Goal: Task Accomplishment & Management: Complete application form

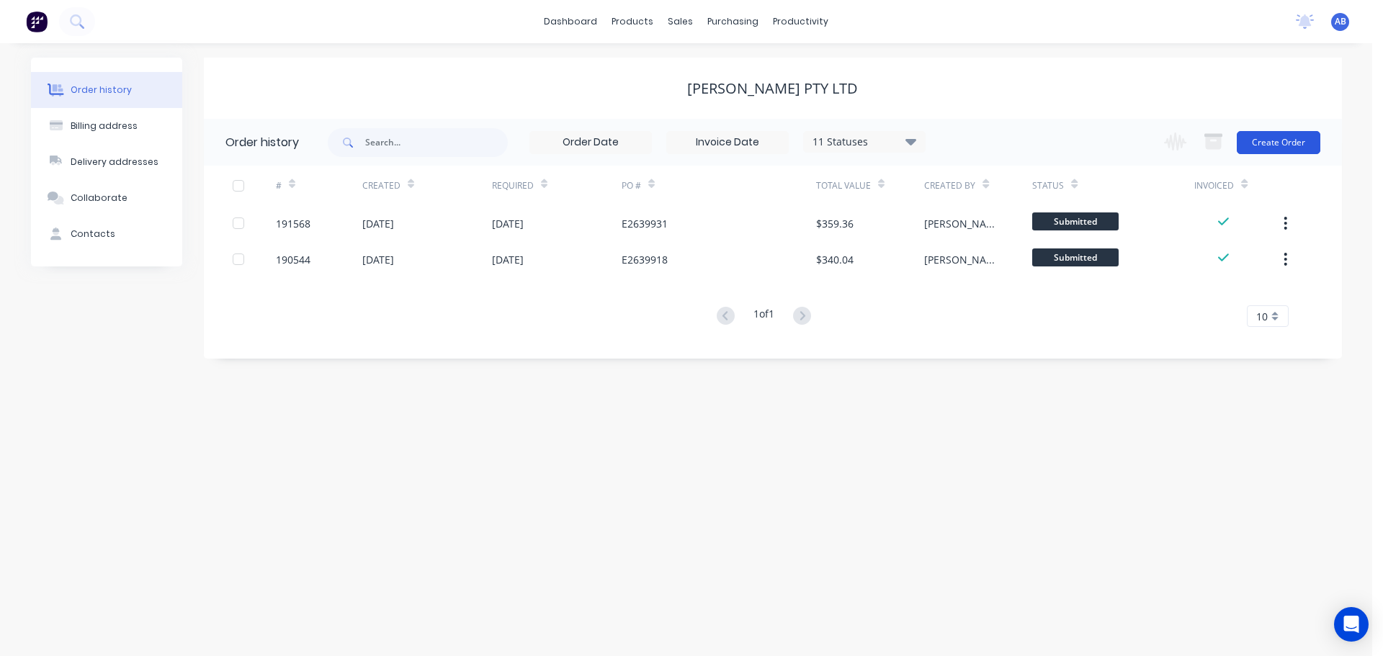
click at [1288, 138] on button "Create Order" at bounding box center [1278, 142] width 84 height 23
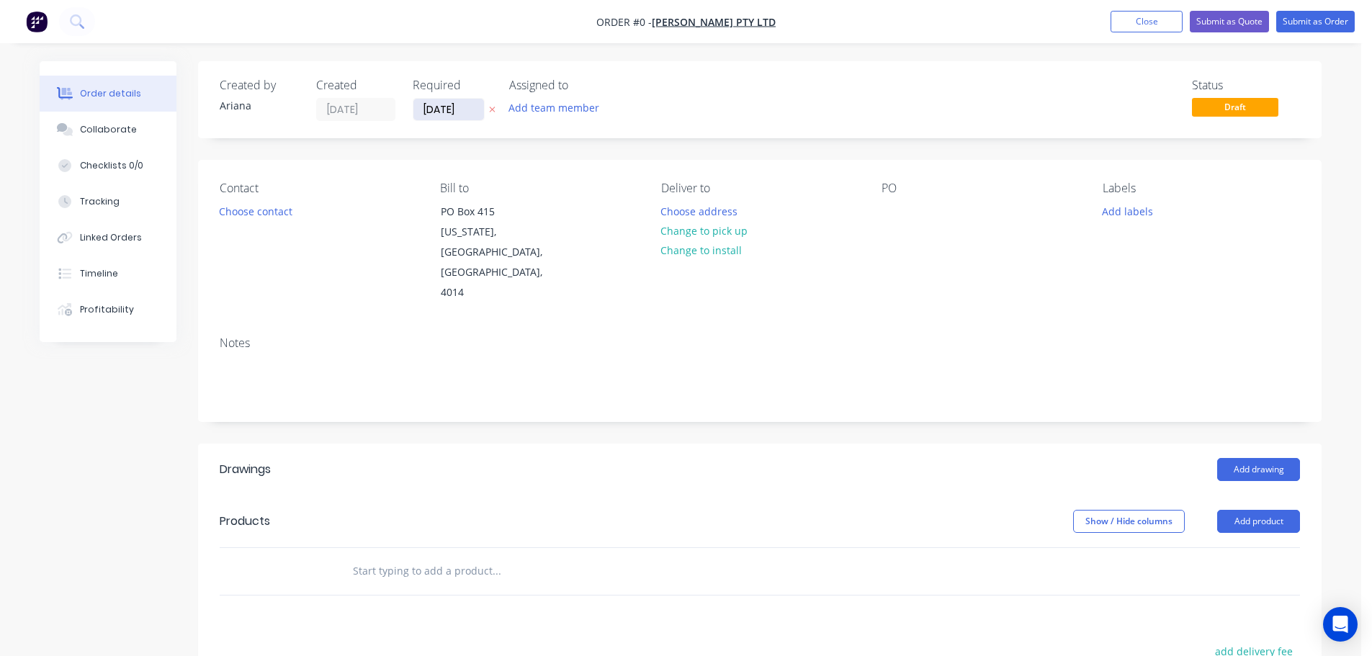
click at [452, 114] on input "[DATE]" at bounding box center [448, 110] width 71 height 22
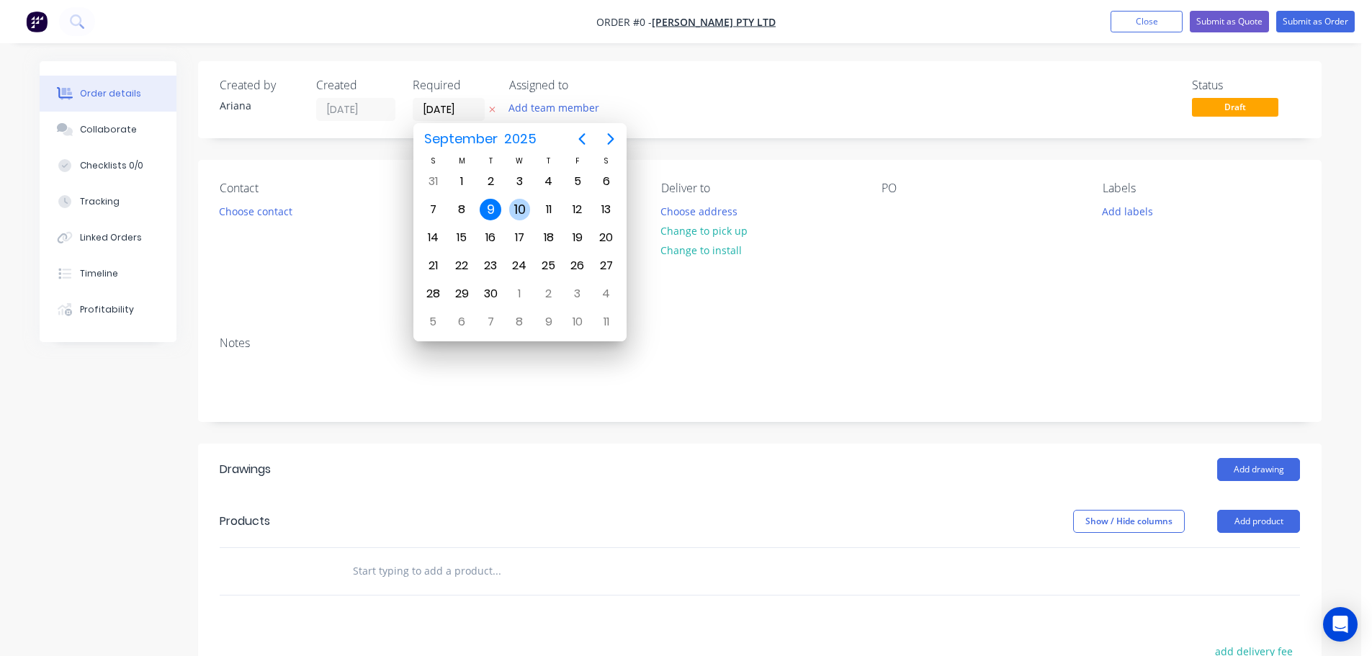
click at [518, 204] on div "10" at bounding box center [520, 210] width 22 height 22
type input "[DATE]"
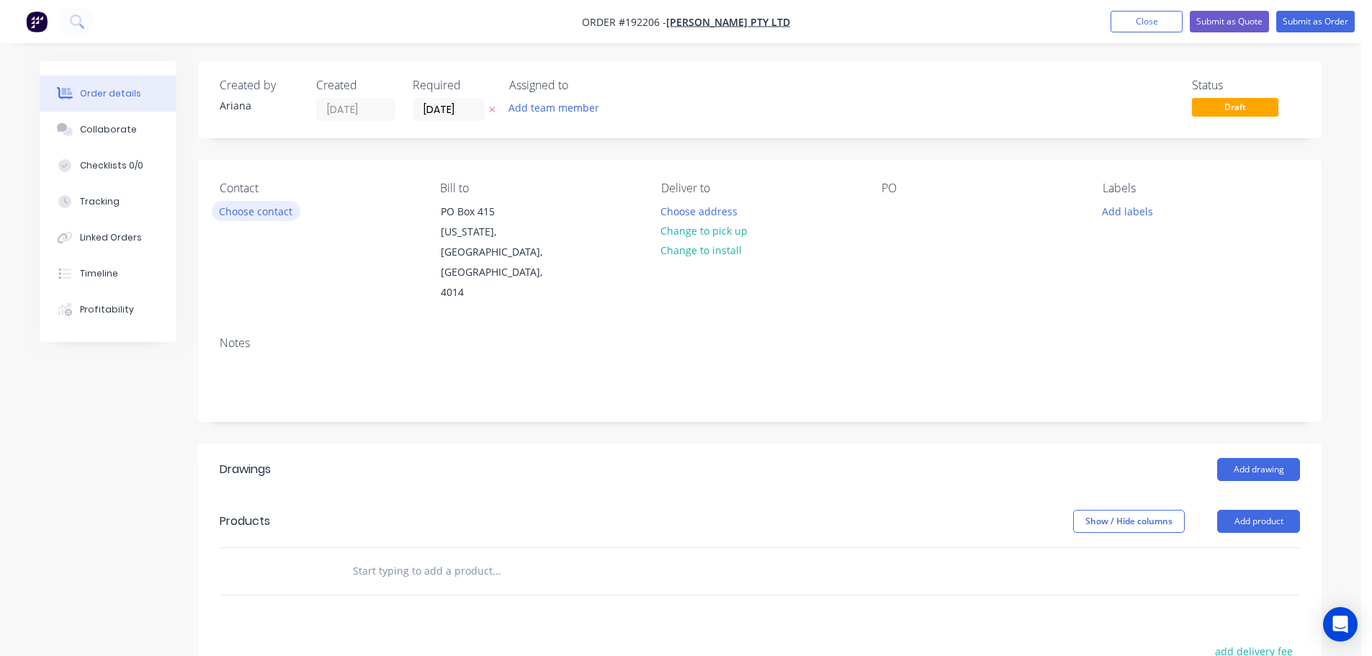
click at [269, 214] on button "Choose contact" at bounding box center [256, 210] width 89 height 19
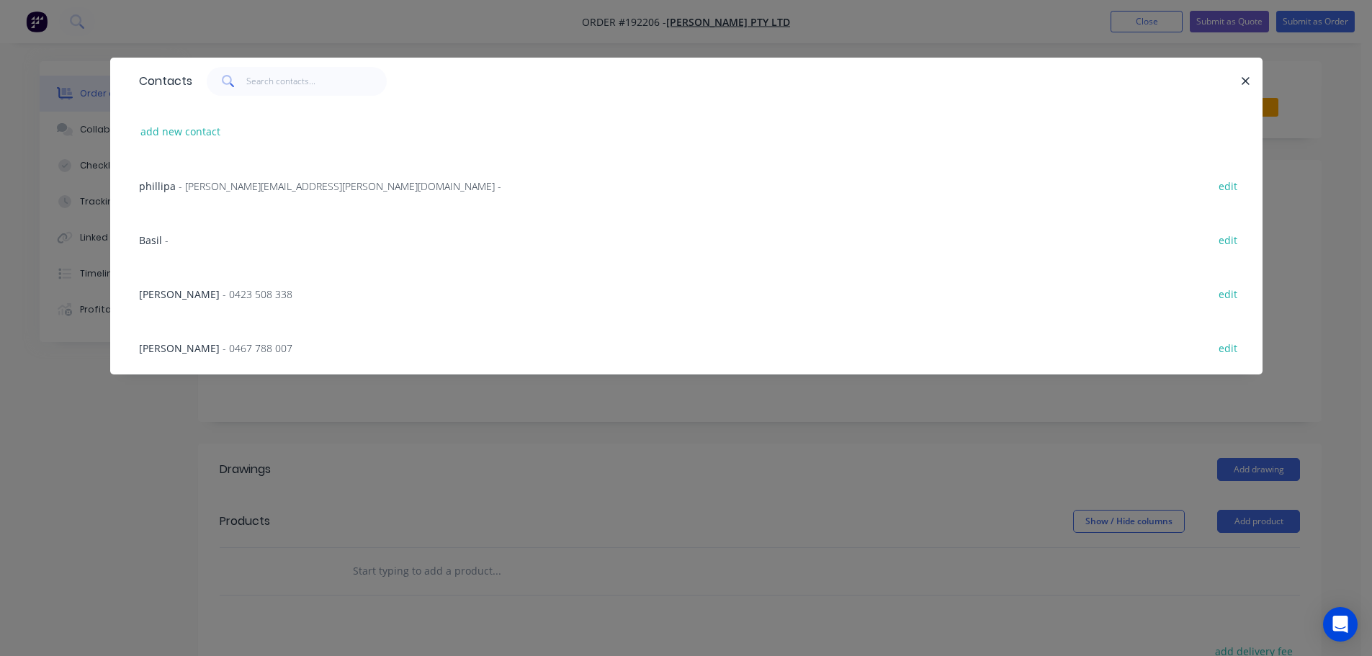
click at [223, 288] on span "- 0423 508 338" at bounding box center [258, 294] width 70 height 14
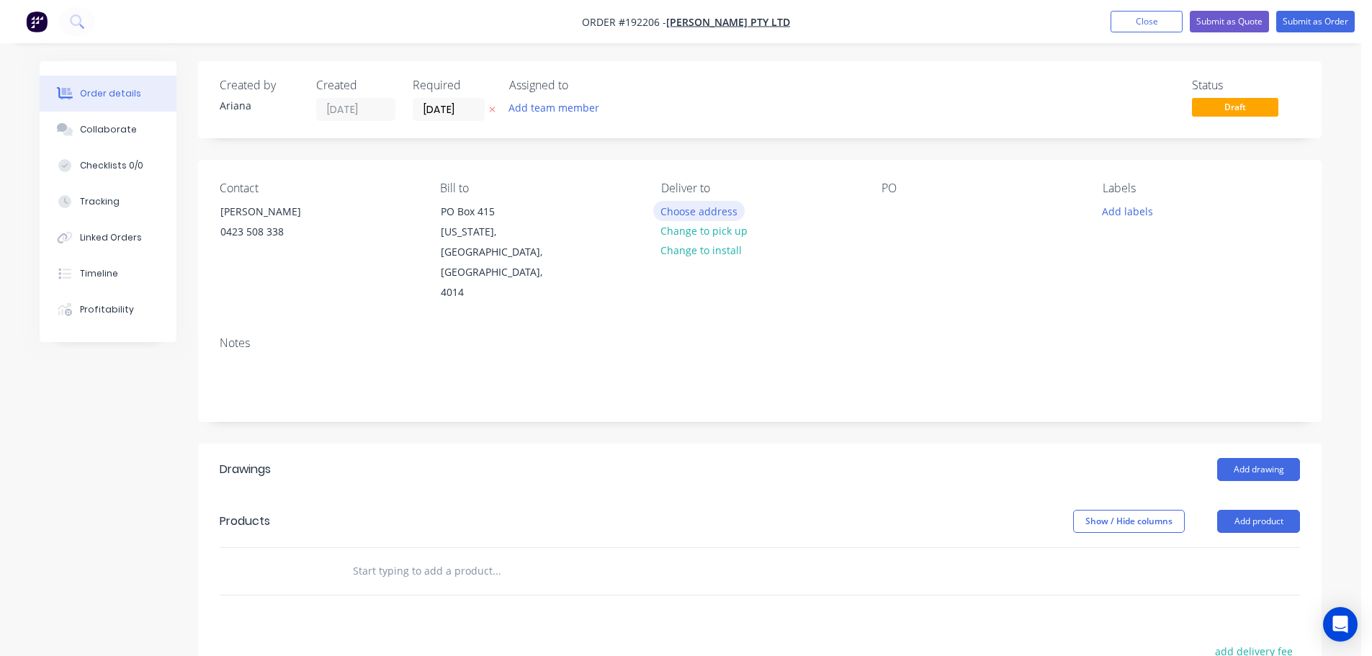
click at [714, 215] on button "Choose address" at bounding box center [699, 210] width 92 height 19
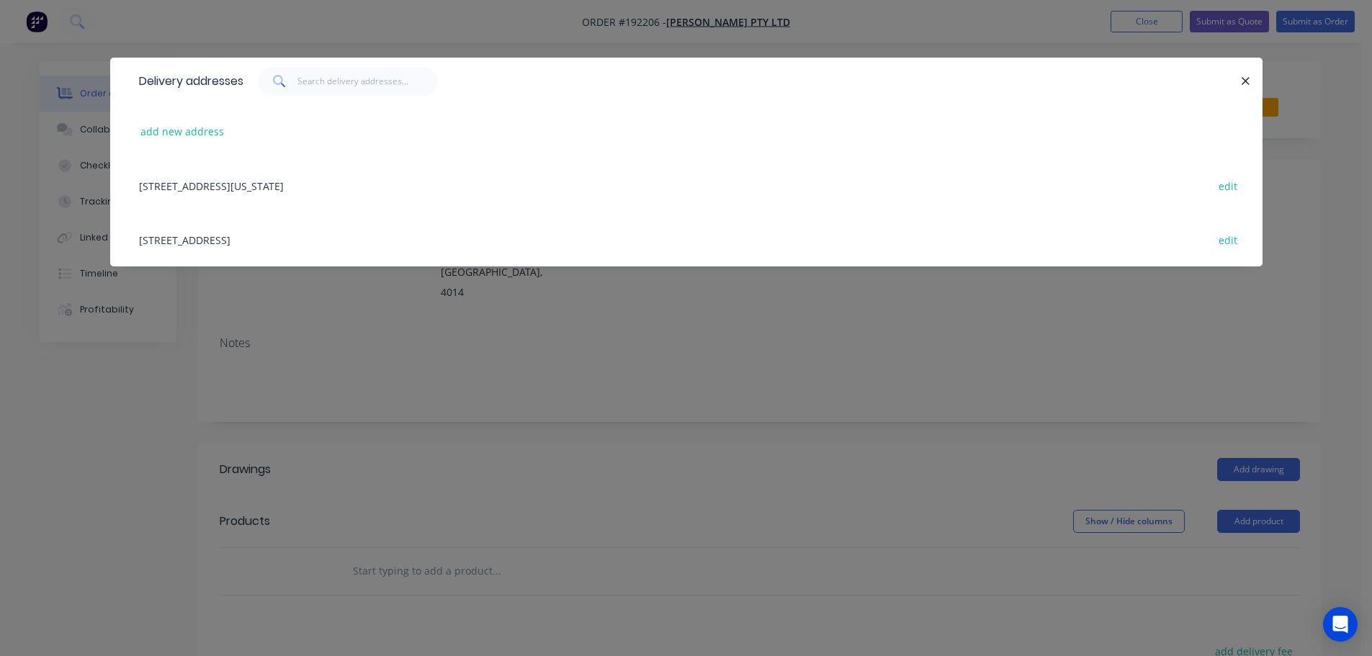
click at [294, 244] on div "[STREET_ADDRESS] edit" at bounding box center [686, 239] width 1109 height 54
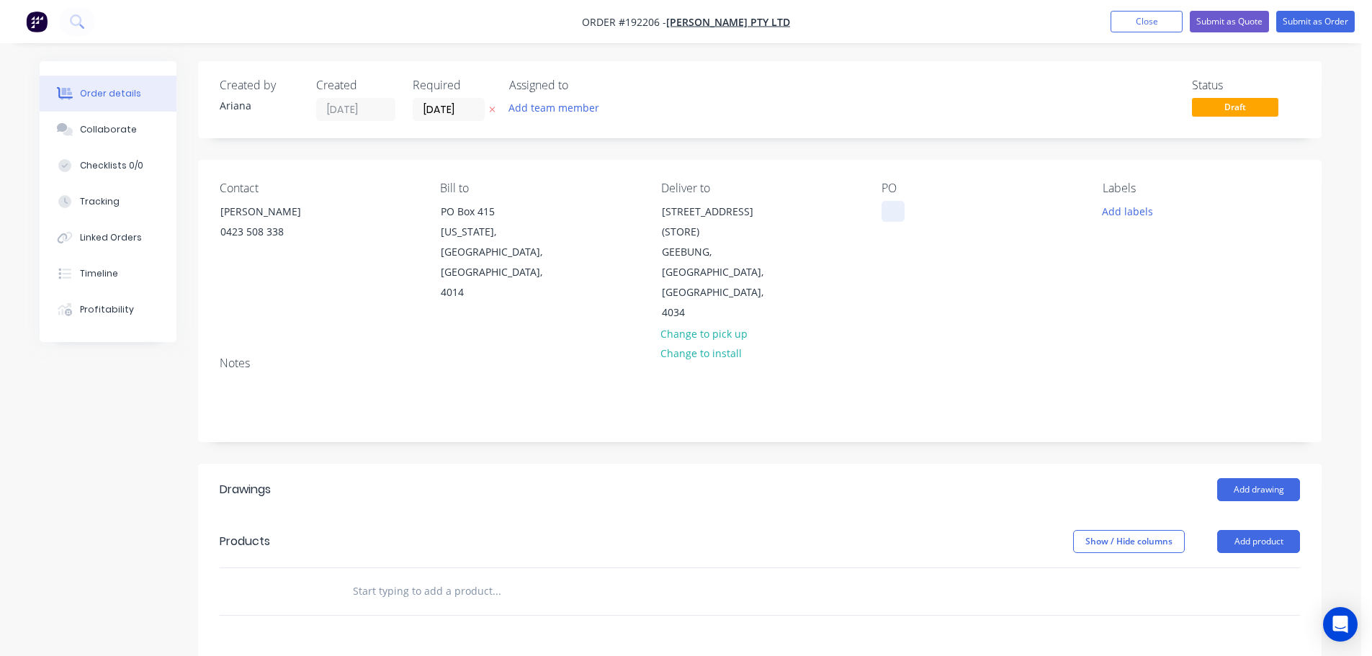
click at [894, 213] on div at bounding box center [892, 211] width 23 height 21
click at [1243, 530] on button "Add product" at bounding box center [1258, 541] width 83 height 23
click at [1236, 567] on div "Product catalogue" at bounding box center [1231, 577] width 111 height 21
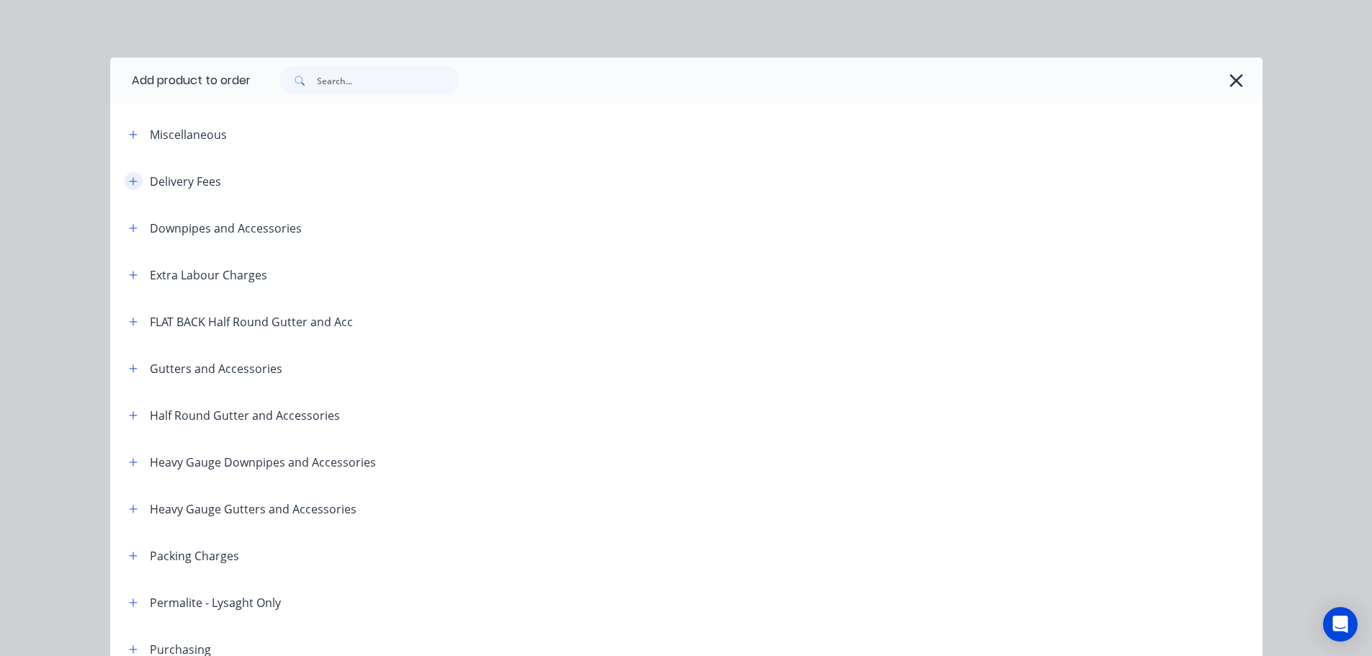
click at [125, 181] on button "button" at bounding box center [134, 181] width 18 height 18
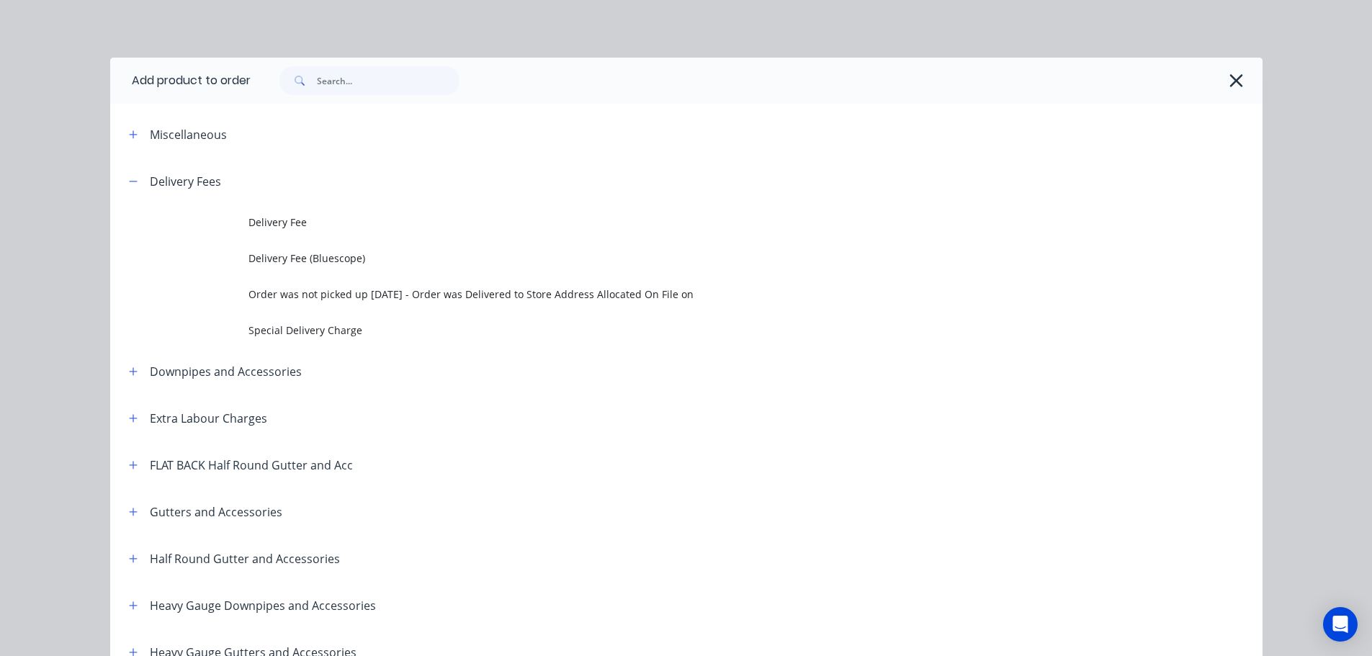
click at [300, 229] on span "Delivery Fee" at bounding box center [653, 222] width 811 height 15
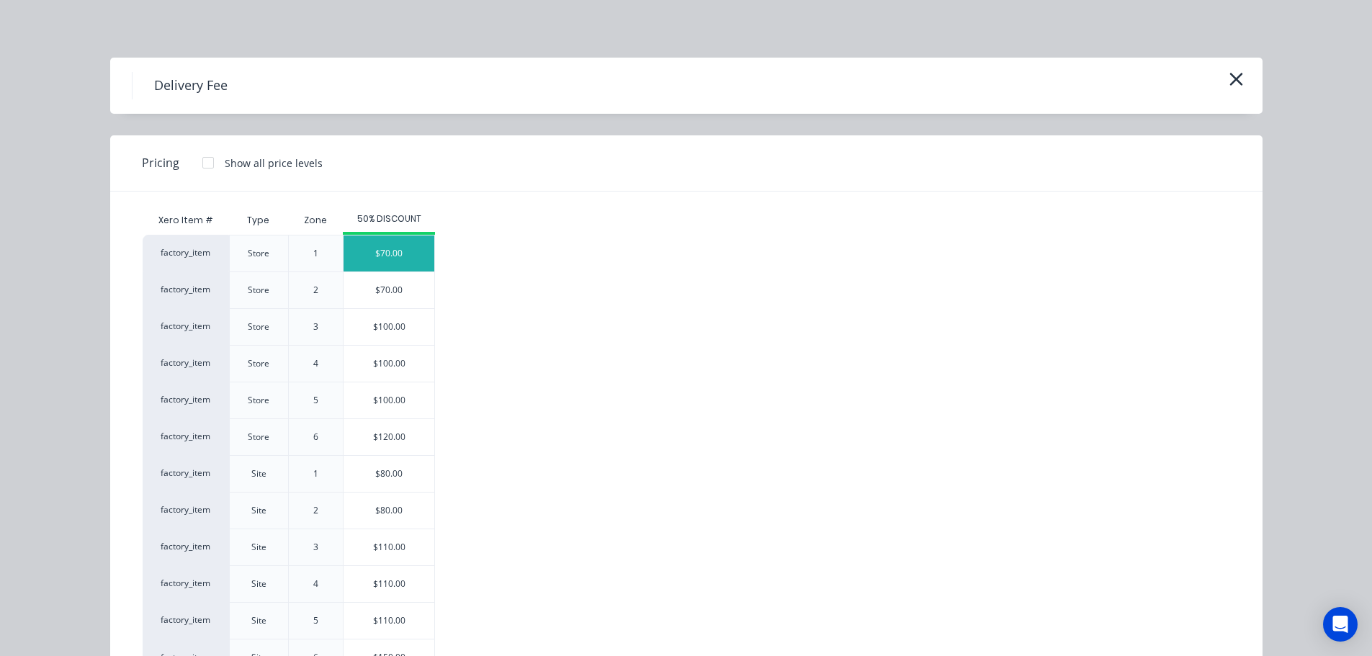
click at [384, 254] on div "$70.00" at bounding box center [388, 253] width 91 height 36
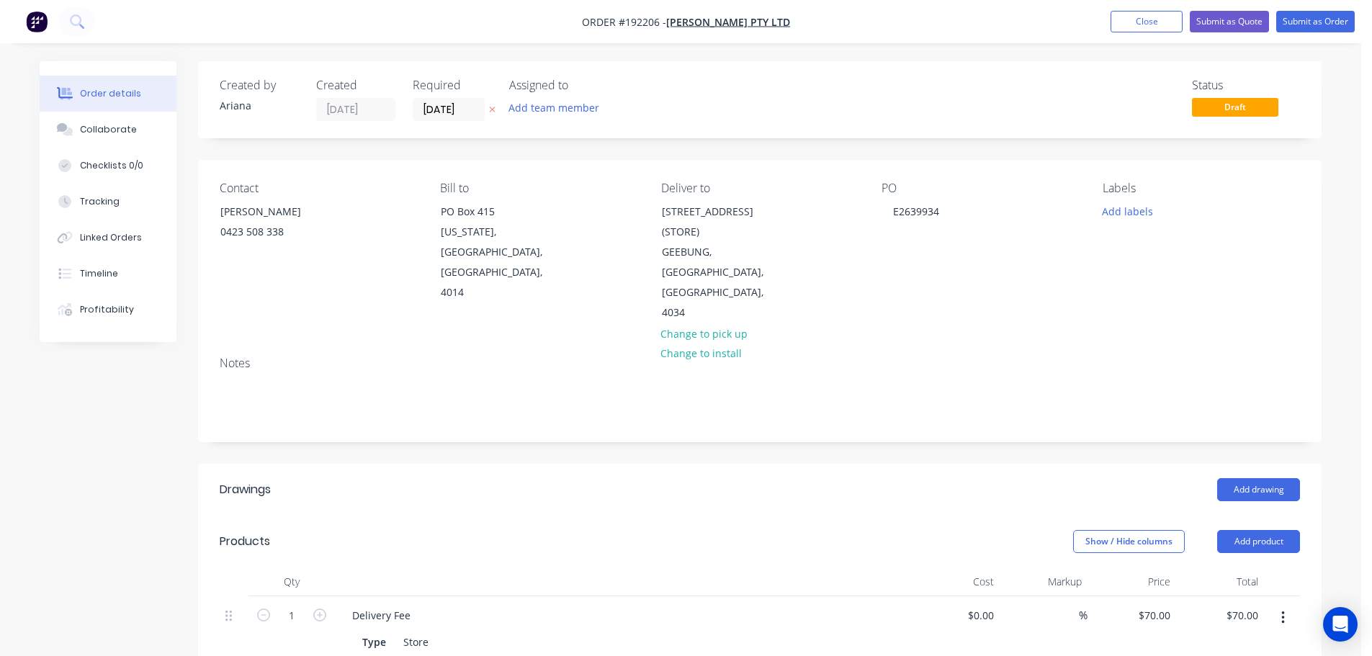
scroll to position [168, 0]
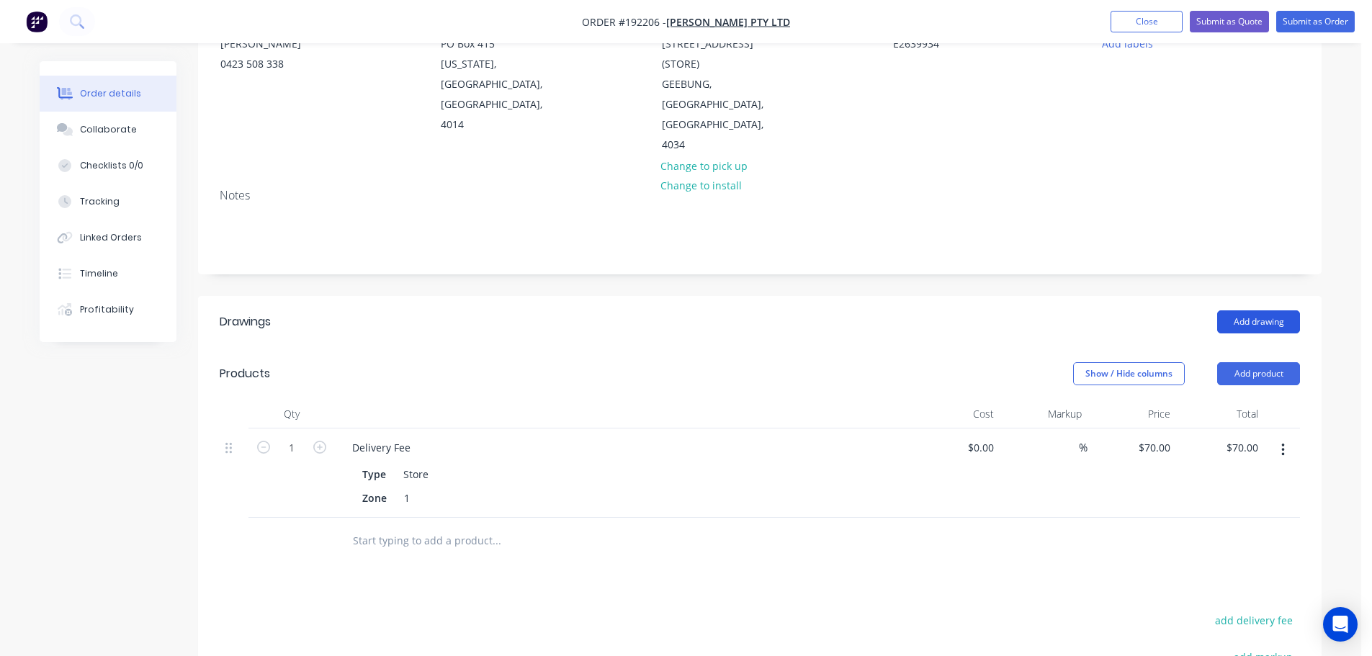
click at [1272, 310] on button "Add drawing" at bounding box center [1258, 321] width 83 height 23
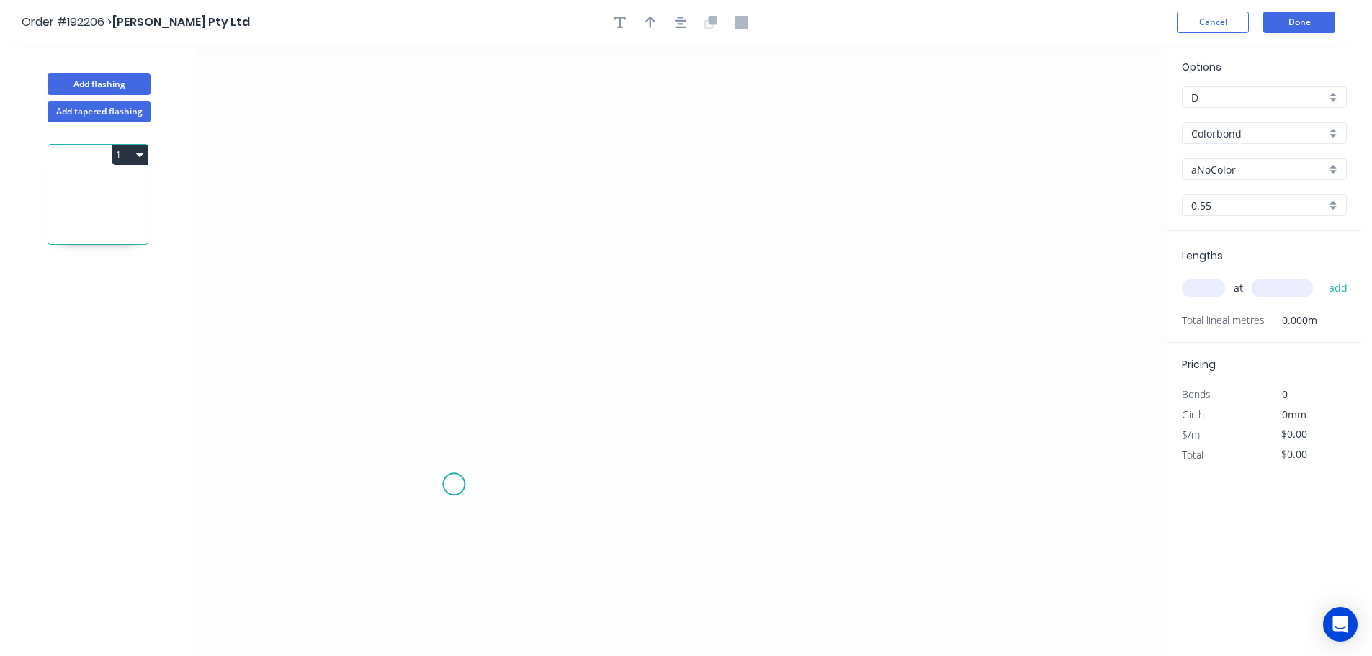
click at [454, 485] on icon "0" at bounding box center [680, 350] width 972 height 611
click at [454, 148] on icon at bounding box center [454, 316] width 0 height 336
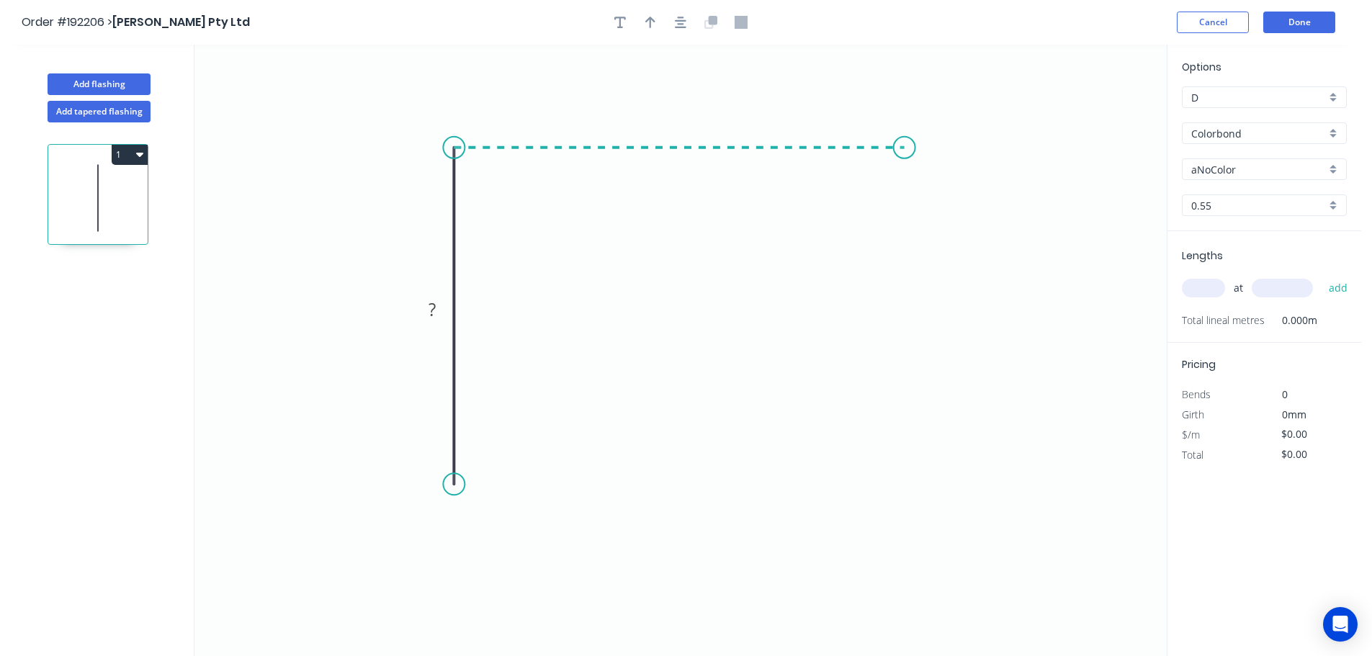
click at [904, 156] on icon "0 ?" at bounding box center [680, 350] width 972 height 611
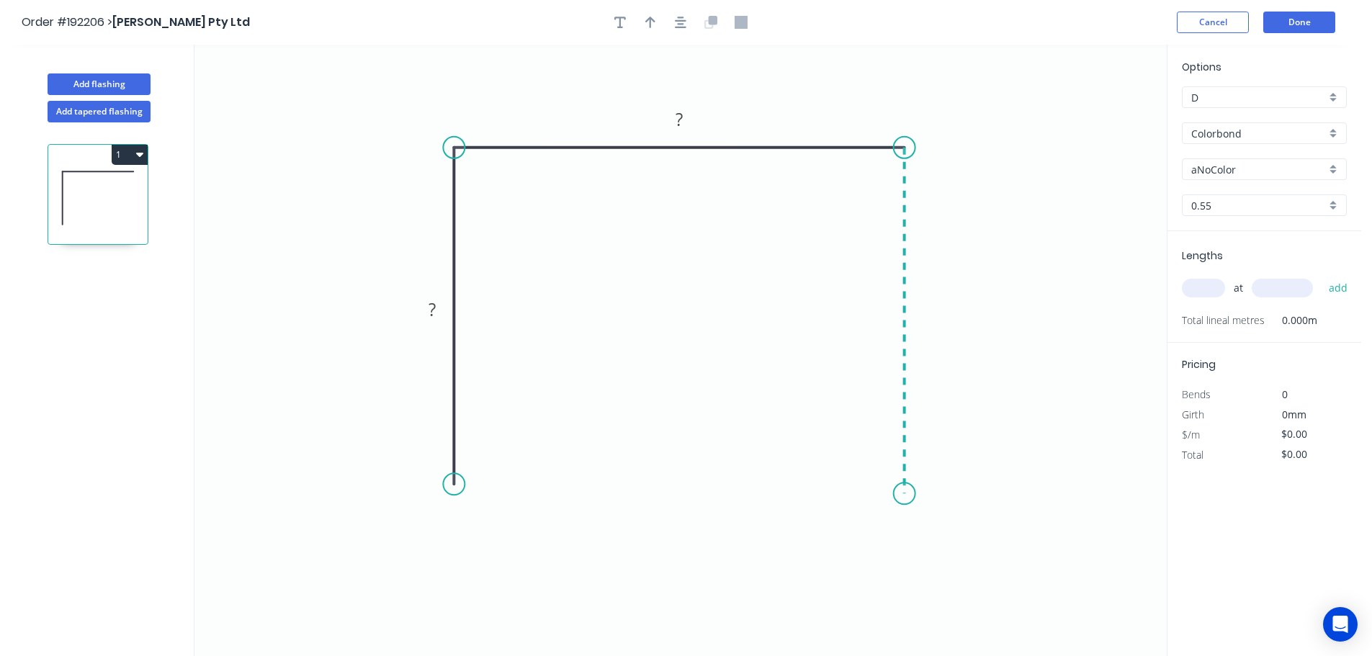
click at [898, 494] on icon "0 ? ?" at bounding box center [680, 350] width 972 height 611
click at [898, 494] on circle at bounding box center [905, 493] width 22 height 22
click at [438, 308] on rect at bounding box center [432, 310] width 29 height 20
click at [697, 261] on icon "0 580 560 580" at bounding box center [680, 350] width 972 height 611
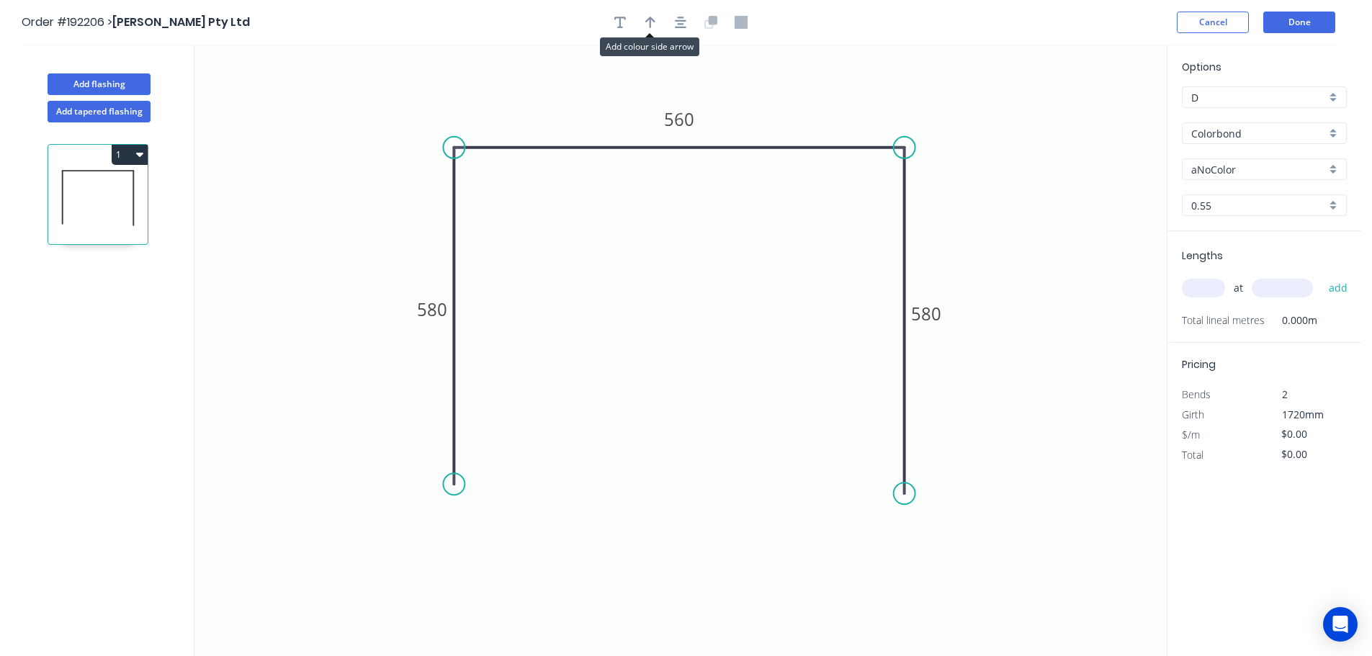
drag, startPoint x: 652, startPoint y: 14, endPoint x: 987, endPoint y: 121, distance: 351.4
click at [652, 14] on button "button" at bounding box center [650, 23] width 22 height 22
drag, startPoint x: 1071, startPoint y: 155, endPoint x: 689, endPoint y: 300, distance: 408.2
click at [689, 300] on icon at bounding box center [689, 284] width 13 height 46
click at [689, 300] on icon at bounding box center [689, 283] width 13 height 46
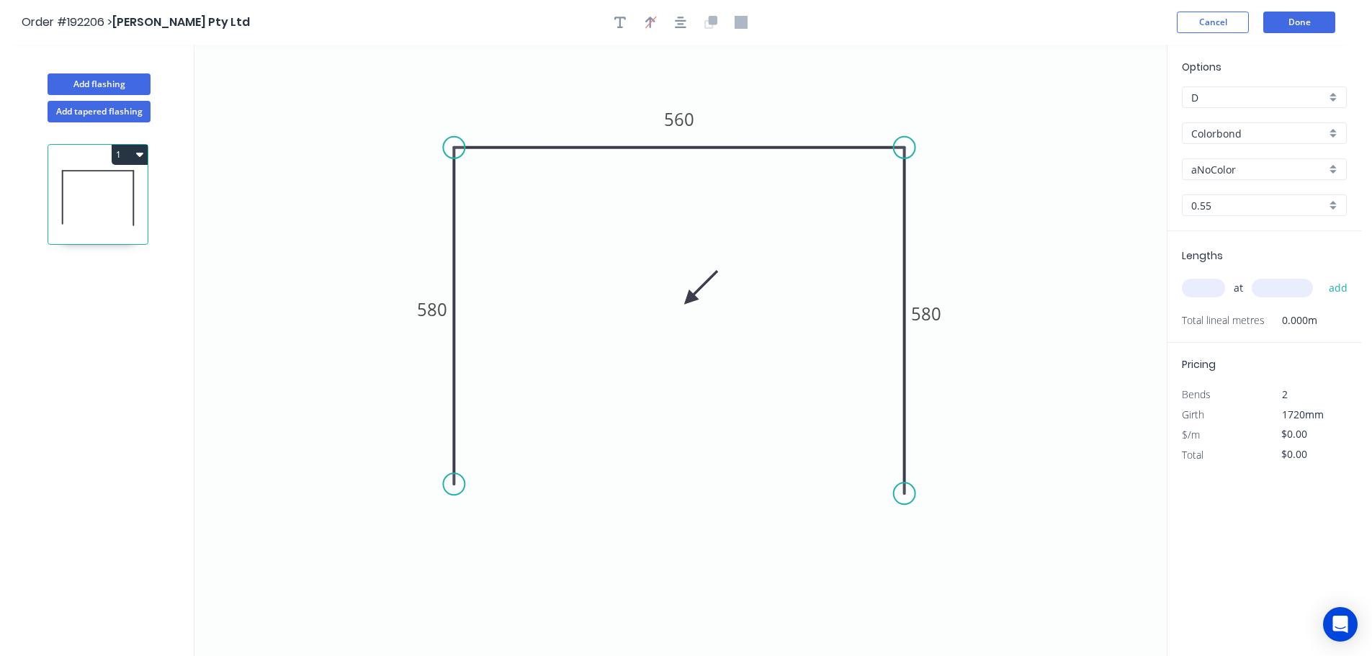
click at [689, 300] on icon at bounding box center [701, 287] width 42 height 42
click at [689, 300] on icon at bounding box center [706, 299] width 46 height 13
click at [689, 300] on icon at bounding box center [701, 311] width 42 height 42
click at [689, 300] on icon at bounding box center [689, 316] width 13 height 46
click at [689, 300] on icon at bounding box center [678, 311] width 42 height 42
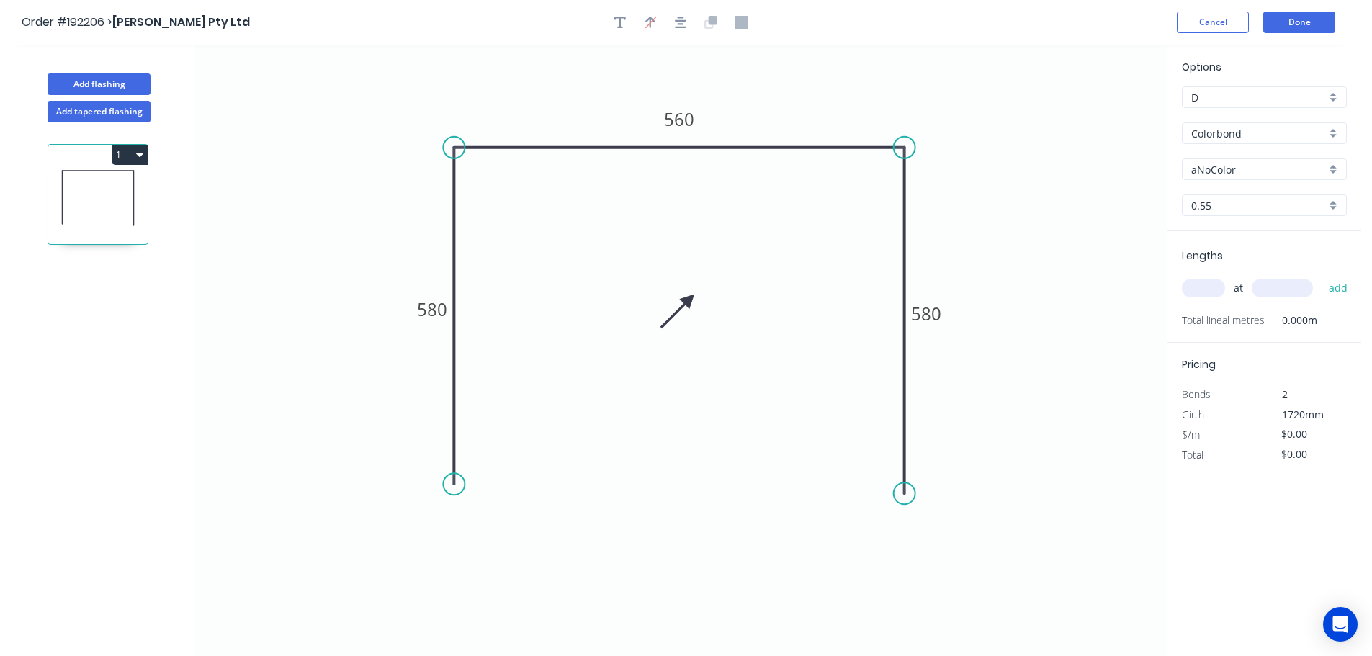
click at [689, 300] on icon at bounding box center [678, 311] width 42 height 42
click at [689, 300] on icon at bounding box center [678, 287] width 42 height 42
click at [689, 300] on icon at bounding box center [689, 283] width 13 height 46
click at [689, 300] on icon at bounding box center [706, 299] width 46 height 13
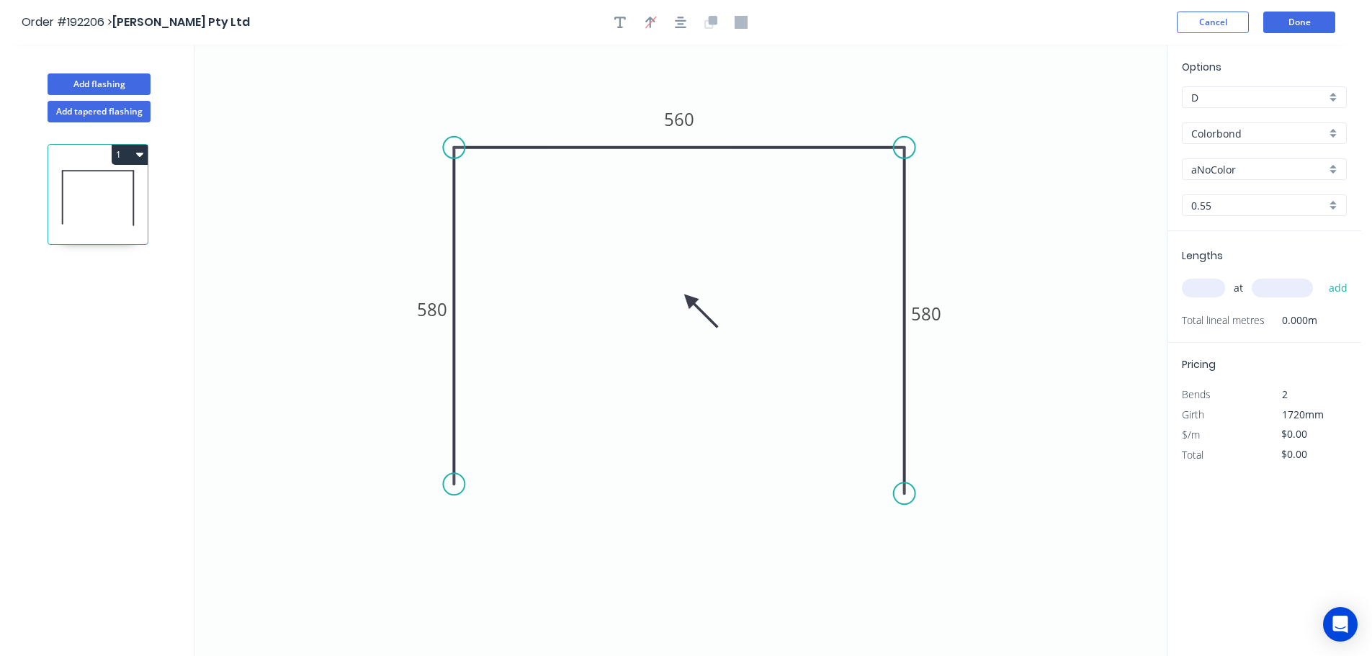
click at [689, 300] on icon at bounding box center [701, 311] width 42 height 42
drag, startPoint x: 689, startPoint y: 300, endPoint x: 686, endPoint y: 272, distance: 27.6
click at [686, 272] on icon at bounding box center [685, 293] width 13 height 46
click at [1334, 166] on div "aNoColor" at bounding box center [1264, 169] width 165 height 22
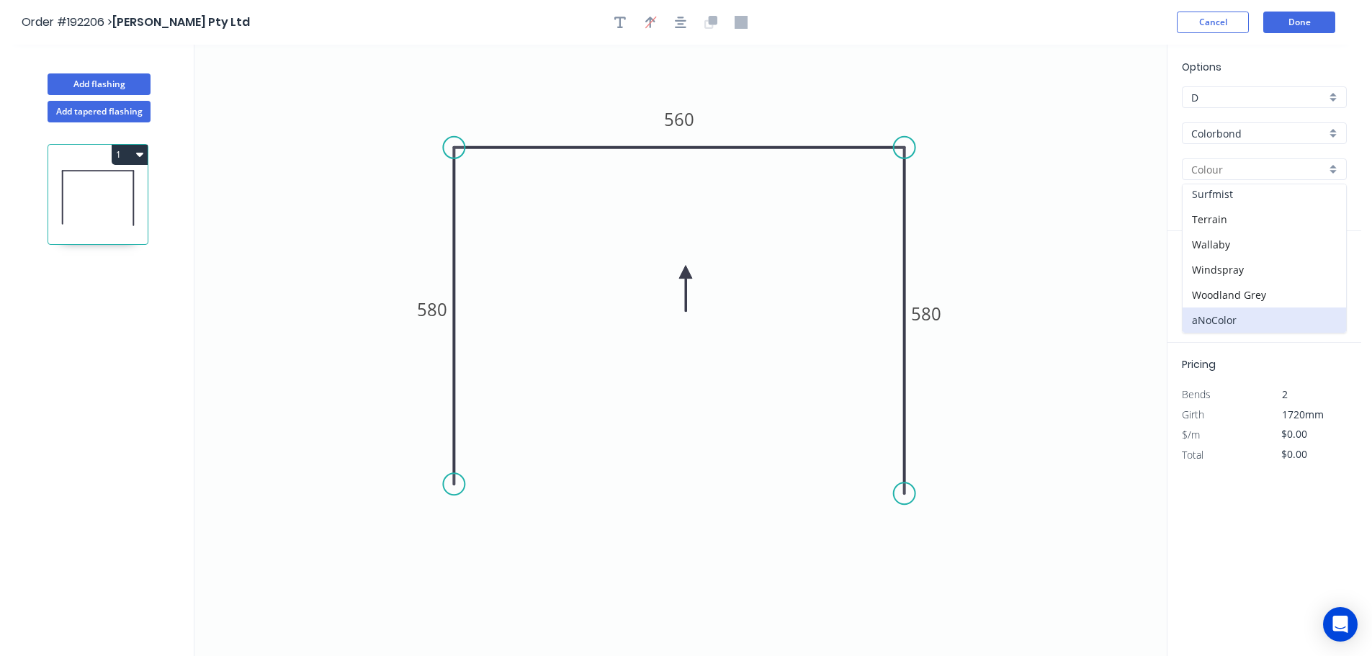
click at [1284, 195] on div "Surfmist" at bounding box center [1263, 193] width 163 height 25
type input "Surfmist"
click at [1211, 290] on input "text" at bounding box center [1203, 288] width 43 height 19
type input "1"
type input "460"
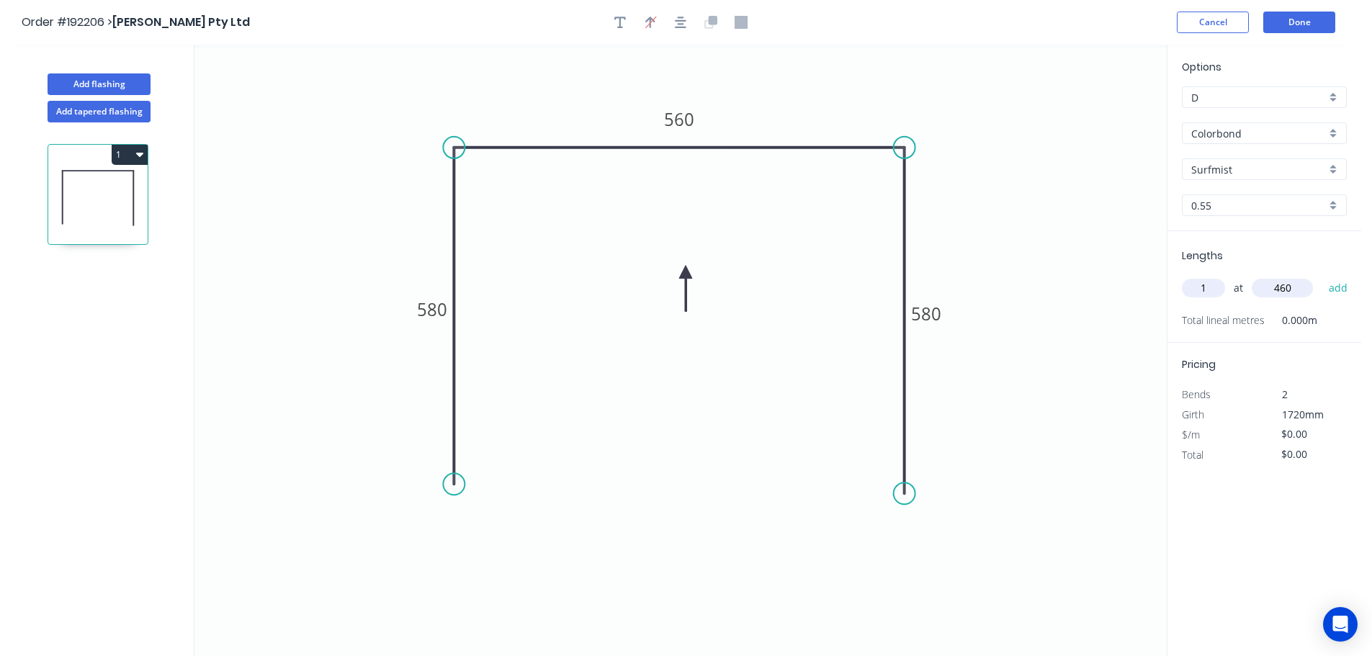
click at [1321, 276] on button "add" at bounding box center [1338, 288] width 34 height 24
click at [104, 84] on button "Add flashing" at bounding box center [99, 84] width 103 height 22
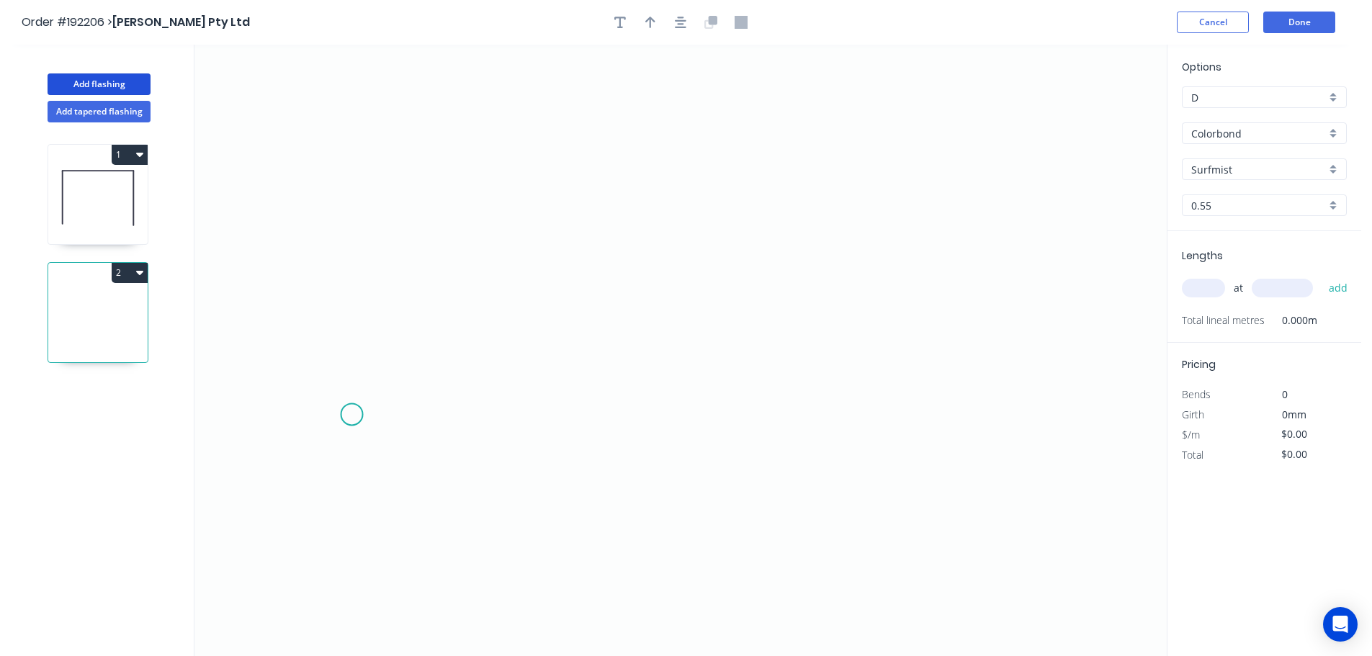
click at [352, 413] on icon "0" at bounding box center [680, 350] width 972 height 611
click at [349, 323] on icon "0" at bounding box center [680, 350] width 972 height 611
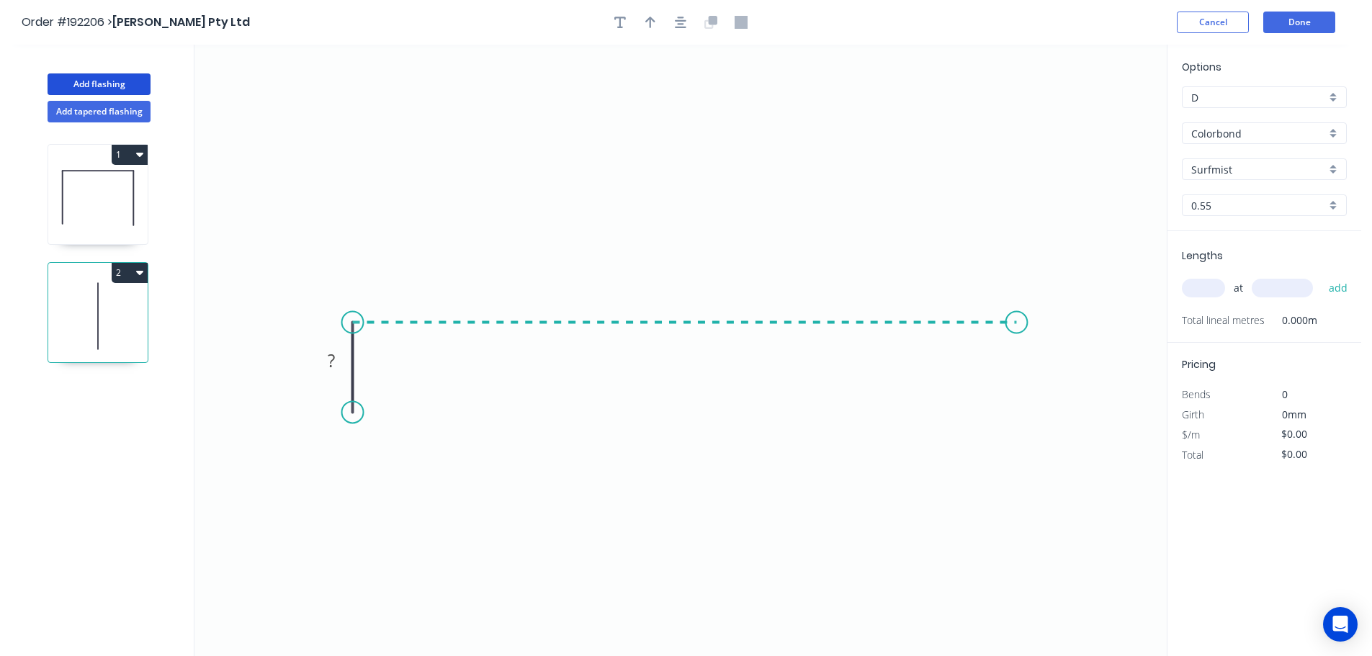
click at [1017, 341] on icon "0 ?" at bounding box center [680, 350] width 972 height 611
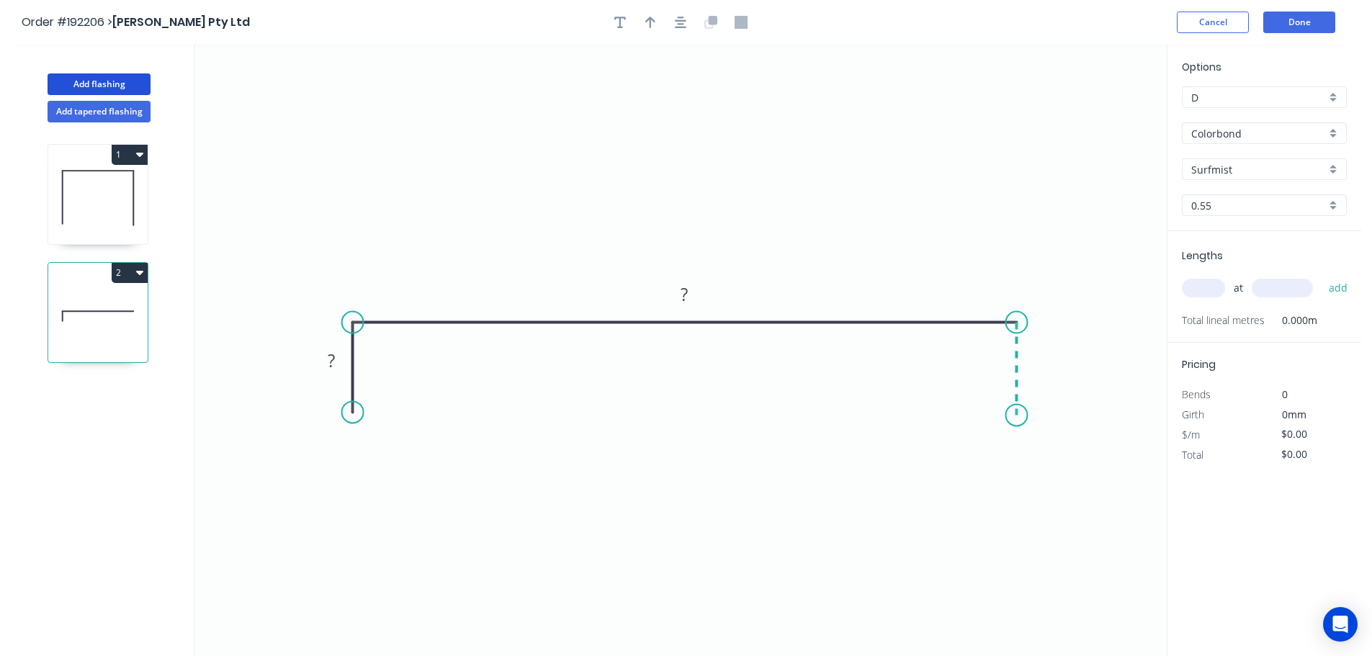
click at [1014, 416] on icon "0 ? ?" at bounding box center [680, 350] width 972 height 611
click at [1014, 416] on circle at bounding box center [1016, 415] width 22 height 22
click at [336, 356] on rect at bounding box center [331, 361] width 29 height 20
click at [642, 224] on icon "0 25 560 25" at bounding box center [680, 350] width 972 height 611
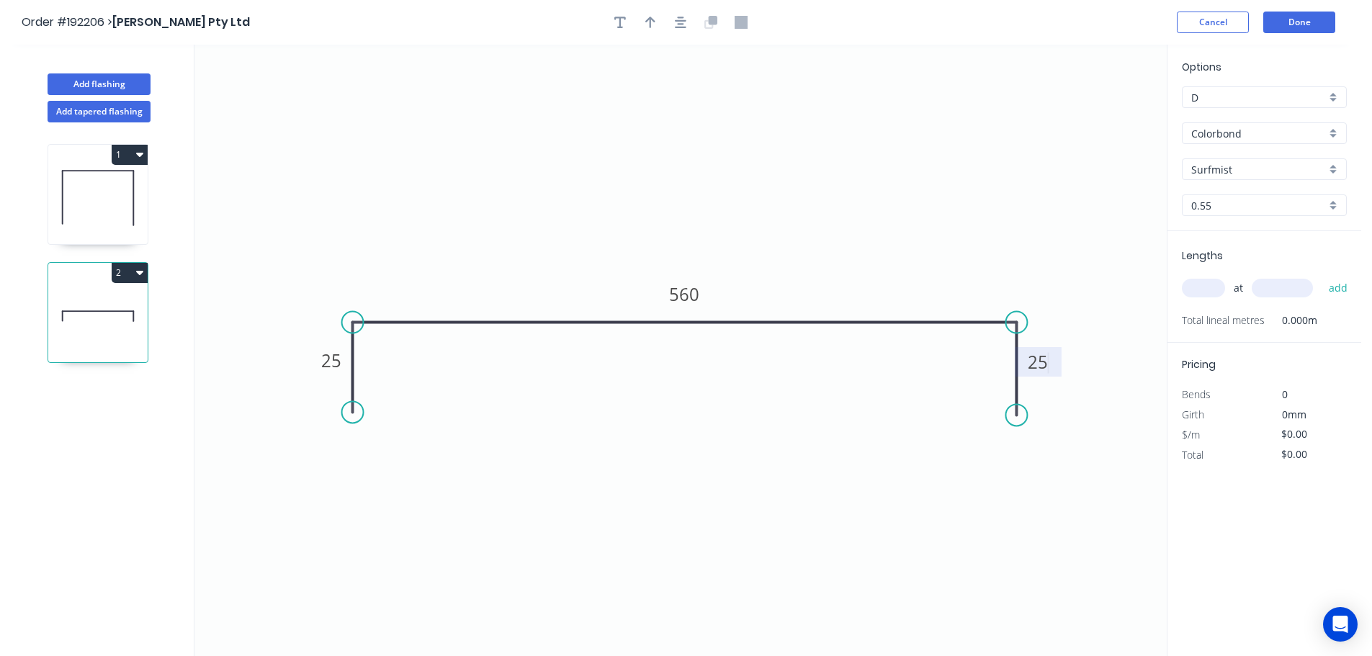
type input "$23.24"
click at [650, 17] on icon "button" at bounding box center [650, 22] width 10 height 13
drag, startPoint x: 1094, startPoint y: 114, endPoint x: 679, endPoint y: 417, distance: 513.8
click at [679, 417] on icon at bounding box center [679, 400] width 13 height 46
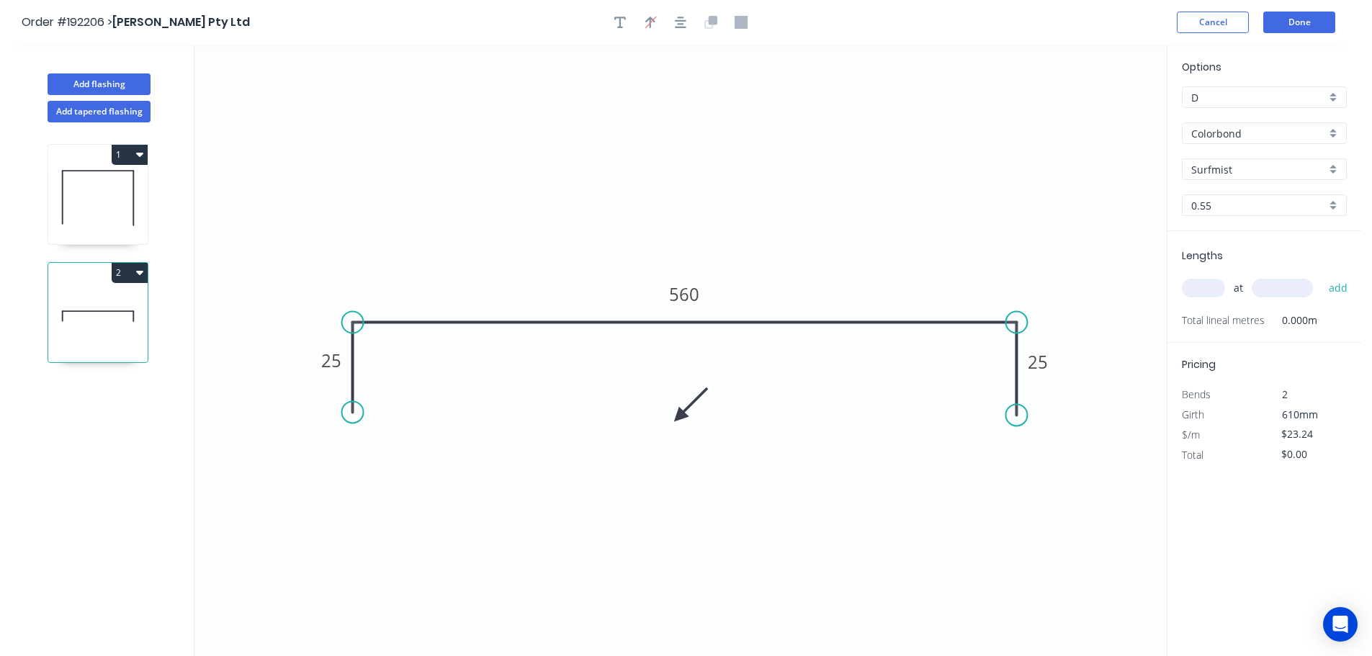
click at [679, 417] on icon at bounding box center [691, 405] width 42 height 42
click at [679, 417] on icon at bounding box center [691, 429] width 42 height 42
drag, startPoint x: 679, startPoint y: 417, endPoint x: 686, endPoint y: 379, distance: 38.8
click at [686, 379] on icon at bounding box center [686, 401] width 13 height 46
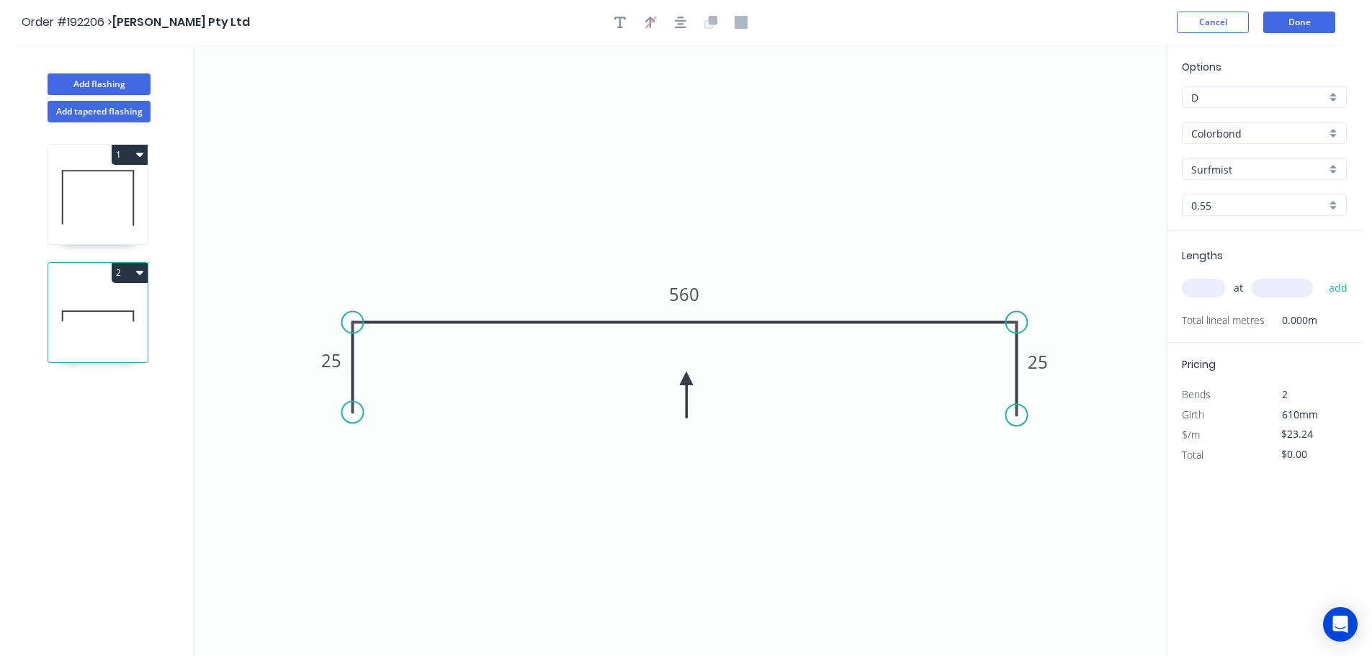
click at [1211, 291] on input "text" at bounding box center [1203, 288] width 43 height 19
type input "1"
click at [1290, 289] on input "text" at bounding box center [1282, 288] width 61 height 19
type input "460"
click at [1321, 276] on button "add" at bounding box center [1338, 288] width 34 height 24
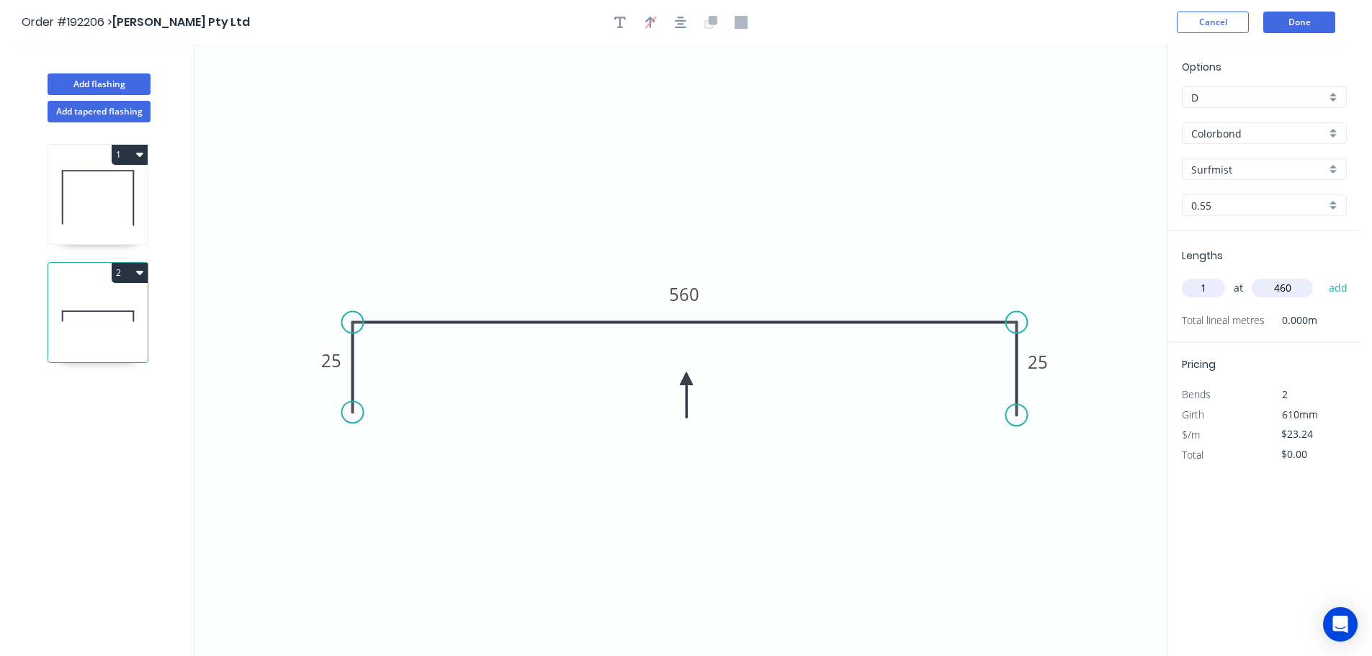
type input "$23.24"
click at [78, 80] on button "Add flashing" at bounding box center [99, 84] width 103 height 22
type input "$0.00"
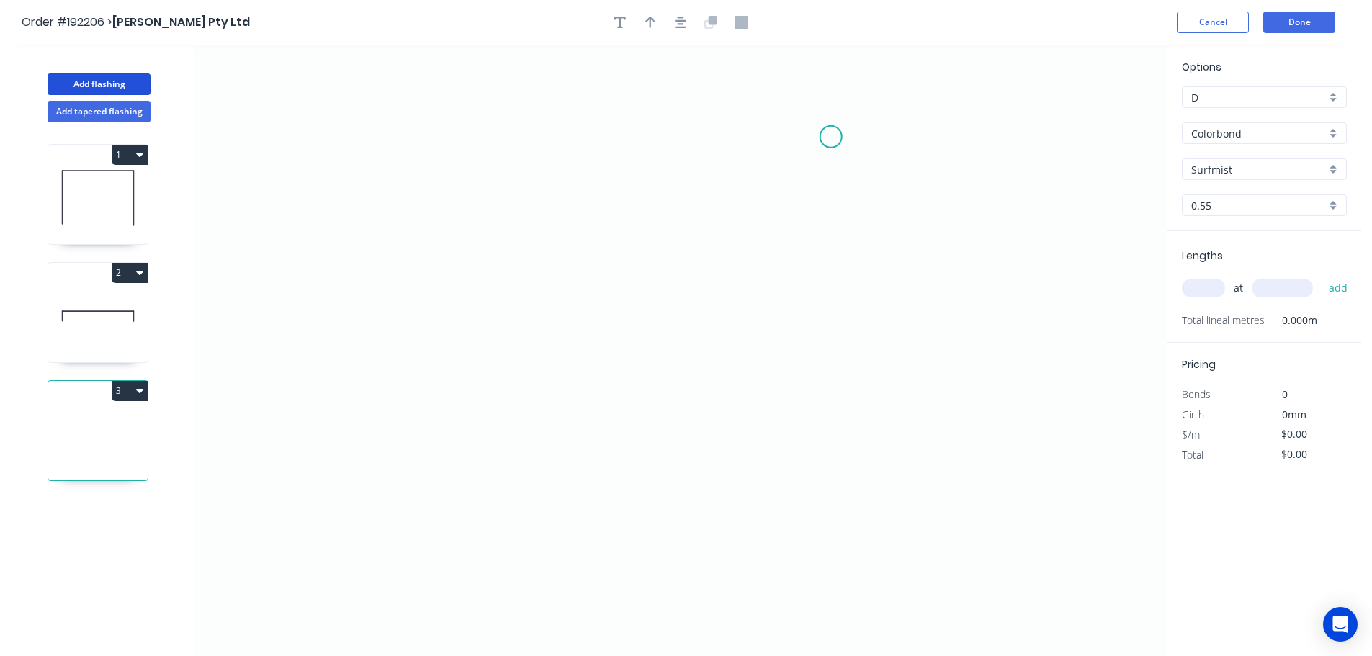
click at [831, 137] on icon "0" at bounding box center [680, 350] width 972 height 611
click at [570, 138] on icon "0" at bounding box center [680, 350] width 972 height 611
click at [578, 386] on icon "0 ?" at bounding box center [680, 350] width 972 height 611
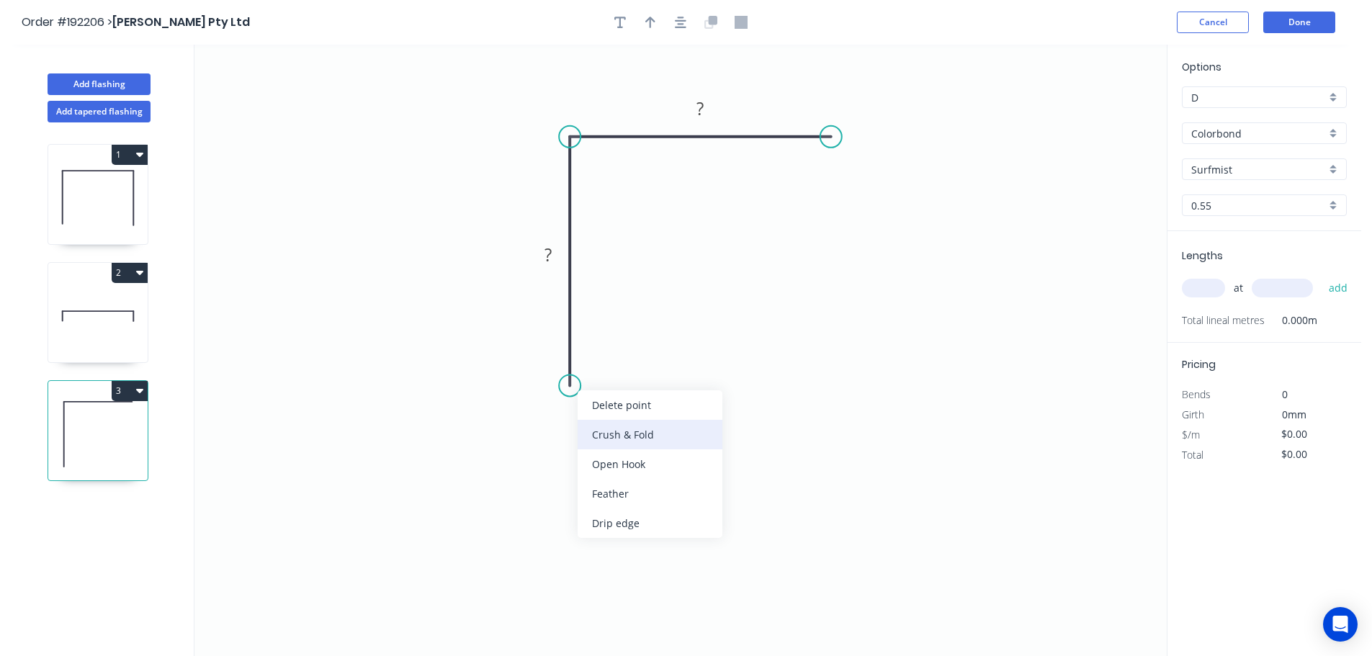
click at [639, 424] on div "Crush & Fold" at bounding box center [650, 435] width 145 height 30
click at [552, 361] on tspan "10" at bounding box center [549, 360] width 20 height 24
click at [632, 366] on icon "0 CF 15 ? ?" at bounding box center [680, 350] width 972 height 611
drag, startPoint x: 516, startPoint y: 363, endPoint x: 619, endPoint y: 449, distance: 135.0
click at [619, 449] on rect at bounding box center [642, 445] width 58 height 30
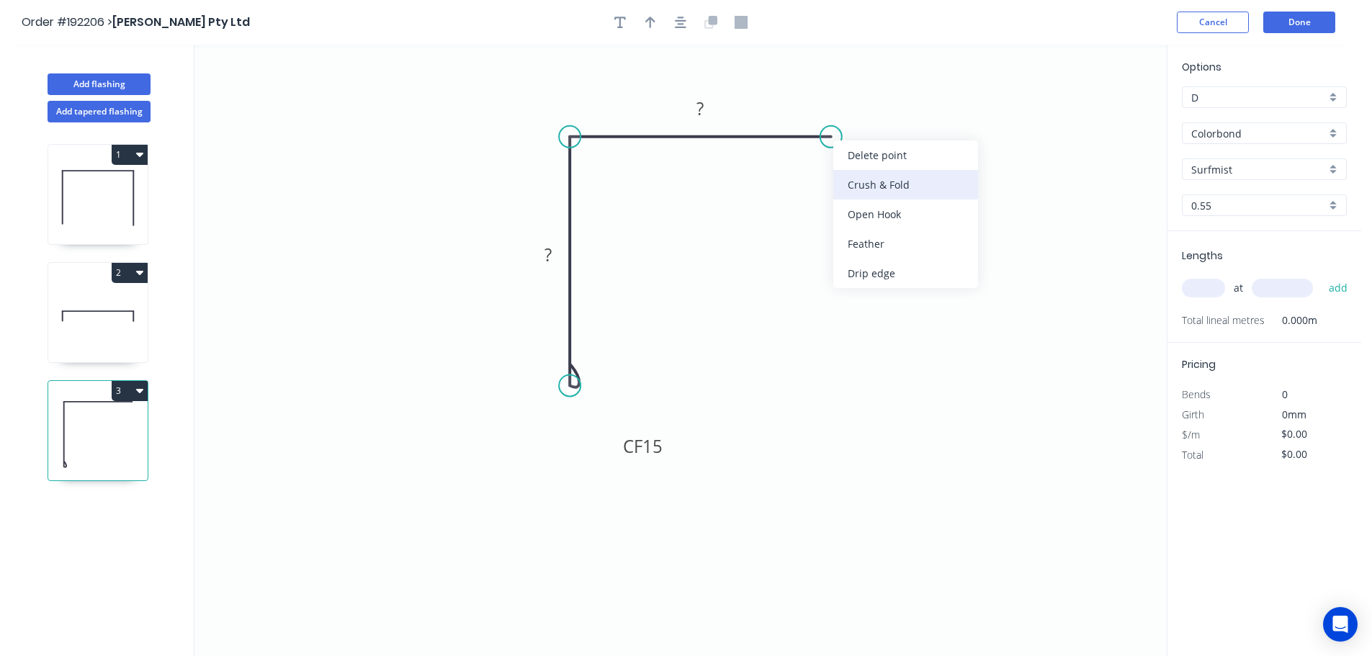
click at [855, 174] on div "Crush & Fold" at bounding box center [905, 185] width 145 height 30
click at [867, 181] on div "Flip bend" at bounding box center [906, 181] width 145 height 30
click at [870, 161] on rect at bounding box center [850, 160] width 58 height 30
click at [934, 184] on icon "0 CF 15 ? CF 10 ?" at bounding box center [680, 350] width 972 height 611
click at [862, 164] on tspan "10" at bounding box center [859, 160] width 20 height 24
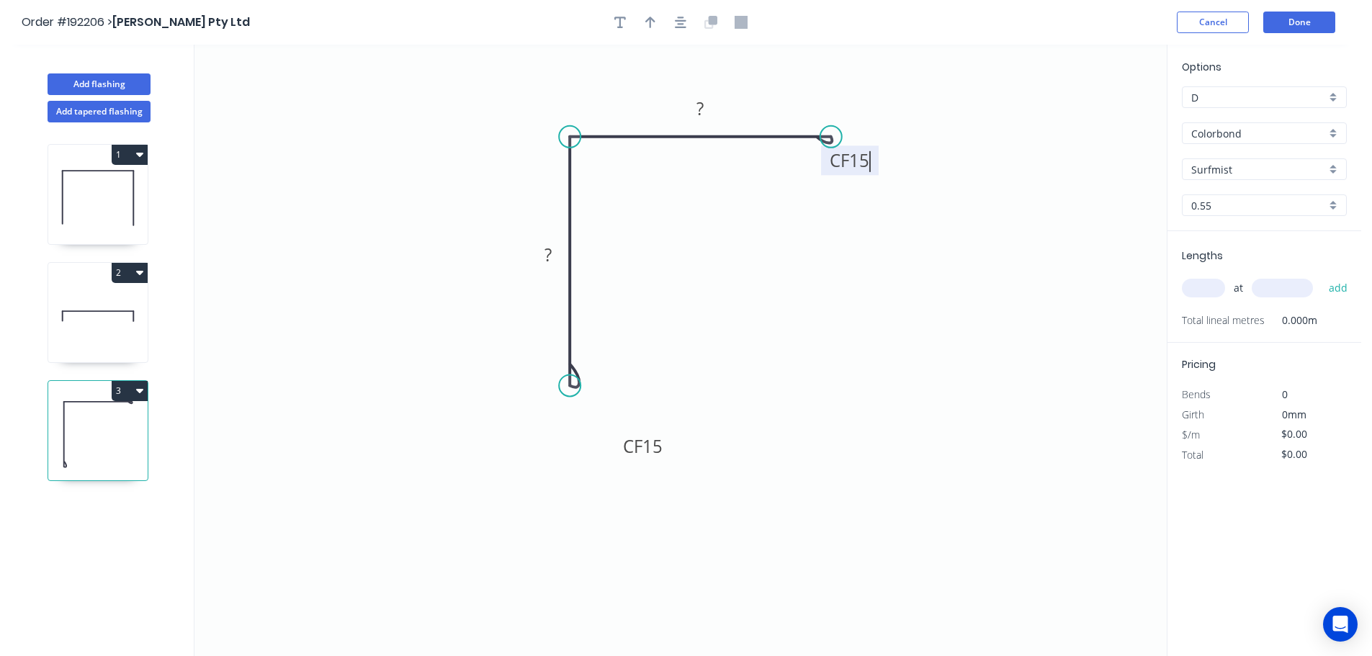
click at [904, 174] on icon "0 CF 15 ? CF 15 ?" at bounding box center [680, 350] width 972 height 611
drag, startPoint x: 874, startPoint y: 164, endPoint x: 935, endPoint y: 194, distance: 68.0
click at [935, 194] on rect at bounding box center [911, 189] width 58 height 30
click at [554, 254] on rect at bounding box center [548, 256] width 29 height 20
click at [623, 258] on icon "0 CF 15 25 CF 15 25" at bounding box center [680, 350] width 972 height 611
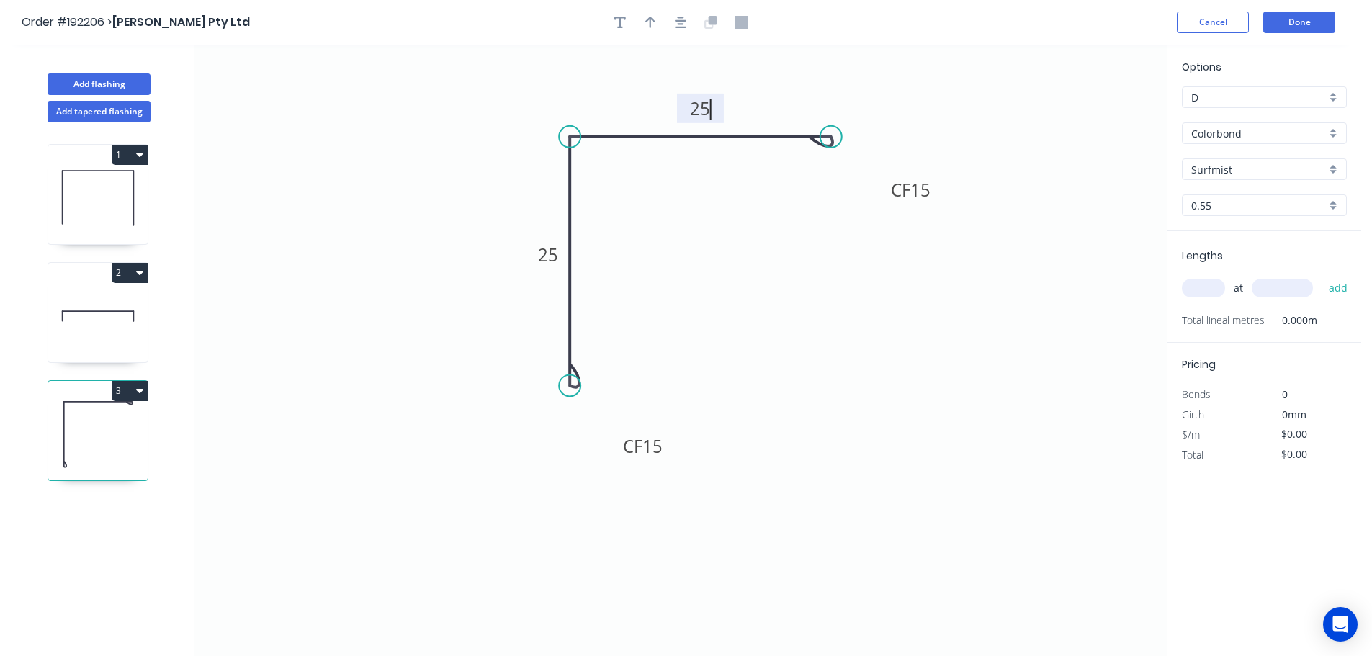
type input "$9.81"
click at [654, 22] on icon "button" at bounding box center [650, 22] width 10 height 13
drag, startPoint x: 1095, startPoint y: 114, endPoint x: 771, endPoint y: 86, distance: 326.0
click at [771, 86] on icon at bounding box center [770, 69] width 13 height 46
click at [1211, 287] on input "text" at bounding box center [1203, 288] width 43 height 19
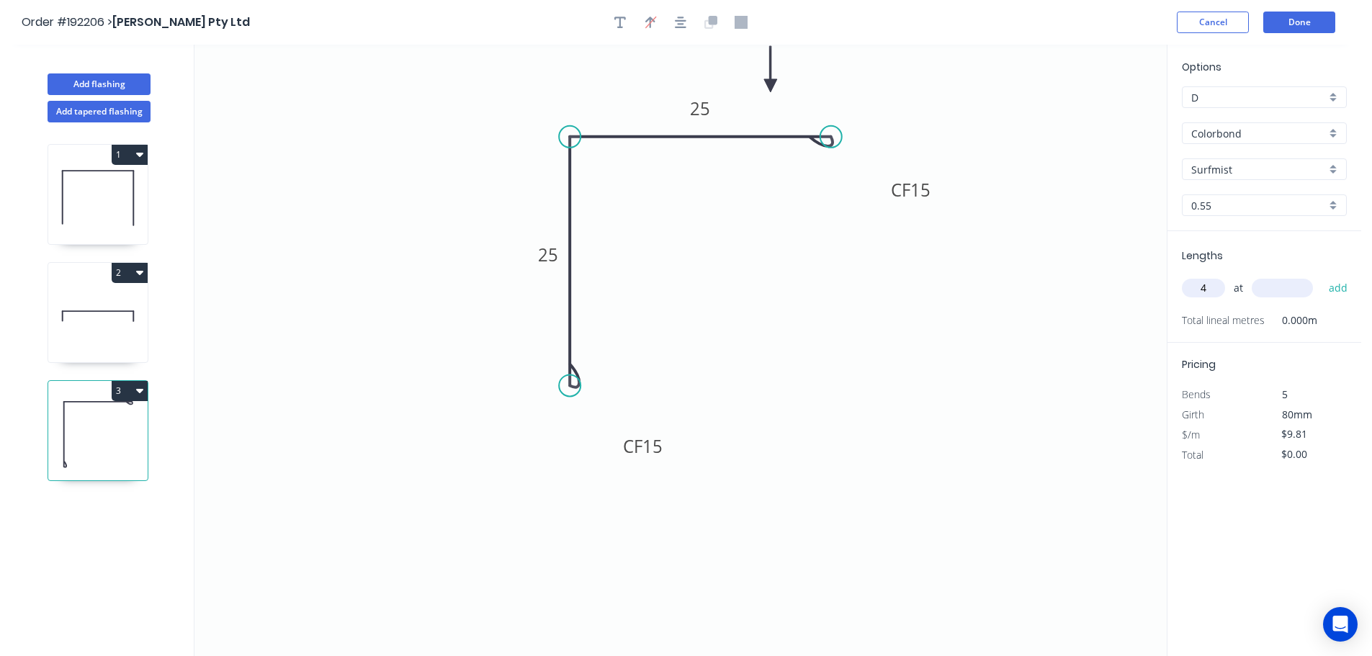
type input "4"
click at [1284, 287] on input "text" at bounding box center [1282, 288] width 61 height 19
type input "700"
click at [1321, 276] on button "add" at bounding box center [1338, 288] width 34 height 24
type input "$39.24"
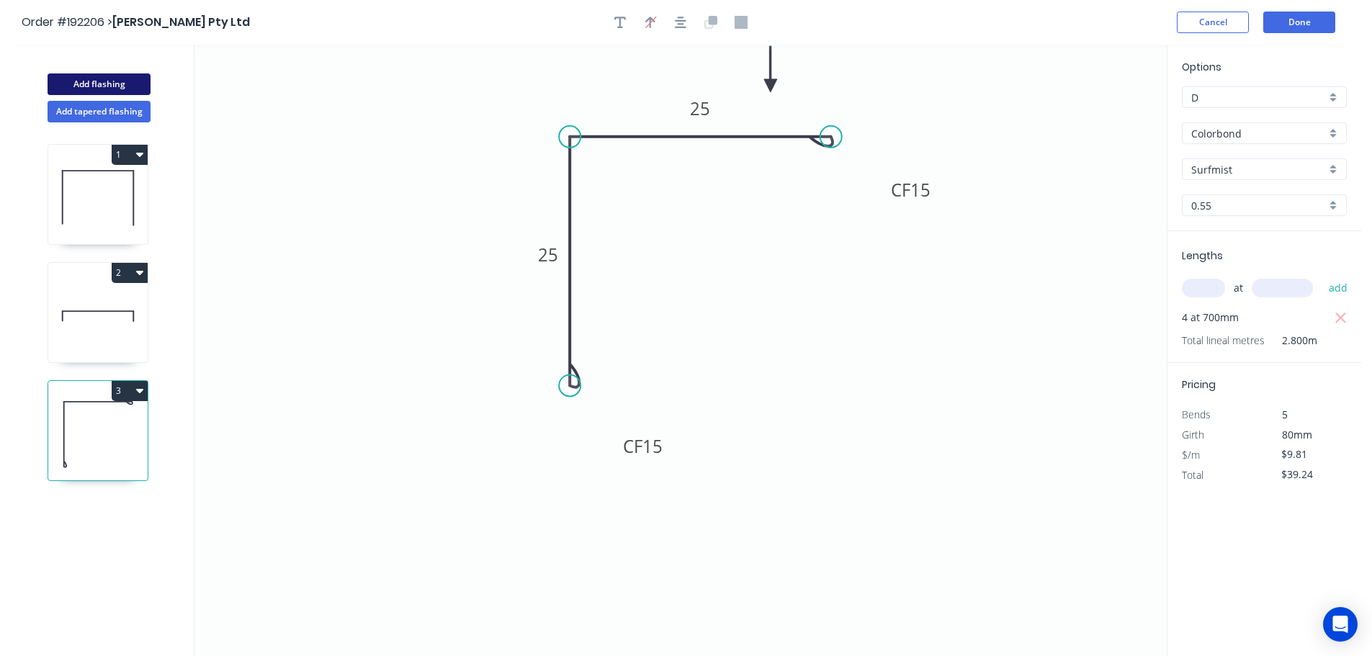
click at [102, 76] on button "Add flashing" at bounding box center [99, 84] width 103 height 22
type input "$0.00"
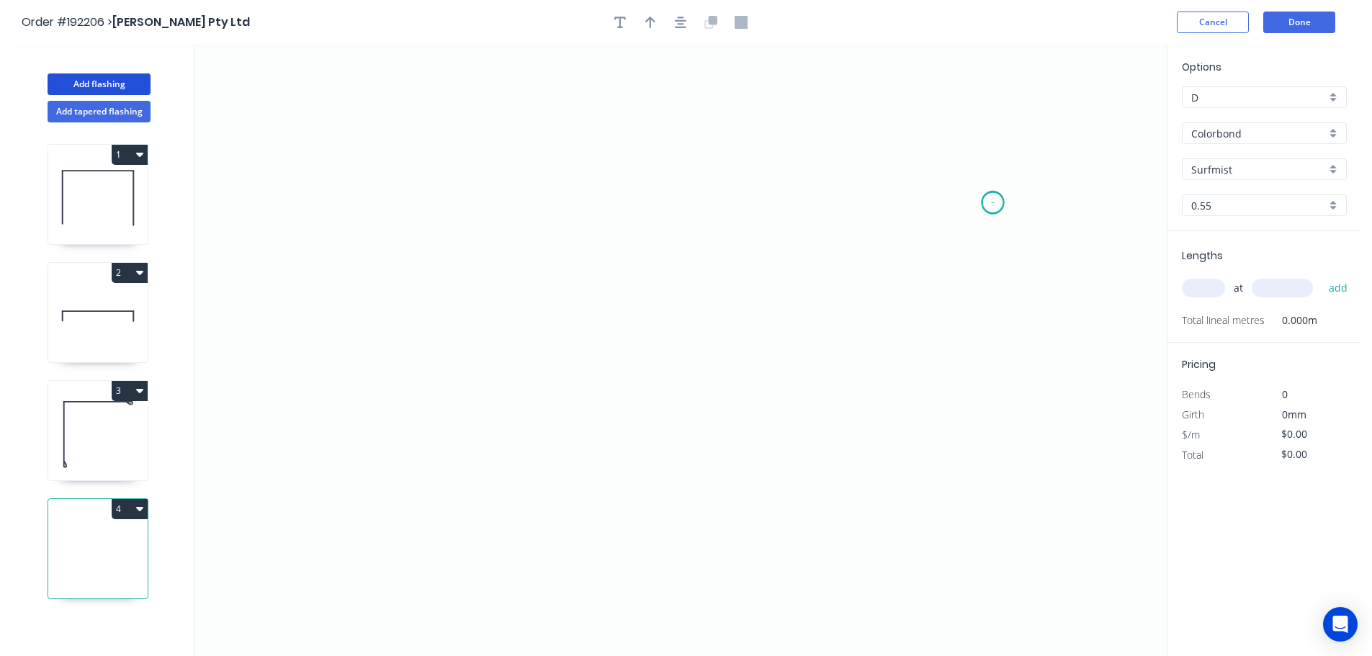
click at [993, 202] on icon "0" at bounding box center [680, 350] width 972 height 611
click at [953, 133] on icon "0" at bounding box center [680, 350] width 972 height 611
click at [434, 142] on icon "0 ?" at bounding box center [680, 350] width 972 height 611
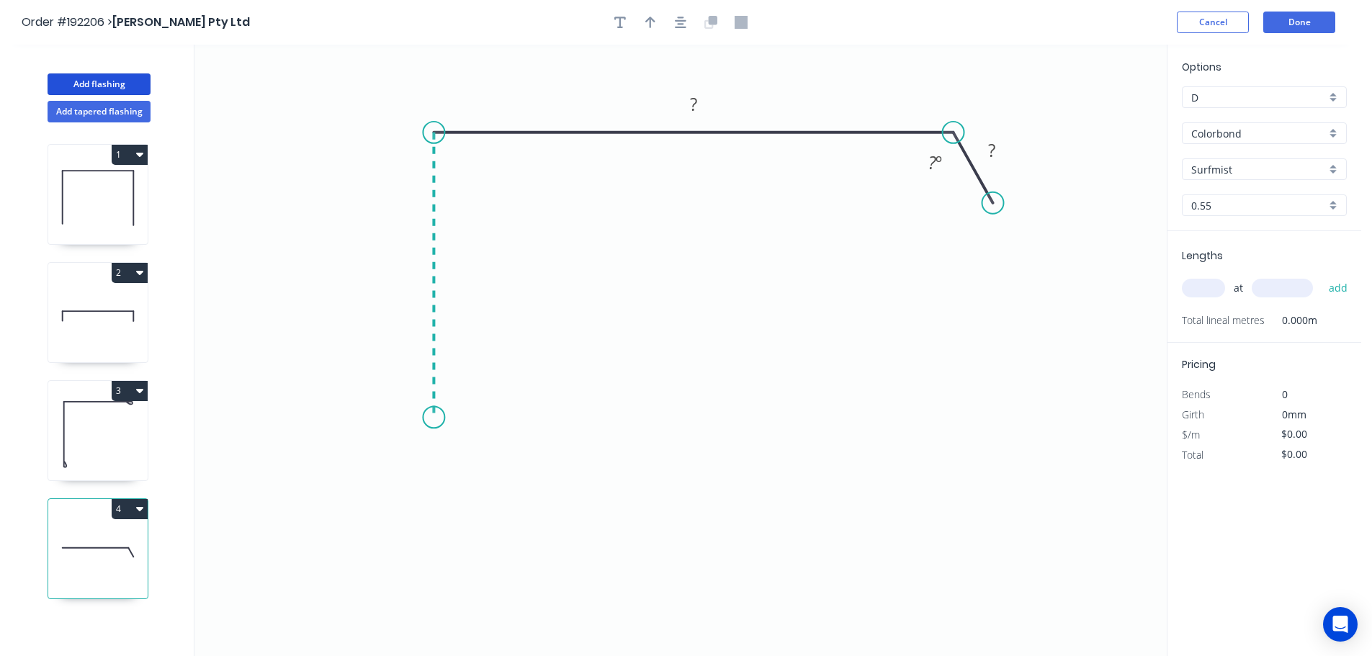
click at [428, 418] on icon "0 ? ? ? º" at bounding box center [680, 350] width 972 height 611
click at [390, 462] on icon "0 ? ? ? ? º" at bounding box center [680, 350] width 972 height 611
click at [439, 509] on icon "0 ? ? ? ? ? º" at bounding box center [680, 350] width 972 height 611
click at [439, 509] on circle at bounding box center [439, 509] width 22 height 22
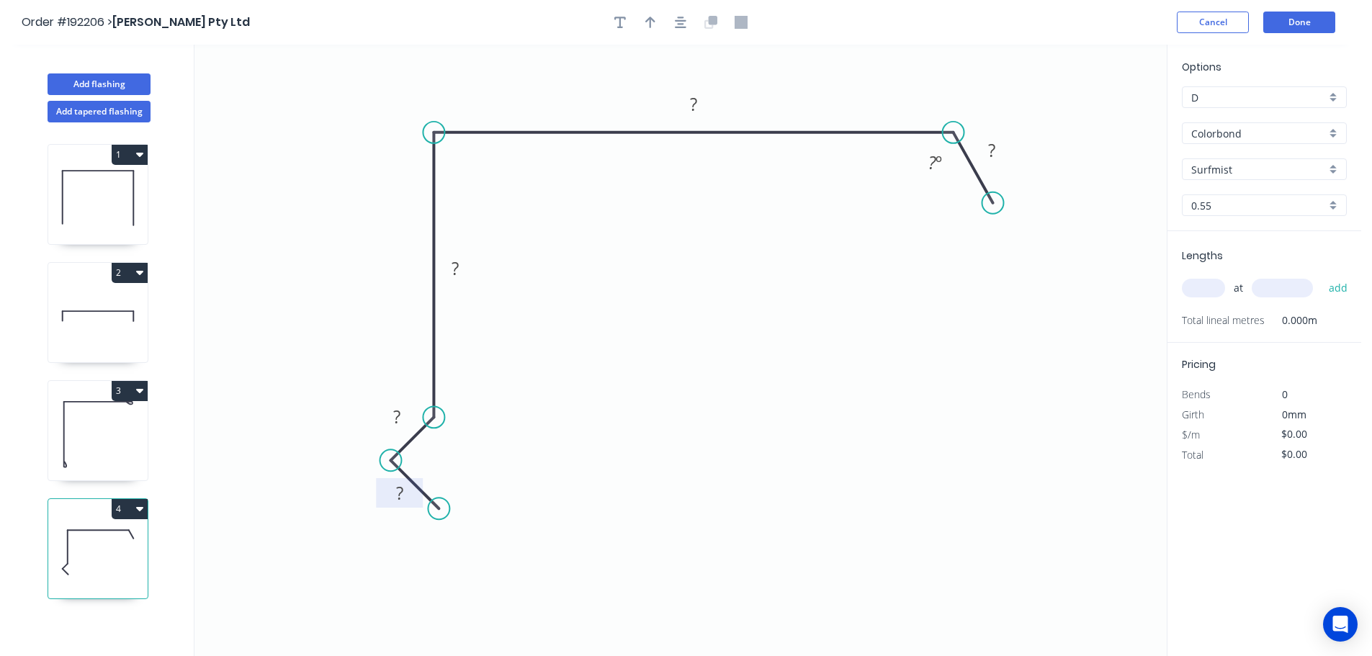
click at [404, 491] on rect at bounding box center [399, 494] width 29 height 20
click at [813, 201] on icon "0 15 15 105 140 30 ? º" at bounding box center [680, 350] width 972 height 611
type input "$15.83"
click at [964, 205] on div "Hide angle" at bounding box center [1009, 208] width 145 height 30
click at [649, 22] on icon "button" at bounding box center [650, 22] width 10 height 13
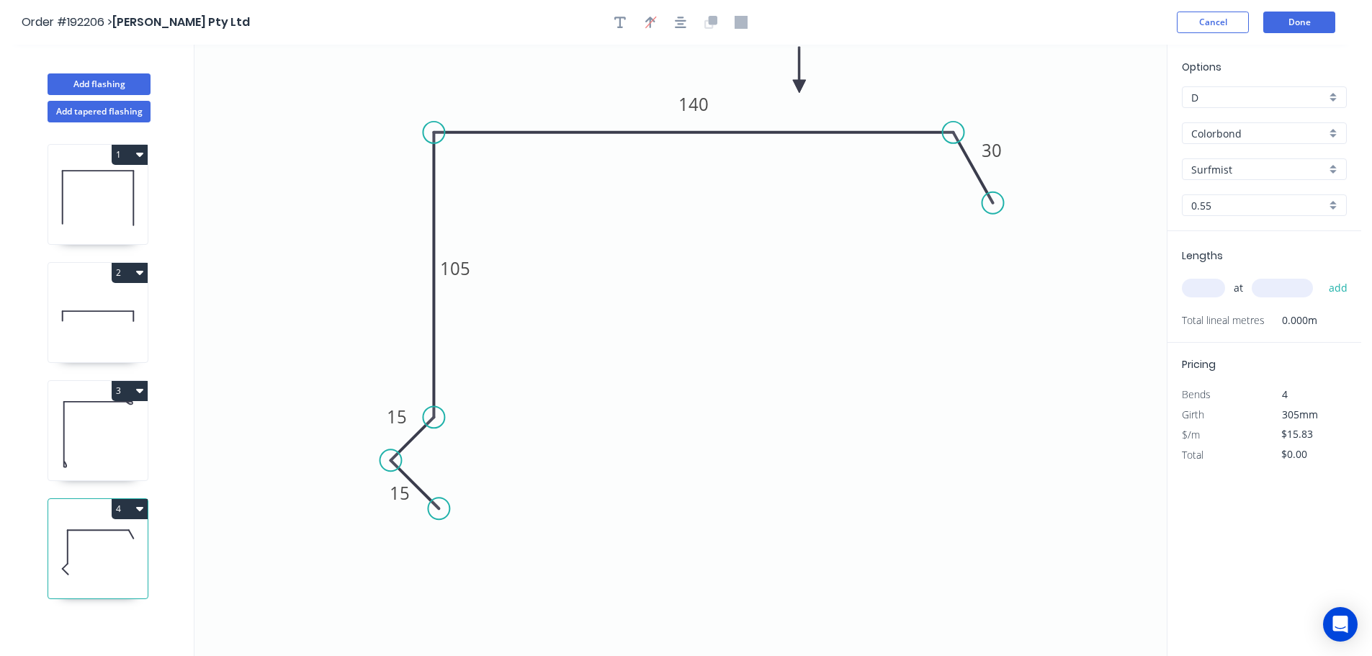
drag, startPoint x: 1092, startPoint y: 116, endPoint x: 799, endPoint y: 86, distance: 294.6
click at [799, 86] on icon at bounding box center [799, 70] width 13 height 46
click at [1329, 168] on div "Surfmist" at bounding box center [1264, 169] width 165 height 22
click at [1267, 243] on div "Classic Cream" at bounding box center [1263, 247] width 163 height 25
type input "Classic Cream"
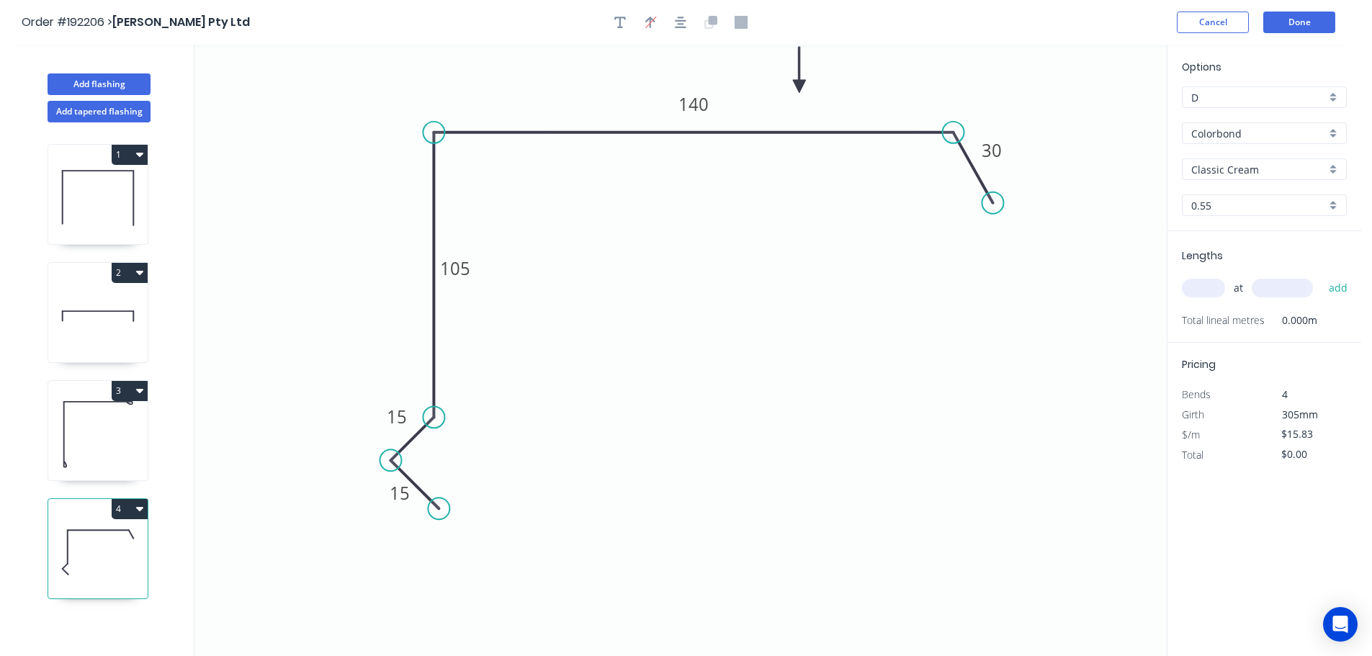
click at [1206, 290] on input "text" at bounding box center [1203, 288] width 43 height 19
type input "1"
type input "6300"
click at [1321, 276] on button "add" at bounding box center [1338, 288] width 34 height 24
click at [135, 509] on button "4" at bounding box center [130, 509] width 36 height 20
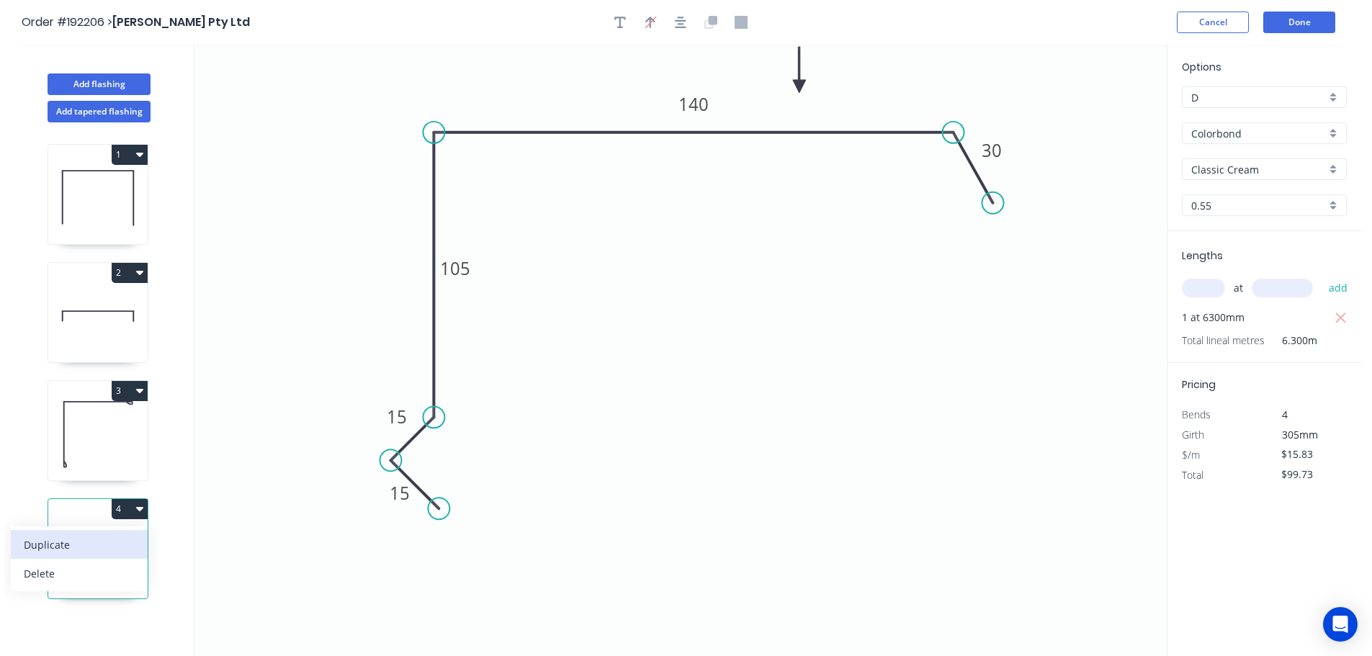
click at [115, 541] on div "Duplicate" at bounding box center [79, 544] width 111 height 21
type input "$0.00"
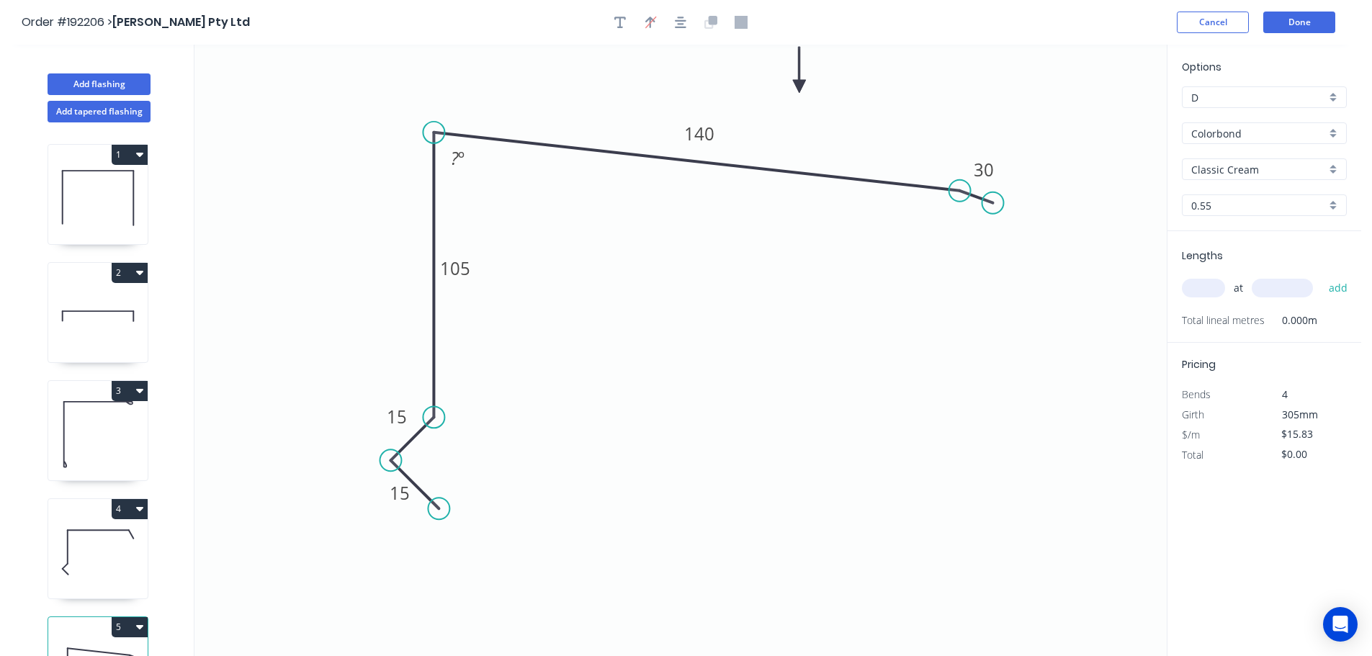
drag, startPoint x: 951, startPoint y: 135, endPoint x: 960, endPoint y: 191, distance: 56.9
click at [960, 191] on circle at bounding box center [960, 191] width 22 height 22
drag, startPoint x: 996, startPoint y: 205, endPoint x: 1000, endPoint y: 264, distance: 58.5
click at [1000, 264] on circle at bounding box center [1000, 264] width 22 height 22
click at [459, 159] on tspan "º" at bounding box center [461, 158] width 6 height 24
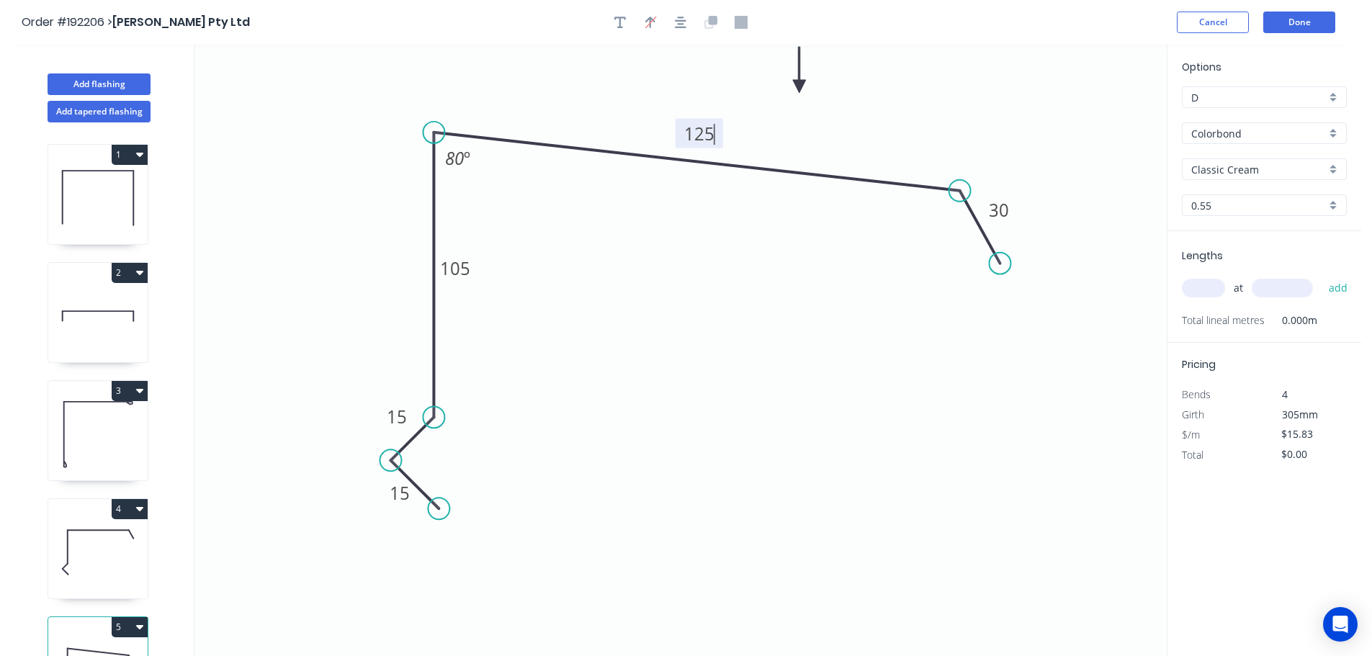
click at [704, 278] on icon "0 15 15 105 125 30 80 º" at bounding box center [680, 350] width 972 height 611
type input "$13.52"
click at [1201, 293] on input "text" at bounding box center [1203, 288] width 43 height 19
type input "1"
type input "2700"
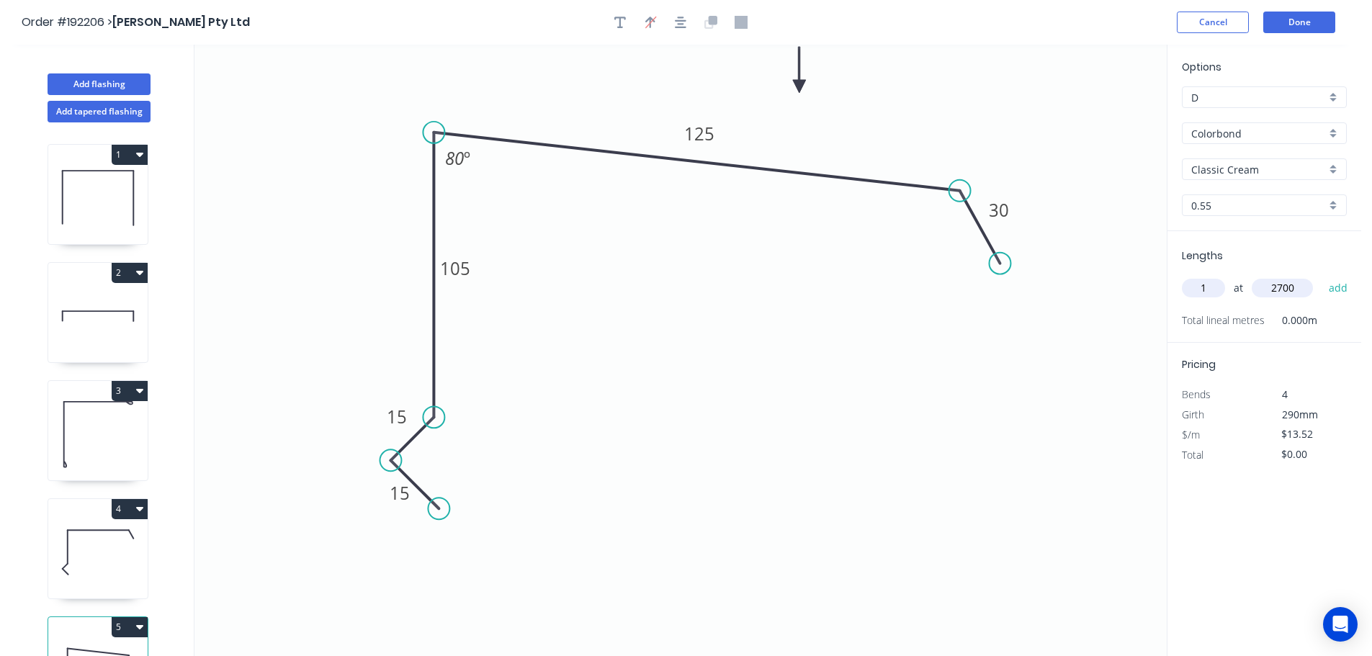
click at [1321, 276] on button "add" at bounding box center [1338, 288] width 34 height 24
type input "$36.50"
drag, startPoint x: 98, startPoint y: 83, endPoint x: 179, endPoint y: 87, distance: 81.5
click at [102, 81] on button "Add flashing" at bounding box center [99, 84] width 103 height 22
type input "$0.00"
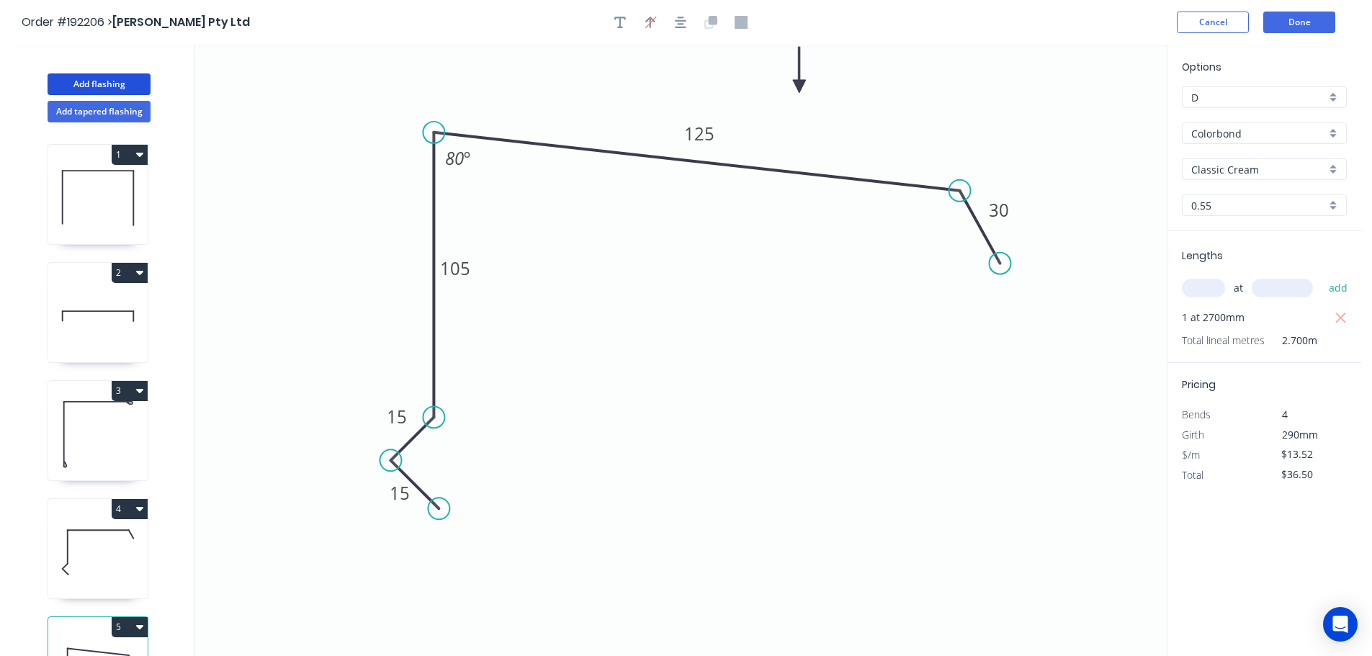
type input "$0.00"
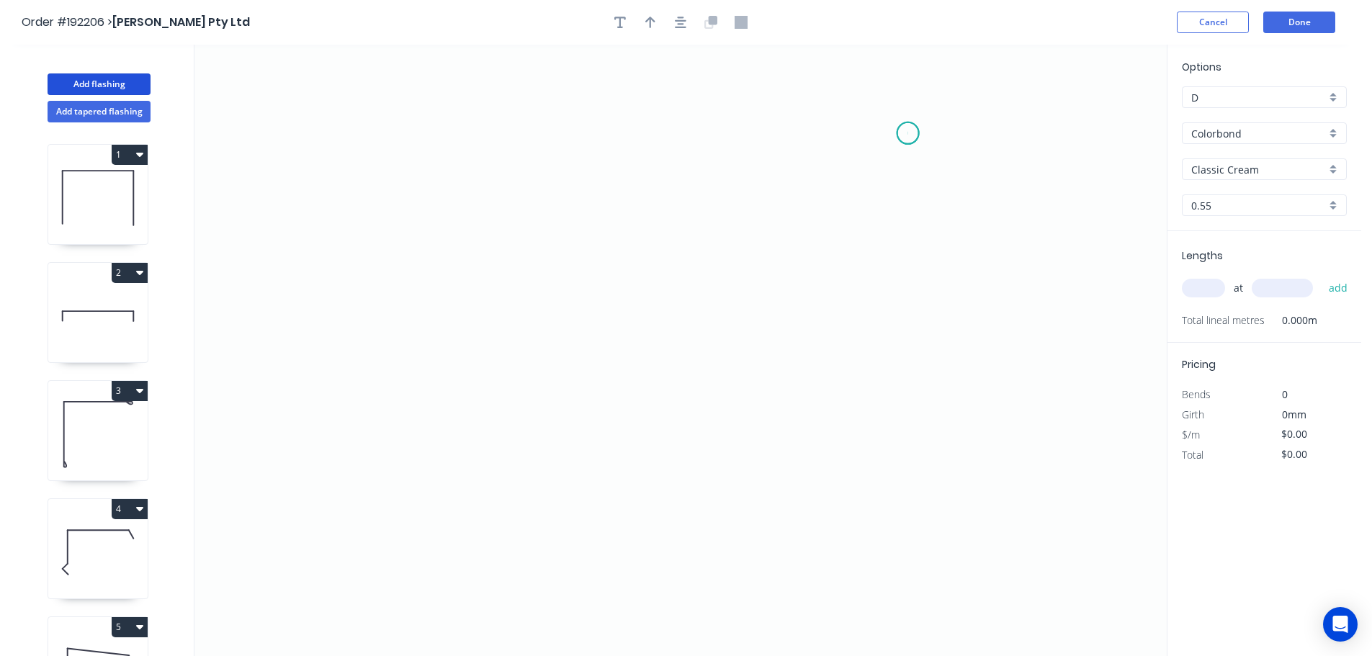
click at [908, 133] on icon "0" at bounding box center [680, 350] width 972 height 611
click at [917, 384] on icon "0" at bounding box center [680, 350] width 972 height 611
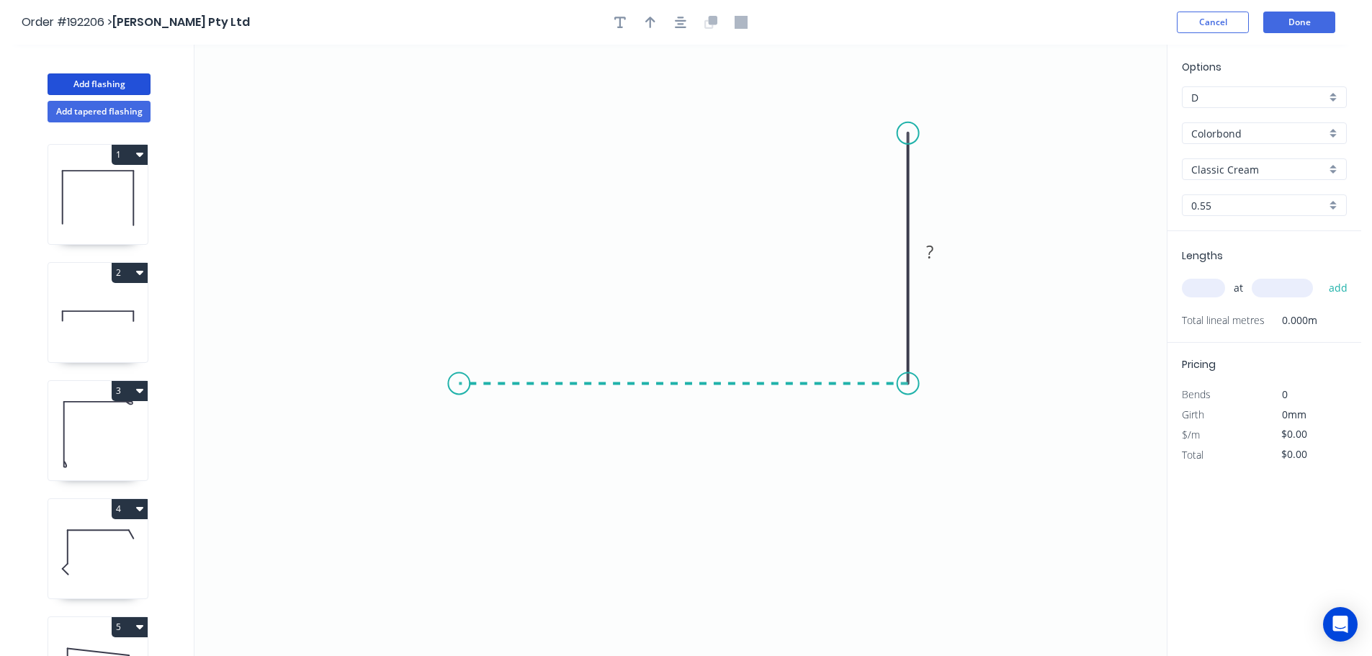
click at [459, 384] on icon "0 ?" at bounding box center [680, 350] width 972 height 611
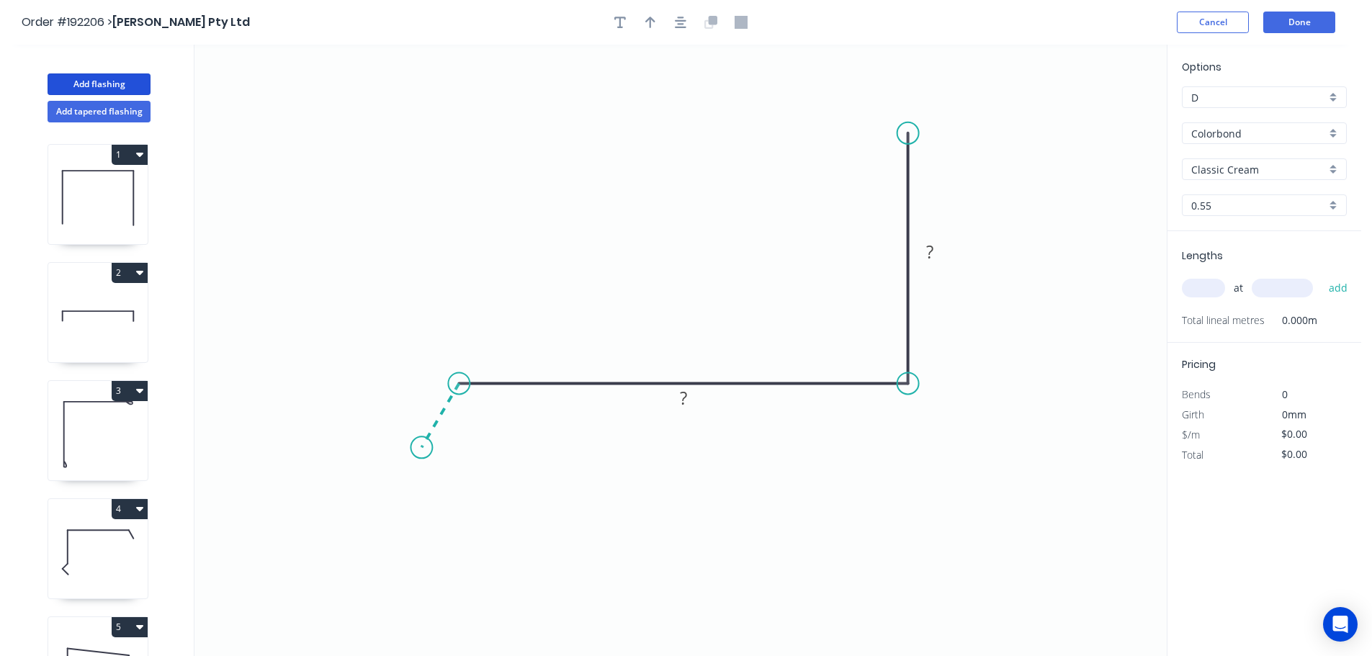
click at [421, 448] on icon "0 ? ?" at bounding box center [680, 350] width 972 height 611
click at [421, 448] on circle at bounding box center [421, 447] width 22 height 22
click at [499, 446] on div "Hide angle" at bounding box center [549, 459] width 145 height 30
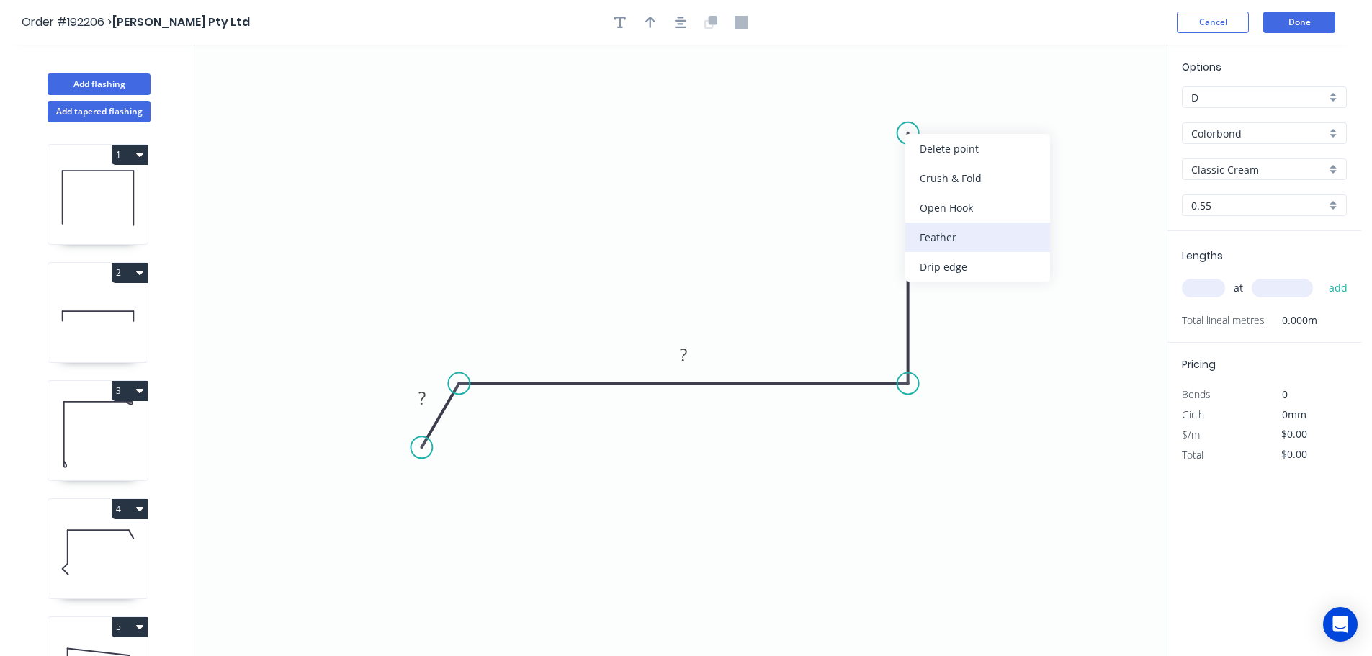
click at [940, 238] on div "Feather" at bounding box center [977, 238] width 145 height 30
click at [936, 171] on div "Flip bend" at bounding box center [976, 176] width 145 height 30
click at [947, 99] on tspan "15" at bounding box center [948, 108] width 20 height 24
click at [1005, 145] on icon "0 ? ? FE 10 ?" at bounding box center [680, 350] width 972 height 611
drag, startPoint x: 961, startPoint y: 121, endPoint x: 836, endPoint y: 99, distance: 126.6
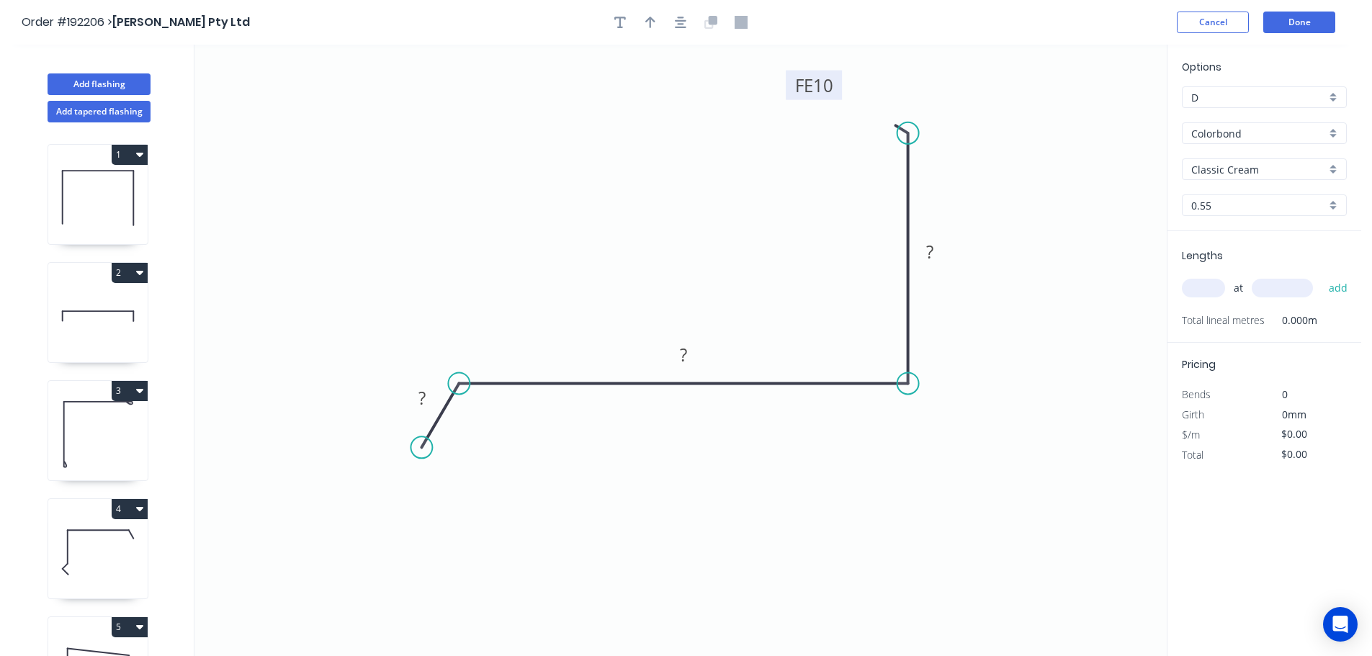
click at [836, 99] on rect at bounding box center [814, 86] width 56 height 30
click at [930, 249] on tspan "?" at bounding box center [929, 252] width 7 height 24
click at [976, 227] on icon "0 ? ? FE 10 50" at bounding box center [680, 350] width 972 height 611
click at [684, 356] on tspan "?" at bounding box center [683, 355] width 7 height 24
click at [758, 292] on icon "0 ? 140 FE 10 50" at bounding box center [680, 350] width 972 height 611
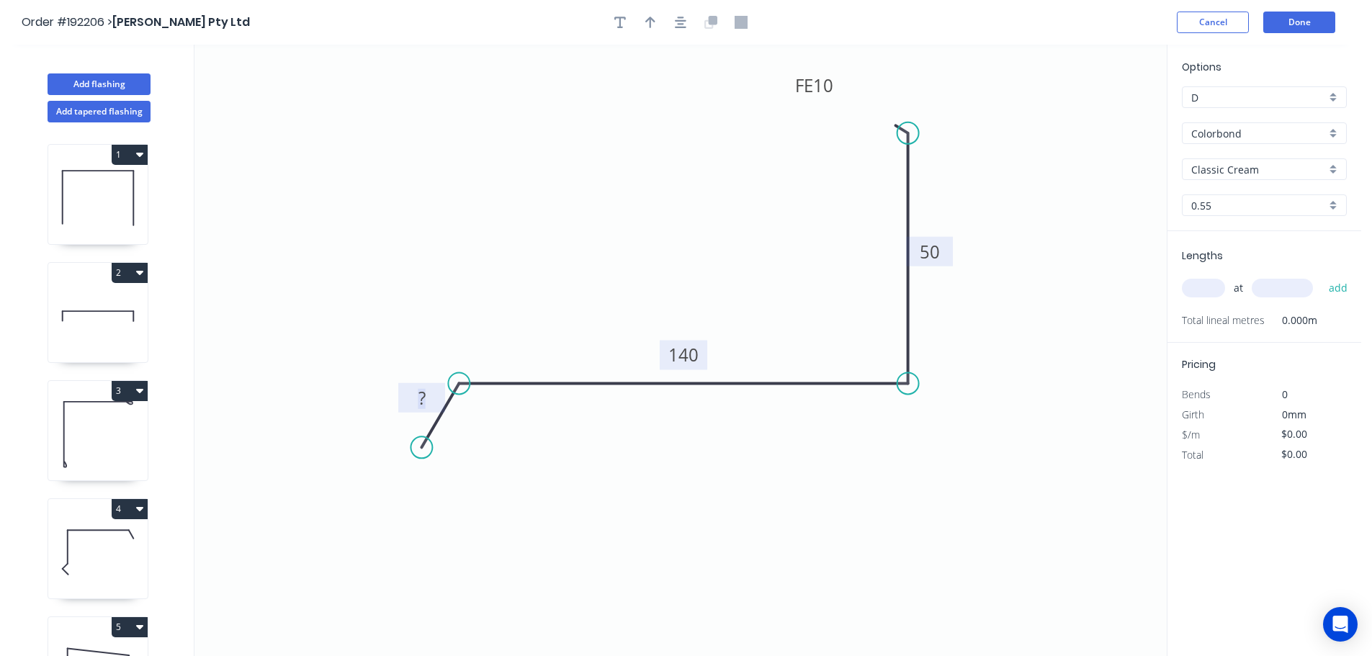
click at [421, 395] on tspan "?" at bounding box center [421, 398] width 7 height 24
click at [678, 241] on icon "0 30 140 FE 10 50" at bounding box center [680, 350] width 972 height 611
type input "$12.62"
click at [649, 21] on icon "button" at bounding box center [650, 22] width 10 height 13
drag, startPoint x: 1092, startPoint y: 114, endPoint x: 650, endPoint y: 207, distance: 451.8
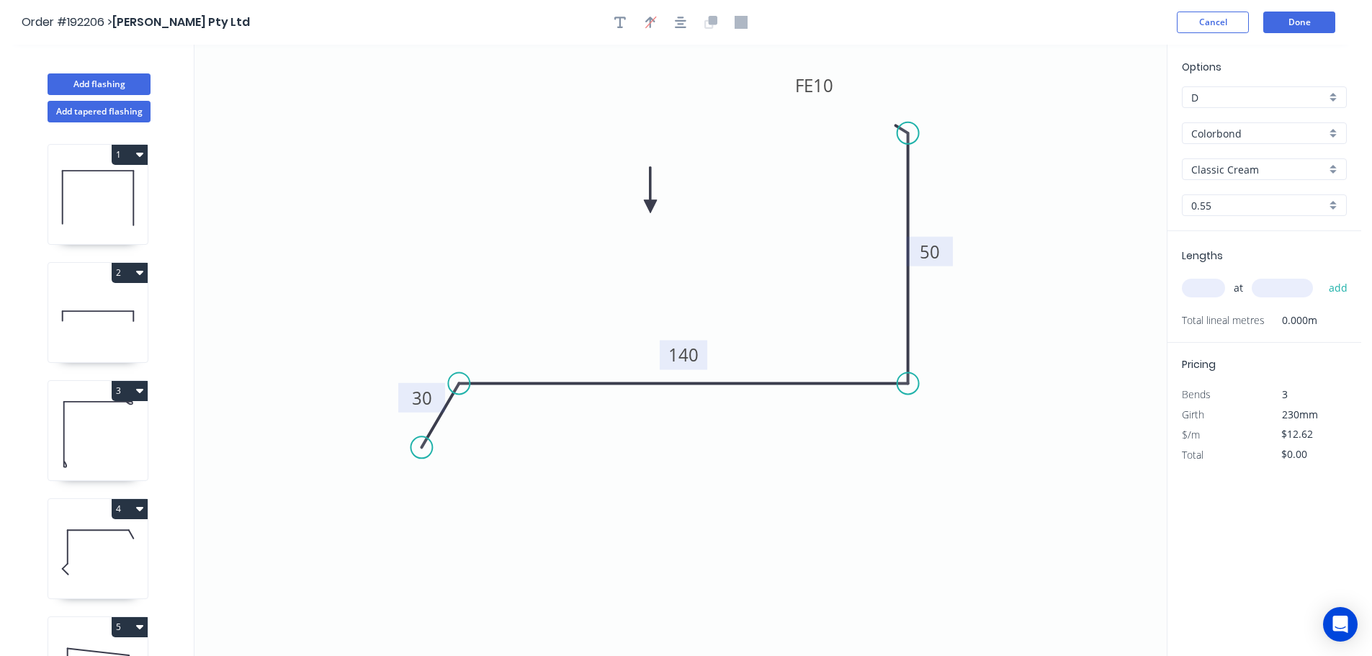
click at [650, 207] on icon at bounding box center [650, 190] width 13 height 46
click at [1208, 284] on input "text" at bounding box center [1203, 288] width 43 height 19
type input "1"
click at [1293, 286] on input "text" at bounding box center [1282, 288] width 61 height 19
type input "6300"
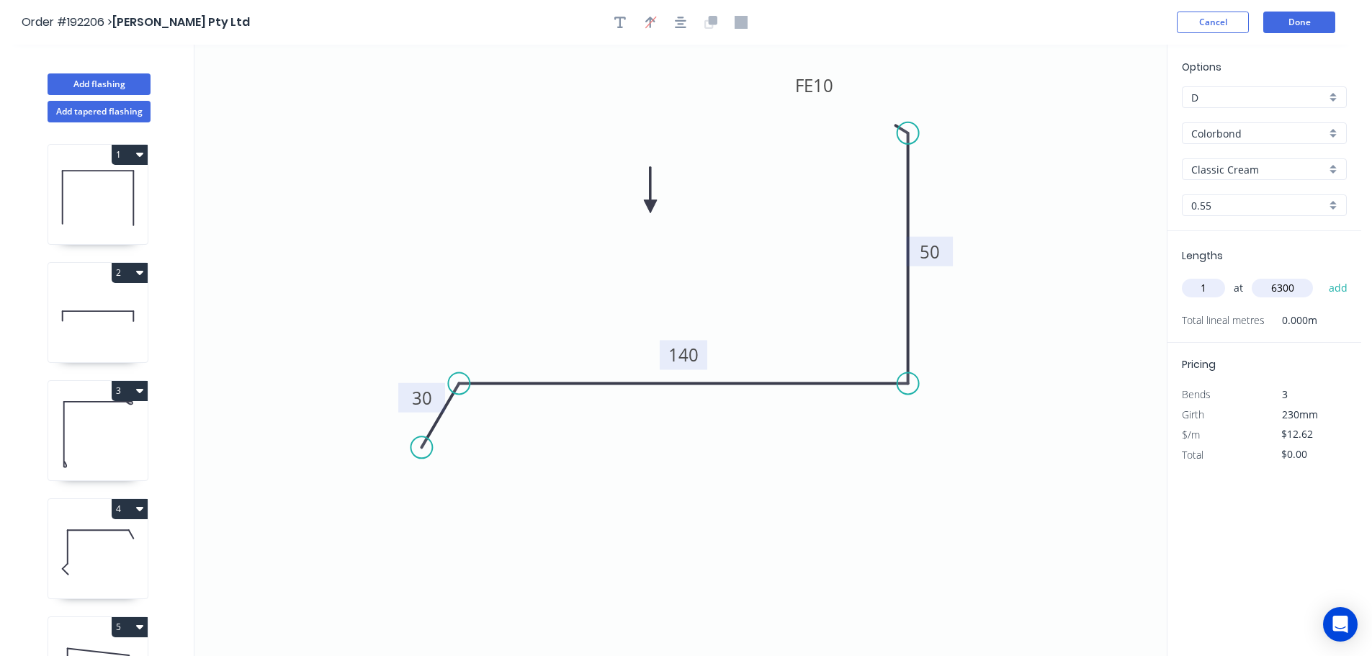
click at [1321, 276] on button "add" at bounding box center [1338, 288] width 34 height 24
type input "$79.51"
drag, startPoint x: 78, startPoint y: 79, endPoint x: 163, endPoint y: 82, distance: 85.0
click at [79, 78] on button "Add flashing" at bounding box center [99, 84] width 103 height 22
type input "$0.00"
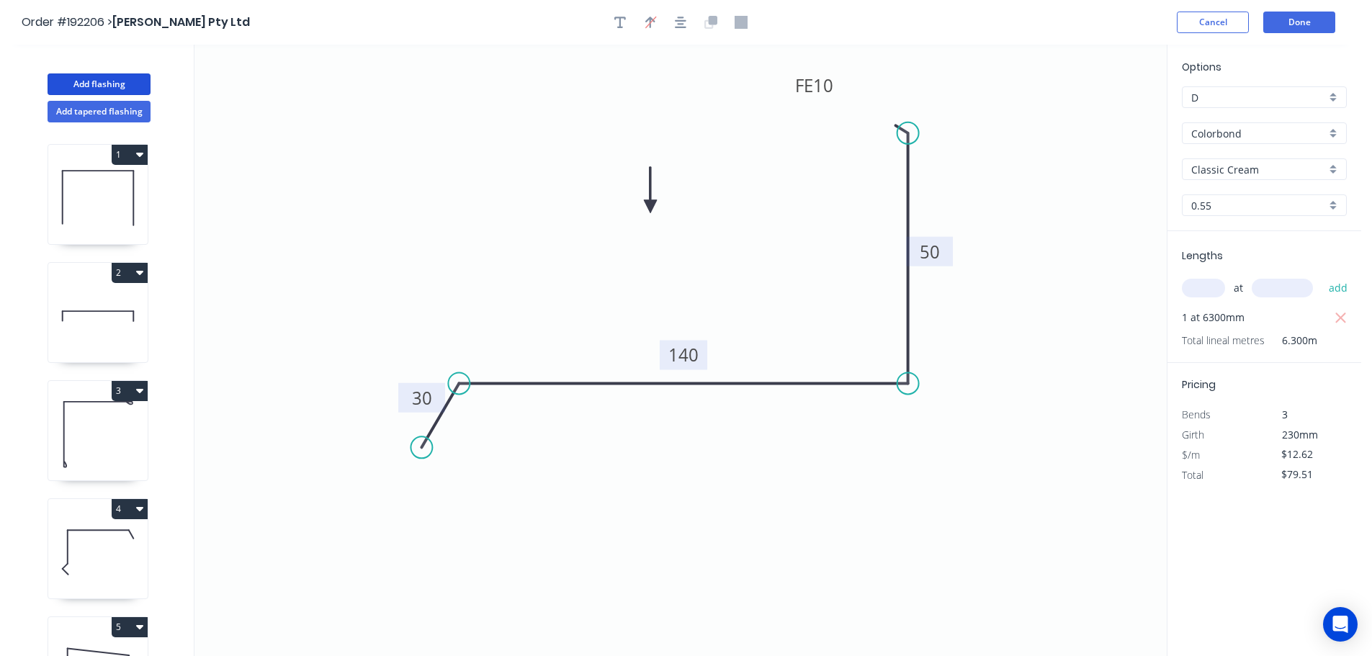
type input "$0.00"
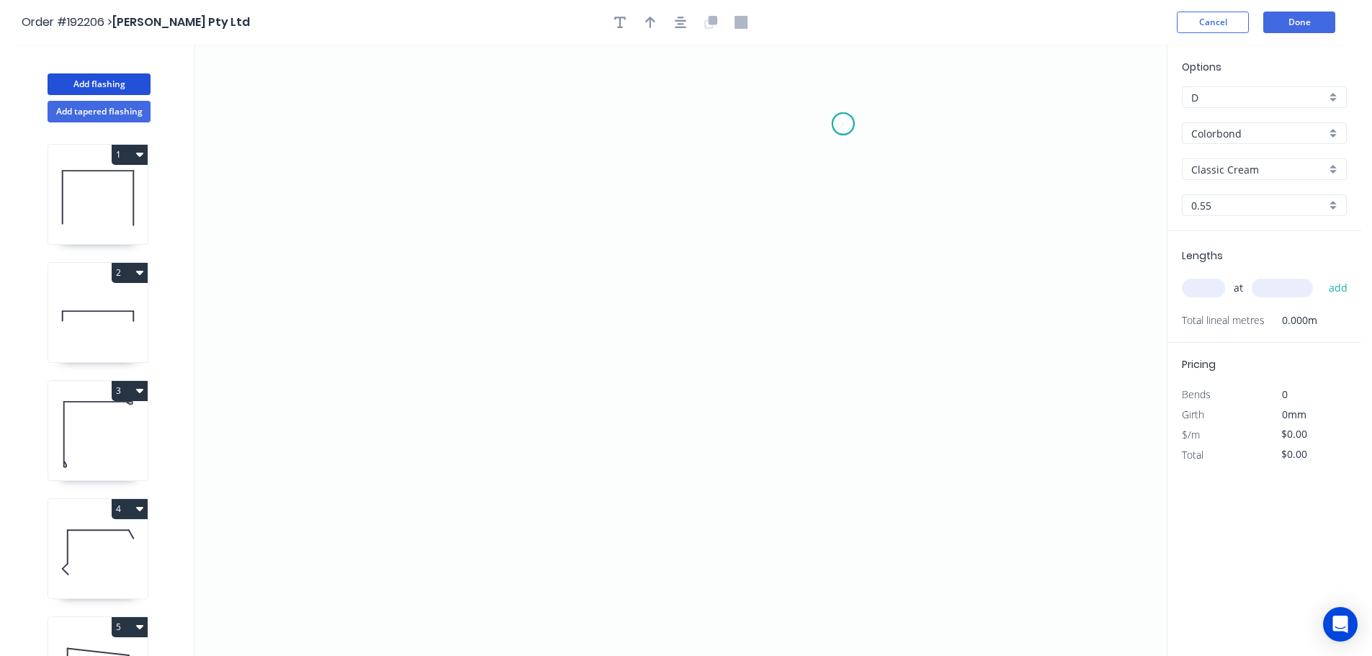
click at [843, 124] on icon "0" at bounding box center [680, 350] width 972 height 611
click at [552, 125] on icon "0" at bounding box center [680, 350] width 972 height 611
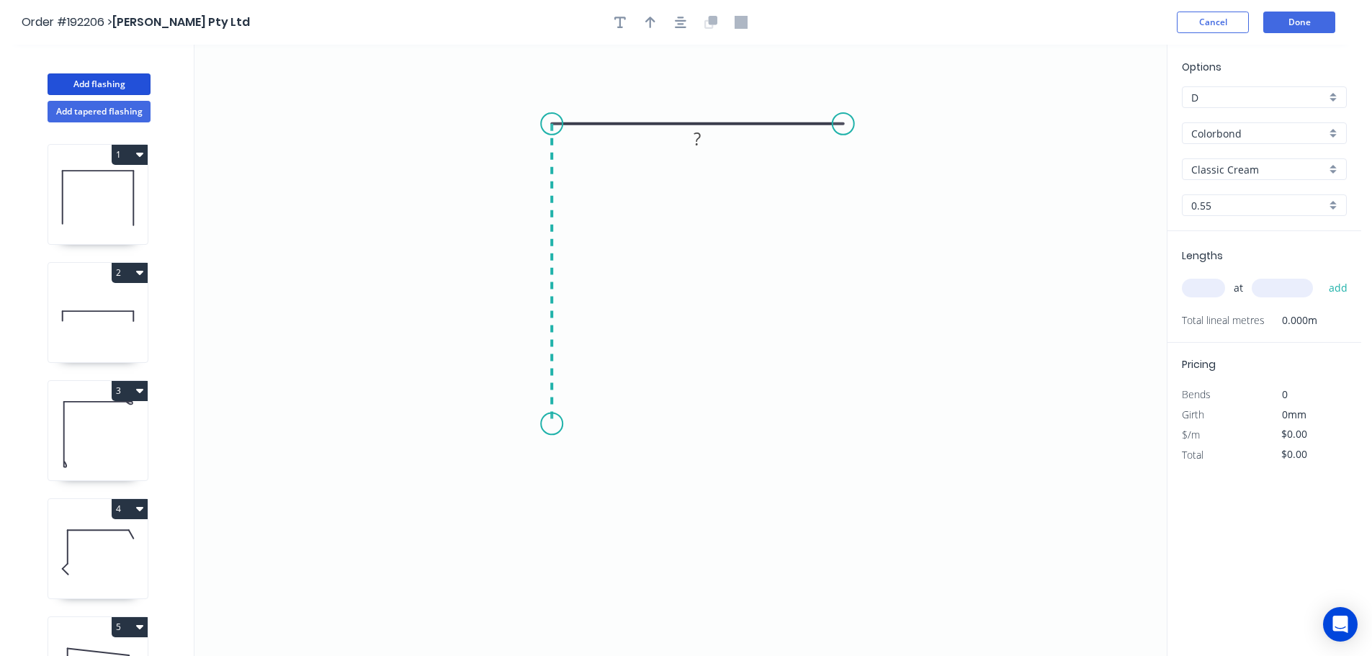
click at [558, 424] on icon "0 ?" at bounding box center [680, 350] width 972 height 611
click at [558, 424] on circle at bounding box center [552, 424] width 22 height 22
click at [536, 265] on rect at bounding box center [530, 268] width 29 height 20
click at [698, 300] on icon "0 50 50" at bounding box center [680, 350] width 972 height 611
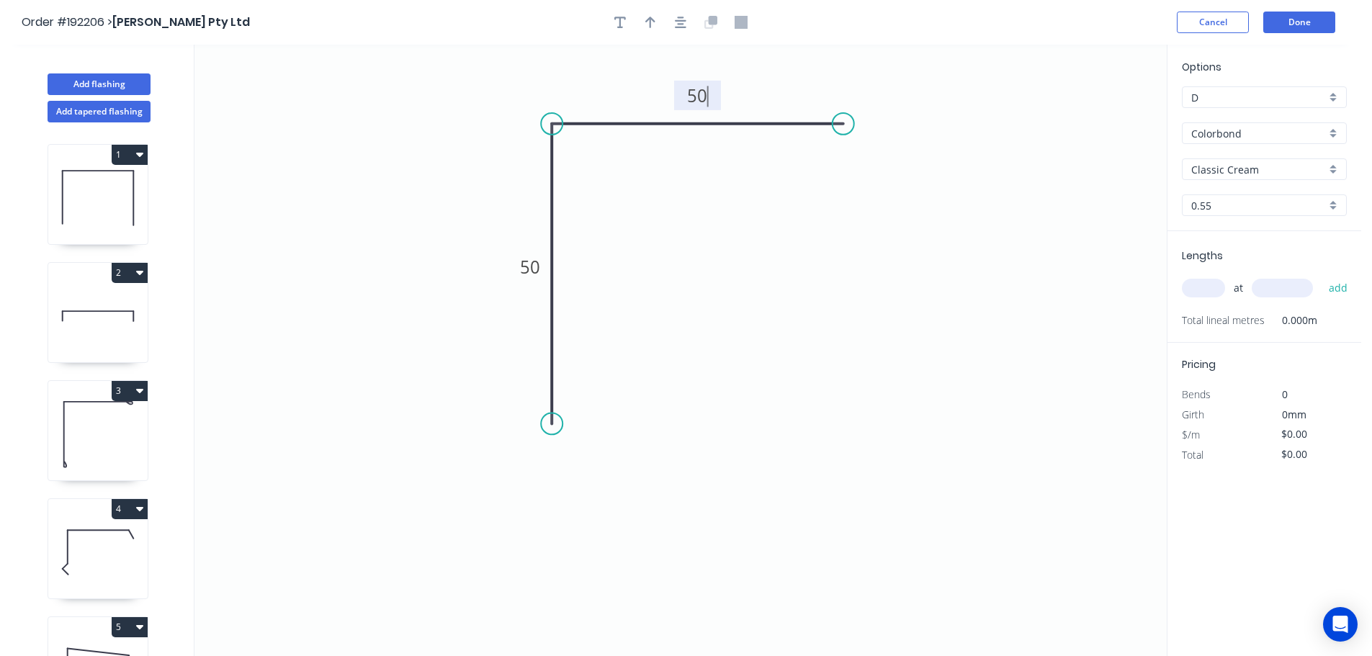
type input "$6.21"
click at [648, 11] on header "Order #192206 > [PERSON_NAME] Pty Ltd Cancel Done" at bounding box center [680, 22] width 1361 height 45
click at [651, 19] on icon "button" at bounding box center [650, 23] width 10 height 12
drag, startPoint x: 1095, startPoint y: 112, endPoint x: 687, endPoint y: 278, distance: 440.9
click at [687, 278] on icon at bounding box center [687, 261] width 13 height 46
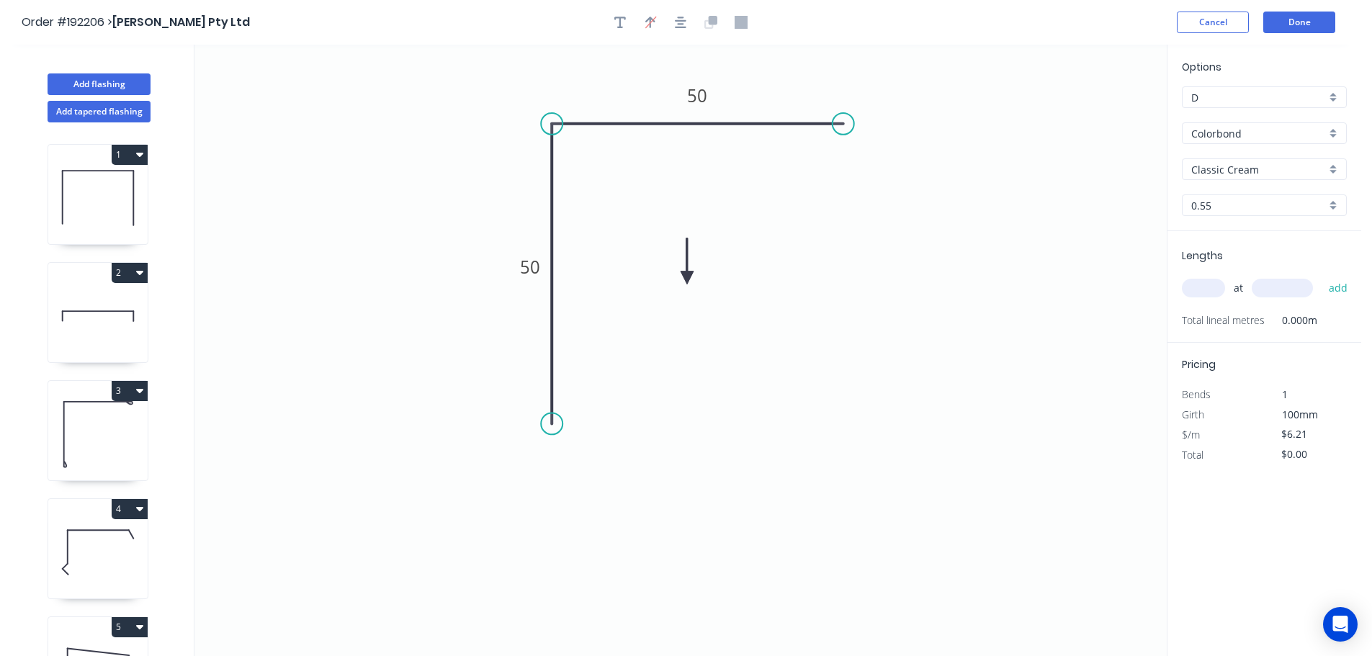
click at [687, 278] on icon at bounding box center [687, 261] width 13 height 46
click at [687, 278] on icon at bounding box center [699, 266] width 42 height 42
click at [687, 278] on icon at bounding box center [704, 277] width 46 height 13
click at [1334, 131] on div "Colorbond" at bounding box center [1264, 133] width 165 height 22
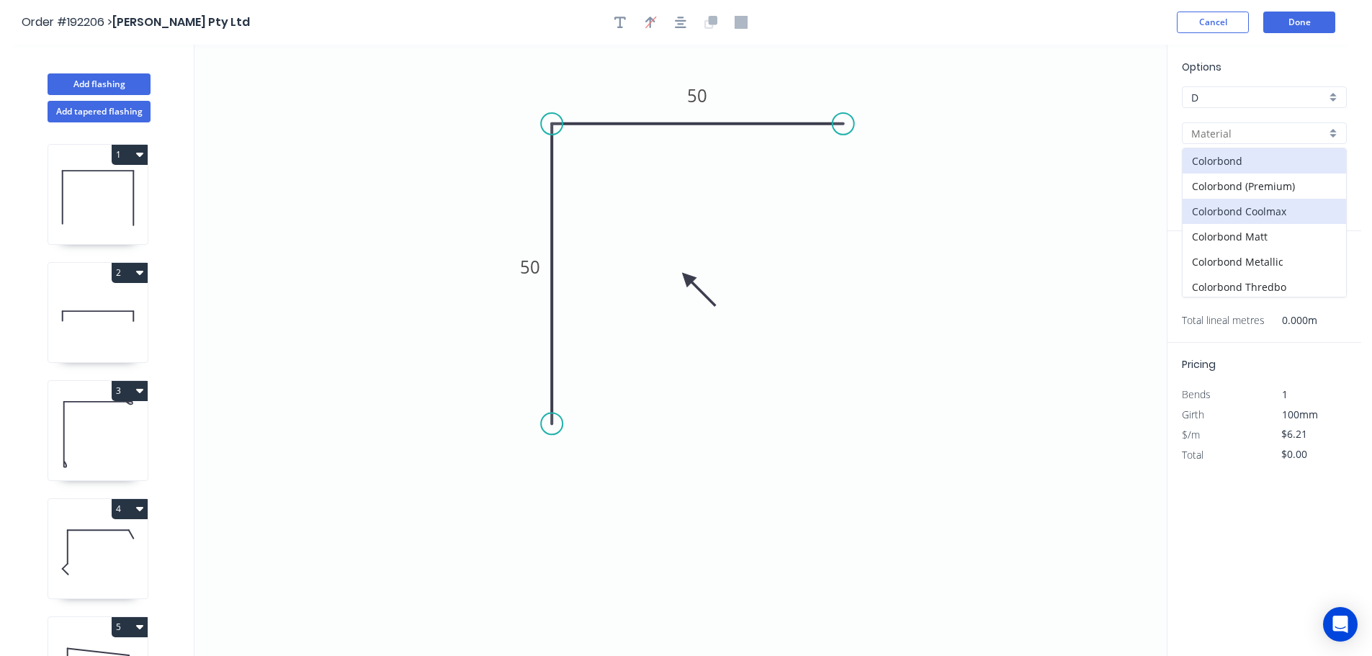
scroll to position [305, 0]
click at [1251, 254] on div "Zincalume" at bounding box center [1263, 258] width 163 height 25
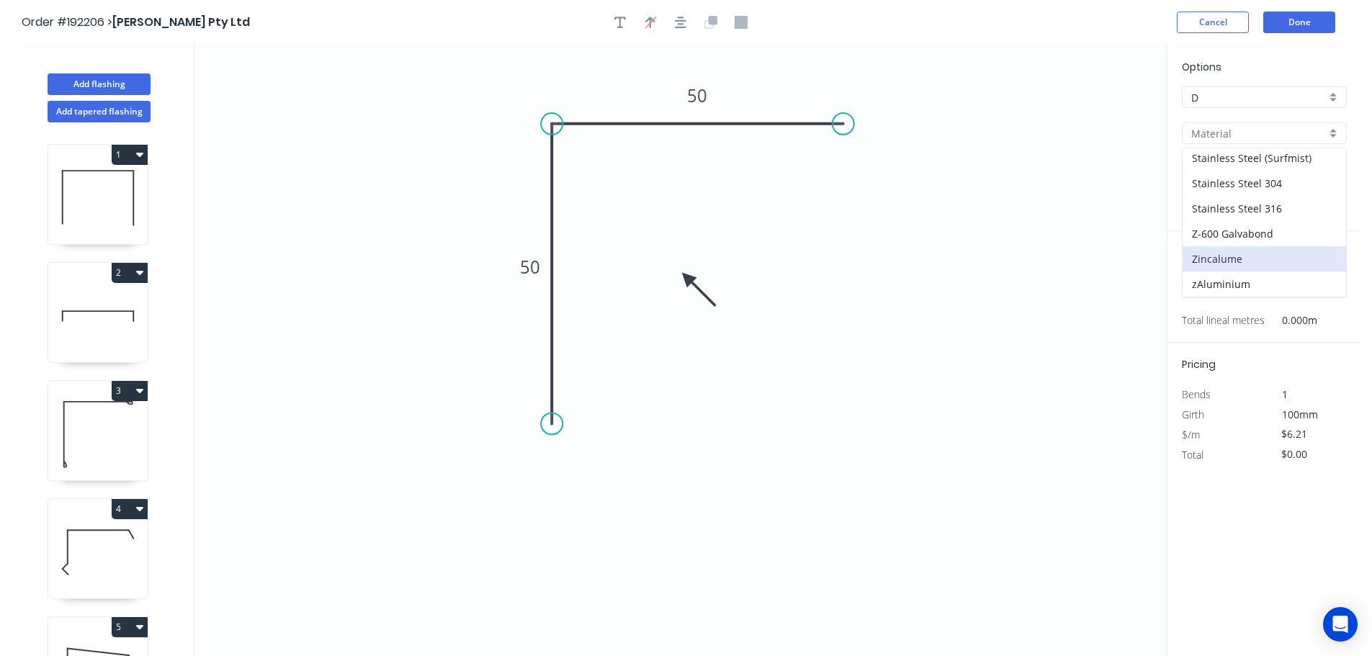
type input "Zincalume"
type input "$5.93"
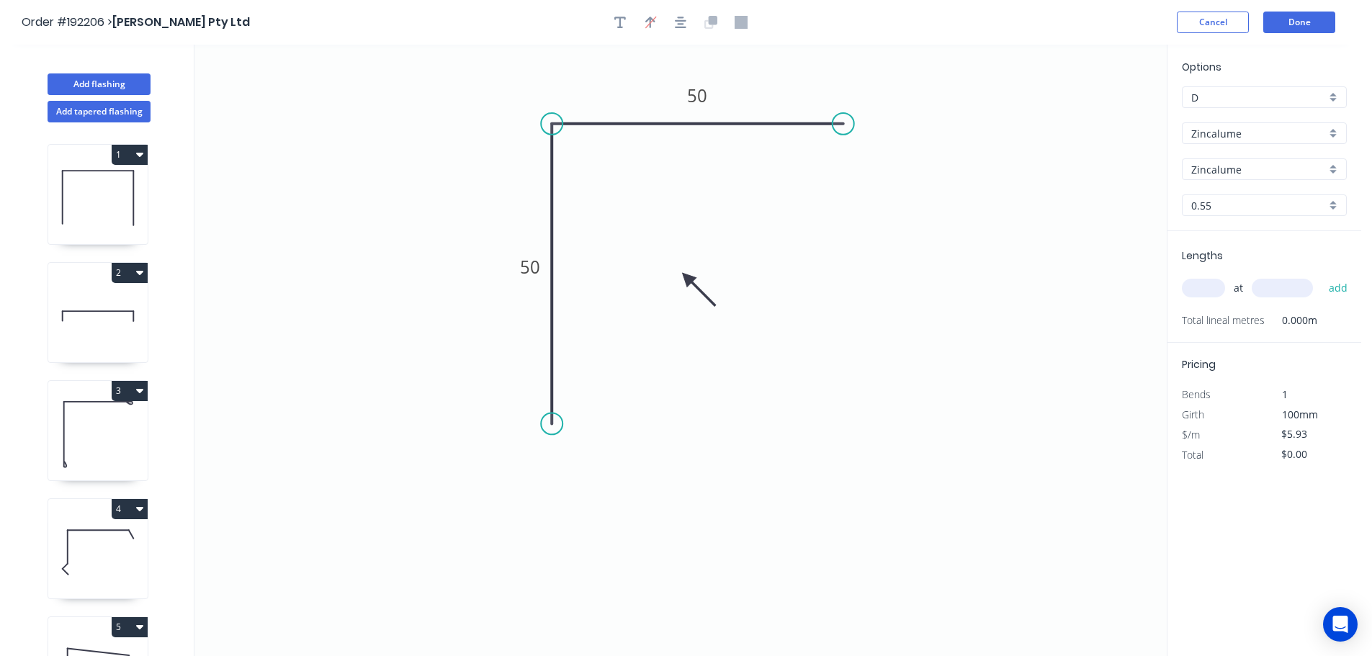
click at [1211, 284] on input "text" at bounding box center [1203, 288] width 43 height 19
type input "26"
click at [1294, 290] on input "text" at bounding box center [1282, 288] width 61 height 19
type input "3000"
click at [1321, 276] on button "add" at bounding box center [1338, 288] width 34 height 24
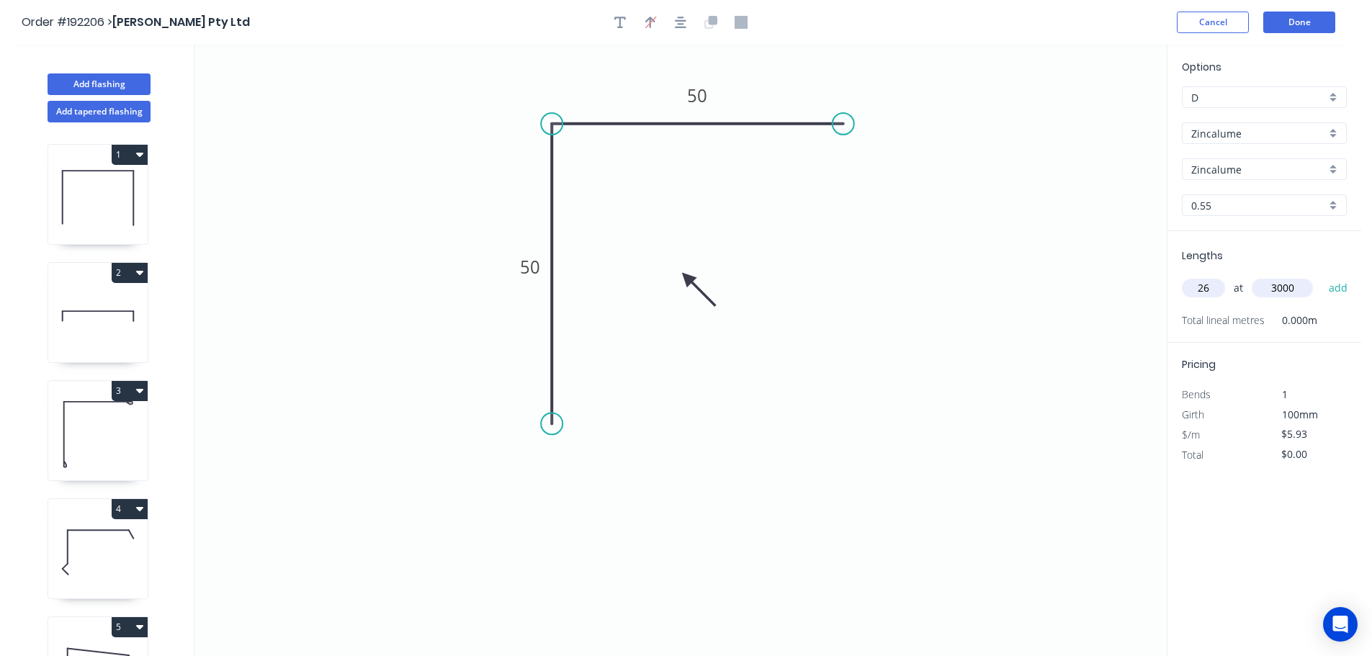
type input "$462.54"
click at [1299, 22] on button "Done" at bounding box center [1299, 23] width 72 height 22
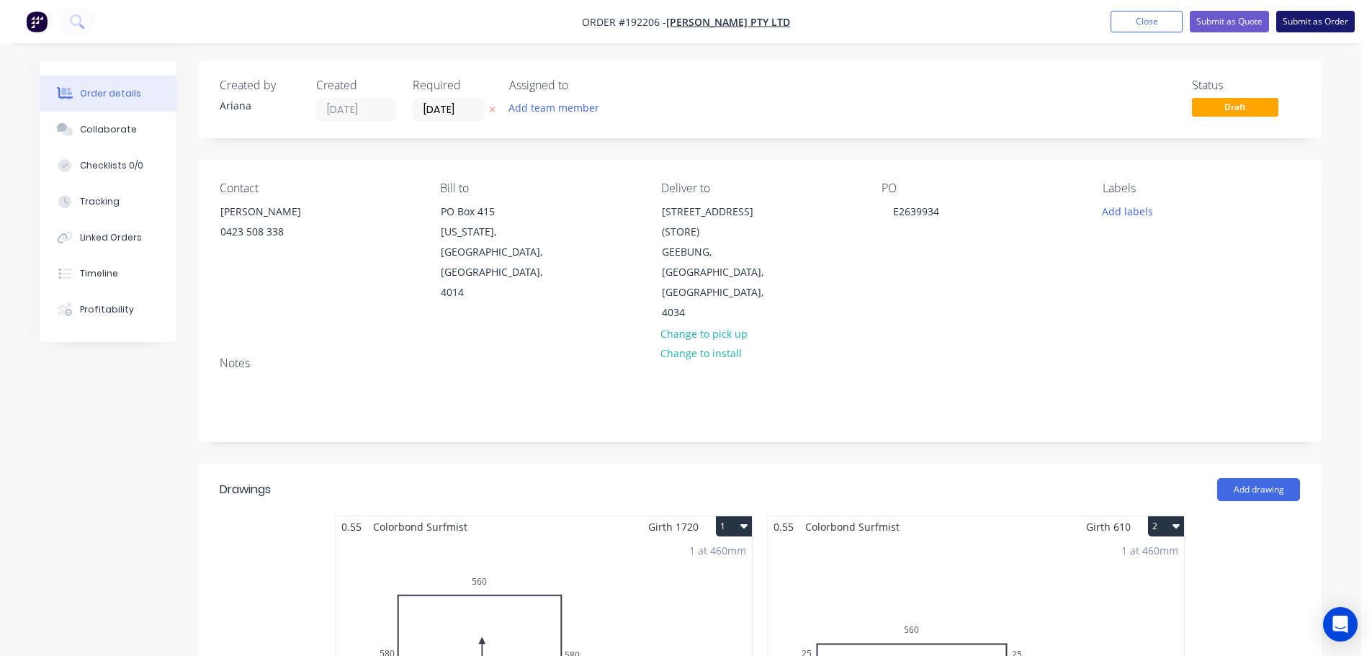
click at [1328, 22] on button "Submit as Order" at bounding box center [1315, 22] width 78 height 22
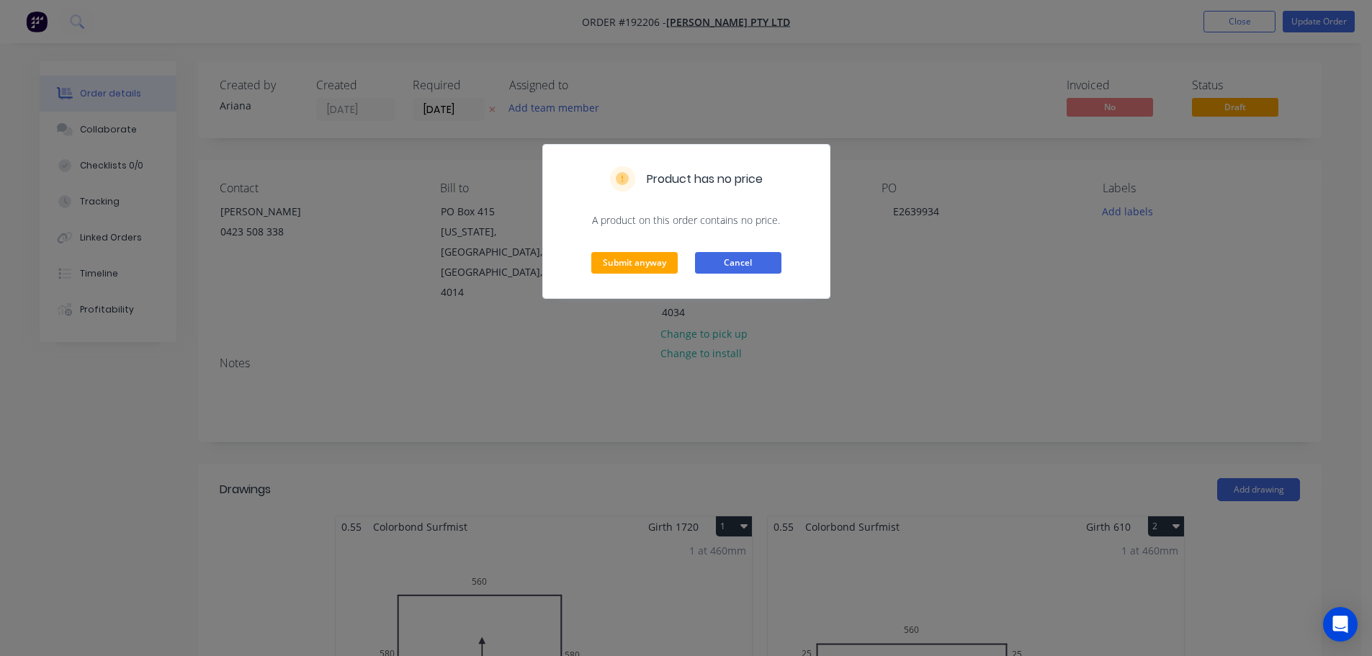
click at [740, 261] on button "Cancel" at bounding box center [738, 263] width 86 height 22
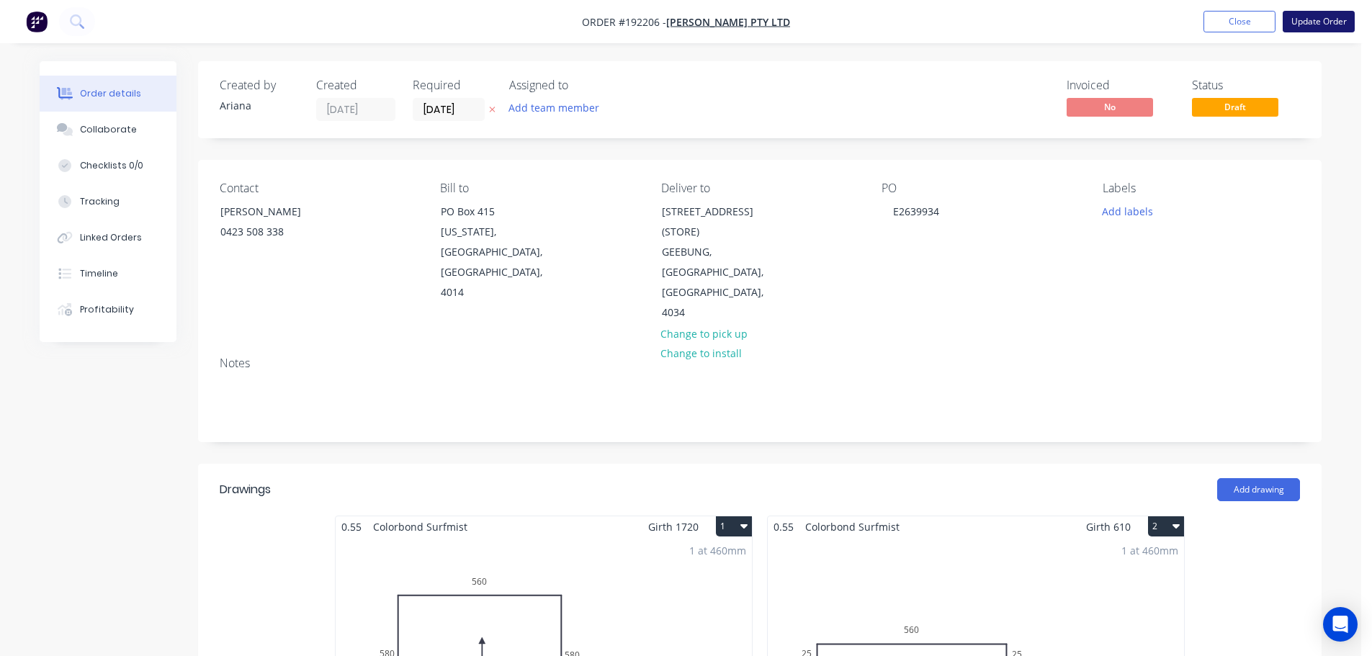
click at [1328, 20] on button "Update Order" at bounding box center [1319, 22] width 72 height 22
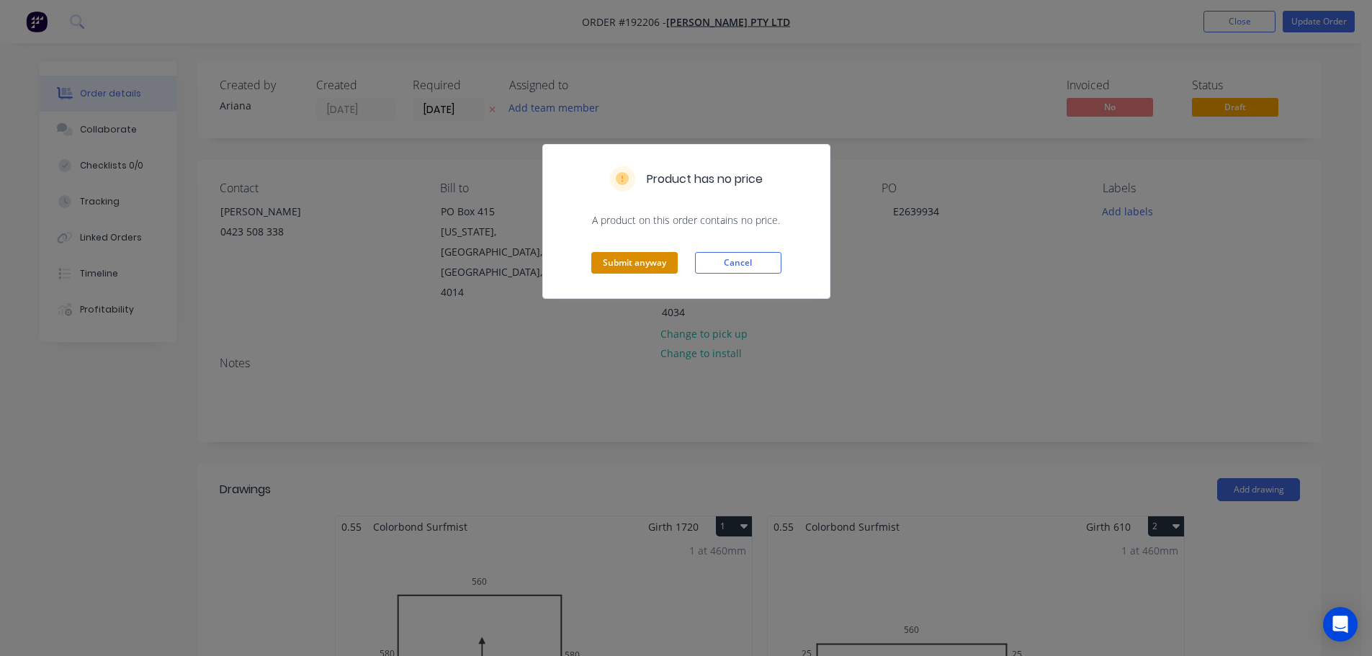
click at [627, 265] on button "Submit anyway" at bounding box center [634, 263] width 86 height 22
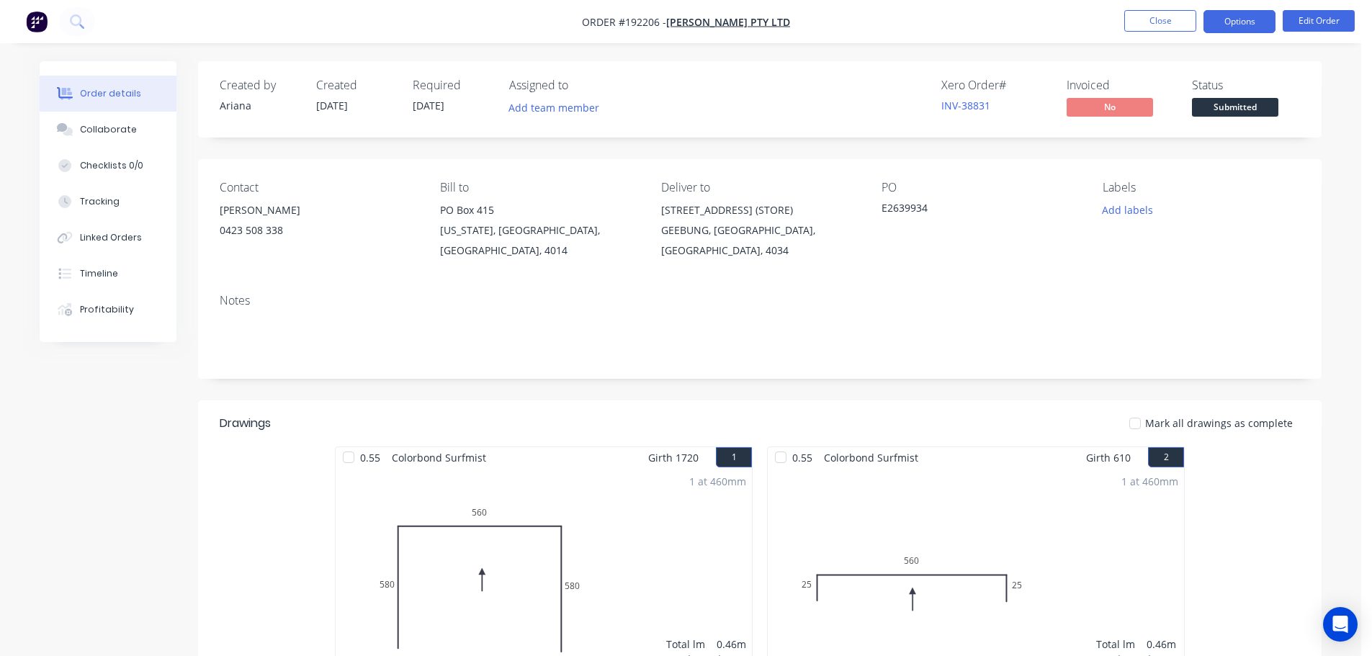
click at [1254, 18] on button "Options" at bounding box center [1239, 21] width 72 height 23
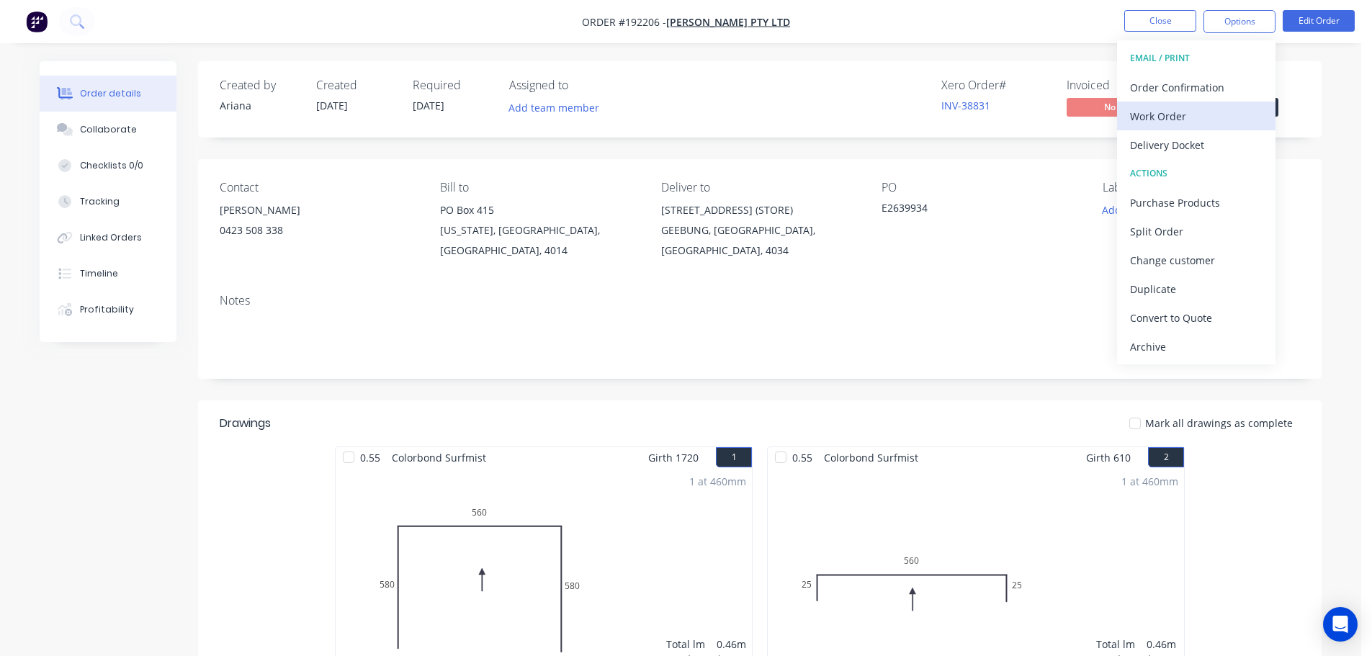
click at [1186, 113] on div "Work Order" at bounding box center [1196, 116] width 133 height 21
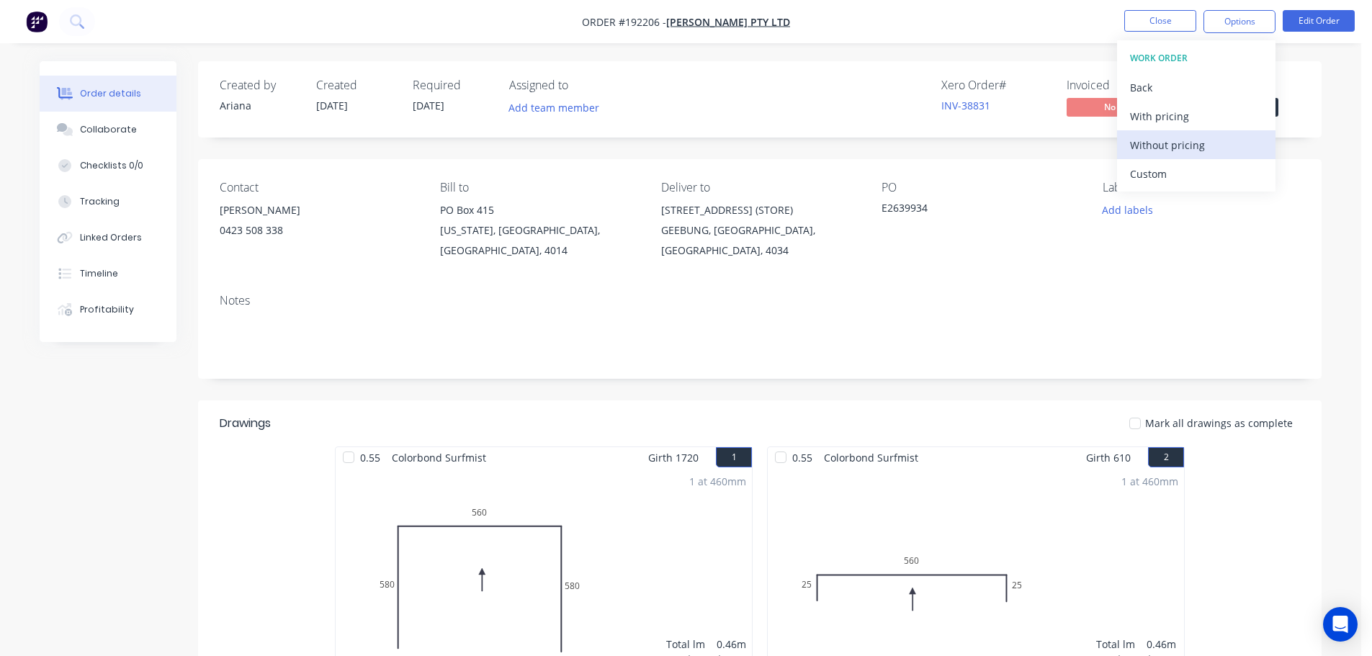
click at [1167, 141] on div "Without pricing" at bounding box center [1196, 145] width 133 height 21
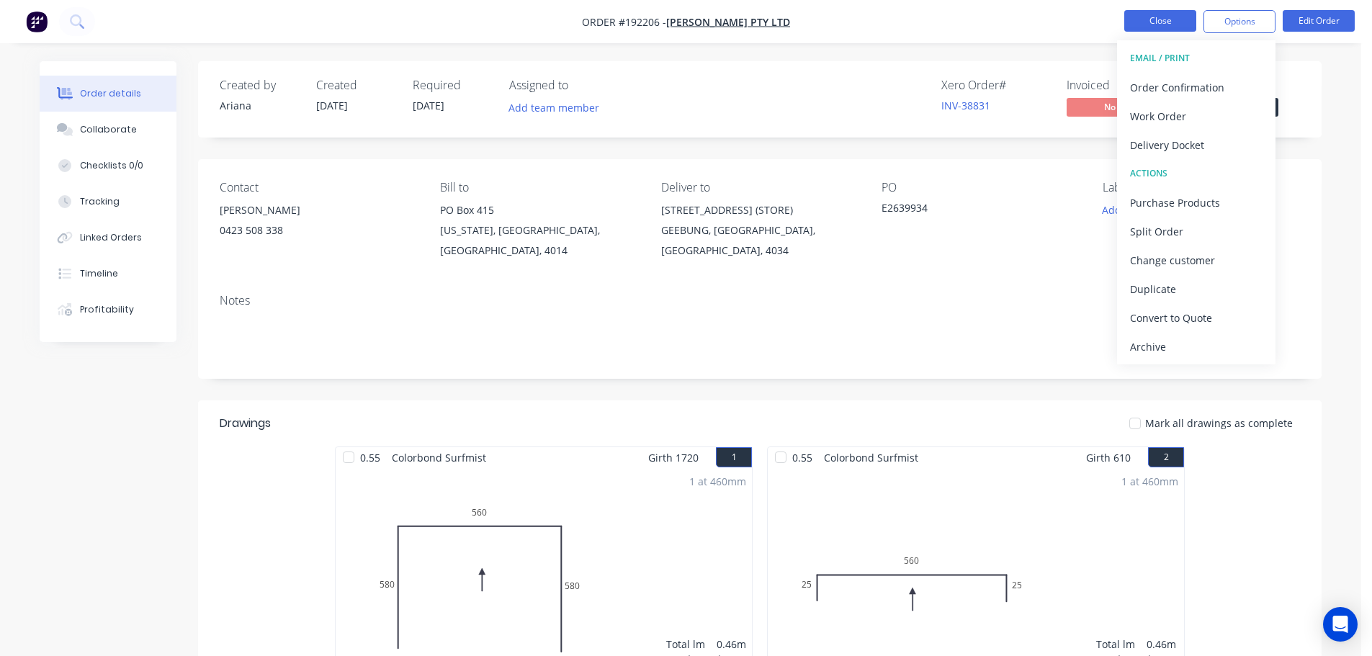
click at [1166, 19] on button "Close" at bounding box center [1160, 21] width 72 height 22
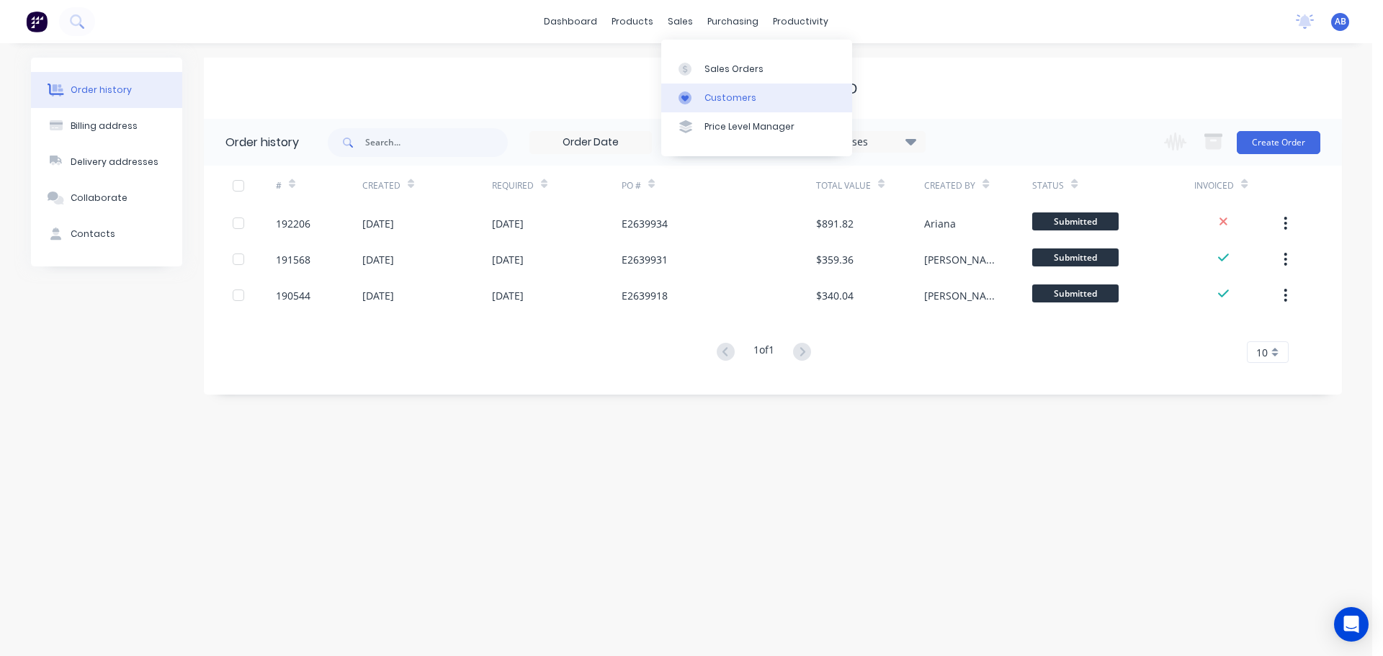
click at [715, 94] on div "Customers" at bounding box center [730, 97] width 52 height 13
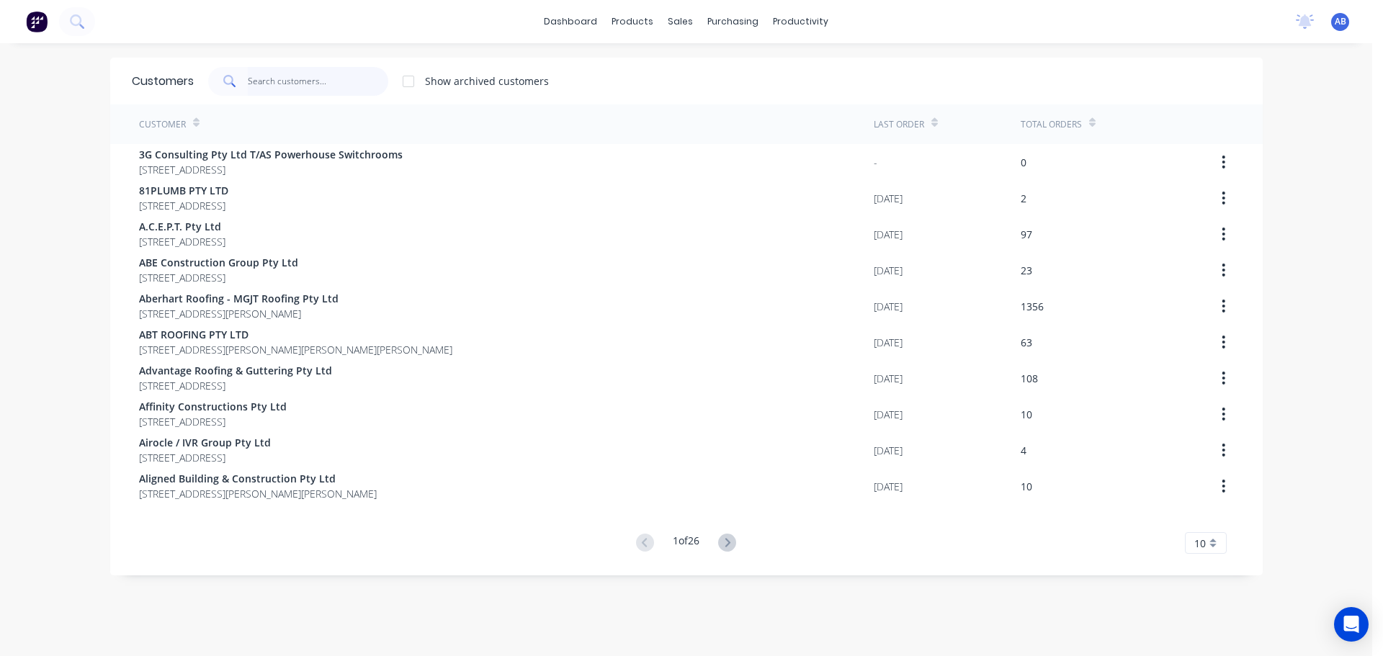
click at [337, 73] on input "text" at bounding box center [318, 81] width 140 height 29
type input "h"
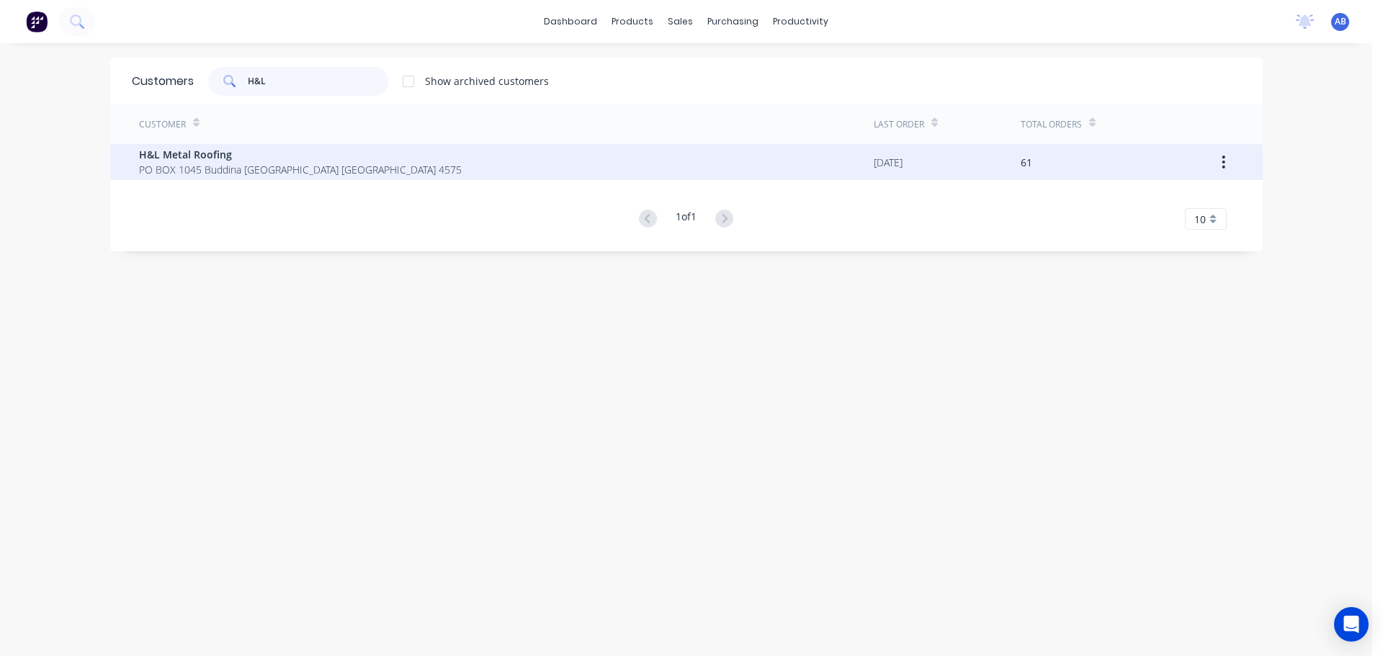
type input "H&L"
click at [192, 157] on span "H&L Metal Roofing" at bounding box center [300, 154] width 323 height 15
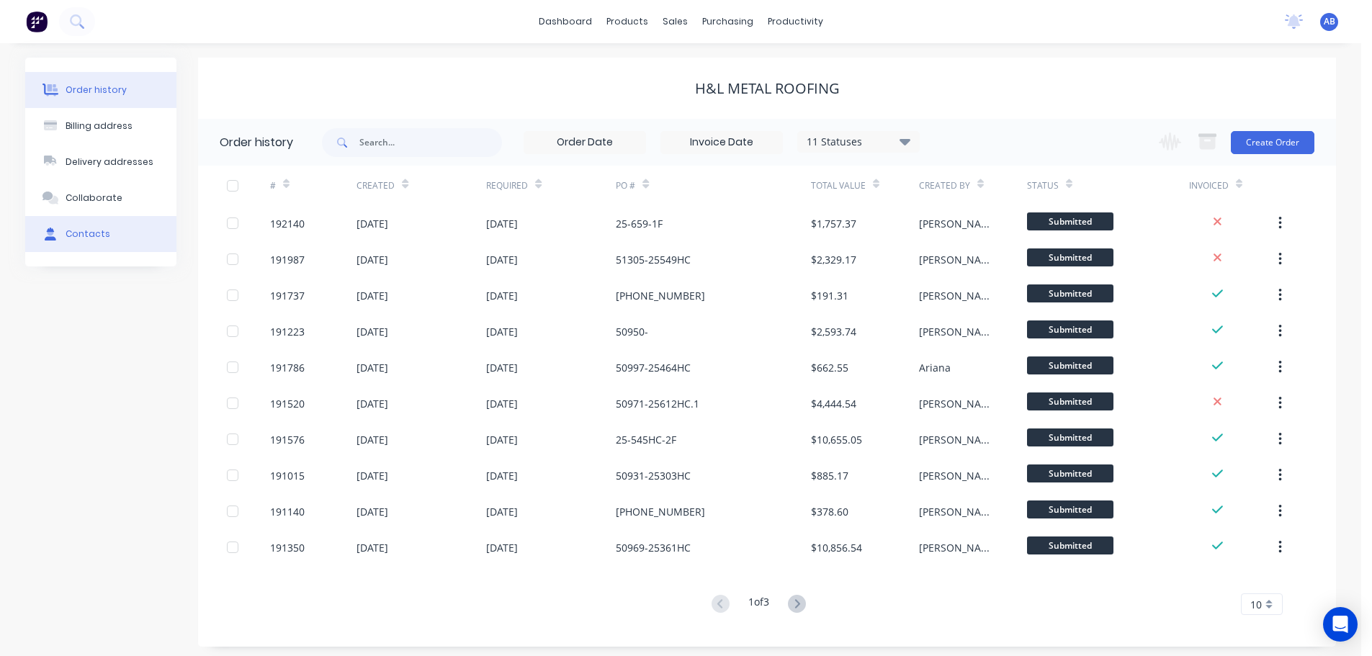
click at [94, 230] on div "Contacts" at bounding box center [88, 234] width 45 height 13
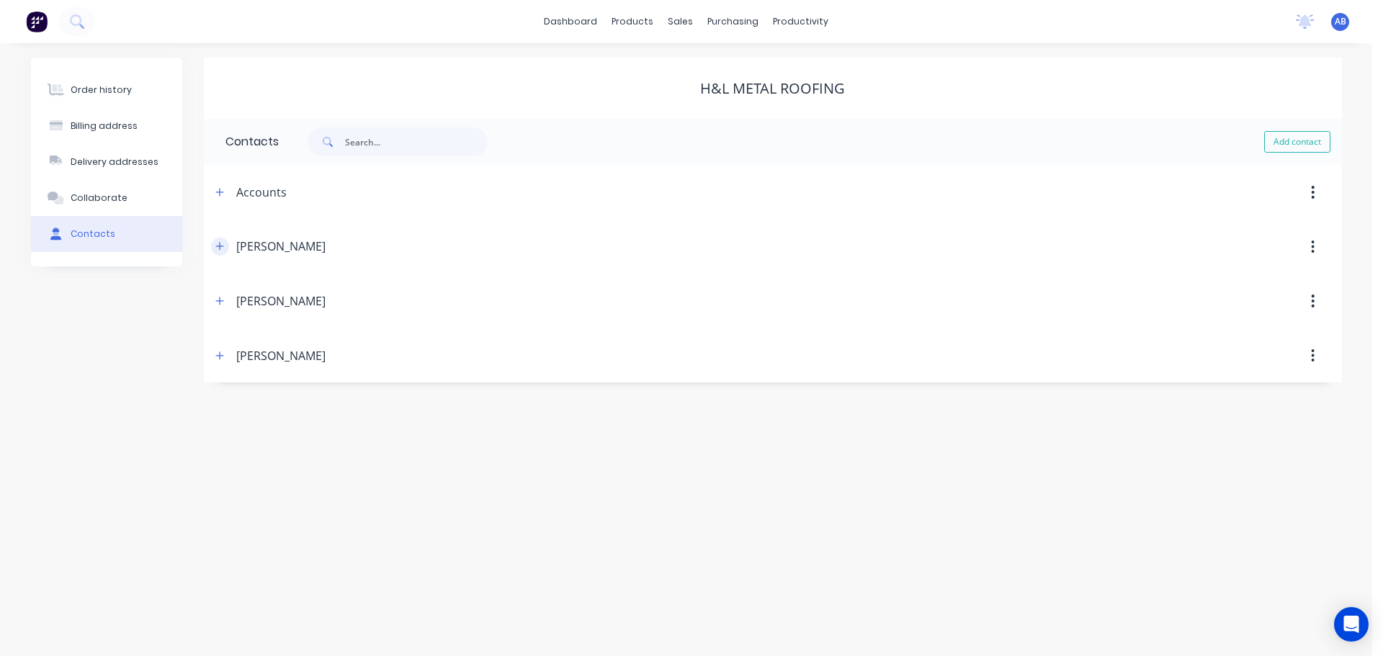
click at [216, 246] on icon "button" at bounding box center [219, 247] width 8 height 8
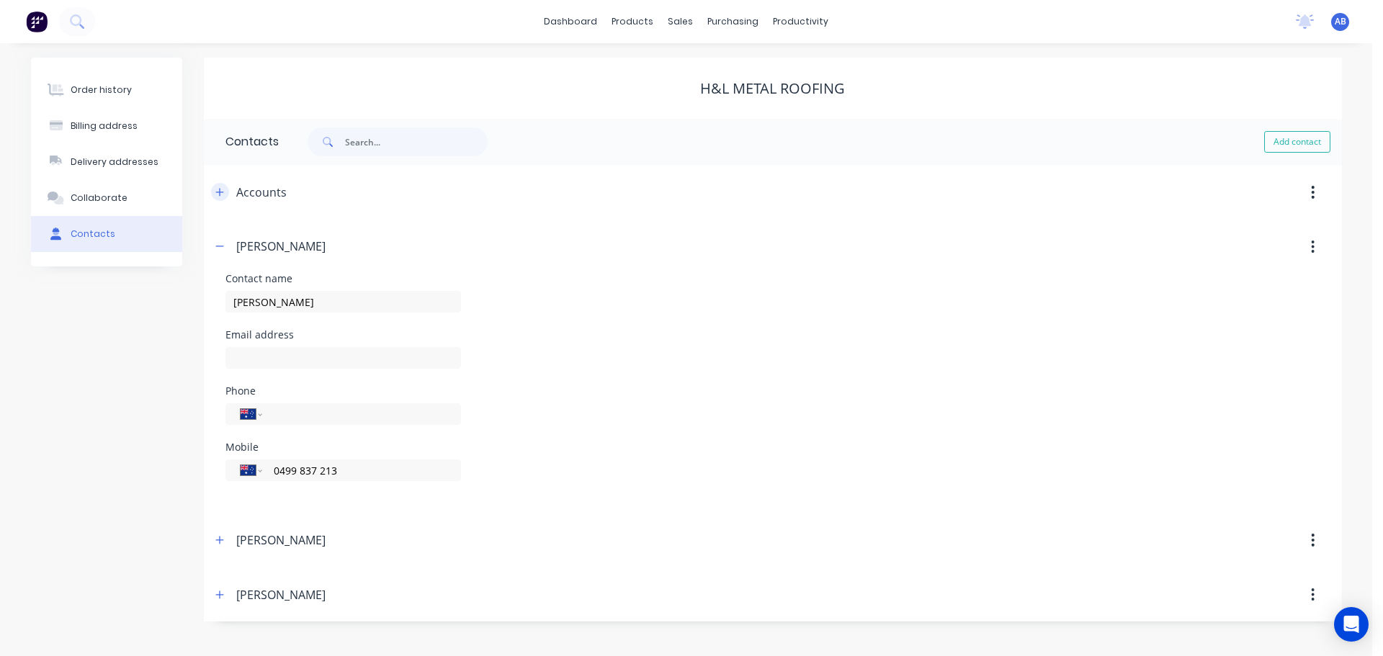
click at [220, 191] on icon "button" at bounding box center [219, 192] width 9 height 10
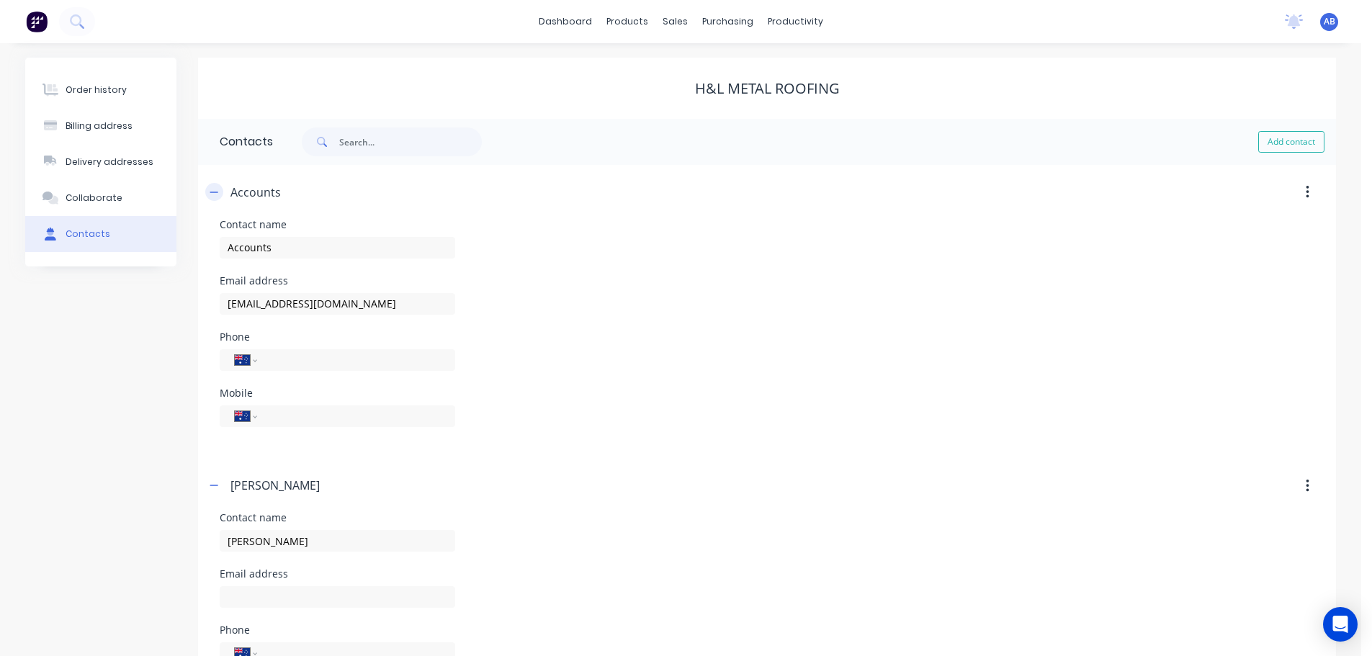
click at [220, 191] on button "button" at bounding box center [214, 192] width 18 height 18
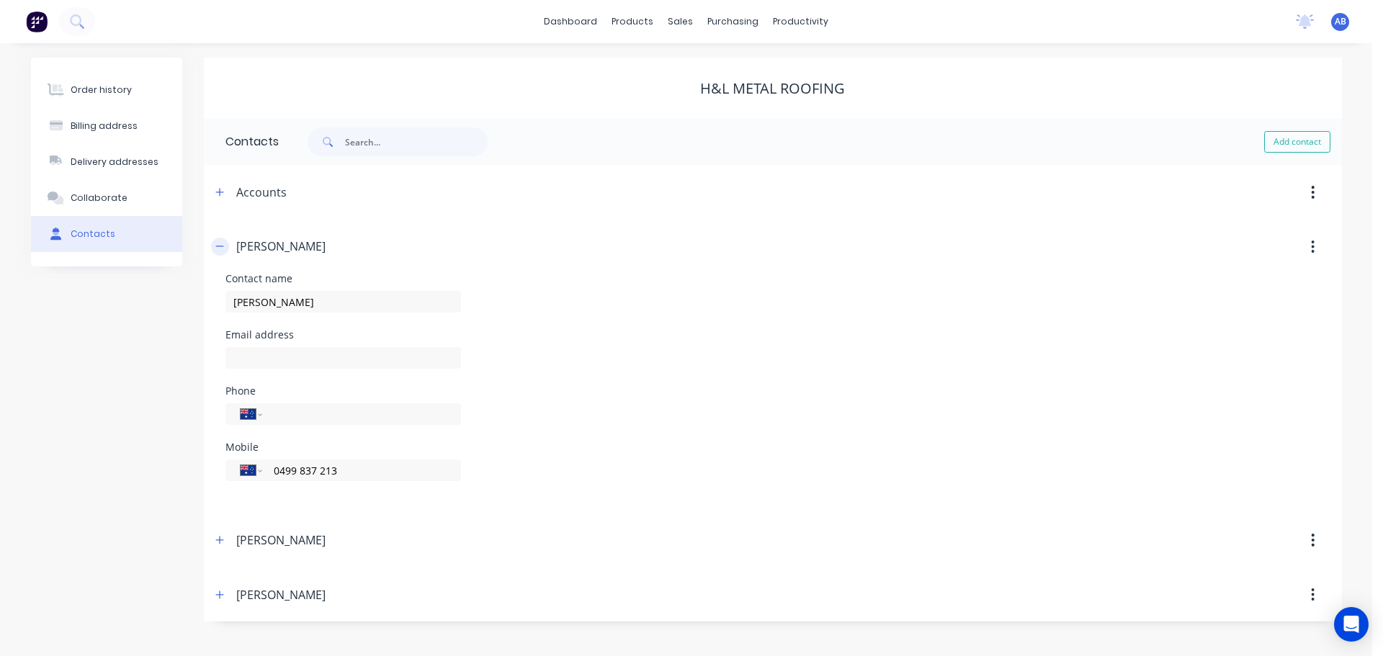
click at [223, 244] on icon "button" at bounding box center [219, 246] width 9 height 10
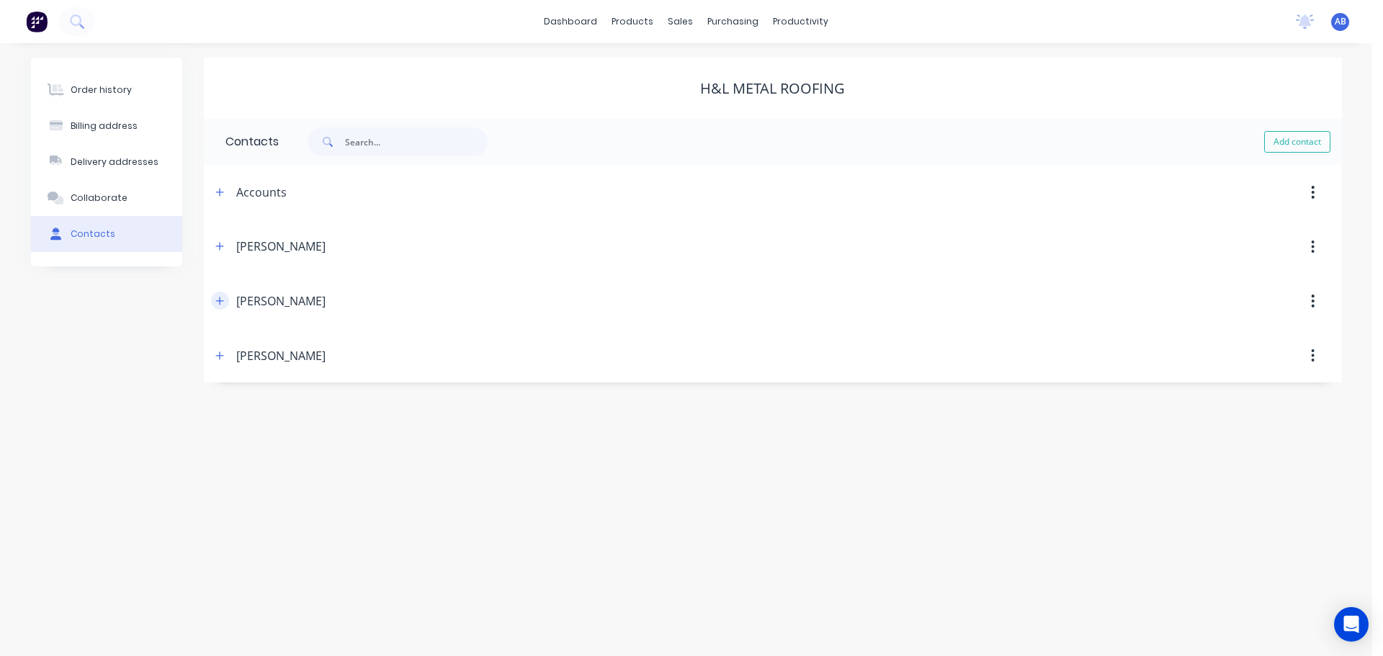
click at [221, 297] on icon "button" at bounding box center [219, 301] width 9 height 10
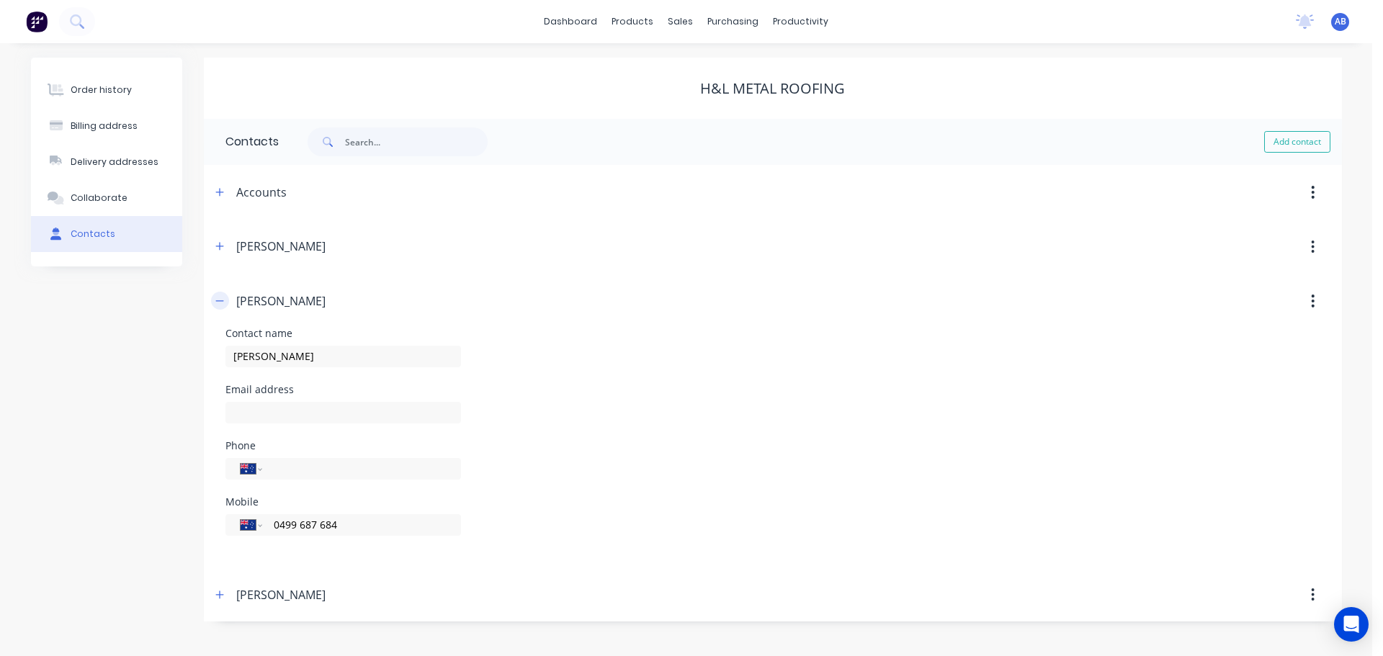
click at [221, 297] on icon "button" at bounding box center [219, 301] width 9 height 10
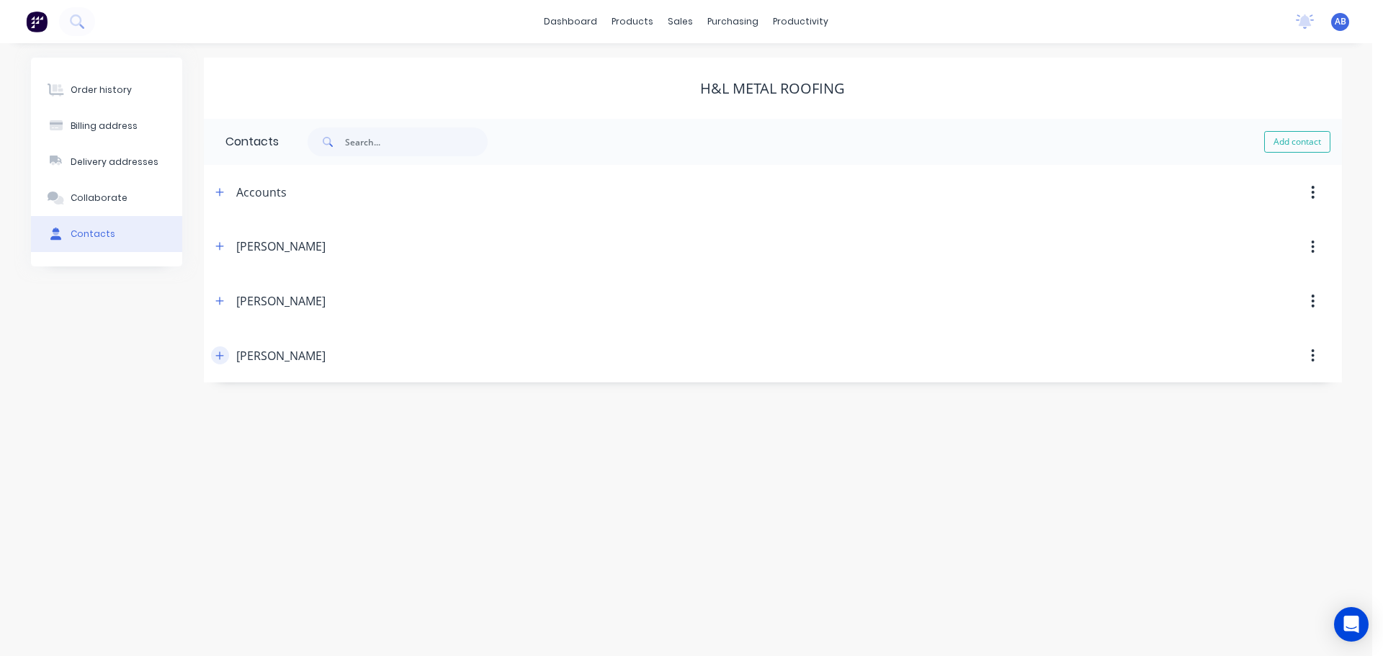
click at [220, 354] on icon "button" at bounding box center [219, 356] width 9 height 10
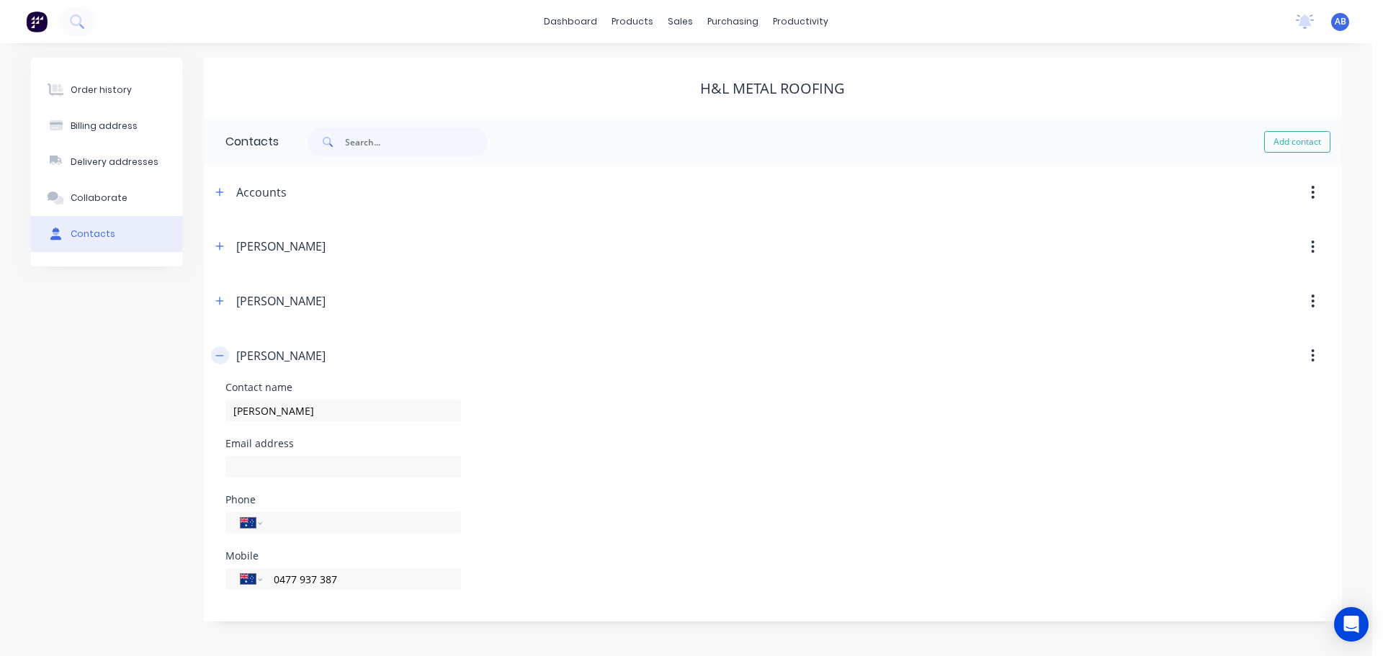
click at [220, 354] on icon "button" at bounding box center [219, 356] width 9 height 10
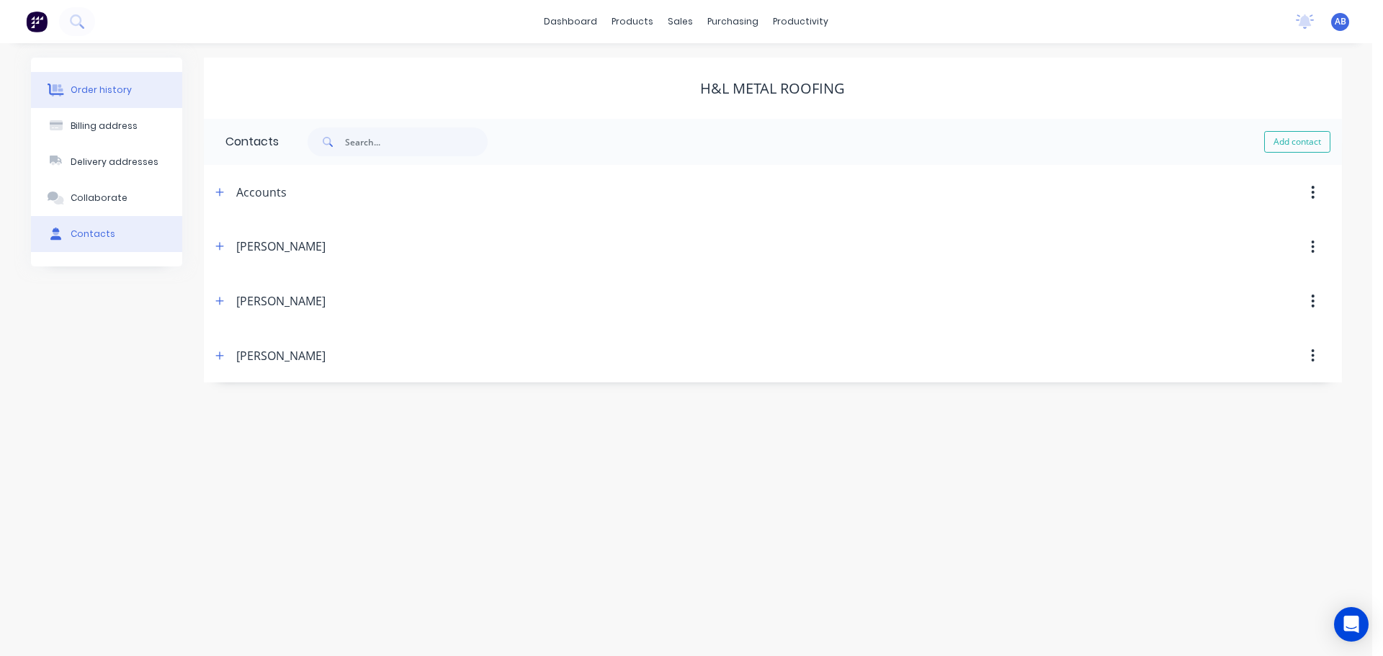
click at [81, 88] on div "Order history" at bounding box center [101, 90] width 61 height 13
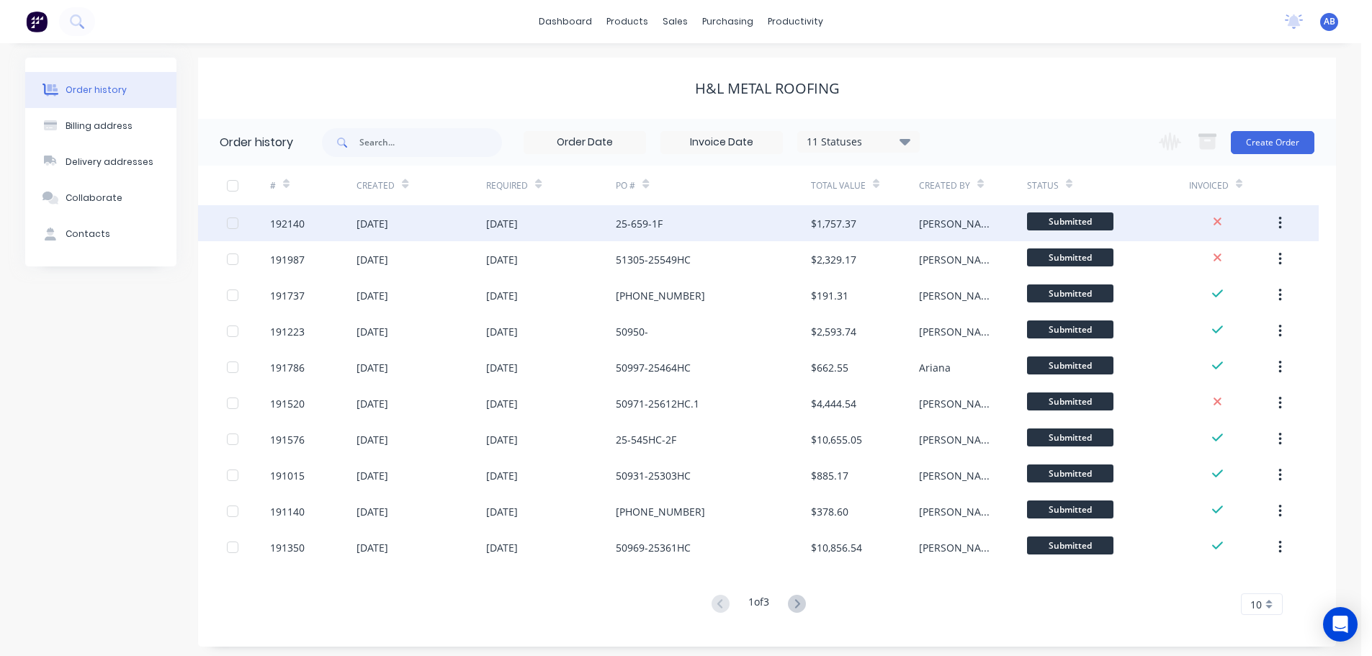
click at [697, 220] on div "25-659-1F" at bounding box center [713, 223] width 194 height 36
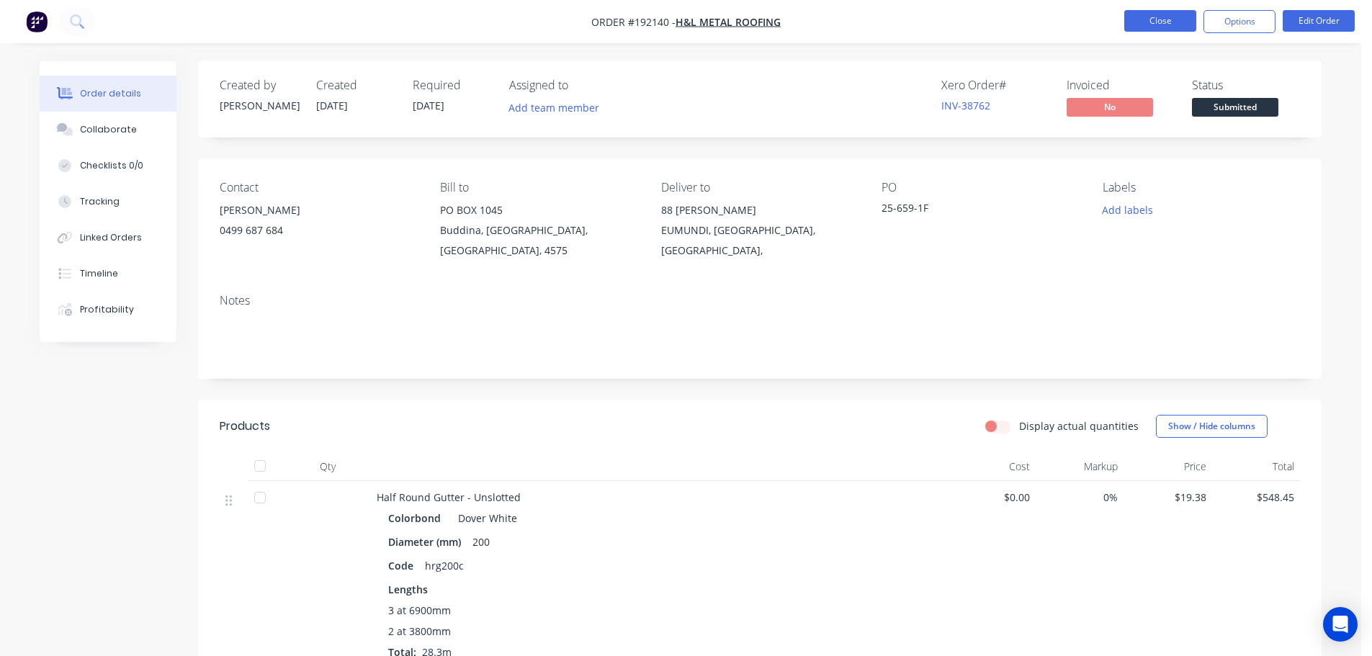
click at [1159, 19] on button "Close" at bounding box center [1160, 21] width 72 height 22
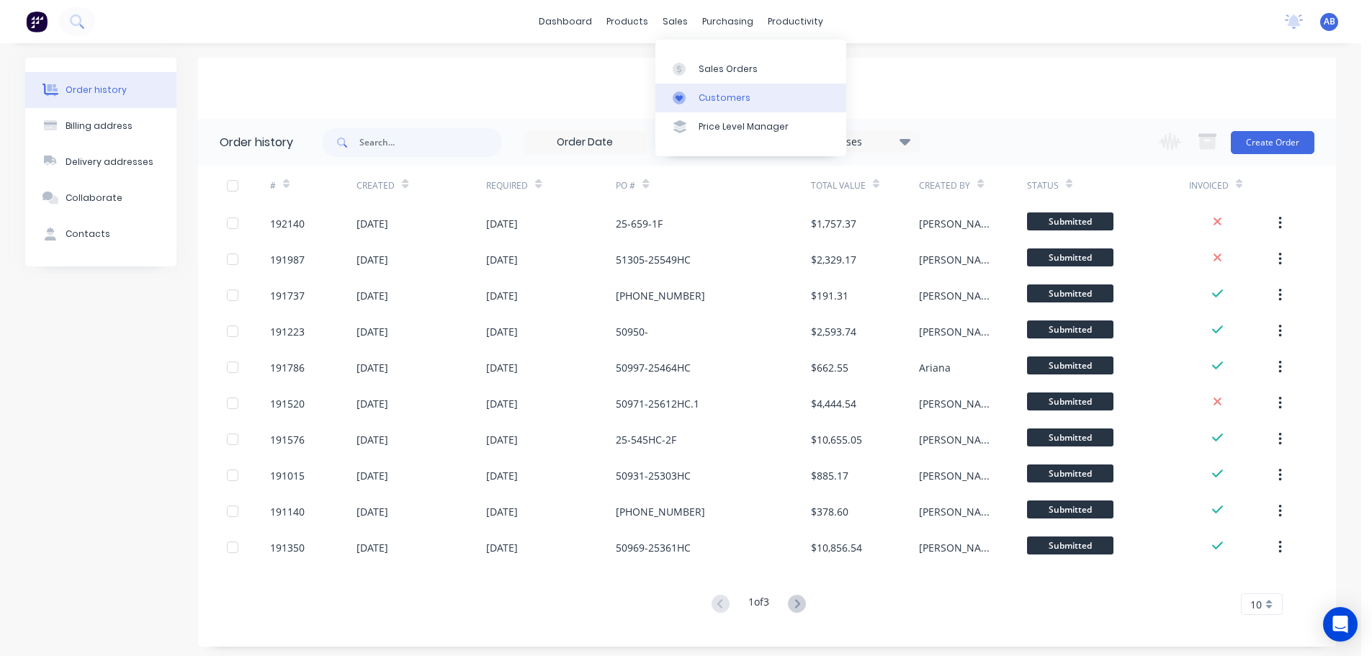
click at [708, 104] on div "Customers" at bounding box center [725, 97] width 52 height 13
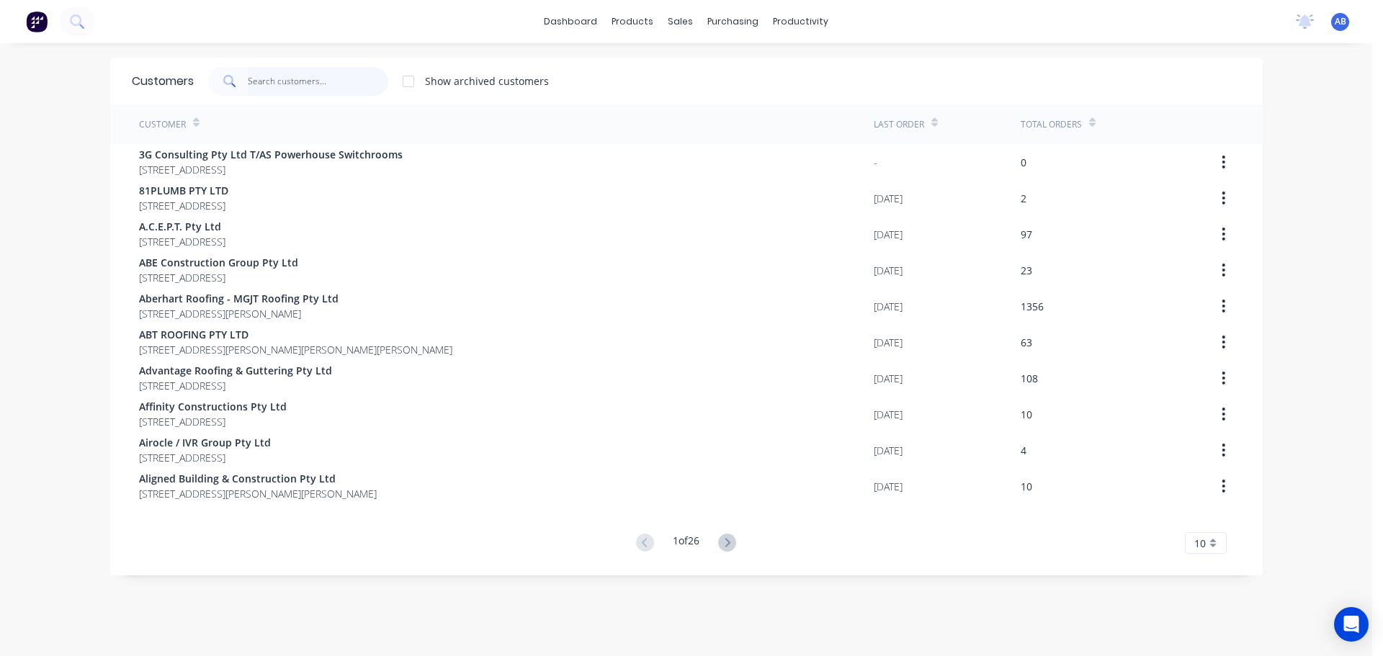
click at [313, 79] on input "text" at bounding box center [318, 81] width 140 height 29
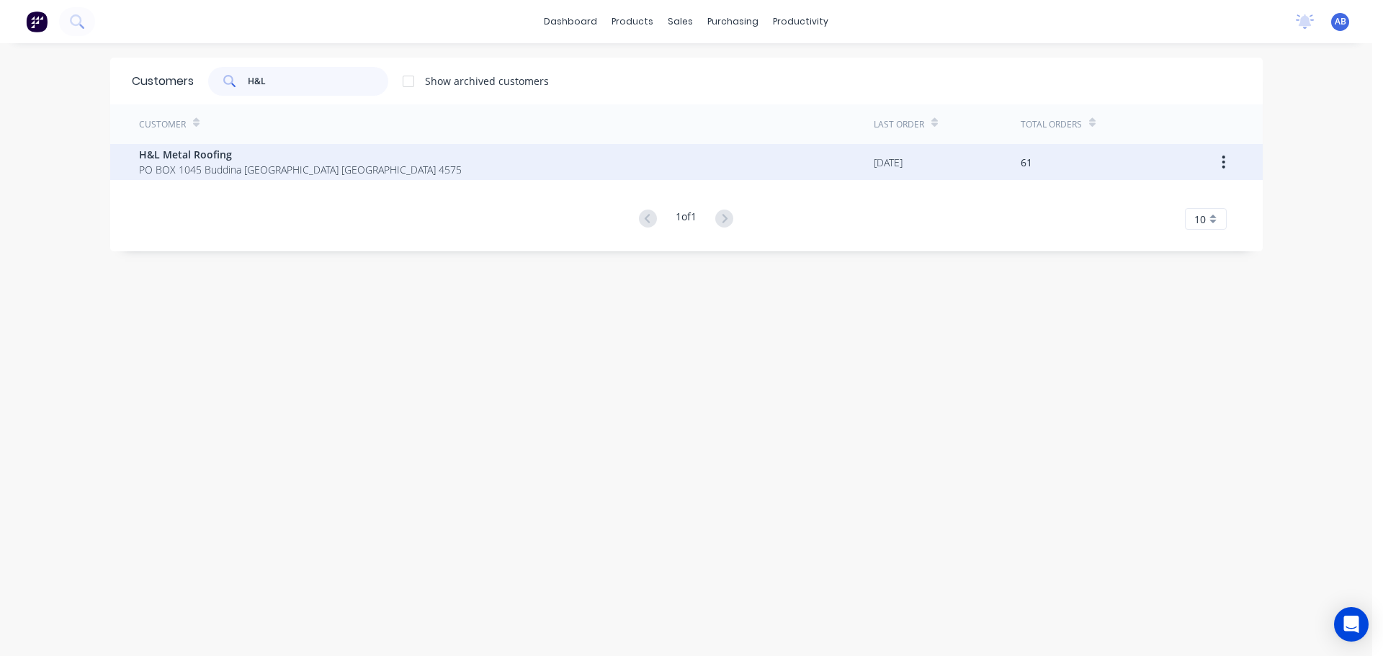
type input "H&L"
click at [225, 167] on span "PO BOX 1045 Buddina [GEOGRAPHIC_DATA] [GEOGRAPHIC_DATA] 4575" at bounding box center [300, 169] width 323 height 15
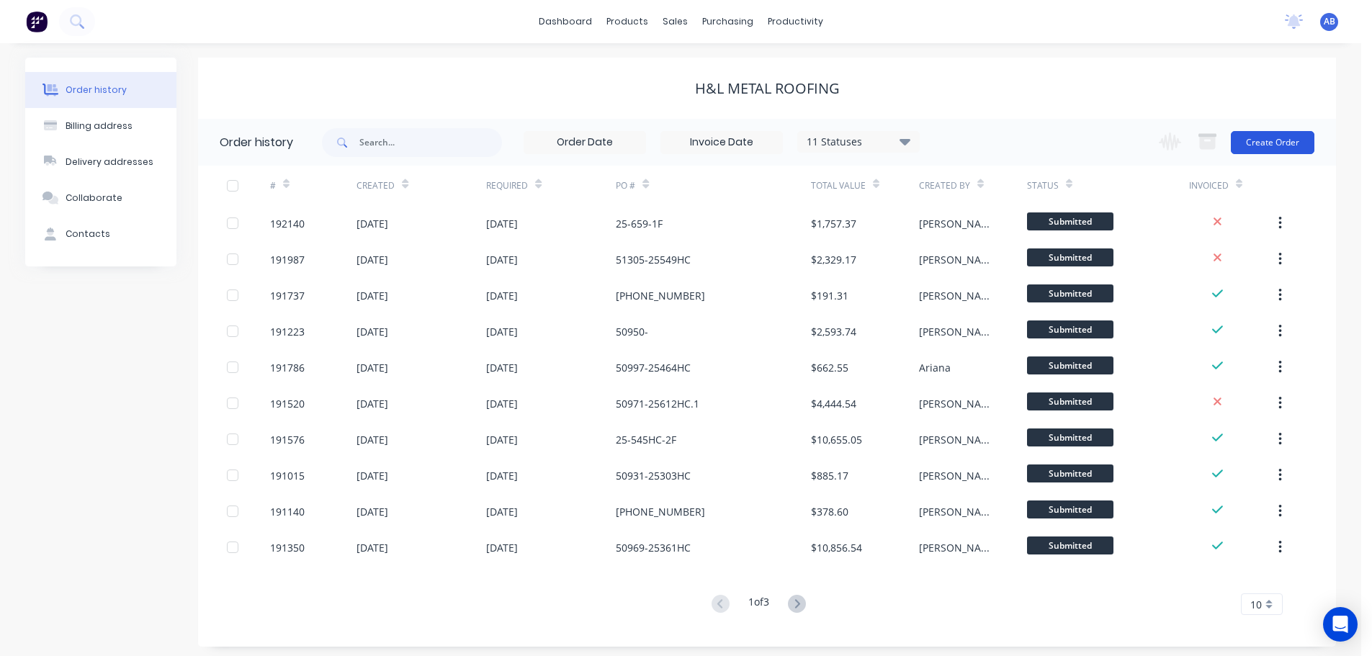
click at [1271, 138] on button "Create Order" at bounding box center [1273, 142] width 84 height 23
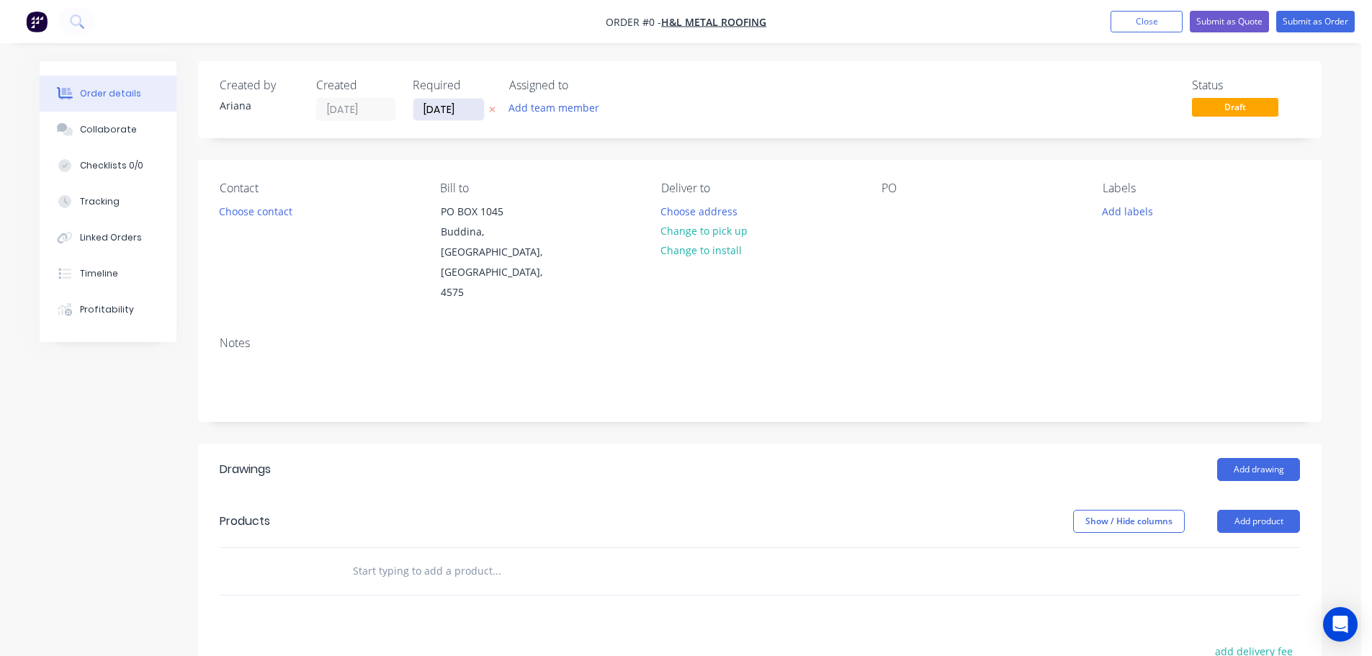
click at [438, 113] on input "[DATE]" at bounding box center [448, 110] width 71 height 22
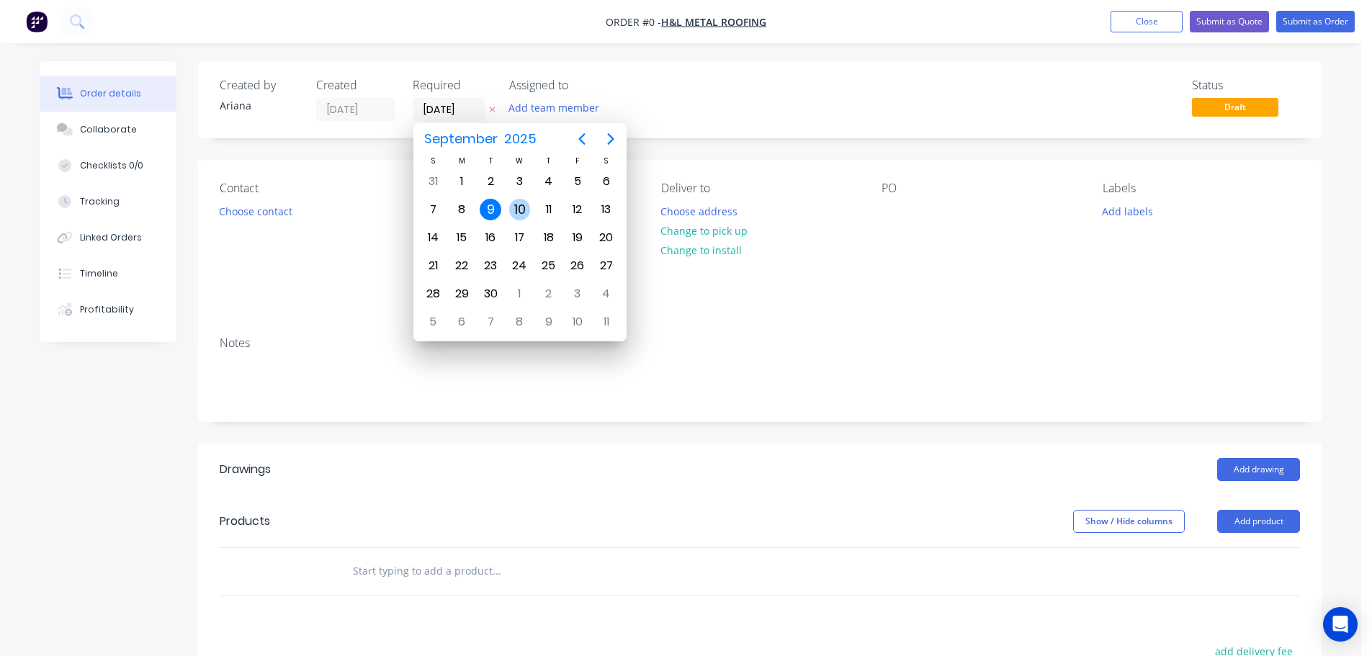
click at [521, 207] on div "10" at bounding box center [520, 210] width 22 height 22
type input "[DATE]"
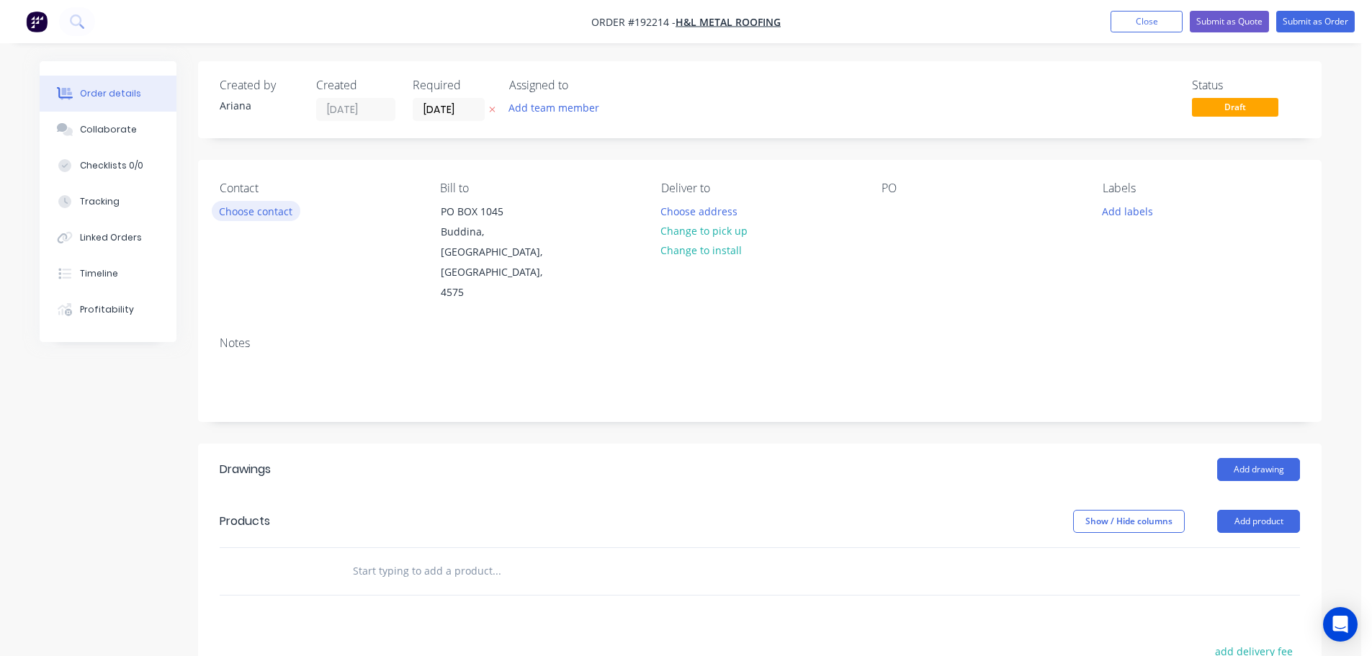
click at [257, 214] on button "Choose contact" at bounding box center [256, 210] width 89 height 19
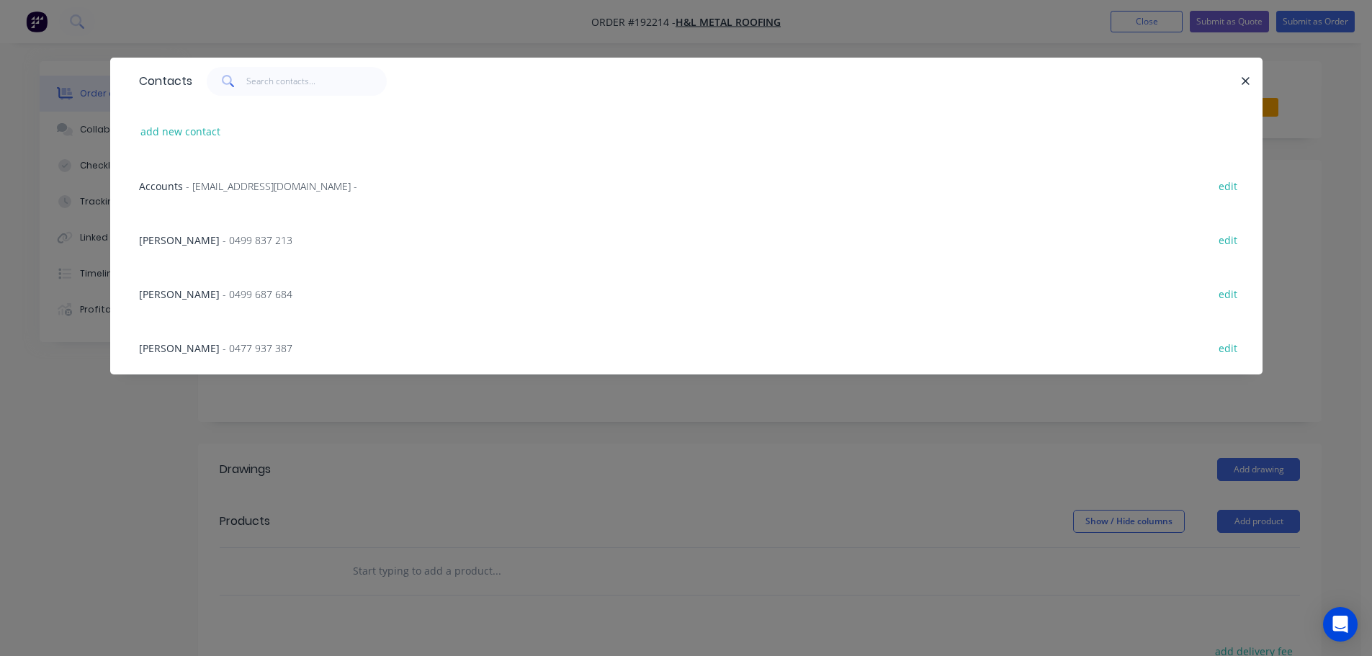
click at [224, 289] on span "- 0499 687 684" at bounding box center [258, 294] width 70 height 14
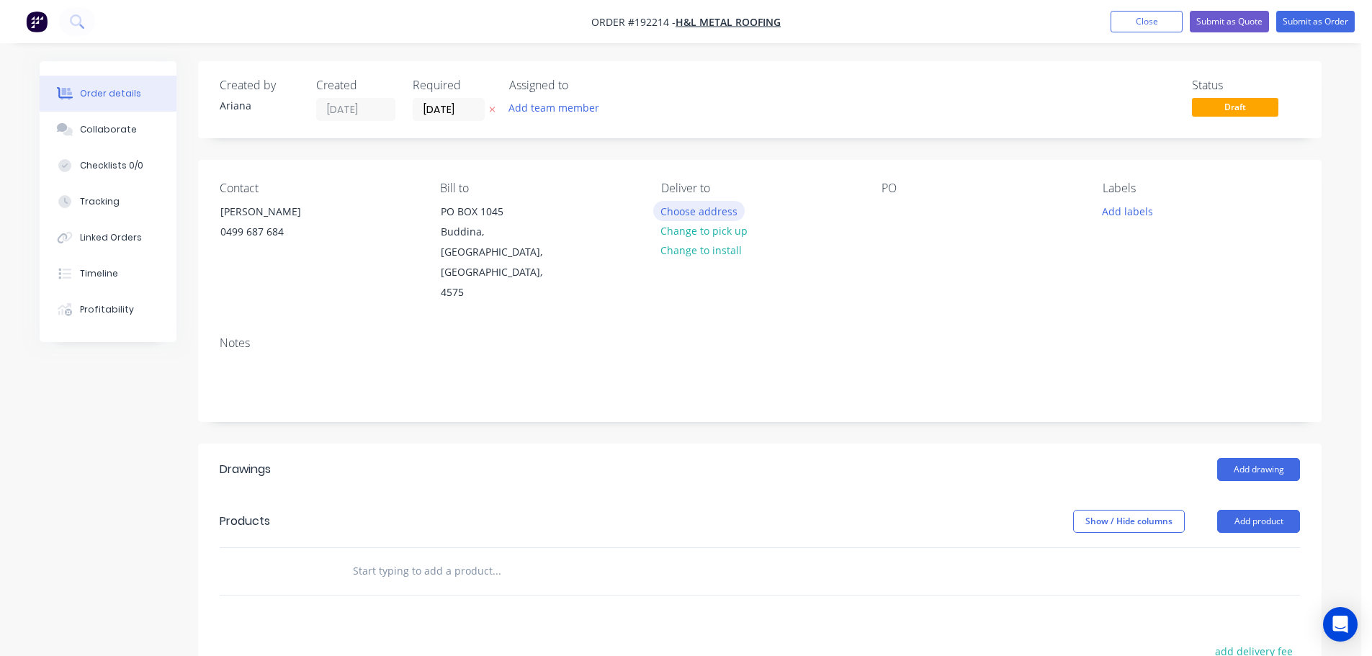
click at [705, 209] on button "Choose address" at bounding box center [699, 210] width 92 height 19
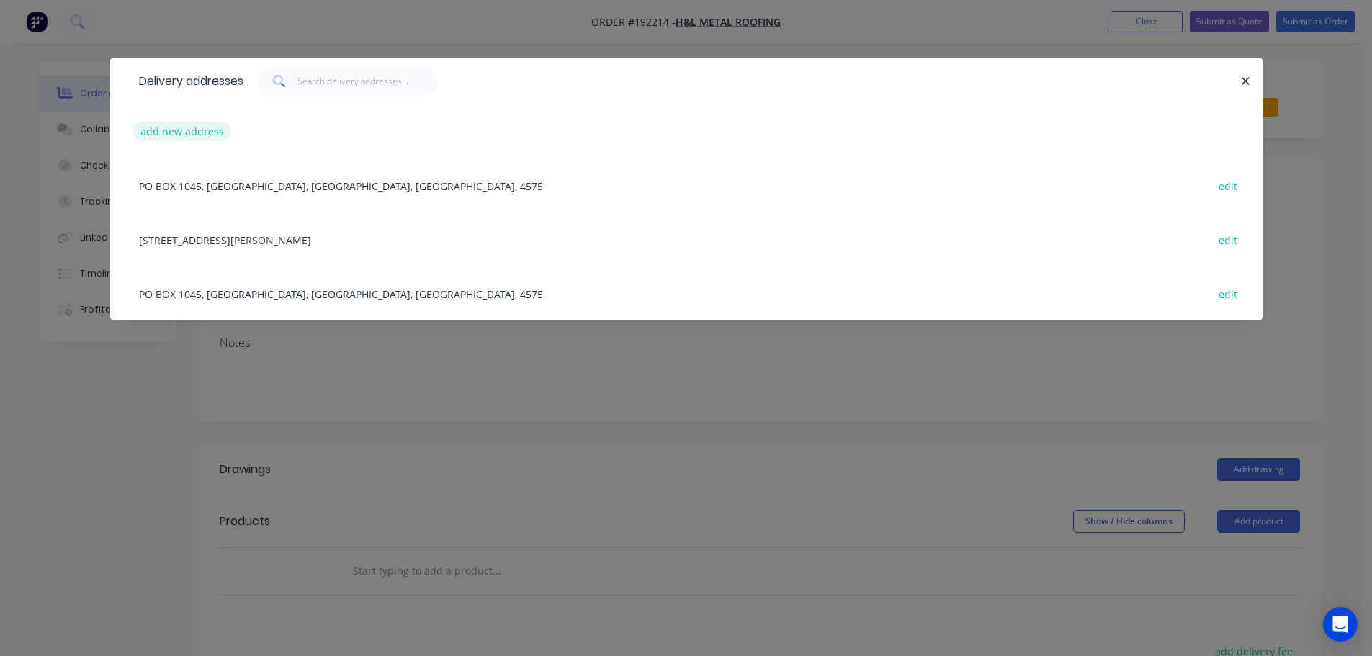
click at [166, 128] on button "add new address" at bounding box center [182, 131] width 99 height 19
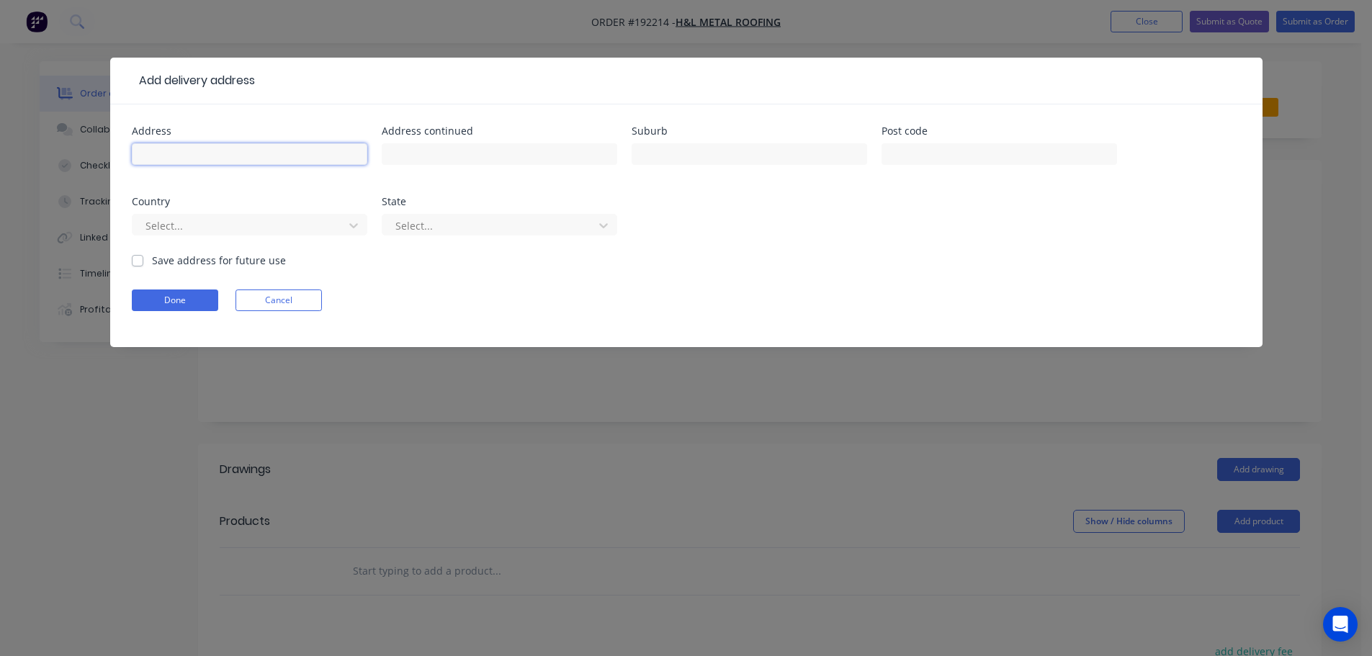
click at [161, 153] on input "text" at bounding box center [249, 154] width 235 height 22
type input "LOT [STREET_ADDRESS]"
type input "BARINGA"
click at [822, 259] on form "Address LOT [GEOGRAPHIC_DATA] Address continued Suburb [GEOGRAPHIC_DATA] Post c…" at bounding box center [686, 236] width 1109 height 221
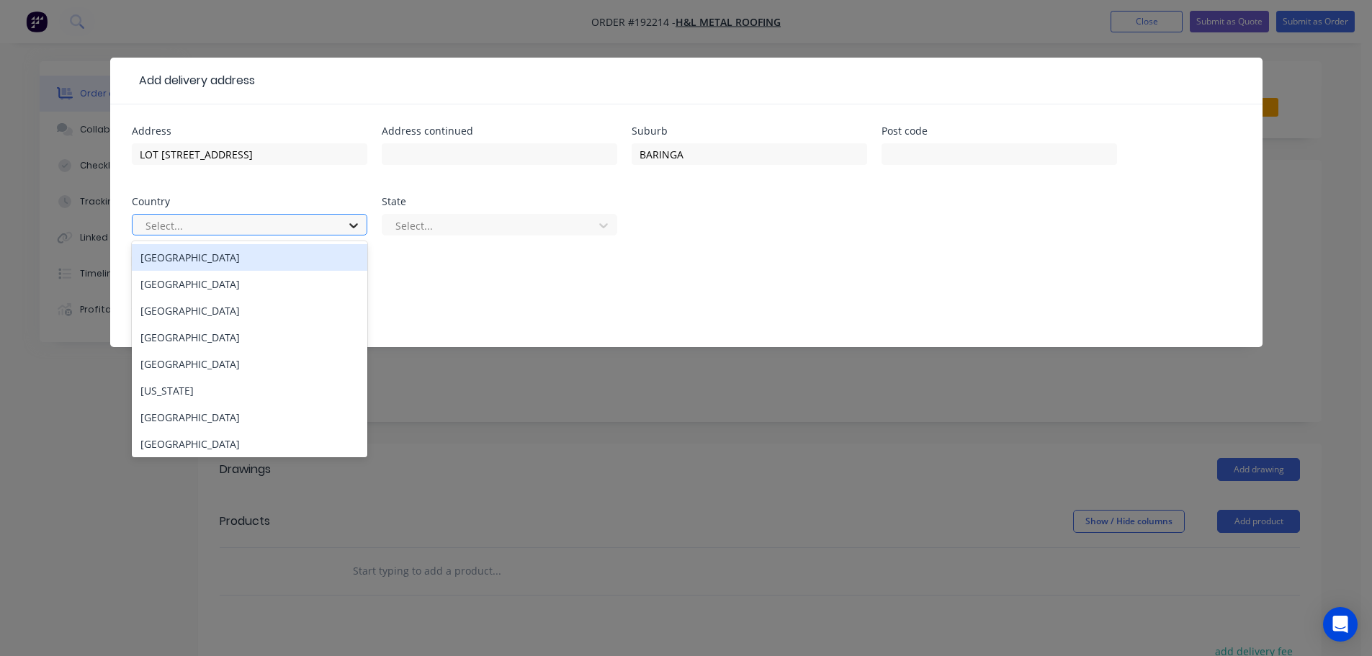
click at [354, 226] on icon at bounding box center [353, 225] width 9 height 5
click at [254, 260] on div "[GEOGRAPHIC_DATA]" at bounding box center [249, 257] width 235 height 27
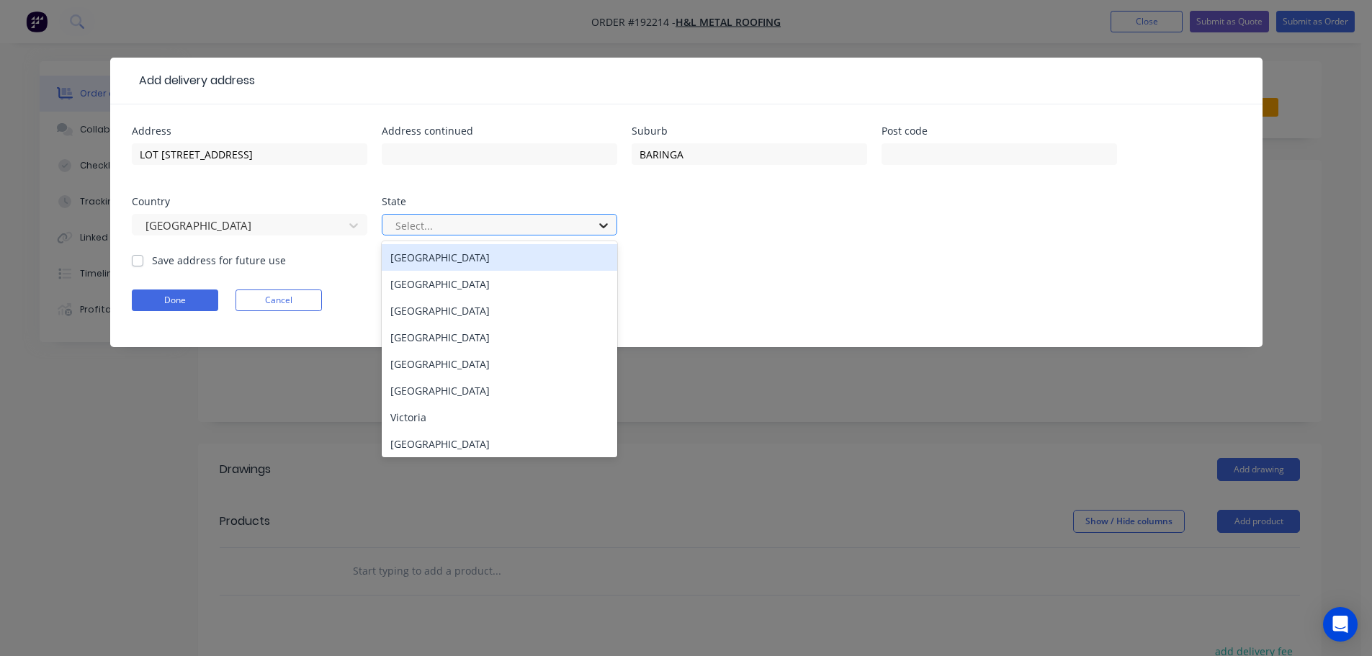
click at [608, 220] on icon at bounding box center [603, 225] width 14 height 14
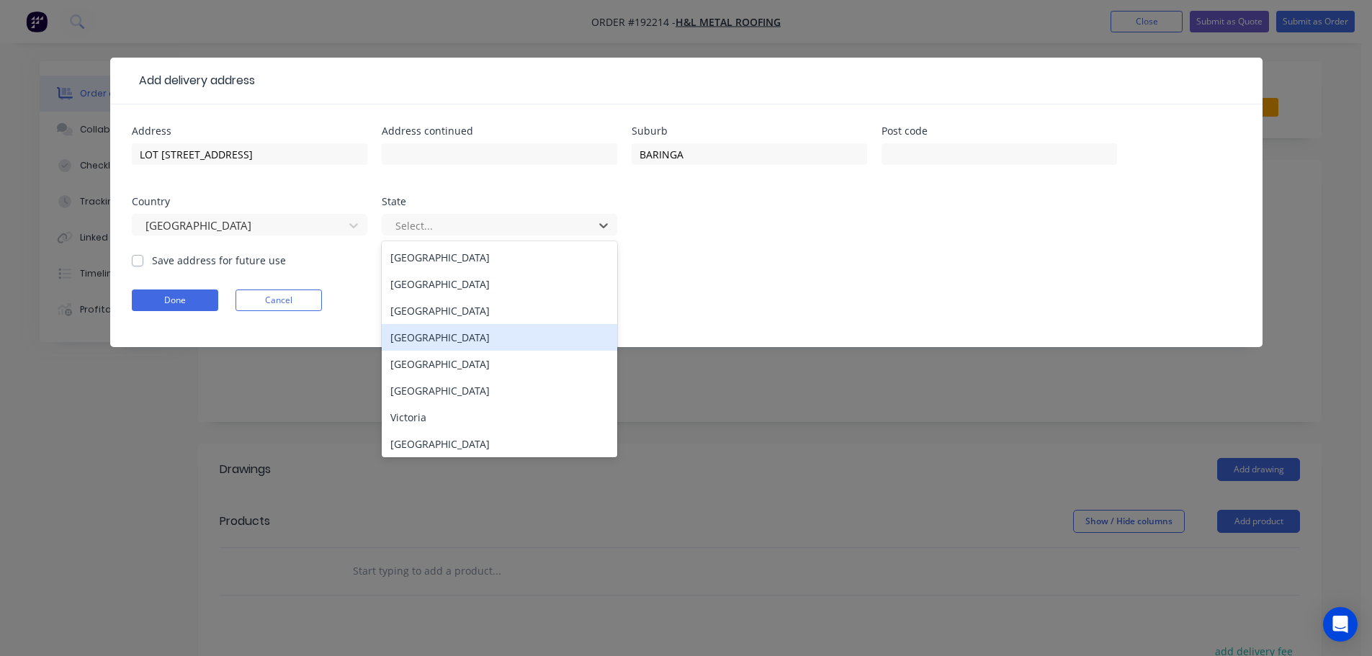
click at [426, 340] on div "[GEOGRAPHIC_DATA]" at bounding box center [499, 337] width 235 height 27
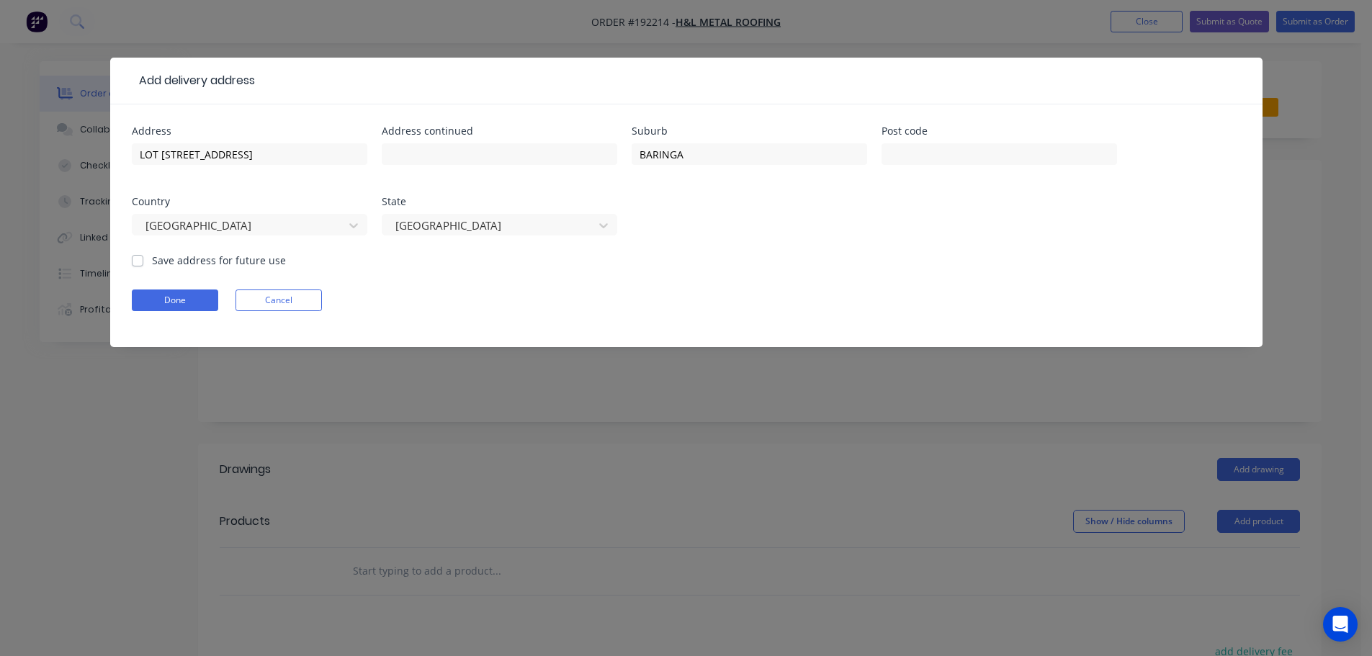
click at [779, 269] on form "Address LOT [GEOGRAPHIC_DATA] Address continued Suburb [GEOGRAPHIC_DATA] Post c…" at bounding box center [686, 236] width 1109 height 221
click at [191, 303] on button "Done" at bounding box center [175, 300] width 86 height 22
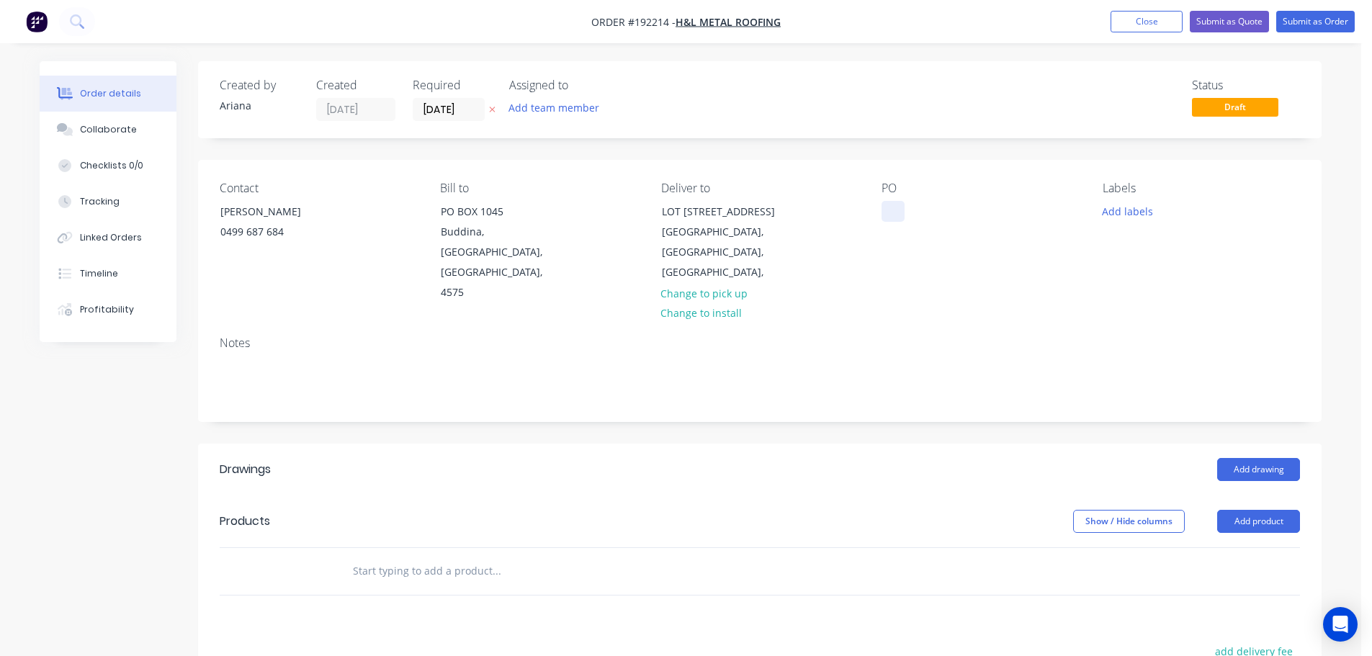
click at [892, 212] on div at bounding box center [892, 211] width 23 height 21
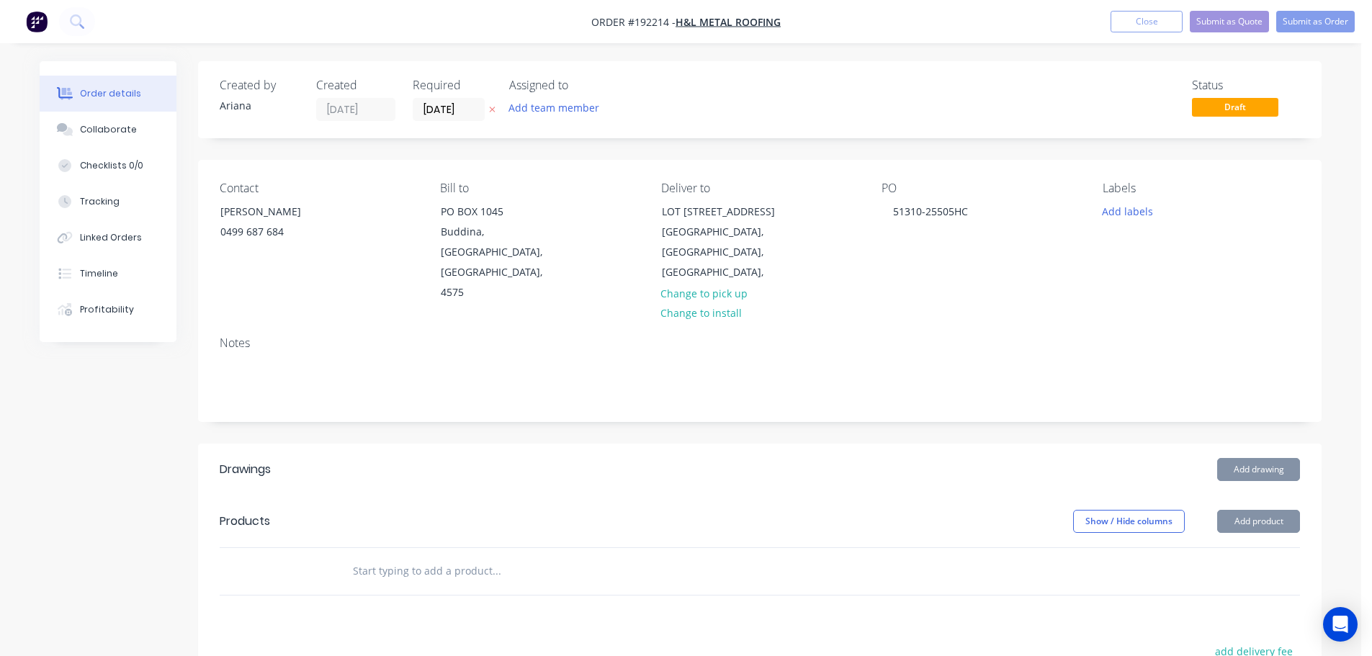
click at [1018, 287] on div "Contact [PERSON_NAME] [PHONE_NUMBER] Bill to PO [GEOGRAPHIC_DATA] Deliver to [S…" at bounding box center [759, 242] width 1123 height 165
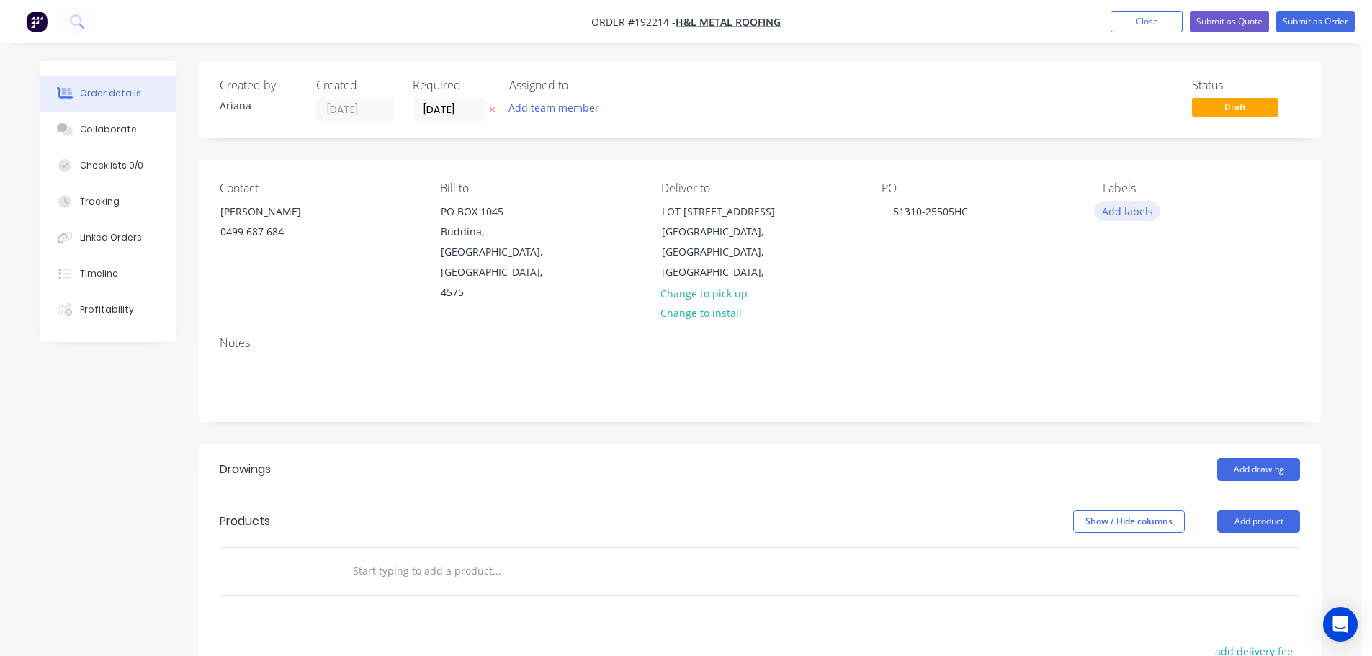
click at [1123, 211] on button "Add labels" at bounding box center [1127, 210] width 66 height 19
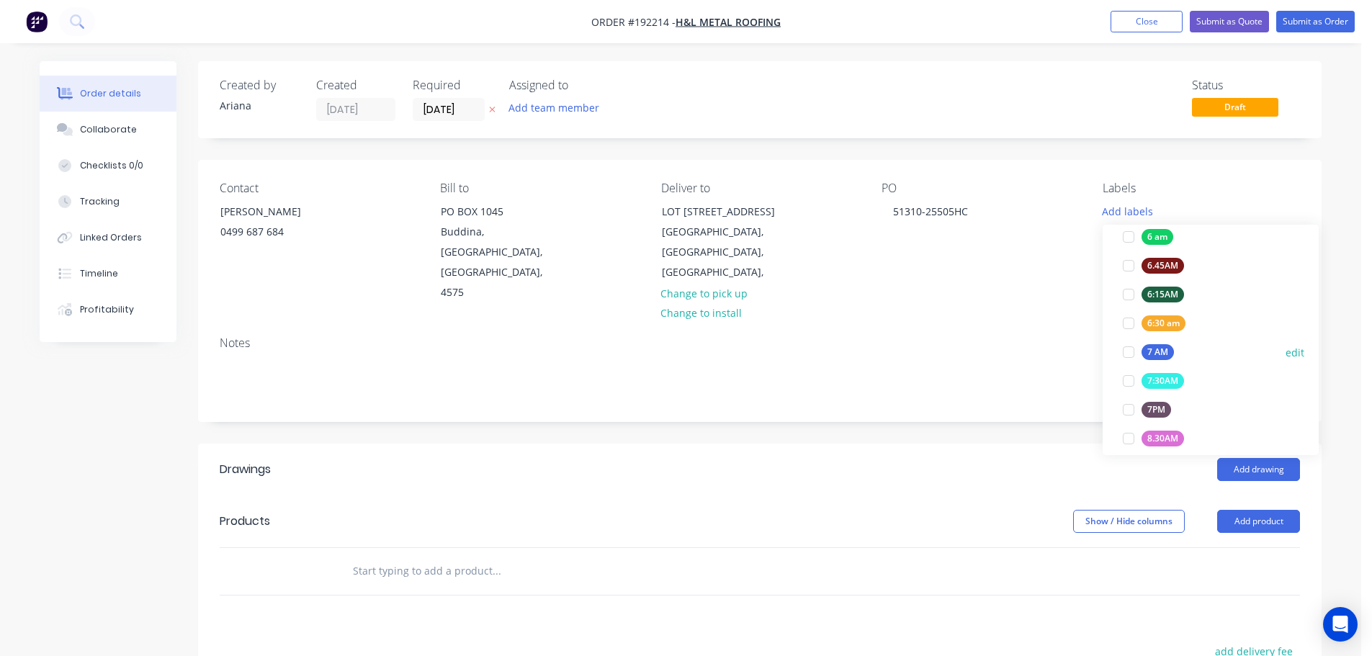
scroll to position [307, 0]
click at [1131, 349] on div at bounding box center [1128, 349] width 29 height 29
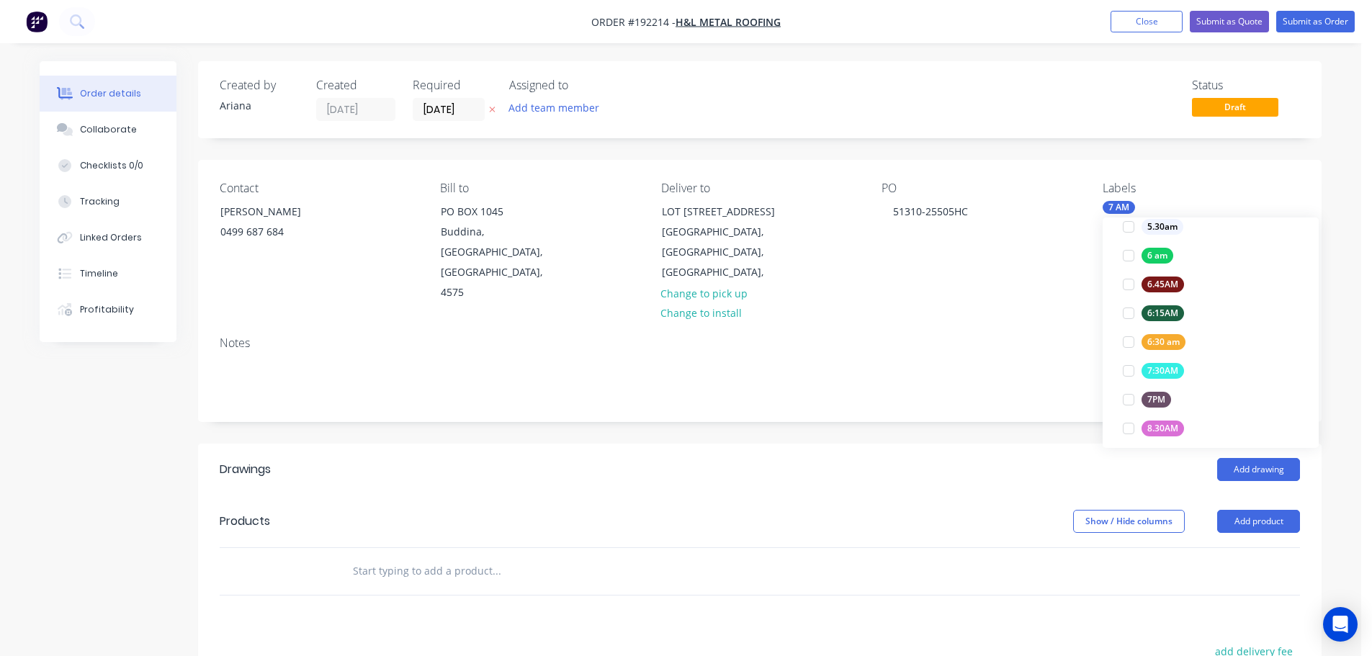
scroll to position [0, 0]
click at [1012, 336] on div "Notes" at bounding box center [760, 343] width 1080 height 14
click at [1248, 510] on button "Add product" at bounding box center [1258, 521] width 83 height 23
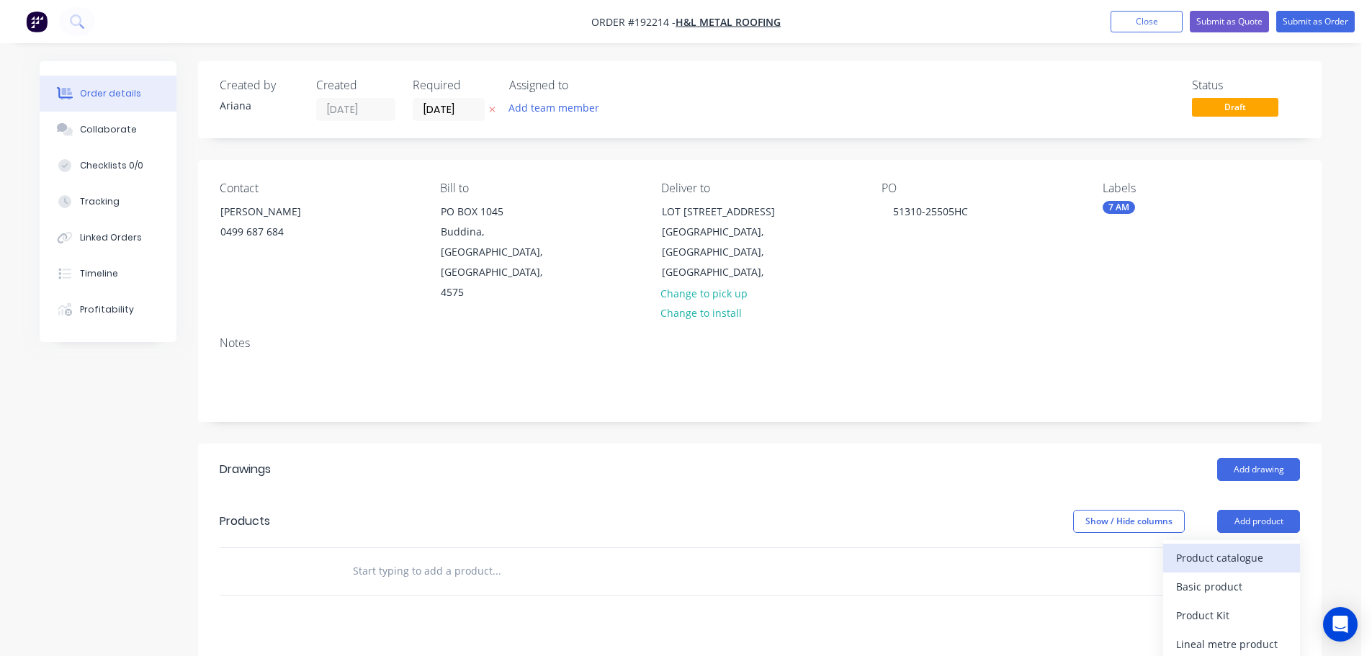
click at [1219, 547] on div "Product catalogue" at bounding box center [1231, 557] width 111 height 21
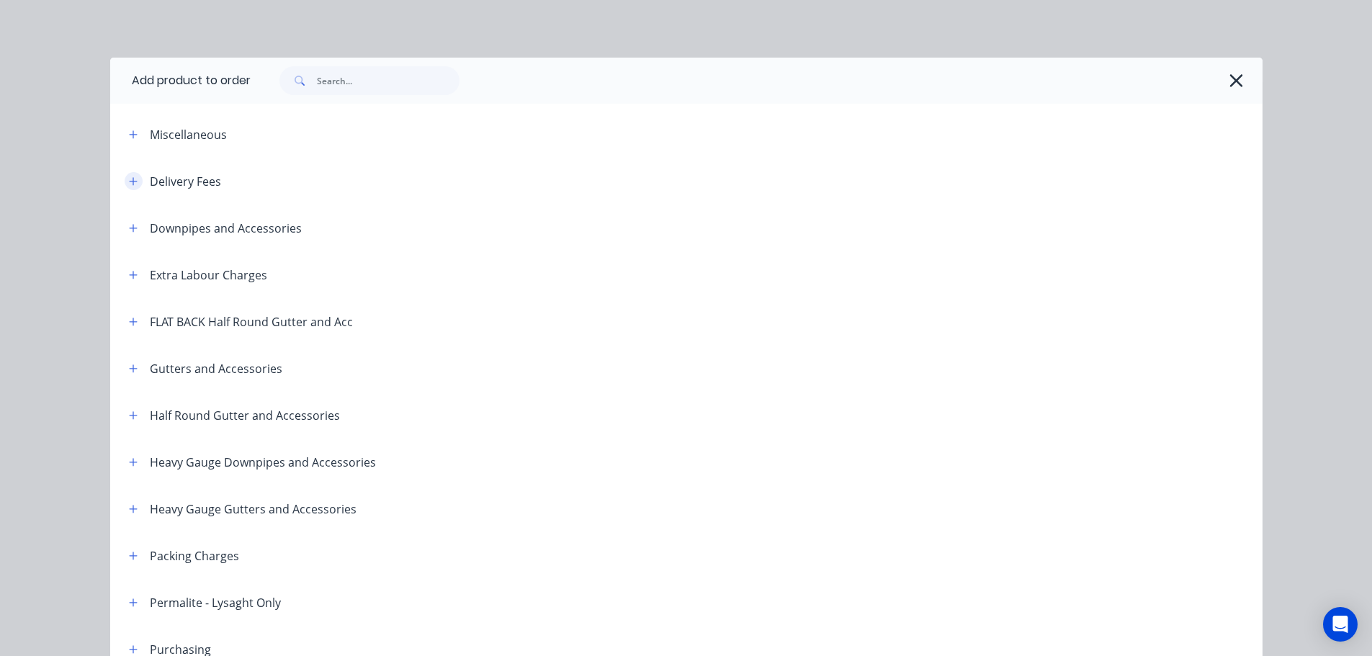
click at [129, 179] on icon "button" at bounding box center [133, 181] width 8 height 8
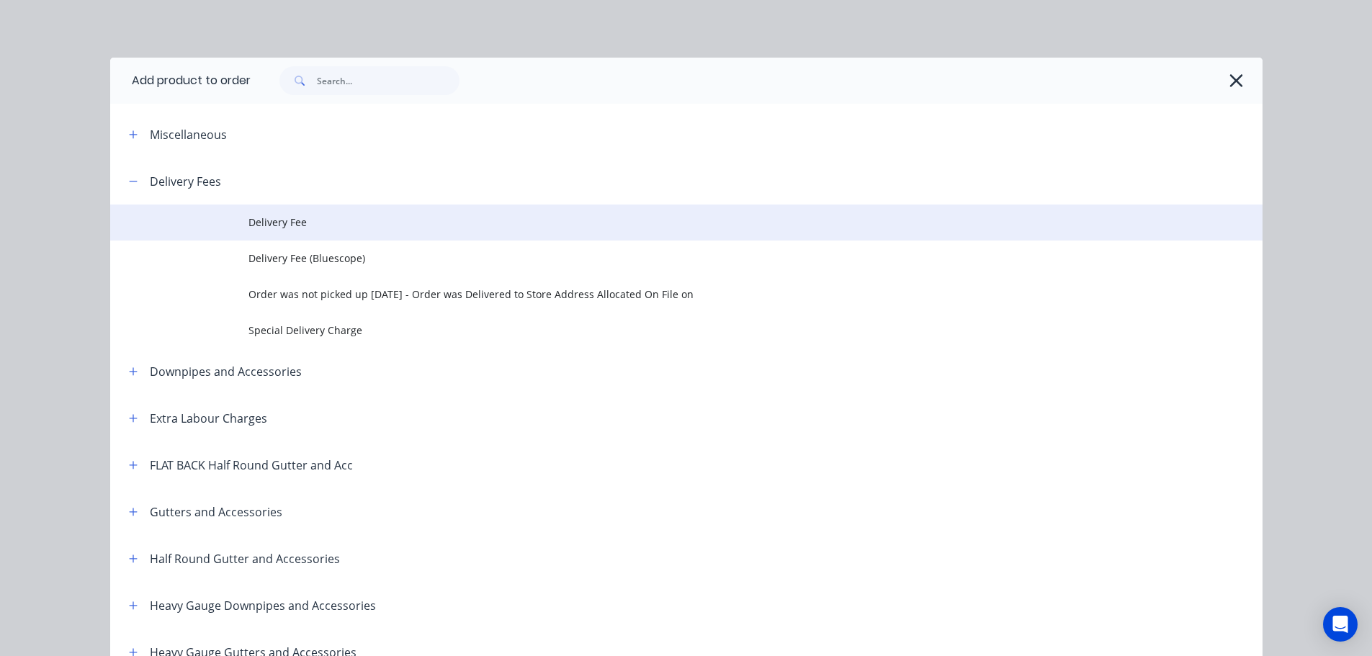
click at [352, 230] on td "Delivery Fee" at bounding box center [755, 223] width 1014 height 36
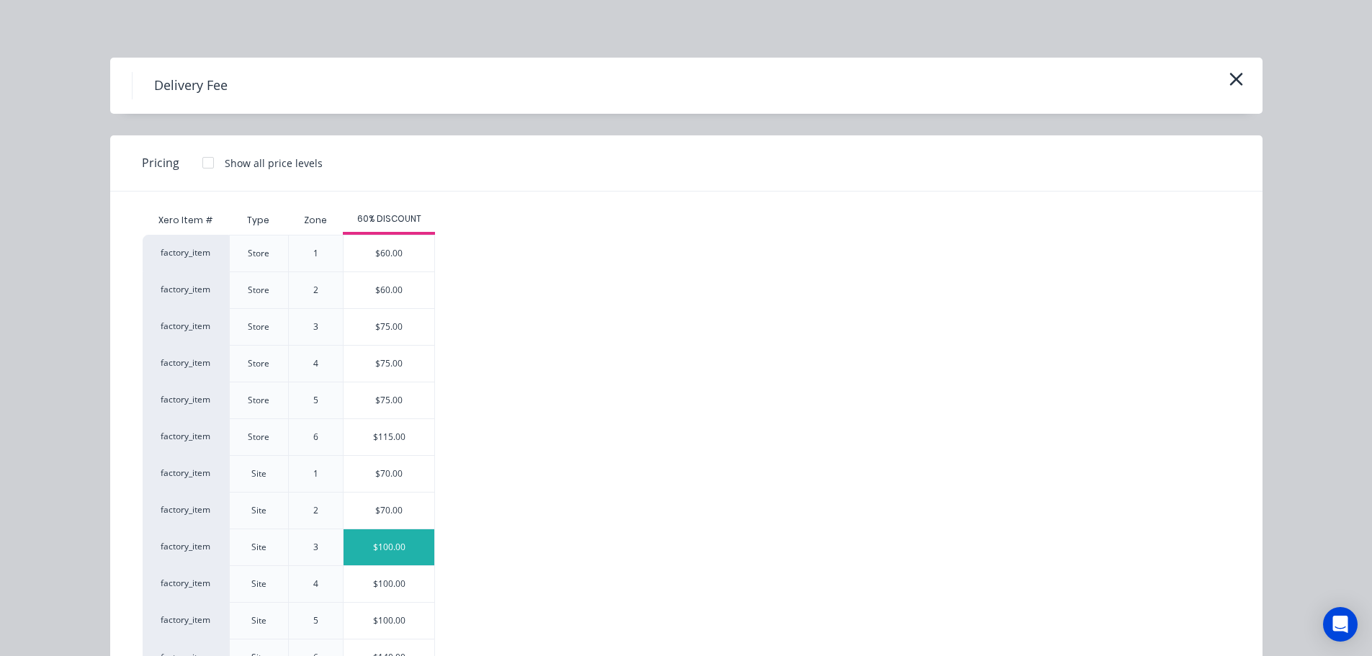
click at [373, 546] on div "$100.00" at bounding box center [388, 547] width 91 height 36
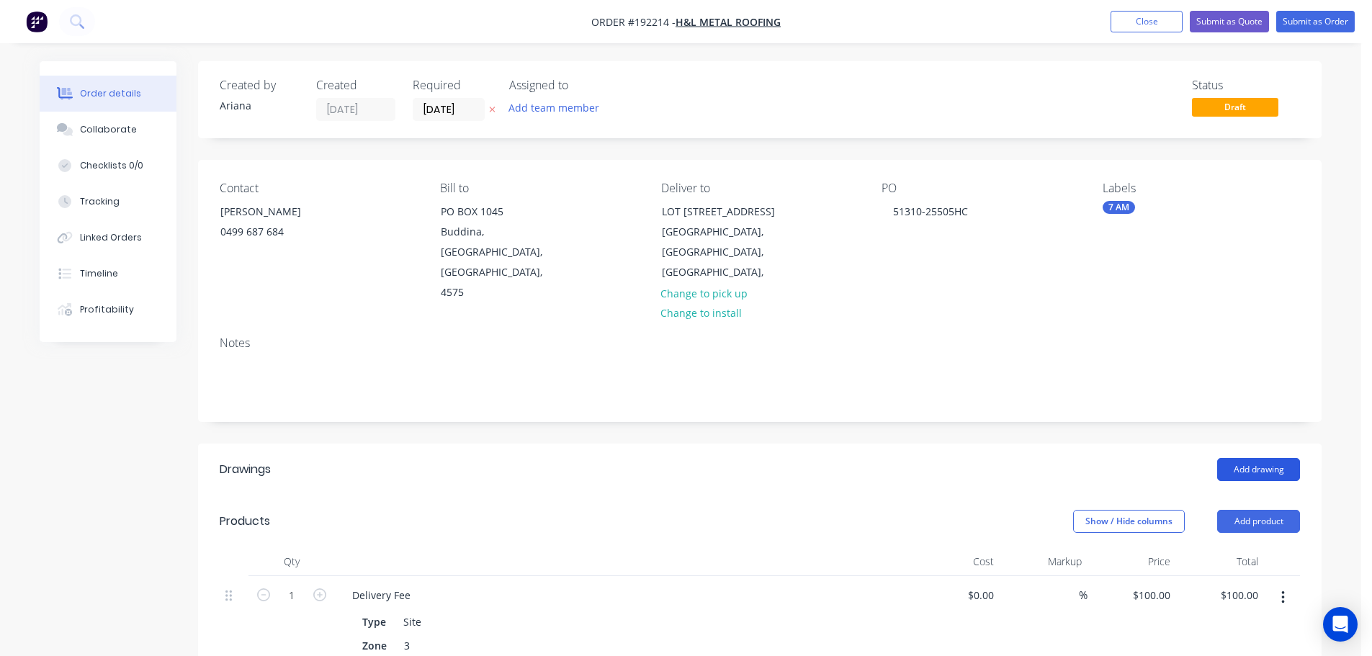
click at [1258, 458] on button "Add drawing" at bounding box center [1258, 469] width 83 height 23
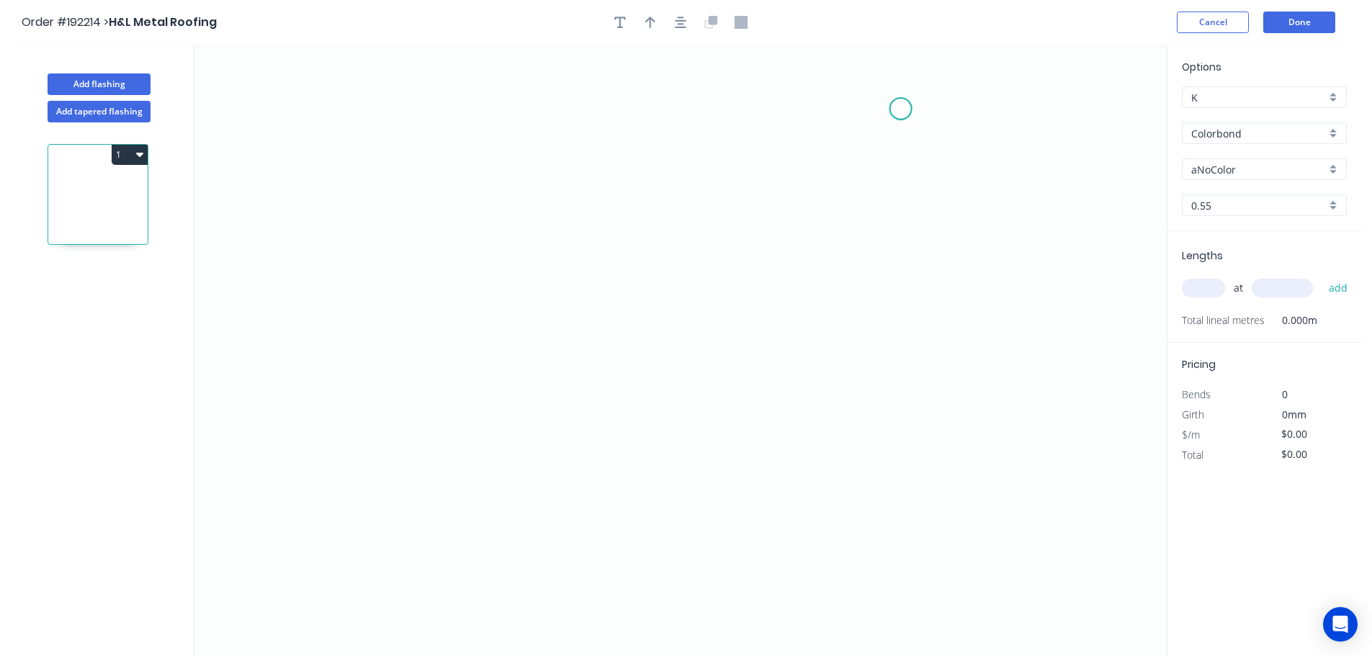
click at [901, 109] on icon "0" at bounding box center [680, 350] width 972 height 611
click at [923, 119] on div "Delete point" at bounding box center [969, 124] width 145 height 30
click at [904, 96] on icon "0" at bounding box center [680, 350] width 972 height 611
click at [660, 88] on icon "0" at bounding box center [680, 350] width 972 height 611
click at [662, 185] on icon "0 ?" at bounding box center [680, 350] width 972 height 611
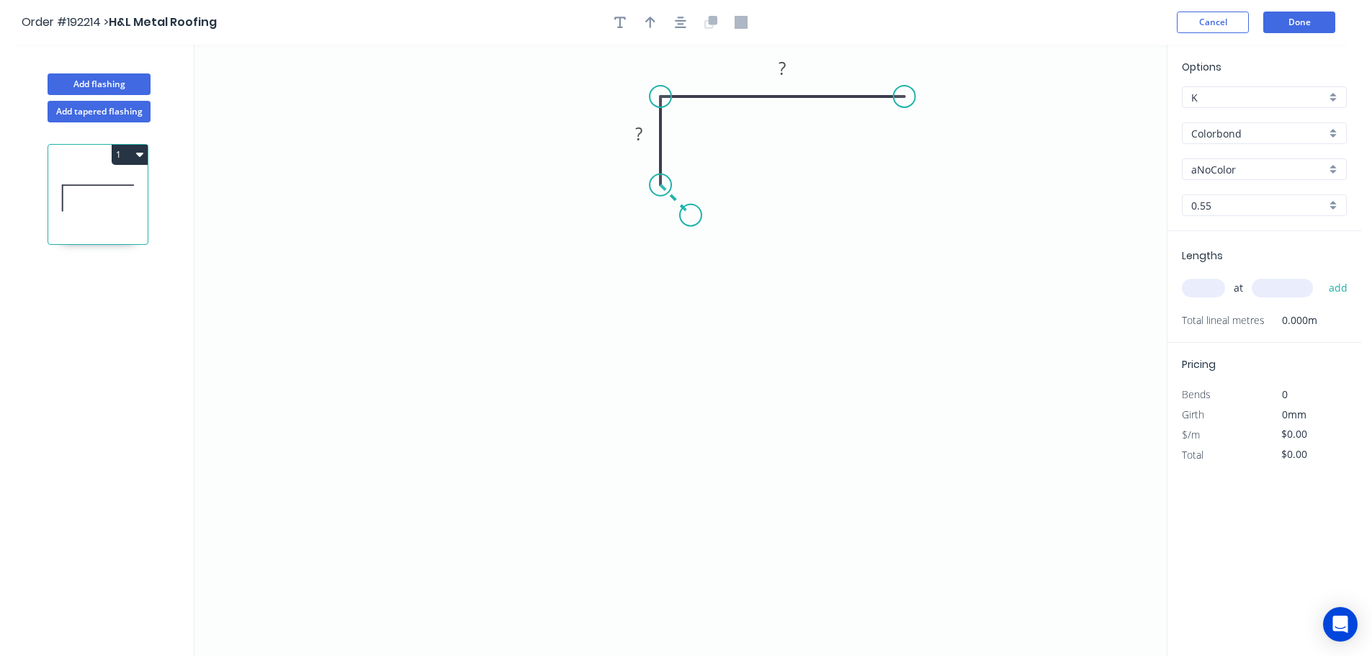
click at [691, 220] on icon "0 ? ?" at bounding box center [680, 350] width 972 height 611
click at [660, 249] on icon "0 ? ? ?" at bounding box center [680, 350] width 972 height 611
click at [663, 316] on icon "0 ? ? ? ?" at bounding box center [680, 350] width 972 height 611
click at [693, 351] on icon "0 ? ? ? ? ?" at bounding box center [680, 350] width 972 height 611
click at [663, 379] on icon "0 ? ? ? ? ? ?" at bounding box center [680, 350] width 972 height 611
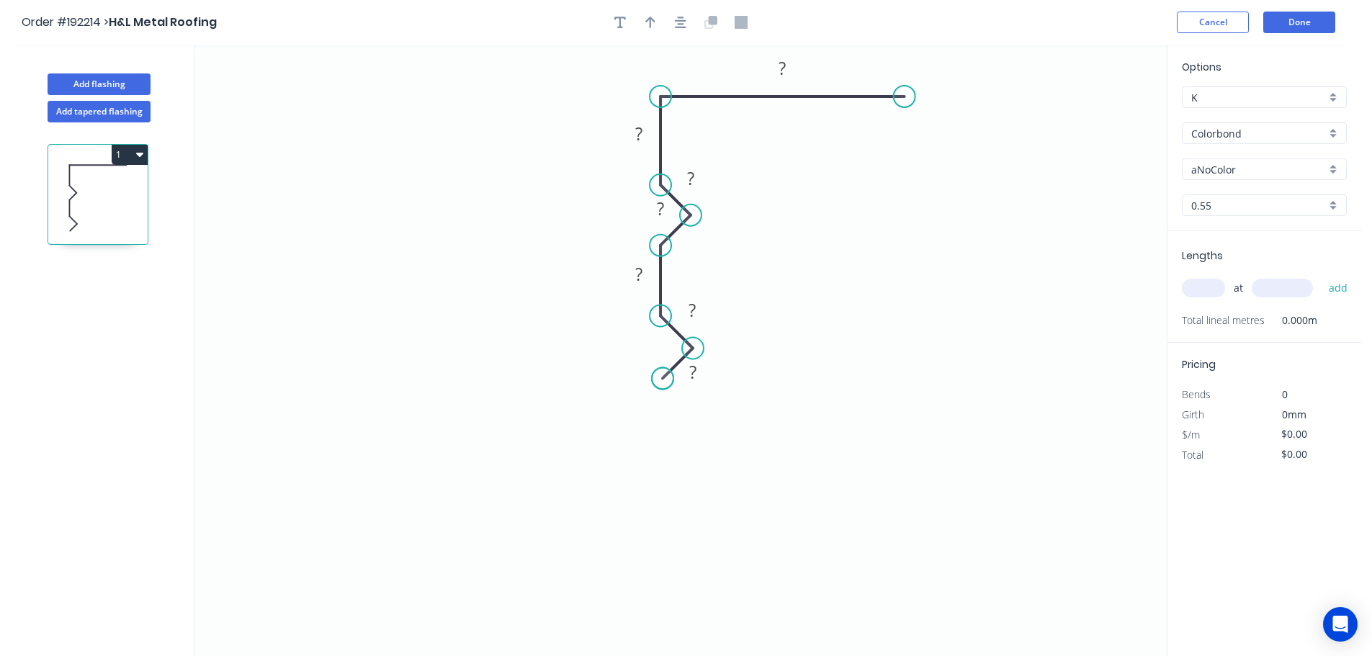
click at [663, 379] on circle at bounding box center [663, 378] width 22 height 22
click at [663, 380] on circle at bounding box center [663, 378] width 22 height 22
click at [665, 381] on circle at bounding box center [663, 378] width 22 height 22
click at [664, 455] on icon "0 ? ? ? ? ? ? ?" at bounding box center [680, 350] width 972 height 611
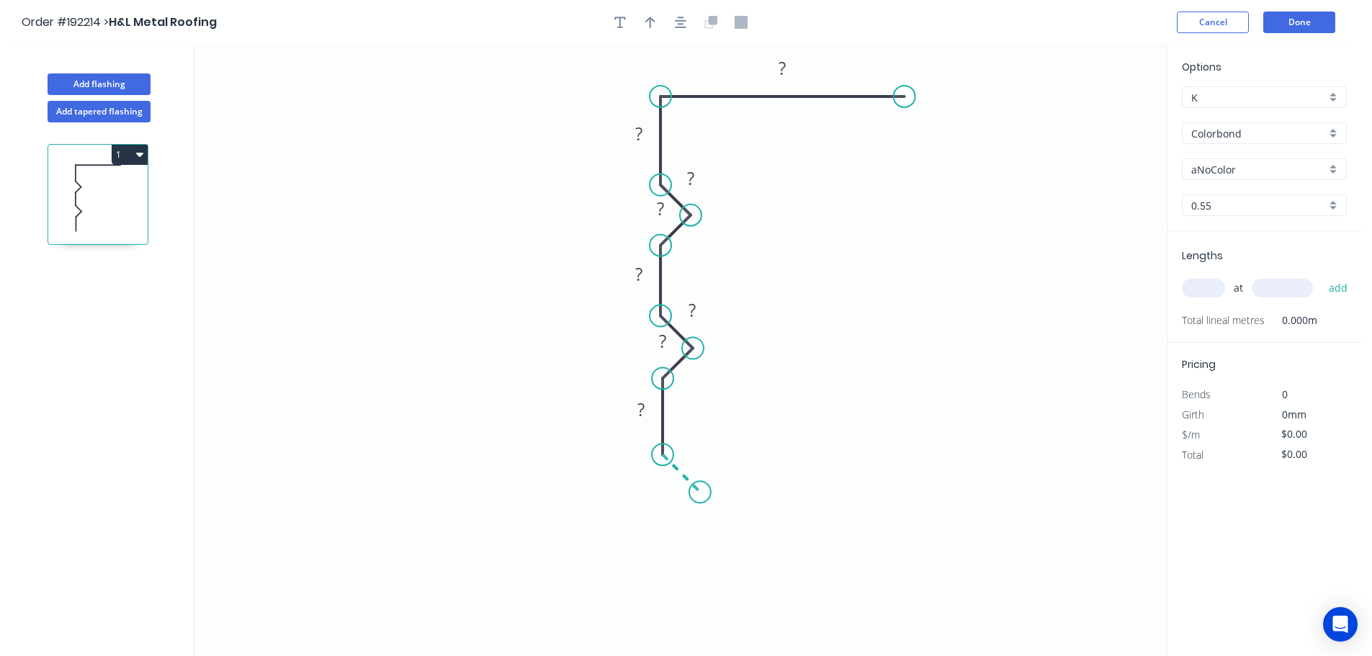
click at [700, 490] on icon "0 ? ? ? ? ? ? ? ?" at bounding box center [680, 350] width 972 height 611
click at [662, 534] on icon "0 ? ? ? ? ? ? ? ? ?" at bounding box center [680, 350] width 972 height 611
click at [662, 534] on circle at bounding box center [662, 530] width 22 height 22
click at [658, 531] on circle at bounding box center [662, 530] width 22 height 22
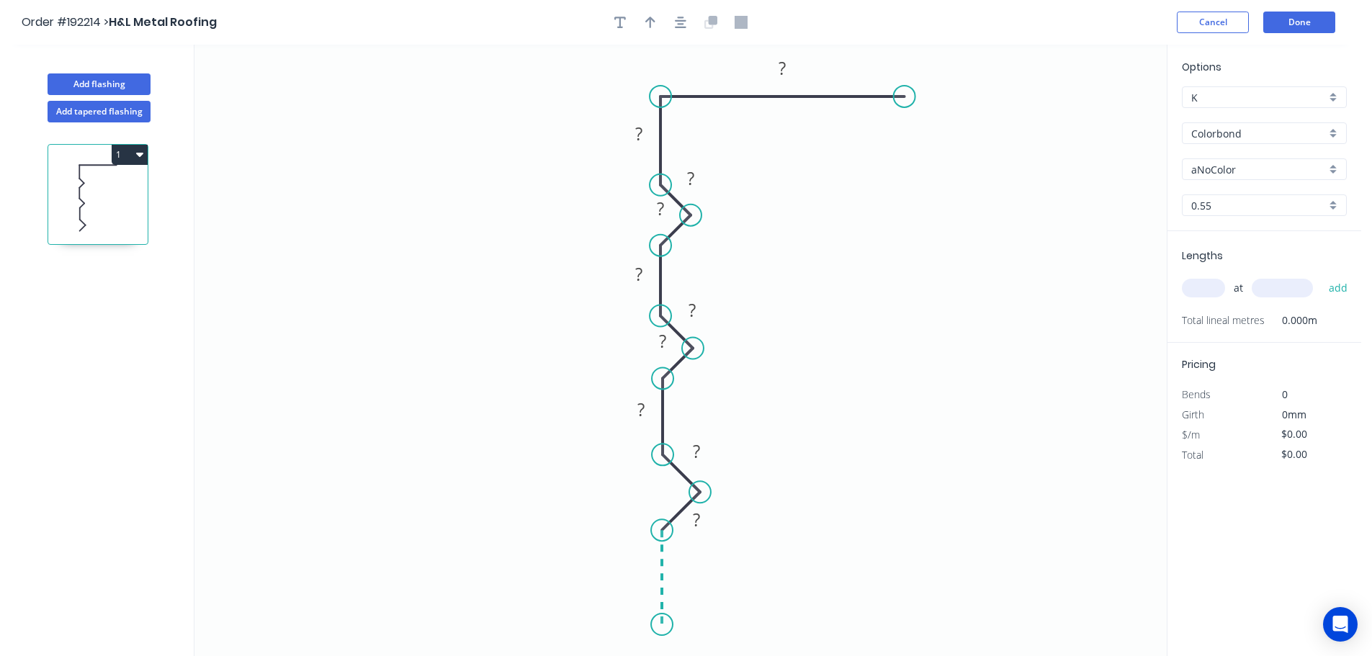
click at [658, 625] on icon "0 ? ? ? ? ? ? ? ? ? ?" at bounding box center [680, 350] width 972 height 611
click at [505, 618] on icon "0 ? ? ? ? ? ? ? ? ? ? ?" at bounding box center [680, 350] width 972 height 611
click at [510, 529] on icon "0 ? ? ? ? ? ? ? ? ? ? ? ?" at bounding box center [680, 350] width 972 height 611
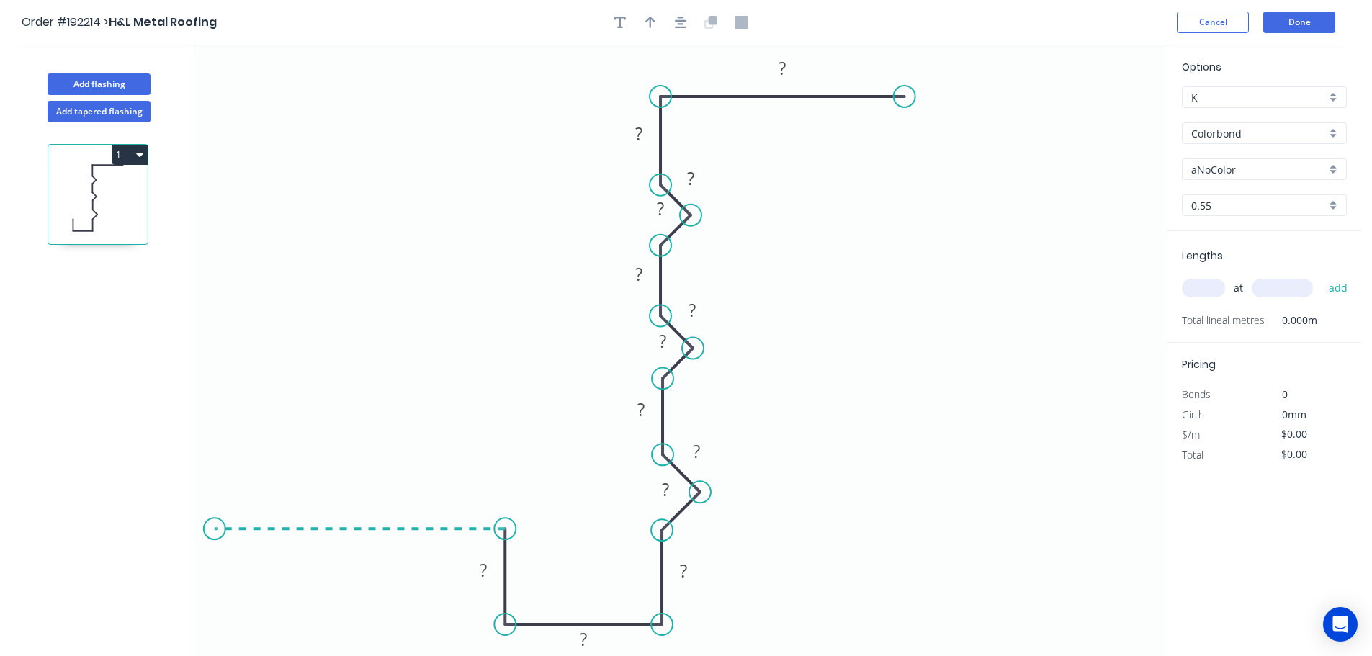
click at [214, 529] on icon "0 ? ? ? ? ? ? ? ? ? ? ? ? ?" at bounding box center [680, 350] width 972 height 611
click at [214, 529] on circle at bounding box center [215, 529] width 22 height 22
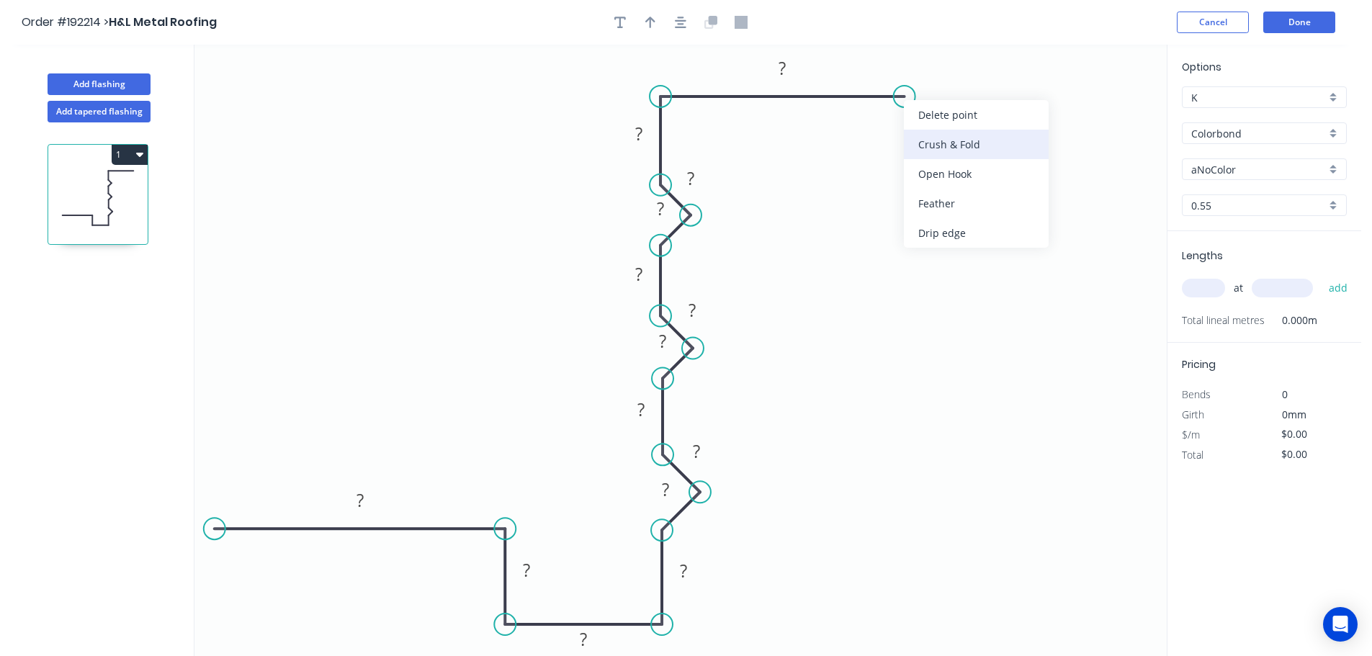
click at [1002, 139] on div "Crush & Fold" at bounding box center [976, 145] width 145 height 30
drag, startPoint x: 945, startPoint y: 58, endPoint x: 996, endPoint y: 70, distance: 52.4
click at [996, 70] on rect at bounding box center [974, 70] width 58 height 30
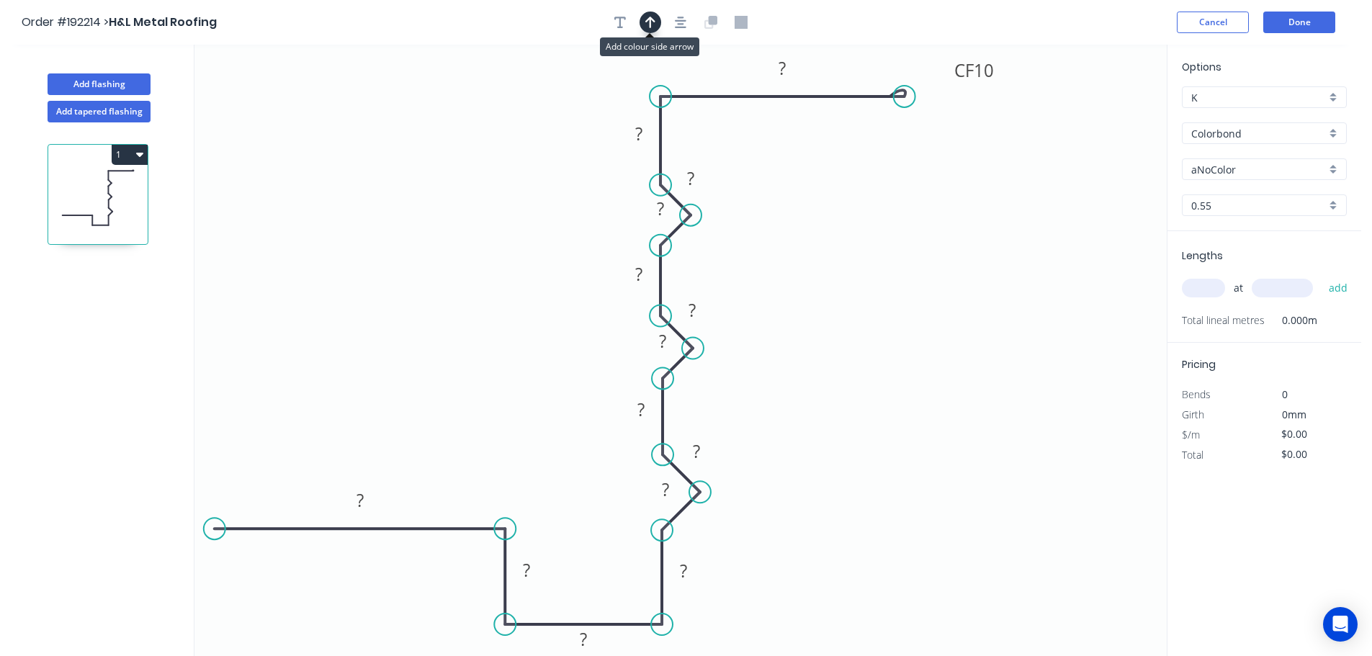
click at [651, 22] on icon "button" at bounding box center [650, 23] width 10 height 12
drag, startPoint x: 1095, startPoint y: 117, endPoint x: 970, endPoint y: 297, distance: 218.3
click at [970, 297] on icon at bounding box center [970, 280] width 13 height 46
click at [970, 297] on icon at bounding box center [982, 285] width 42 height 42
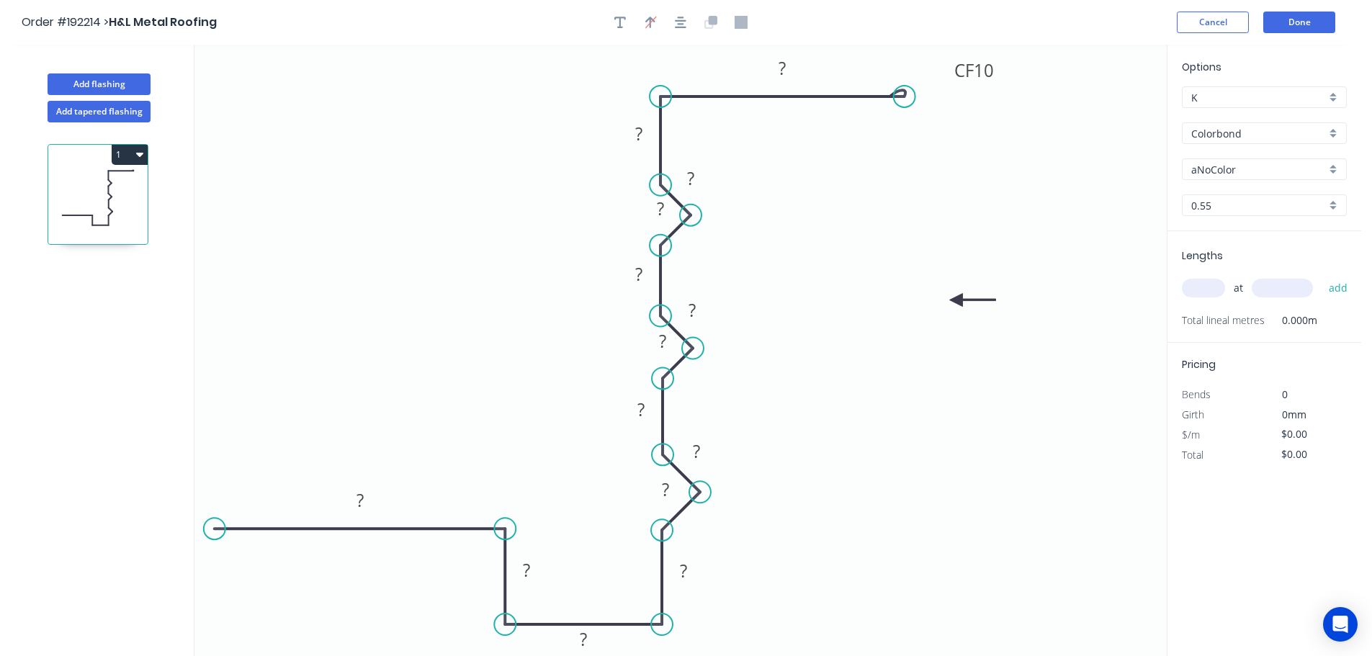
drag, startPoint x: 970, startPoint y: 297, endPoint x: 956, endPoint y: 301, distance: 15.0
click at [956, 300] on icon at bounding box center [973, 300] width 46 height 13
click at [1333, 166] on div "aNoColor" at bounding box center [1264, 169] width 165 height 22
click at [1252, 236] on div "Jasper" at bounding box center [1263, 237] width 163 height 25
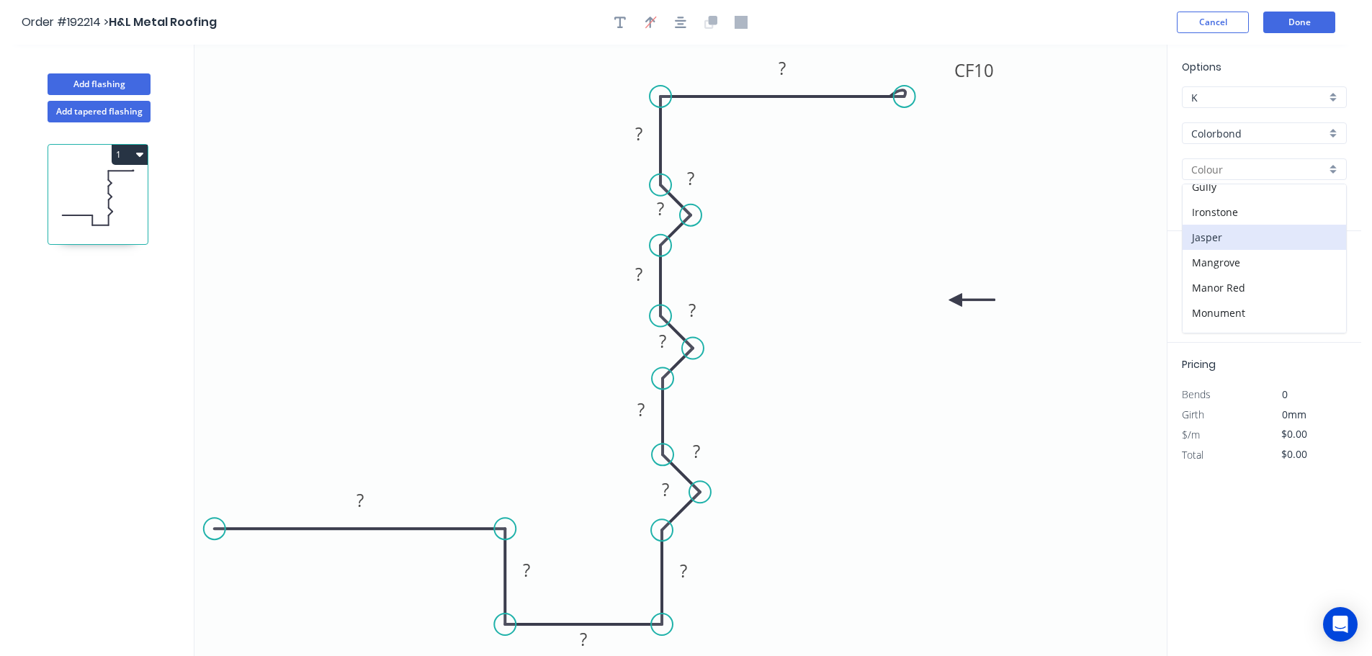
type input "Jasper"
click at [1208, 286] on input "text" at bounding box center [1203, 288] width 43 height 19
type input "2"
click at [1286, 284] on input "text" at bounding box center [1282, 288] width 61 height 19
type input "1300"
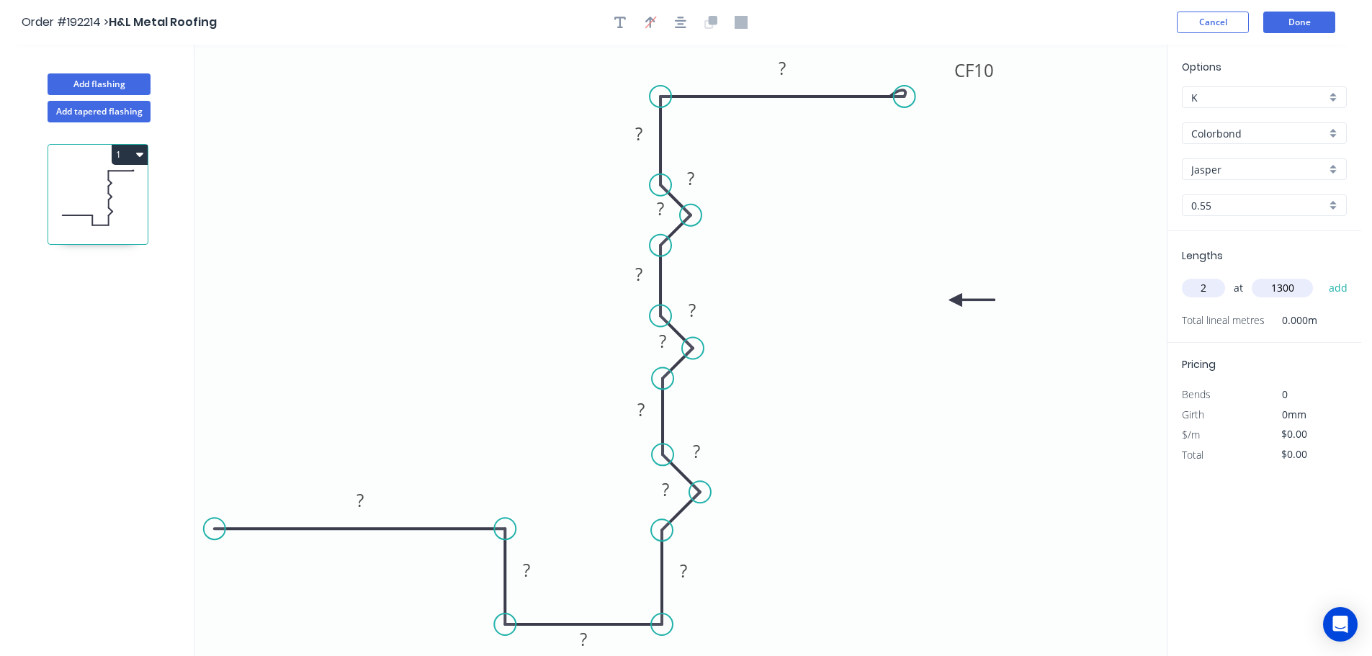
click at [1321, 276] on button "add" at bounding box center [1338, 288] width 34 height 24
click at [364, 498] on rect at bounding box center [360, 501] width 29 height 20
click at [826, 328] on icon "0 15 35 115 20 8 200 15 15 15 15 15 120 110 CF 10 50" at bounding box center [680, 350] width 972 height 611
type input "$27.96"
click at [136, 153] on icon "button" at bounding box center [139, 154] width 7 height 12
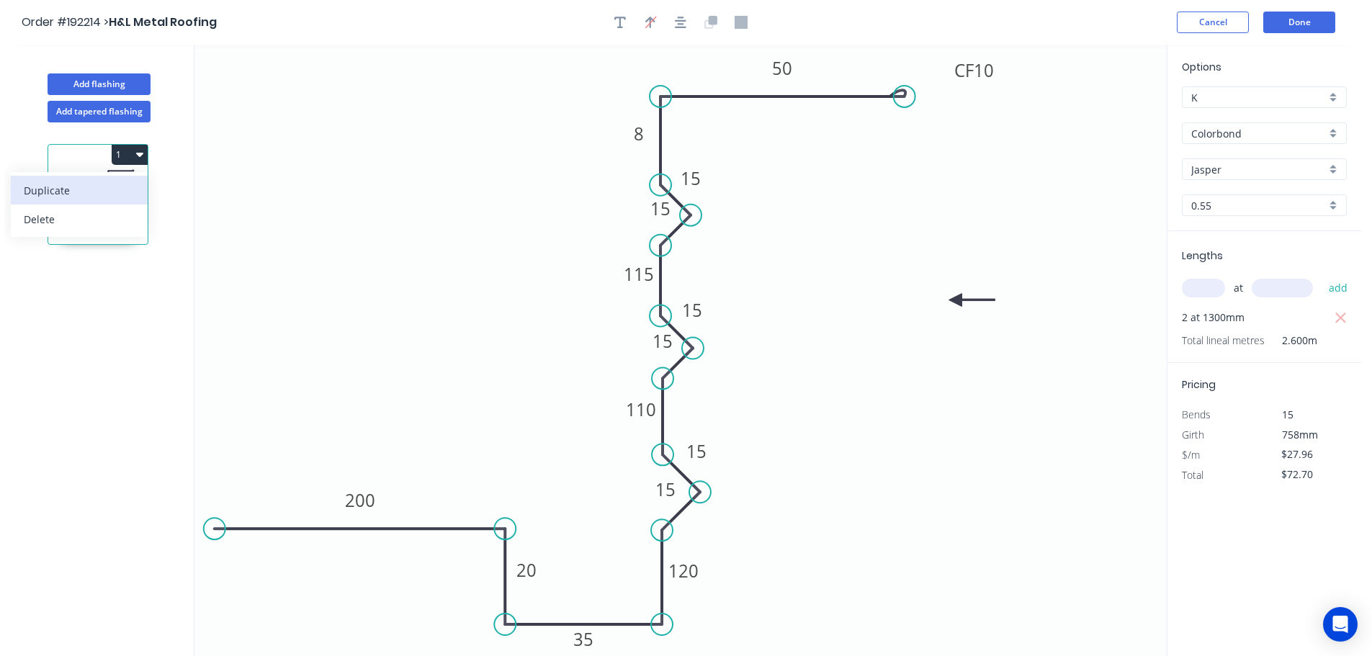
click at [103, 193] on div "Duplicate" at bounding box center [79, 190] width 111 height 21
type input "$0.00"
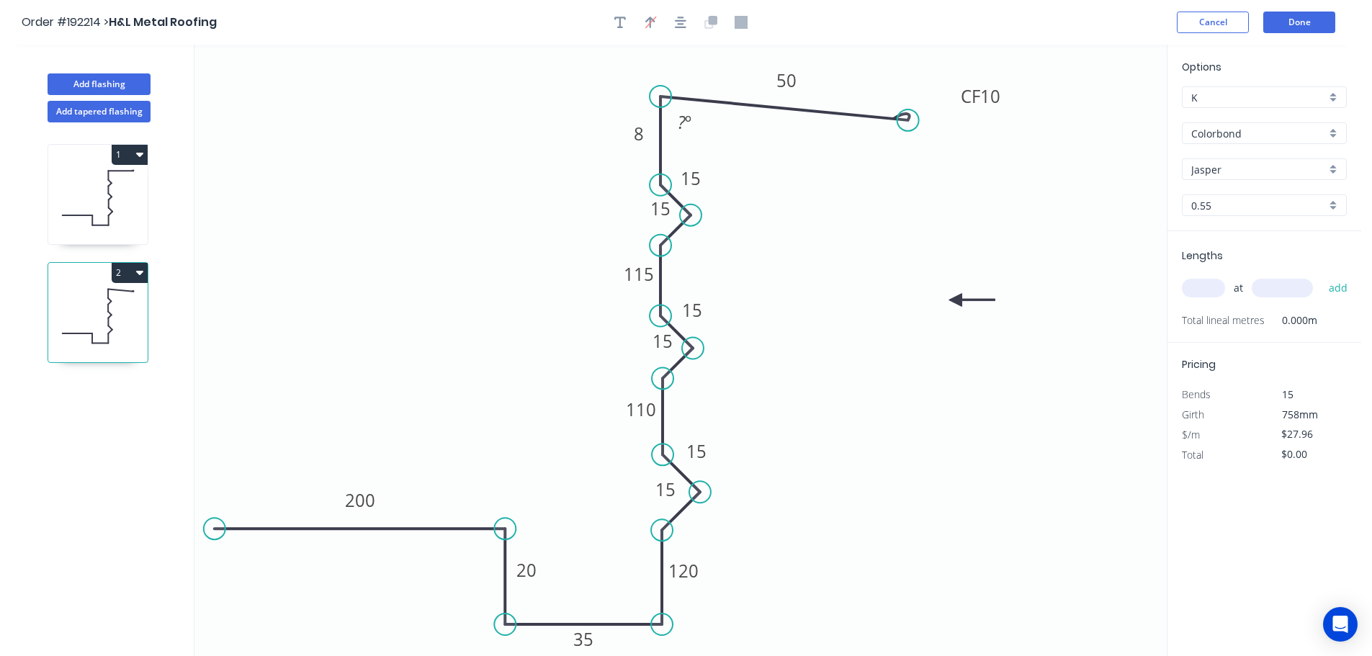
drag, startPoint x: 903, startPoint y: 94, endPoint x: 908, endPoint y: 120, distance: 27.1
click at [908, 120] on circle at bounding box center [908, 120] width 22 height 22
click at [971, 201] on div "Delete bend" at bounding box center [980, 199] width 145 height 30
click at [790, 78] on tspan "50" at bounding box center [786, 80] width 20 height 24
click at [812, 145] on icon "0 15 35 115 20 8 200 15 15 15 15 15 120 110 30 ? º" at bounding box center [680, 350] width 972 height 611
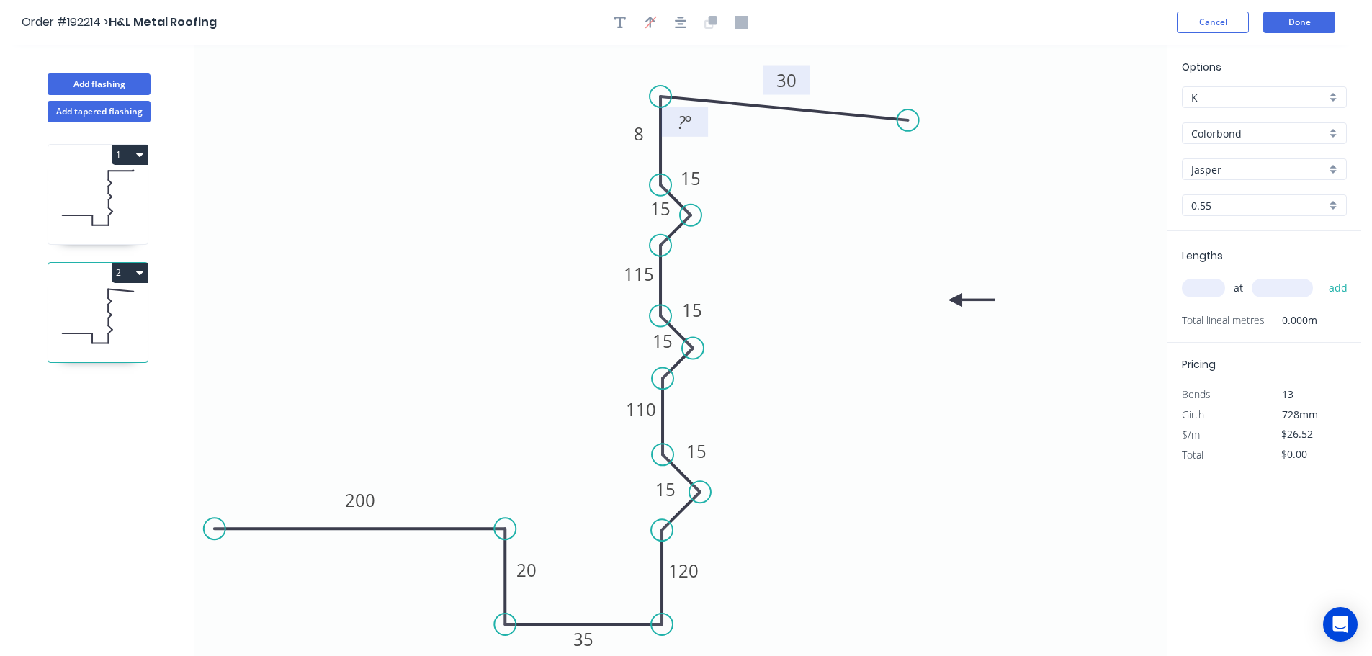
click at [689, 116] on tspan "º" at bounding box center [688, 122] width 6 height 24
click at [782, 174] on icon "0 15 35 115 20 8 200 15 15 15 15 15 120 110 30 70 º" at bounding box center [680, 350] width 972 height 611
click at [639, 129] on tspan "8" at bounding box center [639, 134] width 10 height 24
click at [703, 164] on rect at bounding box center [691, 178] width 47 height 30
type input "$30.20"
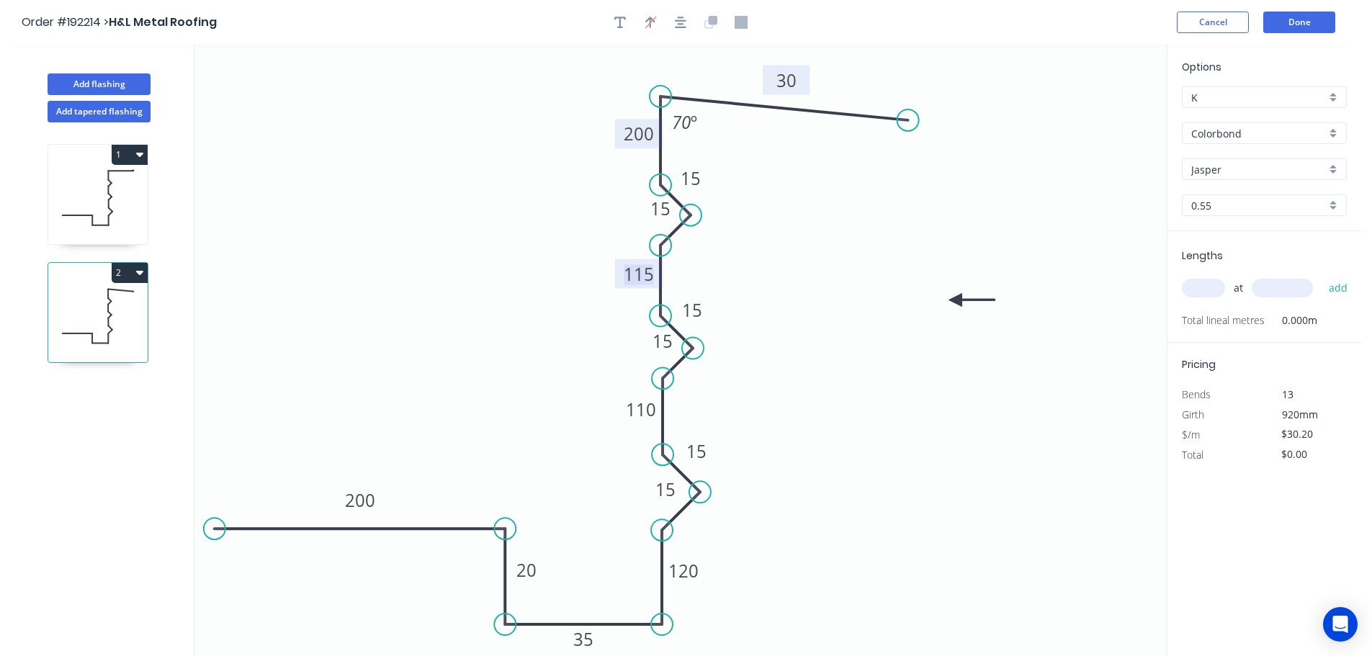
click at [644, 273] on tspan "115" at bounding box center [639, 274] width 30 height 24
click at [652, 413] on tspan "110" at bounding box center [641, 410] width 30 height 24
click at [705, 408] on icon "0 15 35 105 20 200 200 15 15 15 15 15 120 105 30 70 º" at bounding box center [680, 350] width 972 height 611
click at [691, 571] on tspan "120" at bounding box center [683, 571] width 30 height 24
click at [803, 544] on icon "0 15 35 105 20 200 200 15 15 15 15 15 115 105 30 70 º" at bounding box center [680, 350] width 972 height 611
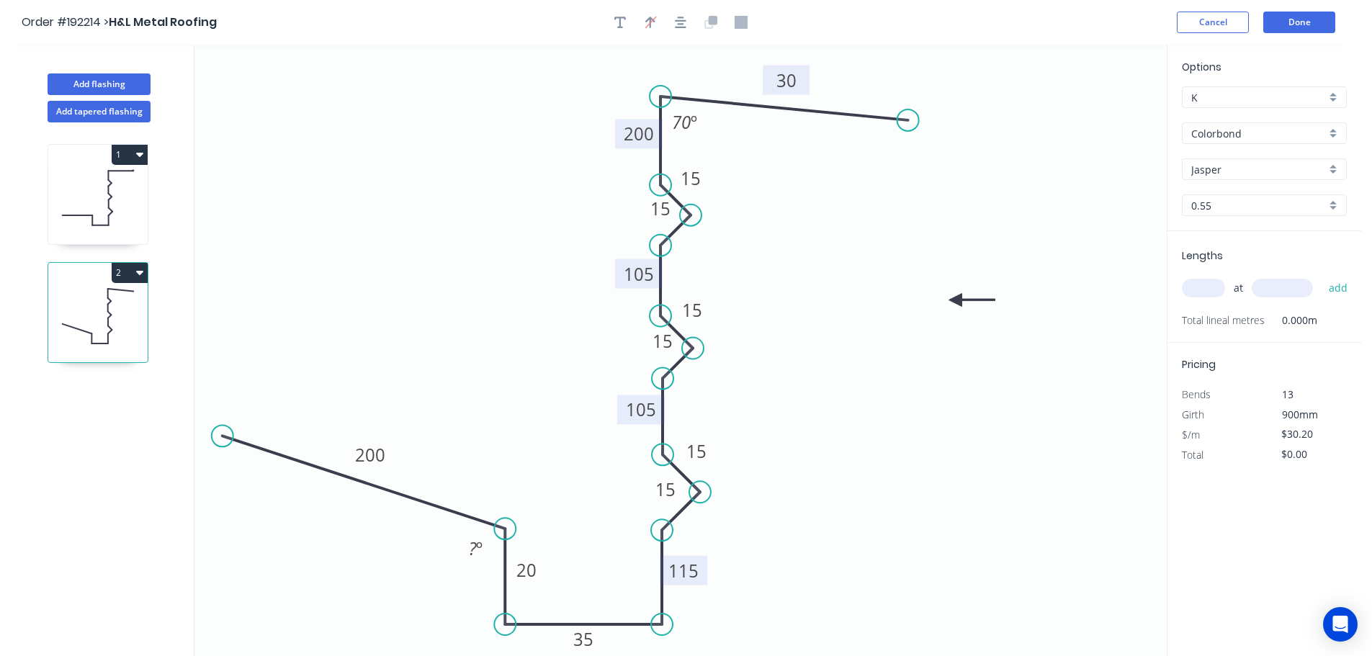
drag, startPoint x: 211, startPoint y: 528, endPoint x: 222, endPoint y: 436, distance: 92.1
click at [222, 436] on circle at bounding box center [223, 436] width 22 height 22
click at [477, 544] on tspan "º" at bounding box center [479, 548] width 6 height 24
click at [537, 448] on icon "0 15 35 105 20 200 200 15 15 15 15 15 115 105 30 110 º 70 º" at bounding box center [680, 350] width 972 height 611
click at [1216, 282] on input "text" at bounding box center [1203, 288] width 43 height 19
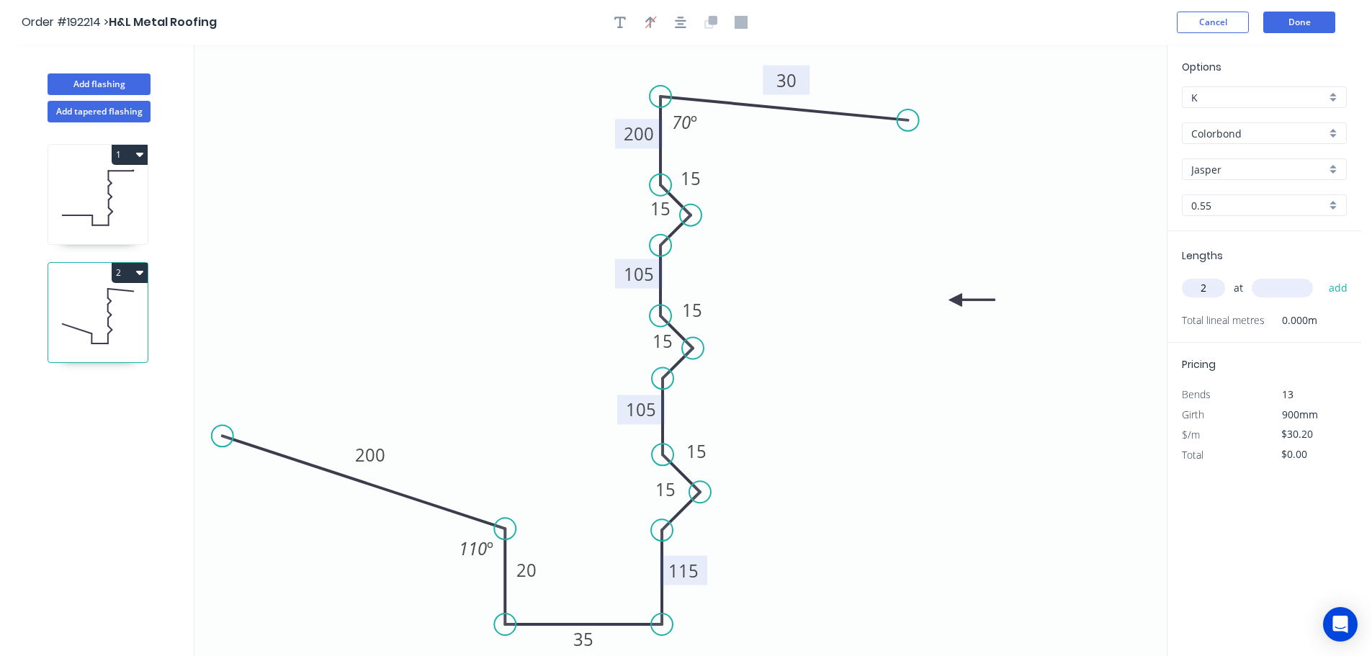
type input "2"
click at [1288, 277] on div "2 at add" at bounding box center [1266, 288] width 168 height 24
click at [1287, 285] on input "text" at bounding box center [1282, 288] width 61 height 19
type input "7500"
click at [1321, 276] on button "add" at bounding box center [1338, 288] width 34 height 24
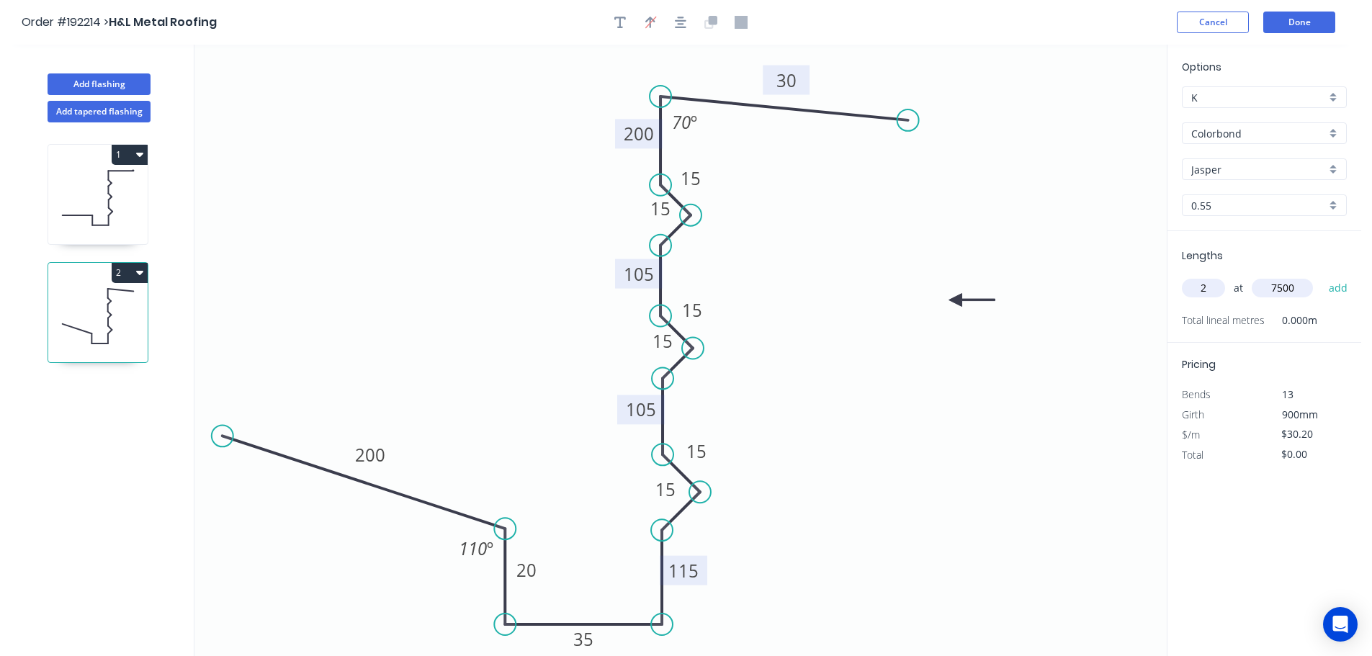
type input "$453.00"
type input "2"
click at [1287, 285] on input "text" at bounding box center [1282, 288] width 61 height 19
type input "4500"
click at [1321, 276] on button "add" at bounding box center [1338, 288] width 34 height 24
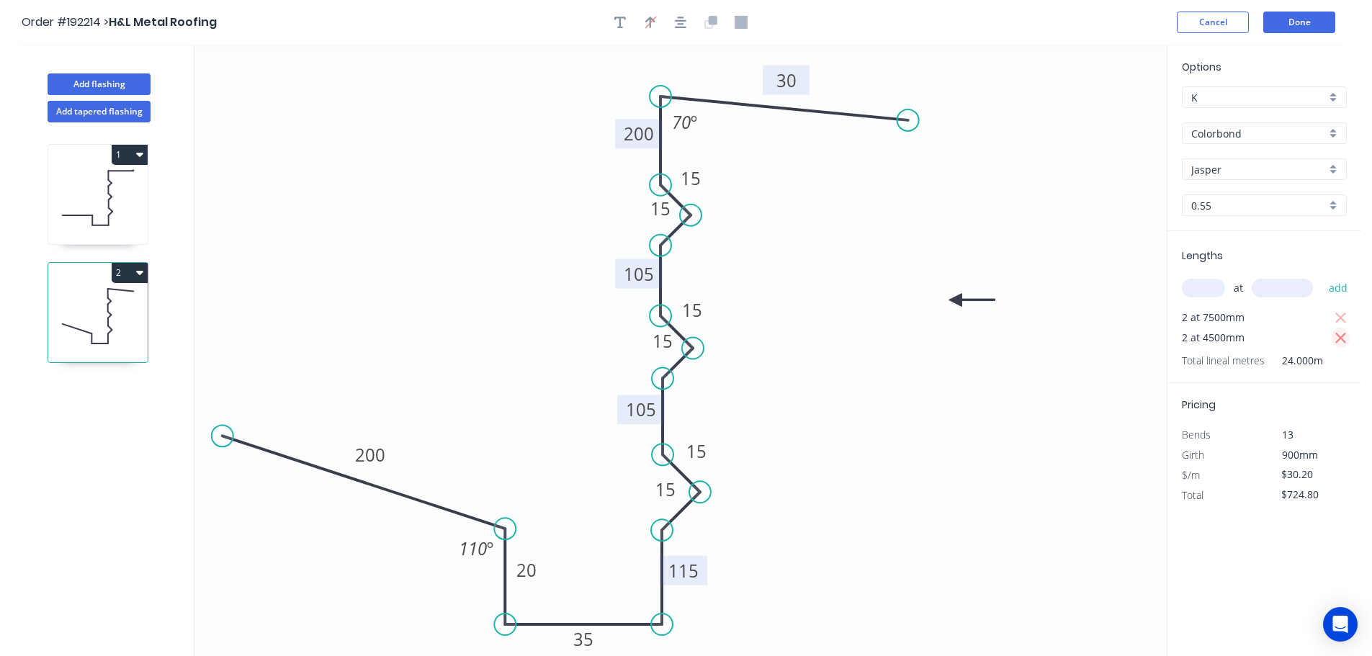
click at [1337, 338] on icon "button" at bounding box center [1340, 338] width 13 height 17
type input "$453.00"
click at [1212, 290] on input "text" at bounding box center [1203, 288] width 43 height 19
type input "6"
drag, startPoint x: 1295, startPoint y: 292, endPoint x: 1294, endPoint y: 284, distance: 8.0
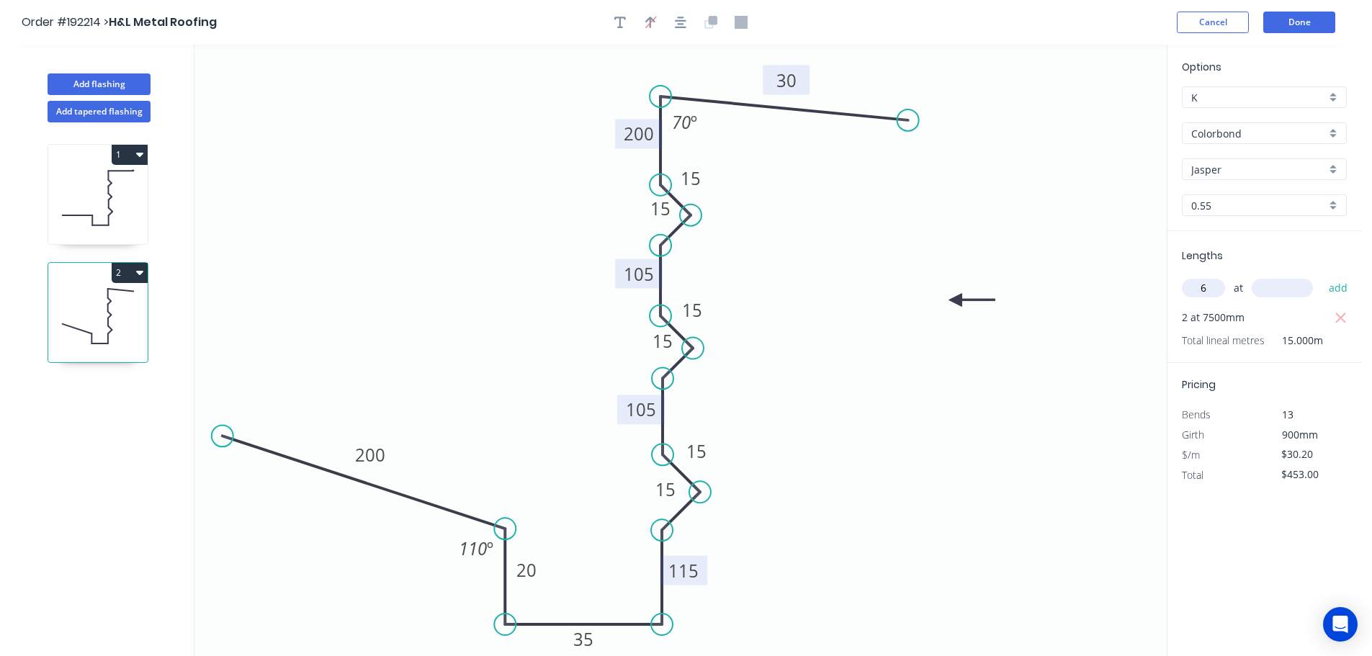
click at [1295, 291] on input "text" at bounding box center [1282, 288] width 61 height 19
type input "4500"
click at [1321, 276] on button "add" at bounding box center [1338, 288] width 34 height 24
type input "$1,268.40"
click at [109, 81] on button "Add flashing" at bounding box center [99, 84] width 103 height 22
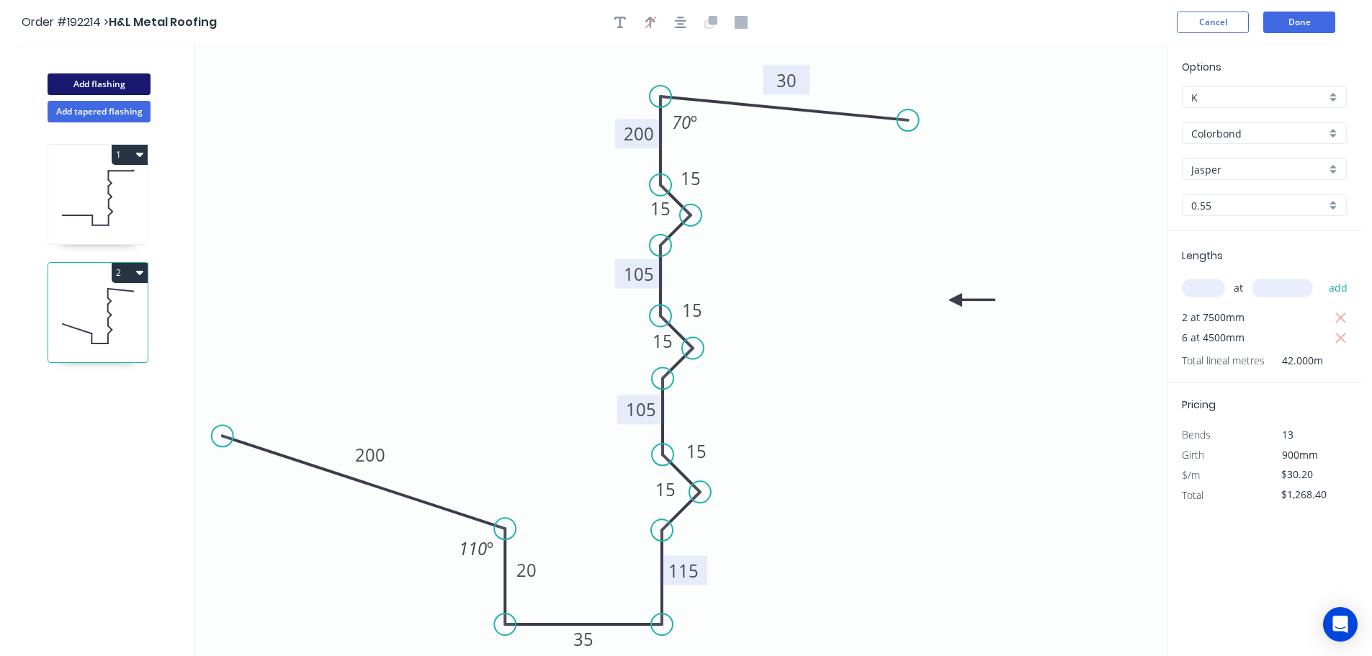
type input "$0.00"
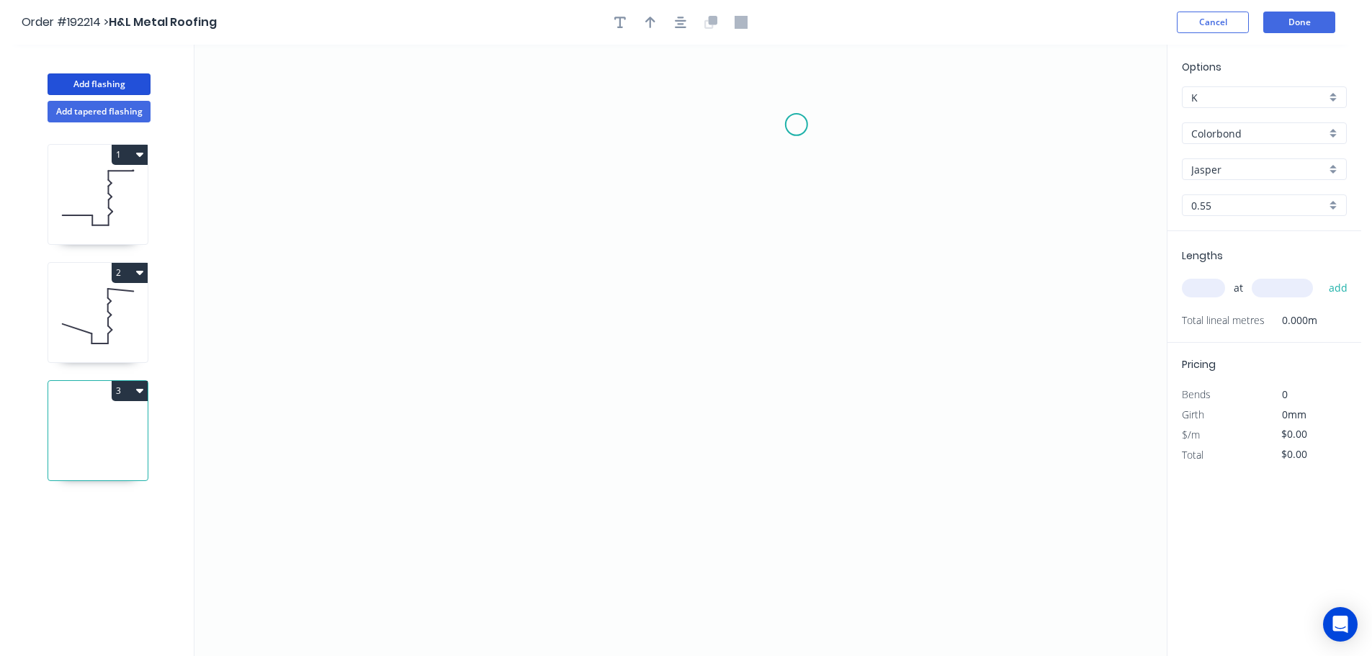
click at [796, 125] on icon "0" at bounding box center [680, 350] width 972 height 611
click at [480, 188] on icon "0" at bounding box center [680, 350] width 972 height 611
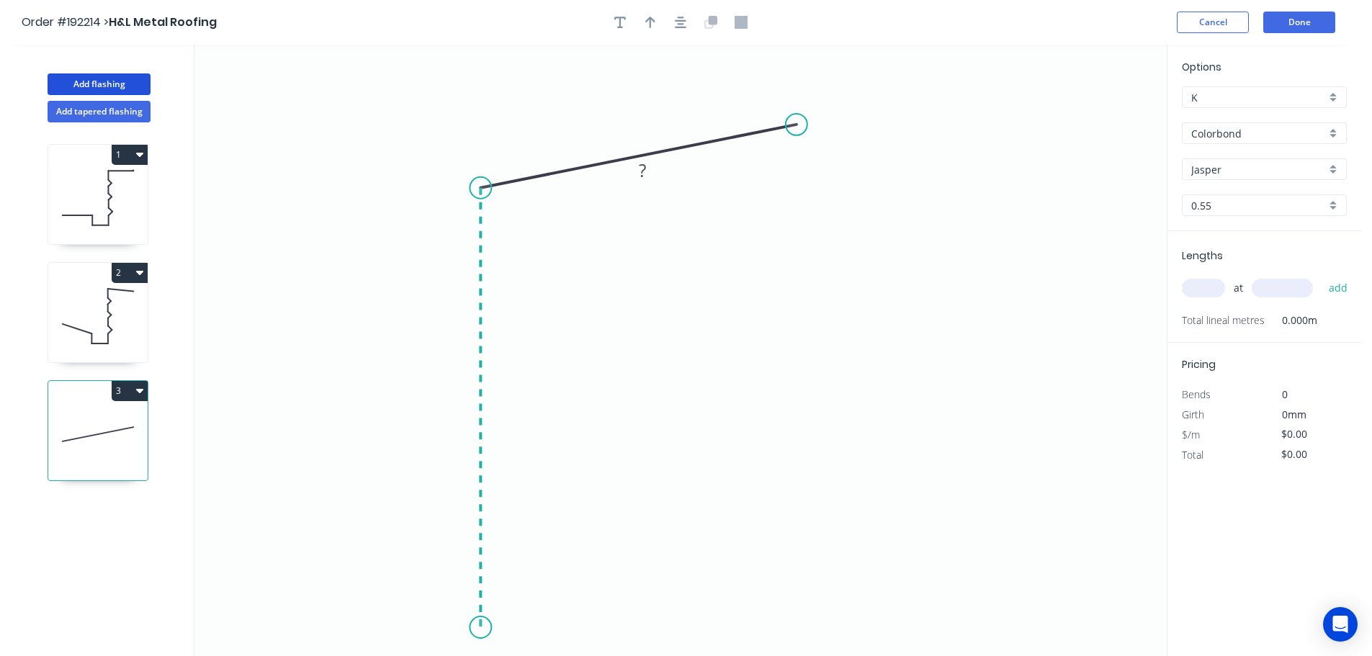
click at [485, 628] on icon "0 ?" at bounding box center [680, 350] width 972 height 611
click at [485, 628] on circle at bounding box center [481, 627] width 22 height 22
click at [464, 401] on rect at bounding box center [458, 402] width 29 height 20
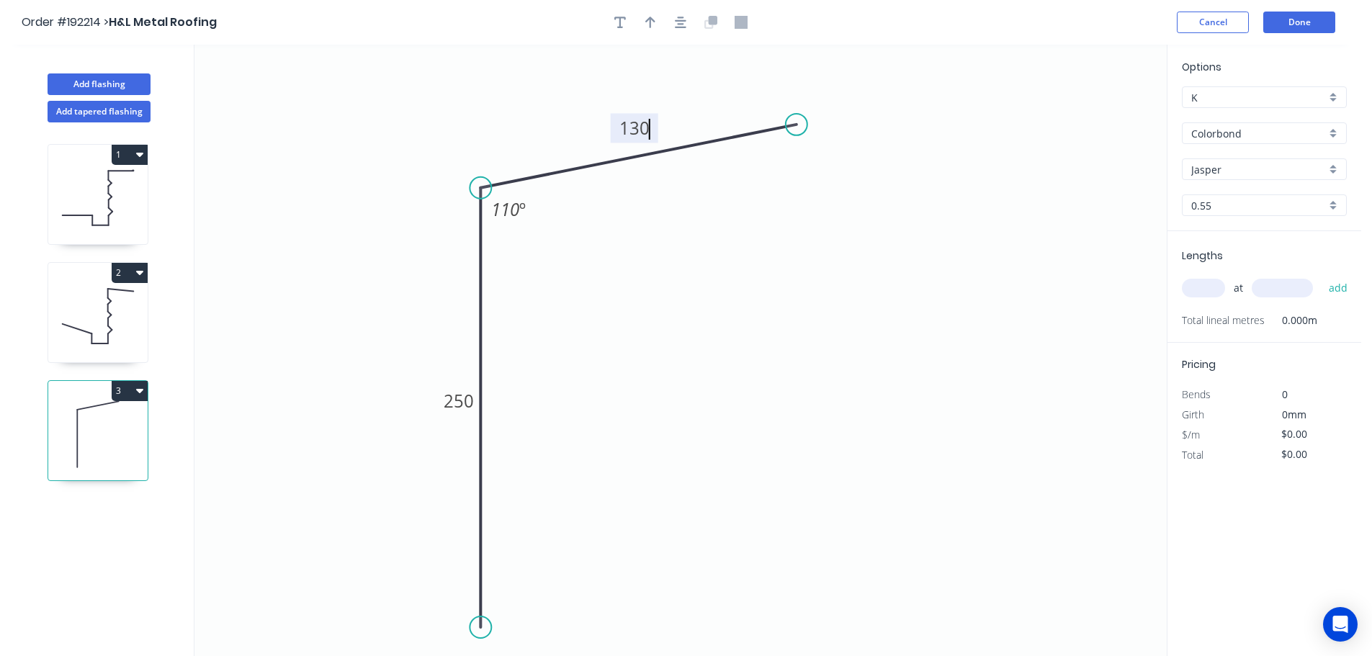
click at [621, 359] on icon "0 250 130 110 º" at bounding box center [680, 350] width 972 height 611
type input "$10.50"
click at [651, 24] on icon "button" at bounding box center [650, 23] width 10 height 12
drag, startPoint x: 1097, startPoint y: 114, endPoint x: 434, endPoint y: 137, distance: 663.6
click at [434, 137] on icon at bounding box center [433, 120] width 13 height 46
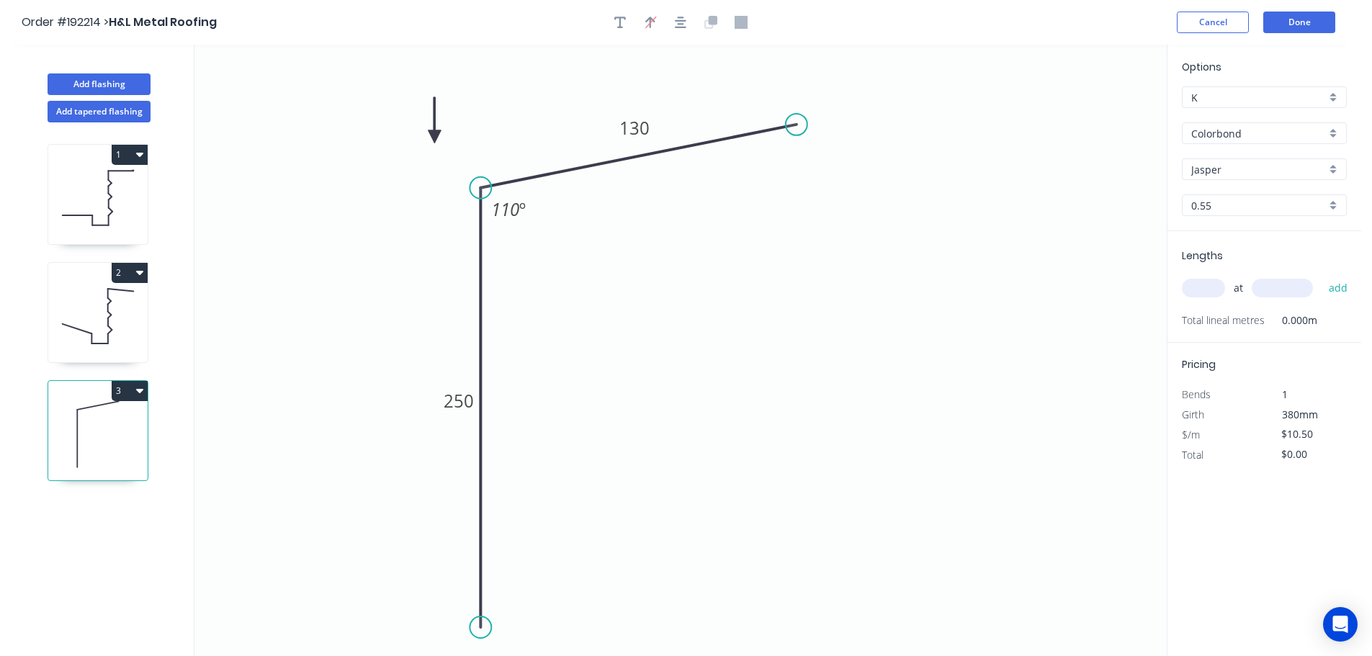
click at [434, 137] on icon at bounding box center [434, 120] width 13 height 46
click at [434, 137] on icon at bounding box center [447, 125] width 42 height 42
click at [434, 137] on icon at bounding box center [451, 136] width 46 height 13
click at [434, 137] on icon at bounding box center [447, 148] width 42 height 42
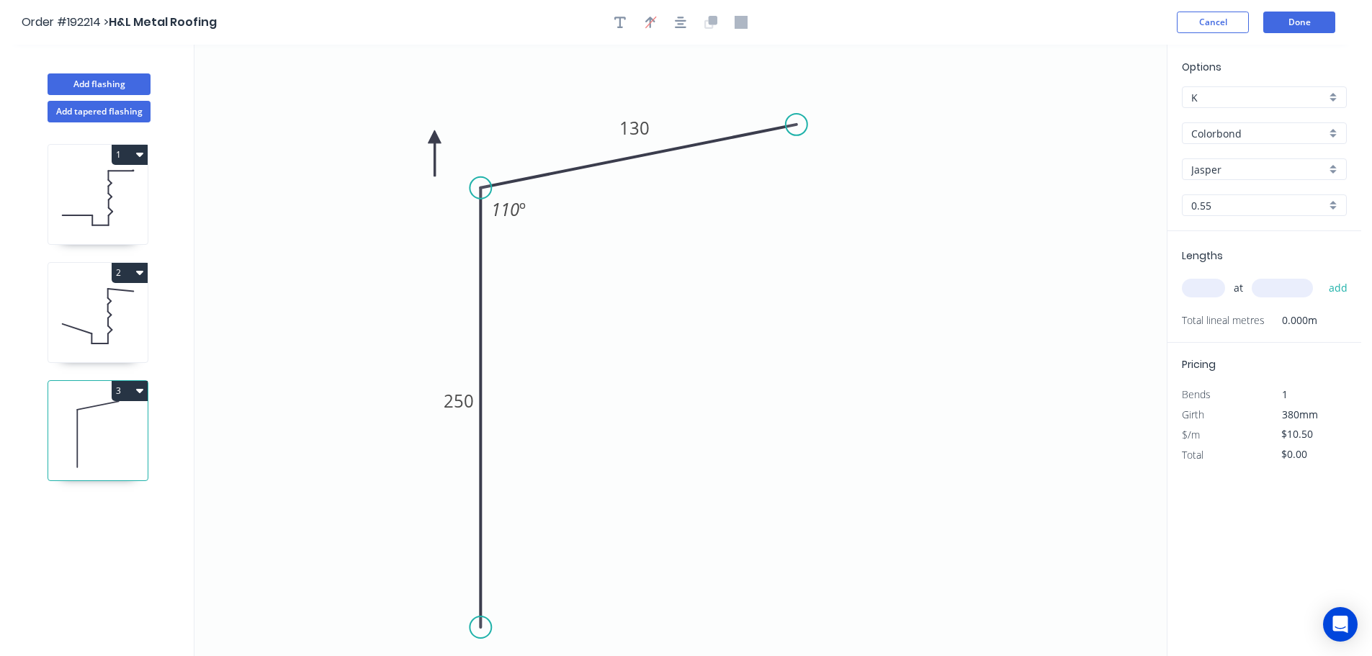
click at [434, 137] on icon at bounding box center [434, 153] width 13 height 46
click at [434, 137] on icon at bounding box center [423, 148] width 42 height 42
click at [1325, 129] on input "Colorbond" at bounding box center [1258, 133] width 135 height 15
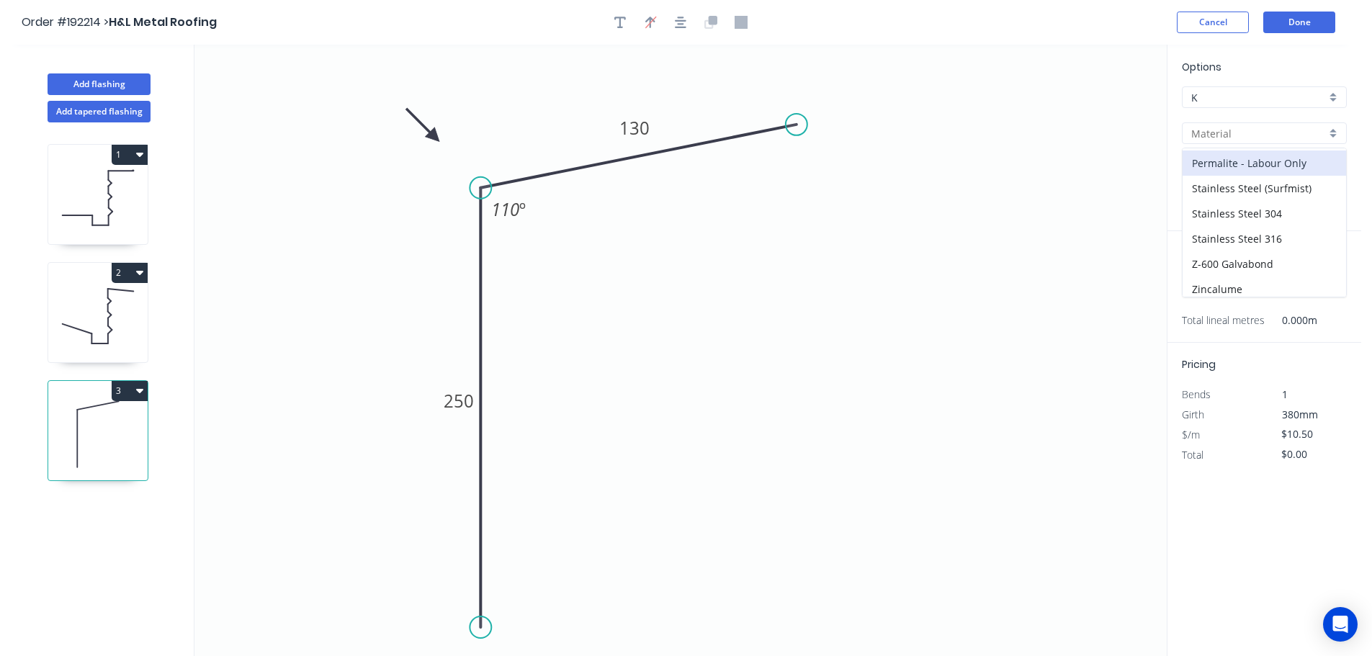
scroll to position [331, 0]
click at [1264, 248] on div "Zincalume" at bounding box center [1263, 258] width 163 height 25
type input "Zincalume"
type input "$9.61"
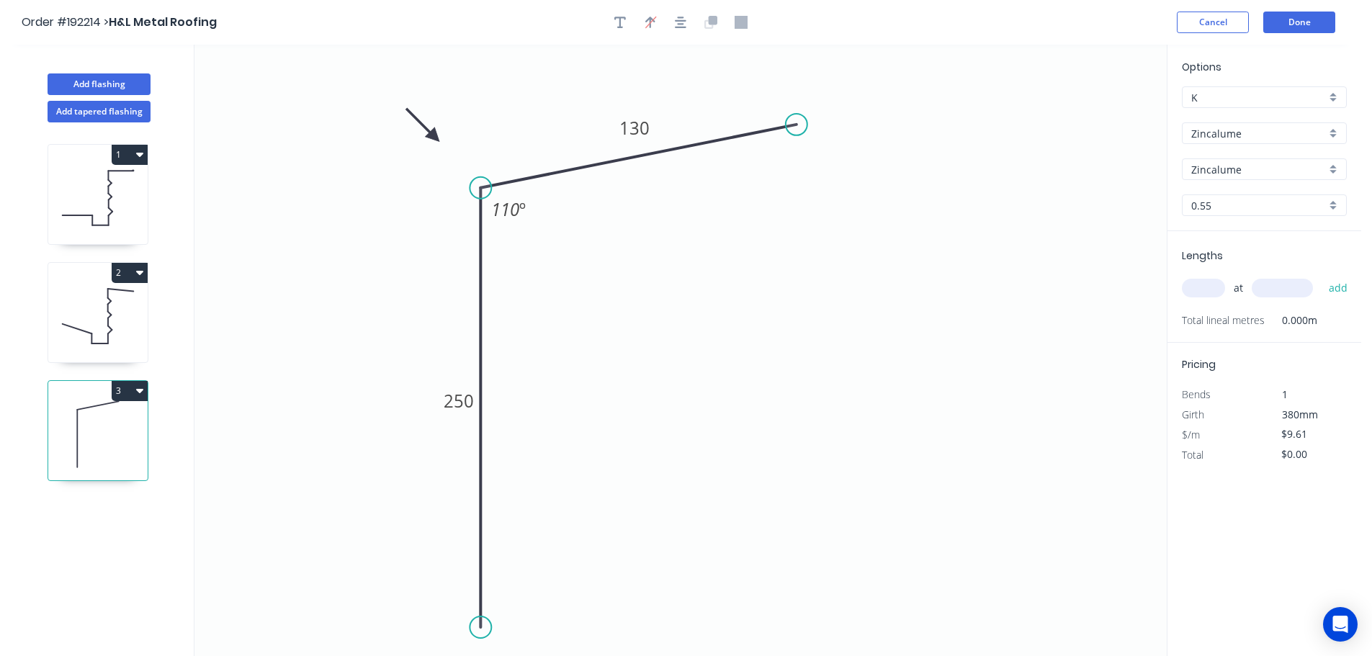
click at [1328, 206] on div "0.55" at bounding box center [1264, 205] width 165 height 22
click at [1218, 306] on div "1.2" at bounding box center [1263, 308] width 163 height 25
type input "1.2"
type input "$21.22"
click at [1207, 287] on input "text" at bounding box center [1203, 288] width 43 height 19
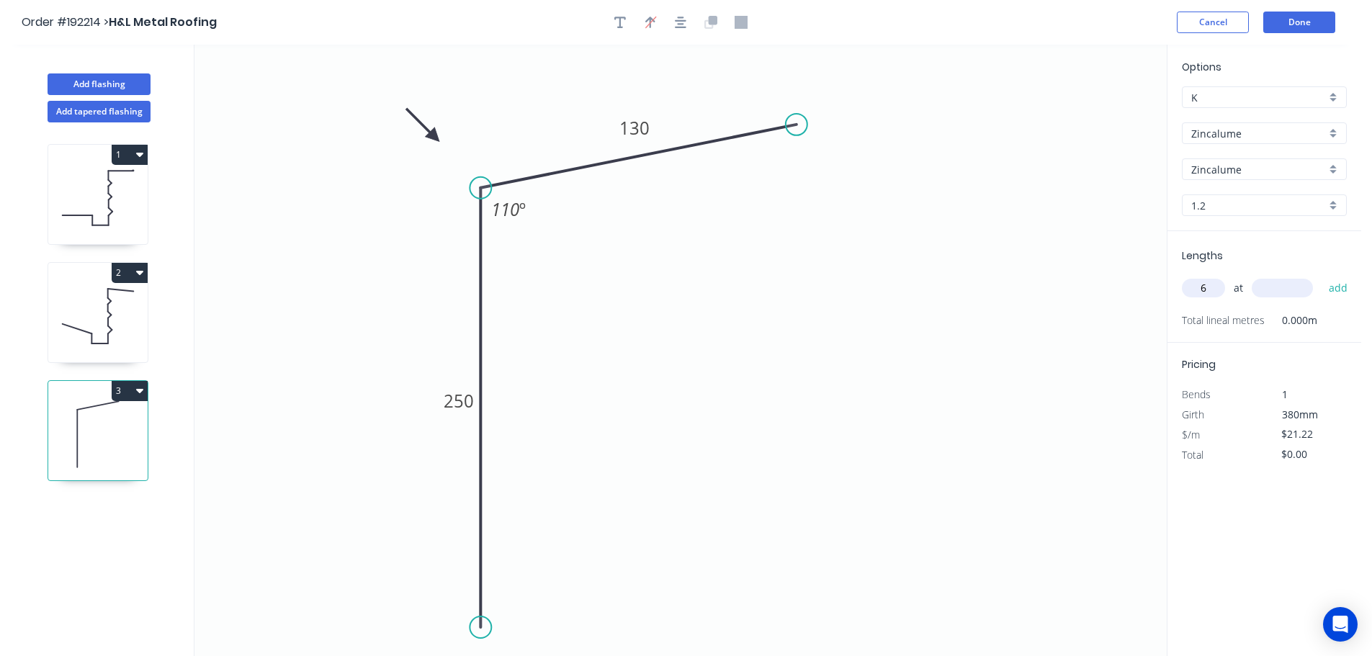
type input "6"
click at [1288, 285] on input "text" at bounding box center [1282, 288] width 61 height 19
type input "4500"
click at [1321, 276] on button "add" at bounding box center [1338, 288] width 34 height 24
type input "$572.94"
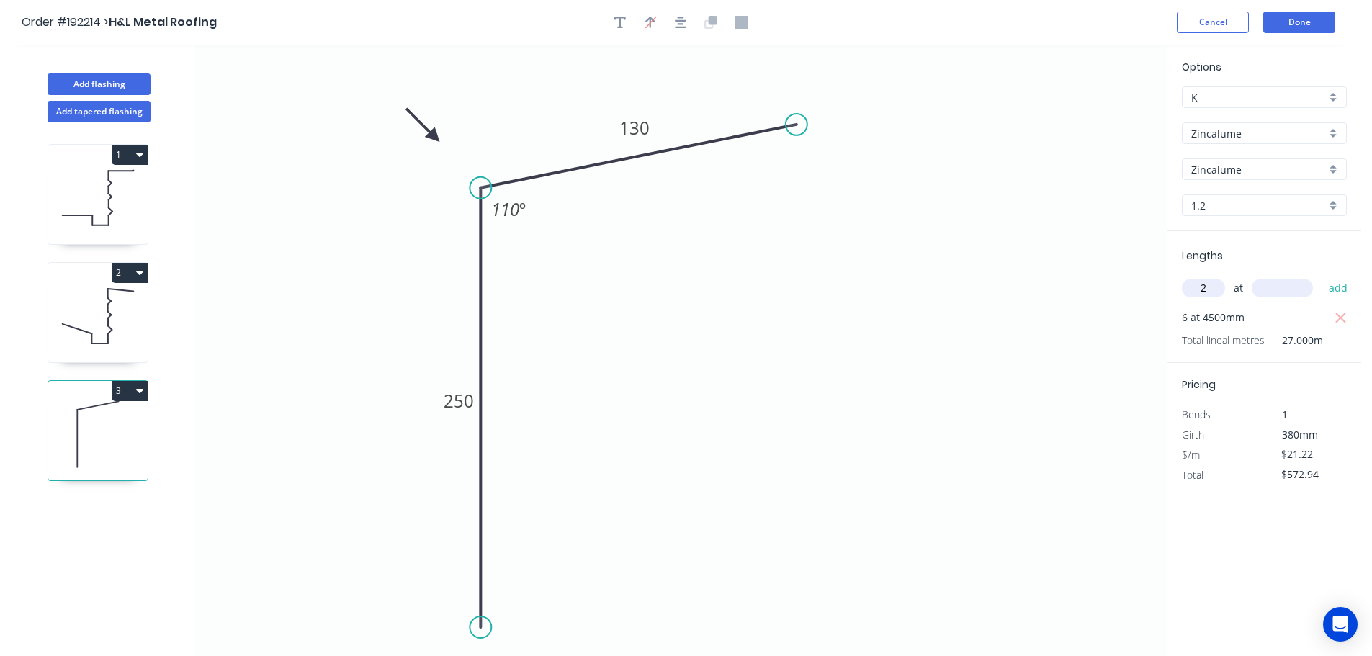
type input "2"
click at [1297, 289] on input "text" at bounding box center [1282, 288] width 61 height 19
type input "7500"
click at [1321, 276] on button "add" at bounding box center [1338, 288] width 34 height 24
type input "$891.24"
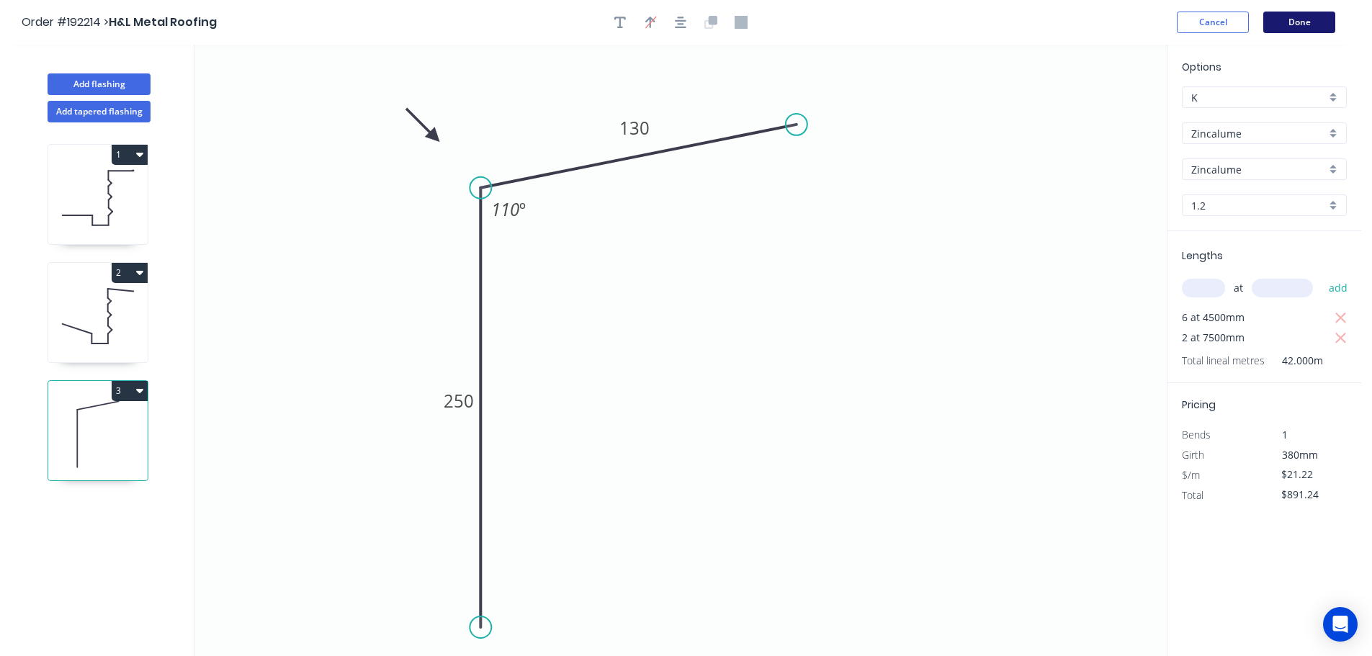
click at [1301, 27] on button "Done" at bounding box center [1299, 23] width 72 height 22
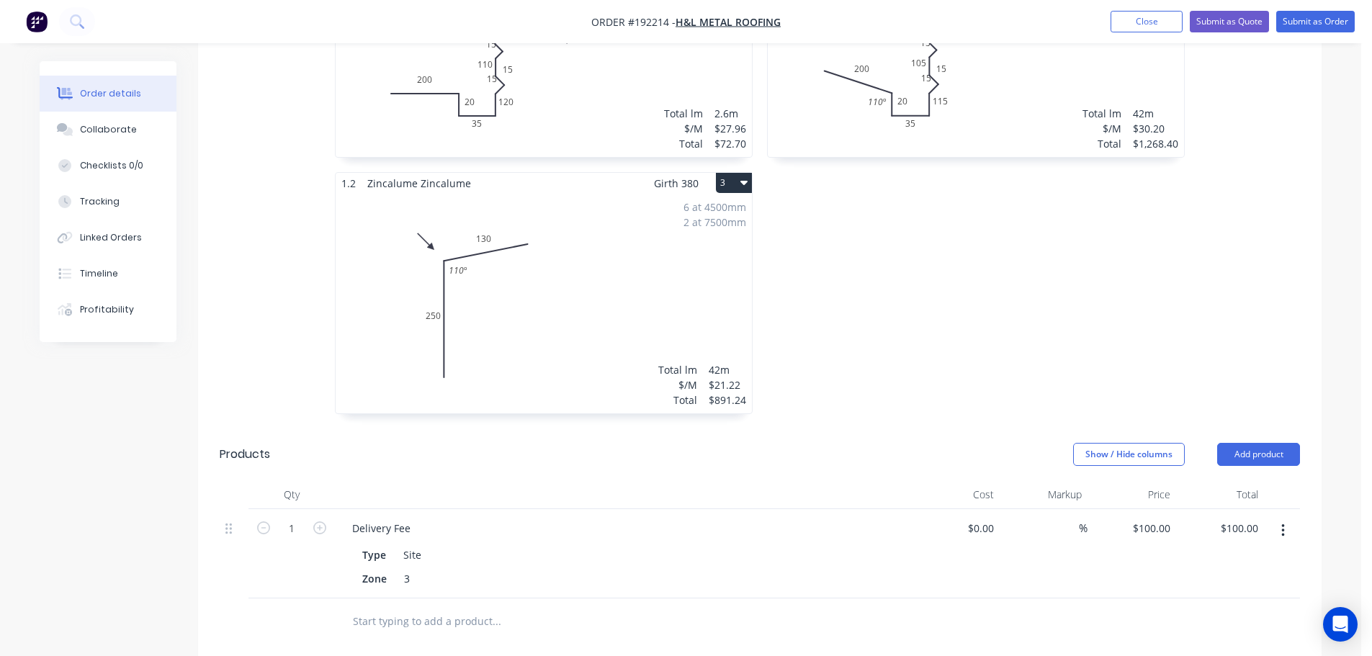
scroll to position [412, 0]
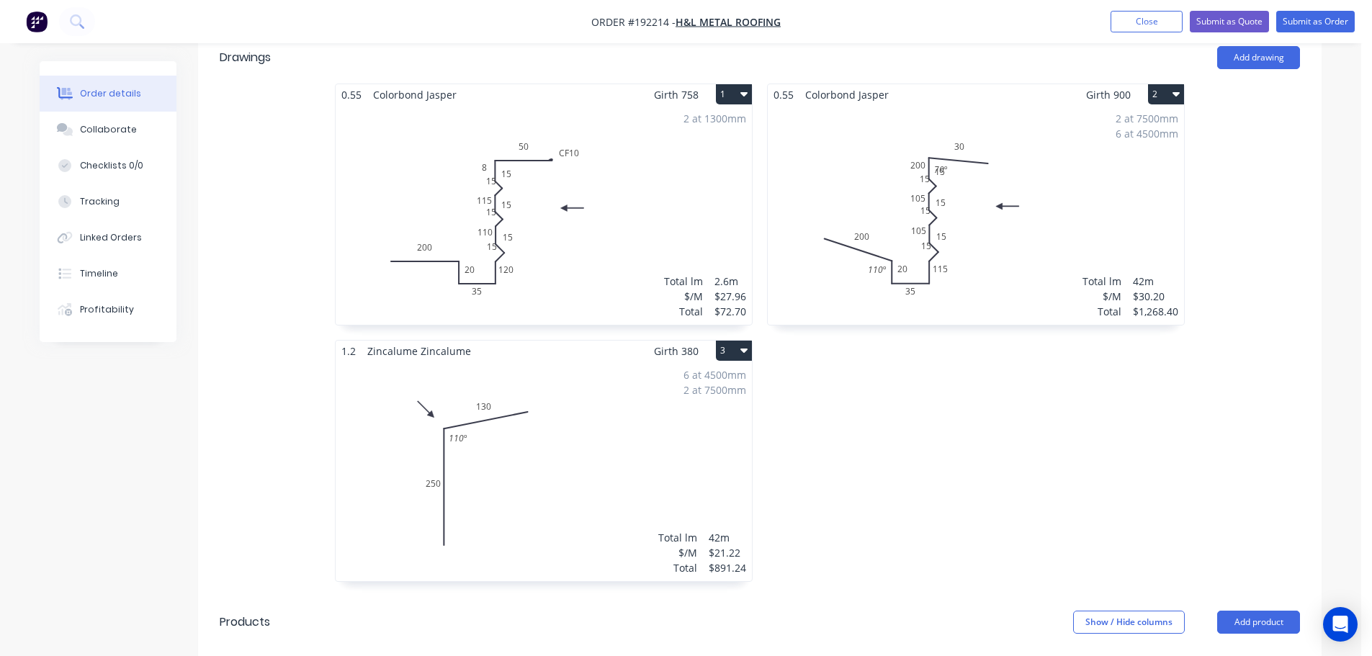
click at [646, 201] on div "2 at 1300mm Total lm $/M Total 2.6m $27.96 $72.70" at bounding box center [544, 215] width 416 height 220
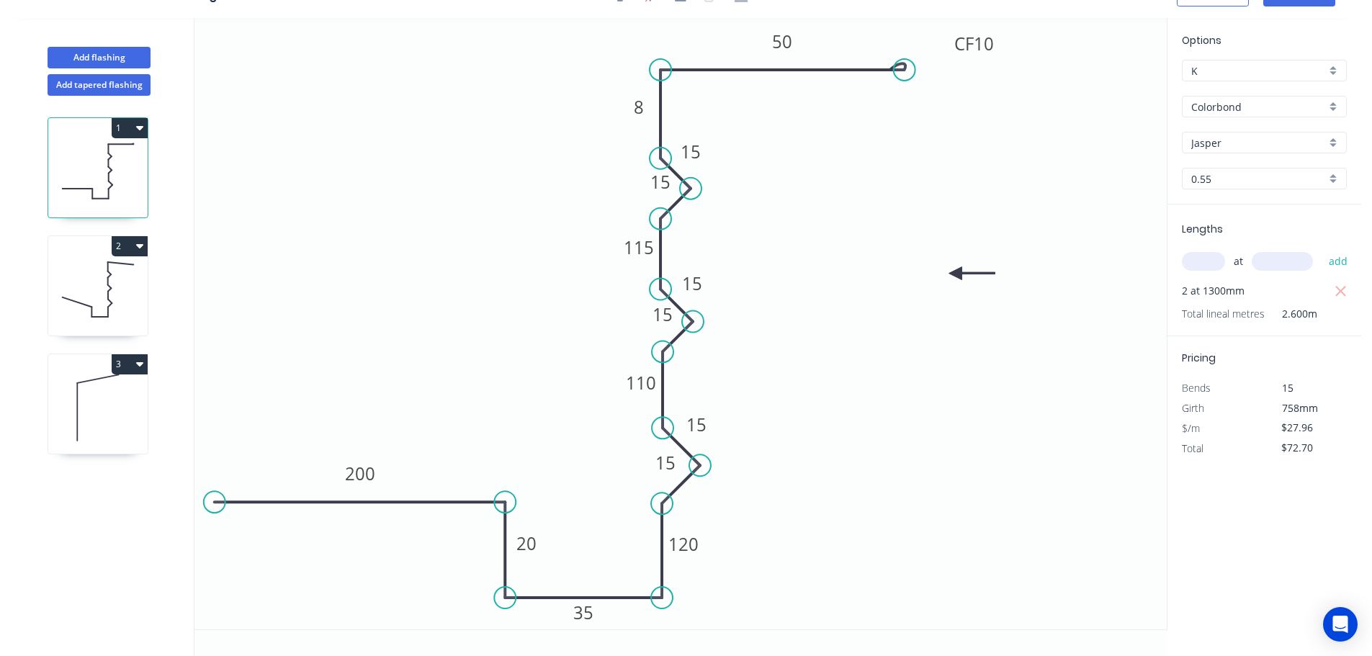
scroll to position [27, 0]
drag, startPoint x: 650, startPoint y: 467, endPoint x: 693, endPoint y: 506, distance: 58.6
click at [693, 506] on rect at bounding box center [709, 503] width 47 height 30
drag, startPoint x: 679, startPoint y: 322, endPoint x: 715, endPoint y: 364, distance: 55.7
click at [715, 364] on rect at bounding box center [698, 357] width 47 height 30
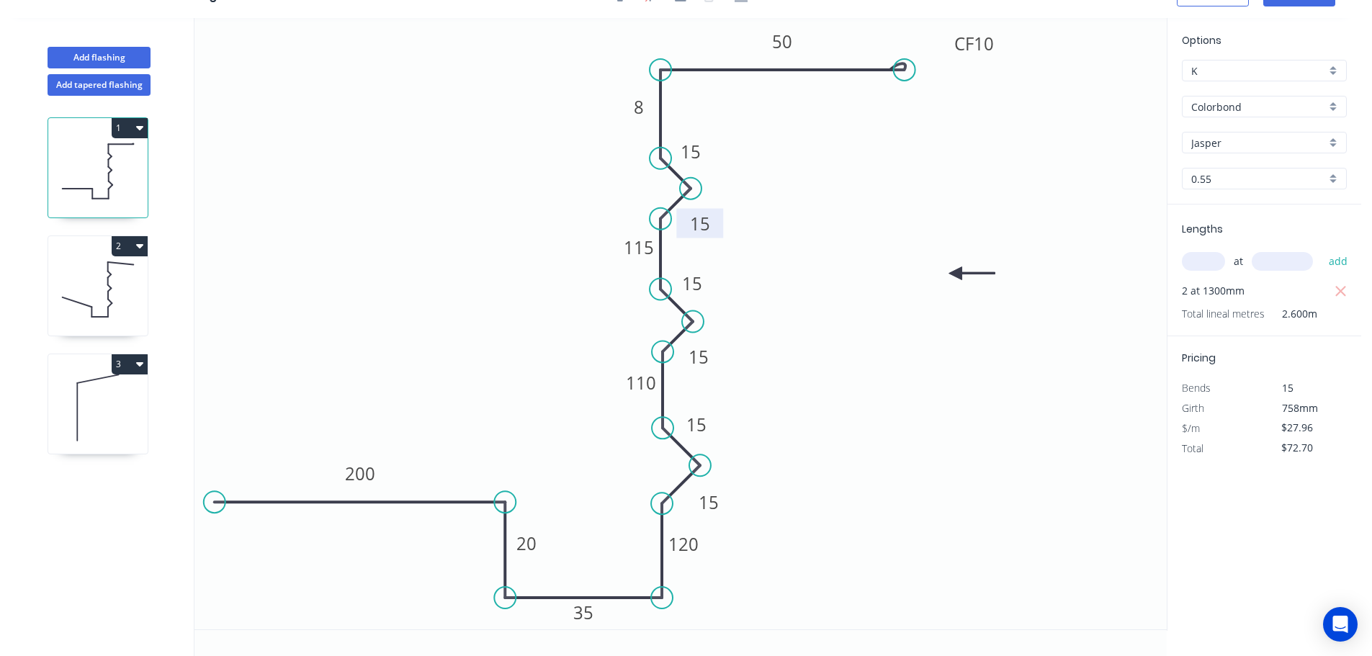
drag, startPoint x: 675, startPoint y: 187, endPoint x: 715, endPoint y: 228, distance: 57.6
click at [715, 228] on rect at bounding box center [699, 224] width 47 height 30
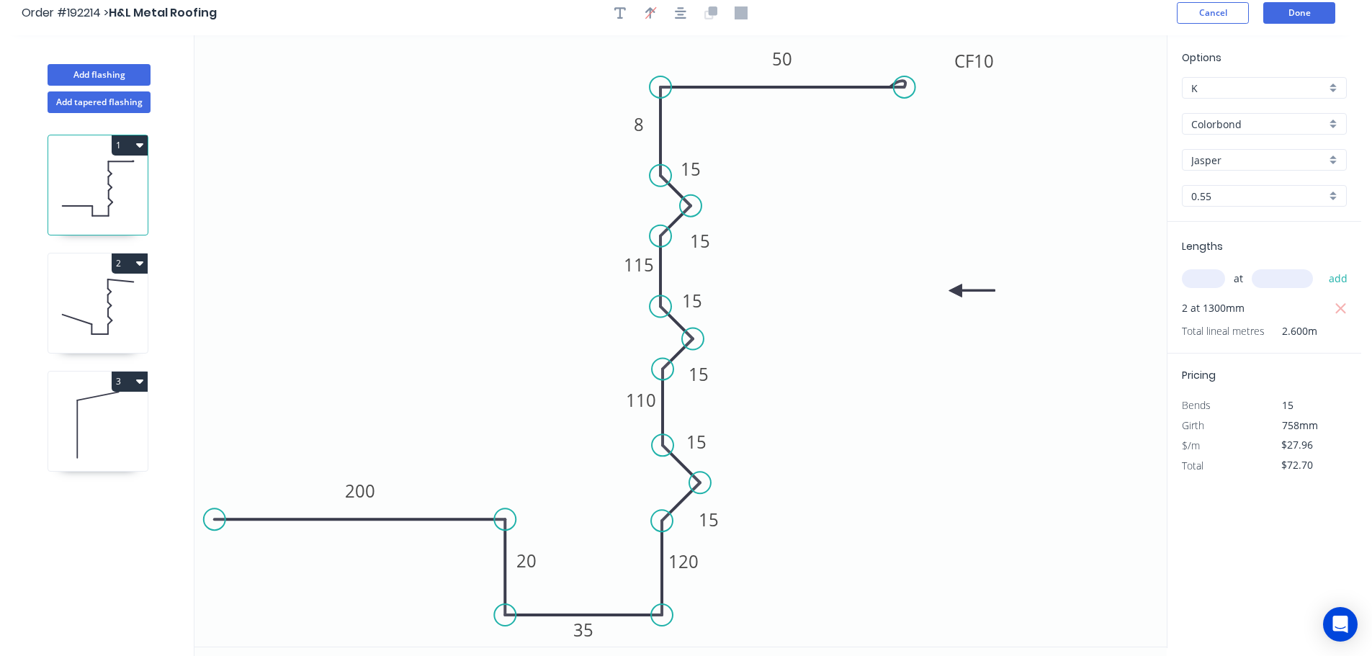
scroll to position [0, 0]
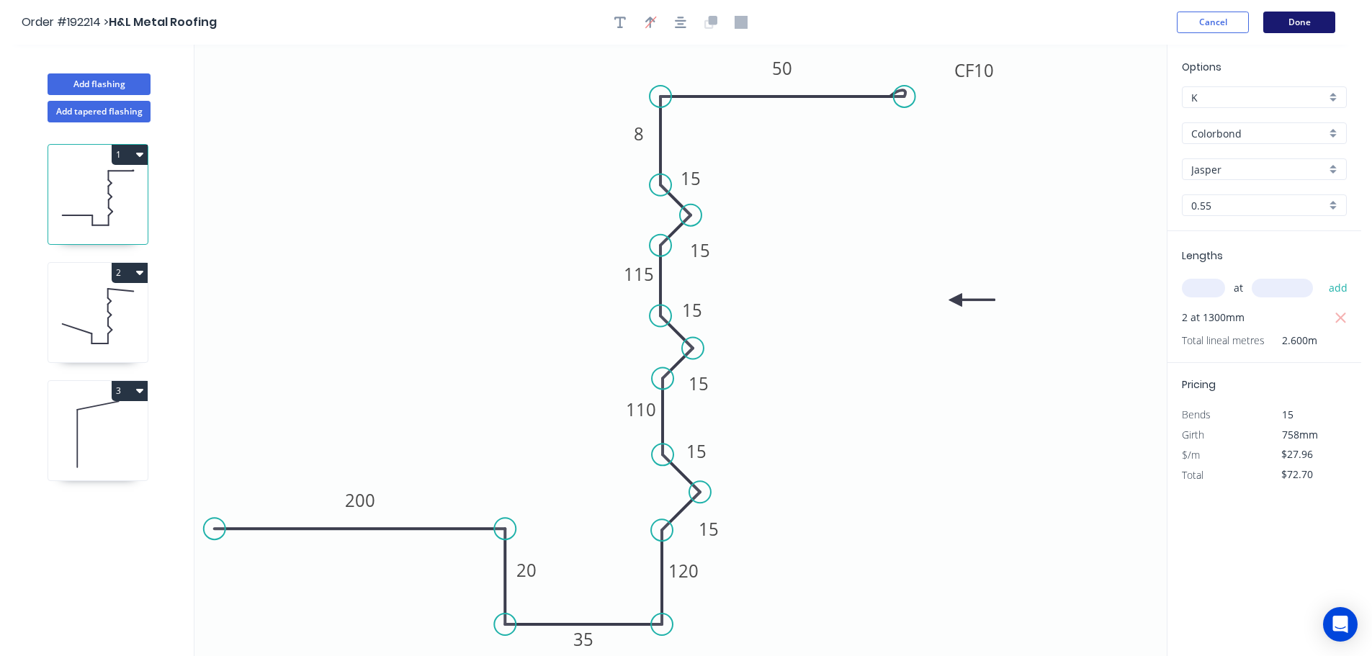
click at [1317, 22] on button "Done" at bounding box center [1299, 23] width 72 height 22
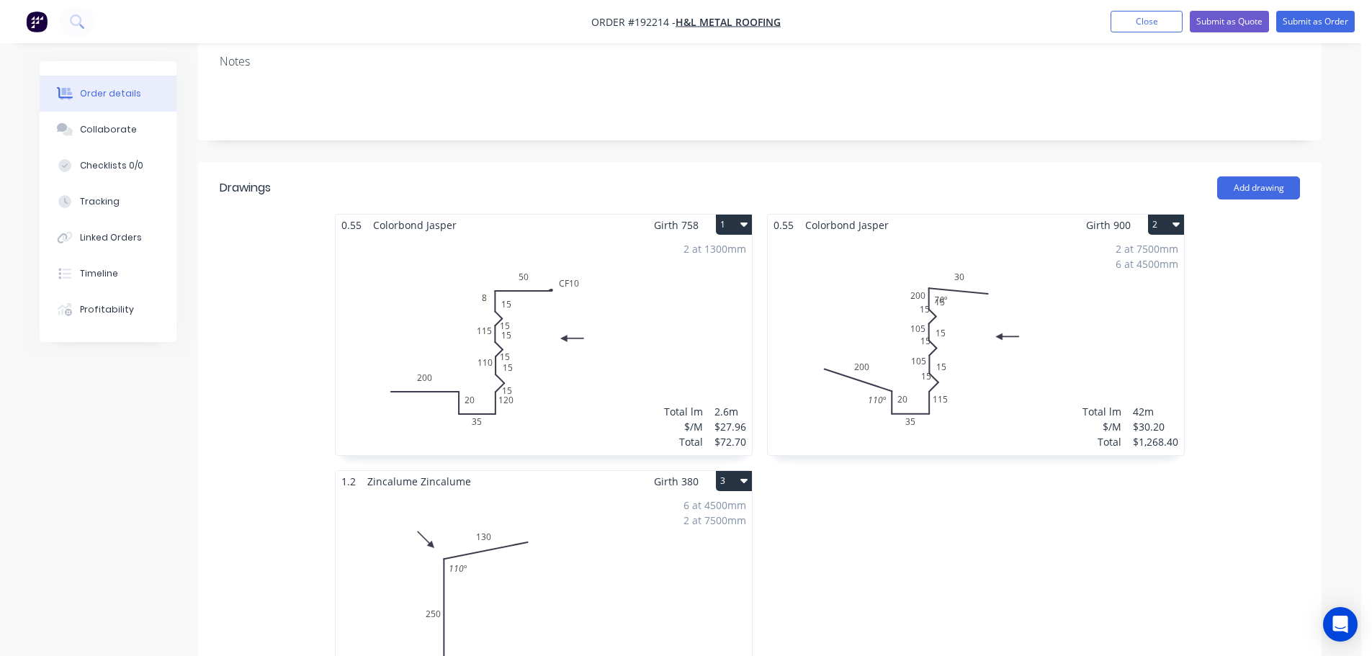
scroll to position [336, 0]
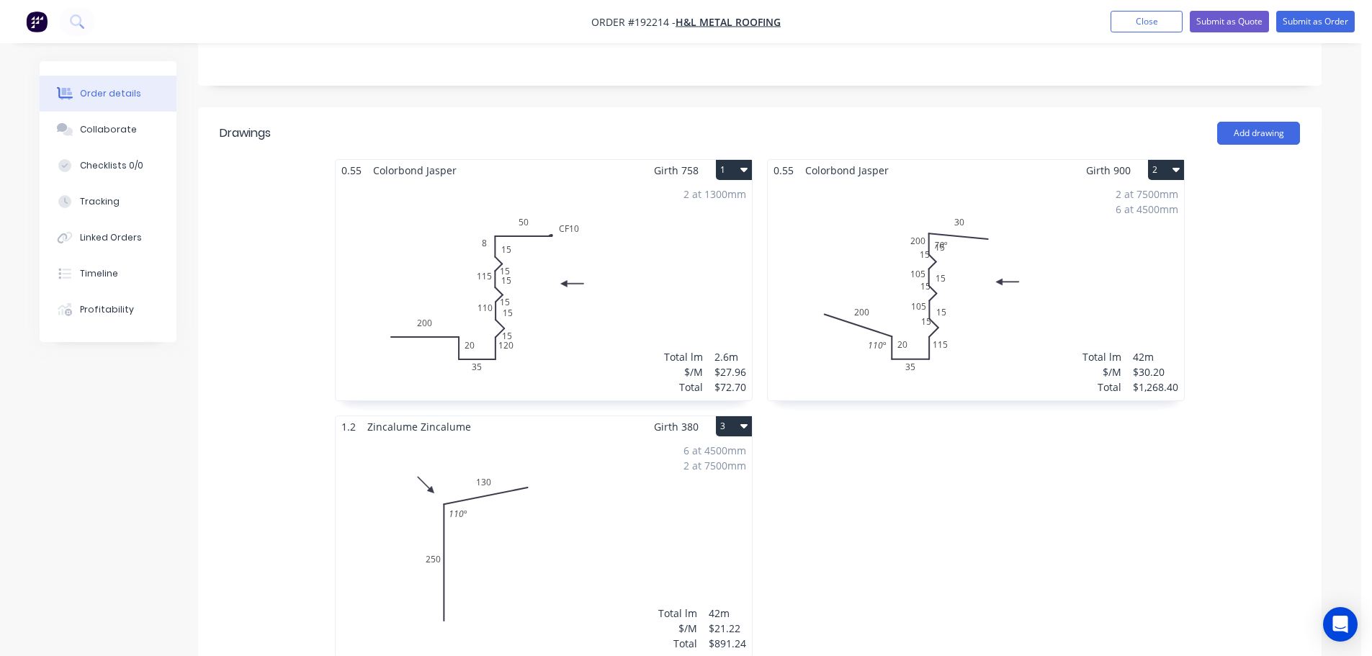
click at [1064, 268] on div "2 at 7500mm 6 at 4500mm Total lm $/M Total 42m $30.20 $1,268.40" at bounding box center [976, 291] width 416 height 220
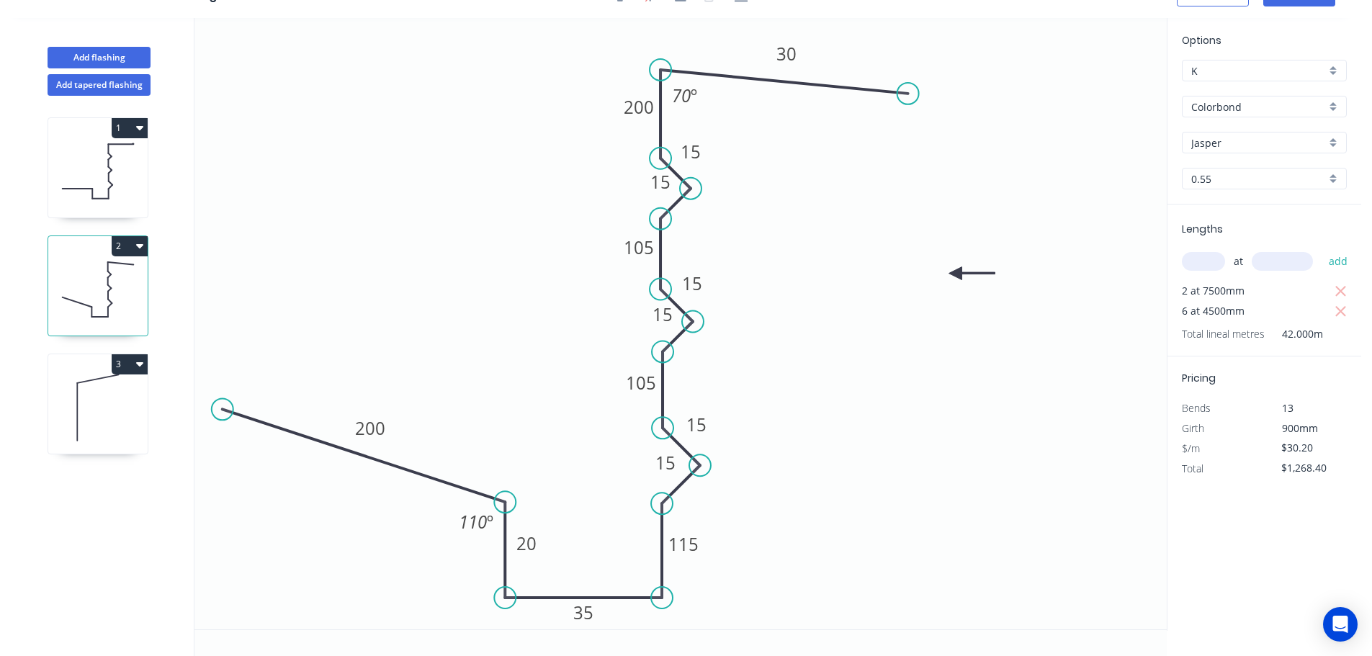
scroll to position [27, 0]
drag, startPoint x: 676, startPoint y: 186, endPoint x: 717, endPoint y: 223, distance: 55.0
click at [717, 223] on rect at bounding box center [700, 220] width 47 height 30
drag, startPoint x: 712, startPoint y: 157, endPoint x: 724, endPoint y: 169, distance: 16.3
click at [724, 169] on rect at bounding box center [702, 163] width 47 height 30
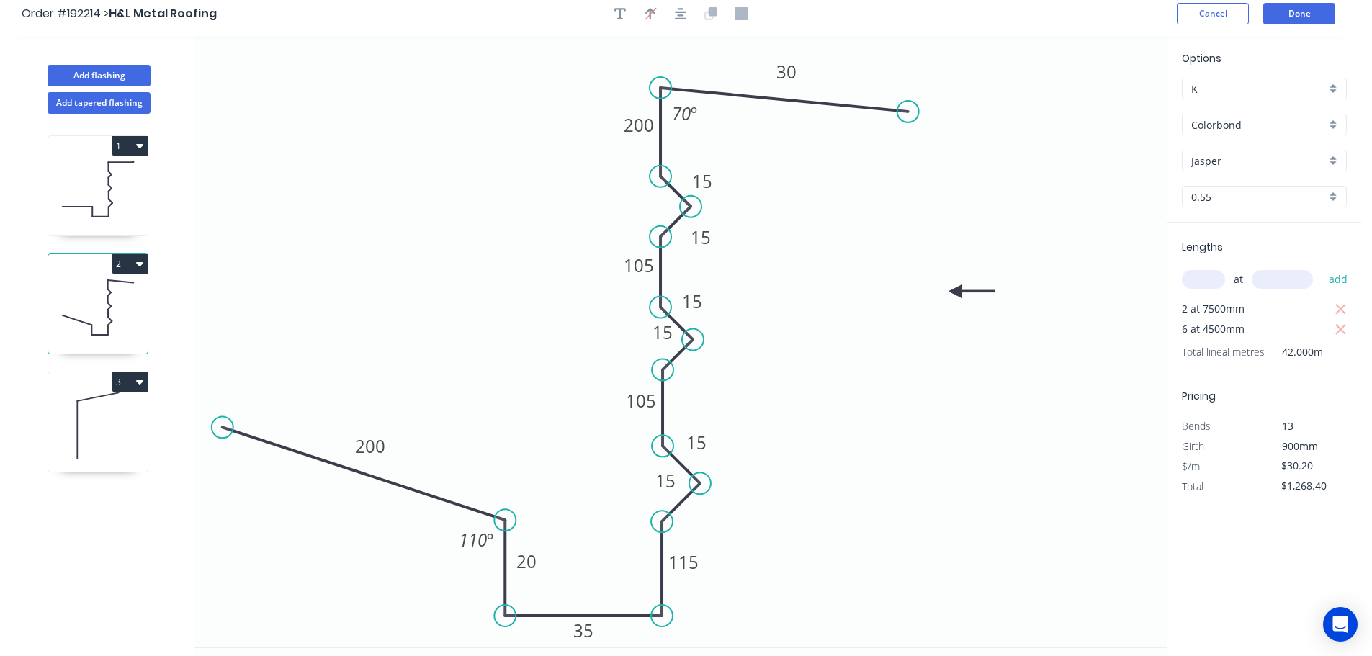
scroll to position [0, 0]
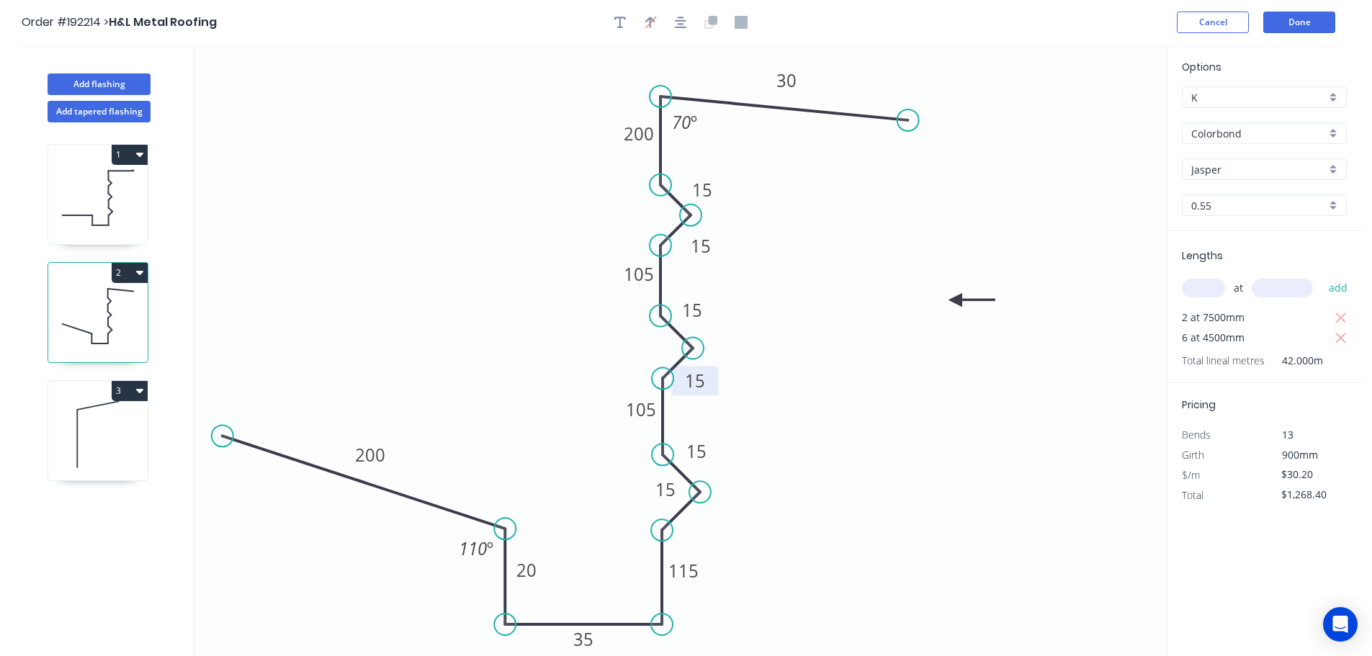
drag, startPoint x: 680, startPoint y: 348, endPoint x: 712, endPoint y: 387, distance: 51.2
click at [712, 387] on rect at bounding box center [694, 381] width 47 height 30
click at [679, 492] on rect at bounding box center [665, 490] width 29 height 20
drag, startPoint x: 683, startPoint y: 494, endPoint x: 727, endPoint y: 529, distance: 55.9
click at [727, 529] on rect at bounding box center [709, 524] width 47 height 30
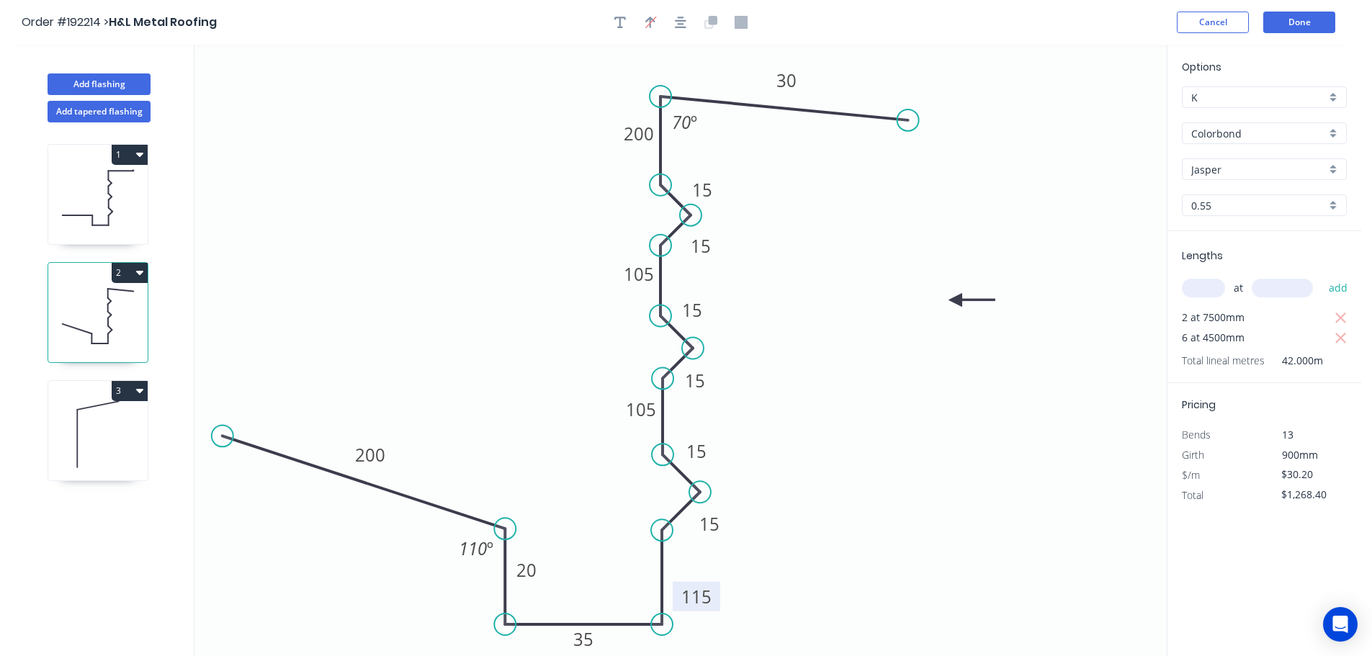
drag, startPoint x: 705, startPoint y: 578, endPoint x: 718, endPoint y: 603, distance: 29.0
click at [718, 603] on rect at bounding box center [697, 597] width 48 height 30
drag, startPoint x: 730, startPoint y: 521, endPoint x: 722, endPoint y: 525, distance: 9.0
click at [722, 525] on rect at bounding box center [701, 528] width 47 height 30
click at [1302, 19] on button "Done" at bounding box center [1299, 23] width 72 height 22
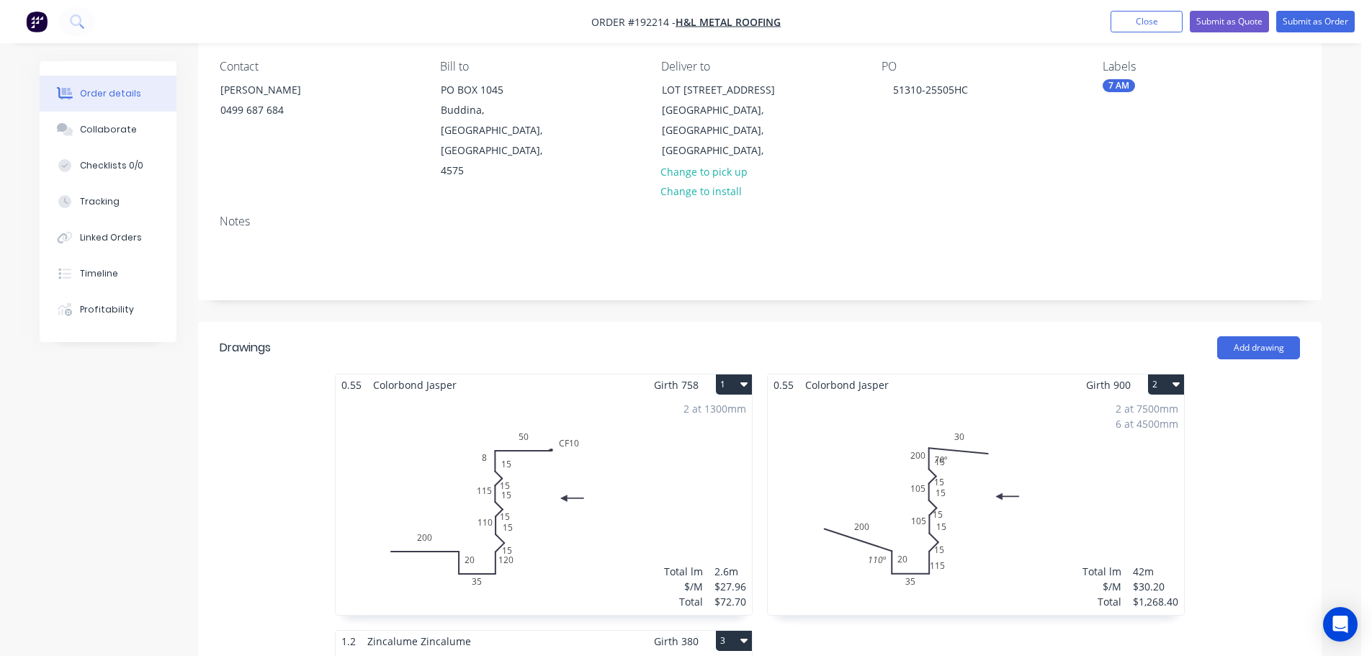
scroll to position [336, 0]
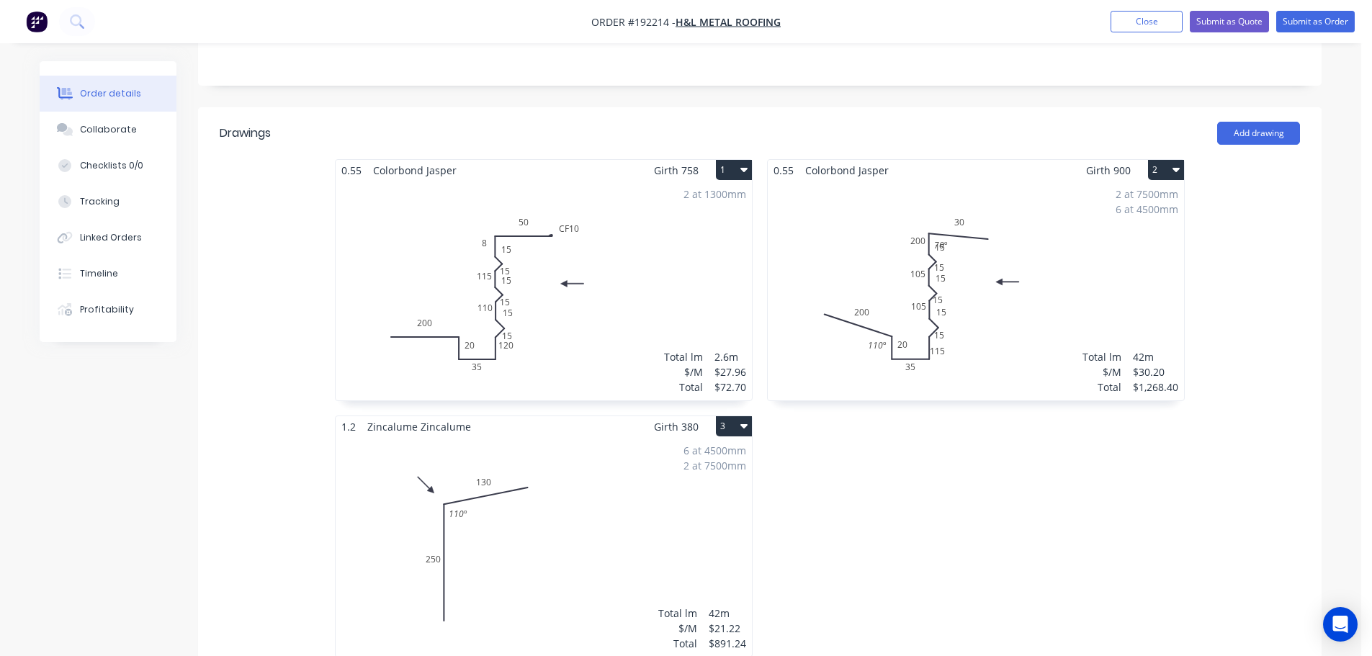
click at [1018, 313] on div "2 at 7500mm 6 at 4500mm Total lm $/M Total 42m $30.20 $1,268.40" at bounding box center [976, 291] width 416 height 220
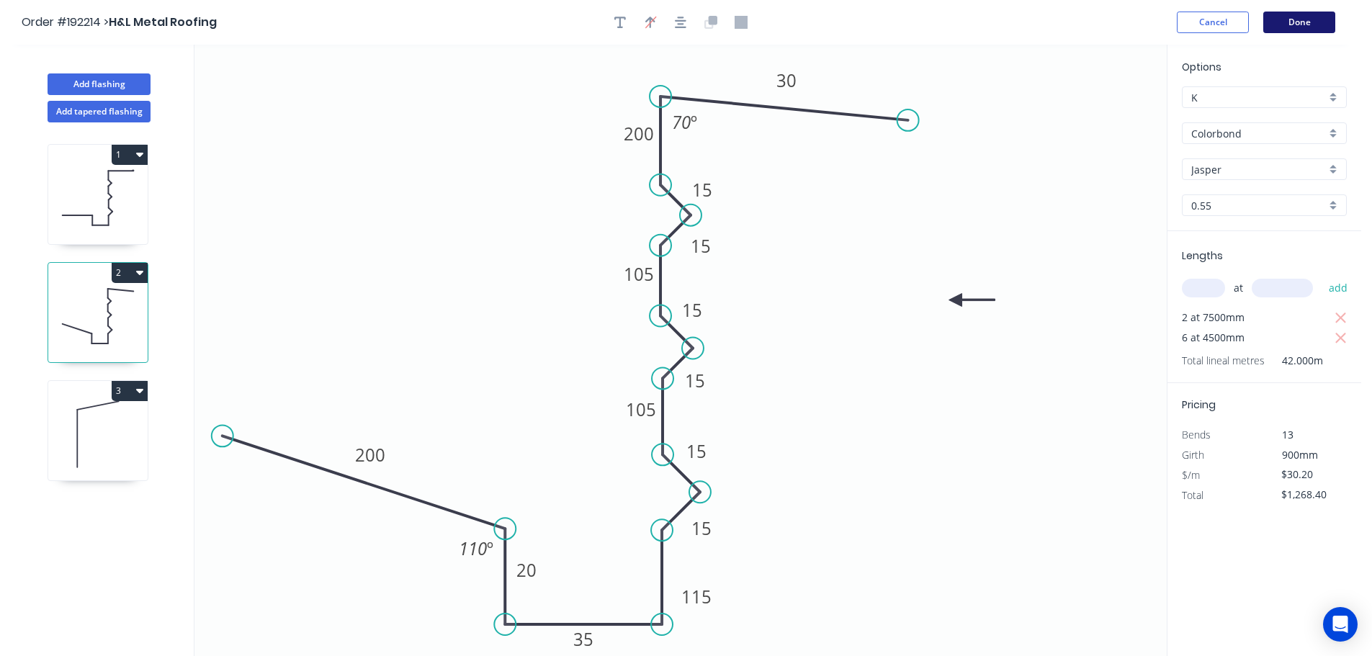
click at [1288, 24] on button "Done" at bounding box center [1299, 23] width 72 height 22
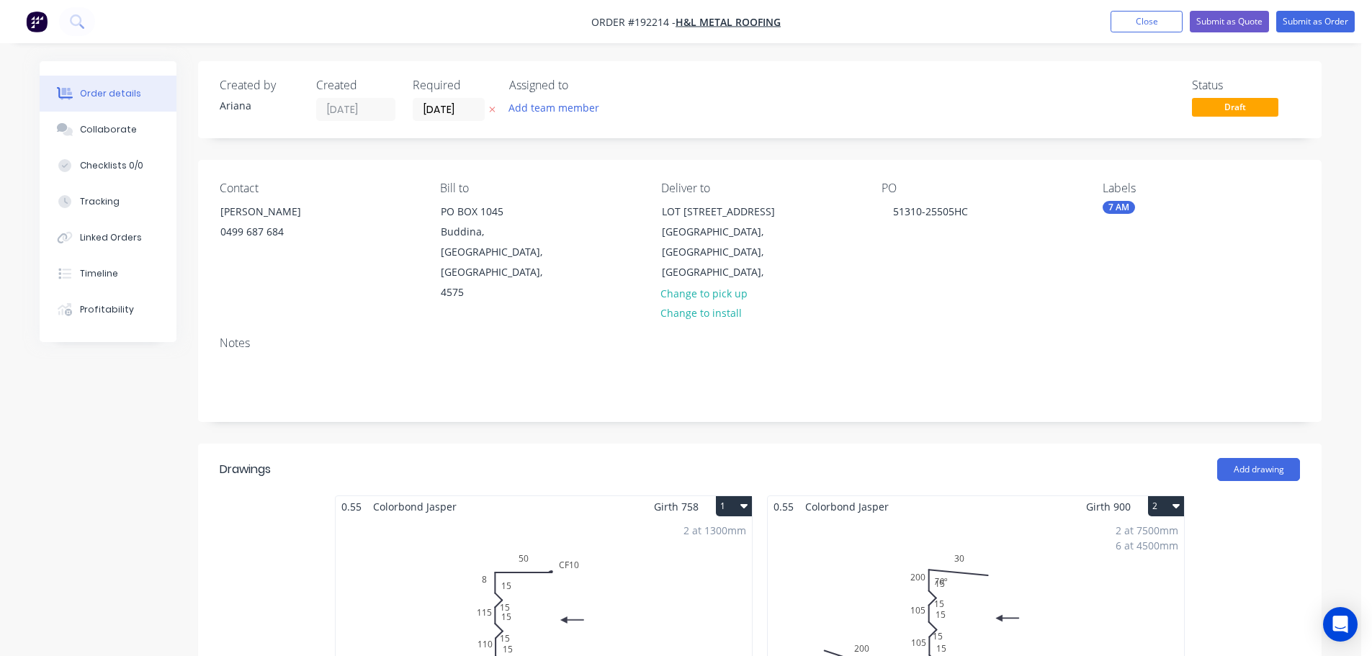
click at [1108, 611] on div "2 at 7500mm 6 at 4500mm Total lm $/M Total 42m $30.20 $1,268.40" at bounding box center [976, 627] width 416 height 220
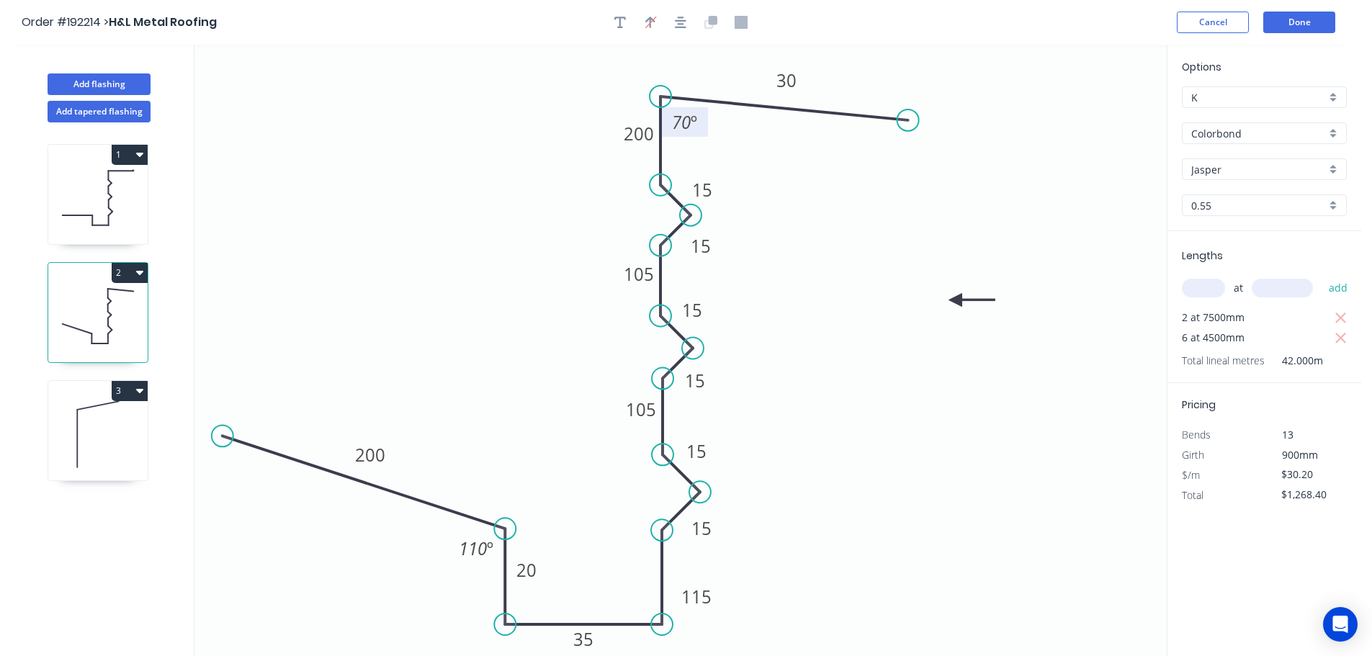
click at [688, 125] on tspan "70" at bounding box center [681, 122] width 19 height 24
drag, startPoint x: 719, startPoint y: 193, endPoint x: 661, endPoint y: 214, distance: 61.3
click at [661, 214] on rect at bounding box center [644, 211] width 47 height 30
click at [1285, 19] on button "Done" at bounding box center [1299, 23] width 72 height 22
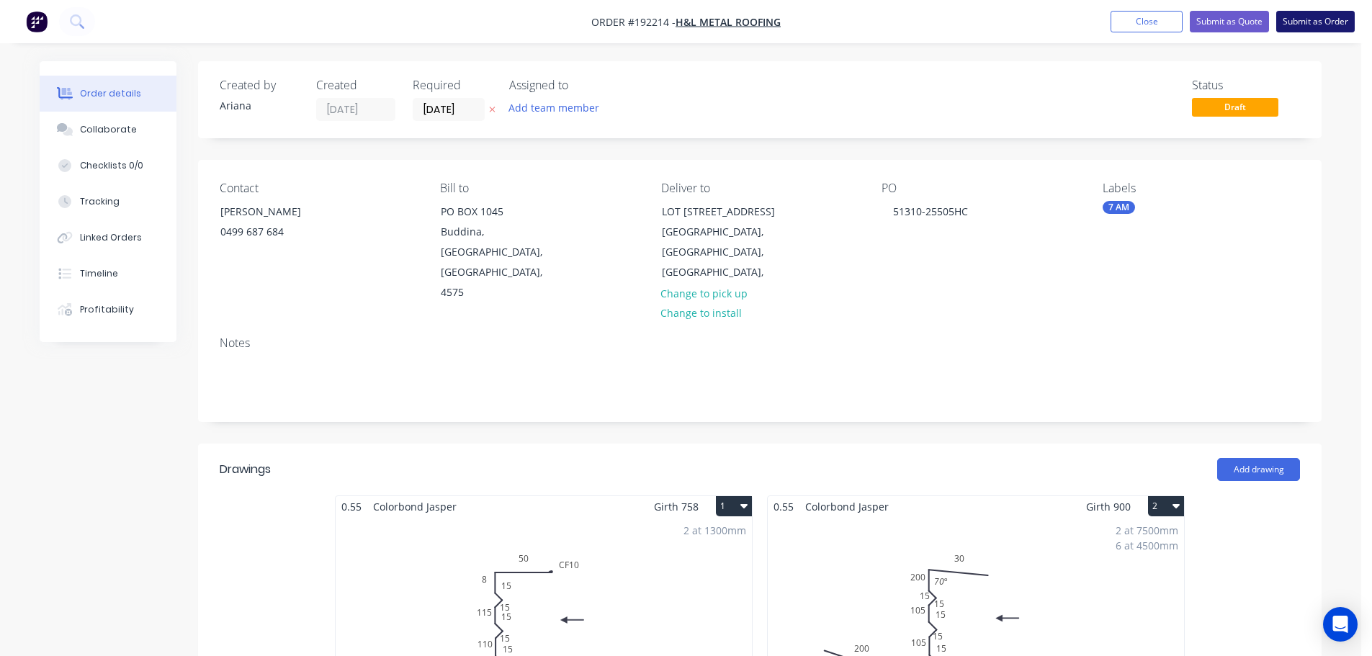
click at [1312, 15] on button "Submit as Order" at bounding box center [1315, 22] width 78 height 22
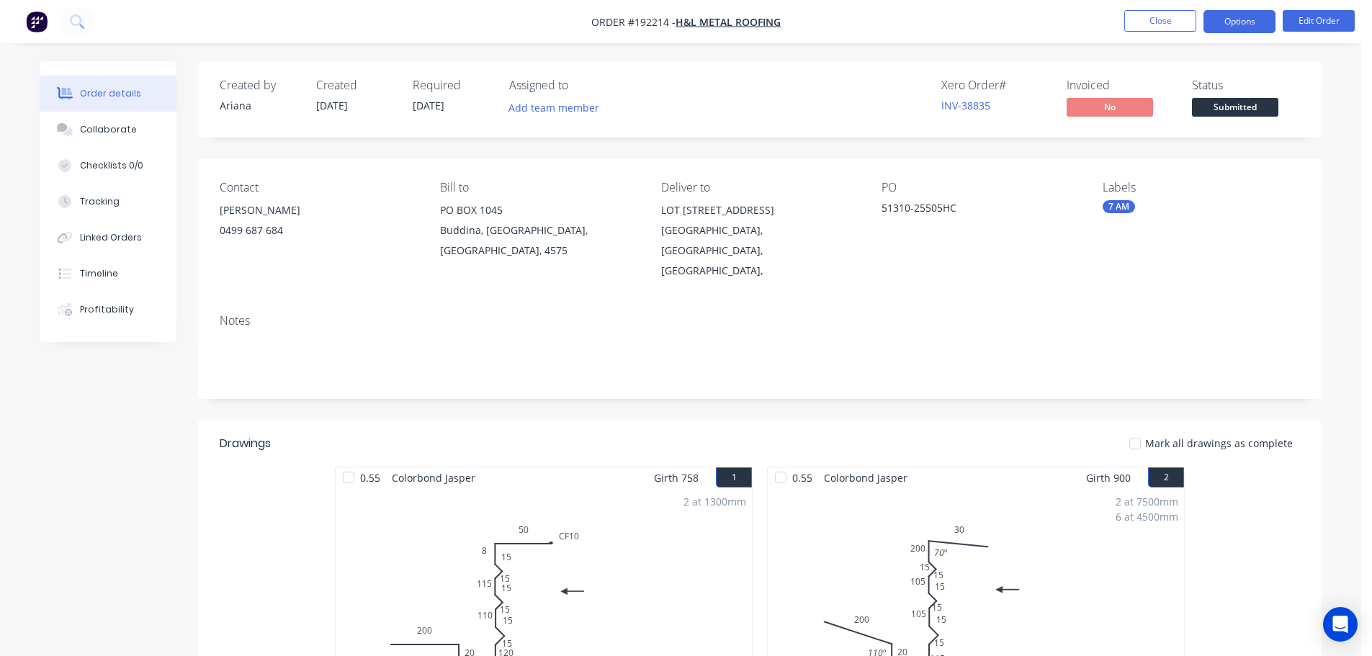
click at [1242, 21] on button "Options" at bounding box center [1239, 21] width 72 height 23
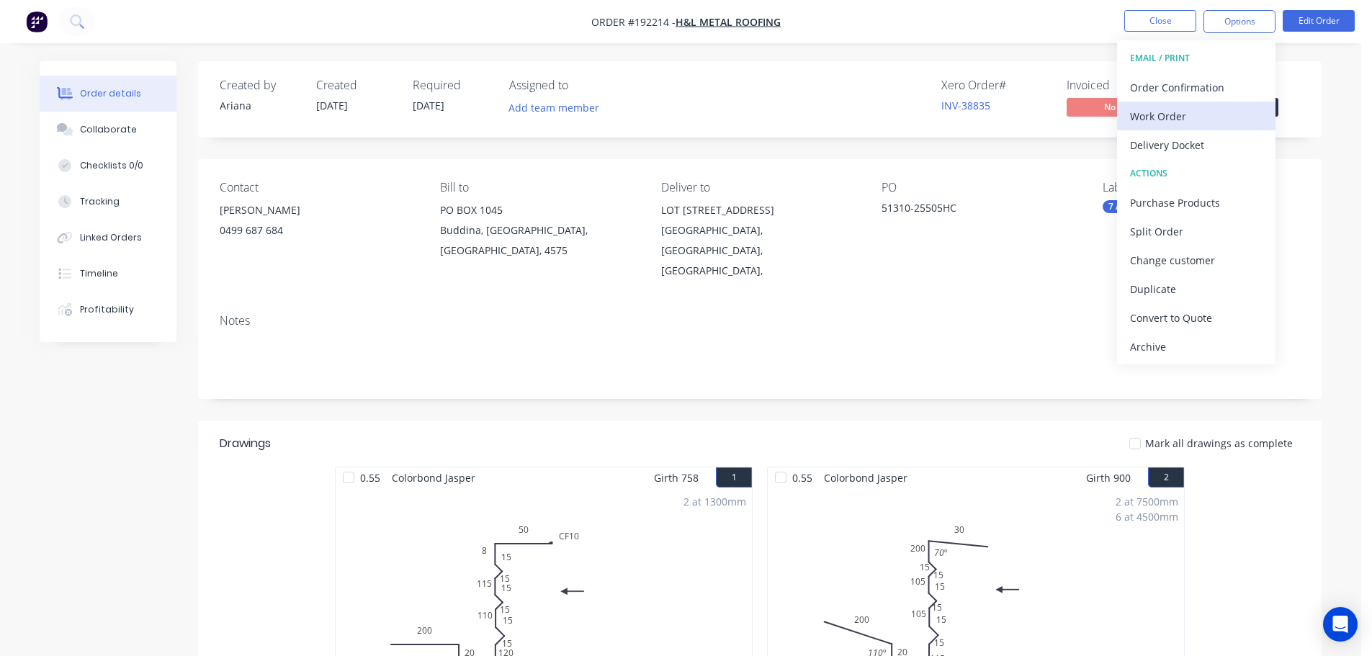
click at [1148, 111] on div "Work Order" at bounding box center [1196, 116] width 133 height 21
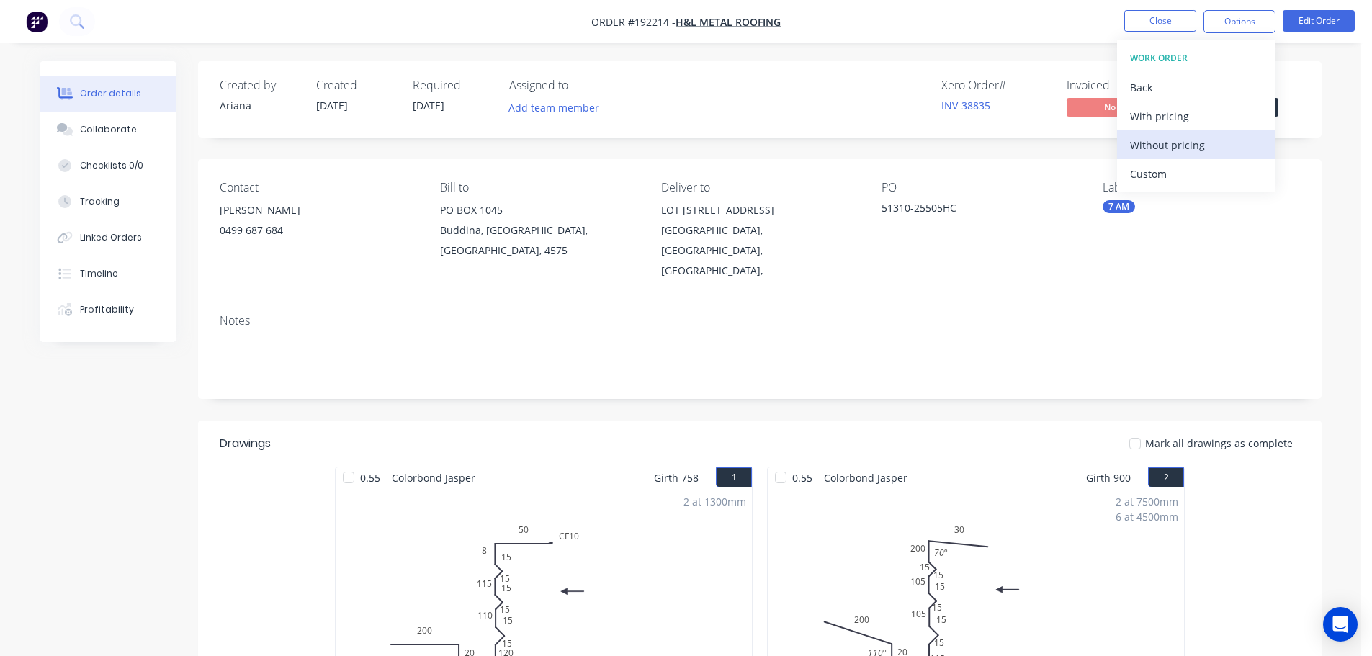
click at [1126, 145] on button "Without pricing" at bounding box center [1196, 144] width 158 height 29
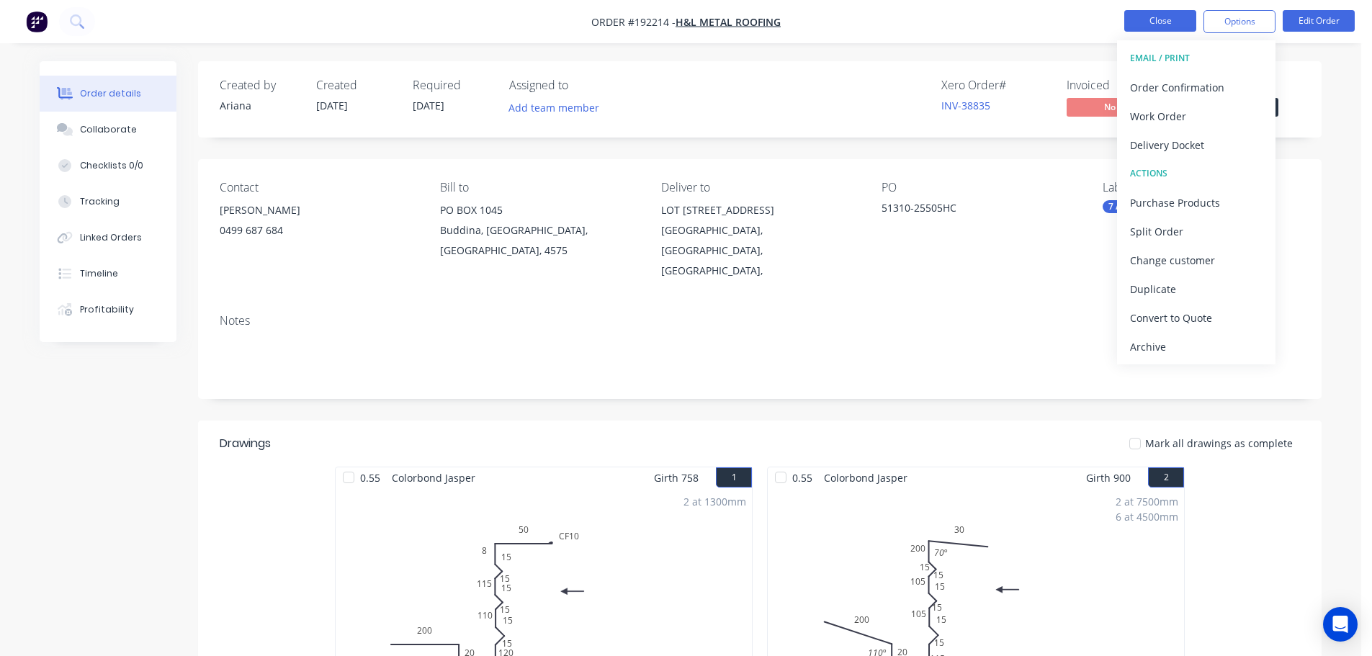
click at [1164, 18] on button "Close" at bounding box center [1160, 21] width 72 height 22
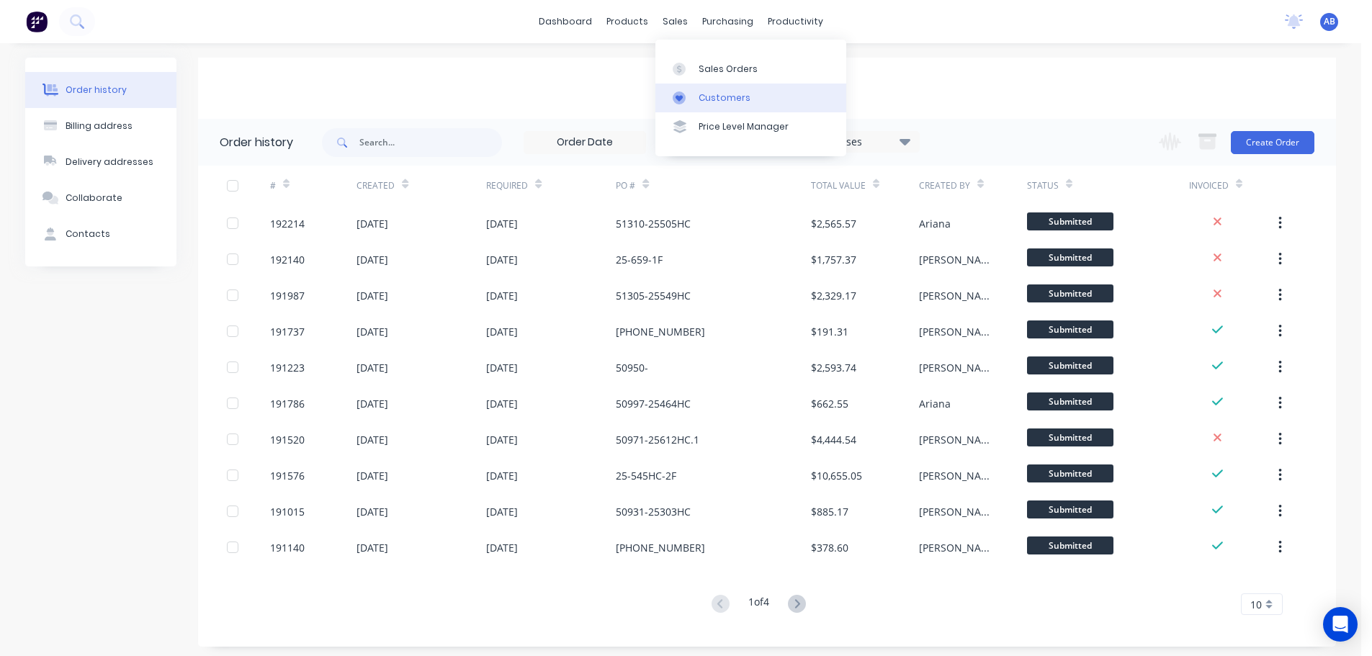
click at [732, 95] on div "Customers" at bounding box center [725, 97] width 52 height 13
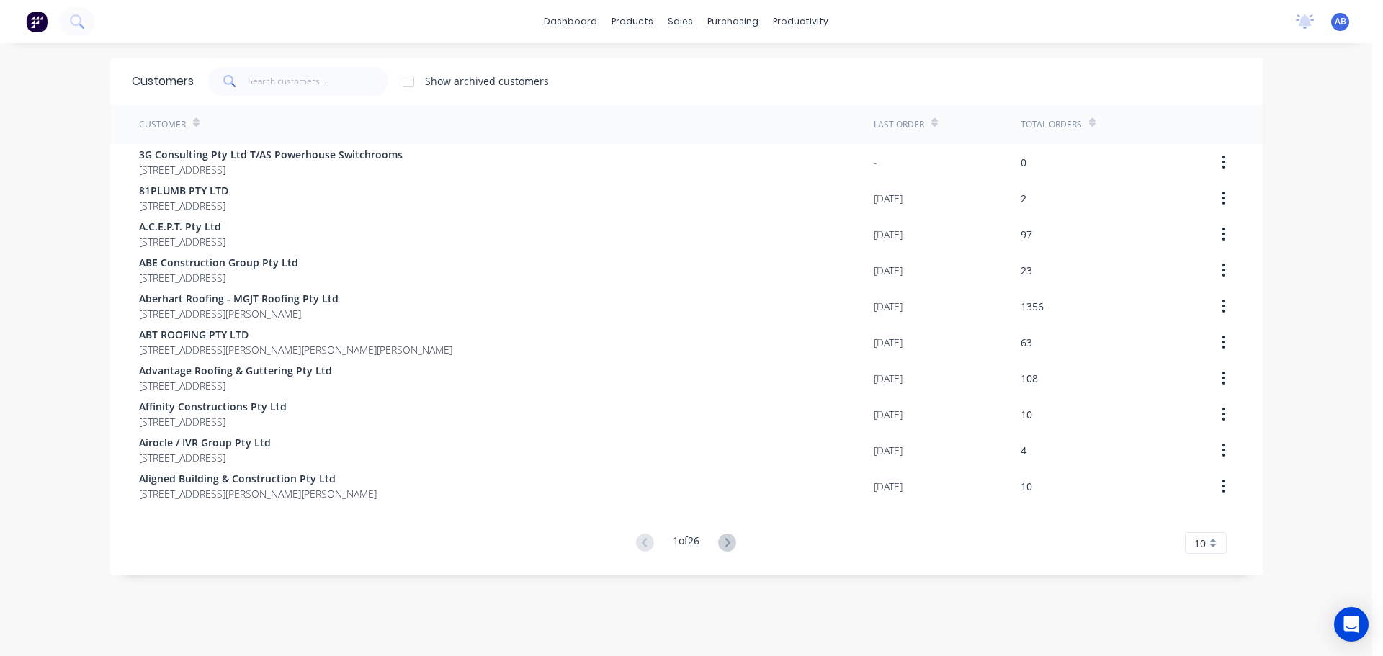
click at [889, 28] on div "dashboard products sales purchasing productivity dashboard products Product Cat…" at bounding box center [686, 21] width 1372 height 43
drag, startPoint x: 316, startPoint y: 79, endPoint x: 409, endPoint y: 68, distance: 93.6
click at [318, 78] on input "text" at bounding box center [318, 81] width 140 height 29
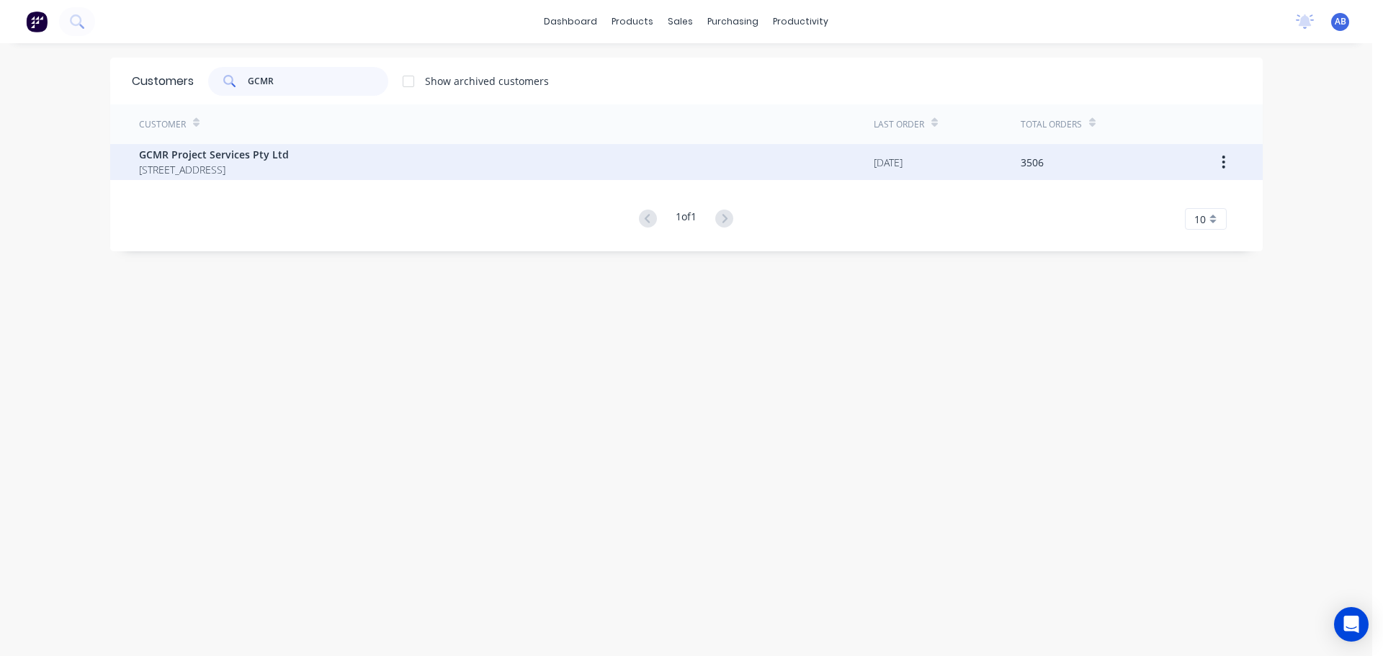
type input "GCMR"
click at [222, 166] on span "[STREET_ADDRESS]" at bounding box center [214, 169] width 150 height 15
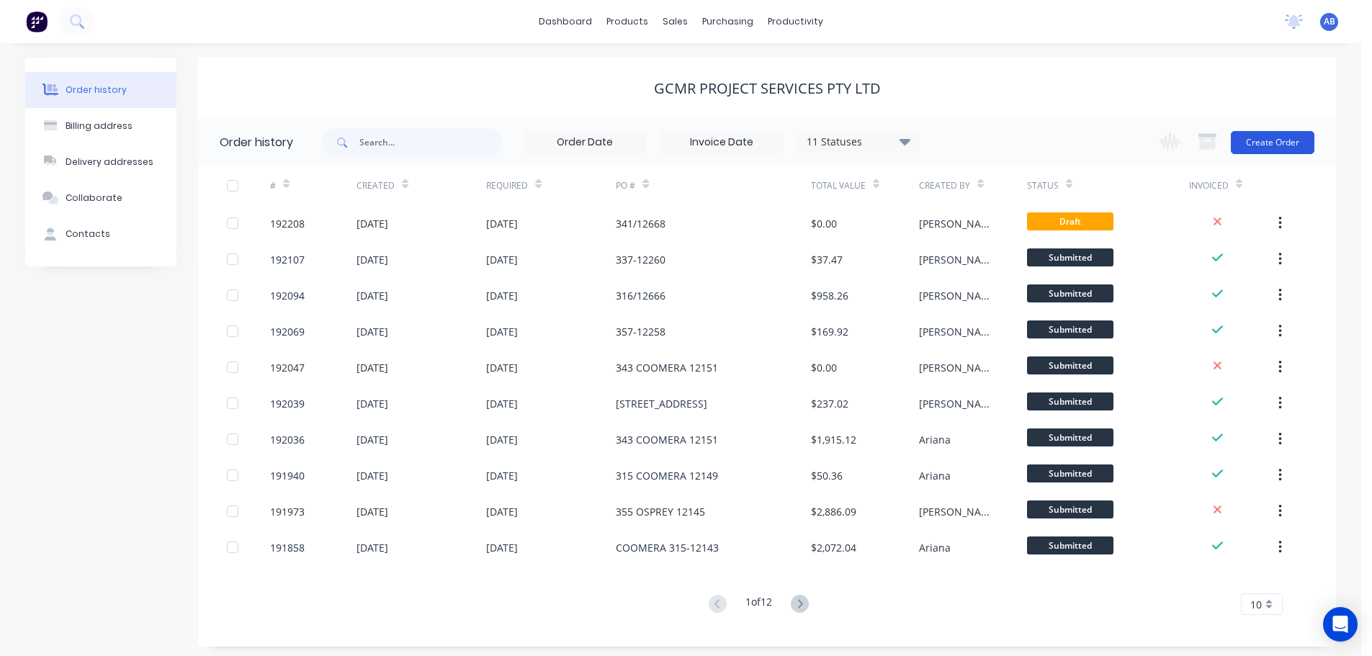
click at [1275, 145] on button "Create Order" at bounding box center [1273, 142] width 84 height 23
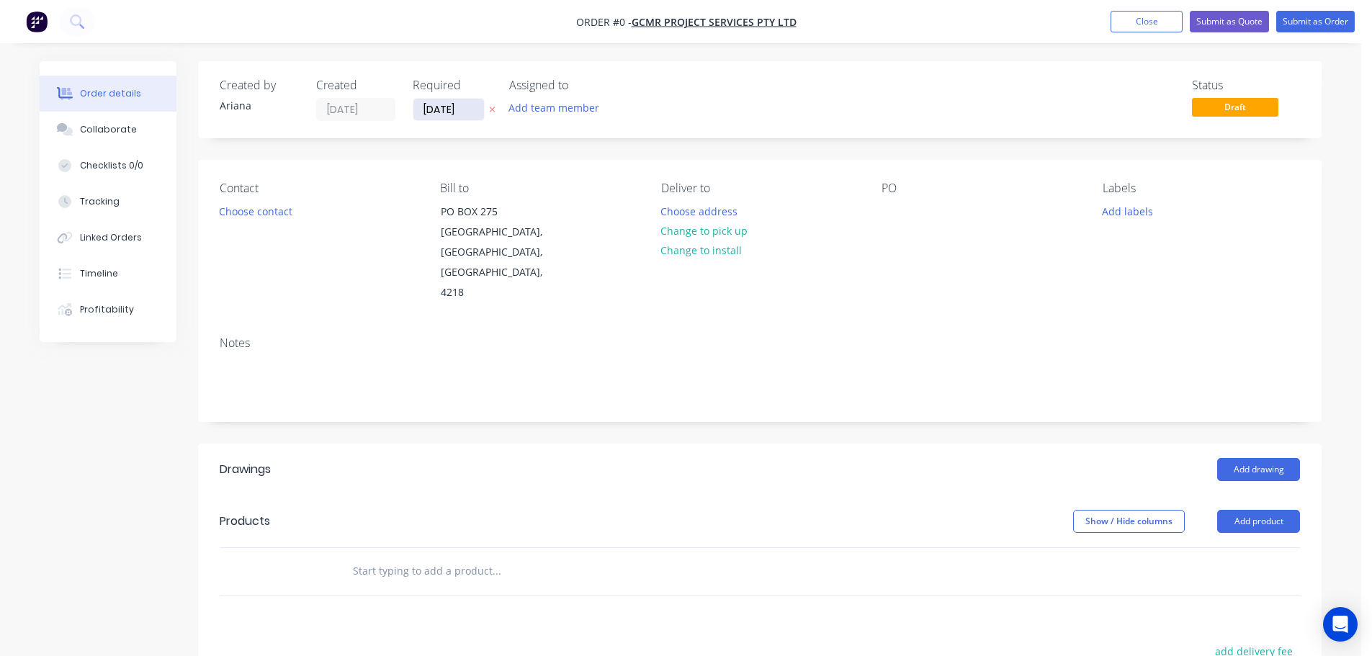
click at [453, 102] on input "[DATE]" at bounding box center [448, 110] width 71 height 22
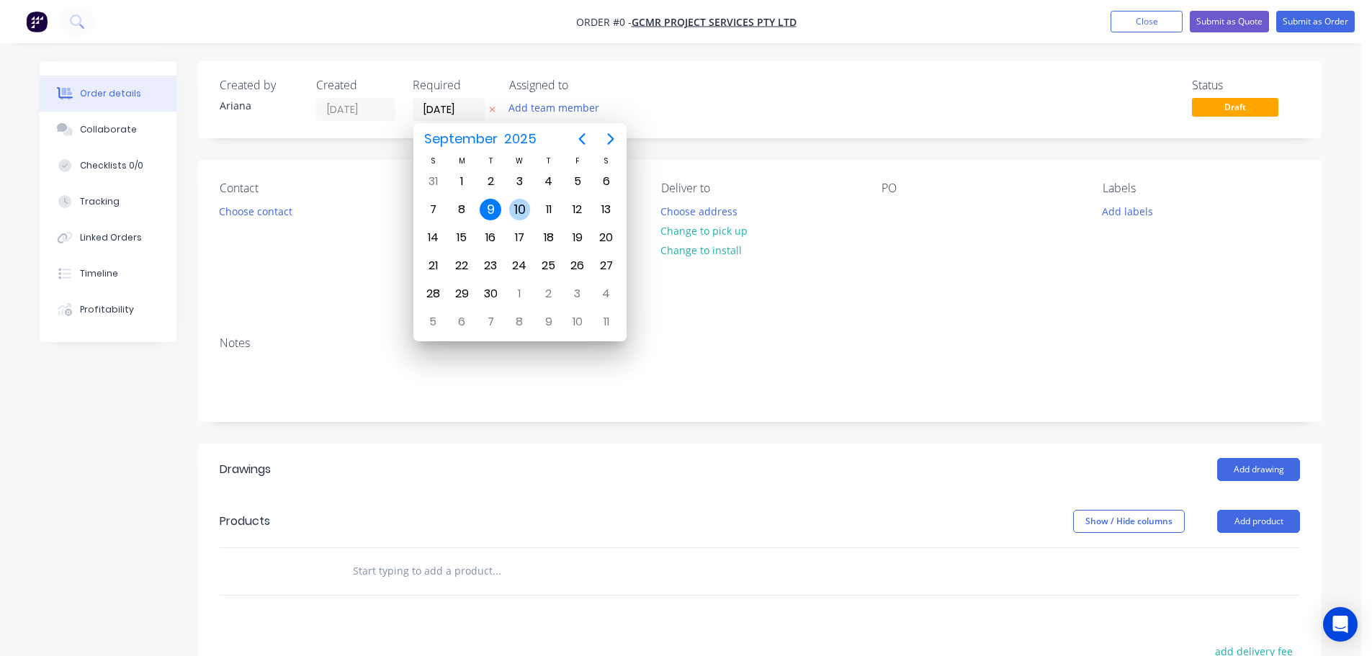
click at [522, 203] on div "10" at bounding box center [520, 210] width 22 height 22
type input "[DATE]"
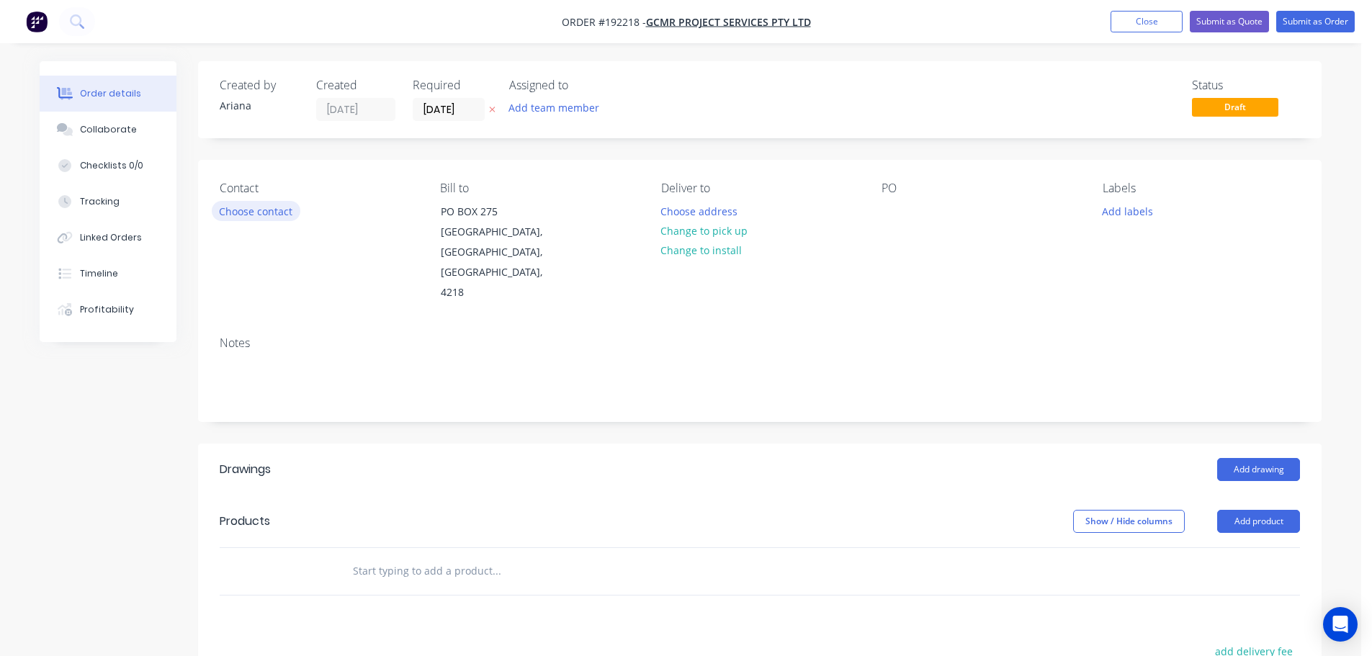
click at [255, 217] on button "Choose contact" at bounding box center [256, 210] width 89 height 19
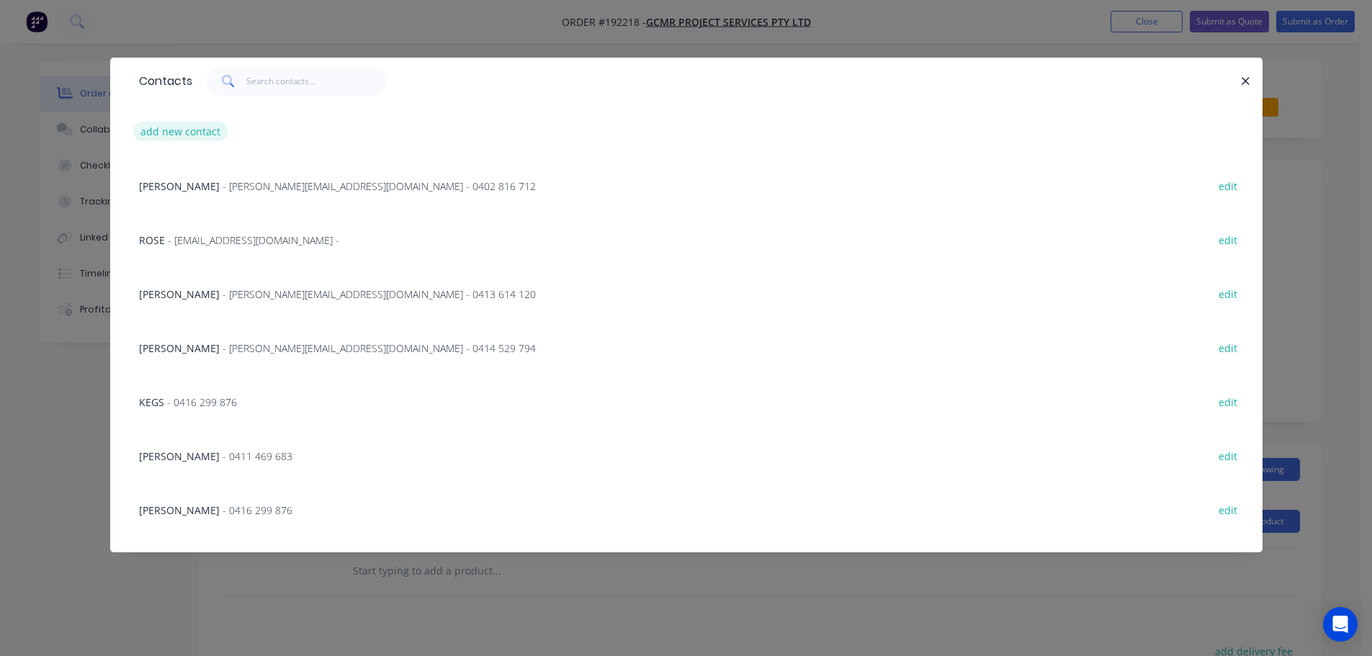
click at [160, 130] on button "add new contact" at bounding box center [180, 131] width 95 height 19
select select "AU"
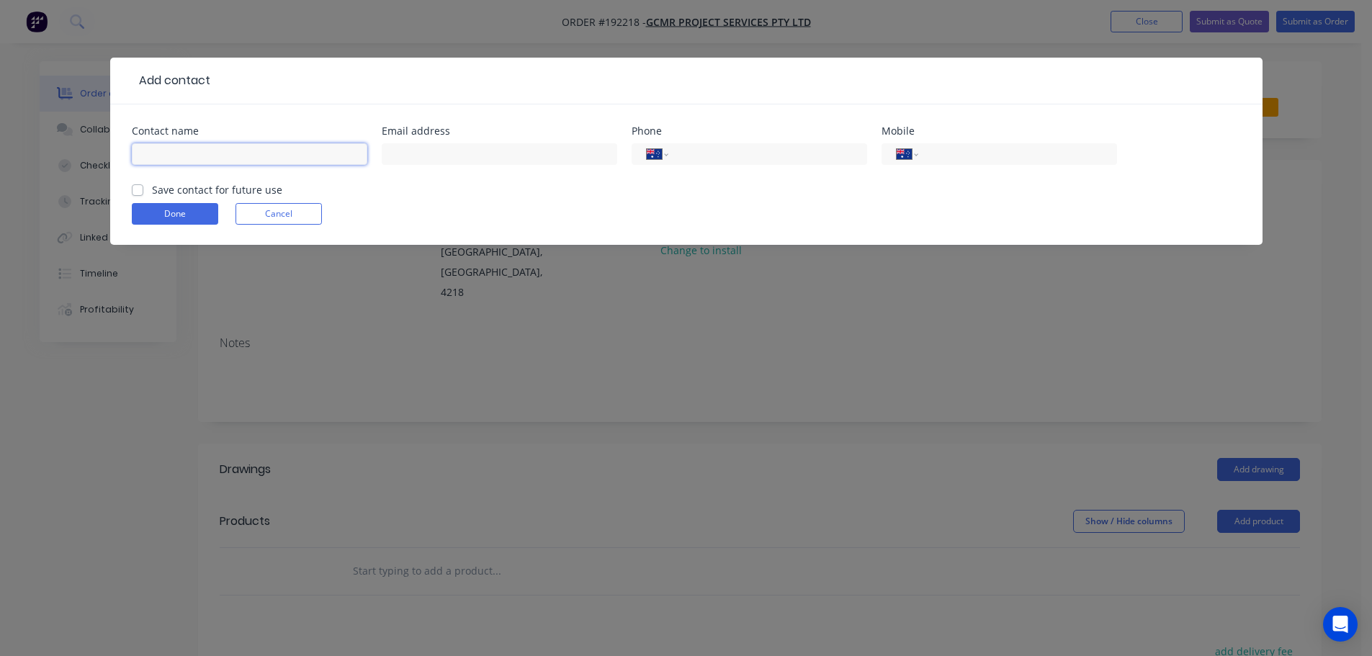
click at [181, 155] on input "text" at bounding box center [249, 154] width 235 height 22
type input ";"
type input "[PERSON_NAME]"
drag, startPoint x: 953, startPoint y: 150, endPoint x: 947, endPoint y: 156, distance: 8.1
click at [953, 150] on input "tel" at bounding box center [1014, 154] width 173 height 17
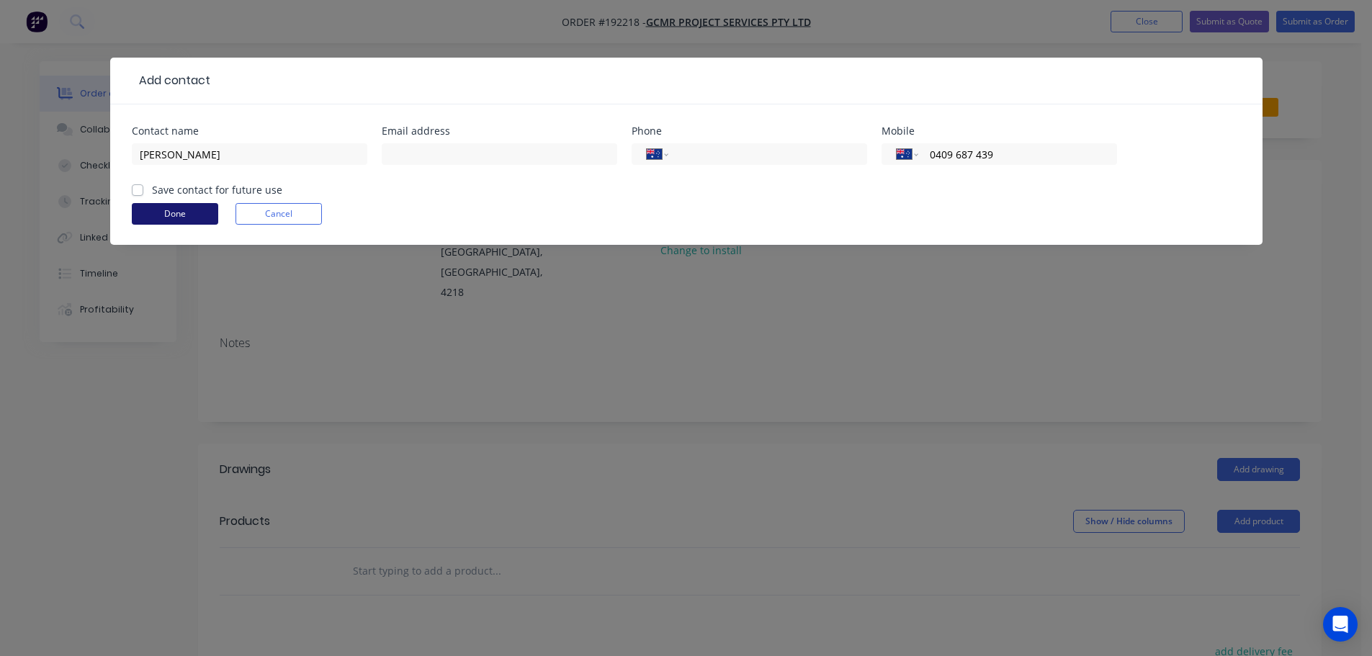
type input "0409 687 439"
click at [171, 215] on button "Done" at bounding box center [175, 214] width 86 height 22
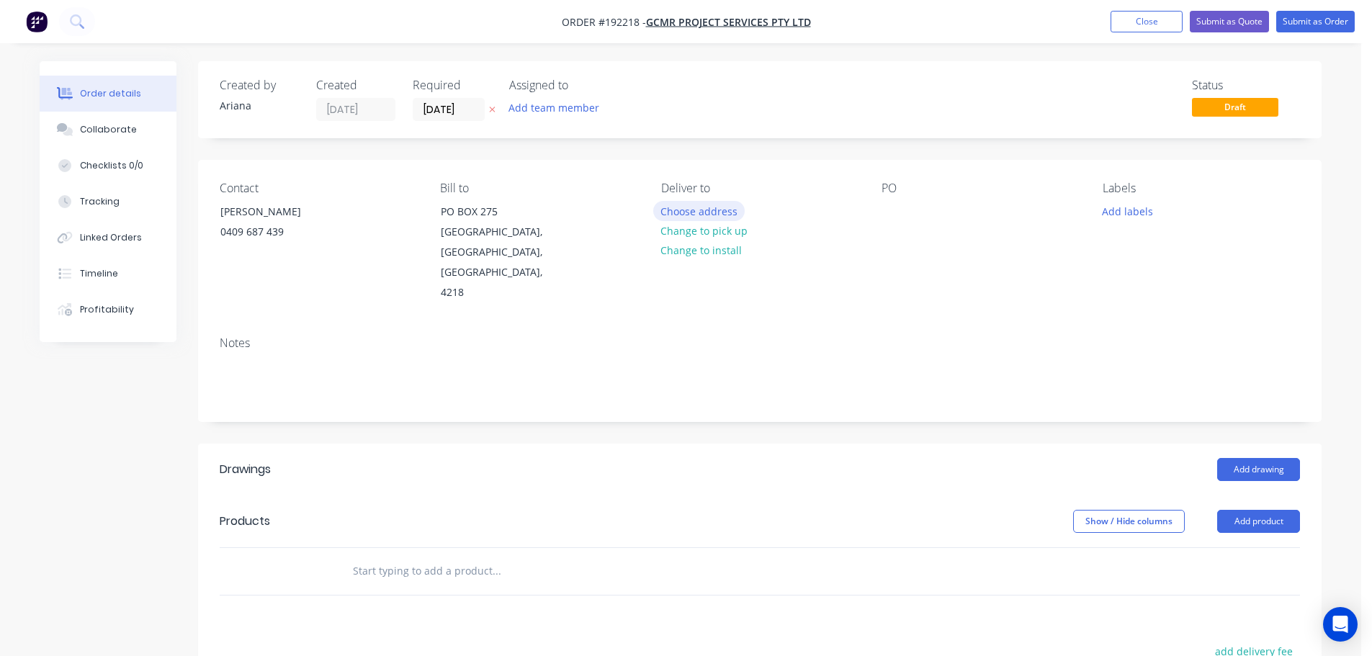
click at [697, 210] on button "Choose address" at bounding box center [699, 210] width 92 height 19
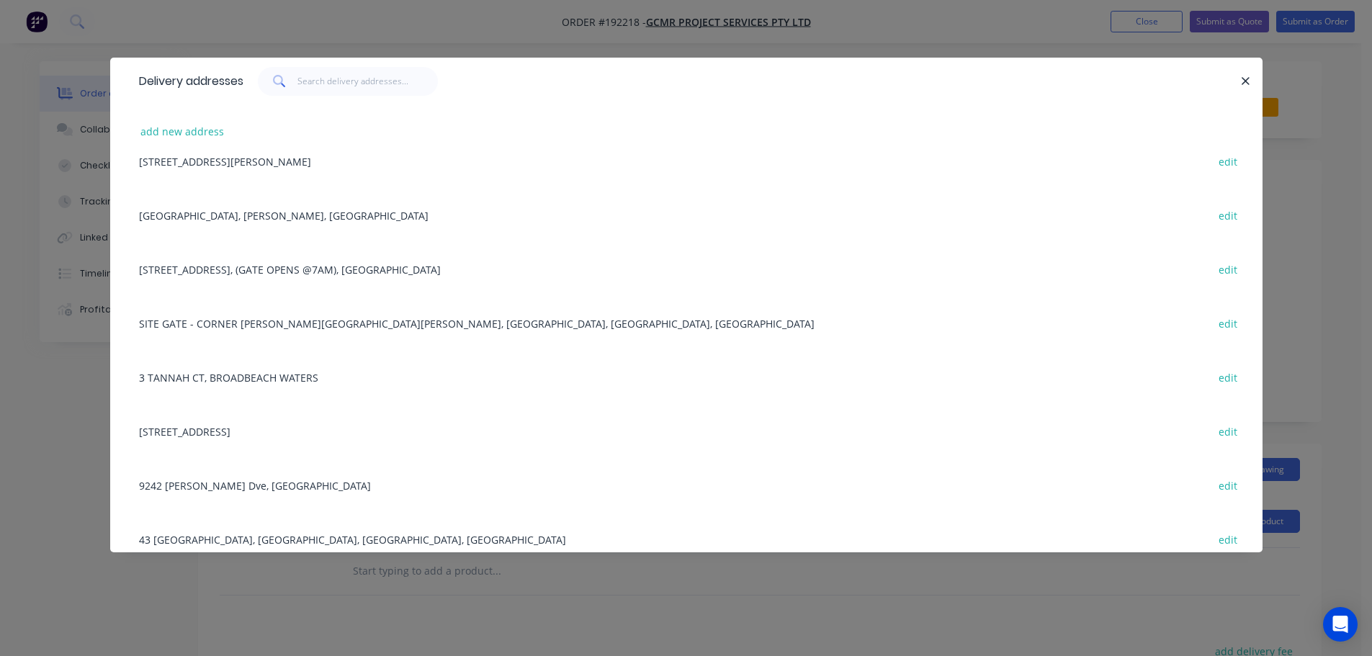
scroll to position [305, 0]
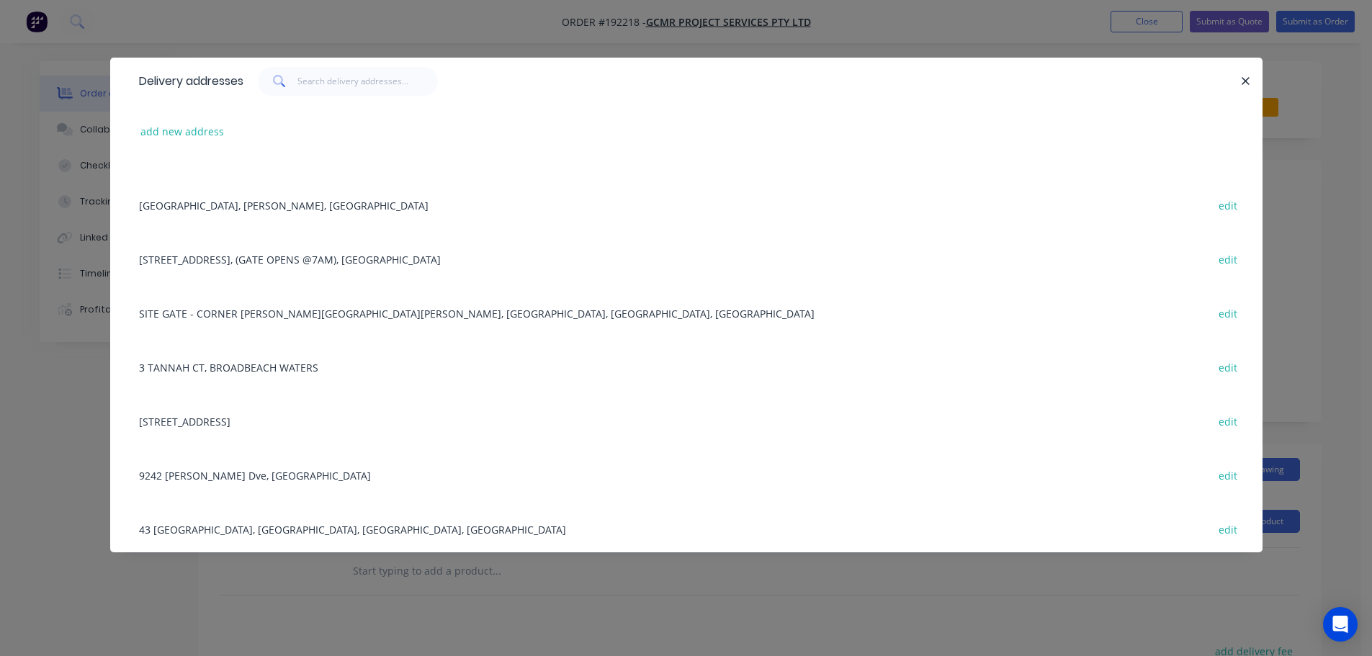
click at [349, 423] on div "[STREET_ADDRESS] edit" at bounding box center [686, 421] width 1109 height 54
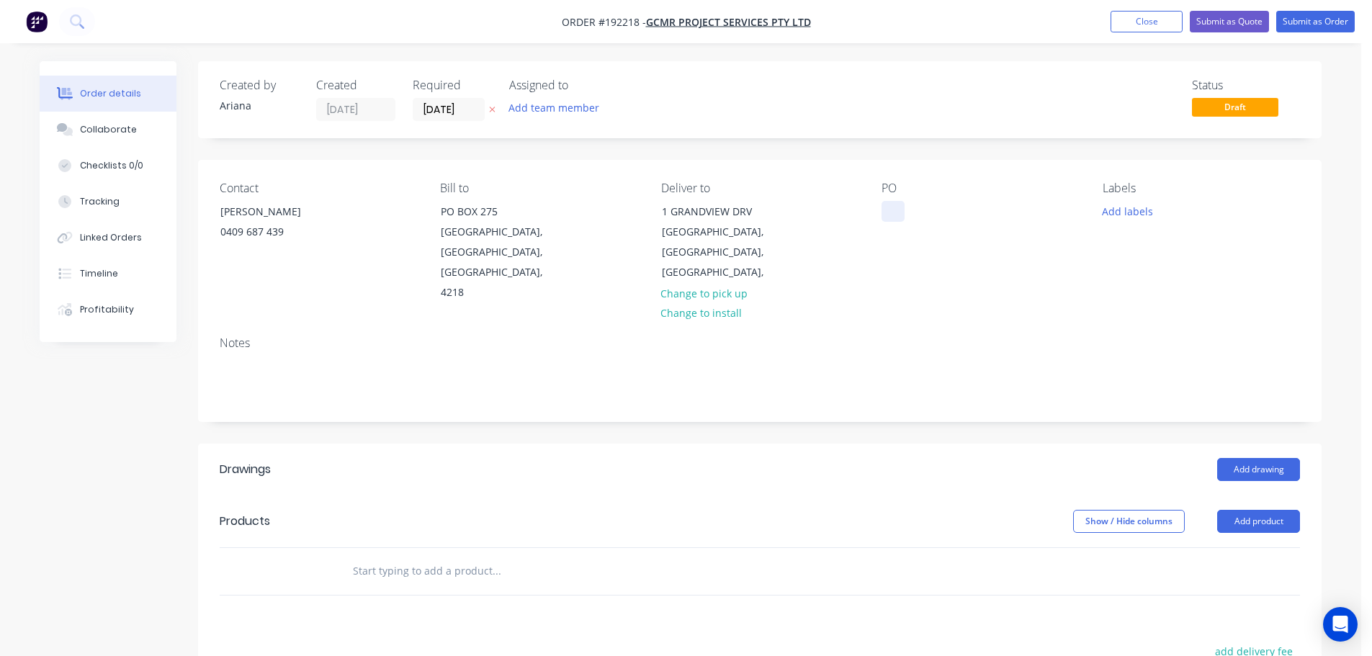
click at [893, 212] on div at bounding box center [892, 211] width 23 height 21
click at [1135, 212] on button "Add labels" at bounding box center [1127, 210] width 66 height 19
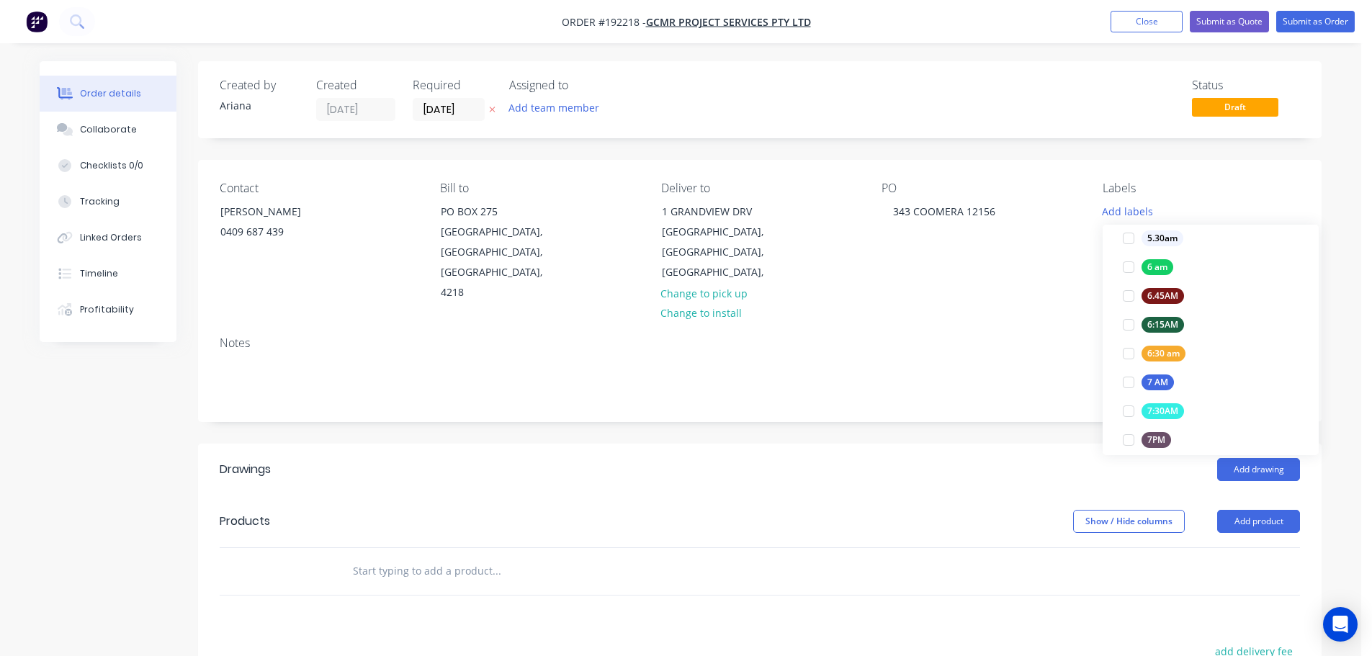
scroll to position [277, 0]
click at [1128, 349] on div at bounding box center [1128, 350] width 29 height 29
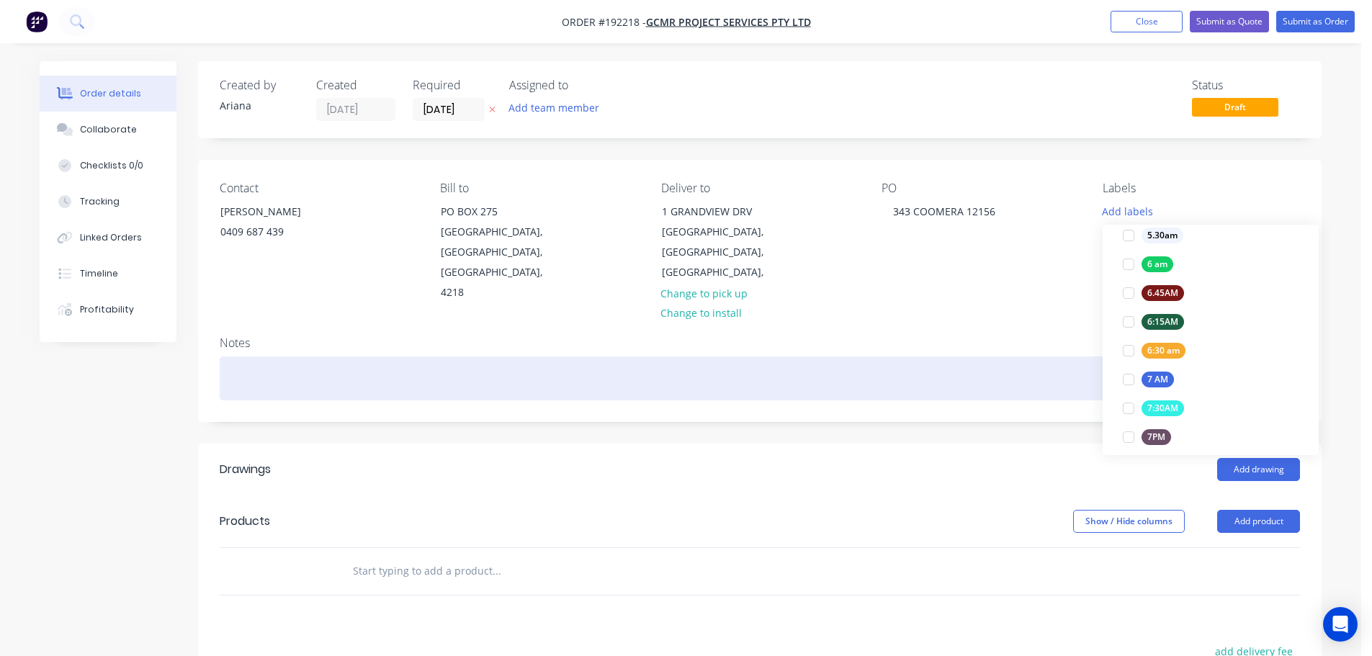
scroll to position [0, 0]
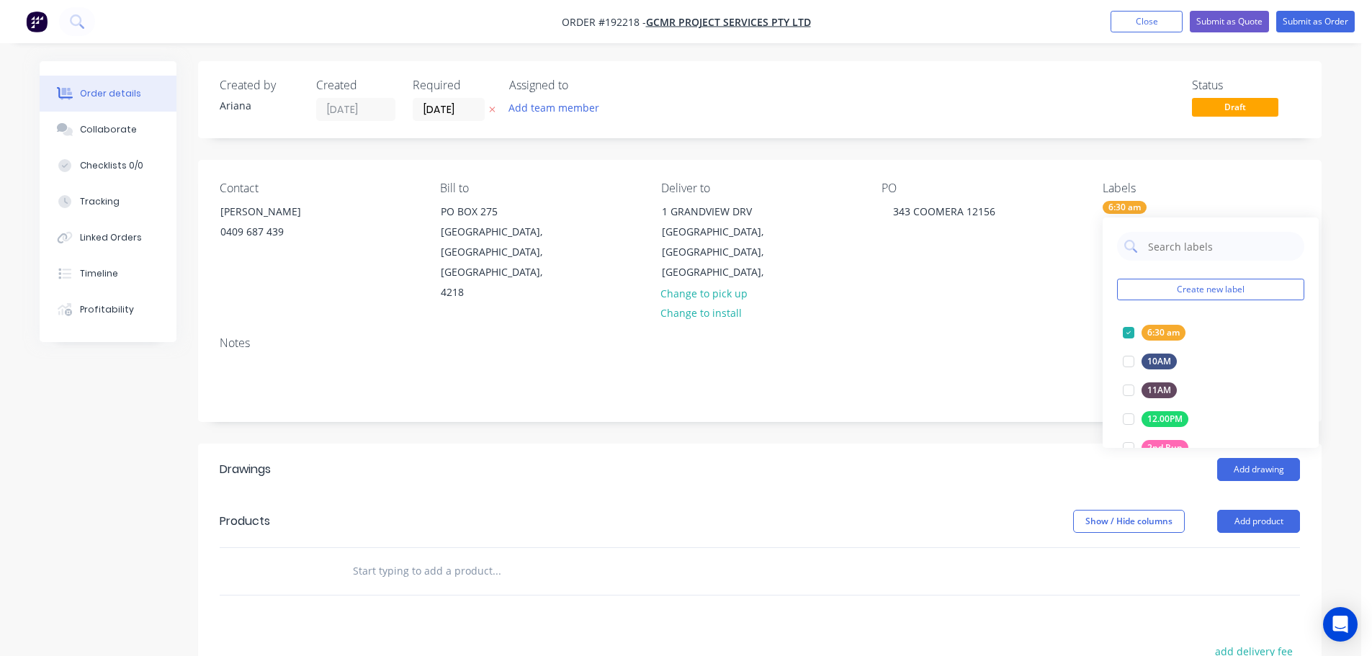
click at [1010, 331] on div "Notes" at bounding box center [759, 373] width 1123 height 96
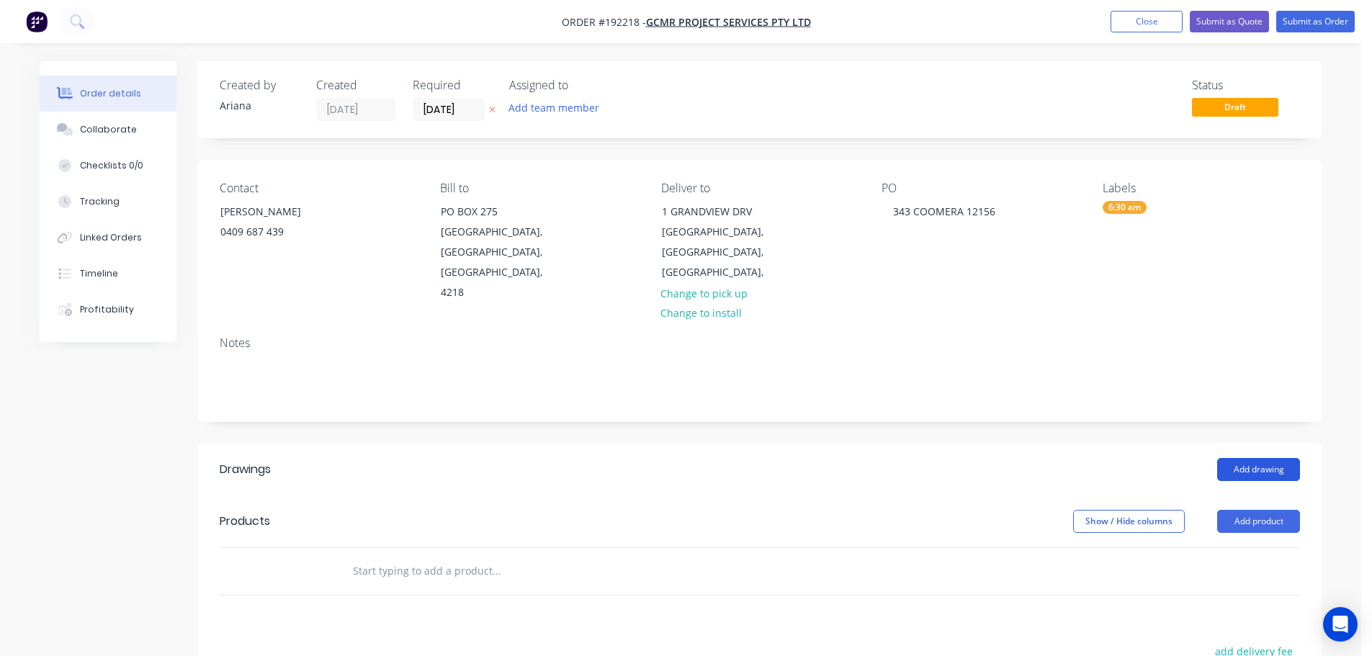
click at [1263, 458] on button "Add drawing" at bounding box center [1258, 469] width 83 height 23
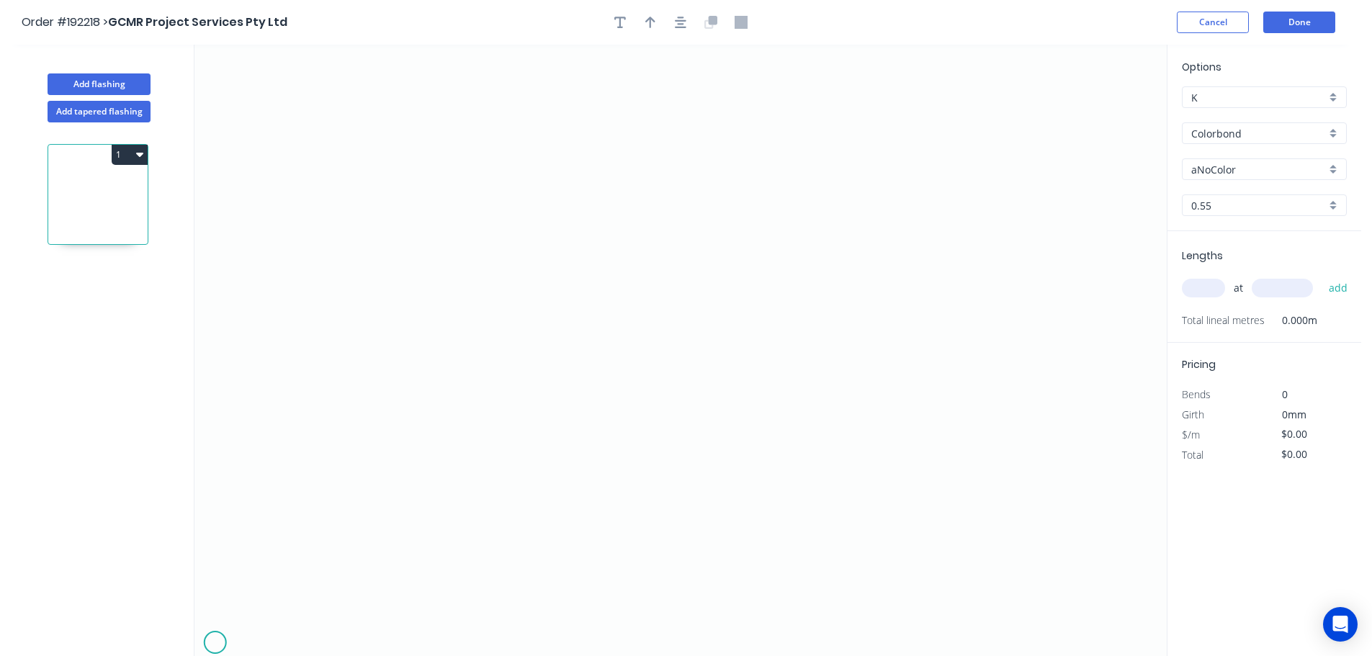
click at [215, 643] on icon "0" at bounding box center [680, 350] width 972 height 611
click at [228, 629] on icon at bounding box center [221, 635] width 13 height 13
click at [256, 631] on rect at bounding box center [236, 644] width 47 height 30
click at [267, 642] on icon "0 ? ?" at bounding box center [680, 350] width 972 height 611
click at [267, 642] on circle at bounding box center [268, 640] width 22 height 22
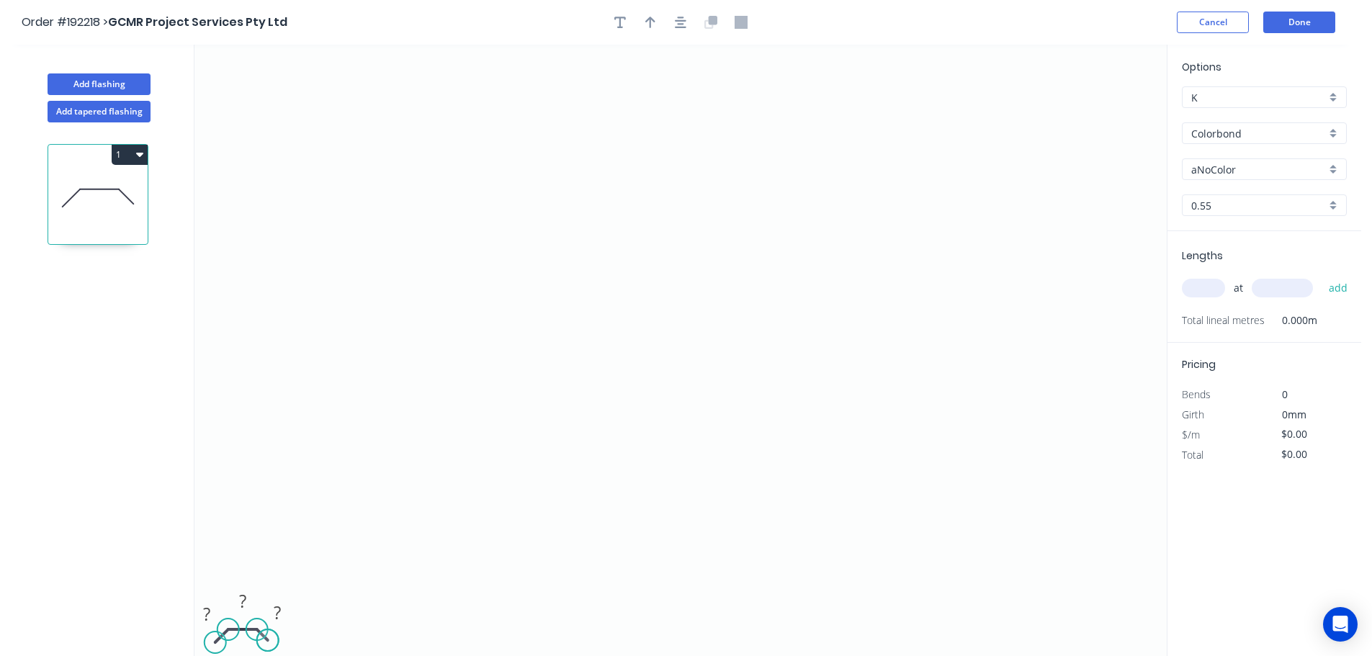
click at [267, 642] on circle at bounding box center [268, 640] width 22 height 22
click at [1316, 24] on button "Done" at bounding box center [1299, 23] width 72 height 22
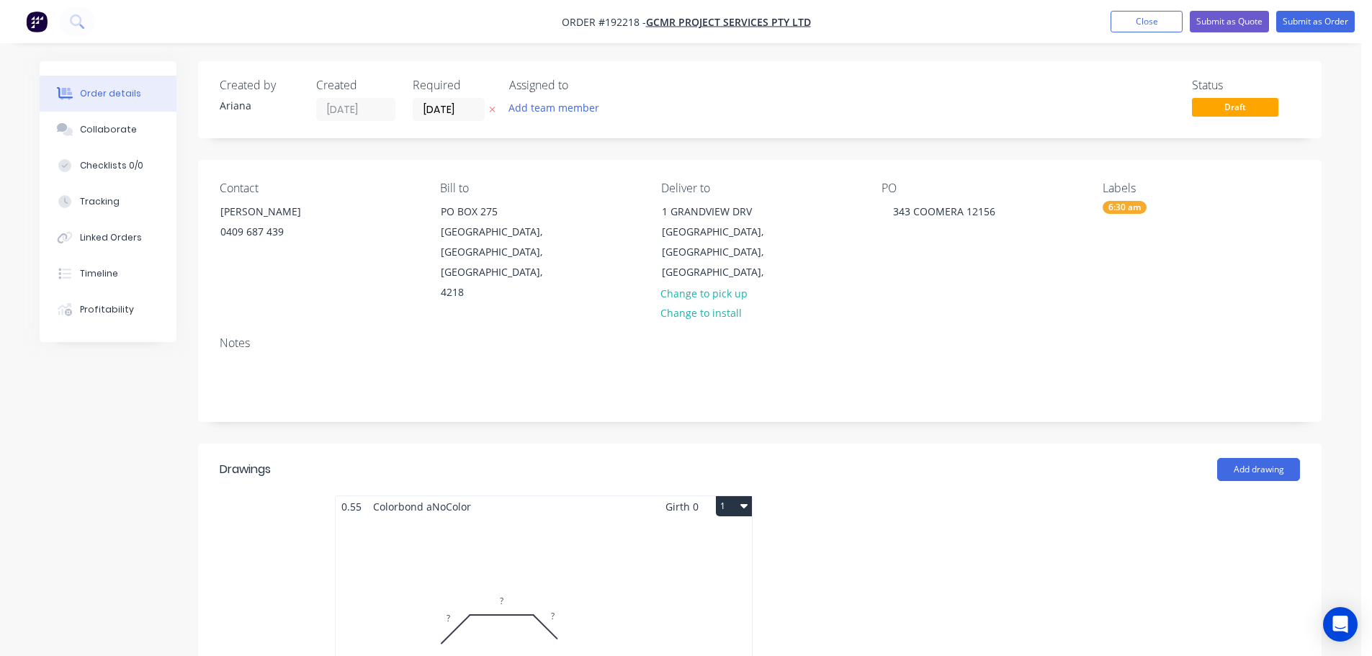
click at [621, 564] on div "Total lm $/M Total 0m $0.00 $0.00" at bounding box center [544, 627] width 416 height 220
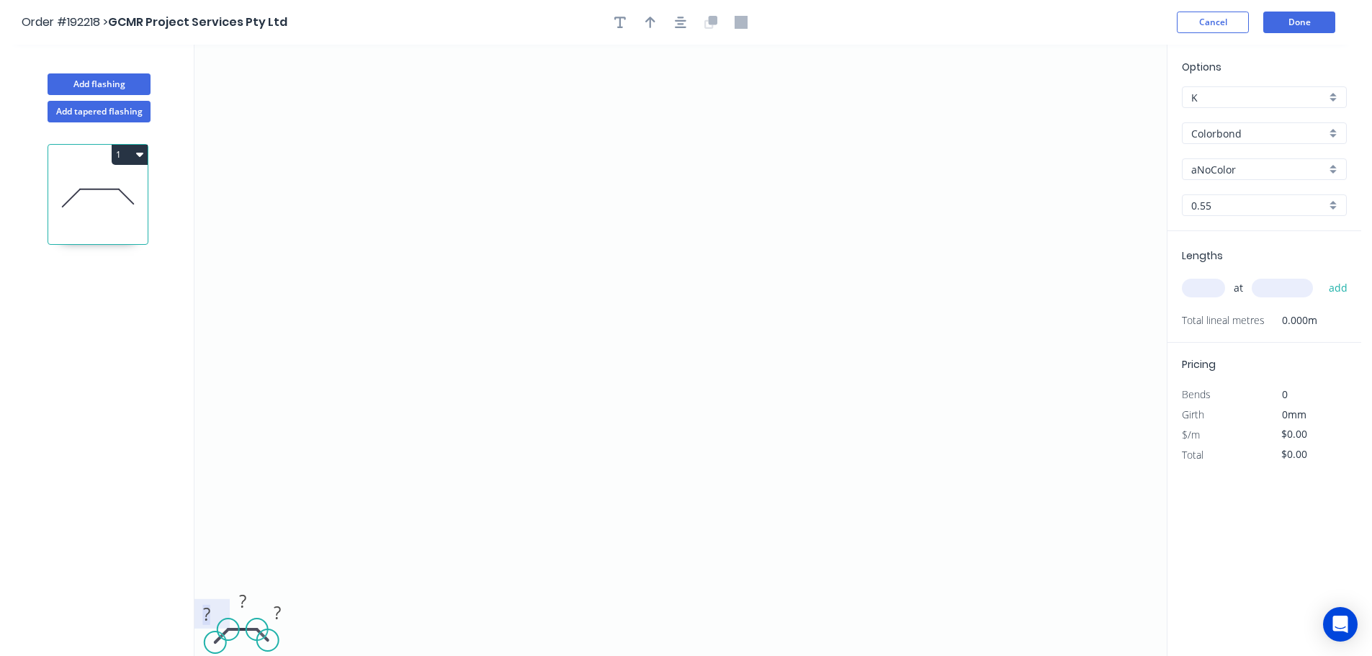
click at [205, 610] on tspan "?" at bounding box center [206, 614] width 7 height 24
click at [573, 457] on icon "0 50 970 50" at bounding box center [680, 350] width 972 height 611
type input "$25.97"
click at [1334, 171] on div "aNoColor" at bounding box center [1264, 169] width 165 height 22
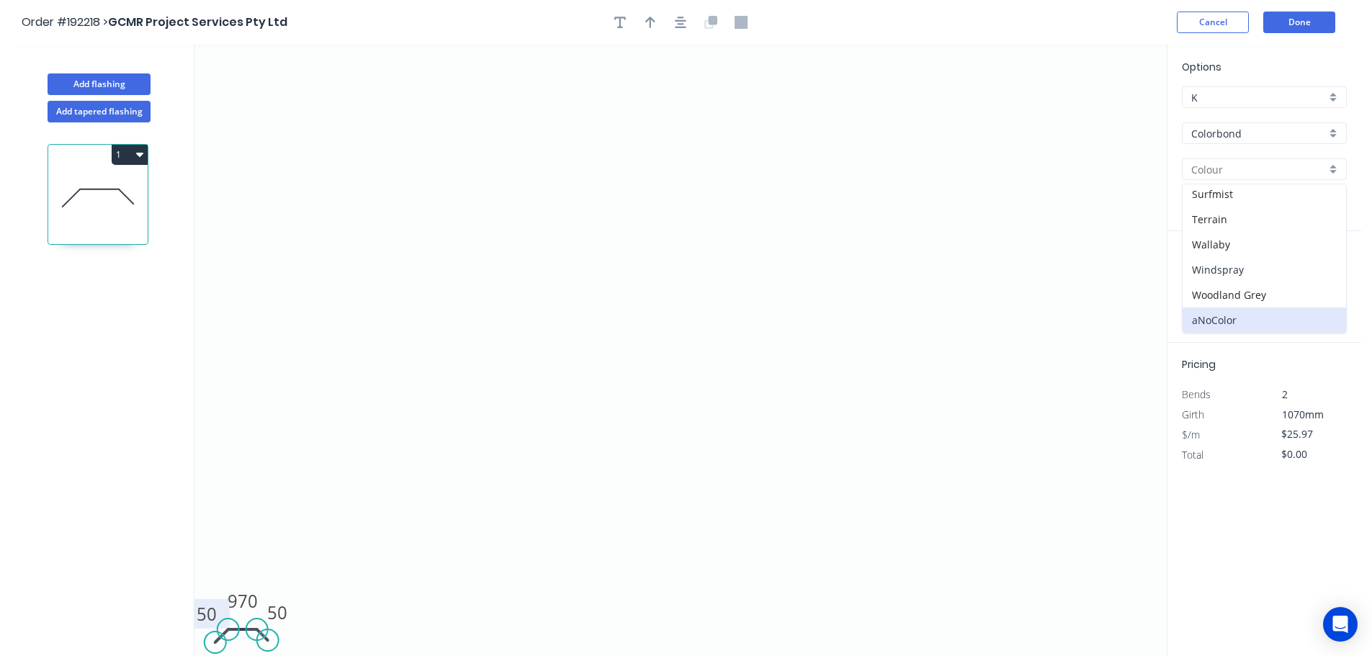
click at [1235, 262] on div "Windspray" at bounding box center [1263, 269] width 163 height 25
type input "Windspray"
click at [1209, 288] on input "text" at bounding box center [1203, 288] width 43 height 19
type input "1"
click at [1292, 287] on input "text" at bounding box center [1282, 288] width 61 height 19
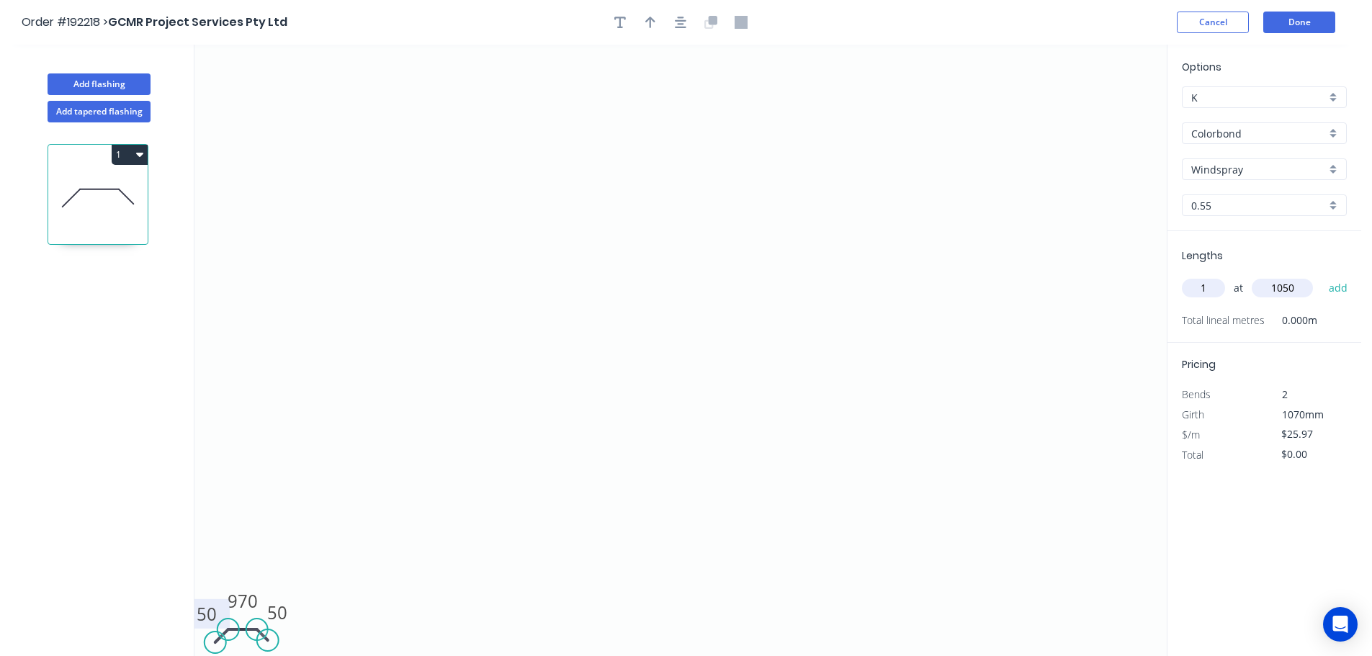
type input "1050"
click at [1321, 276] on button "add" at bounding box center [1338, 288] width 34 height 24
type input "$27.27"
click at [983, 392] on icon "0 50 970 50" at bounding box center [680, 350] width 972 height 611
click at [1301, 20] on button "Done" at bounding box center [1299, 23] width 72 height 22
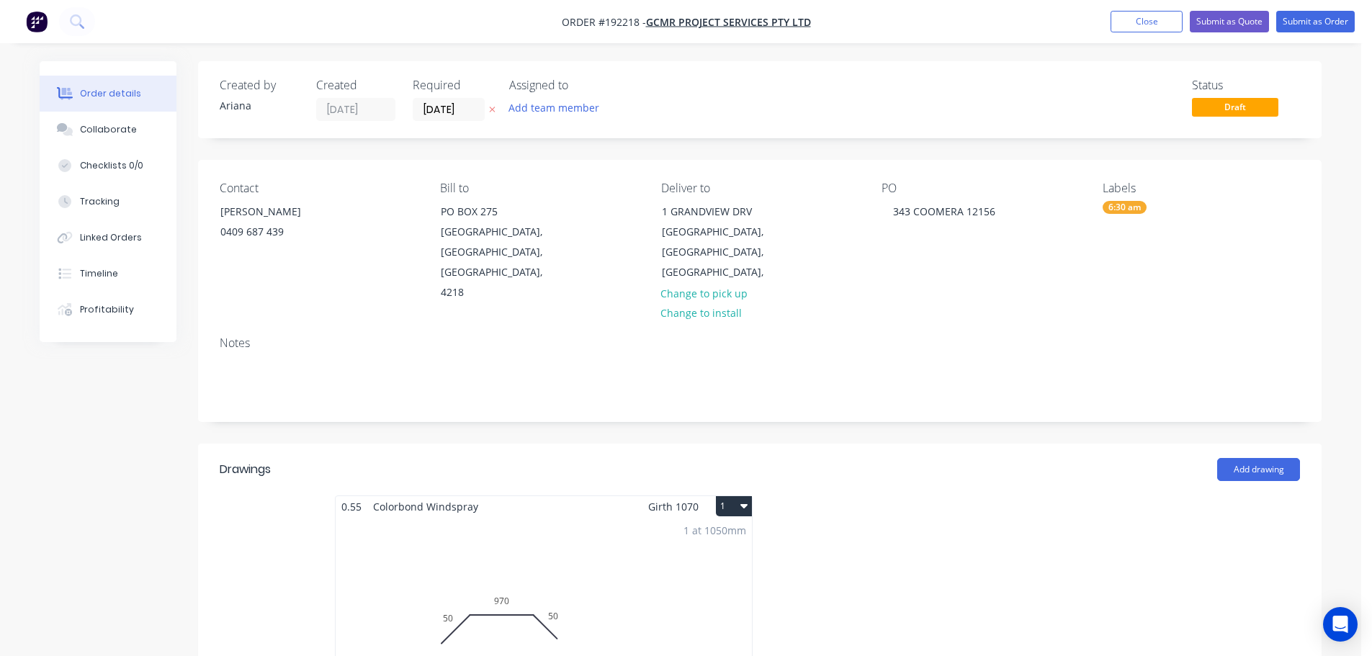
scroll to position [543, 0]
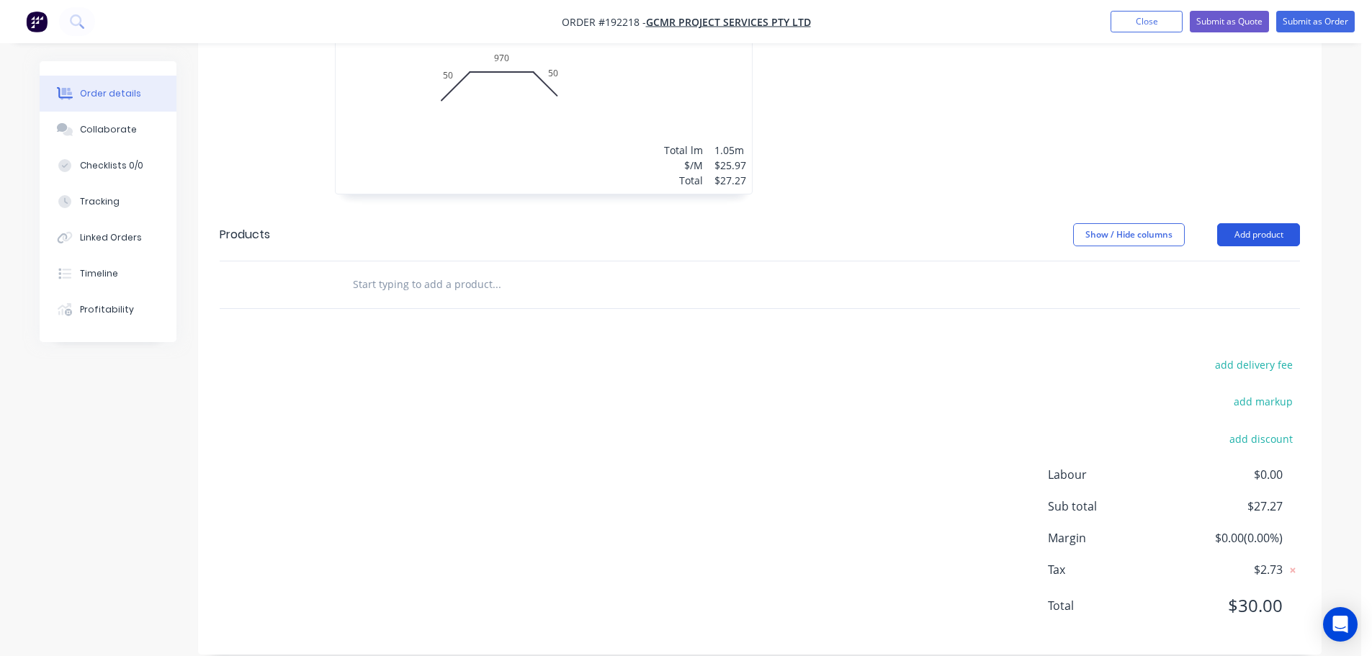
click at [1244, 223] on button "Add product" at bounding box center [1258, 234] width 83 height 23
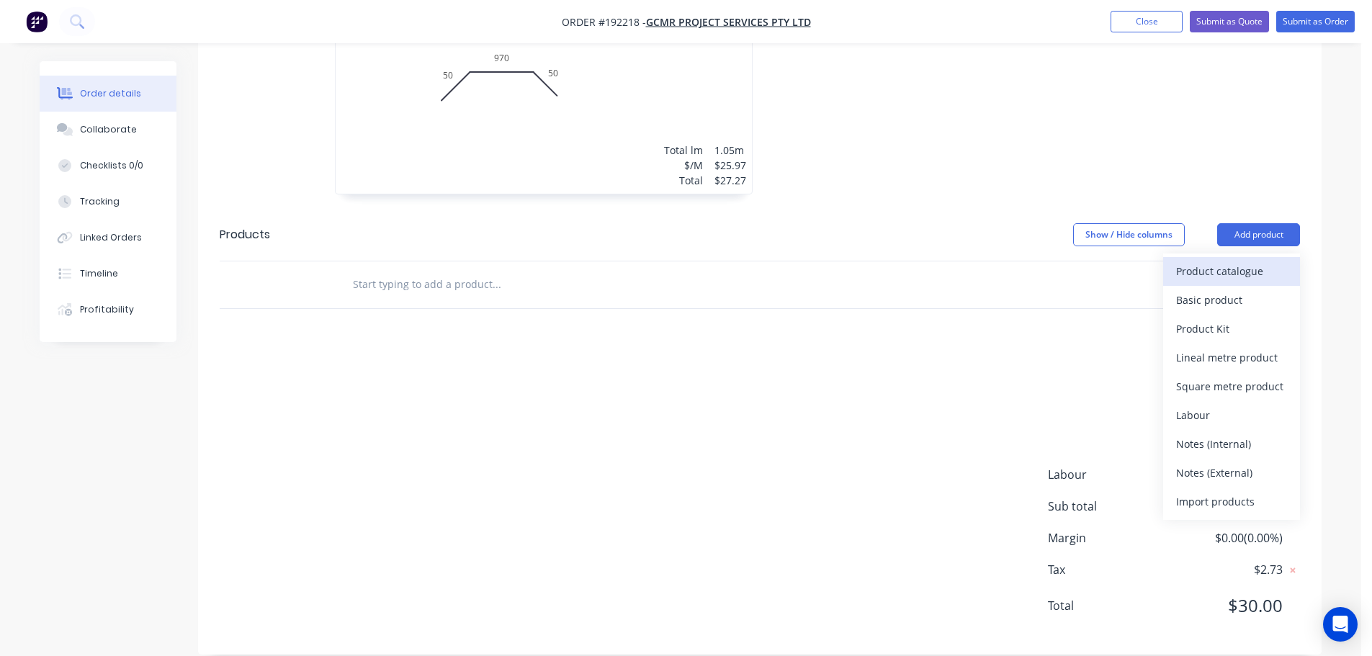
click at [1225, 261] on div "Product catalogue" at bounding box center [1231, 271] width 111 height 21
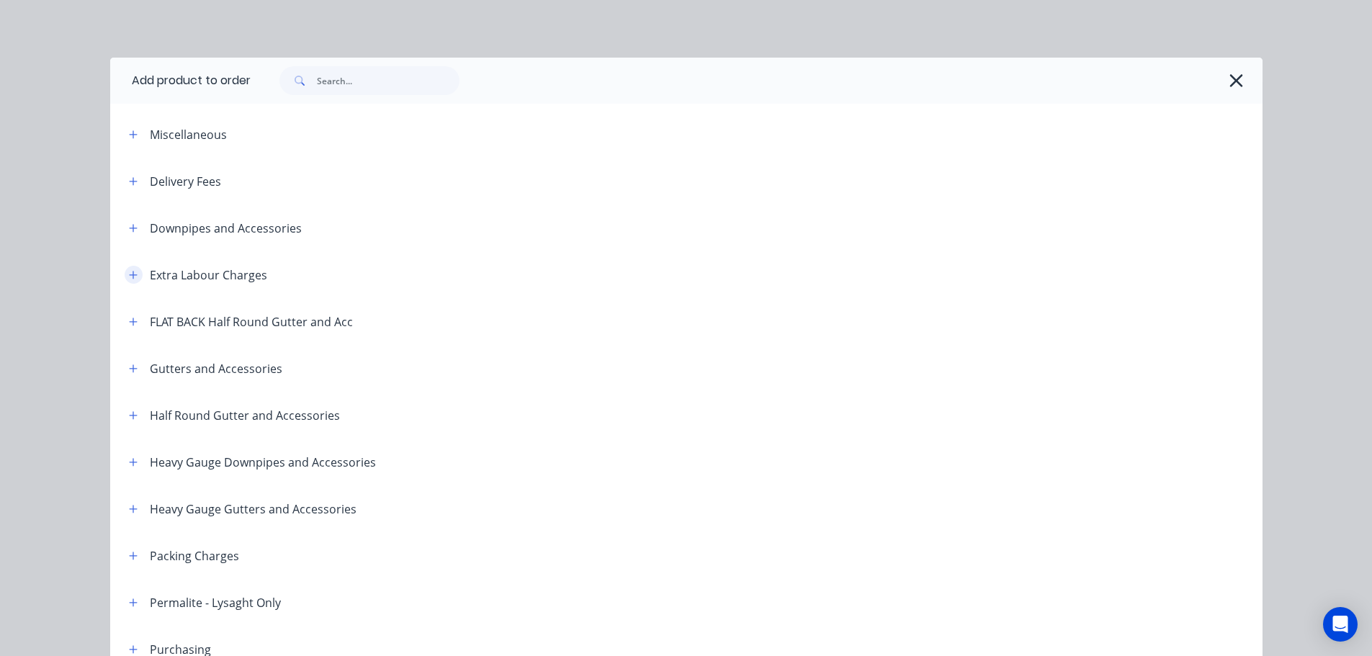
click at [129, 276] on icon "button" at bounding box center [133, 275] width 9 height 10
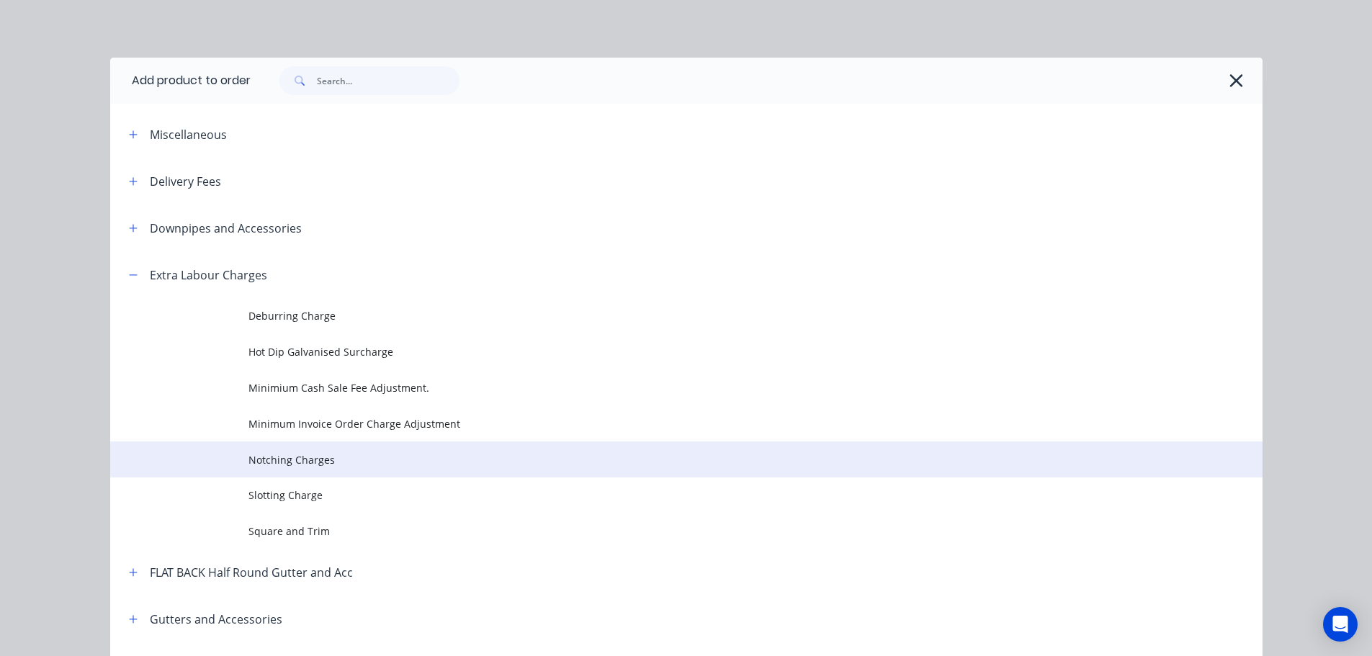
click at [269, 457] on span "Notching Charges" at bounding box center [653, 459] width 811 height 15
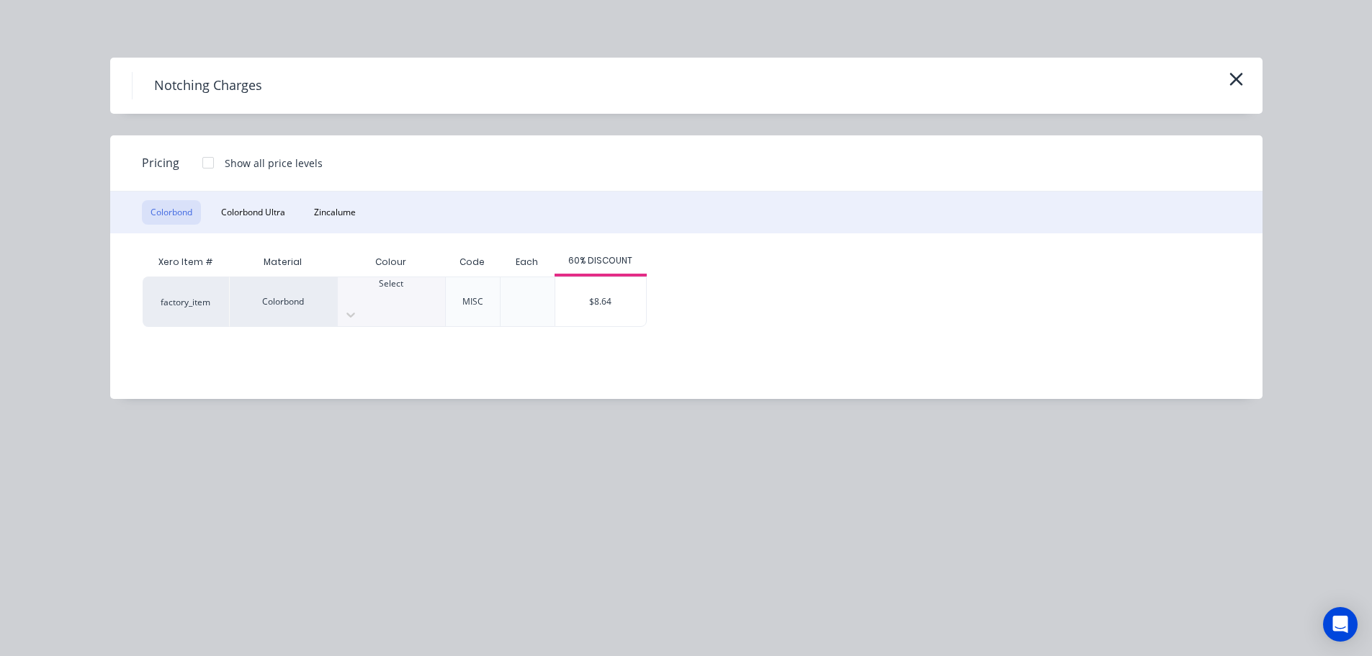
click at [413, 300] on div "Select" at bounding box center [391, 290] width 107 height 26
click at [603, 295] on div "$8.64" at bounding box center [600, 301] width 91 height 49
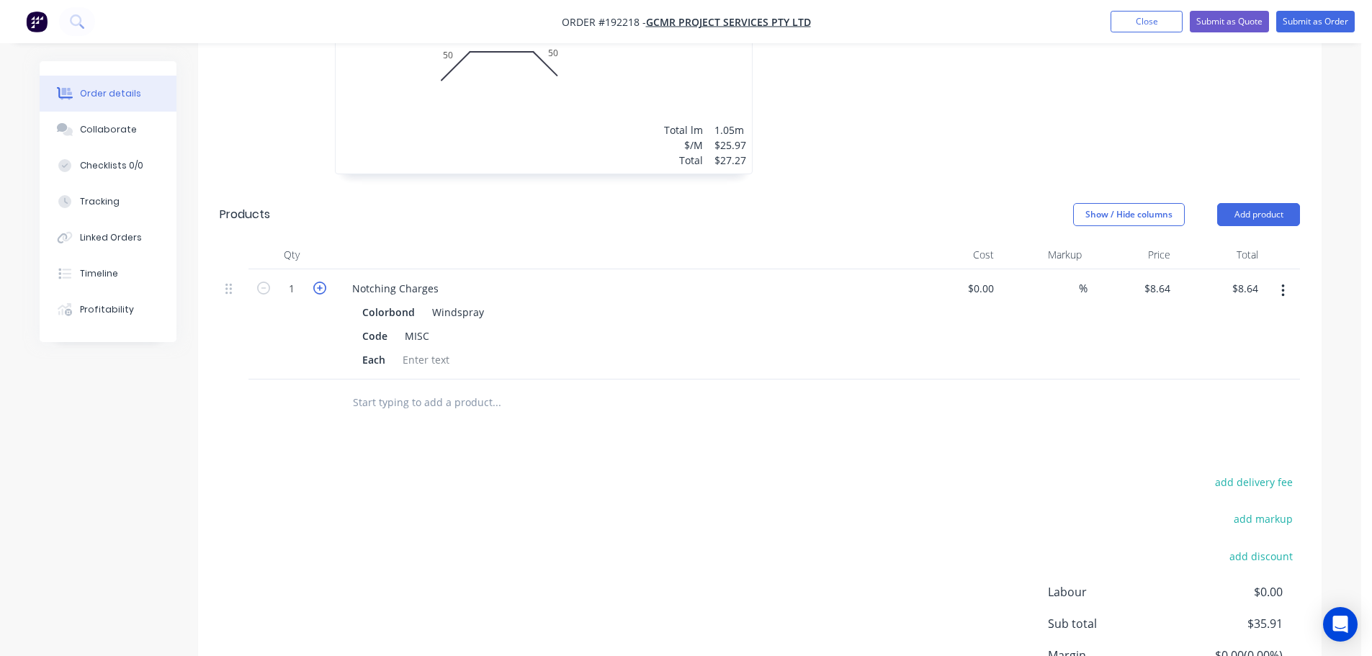
click at [320, 282] on icon "button" at bounding box center [319, 288] width 13 height 13
type input "2"
type input "$17.28"
click at [645, 325] on div "Code MISC" at bounding box center [619, 335] width 527 height 21
click at [675, 435] on div "Drawings Add drawing 0.55 Colorbond Windspray Girth 1070 1 0 50 970 50 0 50 970…" at bounding box center [759, 326] width 1123 height 892
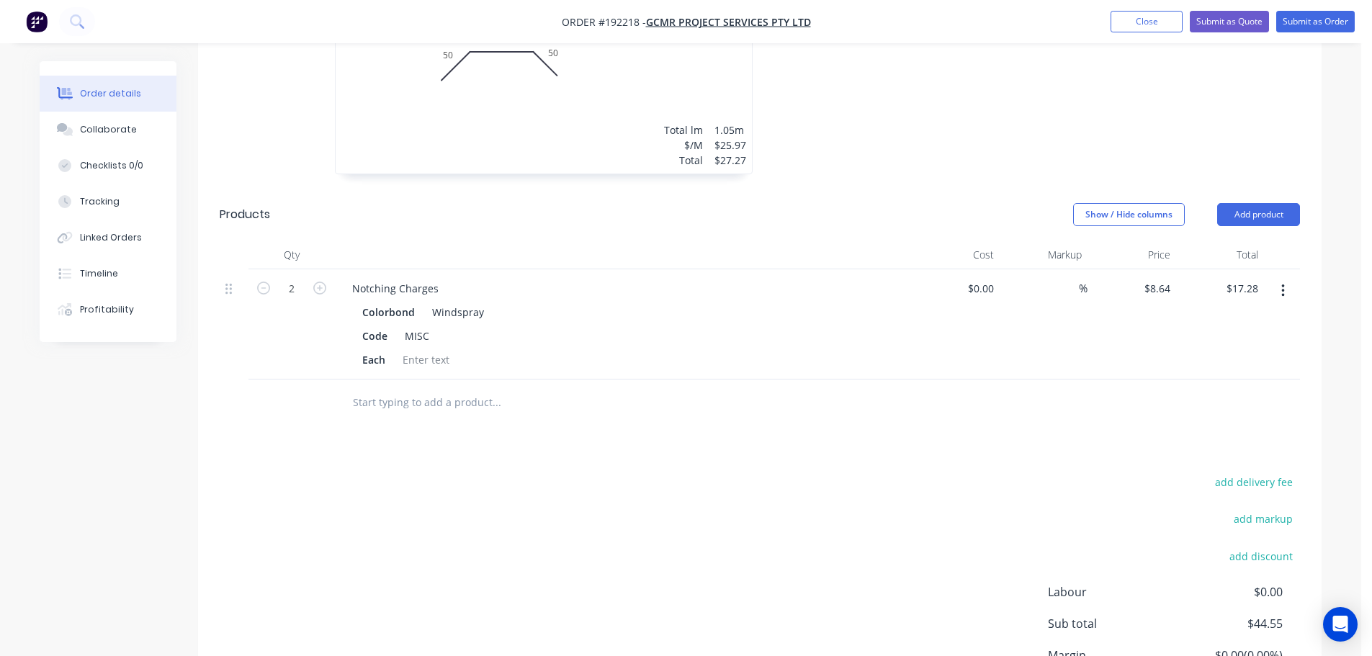
scroll to position [0, 0]
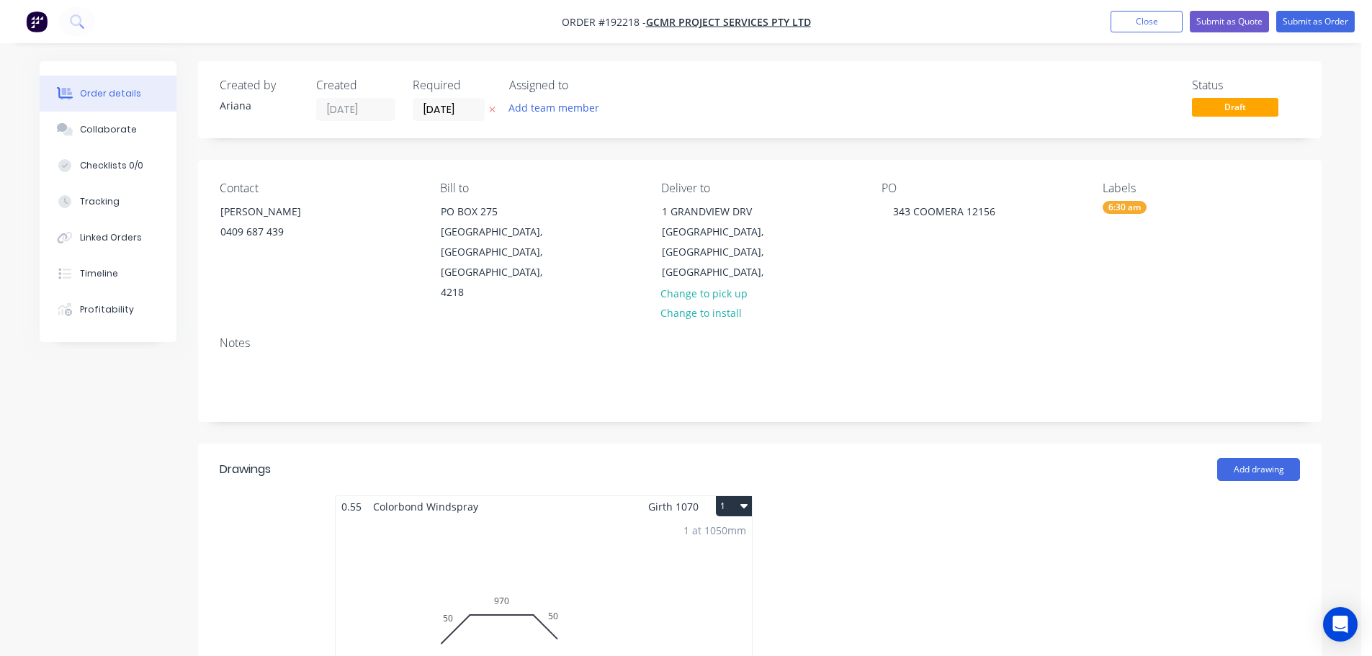
click at [636, 578] on div "1 at 1050mm Total lm $/M Total 1.05m $25.97 $27.27" at bounding box center [544, 627] width 416 height 220
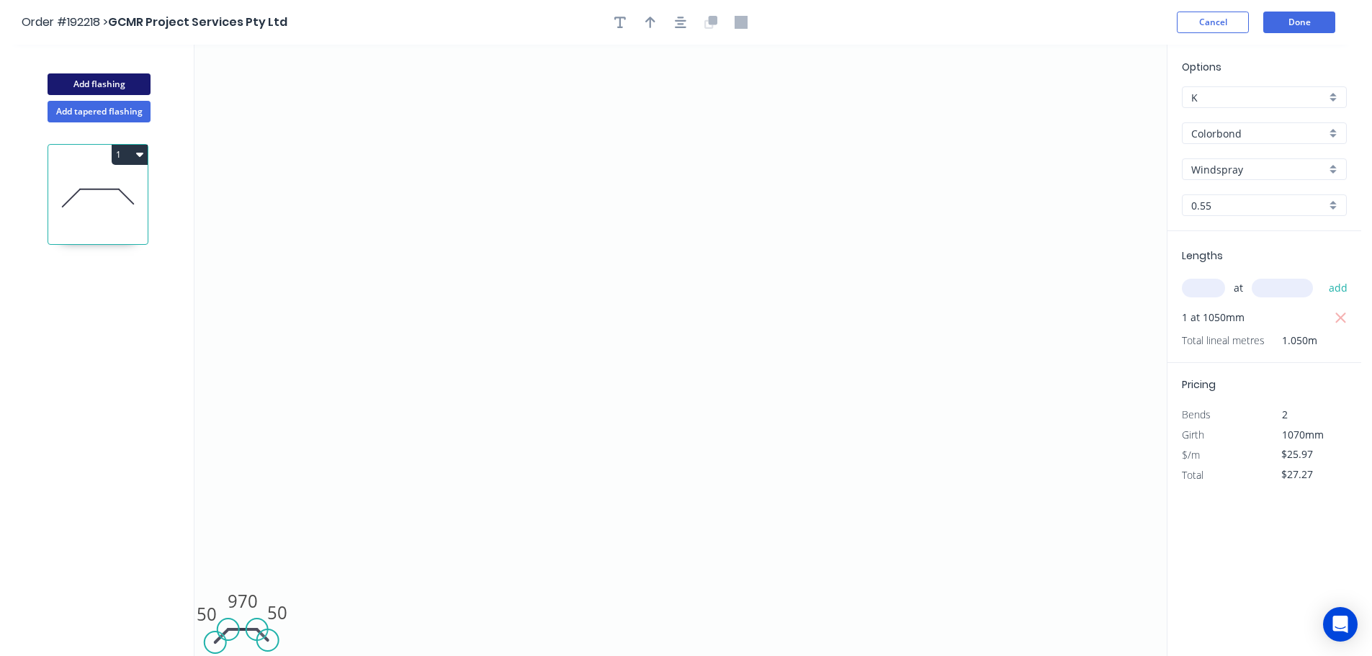
click at [99, 81] on button "Add flashing" at bounding box center [99, 84] width 103 height 22
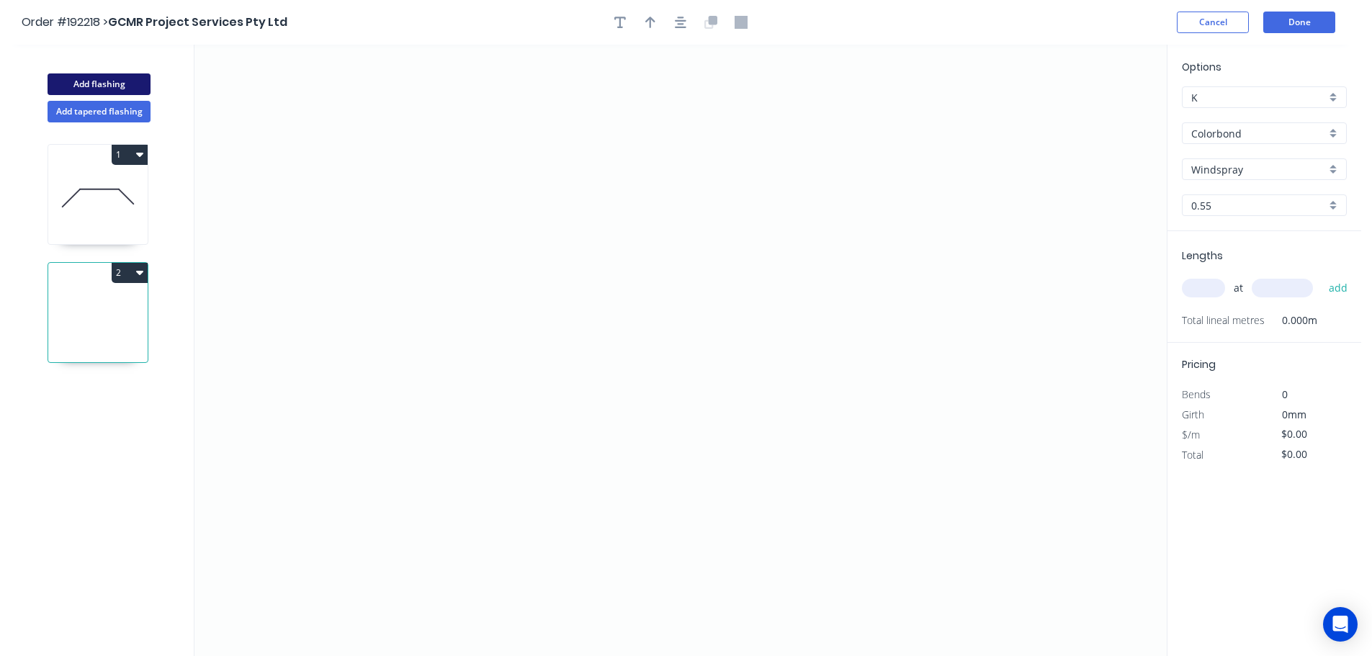
type input "$0.00"
click at [457, 174] on icon "0" at bounding box center [680, 350] width 972 height 611
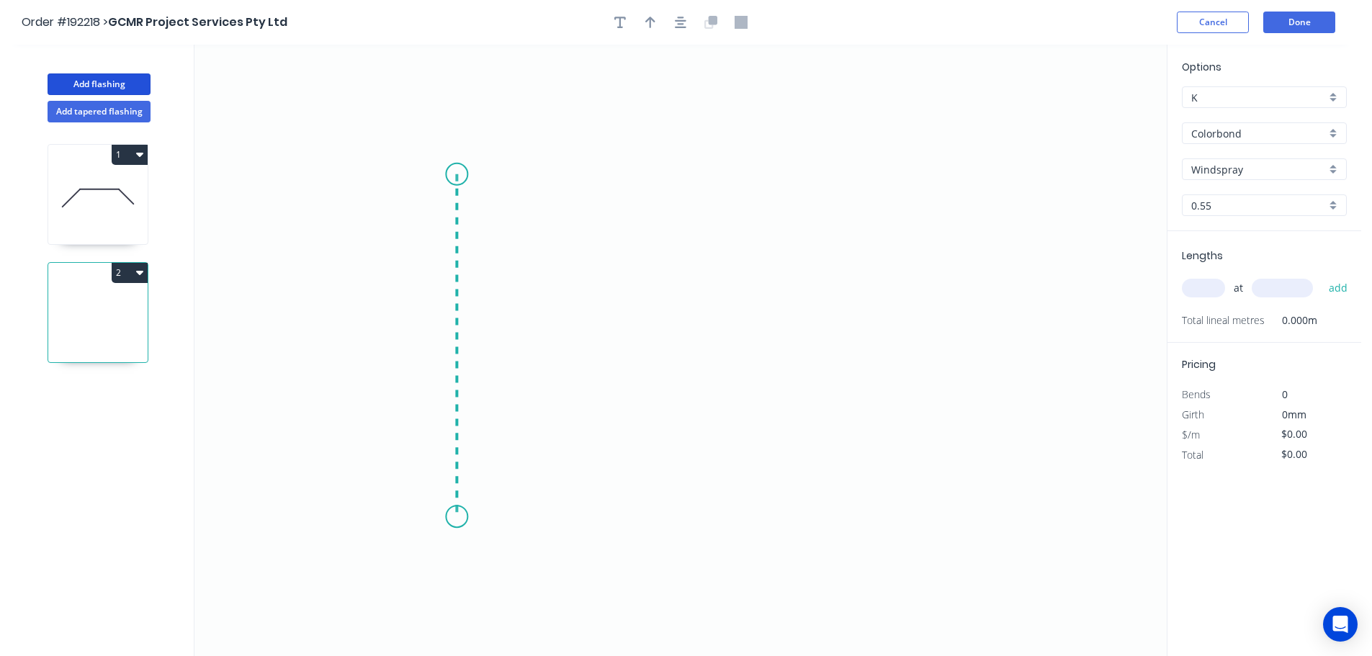
click at [460, 517] on icon "0" at bounding box center [680, 350] width 972 height 611
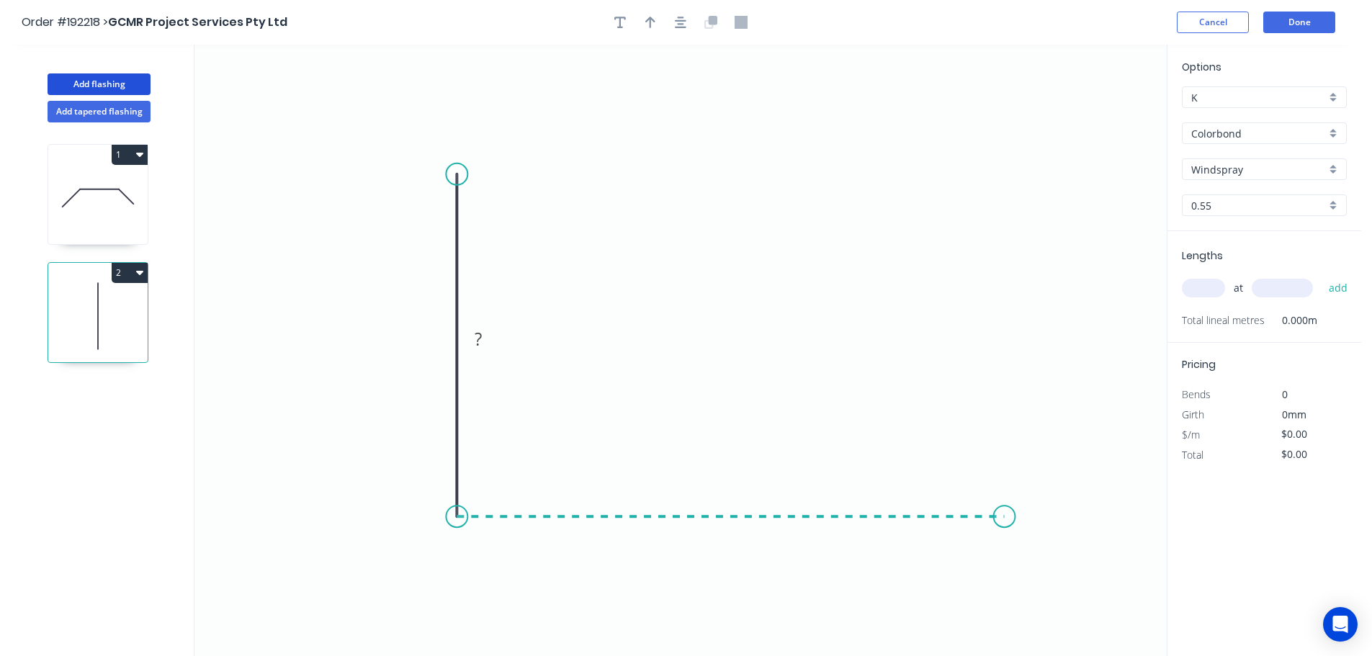
click at [1005, 523] on icon "0 ?" at bounding box center [680, 350] width 972 height 611
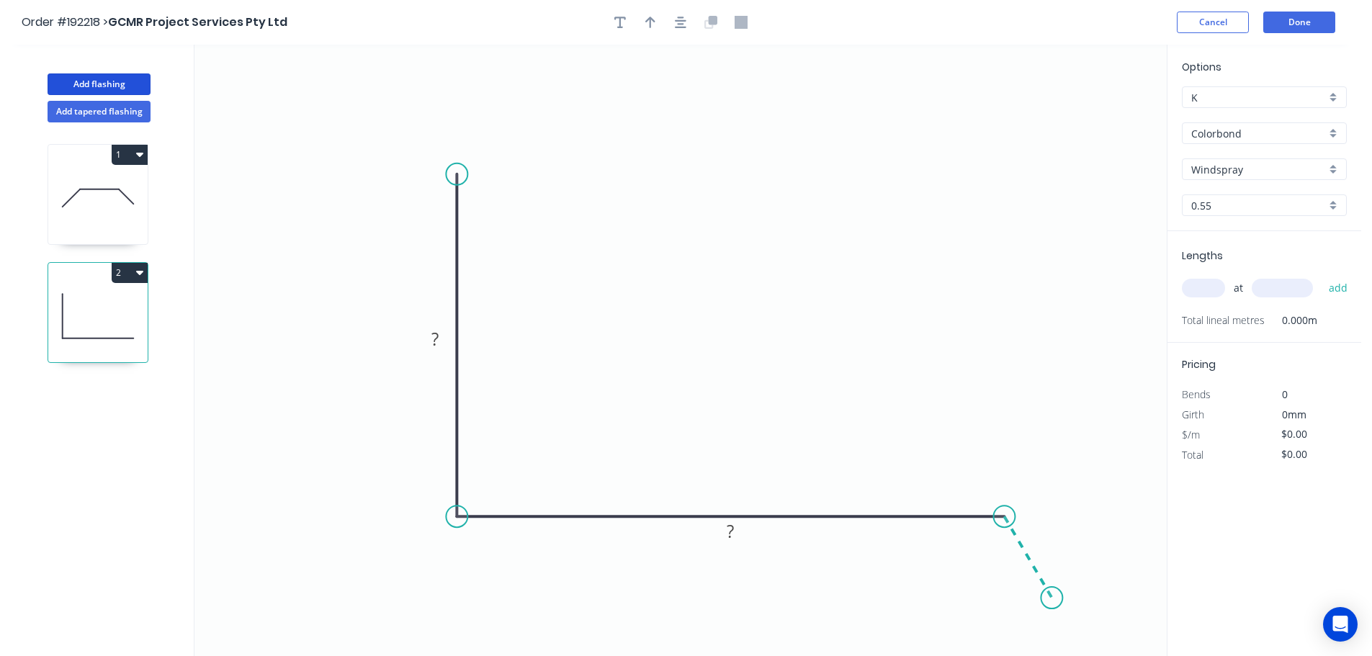
click at [1052, 598] on icon "0 ? ?" at bounding box center [680, 350] width 972 height 611
click at [1052, 598] on circle at bounding box center [1052, 598] width 22 height 22
click at [436, 341] on tspan "?" at bounding box center [434, 339] width 7 height 24
click at [639, 270] on icon "0 250 270 50 130 º" at bounding box center [680, 350] width 972 height 611
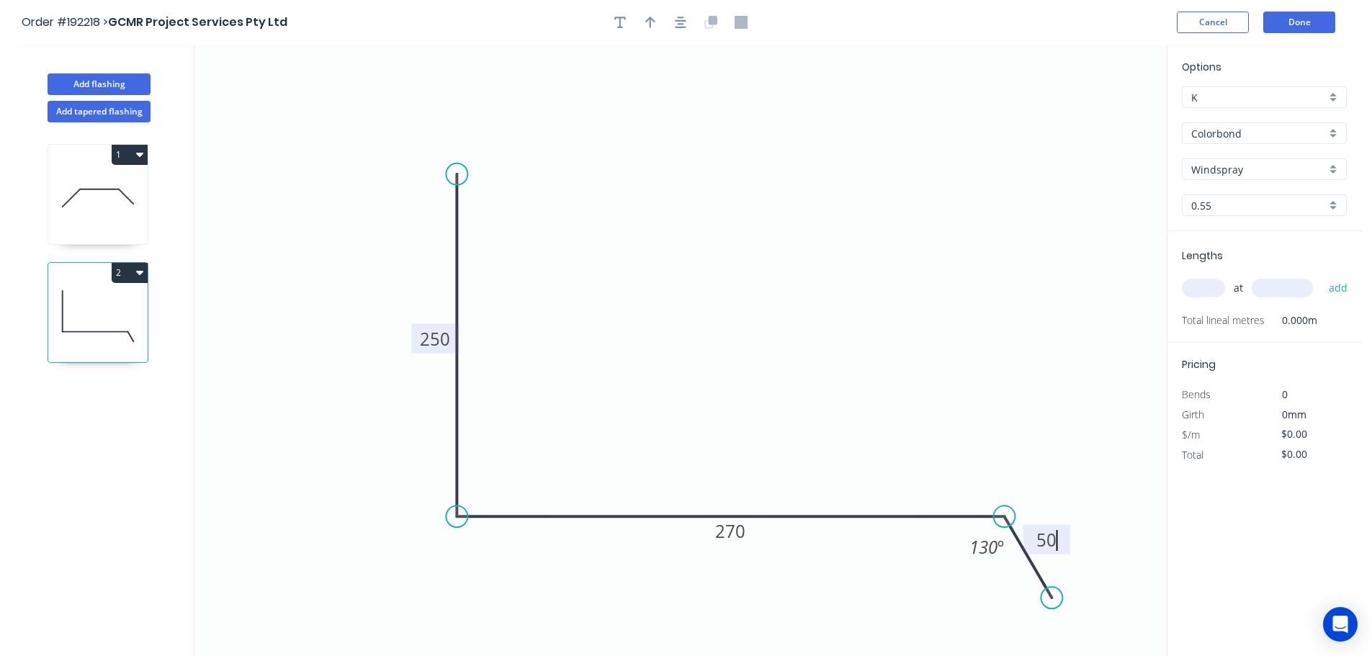
type input "$14.90"
click at [646, 24] on icon "button" at bounding box center [650, 22] width 10 height 13
drag, startPoint x: 1089, startPoint y: 115, endPoint x: 712, endPoint y: 278, distance: 410.3
click at [712, 270] on icon at bounding box center [714, 247] width 13 height 46
click at [1205, 287] on input "text" at bounding box center [1203, 288] width 43 height 19
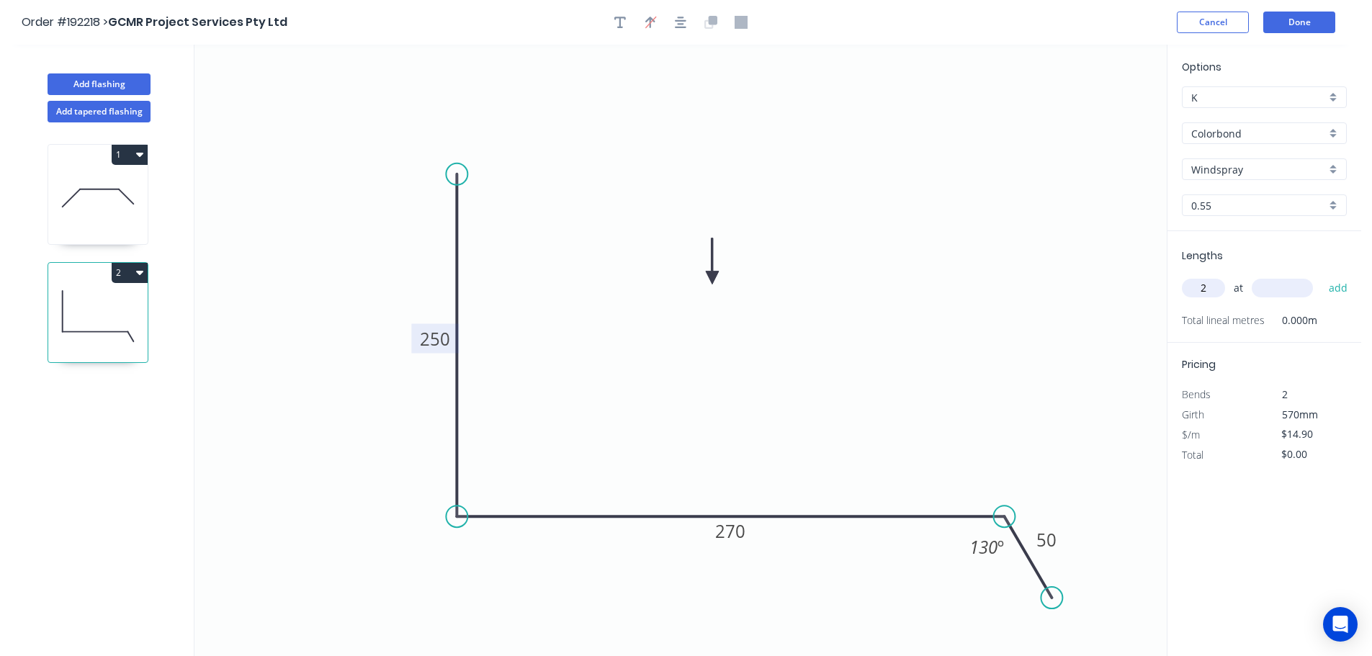
type input "2"
click at [1286, 284] on input "text" at bounding box center [1282, 288] width 61 height 19
type input "600"
click at [1321, 276] on button "add" at bounding box center [1338, 288] width 34 height 24
type input "$29.80"
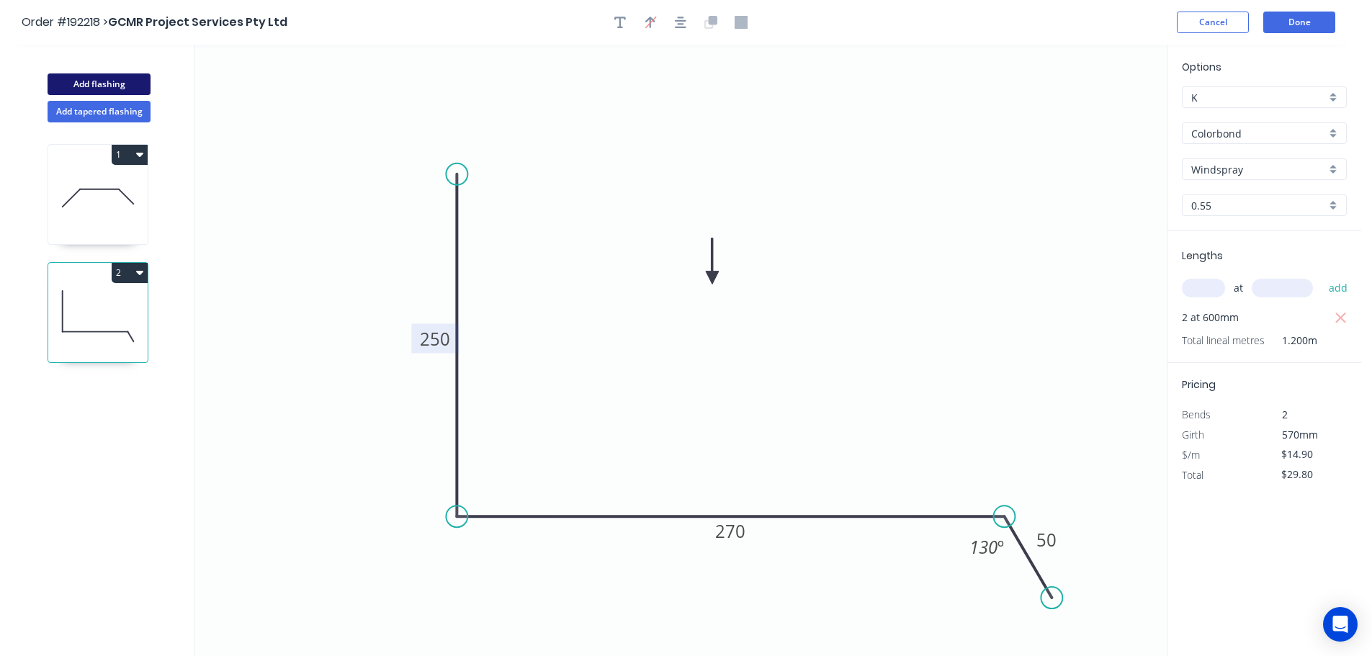
click at [70, 81] on button "Add flashing" at bounding box center [99, 84] width 103 height 22
type input "$0.00"
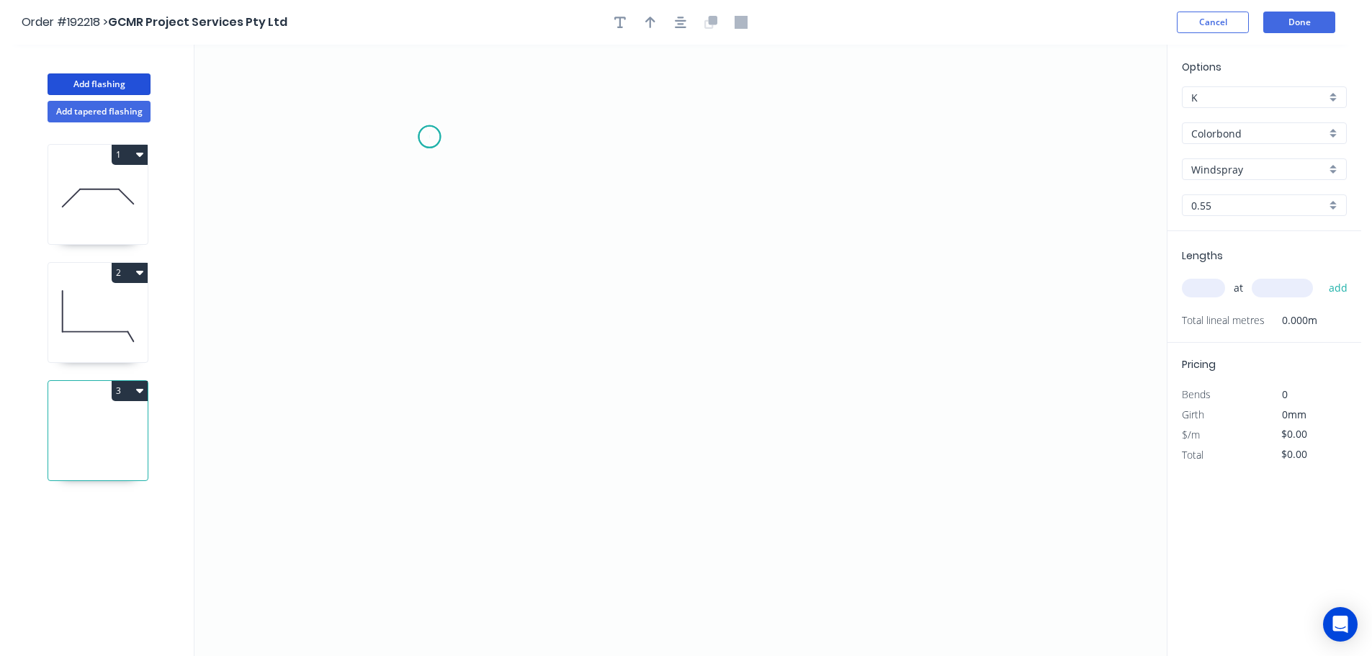
click at [429, 137] on icon "0" at bounding box center [680, 350] width 972 height 611
click at [421, 444] on icon "0" at bounding box center [680, 350] width 972 height 611
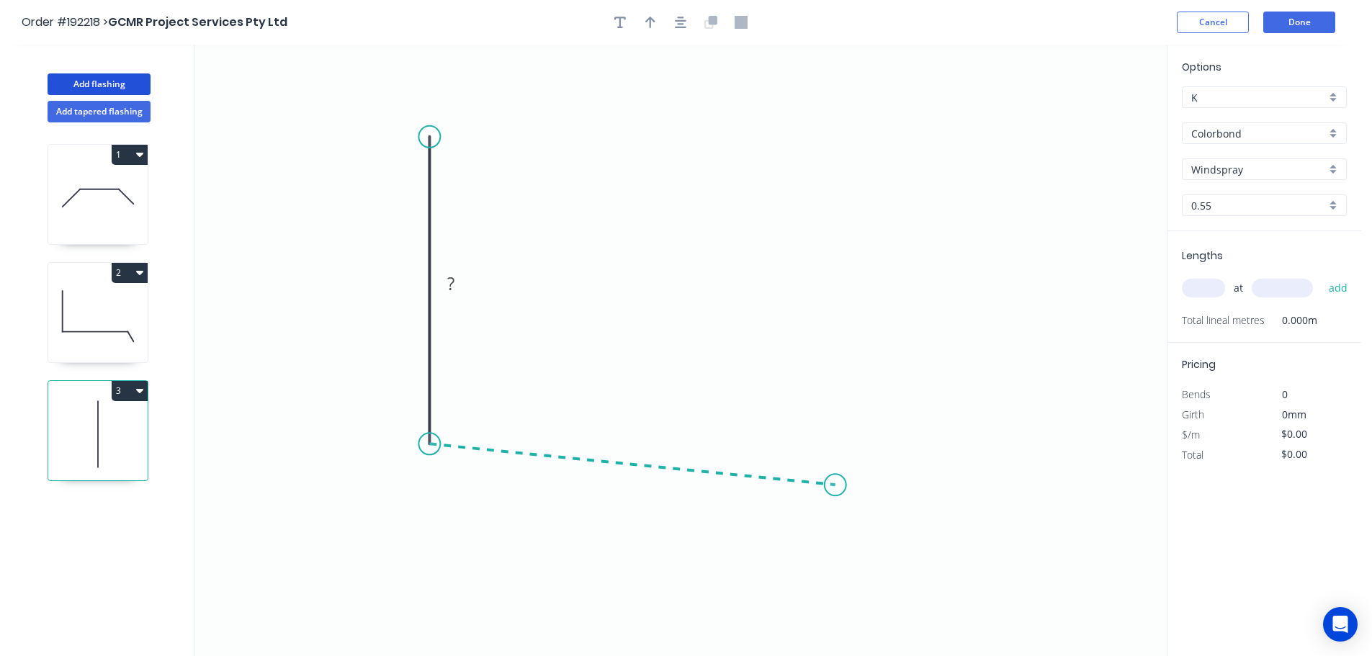
click at [835, 485] on icon "0 ?" at bounding box center [680, 350] width 972 height 611
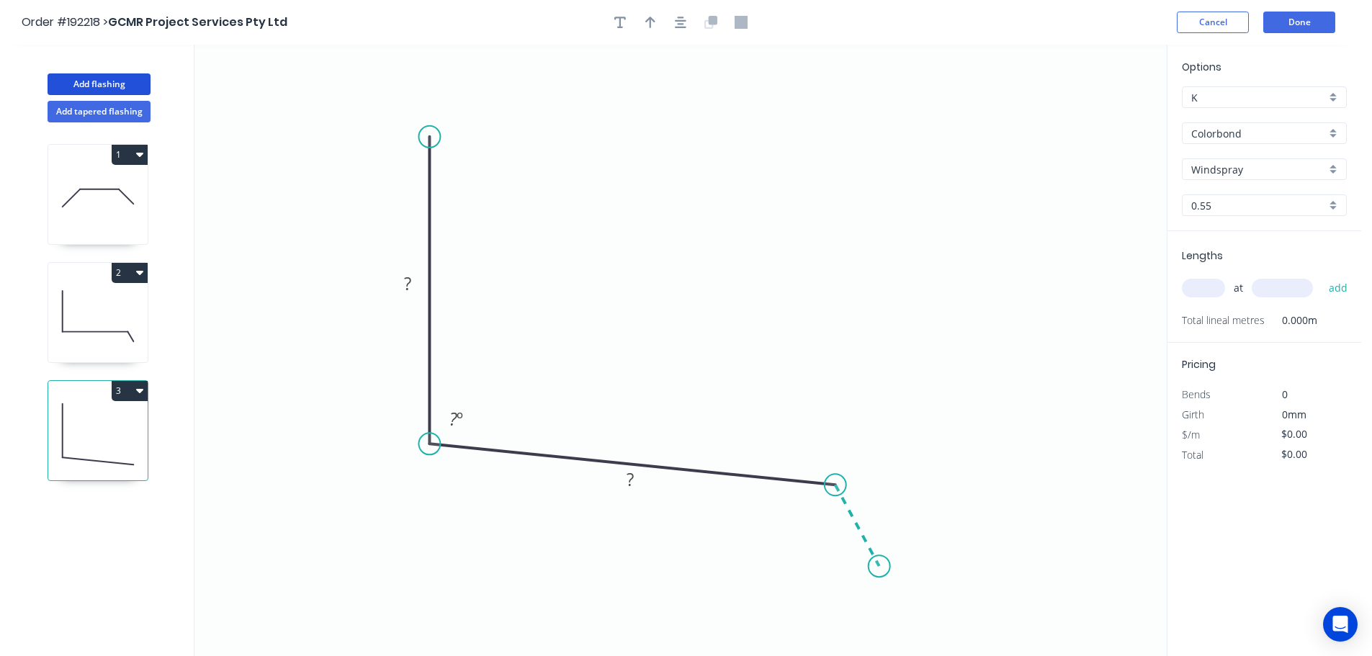
click at [879, 567] on icon "0 ? ? ? º" at bounding box center [680, 350] width 972 height 611
click at [879, 567] on circle at bounding box center [879, 566] width 22 height 22
click at [410, 284] on tspan "?" at bounding box center [407, 283] width 7 height 24
click at [624, 235] on icon "0 250 200 50 93 º 130 º" at bounding box center [680, 350] width 972 height 611
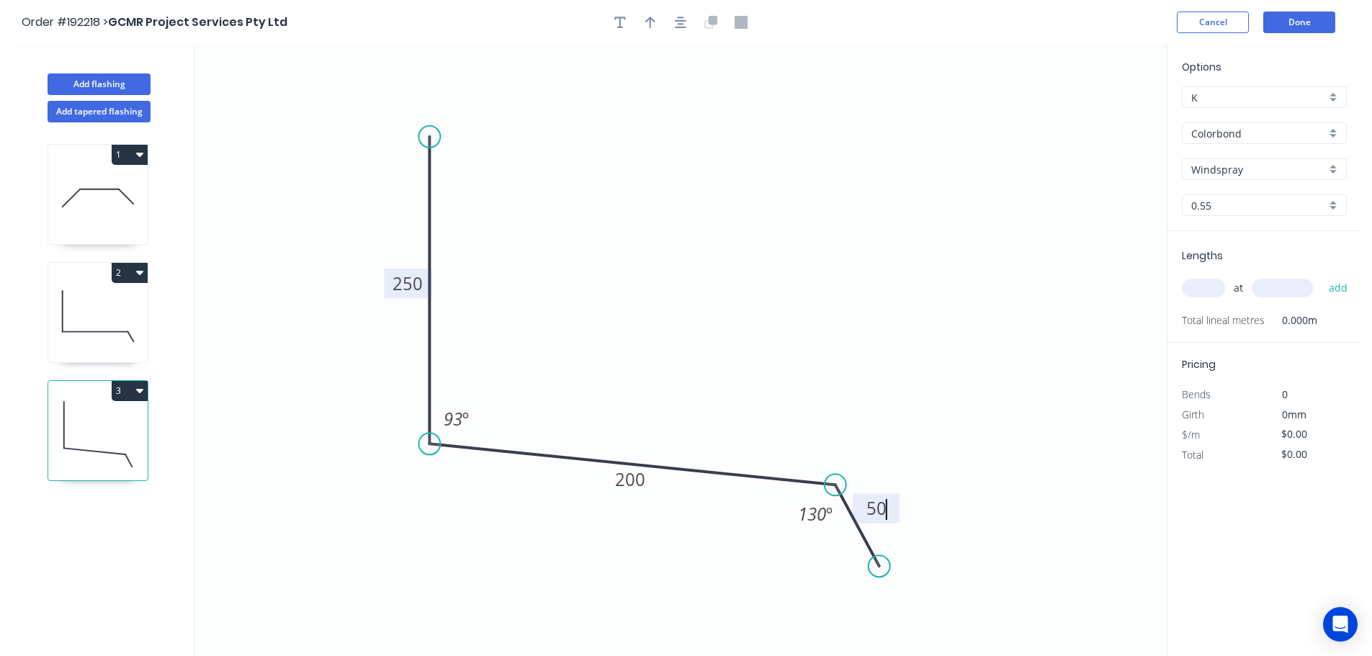
type input "$13.06"
click at [644, 17] on button "button" at bounding box center [650, 23] width 22 height 22
drag, startPoint x: 1092, startPoint y: 112, endPoint x: 657, endPoint y: 235, distance: 452.0
click at [657, 234] on icon at bounding box center [651, 213] width 13 height 46
click at [1212, 289] on input "text" at bounding box center [1203, 288] width 43 height 19
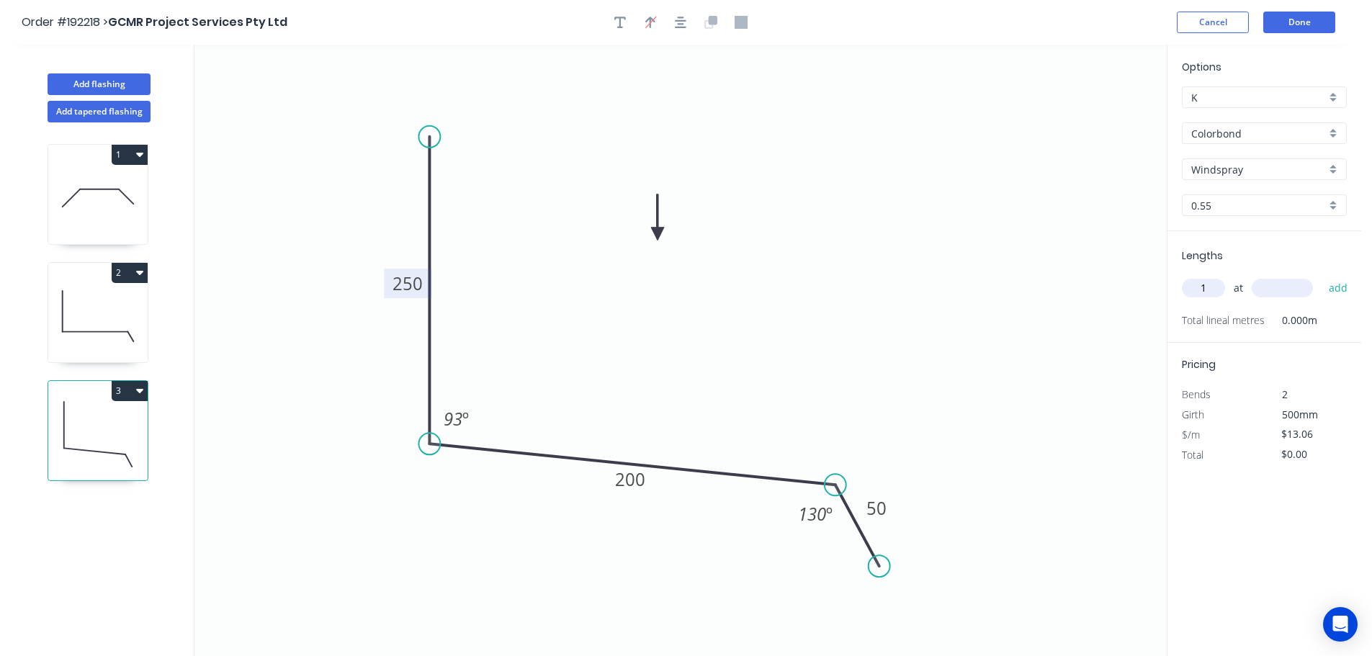
type input "1"
click at [1290, 287] on input "text" at bounding box center [1282, 288] width 61 height 19
type input "1100"
click at [1321, 276] on button "add" at bounding box center [1338, 288] width 34 height 24
type input "$14.37"
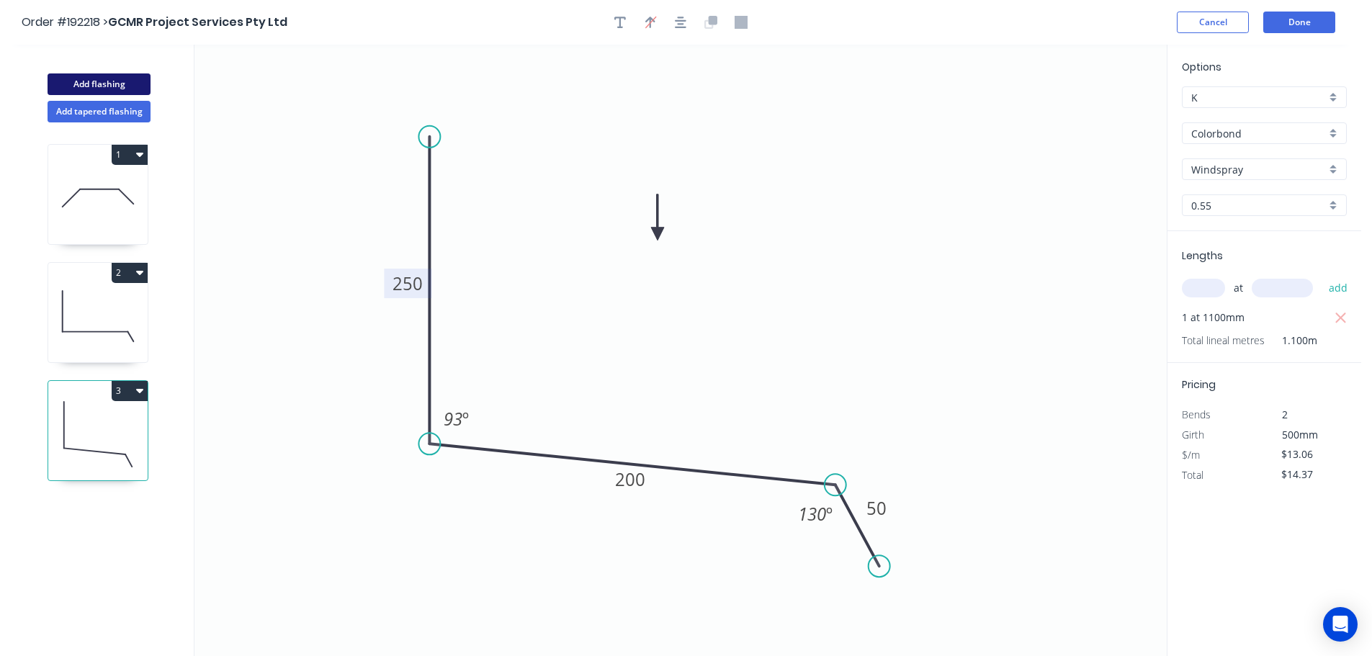
click at [86, 81] on button "Add flashing" at bounding box center [99, 84] width 103 height 22
type input "$0.00"
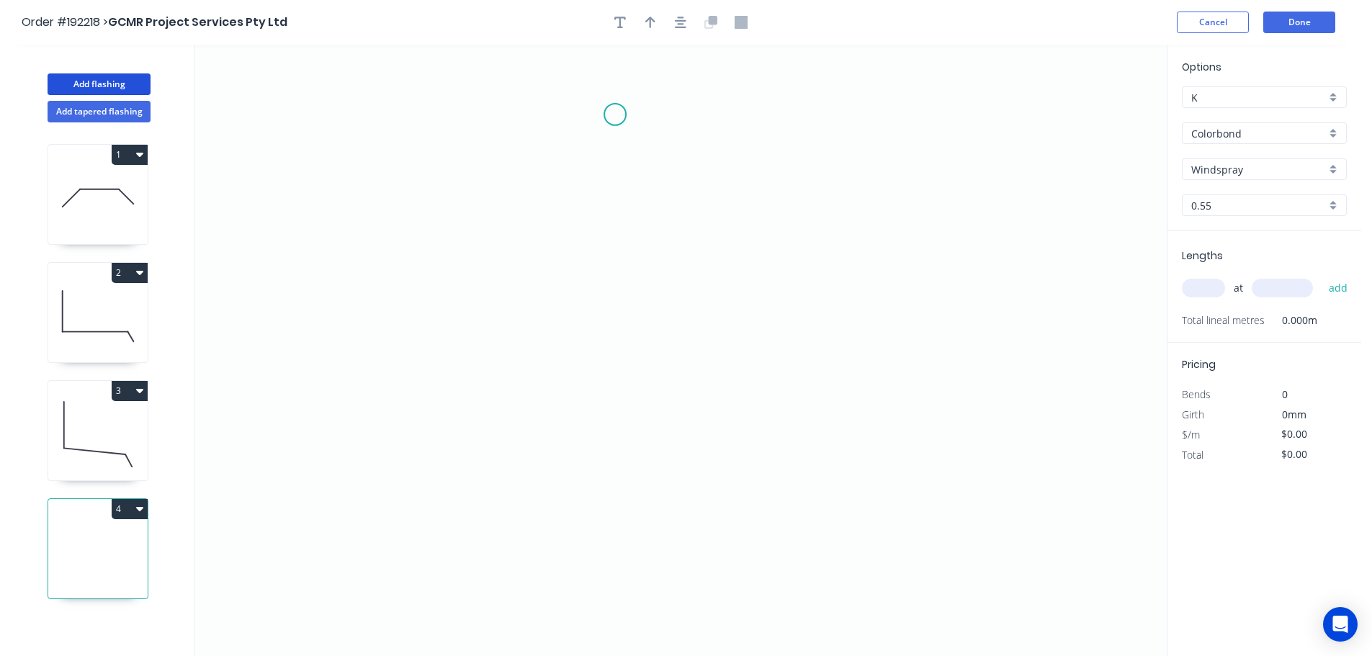
click at [615, 114] on icon "0" at bounding box center [680, 350] width 972 height 611
click at [742, 110] on icon "0" at bounding box center [680, 350] width 972 height 611
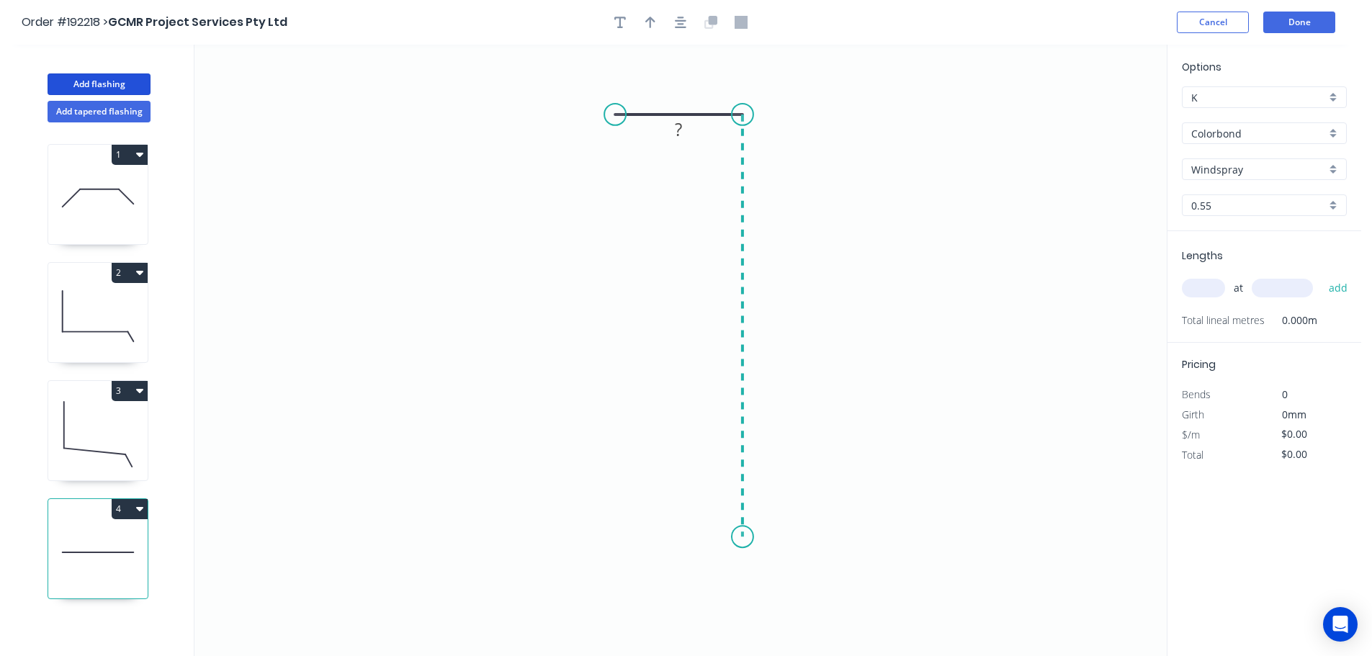
click at [714, 537] on icon "0 ?" at bounding box center [680, 350] width 972 height 611
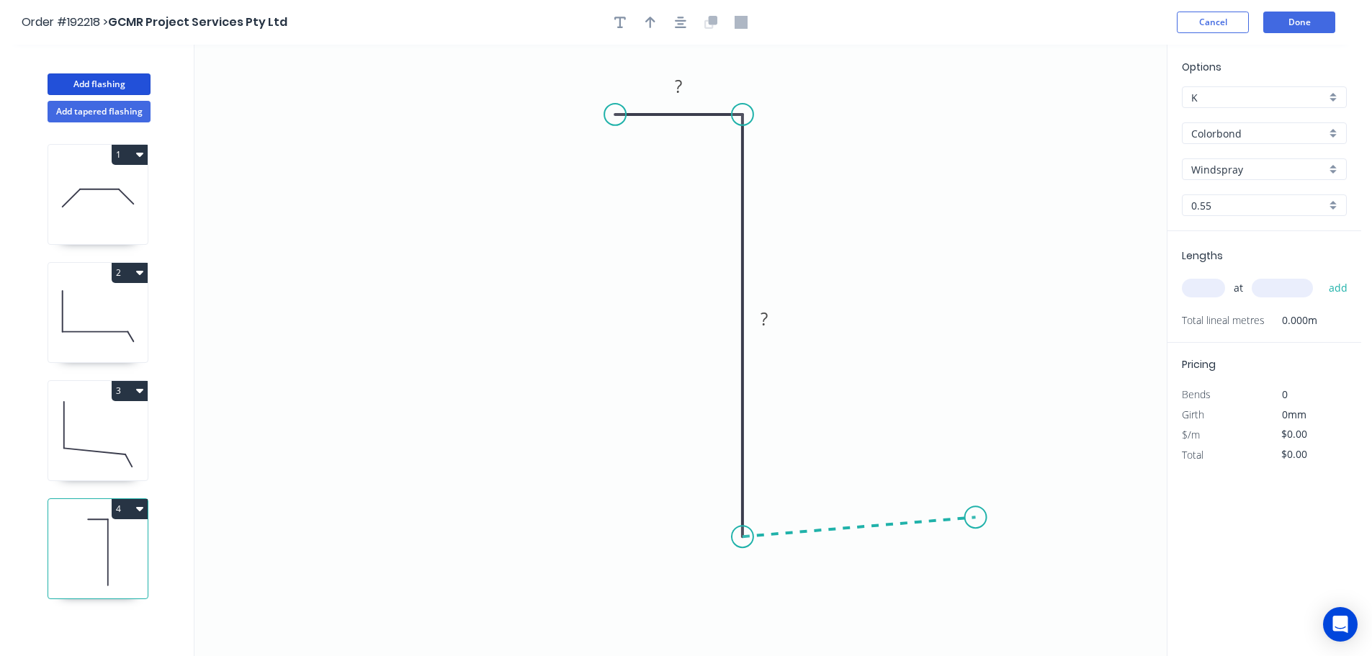
click at [976, 518] on icon "0 ? ?" at bounding box center [680, 350] width 972 height 611
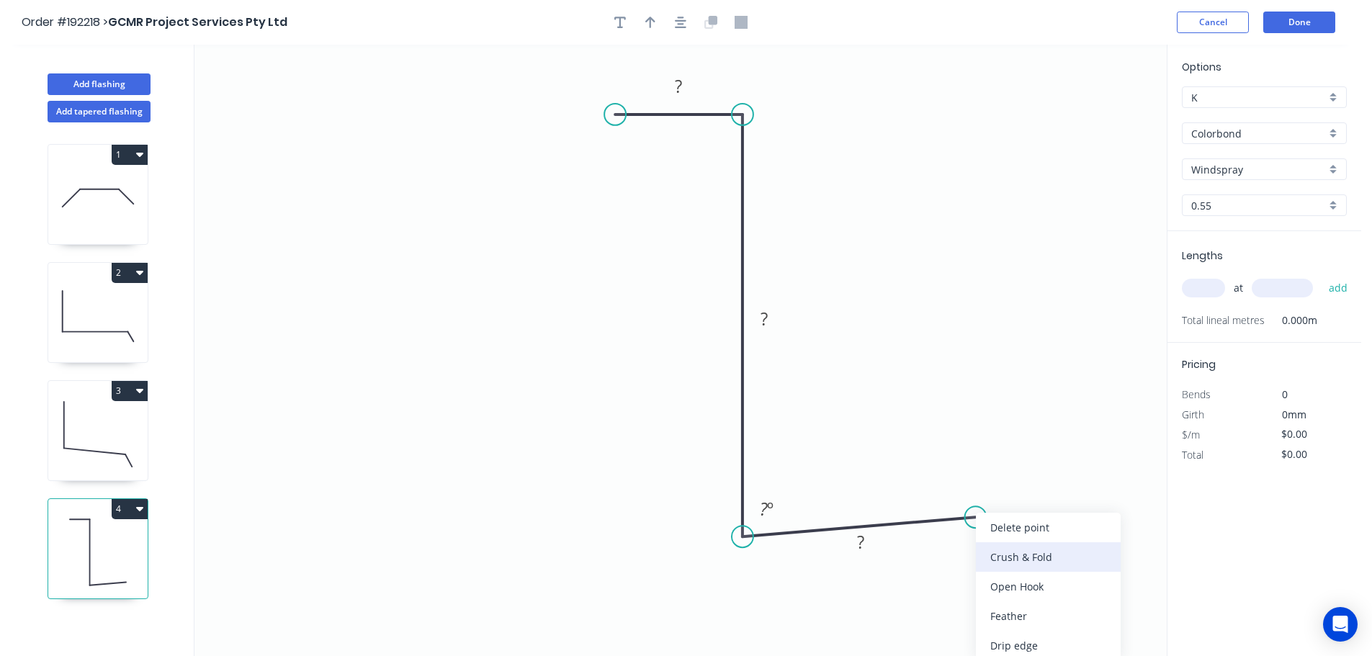
click at [1015, 551] on div "Crush & Fold" at bounding box center [1048, 557] width 145 height 30
click at [972, 544] on tspan "10" at bounding box center [968, 543] width 20 height 24
click at [1045, 511] on icon "0 ? ? CF 15 ? ? º" at bounding box center [680, 350] width 972 height 611
drag, startPoint x: 982, startPoint y: 542, endPoint x: 1040, endPoint y: 456, distance: 103.3
click at [1040, 456] on rect at bounding box center [1017, 457] width 58 height 30
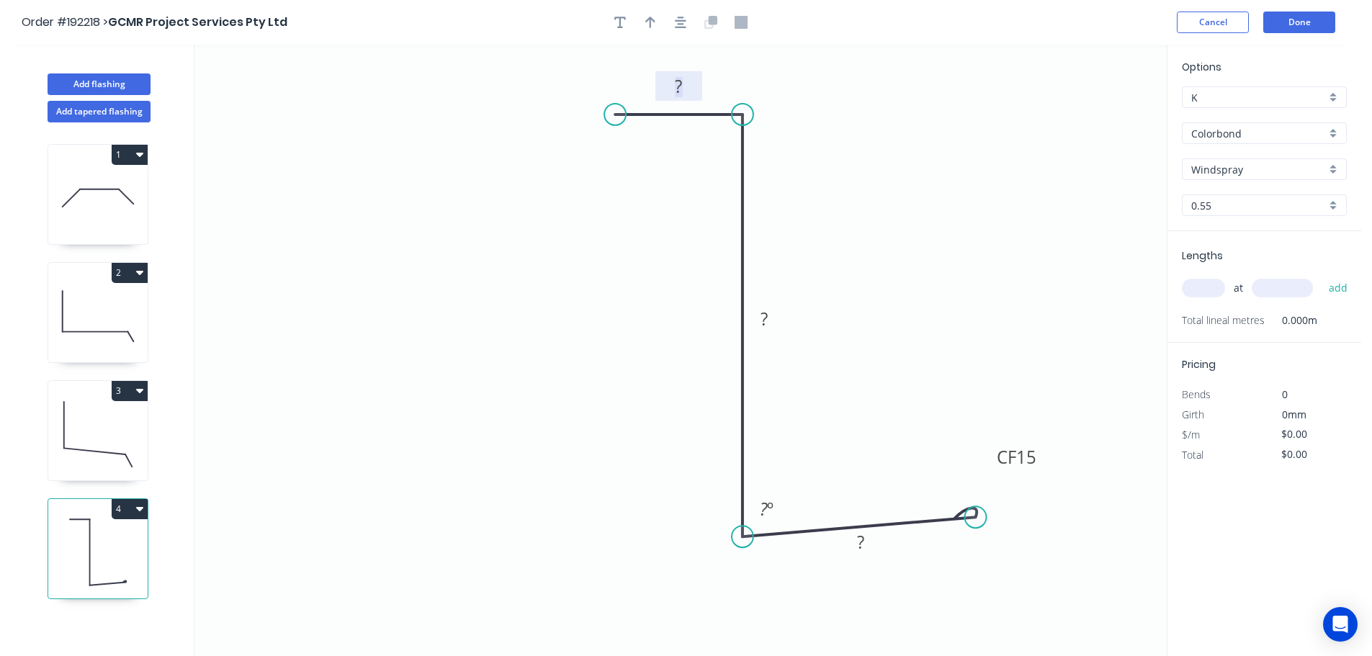
click at [685, 82] on rect at bounding box center [679, 87] width 29 height 20
click at [1020, 133] on icon "0 30 176 CF 15 40 88 º" at bounding box center [680, 350] width 972 height 611
type input "$10.82"
click at [647, 17] on icon "button" at bounding box center [650, 22] width 10 height 13
drag, startPoint x: 1095, startPoint y: 114, endPoint x: 565, endPoint y: 358, distance: 583.5
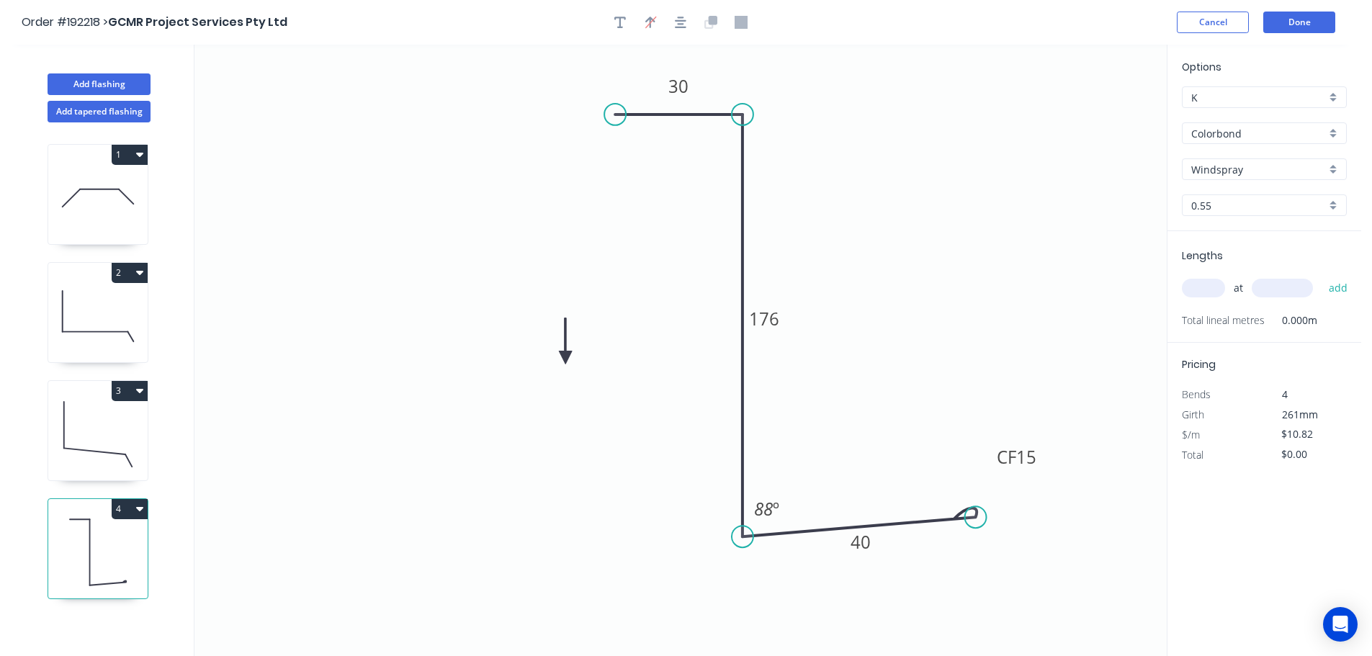
click at [565, 358] on icon at bounding box center [565, 341] width 13 height 46
click at [565, 358] on icon at bounding box center [577, 346] width 42 height 42
click at [565, 358] on icon at bounding box center [582, 357] width 46 height 13
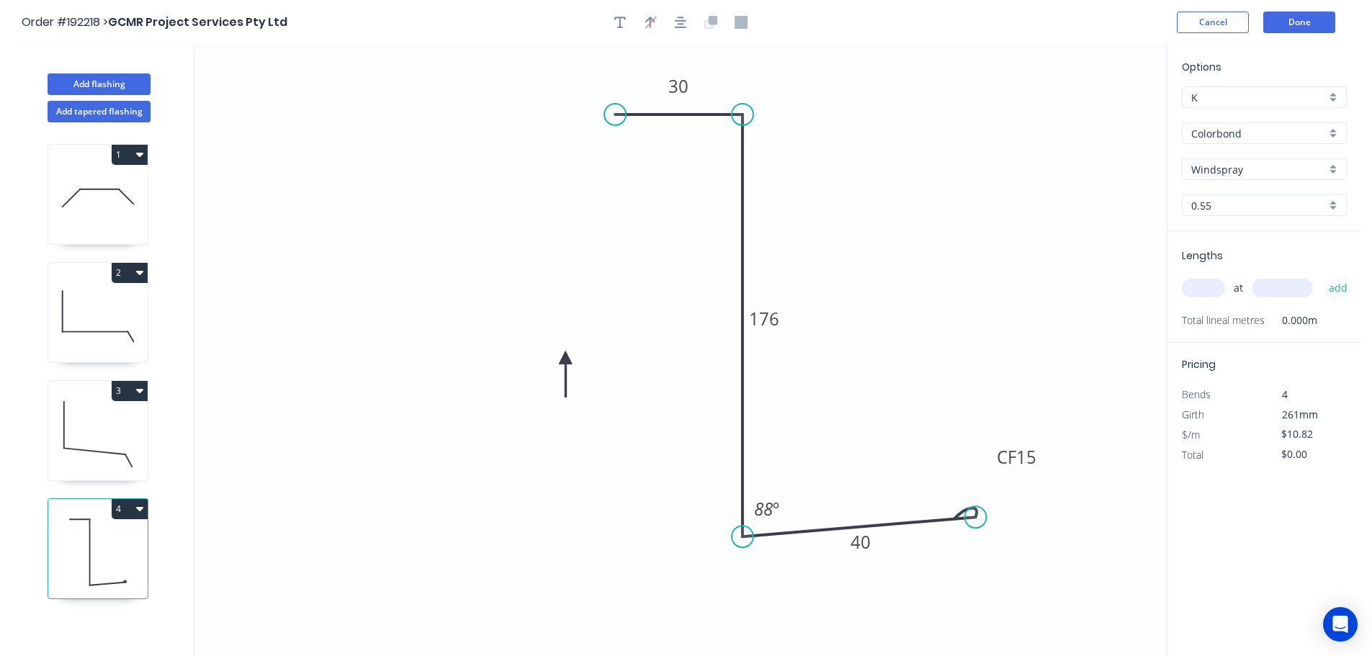
click at [565, 358] on icon at bounding box center [565, 374] width 13 height 46
click at [1335, 171] on div "Windspray" at bounding box center [1264, 169] width 165 height 22
click at [1273, 267] on div "Monument" at bounding box center [1263, 258] width 163 height 25
type input "Monument"
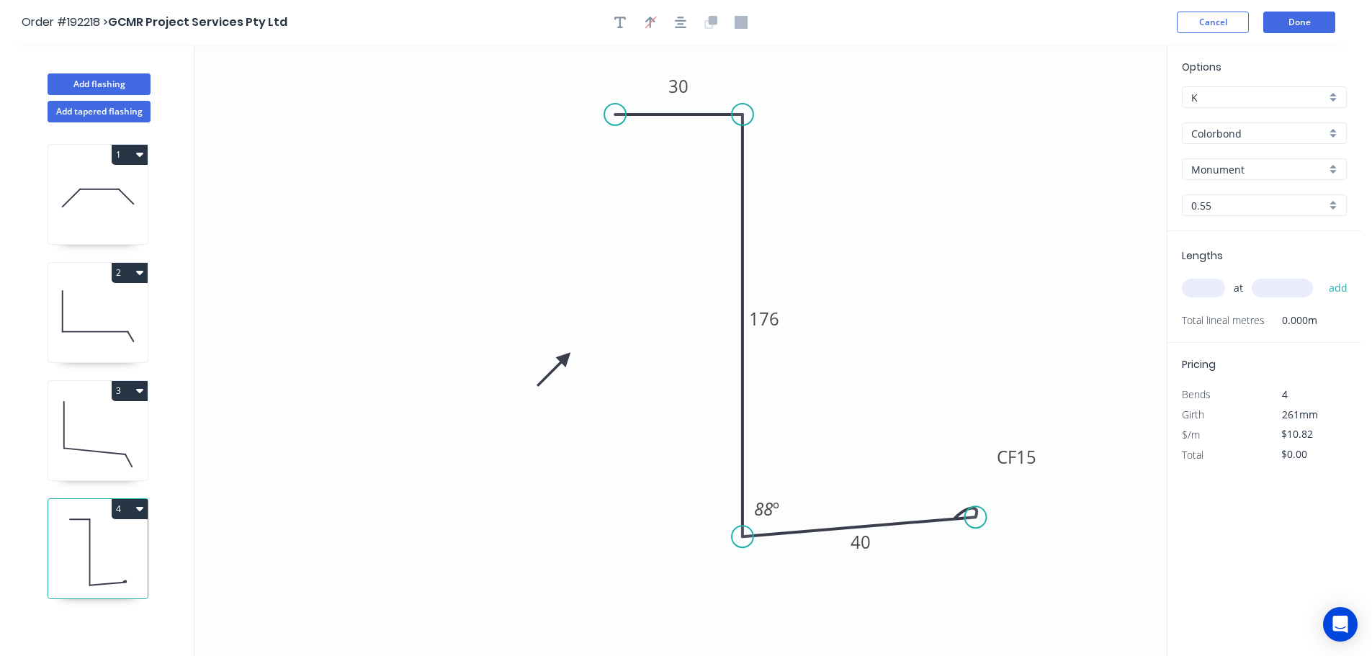
click at [1211, 284] on input "text" at bounding box center [1203, 288] width 43 height 19
type input "1"
type input "850"
click at [1321, 276] on button "add" at bounding box center [1338, 288] width 34 height 24
type input "$10.82"
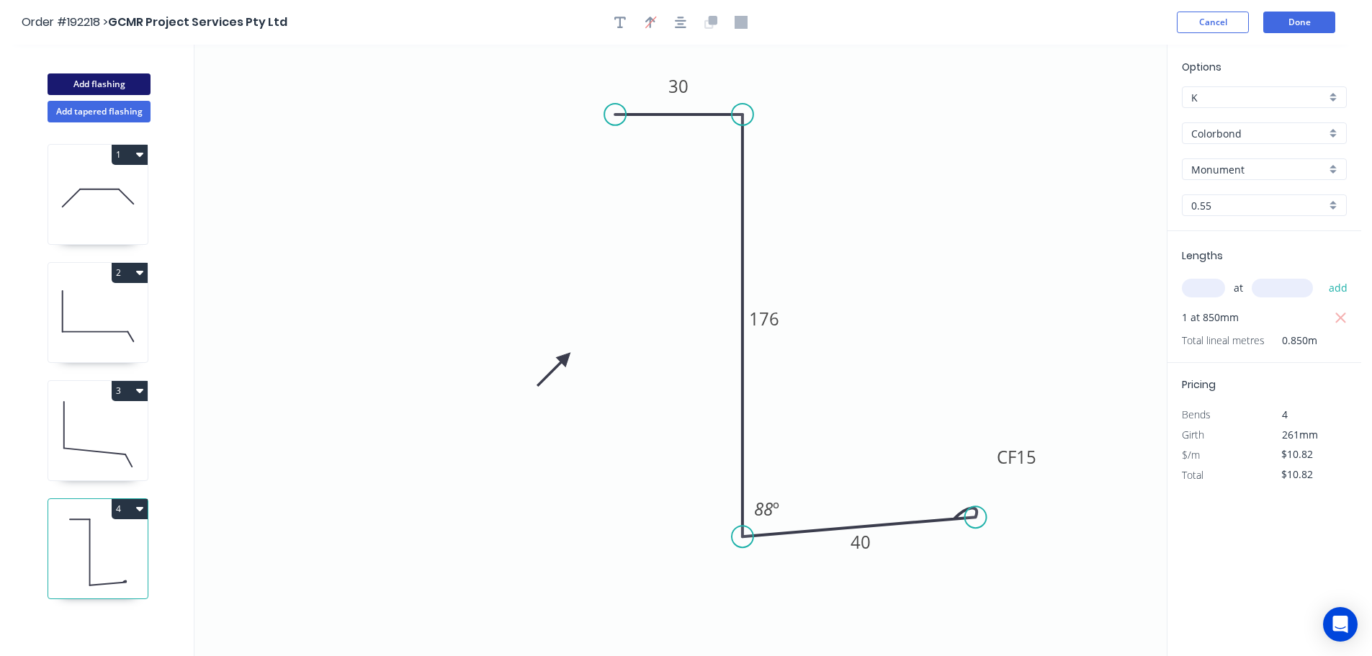
drag, startPoint x: 93, startPoint y: 81, endPoint x: 156, endPoint y: 119, distance: 73.4
click at [93, 80] on button "Add flashing" at bounding box center [99, 84] width 103 height 22
type input "$0.00"
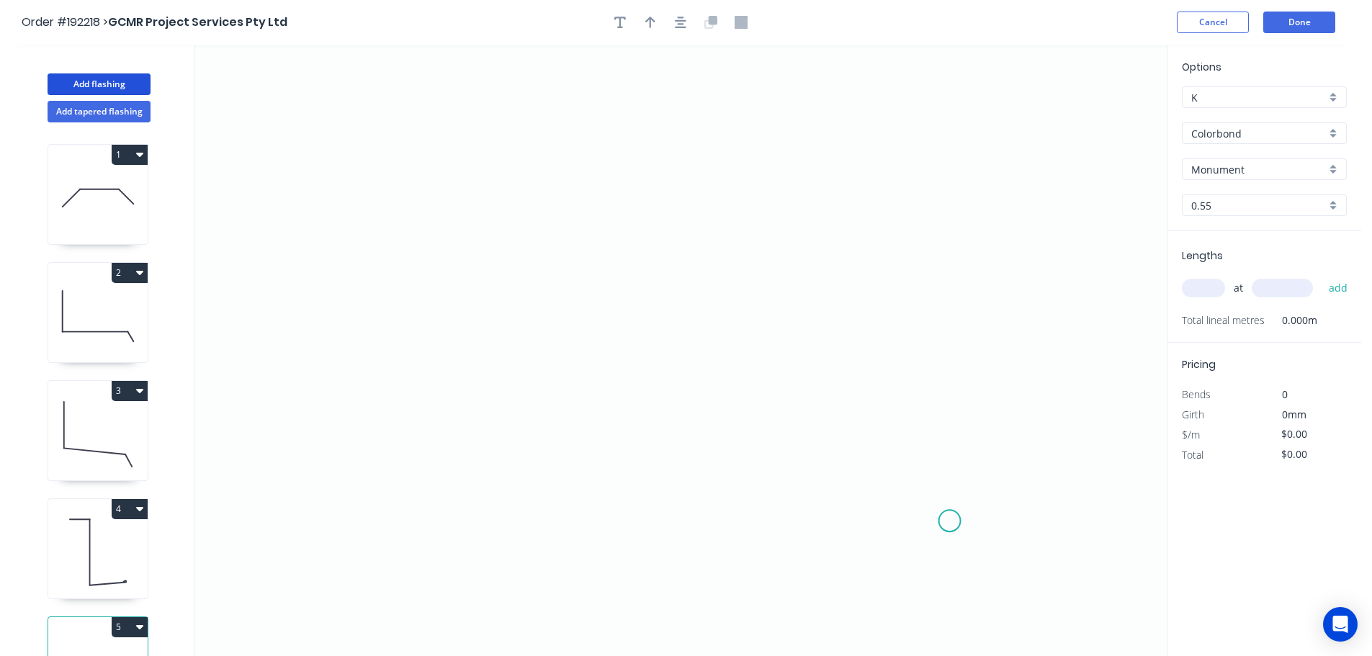
click at [950, 521] on icon "0" at bounding box center [680, 350] width 972 height 611
click at [946, 246] on icon "0" at bounding box center [680, 350] width 972 height 611
click at [431, 241] on icon "0 ?" at bounding box center [680, 350] width 972 height 611
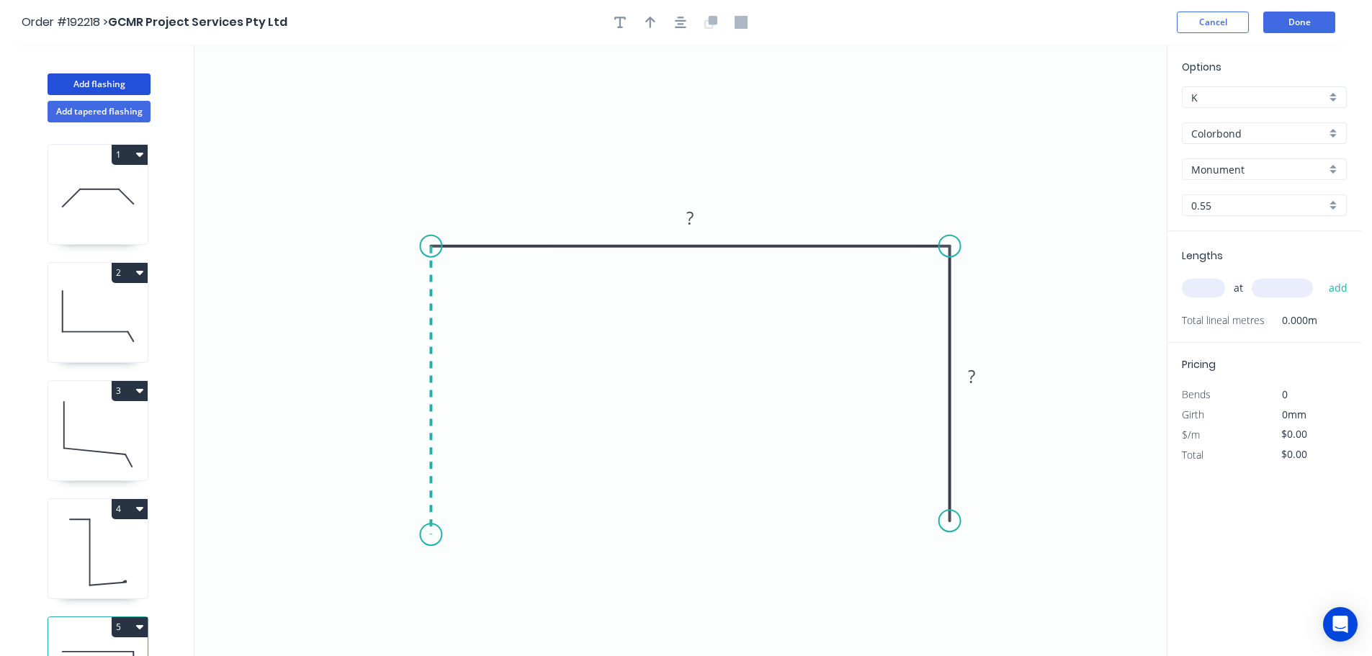
click at [431, 535] on icon "0 ? ?" at bounding box center [680, 350] width 972 height 611
click at [481, 487] on icon "0 ? ? ?" at bounding box center [680, 350] width 972 height 611
click at [481, 487] on circle at bounding box center [481, 484] width 22 height 22
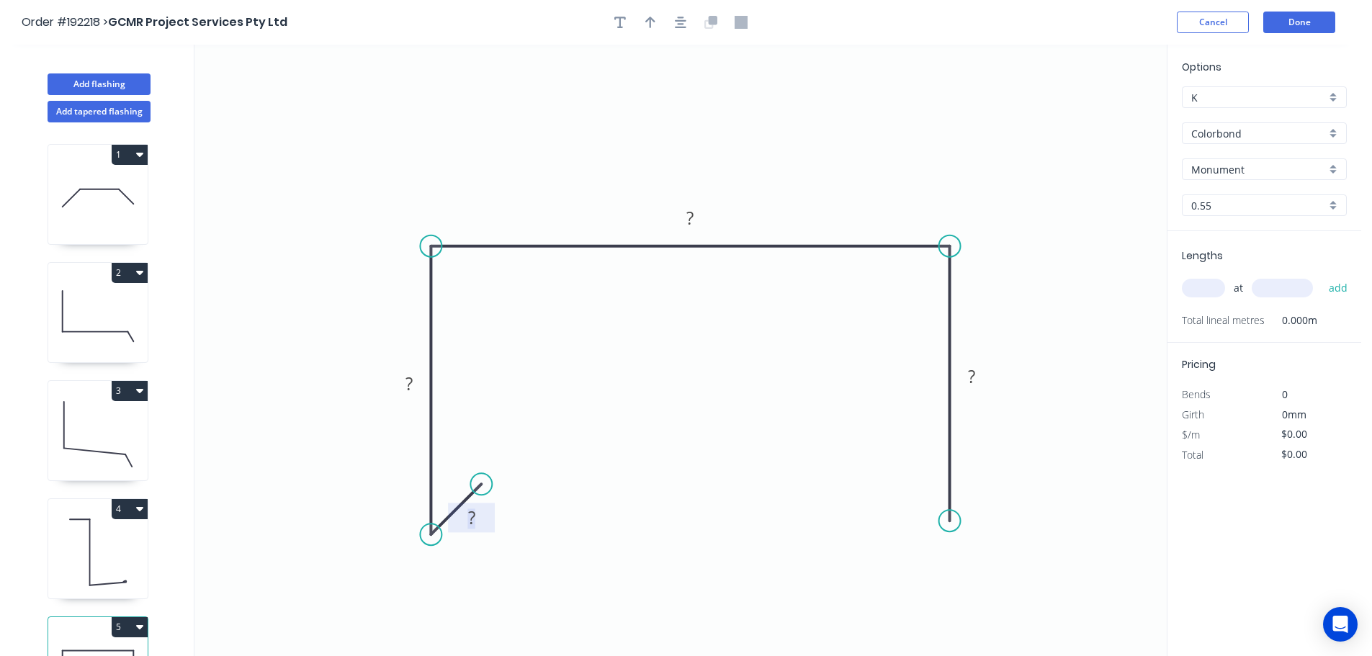
click at [476, 521] on rect at bounding box center [471, 518] width 29 height 20
click at [814, 454] on icon "0 12 80 205 70" at bounding box center [680, 350] width 972 height 611
click at [976, 619] on div "Feather" at bounding box center [1021, 616] width 145 height 30
type input "$12.66"
click at [932, 493] on tspan "15" at bounding box center [928, 495] width 20 height 24
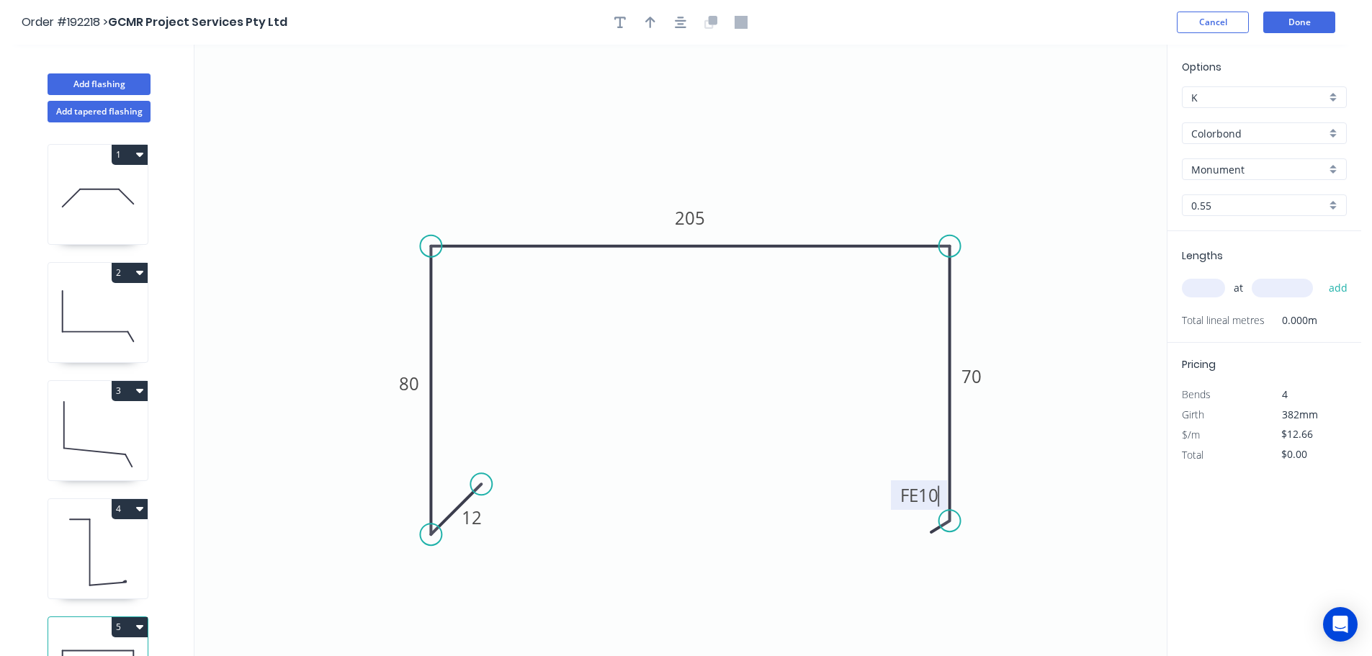
click at [1001, 482] on icon "0 12 80 205 FE 10 70" at bounding box center [680, 350] width 972 height 611
drag, startPoint x: 894, startPoint y: 497, endPoint x: 848, endPoint y: 552, distance: 71.1
click at [848, 552] on rect at bounding box center [873, 549] width 56 height 30
click at [647, 17] on icon "button" at bounding box center [650, 22] width 10 height 13
drag, startPoint x: 1092, startPoint y: 111, endPoint x: 801, endPoint y: 157, distance: 294.6
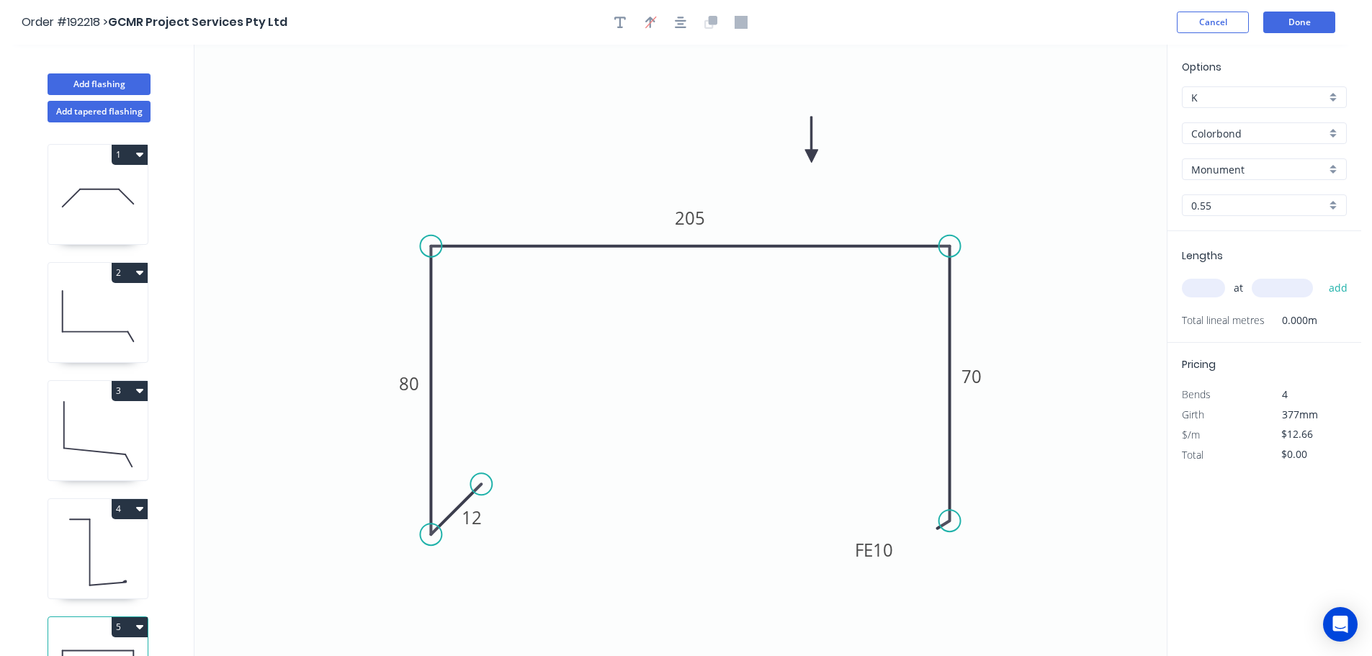
click at [805, 157] on icon at bounding box center [811, 140] width 13 height 46
click at [1203, 288] on input "text" at bounding box center [1203, 288] width 43 height 19
type input "1"
click at [1287, 284] on input "text" at bounding box center [1282, 288] width 61 height 19
type input "800"
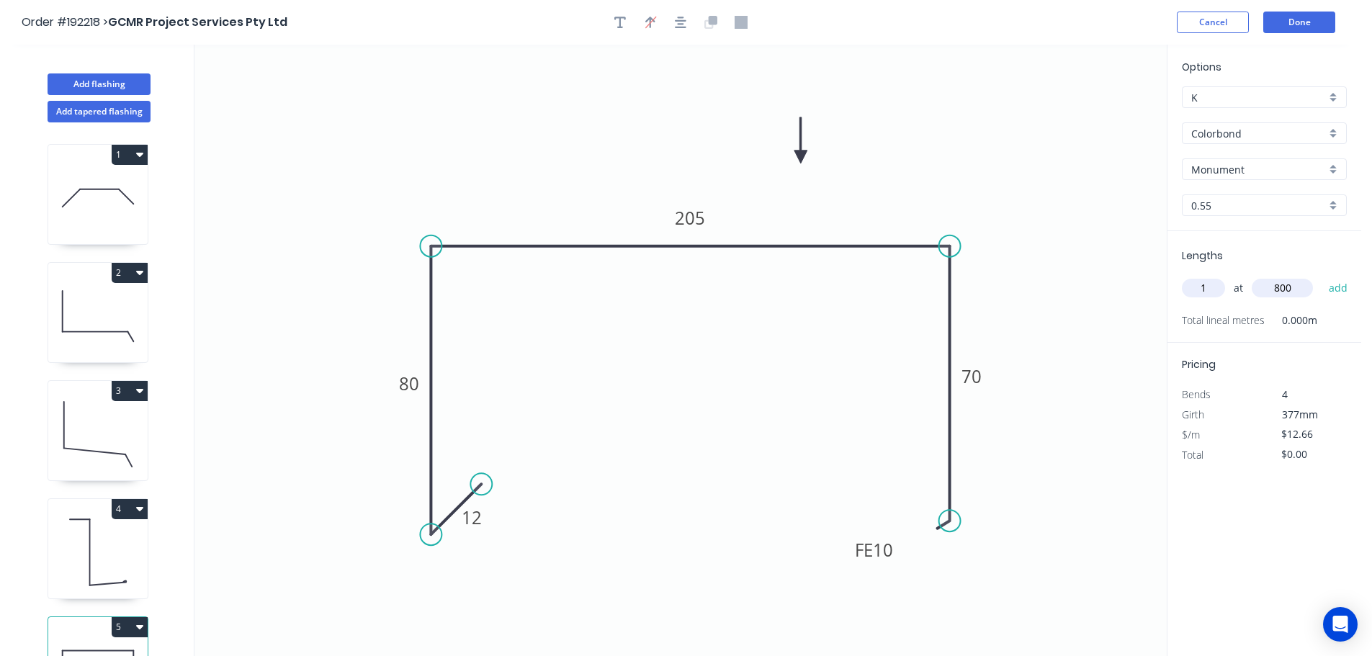
click at [1321, 276] on button "add" at bounding box center [1338, 288] width 34 height 24
type input "$12.66"
click at [1295, 16] on button "Done" at bounding box center [1299, 23] width 72 height 22
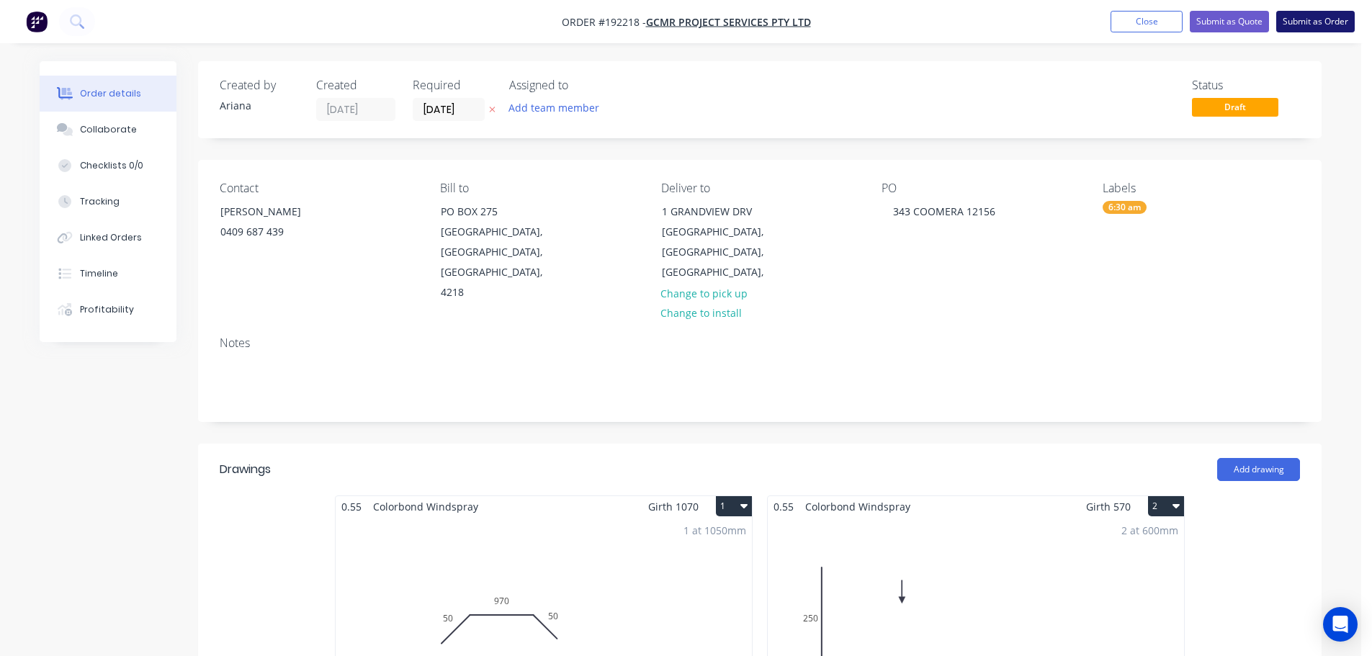
click at [1313, 19] on button "Submit as Order" at bounding box center [1315, 22] width 78 height 22
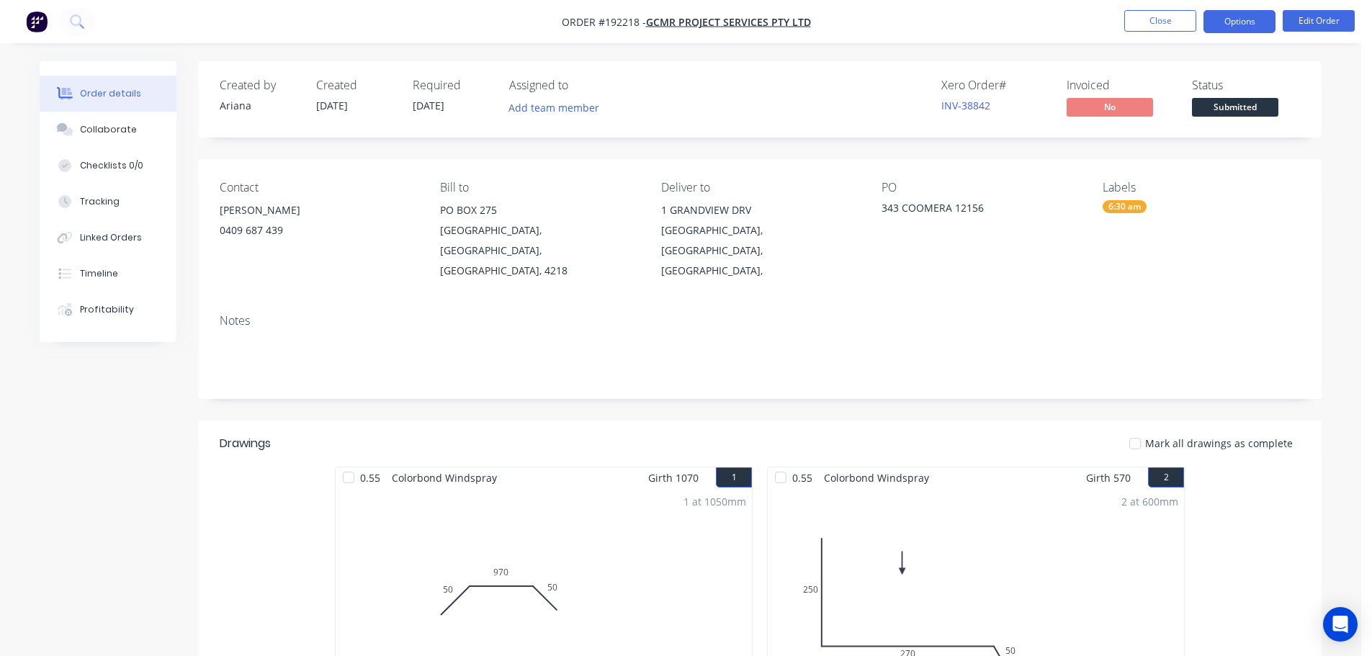
click at [1234, 19] on button "Options" at bounding box center [1239, 21] width 72 height 23
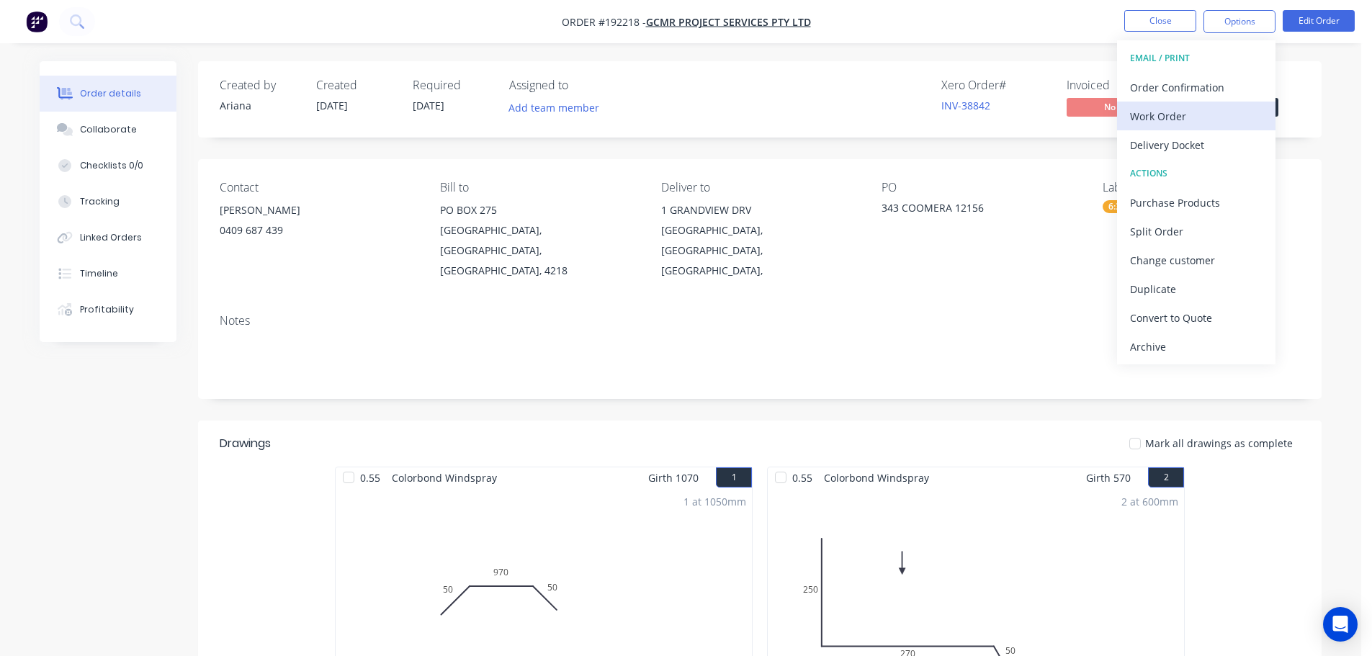
click at [1183, 120] on div "Work Order" at bounding box center [1196, 116] width 133 height 21
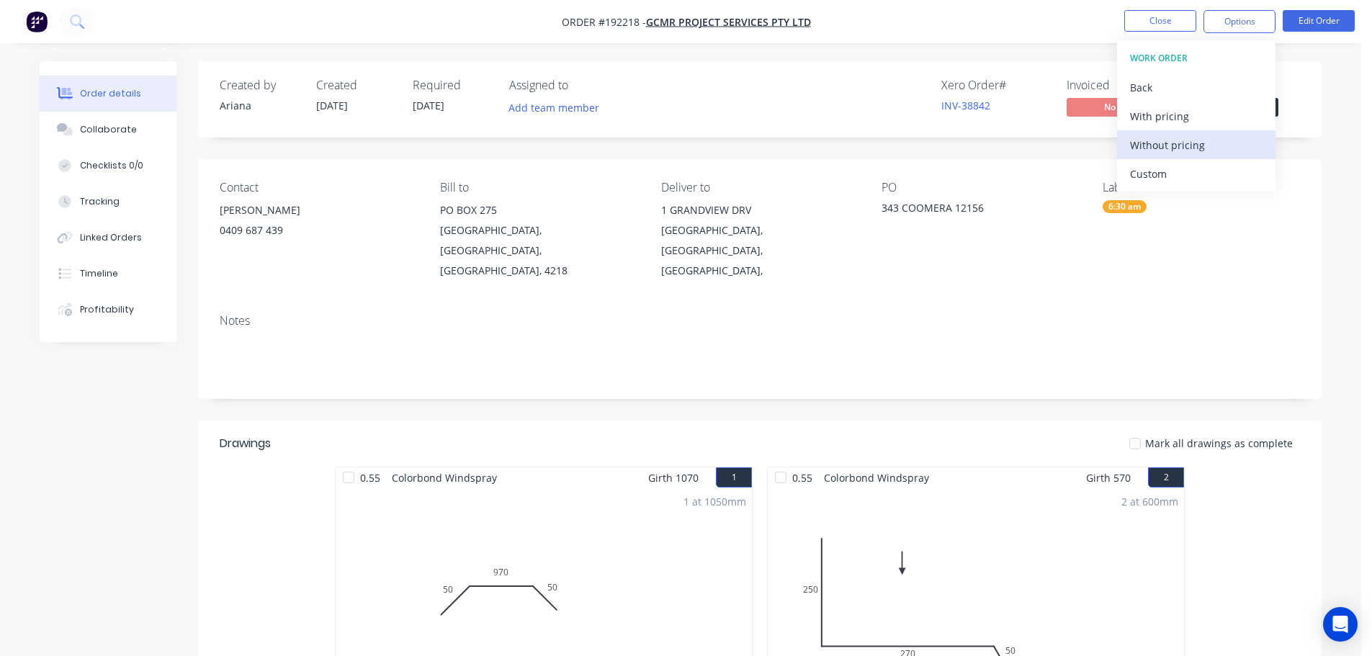
click at [1162, 147] on div "Without pricing" at bounding box center [1196, 145] width 133 height 21
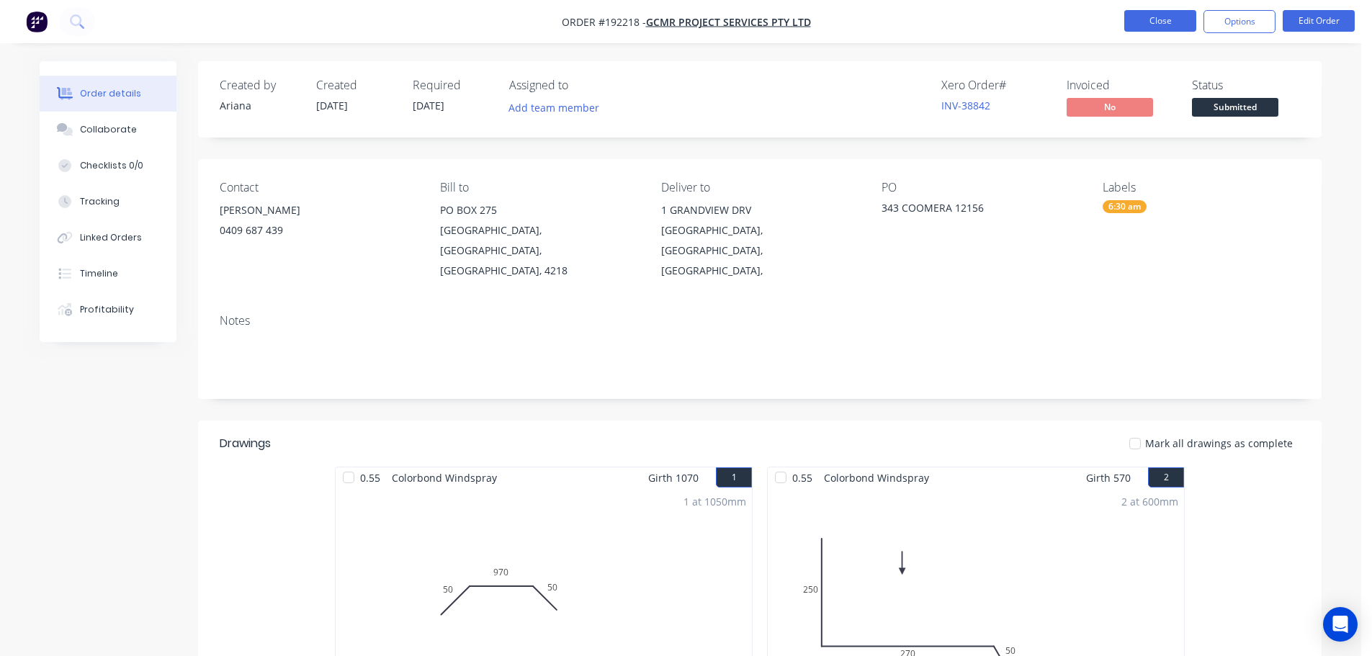
click at [1156, 20] on button "Close" at bounding box center [1160, 21] width 72 height 22
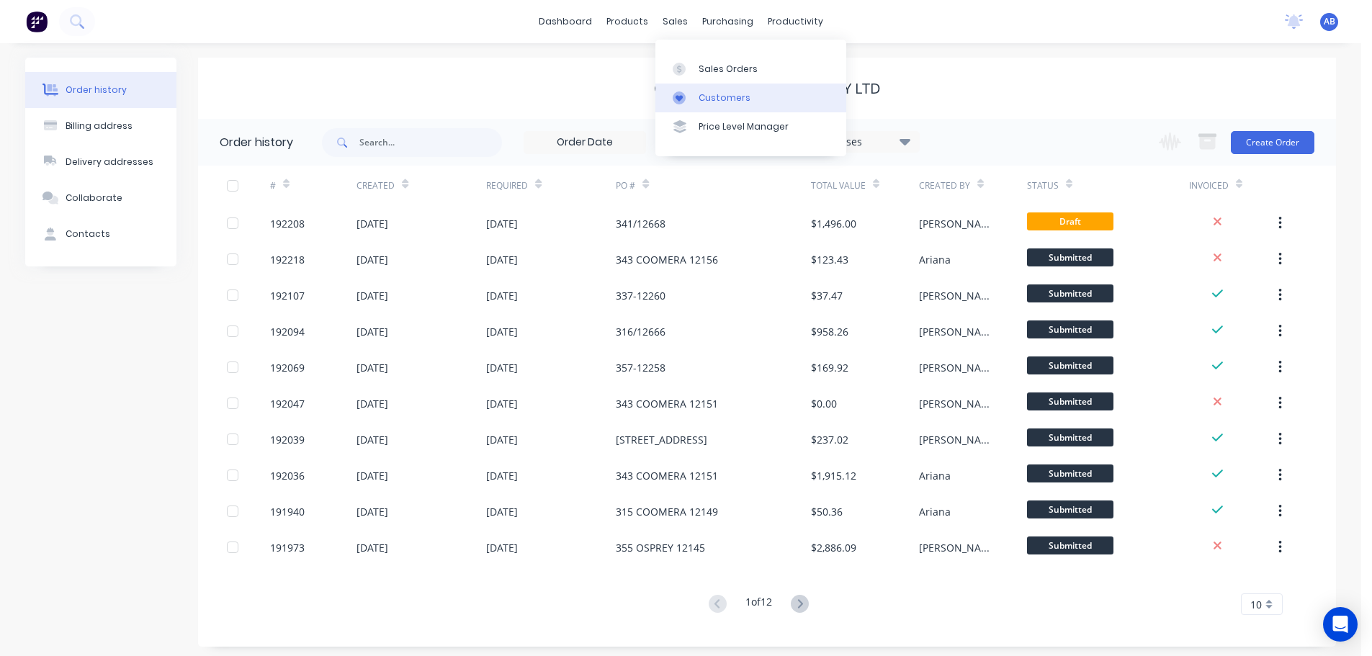
click at [712, 99] on div "Customers" at bounding box center [725, 97] width 52 height 13
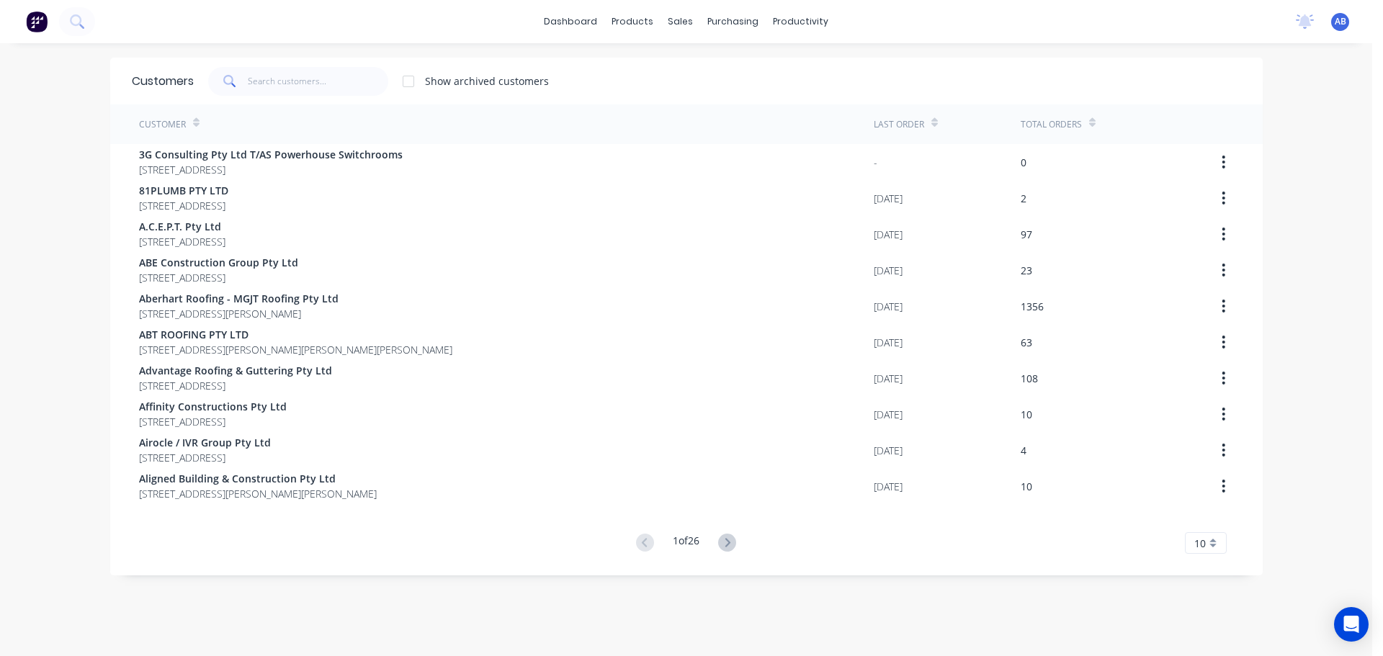
click at [1054, 22] on div "dashboard products sales purchasing productivity dashboard products Product Cat…" at bounding box center [686, 21] width 1372 height 43
click at [270, 78] on input "text" at bounding box center [318, 81] width 140 height 29
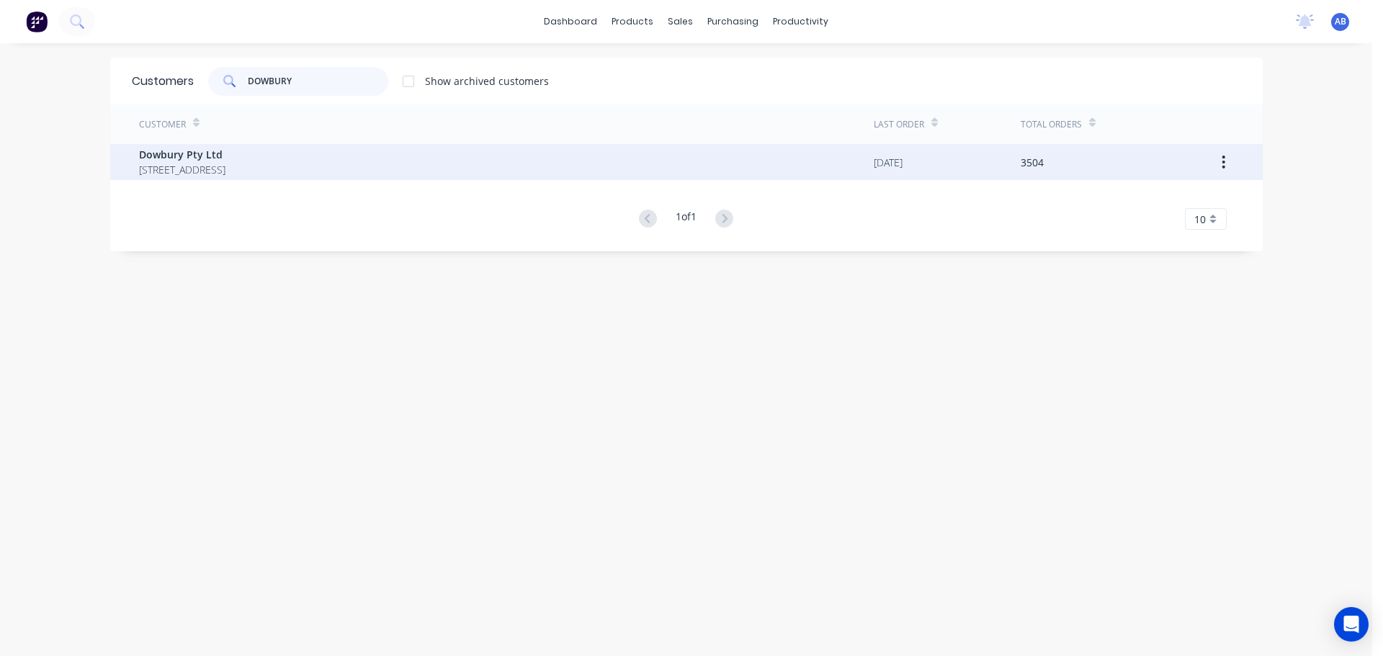
type input "DOWBURY"
click at [225, 166] on span "[STREET_ADDRESS]" at bounding box center [182, 169] width 86 height 15
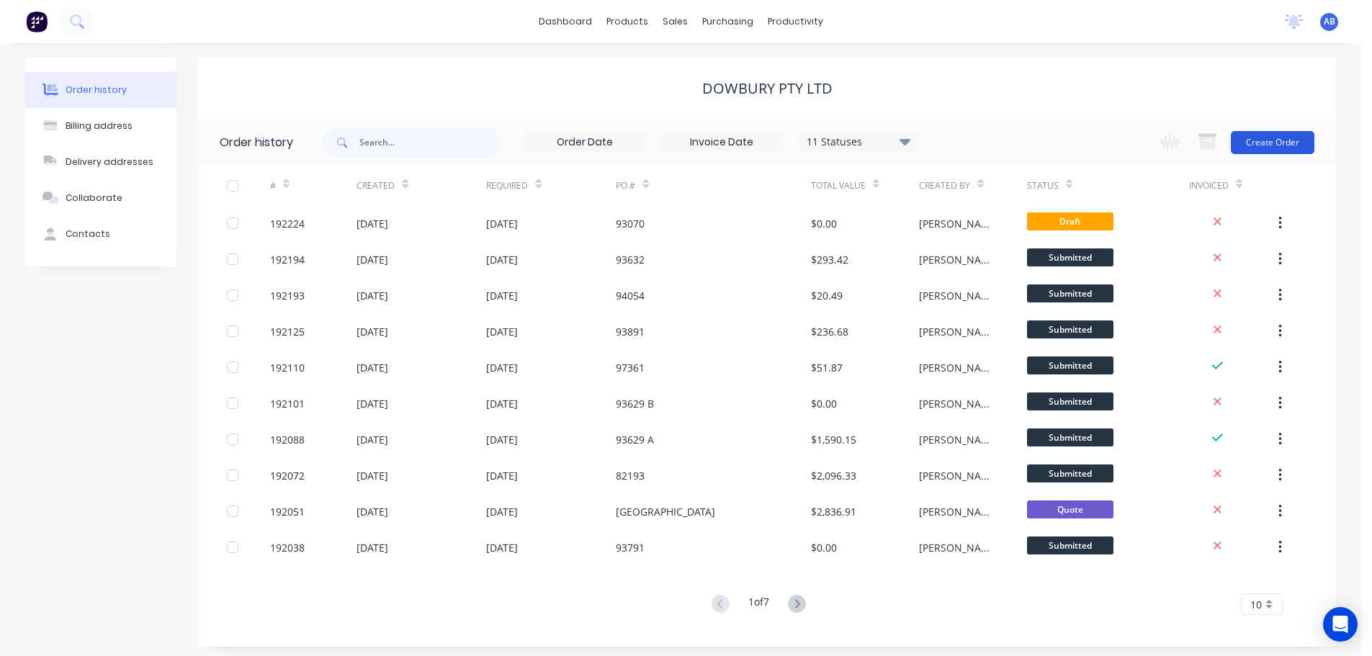
click at [1285, 137] on button "Create Order" at bounding box center [1273, 142] width 84 height 23
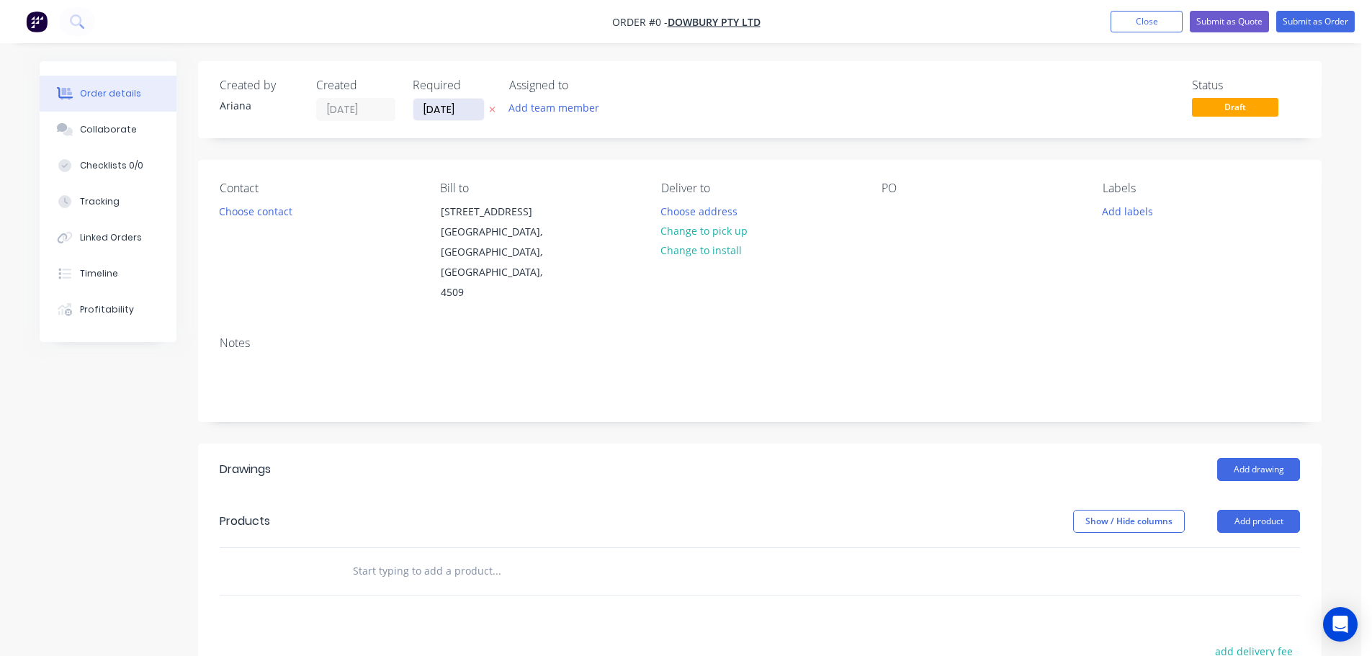
click at [461, 109] on input "[DATE]" at bounding box center [448, 110] width 71 height 22
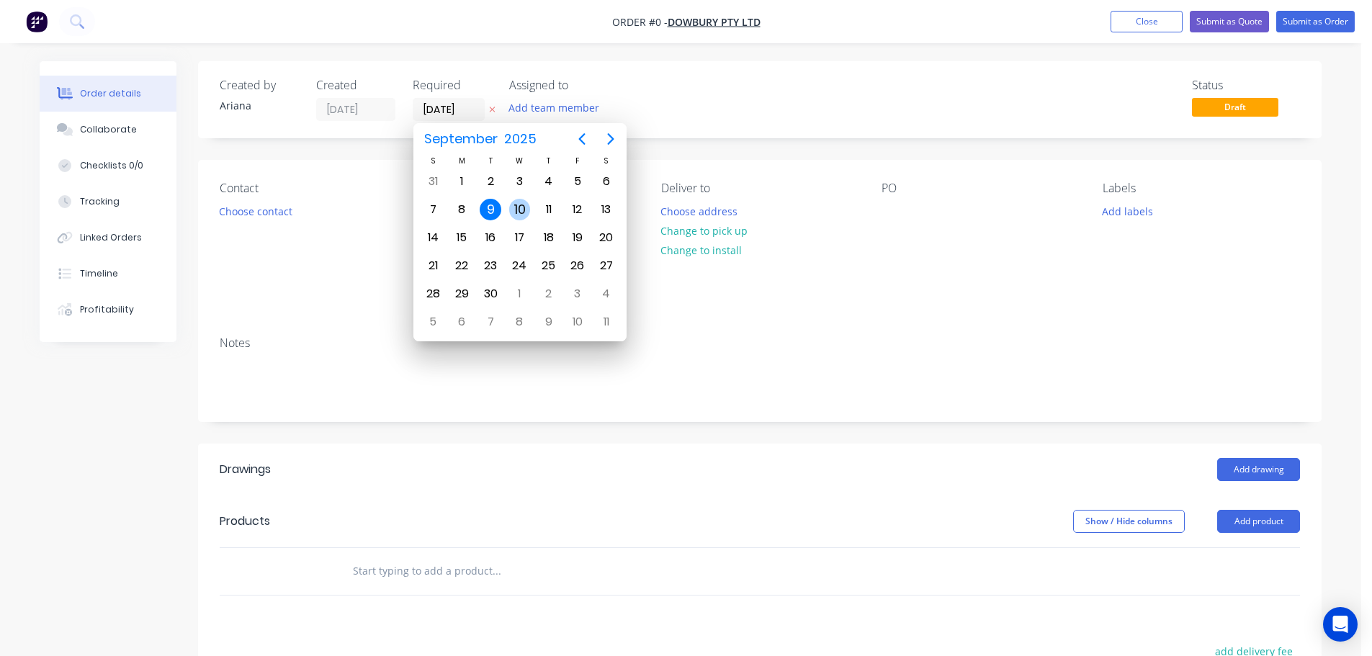
click at [519, 209] on div "10" at bounding box center [520, 210] width 22 height 22
type input "[DATE]"
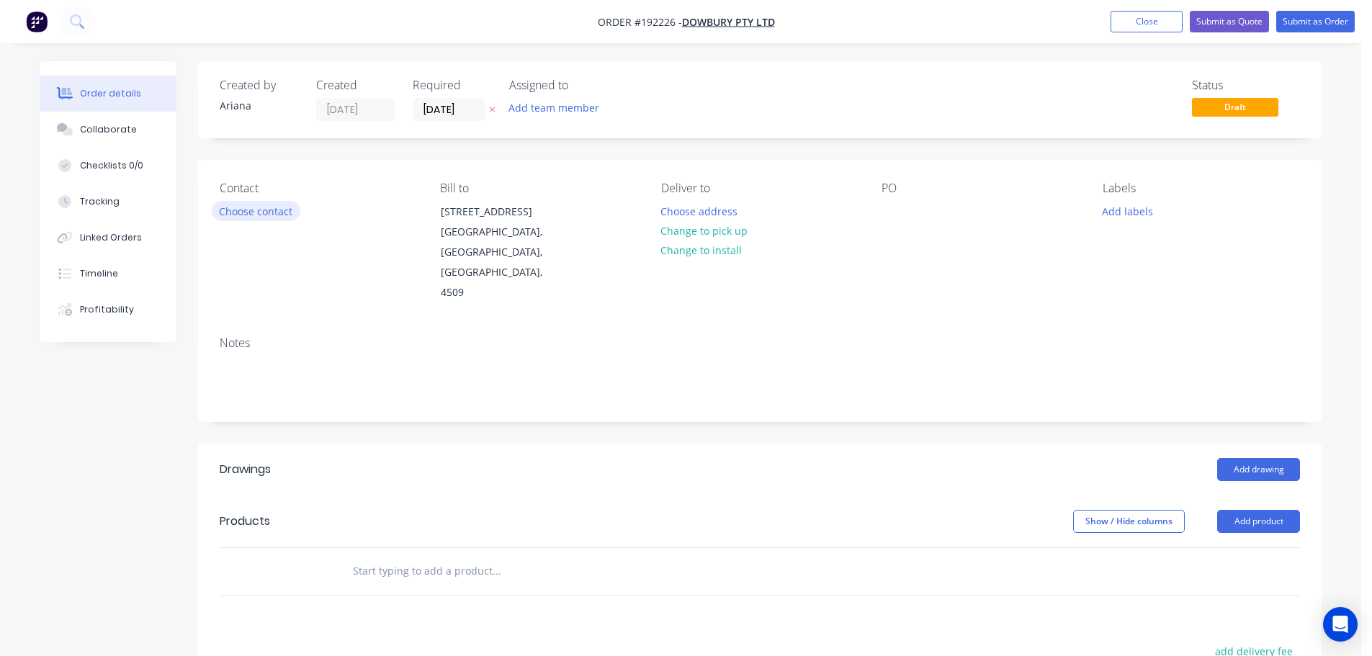
click at [268, 206] on button "Choose contact" at bounding box center [256, 210] width 89 height 19
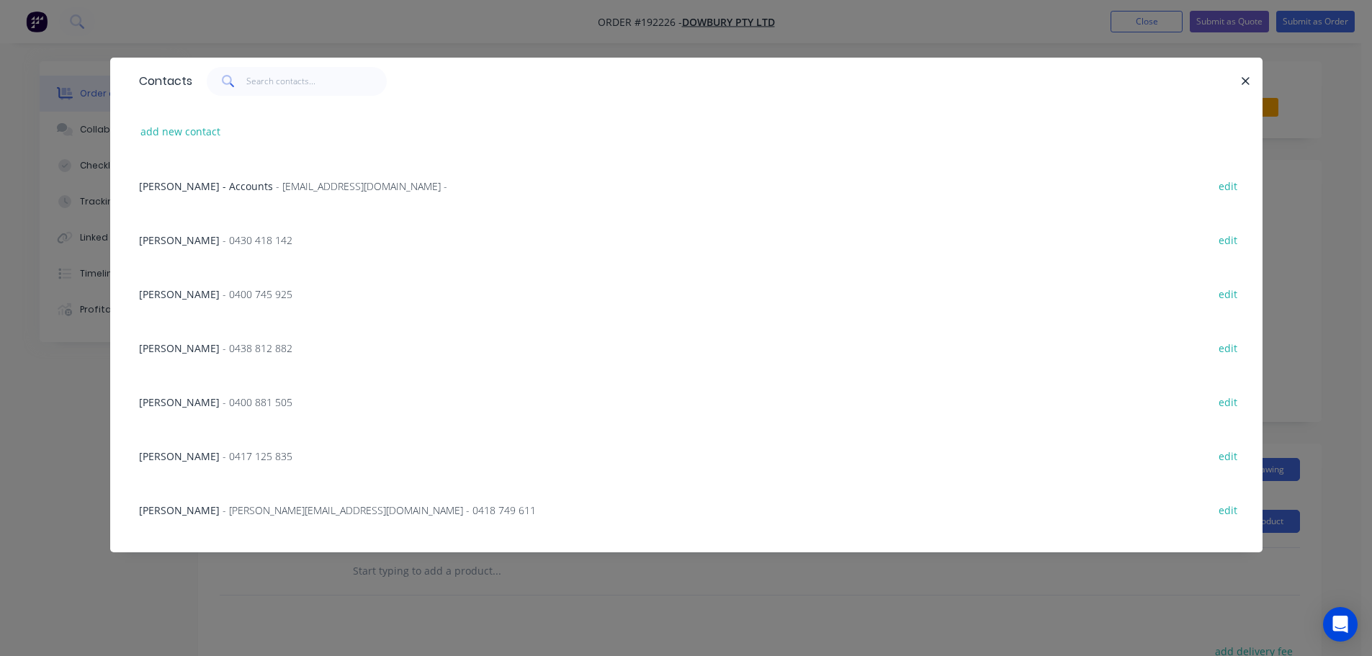
click at [235, 234] on span "- 0430 418 142" at bounding box center [258, 240] width 70 height 14
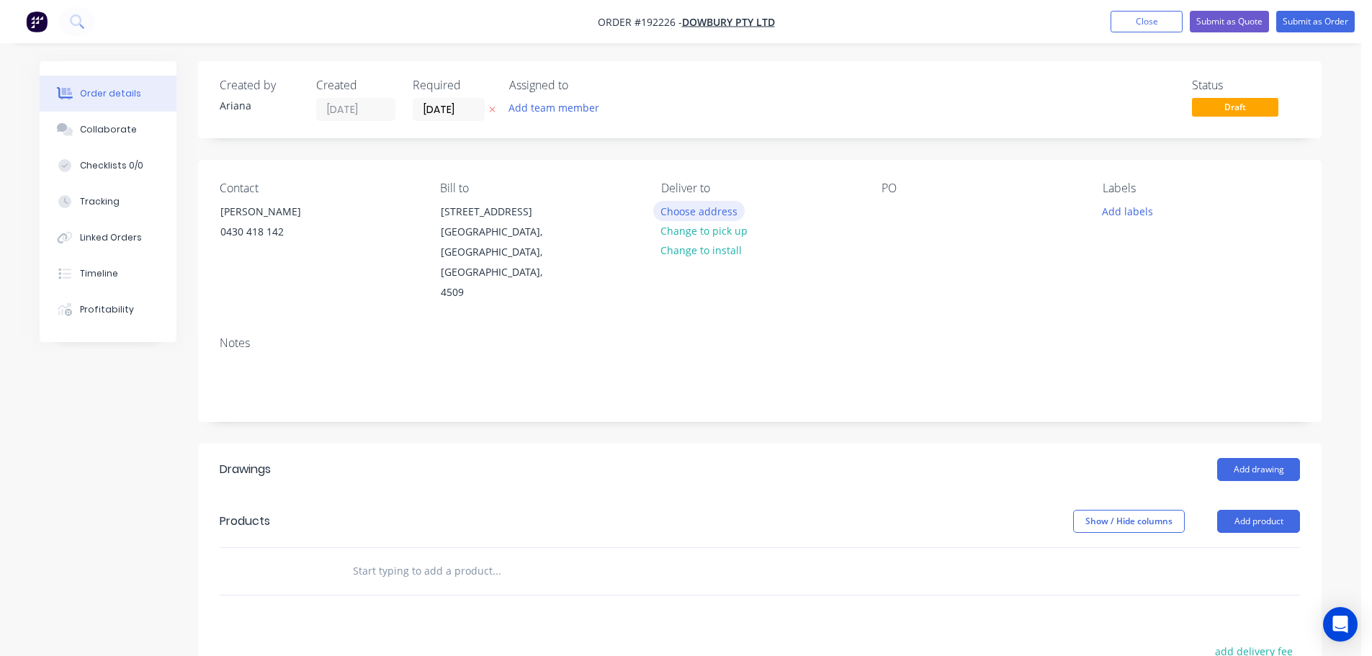
click at [691, 211] on button "Choose address" at bounding box center [699, 210] width 92 height 19
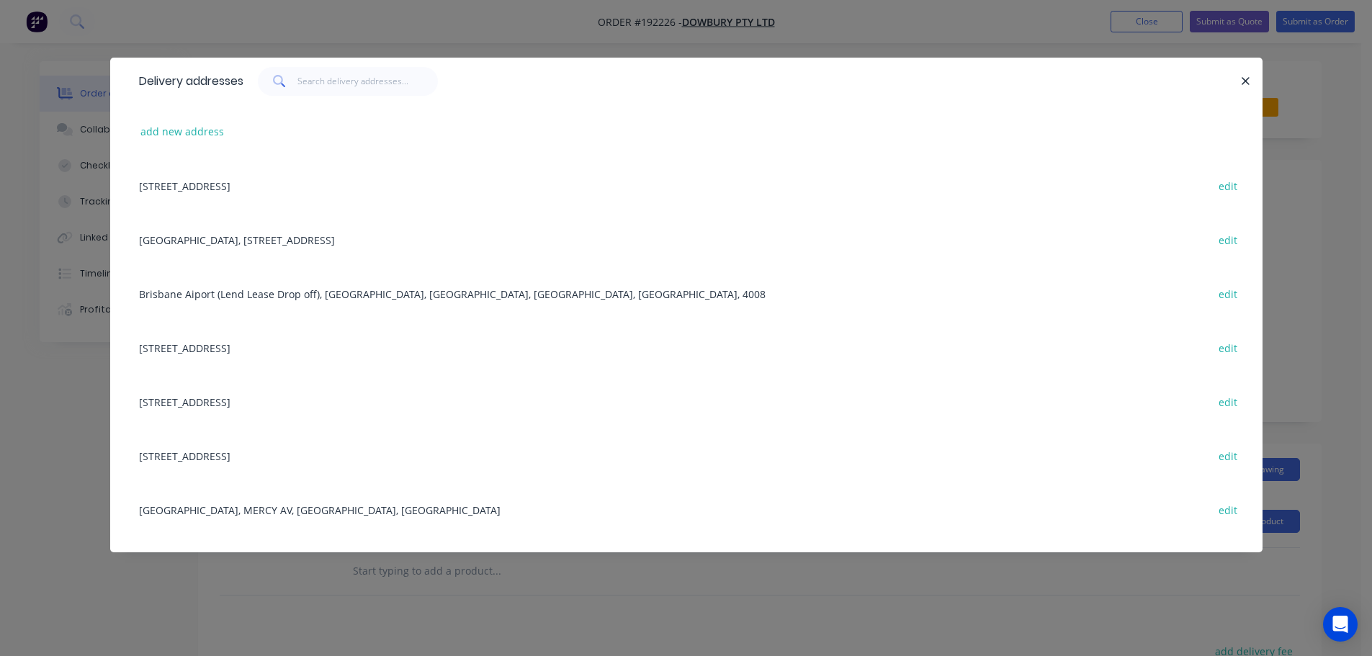
click at [292, 510] on div "[GEOGRAPHIC_DATA], MERCY AV, [GEOGRAPHIC_DATA], [GEOGRAPHIC_DATA] edit" at bounding box center [686, 509] width 1109 height 54
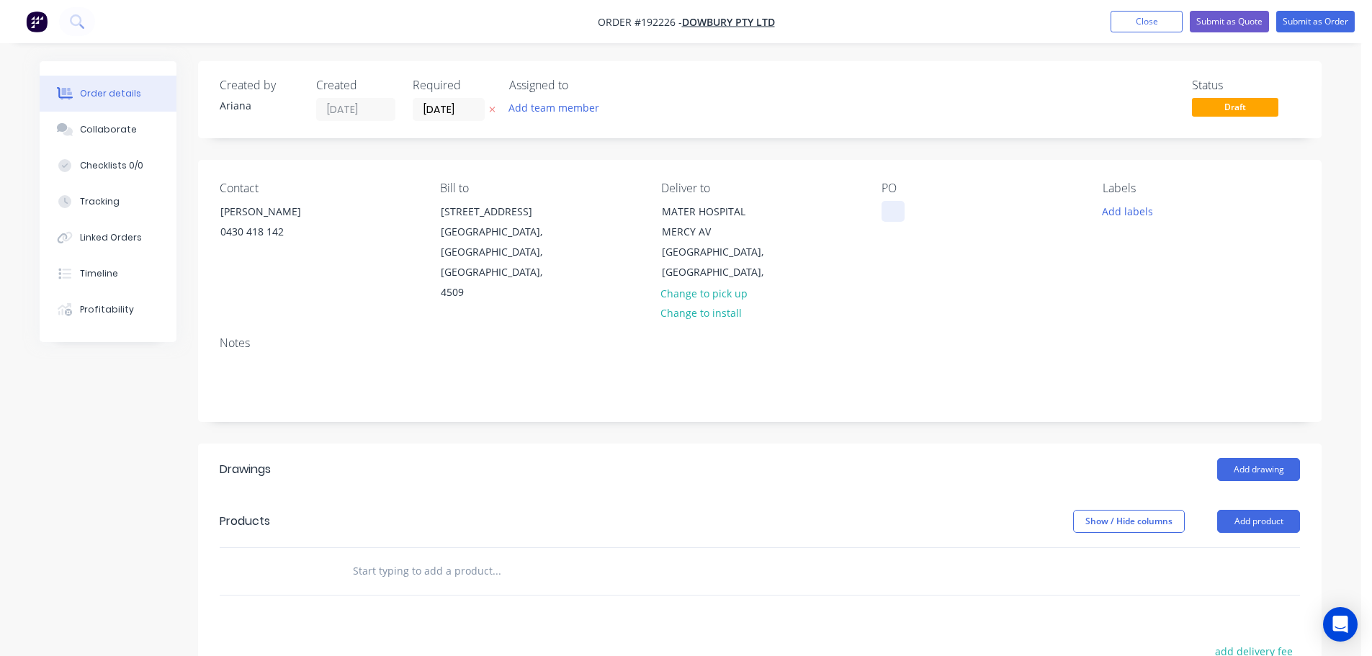
drag, startPoint x: 890, startPoint y: 205, endPoint x: 939, endPoint y: 249, distance: 66.3
click at [892, 205] on div at bounding box center [892, 211] width 23 height 21
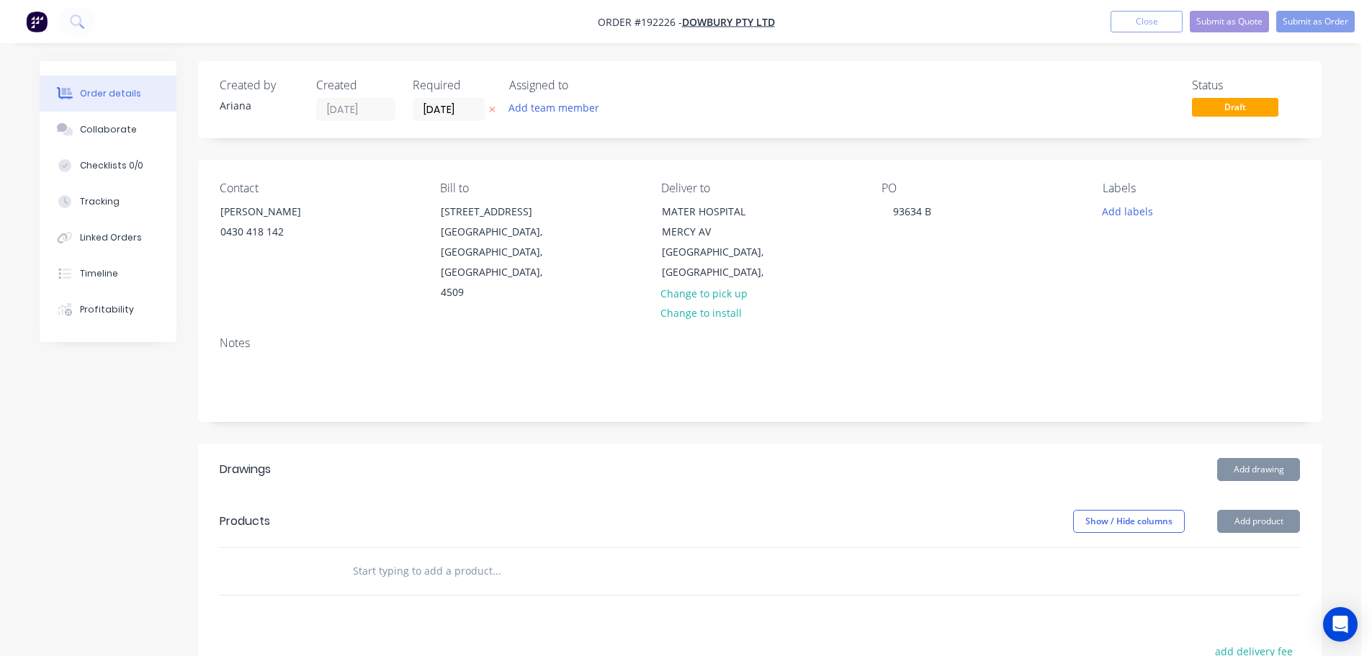
click at [1068, 249] on div "PO 93634 B" at bounding box center [979, 242] width 197 height 122
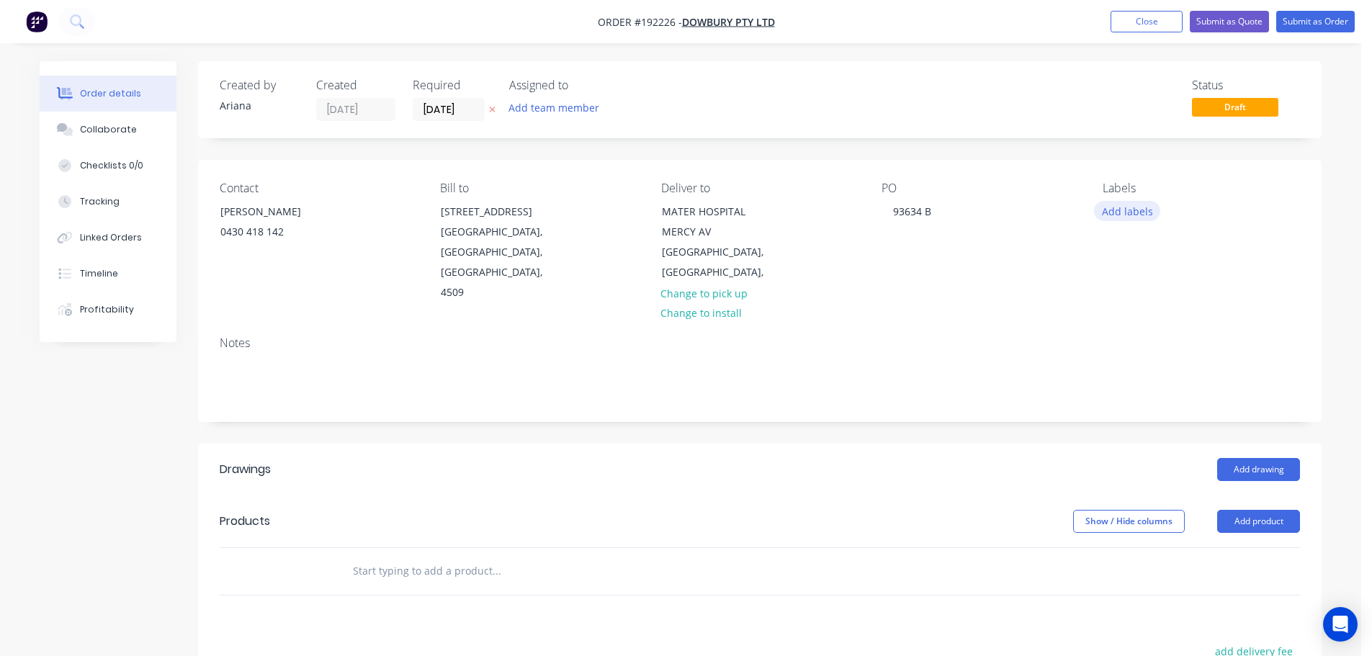
click at [1139, 215] on button "Add labels" at bounding box center [1127, 210] width 66 height 19
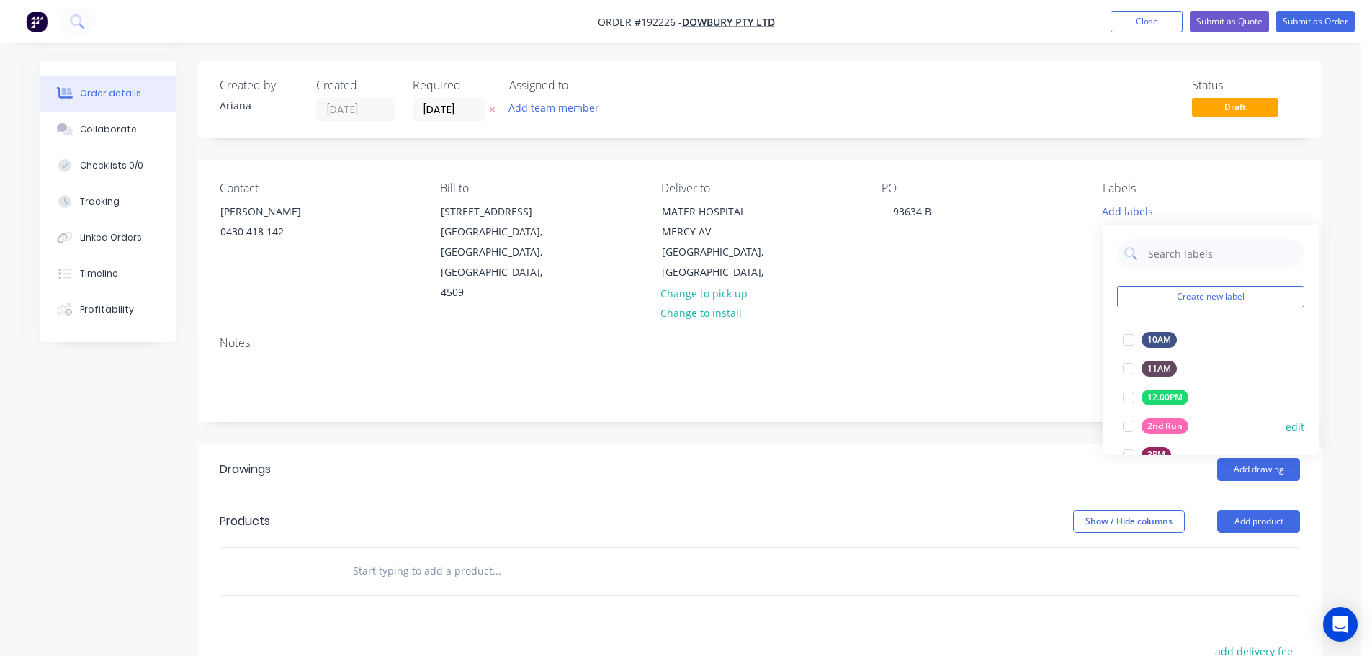
click at [1127, 423] on div at bounding box center [1128, 426] width 29 height 29
click at [984, 267] on div "PO 93634 B" at bounding box center [979, 242] width 197 height 122
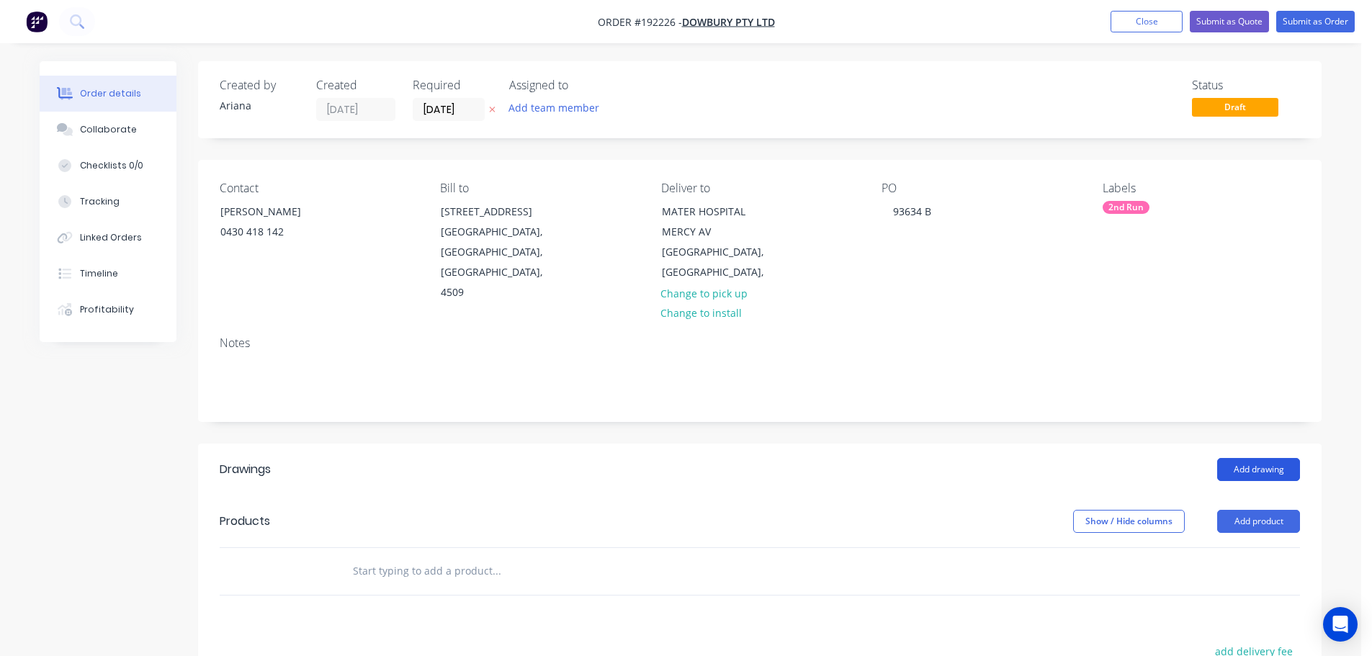
click at [1259, 458] on button "Add drawing" at bounding box center [1258, 469] width 83 height 23
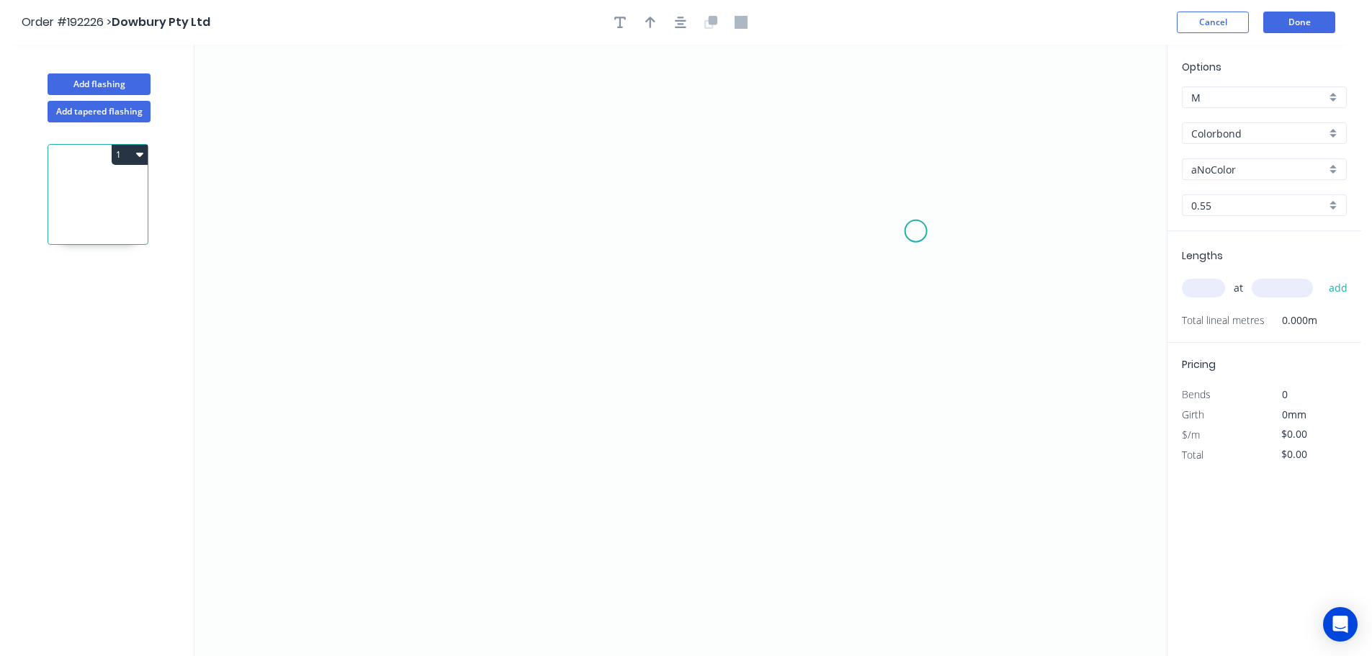
click at [916, 231] on icon "0" at bounding box center [680, 350] width 972 height 611
click at [914, 143] on icon "0" at bounding box center [680, 350] width 972 height 611
click at [598, 127] on icon "0 ?" at bounding box center [680, 350] width 972 height 611
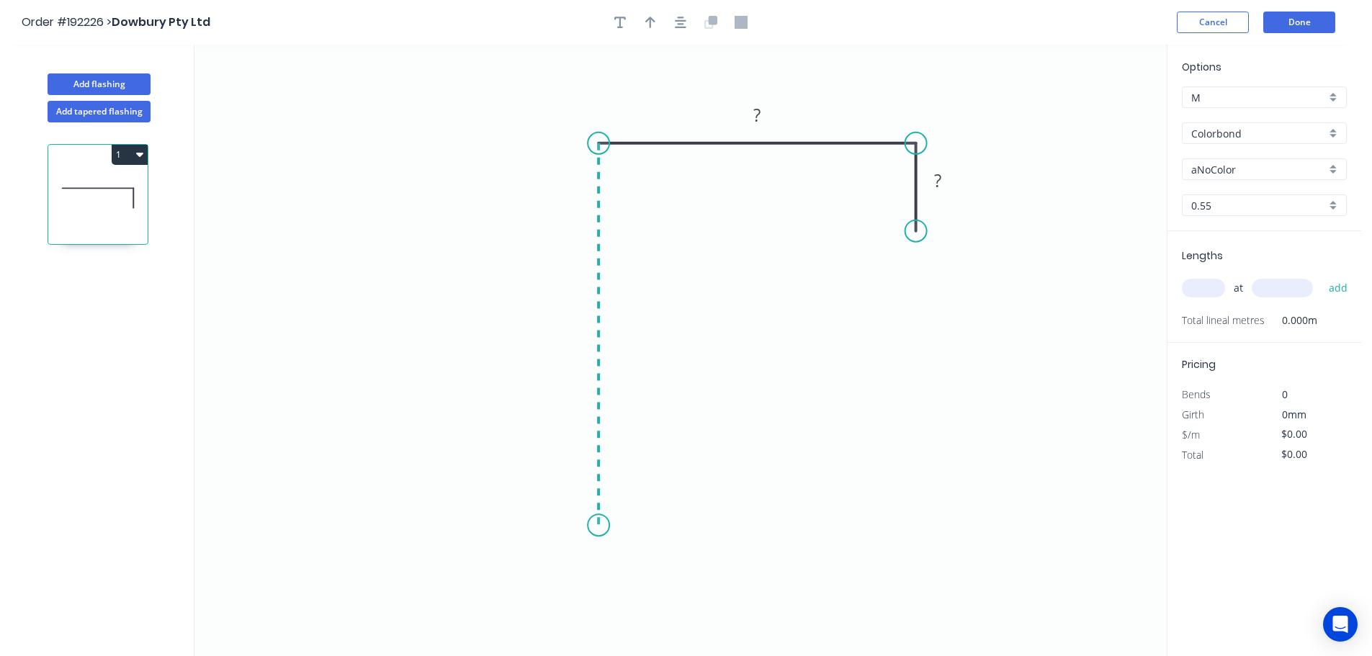
click at [611, 526] on icon "0 ? ?" at bounding box center [680, 350] width 972 height 611
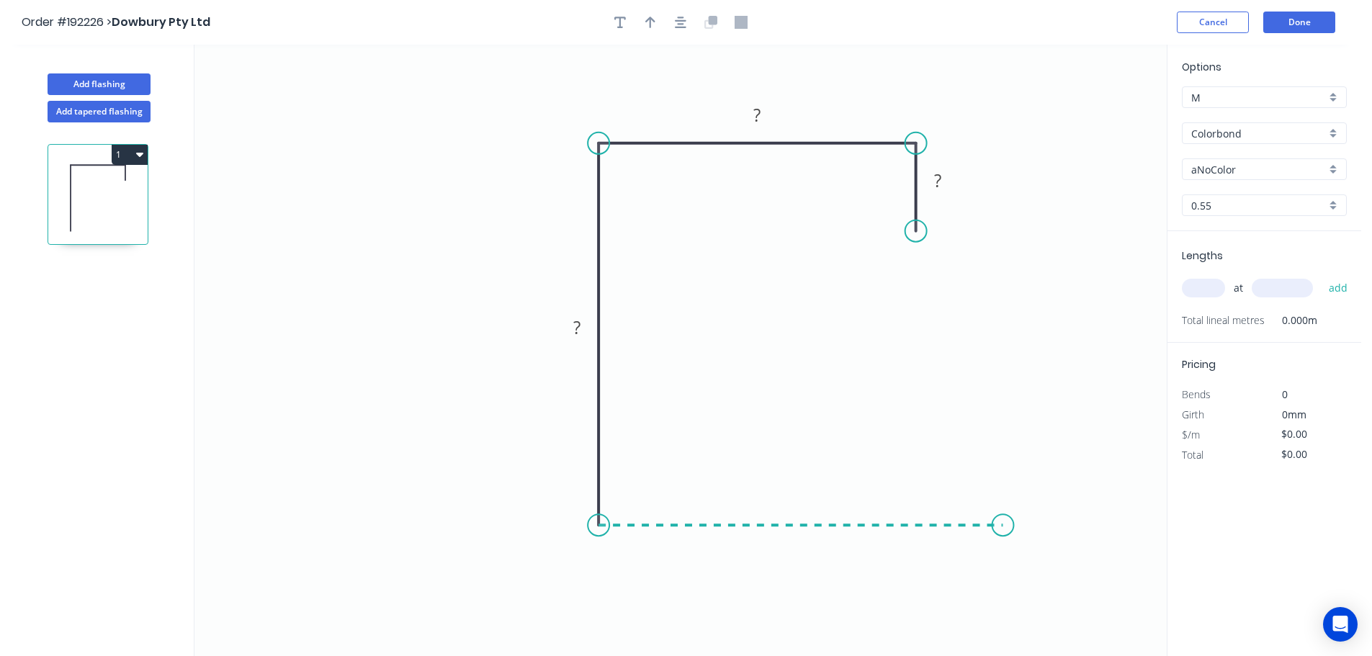
click at [1003, 541] on icon "0 ? ? ?" at bounding box center [680, 350] width 972 height 611
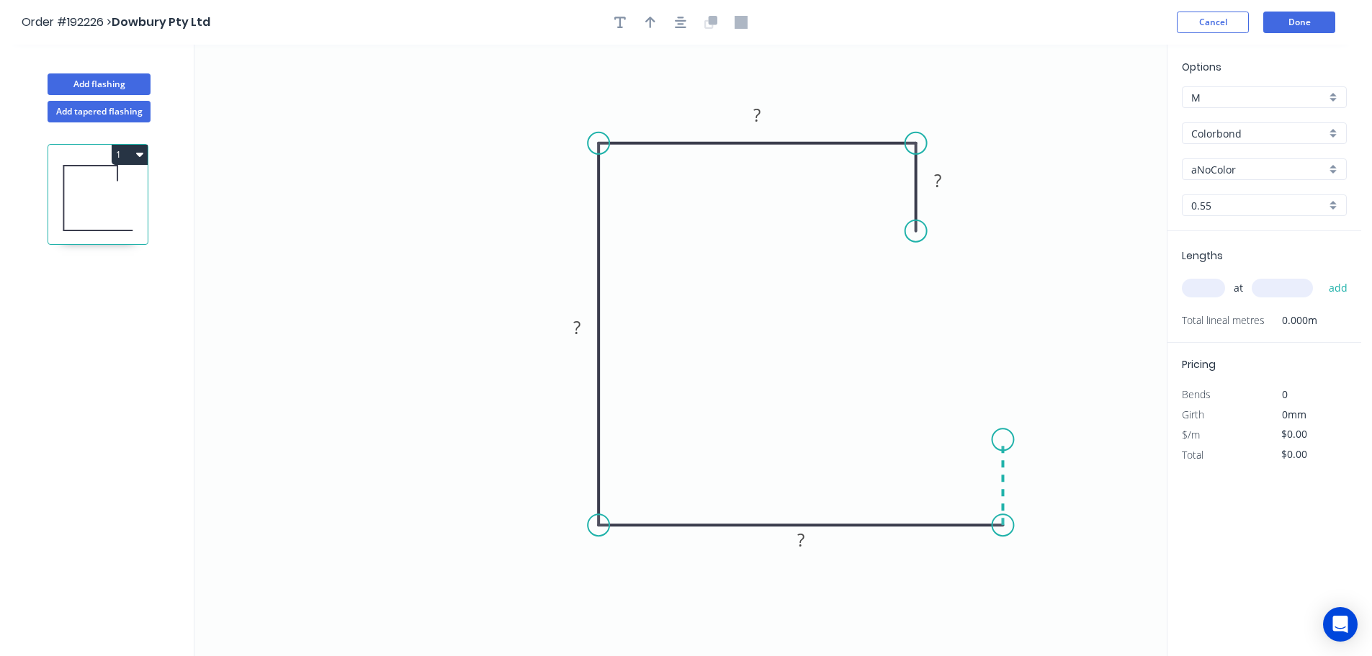
click at [1002, 440] on icon "0 ? ? ? ?" at bounding box center [680, 350] width 972 height 611
click at [1002, 440] on circle at bounding box center [1003, 439] width 22 height 22
click at [1002, 446] on circle at bounding box center [1003, 445] width 22 height 22
click at [939, 181] on tspan "?" at bounding box center [937, 181] width 7 height 24
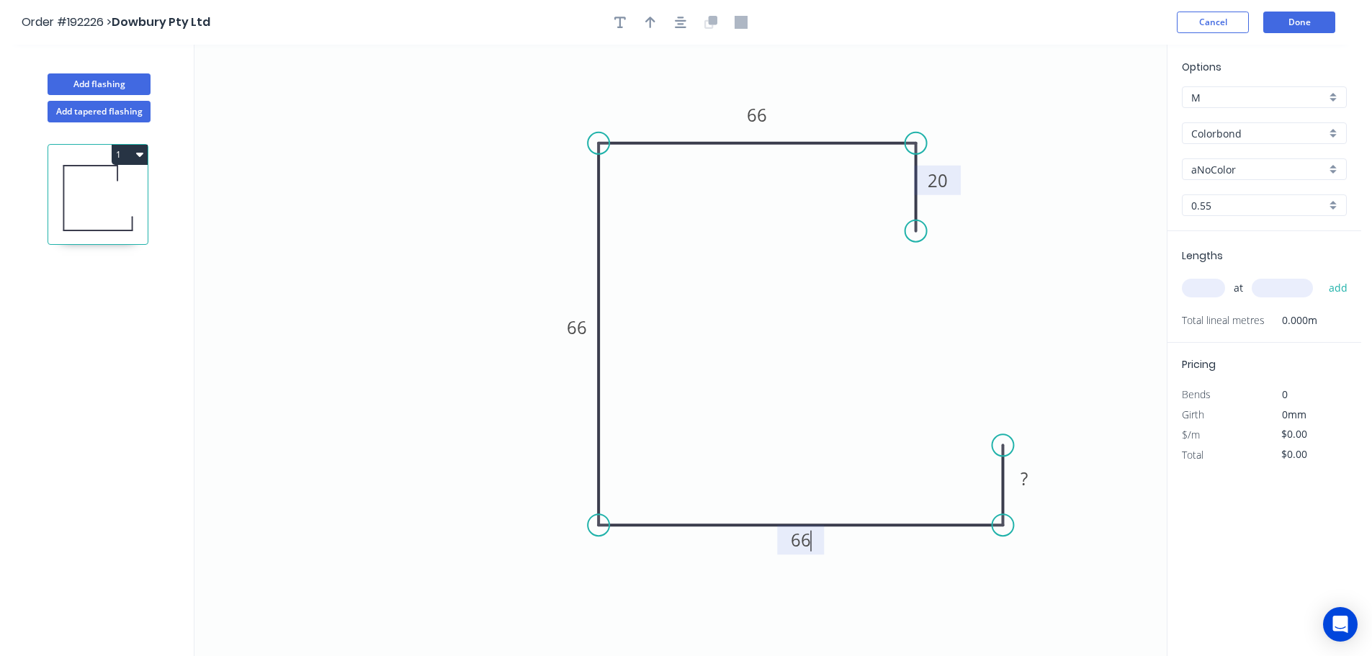
click at [920, 444] on icon "0 20 66 66 66 ?" at bounding box center [680, 350] width 972 height 611
drag, startPoint x: 1000, startPoint y: 524, endPoint x: 941, endPoint y: 526, distance: 58.4
click at [941, 526] on circle at bounding box center [941, 525] width 22 height 22
drag, startPoint x: 1002, startPoint y: 444, endPoint x: 938, endPoint y: 448, distance: 65.0
click at [938, 448] on circle at bounding box center [941, 447] width 22 height 22
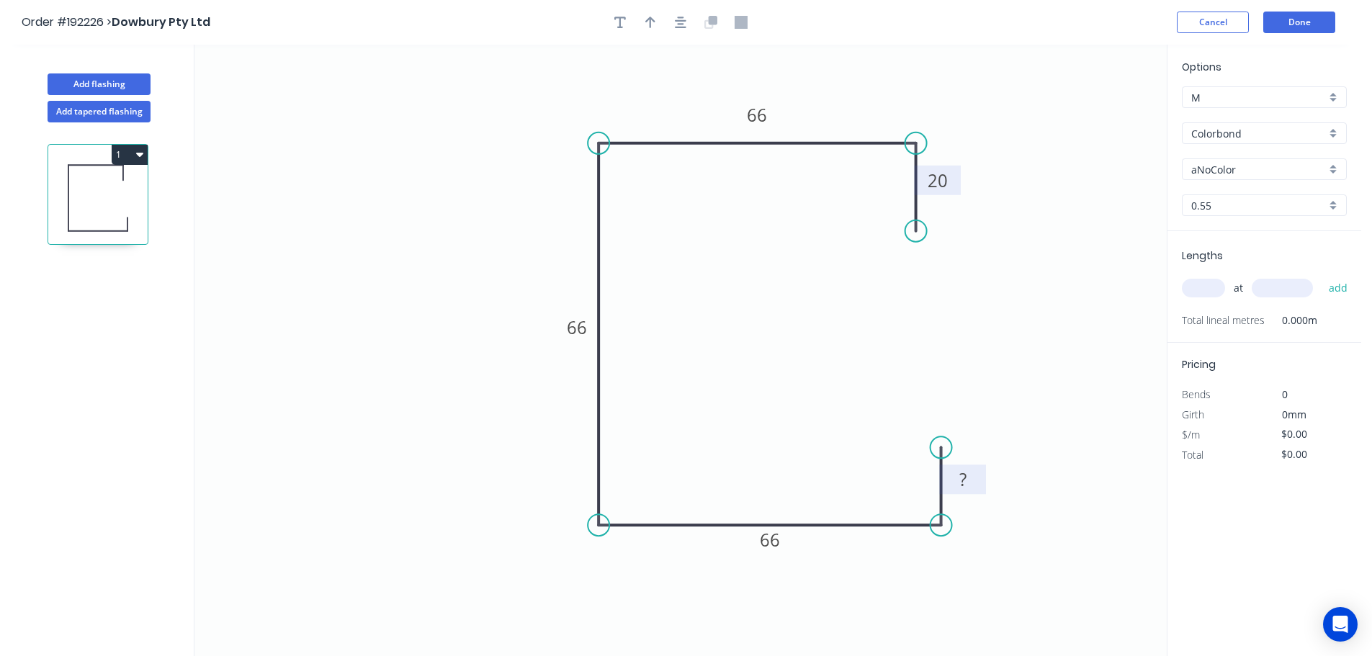
click at [961, 473] on tspan "?" at bounding box center [962, 479] width 7 height 24
click at [1007, 446] on icon "0 20 66 66 66 20" at bounding box center [680, 350] width 972 height 611
type input "$10.28"
click at [653, 23] on icon "button" at bounding box center [650, 22] width 10 height 13
drag, startPoint x: 1090, startPoint y: 112, endPoint x: 430, endPoint y: 299, distance: 686.4
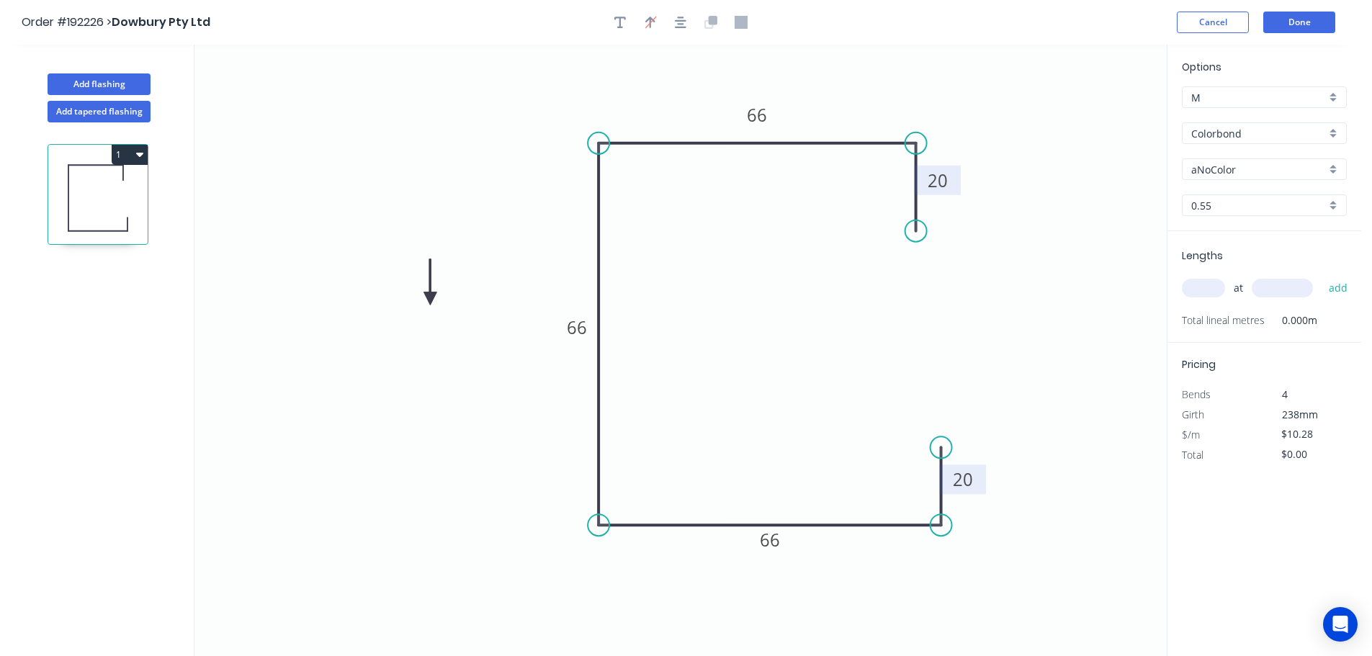
click at [430, 299] on icon at bounding box center [429, 282] width 13 height 46
click at [430, 299] on icon at bounding box center [442, 287] width 42 height 42
click at [430, 299] on icon at bounding box center [442, 310] width 42 height 42
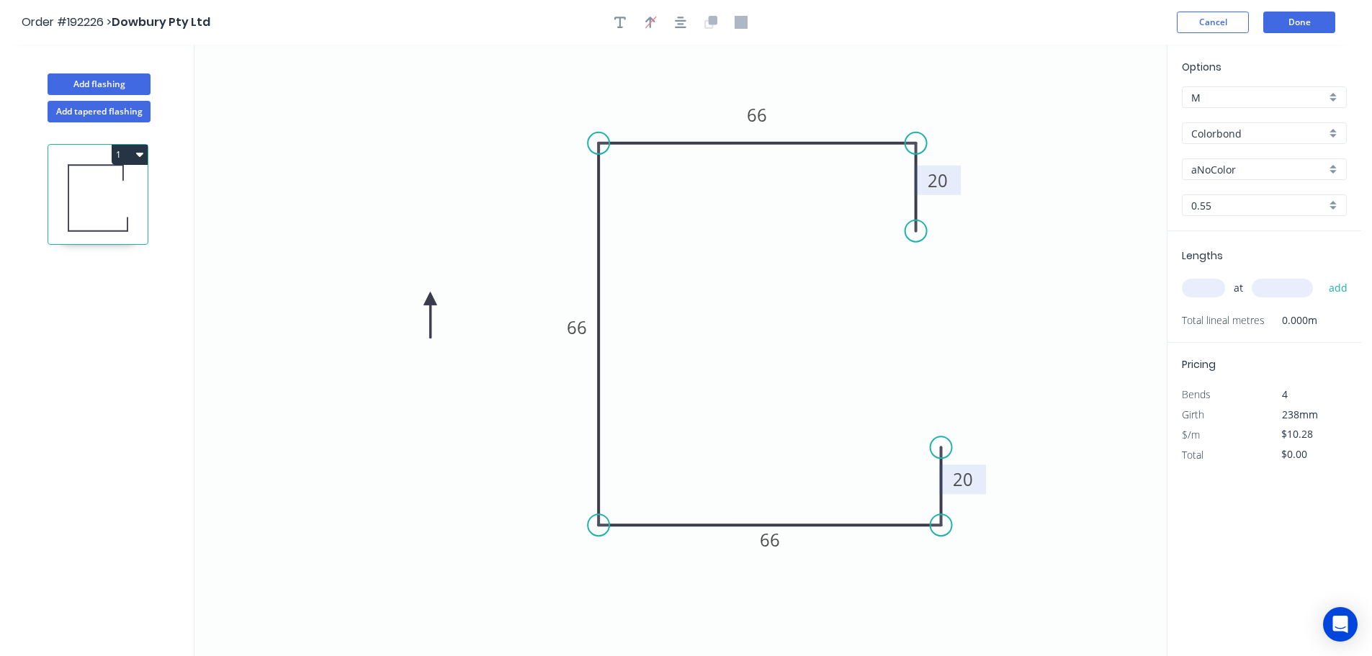
click at [430, 299] on icon at bounding box center [429, 315] width 13 height 46
click at [430, 299] on icon at bounding box center [419, 310] width 42 height 42
drag, startPoint x: 778, startPoint y: 121, endPoint x: 790, endPoint y: 184, distance: 63.7
click at [790, 184] on rect at bounding box center [768, 178] width 47 height 30
drag, startPoint x: 594, startPoint y: 330, endPoint x: 656, endPoint y: 333, distance: 62.0
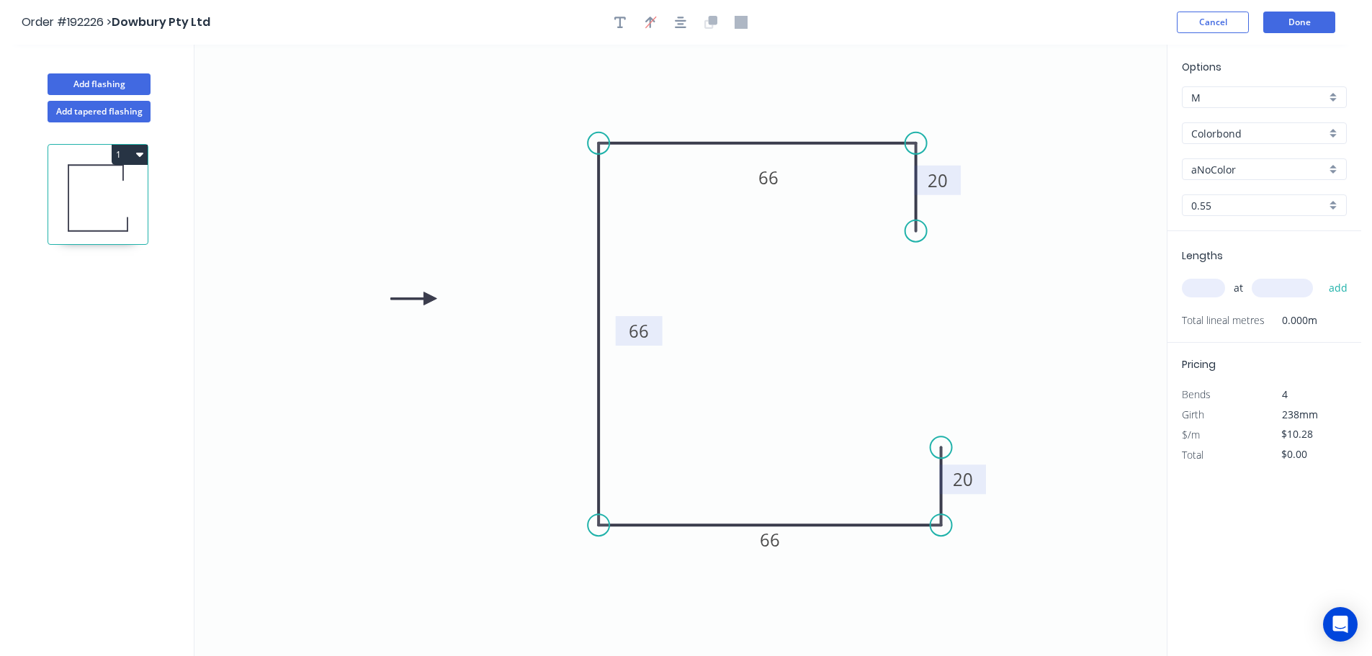
click at [656, 333] on rect at bounding box center [639, 331] width 47 height 30
drag, startPoint x: 786, startPoint y: 530, endPoint x: 793, endPoint y: 472, distance: 58.7
click at [793, 472] on rect at bounding box center [776, 482] width 47 height 30
click at [1297, 21] on button "Done" at bounding box center [1299, 23] width 72 height 22
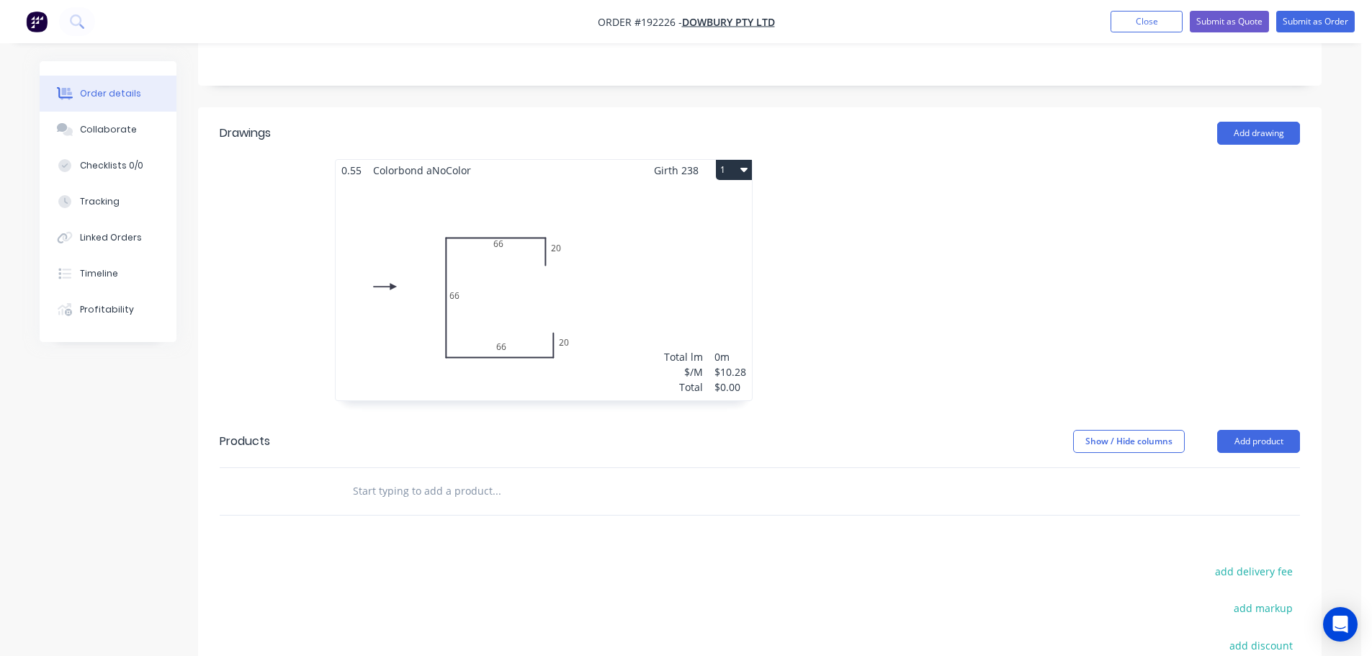
click at [670, 258] on div "Total lm $/M Total 0m $10.28 $0.00" at bounding box center [544, 291] width 416 height 220
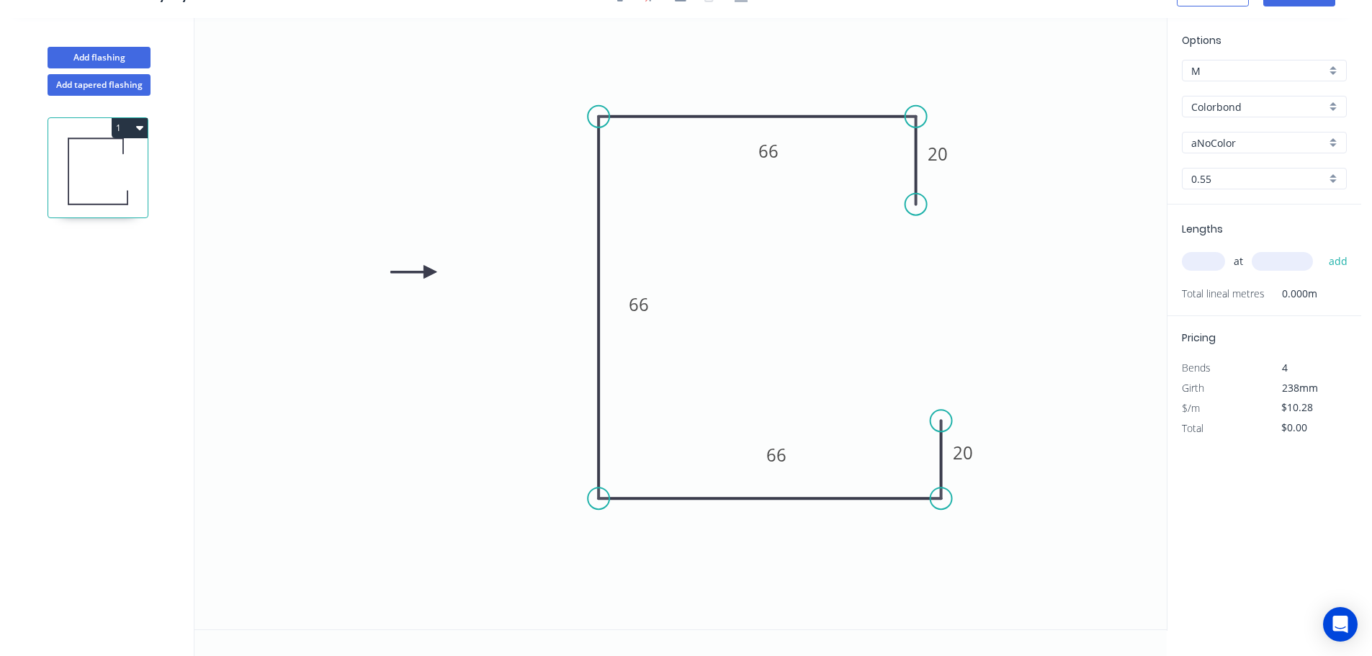
scroll to position [27, 0]
click at [786, 158] on rect at bounding box center [768, 156] width 47 height 30
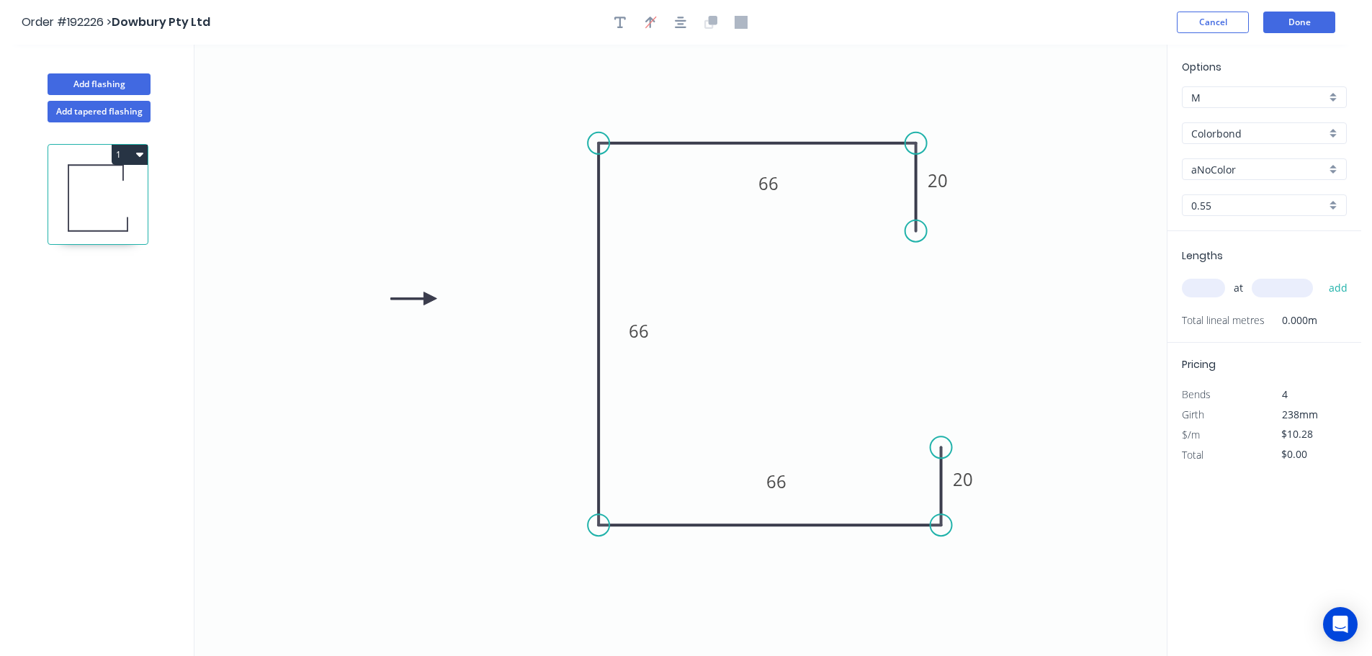
click at [1333, 134] on div "Colorbond" at bounding box center [1264, 133] width 165 height 22
click at [1268, 238] on div "Galvabond" at bounding box center [1263, 242] width 163 height 25
type input "Galvabond"
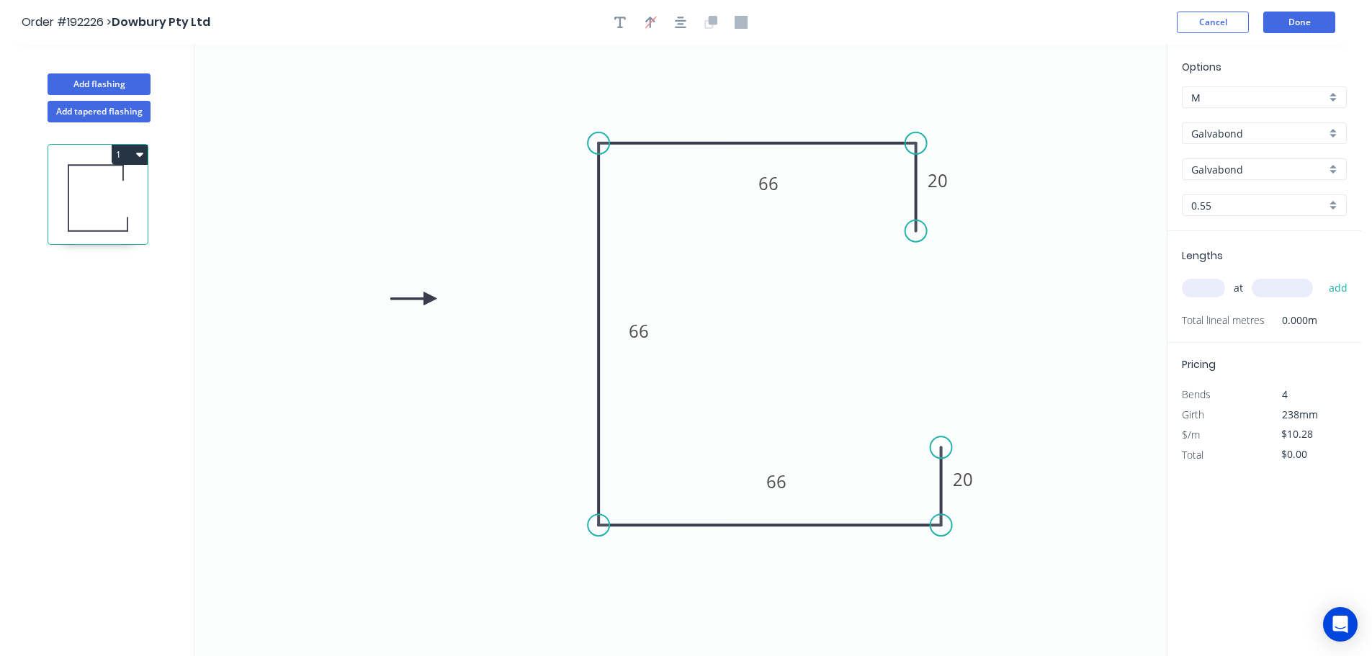
type input "$10.61"
click at [1326, 203] on div "0.55" at bounding box center [1264, 205] width 165 height 22
click at [1216, 354] on div "2.0" at bounding box center [1263, 358] width 163 height 25
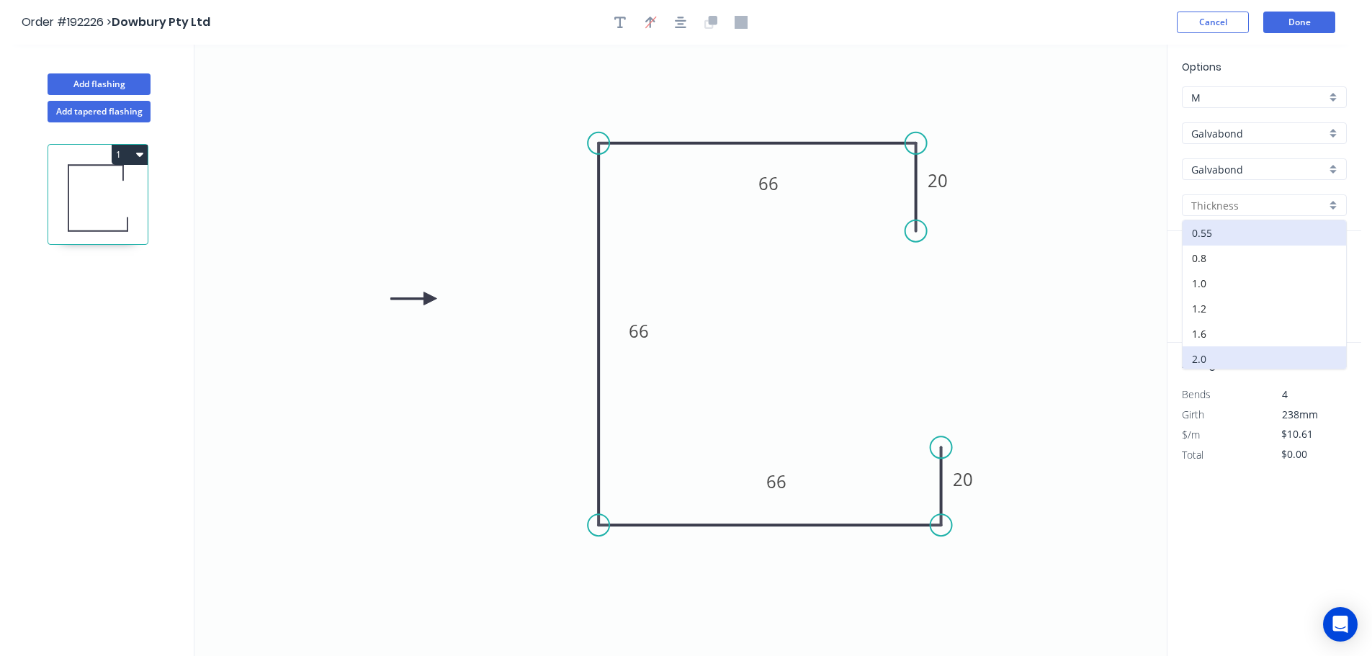
type input "2.0"
type input "$27.34"
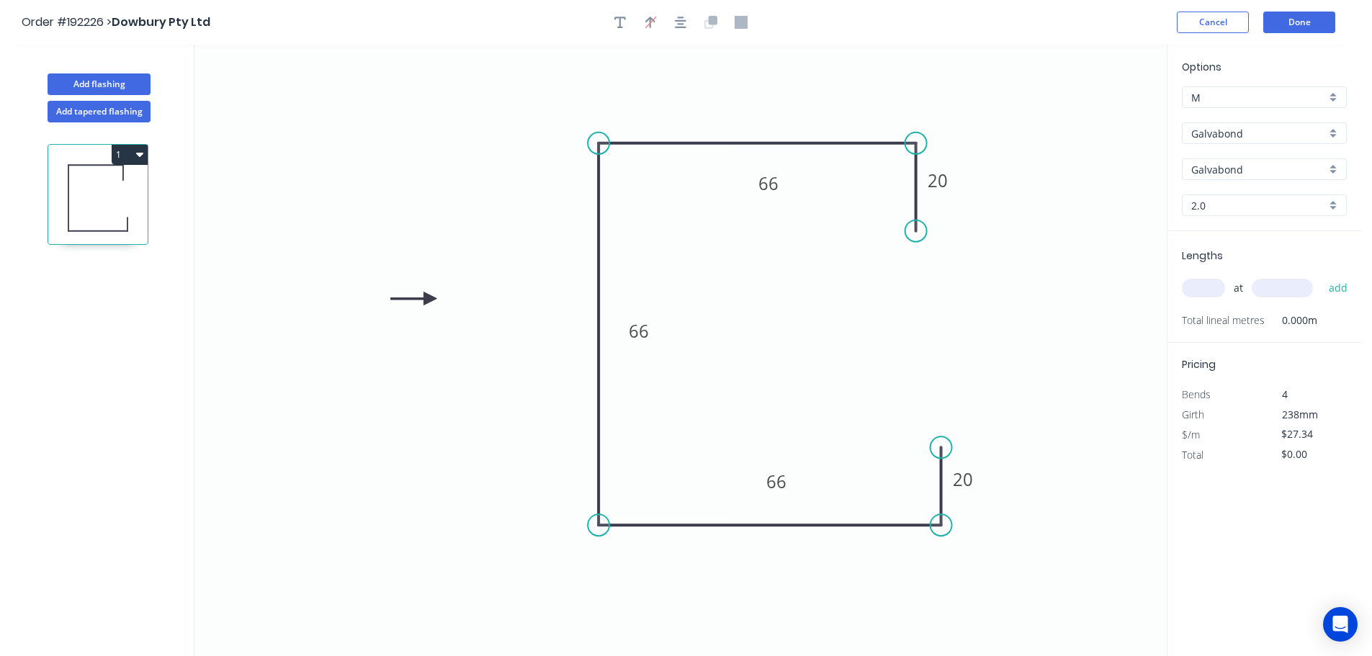
click at [1200, 287] on input "text" at bounding box center [1203, 288] width 43 height 19
type input "2"
type input "3240"
click at [1321, 276] on button "add" at bounding box center [1338, 288] width 34 height 24
type input "$177.16"
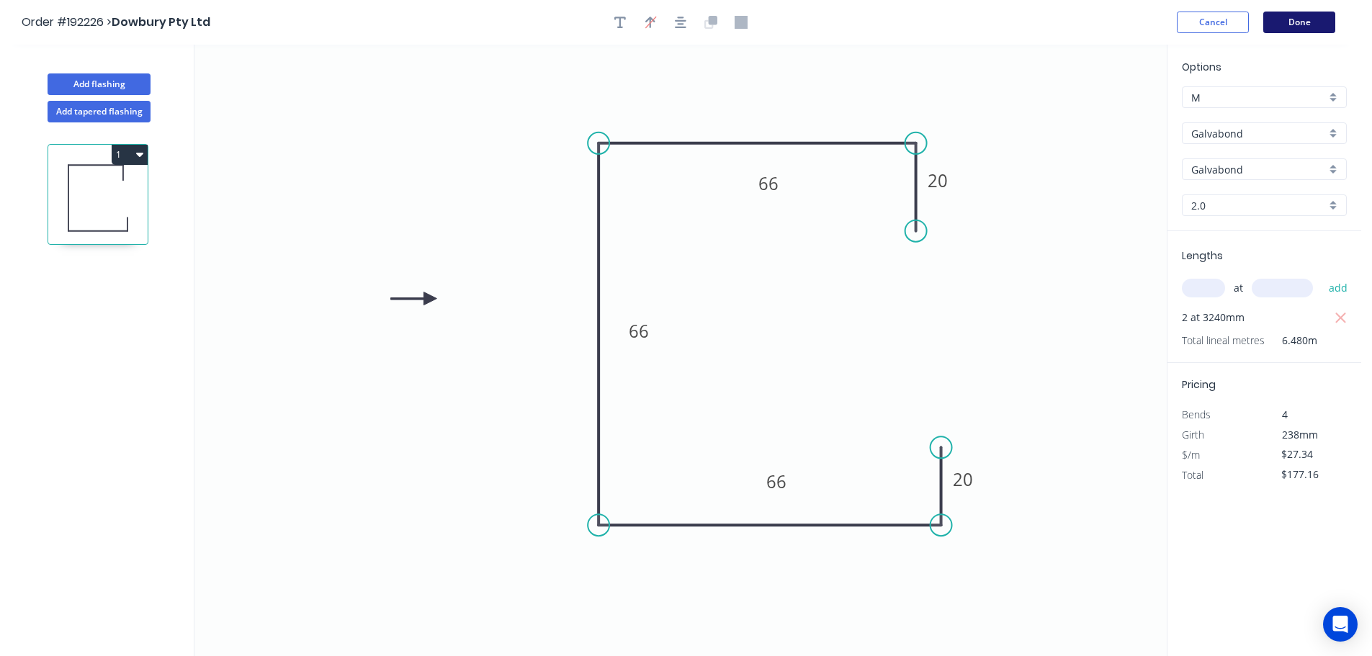
click at [1283, 23] on button "Done" at bounding box center [1299, 23] width 72 height 22
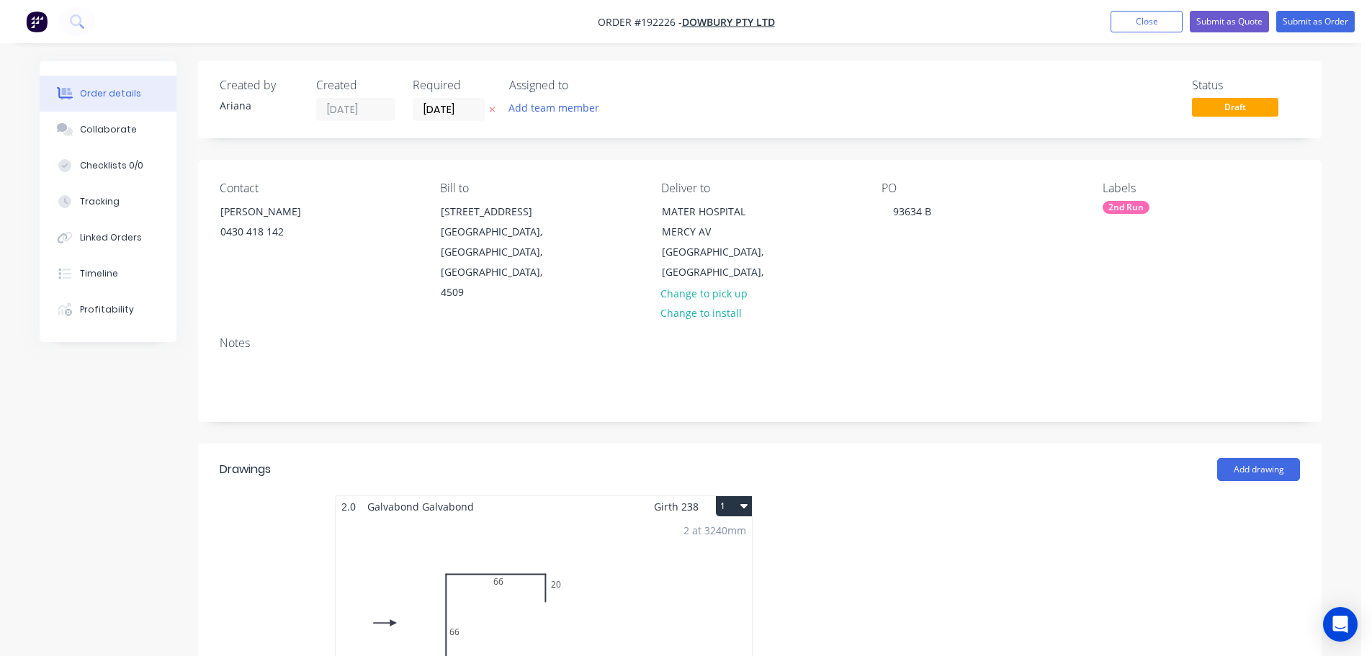
click at [732, 496] on button "1" at bounding box center [734, 506] width 36 height 20
click at [714, 531] on div "Use larger box size" at bounding box center [683, 541] width 111 height 21
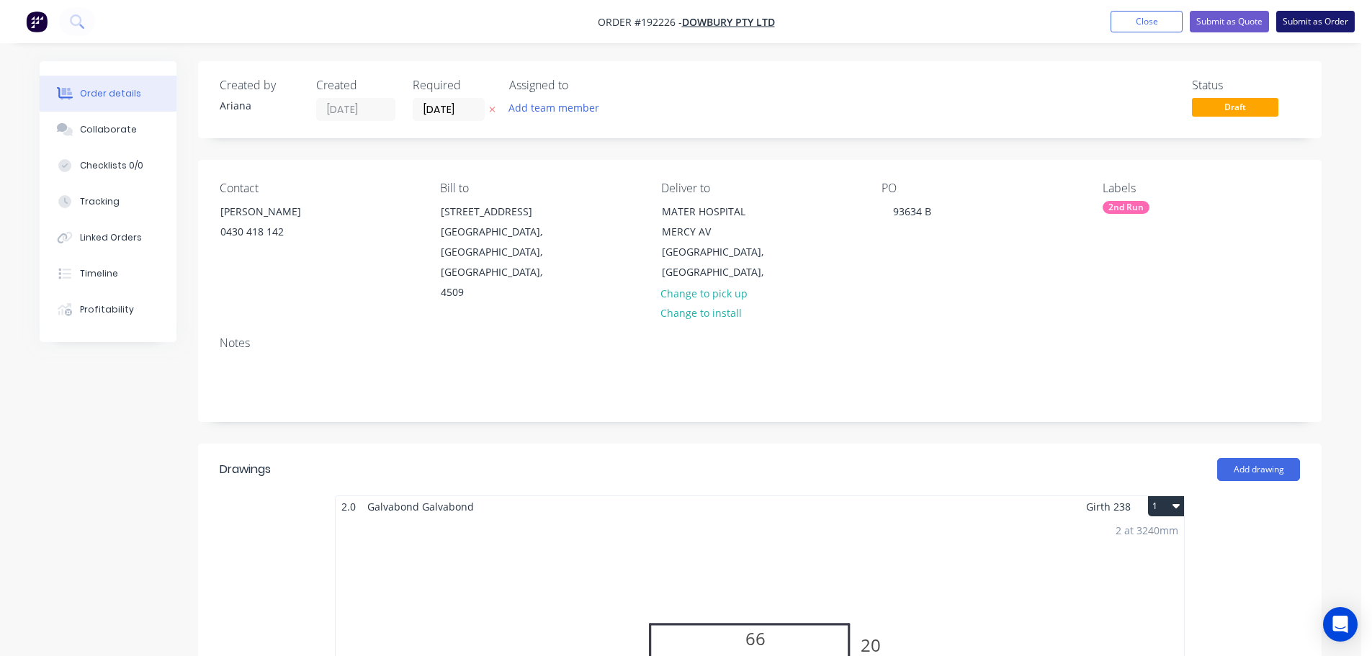
click at [1311, 20] on button "Submit as Order" at bounding box center [1315, 22] width 78 height 22
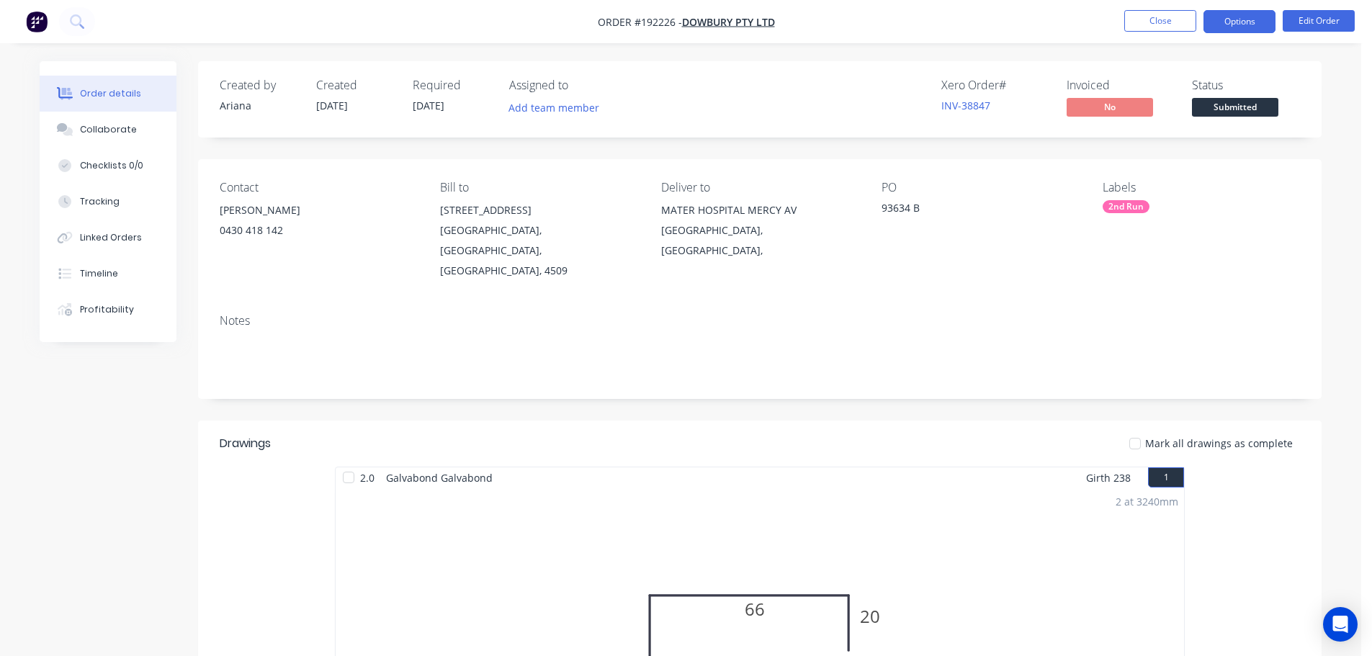
click at [1226, 24] on button "Options" at bounding box center [1239, 21] width 72 height 23
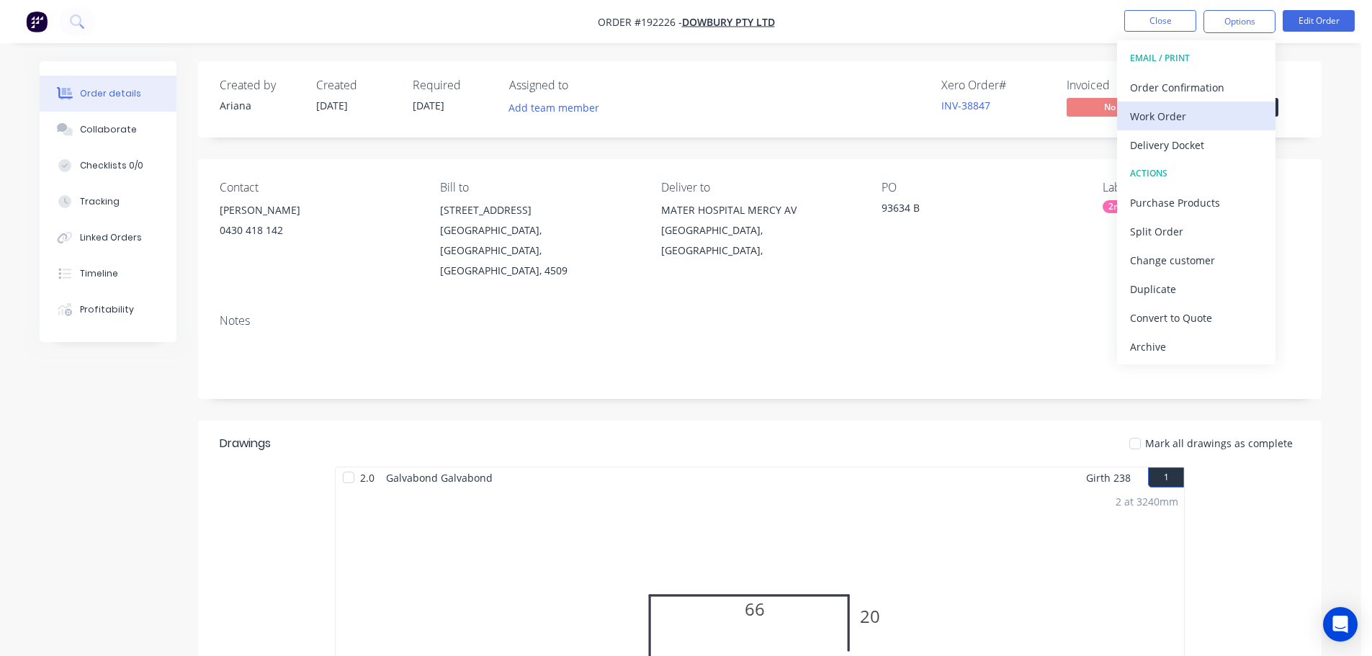
click at [1180, 109] on div "Work Order" at bounding box center [1196, 116] width 133 height 21
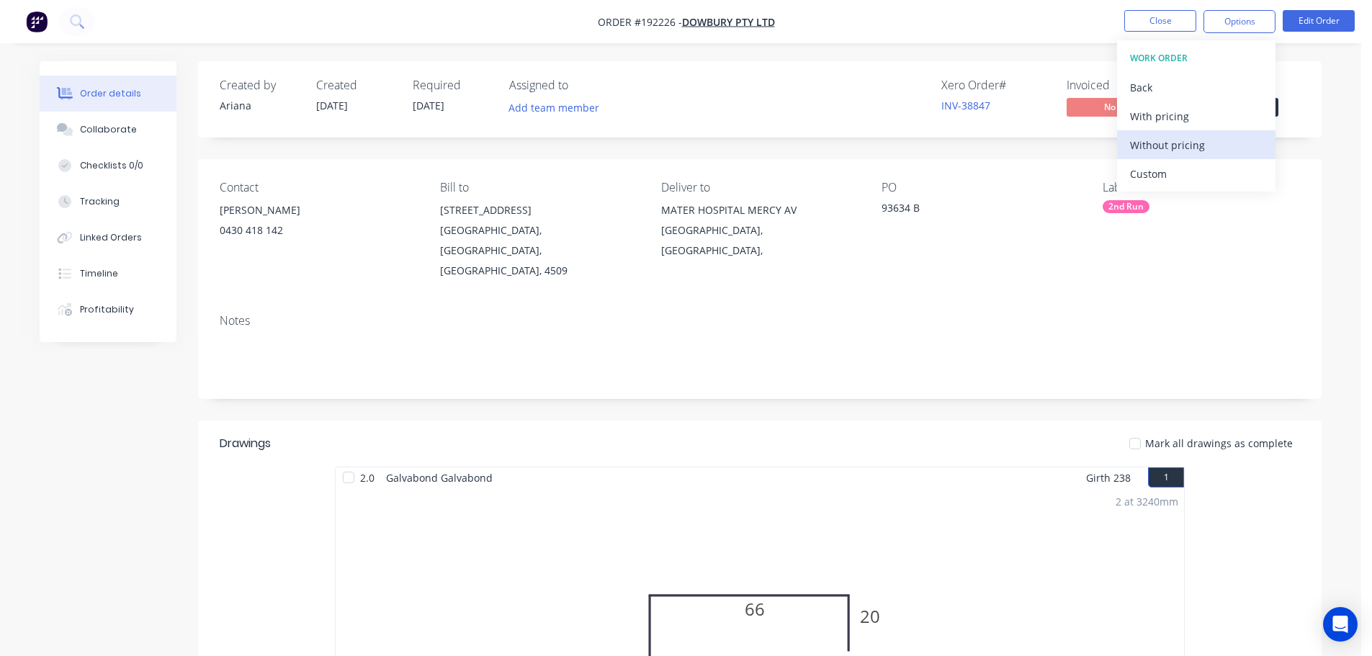
click at [1159, 138] on div "Without pricing" at bounding box center [1196, 145] width 133 height 21
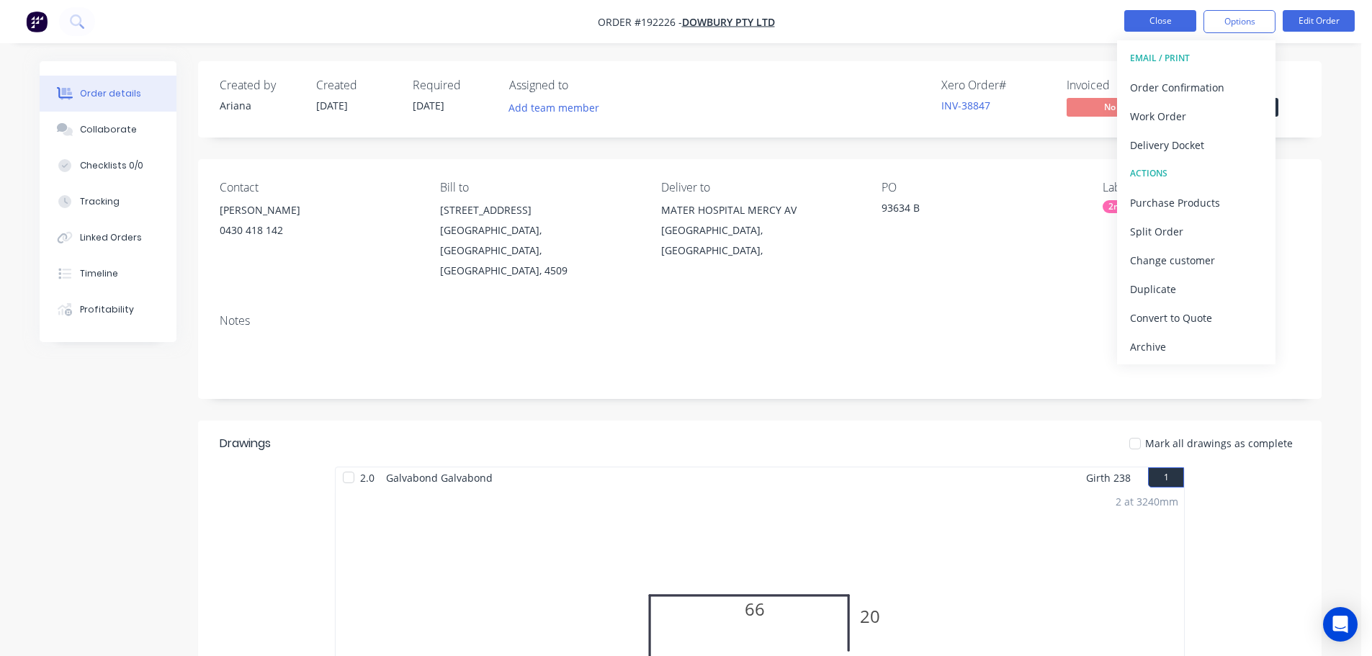
click at [1169, 22] on button "Close" at bounding box center [1160, 21] width 72 height 22
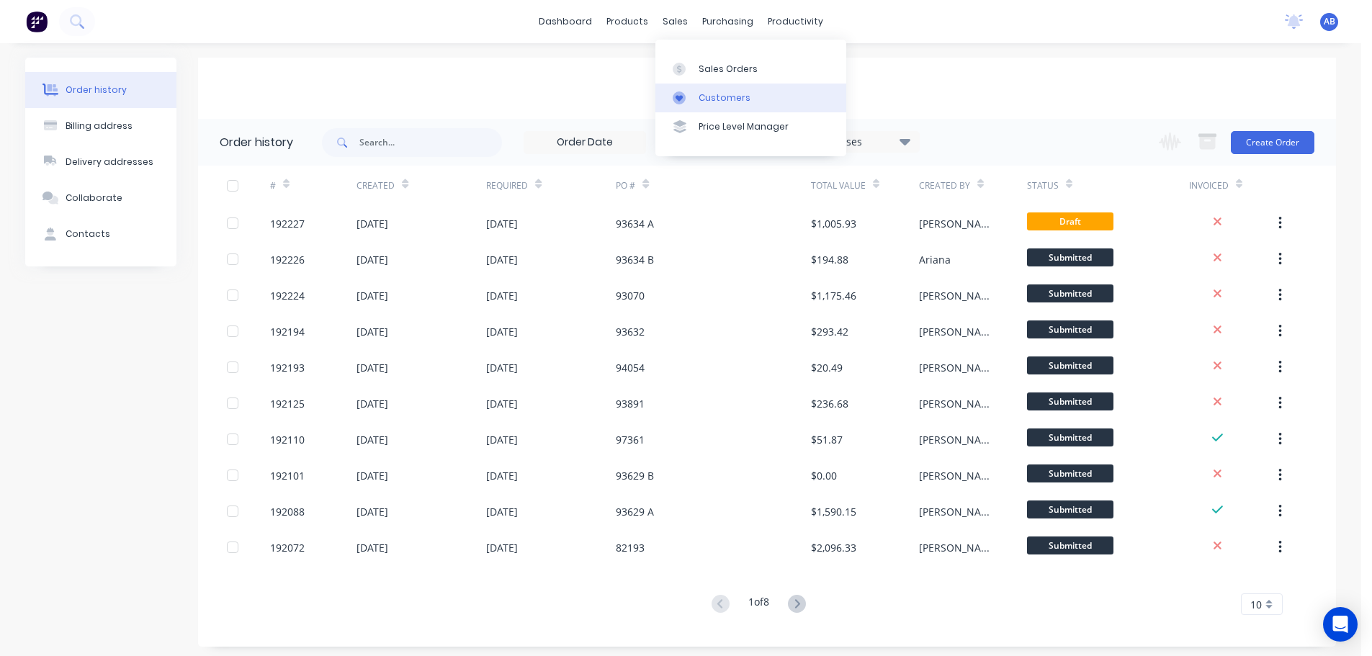
click at [717, 87] on link "Customers" at bounding box center [750, 98] width 191 height 29
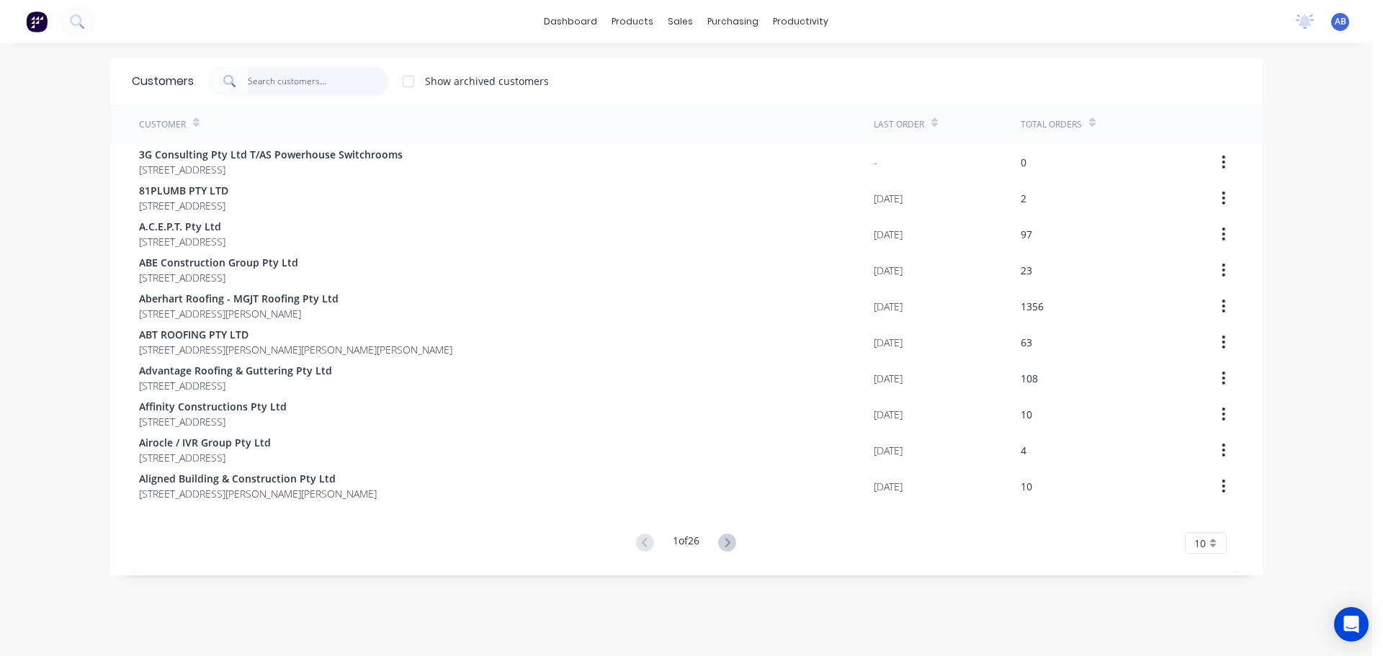
click at [332, 84] on input "text" at bounding box center [318, 81] width 140 height 29
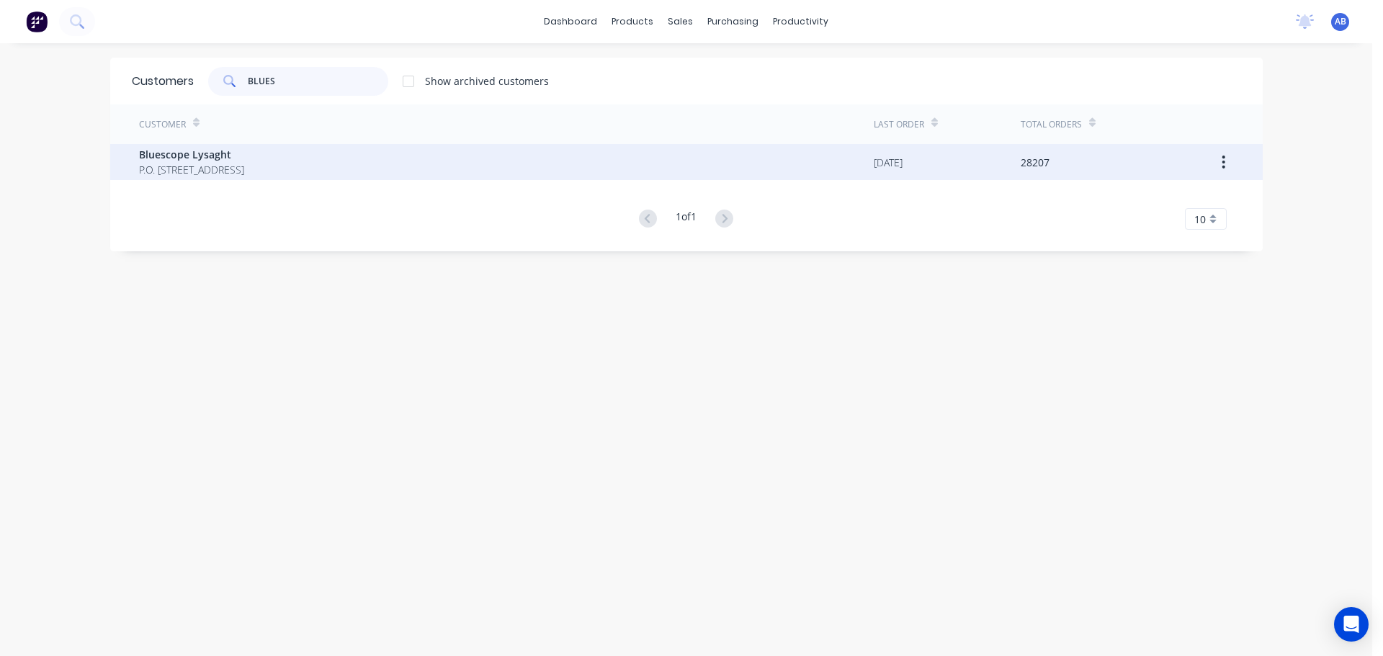
type input "BLUES"
click at [217, 156] on span "Bluescope Lysaght" at bounding box center [191, 154] width 105 height 15
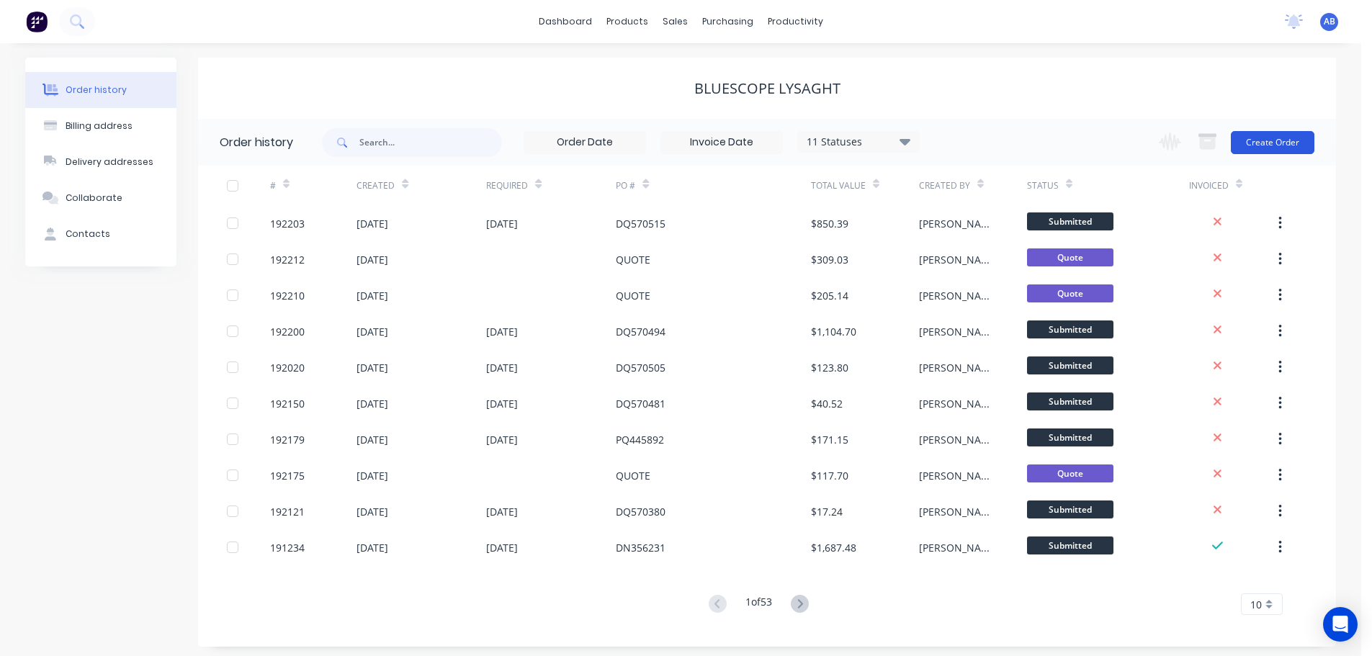
click at [1272, 140] on button "Create Order" at bounding box center [1273, 142] width 84 height 23
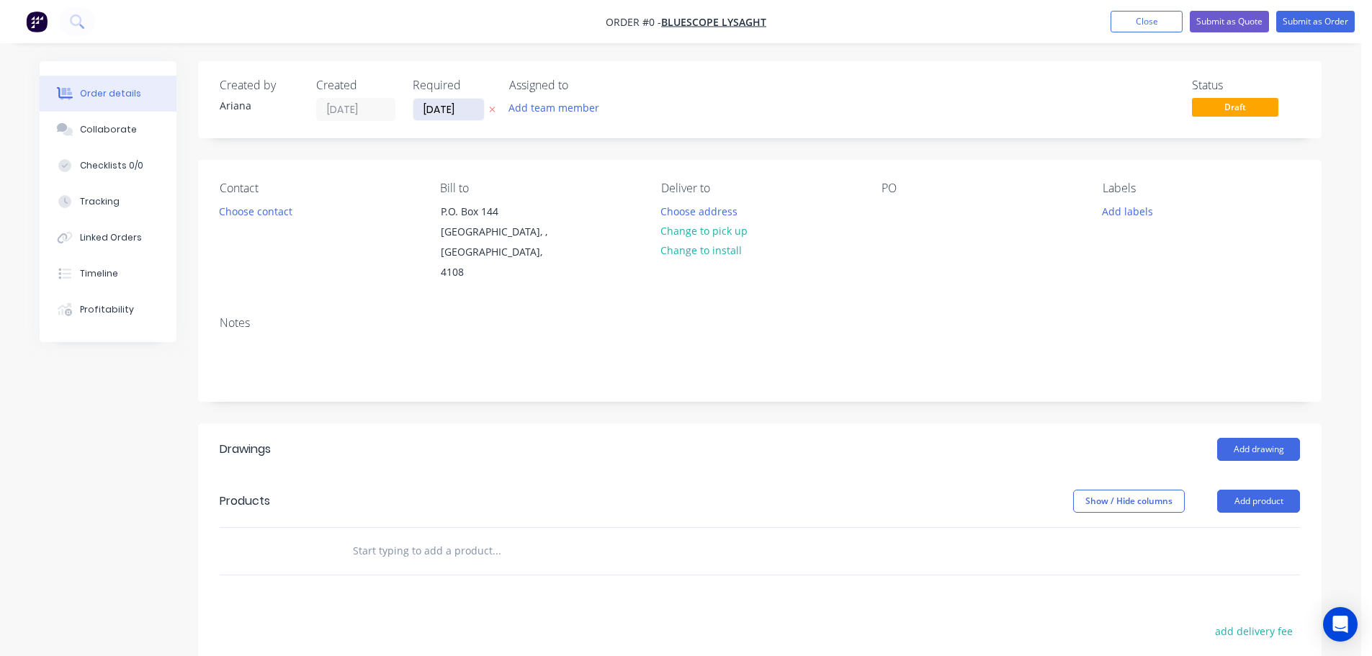
click at [447, 115] on input "[DATE]" at bounding box center [448, 110] width 71 height 22
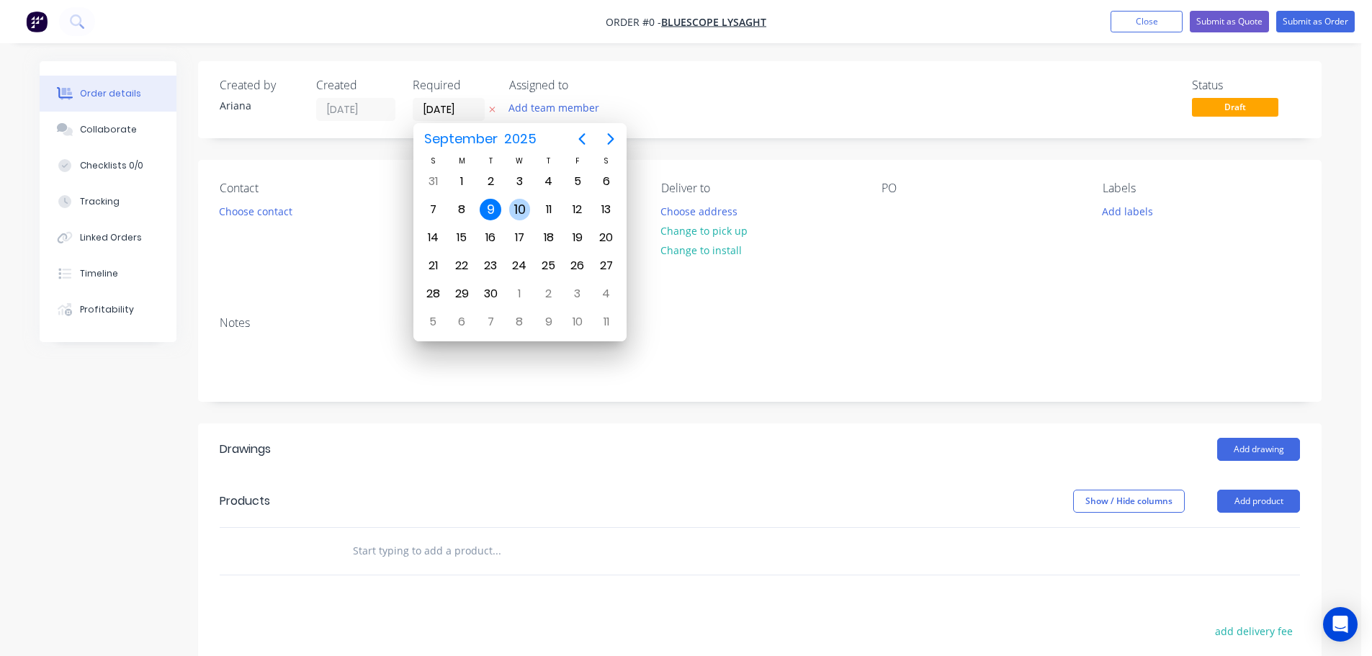
click at [518, 207] on div "10" at bounding box center [520, 210] width 22 height 22
type input "[DATE]"
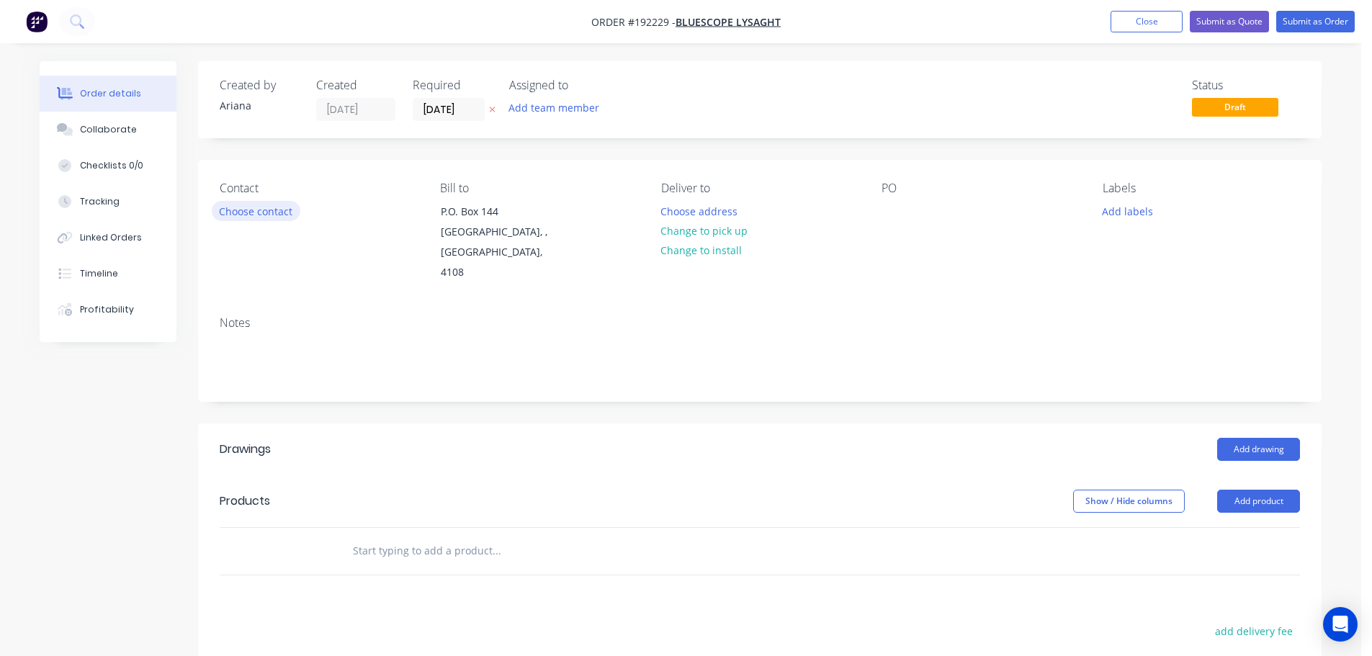
click at [250, 213] on button "Choose contact" at bounding box center [256, 210] width 89 height 19
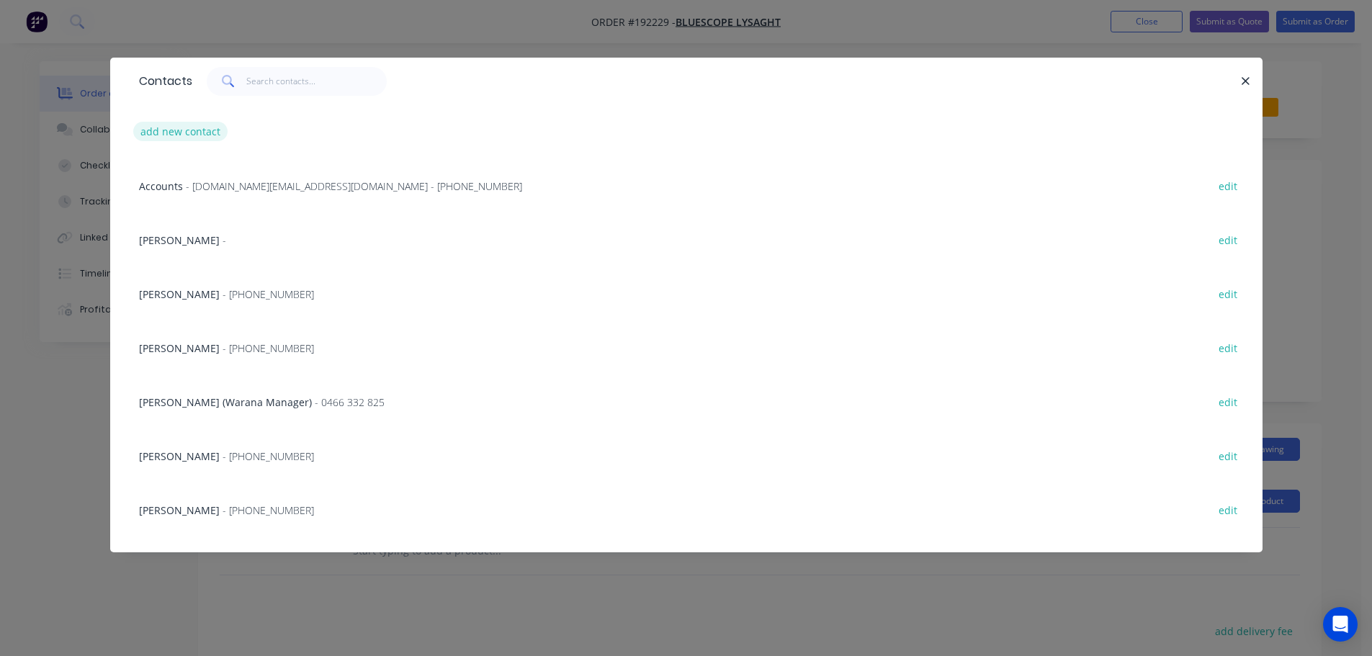
click at [169, 128] on button "add new contact" at bounding box center [180, 131] width 95 height 19
select select "AU"
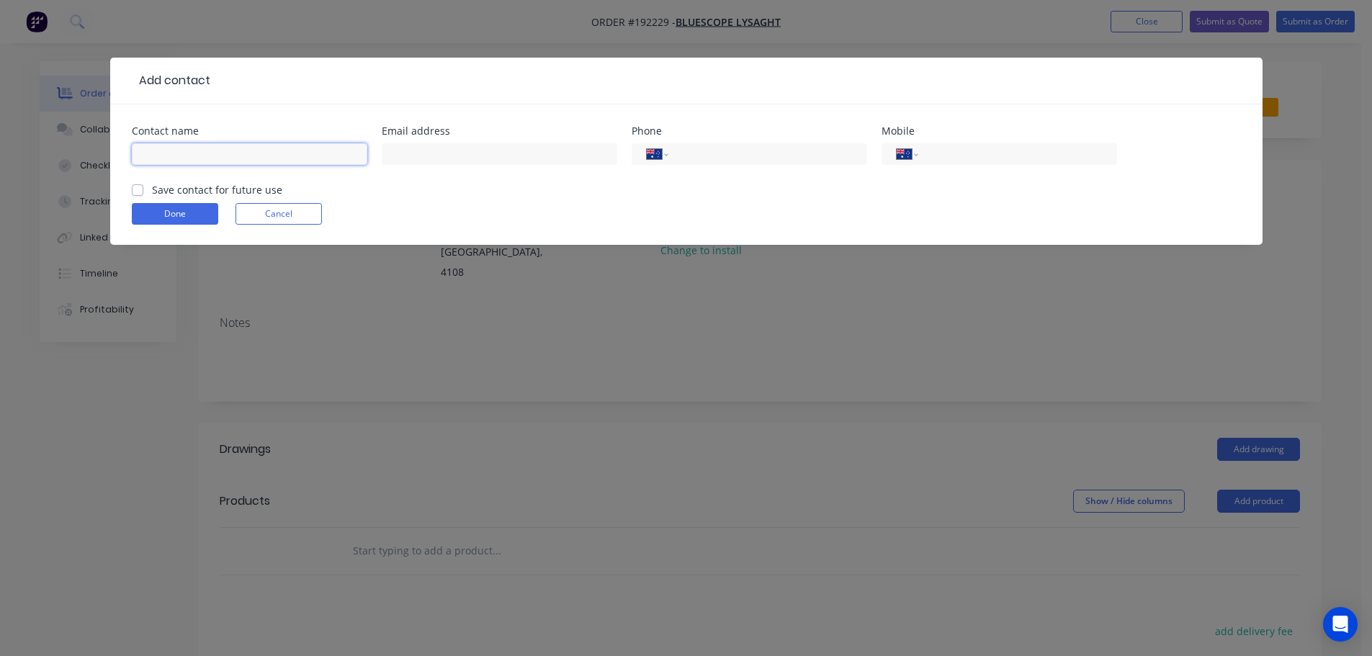
click at [170, 158] on input "text" at bounding box center [249, 154] width 235 height 22
type input "[PERSON_NAME]"
click at [983, 156] on input "tel" at bounding box center [1014, 154] width 173 height 17
type input "0412 446 658"
click at [182, 217] on button "Done" at bounding box center [175, 214] width 86 height 22
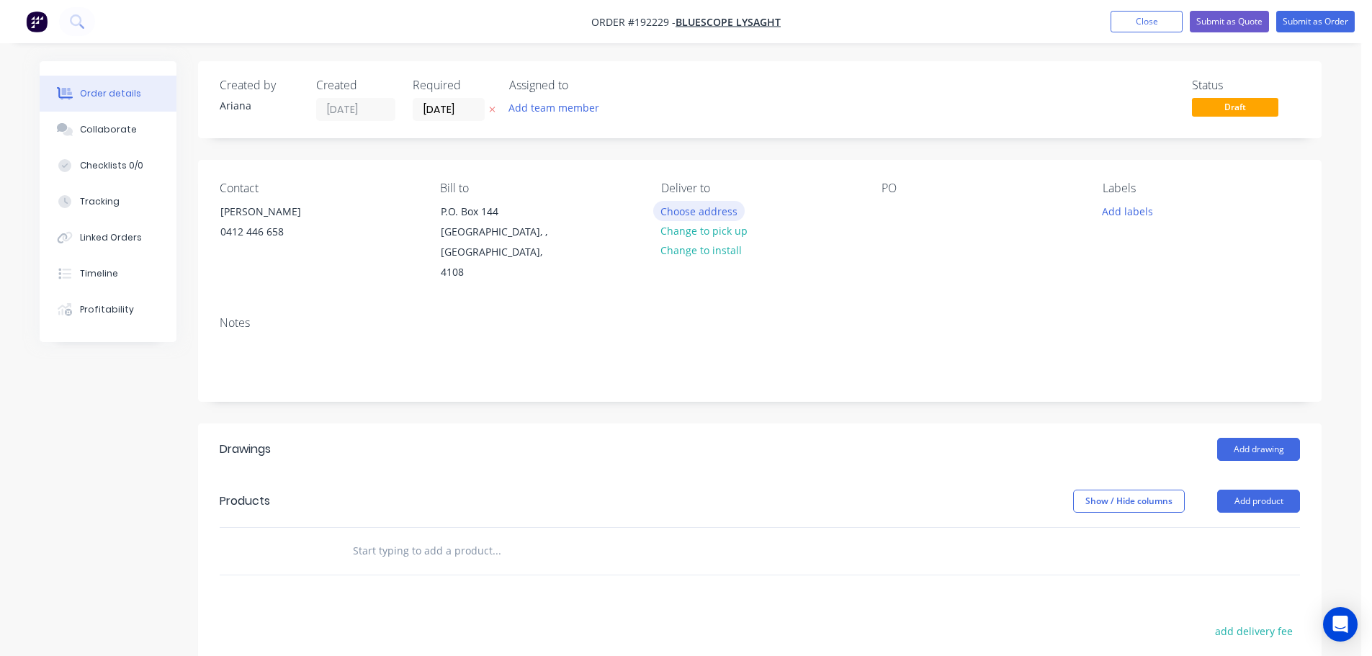
click at [696, 208] on button "Choose address" at bounding box center [699, 210] width 92 height 19
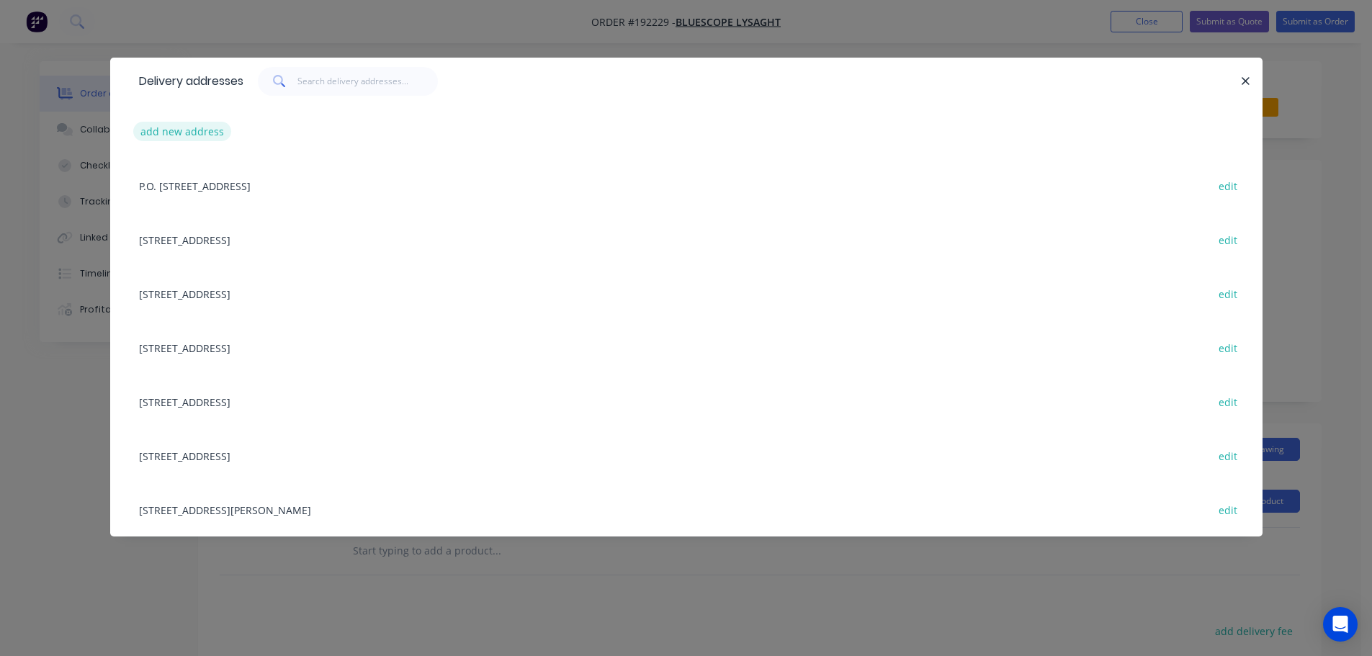
click at [180, 132] on button "add new address" at bounding box center [182, 131] width 99 height 19
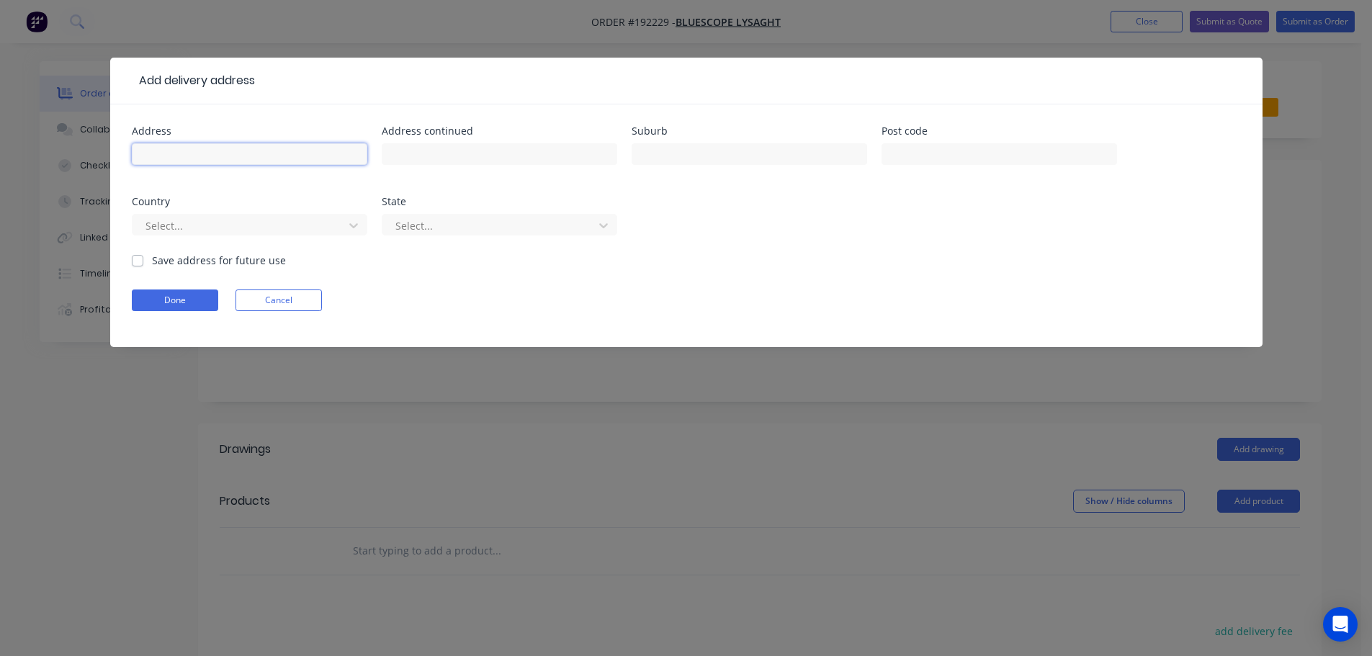
click at [185, 156] on input "text" at bounding box center [249, 154] width 235 height 22
type input "[STREET_ADDRESS]"
type input "G"
type input "TUGUN"
click at [872, 233] on div "Address [STREET_ADDRESS] Address continued Suburb TUGUN Post code Country Selec…" at bounding box center [686, 189] width 1109 height 127
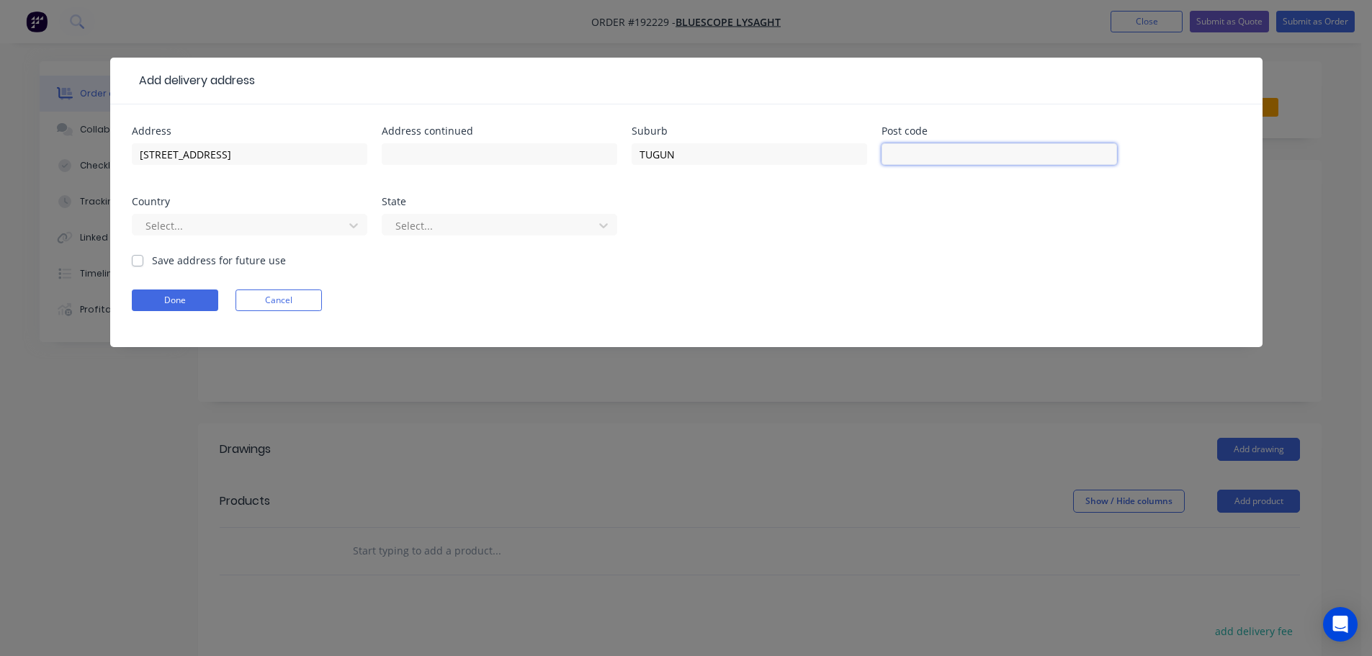
drag, startPoint x: 917, startPoint y: 154, endPoint x: 910, endPoint y: 171, distance: 18.5
click at [917, 154] on input "text" at bounding box center [998, 154] width 235 height 22
type input "4224"
click at [881, 249] on div "Address [STREET_ADDRESS] Address continued Suburb TUGUN Post code 4224 Country …" at bounding box center [686, 189] width 1109 height 127
click at [354, 221] on icon at bounding box center [353, 225] width 14 height 14
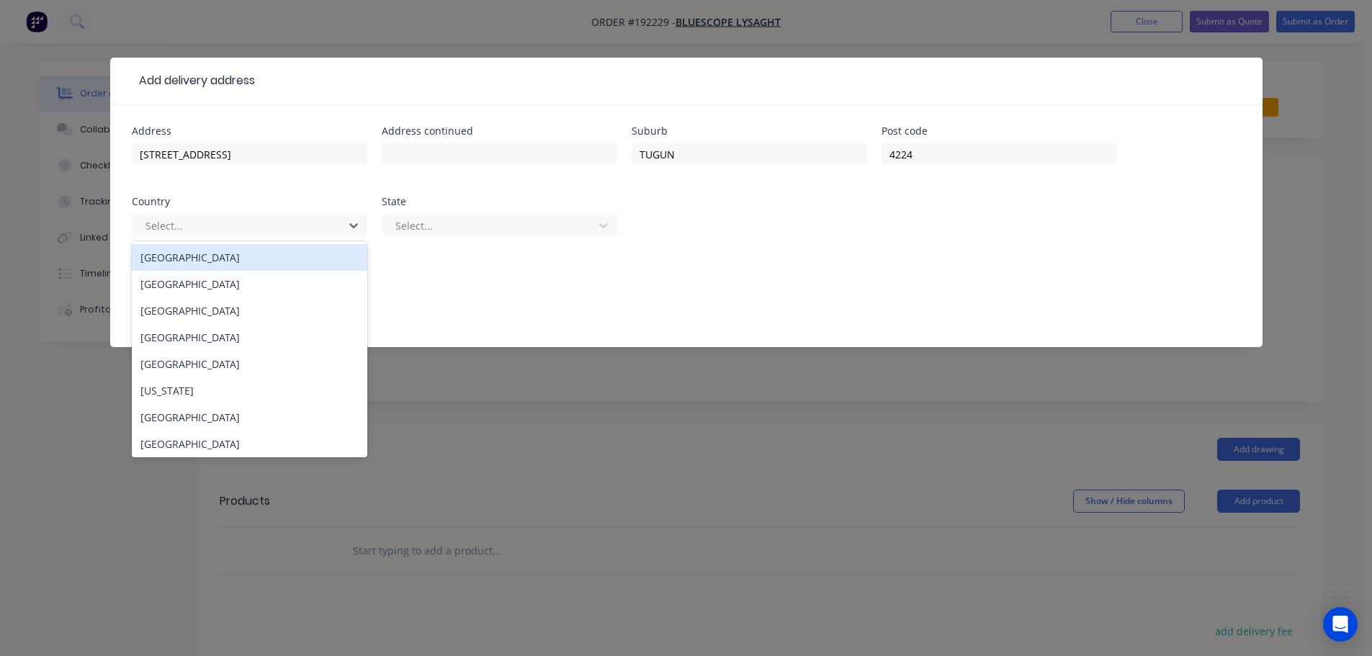
click at [175, 263] on div "[GEOGRAPHIC_DATA]" at bounding box center [249, 257] width 235 height 27
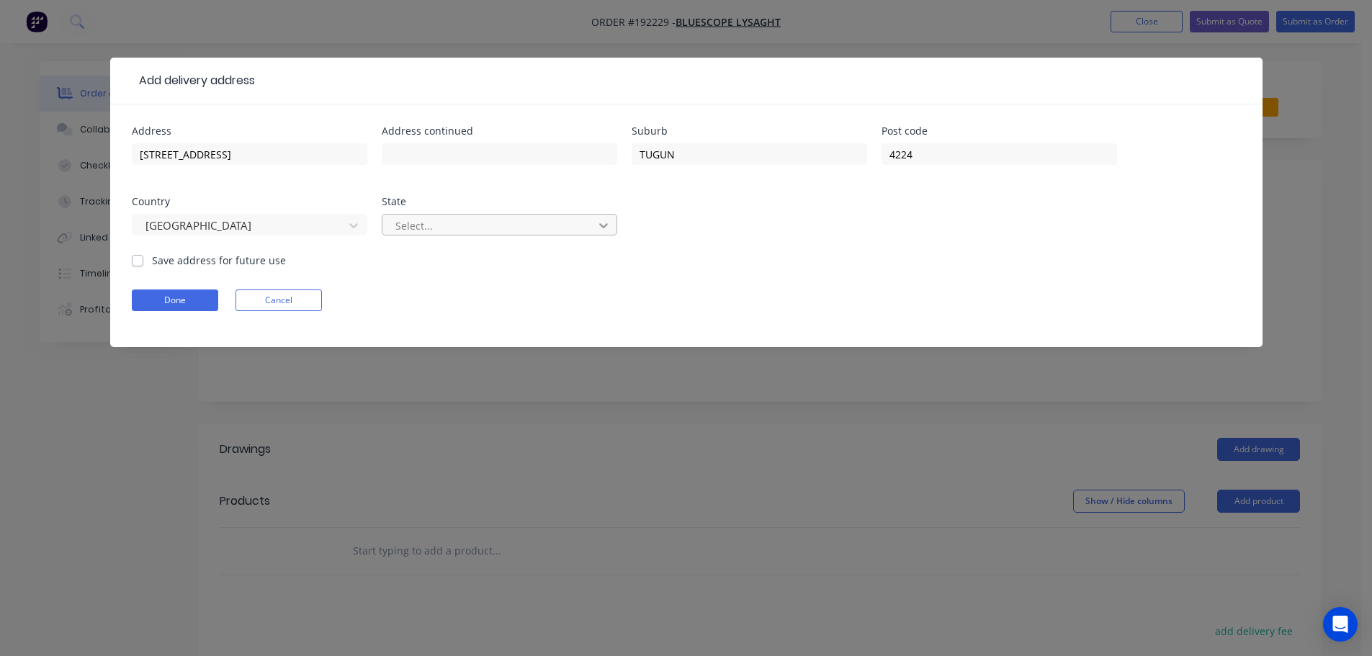
click at [601, 225] on icon at bounding box center [603, 225] width 9 height 5
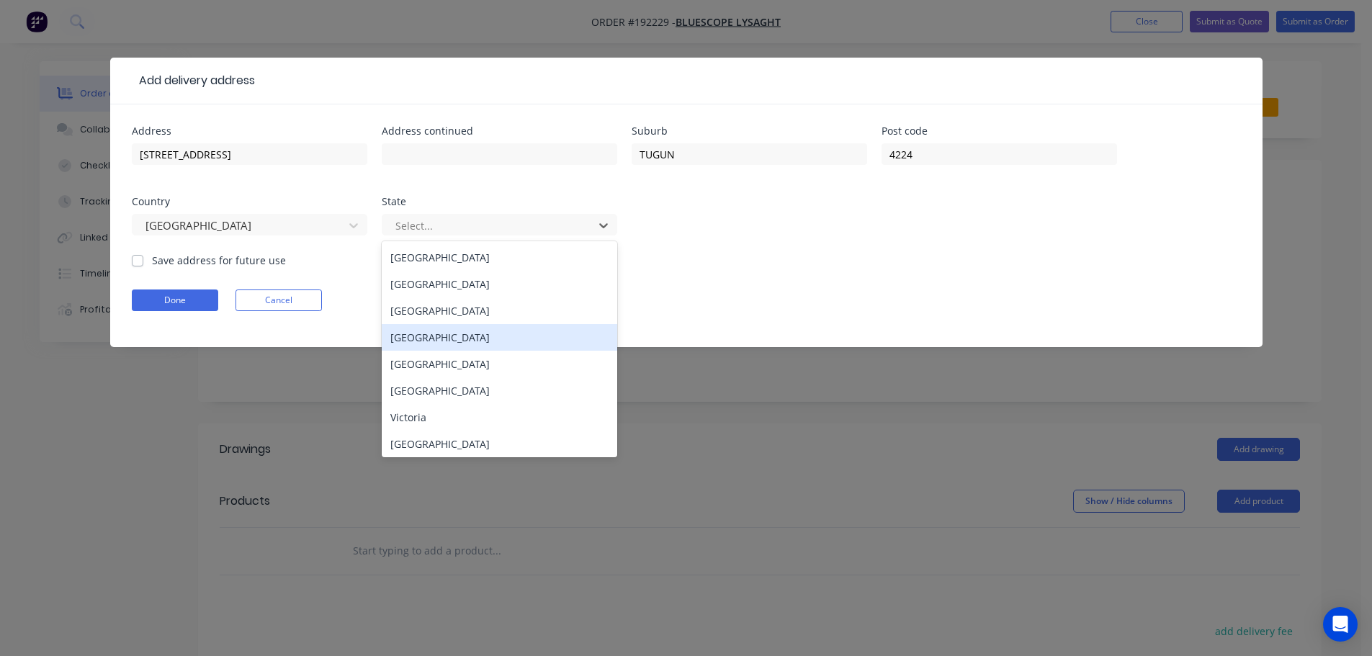
click at [424, 336] on div "[GEOGRAPHIC_DATA]" at bounding box center [499, 337] width 235 height 27
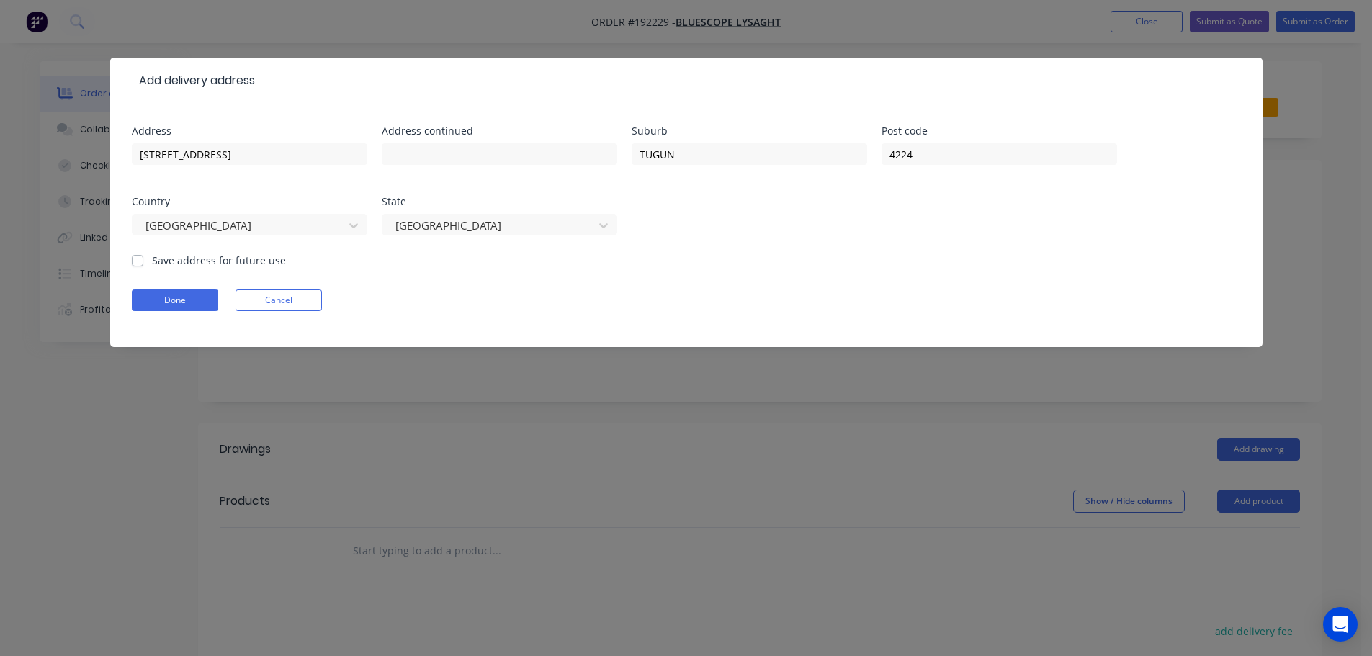
click at [706, 269] on form "Address [STREET_ADDRESS] Address continued Suburb TUGUN Post code [GEOGRAPHIC_D…" at bounding box center [686, 236] width 1109 height 221
click at [187, 300] on button "Done" at bounding box center [175, 300] width 86 height 22
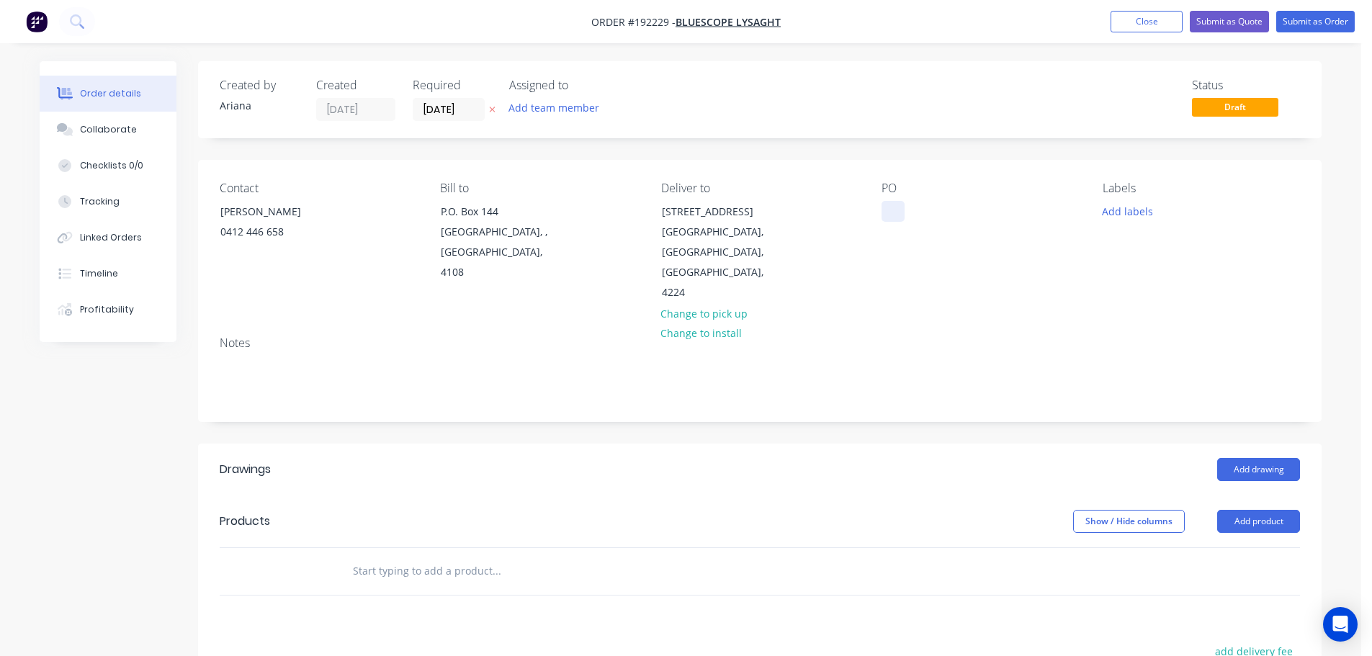
click at [889, 212] on div at bounding box center [892, 211] width 23 height 21
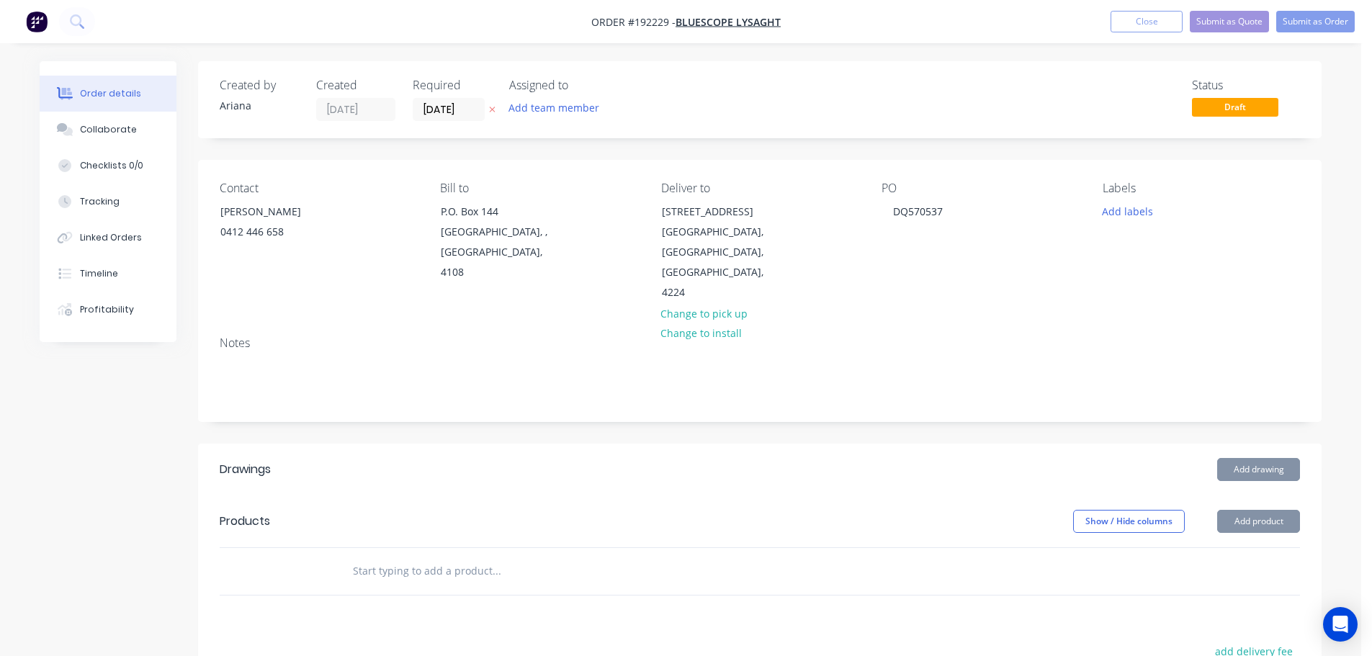
click at [1010, 325] on div "Notes" at bounding box center [759, 373] width 1123 height 96
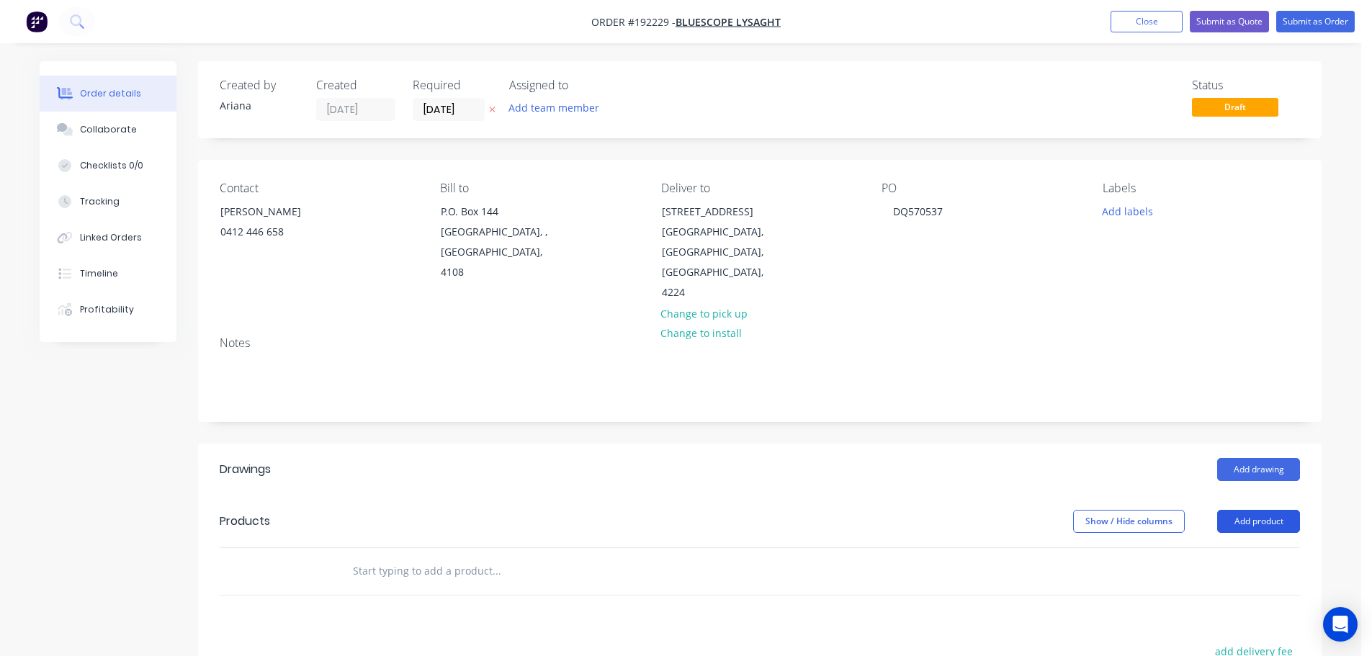
click at [1263, 510] on button "Add product" at bounding box center [1258, 521] width 83 height 23
click at [1256, 547] on div "Product catalogue" at bounding box center [1231, 557] width 111 height 21
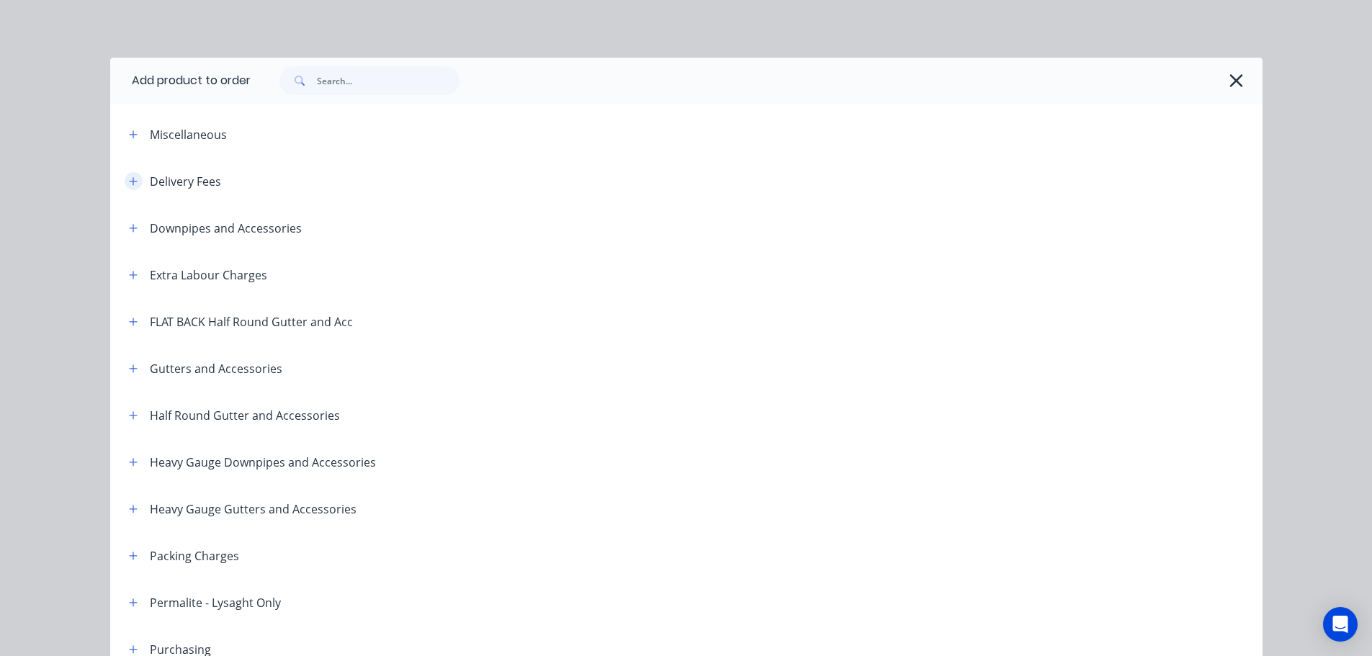
click at [129, 177] on icon "button" at bounding box center [133, 181] width 9 height 10
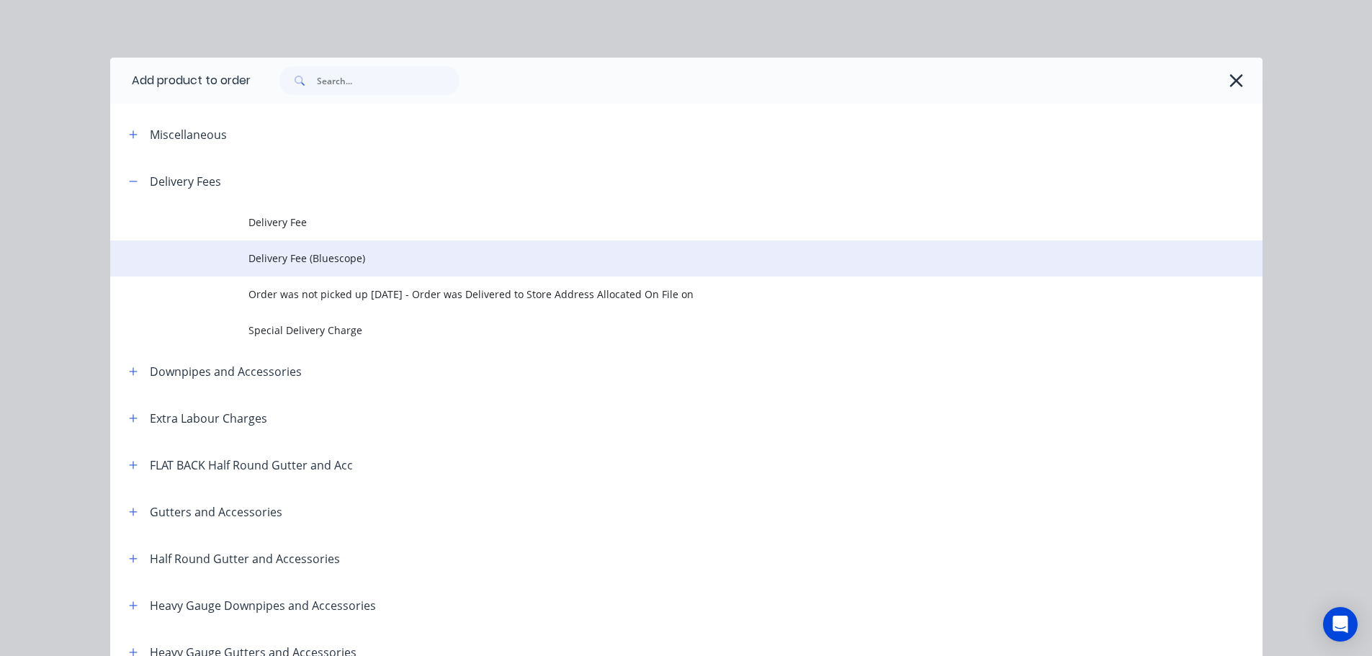
click at [342, 260] on span "Delivery Fee (Bluescope)" at bounding box center [653, 258] width 811 height 15
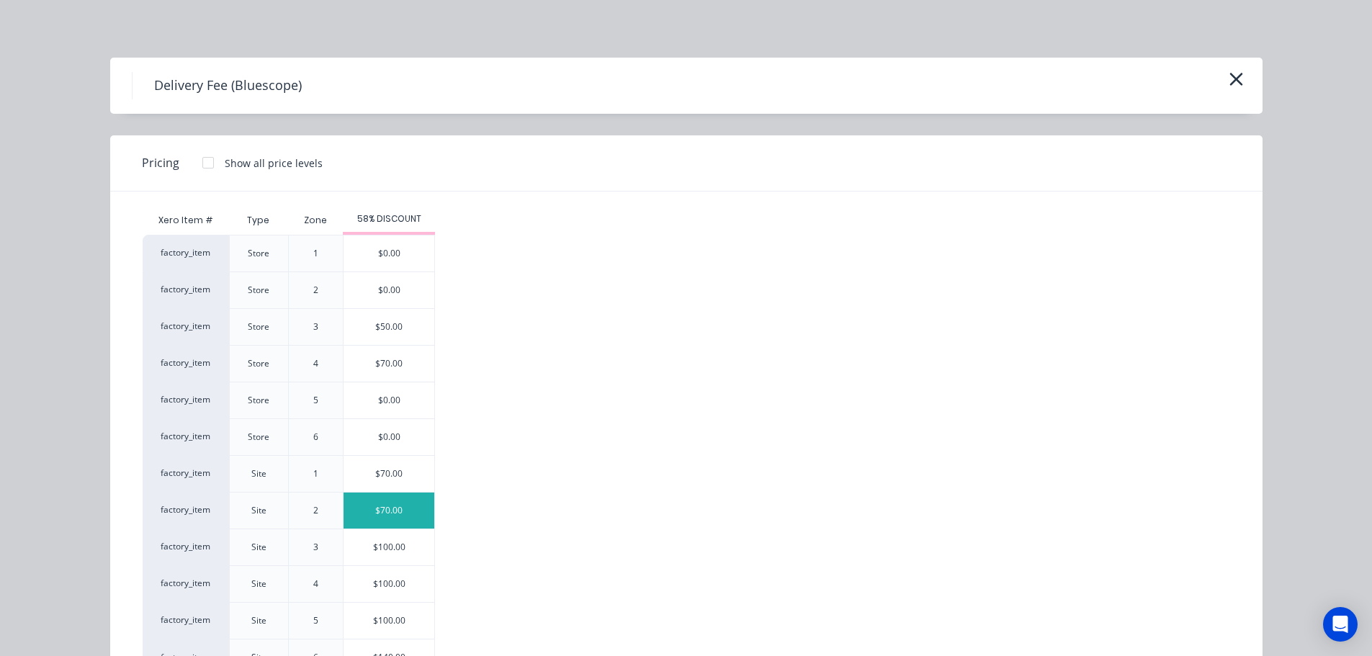
click at [380, 512] on div "$70.00" at bounding box center [388, 511] width 91 height 36
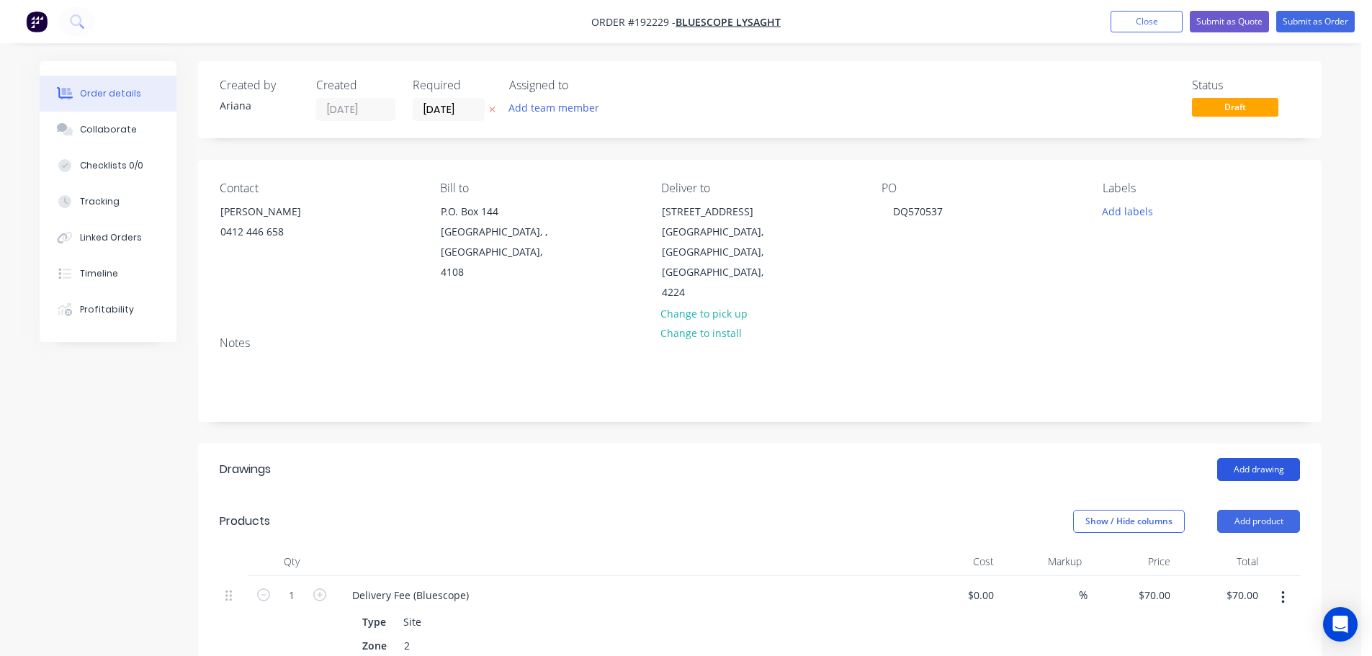
click at [1270, 458] on button "Add drawing" at bounding box center [1258, 469] width 83 height 23
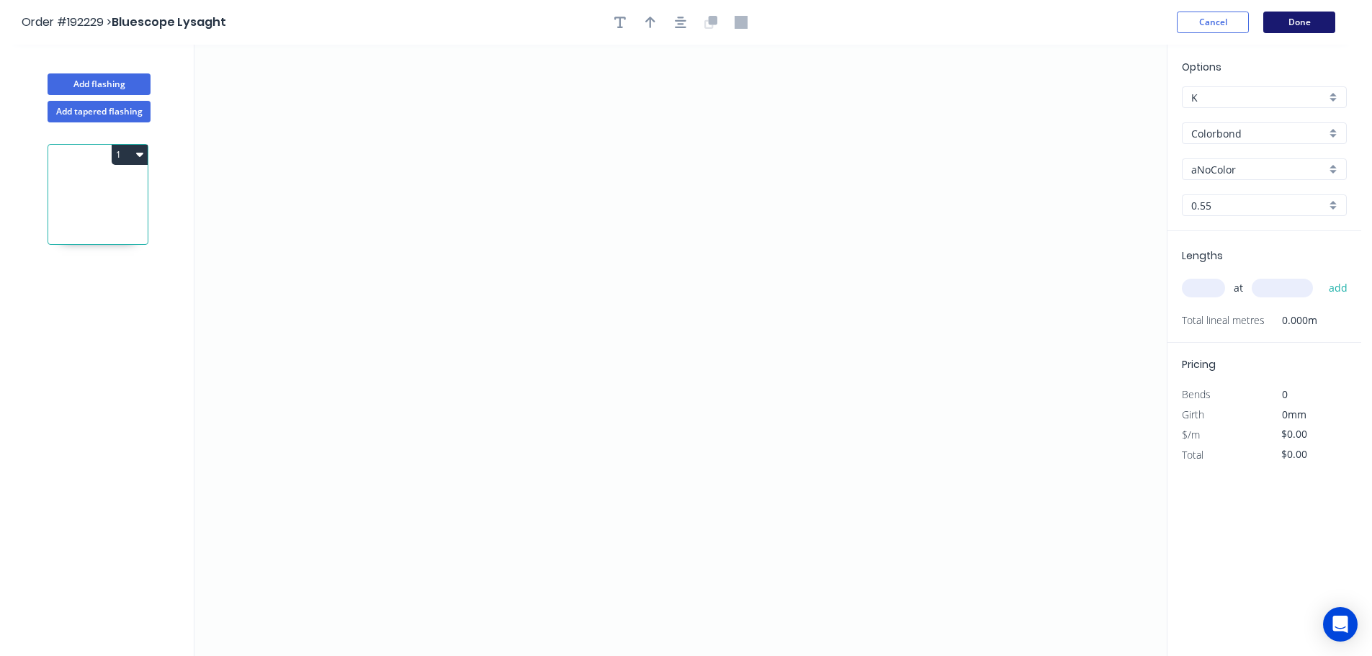
click at [1309, 25] on button "Done" at bounding box center [1299, 23] width 72 height 22
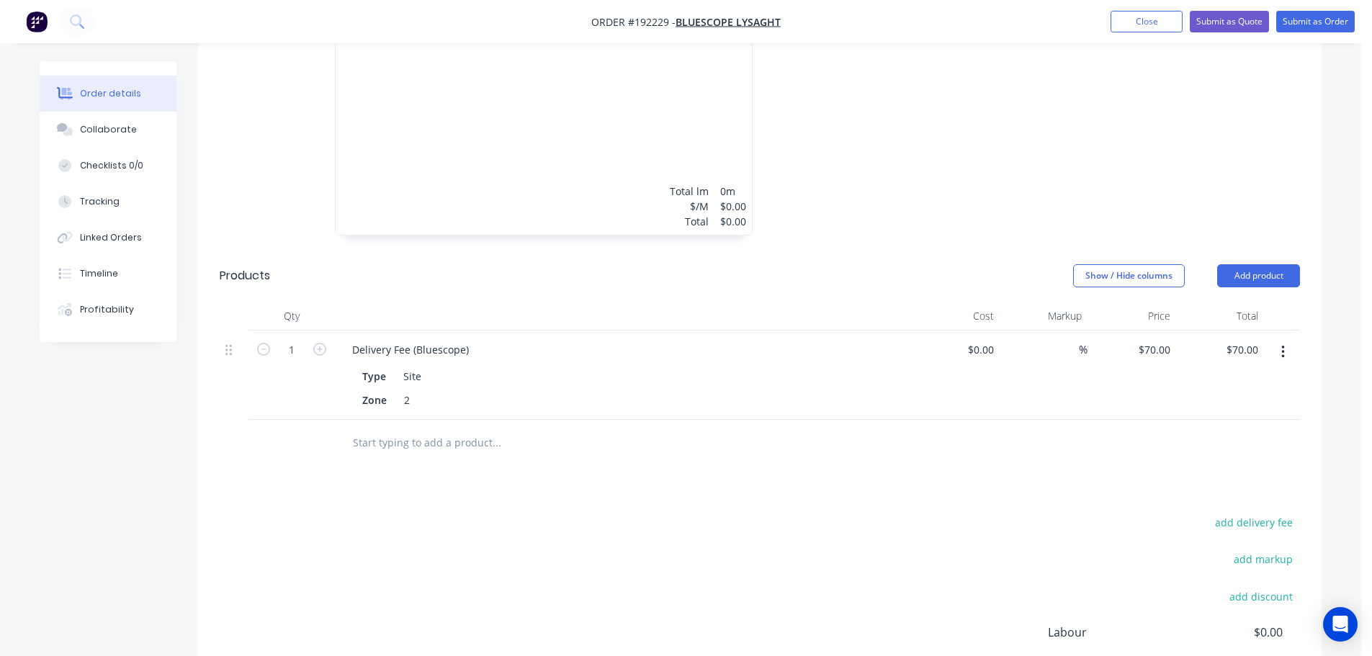
scroll to position [504, 0]
click at [1269, 262] on button "Add product" at bounding box center [1258, 273] width 83 height 23
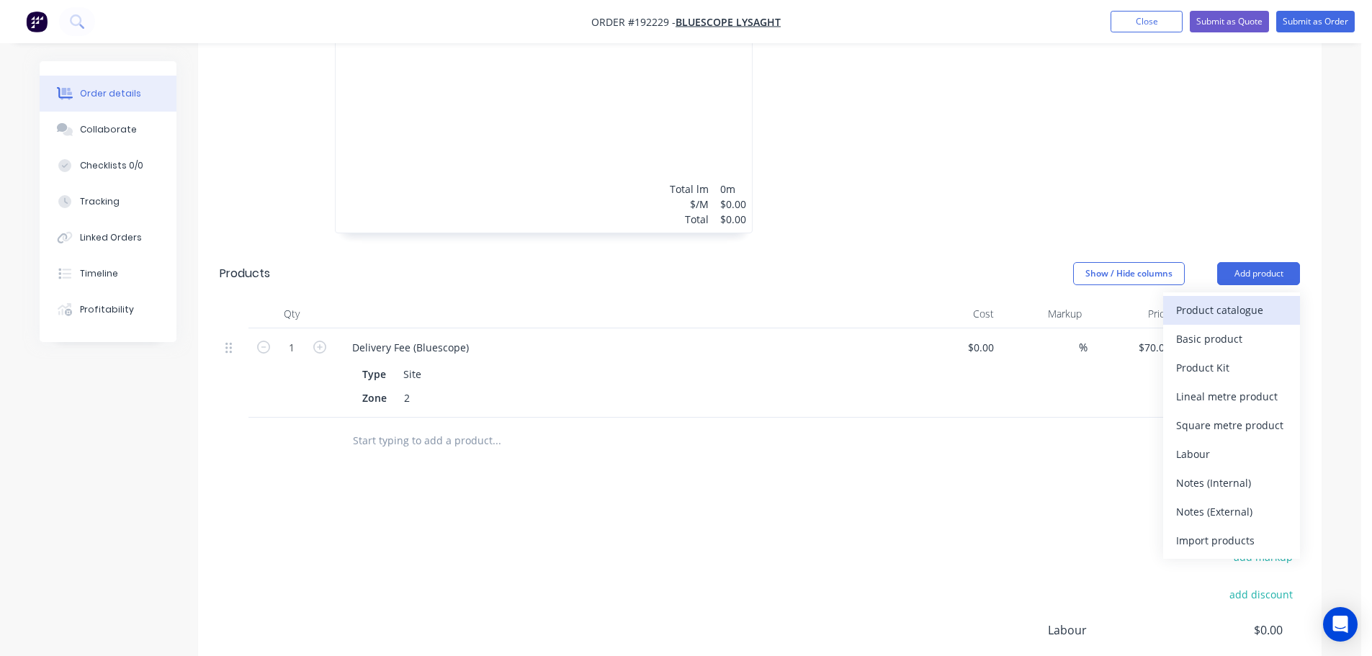
click at [1222, 300] on div "Product catalogue" at bounding box center [1231, 310] width 111 height 21
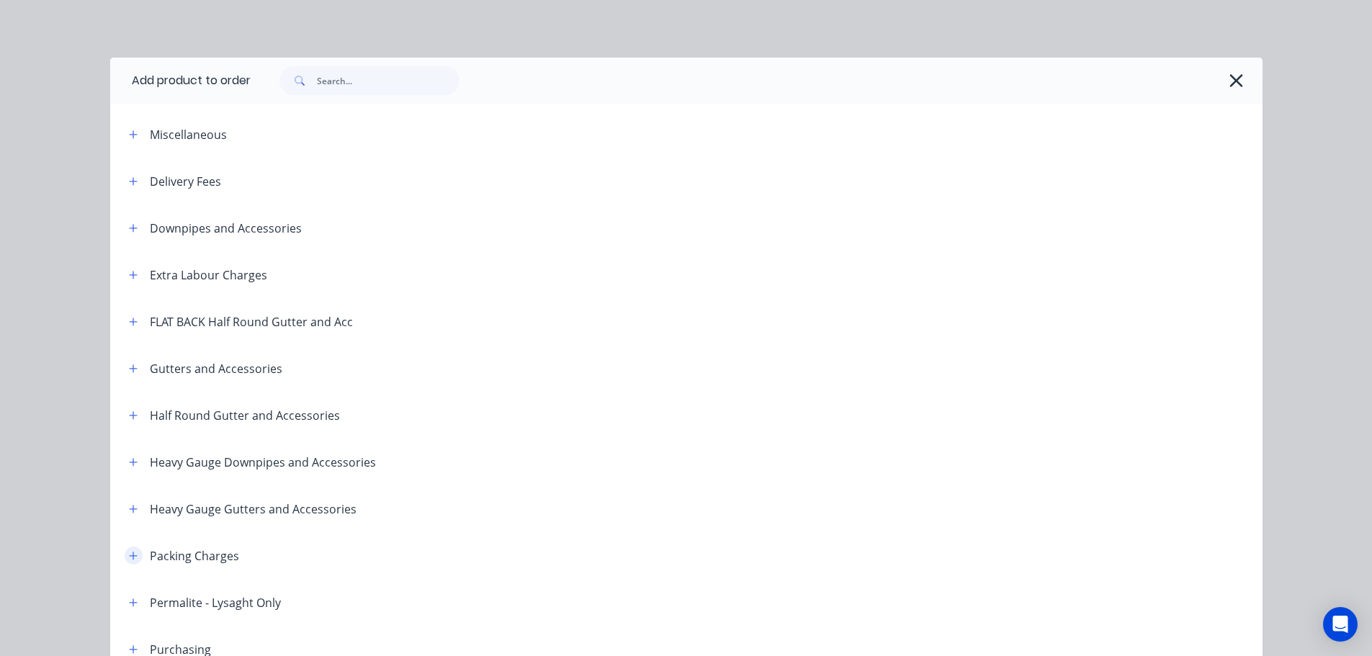
click at [130, 553] on icon "button" at bounding box center [133, 556] width 9 height 10
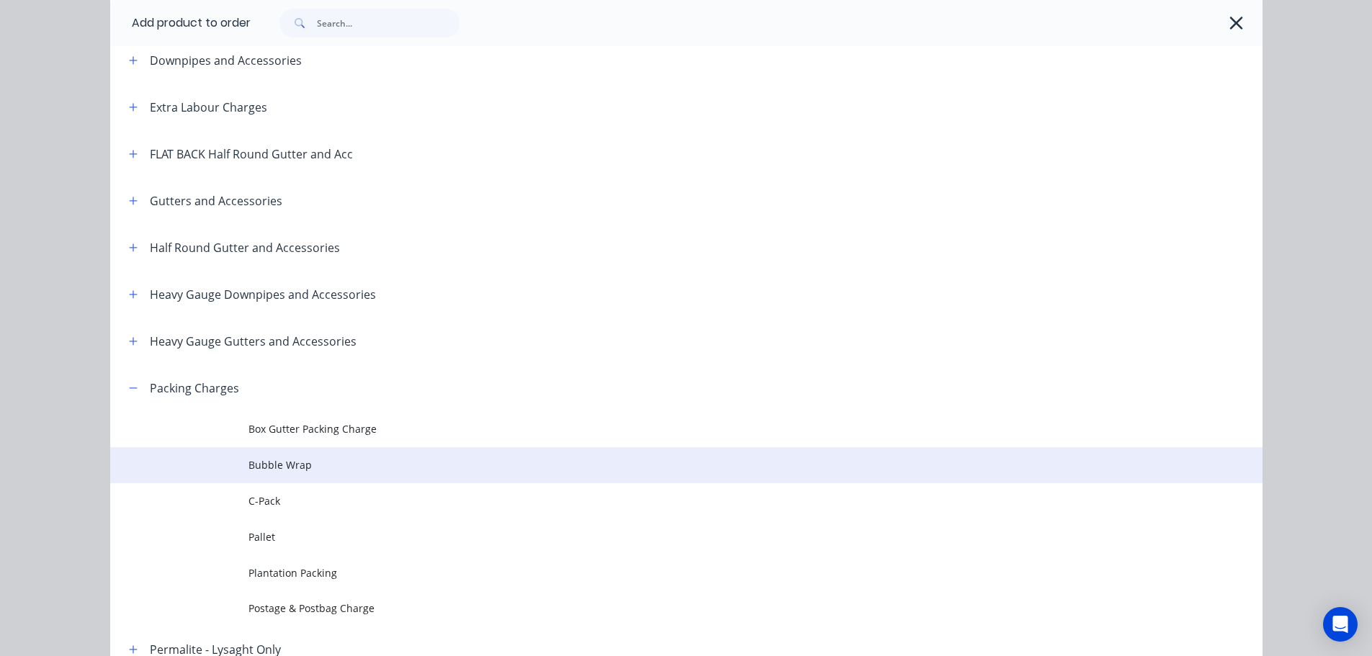
click at [302, 467] on span "Bubble Wrap" at bounding box center [653, 464] width 811 height 15
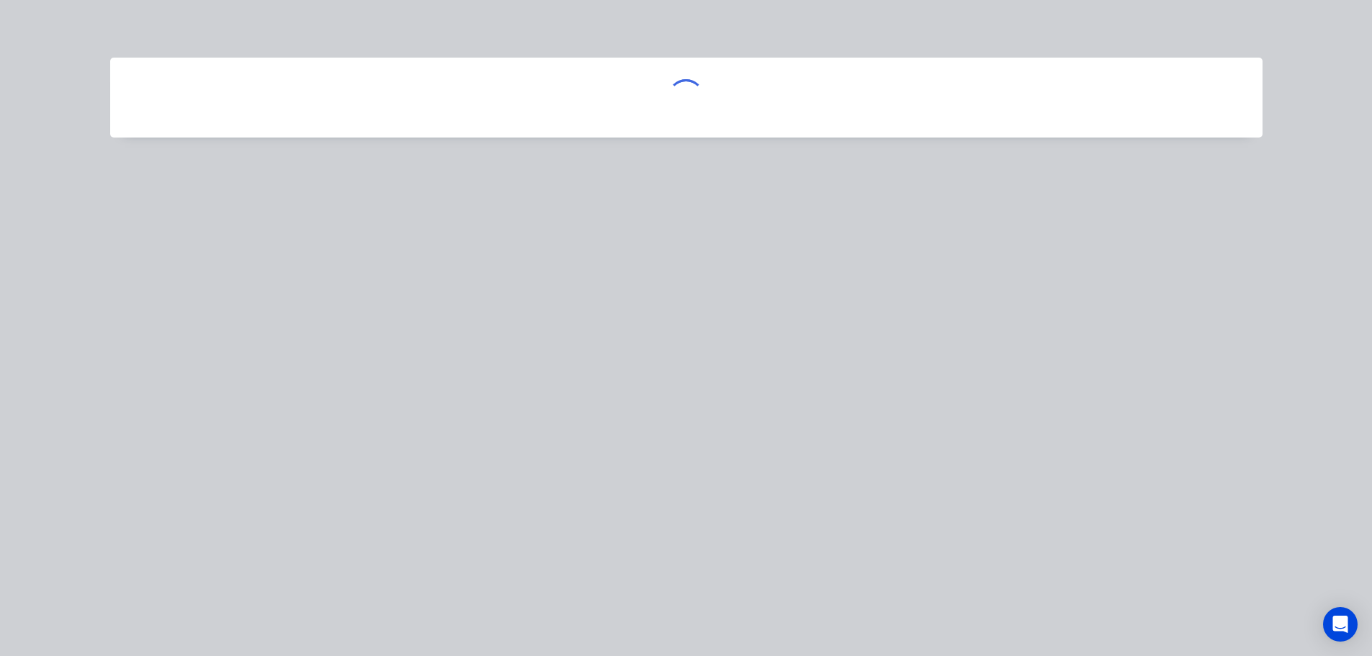
scroll to position [0, 0]
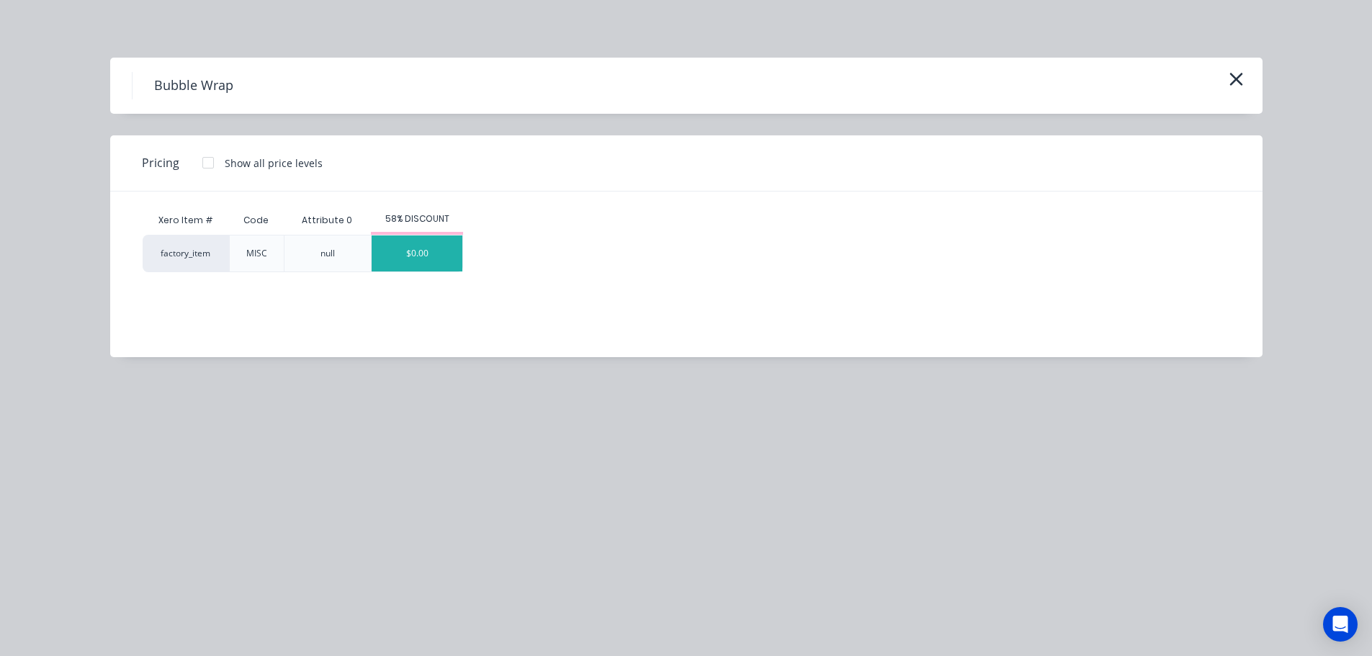
click at [424, 255] on div "$0.00" at bounding box center [417, 253] width 91 height 36
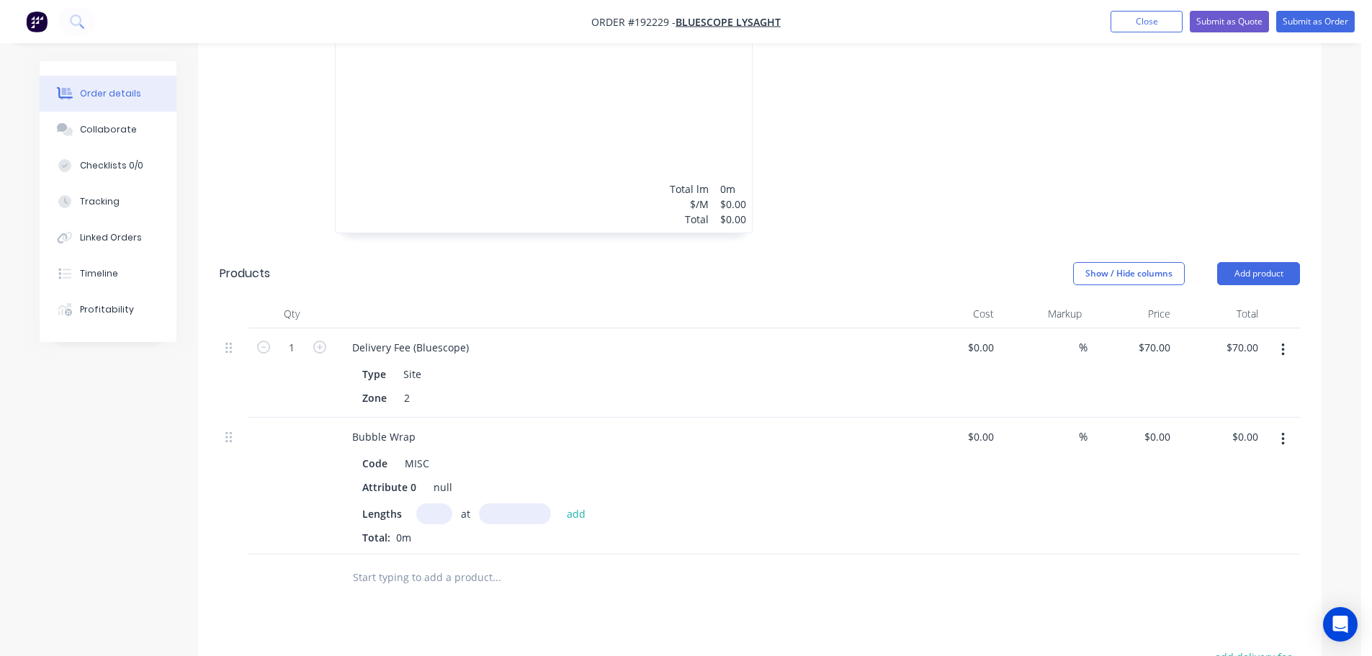
click at [439, 503] on input "text" at bounding box center [434, 513] width 36 height 21
type input "1"
click at [524, 503] on input "text" at bounding box center [515, 513] width 72 height 21
type input "5200"
click at [560, 503] on button "add" at bounding box center [577, 512] width 34 height 19
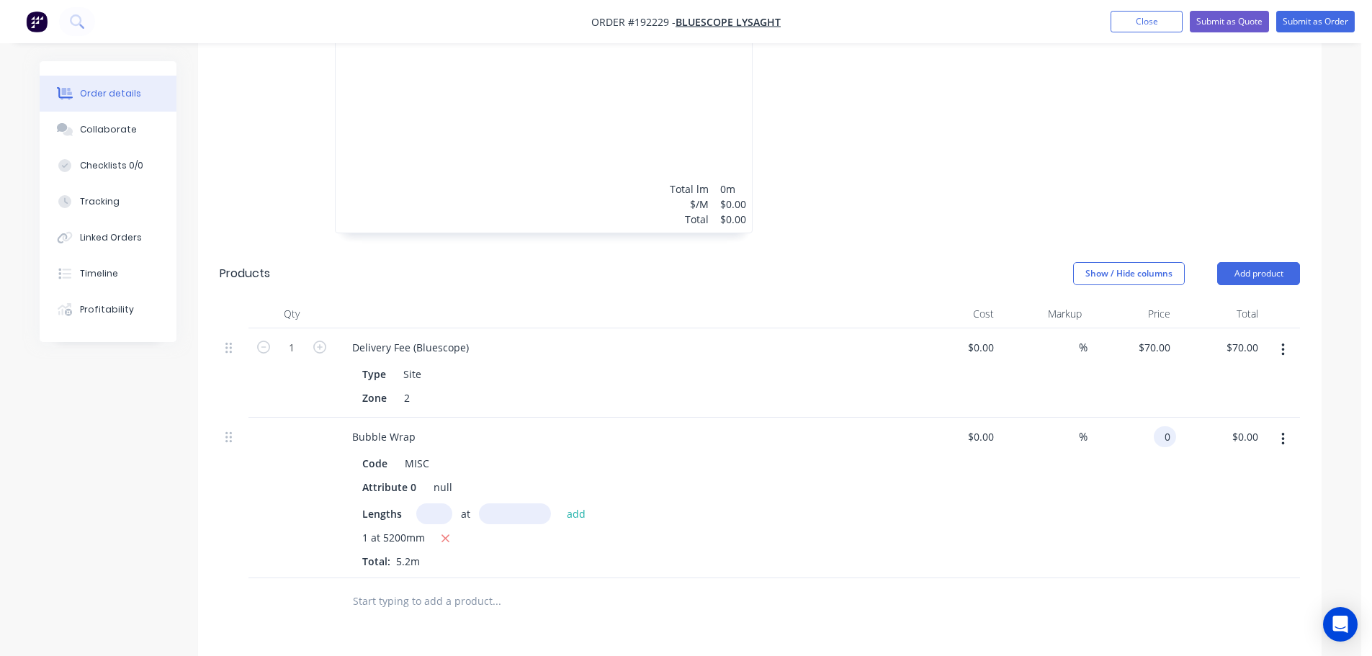
click at [1167, 426] on input "0" at bounding box center [1167, 436] width 17 height 21
type input "$28.60"
click at [1168, 516] on div "$28.60 $28.60" at bounding box center [1131, 498] width 89 height 161
click at [1256, 426] on input "148.72" at bounding box center [1244, 436] width 39 height 21
type input "28.60"
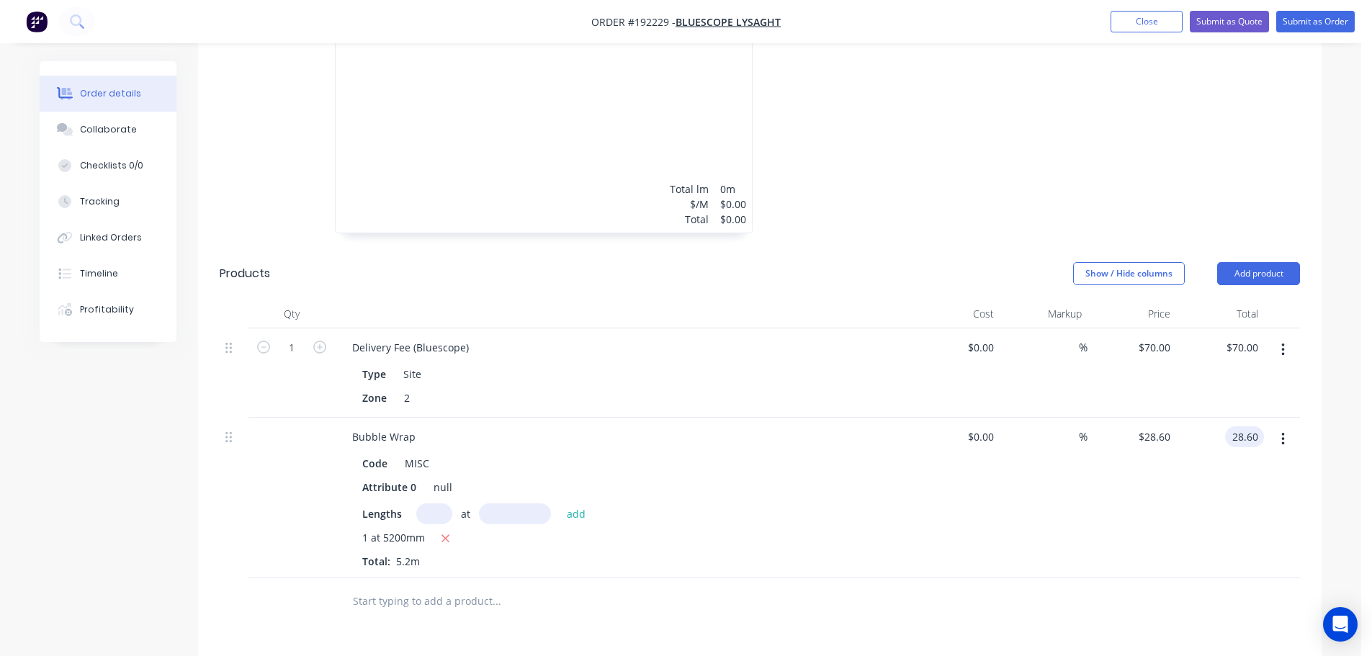
type input "$5.50"
type input "$28.60"
click at [1225, 447] on div "$28.60 28.60" at bounding box center [1220, 498] width 89 height 161
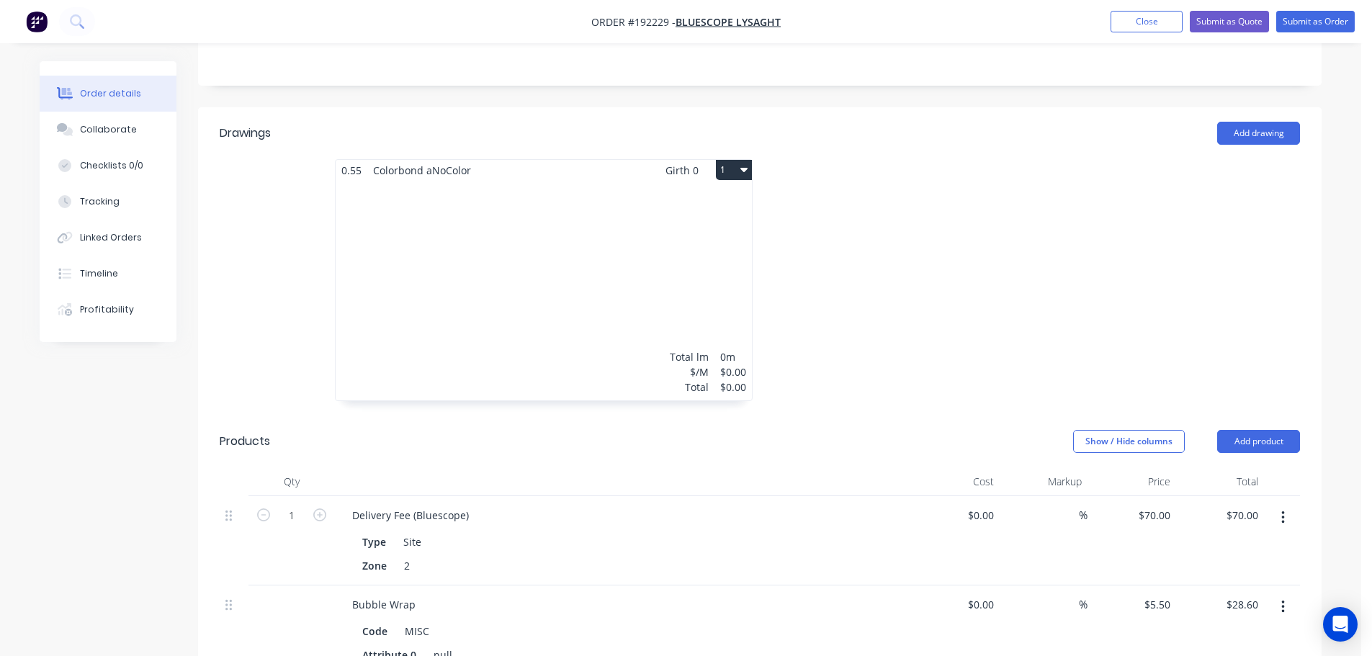
click at [619, 230] on div "Total lm $/M Total 0m $0.00 $0.00" at bounding box center [544, 291] width 416 height 220
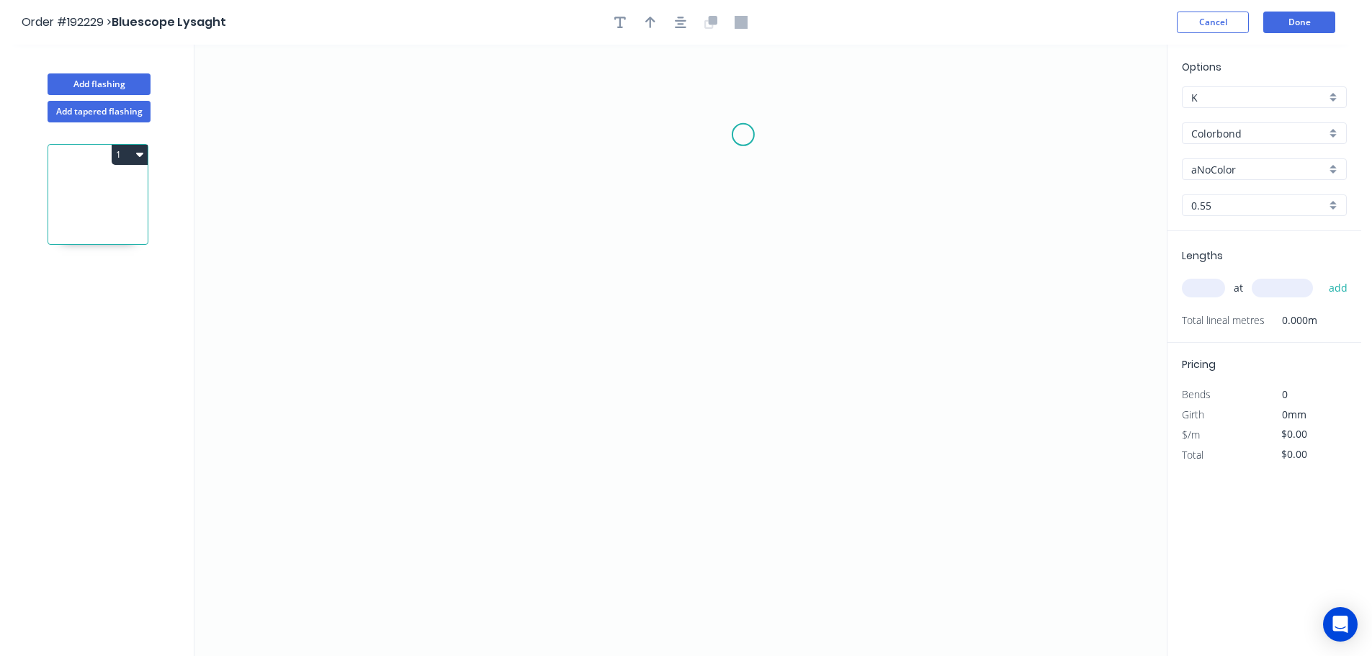
click at [743, 135] on icon "0" at bounding box center [680, 350] width 972 height 611
click at [646, 135] on icon "0" at bounding box center [680, 350] width 972 height 611
click at [629, 571] on icon "0 ?" at bounding box center [680, 350] width 972 height 611
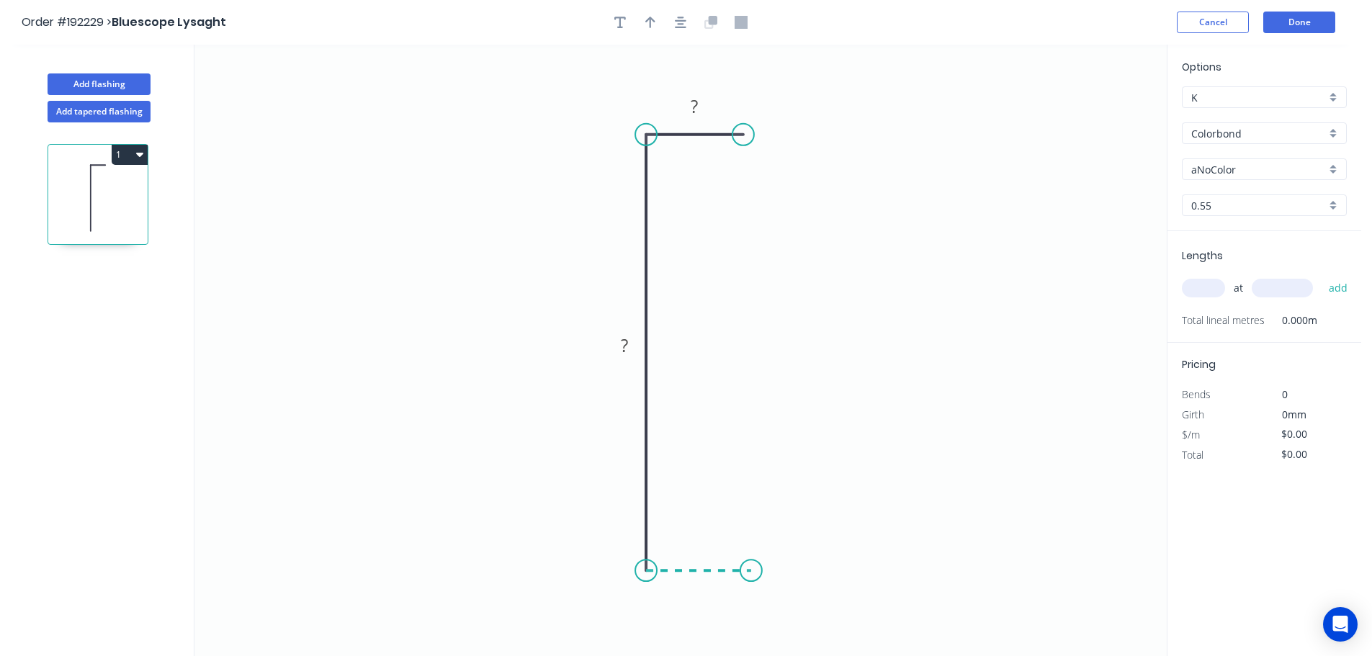
click at [751, 572] on icon "0 ? ?" at bounding box center [680, 350] width 972 height 611
click at [751, 572] on circle at bounding box center [751, 571] width 22 height 22
click at [698, 107] on tspan "?" at bounding box center [694, 106] width 7 height 24
click at [760, 279] on icon "0 25 140 23" at bounding box center [680, 350] width 972 height 611
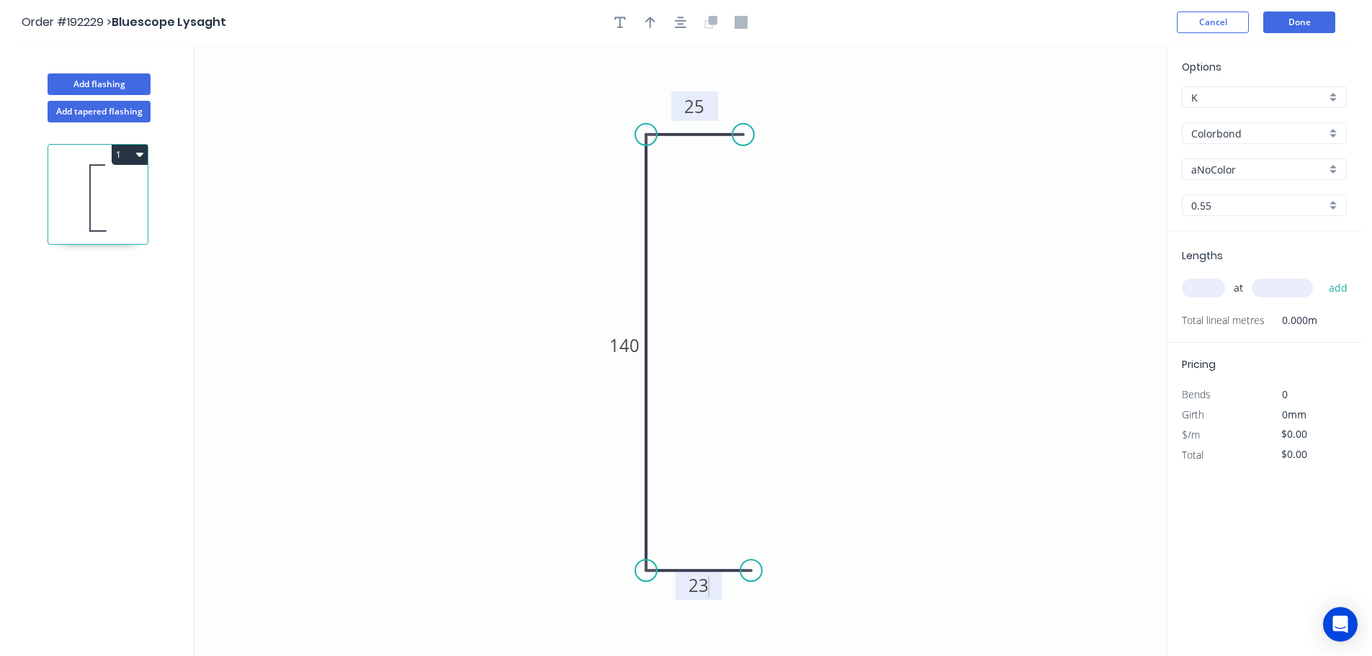
type input "$7.53"
click at [648, 22] on icon "button" at bounding box center [650, 22] width 10 height 13
drag, startPoint x: 1095, startPoint y: 115, endPoint x: 493, endPoint y: 306, distance: 631.5
click at [493, 306] on icon at bounding box center [493, 289] width 13 height 46
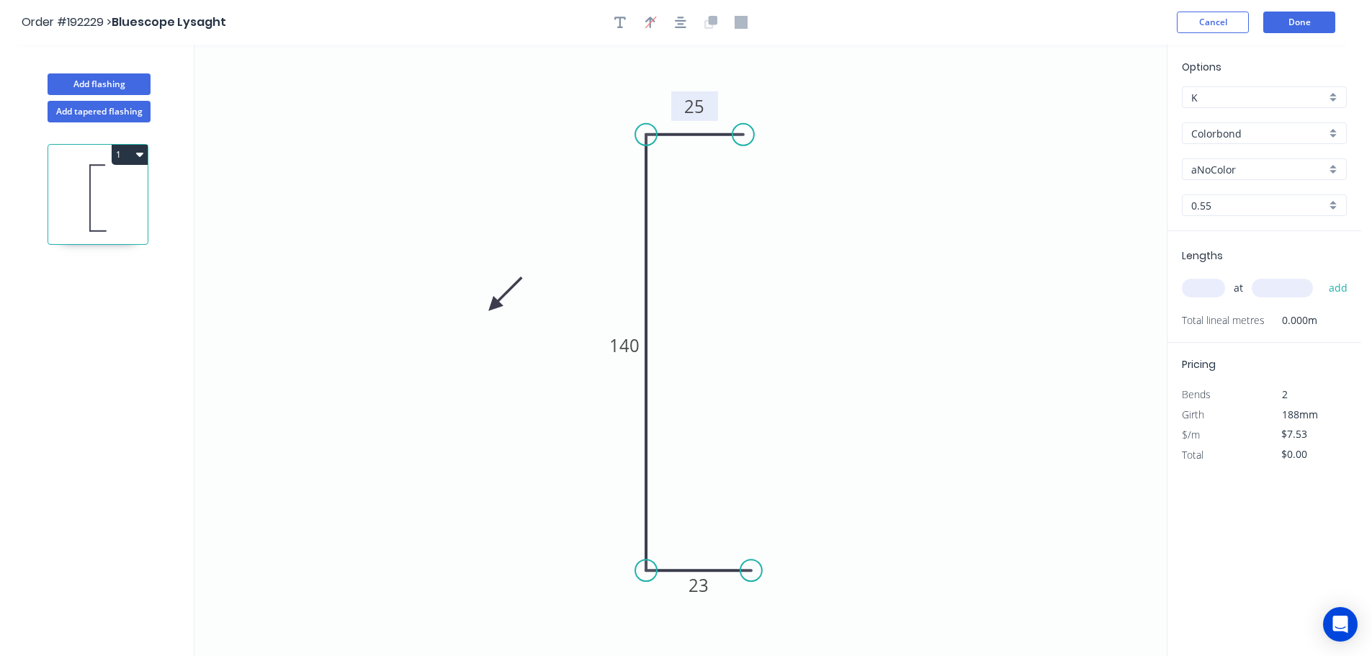
click at [493, 306] on icon at bounding box center [506, 294] width 42 height 42
click at [493, 306] on icon at bounding box center [506, 318] width 42 height 42
click at [493, 306] on icon at bounding box center [493, 323] width 13 height 46
click at [493, 306] on icon at bounding box center [482, 318] width 42 height 42
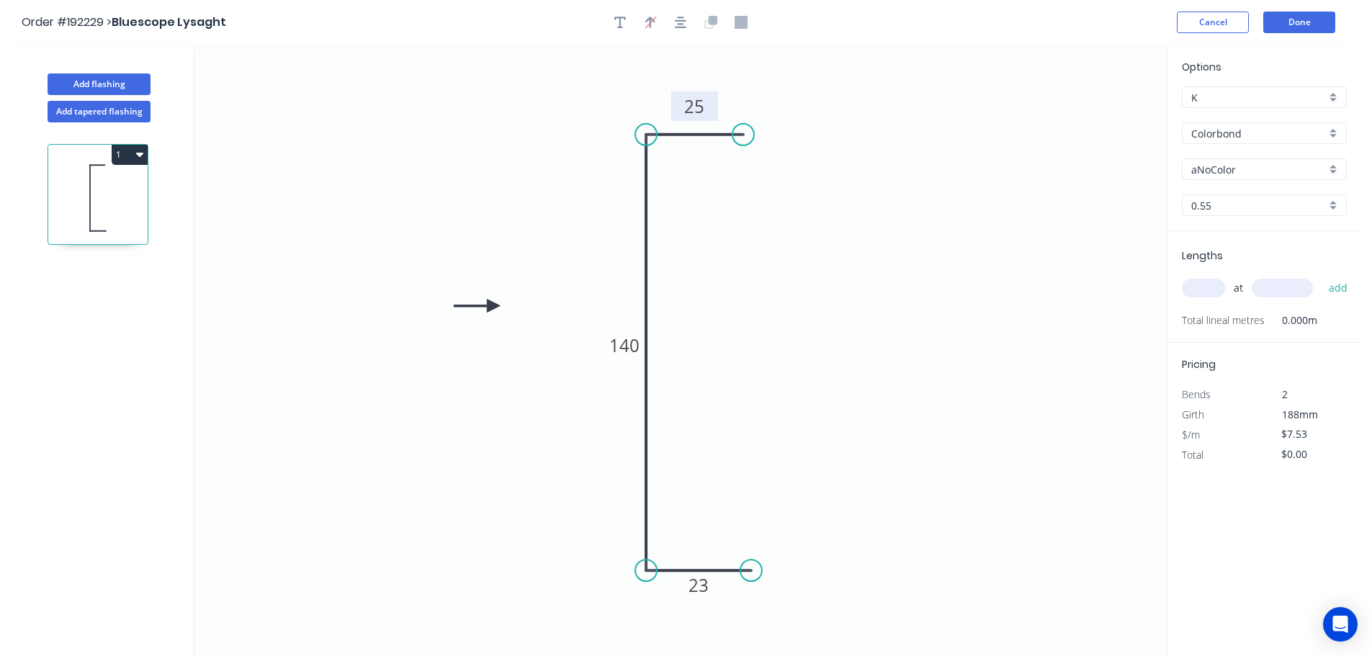
click at [1337, 170] on div "aNoColor" at bounding box center [1264, 169] width 165 height 22
click at [1265, 323] on div "Dover White" at bounding box center [1263, 319] width 163 height 25
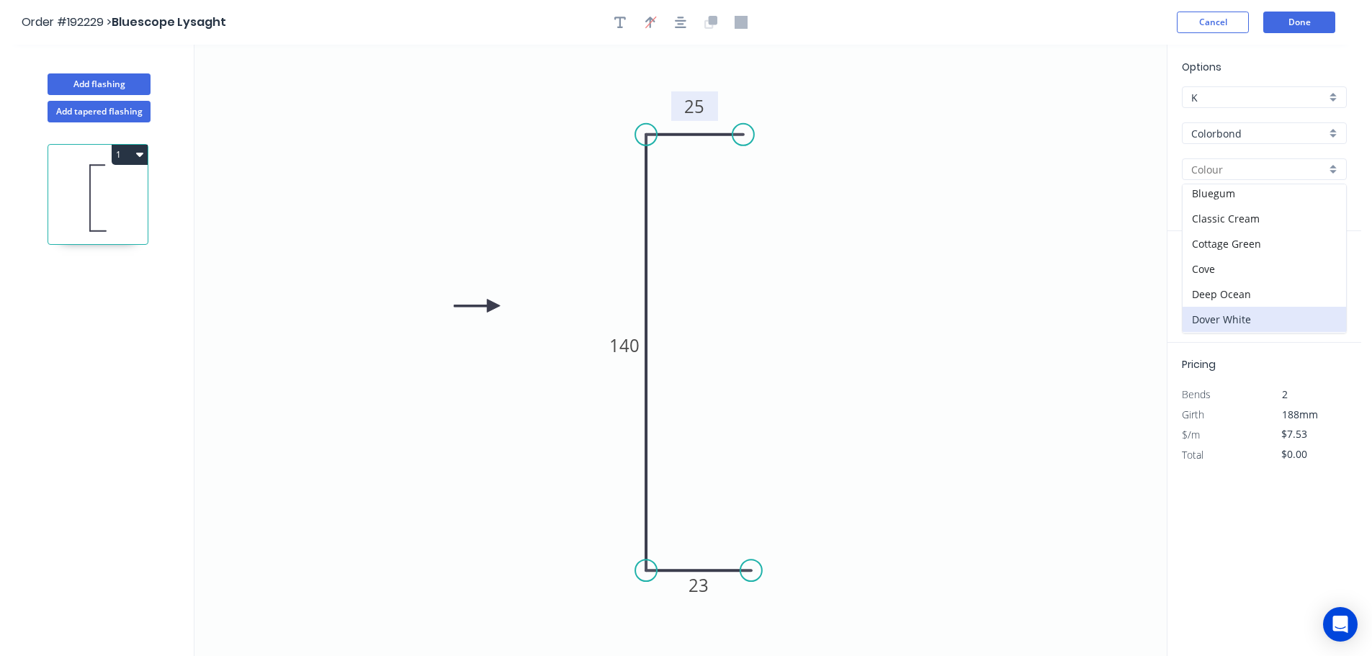
type input "Dover White"
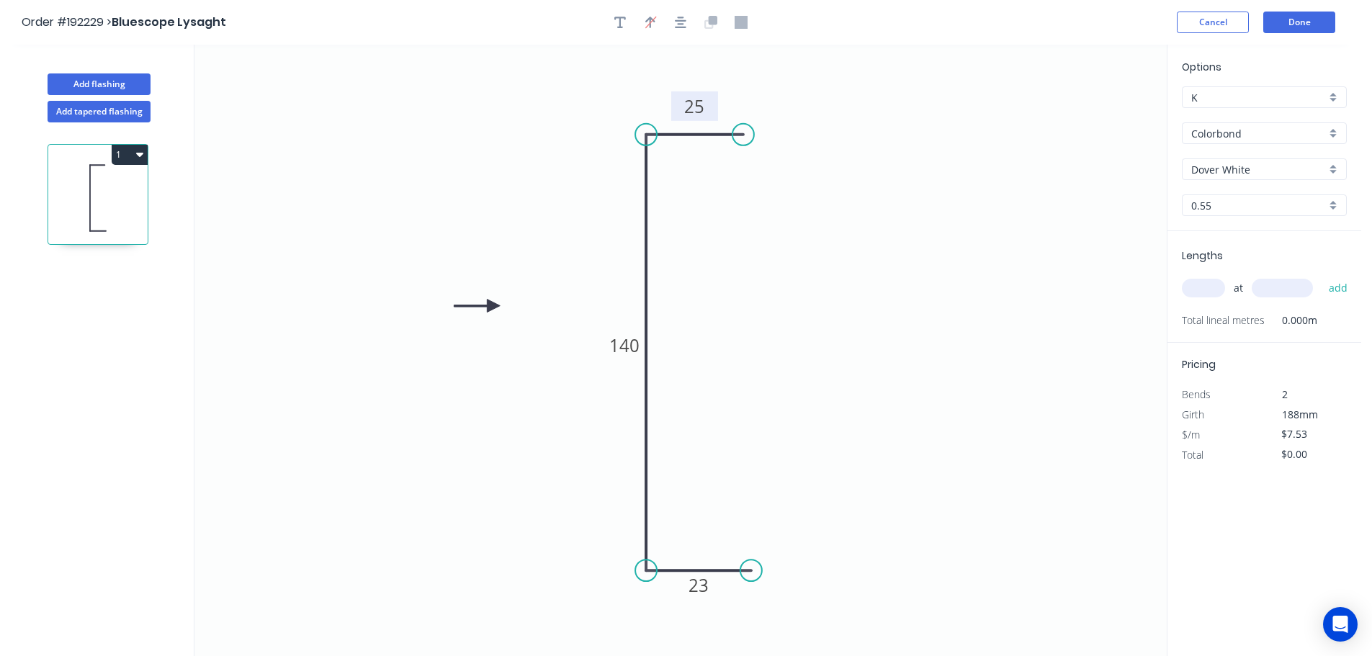
drag, startPoint x: 1208, startPoint y: 286, endPoint x: 1223, endPoint y: 278, distance: 17.1
click at [1210, 286] on input "text" at bounding box center [1203, 288] width 43 height 19
type input "1"
click at [1279, 288] on input "text" at bounding box center [1282, 288] width 61 height 19
type input "5200"
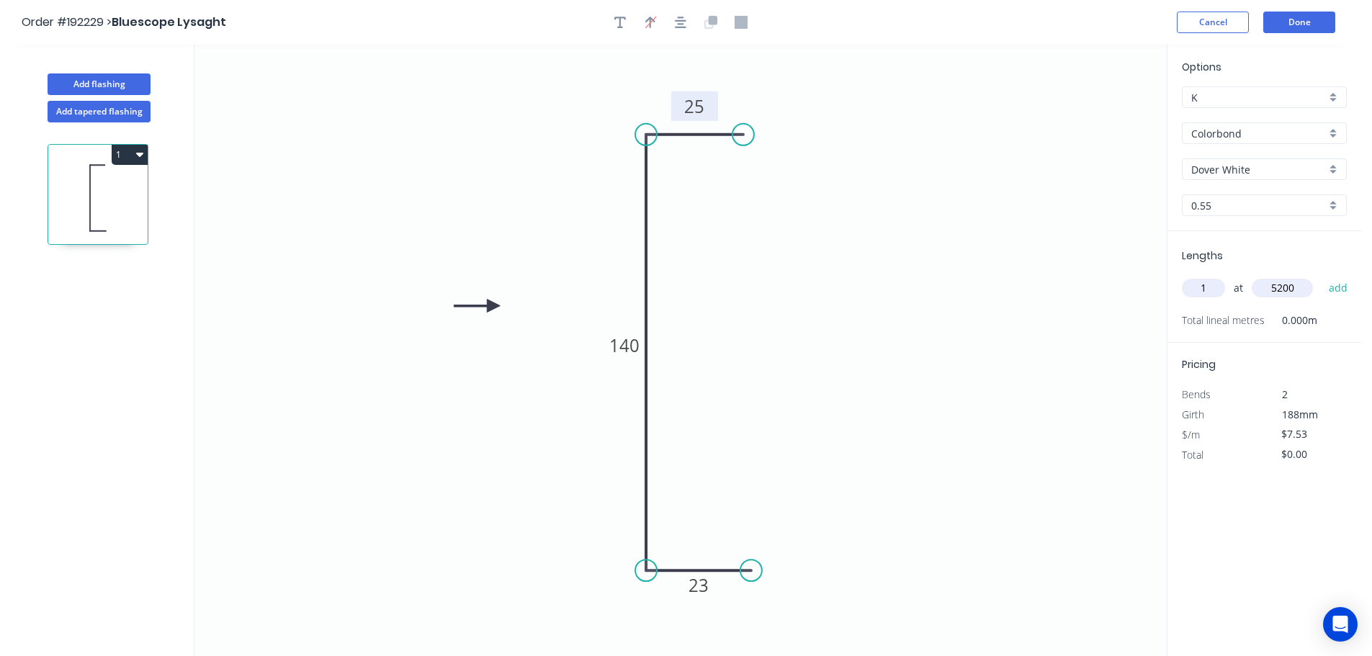
click at [1321, 276] on button "add" at bounding box center [1338, 288] width 34 height 24
type input "$39.16"
click at [1308, 21] on button "Done" at bounding box center [1299, 23] width 72 height 22
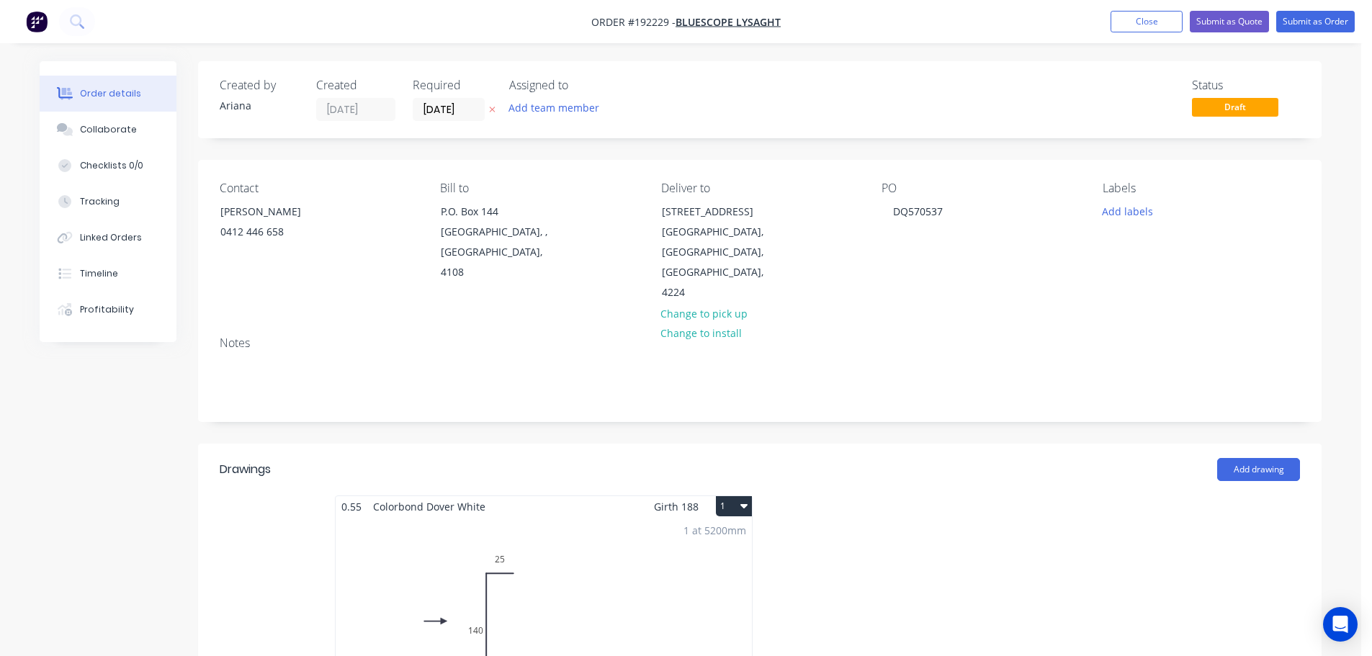
click at [735, 496] on button "1" at bounding box center [734, 506] width 36 height 20
click at [725, 531] on div "Use larger box size" at bounding box center [683, 541] width 111 height 21
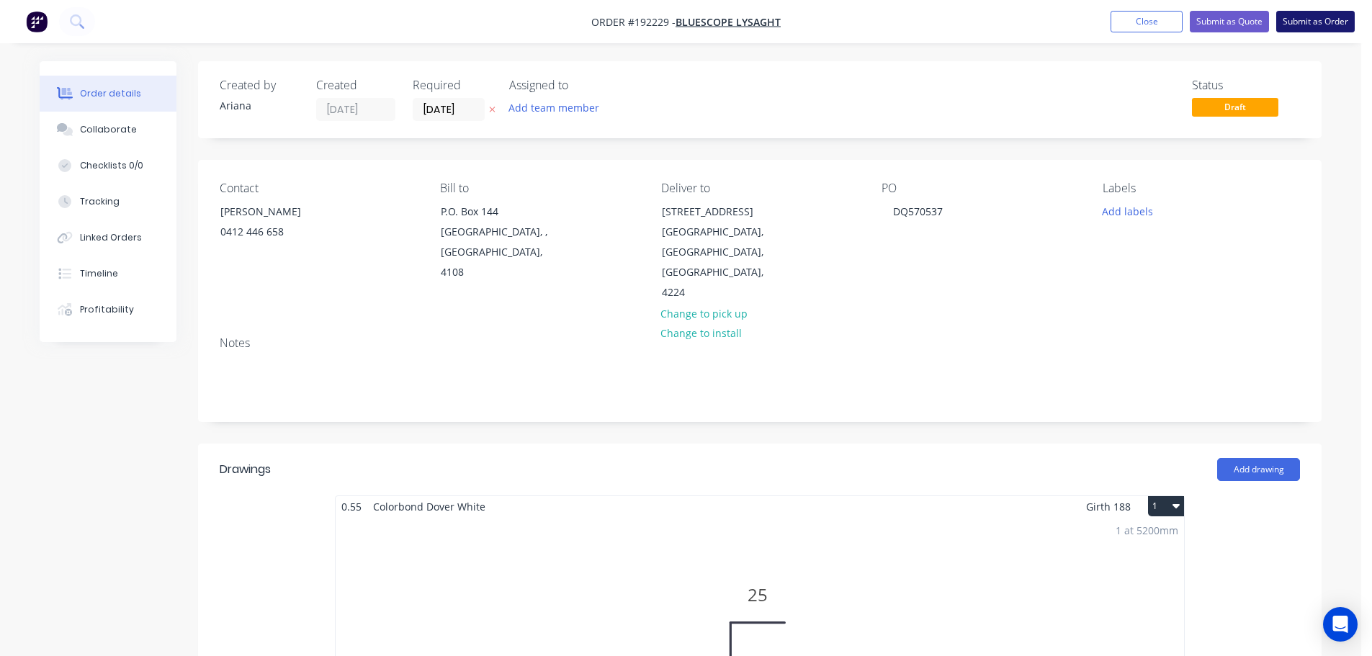
click at [1310, 22] on button "Submit as Order" at bounding box center [1315, 22] width 78 height 22
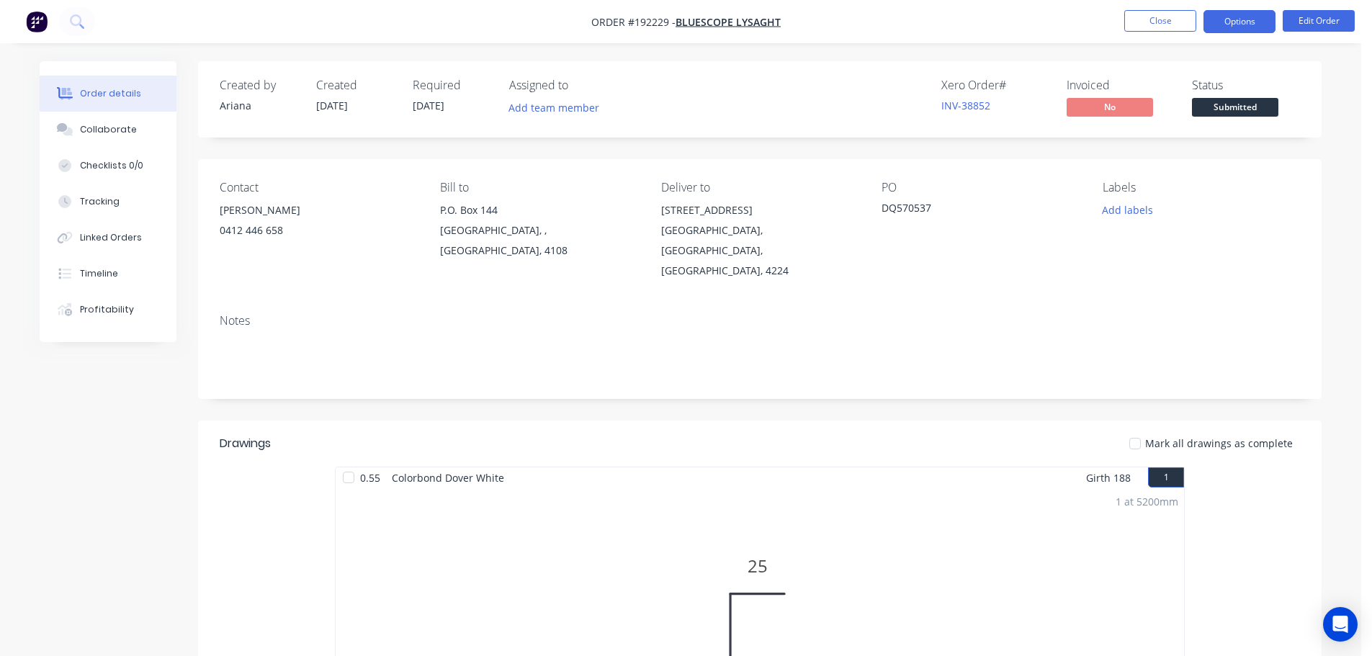
click at [1232, 19] on button "Options" at bounding box center [1239, 21] width 72 height 23
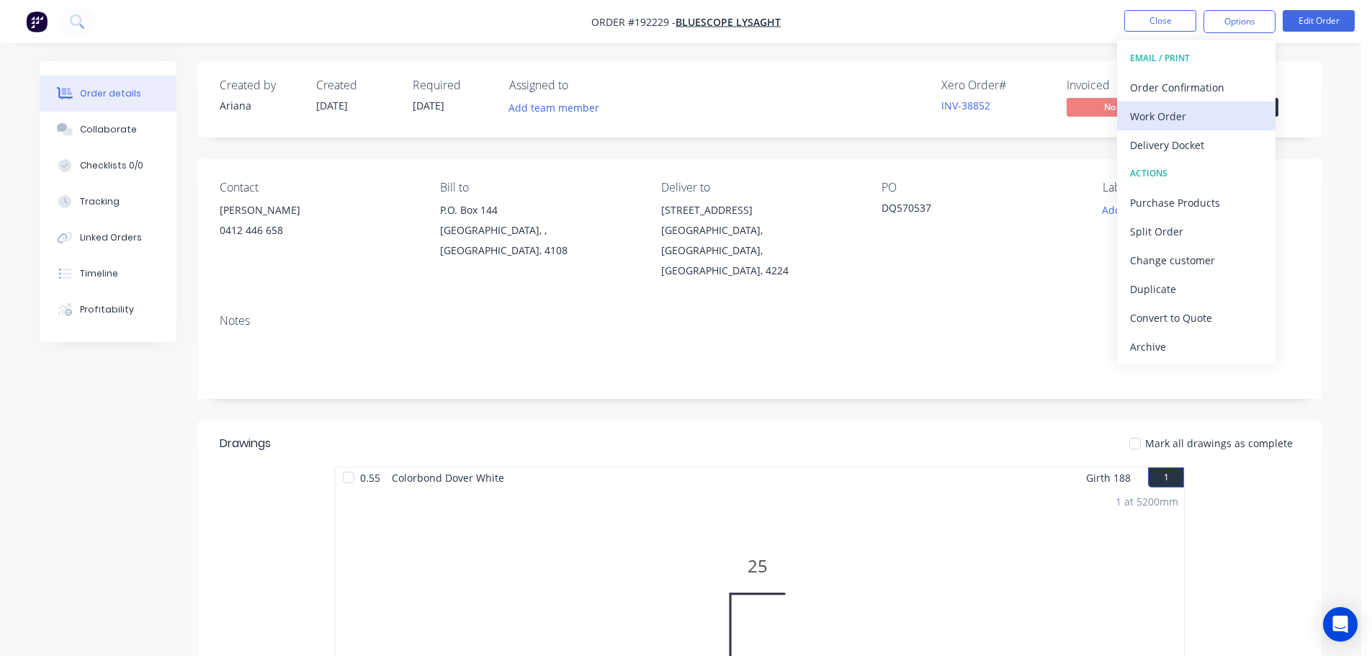
click at [1172, 109] on div "Work Order" at bounding box center [1196, 116] width 133 height 21
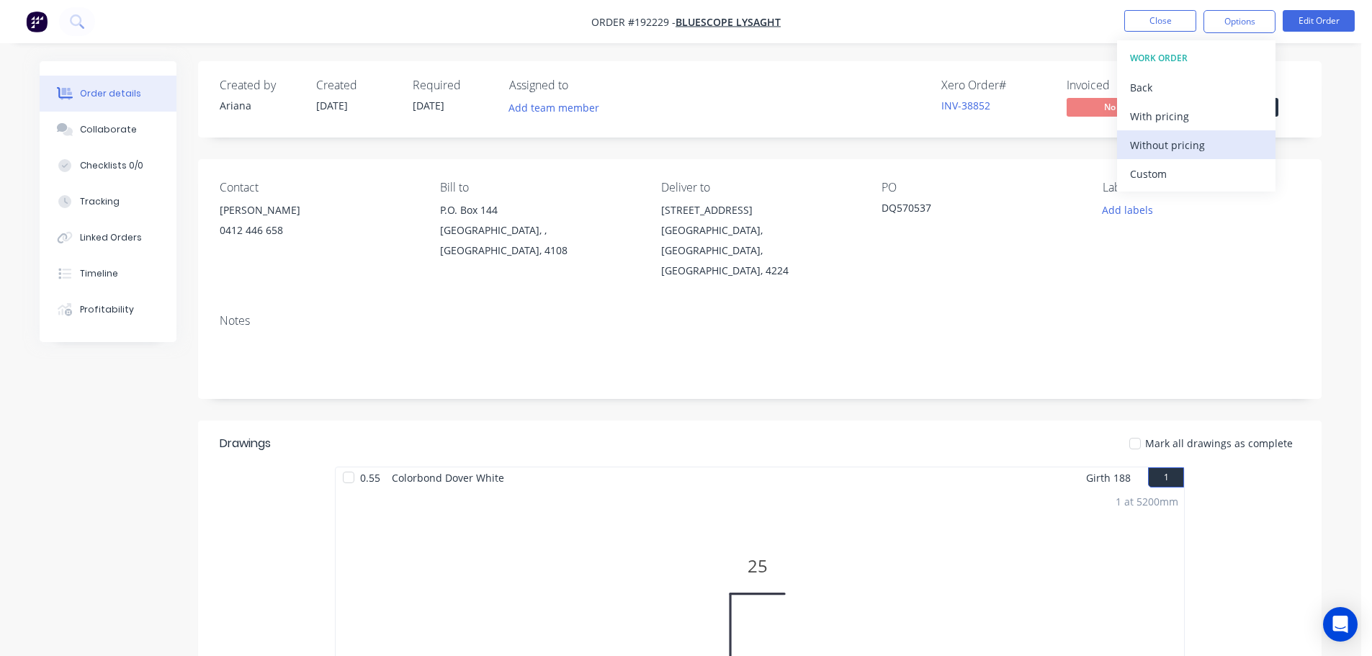
click at [1153, 145] on div "Without pricing" at bounding box center [1196, 145] width 133 height 21
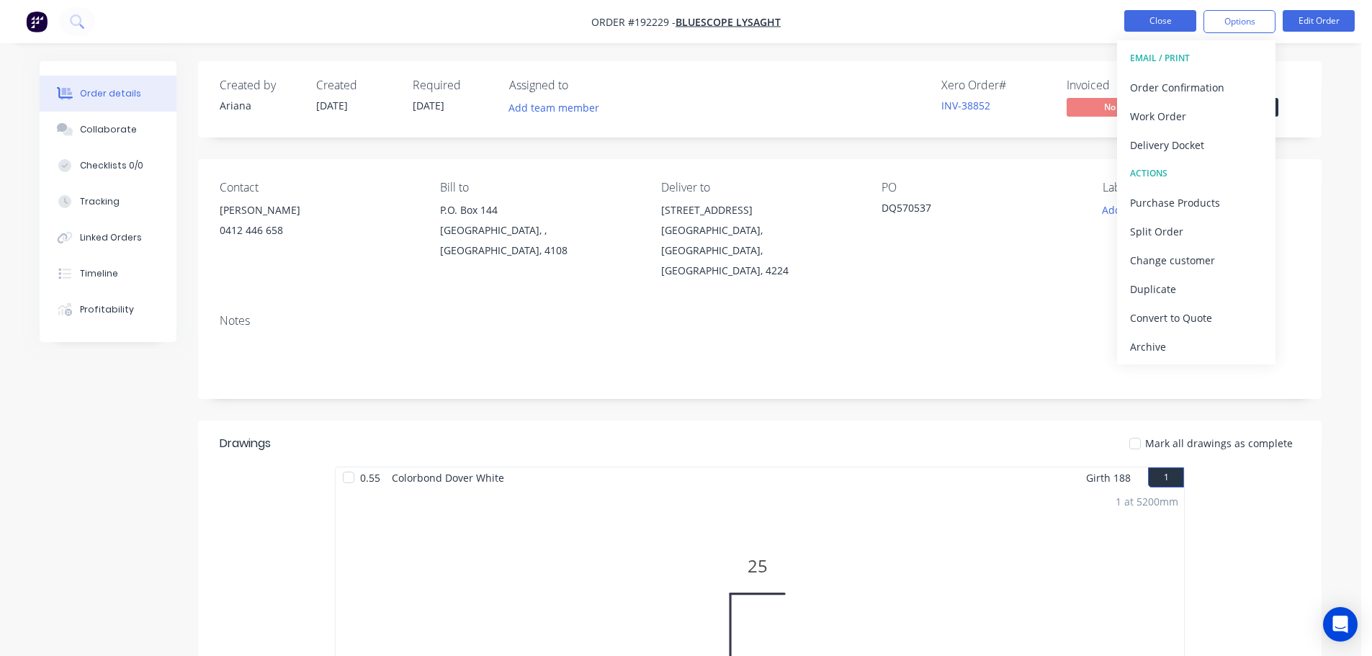
click at [1152, 20] on button "Close" at bounding box center [1160, 21] width 72 height 22
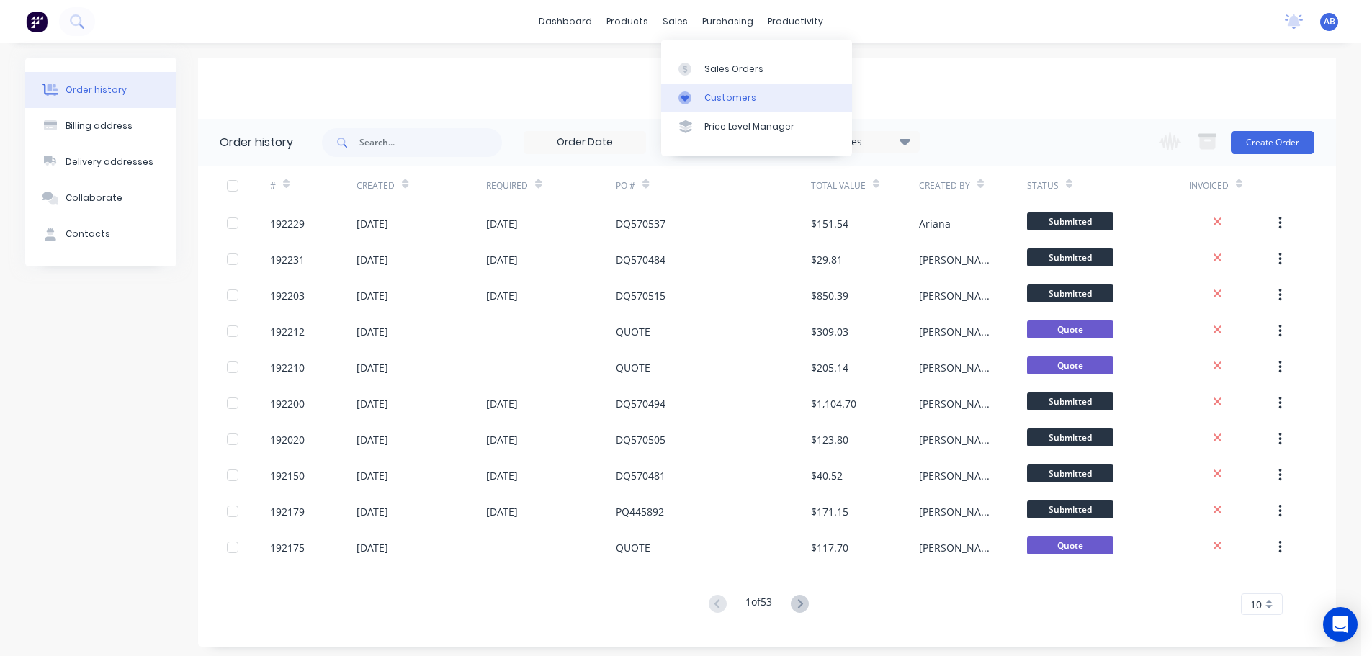
click at [727, 94] on div "Customers" at bounding box center [730, 97] width 52 height 13
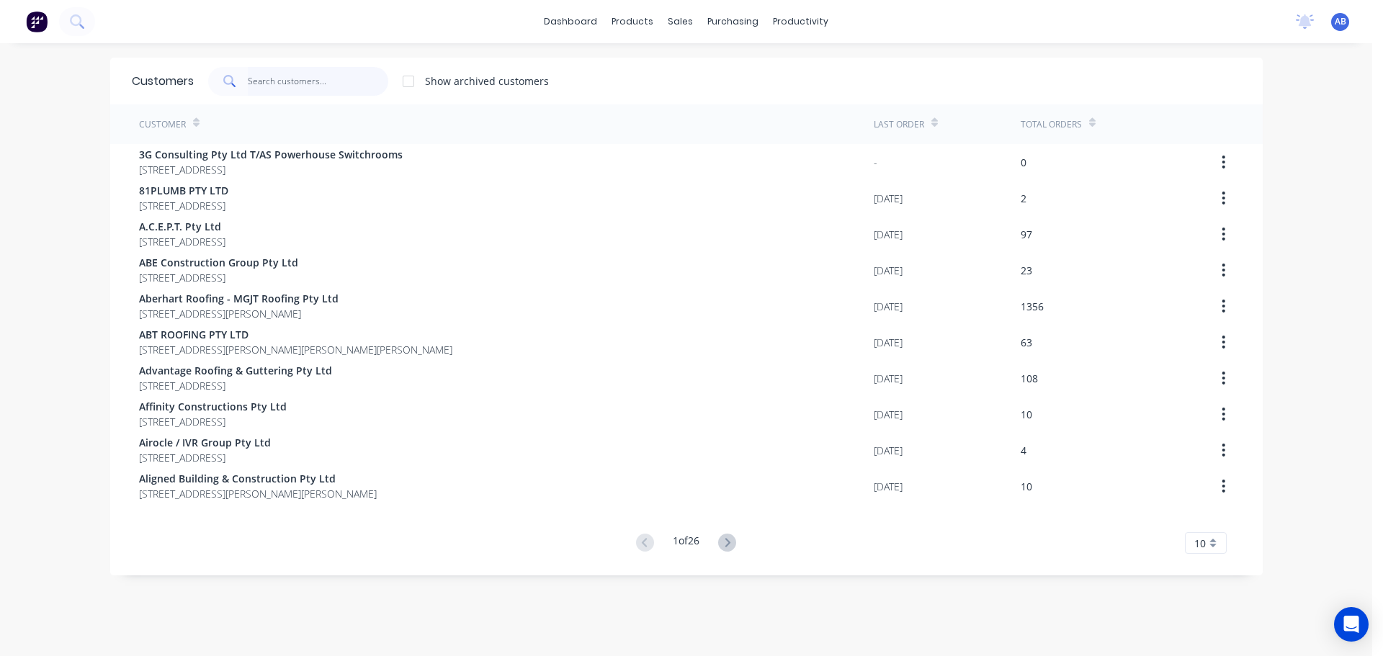
click at [357, 81] on input "text" at bounding box center [318, 81] width 140 height 29
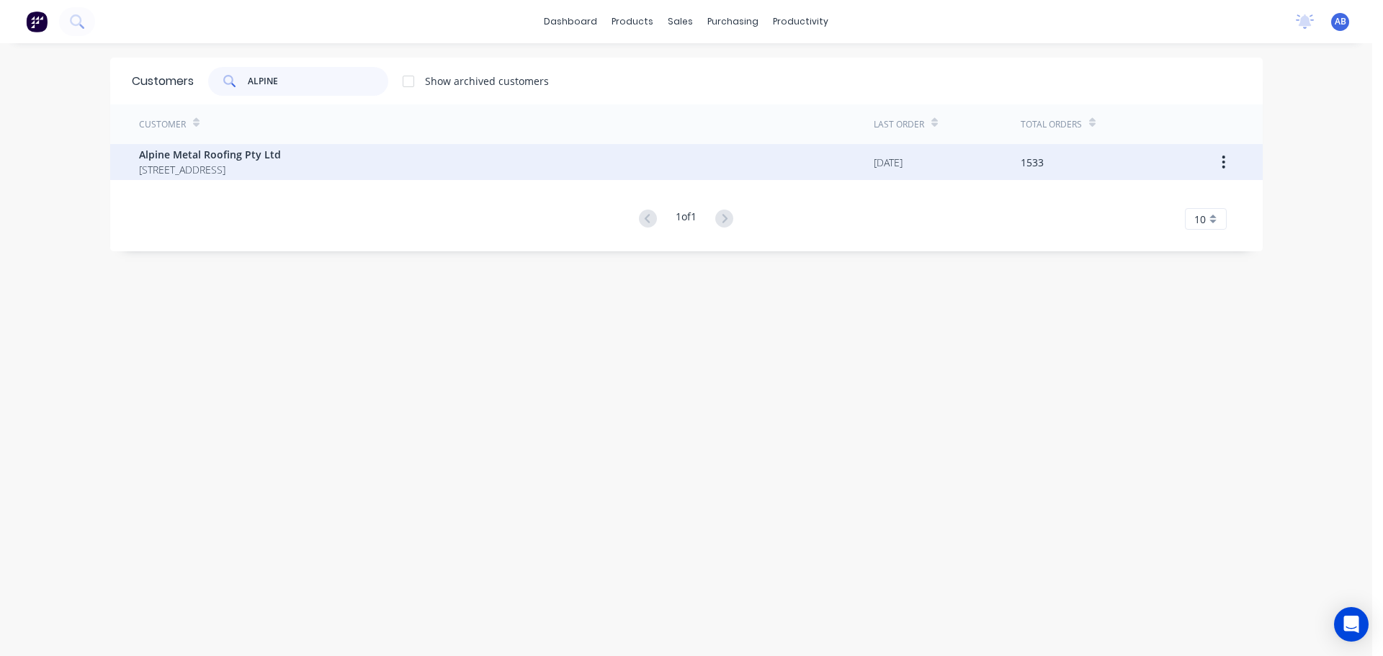
type input "ALPINE"
click at [197, 169] on span "[STREET_ADDRESS]" at bounding box center [210, 169] width 142 height 15
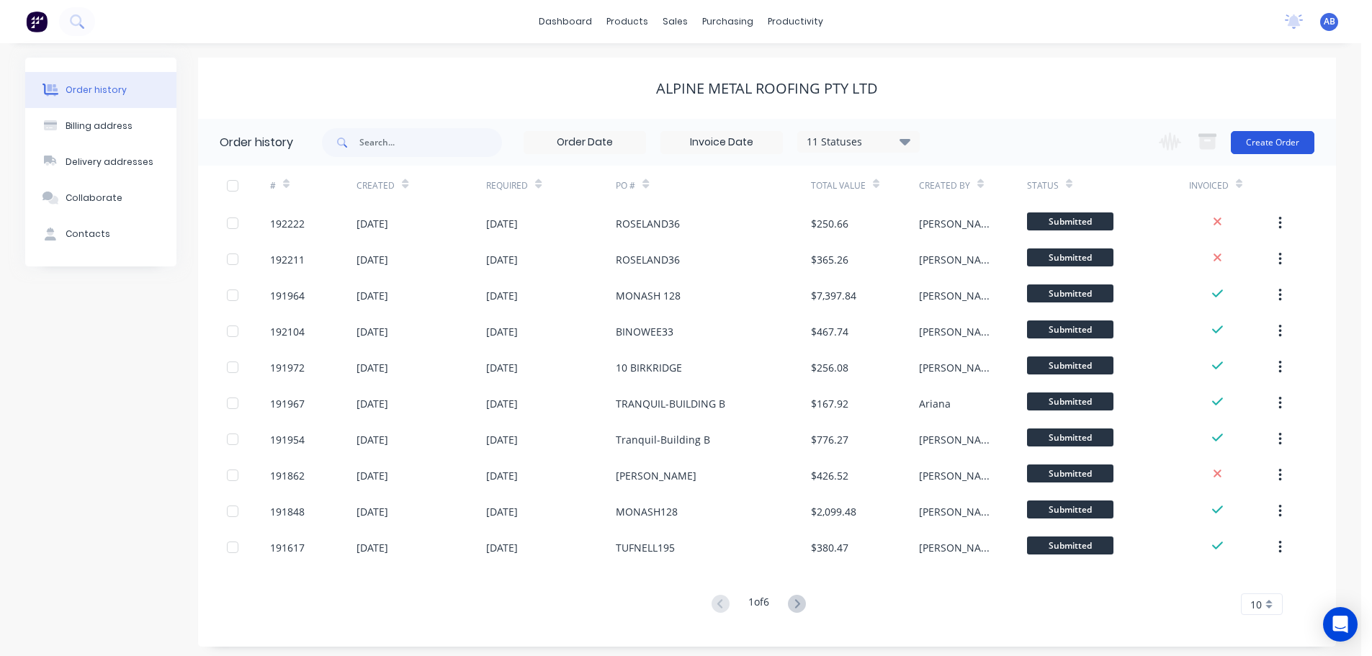
click at [1276, 134] on button "Create Order" at bounding box center [1273, 142] width 84 height 23
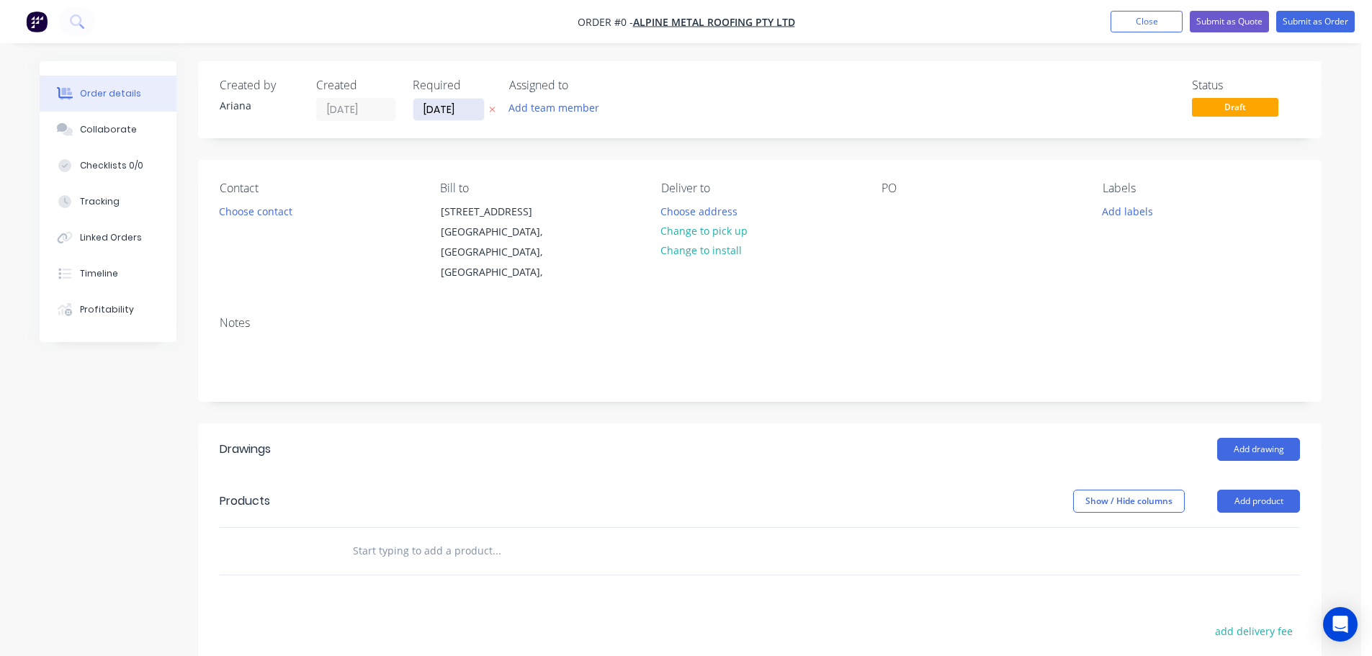
click at [446, 110] on input "[DATE]" at bounding box center [448, 110] width 71 height 22
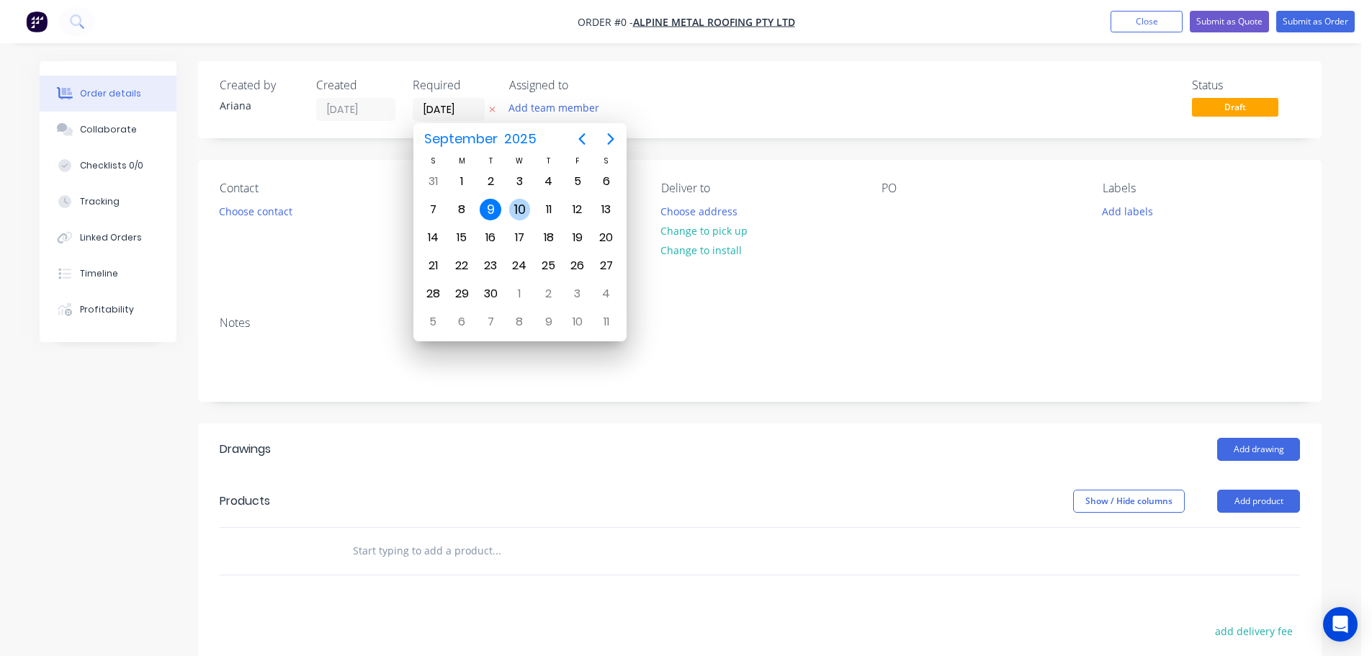
click at [522, 207] on div "10" at bounding box center [520, 210] width 22 height 22
type input "[DATE]"
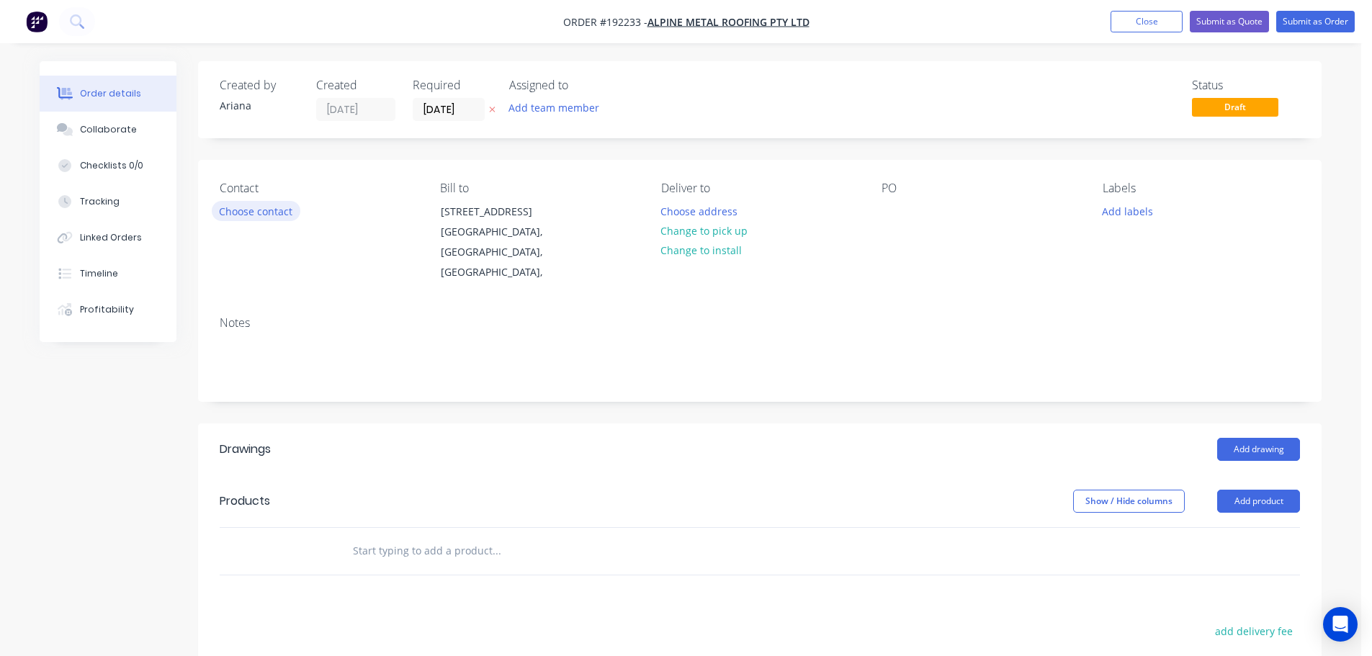
click at [253, 209] on button "Choose contact" at bounding box center [256, 210] width 89 height 19
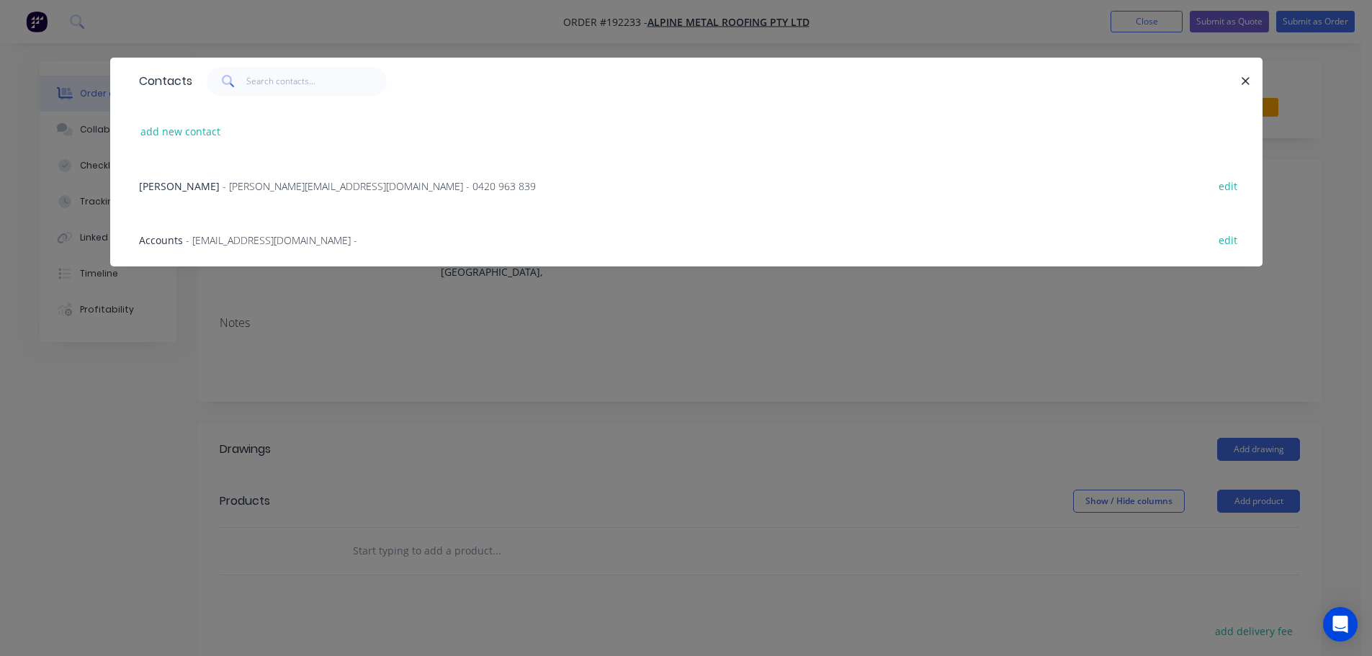
click at [223, 182] on span "- [PERSON_NAME][EMAIL_ADDRESS][DOMAIN_NAME] - 0420 963 839" at bounding box center [379, 186] width 313 height 14
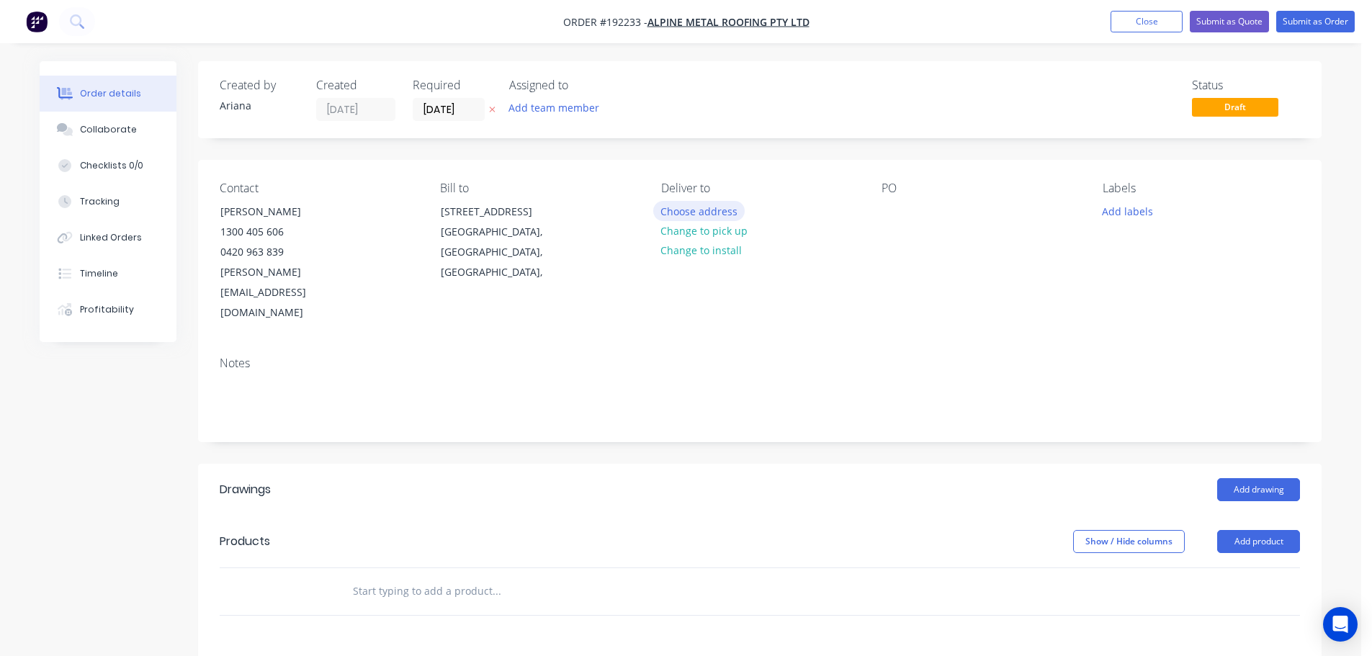
click at [716, 209] on button "Choose address" at bounding box center [699, 210] width 92 height 19
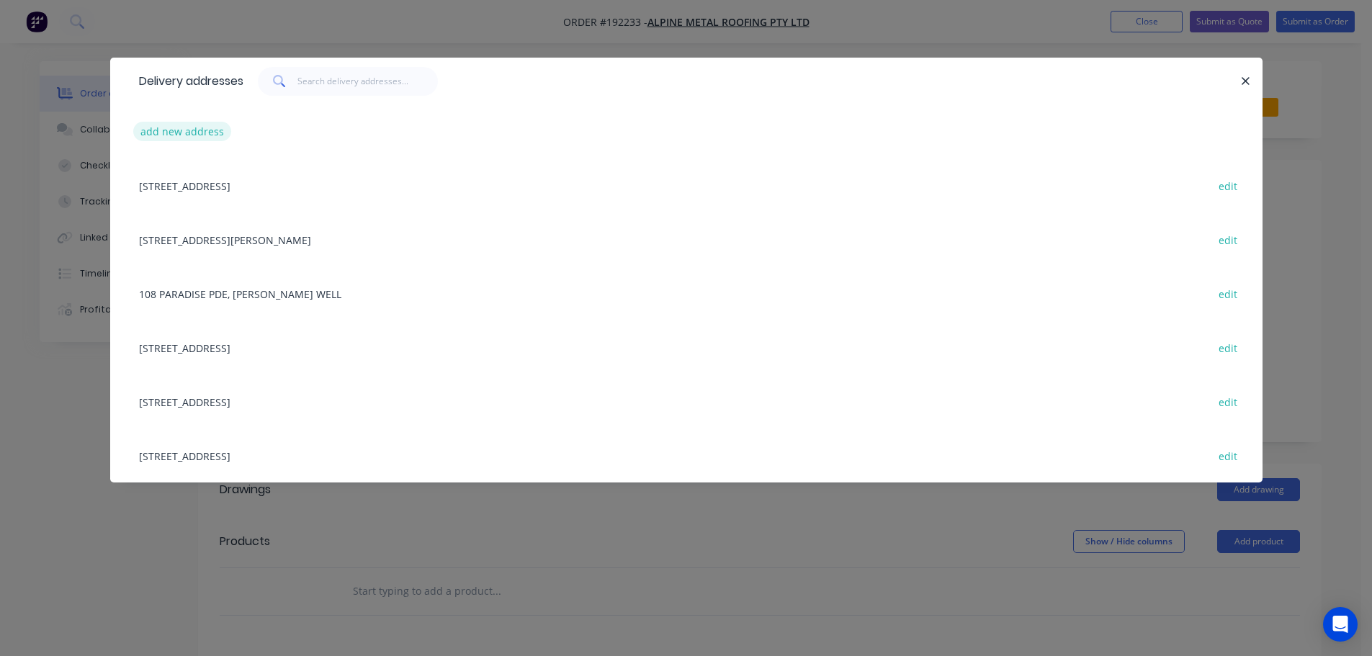
click at [149, 127] on button "add new address" at bounding box center [182, 131] width 99 height 19
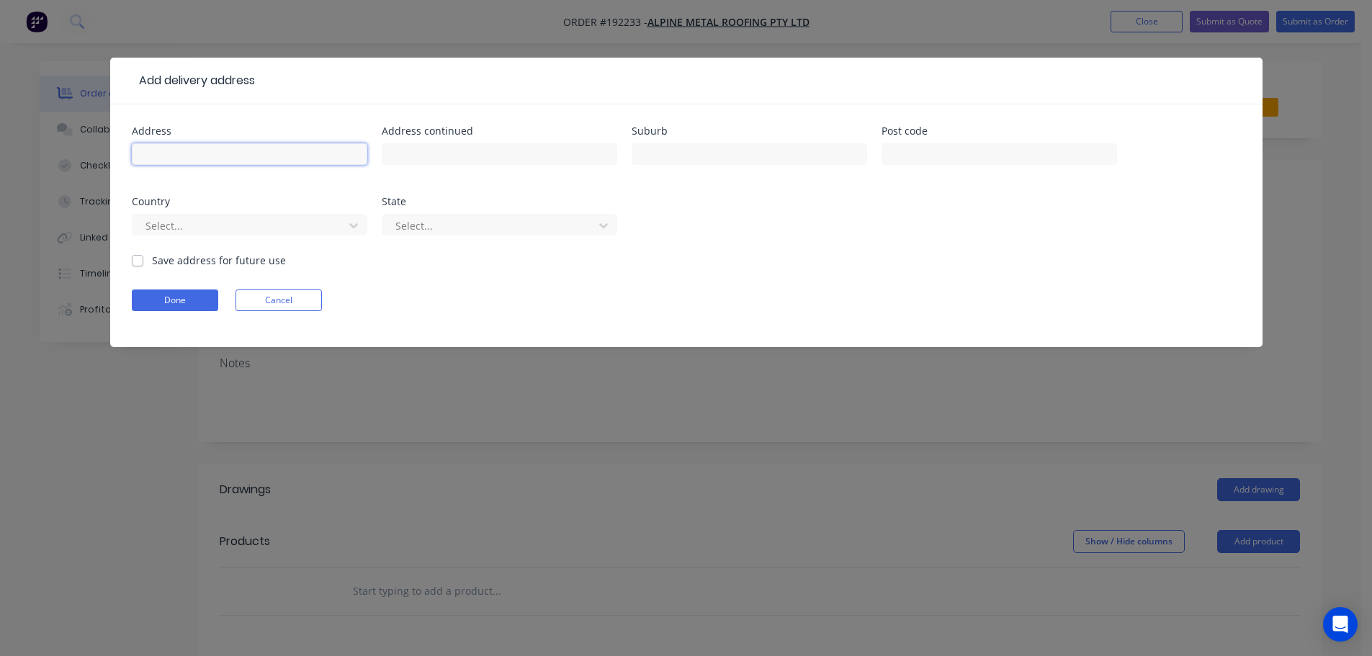
click at [164, 150] on input "text" at bounding box center [249, 154] width 235 height 22
type input "[STREET_ADDRESS]"
type input "TARRAGINDI"
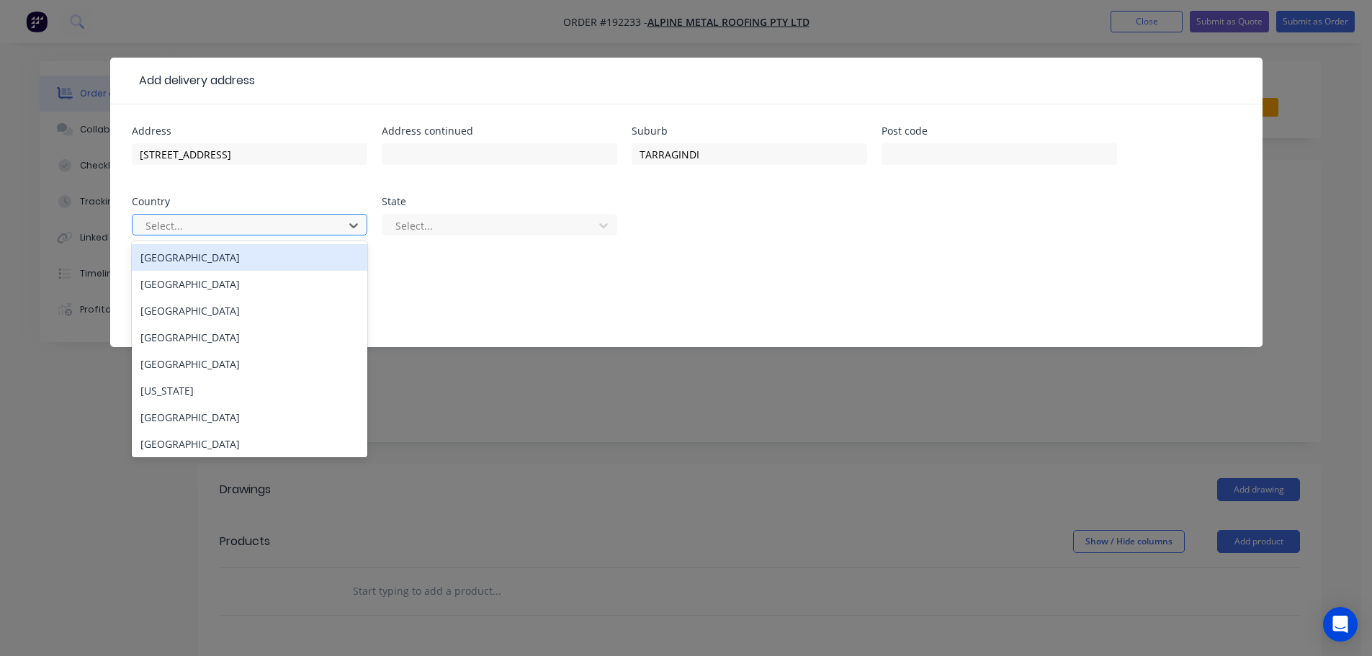
click at [166, 258] on div "[GEOGRAPHIC_DATA]" at bounding box center [249, 257] width 235 height 27
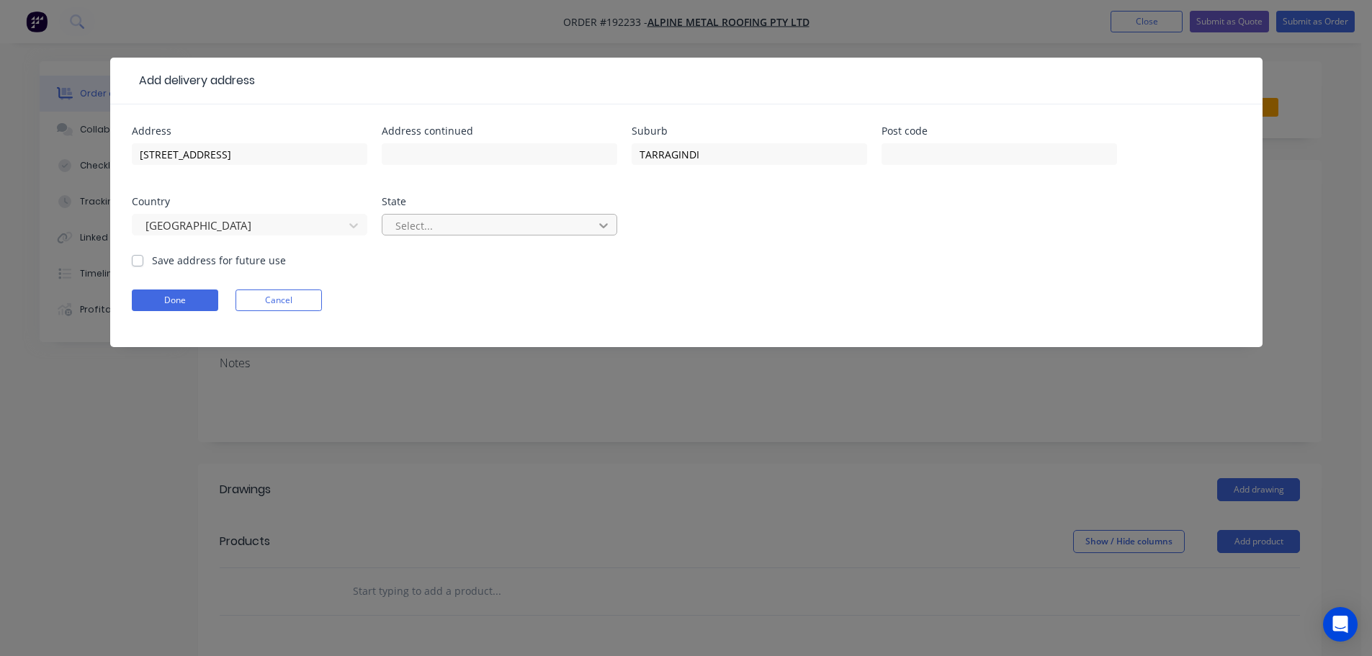
click at [605, 228] on icon at bounding box center [603, 225] width 14 height 14
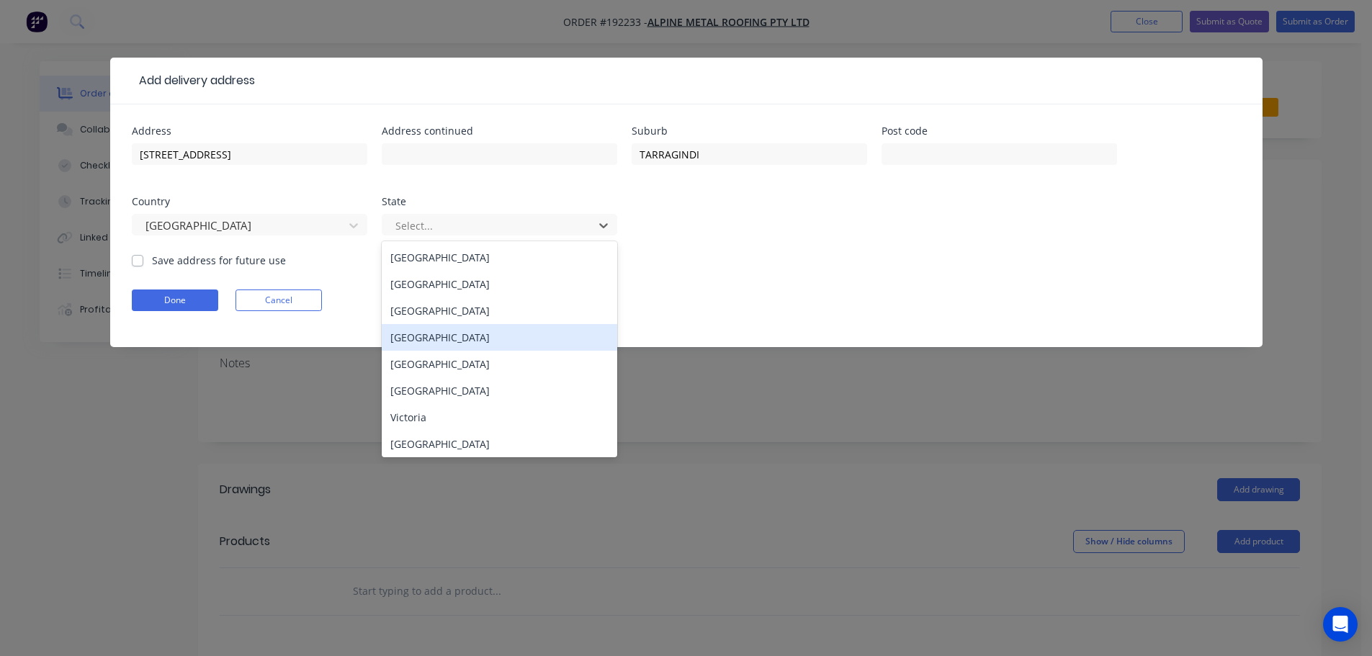
click at [446, 344] on div "[GEOGRAPHIC_DATA]" at bounding box center [499, 337] width 235 height 27
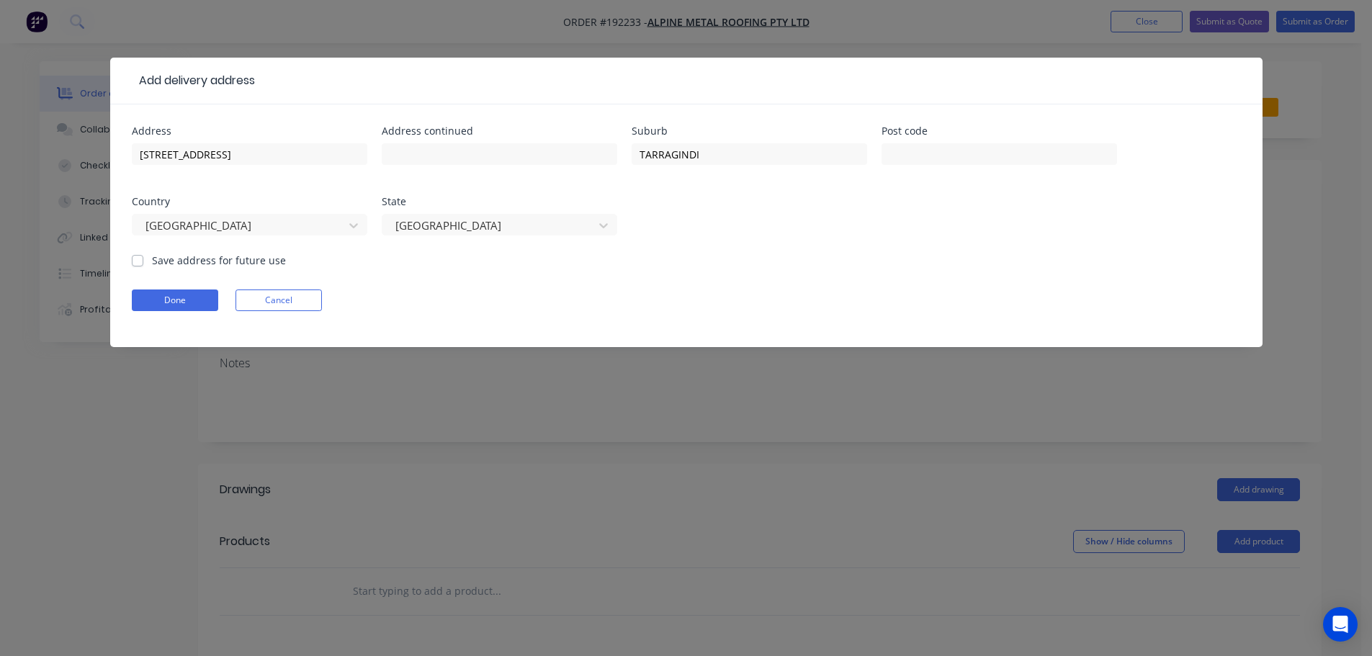
click at [674, 320] on form "Address [STREET_ADDRESS] Address continued Suburb [GEOGRAPHIC_DATA] Post code C…" at bounding box center [686, 236] width 1109 height 221
click at [187, 301] on button "Done" at bounding box center [175, 300] width 86 height 22
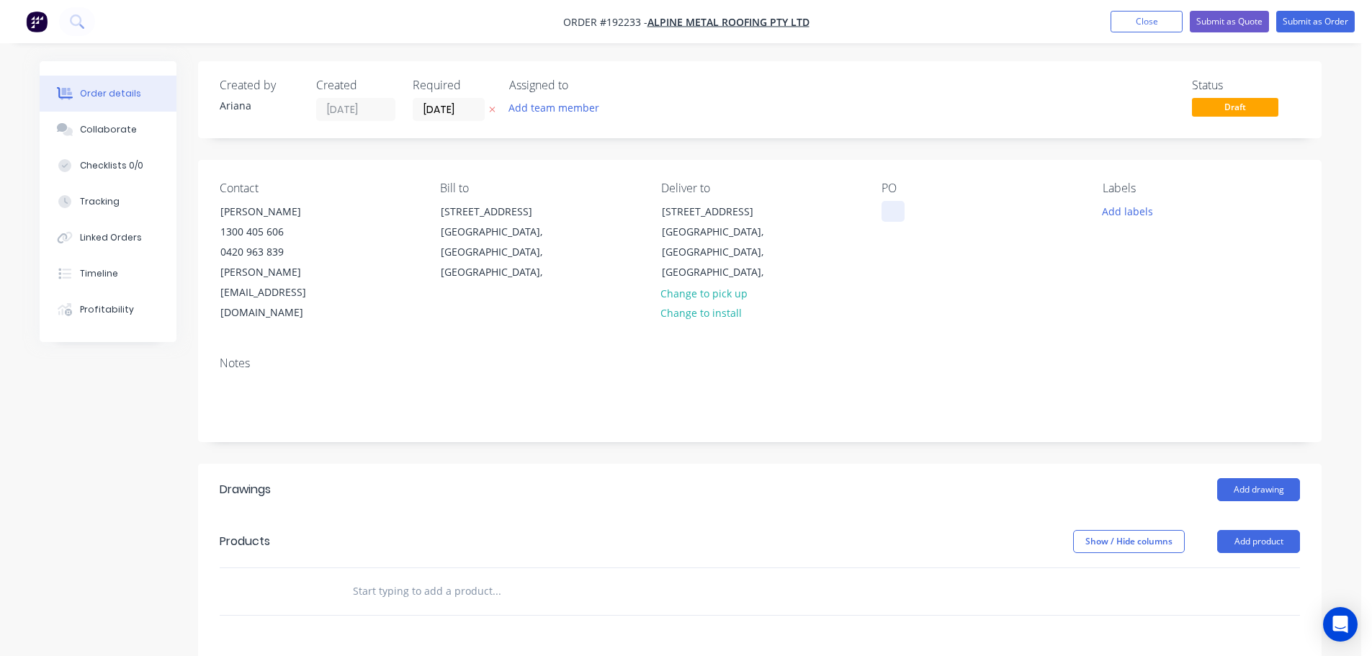
click at [892, 207] on div at bounding box center [892, 211] width 23 height 21
click at [943, 259] on div "PO MONASH128" at bounding box center [979, 252] width 197 height 142
click at [1122, 215] on button "Add labels" at bounding box center [1127, 210] width 66 height 19
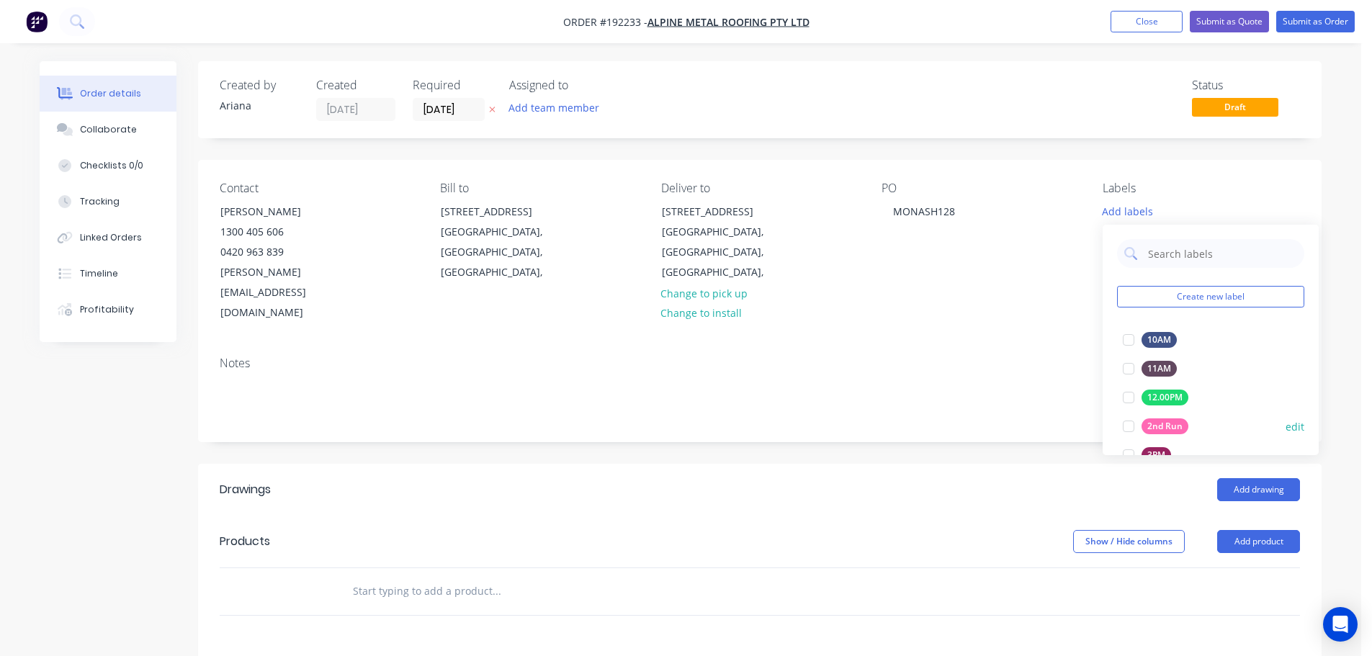
click at [1130, 424] on div at bounding box center [1128, 426] width 29 height 29
click at [1019, 345] on div "Notes" at bounding box center [759, 393] width 1123 height 96
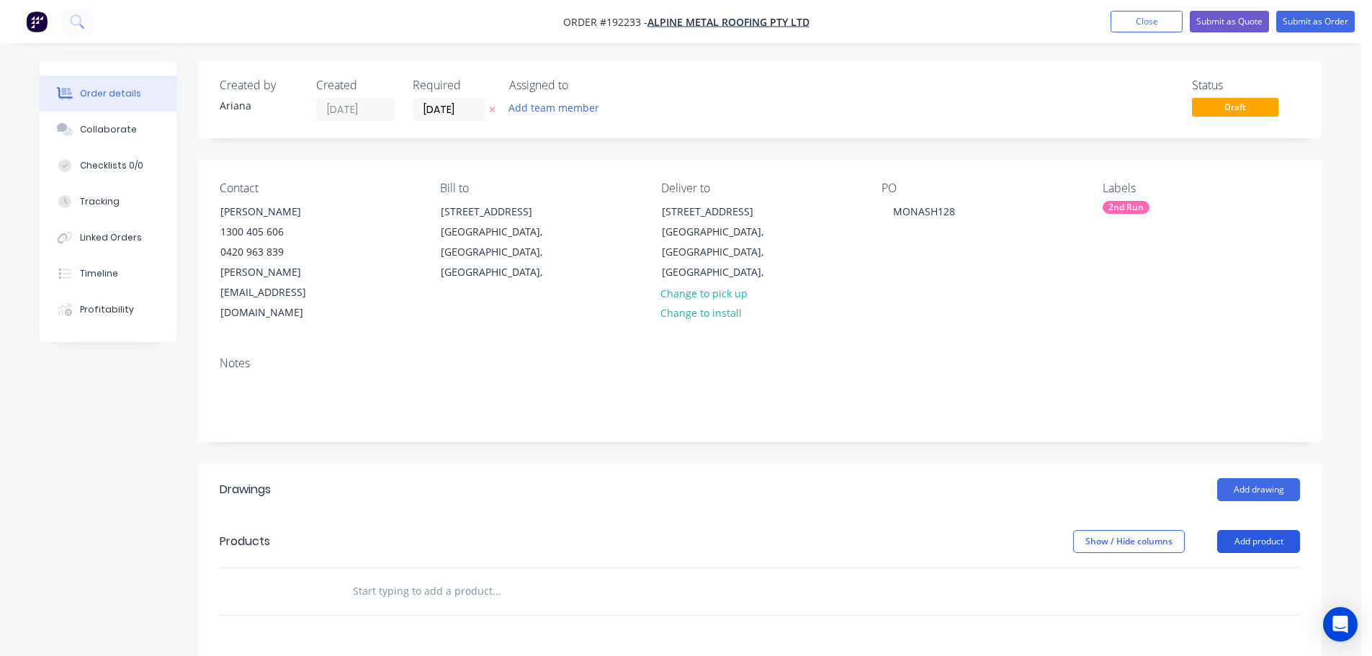
click at [1263, 530] on button "Add product" at bounding box center [1258, 541] width 83 height 23
click at [1226, 567] on div "Product catalogue" at bounding box center [1231, 577] width 111 height 21
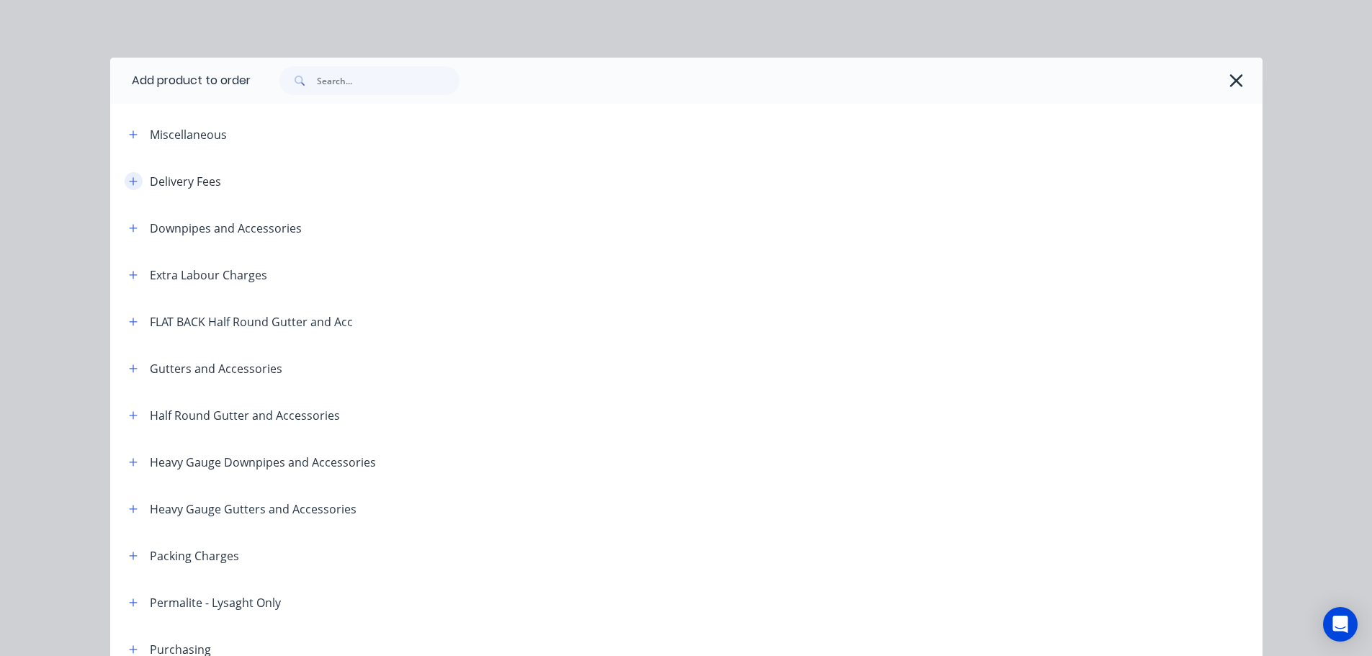
click at [130, 179] on icon "button" at bounding box center [133, 181] width 9 height 10
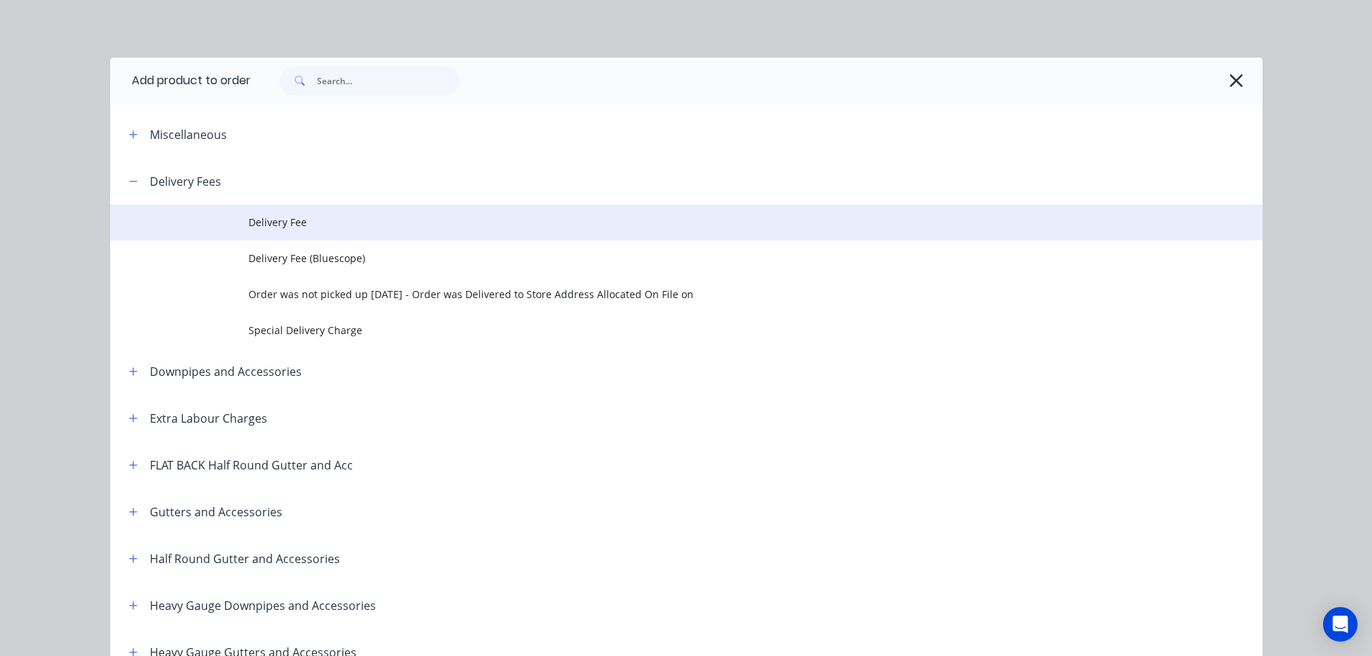
click at [286, 223] on span "Delivery Fee" at bounding box center [653, 222] width 811 height 15
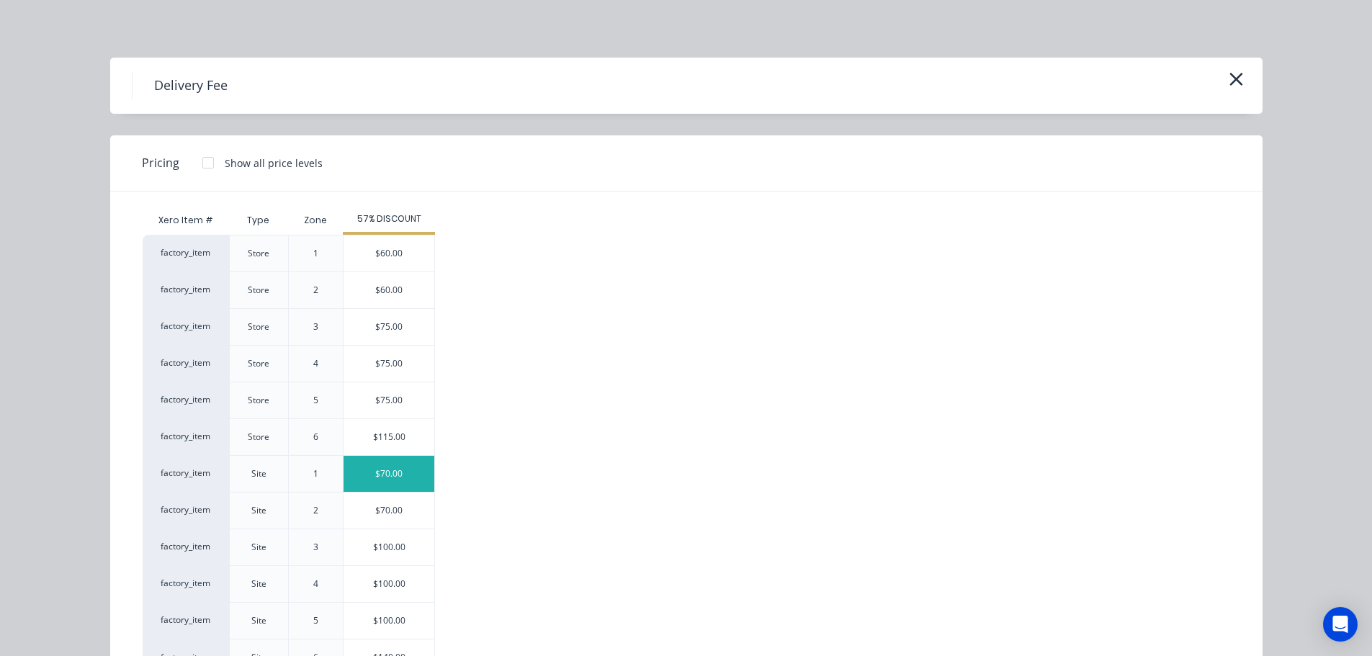
click at [400, 473] on div "$70.00" at bounding box center [388, 474] width 91 height 36
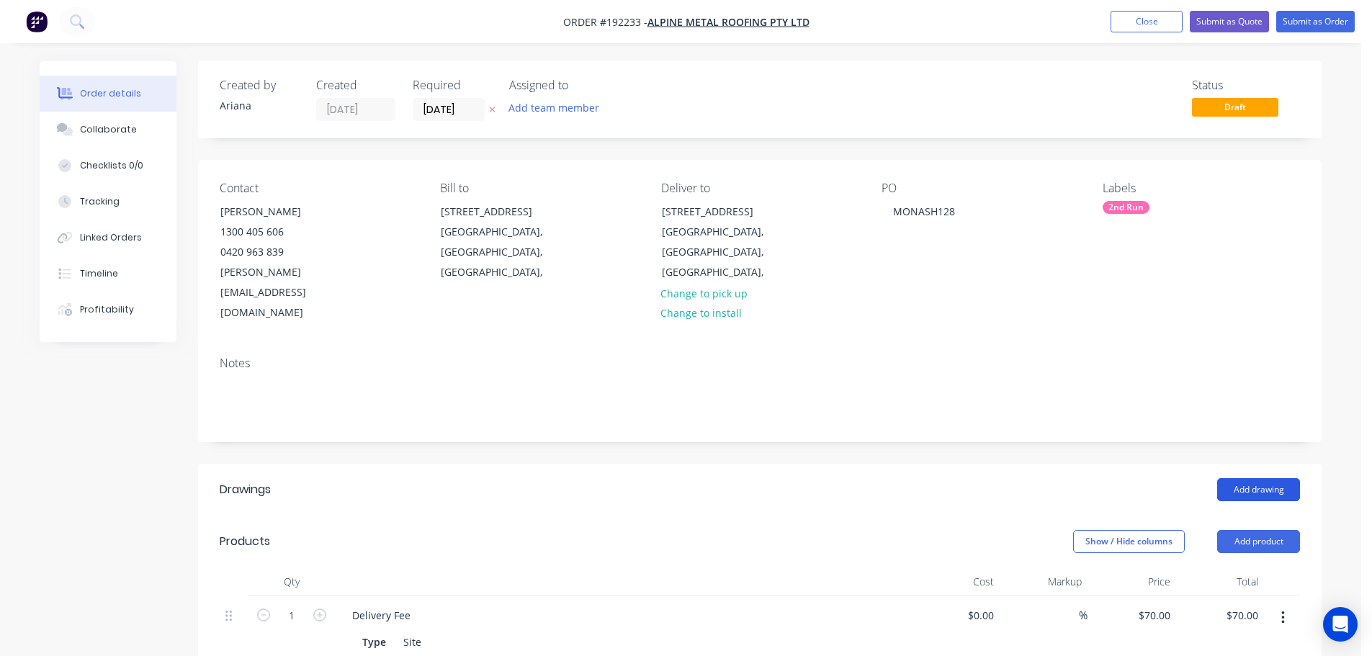
click at [1264, 478] on button "Add drawing" at bounding box center [1258, 489] width 83 height 23
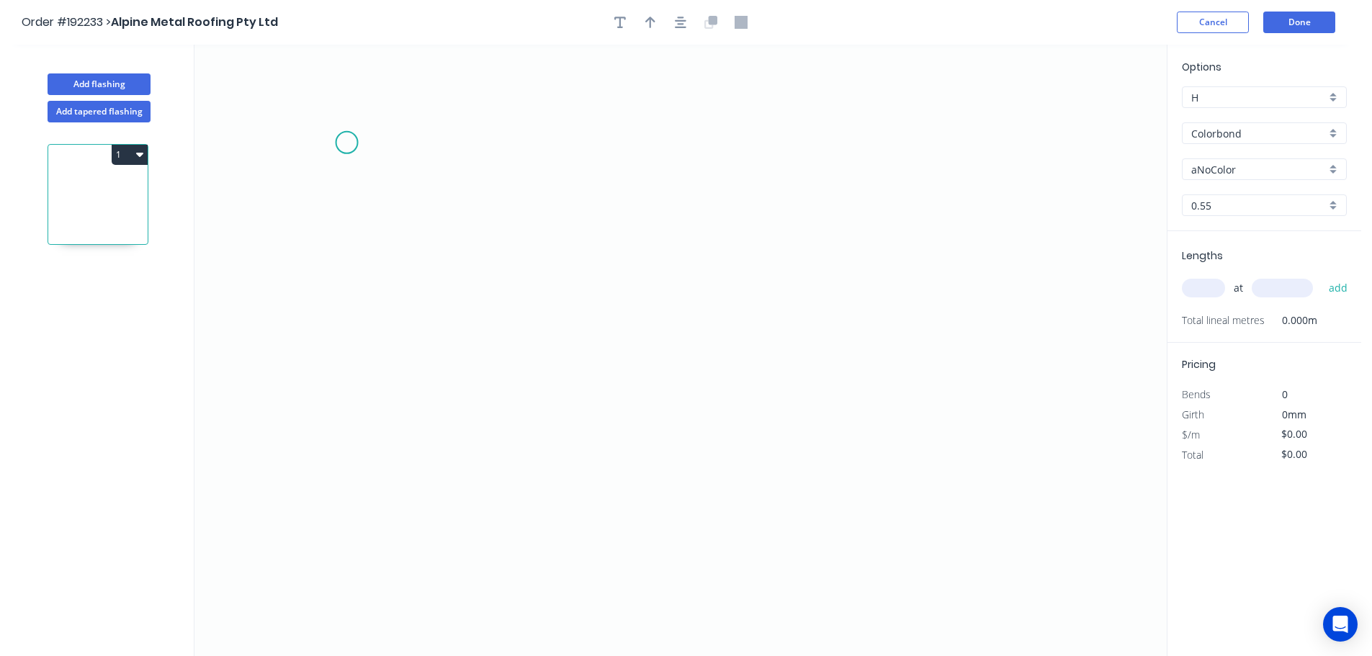
click at [346, 143] on icon "0" at bounding box center [680, 350] width 972 height 611
click at [371, 240] on icon "0" at bounding box center [680, 350] width 972 height 611
click at [998, 240] on icon "0 ?" at bounding box center [680, 350] width 972 height 611
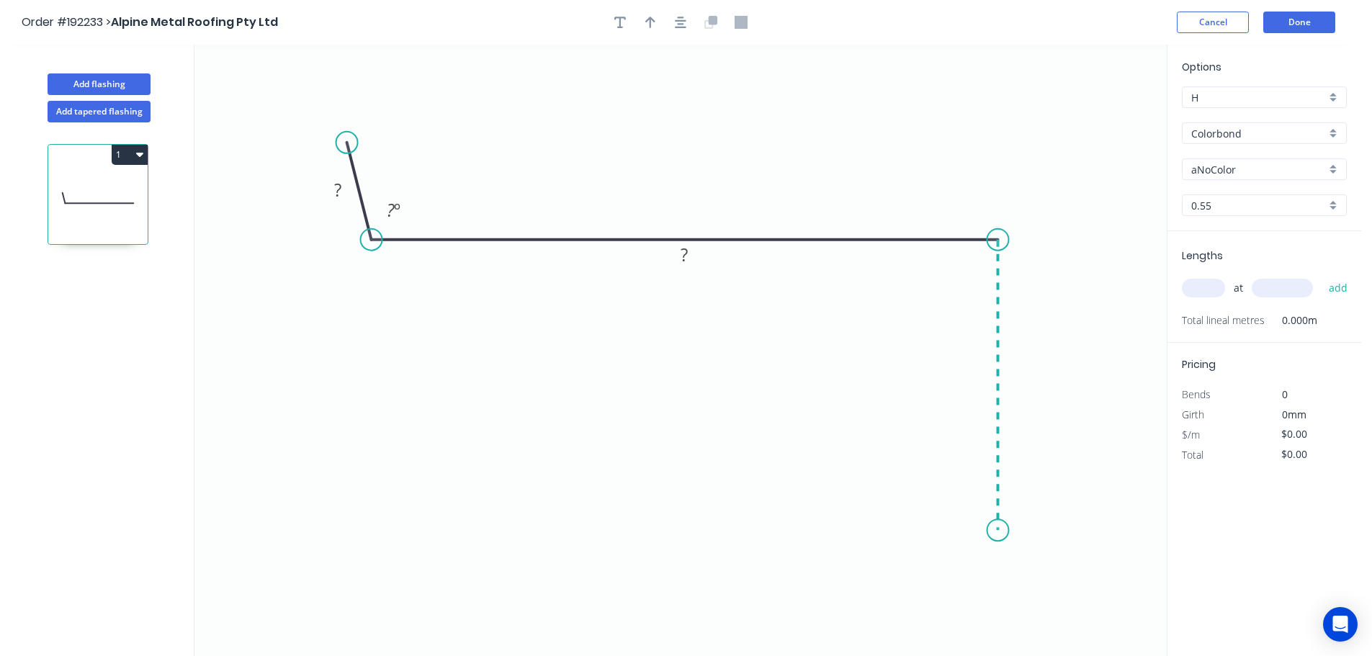
click at [983, 531] on icon "0 ? ? ? º" at bounding box center [680, 350] width 972 height 611
click at [984, 530] on icon "0 ? ? ? ? º" at bounding box center [680, 350] width 972 height 611
click at [984, 530] on circle at bounding box center [984, 530] width 22 height 22
click at [988, 530] on circle at bounding box center [988, 530] width 22 height 22
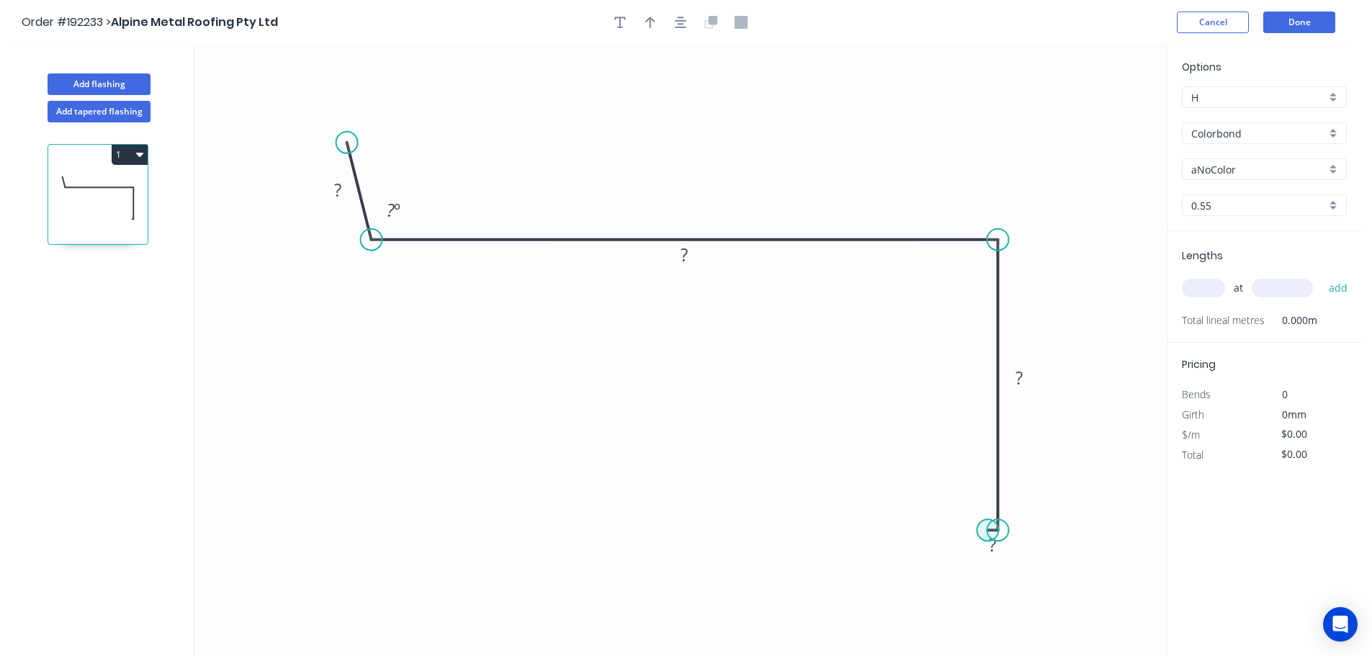
click at [988, 530] on circle at bounding box center [988, 530] width 22 height 22
click at [997, 393] on icon at bounding box center [997, 385] width 0 height 291
click at [986, 392] on icon "0 ? ? ? ? ? º" at bounding box center [680, 350] width 972 height 611
click at [986, 392] on circle at bounding box center [988, 392] width 22 height 22
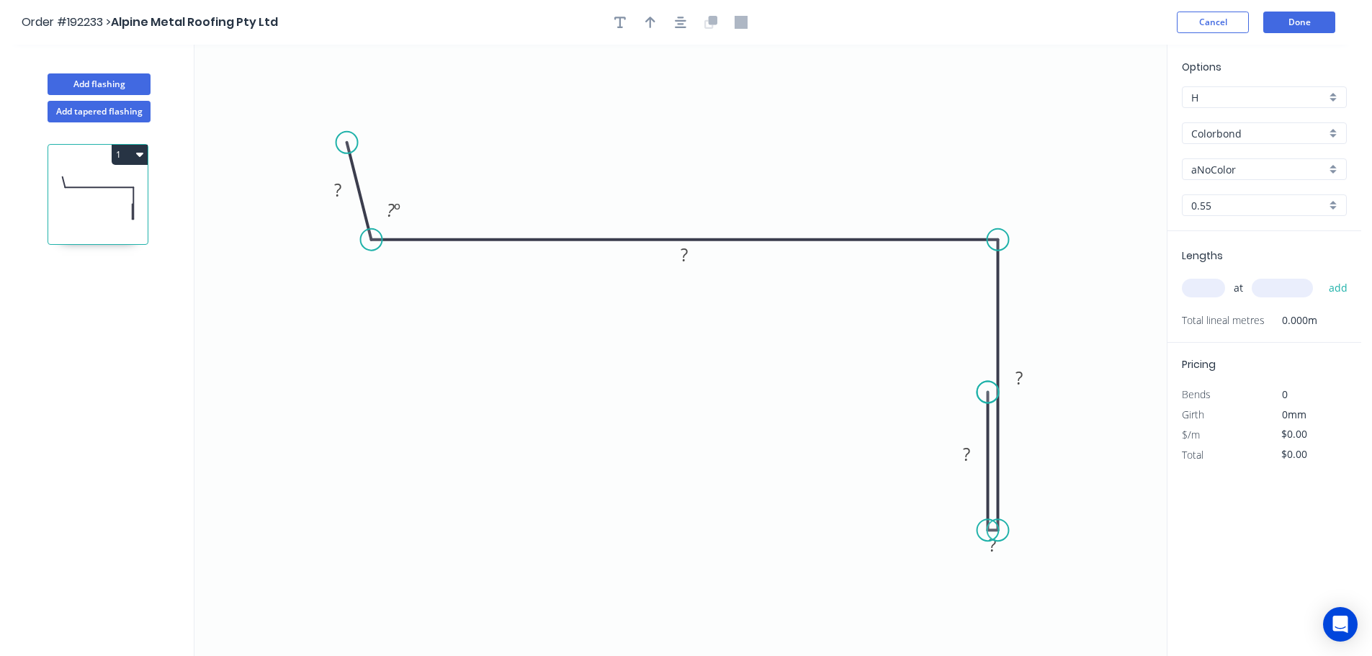
click at [986, 392] on circle at bounding box center [988, 392] width 22 height 22
click at [985, 393] on circle at bounding box center [988, 392] width 22 height 22
click at [648, 446] on icon "0 ? ? ? ? ? ? º" at bounding box center [680, 350] width 972 height 611
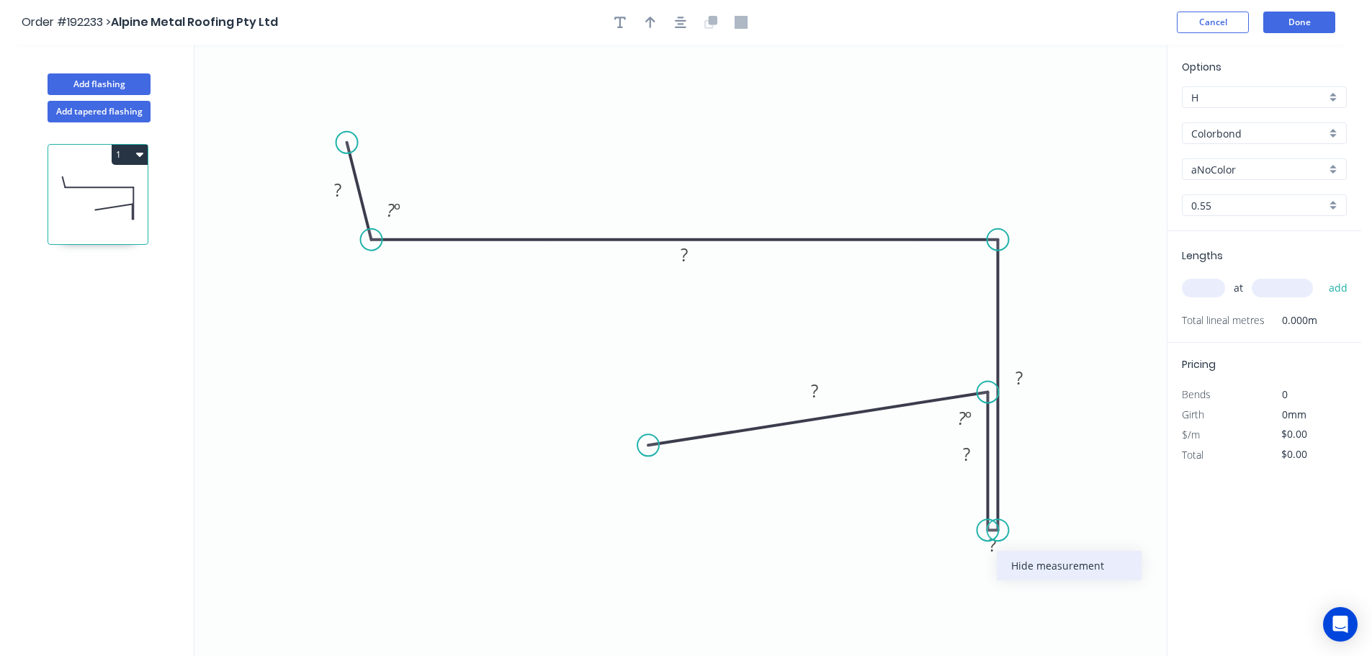
click at [1038, 566] on div "Hide measurement" at bounding box center [1069, 566] width 145 height 30
click at [617, 24] on icon "button" at bounding box center [620, 22] width 12 height 13
drag, startPoint x: 252, startPoint y: 95, endPoint x: 1005, endPoint y: 593, distance: 903.2
click at [1005, 593] on textarea at bounding box center [1040, 604] width 117 height 53
click at [1036, 498] on icon "CF ? ? ? ? ? ? º ? º" at bounding box center [680, 350] width 972 height 611
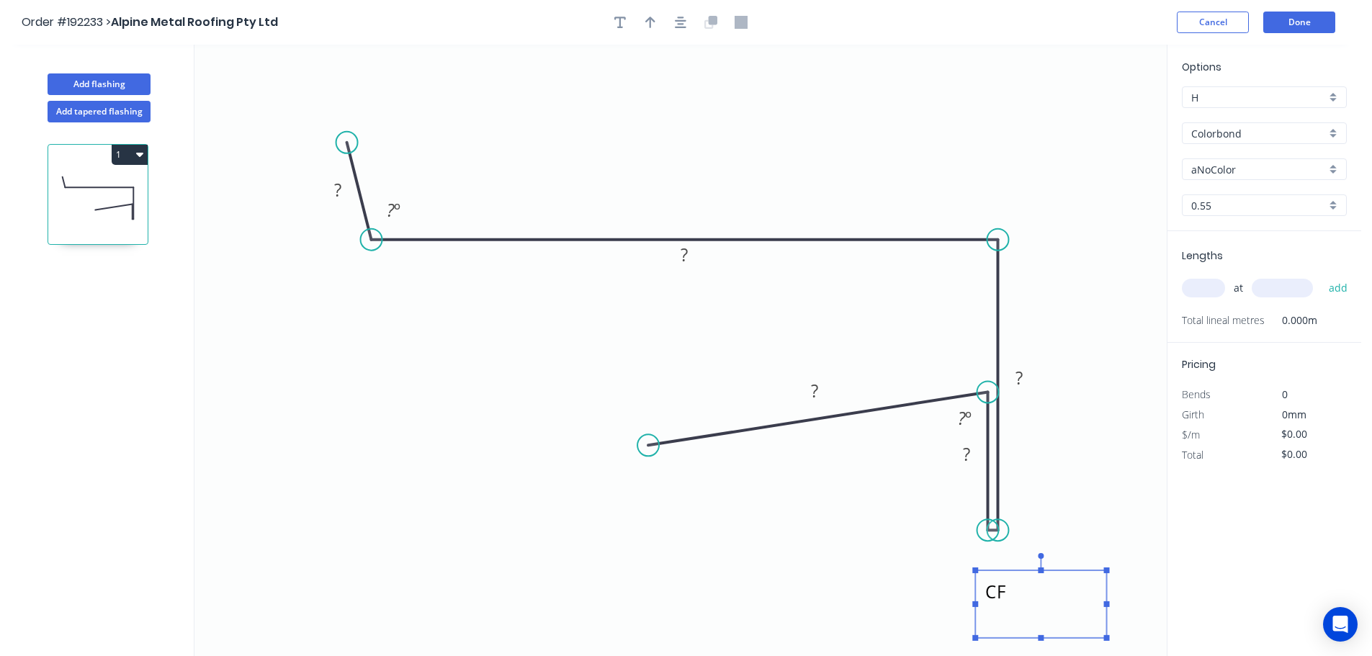
type textarea "CF"
click at [343, 191] on rect at bounding box center [337, 191] width 29 height 20
drag, startPoint x: 947, startPoint y: 466, endPoint x: 931, endPoint y: 511, distance: 47.4
click at [931, 511] on rect at bounding box center [950, 499] width 47 height 30
click at [821, 393] on rect at bounding box center [814, 392] width 29 height 20
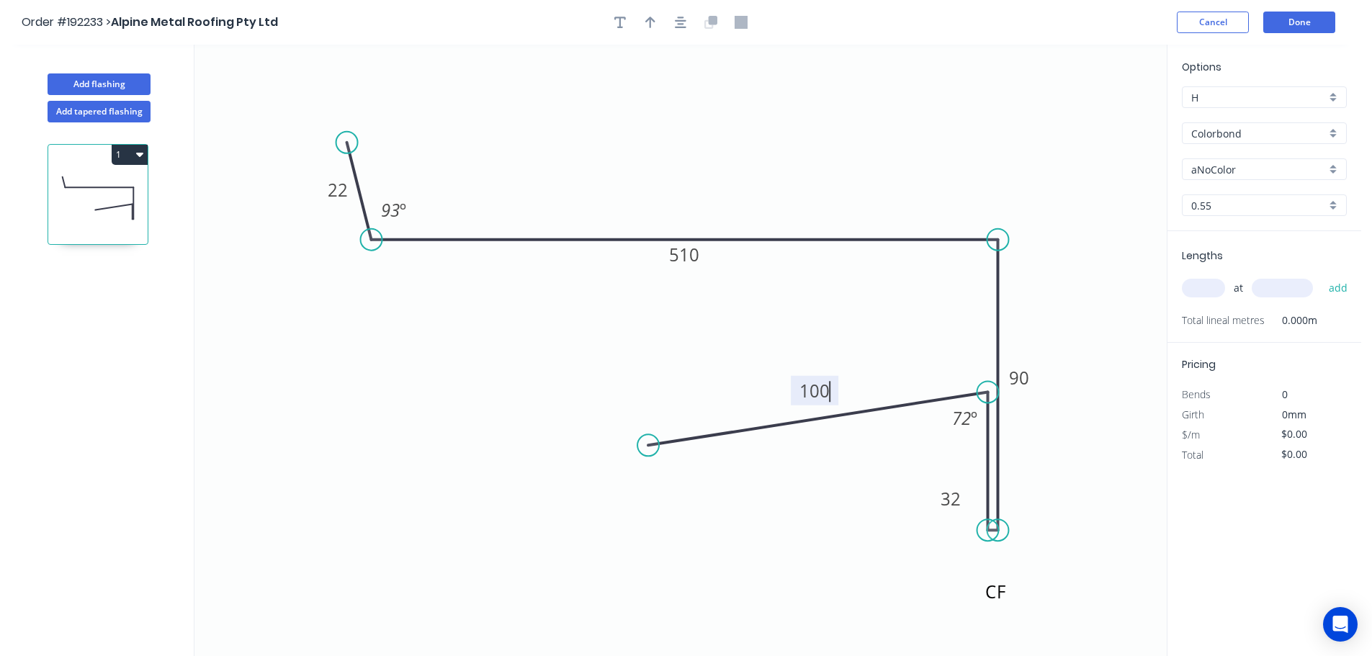
click at [917, 170] on icon "CF 22 510 90 32 100 93 º 72 º" at bounding box center [680, 350] width 972 height 611
type input "$22.31"
click at [647, 19] on icon "button" at bounding box center [650, 22] width 10 height 13
drag, startPoint x: 1093, startPoint y: 116, endPoint x: 721, endPoint y: 135, distance: 372.8
click at [721, 135] on icon at bounding box center [720, 119] width 13 height 46
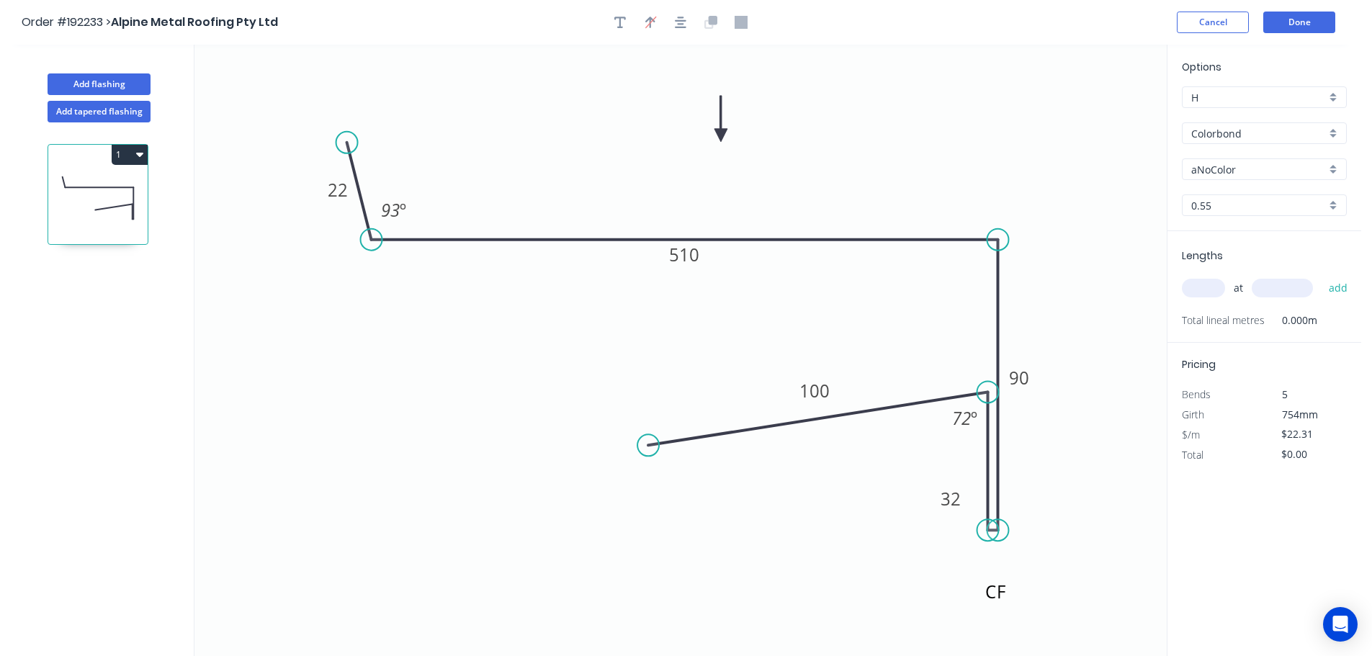
click at [1337, 172] on div "aNoColor" at bounding box center [1264, 169] width 165 height 22
click at [1262, 258] on div "Night Sky" at bounding box center [1263, 263] width 163 height 25
click at [1334, 202] on div "0.55" at bounding box center [1264, 205] width 165 height 22
click at [1235, 253] on div "1.0" at bounding box center [1263, 258] width 163 height 25
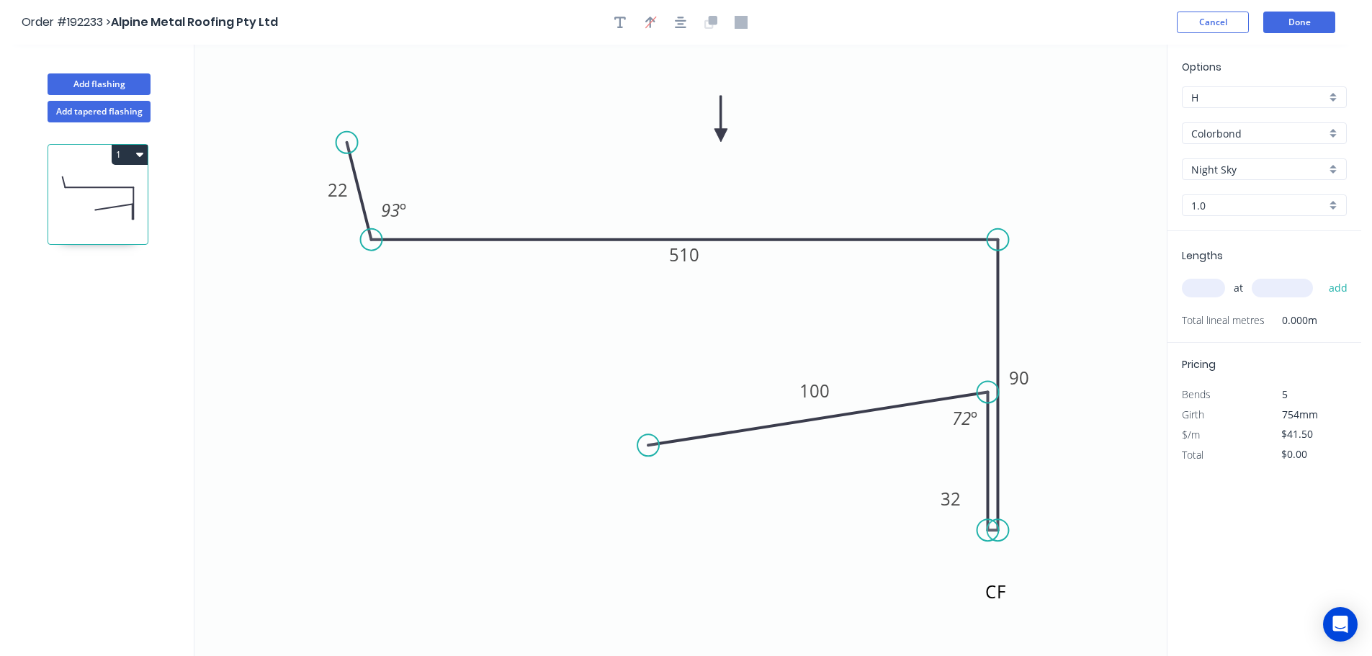
click at [1213, 290] on input "text" at bounding box center [1203, 288] width 43 height 19
click at [1321, 276] on button "add" at bounding box center [1338, 288] width 34 height 24
click at [129, 153] on button "1" at bounding box center [130, 155] width 36 height 20
click at [111, 185] on div "Duplicate" at bounding box center [79, 190] width 111 height 21
click at [693, 261] on tspan "510" at bounding box center [684, 255] width 30 height 24
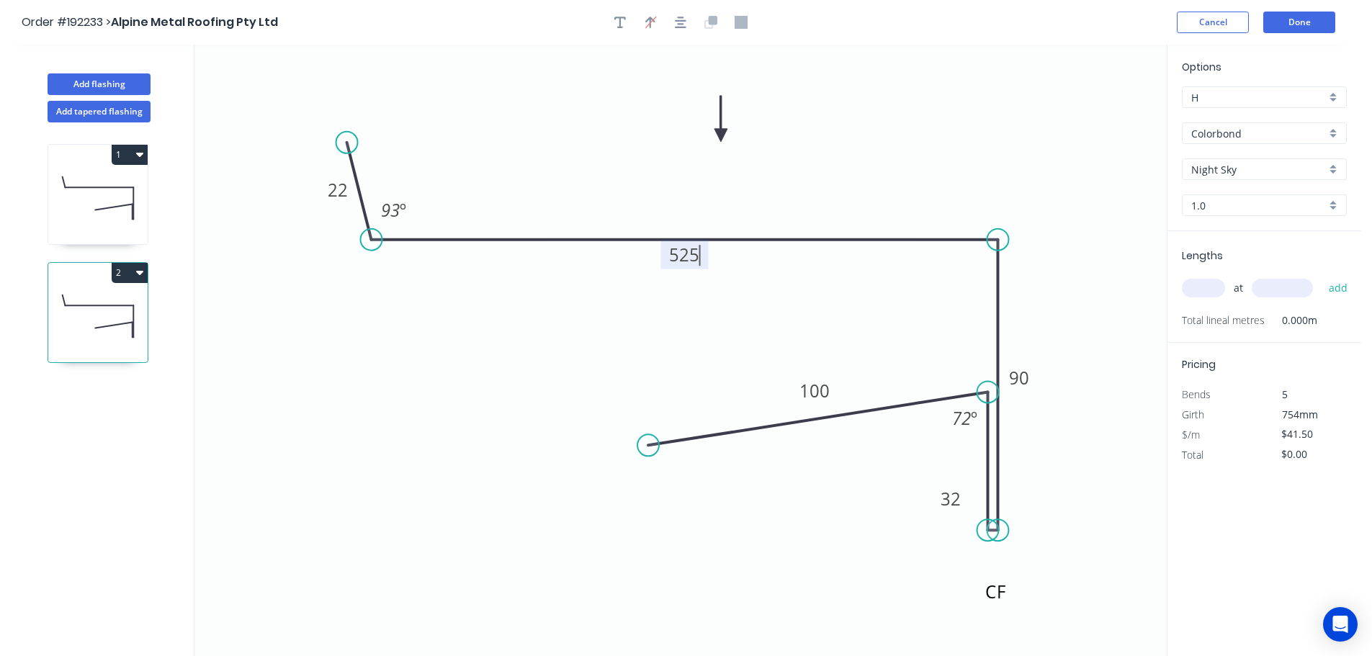
click at [887, 153] on icon "CF 22 525 90 32 100 93 º 72 º" at bounding box center [680, 350] width 972 height 611
click at [1205, 280] on input "text" at bounding box center [1203, 288] width 43 height 19
click at [1321, 276] on button "add" at bounding box center [1338, 288] width 34 height 24
click at [107, 206] on icon at bounding box center [97, 198] width 99 height 92
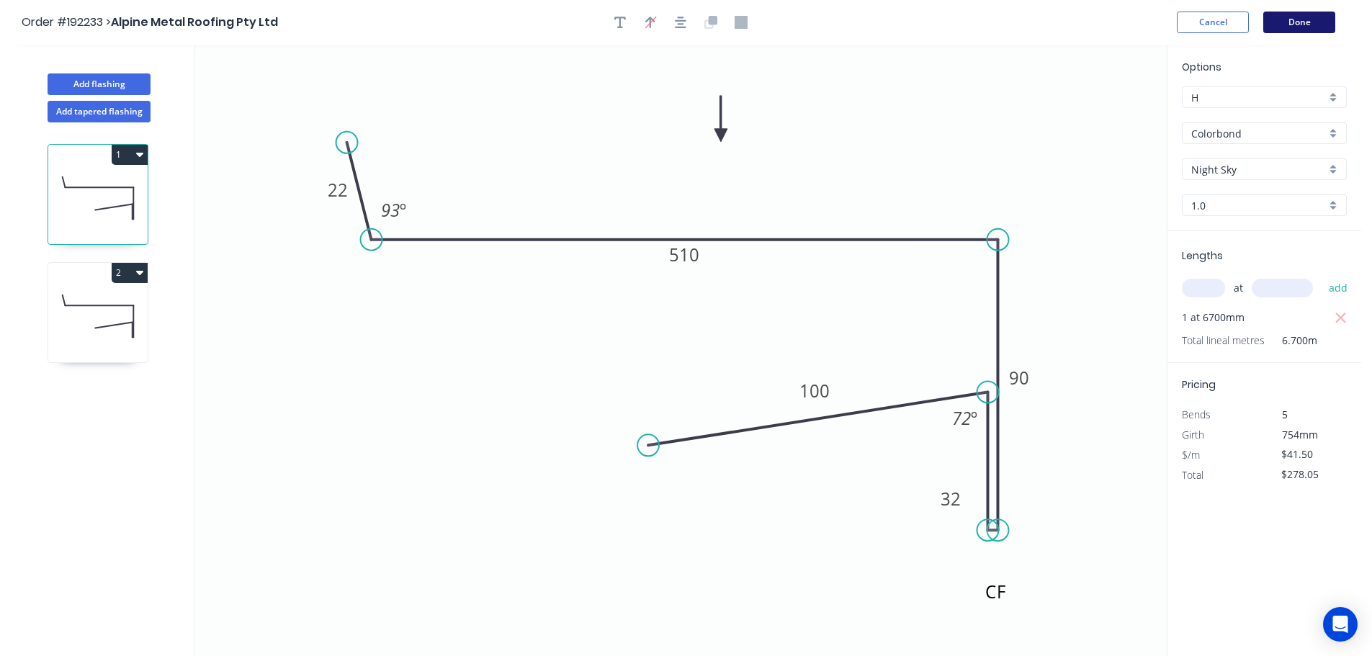
click at [1285, 21] on button "Done" at bounding box center [1299, 23] width 72 height 22
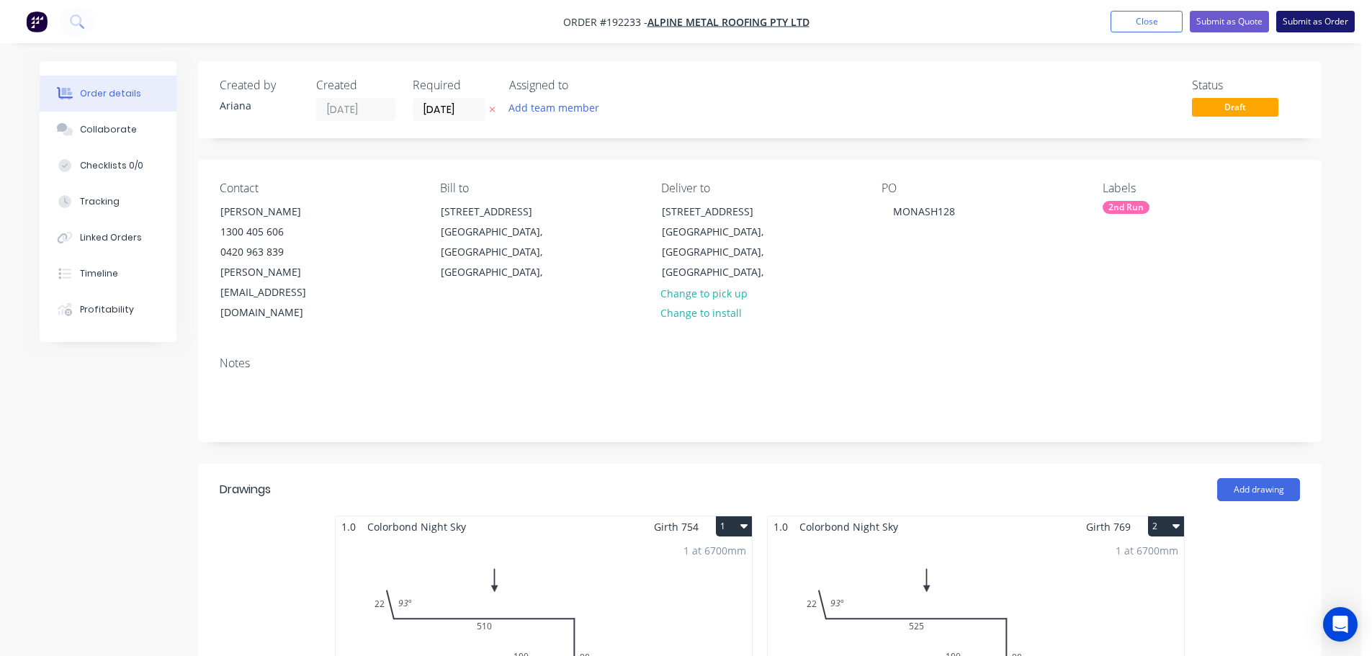
click at [1316, 24] on button "Submit as Order" at bounding box center [1315, 22] width 78 height 22
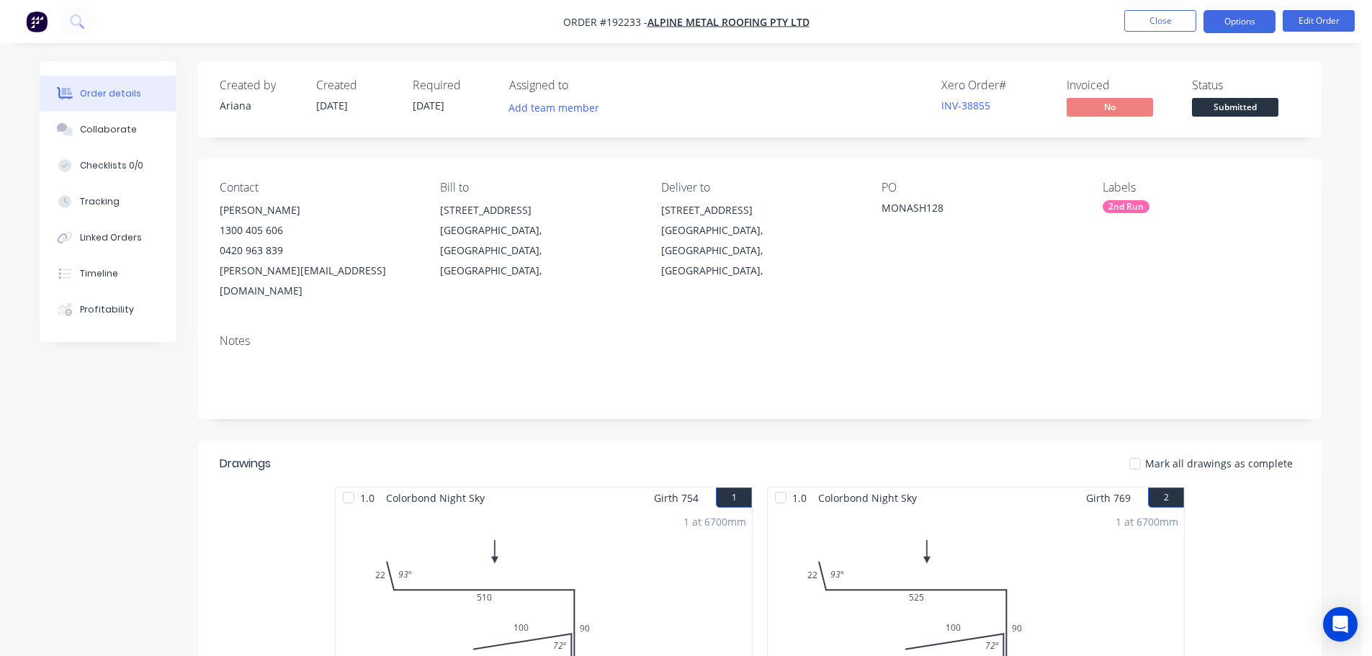
click at [1241, 24] on button "Options" at bounding box center [1239, 21] width 72 height 23
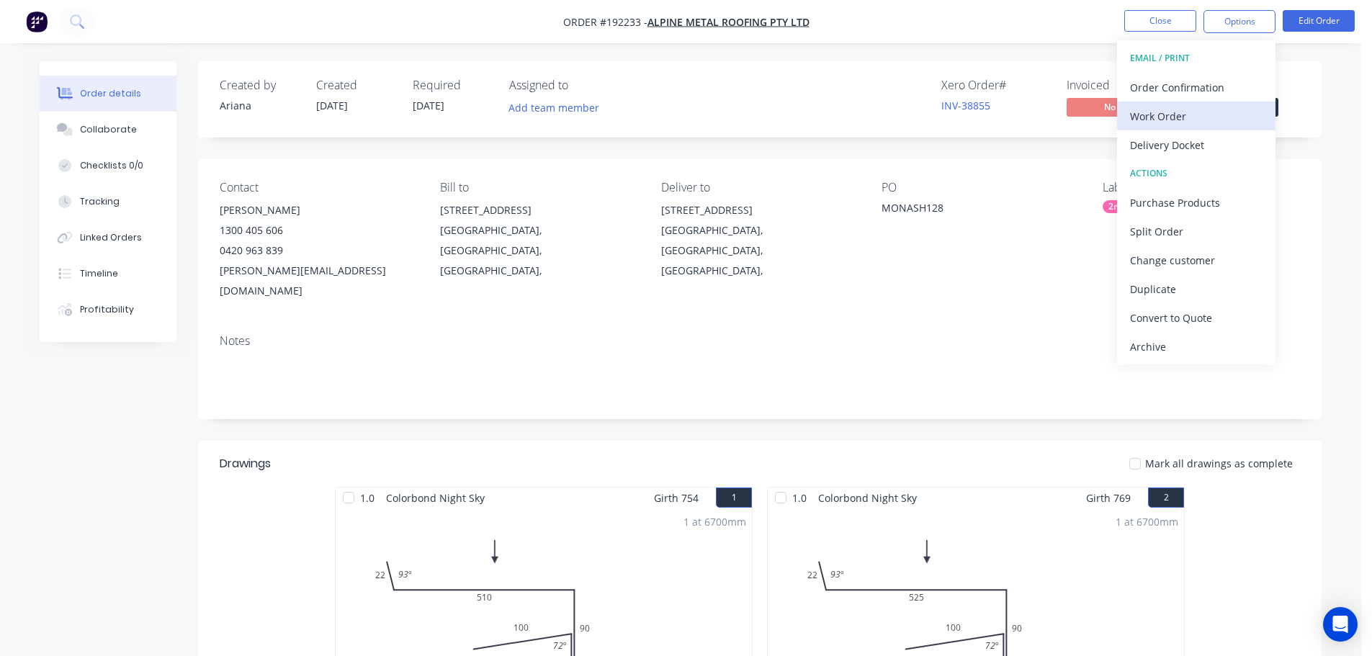
click at [1184, 109] on div "Work Order" at bounding box center [1196, 116] width 133 height 21
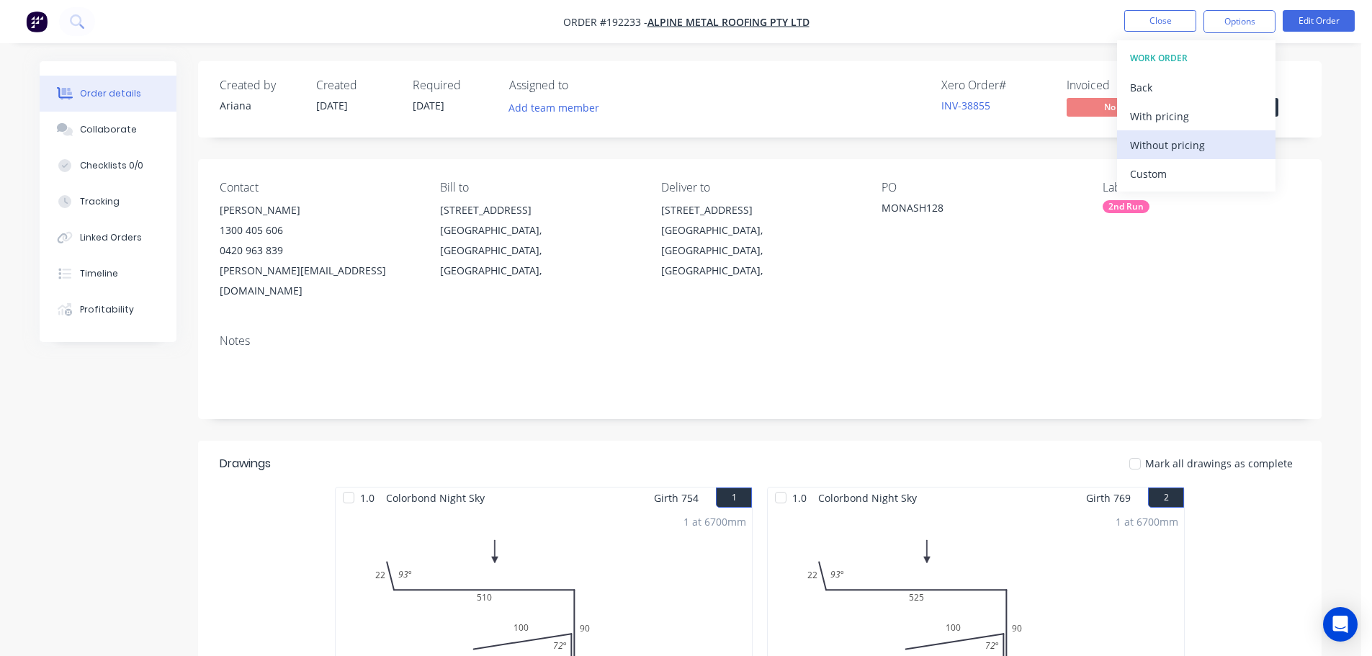
click at [1166, 150] on div "Without pricing" at bounding box center [1196, 145] width 133 height 21
click at [953, 36] on nav "Order #192233 - Alpine Metal Roofing Pty Ltd Close Options EMAIL / PRINT Order …" at bounding box center [686, 21] width 1372 height 43
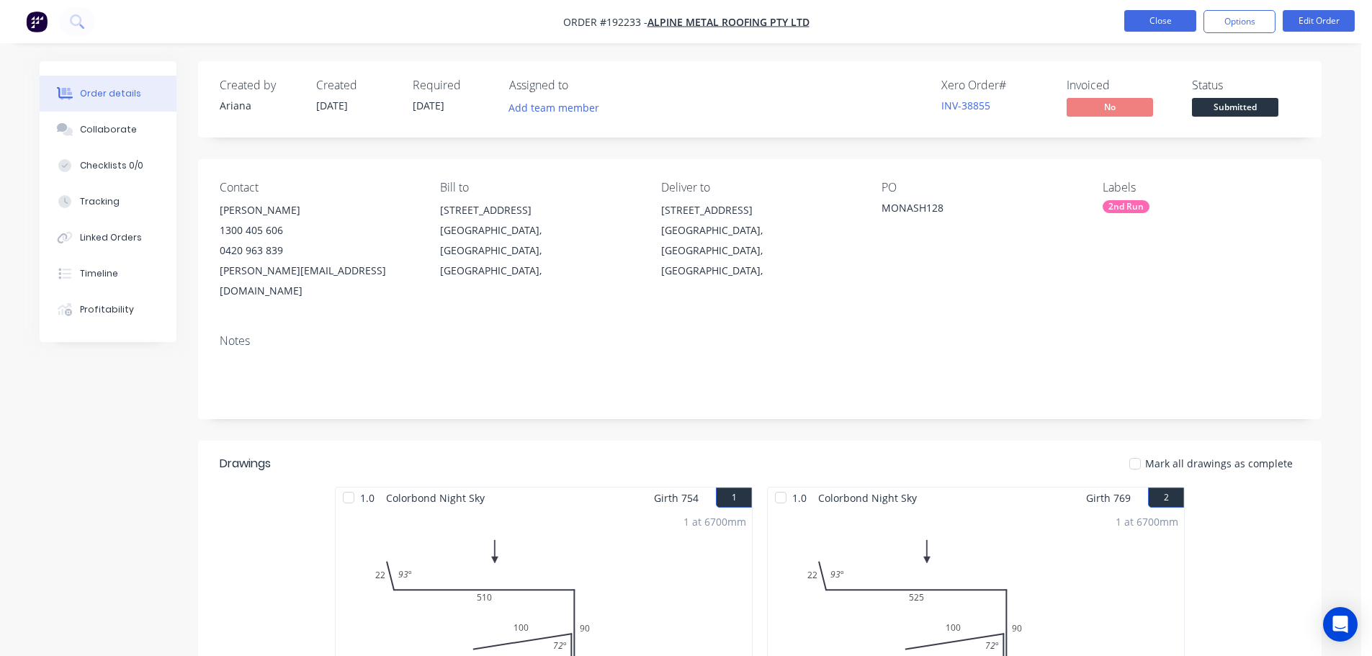
click at [1152, 21] on button "Close" at bounding box center [1160, 21] width 72 height 22
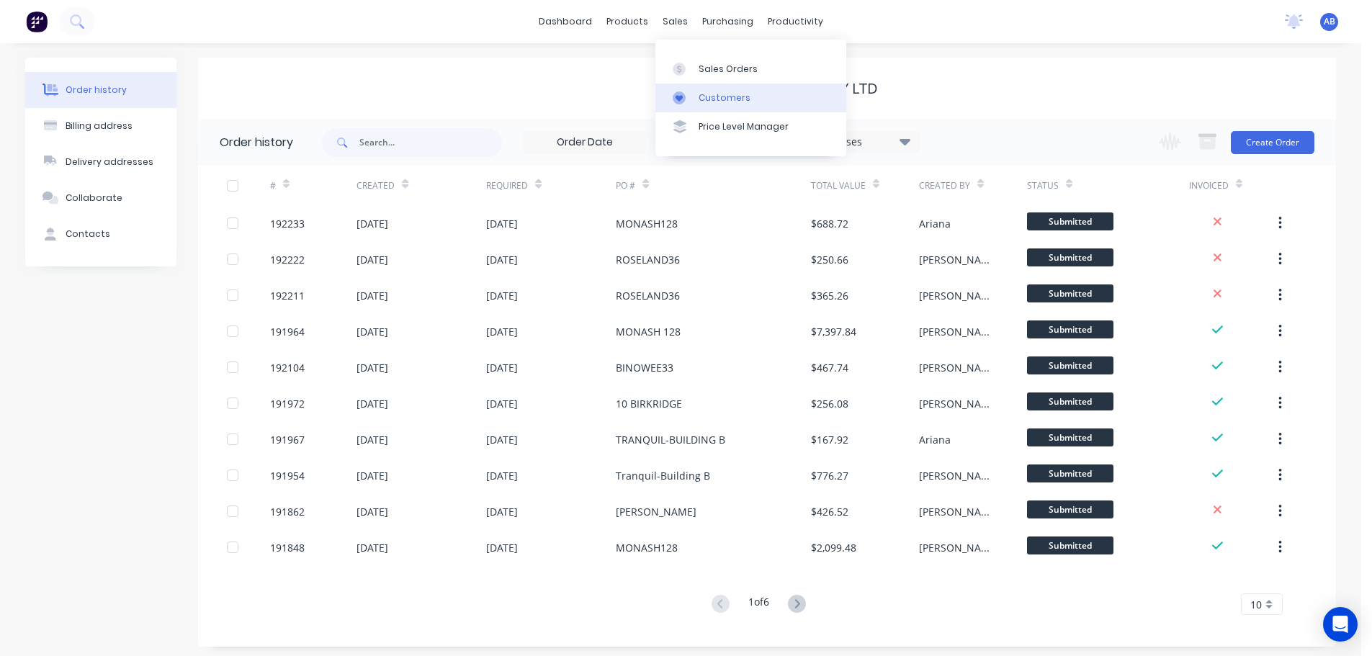
click at [707, 91] on div "Customers" at bounding box center [725, 97] width 52 height 13
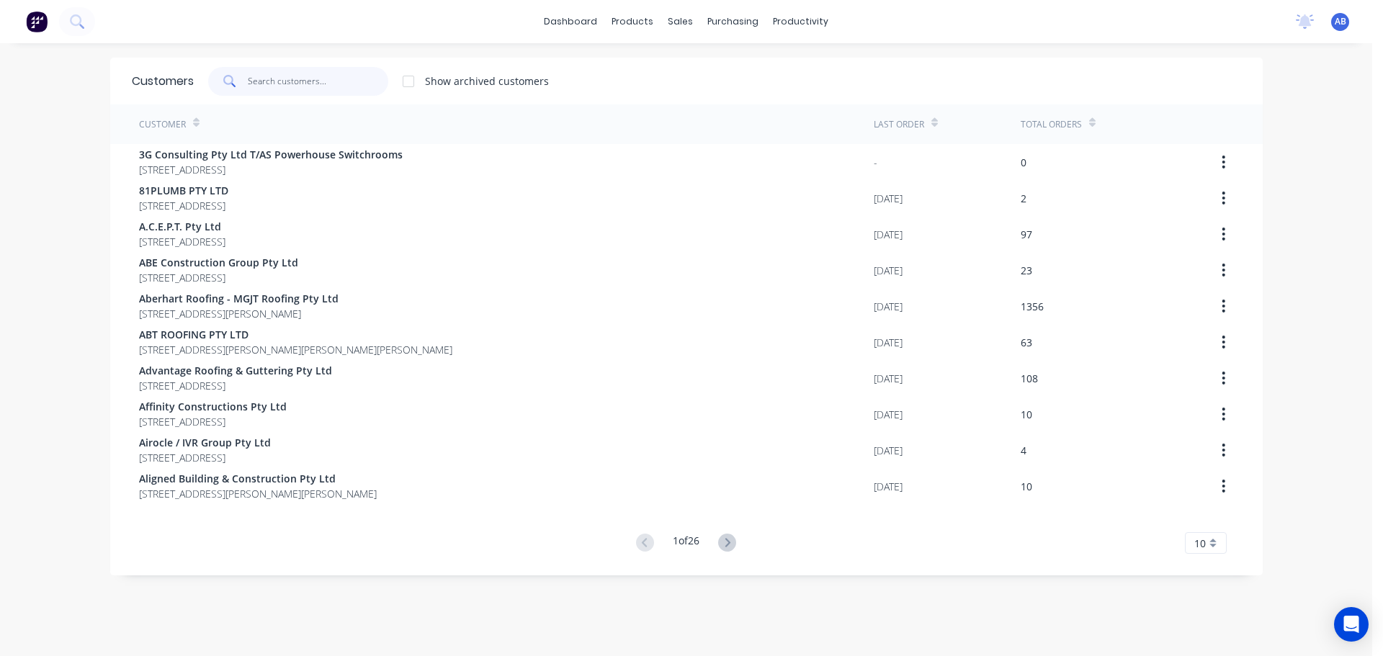
drag, startPoint x: 348, startPoint y: 84, endPoint x: 552, endPoint y: 84, distance: 204.5
click at [349, 84] on input "text" at bounding box center [318, 81] width 140 height 29
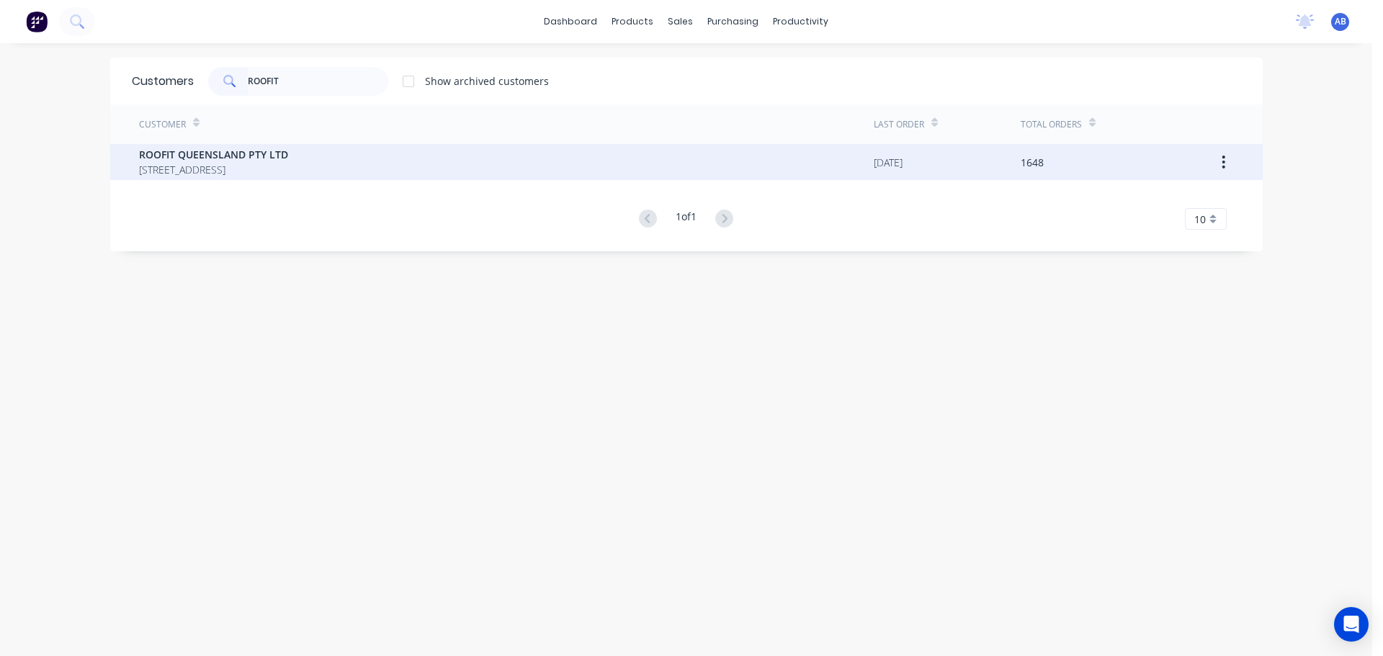
click at [156, 153] on span "ROOFIT QUEENSLAND PTY LTD" at bounding box center [213, 154] width 149 height 15
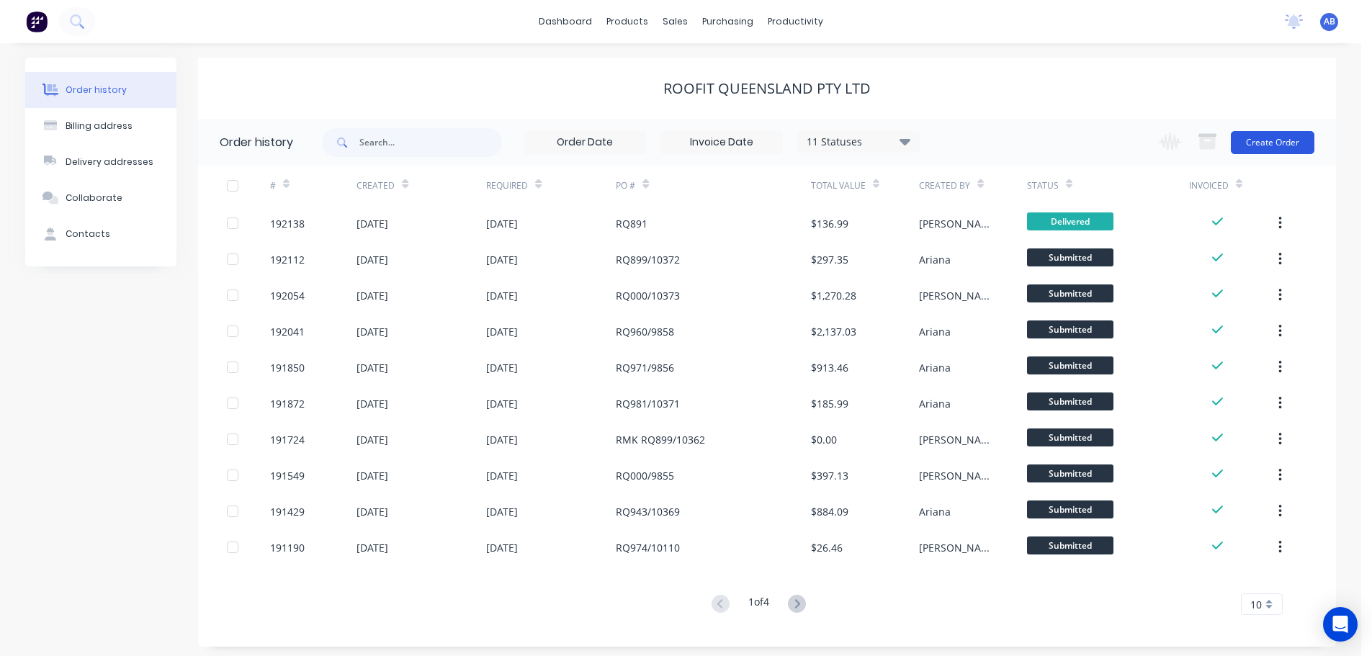
click at [1260, 145] on button "Create Order" at bounding box center [1273, 142] width 84 height 23
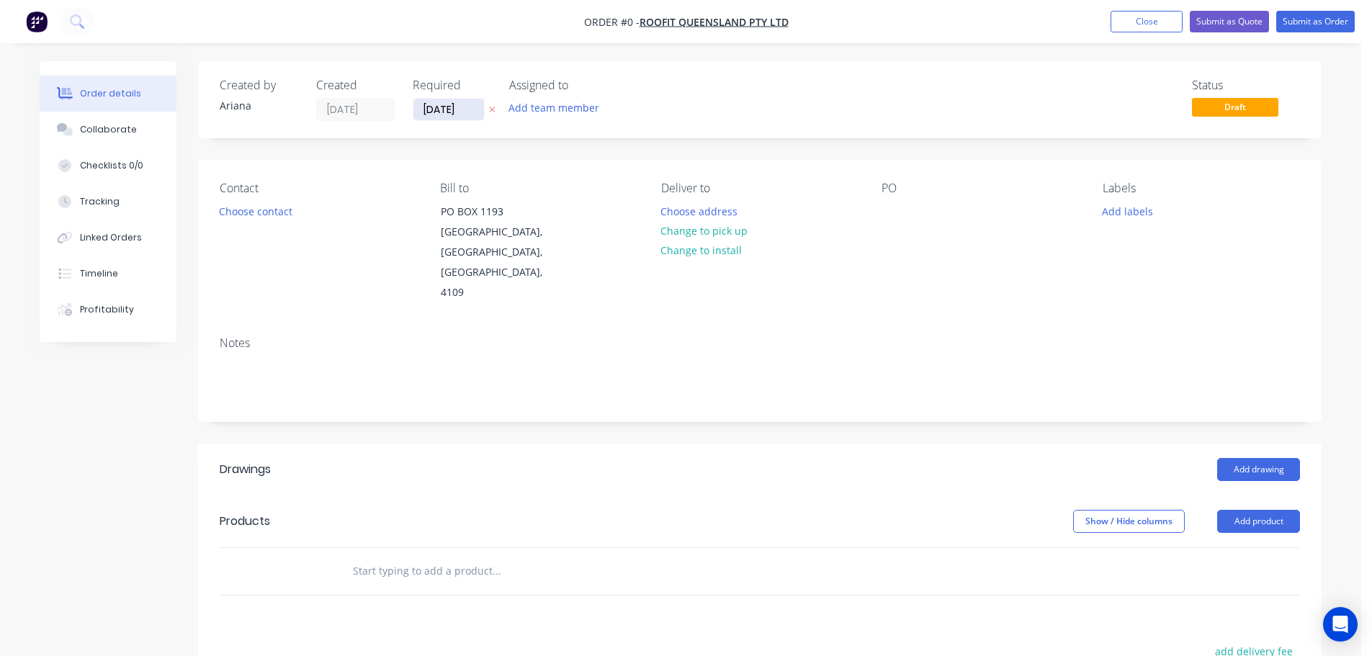
click at [444, 112] on input "[DATE]" at bounding box center [448, 110] width 71 height 22
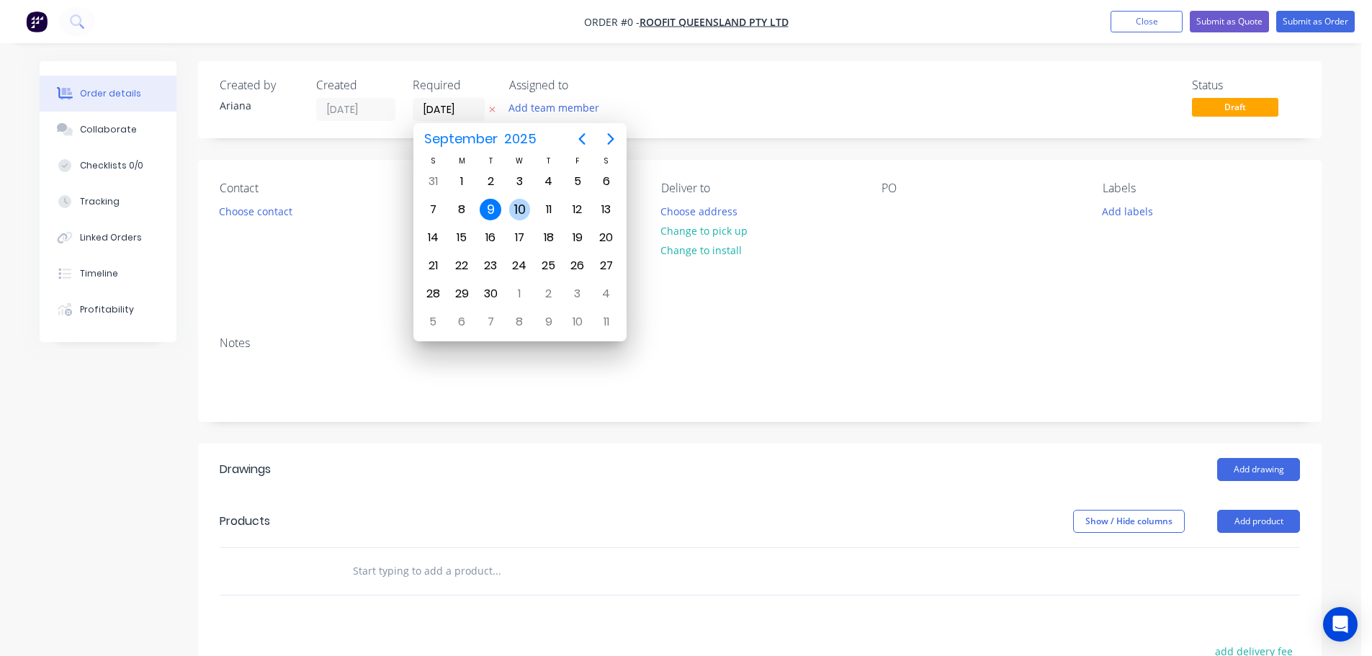
click at [524, 207] on div "10" at bounding box center [520, 210] width 22 height 22
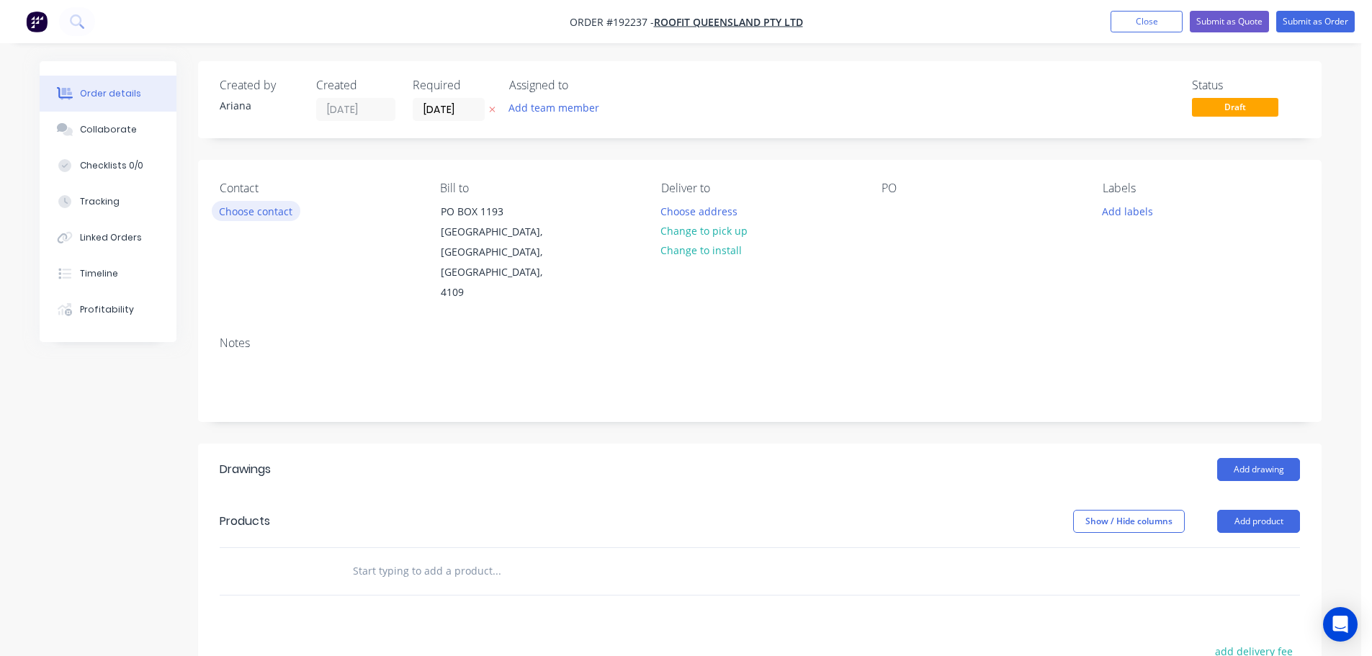
click at [243, 210] on button "Choose contact" at bounding box center [256, 210] width 89 height 19
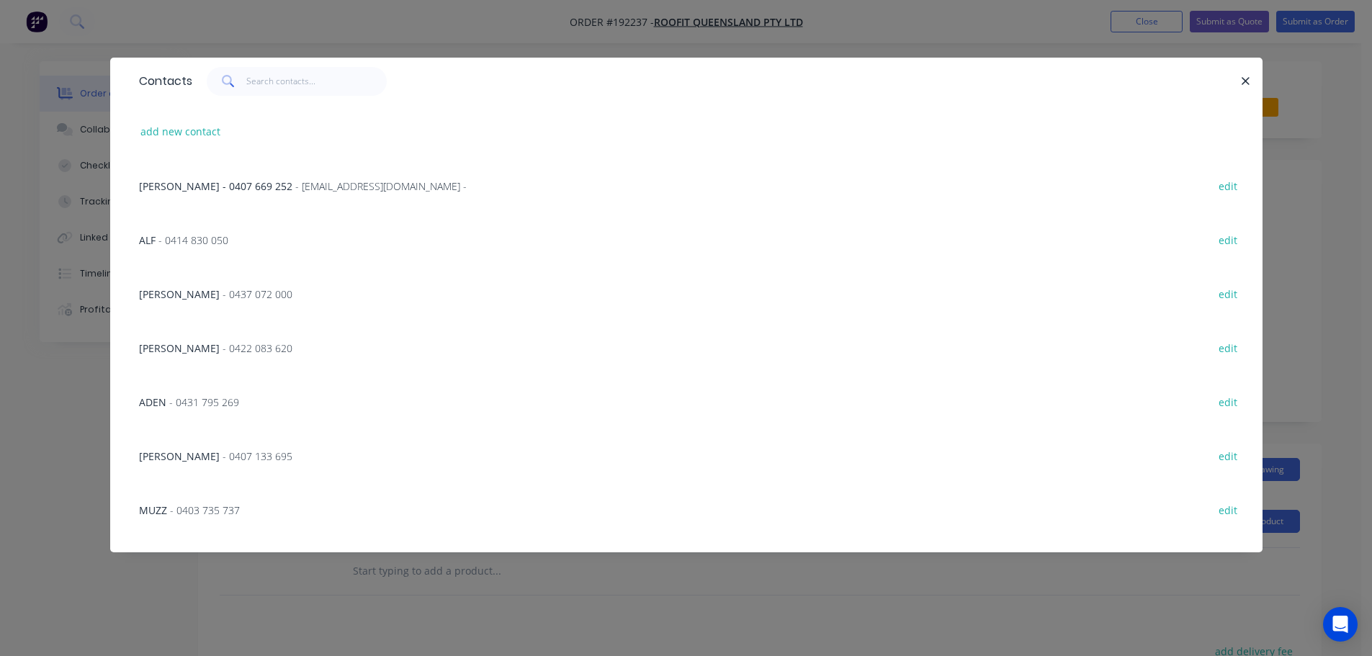
click at [179, 399] on span "- 0431 795 269" at bounding box center [204, 402] width 70 height 14
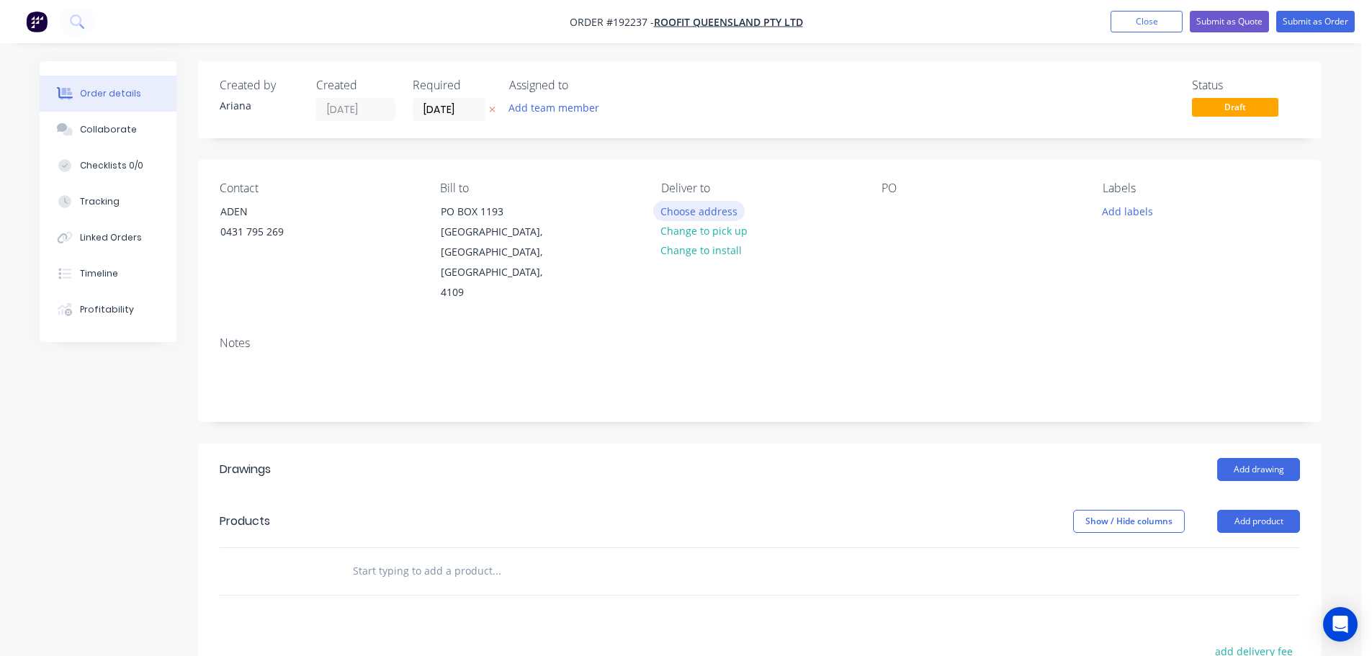
click at [705, 211] on button "Choose address" at bounding box center [699, 210] width 92 height 19
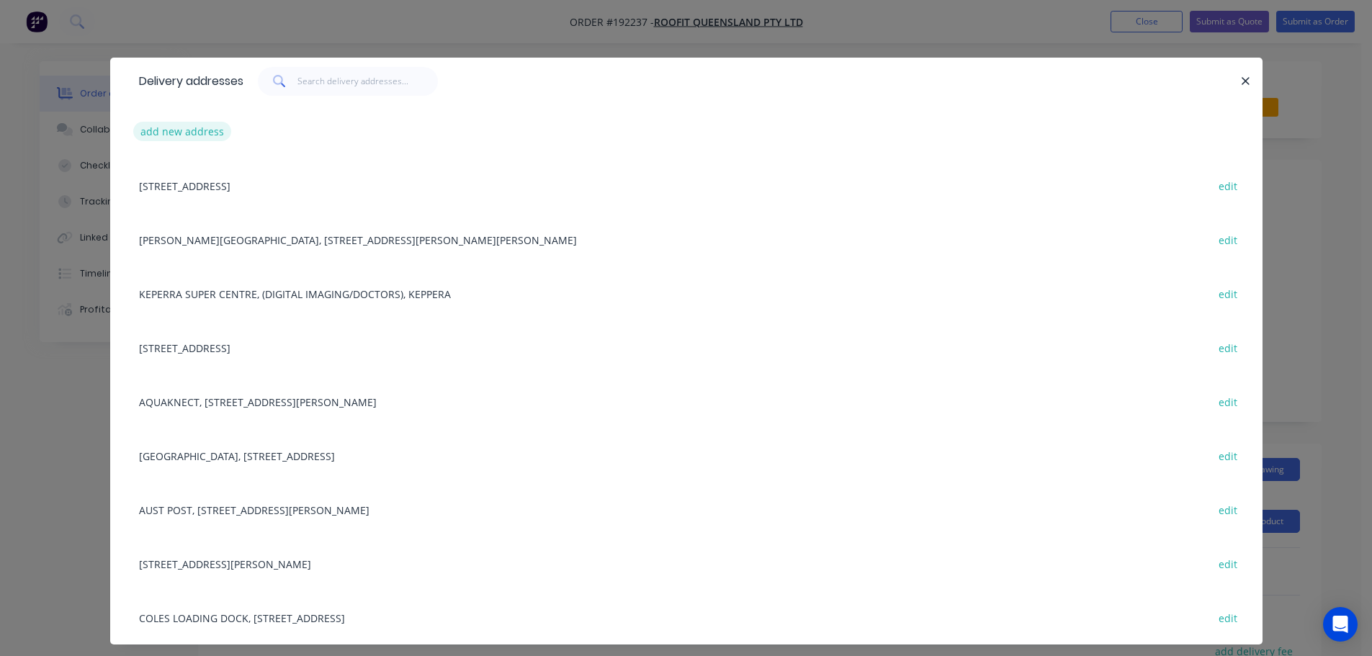
click at [169, 134] on button "add new address" at bounding box center [182, 131] width 99 height 19
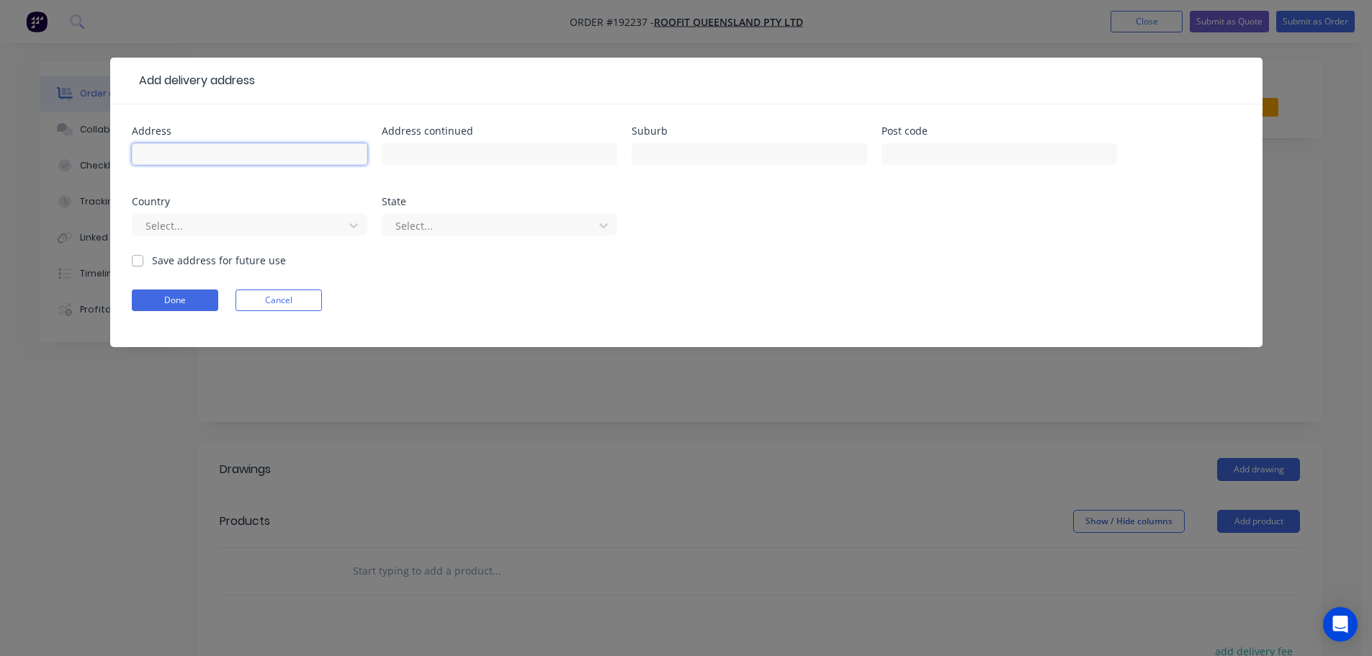
click at [181, 155] on input "text" at bounding box center [249, 154] width 235 height 22
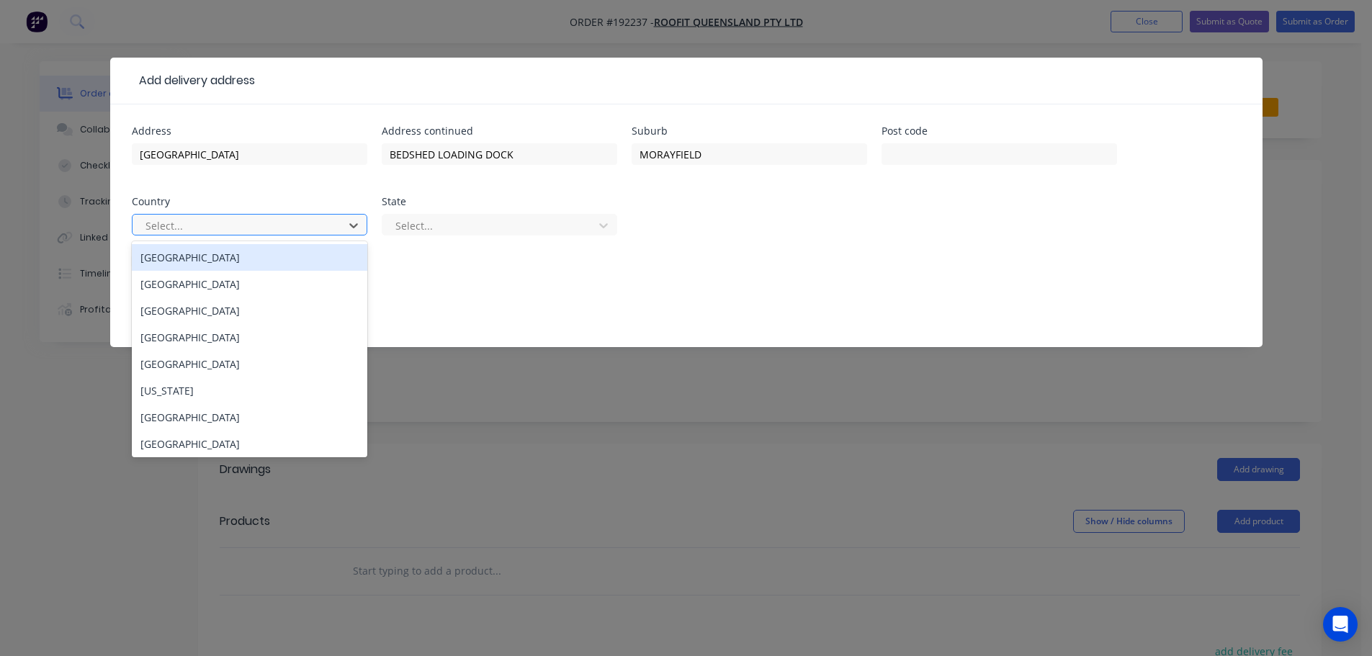
click at [219, 260] on div "[GEOGRAPHIC_DATA]" at bounding box center [249, 257] width 235 height 27
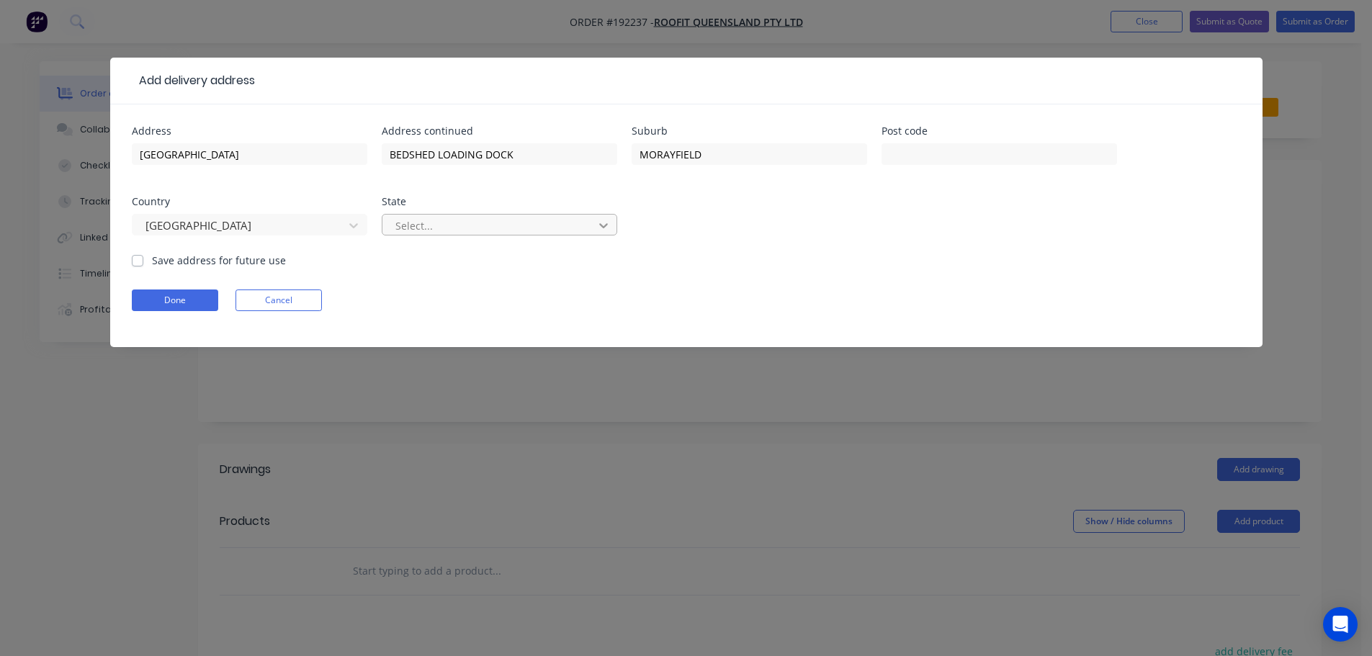
click at [610, 223] on icon at bounding box center [603, 225] width 14 height 14
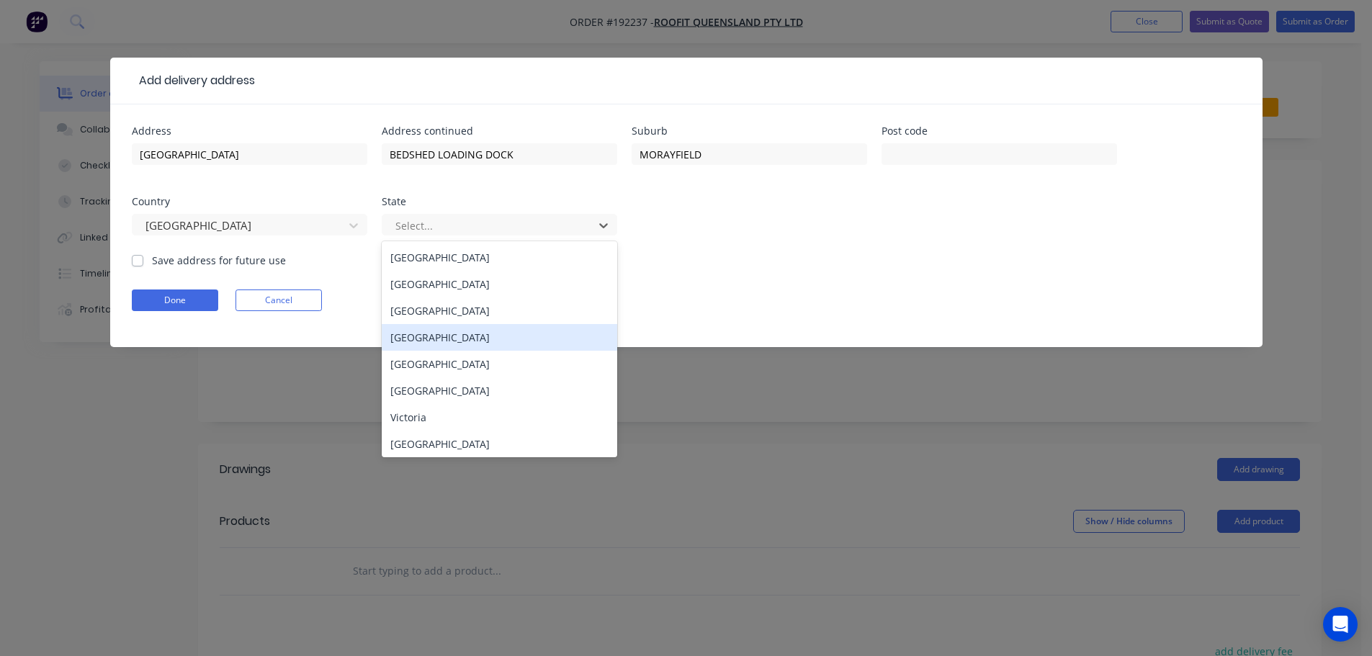
drag, startPoint x: 413, startPoint y: 338, endPoint x: 686, endPoint y: 288, distance: 277.5
click at [414, 338] on div "[GEOGRAPHIC_DATA]" at bounding box center [499, 337] width 235 height 27
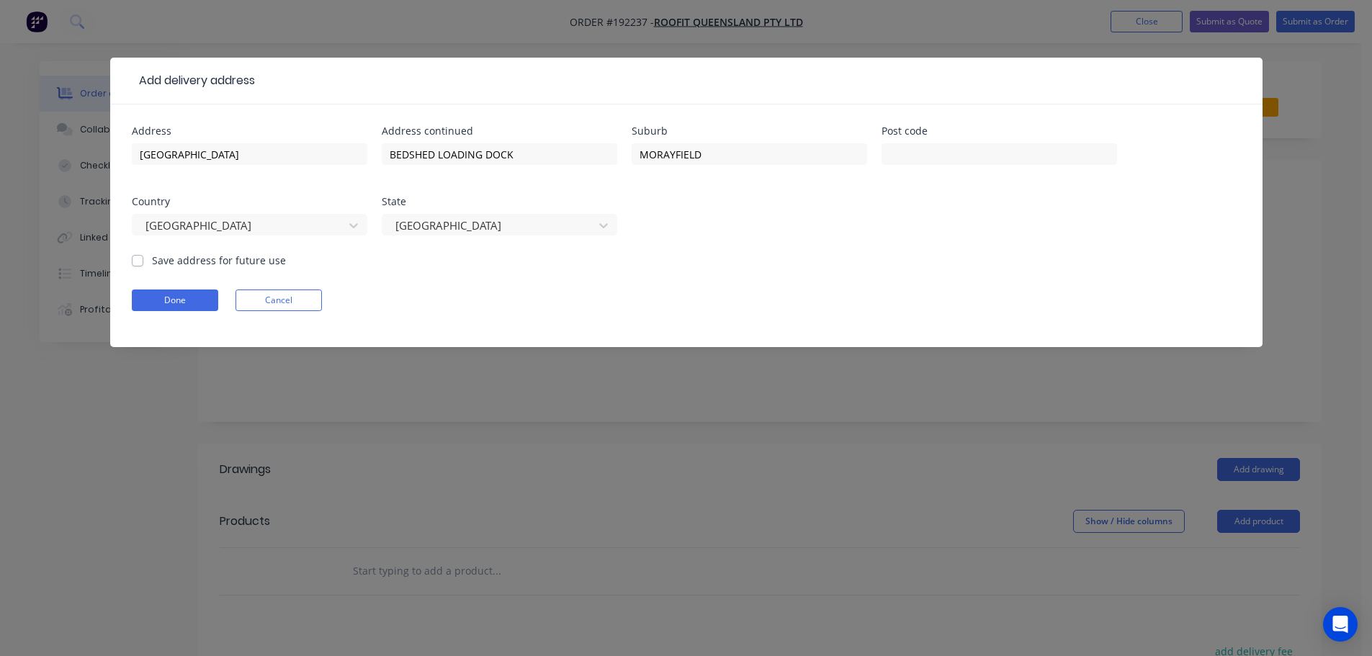
click at [878, 289] on form "Address [PERSON_NAME] SUPER CENTRE Address continued BEDSHED LOADING DOCK Subur…" at bounding box center [686, 236] width 1109 height 221
click at [180, 302] on button "Done" at bounding box center [175, 300] width 86 height 22
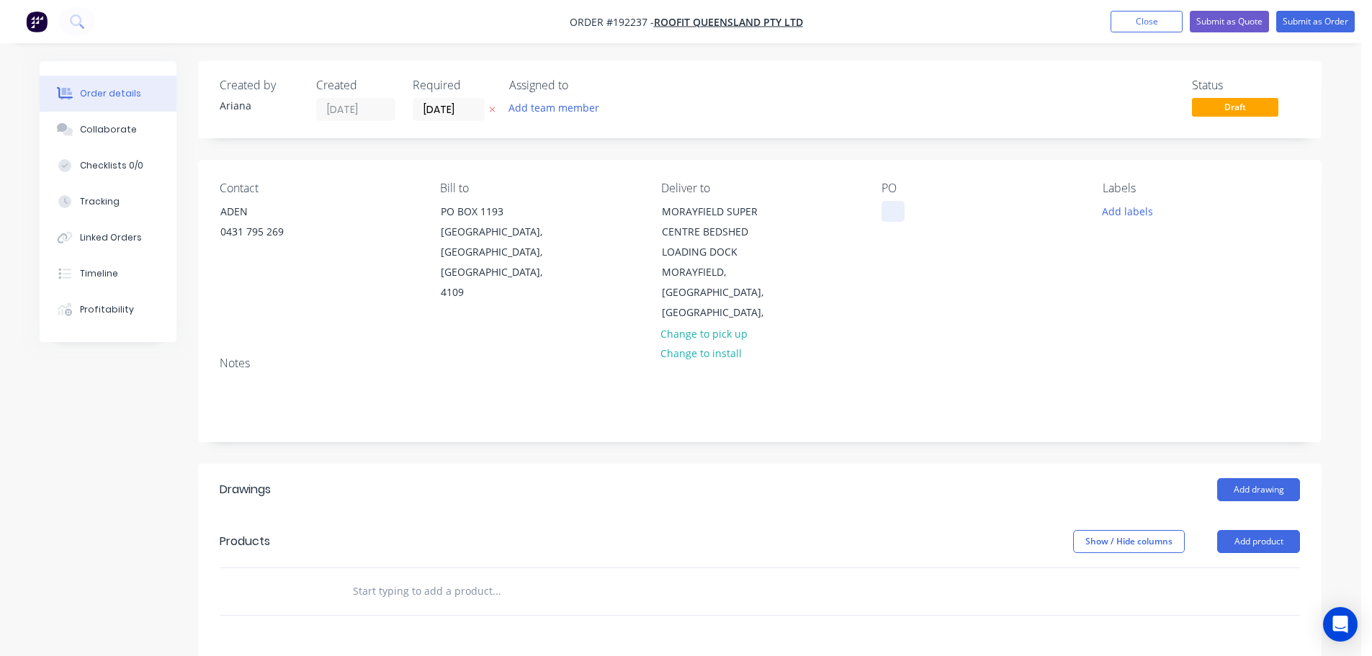
click at [892, 211] on div at bounding box center [892, 211] width 23 height 21
click at [1108, 307] on div "Contact ADEN [PHONE_NUMBER] Bill to PO [GEOGRAPHIC_DATA] Deliver to [GEOGRAPHIC…" at bounding box center [759, 252] width 1123 height 185
click at [1134, 210] on button "Add labels" at bounding box center [1127, 210] width 66 height 19
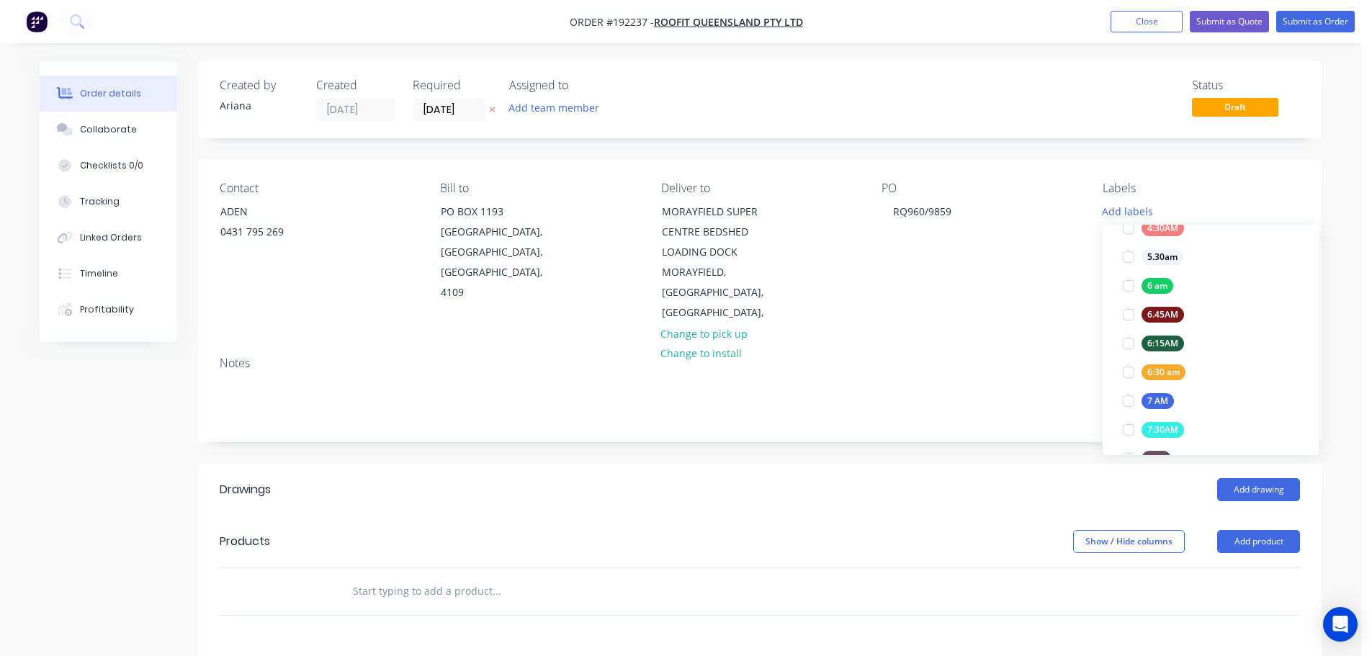
scroll to position [287, 0]
click at [1127, 341] on div at bounding box center [1128, 341] width 29 height 29
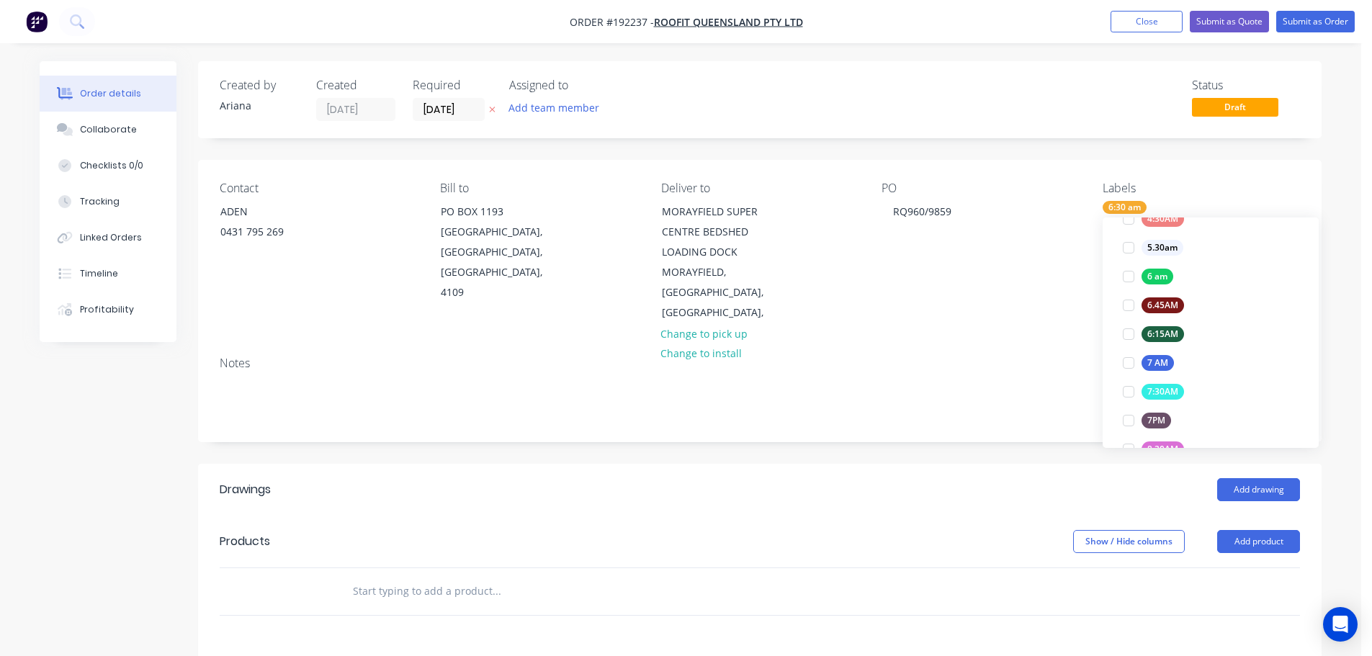
scroll to position [0, 0]
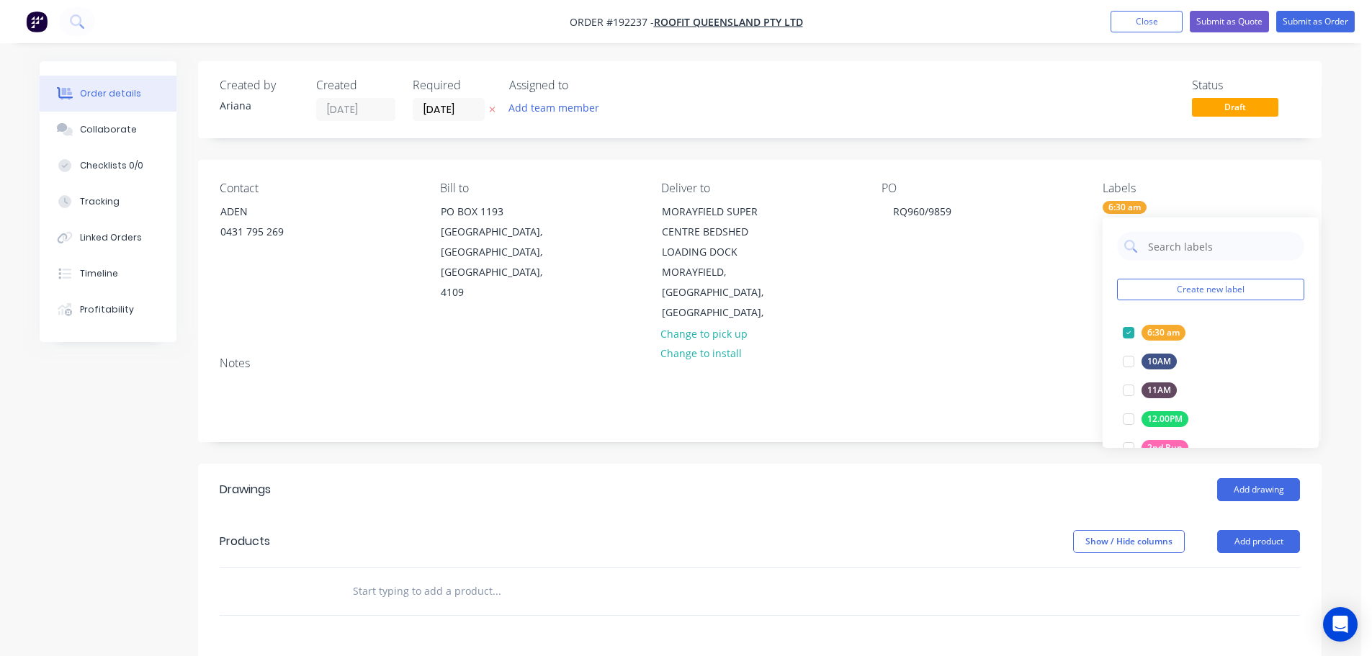
click at [1026, 318] on div "Contact ADEN [PHONE_NUMBER] Bill to PO [GEOGRAPHIC_DATA] Deliver to [GEOGRAPHIC…" at bounding box center [759, 252] width 1123 height 185
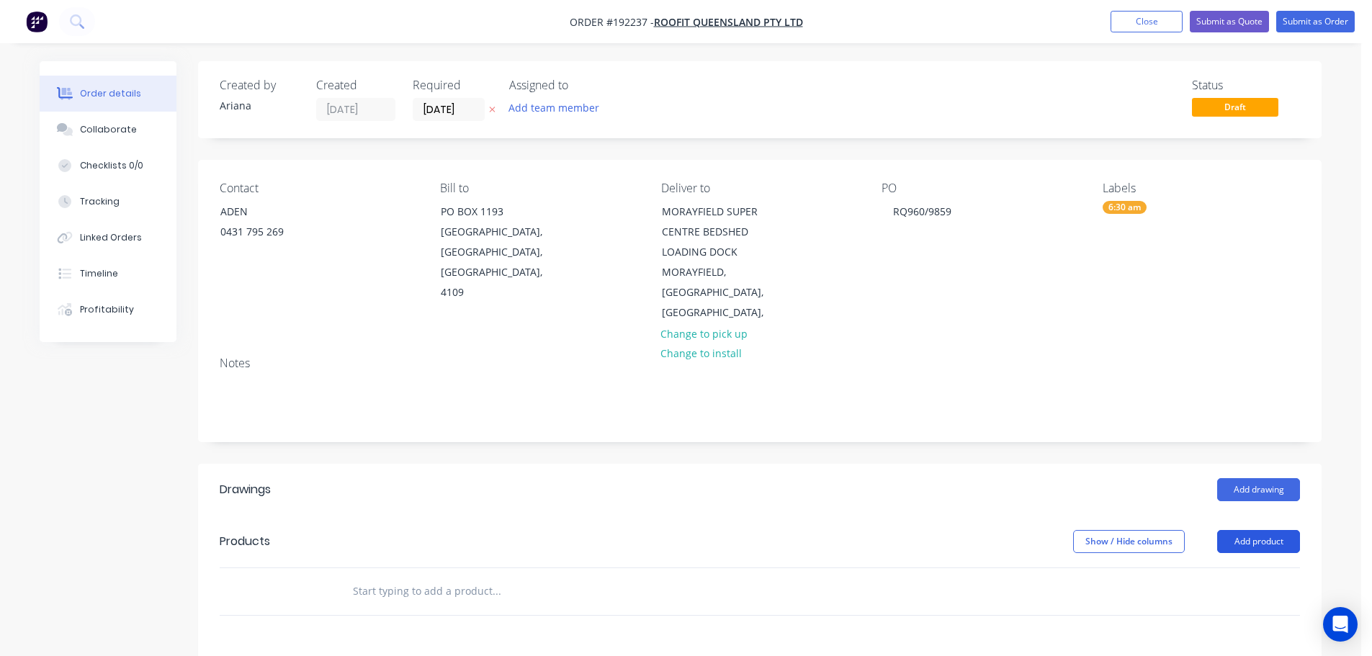
click at [1256, 530] on button "Add product" at bounding box center [1258, 541] width 83 height 23
click at [1238, 567] on div "Product catalogue" at bounding box center [1231, 577] width 111 height 21
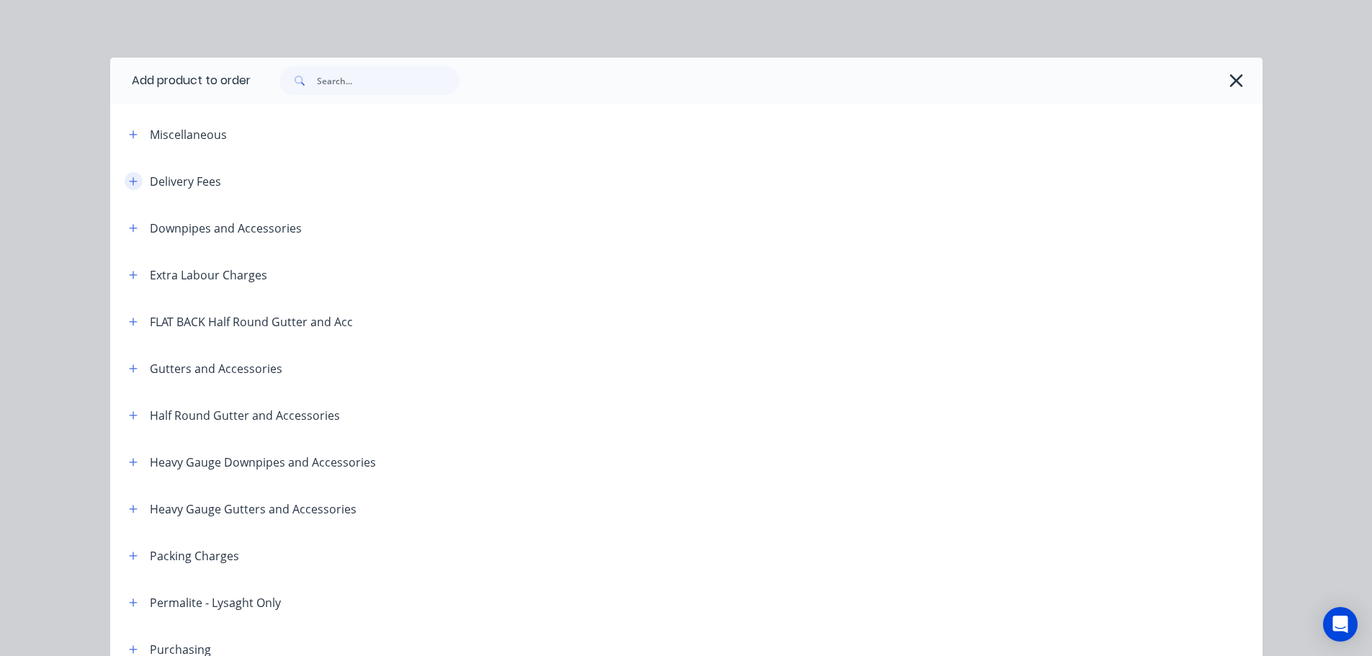
click at [129, 179] on icon "button" at bounding box center [133, 181] width 8 height 8
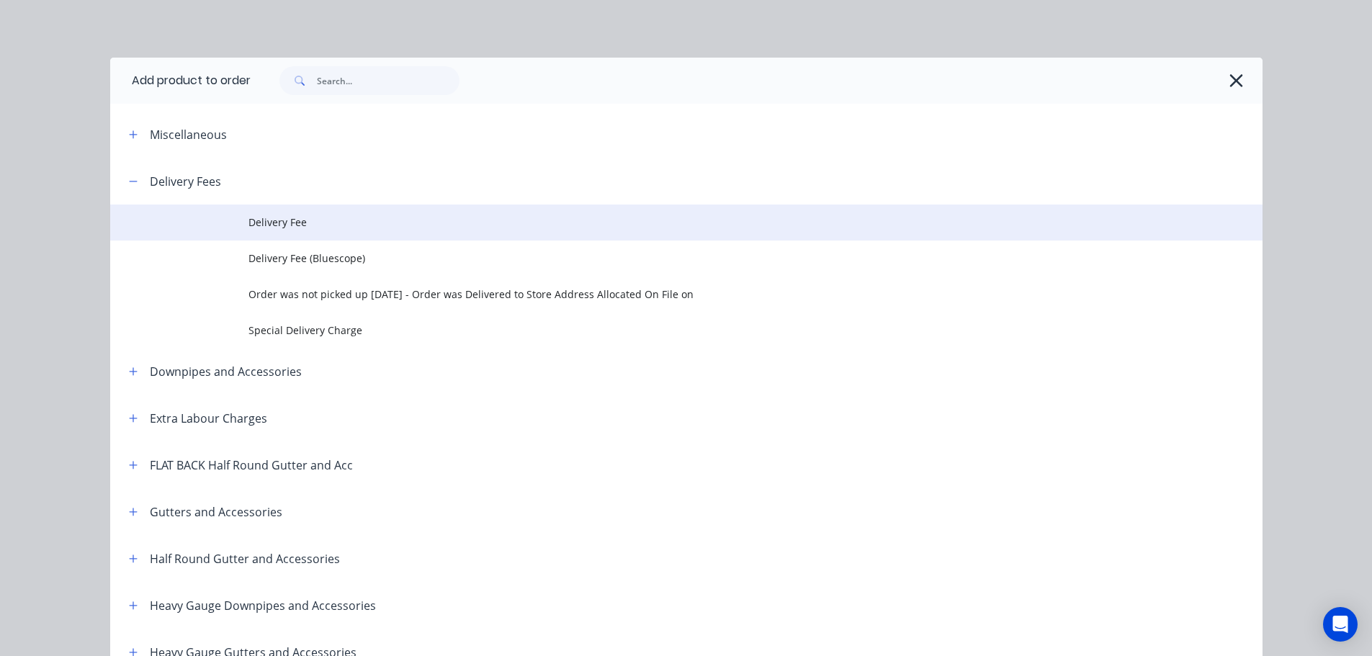
click at [300, 220] on span "Delivery Fee" at bounding box center [653, 222] width 811 height 15
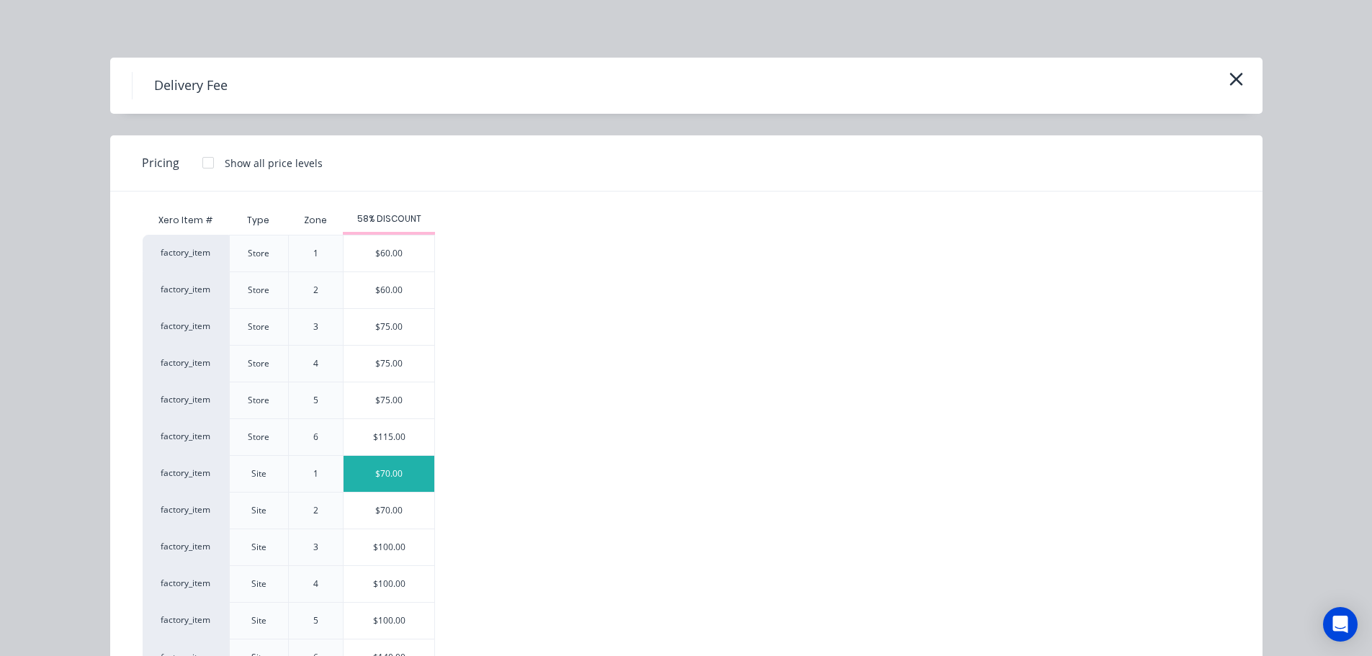
click at [373, 471] on div "$70.00" at bounding box center [388, 474] width 91 height 36
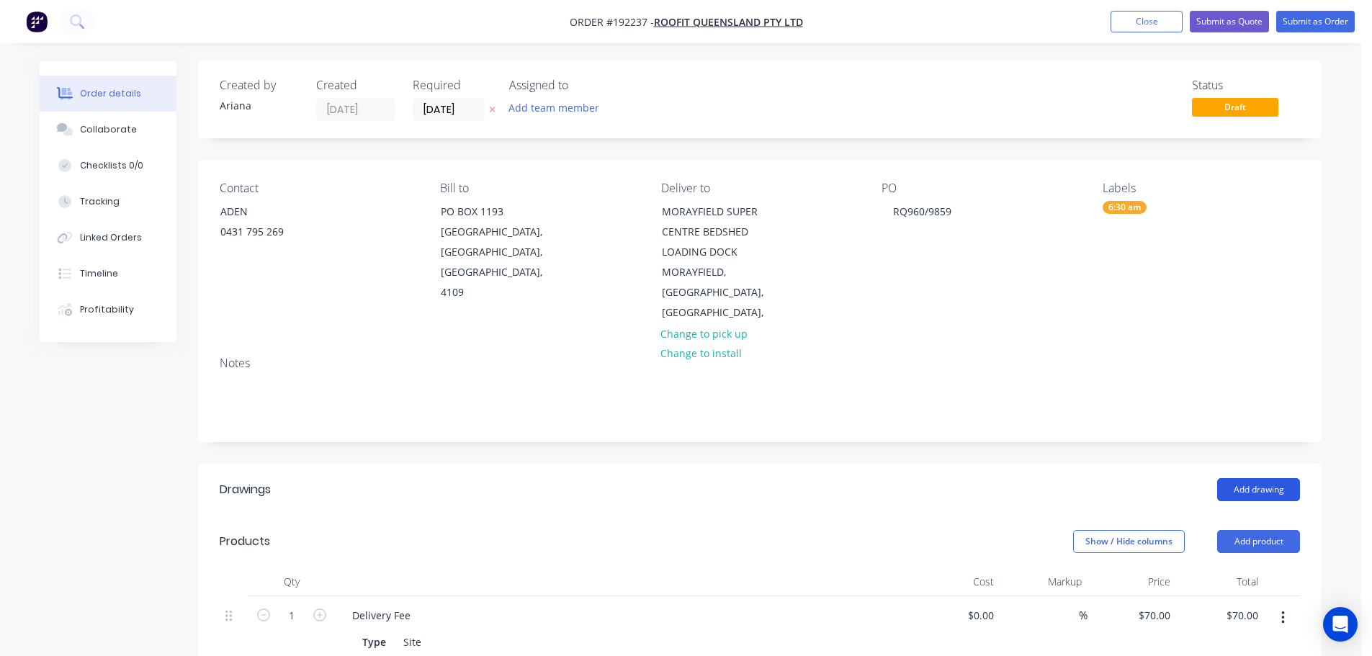
click at [1258, 478] on button "Add drawing" at bounding box center [1258, 489] width 83 height 23
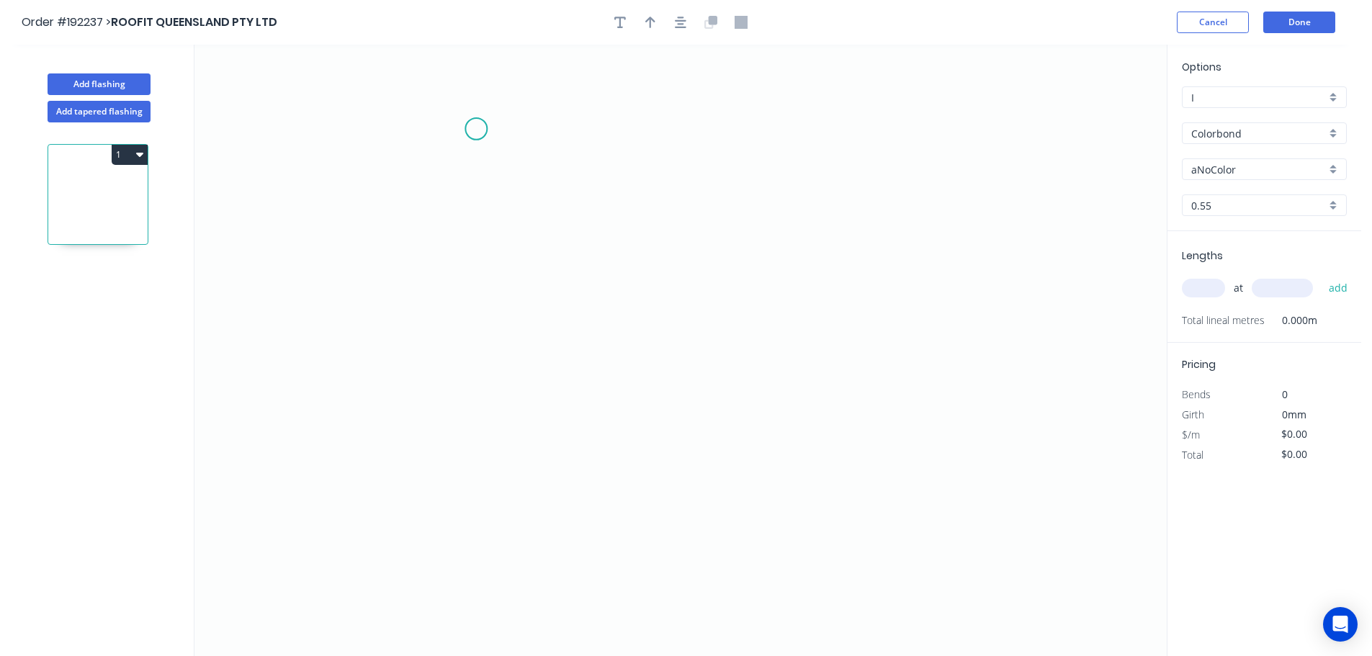
click at [477, 129] on icon "0" at bounding box center [680, 350] width 972 height 611
click at [432, 179] on icon "0" at bounding box center [680, 350] width 972 height 611
click at [434, 518] on icon "0 ?" at bounding box center [680, 350] width 972 height 611
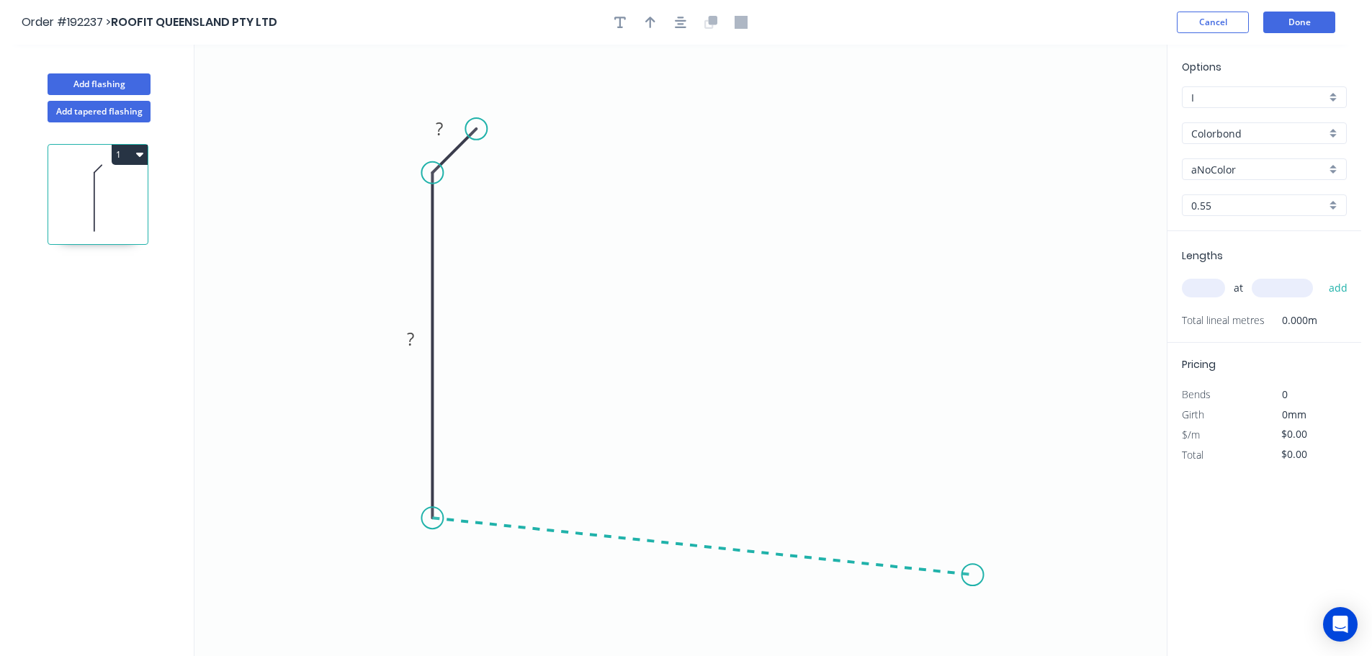
click at [973, 575] on icon "0 ? ?" at bounding box center [680, 350] width 972 height 611
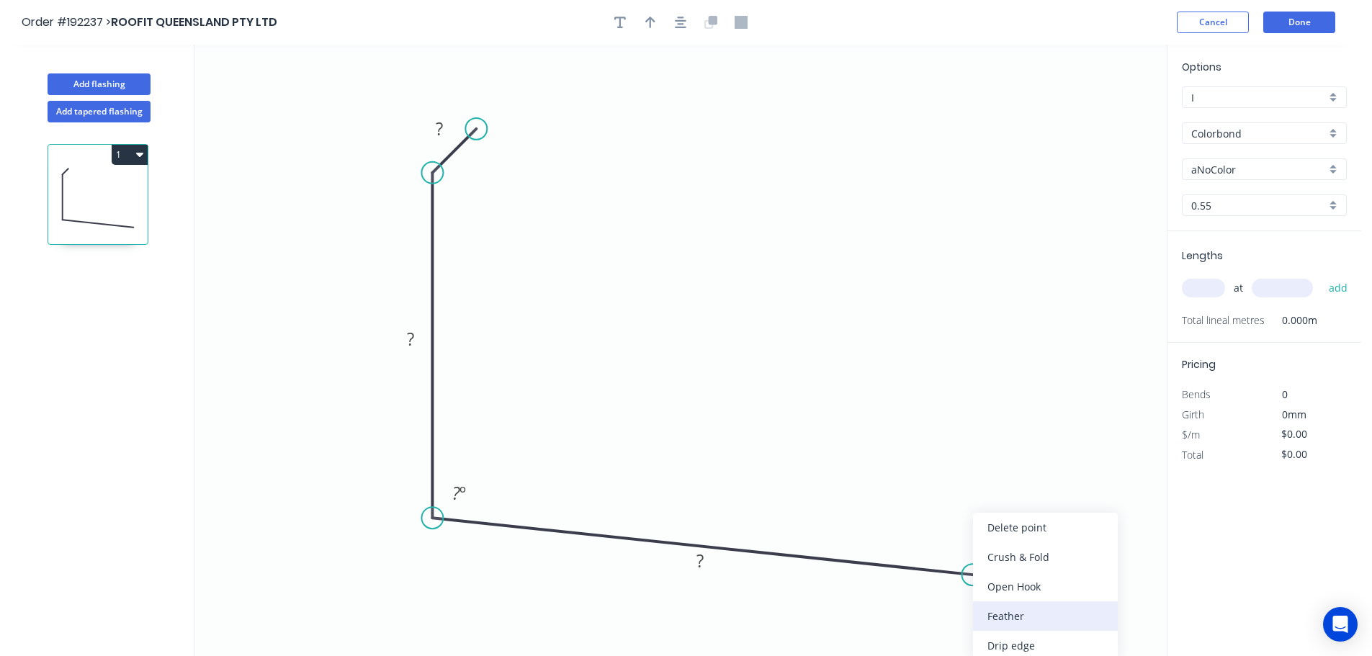
click at [1015, 615] on div "Feather" at bounding box center [1045, 616] width 145 height 30
click at [962, 596] on tspan "15" at bounding box center [959, 597] width 20 height 24
click at [1029, 550] on icon "0 ? ? FE 10 ? ? º" at bounding box center [680, 350] width 972 height 611
drag, startPoint x: 973, startPoint y: 604, endPoint x: 1061, endPoint y: 624, distance: 90.8
click at [1061, 624] on rect at bounding box center [1039, 617] width 56 height 30
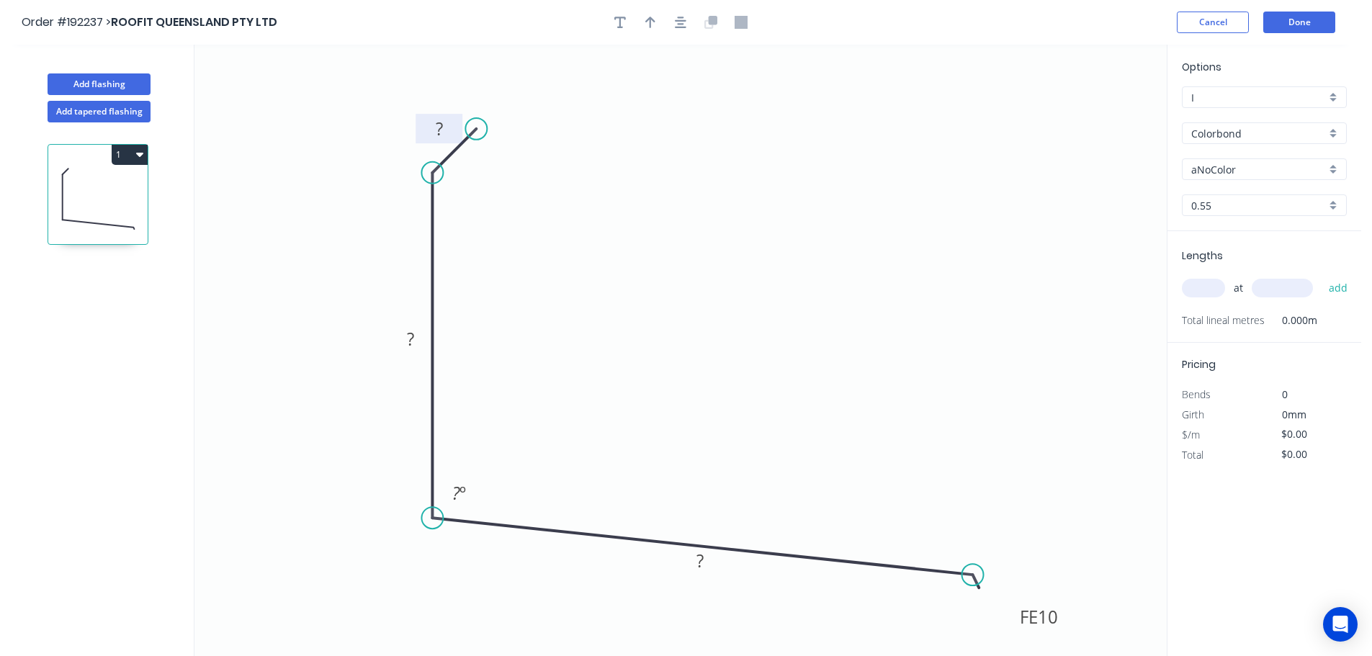
click at [441, 122] on tspan "?" at bounding box center [439, 129] width 7 height 24
click at [544, 166] on icon "0 10 ? FE 10 ? ? º" at bounding box center [680, 350] width 972 height 611
click at [420, 340] on rect at bounding box center [410, 340] width 29 height 20
click at [495, 221] on div "Show angle" at bounding box center [512, 223] width 145 height 30
click at [464, 183] on tspan "?" at bounding box center [463, 186] width 8 height 24
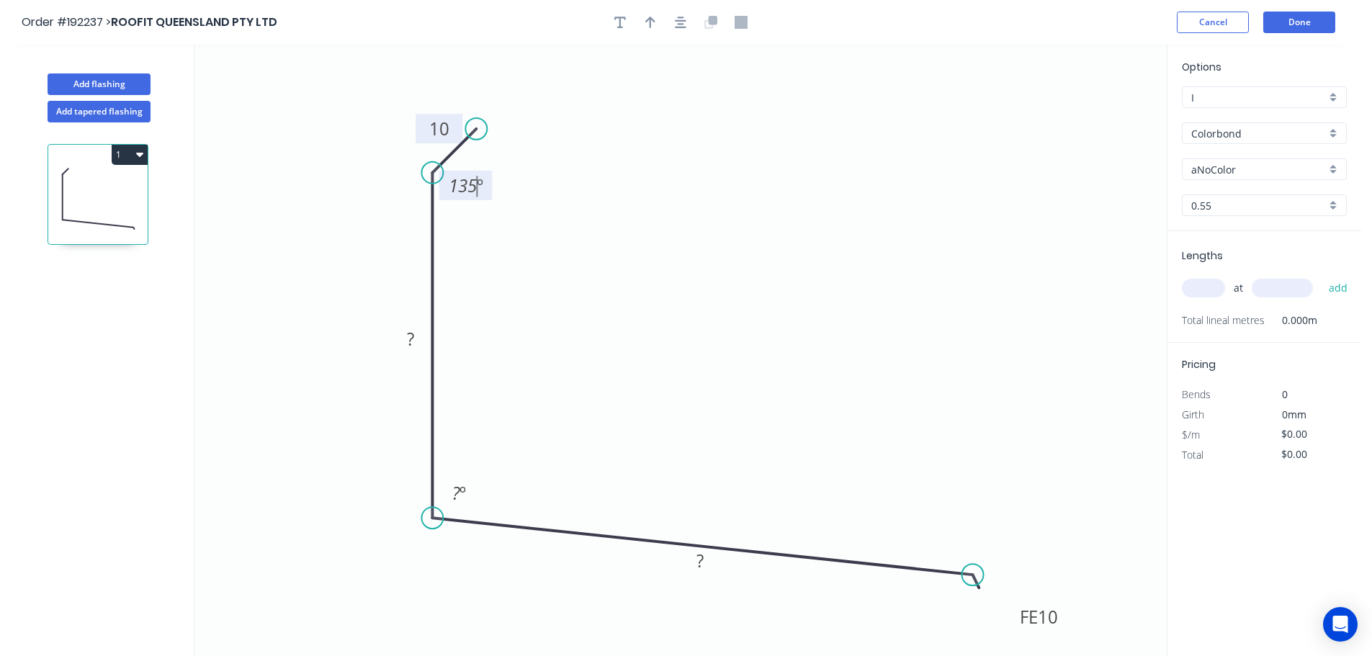
click at [538, 174] on icon "0 10 ? FE 10 ? 135 º ? º" at bounding box center [680, 350] width 972 height 611
click at [416, 336] on rect at bounding box center [410, 340] width 29 height 20
click at [750, 333] on icon "0 10 193 FE 10 290 135 º 93 º" at bounding box center [680, 350] width 972 height 611
click at [649, 17] on icon "button" at bounding box center [650, 22] width 10 height 13
drag, startPoint x: 1092, startPoint y: 114, endPoint x: 709, endPoint y: 282, distance: 418.9
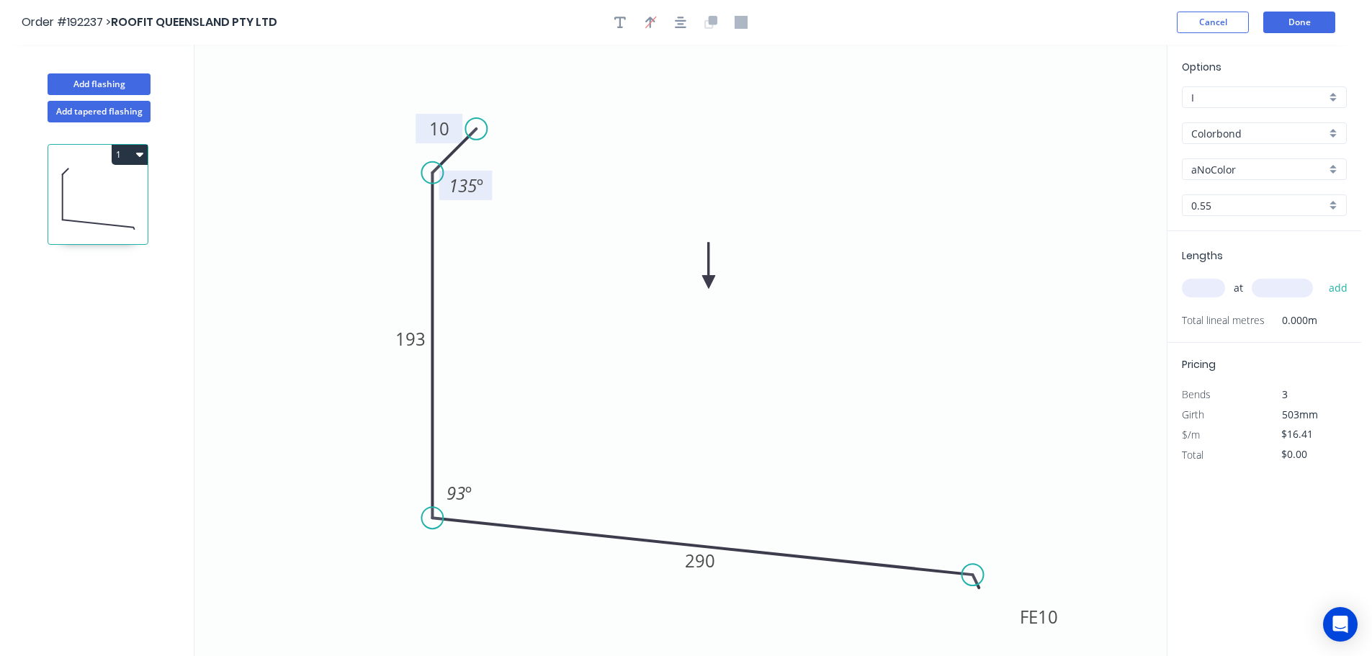
click at [709, 282] on icon at bounding box center [708, 266] width 13 height 46
drag, startPoint x: 1336, startPoint y: 169, endPoint x: 1324, endPoint y: 171, distance: 11.7
click at [1335, 169] on div "aNoColor" at bounding box center [1264, 169] width 165 height 22
click at [1265, 204] on div "Surfmist" at bounding box center [1263, 193] width 163 height 25
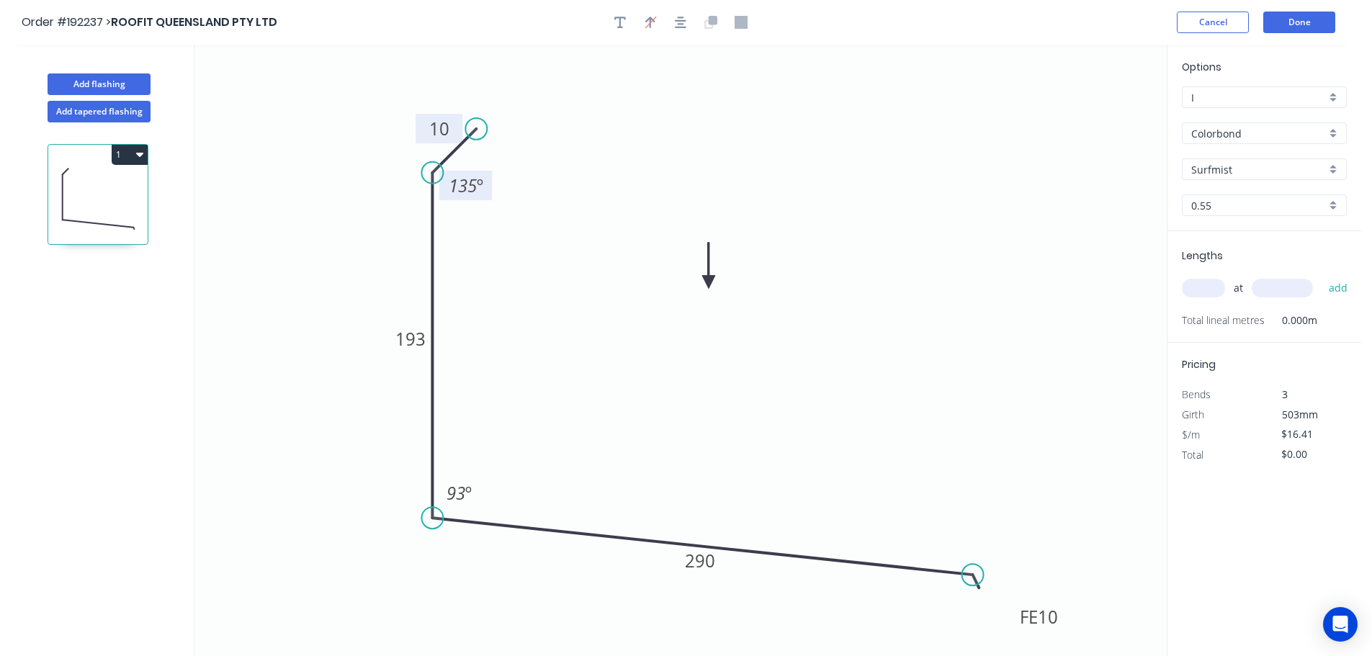
drag, startPoint x: 1207, startPoint y: 291, endPoint x: 1257, endPoint y: 263, distance: 57.7
click at [1208, 291] on input "text" at bounding box center [1203, 288] width 43 height 19
click at [1321, 276] on button "add" at bounding box center [1338, 288] width 34 height 24
click at [104, 82] on button "Add flashing" at bounding box center [99, 84] width 103 height 22
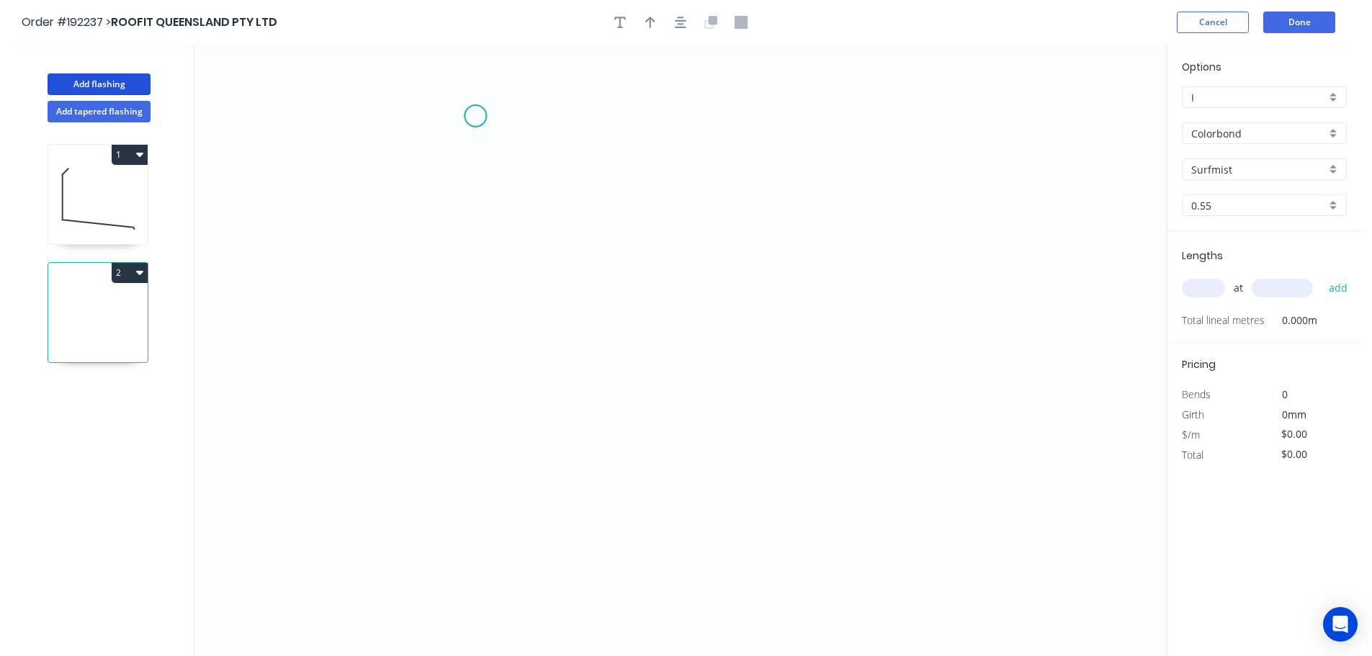
click at [475, 116] on icon "0" at bounding box center [680, 350] width 972 height 611
click at [427, 166] on icon "0" at bounding box center [680, 350] width 972 height 611
click at [434, 463] on icon "0 ?" at bounding box center [680, 350] width 972 height 611
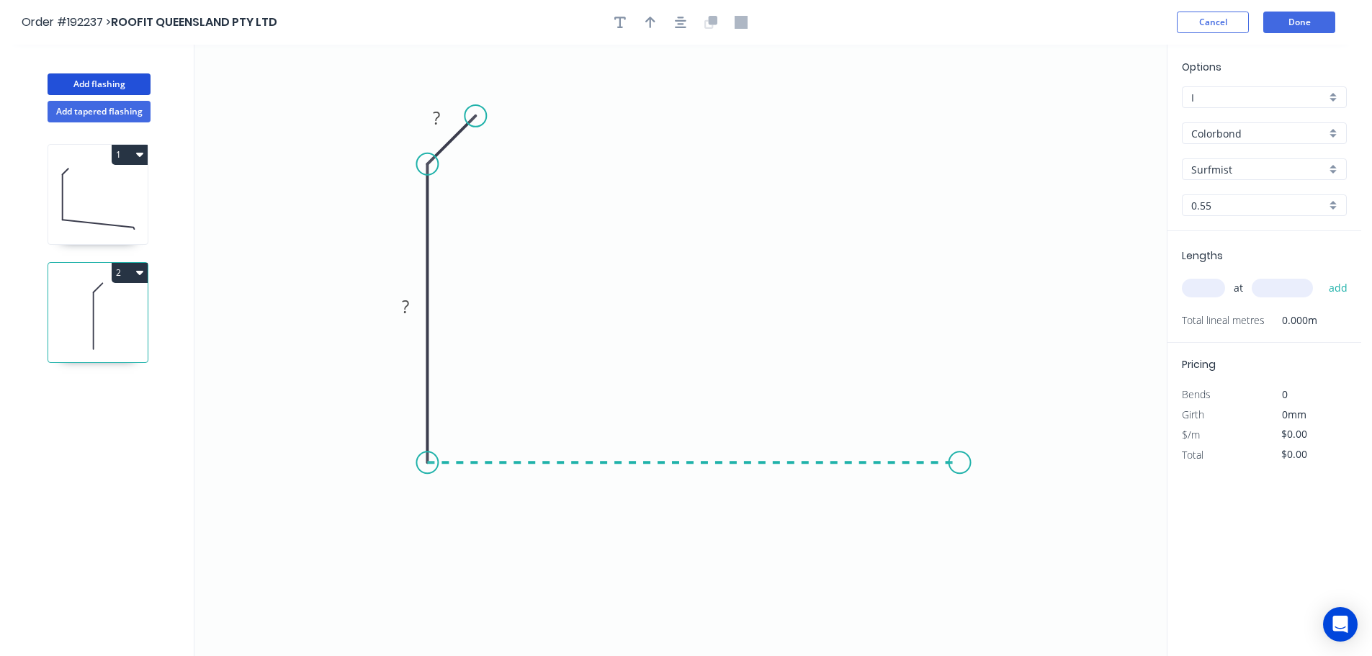
click at [960, 467] on icon "0 ? ?" at bounding box center [680, 350] width 972 height 611
click at [1011, 526] on icon "0 ? ? ?" at bounding box center [680, 350] width 972 height 611
click at [1011, 526] on circle at bounding box center [1011, 526] width 22 height 22
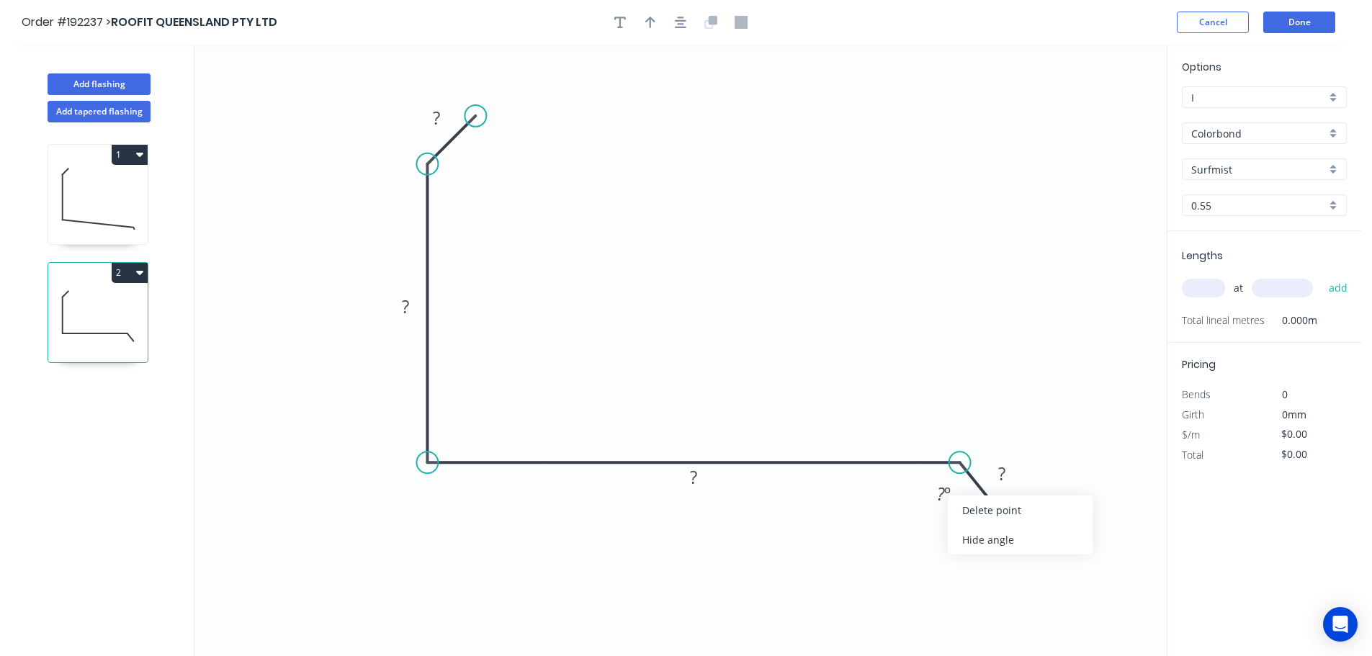
click at [984, 532] on div "Hide angle" at bounding box center [1020, 540] width 145 height 30
click at [438, 122] on tspan "?" at bounding box center [436, 118] width 7 height 24
click at [546, 176] on icon "0 10 ? ? ?" at bounding box center [680, 350] width 972 height 611
click at [476, 210] on div "Show angle" at bounding box center [508, 213] width 145 height 30
click at [465, 175] on tspan "º" at bounding box center [464, 177] width 6 height 24
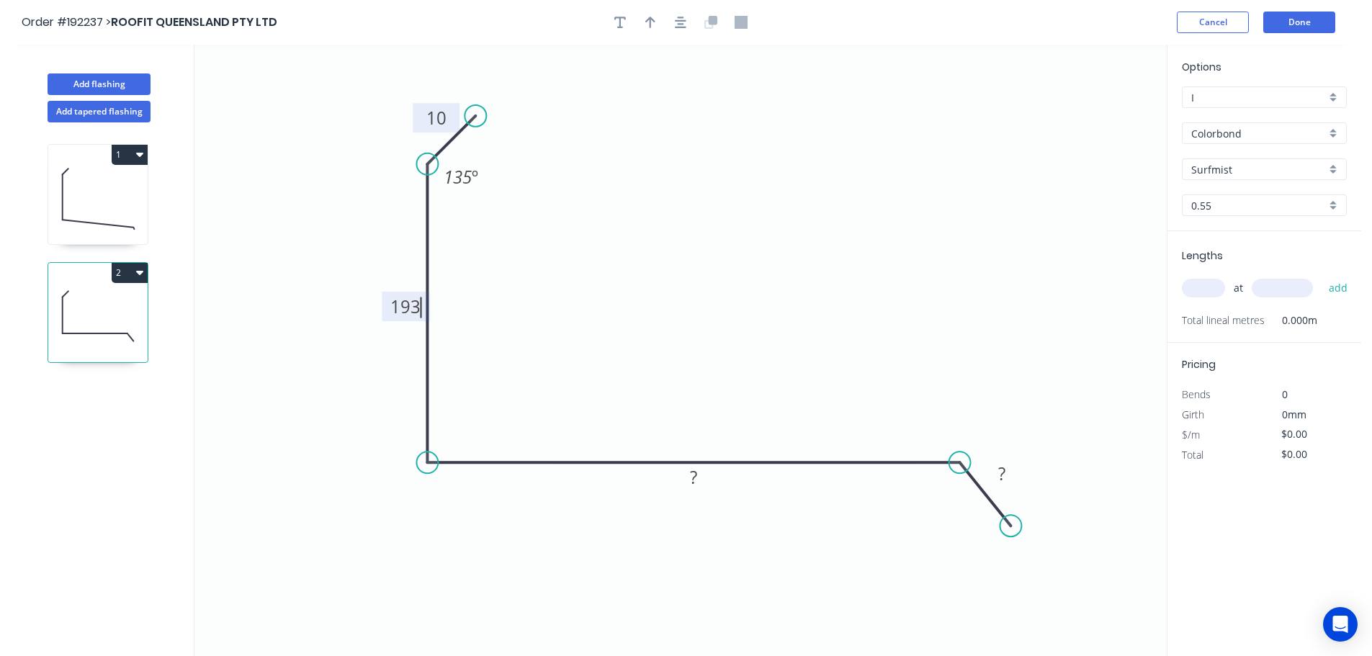
click at [565, 209] on icon "0 10 193 ? ? 135 º" at bounding box center [680, 350] width 972 height 611
click at [99, 187] on icon at bounding box center [97, 198] width 99 height 92
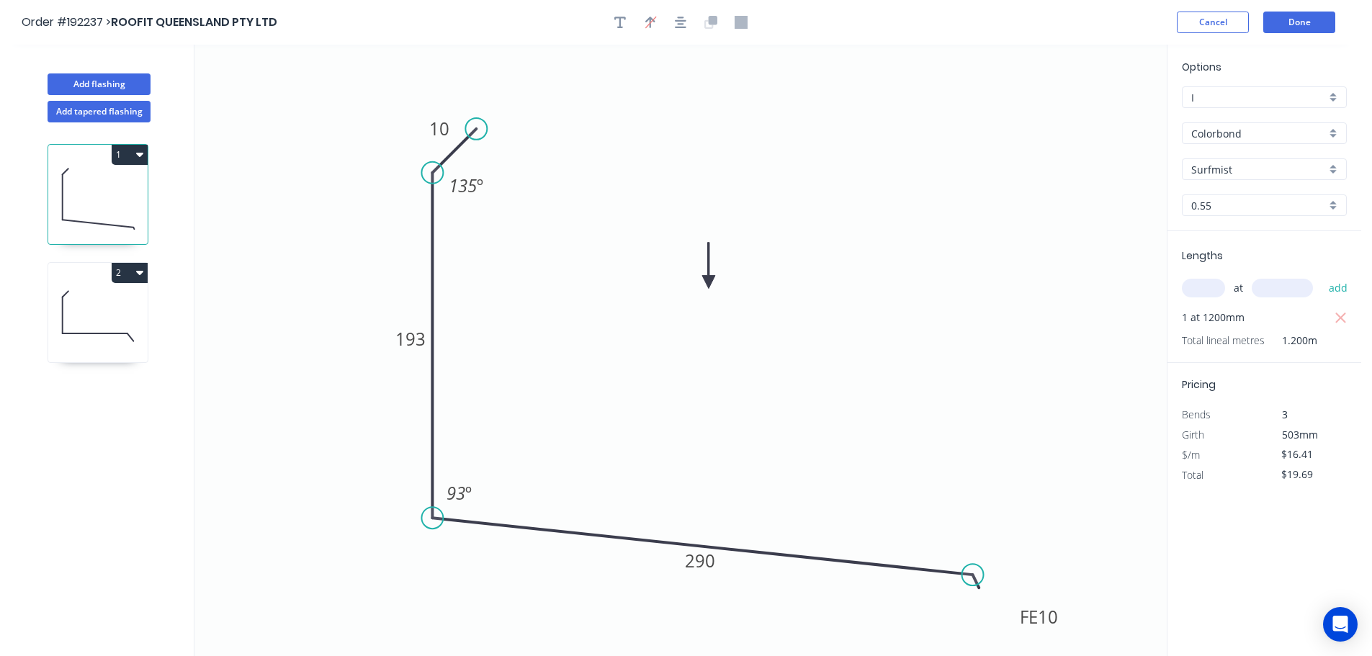
click at [99, 285] on icon at bounding box center [97, 316] width 99 height 92
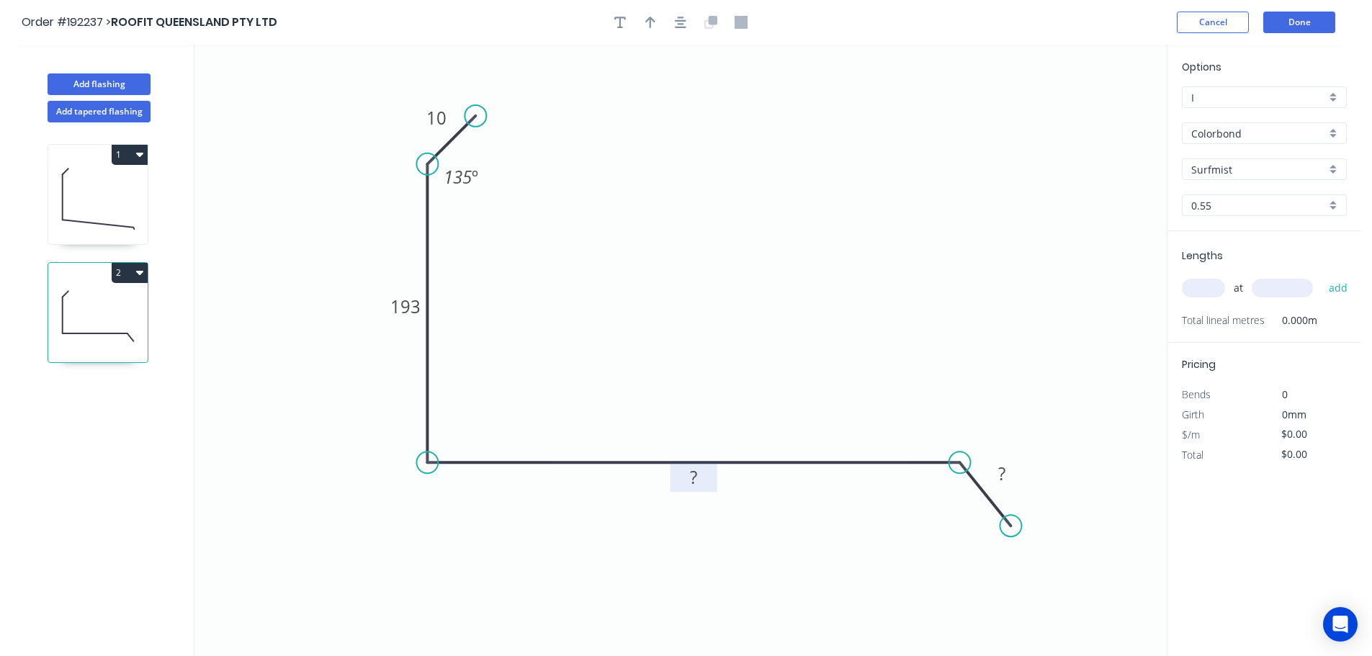
click at [694, 480] on tspan "?" at bounding box center [693, 477] width 7 height 24
click at [888, 326] on icon "0 10 193 455 30 135 º" at bounding box center [680, 350] width 972 height 611
click at [646, 22] on icon "button" at bounding box center [650, 22] width 10 height 13
drag, startPoint x: 1095, startPoint y: 112, endPoint x: 709, endPoint y: 225, distance: 401.5
click at [709, 225] on icon at bounding box center [710, 207] width 13 height 46
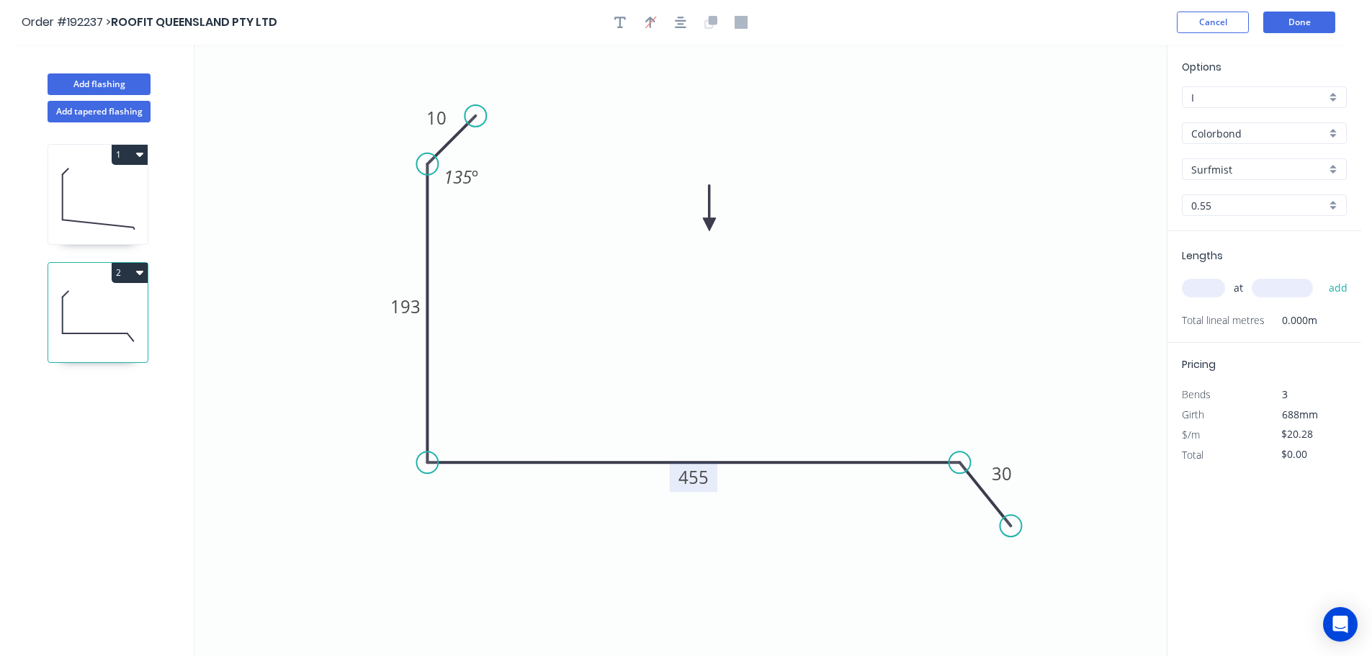
click at [1204, 282] on input "text" at bounding box center [1203, 288] width 43 height 19
click at [1321, 276] on button "add" at bounding box center [1338, 288] width 34 height 24
click at [127, 269] on button "2" at bounding box center [130, 273] width 36 height 20
click at [97, 300] on div "Duplicate" at bounding box center [79, 308] width 111 height 21
click at [699, 476] on tspan "455" at bounding box center [693, 477] width 30 height 24
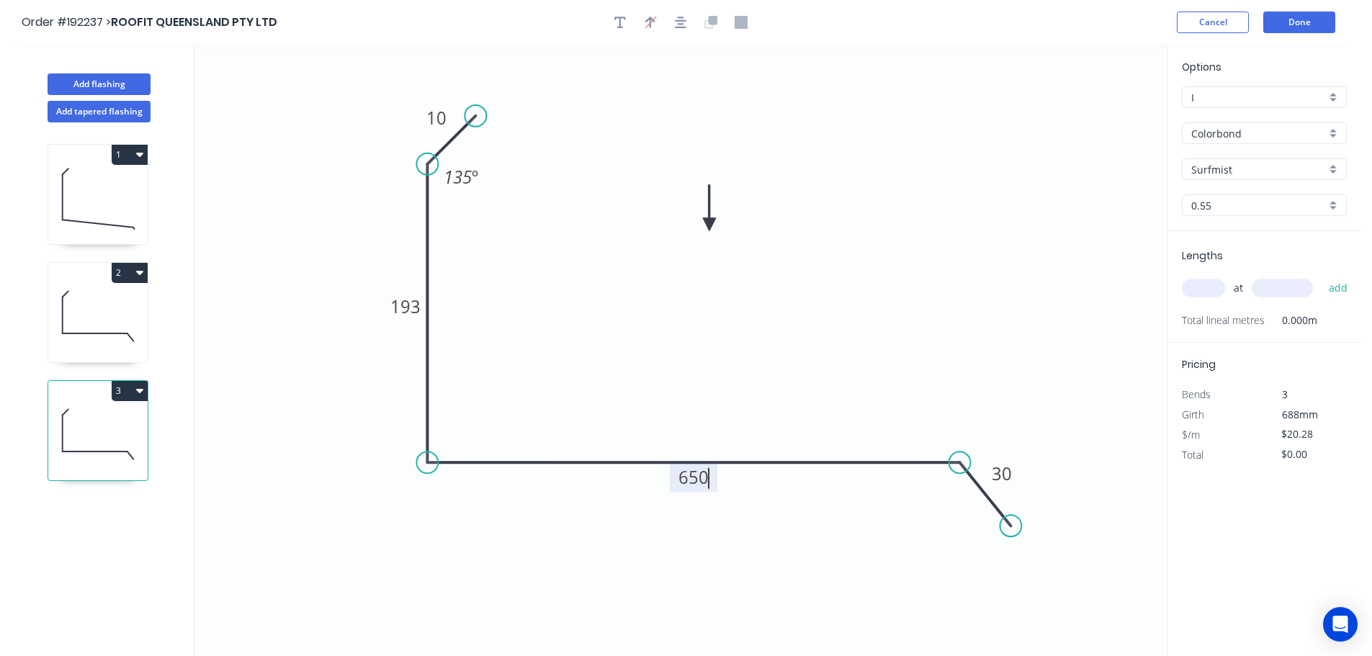
click at [731, 440] on icon "0 10 193 650 30 135 º" at bounding box center [680, 350] width 972 height 611
click at [1200, 280] on input "text" at bounding box center [1203, 288] width 43 height 19
click at [1283, 292] on input "text" at bounding box center [1282, 288] width 61 height 19
click at [1321, 276] on button "add" at bounding box center [1338, 288] width 34 height 24
drag, startPoint x: 88, startPoint y: 79, endPoint x: 176, endPoint y: 106, distance: 92.5
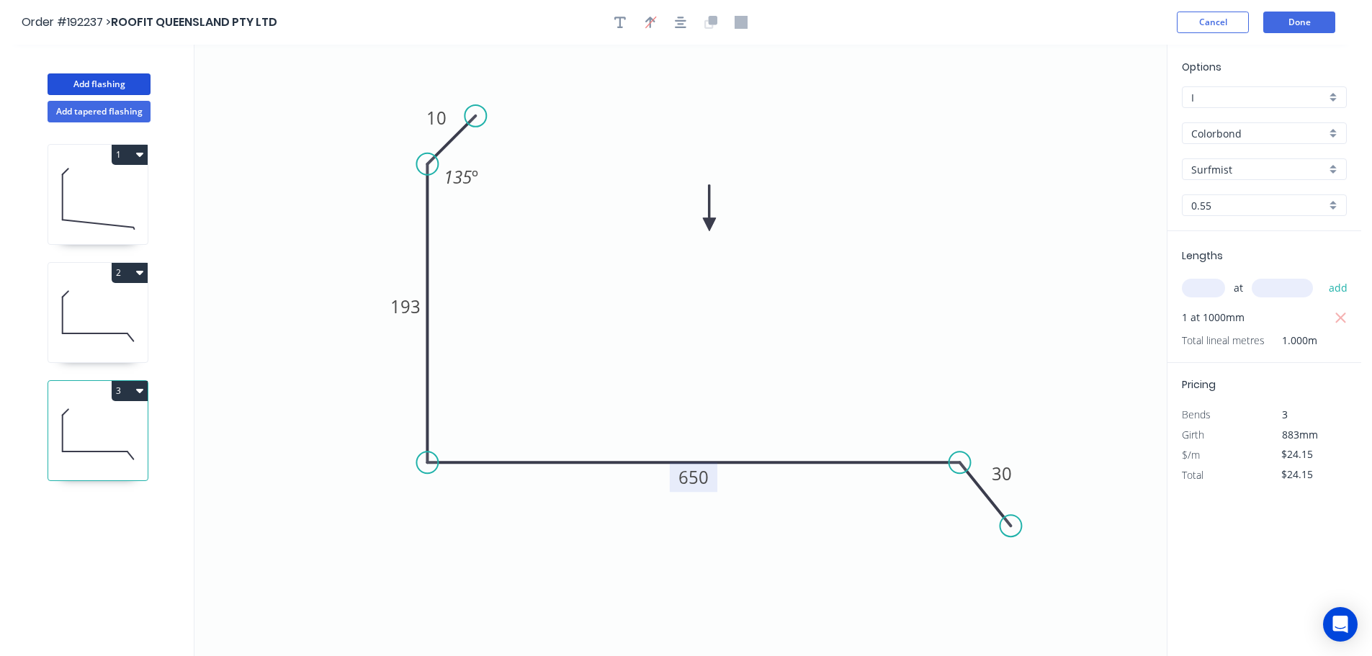
click at [89, 79] on button "Add flashing" at bounding box center [99, 84] width 103 height 22
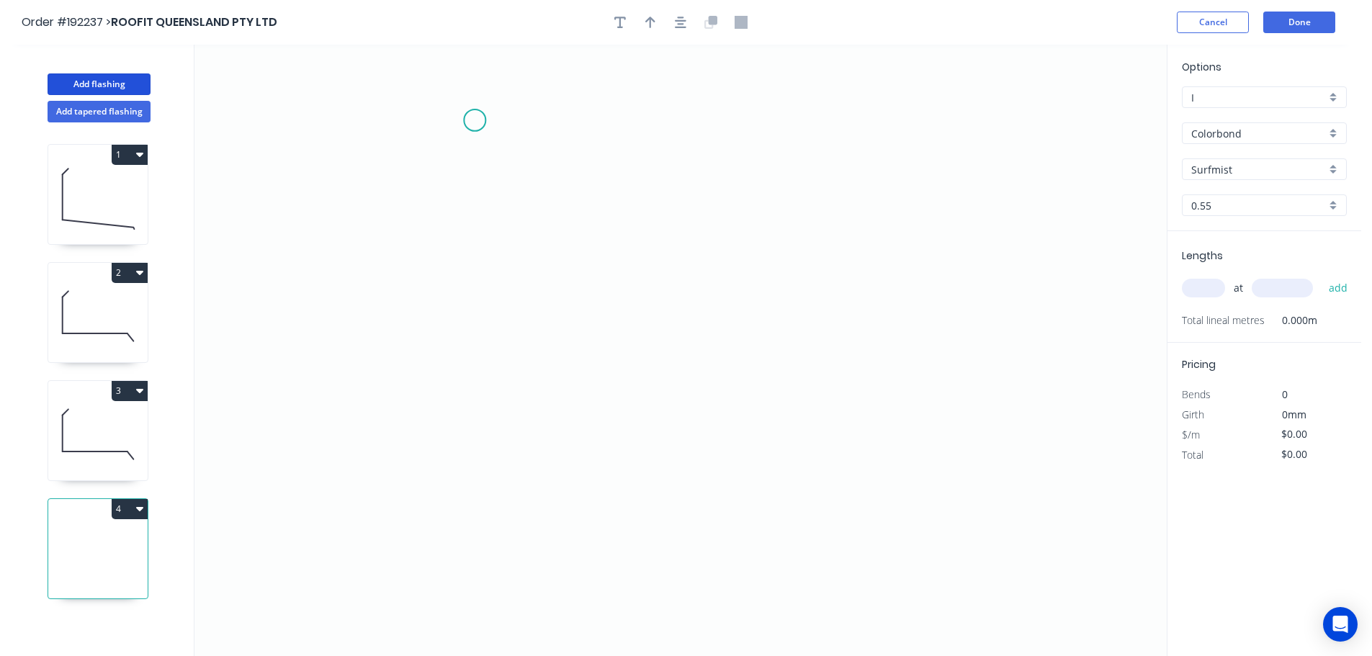
click at [475, 120] on icon "0" at bounding box center [680, 350] width 972 height 611
click at [421, 171] on icon "0" at bounding box center [680, 350] width 972 height 611
click at [407, 483] on icon "0 ?" at bounding box center [680, 350] width 972 height 611
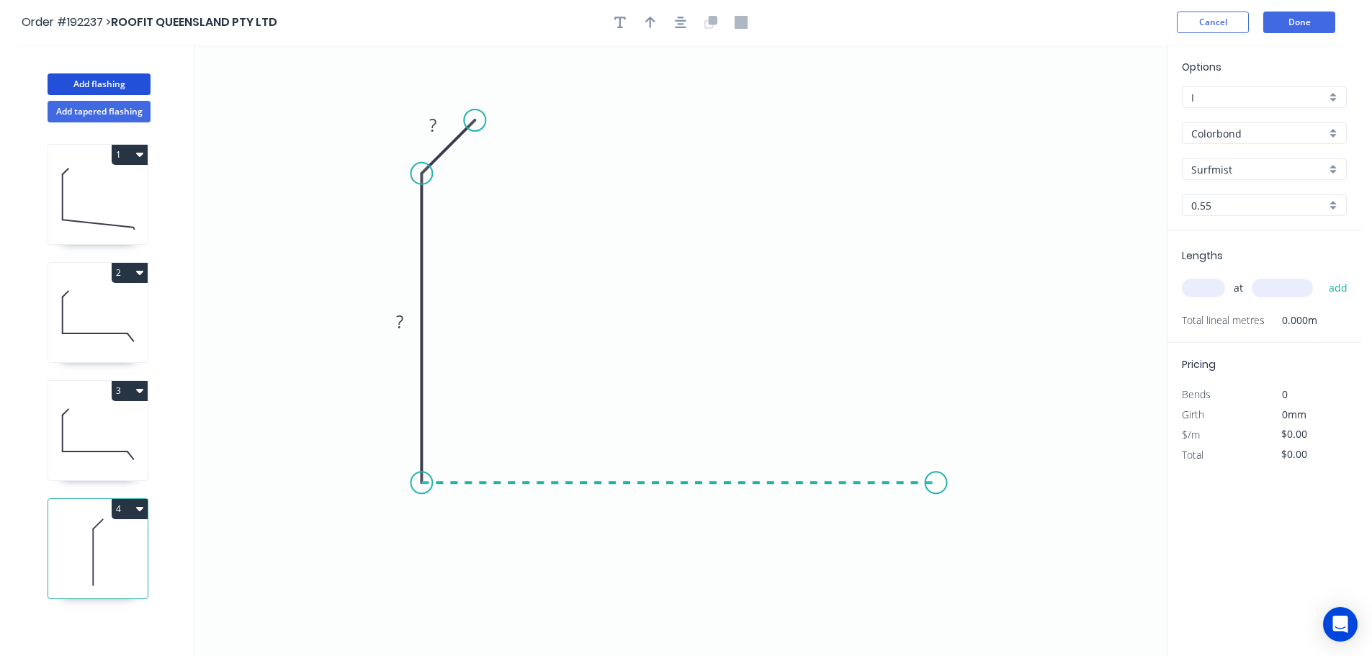
click at [936, 480] on icon "0 ? ?" at bounding box center [680, 350] width 972 height 611
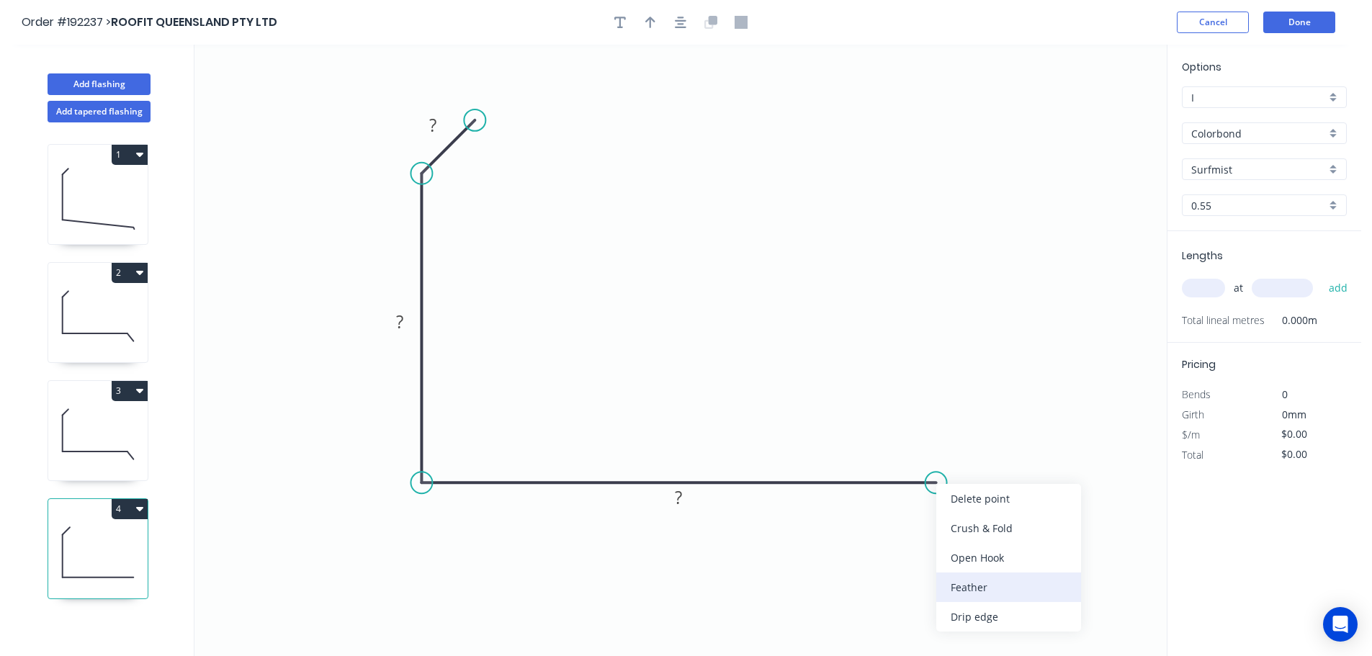
click at [1024, 582] on div "Feather" at bounding box center [1008, 587] width 145 height 30
click at [927, 500] on tspan "15" at bounding box center [926, 507] width 20 height 24
click at [1029, 508] on icon "0 ? ? FE 10 ?" at bounding box center [680, 350] width 972 height 611
drag, startPoint x: 938, startPoint y: 508, endPoint x: 1023, endPoint y: 531, distance: 88.7
click at [1023, 531] on rect at bounding box center [1002, 530] width 56 height 30
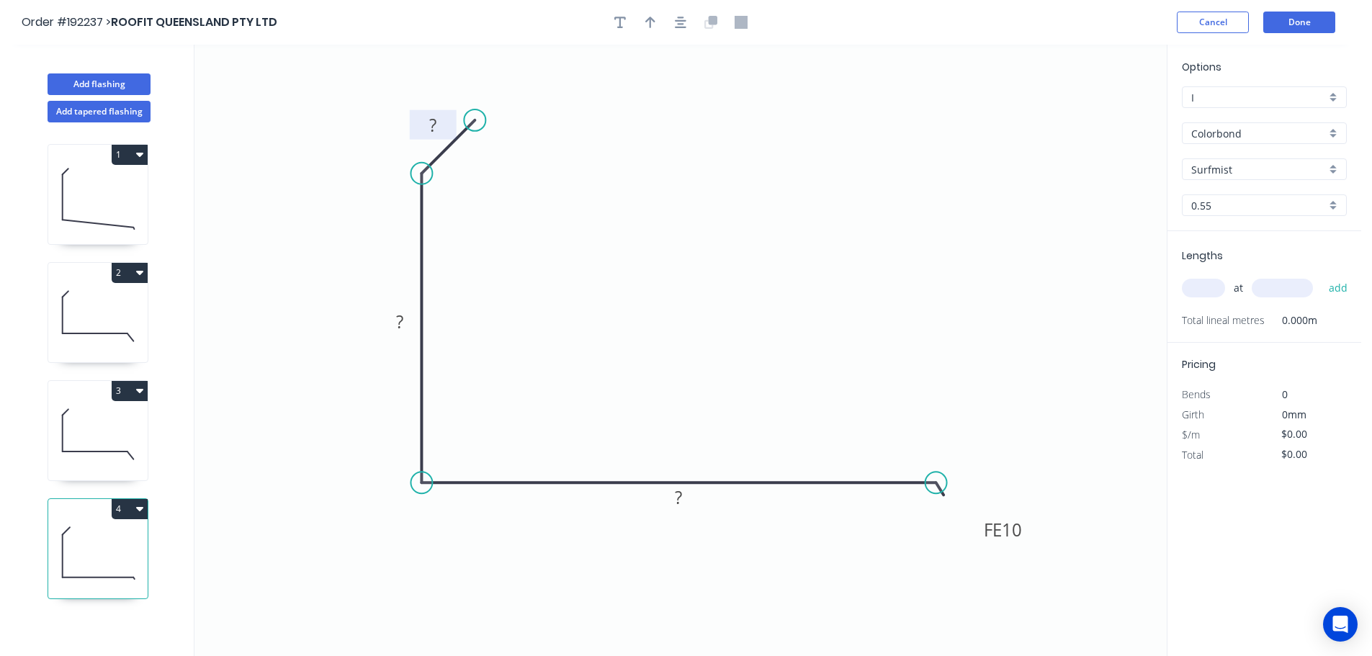
click at [438, 123] on rect at bounding box center [432, 126] width 29 height 20
click at [464, 180] on icon "0 10 ? FE 10 ?" at bounding box center [680, 350] width 972 height 611
click at [451, 215] on div "Show angle" at bounding box center [497, 222] width 145 height 30
click at [456, 187] on tspan "º" at bounding box center [458, 186] width 6 height 24
click at [614, 197] on icon "0 10 ? FE 10 ? 135 º" at bounding box center [680, 350] width 972 height 611
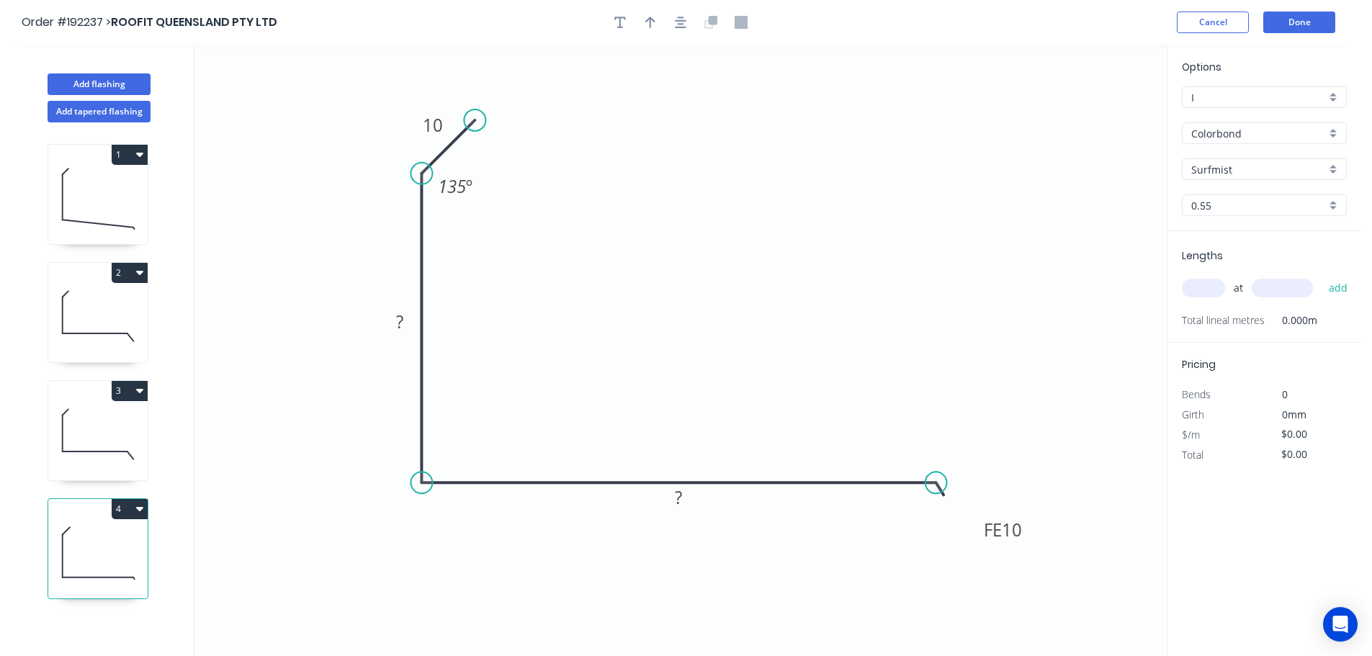
drag, startPoint x: 404, startPoint y: 321, endPoint x: 504, endPoint y: 331, distance: 100.6
click at [404, 322] on rect at bounding box center [399, 323] width 29 height 20
click at [562, 215] on icon "0 10 273 FE 10 ? 135 º" at bounding box center [680, 350] width 972 height 611
click at [683, 500] on rect at bounding box center [679, 498] width 29 height 20
click at [734, 388] on icon "0 10 273 FE 10 470 135 º" at bounding box center [680, 350] width 972 height 611
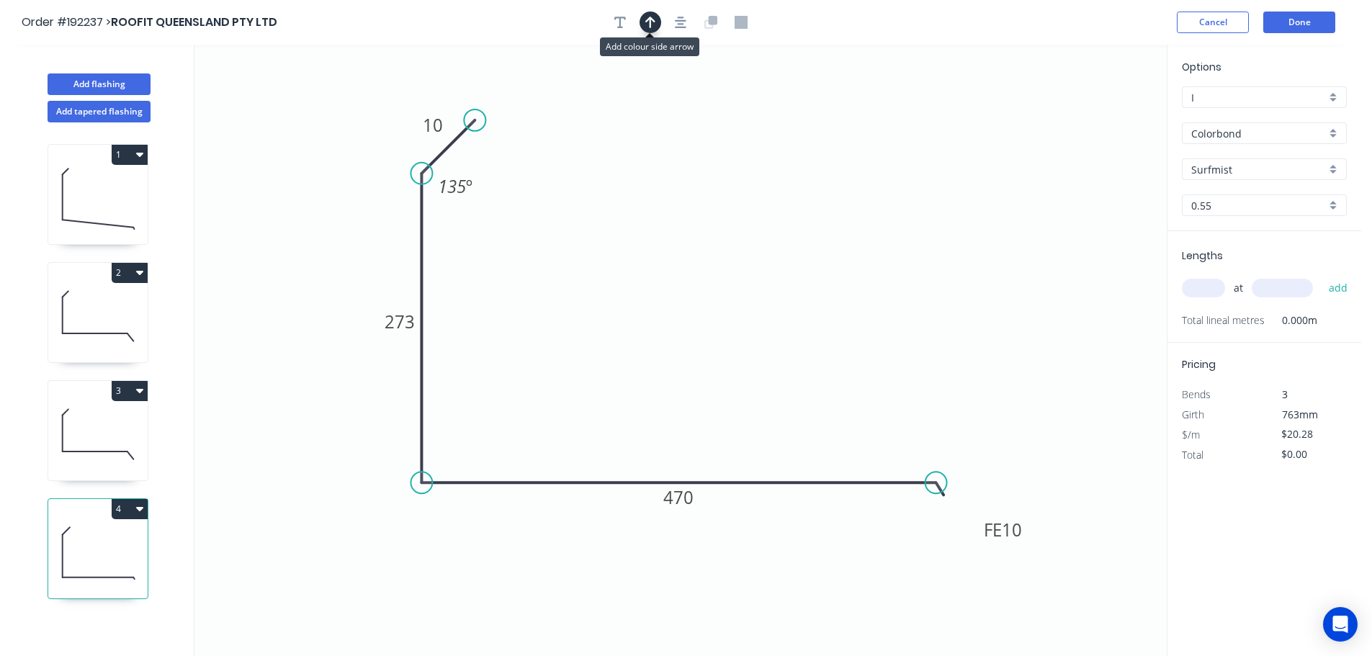
click at [650, 22] on icon "button" at bounding box center [650, 23] width 10 height 12
drag, startPoint x: 1095, startPoint y: 114, endPoint x: 693, endPoint y: 252, distance: 424.0
click at [693, 252] on icon at bounding box center [693, 235] width 13 height 46
click at [1212, 288] on input "text" at bounding box center [1203, 288] width 43 height 19
click at [1321, 276] on button "add" at bounding box center [1338, 288] width 34 height 24
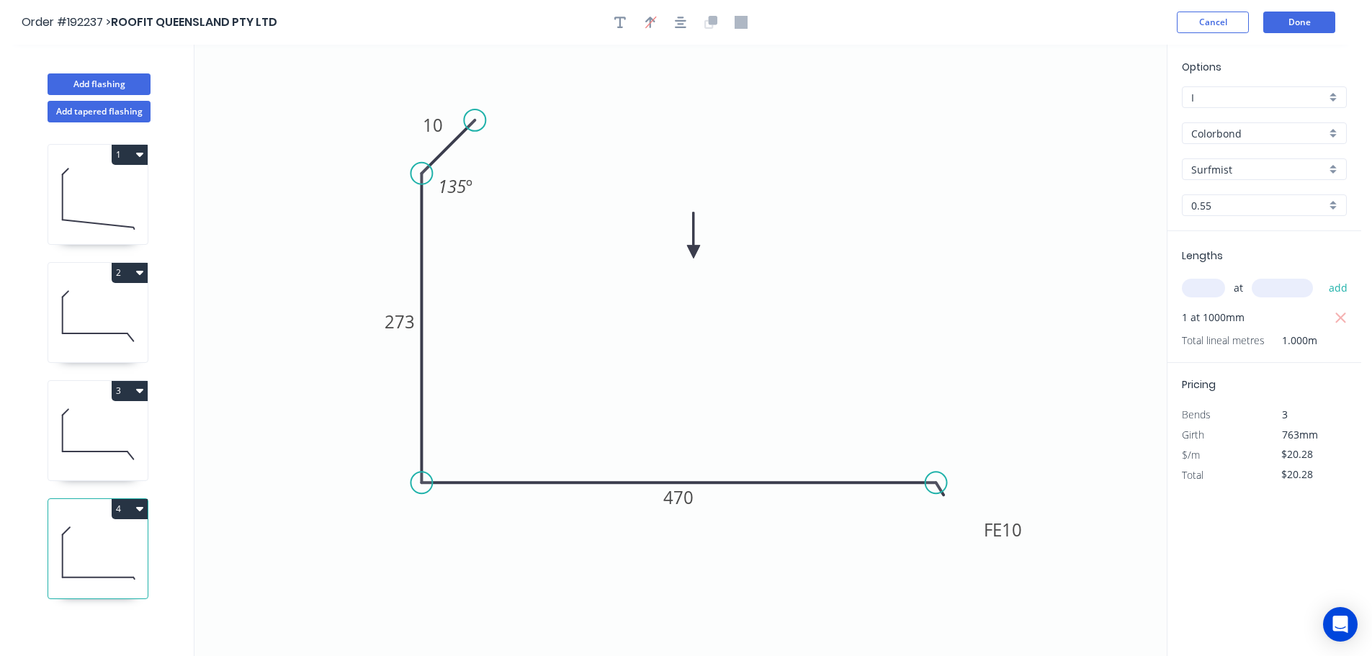
click at [98, 414] on icon at bounding box center [97, 434] width 99 height 92
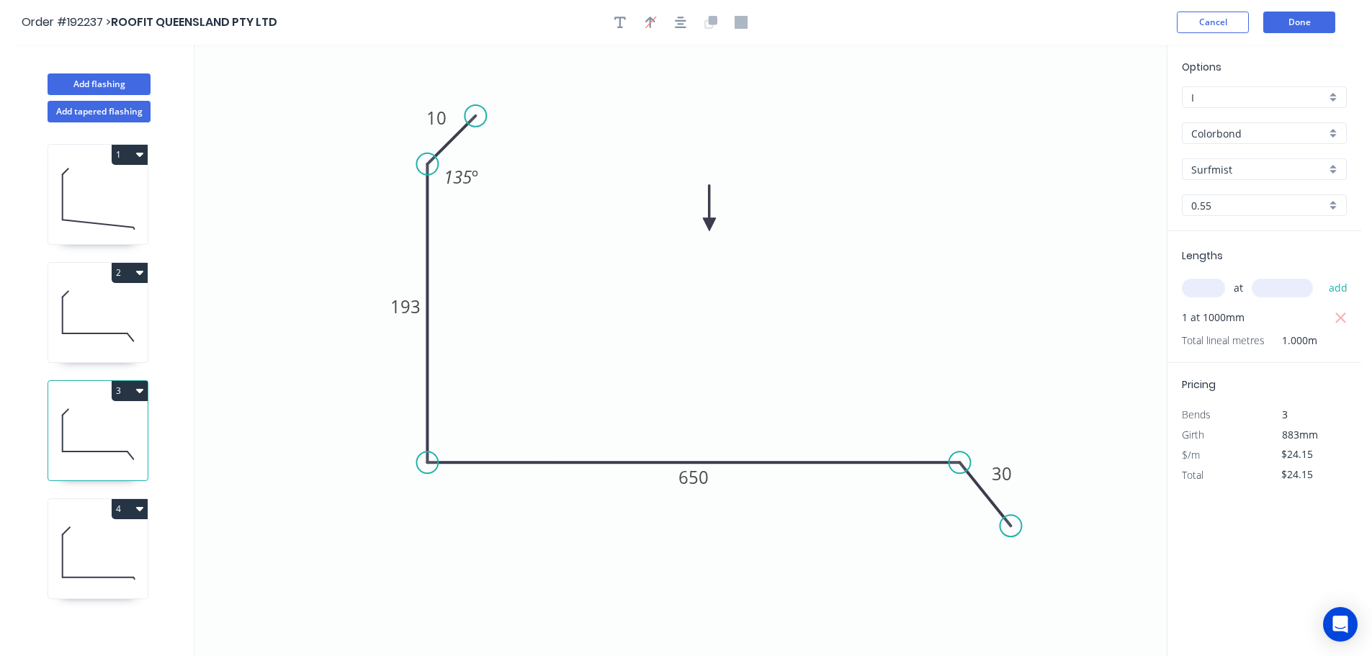
click at [125, 388] on button "3" at bounding box center [130, 391] width 36 height 20
click at [94, 426] on div "Duplicate" at bounding box center [79, 426] width 111 height 21
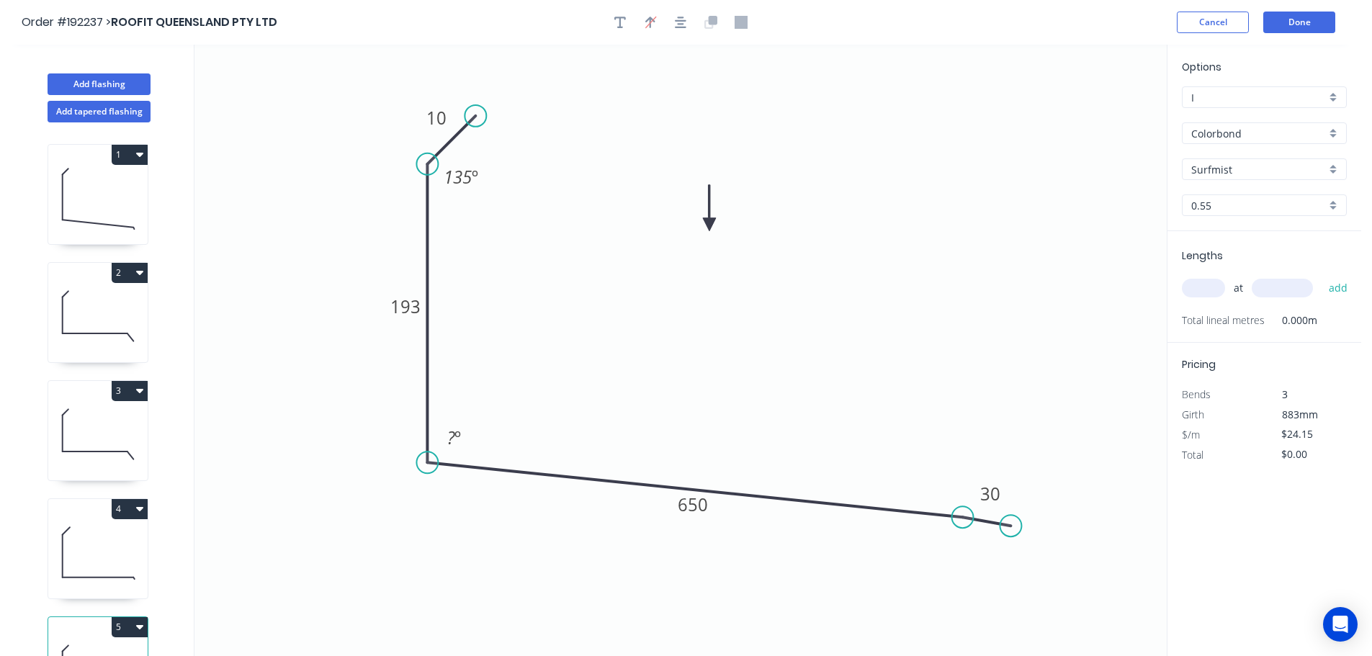
drag, startPoint x: 961, startPoint y: 464, endPoint x: 963, endPoint y: 518, distance: 53.3
click at [963, 518] on circle at bounding box center [963, 517] width 22 height 22
drag, startPoint x: 1012, startPoint y: 528, endPoint x: 998, endPoint y: 585, distance: 58.7
click at [998, 585] on circle at bounding box center [998, 584] width 22 height 22
click at [415, 306] on tspan "193" at bounding box center [405, 307] width 30 height 24
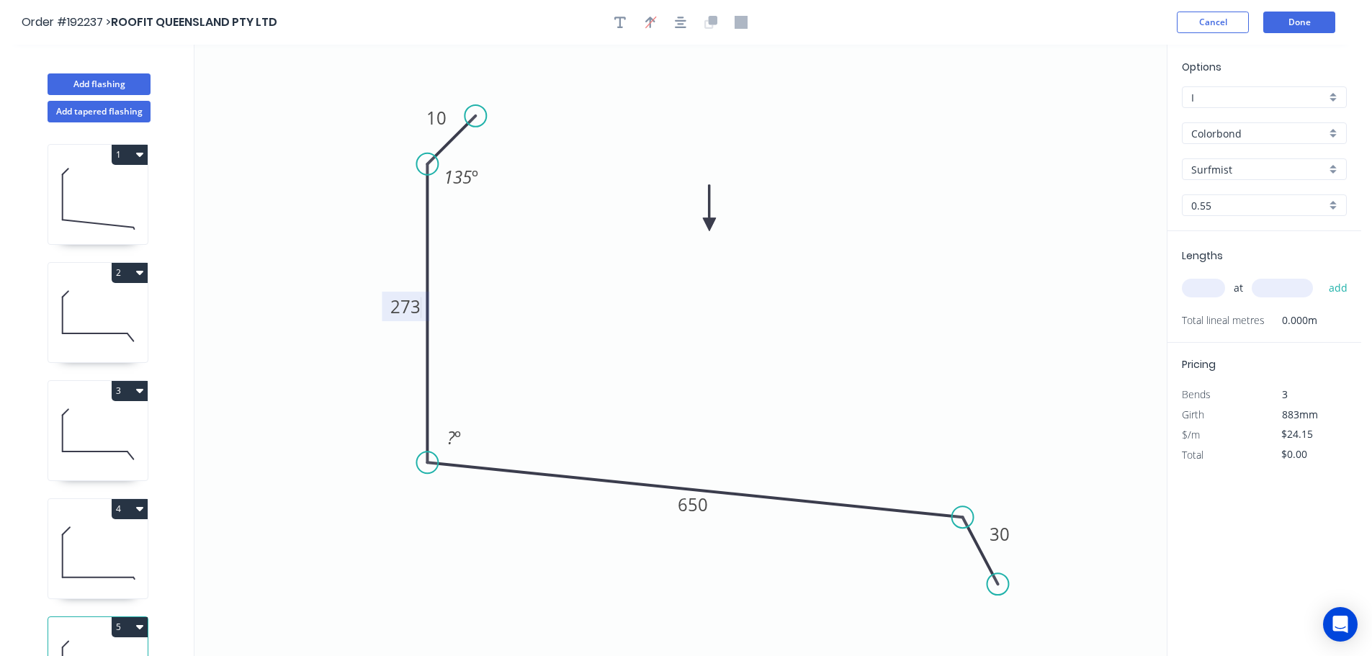
click at [509, 297] on icon "0 10 273 650 30 135 º ? º" at bounding box center [680, 350] width 972 height 611
click at [454, 435] on tspan "º" at bounding box center [457, 438] width 6 height 24
click at [506, 398] on icon "0 10 273 650 30 135 º 93 º" at bounding box center [680, 350] width 972 height 611
click at [701, 508] on tspan "650" at bounding box center [693, 505] width 30 height 24
click at [757, 431] on icon "0 10 273 300 30 135 º 93 º" at bounding box center [680, 350] width 972 height 611
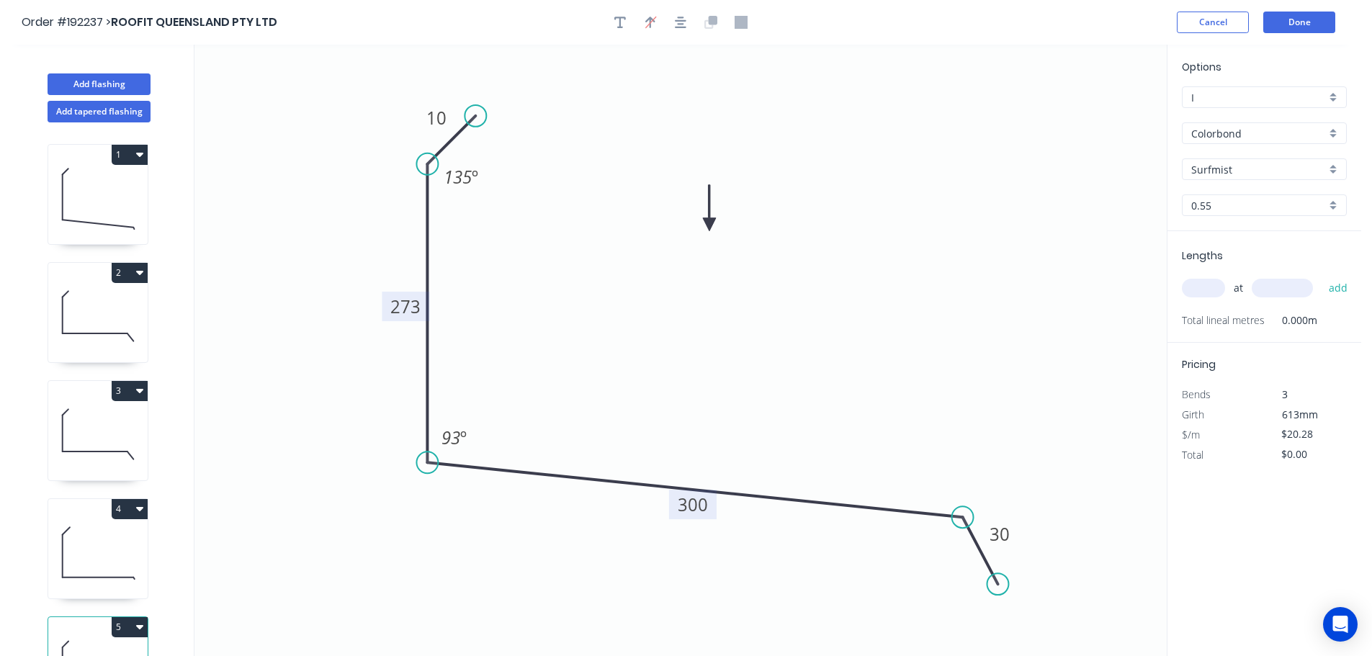
click at [1208, 282] on input "text" at bounding box center [1203, 288] width 43 height 19
click at [1321, 276] on button "add" at bounding box center [1338, 288] width 34 height 24
click at [117, 445] on icon at bounding box center [97, 434] width 99 height 92
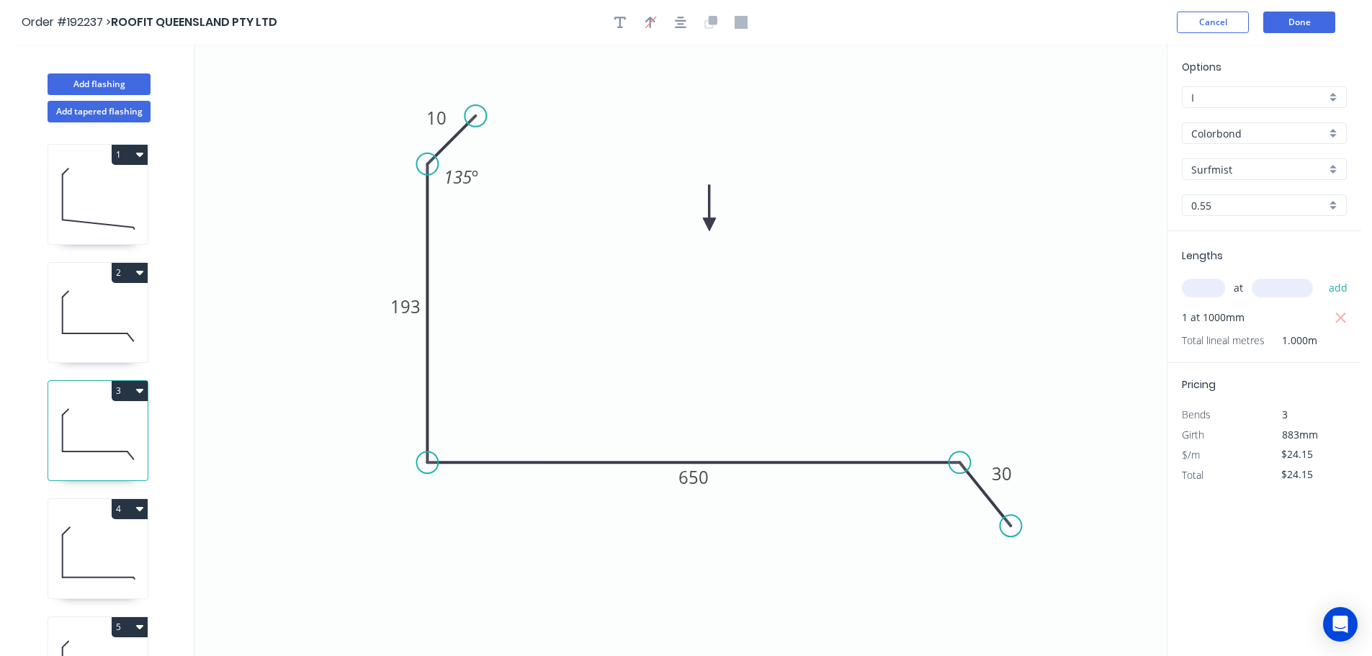
click at [125, 388] on button "3" at bounding box center [130, 391] width 36 height 20
click at [94, 423] on div "Duplicate" at bounding box center [79, 426] width 111 height 21
click at [416, 305] on tspan "193" at bounding box center [405, 307] width 30 height 24
click at [475, 297] on icon "0 10 273 650 30 135 º" at bounding box center [680, 350] width 972 height 611
click at [705, 475] on tspan "650" at bounding box center [693, 477] width 30 height 24
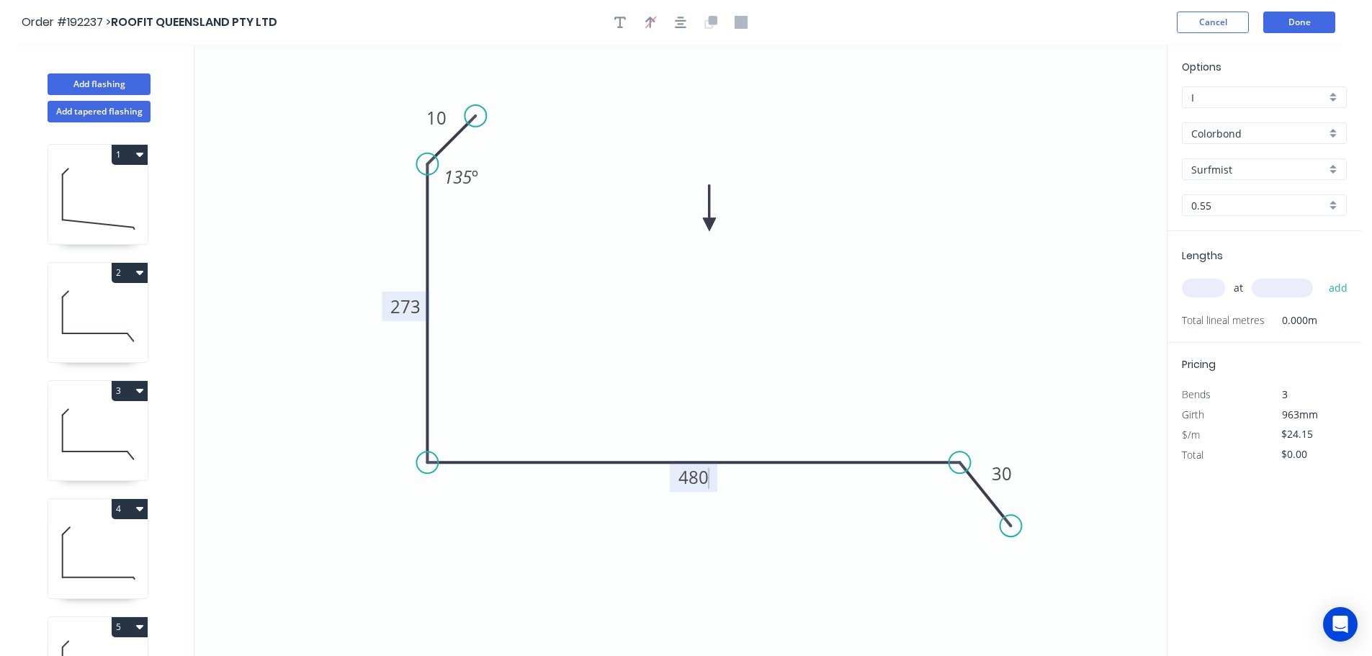
click at [729, 439] on icon "0 10 273 480 30 135 º" at bounding box center [680, 350] width 972 height 611
click at [1207, 289] on input "text" at bounding box center [1203, 288] width 43 height 19
click at [1321, 276] on button "add" at bounding box center [1338, 288] width 34 height 24
click at [102, 81] on button "Add flashing" at bounding box center [99, 84] width 103 height 22
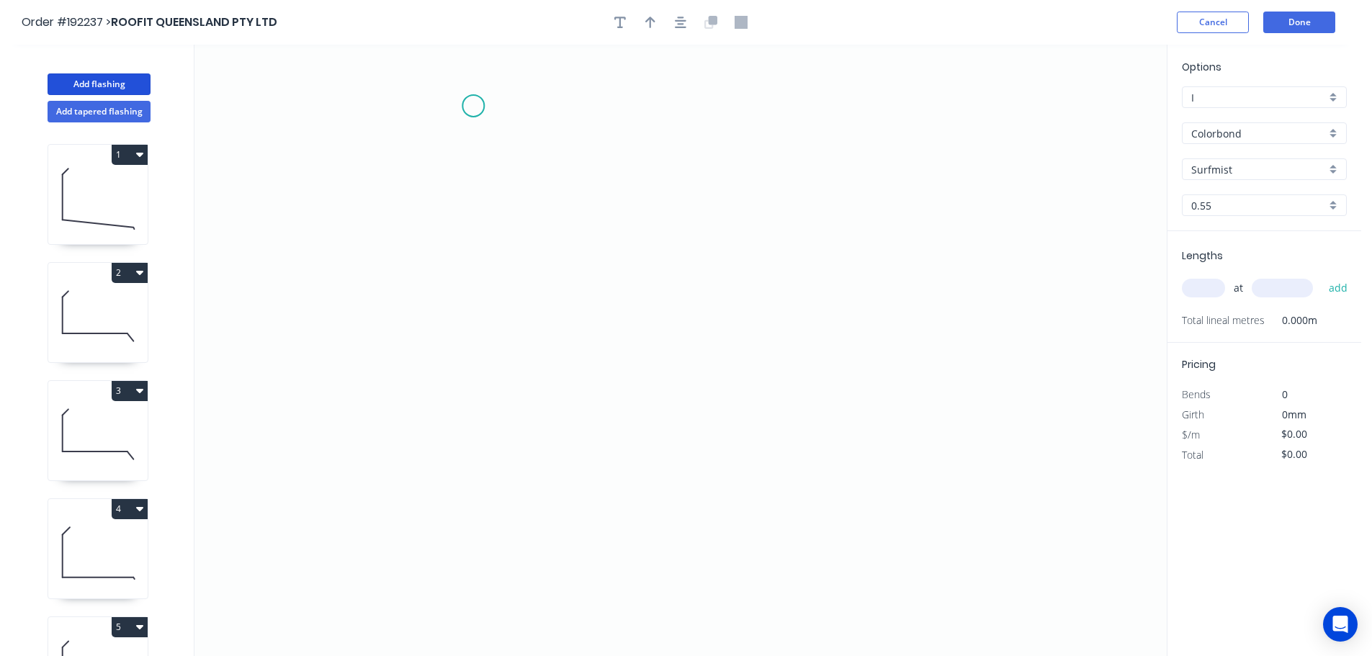
click at [473, 106] on icon "0" at bounding box center [680, 350] width 972 height 611
click at [425, 156] on icon "0" at bounding box center [680, 350] width 972 height 611
click at [428, 473] on icon "0 ?" at bounding box center [680, 350] width 972 height 611
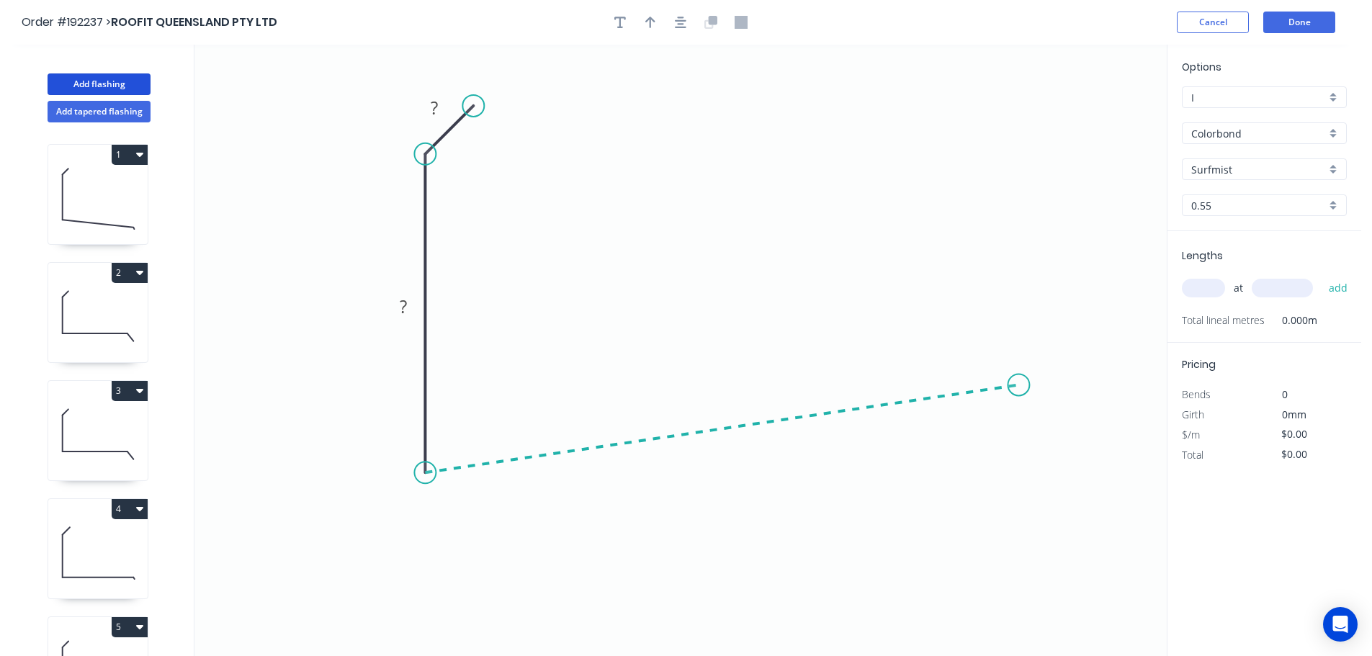
click at [1019, 385] on icon "0 ? ?" at bounding box center [680, 350] width 972 height 611
click at [1019, 385] on circle at bounding box center [1018, 385] width 22 height 22
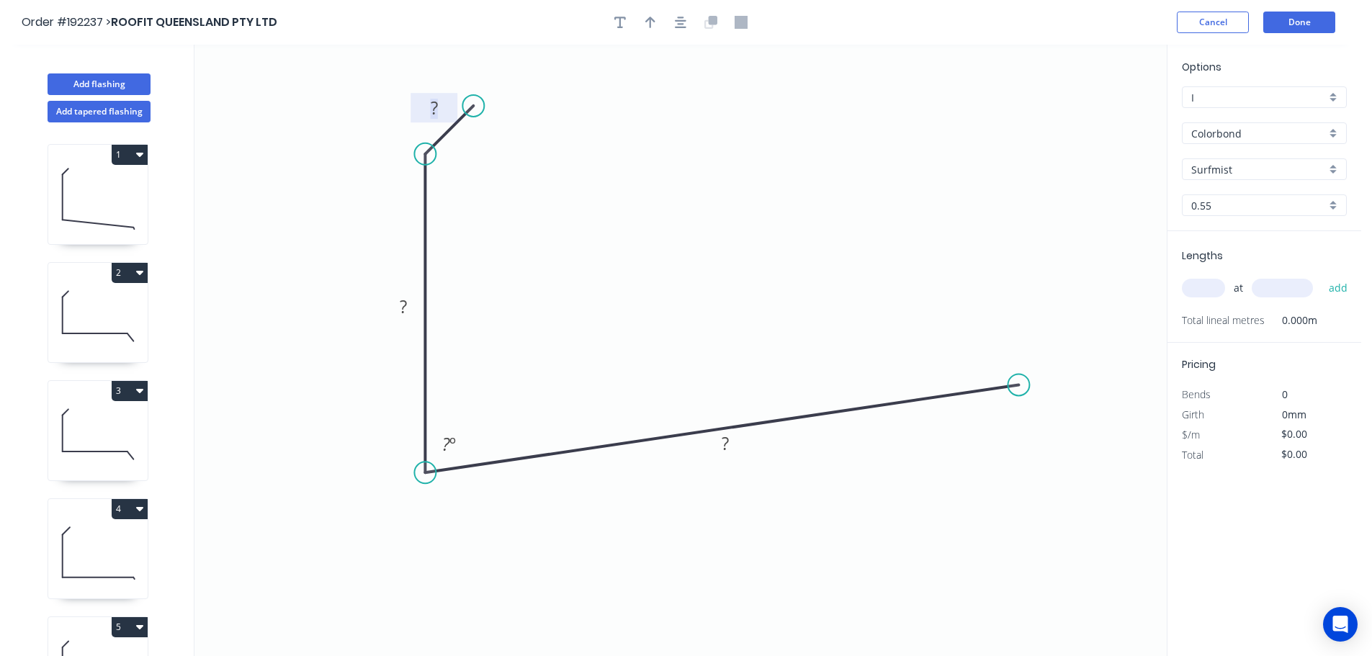
click at [438, 110] on rect at bounding box center [434, 109] width 29 height 20
click at [458, 212] on icon "0 10 ? ? ? º" at bounding box center [680, 350] width 972 height 611
click at [457, 202] on div "Show angle" at bounding box center [506, 208] width 145 height 30
click at [455, 169] on tspan "?" at bounding box center [456, 167] width 8 height 24
click at [596, 184] on icon "0 10 ? ? 135 º ? º" at bounding box center [680, 350] width 972 height 611
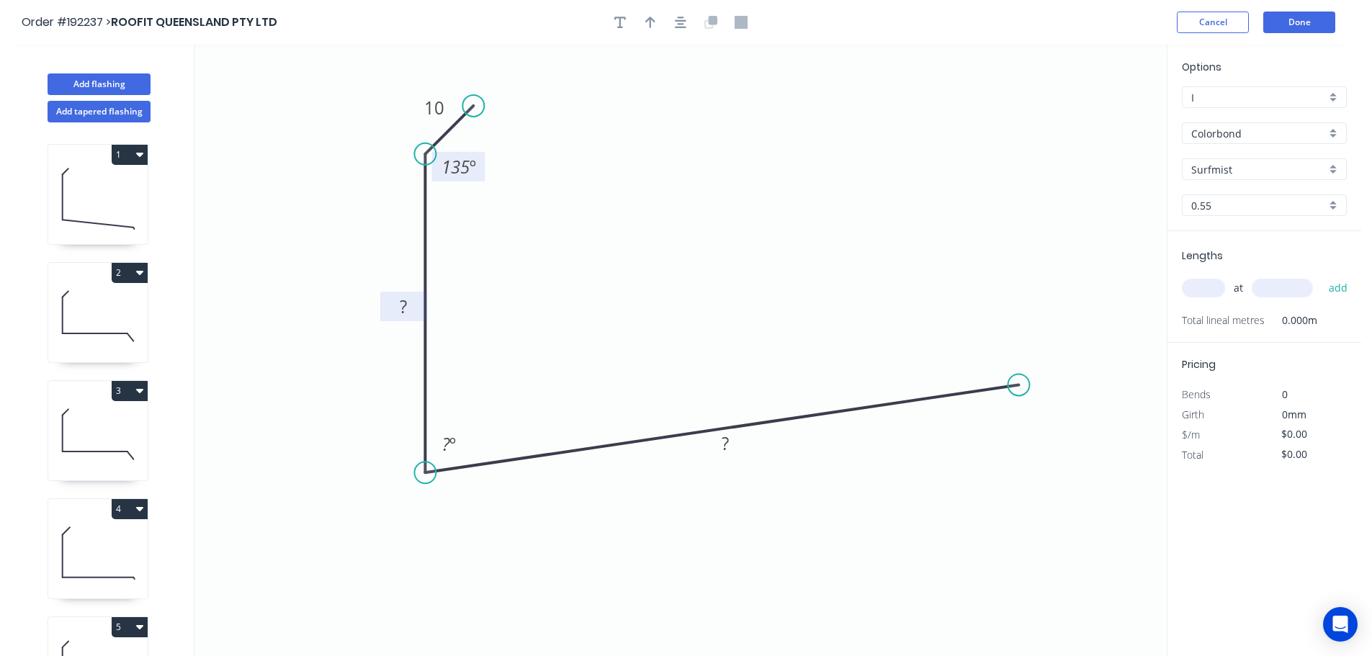
click at [406, 306] on tspan "?" at bounding box center [403, 307] width 7 height 24
click at [528, 301] on icon "0 10 273 ? 135 º ? º" at bounding box center [680, 350] width 972 height 611
click at [454, 441] on tspan "º" at bounding box center [452, 444] width 6 height 24
click at [730, 448] on rect at bounding box center [725, 444] width 29 height 20
click at [749, 356] on icon "0 10 273 350 135 º 87 º" at bounding box center [680, 350] width 972 height 611
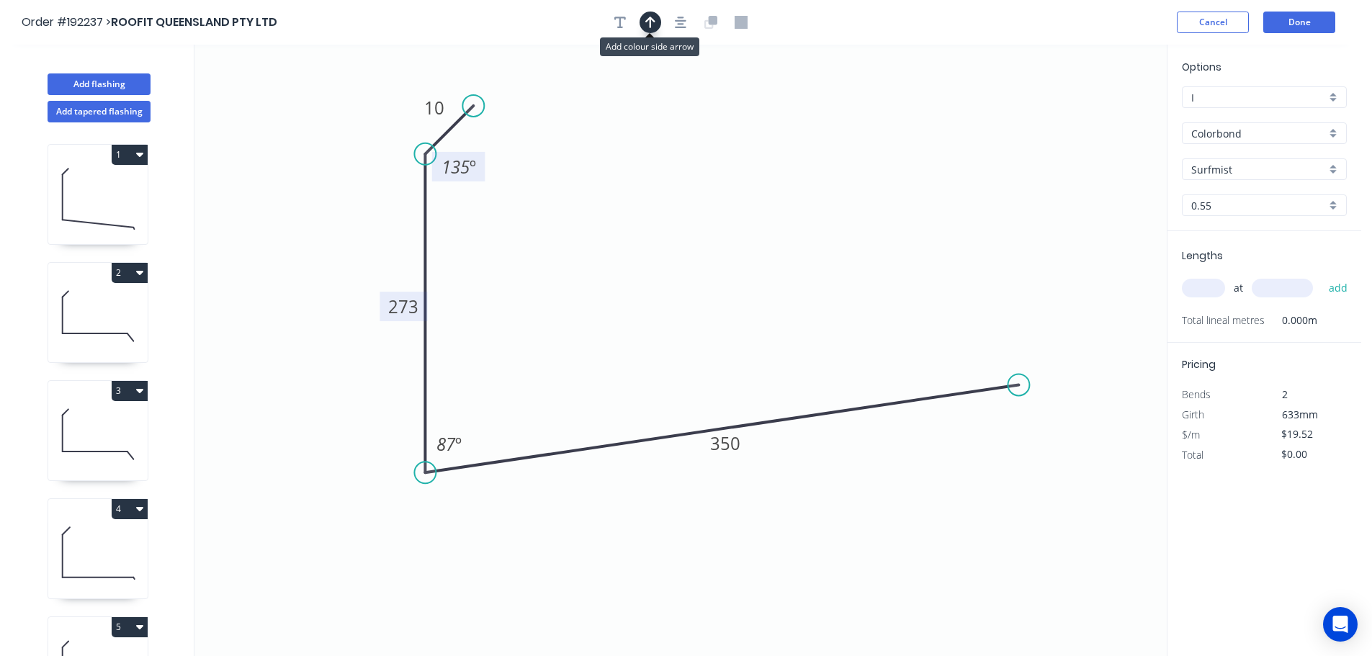
click at [652, 23] on icon "button" at bounding box center [650, 22] width 10 height 13
drag, startPoint x: 1092, startPoint y: 111, endPoint x: 673, endPoint y: 202, distance: 428.1
click at [673, 202] on icon at bounding box center [673, 185] width 13 height 46
click at [1208, 292] on input "text" at bounding box center [1203, 288] width 43 height 19
click at [1321, 276] on button "add" at bounding box center [1338, 288] width 34 height 24
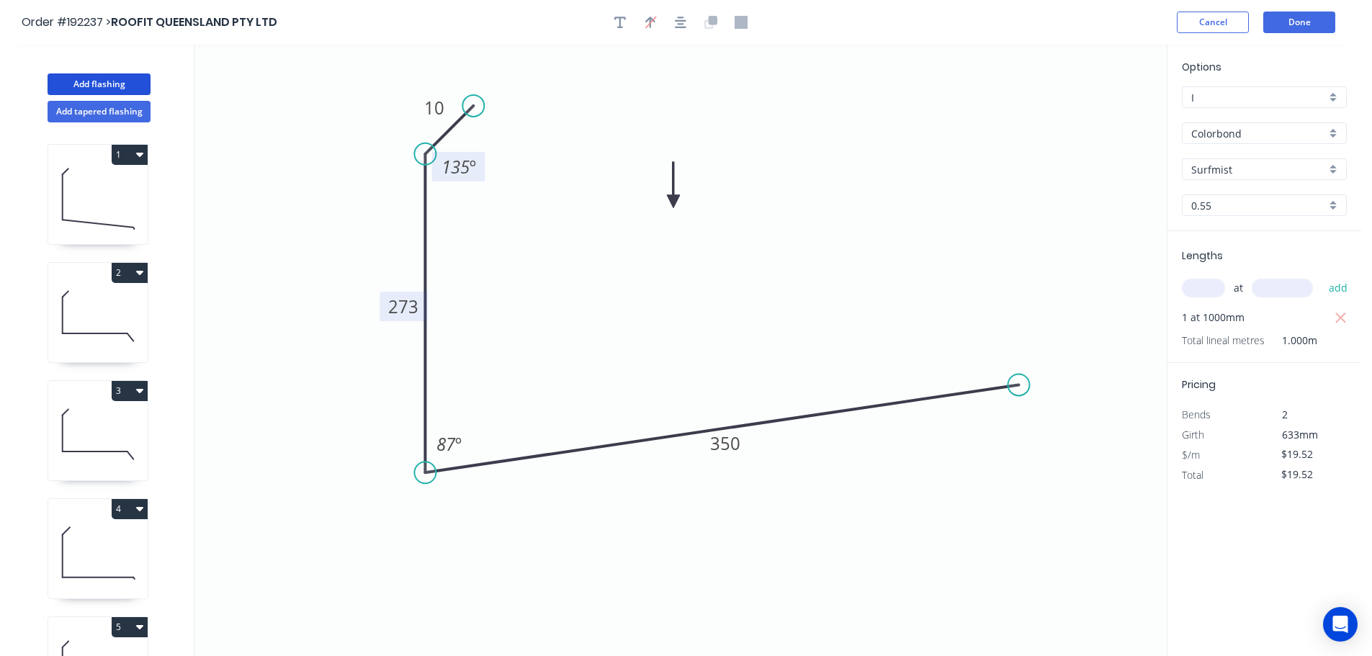
drag, startPoint x: 78, startPoint y: 78, endPoint x: 171, endPoint y: 92, distance: 94.0
click at [79, 78] on button "Add flashing" at bounding box center [99, 84] width 103 height 22
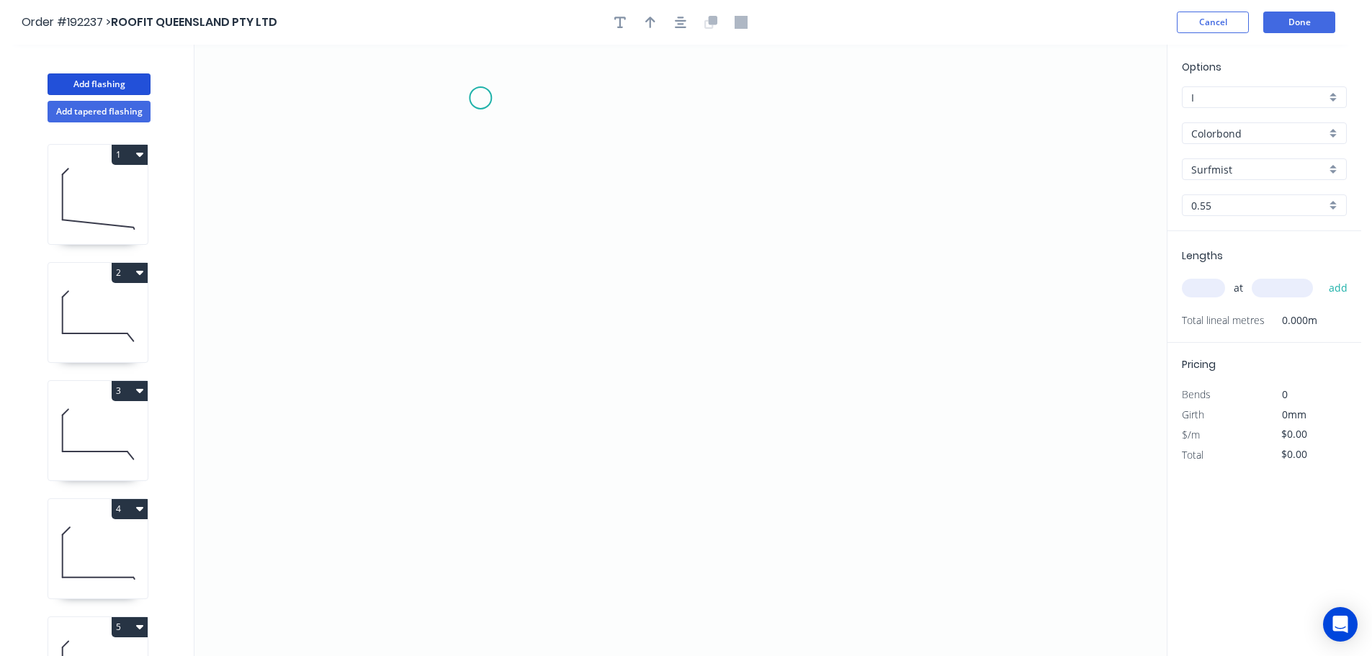
click at [480, 98] on icon "0" at bounding box center [680, 350] width 972 height 611
click at [427, 153] on icon "0" at bounding box center [680, 350] width 972 height 611
click at [435, 461] on icon "0 ?" at bounding box center [680, 350] width 972 height 611
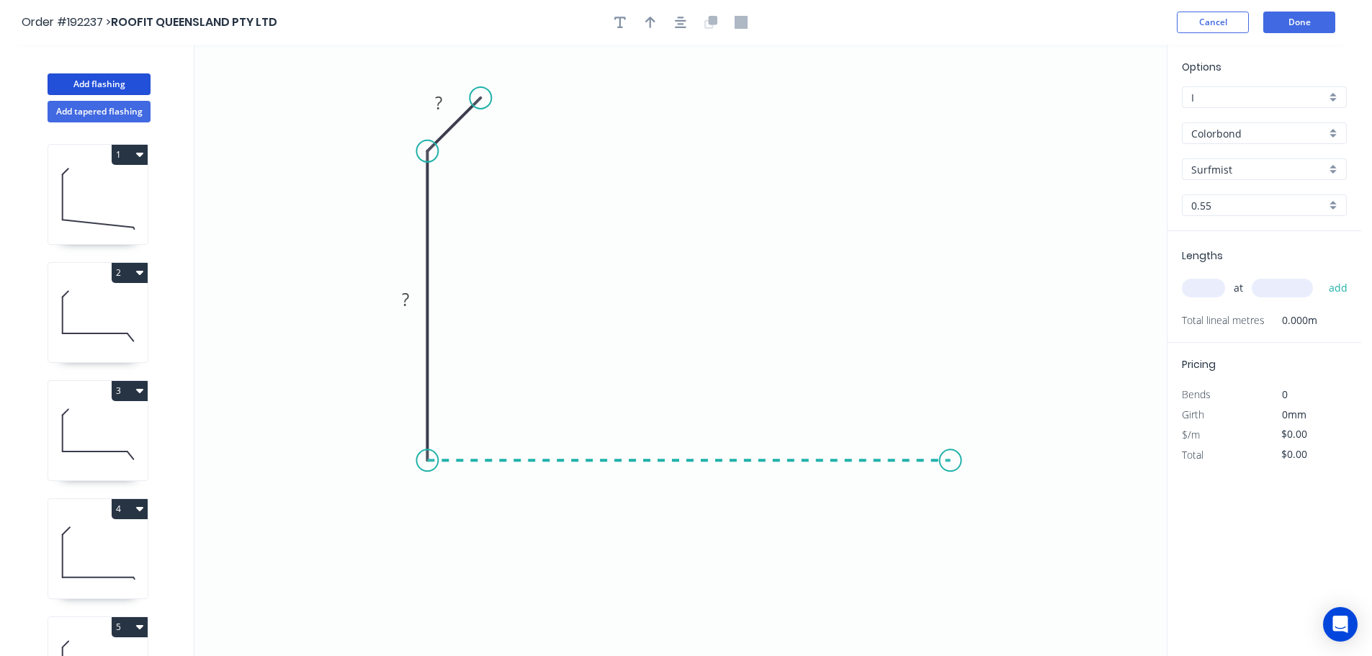
click at [951, 461] on icon "0 ? ?" at bounding box center [680, 350] width 972 height 611
click at [1011, 410] on icon "0 ? ? ?" at bounding box center [680, 350] width 972 height 611
click at [1072, 467] on icon "0 ? ? ? ?" at bounding box center [680, 350] width 972 height 611
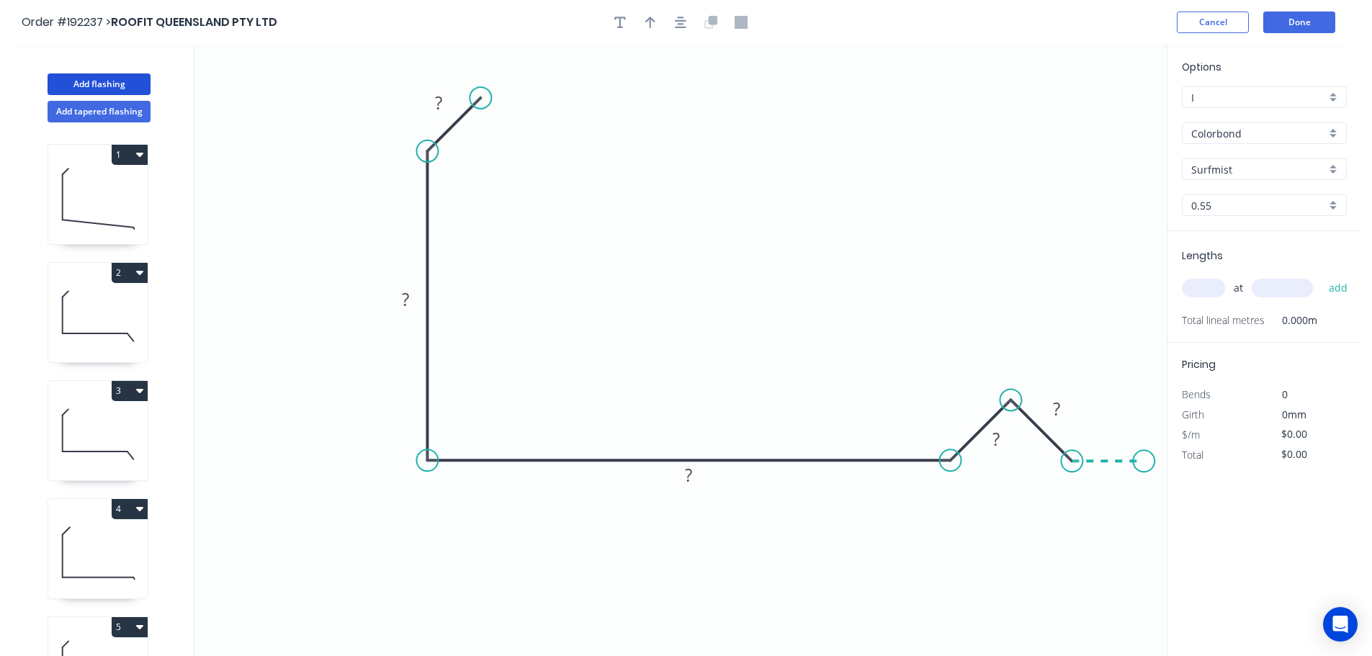
click at [1144, 460] on icon "0 ? ? ? ? ?" at bounding box center [680, 350] width 972 height 611
click at [1144, 460] on circle at bounding box center [1144, 461] width 22 height 22
drag, startPoint x: 1018, startPoint y: 439, endPoint x: 984, endPoint y: 408, distance: 46.4
click at [984, 408] on rect at bounding box center [961, 407] width 47 height 30
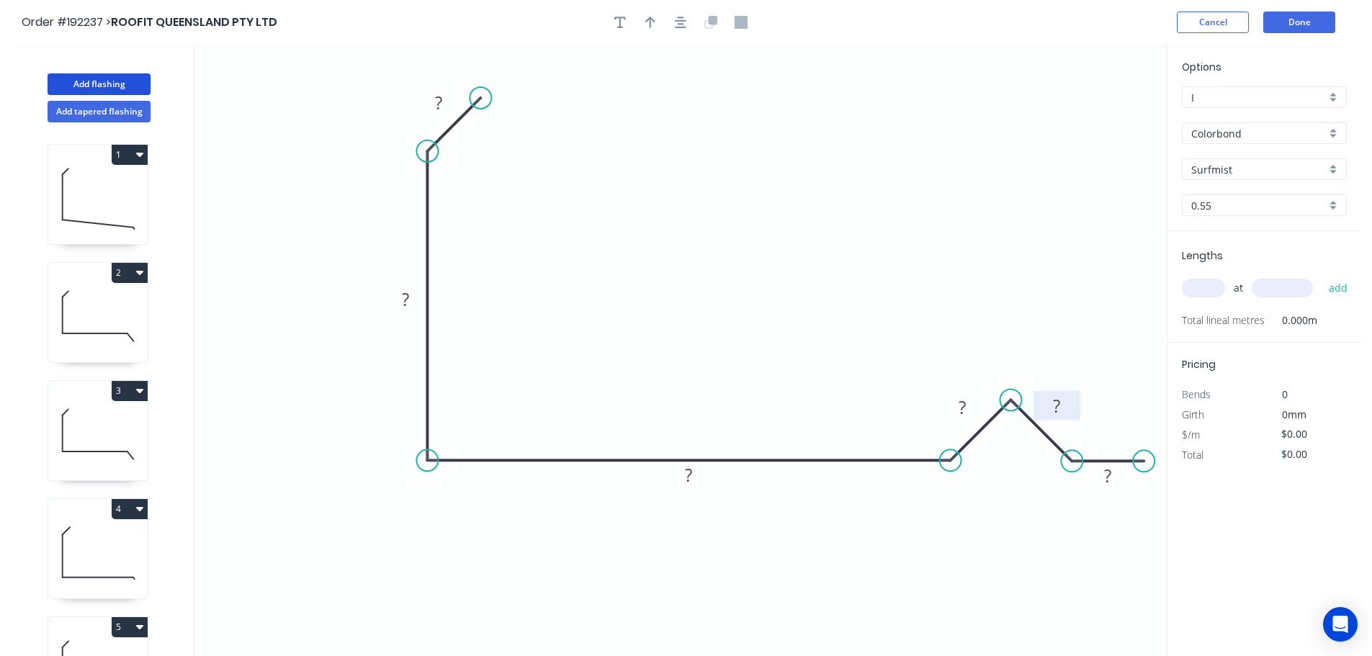
click at [1075, 402] on rect at bounding box center [1056, 406] width 47 height 30
click at [439, 99] on tspan "?" at bounding box center [438, 103] width 7 height 24
click at [542, 212] on icon "0 10 ? ? ? ? ?" at bounding box center [680, 350] width 972 height 611
click at [477, 194] on div "Show angle" at bounding box center [507, 196] width 145 height 30
click at [469, 157] on rect at bounding box center [460, 165] width 29 height 20
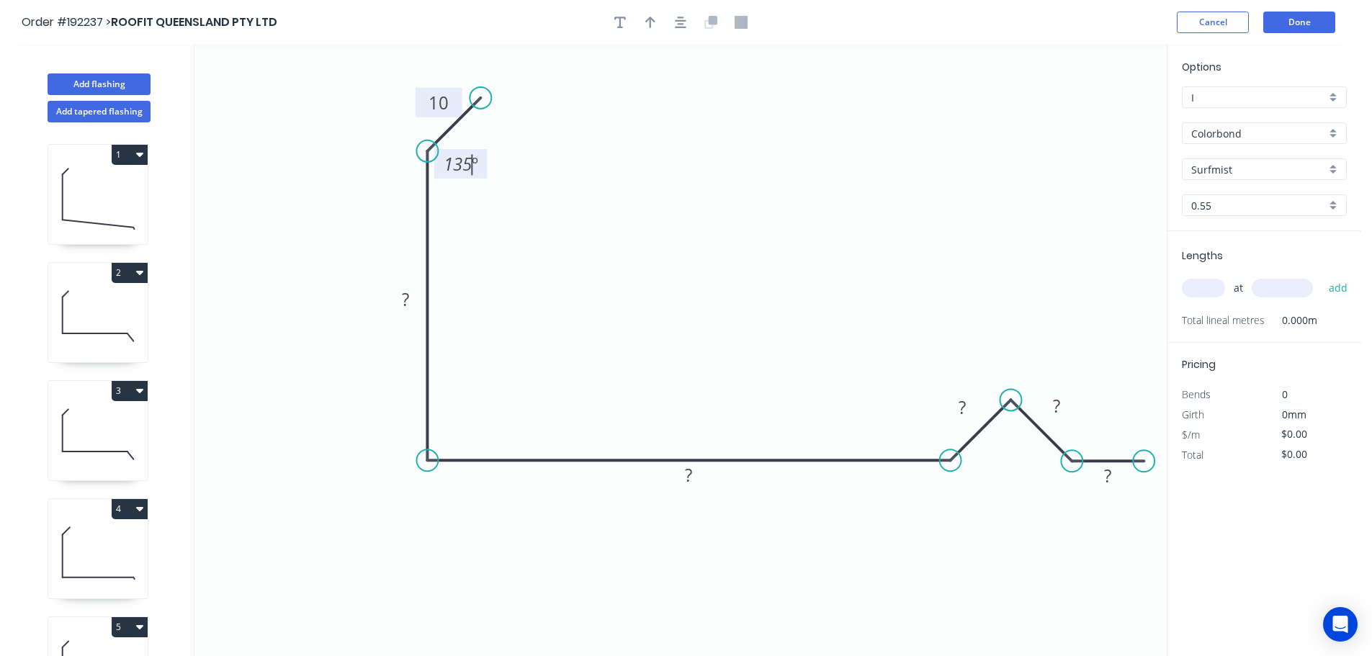
click at [506, 203] on icon "0 10 ? ? ? ? ? 135 º" at bounding box center [680, 350] width 972 height 611
click at [413, 302] on rect at bounding box center [405, 300] width 29 height 20
click at [524, 313] on icon "0 10 193 ? ? ? ? 135 º" at bounding box center [680, 350] width 972 height 611
click at [693, 477] on rect at bounding box center [689, 476] width 29 height 20
click at [712, 421] on icon "0 10 193 842 ? ? ? 135 º" at bounding box center [680, 350] width 972 height 611
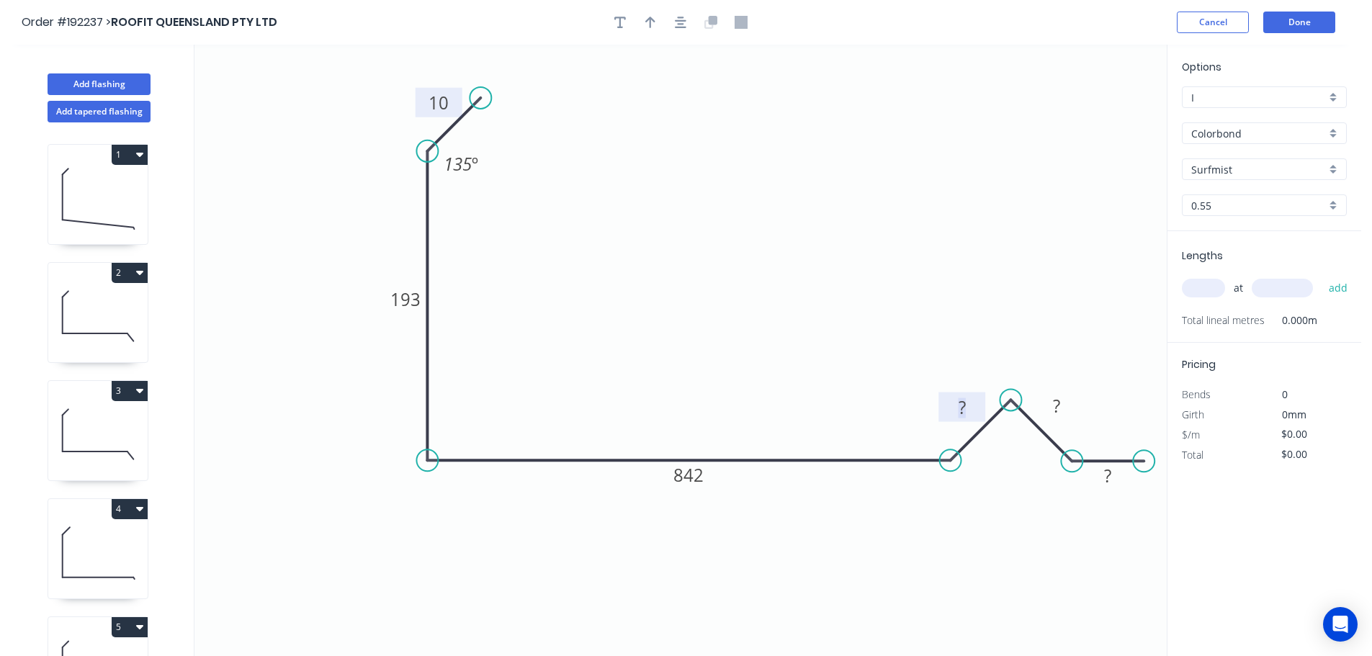
click at [966, 408] on rect at bounding box center [962, 408] width 29 height 20
click at [1028, 287] on icon "0 10 193 842 40 40 15 135 º" at bounding box center [680, 350] width 972 height 611
drag, startPoint x: 648, startPoint y: 22, endPoint x: 761, endPoint y: 53, distance: 117.4
click at [648, 21] on icon "button" at bounding box center [650, 22] width 10 height 13
drag, startPoint x: 1093, startPoint y: 117, endPoint x: 691, endPoint y: 241, distance: 420.5
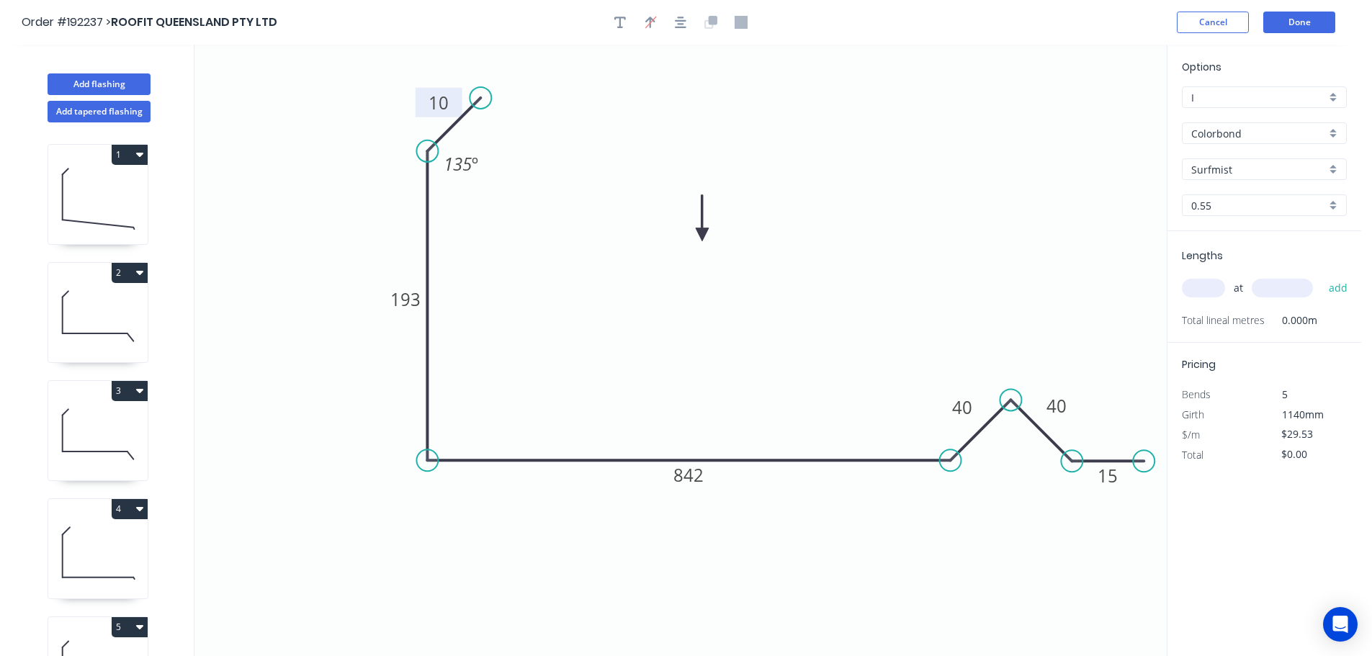
click at [696, 241] on icon at bounding box center [702, 218] width 13 height 46
click at [1206, 287] on input "text" at bounding box center [1203, 288] width 43 height 19
click at [1321, 276] on button "add" at bounding box center [1338, 288] width 34 height 24
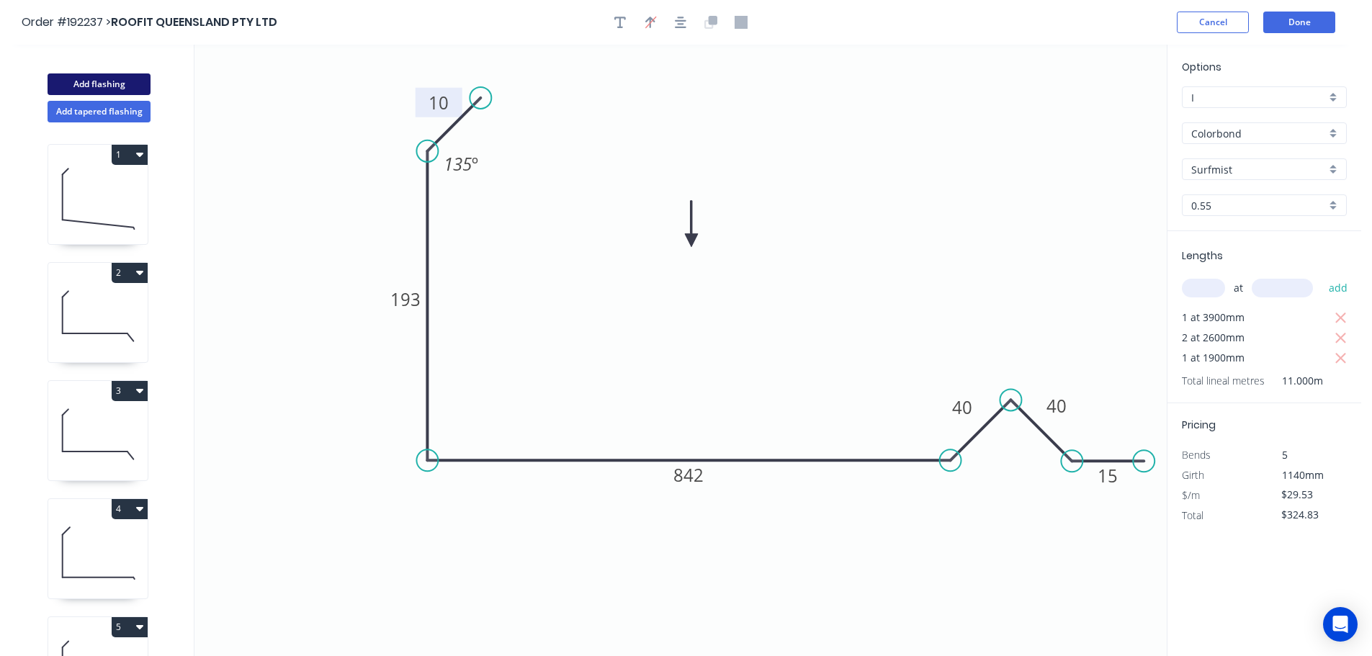
click at [104, 83] on button "Add flashing" at bounding box center [99, 84] width 103 height 22
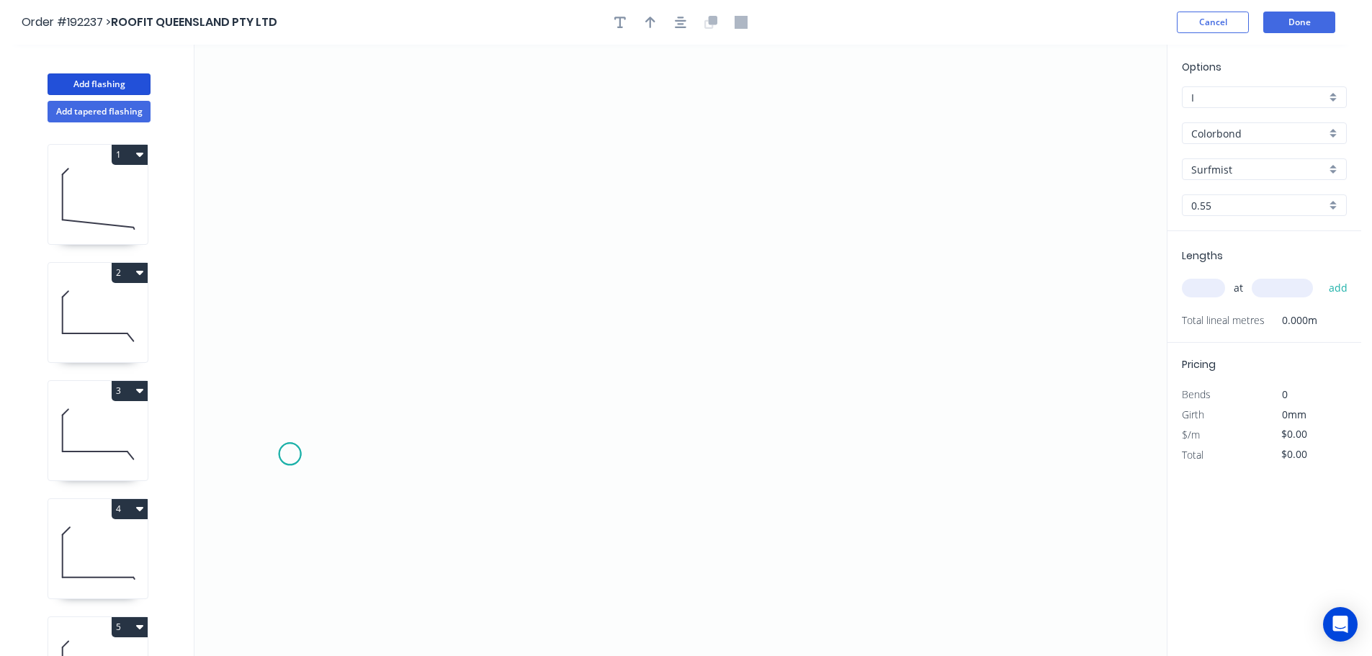
click at [289, 454] on icon "0" at bounding box center [680, 350] width 972 height 611
click at [344, 400] on icon at bounding box center [317, 426] width 55 height 55
click at [398, 459] on icon "0 ?" at bounding box center [680, 350] width 972 height 611
click at [986, 444] on icon "0 ? ?" at bounding box center [680, 350] width 972 height 611
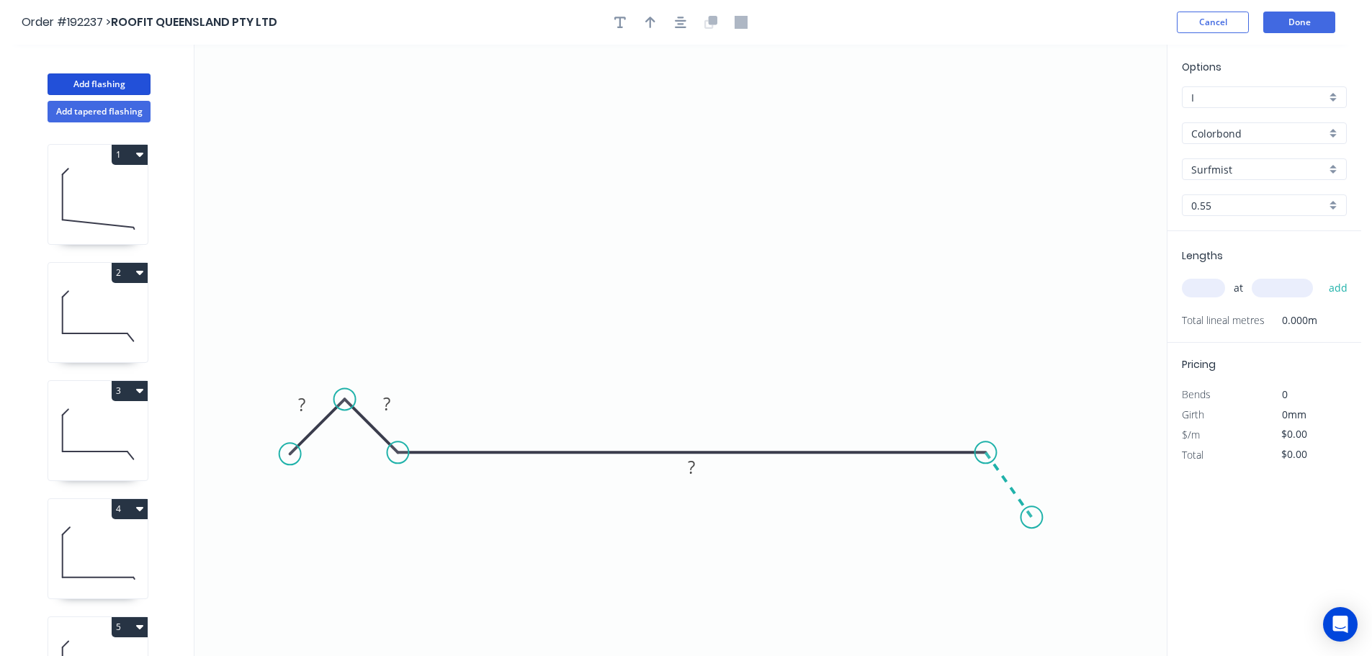
click at [1032, 518] on icon "0 ? ? ?" at bounding box center [680, 350] width 972 height 611
click at [1032, 518] on circle at bounding box center [1031, 517] width 22 height 22
drag, startPoint x: 961, startPoint y: 484, endPoint x: 969, endPoint y: 482, distance: 7.5
click at [993, 535] on div "Hide angle" at bounding box center [1034, 533] width 145 height 30
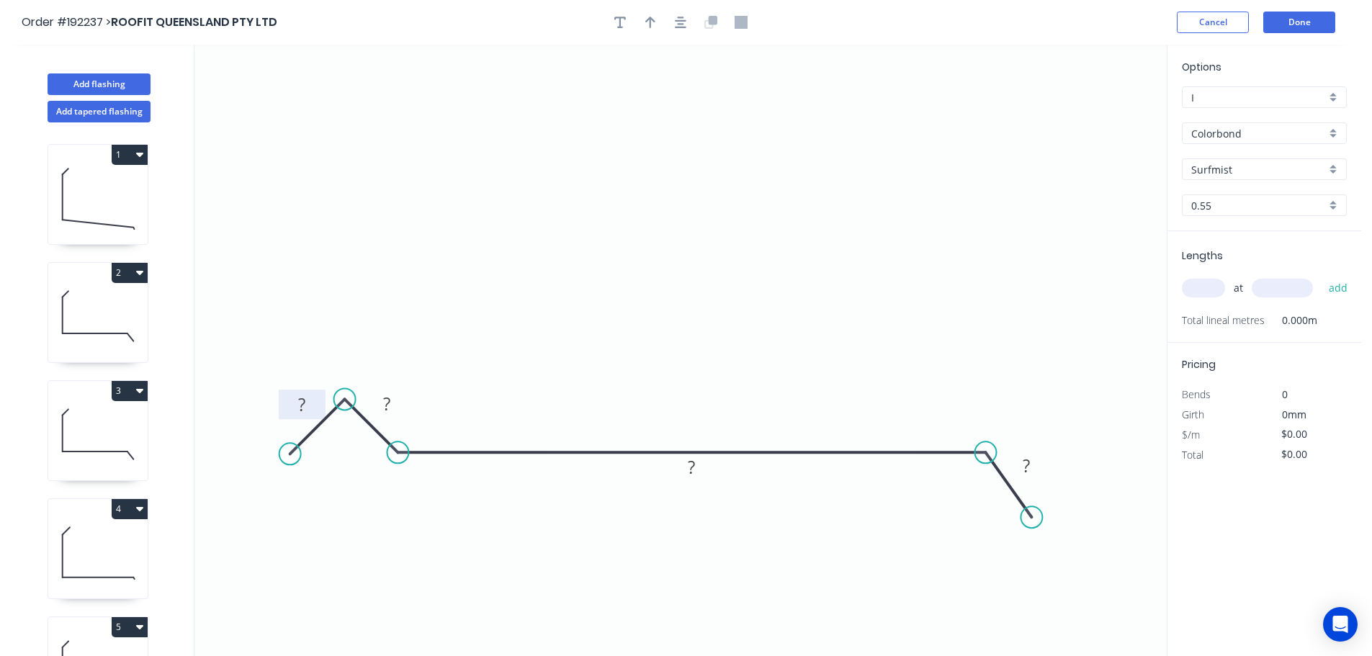
click at [308, 400] on rect at bounding box center [301, 405] width 29 height 20
click at [539, 330] on icon "0 40 40 887 30" at bounding box center [680, 350] width 972 height 611
click at [650, 22] on icon "button" at bounding box center [650, 23] width 10 height 12
drag, startPoint x: 1060, startPoint y: 132, endPoint x: 681, endPoint y: 277, distance: 405.8
click at [681, 277] on icon at bounding box center [681, 261] width 13 height 46
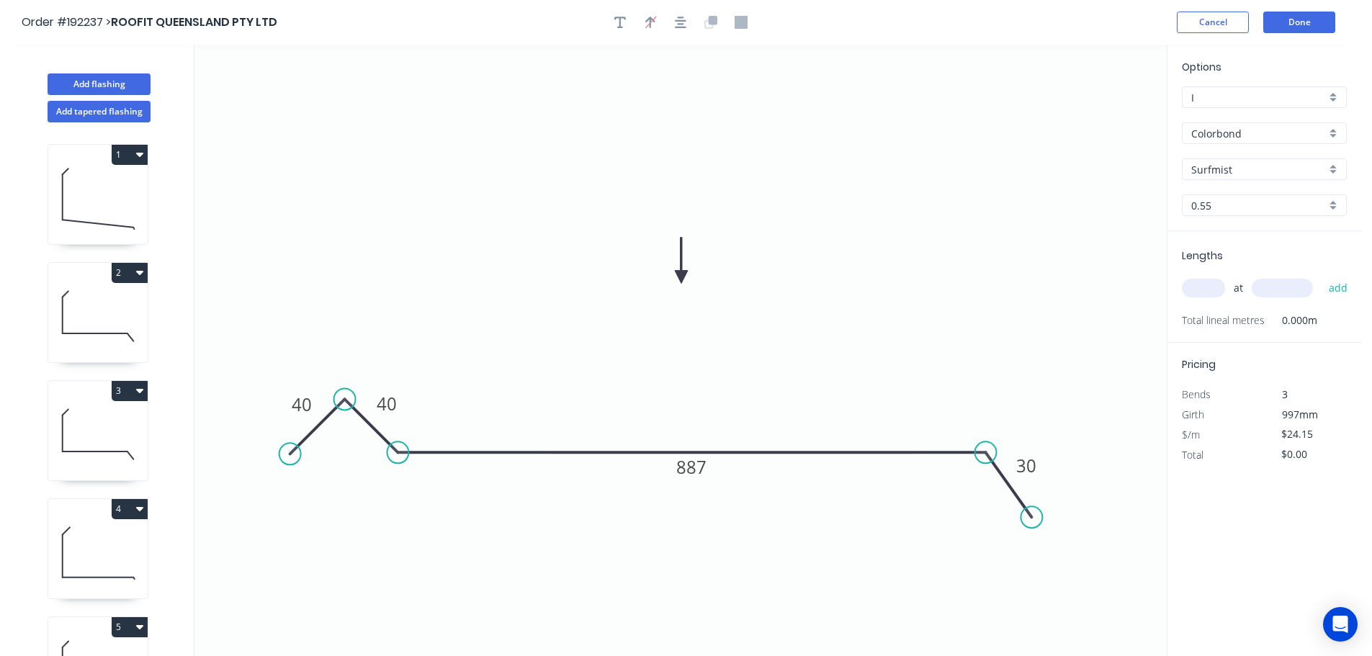
click at [1198, 284] on input "text" at bounding box center [1203, 288] width 43 height 19
click at [1321, 276] on button "add" at bounding box center [1338, 288] width 34 height 24
click at [1288, 287] on input "text" at bounding box center [1282, 288] width 61 height 19
click at [1321, 276] on button "add" at bounding box center [1338, 288] width 34 height 24
click at [1288, 287] on input "text" at bounding box center [1282, 288] width 61 height 19
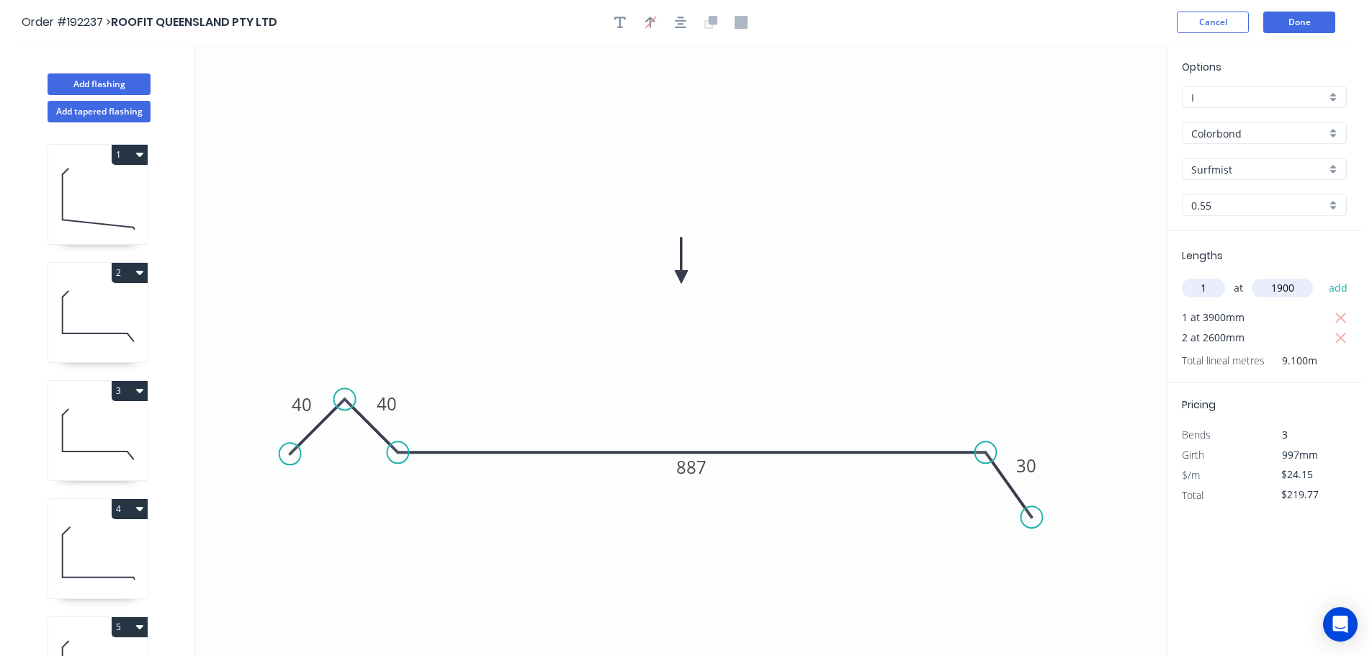
click at [1321, 276] on button "add" at bounding box center [1338, 288] width 34 height 24
click at [99, 82] on button "Add flashing" at bounding box center [99, 84] width 103 height 22
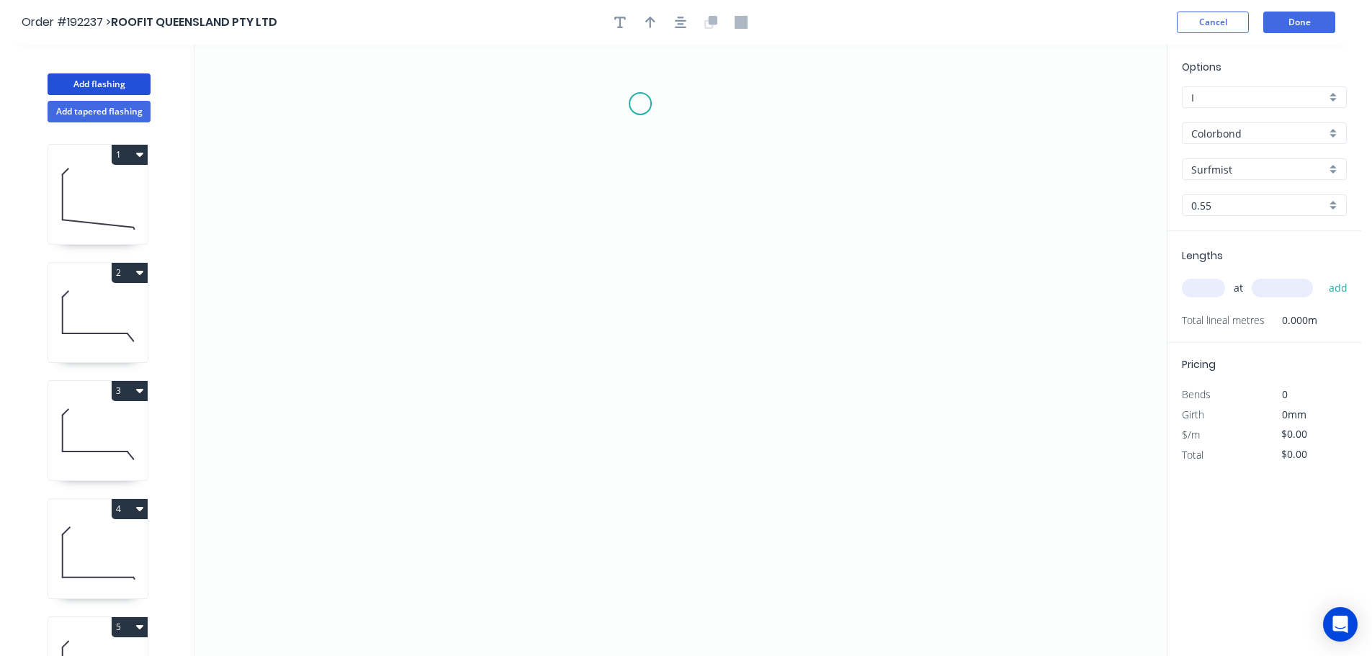
click at [640, 104] on icon "0" at bounding box center [680, 350] width 972 height 611
click at [586, 156] on icon at bounding box center [613, 131] width 54 height 54
click at [582, 348] on icon "0 ?" at bounding box center [680, 350] width 972 height 611
click at [645, 405] on icon "0 ? ?" at bounding box center [680, 350] width 972 height 611
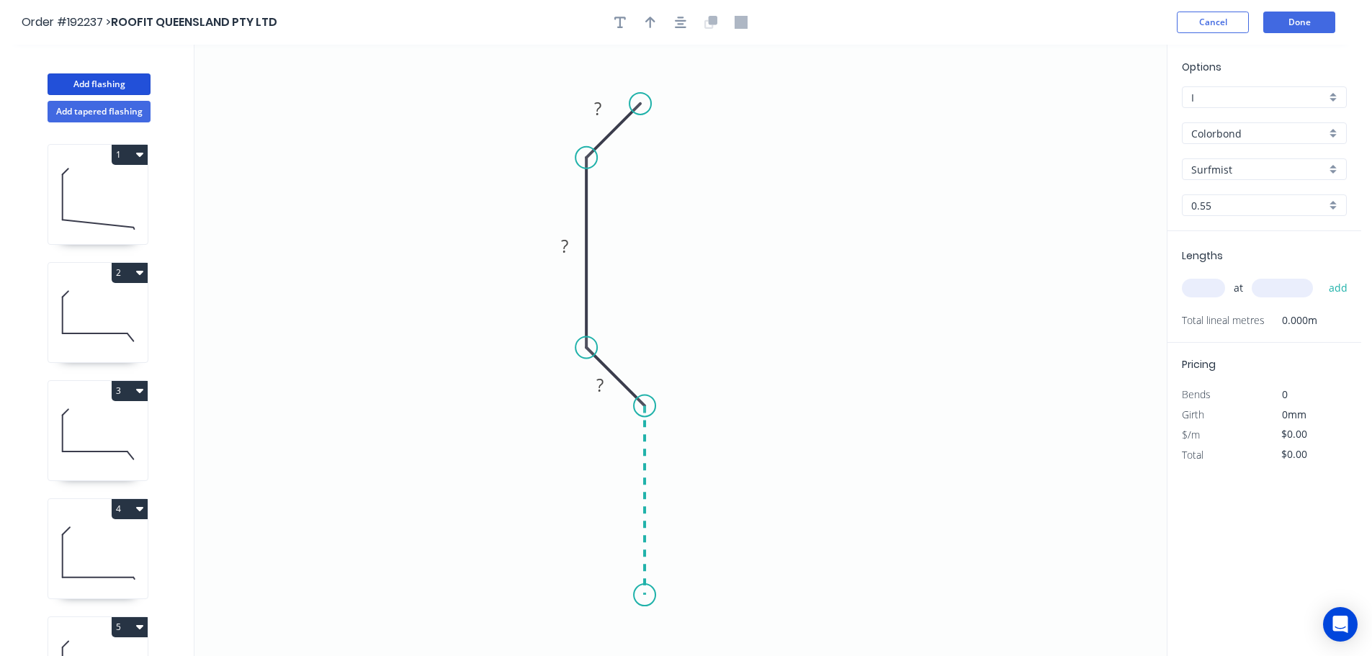
click at [643, 596] on icon "0 ? ? ?" at bounding box center [680, 350] width 972 height 611
click at [591, 645] on icon "0 ? ? ? ?" at bounding box center [680, 350] width 972 height 611
click at [591, 645] on circle at bounding box center [591, 648] width 22 height 22
click at [599, 103] on tspan "?" at bounding box center [597, 108] width 7 height 24
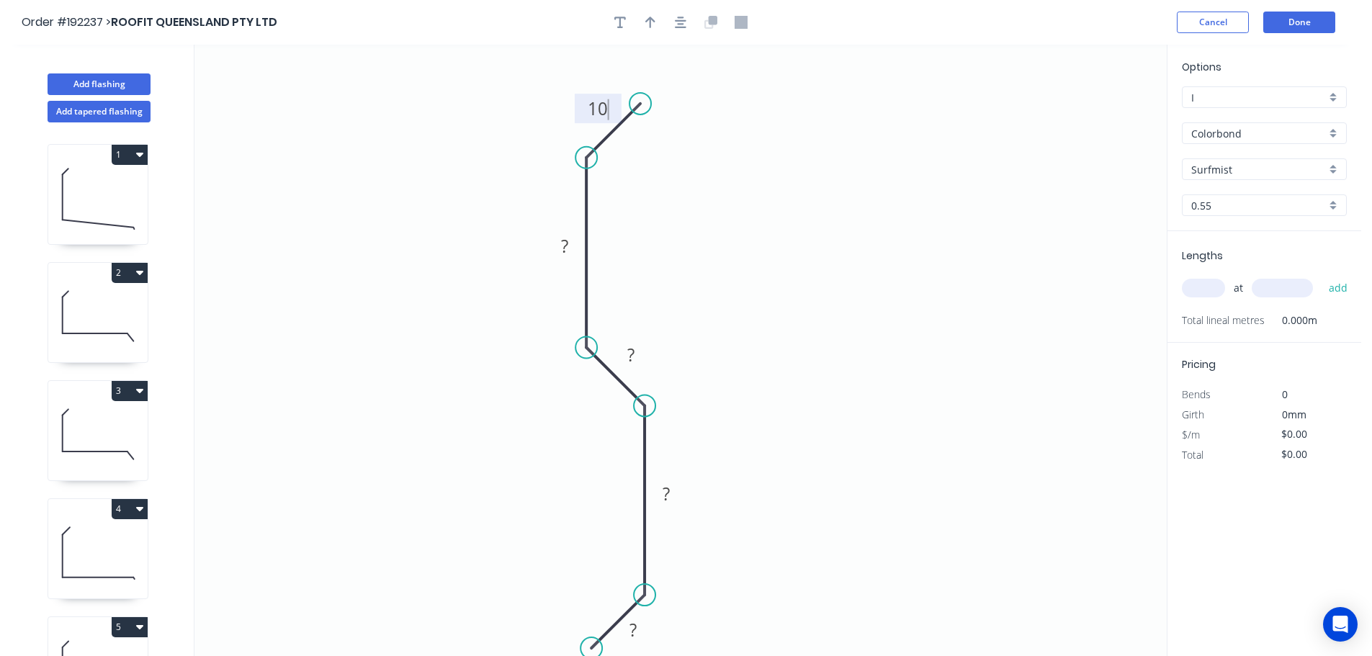
click at [672, 205] on icon "0 ? ? ? ? 10" at bounding box center [680, 350] width 972 height 611
click at [660, 208] on div "Show angle" at bounding box center [662, 209] width 145 height 30
click at [621, 169] on tspan "º" at bounding box center [623, 170] width 6 height 24
click at [776, 181] on icon "0 ? ? ? ? 10 135 º" at bounding box center [680, 350] width 972 height 611
click at [1205, 289] on input "text" at bounding box center [1203, 288] width 43 height 19
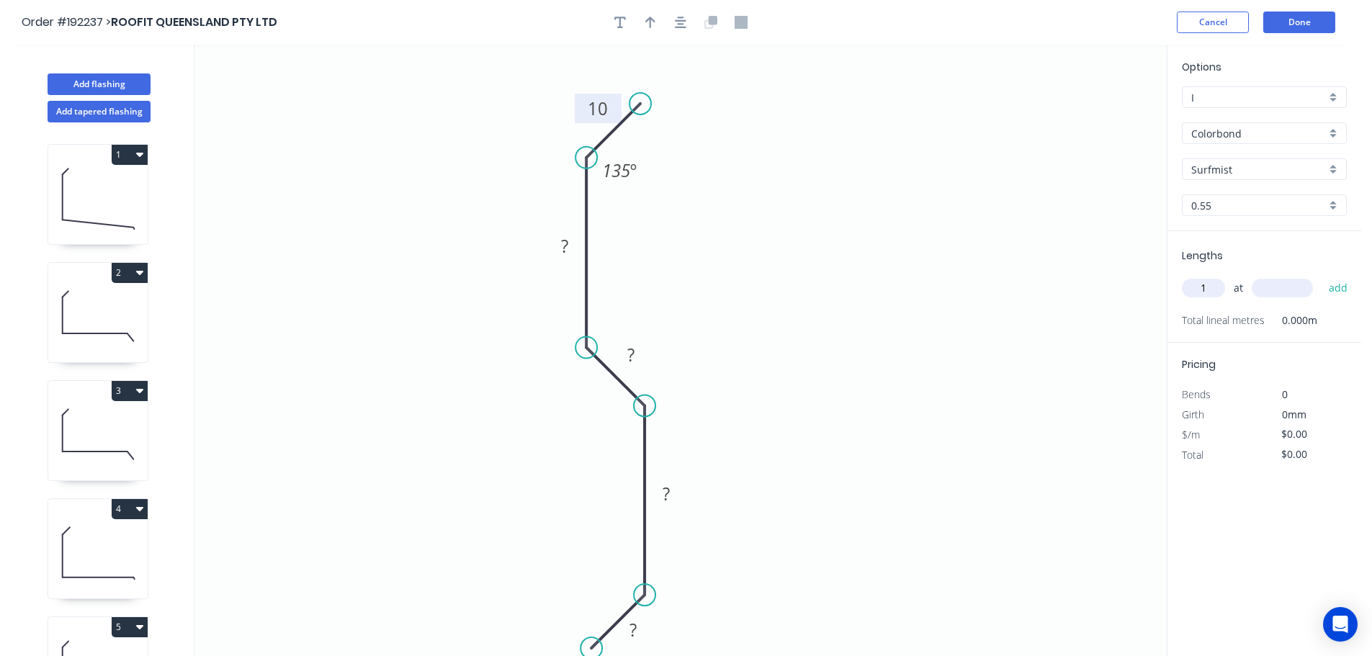
click at [1288, 289] on input "text" at bounding box center [1282, 288] width 61 height 19
click at [1321, 276] on button "add" at bounding box center [1338, 288] width 34 height 24
click at [1288, 289] on input "text" at bounding box center [1282, 288] width 61 height 19
click at [1321, 276] on button "add" at bounding box center [1338, 288] width 34 height 24
click at [1288, 289] on input "text" at bounding box center [1282, 288] width 61 height 19
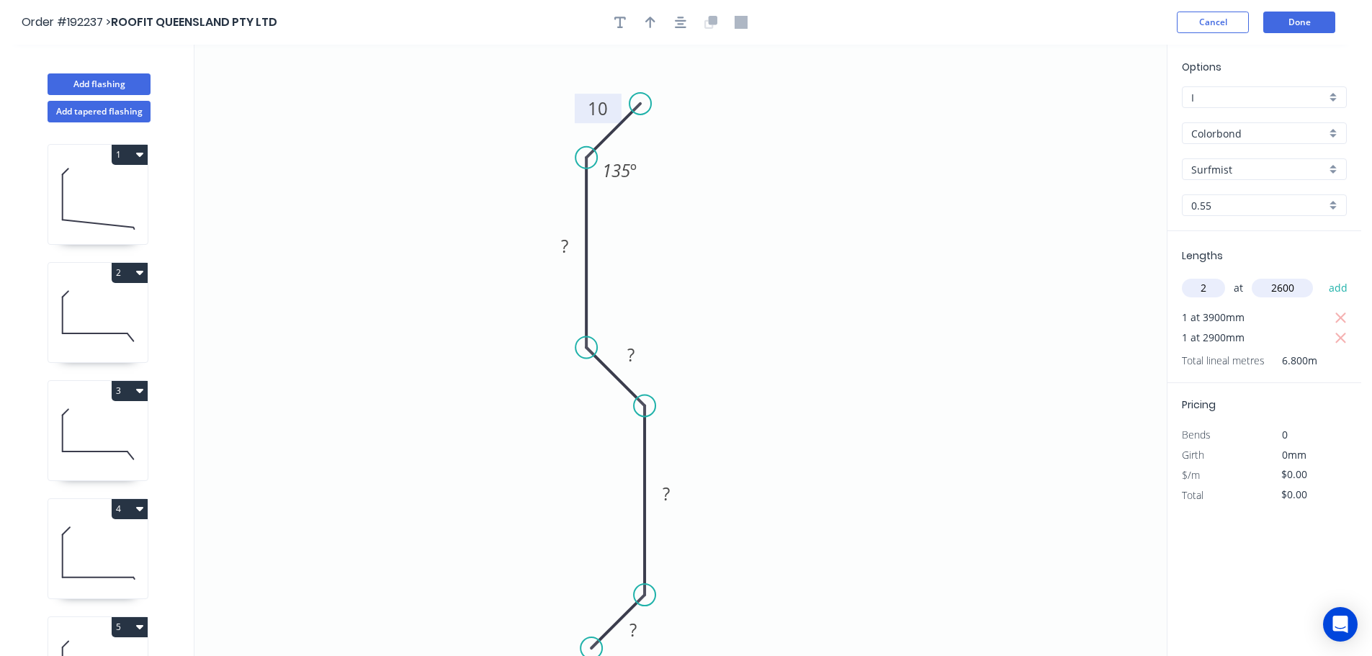
click at [1321, 276] on button "add" at bounding box center [1338, 288] width 34 height 24
click at [1288, 289] on input "text" at bounding box center [1282, 288] width 61 height 19
click at [1321, 276] on button "add" at bounding box center [1338, 288] width 34 height 24
click at [1288, 289] on input "text" at bounding box center [1282, 288] width 61 height 19
click at [1321, 276] on button "add" at bounding box center [1338, 288] width 34 height 24
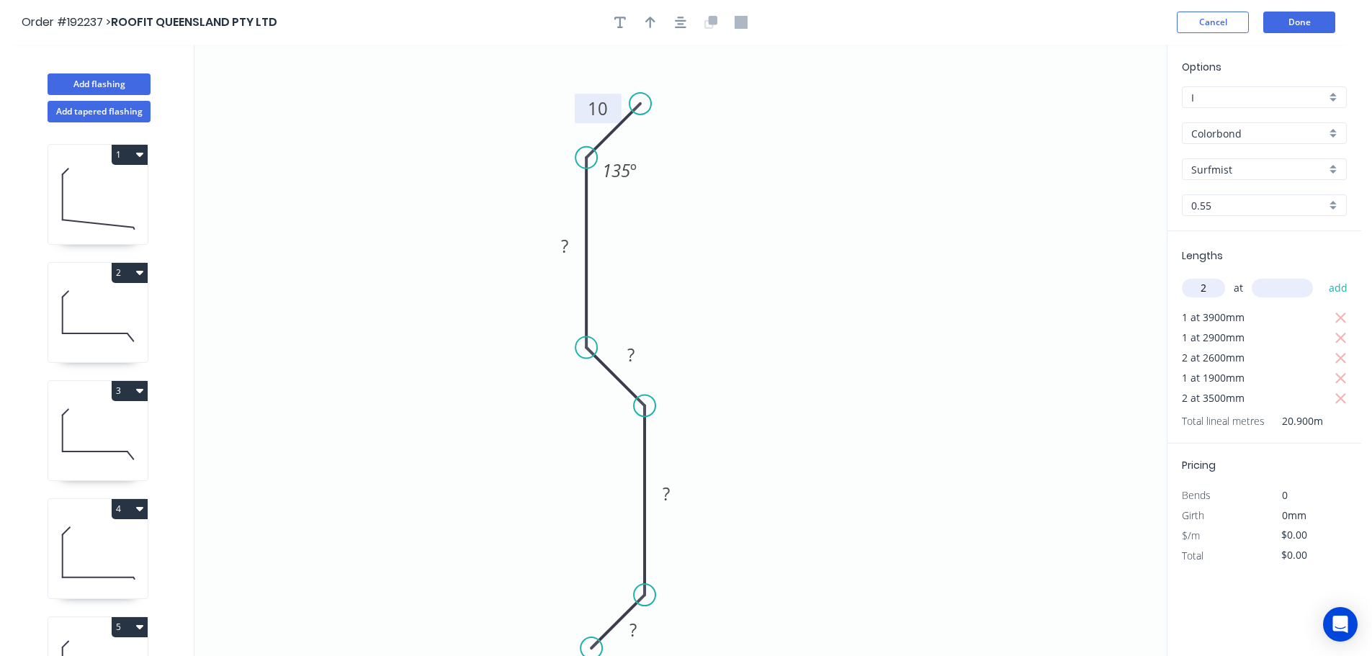
click at [1288, 289] on input "text" at bounding box center [1282, 288] width 61 height 19
click at [1321, 276] on button "add" at bounding box center [1338, 288] width 34 height 24
click at [568, 246] on tspan "?" at bounding box center [564, 246] width 7 height 24
click at [767, 220] on icon "0 10 40 10 40 10 135 º" at bounding box center [680, 350] width 972 height 611
click at [652, 19] on icon "button" at bounding box center [650, 23] width 10 height 12
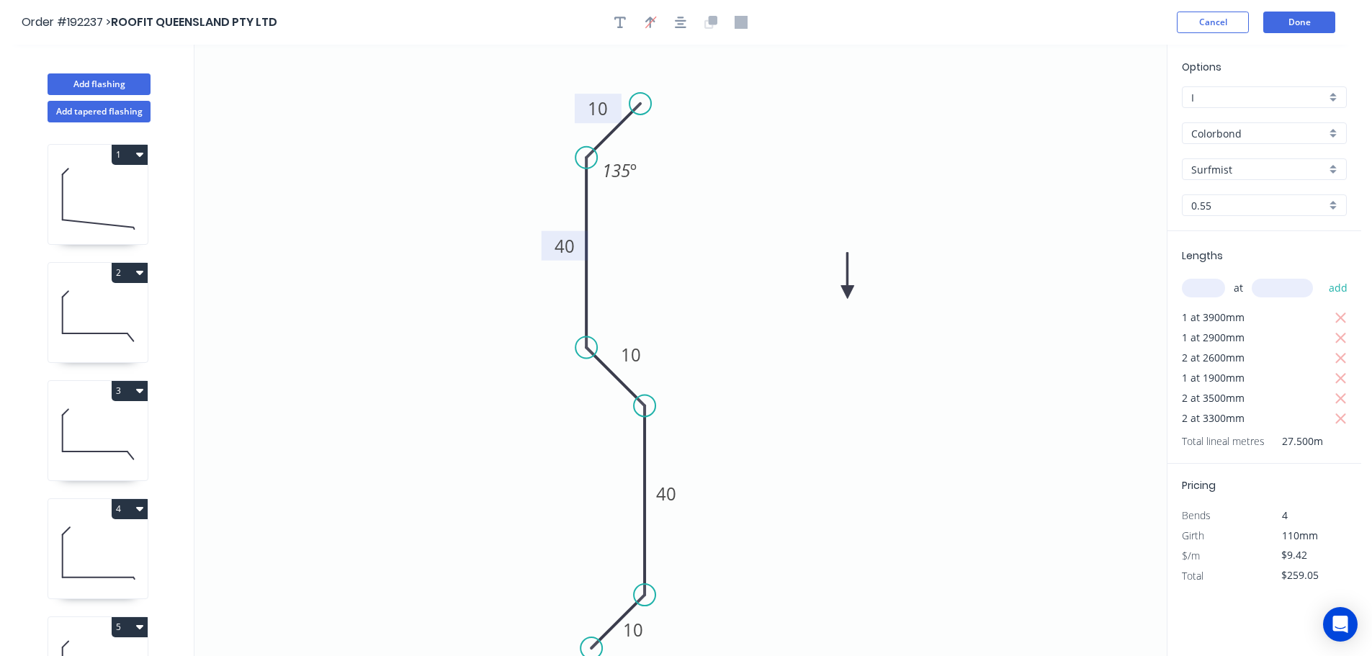
drag, startPoint x: 1095, startPoint y: 112, endPoint x: 813, endPoint y: 292, distance: 334.8
click at [841, 292] on icon at bounding box center [847, 276] width 13 height 46
click at [812, 291] on icon at bounding box center [813, 275] width 13 height 46
click at [660, 636] on div "Show angle" at bounding box center [711, 638] width 145 height 30
click at [605, 579] on tspan "?" at bounding box center [608, 580] width 8 height 24
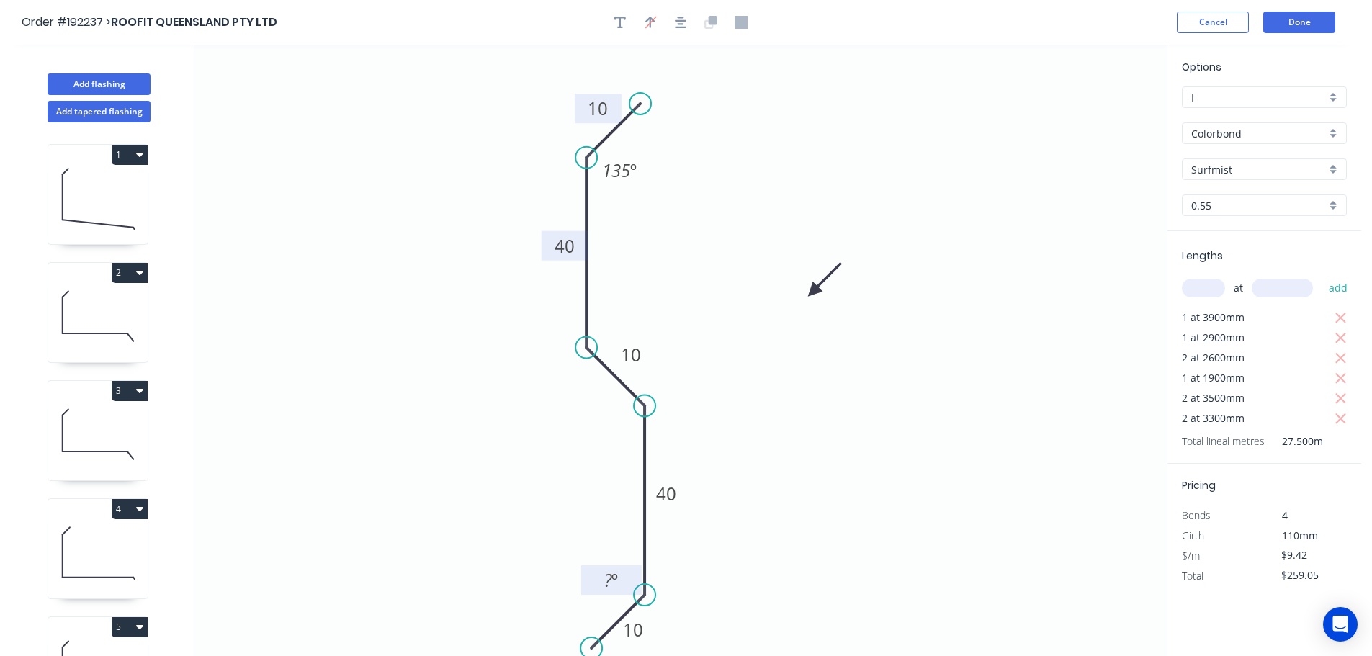
click at [637, 574] on rect at bounding box center [611, 580] width 60 height 30
click at [613, 577] on tspan "º" at bounding box center [614, 580] width 6 height 24
click at [687, 553] on icon "0 10 40 10 40 10 135 º 135 º" at bounding box center [680, 350] width 972 height 611
click at [682, 453] on div "Show angle" at bounding box center [712, 452] width 145 height 30
click at [610, 418] on tspan "?" at bounding box center [608, 419] width 8 height 24
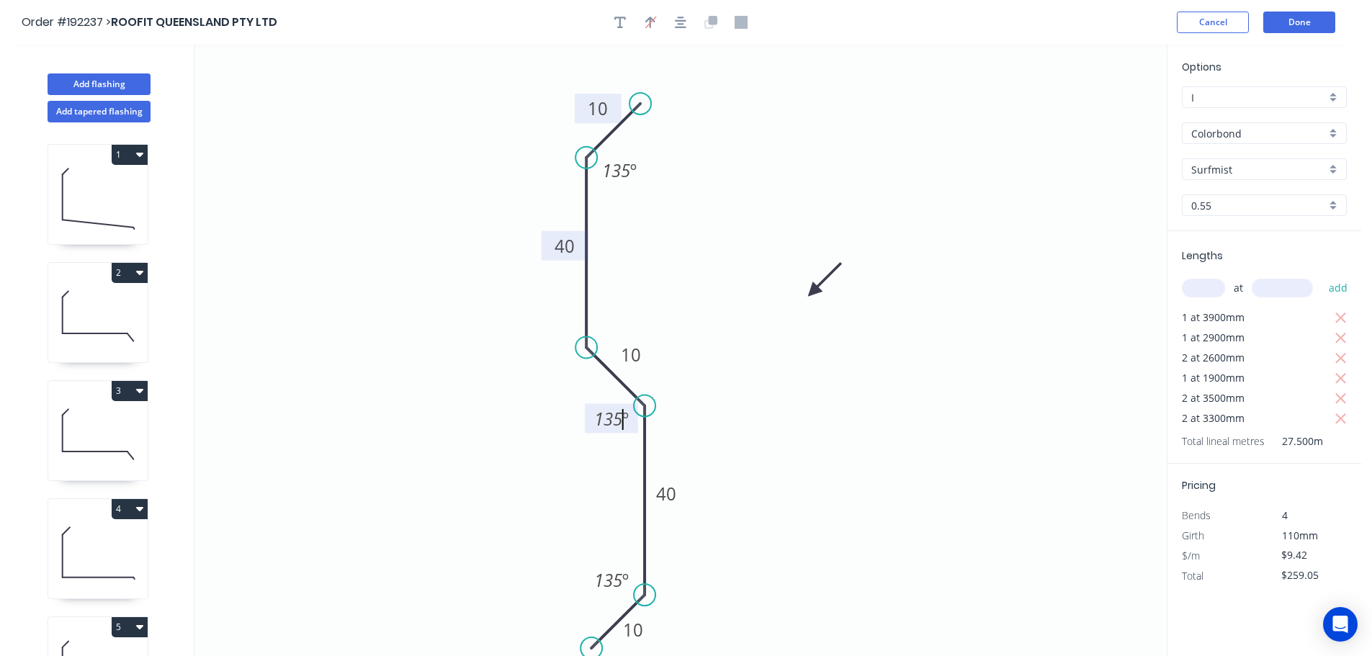
click at [760, 413] on icon "0 10 40 10 40 10 135 º 135 º 135 º" at bounding box center [680, 350] width 972 height 611
click at [616, 385] on div "Show angle" at bounding box center [662, 387] width 145 height 30
click at [620, 333] on tspan "º" at bounding box center [623, 332] width 6 height 24
click at [740, 301] on icon "0 10 40 10 40 10 135 º 135 º 135 º 135 º" at bounding box center [680, 350] width 972 height 611
drag, startPoint x: 639, startPoint y: 327, endPoint x: 646, endPoint y: 283, distance: 44.4
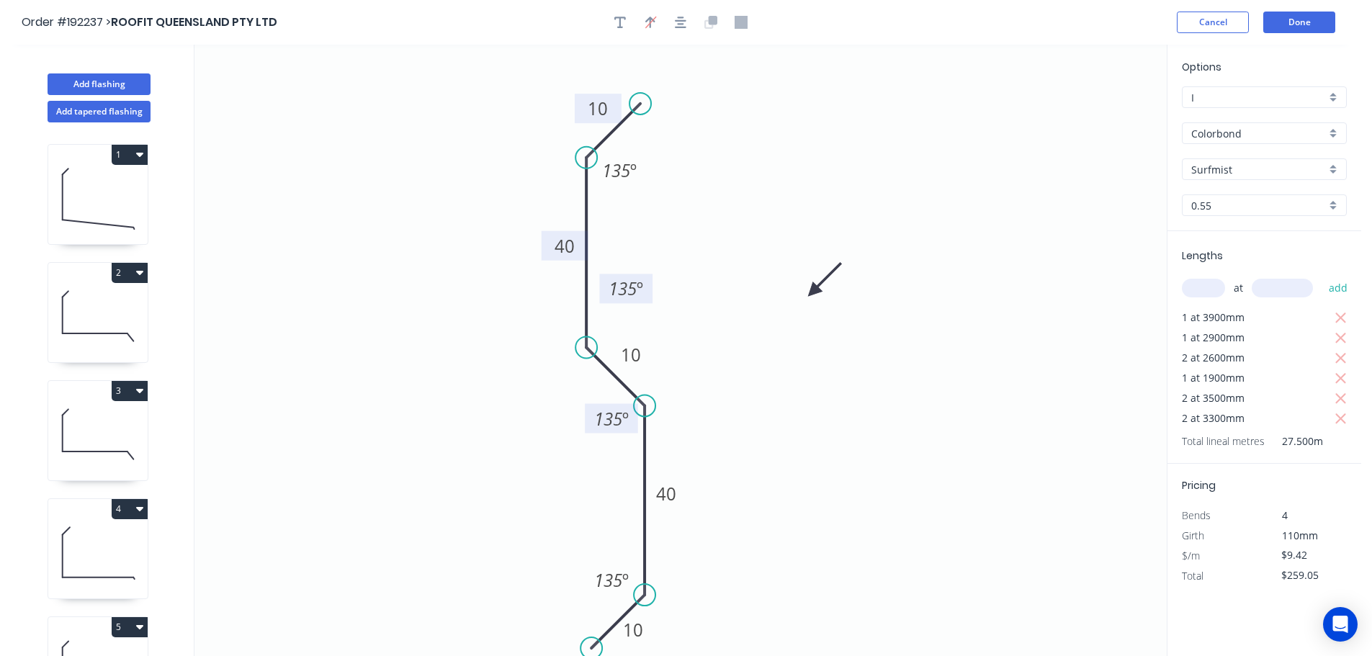
click at [646, 283] on rect at bounding box center [626, 289] width 53 height 30
drag, startPoint x: 650, startPoint y: 357, endPoint x: 673, endPoint y: 365, distance: 23.7
click at [673, 365] on rect at bounding box center [652, 363] width 47 height 30
drag, startPoint x: 644, startPoint y: 284, endPoint x: 646, endPoint y: 277, distance: 7.5
click at [646, 277] on rect at bounding box center [628, 282] width 53 height 30
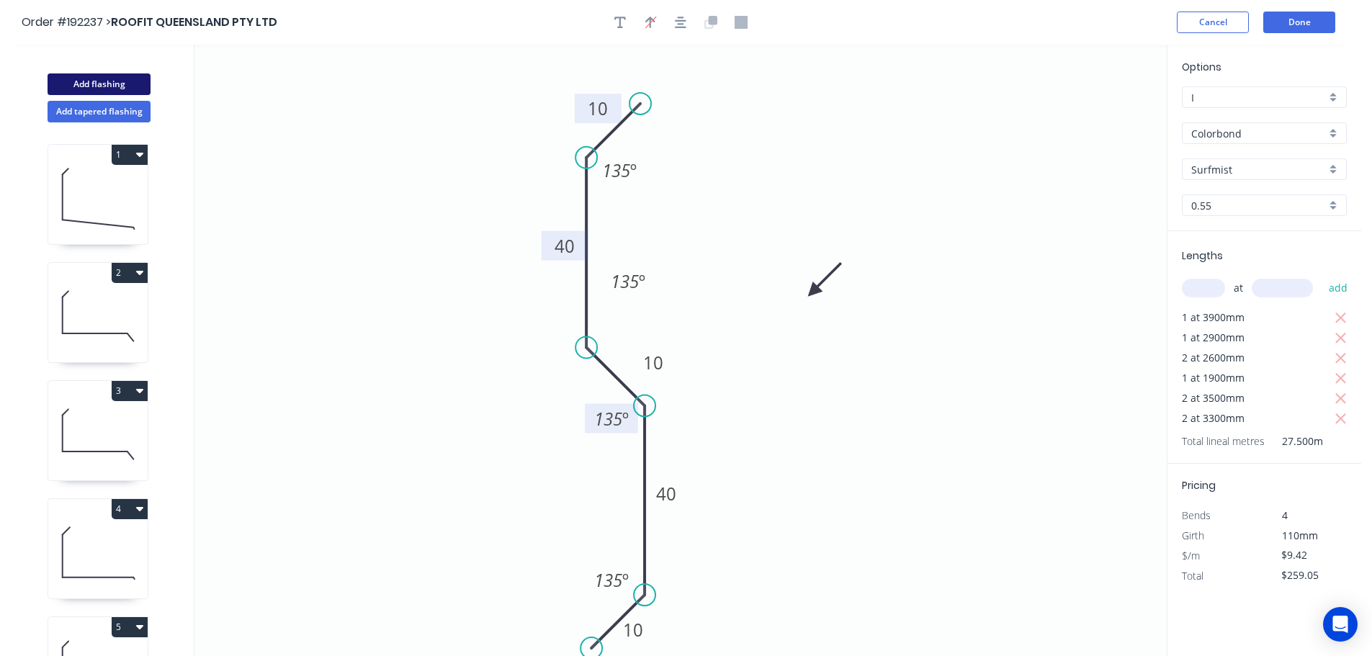
click at [94, 82] on button "Add flashing" at bounding box center [99, 84] width 103 height 22
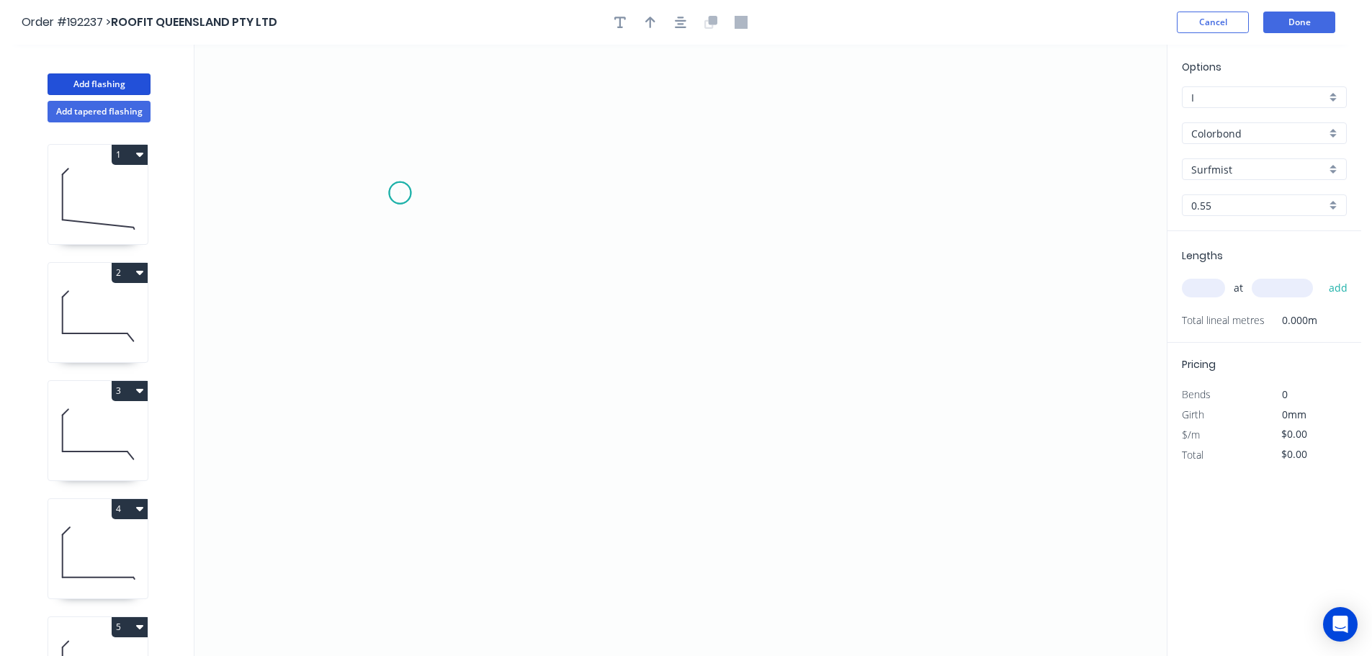
click at [400, 193] on icon "0" at bounding box center [680, 350] width 972 height 611
click at [391, 431] on icon "0" at bounding box center [680, 350] width 972 height 611
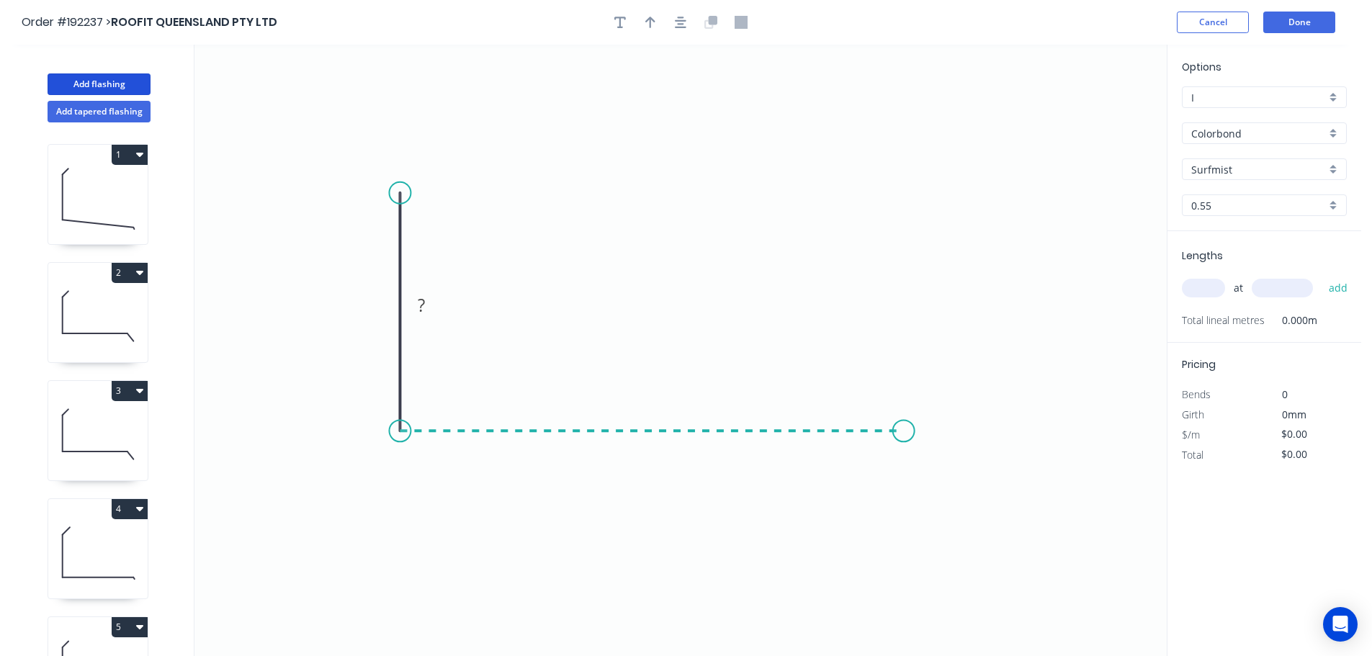
click at [904, 418] on icon "0 ?" at bounding box center [680, 350] width 972 height 611
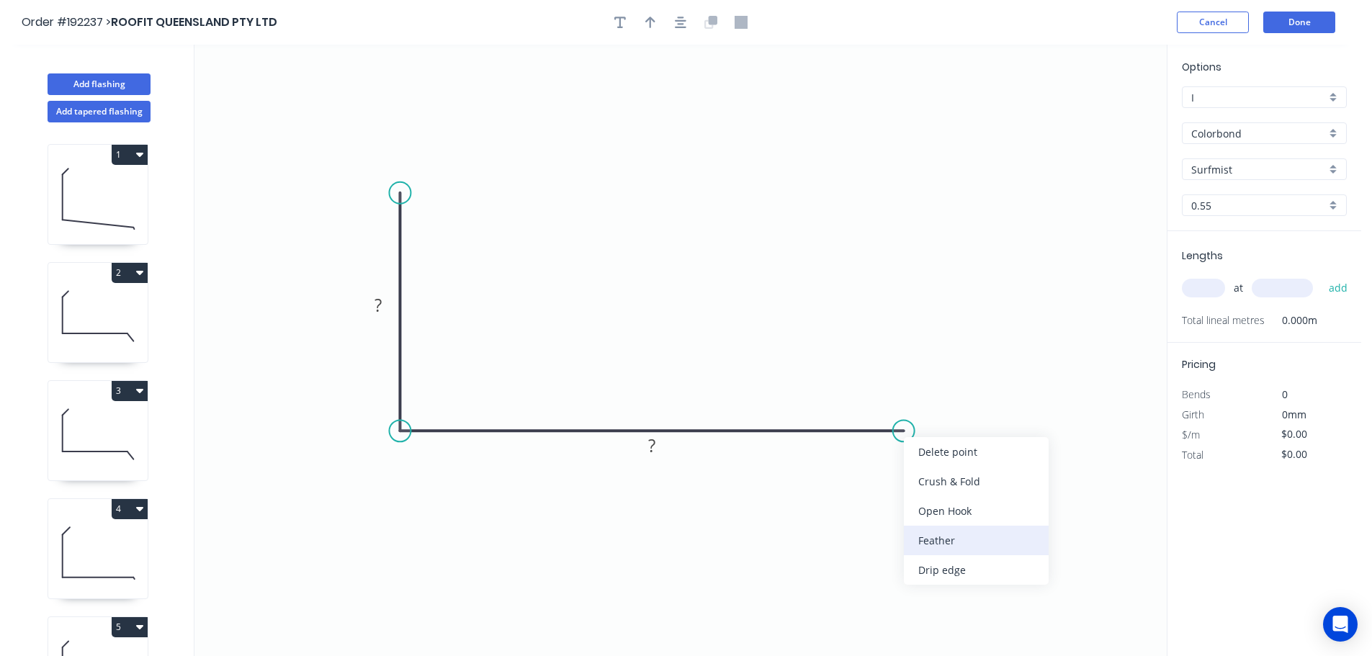
click at [966, 539] on div "Feather" at bounding box center [976, 541] width 145 height 30
click at [895, 452] on tspan "15" at bounding box center [894, 455] width 20 height 24
click at [978, 501] on icon "0 ? FE 10 ?" at bounding box center [680, 350] width 972 height 611
drag, startPoint x: 909, startPoint y: 460, endPoint x: 995, endPoint y: 498, distance: 94.5
click at [994, 498] on rect at bounding box center [966, 492] width 56 height 30
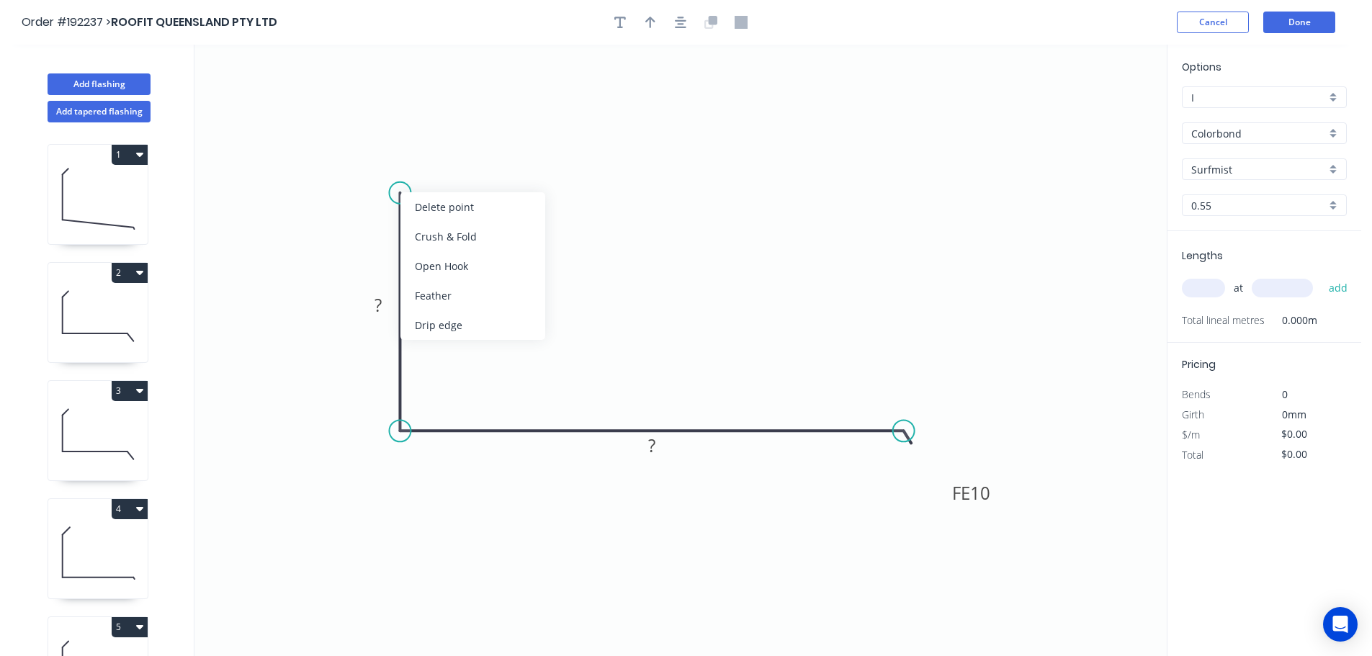
click at [428, 293] on div "Feather" at bounding box center [472, 296] width 145 height 30
click at [439, 236] on div "Flip bend" at bounding box center [480, 242] width 145 height 30
click at [382, 210] on tspan "15" at bounding box center [378, 205] width 20 height 24
click at [633, 200] on icon "0 FE 10 ? FE 10 ?" at bounding box center [680, 350] width 972 height 611
drag, startPoint x: 346, startPoint y: 205, endPoint x: 315, endPoint y: 153, distance: 60.0
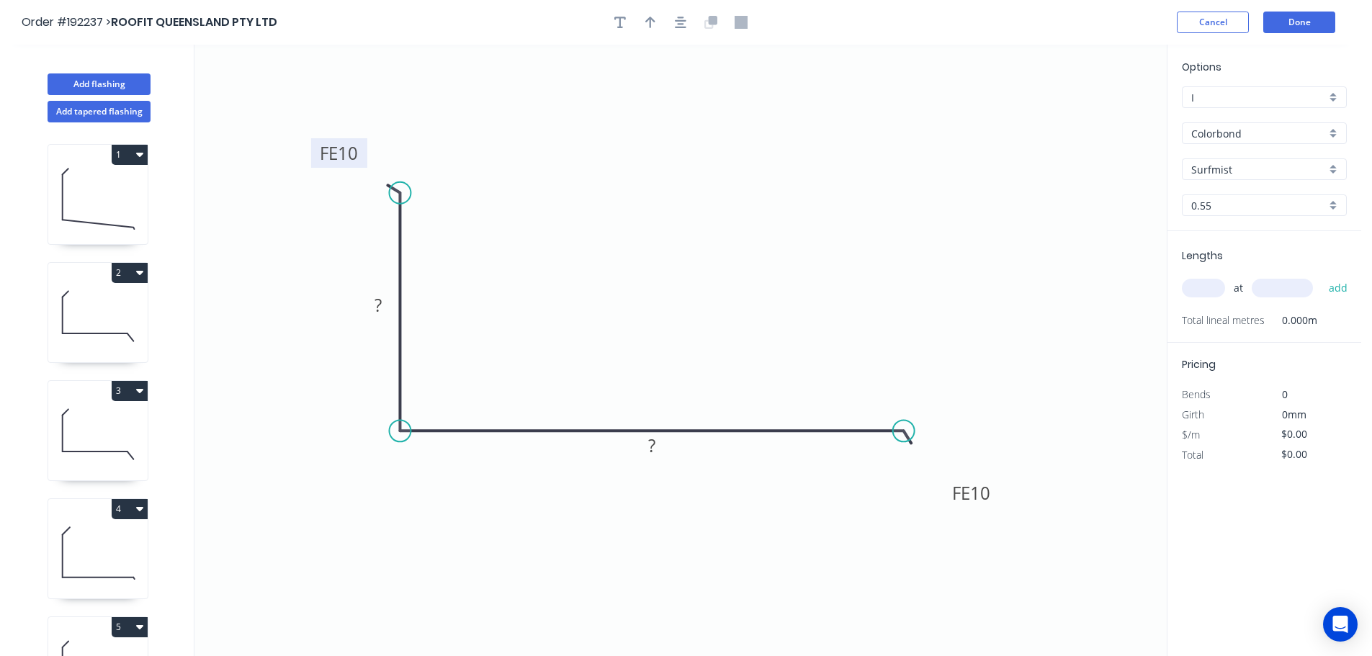
click at [315, 153] on rect at bounding box center [339, 153] width 56 height 30
click at [382, 305] on tspan "?" at bounding box center [377, 305] width 7 height 24
click at [482, 302] on icon "0 FE 10 40 FE 10 ?" at bounding box center [680, 350] width 972 height 611
click at [657, 444] on rect at bounding box center [651, 446] width 29 height 20
click at [751, 321] on icon "0 FE 10 40 FE 10 115" at bounding box center [680, 350] width 972 height 611
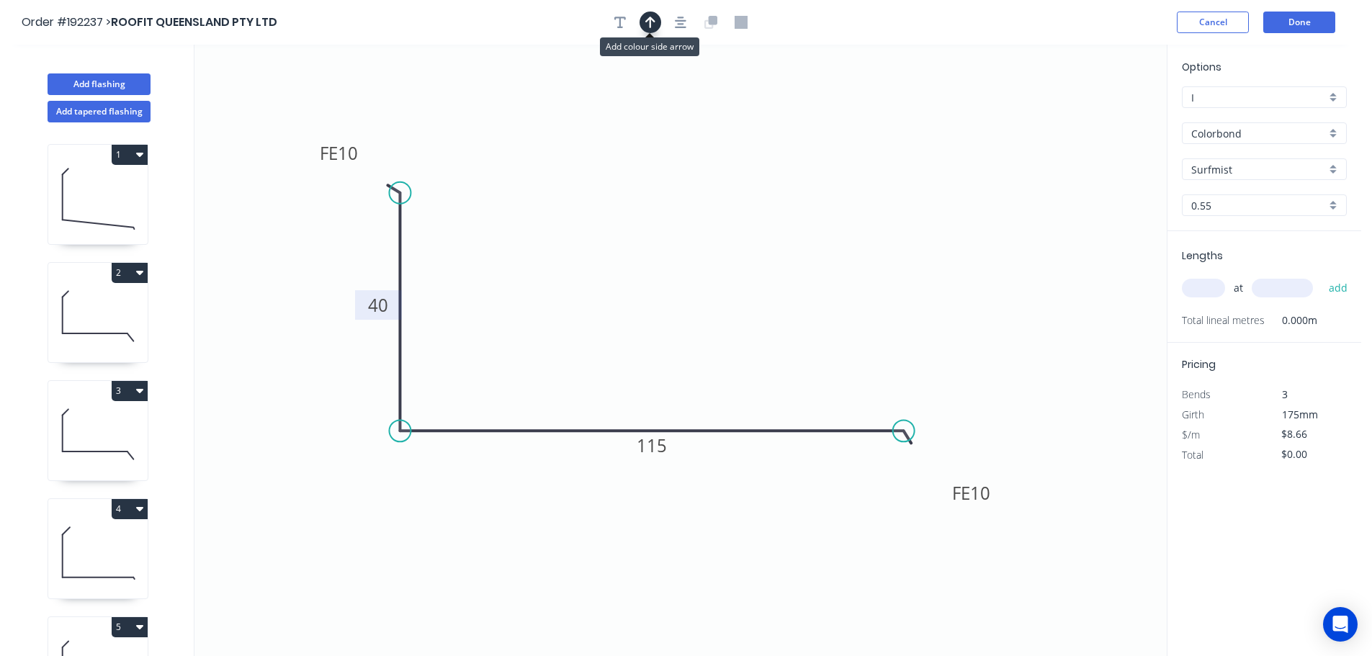
click at [645, 21] on button "button" at bounding box center [650, 23] width 22 height 22
drag, startPoint x: 1095, startPoint y: 112, endPoint x: 651, endPoint y: 249, distance: 465.1
click at [648, 249] on icon at bounding box center [650, 230] width 13 height 46
click at [1214, 287] on input "text" at bounding box center [1203, 288] width 43 height 19
click at [1284, 286] on input "text" at bounding box center [1282, 288] width 61 height 19
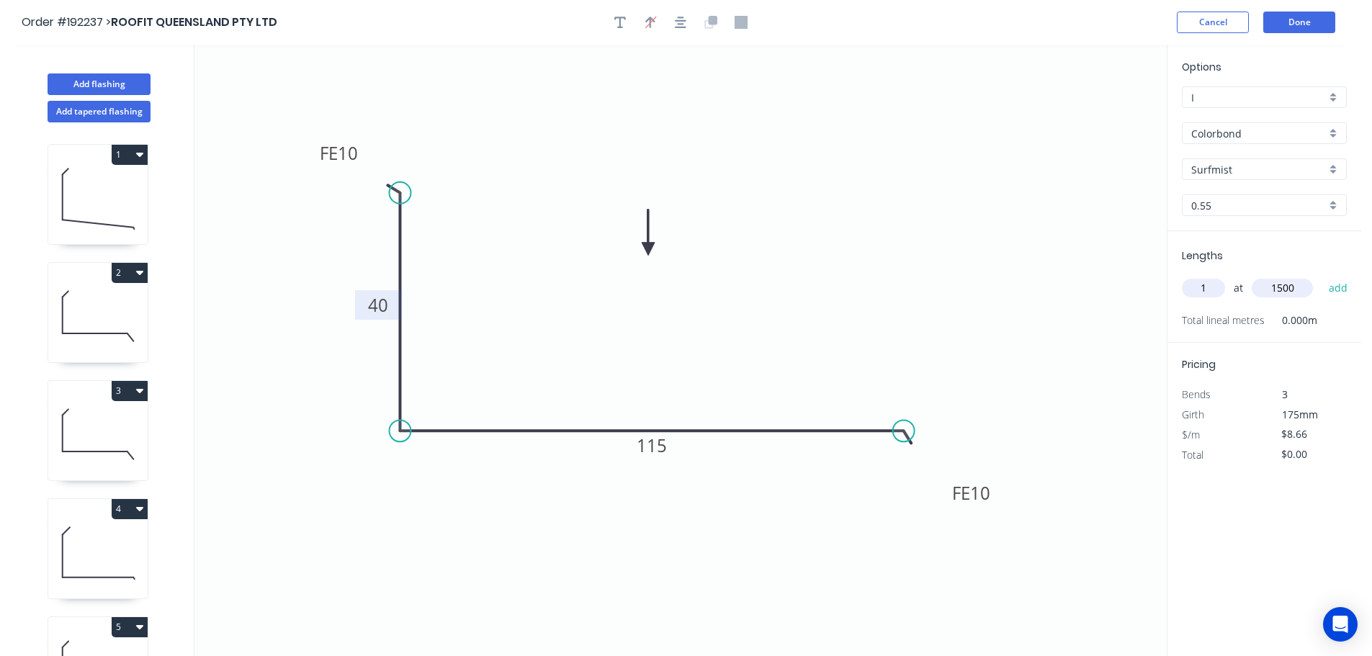
click at [1321, 276] on button "add" at bounding box center [1338, 288] width 34 height 24
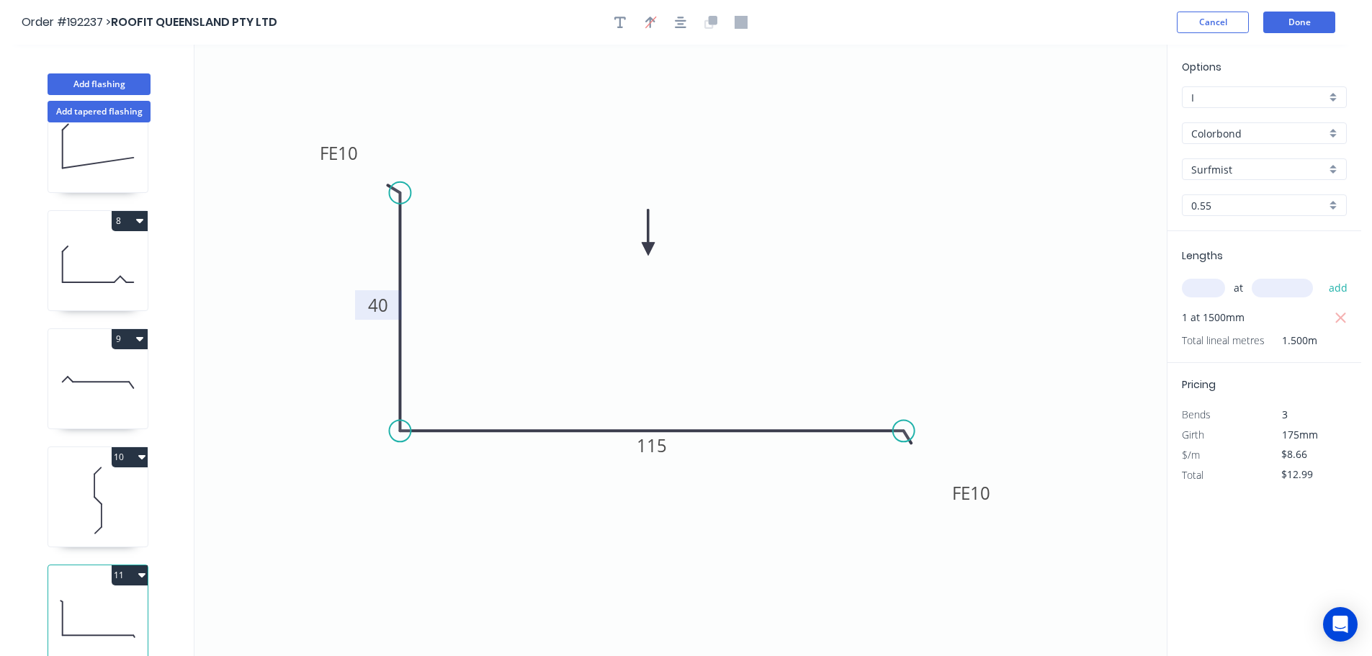
click at [133, 565] on button "11" at bounding box center [130, 575] width 36 height 20
click at [96, 602] on div "Duplicate" at bounding box center [79, 611] width 111 height 21
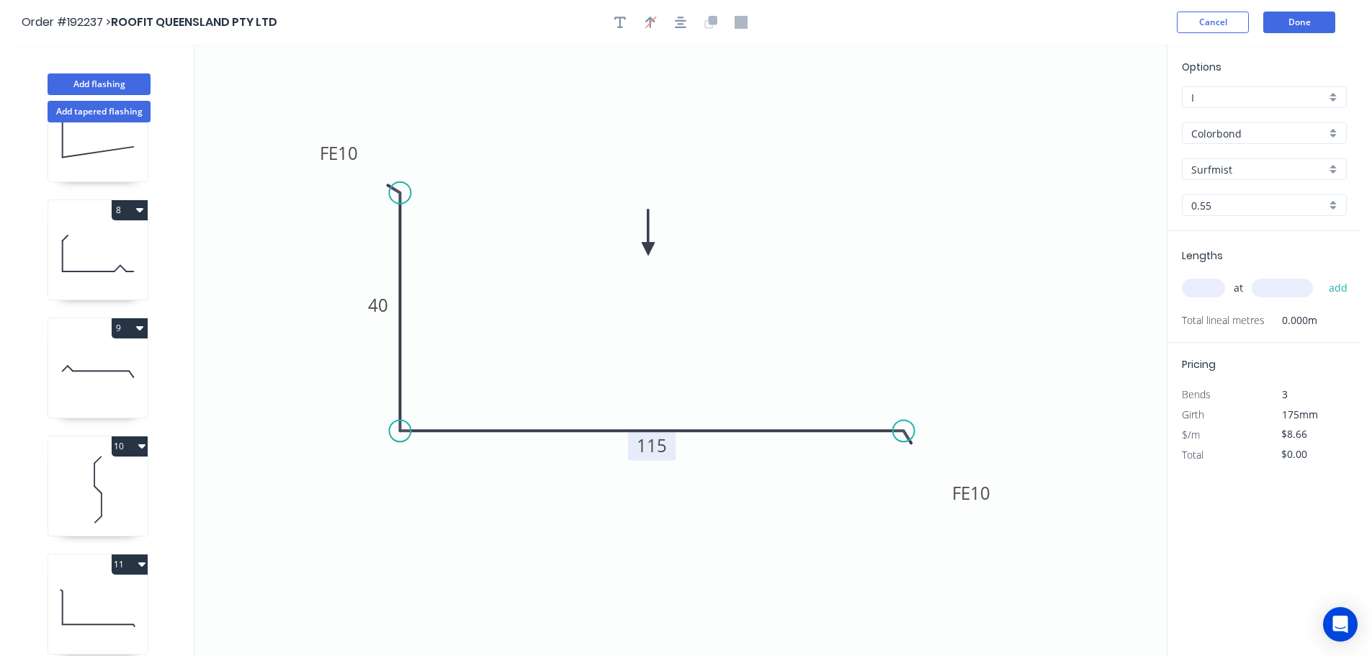
click at [653, 448] on tspan "115" at bounding box center [652, 446] width 30 height 24
click at [758, 328] on icon "0 FE 10 40 FE 10 130" at bounding box center [680, 350] width 972 height 611
click at [1208, 280] on input "text" at bounding box center [1203, 288] width 43 height 19
click at [1295, 288] on input "text" at bounding box center [1282, 288] width 61 height 19
click at [1321, 276] on button "add" at bounding box center [1338, 288] width 34 height 24
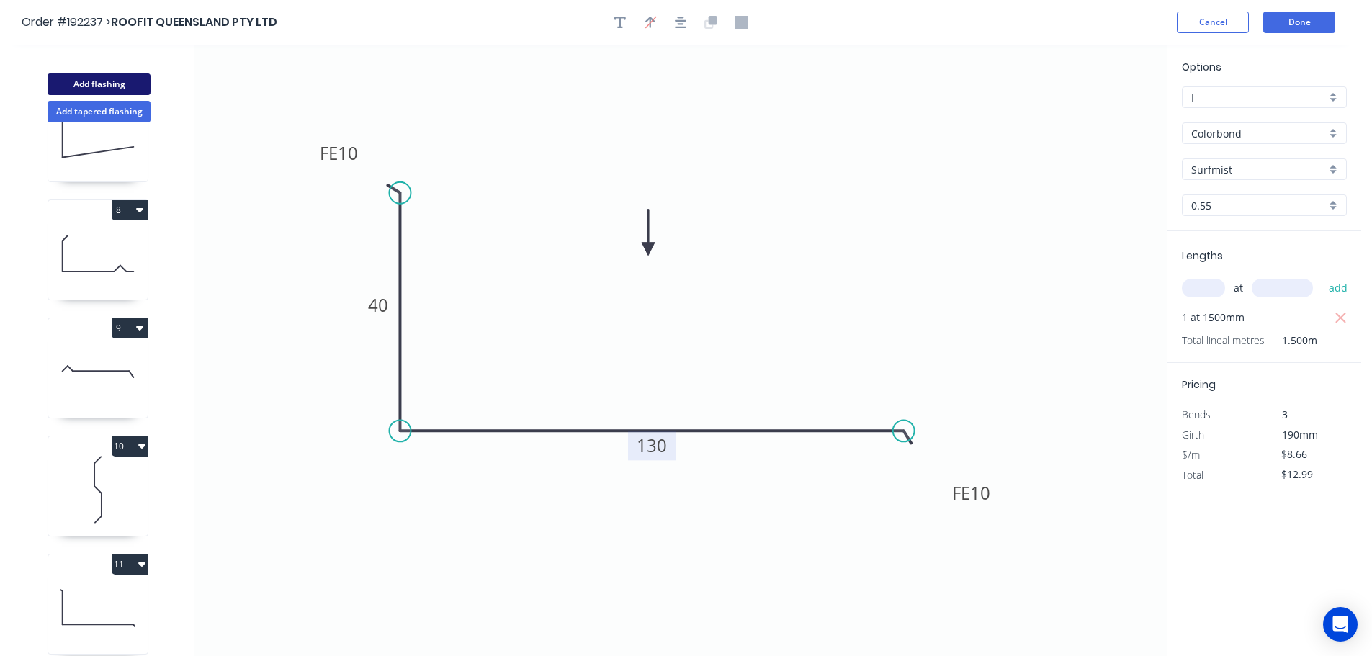
click at [113, 76] on button "Add flashing" at bounding box center [99, 84] width 103 height 22
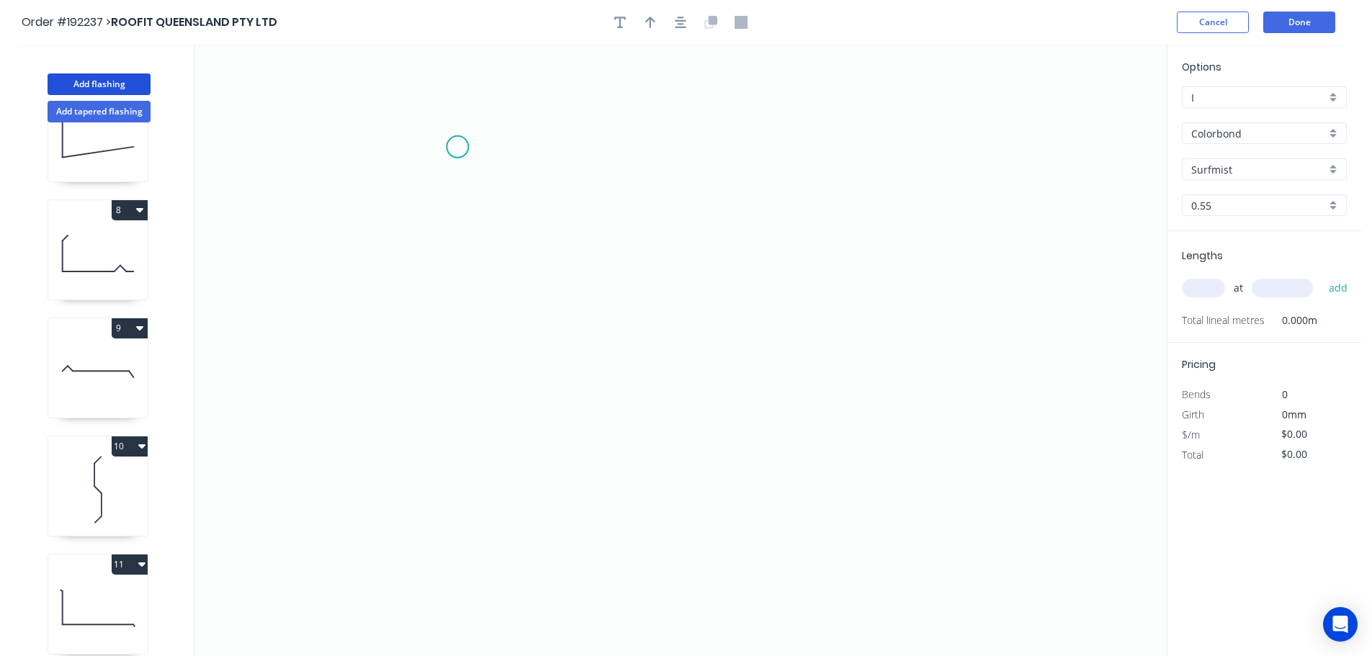
click at [457, 147] on icon "0" at bounding box center [680, 350] width 972 height 611
click at [415, 193] on icon "0" at bounding box center [680, 350] width 972 height 611
click at [410, 498] on icon "0 ?" at bounding box center [680, 350] width 972 height 611
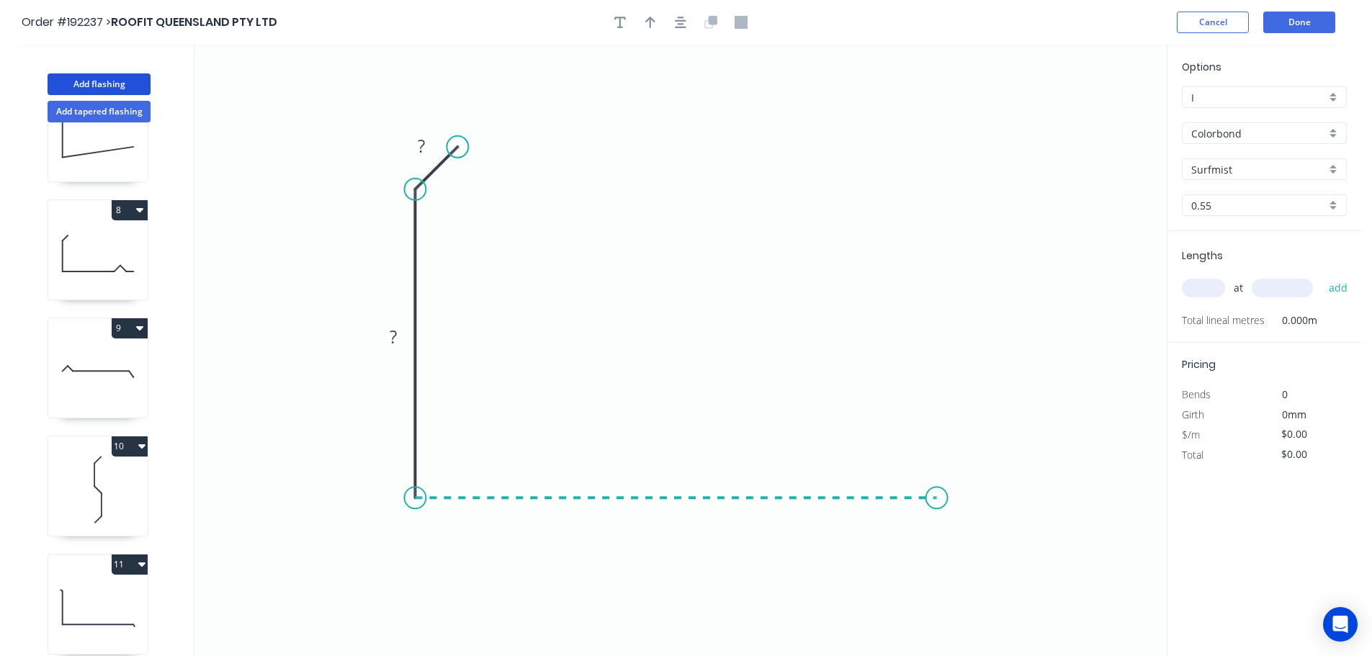
click at [937, 493] on icon "0 ? ?" at bounding box center [680, 350] width 972 height 611
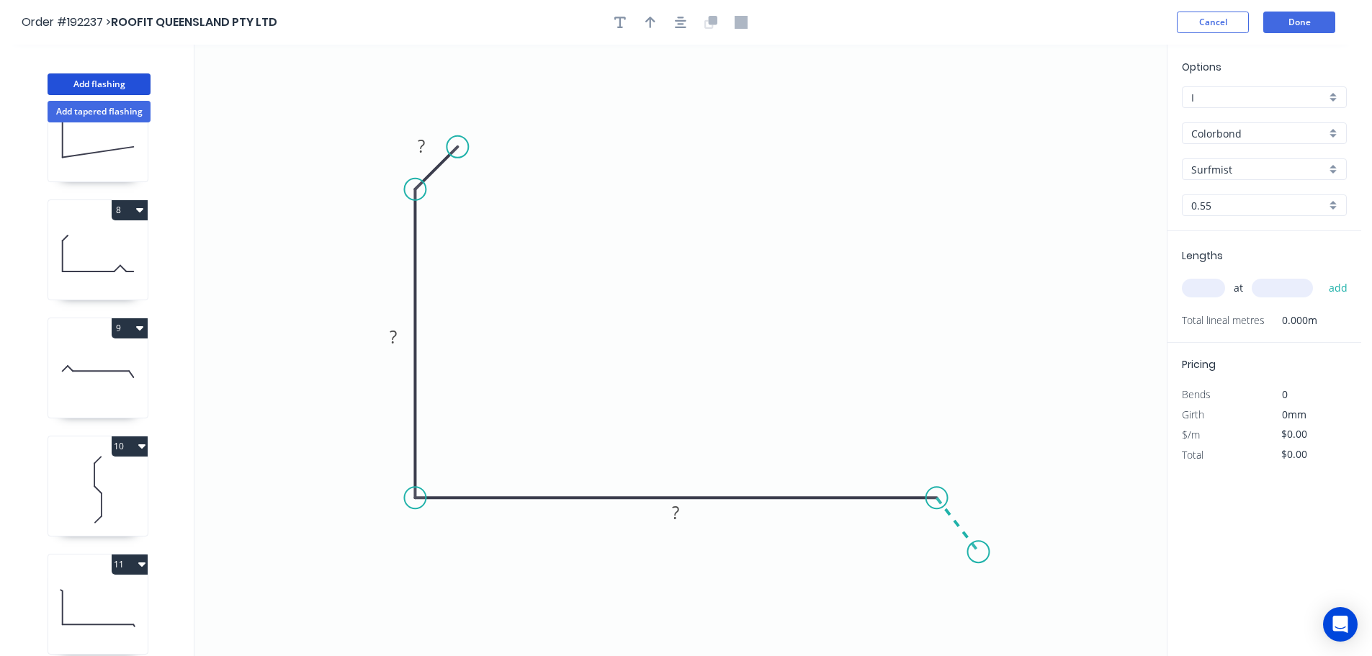
click at [979, 552] on icon "0 ? ? ?" at bounding box center [680, 350] width 972 height 611
click at [979, 552] on circle at bounding box center [979, 552] width 22 height 22
click at [948, 578] on div "Hide angle" at bounding box center [994, 577] width 145 height 30
click at [440, 238] on div "Show angle" at bounding box center [492, 238] width 145 height 30
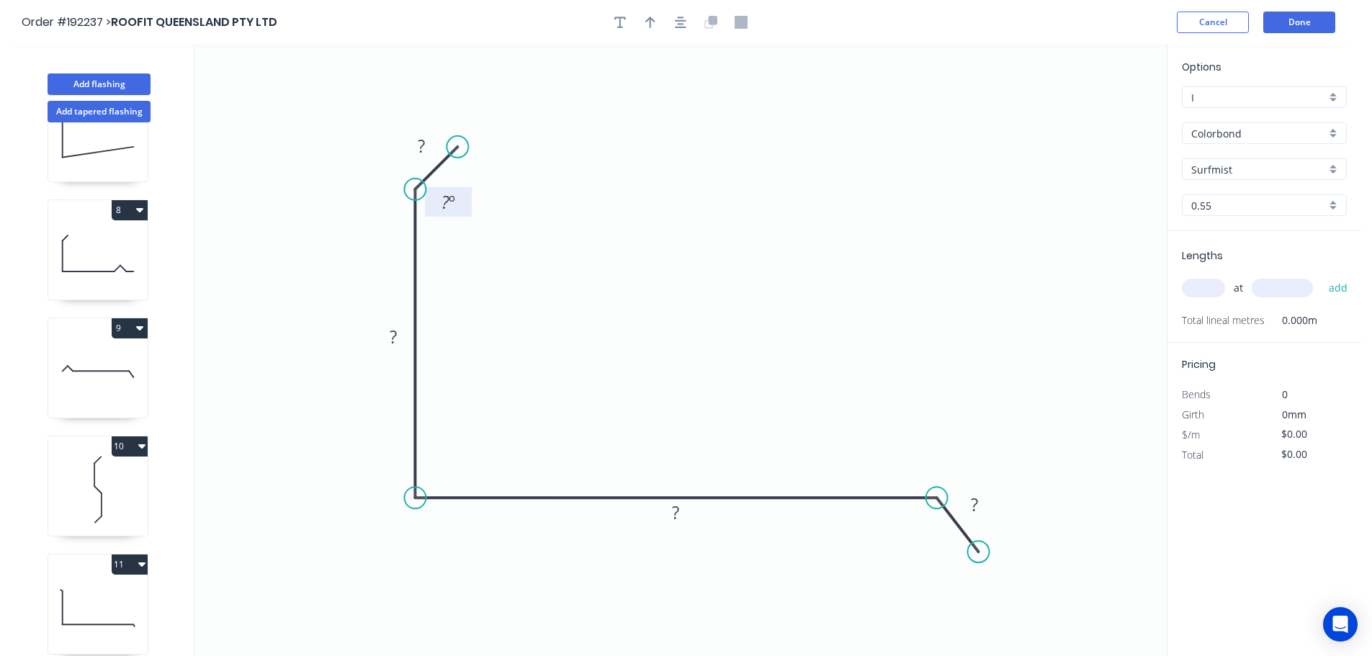
click at [451, 197] on tspan "º" at bounding box center [452, 202] width 6 height 24
click at [565, 215] on icon "0 ? ? ? ? 135 º" at bounding box center [680, 350] width 972 height 611
click at [423, 141] on tspan "?" at bounding box center [421, 146] width 7 height 24
click at [573, 182] on icon "0 10 ? ? ? 135 º" at bounding box center [680, 350] width 972 height 611
click at [397, 336] on tspan "?" at bounding box center [393, 337] width 7 height 24
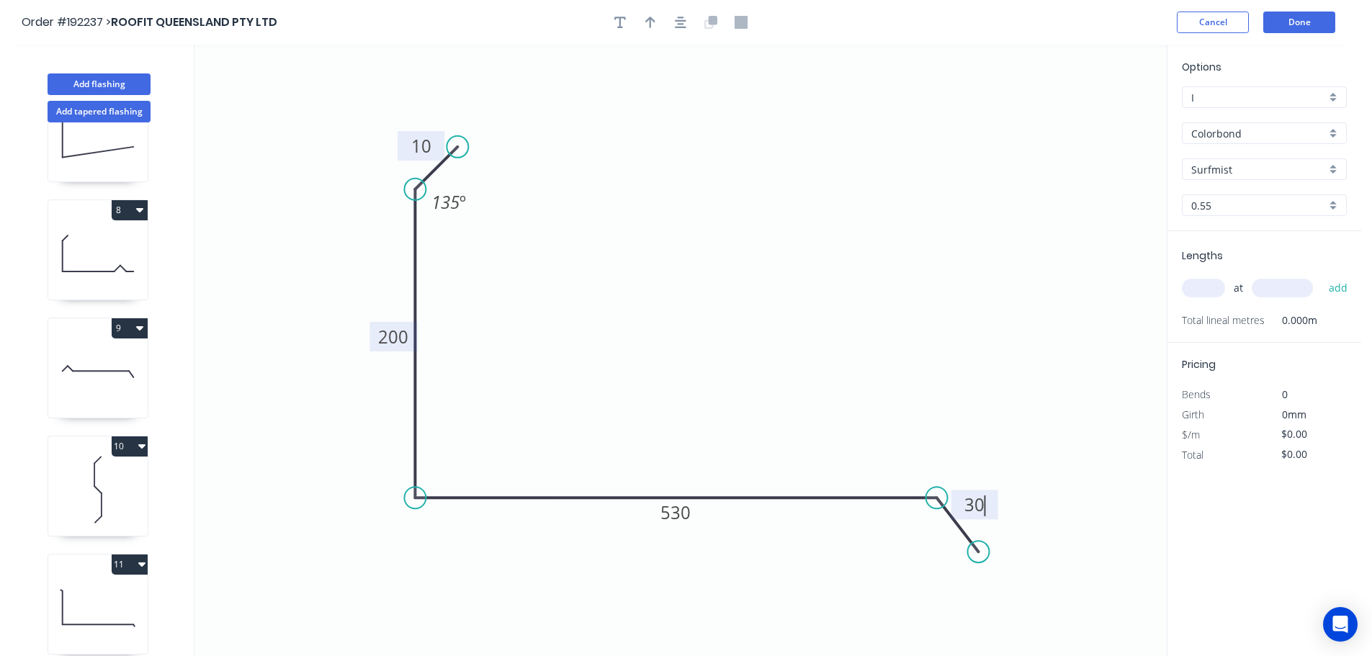
click at [796, 280] on icon "0 10 200 530 30 135 º" at bounding box center [680, 350] width 972 height 611
click at [652, 22] on icon "button" at bounding box center [650, 22] width 10 height 13
drag, startPoint x: 1094, startPoint y: 114, endPoint x: 685, endPoint y: 282, distance: 442.4
click at [670, 271] on icon at bounding box center [669, 249] width 13 height 46
click at [405, 340] on tspan "200" at bounding box center [393, 337] width 30 height 24
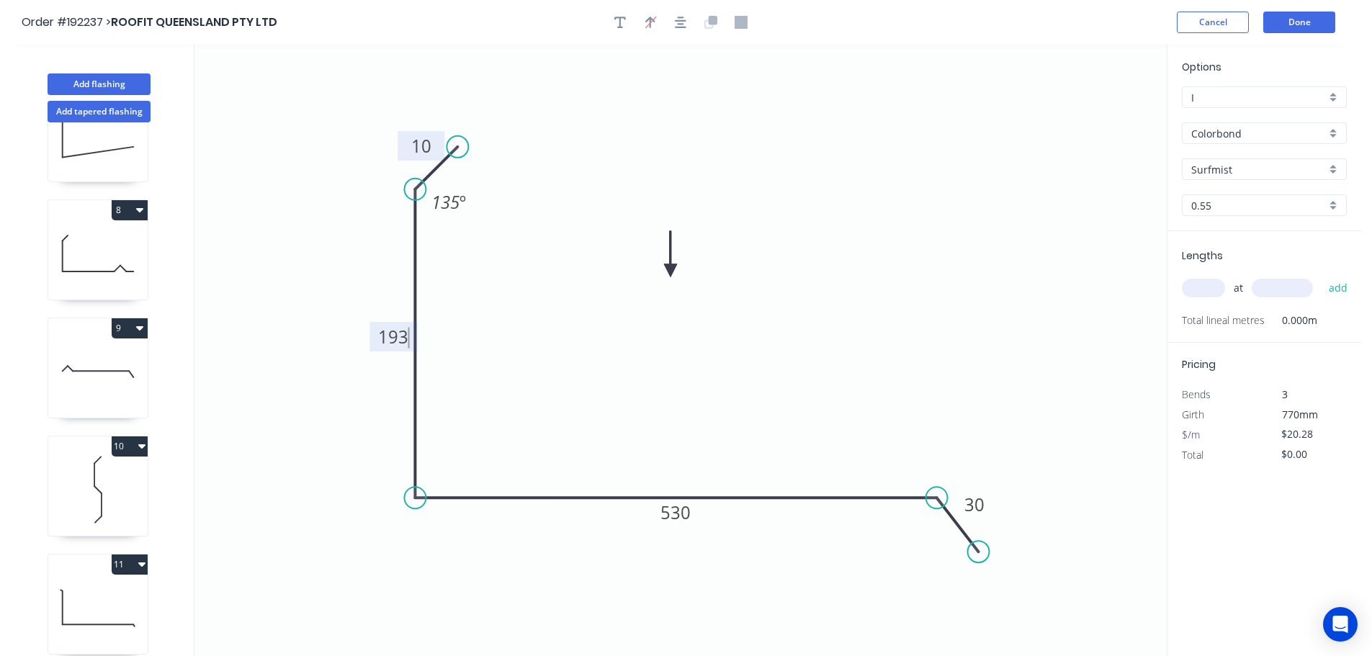
click at [506, 351] on icon "0 10 193 530 30 135 º" at bounding box center [680, 350] width 972 height 611
click at [1213, 289] on input "text" at bounding box center [1203, 288] width 43 height 19
click at [1280, 288] on input "text" at bounding box center [1282, 288] width 61 height 19
click at [1321, 276] on button "add" at bounding box center [1338, 288] width 34 height 24
click at [1280, 288] on input "text" at bounding box center [1282, 288] width 61 height 19
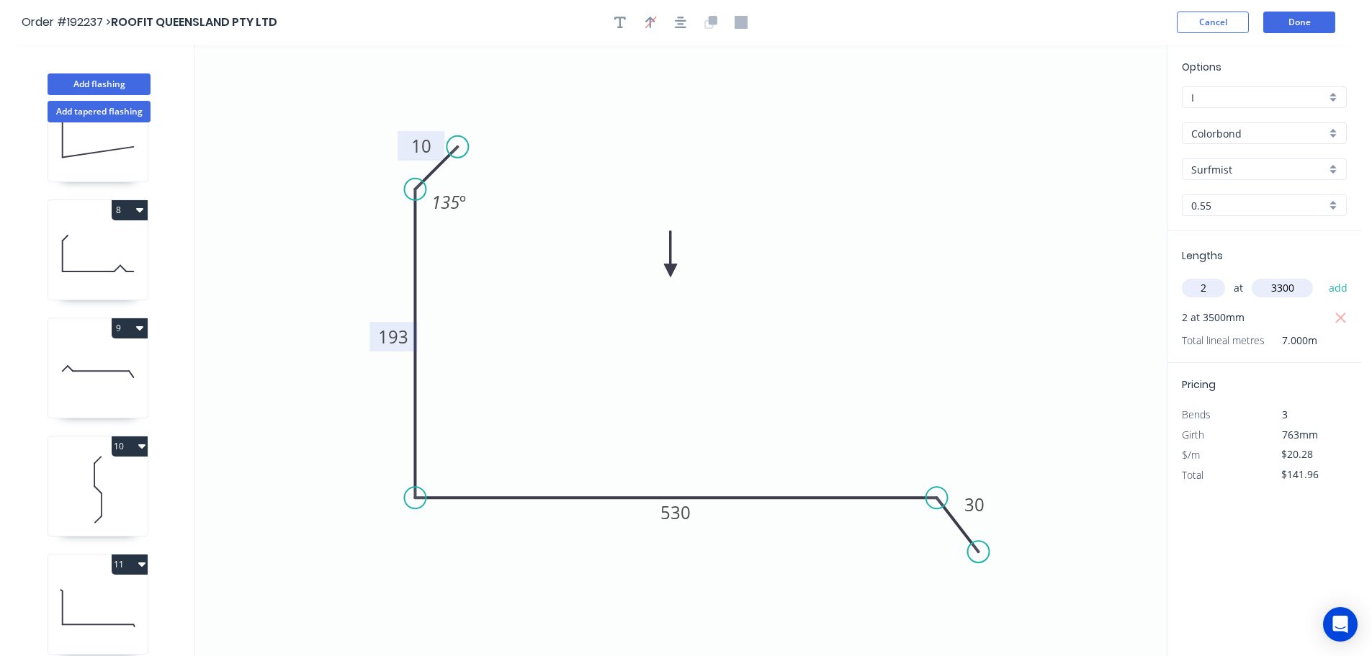
click at [1321, 276] on button "add" at bounding box center [1338, 288] width 34 height 24
click at [86, 78] on button "Add flashing" at bounding box center [99, 84] width 103 height 22
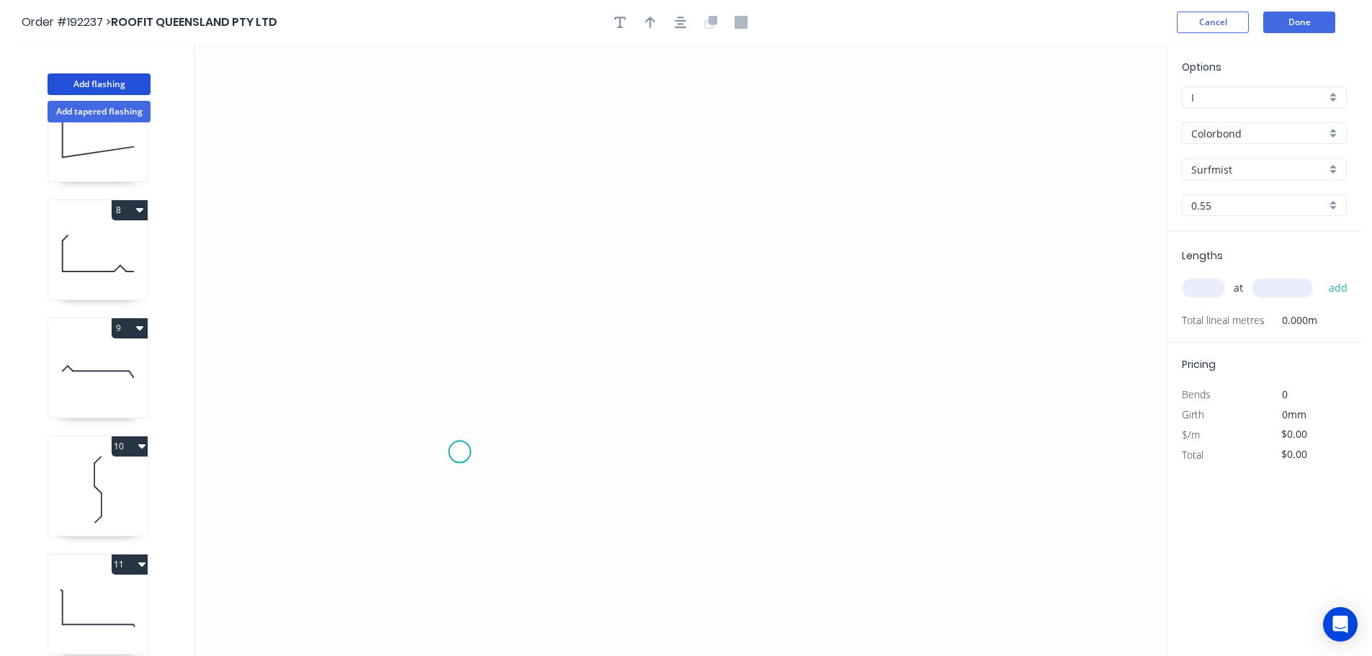
click at [459, 452] on icon "0" at bounding box center [680, 350] width 972 height 611
click at [398, 513] on icon "0" at bounding box center [680, 350] width 972 height 611
click at [418, 202] on icon "0 ?" at bounding box center [680, 350] width 972 height 611
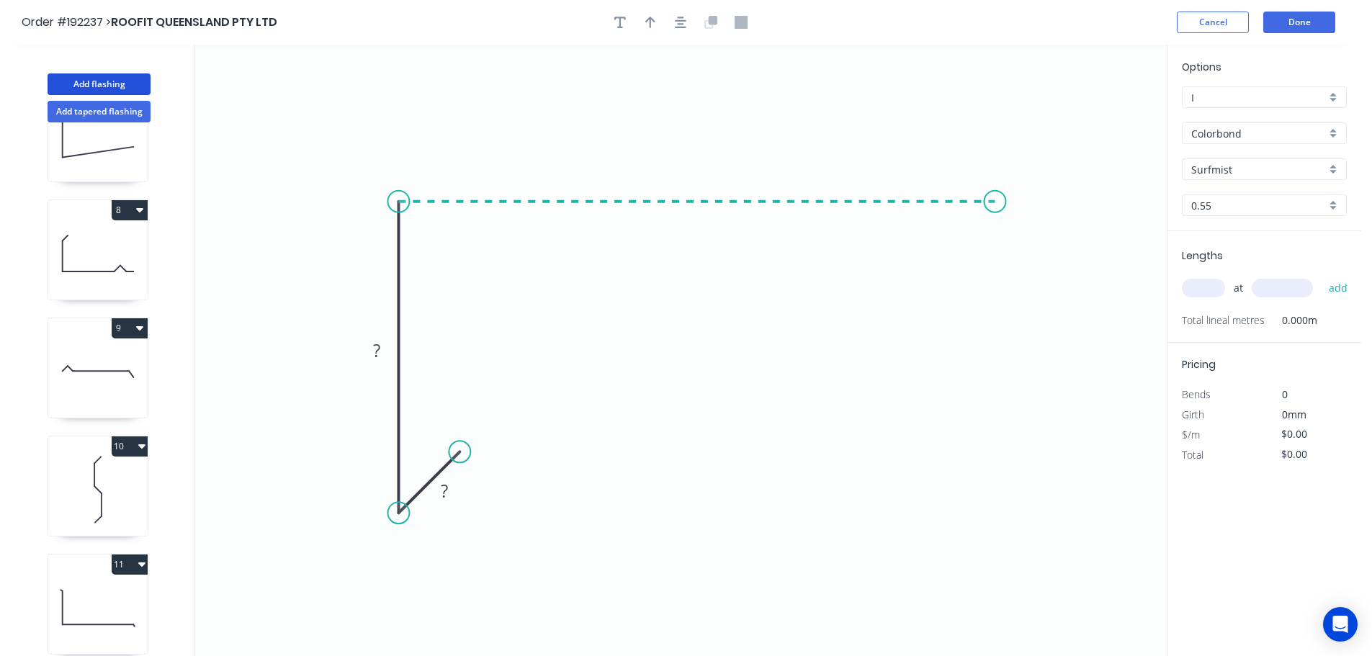
click at [995, 192] on icon "0 ? ?" at bounding box center [680, 350] width 972 height 611
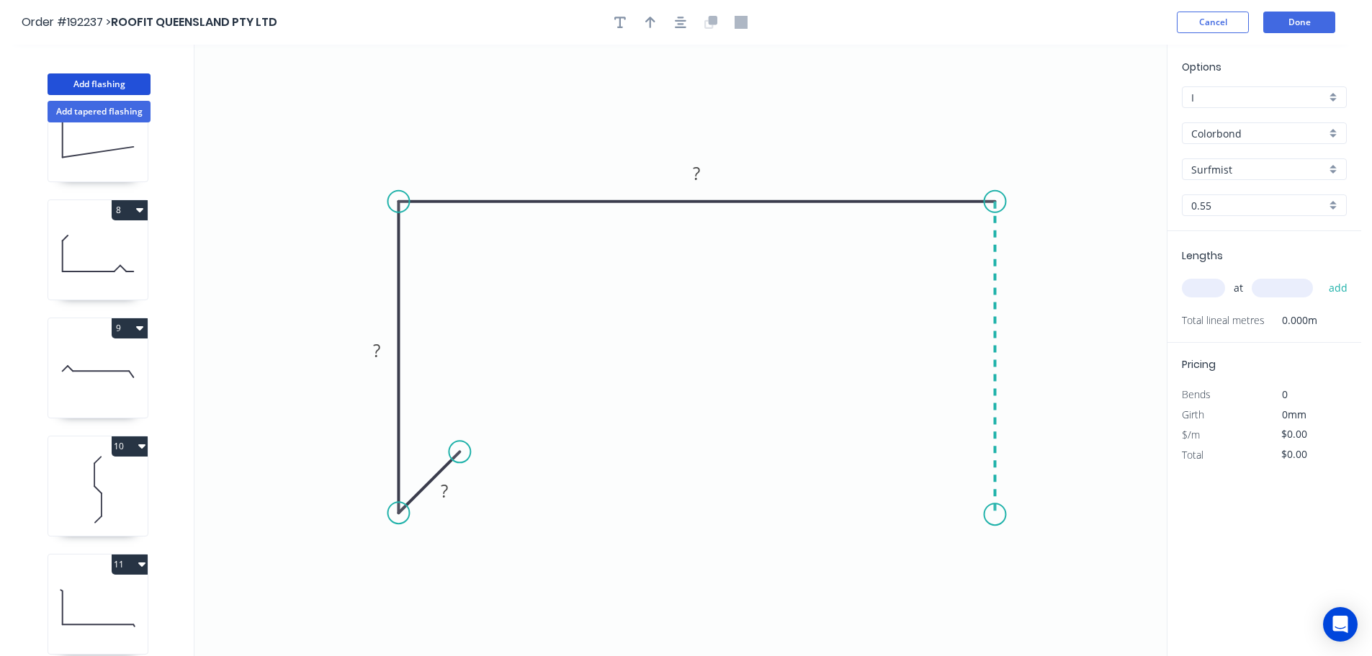
click at [996, 515] on icon "0 ? ? ?" at bounding box center [680, 350] width 972 height 611
click at [933, 454] on icon "0 ? ? ? ?" at bounding box center [680, 350] width 972 height 611
click at [933, 454] on circle at bounding box center [933, 452] width 22 height 22
click at [445, 493] on tspan "?" at bounding box center [444, 491] width 7 height 24
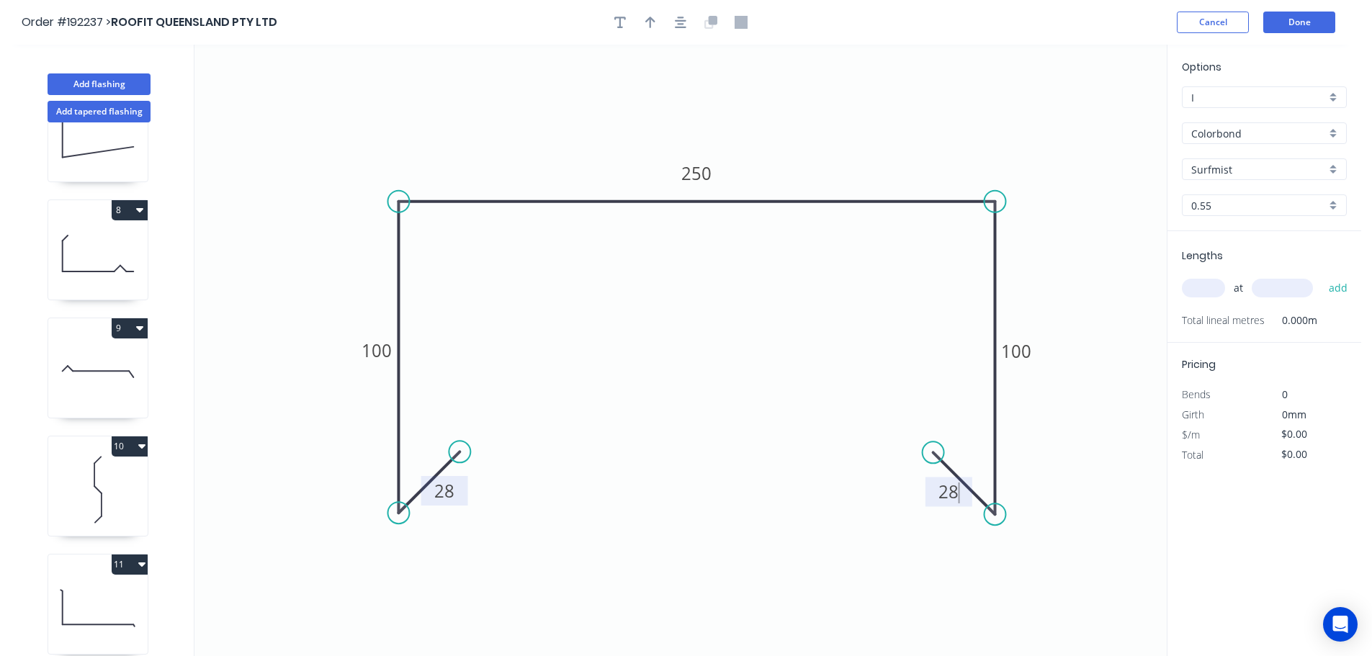
drag, startPoint x: 771, startPoint y: 439, endPoint x: 771, endPoint y: 432, distance: 7.2
click at [771, 439] on icon "0 28 100 250 100 28" at bounding box center [680, 350] width 972 height 611
click at [647, 18] on icon "button" at bounding box center [650, 22] width 10 height 13
drag, startPoint x: 1090, startPoint y: 115, endPoint x: 829, endPoint y: 144, distance: 263.0
click at [829, 144] on icon at bounding box center [828, 127] width 13 height 46
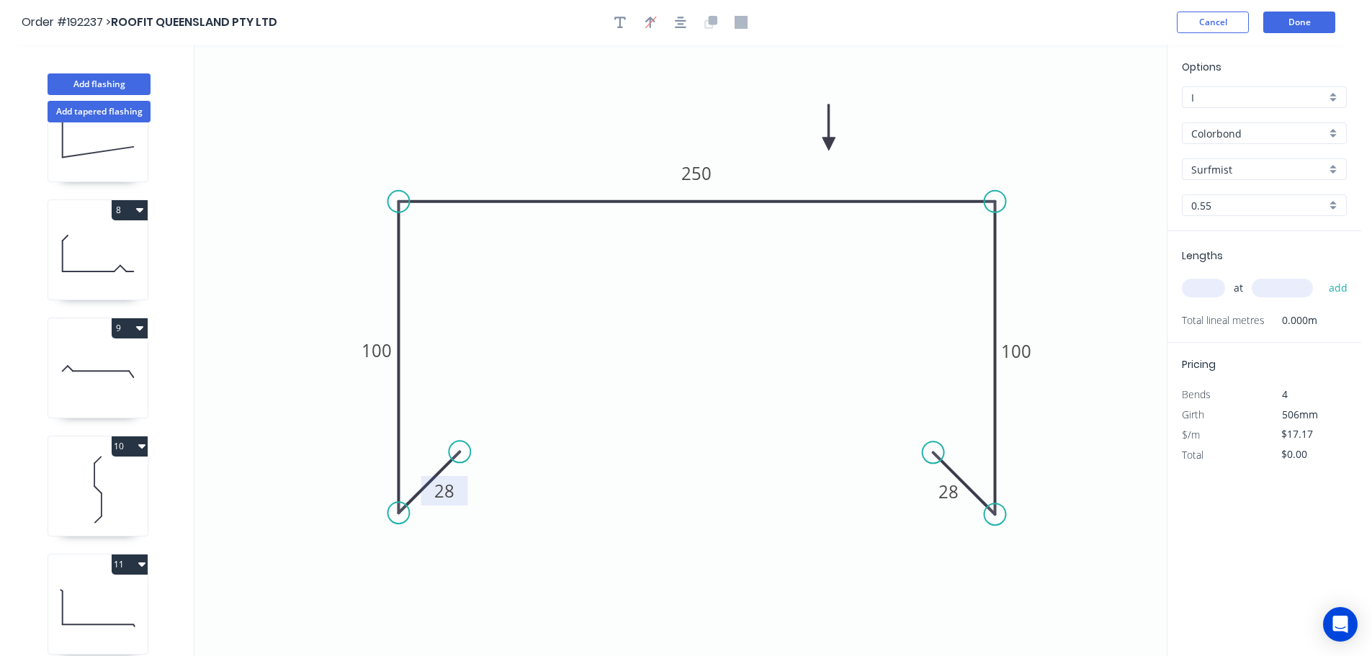
click at [1213, 284] on input "text" at bounding box center [1203, 288] width 43 height 19
click at [1321, 276] on button "add" at bounding box center [1338, 288] width 34 height 24
click at [102, 81] on button "Add flashing" at bounding box center [99, 84] width 103 height 22
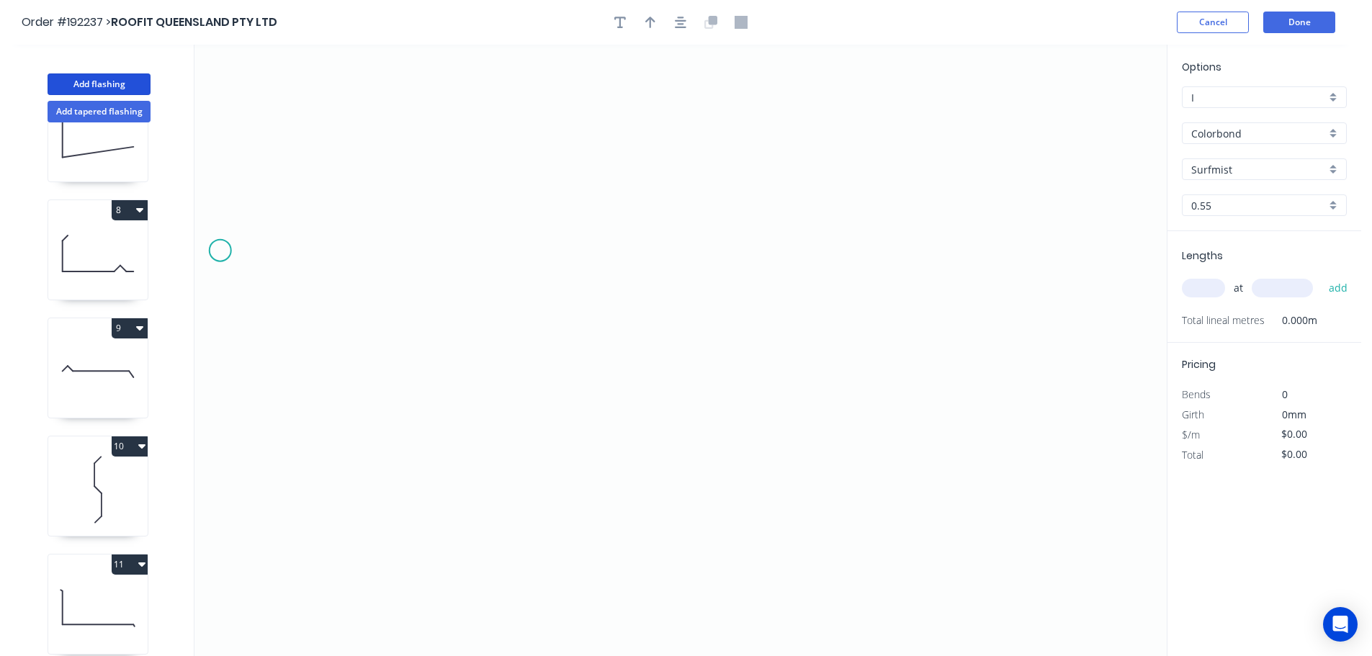
click at [220, 251] on icon "0" at bounding box center [680, 350] width 972 height 611
click at [284, 325] on icon "0" at bounding box center [680, 350] width 972 height 611
click at [593, 331] on icon "0 ?" at bounding box center [680, 350] width 972 height 611
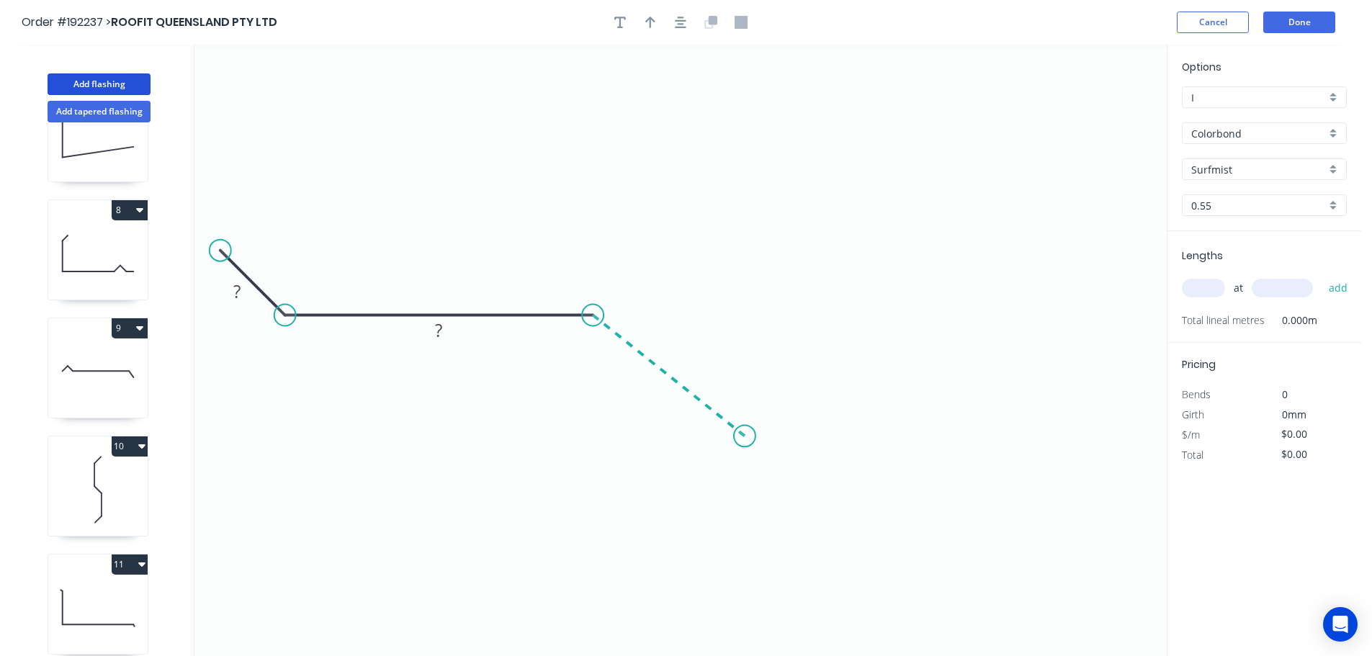
click at [745, 436] on icon "0 ? ?" at bounding box center [680, 350] width 972 height 611
click at [1034, 428] on icon "0 ? ? ? ? º" at bounding box center [680, 350] width 972 height 611
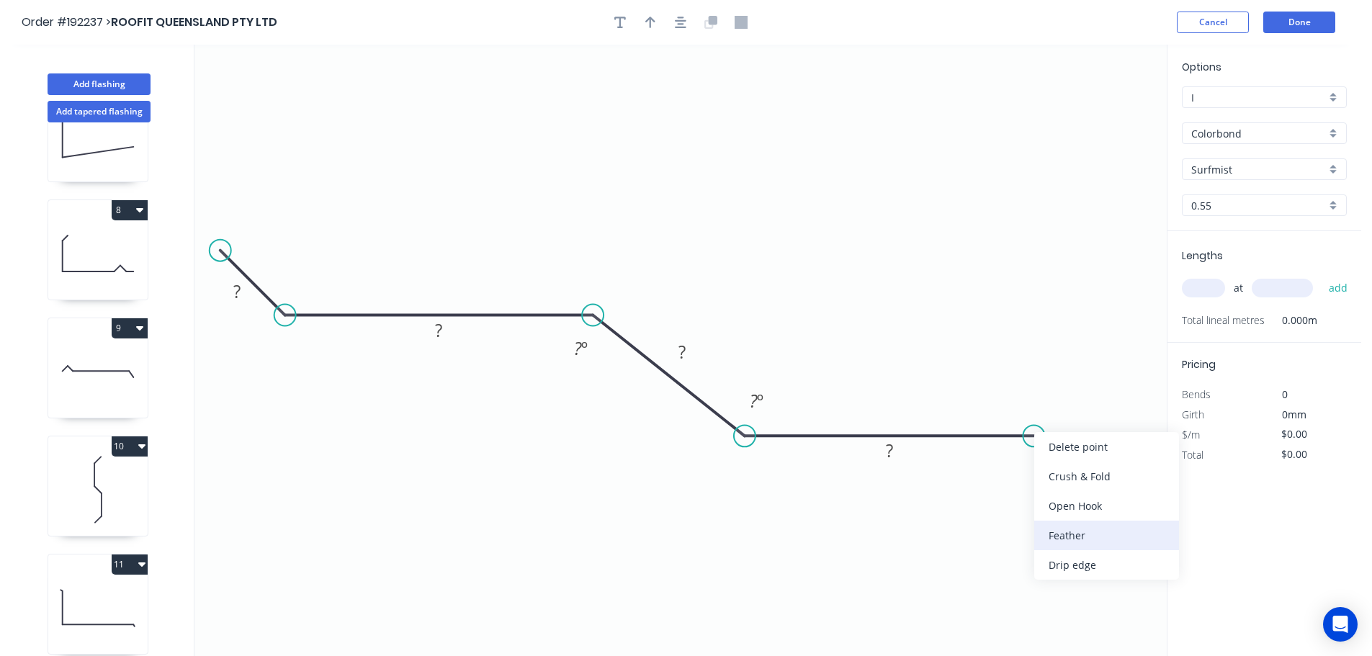
click at [1082, 532] on div "Feather" at bounding box center [1106, 536] width 145 height 30
click at [1066, 475] on div "Flip bend" at bounding box center [1108, 480] width 145 height 30
click at [1030, 401] on tspan "15" at bounding box center [1024, 399] width 20 height 24
click at [1038, 336] on icon "0 ? ? ? FE 10 ? ? º ? º" at bounding box center [680, 350] width 972 height 611
drag, startPoint x: 1036, startPoint y: 398, endPoint x: 1102, endPoint y: 386, distance: 66.5
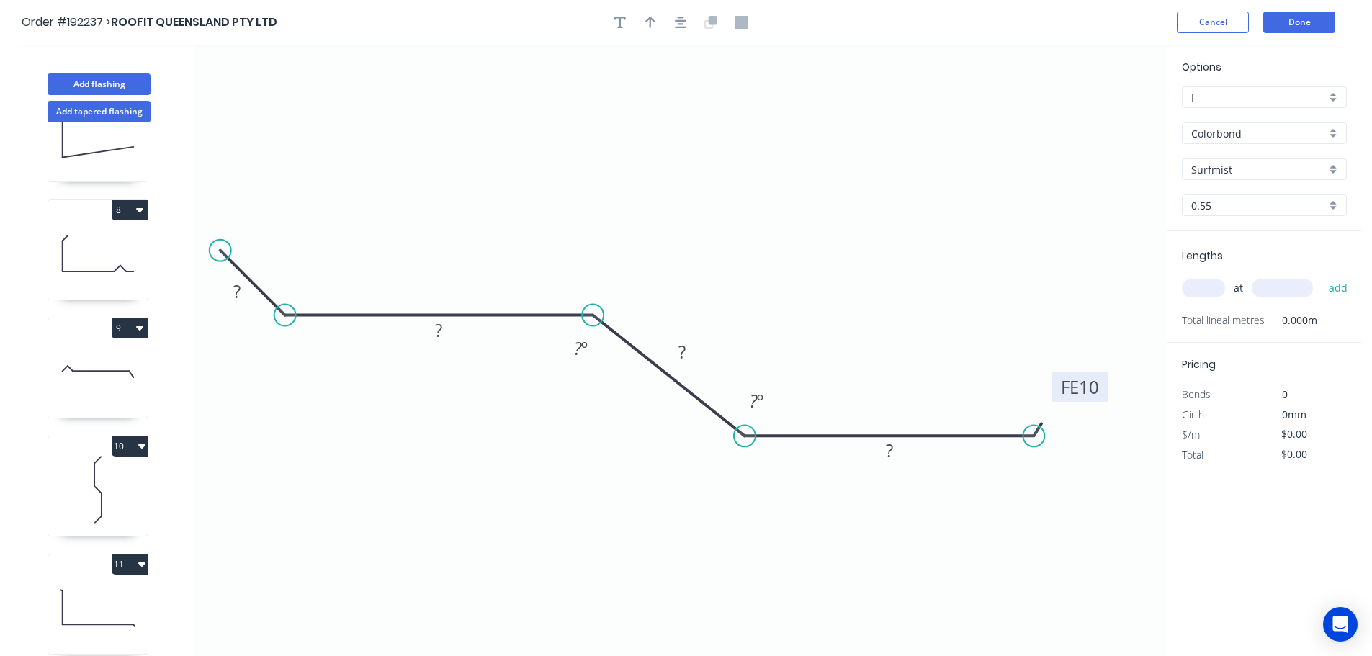
click at [1102, 386] on rect at bounding box center [1079, 387] width 56 height 30
drag, startPoint x: 248, startPoint y: 340, endPoint x: 249, endPoint y: 320, distance: 20.2
click at [250, 340] on div "Feather" at bounding box center [291, 353] width 145 height 30
click at [267, 228] on tspan "15" at bounding box center [264, 235] width 20 height 24
click at [441, 168] on icon "0 FE 10 ? ? ? FE 10 ? ? º ? º" at bounding box center [680, 350] width 972 height 611
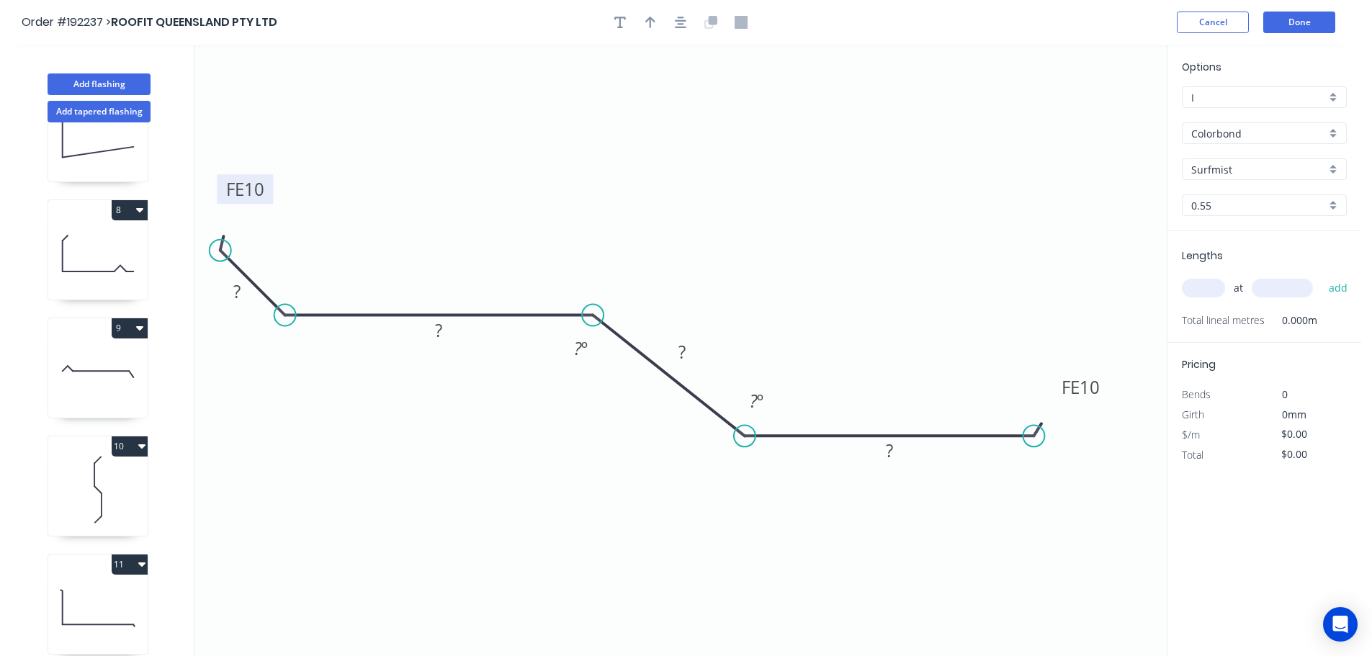
drag, startPoint x: 280, startPoint y: 237, endPoint x: 270, endPoint y: 191, distance: 47.2
click at [270, 191] on rect at bounding box center [245, 189] width 56 height 30
click at [242, 296] on rect at bounding box center [237, 292] width 29 height 20
click at [318, 357] on div "Show angle" at bounding box center [359, 358] width 145 height 30
click at [302, 279] on tspan "º" at bounding box center [302, 281] width 6 height 24
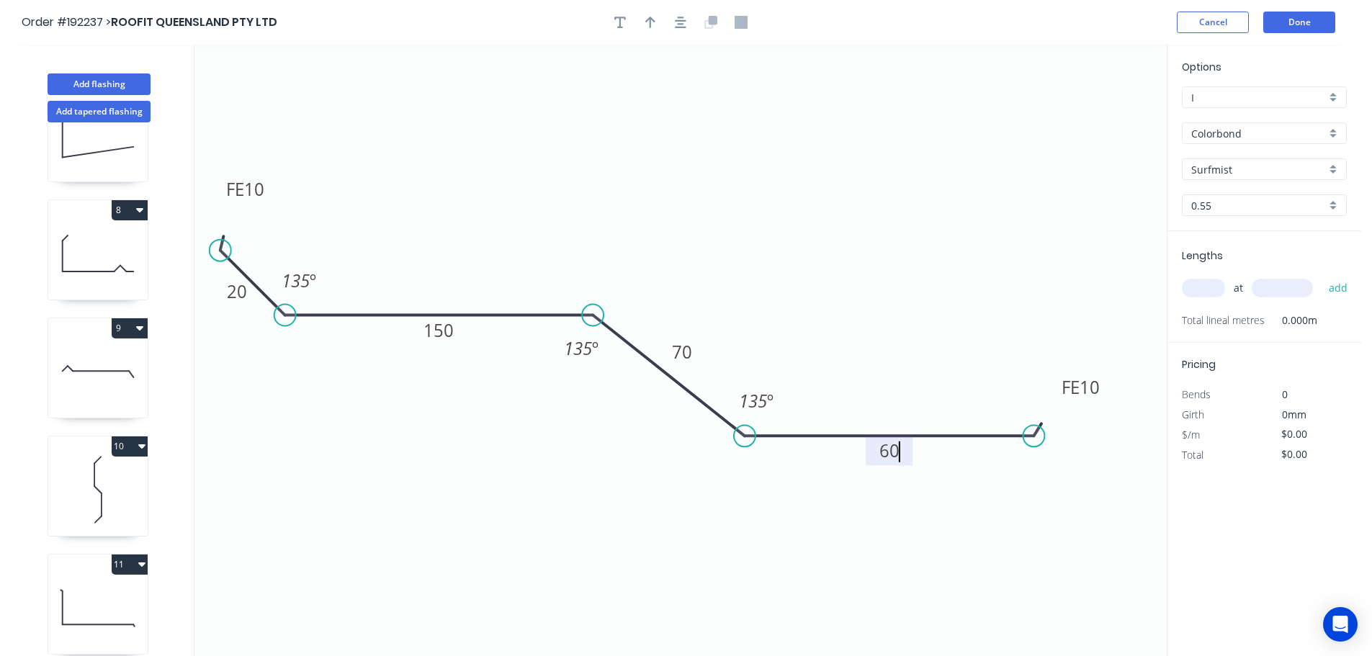
click at [634, 193] on icon "0 FE 10 20 150 70 FE 10 60 135 º 135 º 135 º" at bounding box center [680, 350] width 972 height 611
click at [648, 19] on icon "button" at bounding box center [650, 23] width 10 height 12
drag, startPoint x: 1095, startPoint y: 118, endPoint x: 460, endPoint y: 461, distance: 721.1
click at [460, 461] on icon at bounding box center [460, 443] width 13 height 46
click at [460, 461] on icon at bounding box center [460, 444] width 13 height 46
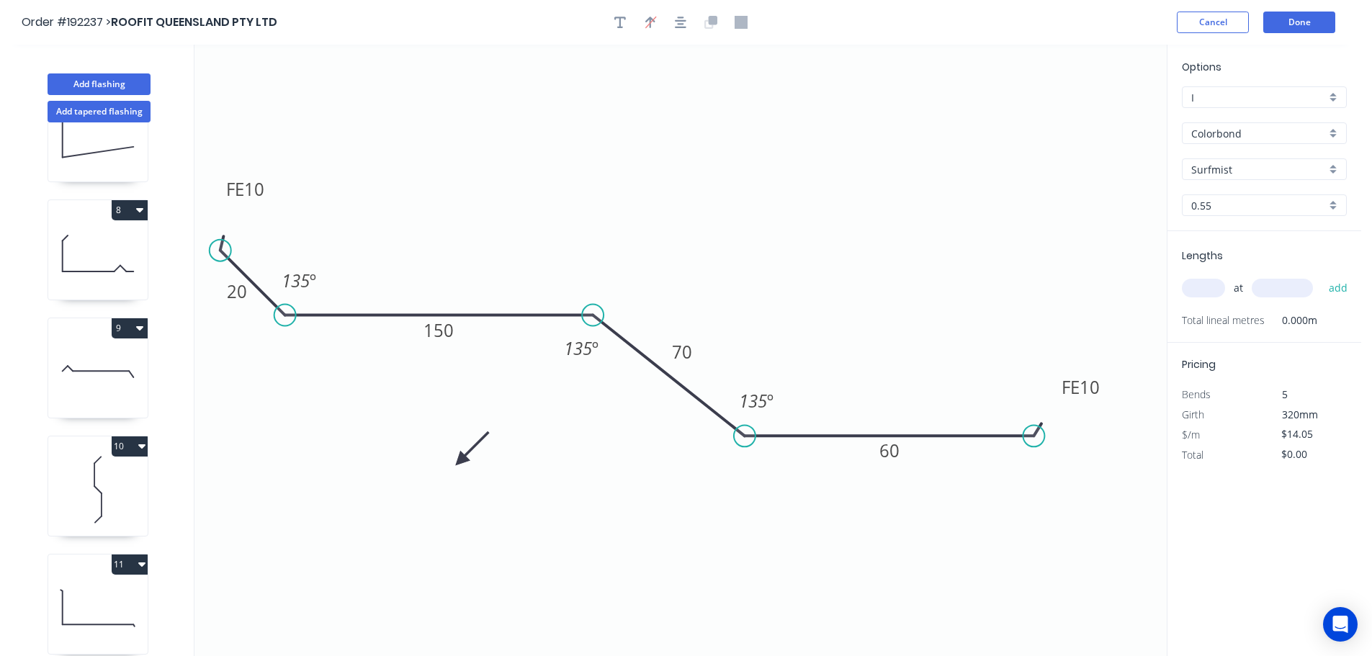
click at [460, 461] on icon at bounding box center [473, 449] width 42 height 42
click at [460, 461] on icon at bounding box center [477, 460] width 46 height 13
click at [460, 461] on icon at bounding box center [473, 473] width 42 height 42
click at [460, 461] on icon at bounding box center [460, 477] width 13 height 46
click at [1205, 289] on input "text" at bounding box center [1203, 288] width 43 height 19
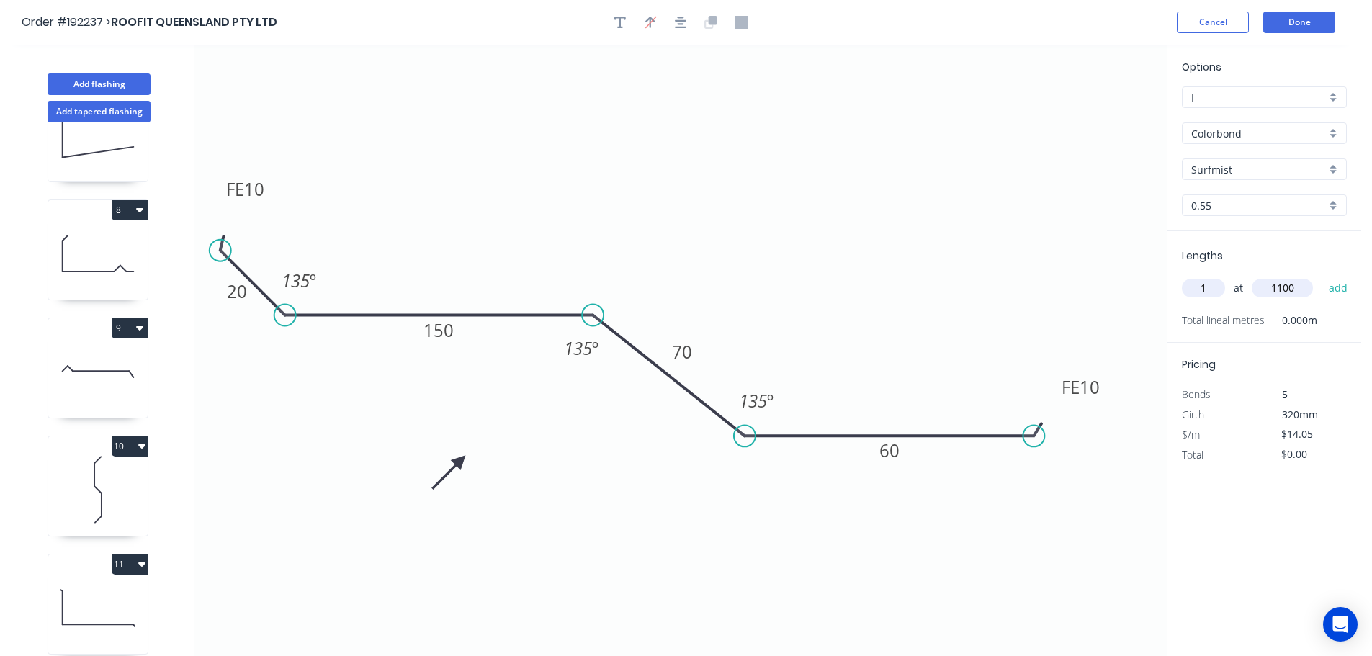
click at [1321, 276] on button "add" at bounding box center [1338, 288] width 34 height 24
drag, startPoint x: 84, startPoint y: 84, endPoint x: 102, endPoint y: 90, distance: 19.6
click at [85, 84] on button "Add flashing" at bounding box center [99, 84] width 103 height 22
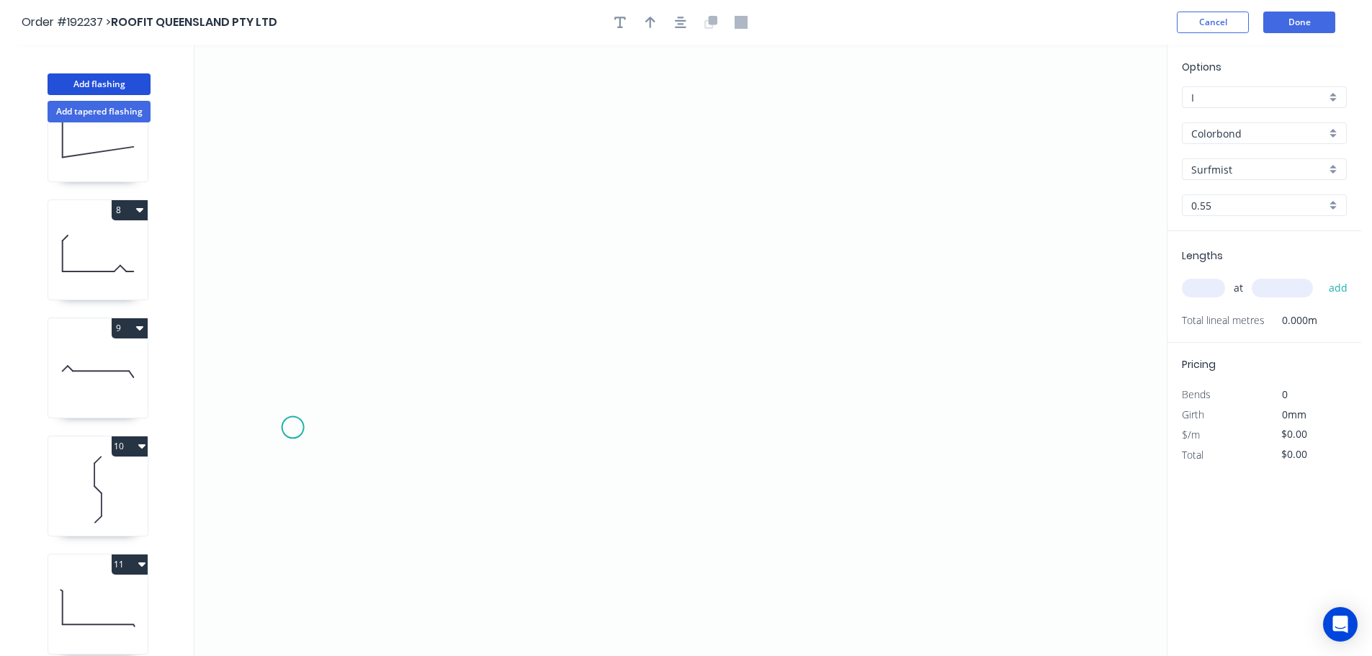
click at [292, 428] on icon "0" at bounding box center [680, 350] width 972 height 611
click at [337, 348] on icon at bounding box center [315, 388] width 45 height 80
click at [1000, 359] on icon "0 ?" at bounding box center [680, 350] width 972 height 611
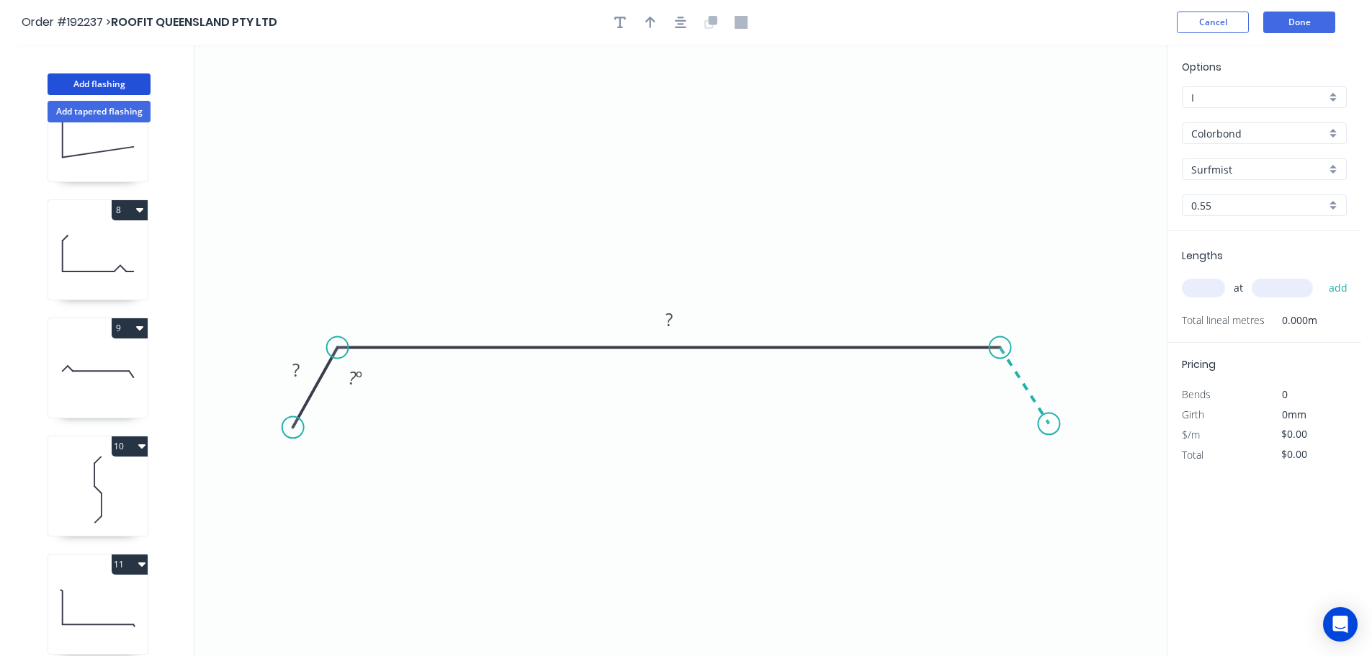
click at [1049, 425] on icon "0 ? ? ? º" at bounding box center [680, 350] width 972 height 611
click at [1049, 425] on circle at bounding box center [1049, 424] width 22 height 22
click at [1052, 429] on circle at bounding box center [1052, 429] width 22 height 22
click at [390, 426] on div "Hide angle" at bounding box center [429, 429] width 145 height 30
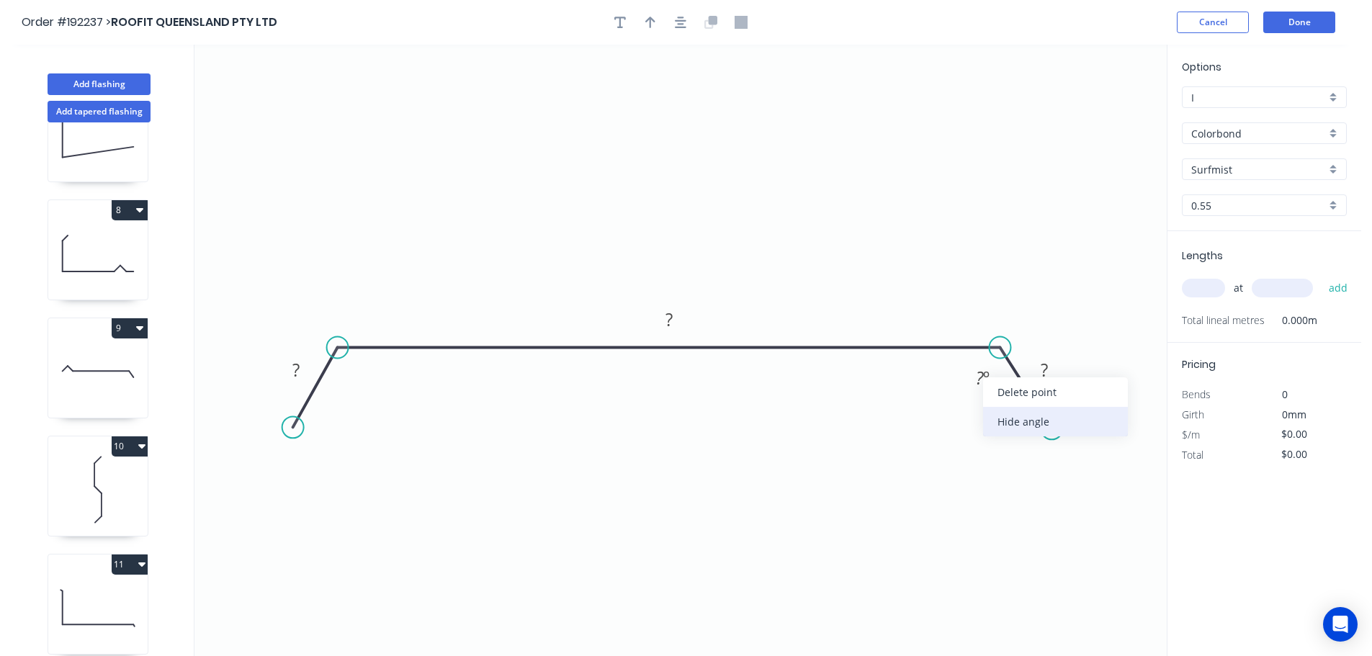
click at [1001, 428] on div "Hide angle" at bounding box center [1055, 422] width 145 height 30
click at [298, 369] on tspan "?" at bounding box center [295, 370] width 7 height 24
click at [670, 269] on icon "0 30 1170 30" at bounding box center [680, 350] width 972 height 611
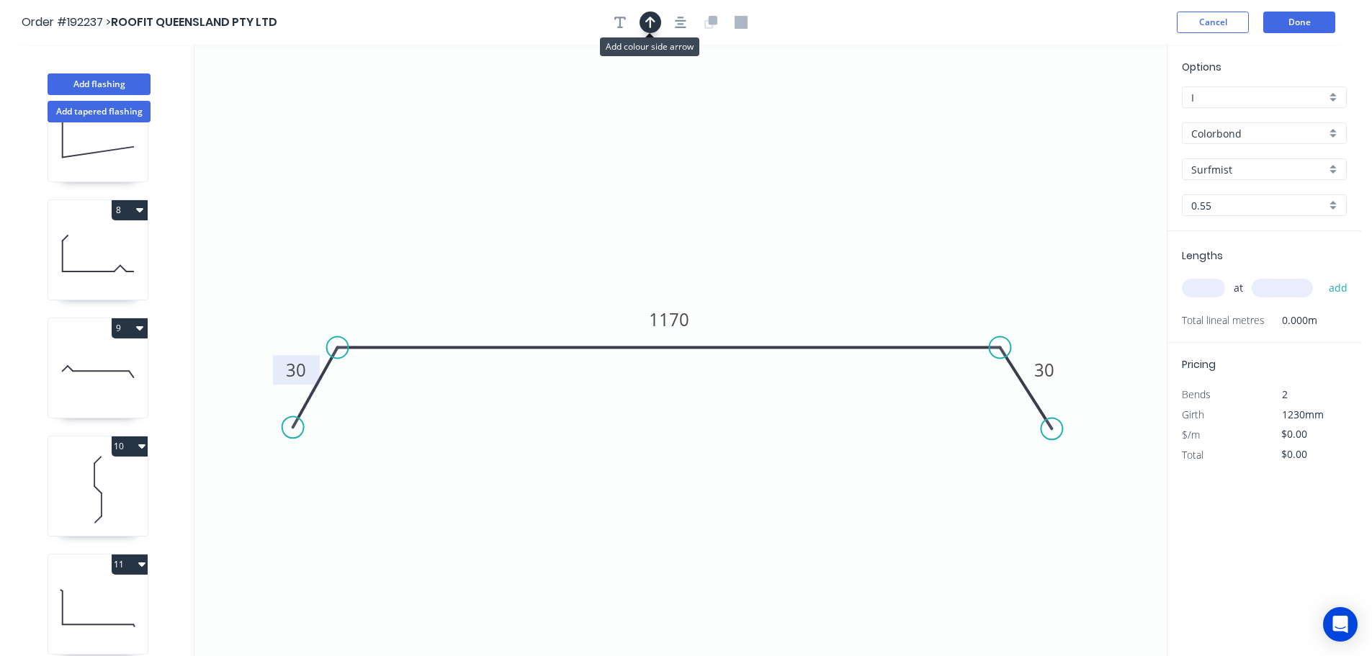
click at [655, 21] on icon "button" at bounding box center [650, 23] width 10 height 12
drag, startPoint x: 1084, startPoint y: 120, endPoint x: 660, endPoint y: 183, distance: 428.8
click at [660, 183] on icon at bounding box center [660, 166] width 13 height 46
click at [1213, 295] on input "text" at bounding box center [1203, 288] width 43 height 19
click at [1321, 276] on button "add" at bounding box center [1338, 288] width 34 height 24
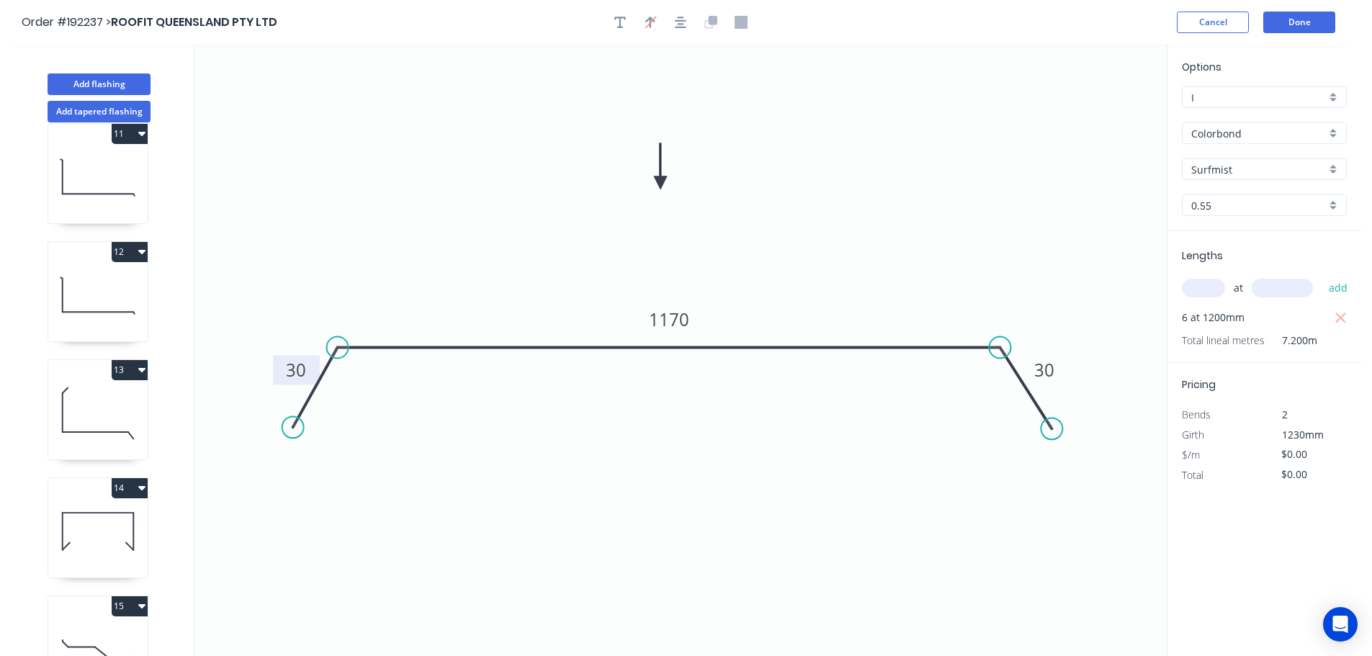
scroll to position [1362, 0]
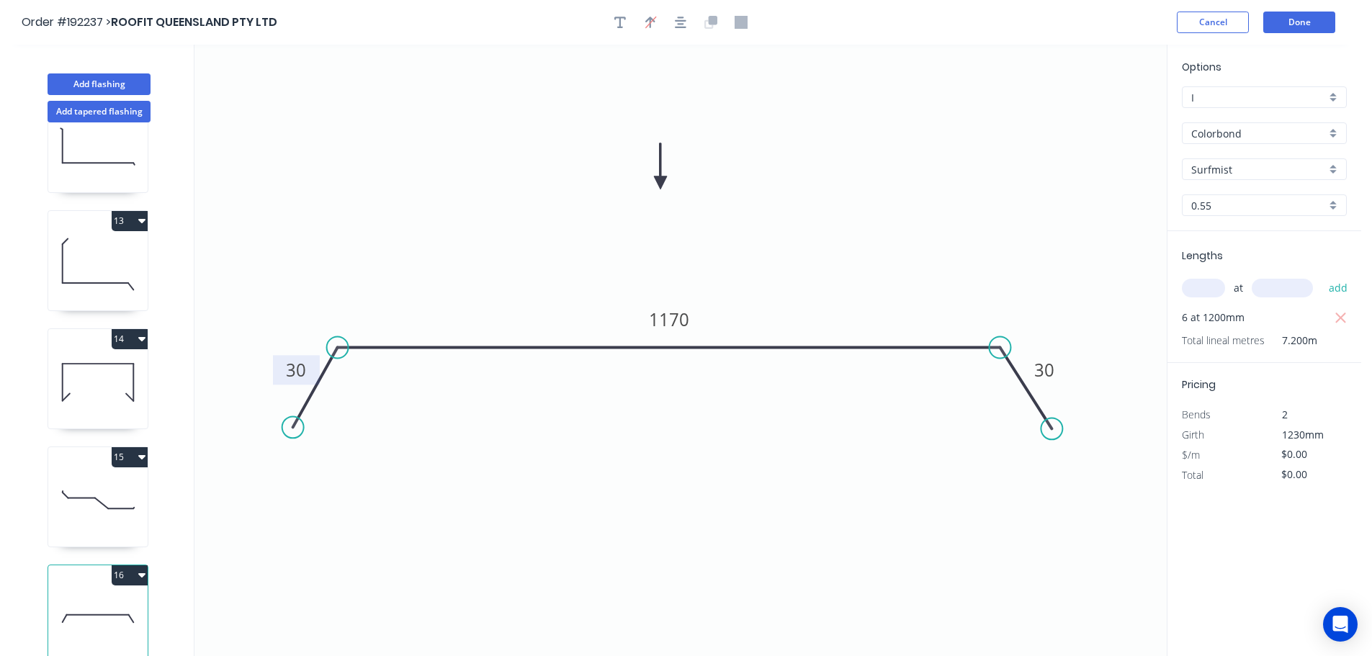
click at [120, 565] on button "16" at bounding box center [130, 575] width 36 height 20
click at [89, 601] on div "Duplicate" at bounding box center [79, 611] width 111 height 21
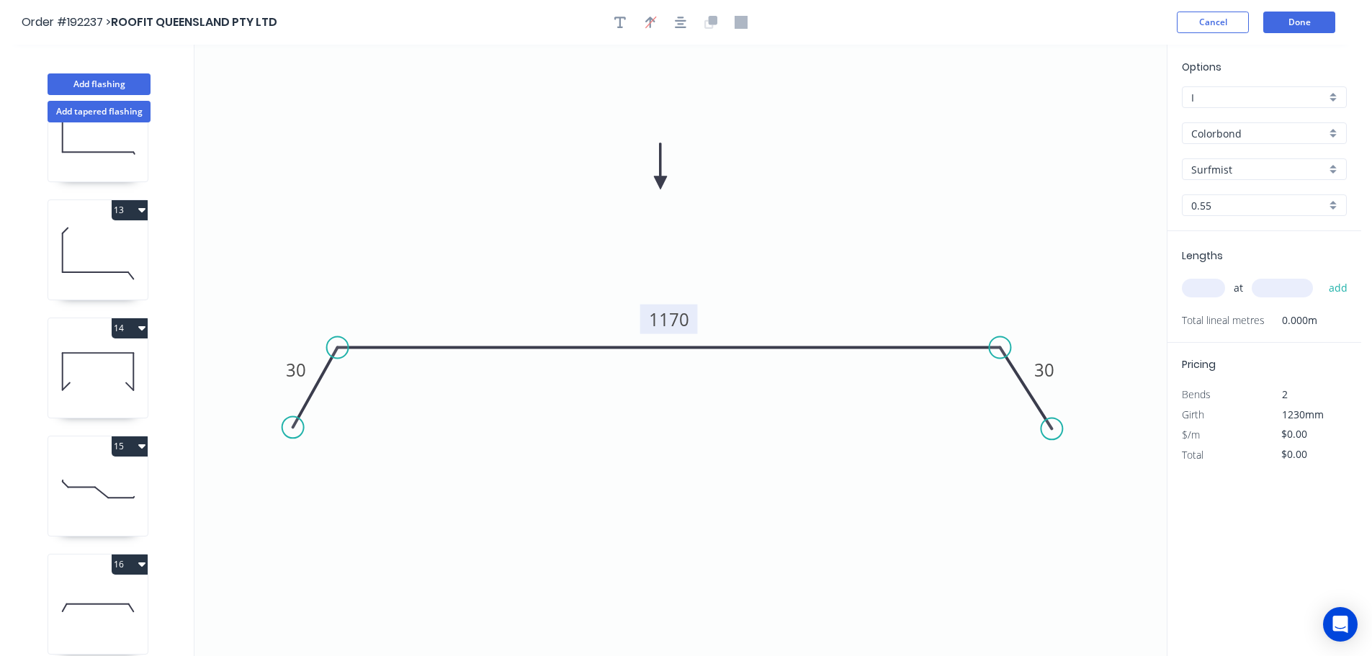
click at [687, 320] on tspan "1170" at bounding box center [669, 319] width 40 height 24
click at [744, 288] on icon "0 30 410 30" at bounding box center [680, 350] width 972 height 611
click at [1205, 282] on input "text" at bounding box center [1203, 288] width 43 height 19
click at [1321, 276] on button "add" at bounding box center [1338, 288] width 34 height 24
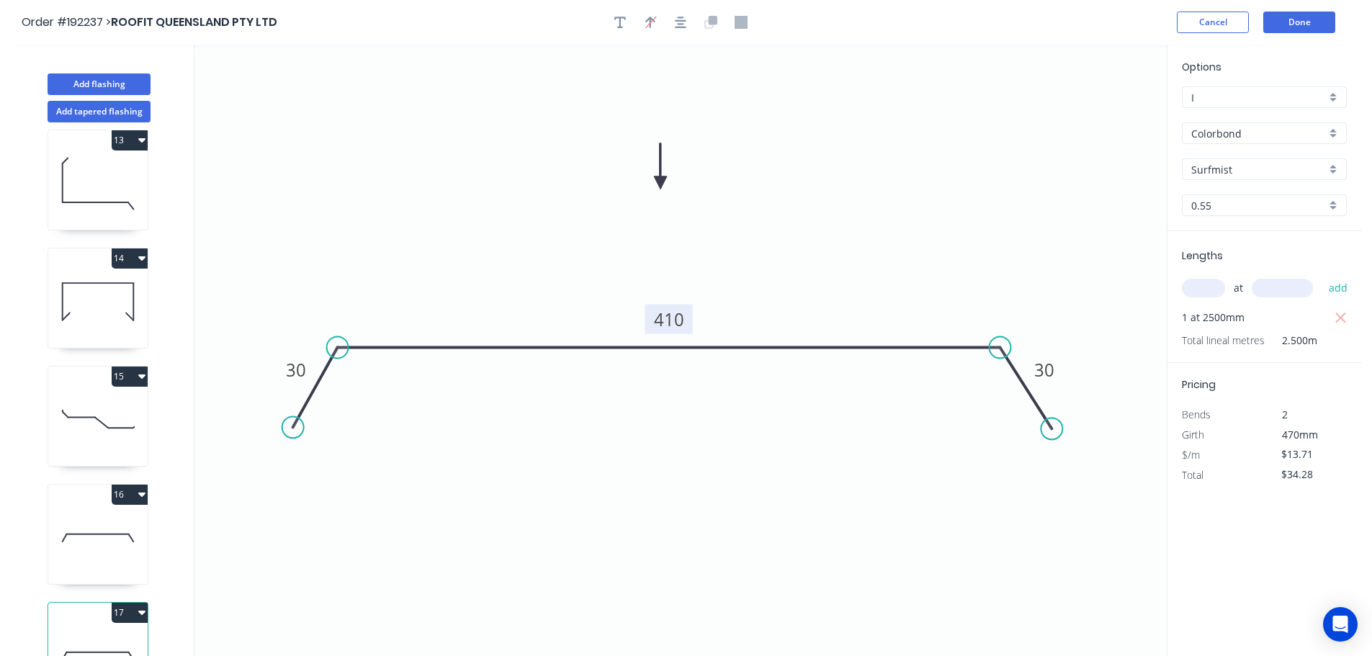
scroll to position [1480, 0]
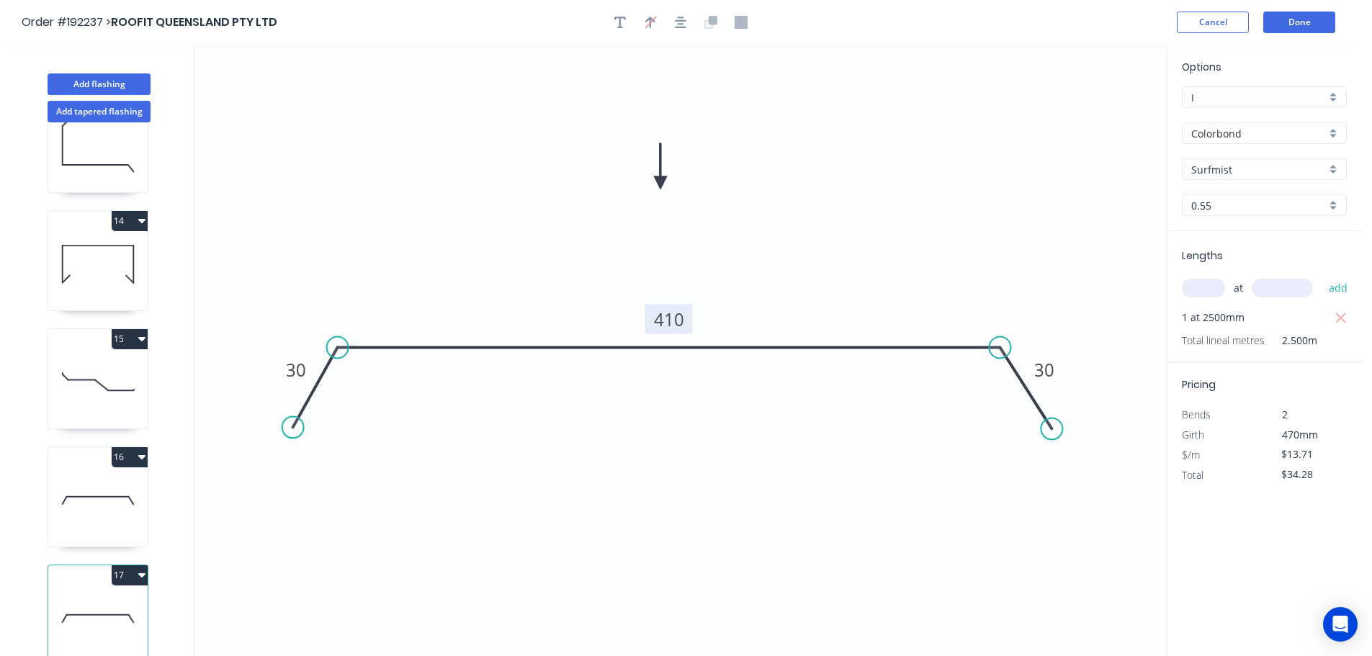
click at [125, 567] on button "17" at bounding box center [130, 575] width 36 height 20
click at [102, 607] on div "Duplicate" at bounding box center [79, 611] width 111 height 21
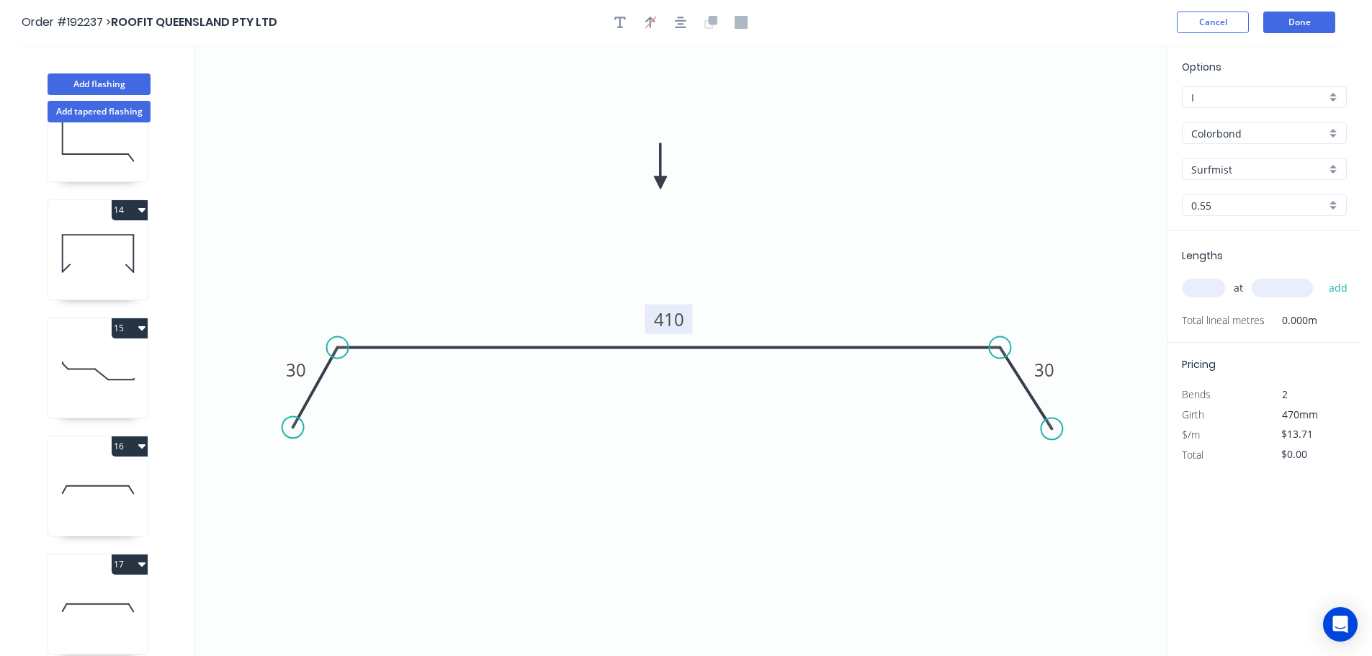
click at [678, 319] on tspan "410" at bounding box center [669, 319] width 30 height 24
click at [711, 295] on icon "0 30 600 30" at bounding box center [680, 350] width 972 height 611
click at [1200, 286] on input "text" at bounding box center [1203, 288] width 43 height 19
click at [1321, 276] on button "add" at bounding box center [1338, 288] width 34 height 24
click at [76, 76] on button "Add flashing" at bounding box center [99, 84] width 103 height 22
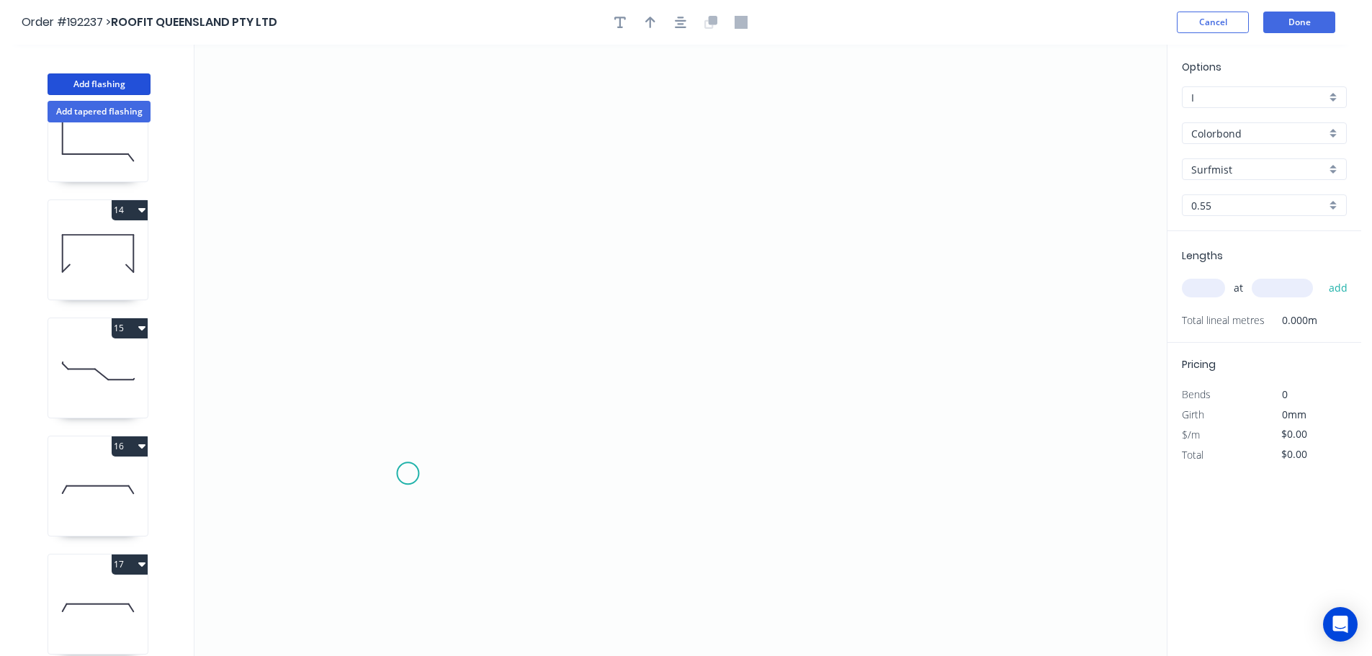
click at [408, 473] on icon "0" at bounding box center [680, 350] width 972 height 611
click at [513, 309] on icon "0" at bounding box center [680, 350] width 972 height 611
click at [792, 300] on icon "0 ?" at bounding box center [680, 350] width 972 height 611
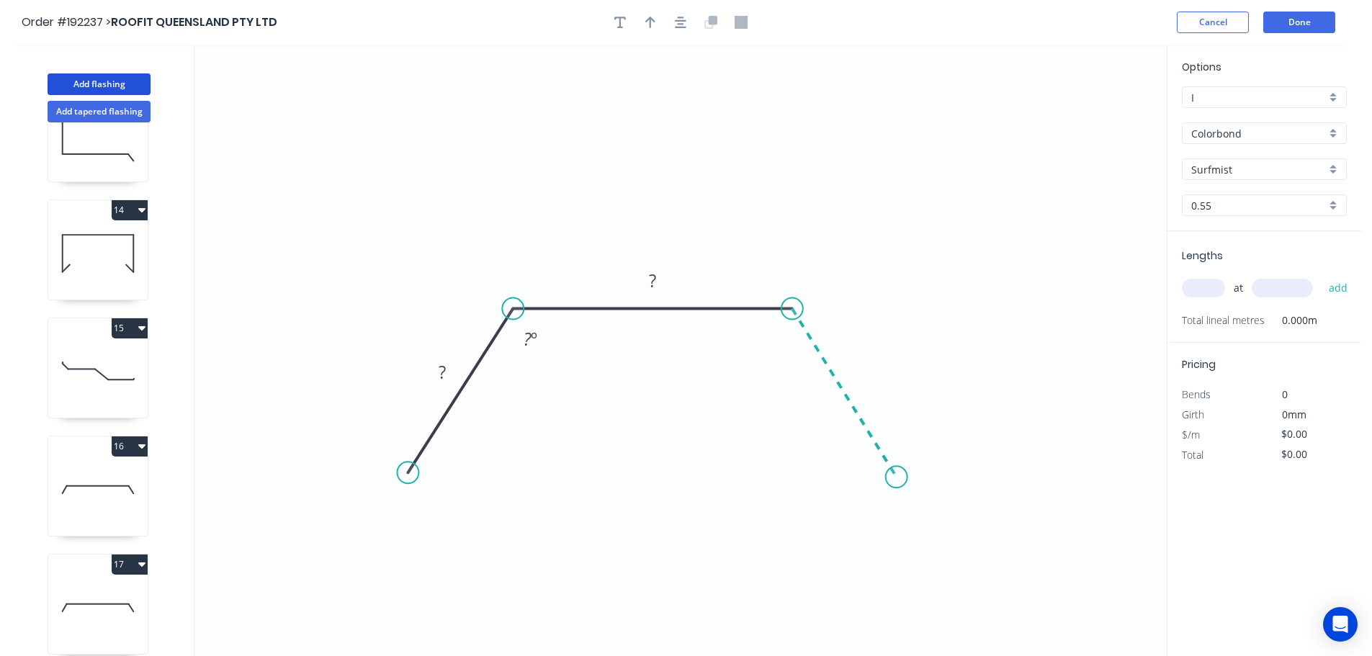
click at [897, 477] on icon "0 ? ? ? º" at bounding box center [680, 350] width 972 height 611
click at [897, 477] on circle at bounding box center [897, 477] width 22 height 22
click at [446, 372] on rect at bounding box center [442, 373] width 29 height 20
click at [621, 426] on icon "0 30 25 30 ? º ? º" at bounding box center [680, 350] width 972 height 611
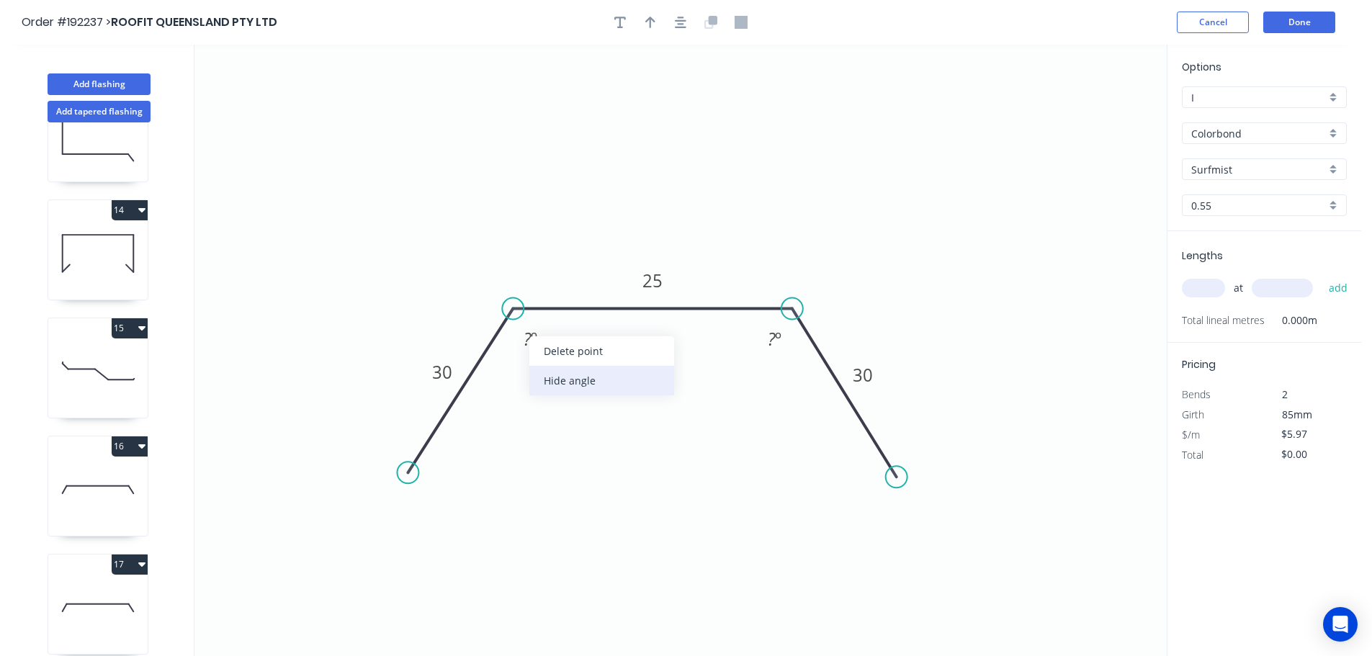
click at [552, 386] on div "Hide angle" at bounding box center [601, 381] width 145 height 30
click at [792, 389] on div "Hide angle" at bounding box center [849, 384] width 145 height 30
click at [651, 19] on icon "button" at bounding box center [650, 23] width 10 height 12
drag, startPoint x: 1092, startPoint y: 114, endPoint x: 709, endPoint y: 192, distance: 390.2
click at [709, 192] on icon at bounding box center [711, 175] width 13 height 46
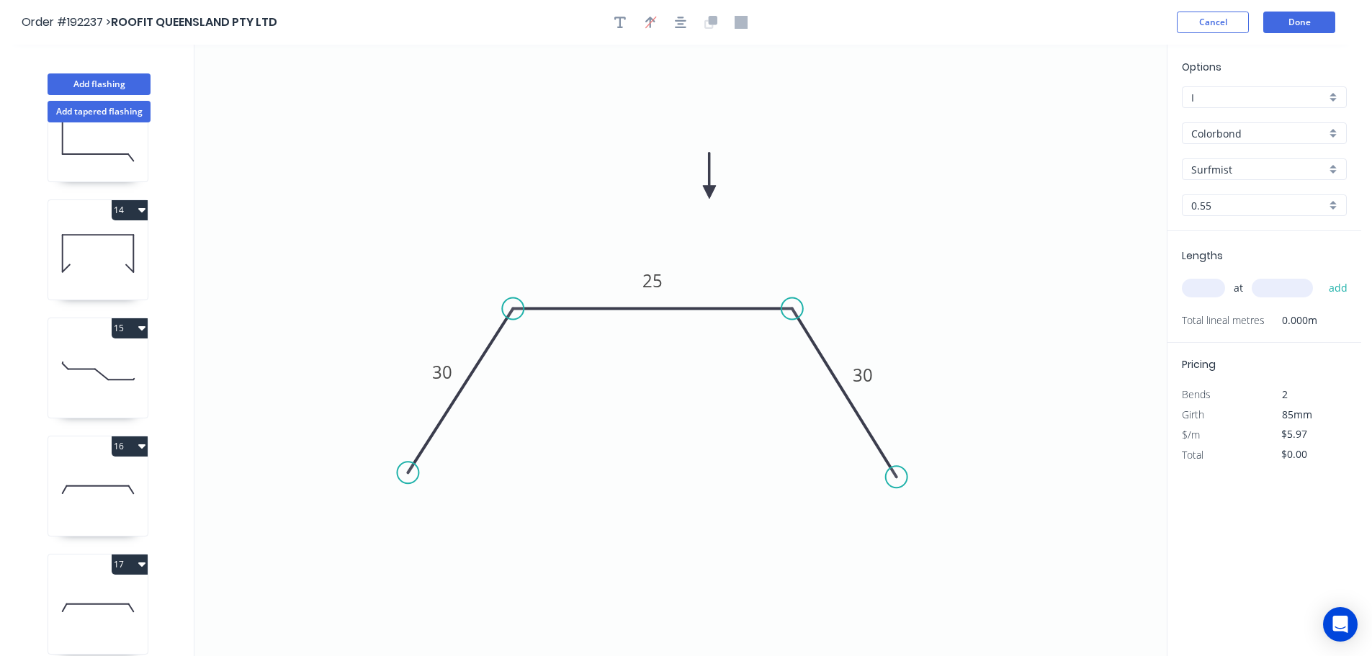
click at [1208, 282] on input "text" at bounding box center [1203, 288] width 43 height 19
click at [1321, 276] on button "add" at bounding box center [1338, 288] width 34 height 24
click at [1290, 22] on button "Done" at bounding box center [1299, 23] width 72 height 22
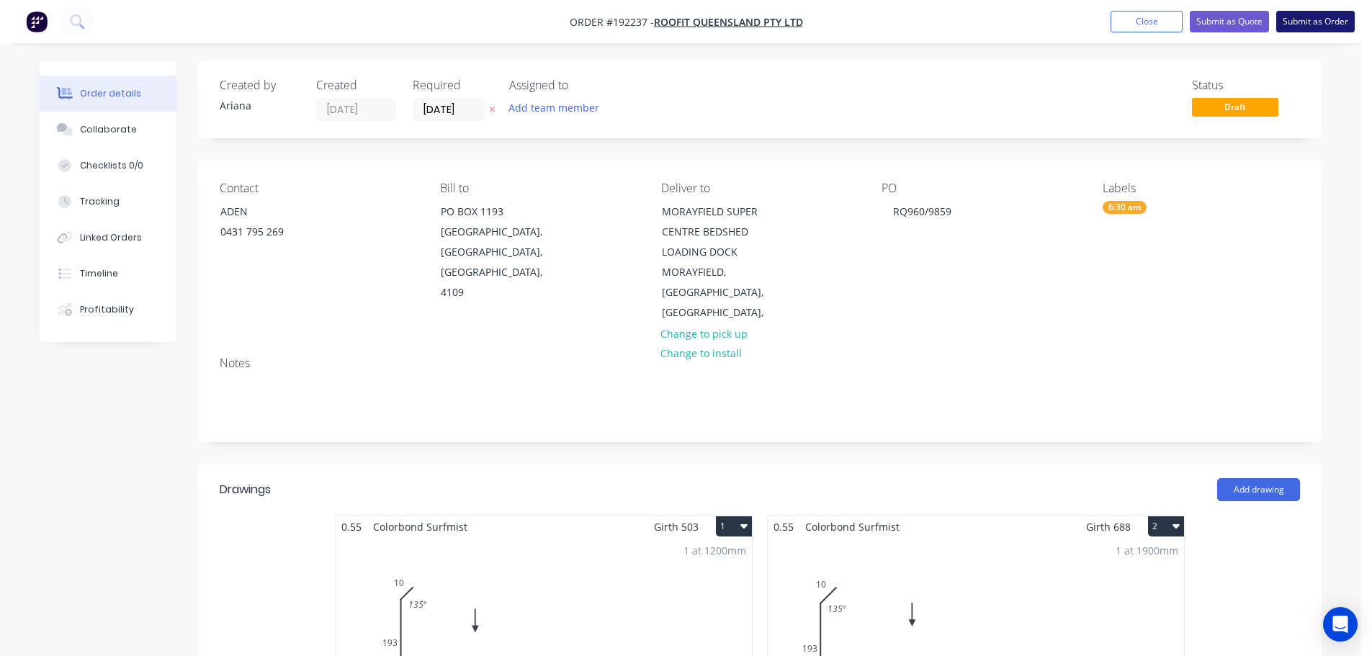
click at [1300, 24] on button "Submit as Order" at bounding box center [1315, 22] width 78 height 22
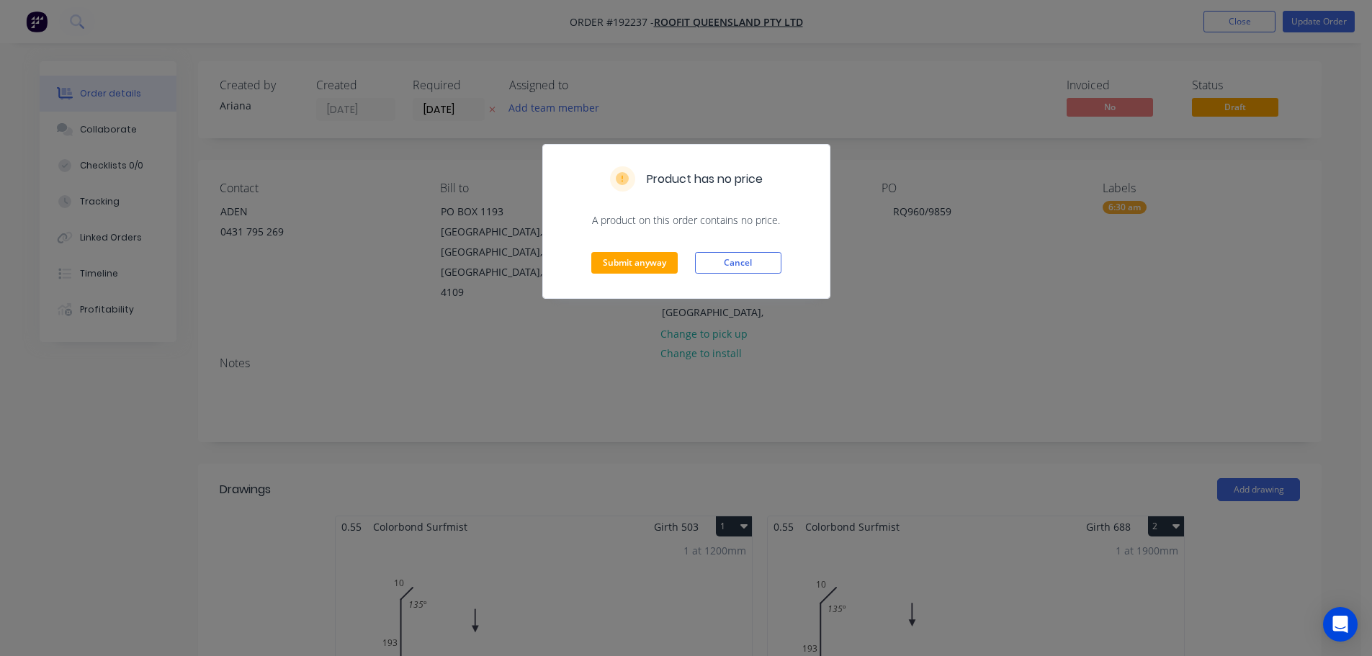
drag, startPoint x: 741, startPoint y: 262, endPoint x: 843, endPoint y: 296, distance: 107.0
click at [742, 262] on button "Cancel" at bounding box center [738, 263] width 86 height 22
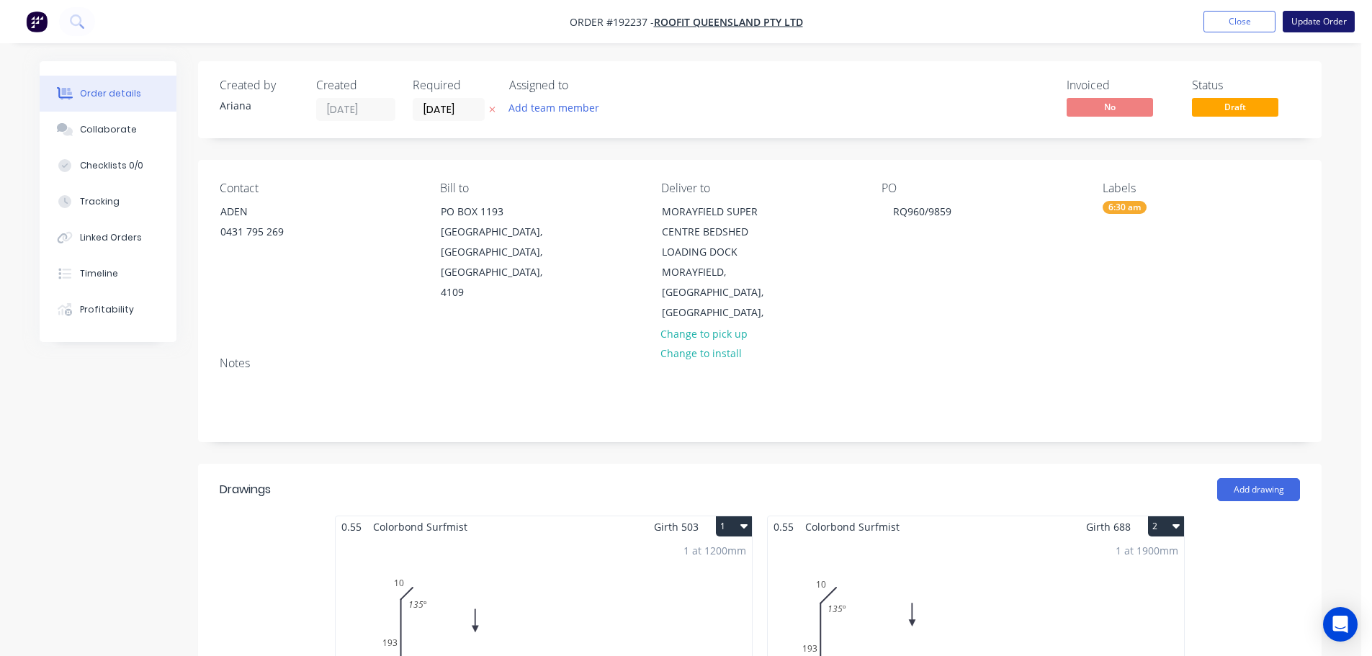
click at [1316, 24] on button "Update Order" at bounding box center [1319, 22] width 72 height 22
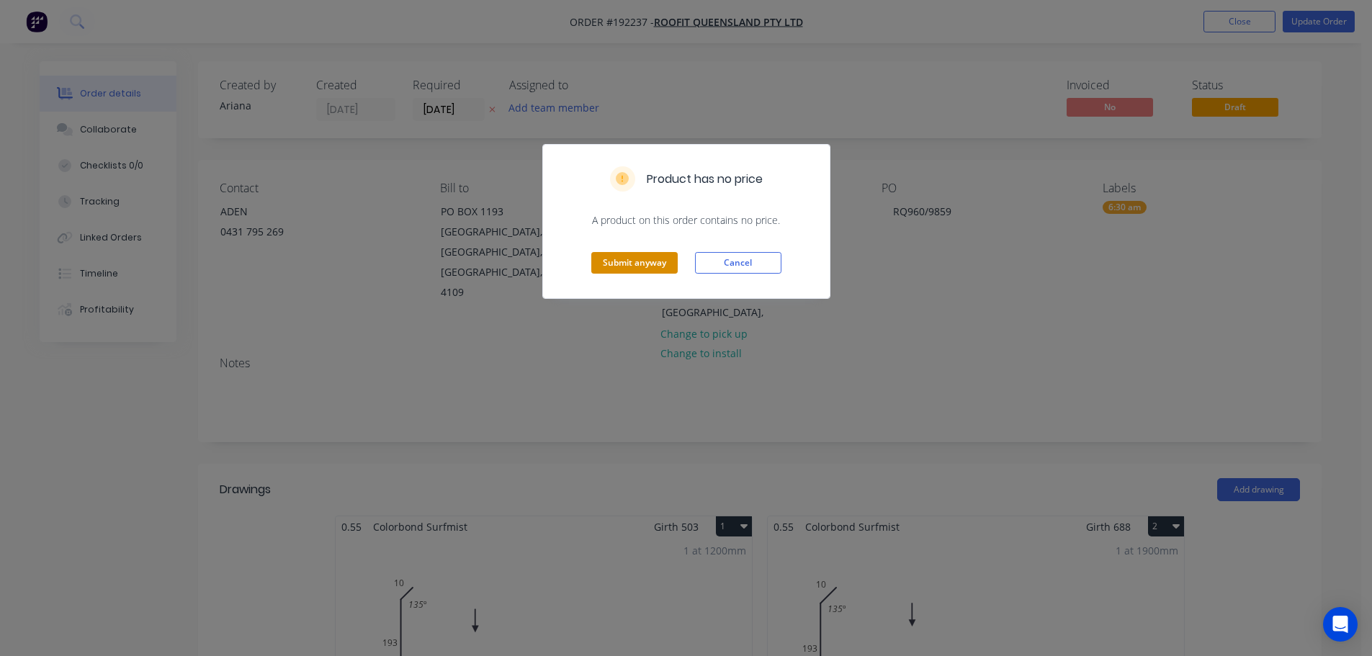
click at [644, 260] on button "Submit anyway" at bounding box center [634, 263] width 86 height 22
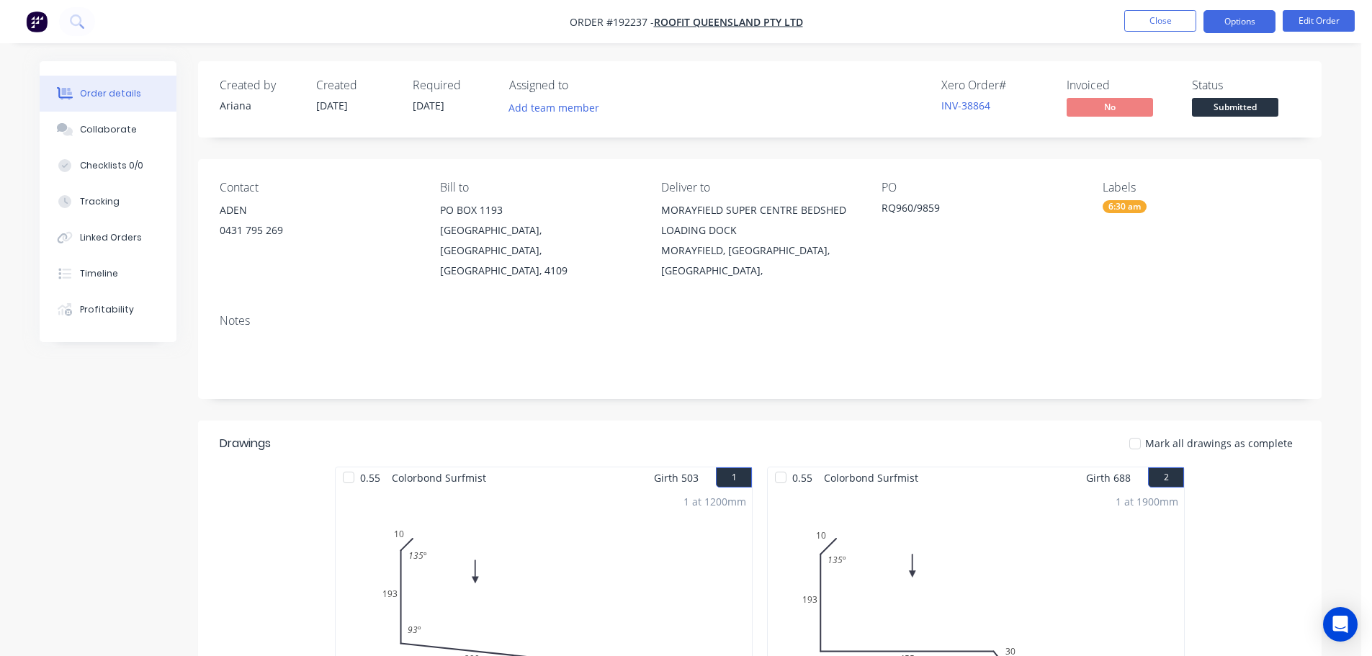
click at [1236, 19] on button "Options" at bounding box center [1239, 21] width 72 height 23
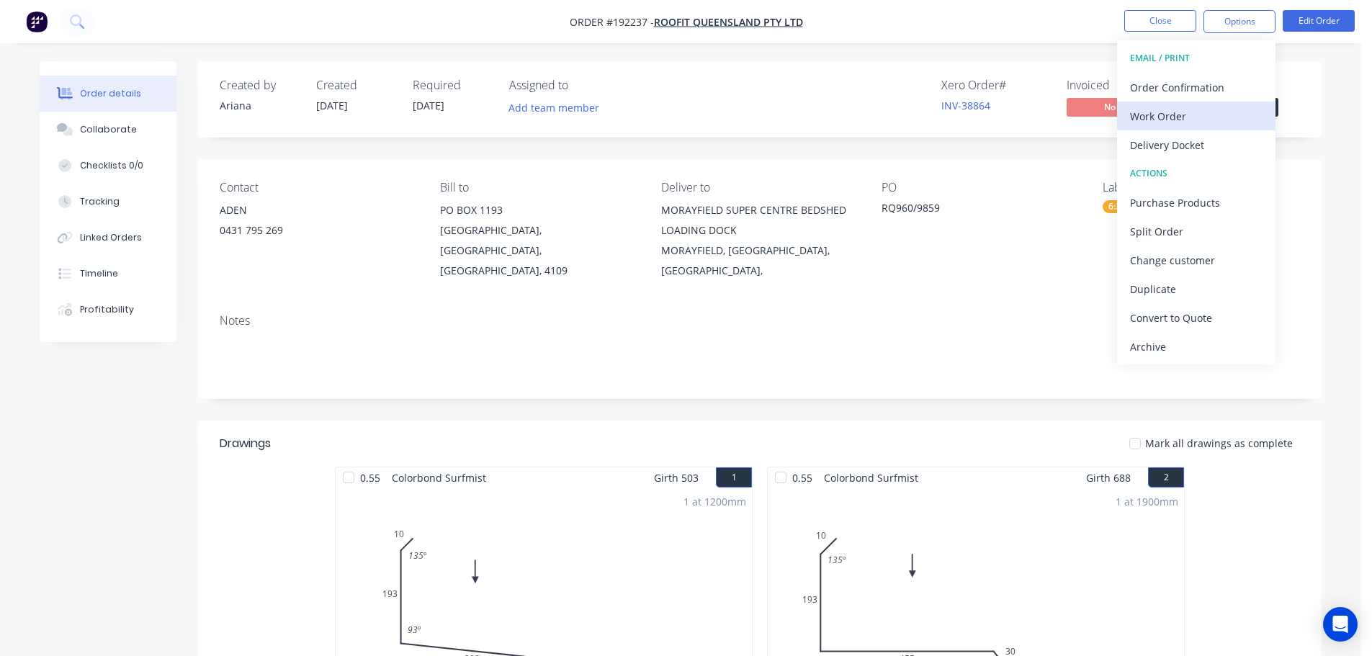
click at [1154, 111] on div "Work Order" at bounding box center [1196, 116] width 133 height 21
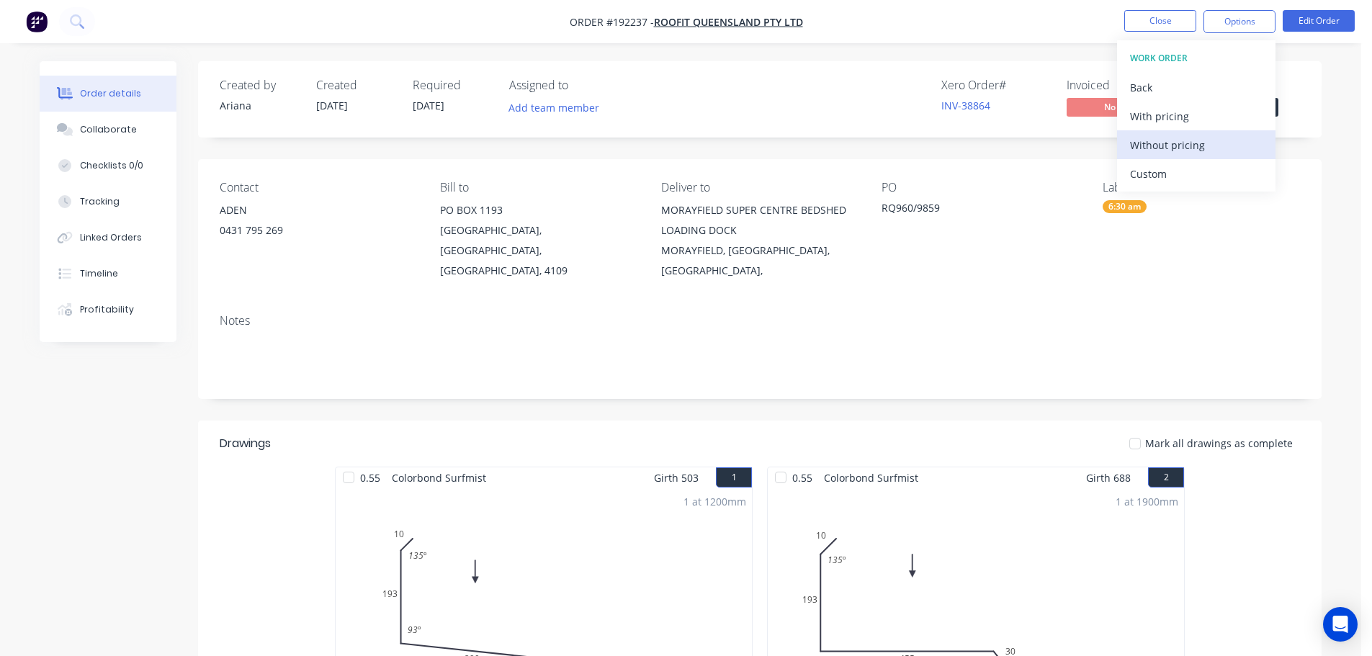
click at [1132, 141] on div "Without pricing" at bounding box center [1196, 145] width 133 height 21
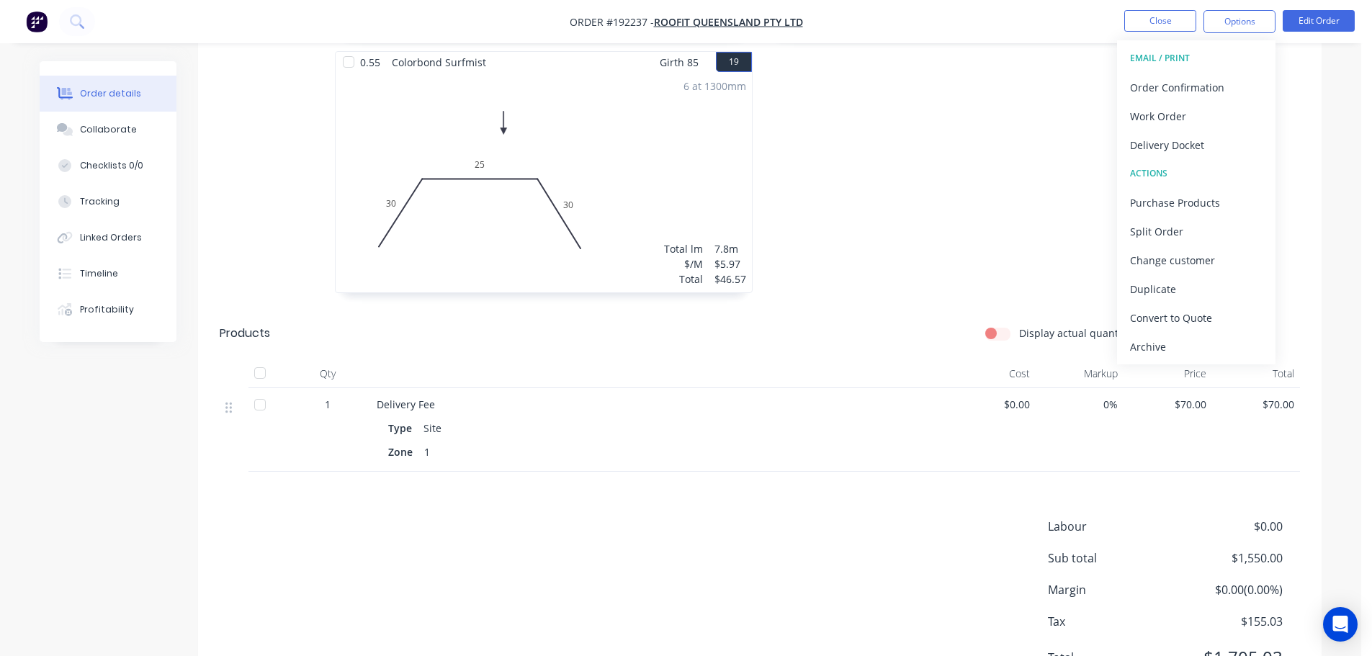
scroll to position [2775, 0]
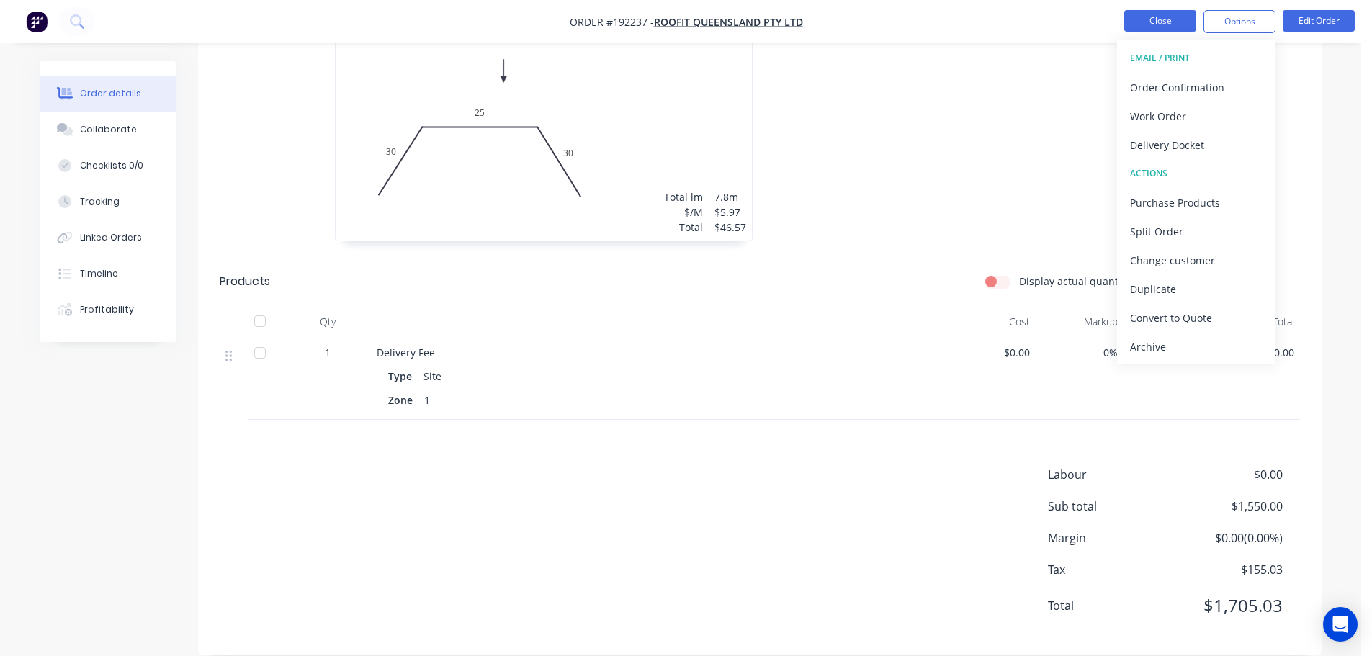
click at [1141, 19] on button "Close" at bounding box center [1160, 21] width 72 height 22
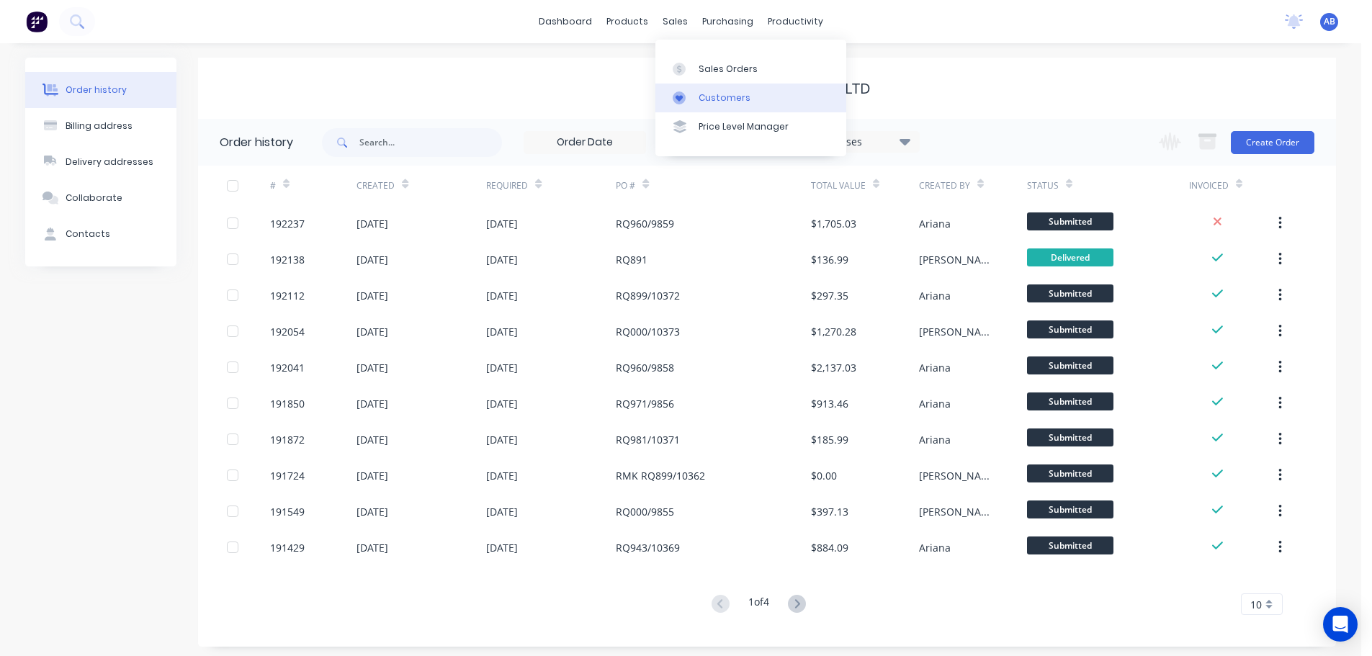
click at [704, 96] on div "Customers" at bounding box center [725, 97] width 52 height 13
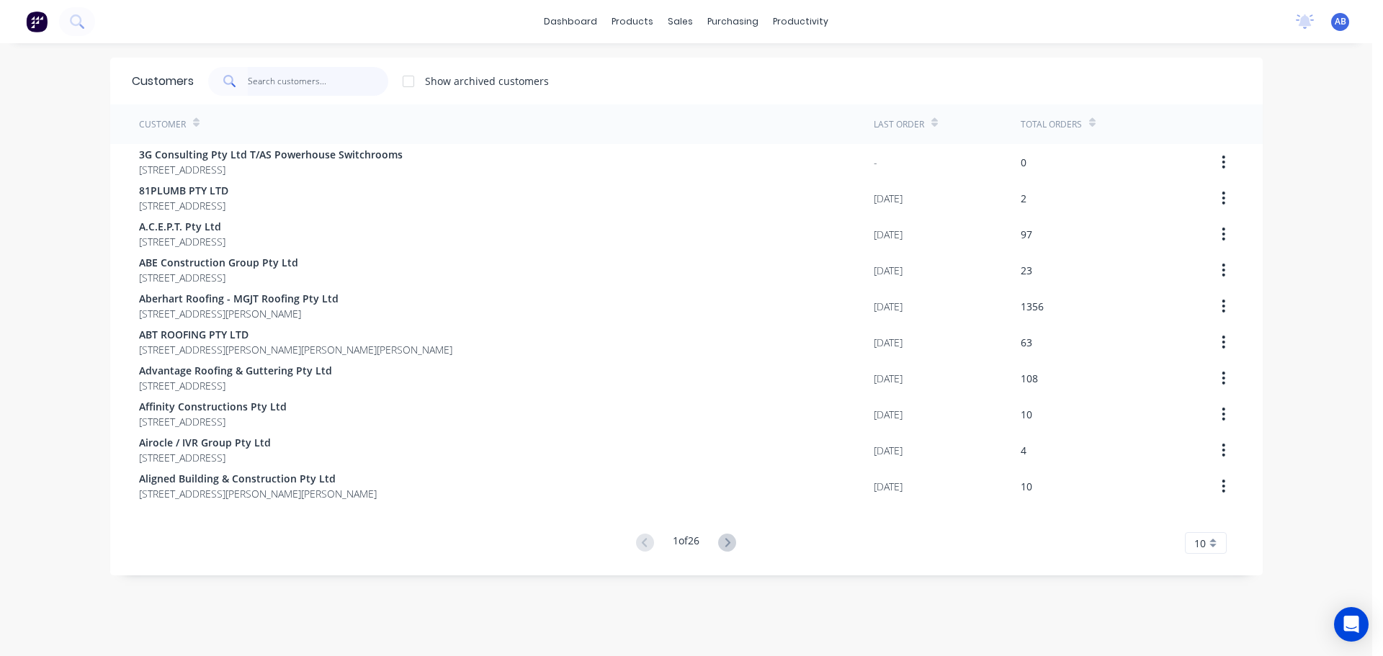
click at [352, 74] on input "text" at bounding box center [318, 81] width 140 height 29
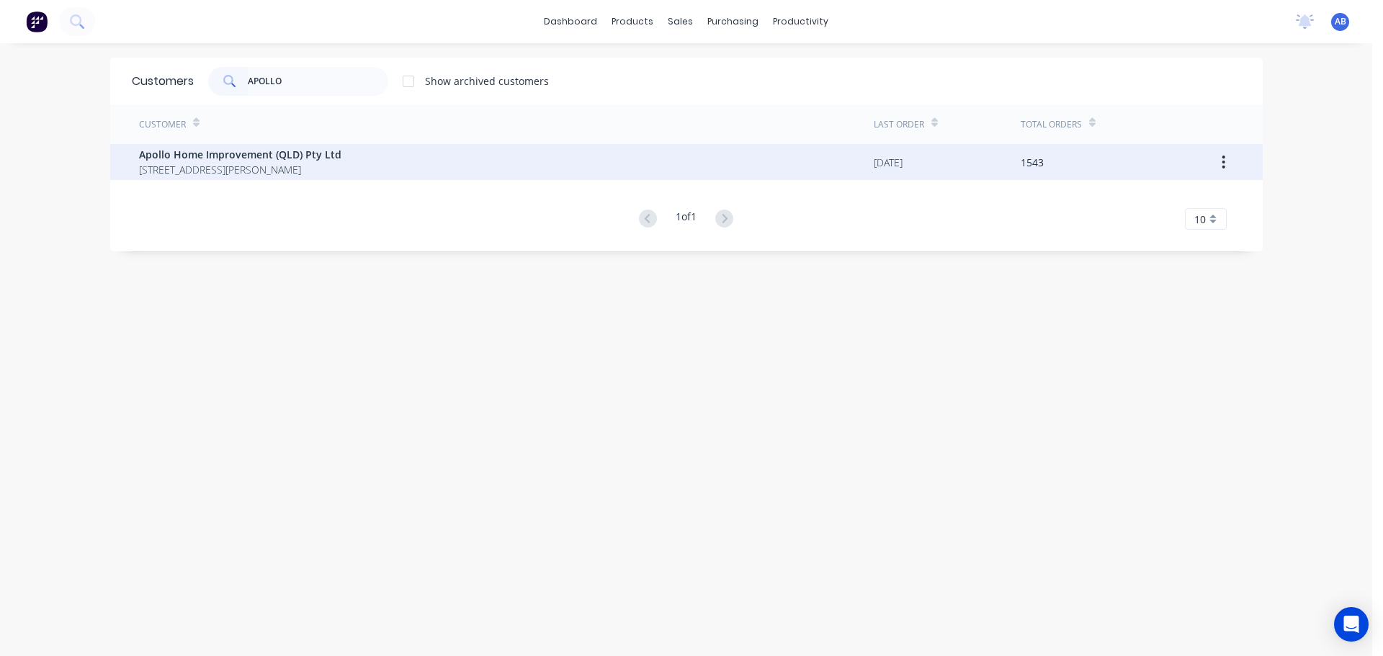
drag, startPoint x: 225, startPoint y: 168, endPoint x: 237, endPoint y: 171, distance: 12.6
click at [237, 171] on span "[STREET_ADDRESS][PERSON_NAME]" at bounding box center [240, 169] width 202 height 15
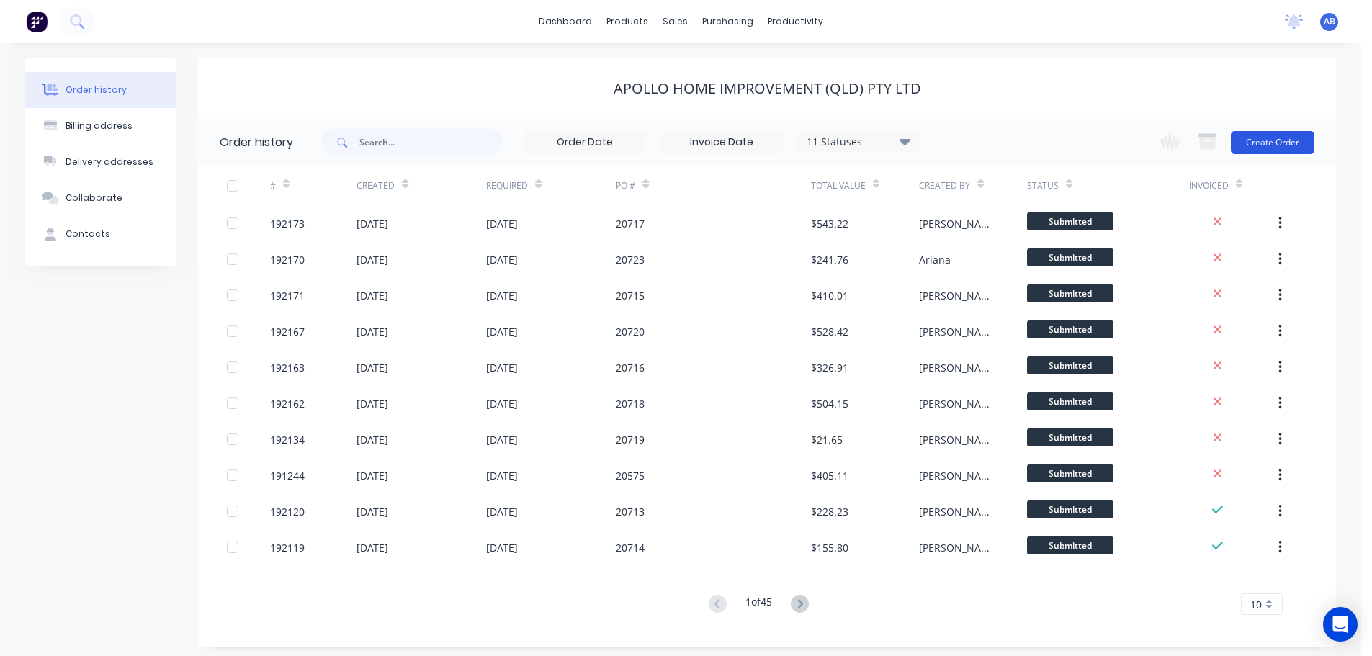
click at [1273, 149] on button "Create Order" at bounding box center [1273, 142] width 84 height 23
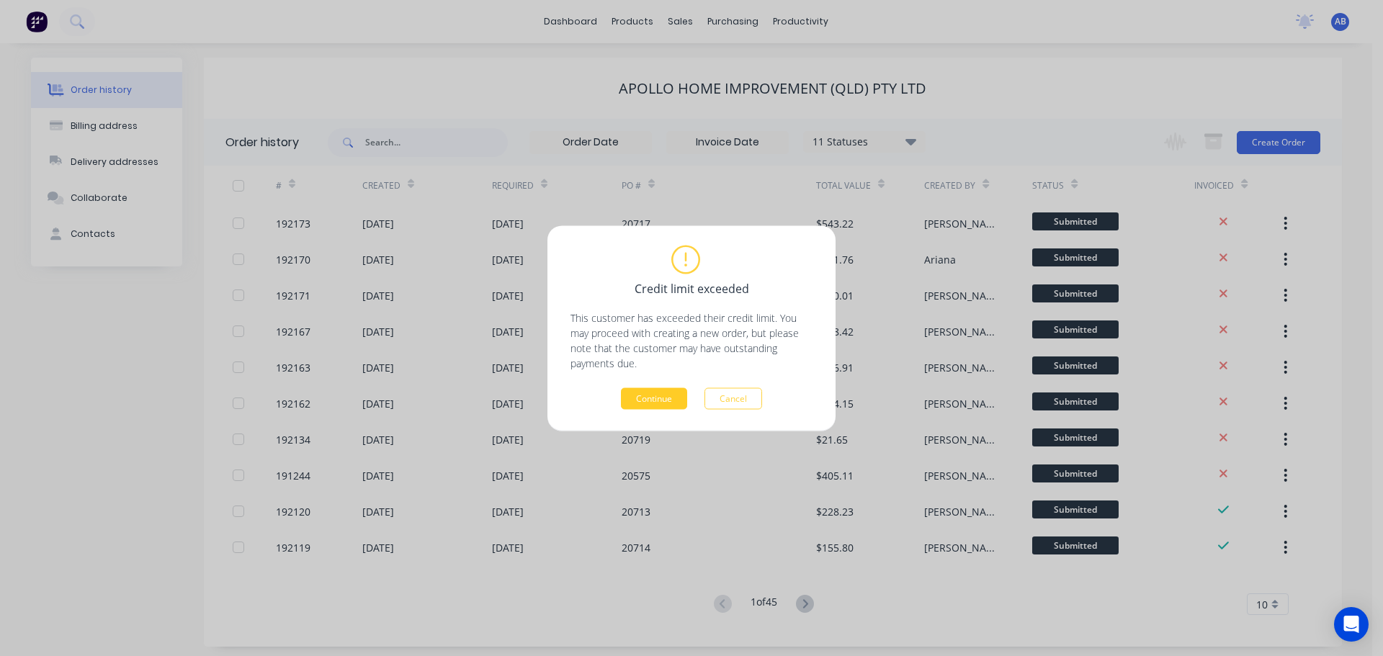
click at [672, 405] on button "Continue" at bounding box center [654, 398] width 66 height 22
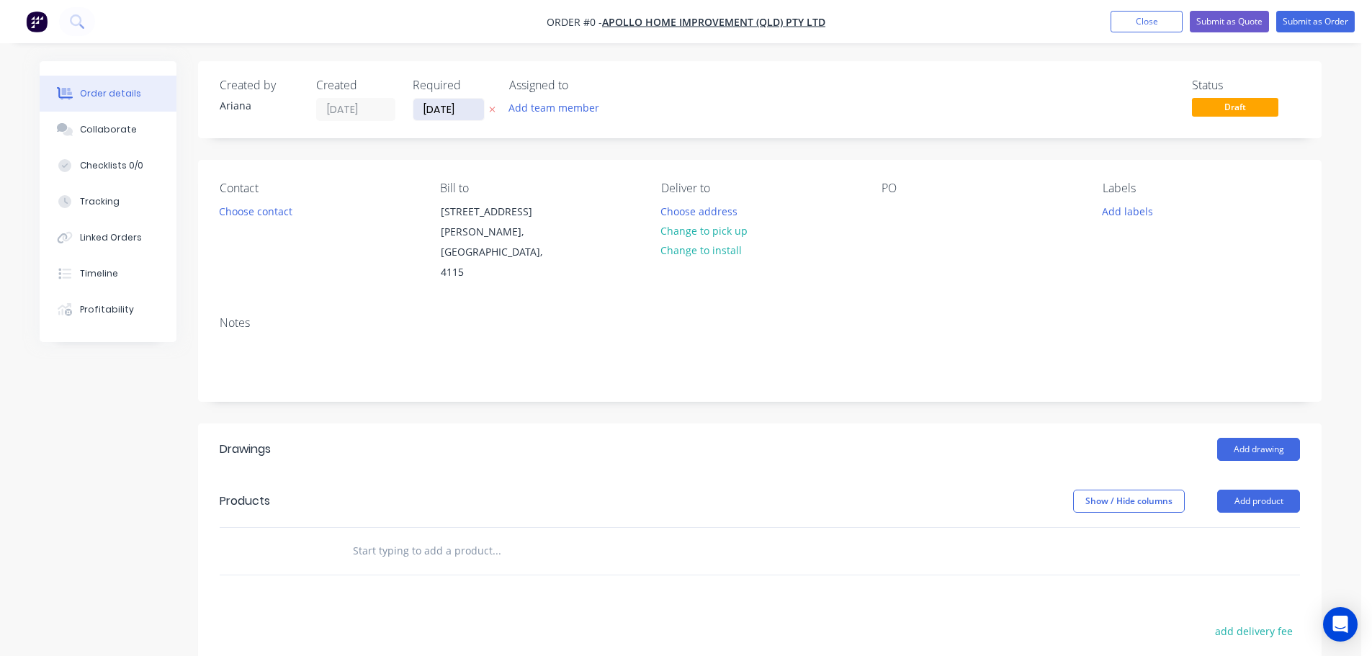
click at [459, 106] on input "[DATE]" at bounding box center [448, 110] width 71 height 22
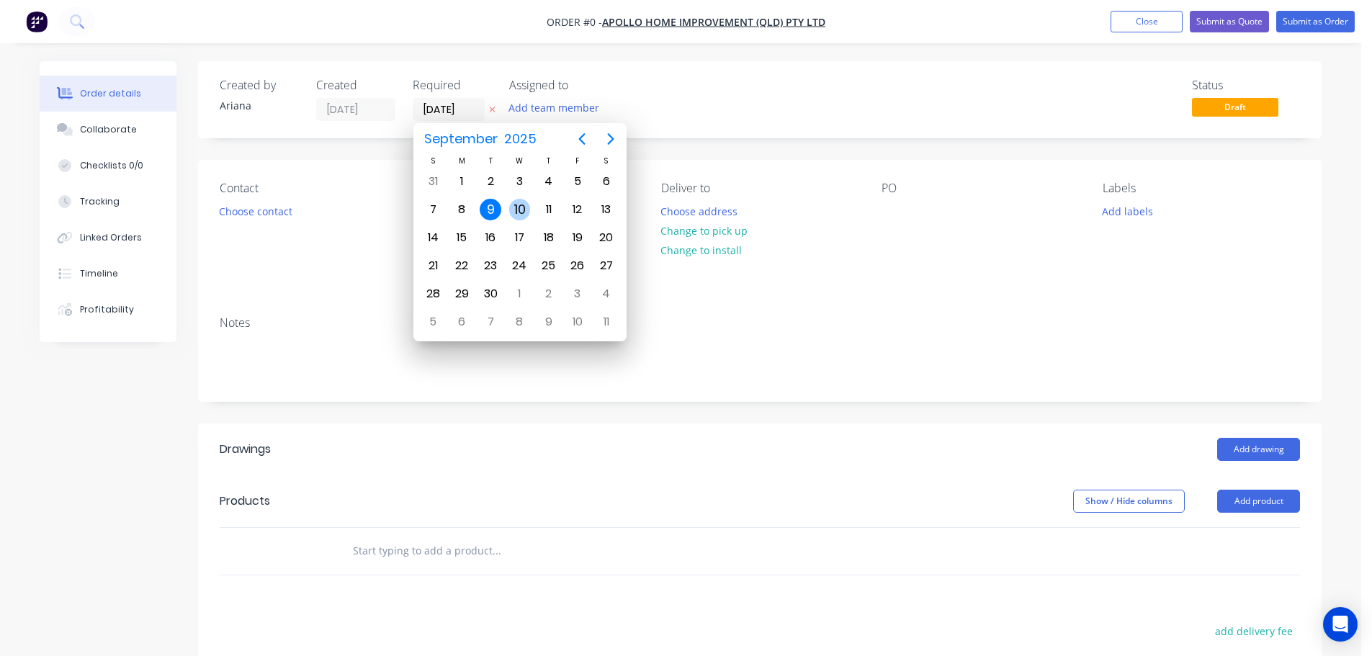
click at [524, 205] on div "10" at bounding box center [520, 210] width 22 height 22
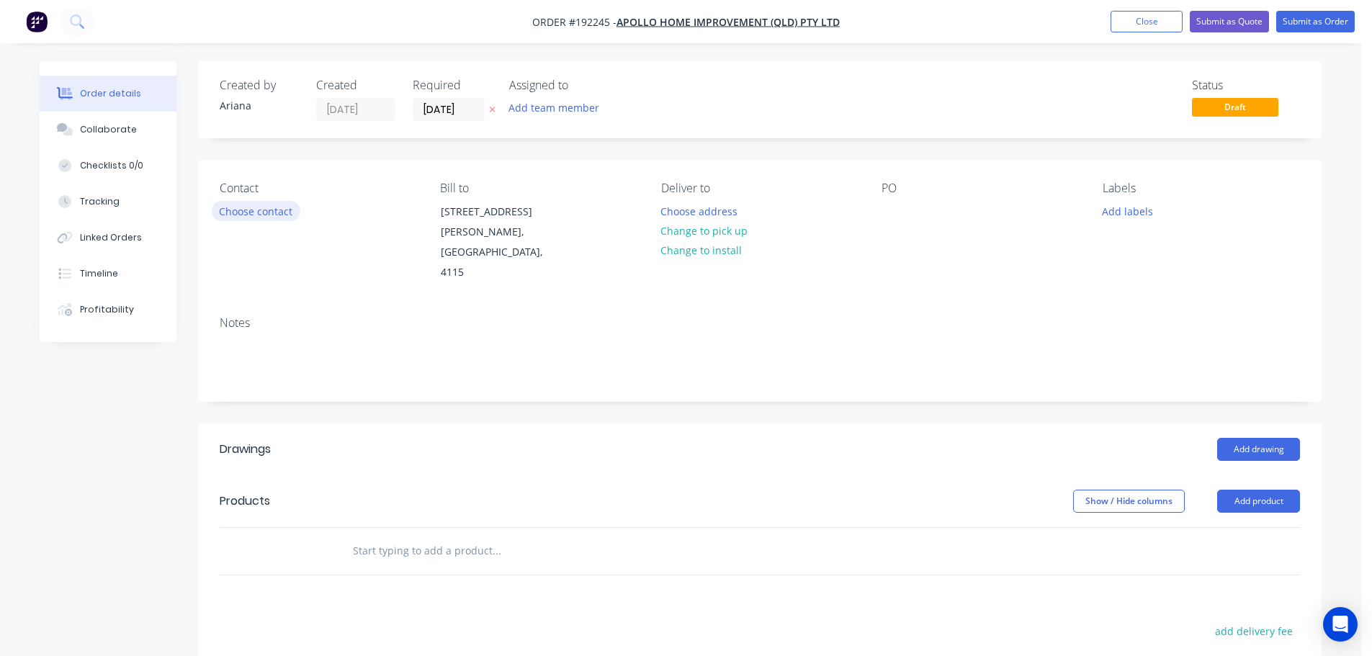
click at [258, 210] on button "Choose contact" at bounding box center [256, 210] width 89 height 19
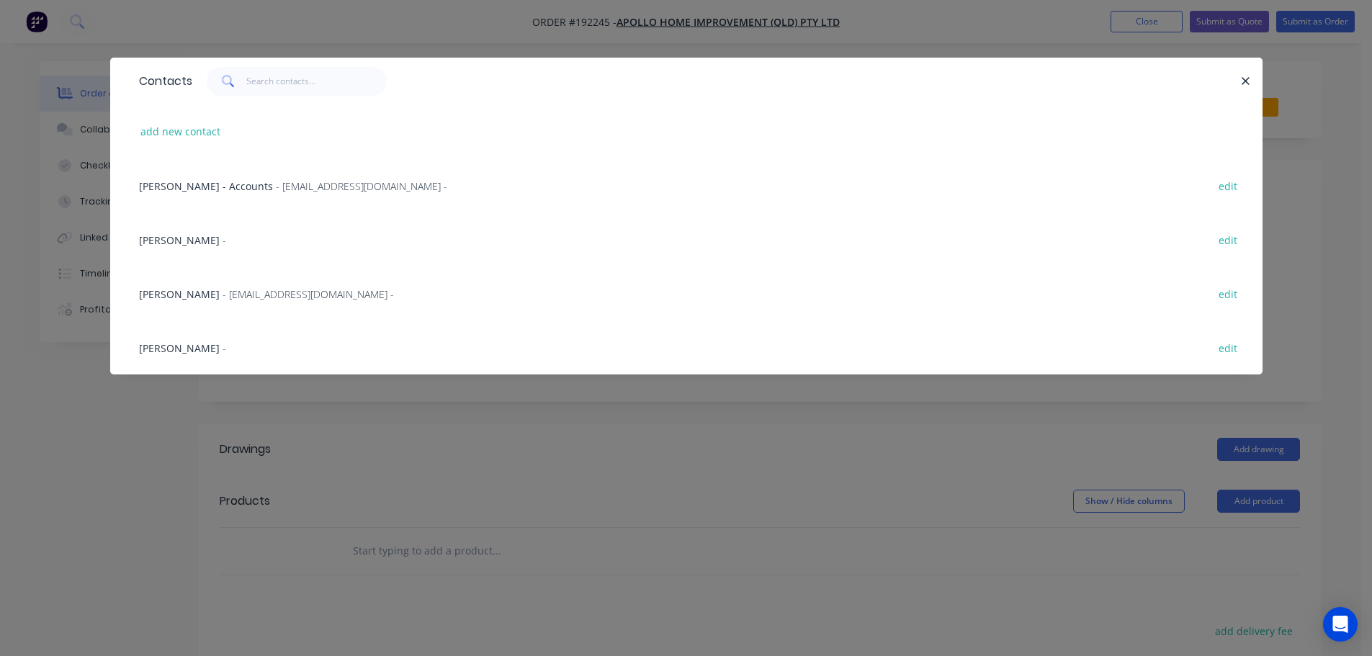
click at [223, 294] on span "- [EMAIL_ADDRESS][DOMAIN_NAME] -" at bounding box center [308, 294] width 171 height 14
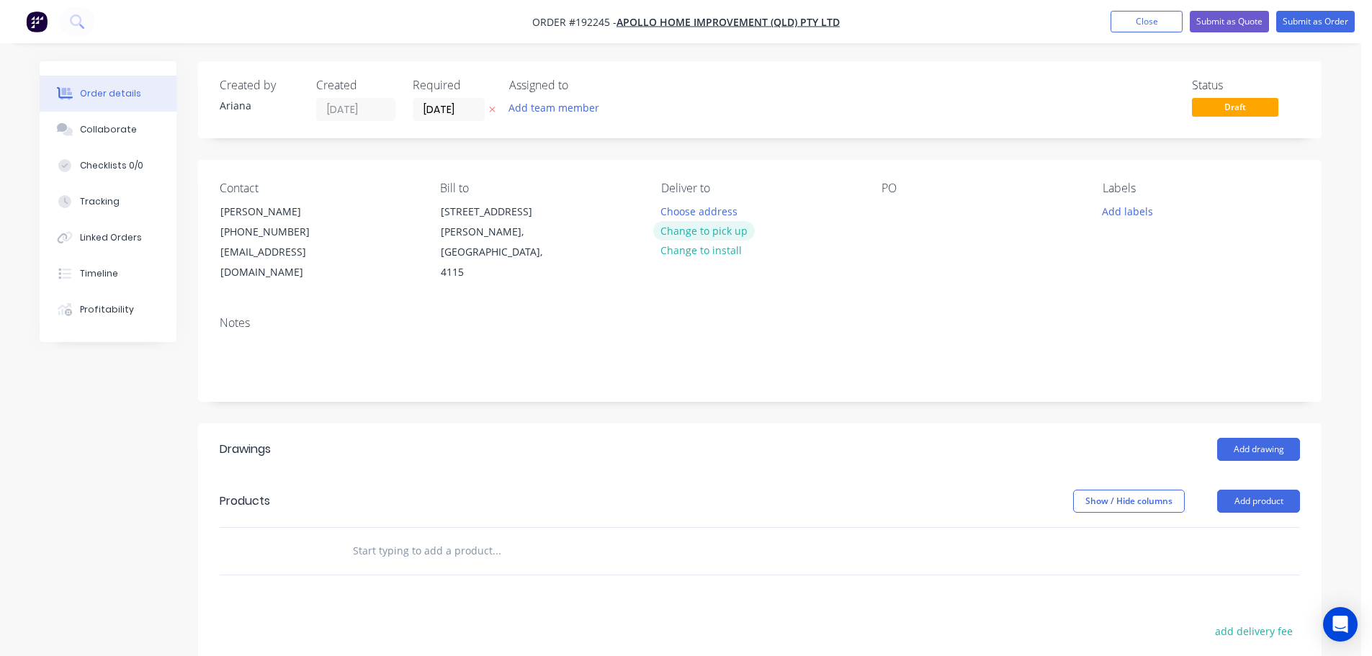
click at [722, 230] on button "Change to pick up" at bounding box center [704, 230] width 102 height 19
click at [680, 209] on div at bounding box center [672, 211] width 23 height 21
click at [828, 258] on div "Pick up 7AM Change to delivery Change to install" at bounding box center [759, 232] width 197 height 102
click at [892, 207] on div at bounding box center [892, 211] width 23 height 21
click at [993, 260] on div "PO 20731" at bounding box center [979, 232] width 197 height 102
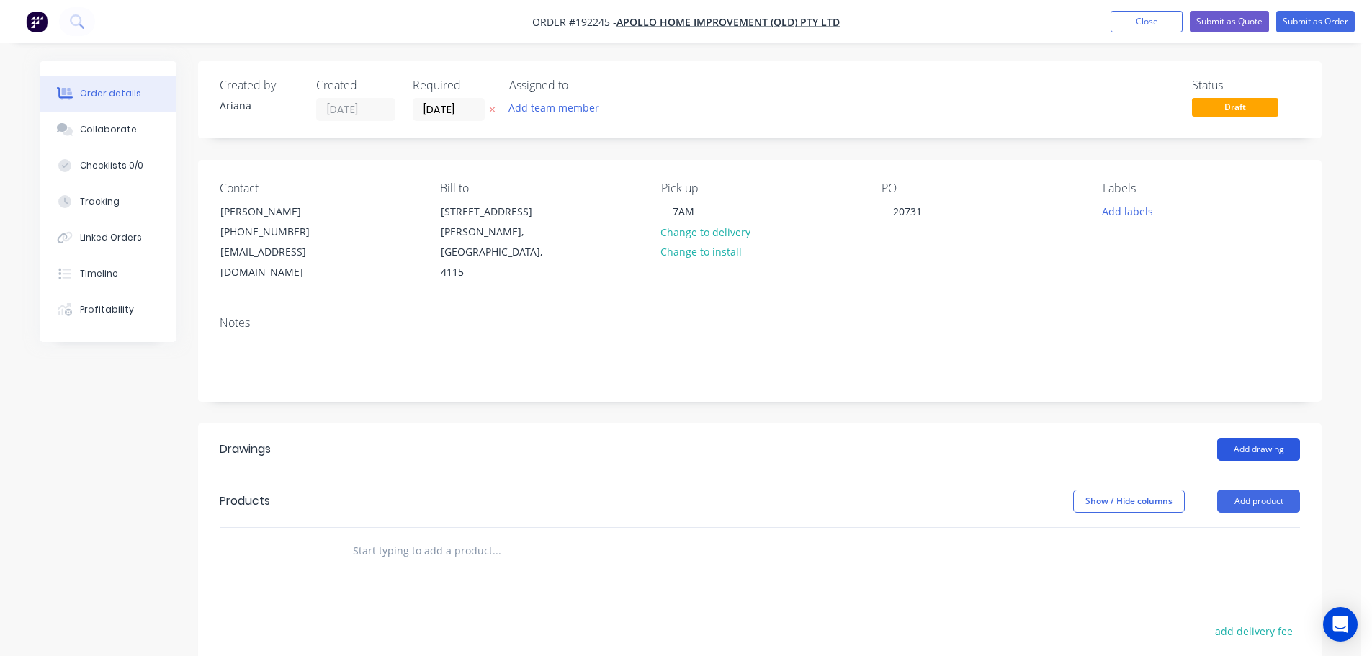
click at [1264, 438] on button "Add drawing" at bounding box center [1258, 449] width 83 height 23
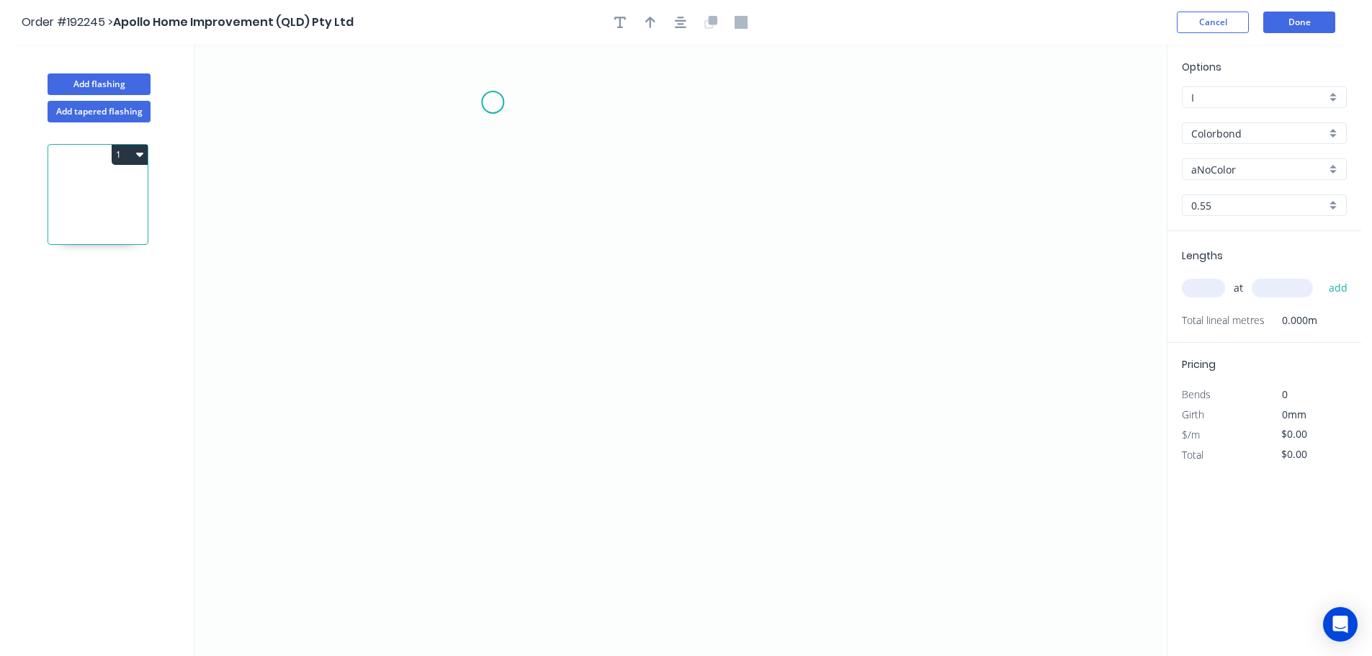
click at [493, 102] on icon "0" at bounding box center [680, 350] width 972 height 611
click at [436, 156] on icon "0" at bounding box center [680, 350] width 972 height 611
click at [434, 485] on icon "0 ?" at bounding box center [680, 350] width 972 height 611
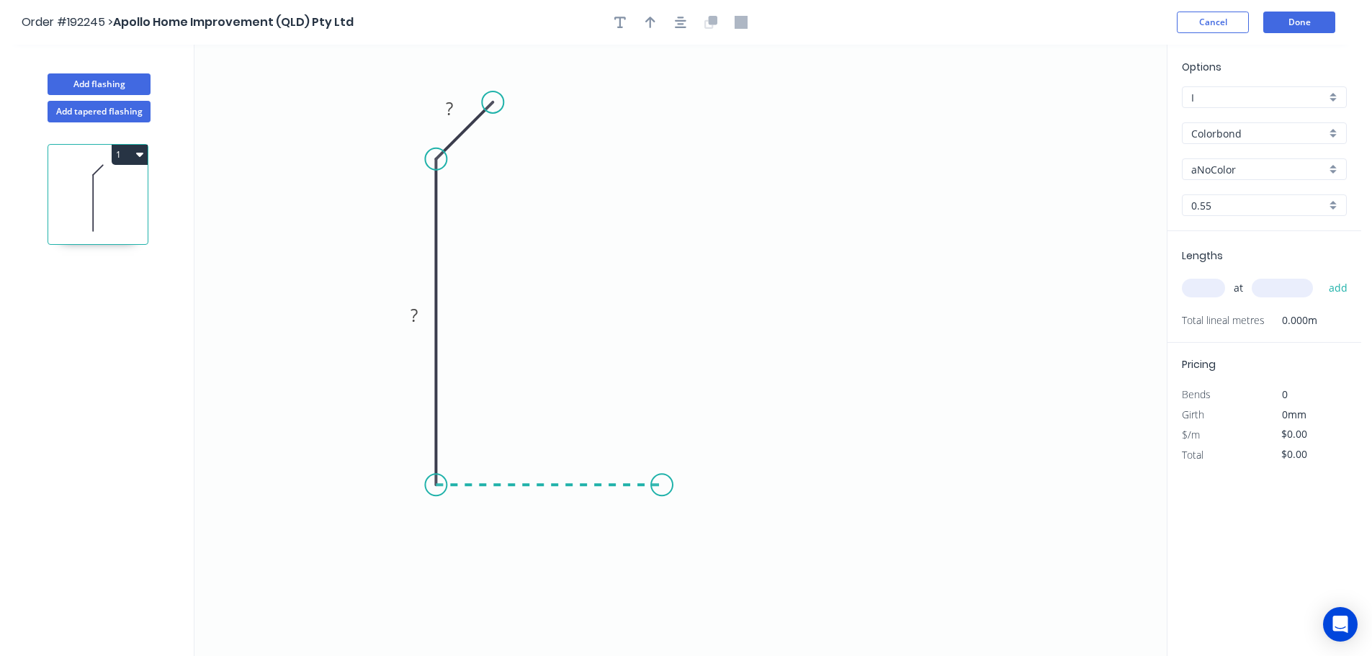
click at [662, 499] on icon "0 ? ?" at bounding box center [680, 350] width 972 height 611
click at [664, 581] on icon "0 ? ? ?" at bounding box center [680, 350] width 972 height 611
click at [664, 581] on circle at bounding box center [662, 581] width 22 height 22
click at [663, 582] on circle at bounding box center [662, 581] width 22 height 22
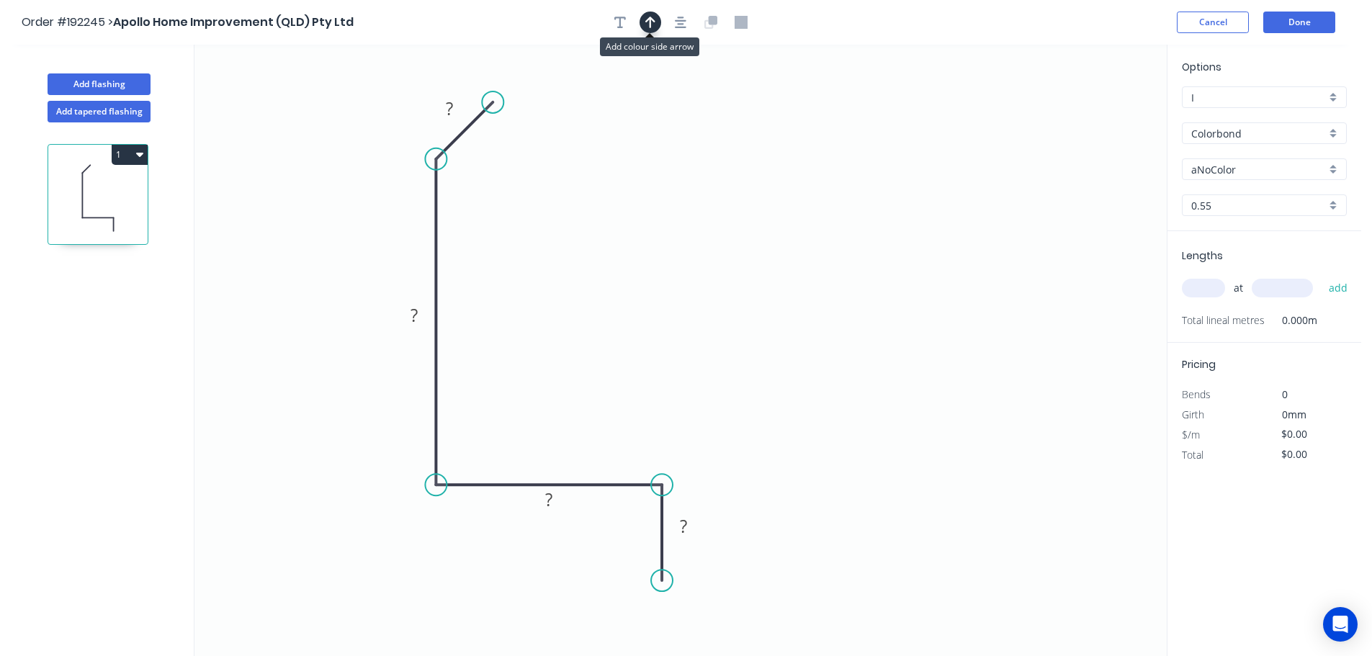
click at [652, 18] on icon "button" at bounding box center [650, 23] width 10 height 12
drag, startPoint x: 1097, startPoint y: 113, endPoint x: 303, endPoint y: 287, distance: 812.5
click at [306, 287] on icon at bounding box center [312, 268] width 13 height 46
click at [303, 287] on icon at bounding box center [303, 271] width 13 height 46
click at [303, 287] on icon at bounding box center [316, 275] width 42 height 42
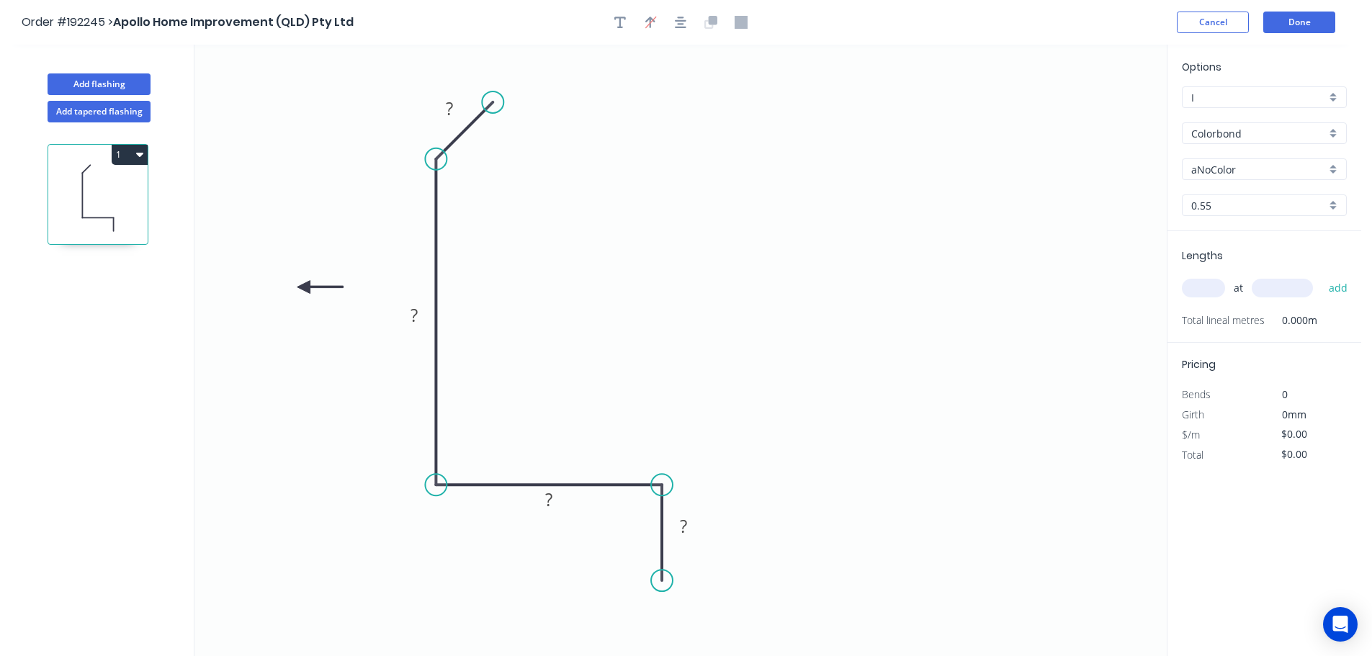
click at [303, 287] on icon at bounding box center [320, 287] width 46 height 13
click at [303, 287] on icon at bounding box center [303, 304] width 13 height 46
click at [303, 287] on icon at bounding box center [292, 299] width 42 height 42
click at [452, 98] on tspan "?" at bounding box center [449, 108] width 7 height 24
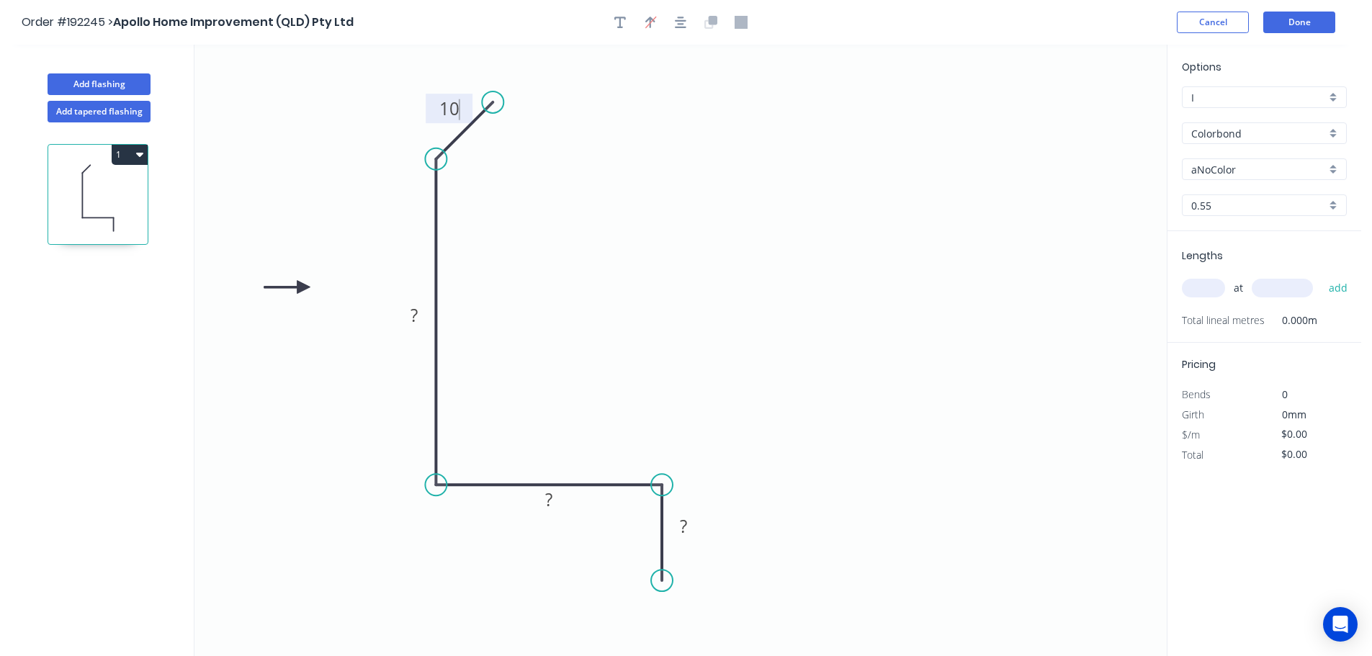
click at [556, 216] on icon "0 10 ? ? ?" at bounding box center [680, 350] width 972 height 611
click at [415, 315] on tspan "?" at bounding box center [413, 315] width 7 height 24
click at [736, 245] on icon "0 10 90 35 20" at bounding box center [680, 350] width 972 height 611
click at [1332, 170] on div "aNoColor" at bounding box center [1264, 169] width 165 height 22
click at [1267, 253] on div "Classic Cream" at bounding box center [1263, 247] width 163 height 25
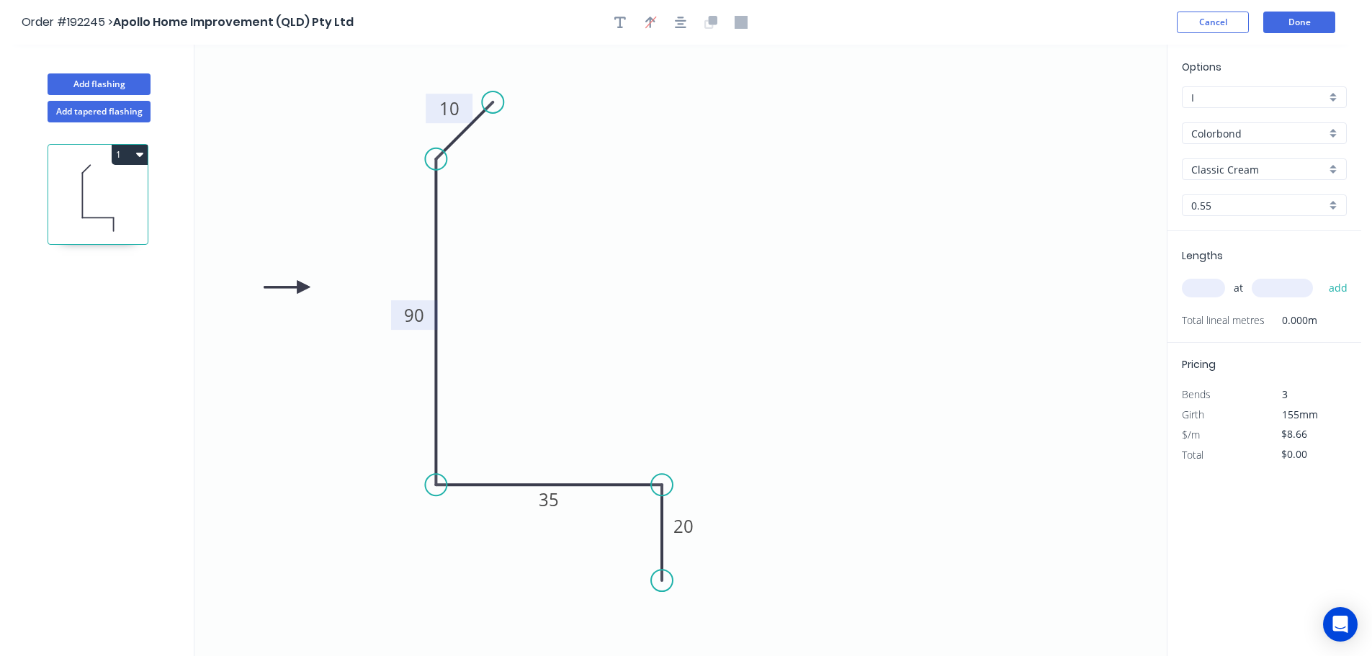
click at [1331, 205] on div "0.55" at bounding box center [1264, 205] width 165 height 22
click at [1229, 258] on div "1.0" at bounding box center [1263, 258] width 163 height 25
click at [1200, 282] on input "text" at bounding box center [1203, 288] width 43 height 19
click at [1287, 291] on input "text" at bounding box center [1282, 288] width 61 height 19
click at [1321, 276] on button "add" at bounding box center [1338, 288] width 34 height 24
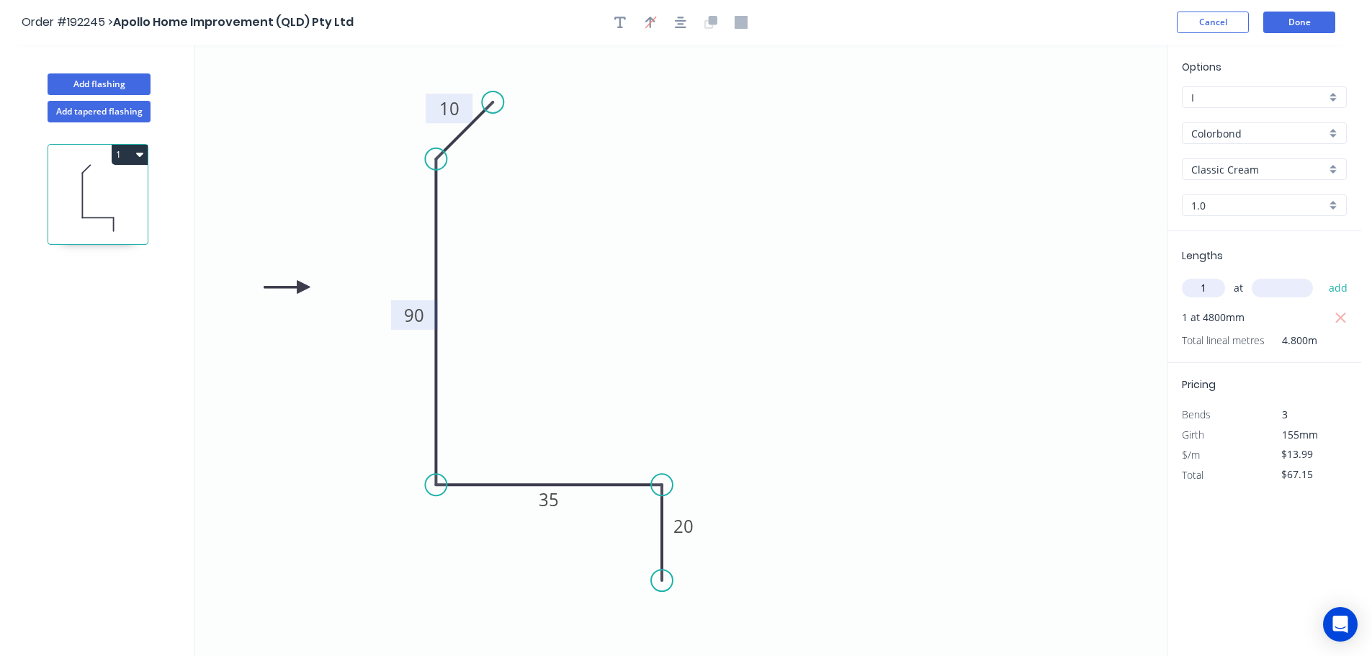
click at [1287, 291] on input "text" at bounding box center [1282, 288] width 61 height 19
click at [1321, 276] on button "add" at bounding box center [1338, 288] width 34 height 24
click at [1005, 277] on icon "0 10 90 35 20" at bounding box center [680, 350] width 972 height 611
click at [1290, 22] on button "Done" at bounding box center [1299, 23] width 72 height 22
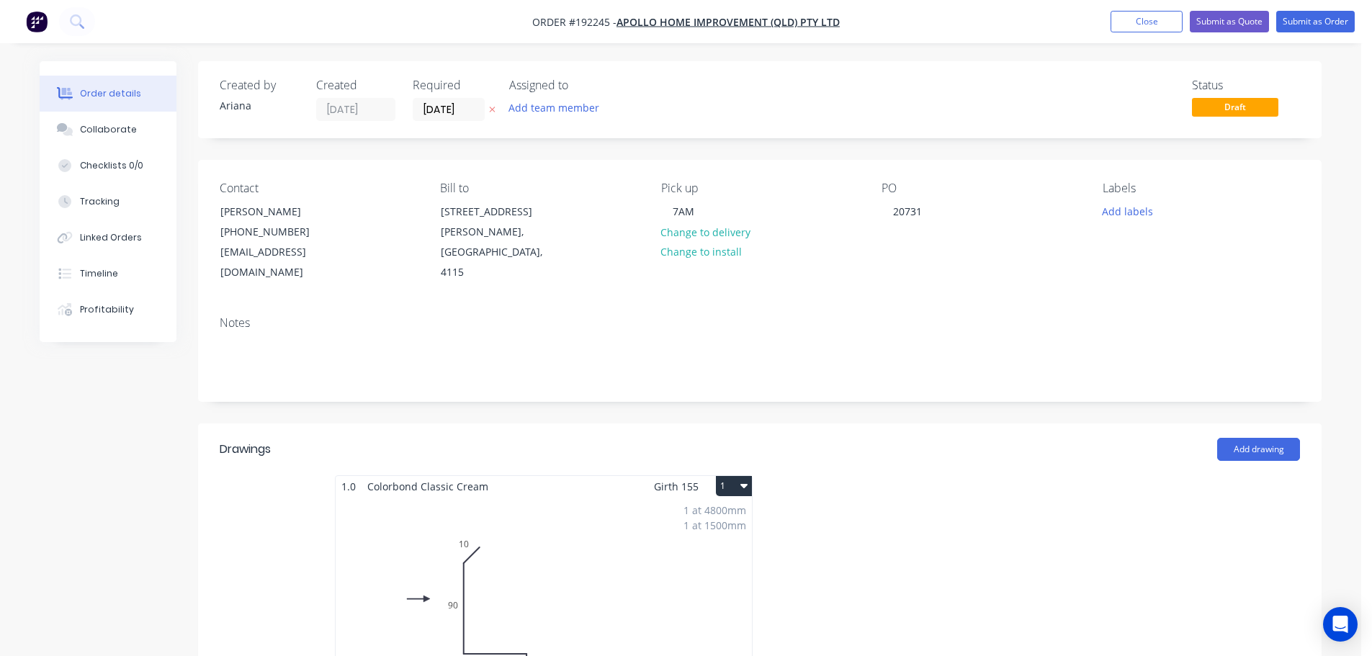
scroll to position [504, 0]
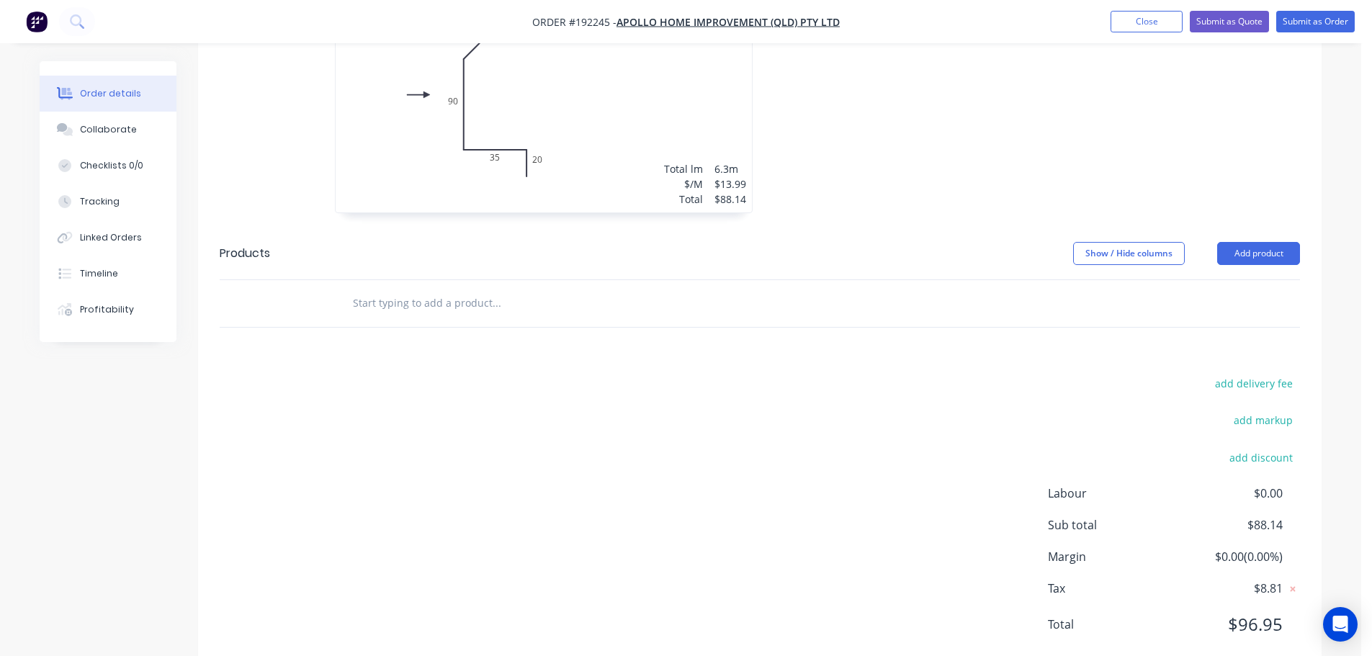
click at [399, 292] on input "text" at bounding box center [496, 303] width 288 height 29
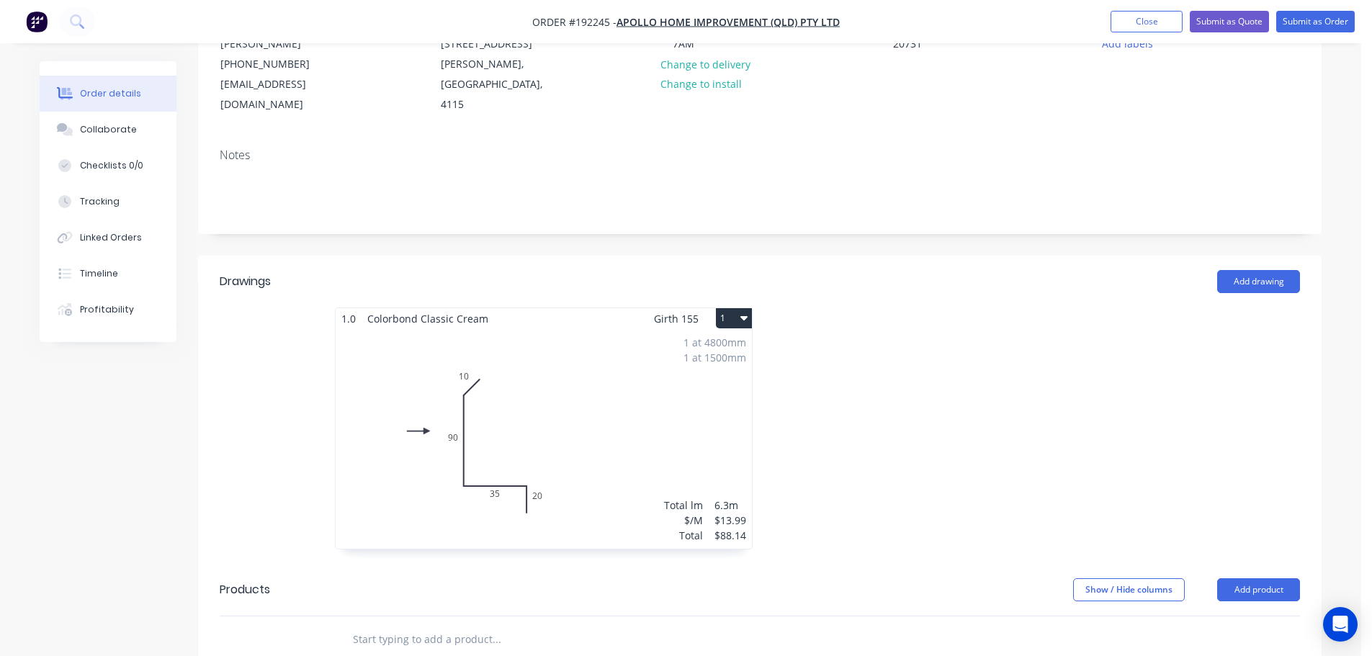
click at [645, 408] on div "1 at 4800mm 1 at 1500mm Total lm $/M Total 6.3m $13.99 $88.14" at bounding box center [544, 439] width 416 height 220
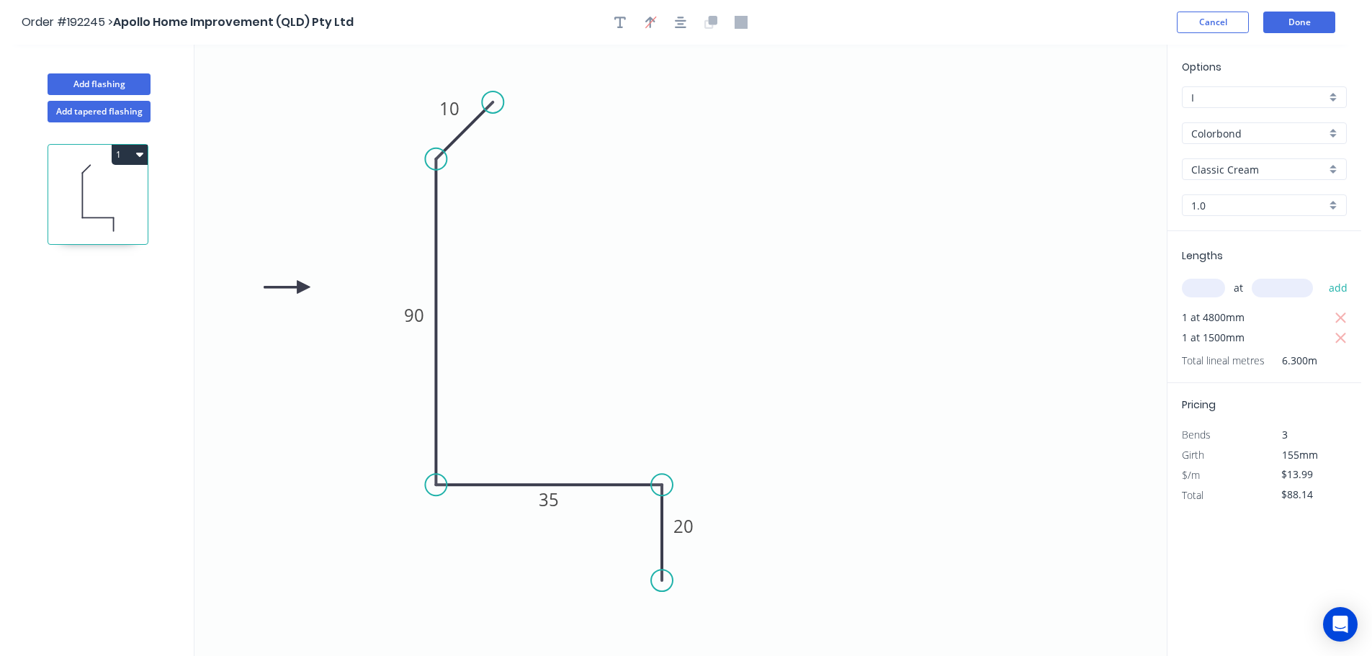
click at [1332, 204] on div "1.0" at bounding box center [1264, 205] width 165 height 22
click at [1231, 285] on div "1.2" at bounding box center [1263, 283] width 163 height 25
click at [537, 116] on div "Delete point" at bounding box center [566, 122] width 145 height 30
click at [458, 268] on div "Feather" at bounding box center [508, 263] width 145 height 30
click at [483, 169] on tspan "15" at bounding box center [475, 171] width 20 height 24
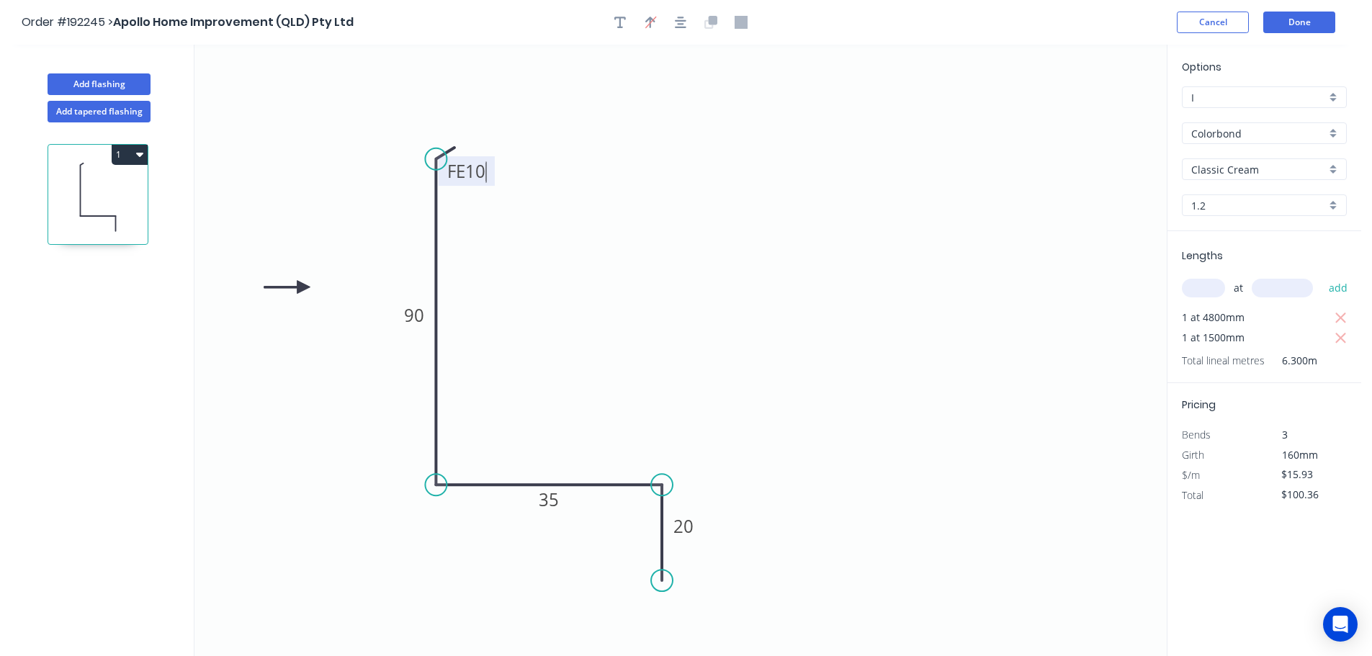
click at [550, 153] on icon "0 FE 10 90 35 20" at bounding box center [680, 350] width 972 height 611
drag, startPoint x: 488, startPoint y: 174, endPoint x: 532, endPoint y: 125, distance: 65.8
click at [532, 125] on rect at bounding box center [510, 122] width 56 height 30
click at [1301, 21] on button "Done" at bounding box center [1299, 23] width 72 height 22
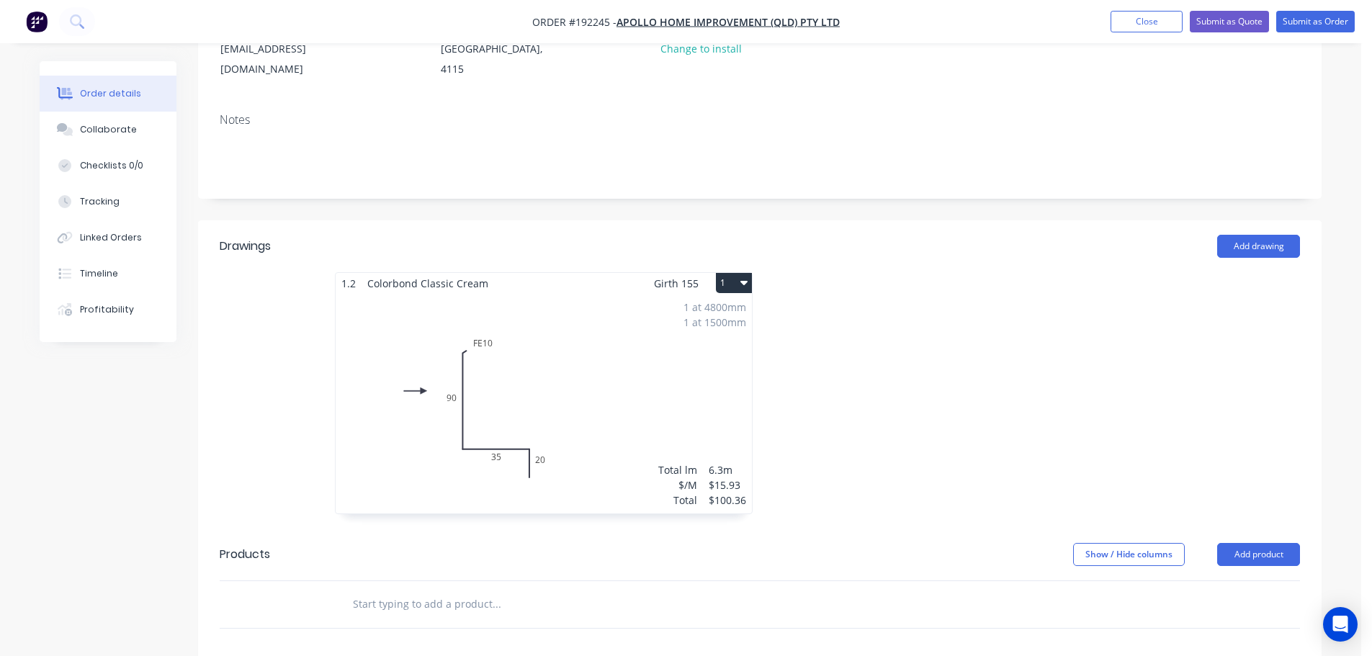
scroll to position [336, 0]
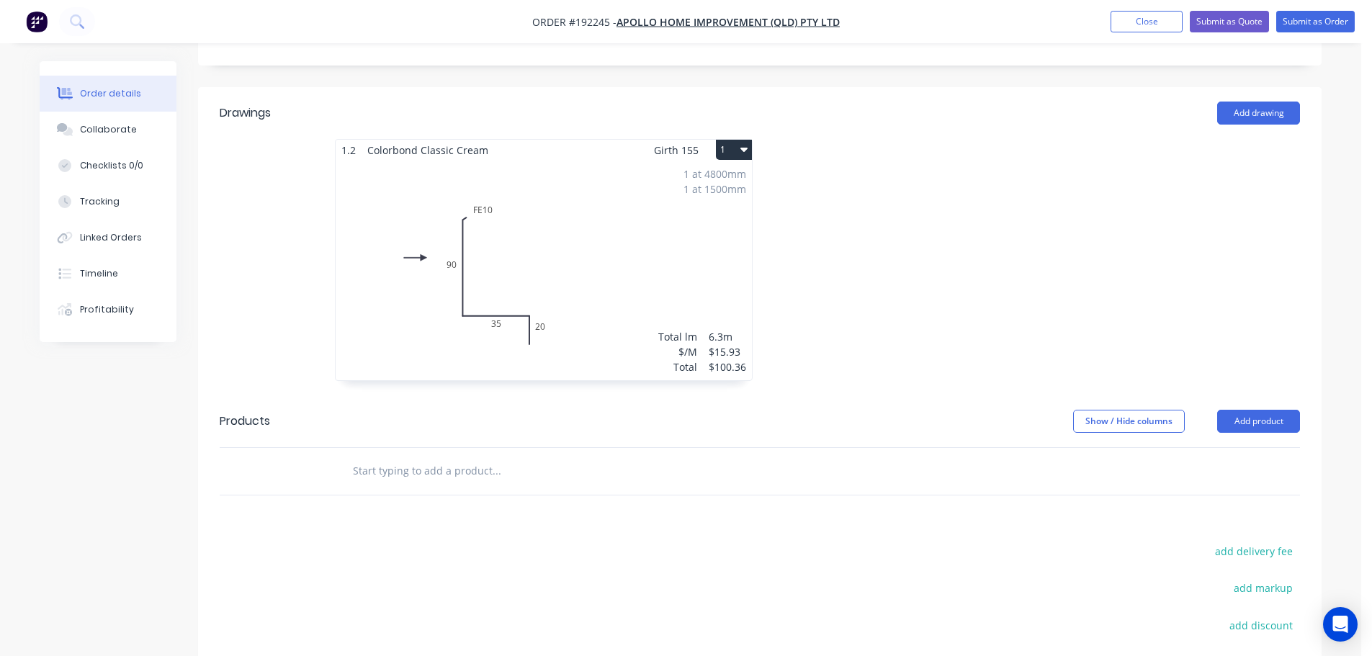
click at [739, 140] on button "1" at bounding box center [734, 150] width 36 height 20
click at [710, 174] on div "Use larger box size" at bounding box center [683, 184] width 111 height 21
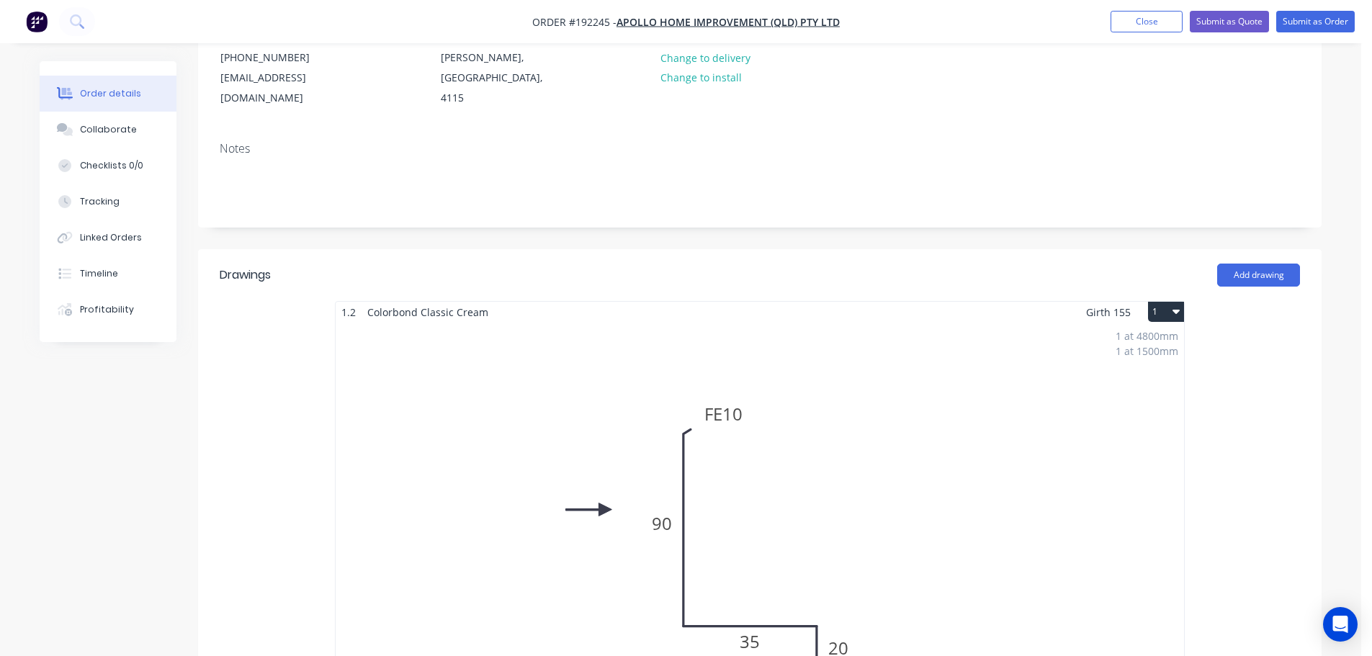
scroll to position [0, 0]
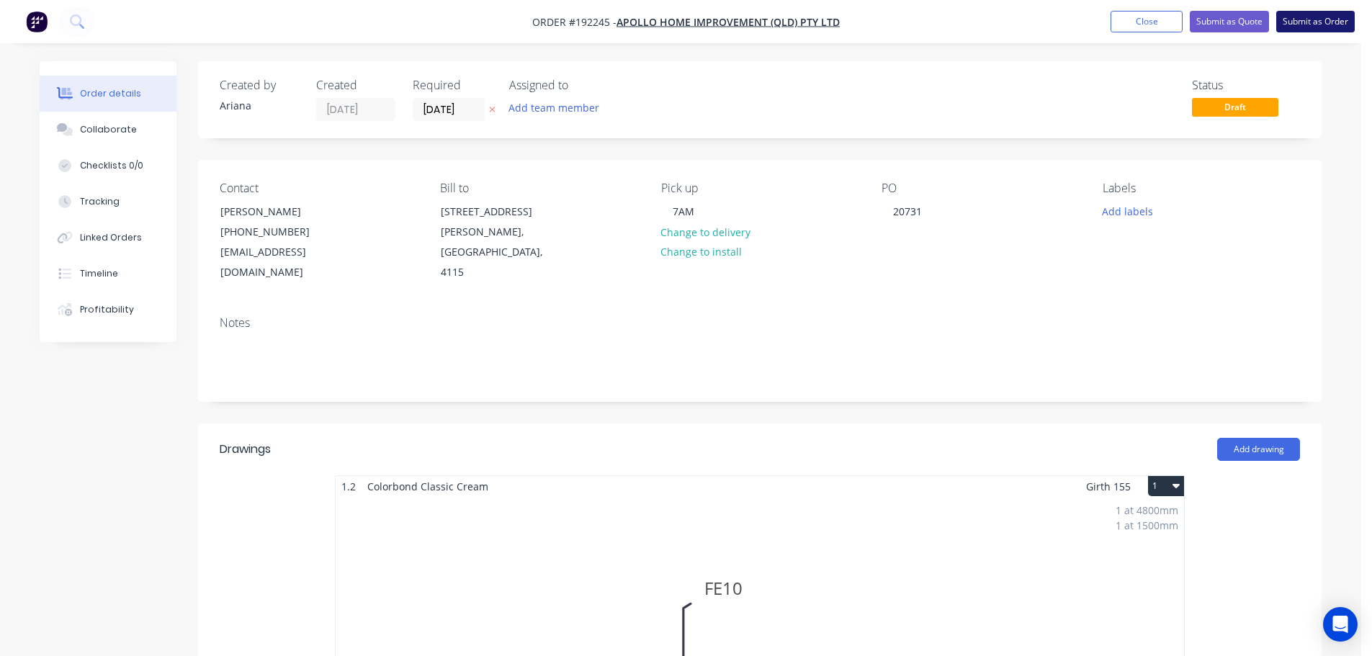
click at [1301, 19] on button "Submit as Order" at bounding box center [1315, 22] width 78 height 22
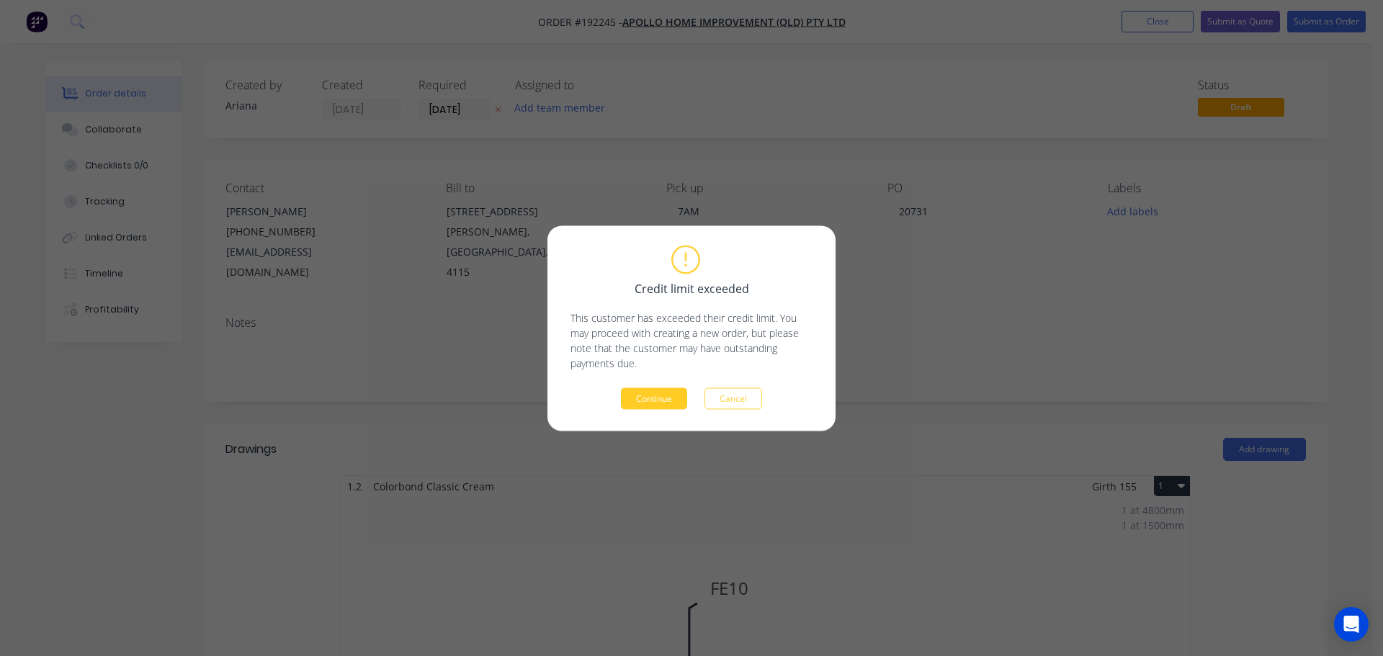
click at [642, 396] on button "Continue" at bounding box center [654, 398] width 66 height 22
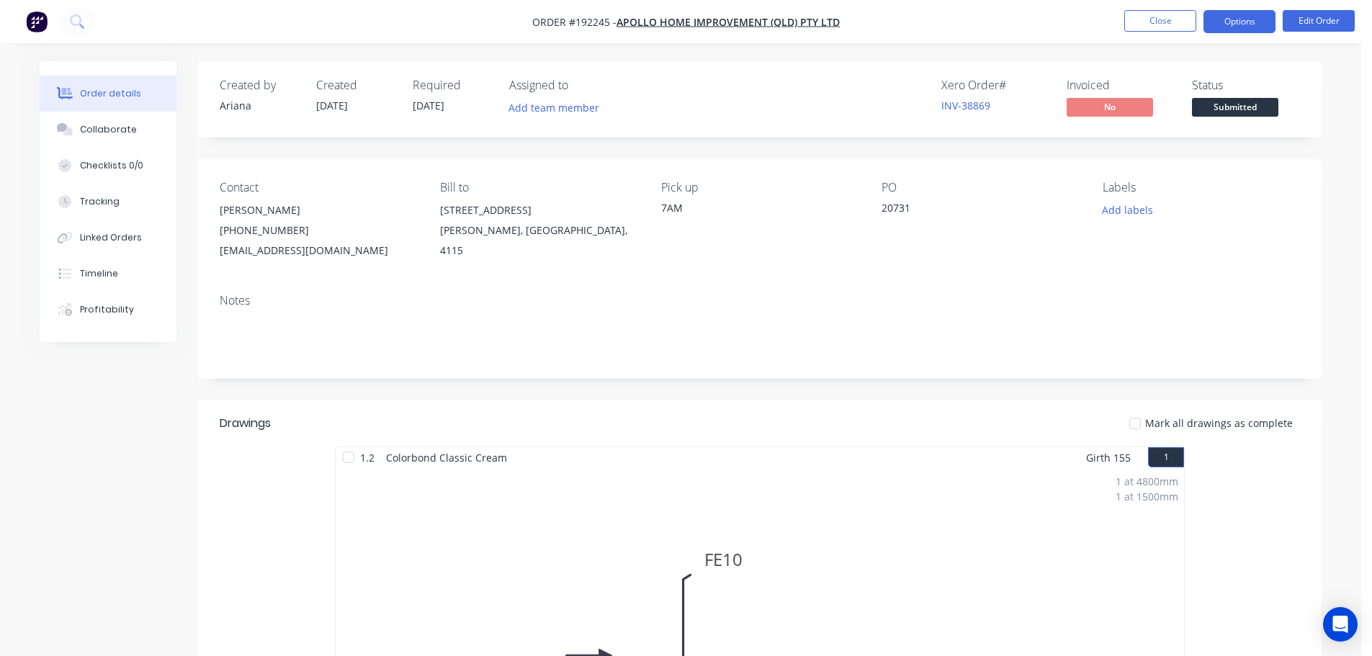
click at [1227, 22] on button "Options" at bounding box center [1239, 21] width 72 height 23
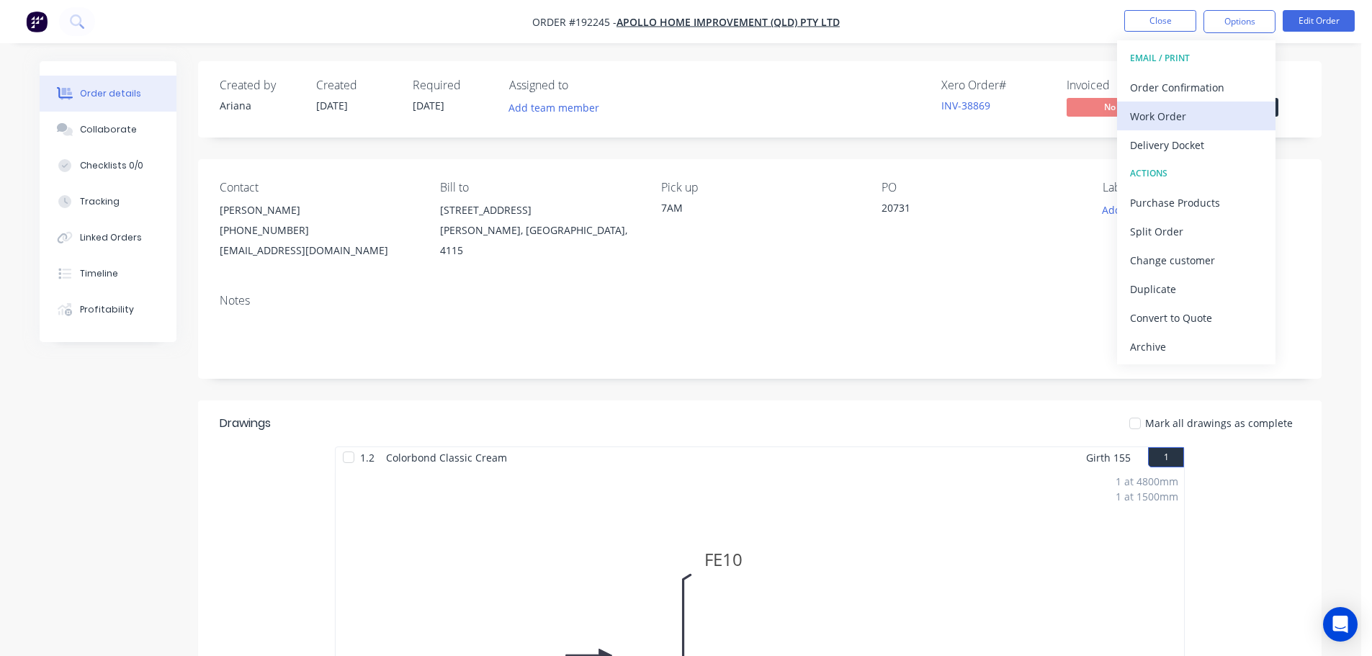
click at [1200, 117] on div "Work Order" at bounding box center [1196, 116] width 133 height 21
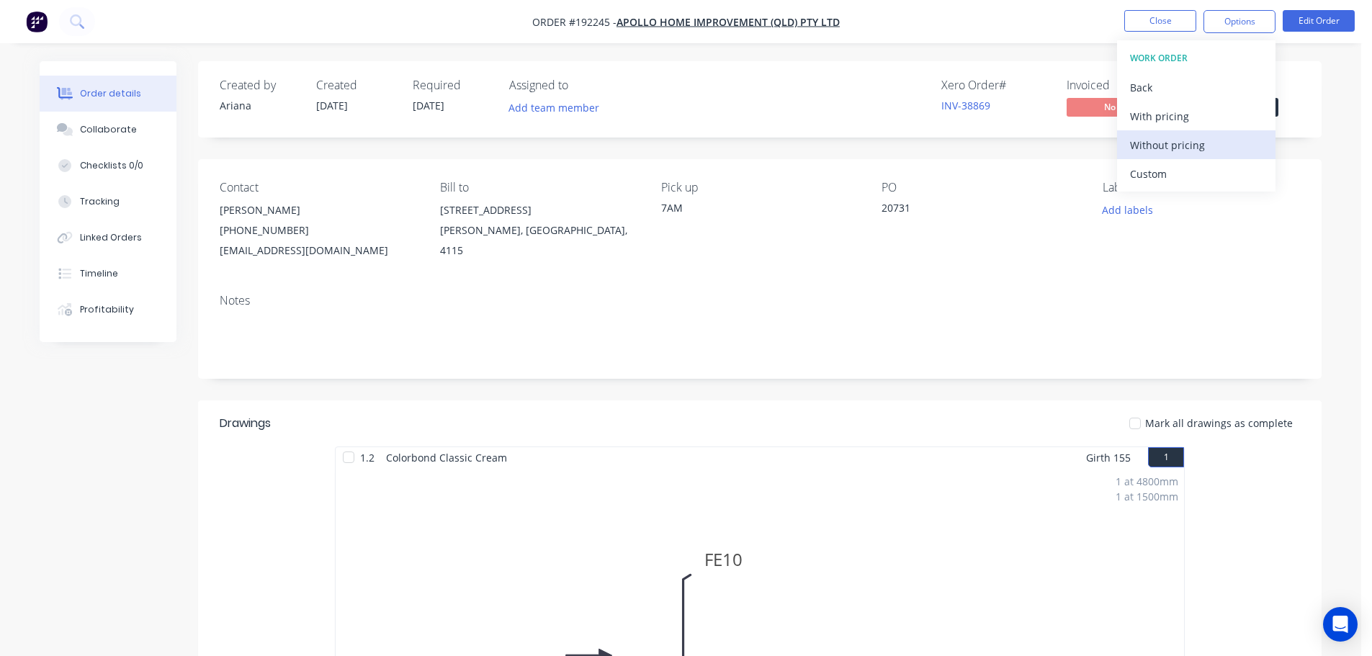
click at [1181, 151] on div "Without pricing" at bounding box center [1196, 145] width 133 height 21
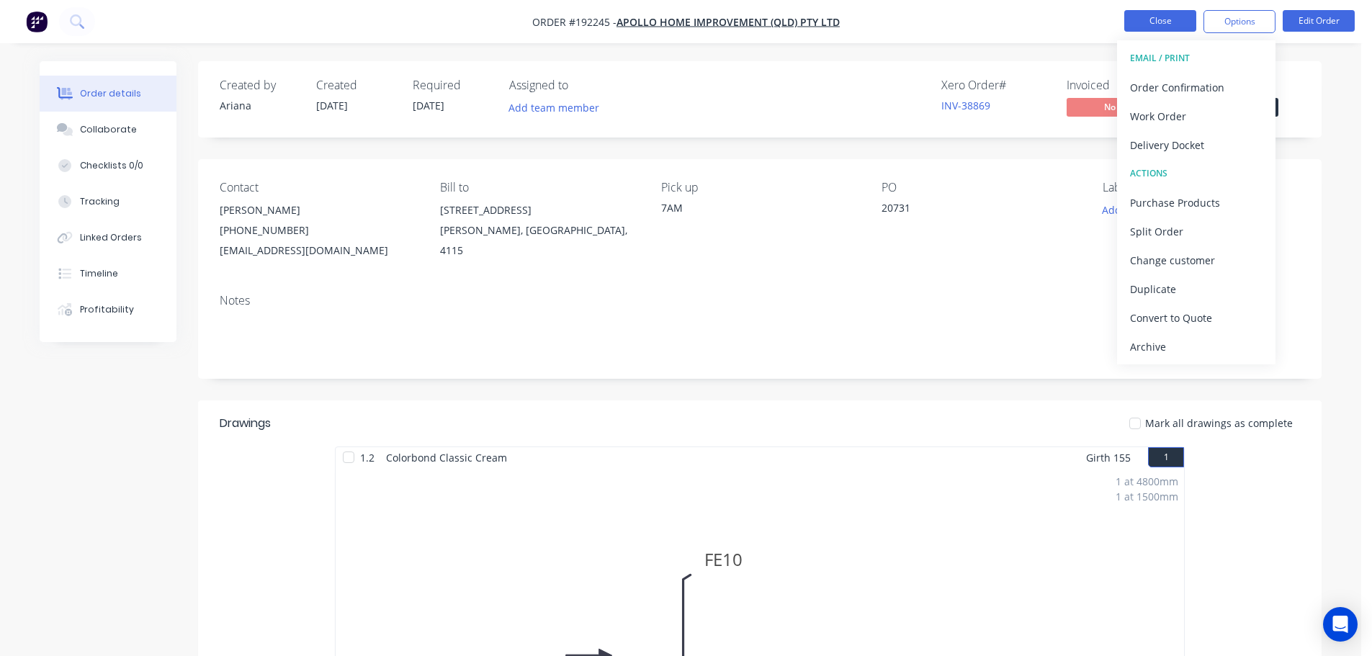
click at [1166, 22] on button "Close" at bounding box center [1160, 21] width 72 height 22
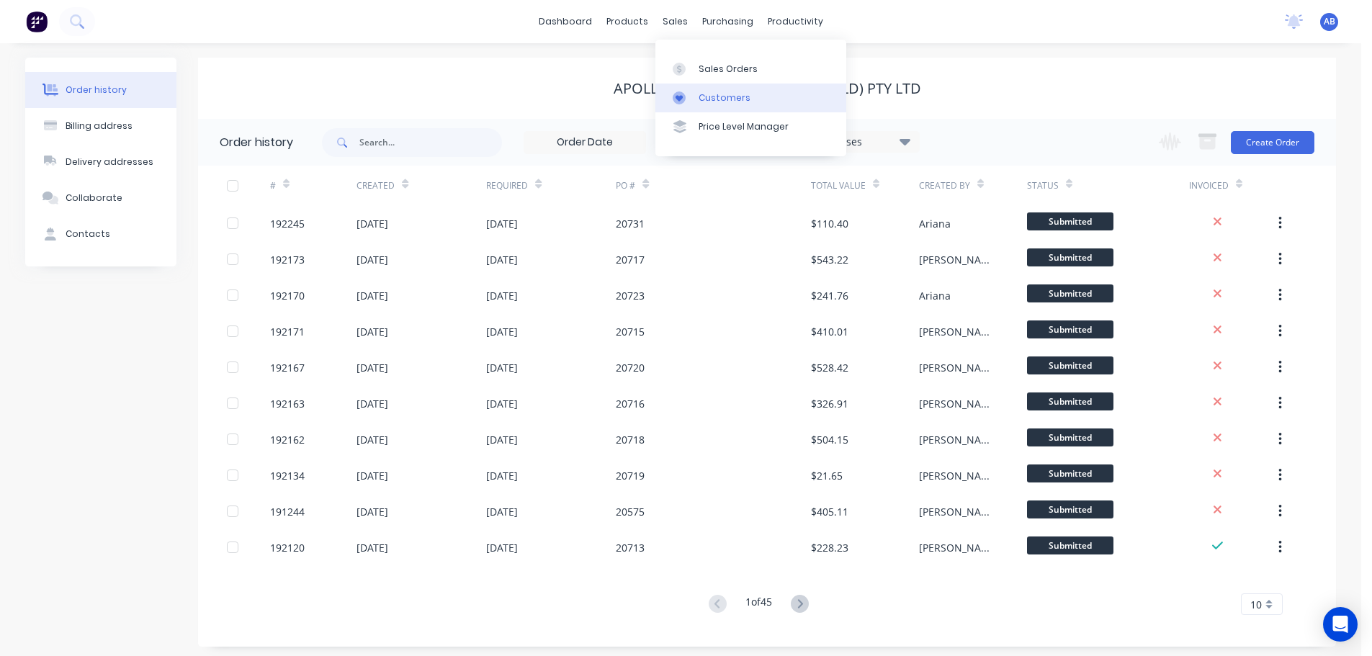
click at [732, 98] on div "Customers" at bounding box center [725, 97] width 52 height 13
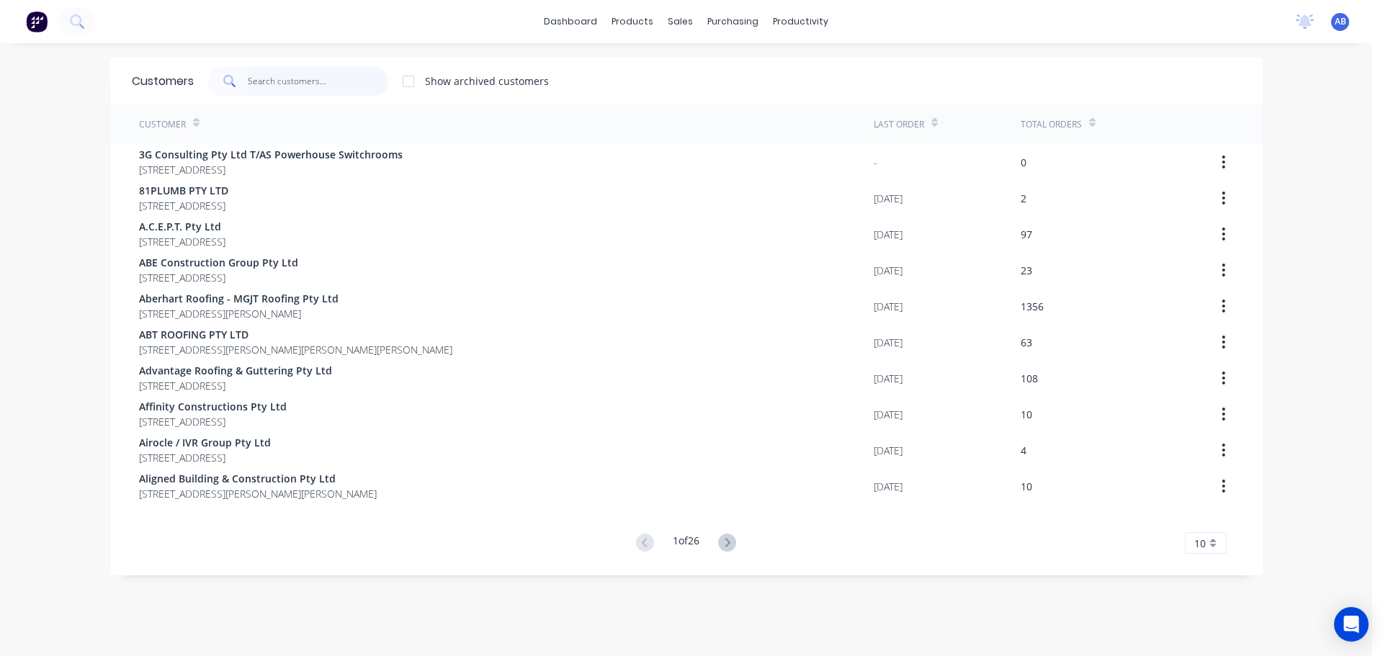
click at [327, 81] on input "text" at bounding box center [318, 81] width 140 height 29
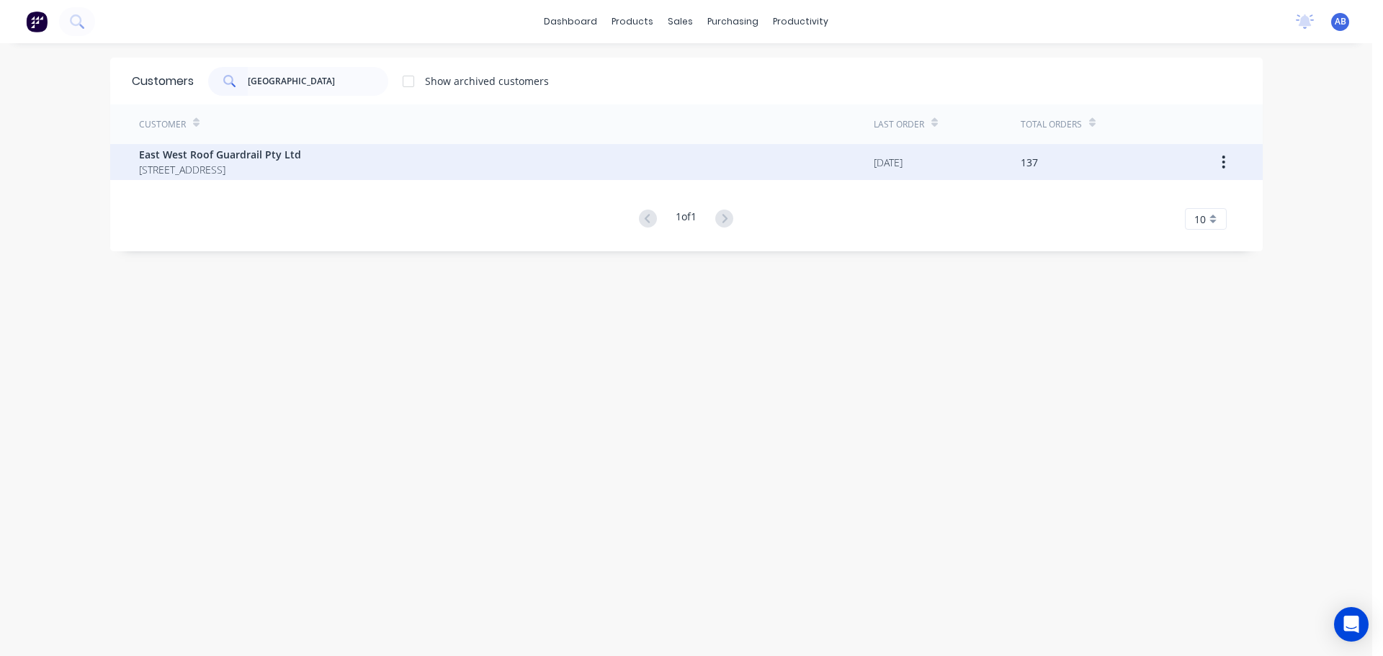
click at [274, 160] on span "East West Roof Guardrail Pty Ltd" at bounding box center [220, 154] width 162 height 15
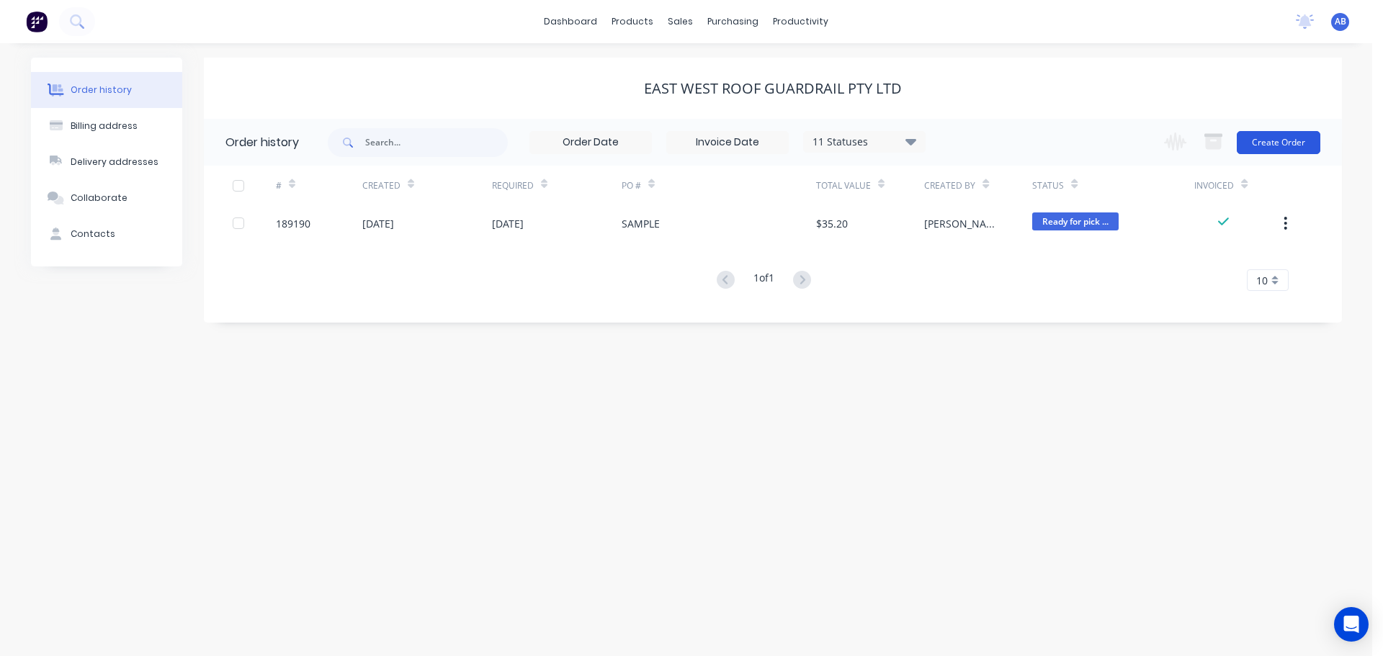
click at [1279, 140] on button "Create Order" at bounding box center [1278, 142] width 84 height 23
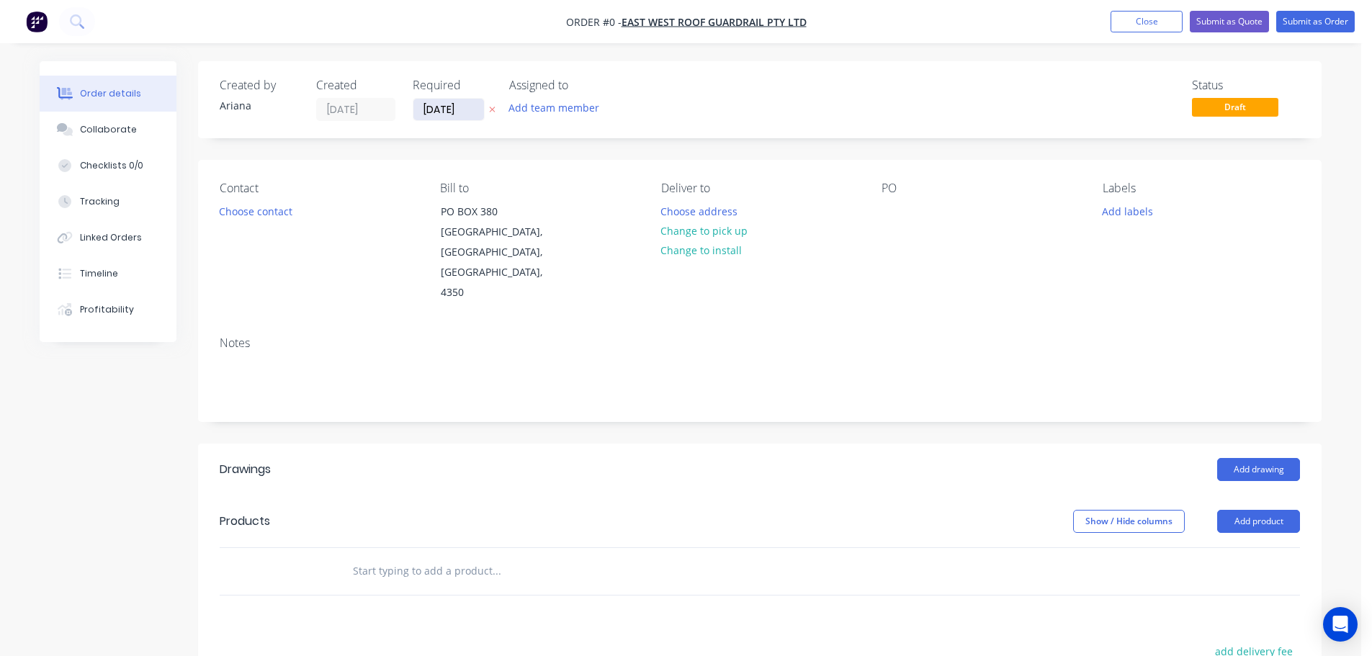
click at [440, 109] on input "[DATE]" at bounding box center [448, 110] width 71 height 22
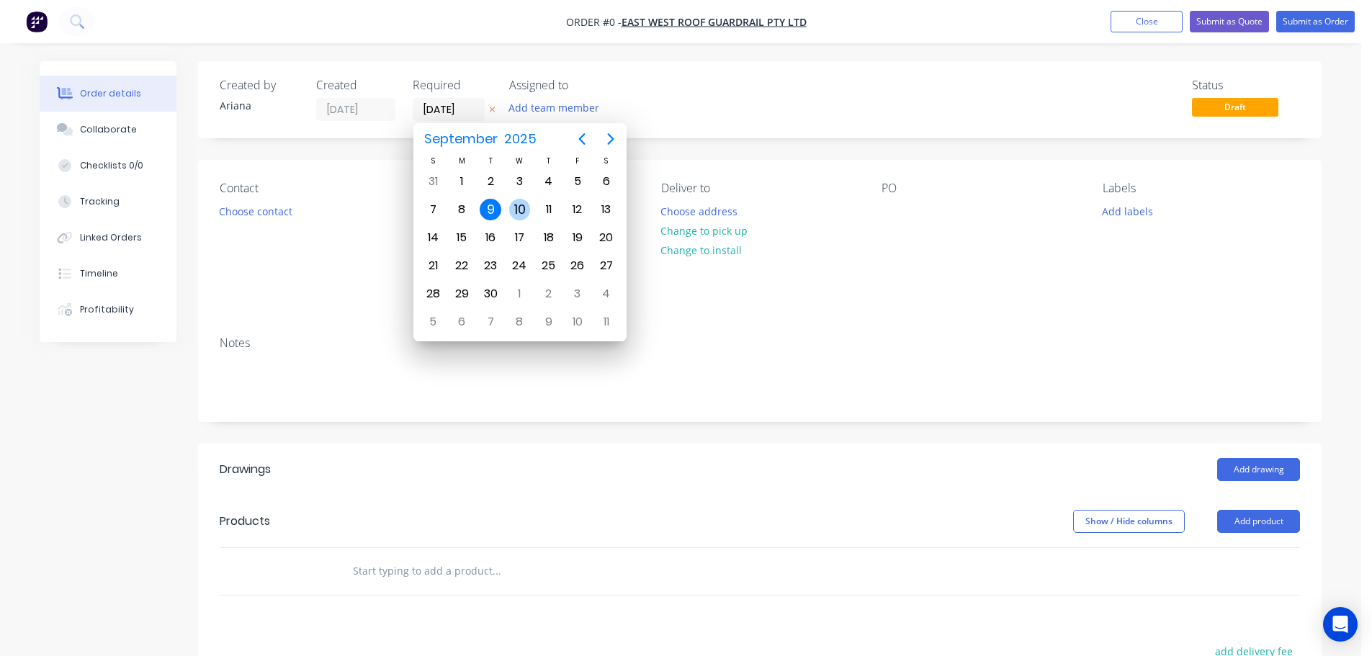
click at [517, 205] on div "10" at bounding box center [520, 210] width 22 height 22
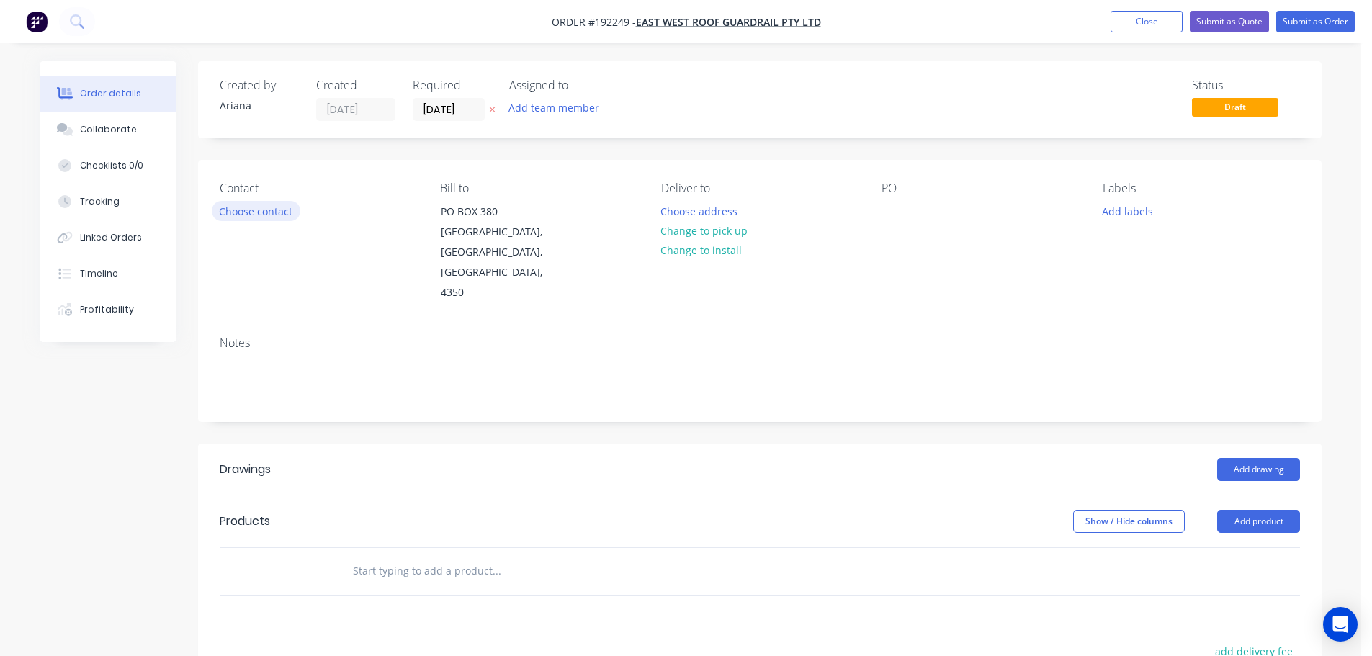
click at [242, 209] on button "Choose contact" at bounding box center [256, 210] width 89 height 19
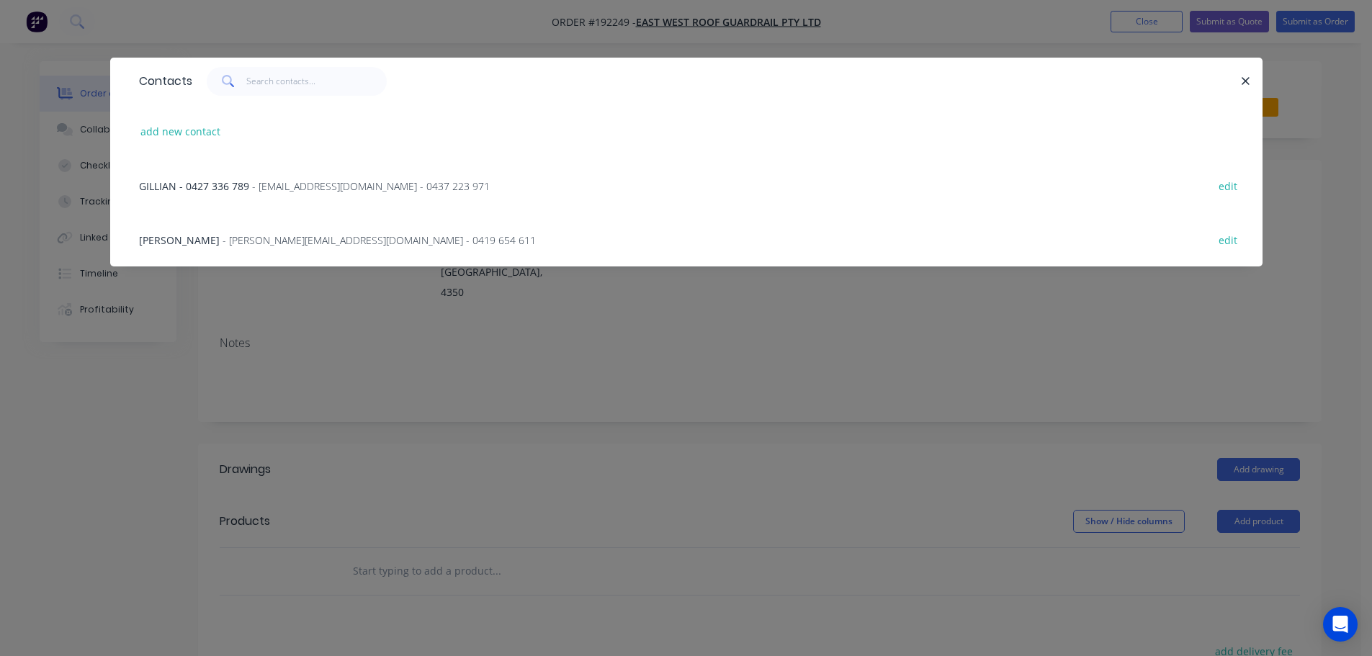
click at [238, 240] on span "- [PERSON_NAME][EMAIL_ADDRESS][DOMAIN_NAME] - 0419 654 611" at bounding box center [379, 240] width 313 height 14
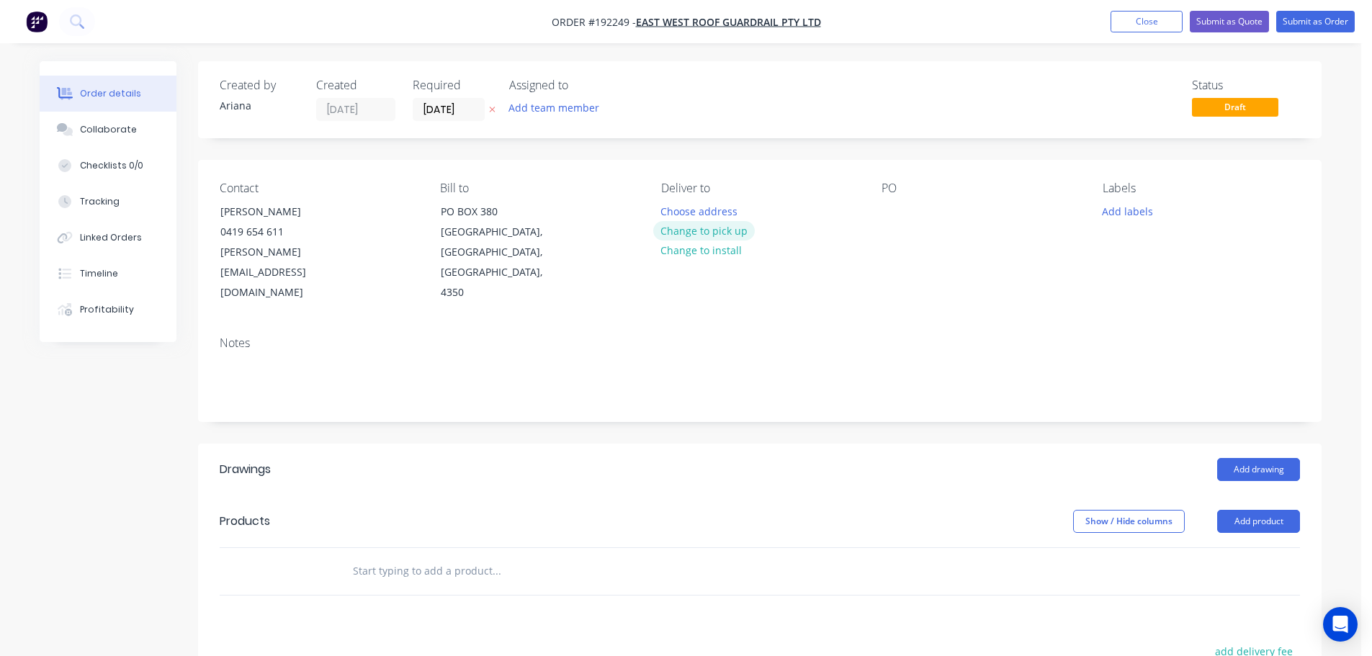
click at [710, 227] on button "Change to pick up" at bounding box center [704, 230] width 102 height 19
click at [669, 212] on div at bounding box center [672, 211] width 23 height 21
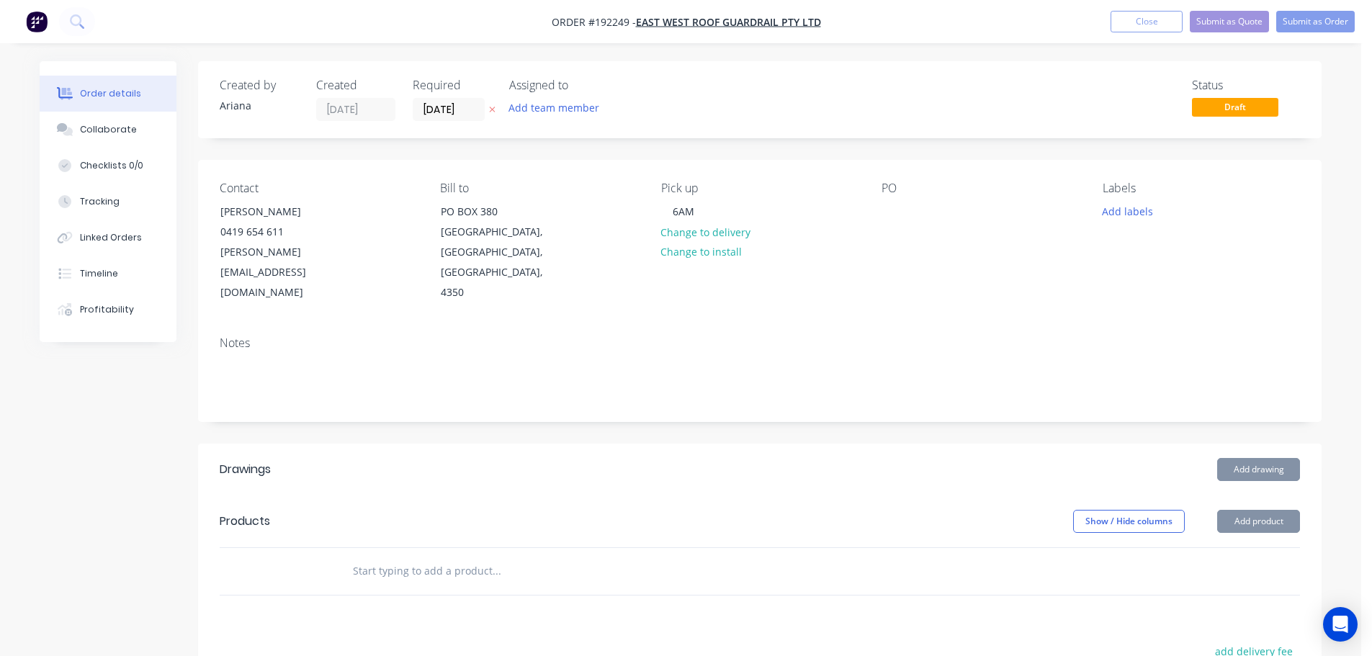
click at [817, 296] on div "Contact [PERSON_NAME] [PHONE_NUMBER] [PERSON_NAME][EMAIL_ADDRESS][DOMAIN_NAME] …" at bounding box center [759, 242] width 1123 height 165
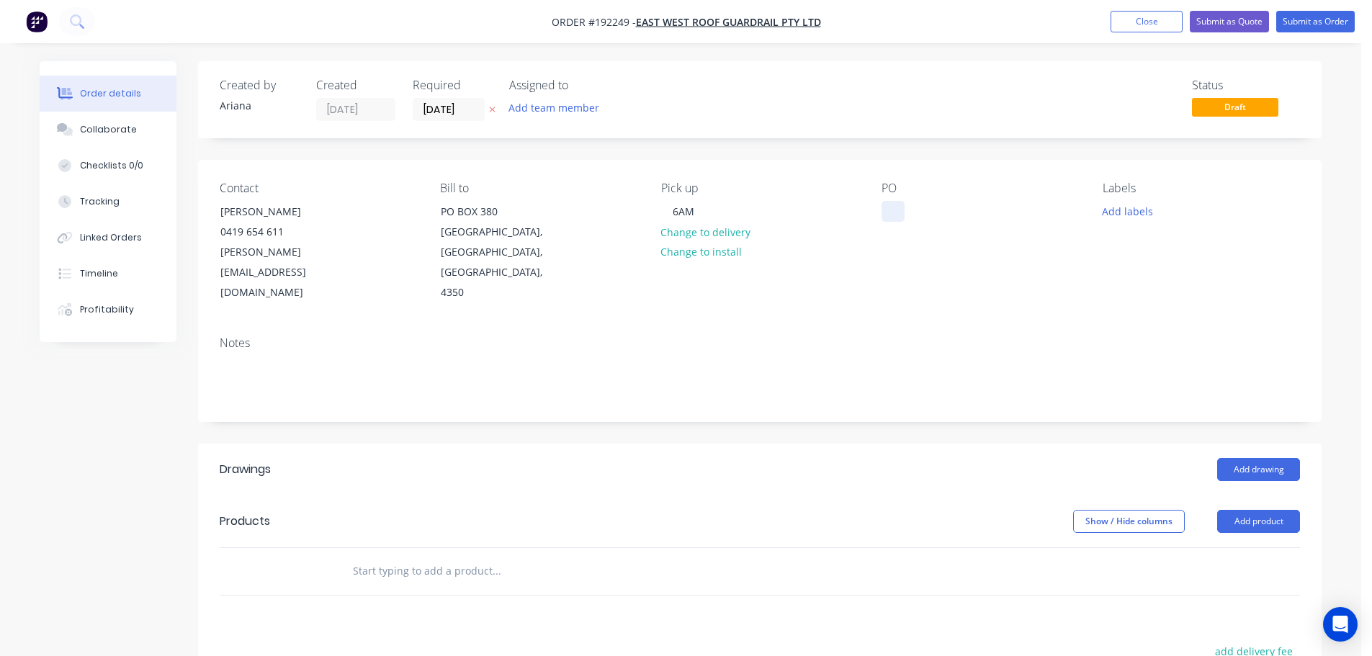
click at [890, 208] on div at bounding box center [892, 211] width 23 height 21
click at [1048, 268] on div "PO [PERSON_NAME] 09/09" at bounding box center [979, 242] width 197 height 122
click at [1265, 458] on button "Add drawing" at bounding box center [1258, 469] width 83 height 23
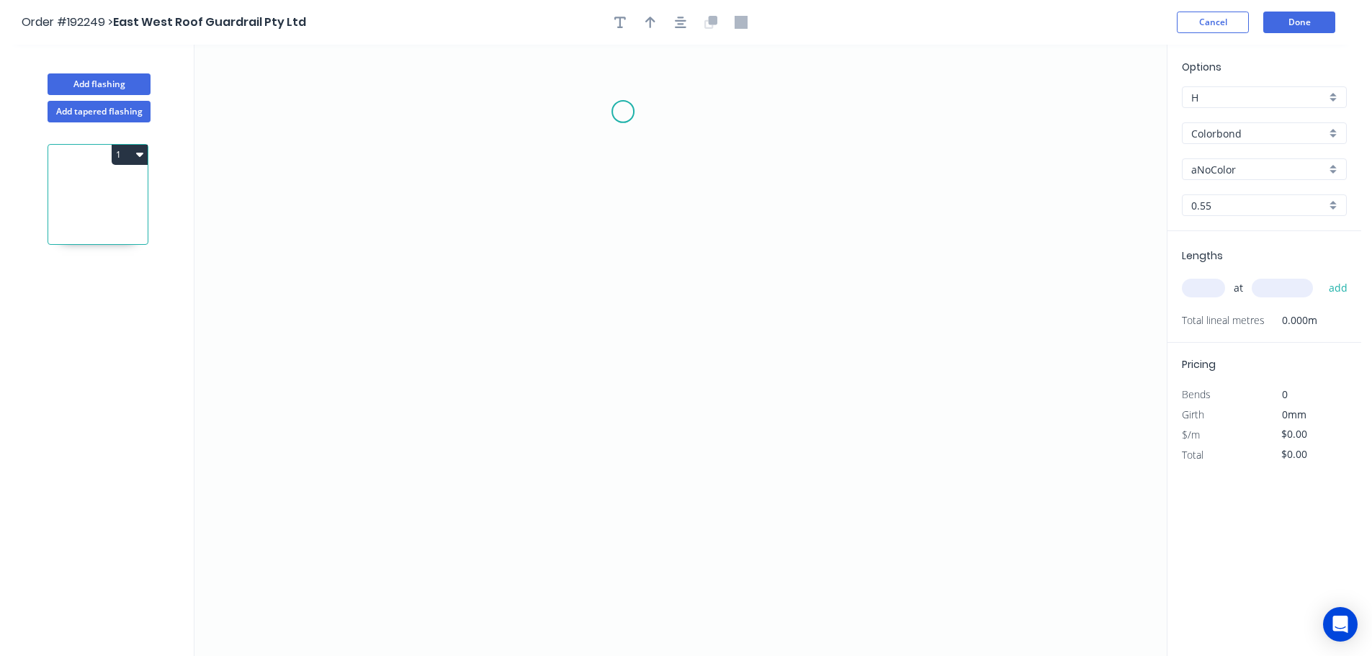
click at [623, 112] on icon "0" at bounding box center [680, 350] width 972 height 611
click at [622, 541] on icon "0" at bounding box center [680, 350] width 972 height 611
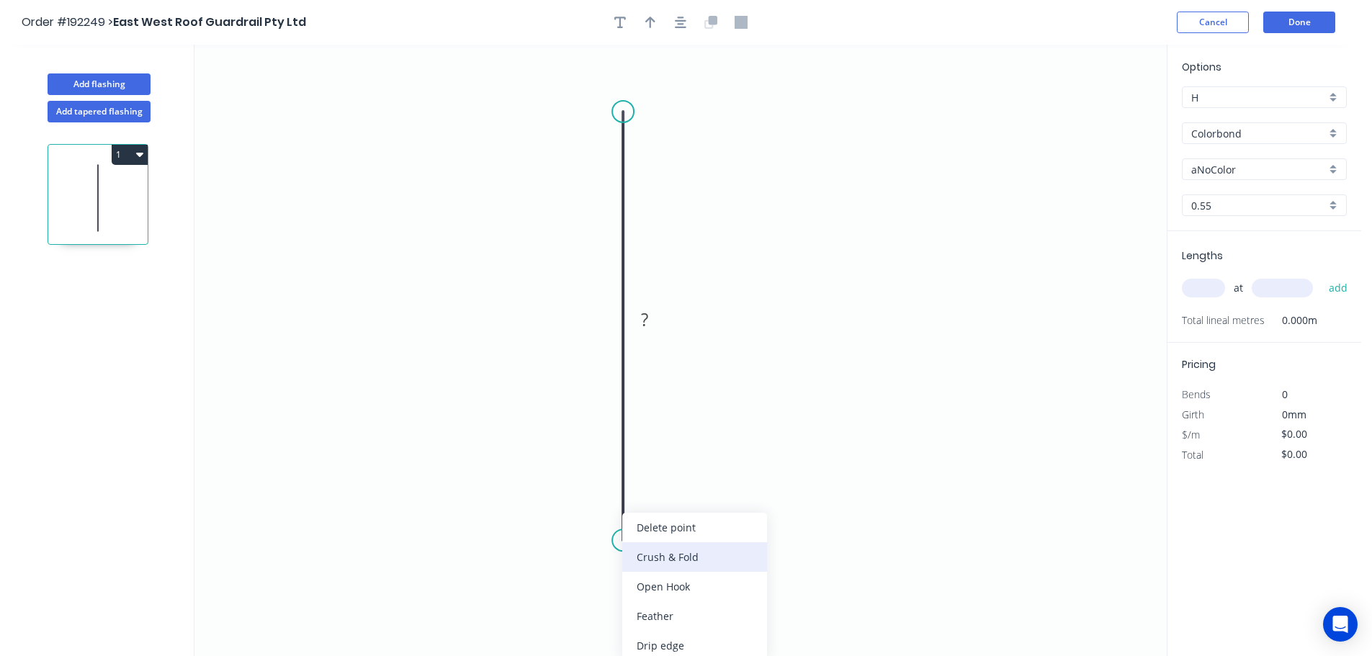
click at [712, 561] on div "Crush & Fold" at bounding box center [694, 557] width 145 height 30
click at [608, 519] on tspan "10" at bounding box center [602, 515] width 20 height 24
drag, startPoint x: 940, startPoint y: 372, endPoint x: 853, endPoint y: 468, distance: 129.5
click at [940, 377] on icon "0 CF 20 ?" at bounding box center [680, 350] width 972 height 611
drag, startPoint x: 566, startPoint y: 518, endPoint x: 665, endPoint y: 602, distance: 130.3
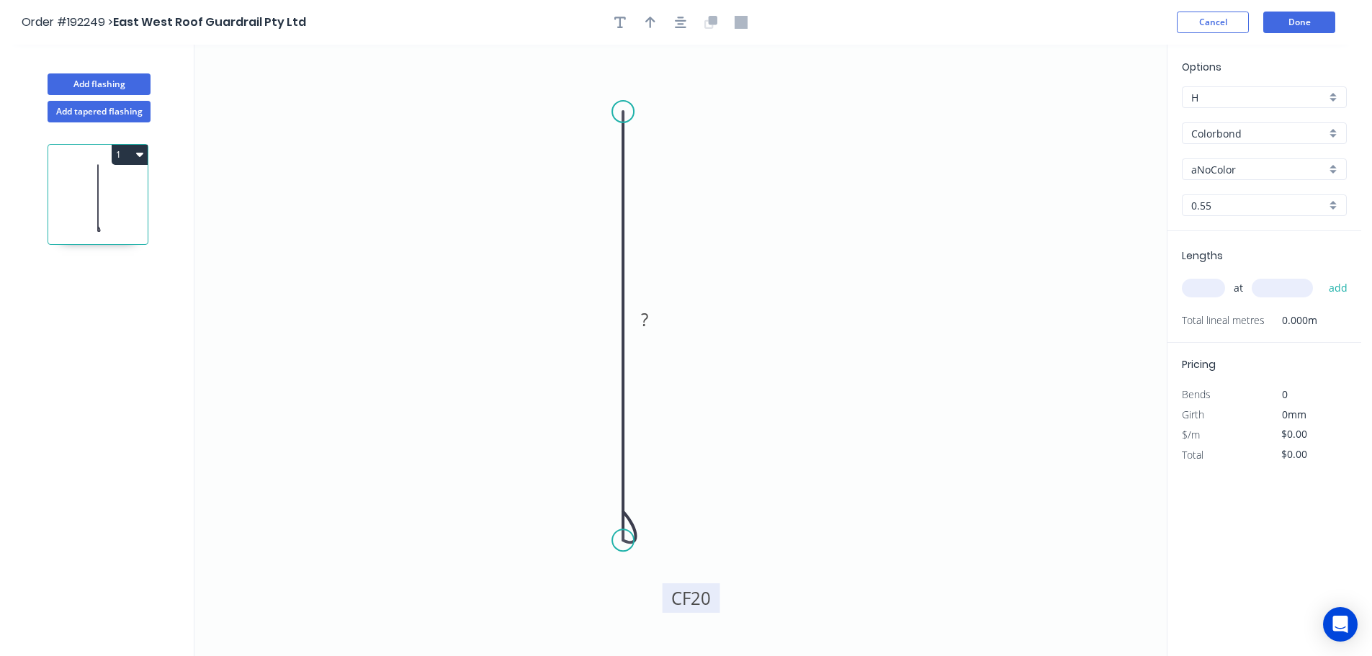
click at [665, 602] on rect at bounding box center [692, 598] width 58 height 30
click at [650, 150] on div "Crush & Fold" at bounding box center [696, 155] width 145 height 30
click at [663, 154] on div "Flip bend" at bounding box center [692, 160] width 145 height 30
click at [665, 85] on tspan "10" at bounding box center [663, 86] width 20 height 24
click at [695, 116] on icon "0 CF 20 CF 20 ?" at bounding box center [680, 350] width 972 height 611
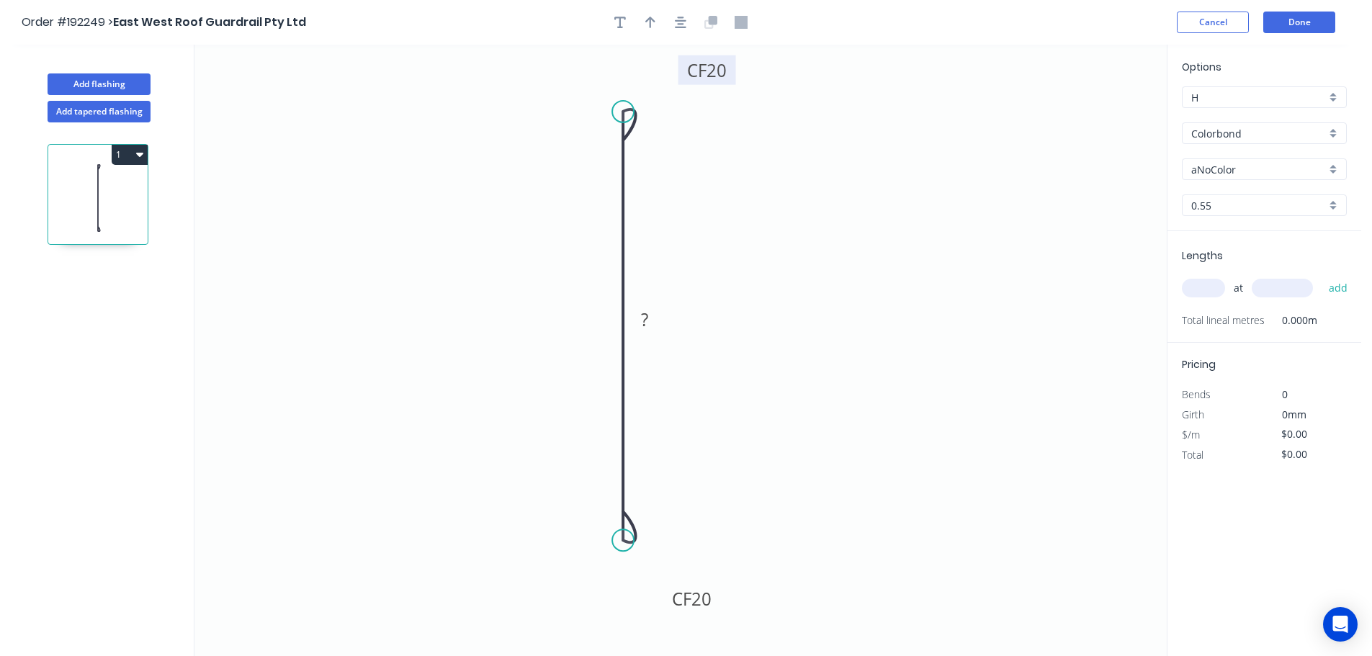
drag, startPoint x: 675, startPoint y: 92, endPoint x: 728, endPoint y: 76, distance: 55.6
click at [728, 76] on rect at bounding box center [707, 70] width 58 height 30
click at [649, 324] on rect at bounding box center [644, 320] width 29 height 20
click at [719, 321] on icon "0 CF 20 CF 20 135" at bounding box center [680, 350] width 972 height 611
click at [647, 17] on icon "button" at bounding box center [650, 22] width 10 height 13
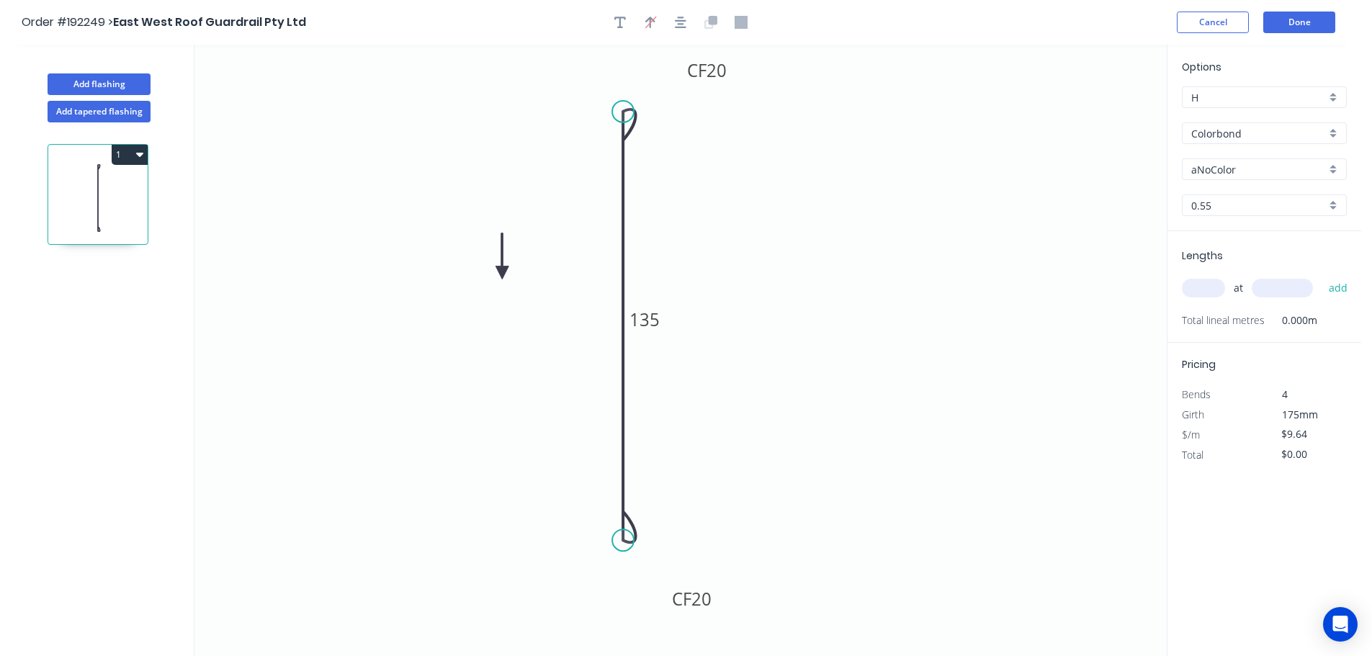
drag, startPoint x: 1095, startPoint y: 111, endPoint x: 500, endPoint y: 274, distance: 617.6
click at [500, 274] on icon at bounding box center [501, 256] width 13 height 46
click at [500, 275] on icon at bounding box center [499, 258] width 13 height 46
click at [500, 275] on icon at bounding box center [512, 262] width 42 height 42
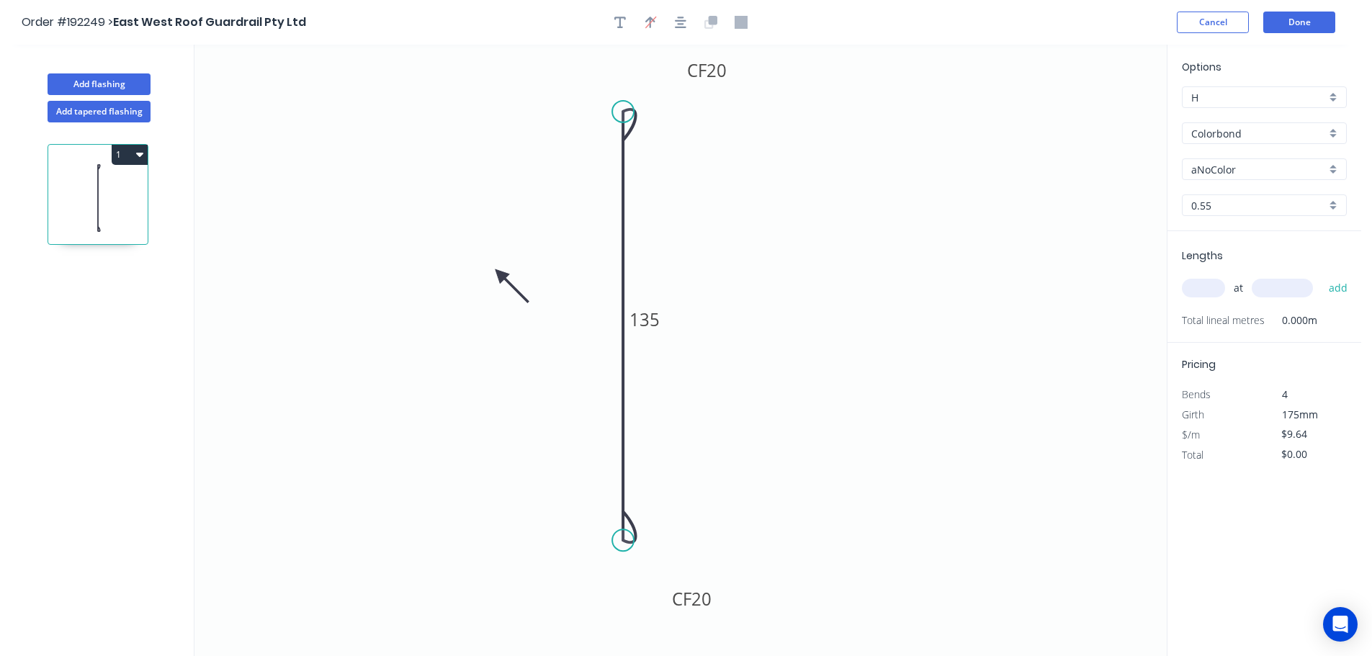
click at [500, 275] on icon at bounding box center [512, 286] width 42 height 42
click at [500, 275] on icon at bounding box center [499, 291] width 13 height 46
click at [1335, 130] on div "Colorbond" at bounding box center [1264, 133] width 165 height 22
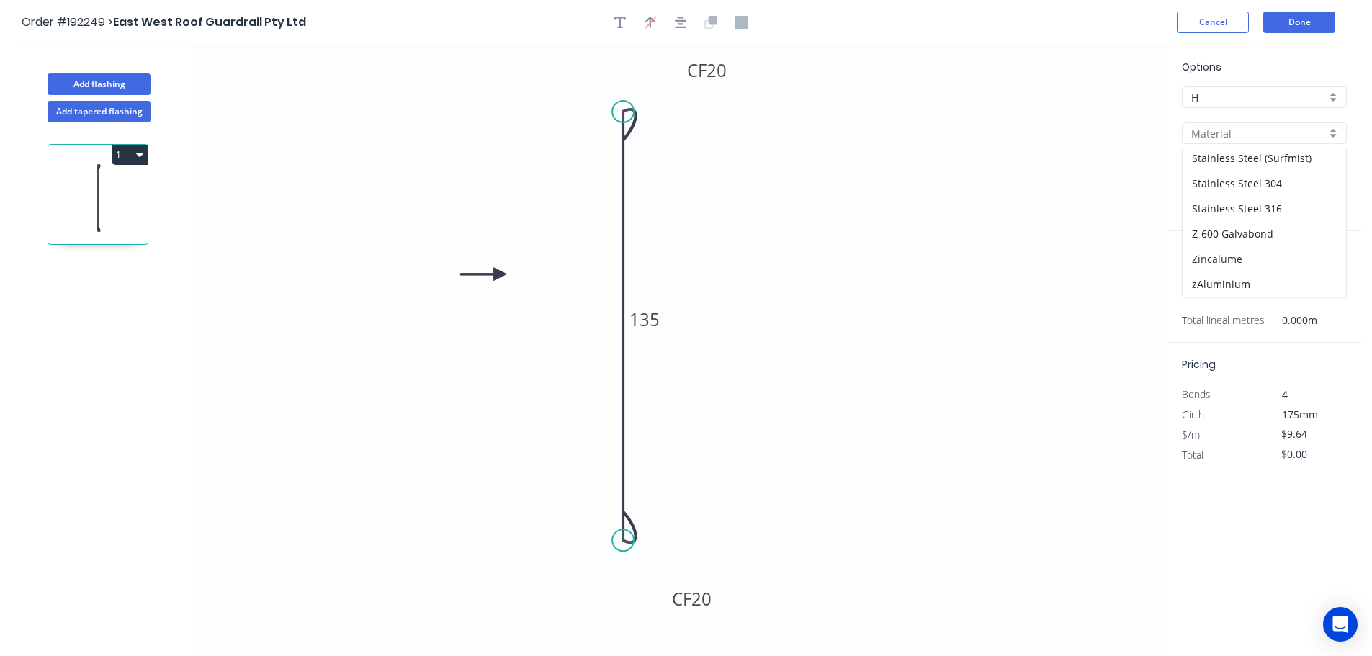
click at [1249, 253] on div "Zincalume" at bounding box center [1263, 258] width 163 height 25
click at [1334, 204] on div "0.55" at bounding box center [1264, 205] width 165 height 22
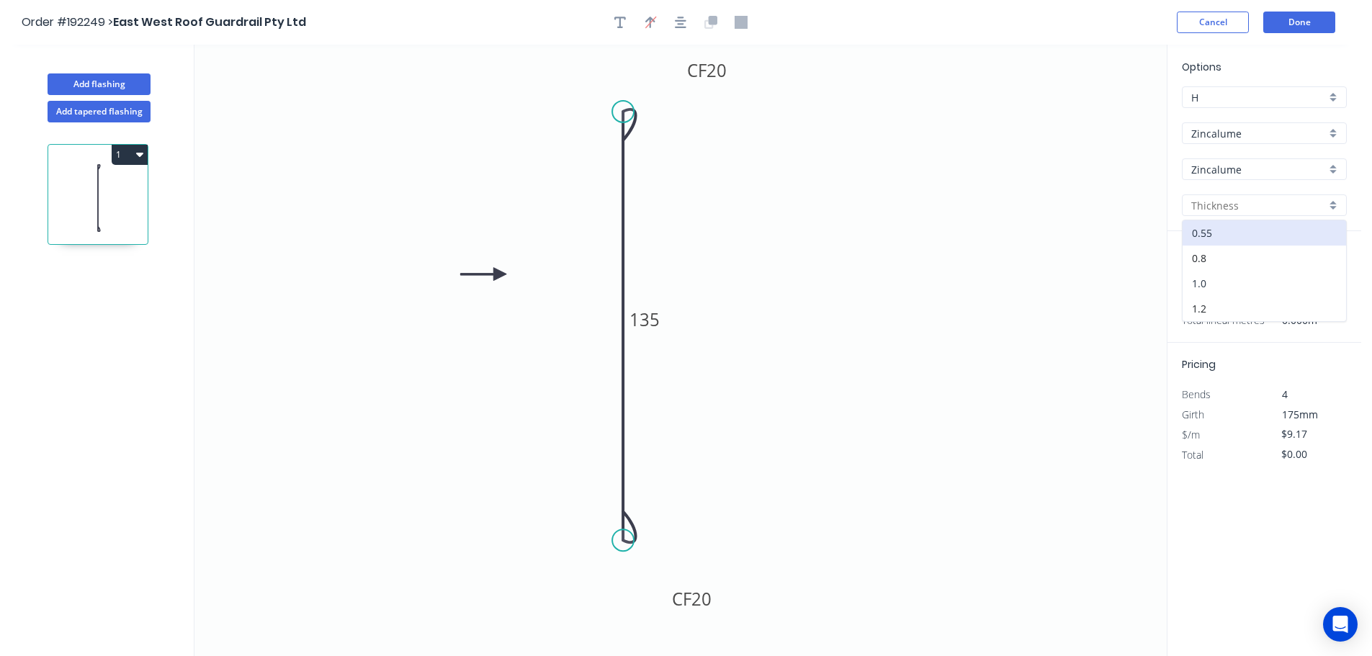
click at [1217, 279] on div "1.0" at bounding box center [1263, 283] width 163 height 25
click at [1210, 290] on input "text" at bounding box center [1203, 288] width 43 height 19
click at [1321, 276] on button "add" at bounding box center [1338, 288] width 34 height 24
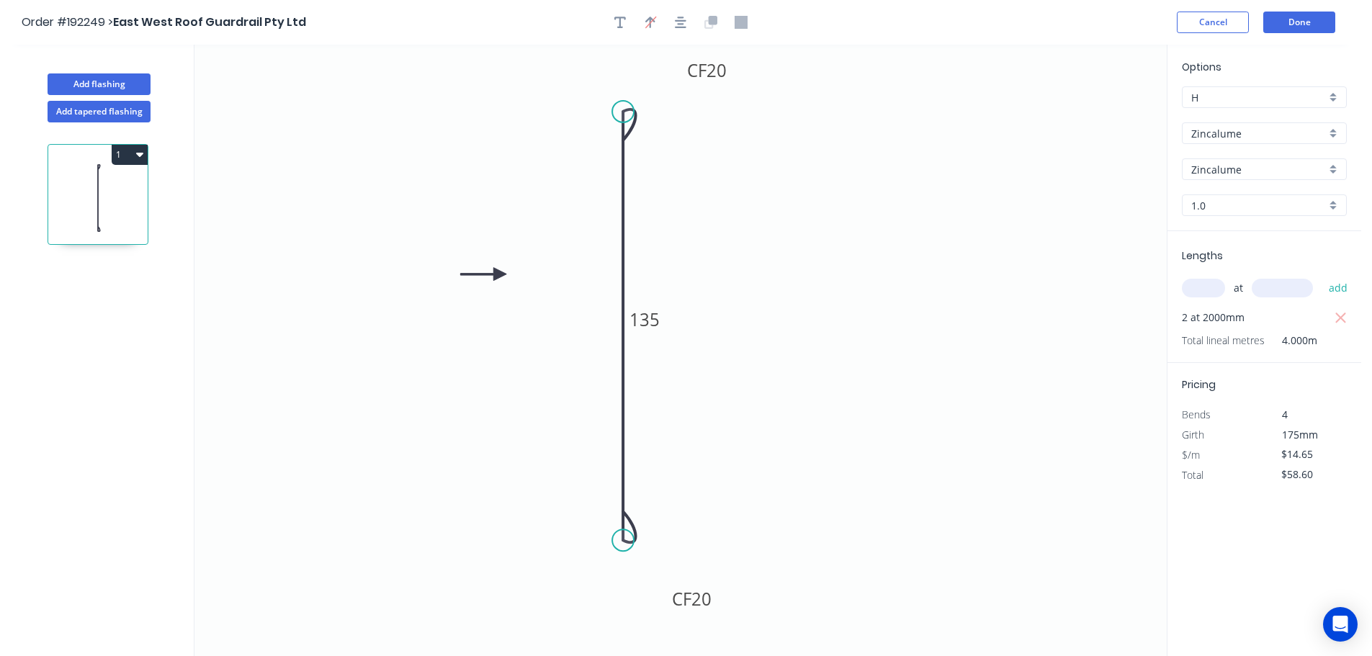
click at [1051, 336] on icon "0 CF 20 CF 20 135" at bounding box center [680, 350] width 972 height 611
click at [1294, 22] on button "Done" at bounding box center [1299, 23] width 72 height 22
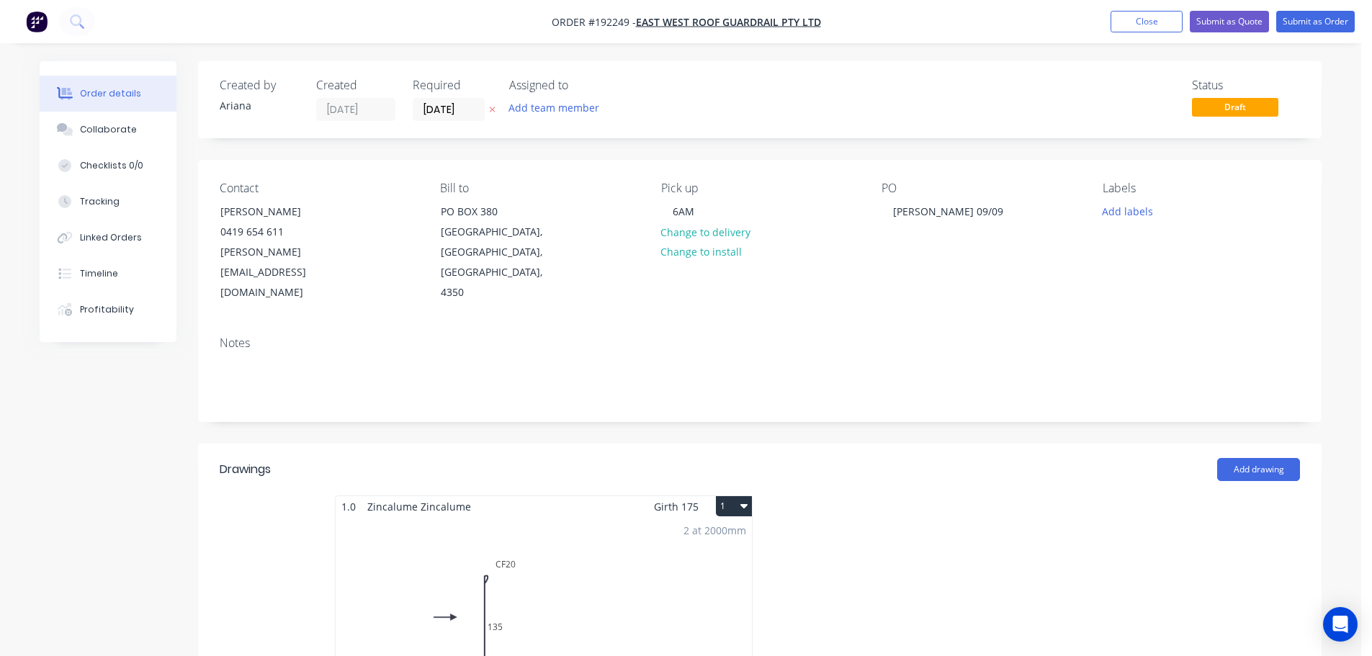
click at [722, 496] on button "1" at bounding box center [734, 506] width 36 height 20
click at [711, 531] on div "Use larger box size" at bounding box center [683, 541] width 111 height 21
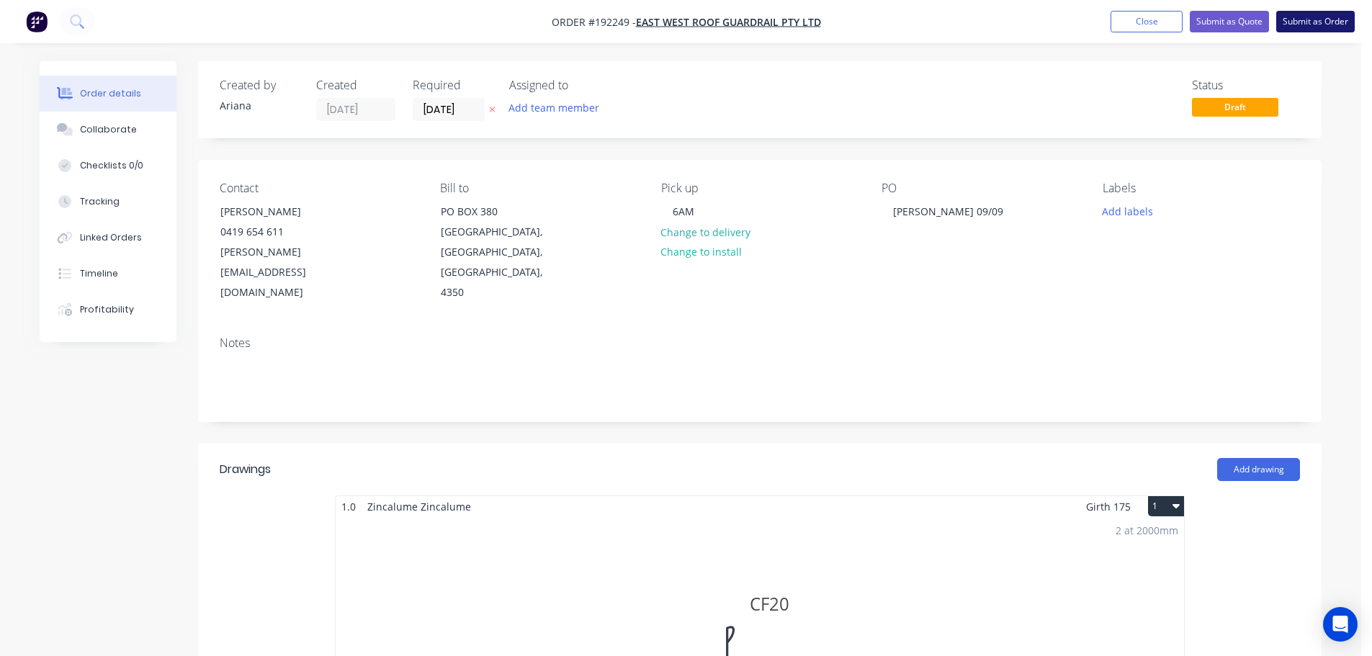
click at [1324, 21] on button "Submit as Order" at bounding box center [1315, 22] width 78 height 22
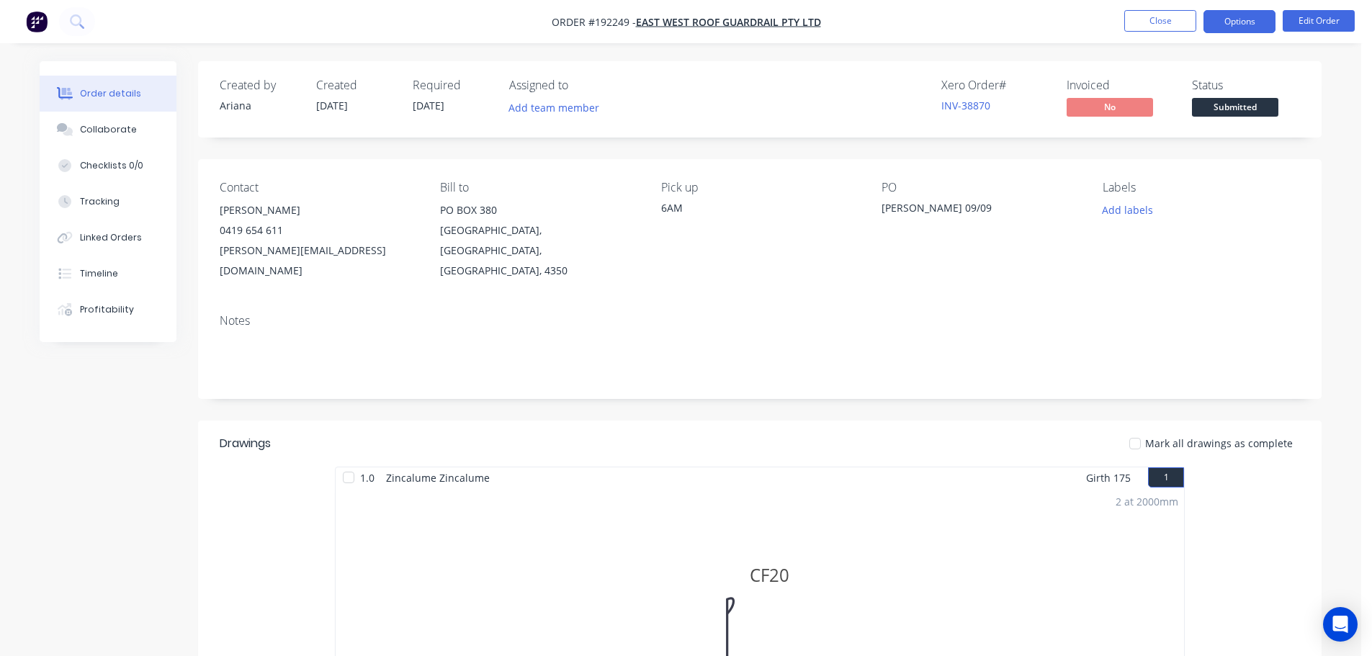
click at [1241, 19] on button "Options" at bounding box center [1239, 21] width 72 height 23
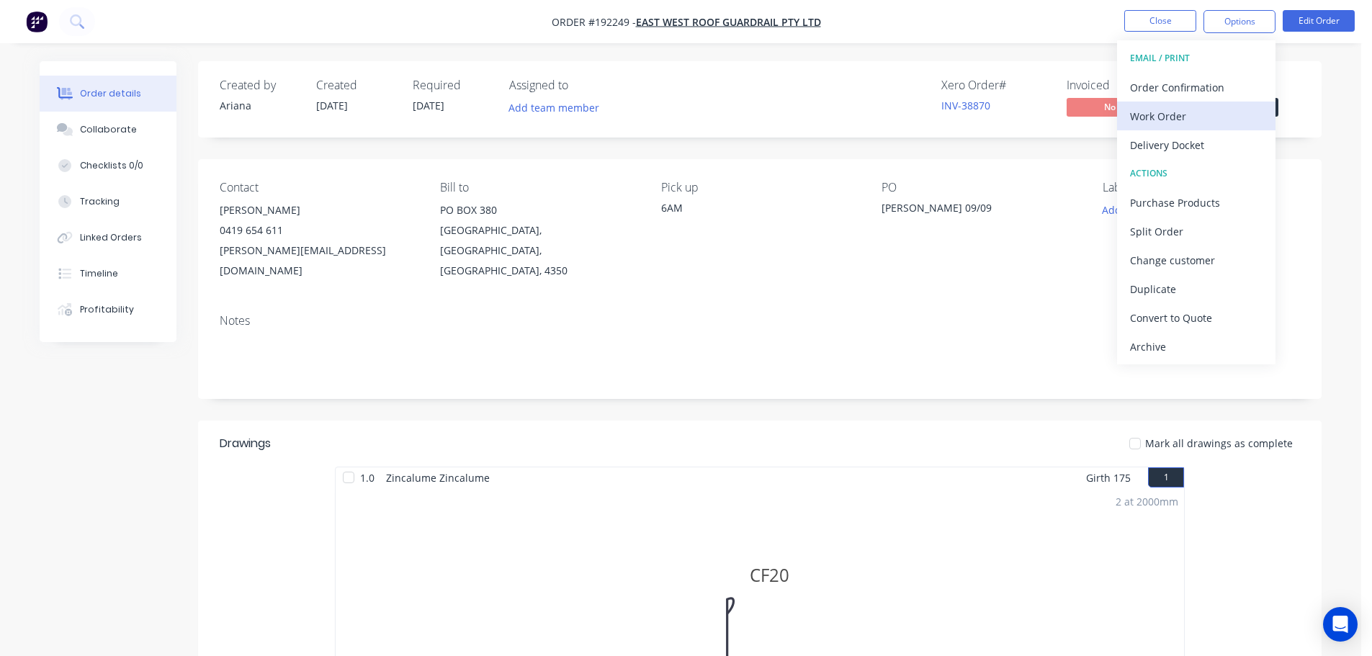
click at [1174, 109] on div "Work Order" at bounding box center [1196, 116] width 133 height 21
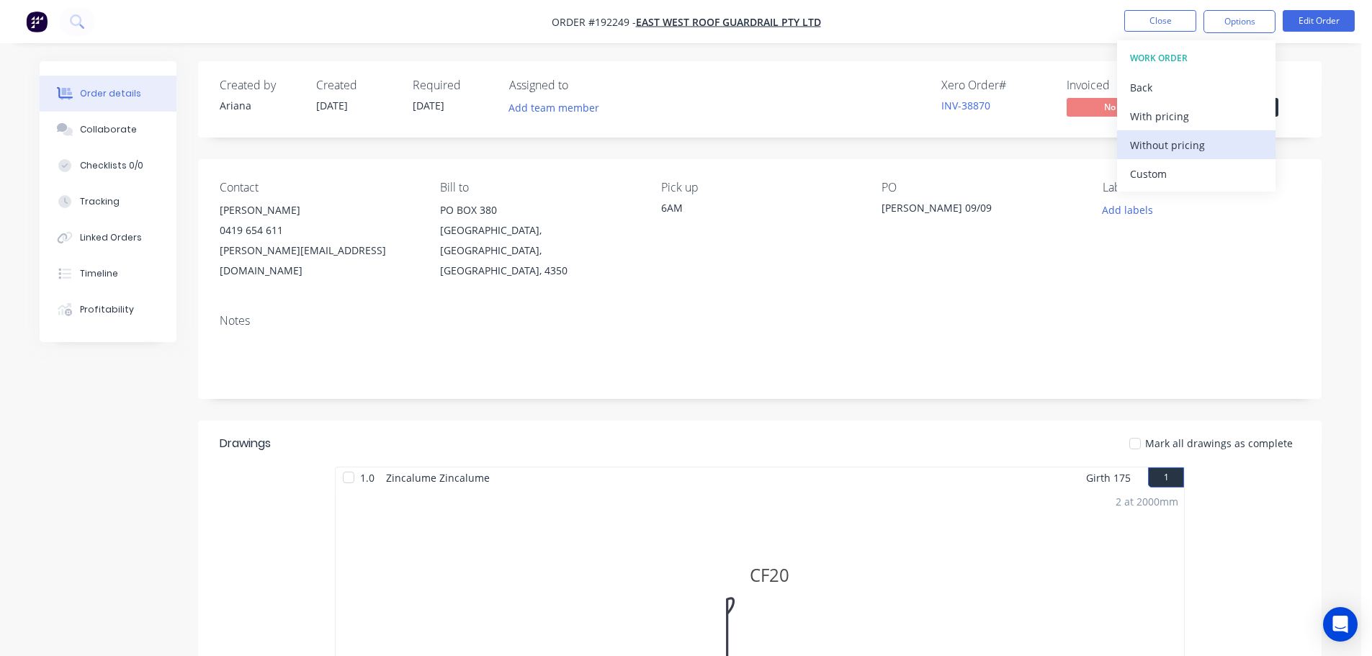
click at [1160, 146] on div "Without pricing" at bounding box center [1196, 145] width 133 height 21
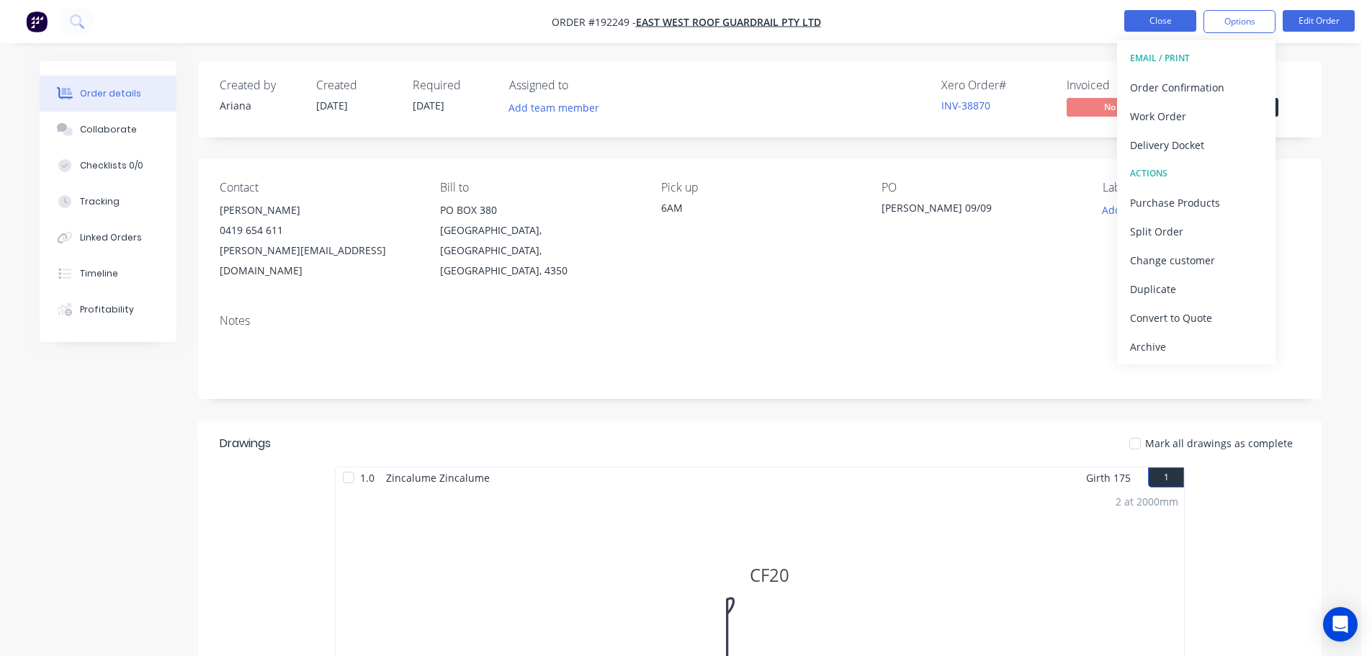
click at [1163, 24] on button "Close" at bounding box center [1160, 21] width 72 height 22
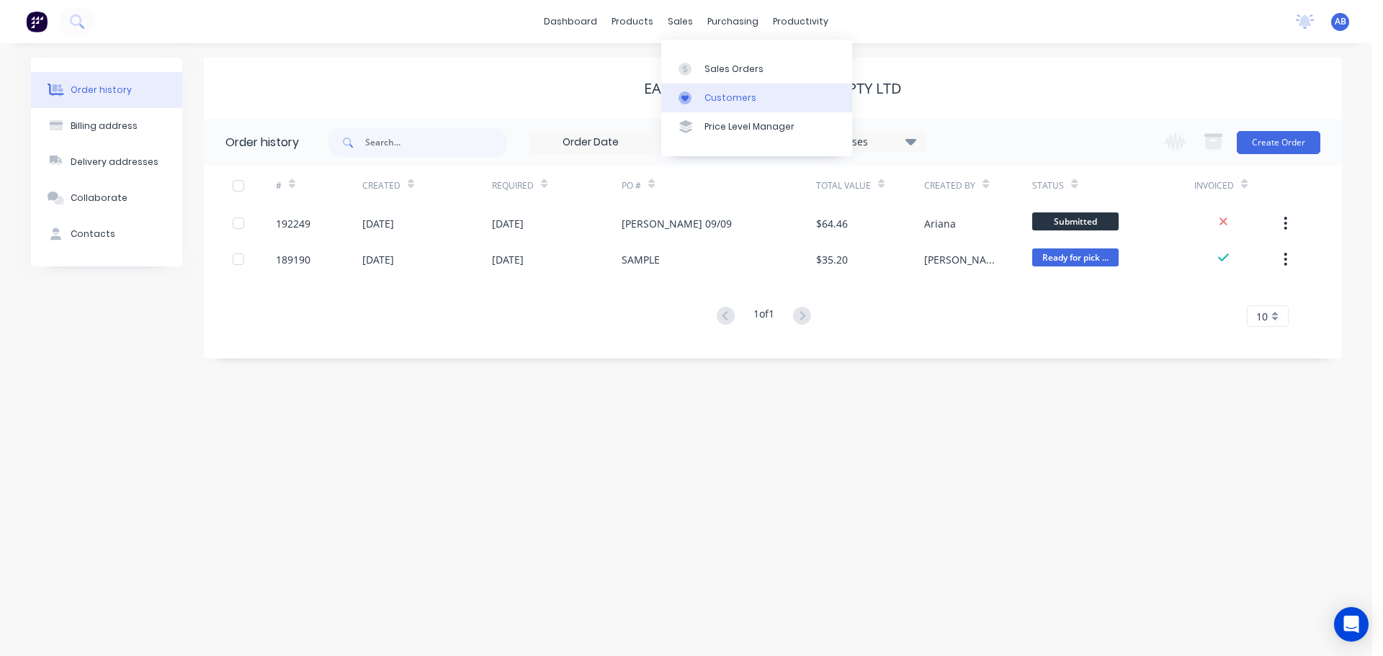
click at [723, 96] on div "Customers" at bounding box center [730, 97] width 52 height 13
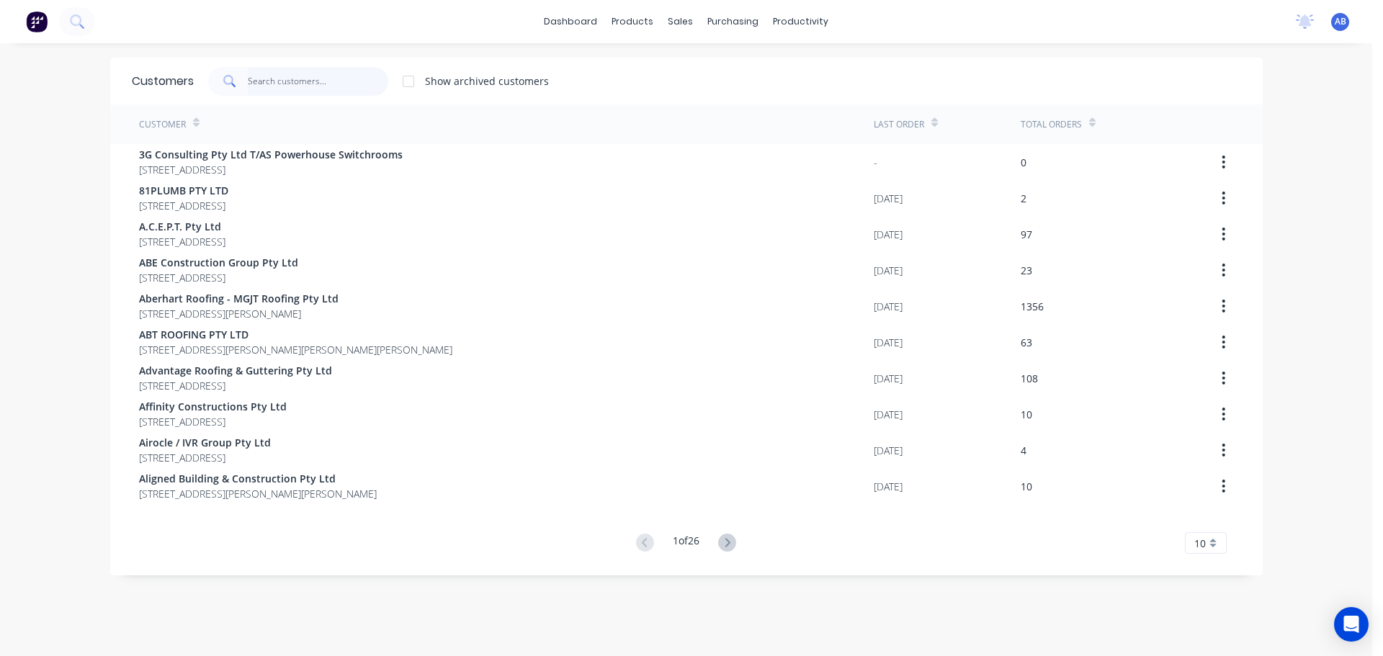
drag, startPoint x: 338, startPoint y: 88, endPoint x: 598, endPoint y: 84, distance: 260.0
click at [338, 88] on input "text" at bounding box center [318, 81] width 140 height 29
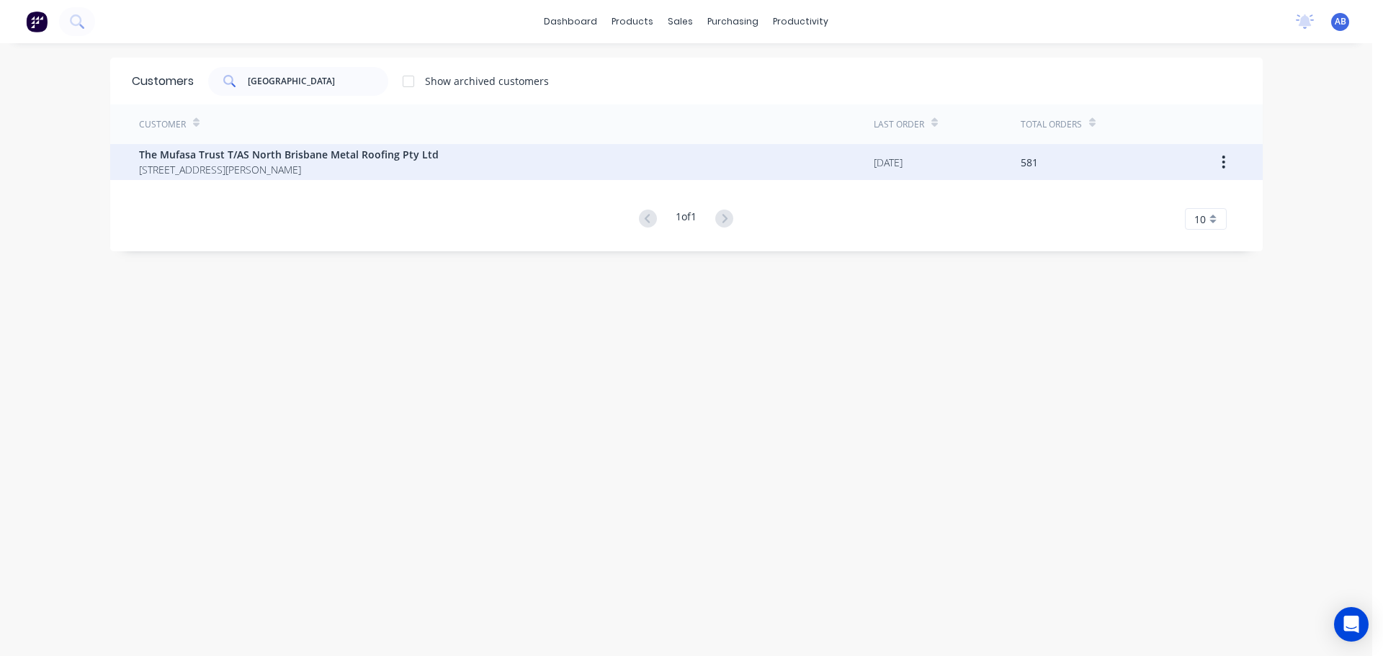
click at [319, 162] on span "[STREET_ADDRESS][PERSON_NAME]" at bounding box center [289, 169] width 300 height 15
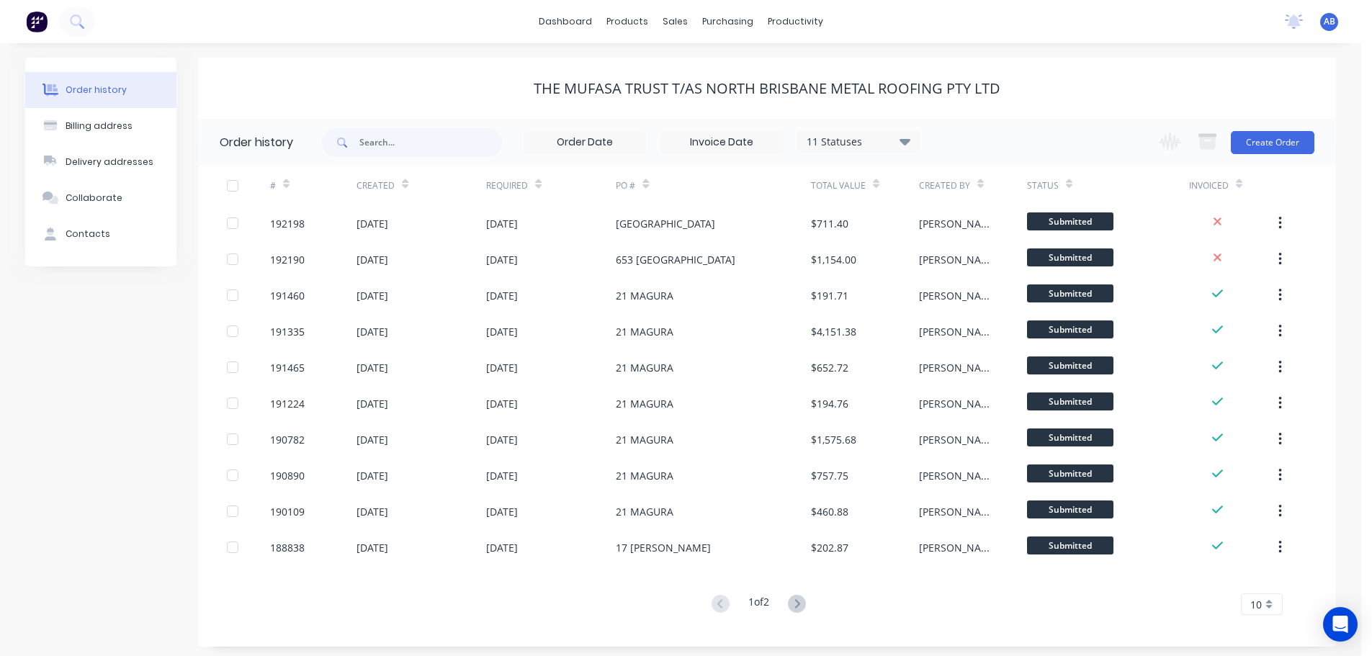
click at [1090, 89] on div "The Mufasa Trust T/AS North Brisbane Metal Roofing Pty Ltd" at bounding box center [767, 88] width 1138 height 17
click at [1267, 145] on button "Create Order" at bounding box center [1273, 142] width 84 height 23
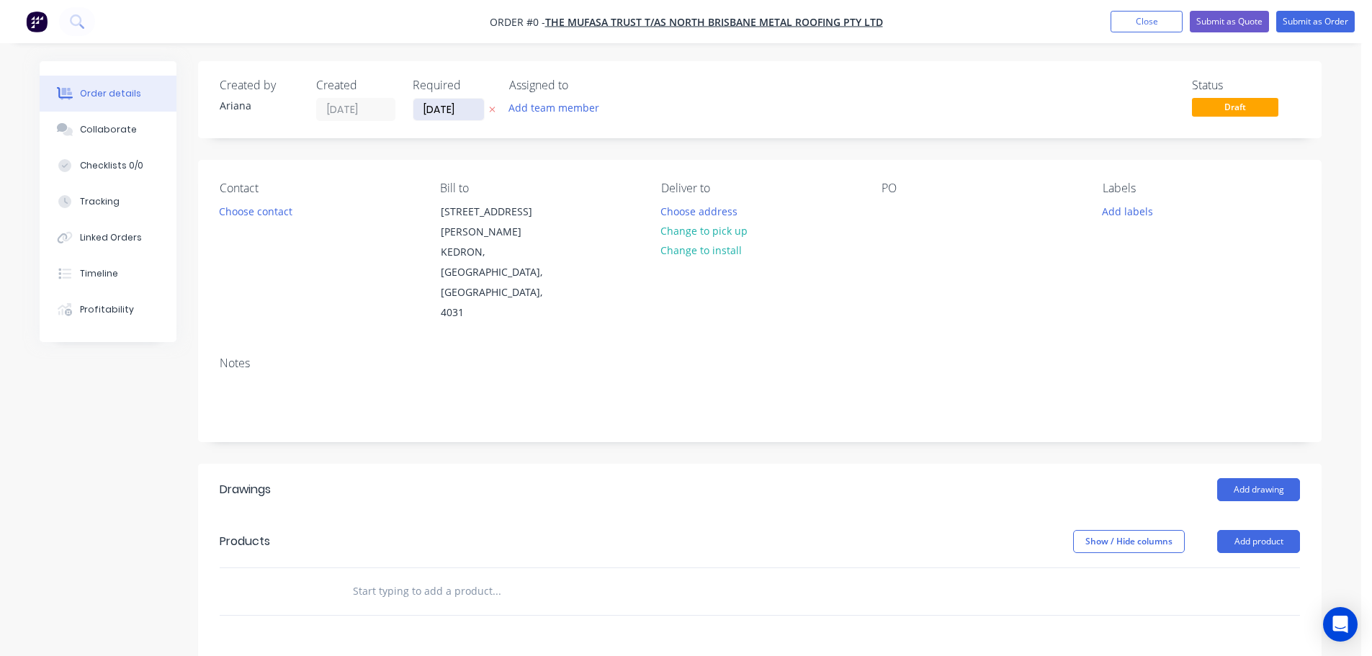
click at [448, 109] on input "[DATE]" at bounding box center [448, 110] width 71 height 22
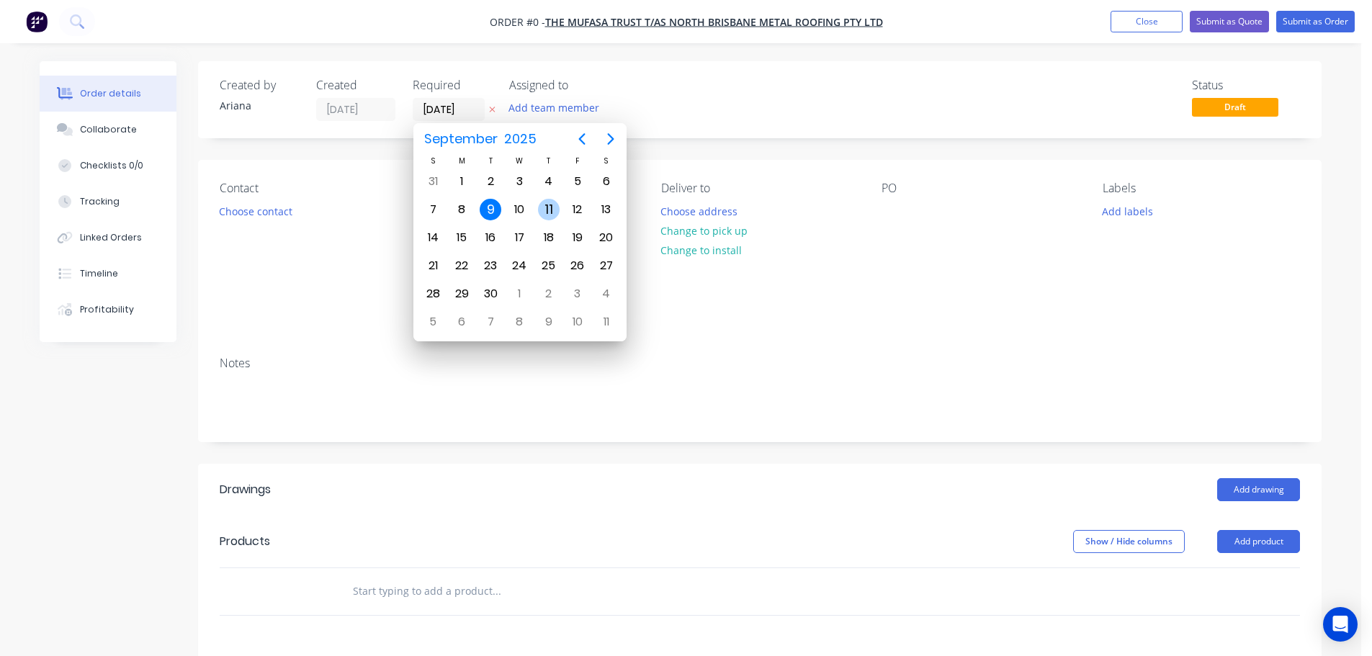
click at [548, 205] on div "11" at bounding box center [549, 210] width 22 height 22
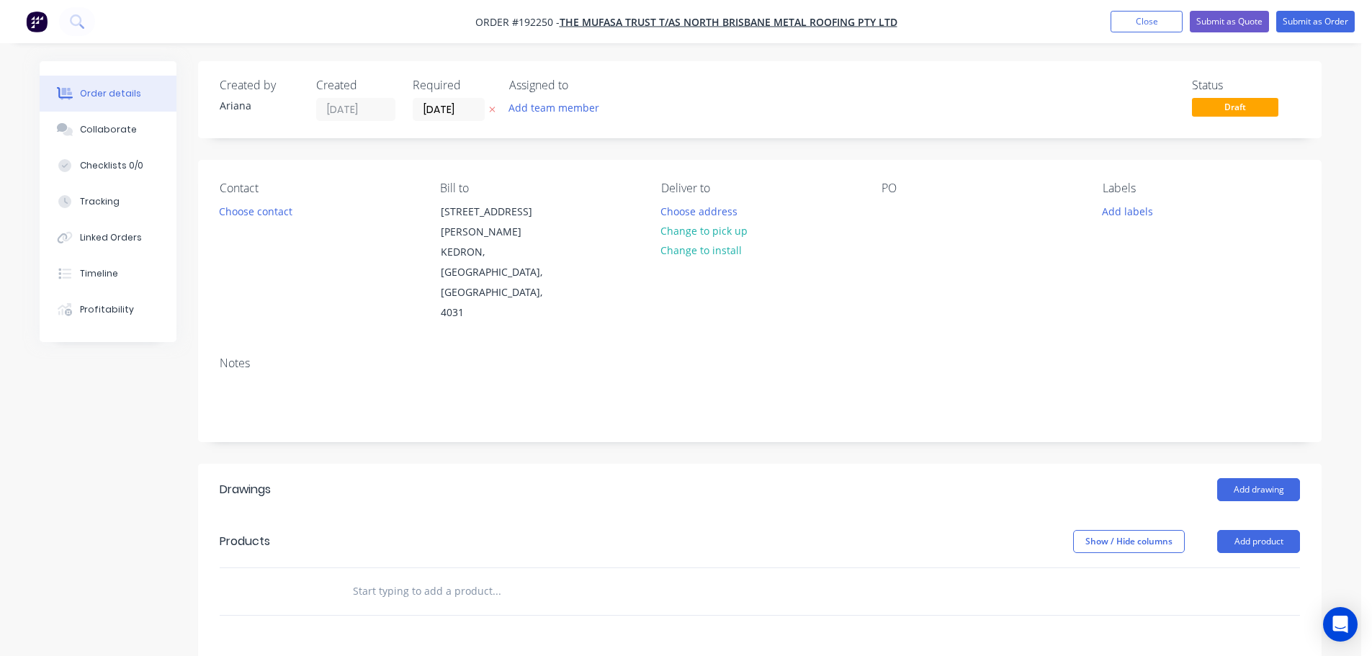
click at [747, 105] on div "Status Draft" at bounding box center [976, 99] width 647 height 42
click at [270, 210] on button "Choose contact" at bounding box center [256, 210] width 89 height 19
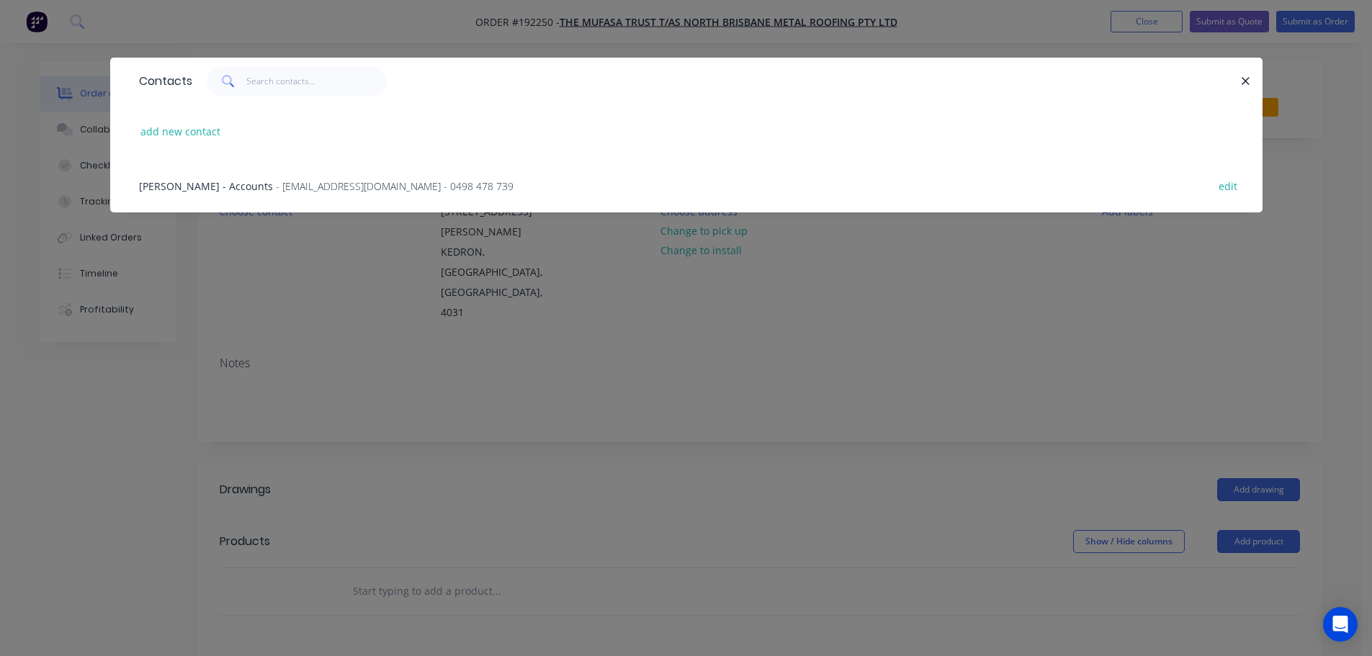
drag, startPoint x: 226, startPoint y: 189, endPoint x: 367, endPoint y: 186, distance: 140.5
click at [227, 189] on span "[PERSON_NAME] - Accounts" at bounding box center [206, 186] width 134 height 14
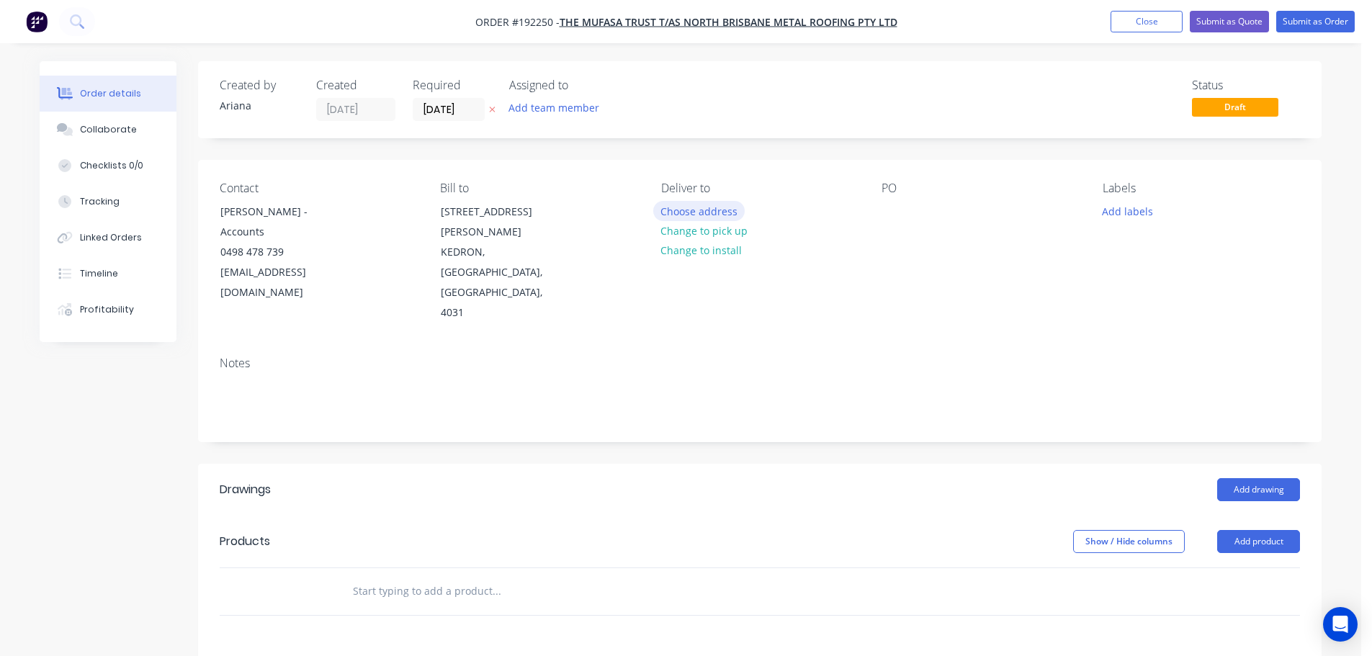
click at [719, 212] on button "Choose address" at bounding box center [699, 210] width 92 height 19
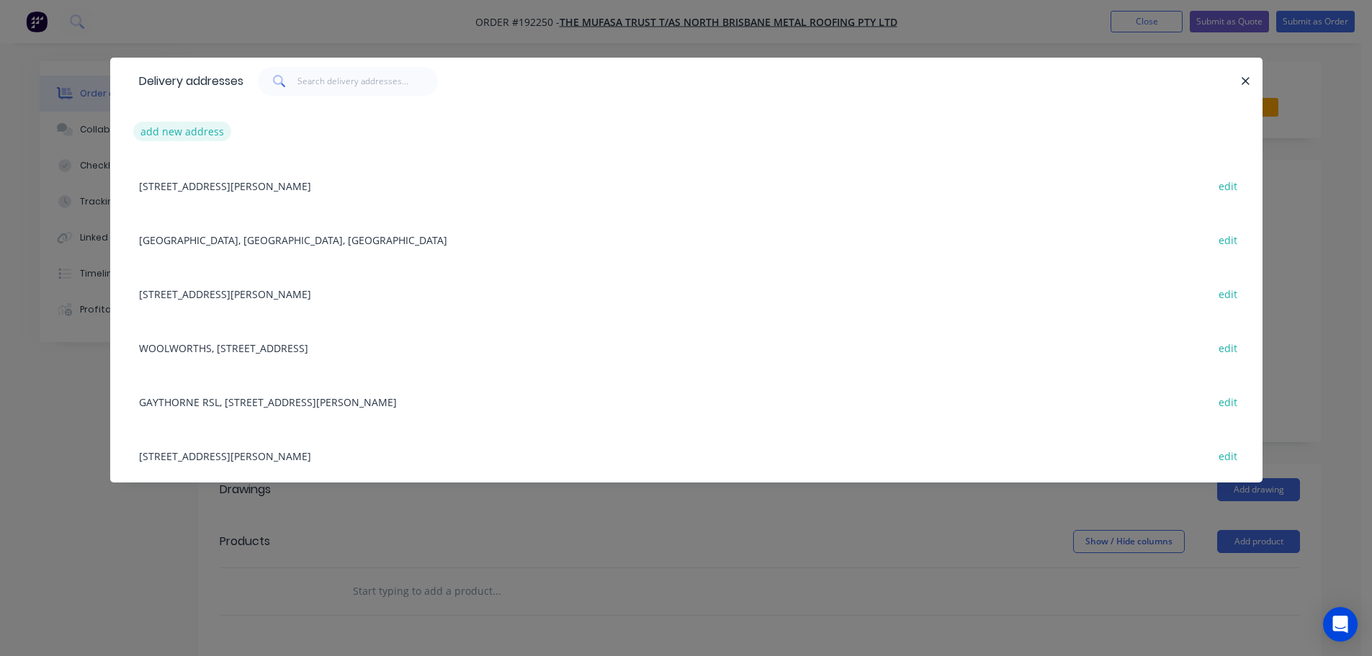
click at [169, 135] on button "add new address" at bounding box center [182, 131] width 99 height 19
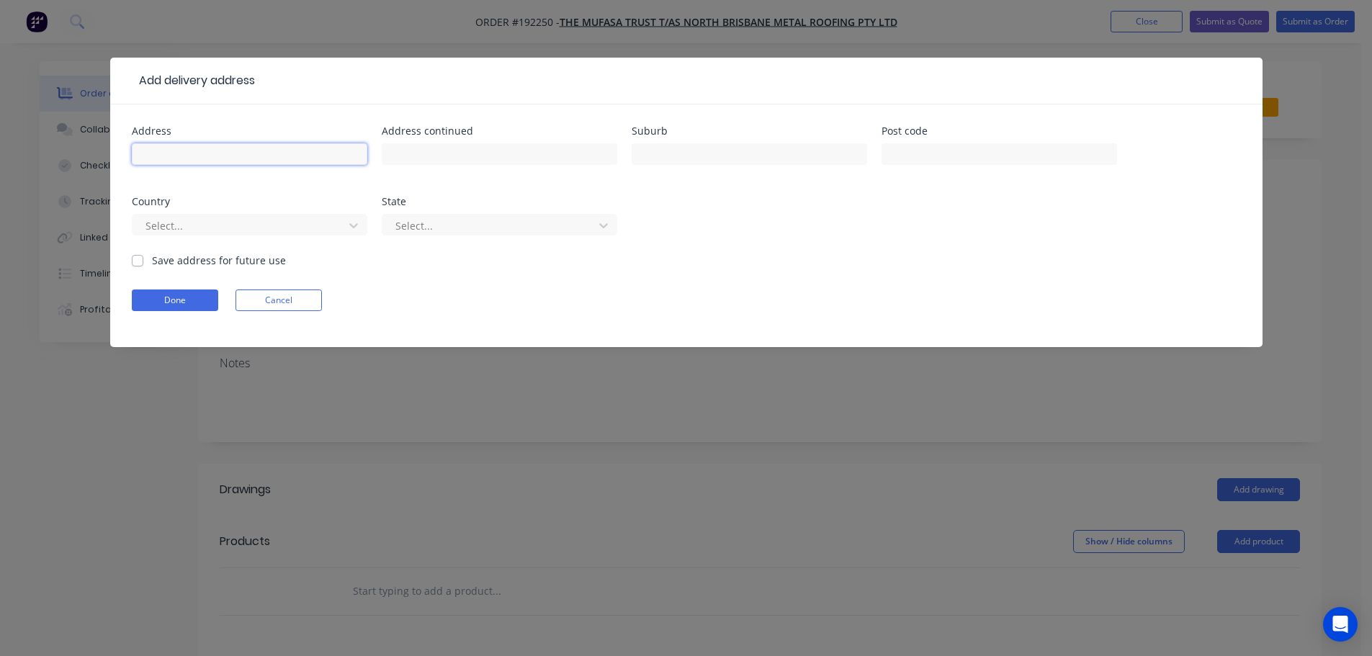
click at [169, 156] on input "text" at bounding box center [249, 154] width 235 height 22
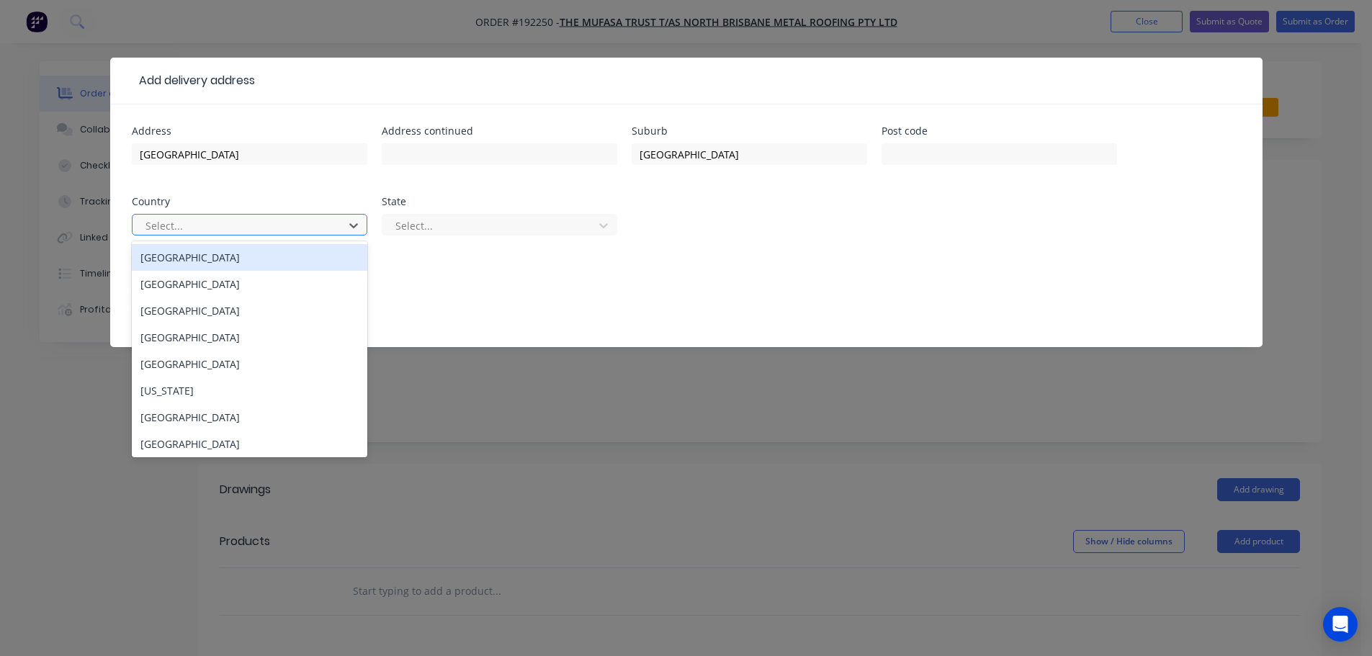
click at [192, 266] on div "[GEOGRAPHIC_DATA]" at bounding box center [249, 257] width 235 height 27
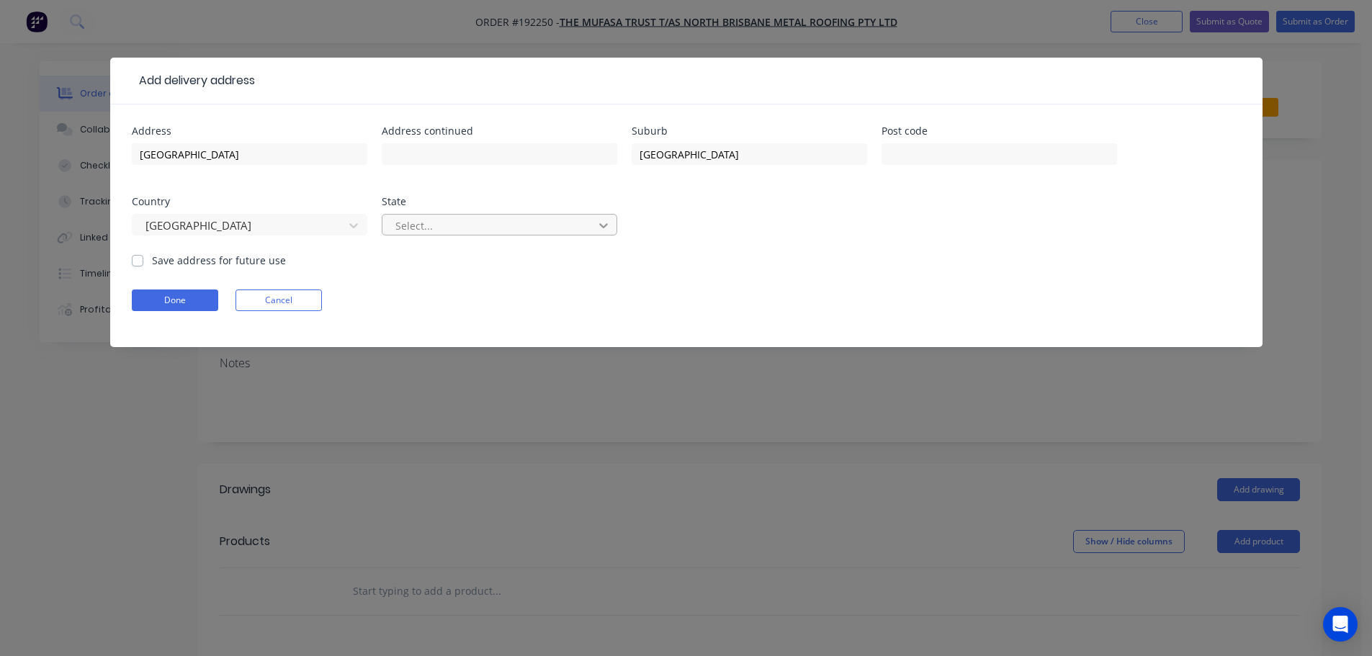
drag, startPoint x: 605, startPoint y: 225, endPoint x: 592, endPoint y: 230, distance: 14.2
click at [605, 225] on icon at bounding box center [603, 225] width 9 height 5
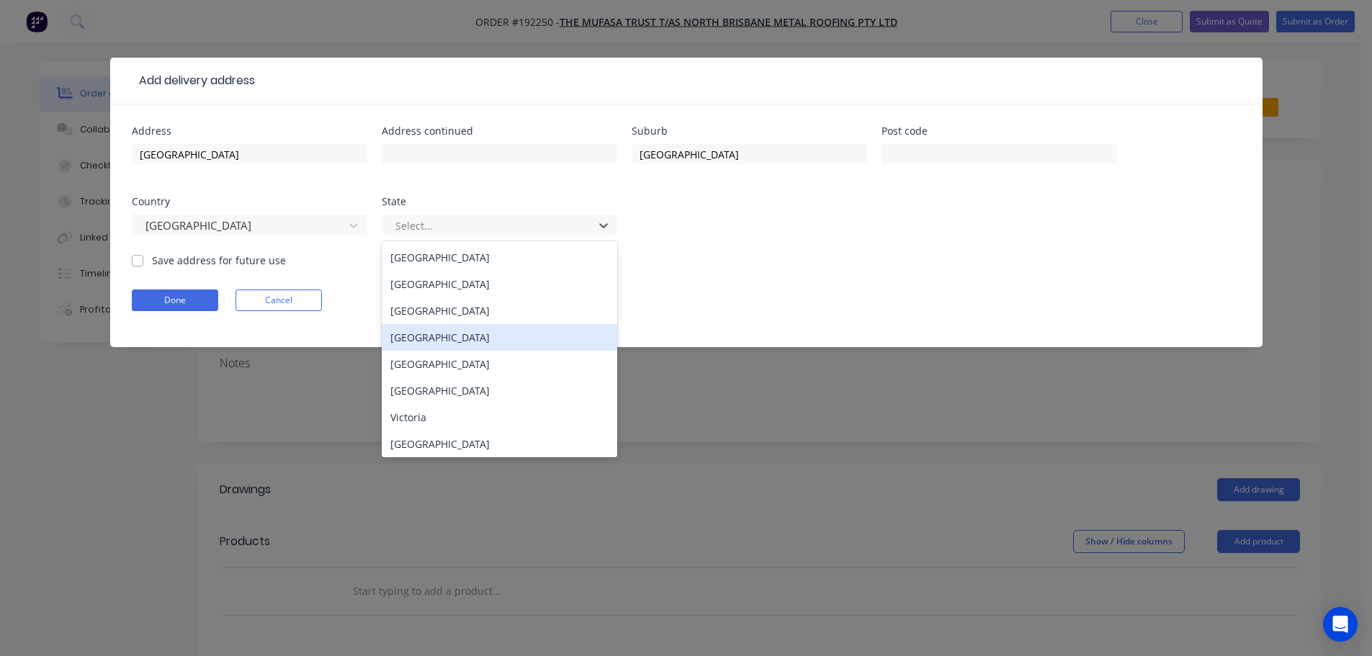
click at [397, 335] on div "[GEOGRAPHIC_DATA]" at bounding box center [499, 337] width 235 height 27
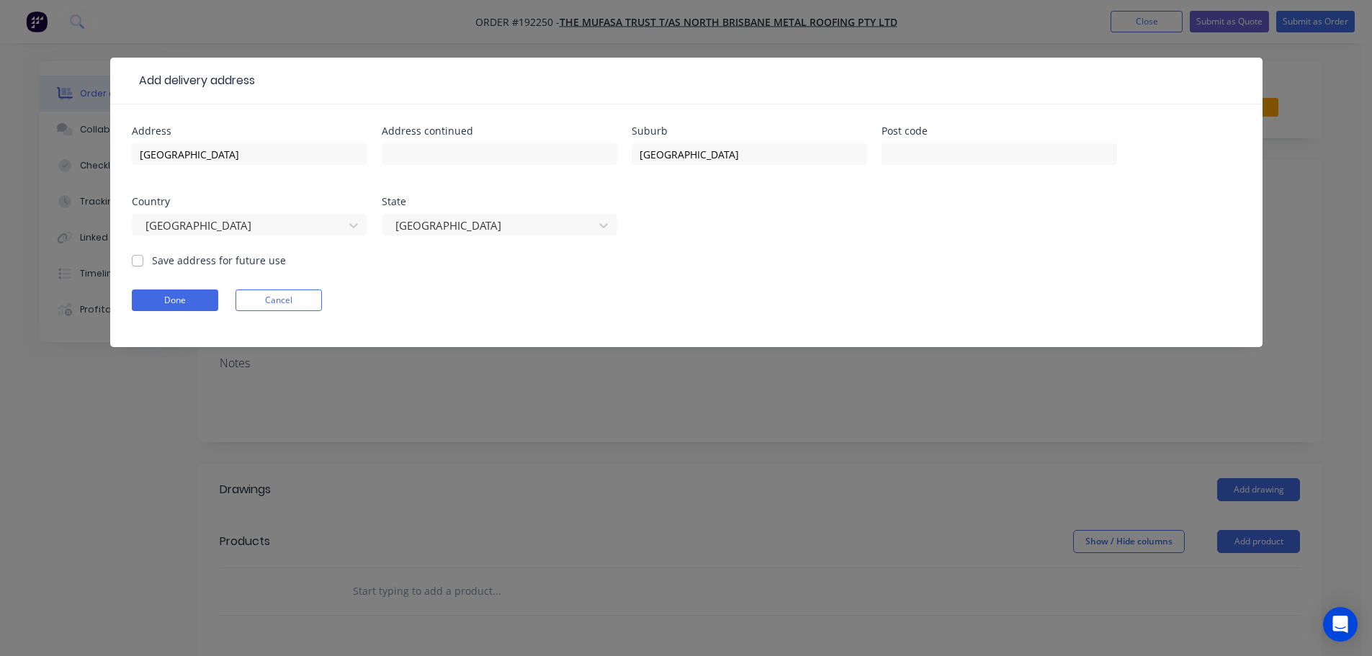
click at [845, 264] on form "Address [STREET_ADDRESS] Address continued Suburb [GEOGRAPHIC_DATA] Post code C…" at bounding box center [686, 236] width 1109 height 221
click at [179, 300] on button "Done" at bounding box center [175, 300] width 86 height 22
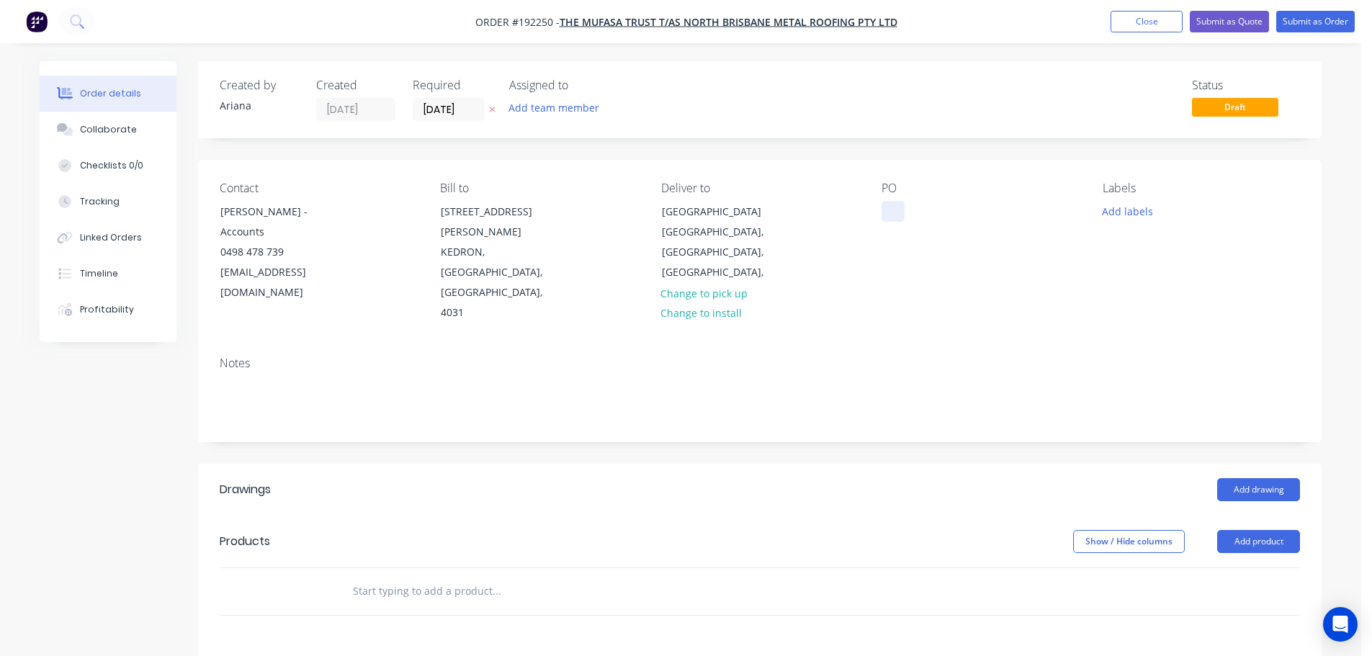
click at [888, 205] on div at bounding box center [892, 211] width 23 height 21
click at [1030, 257] on div "PO 652 [GEOGRAPHIC_DATA]" at bounding box center [979, 252] width 197 height 142
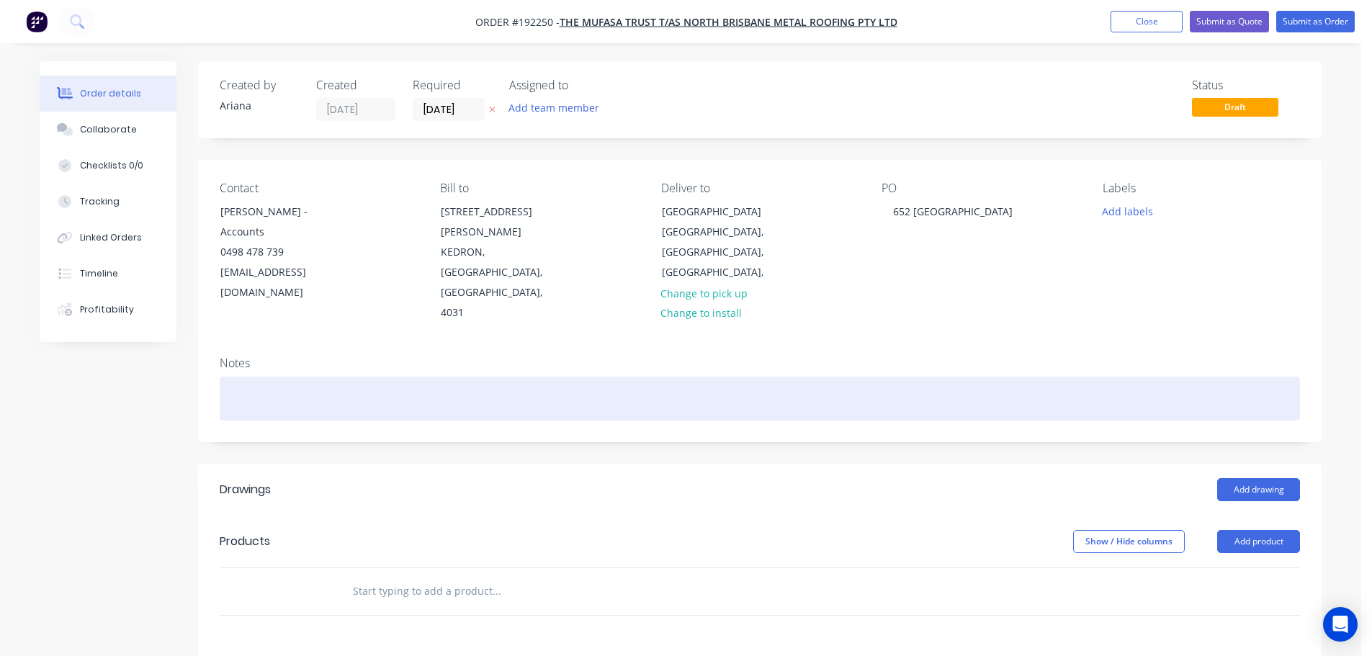
drag, startPoint x: 240, startPoint y: 351, endPoint x: 287, endPoint y: 319, distance: 56.9
click at [240, 377] on div at bounding box center [760, 399] width 1080 height 44
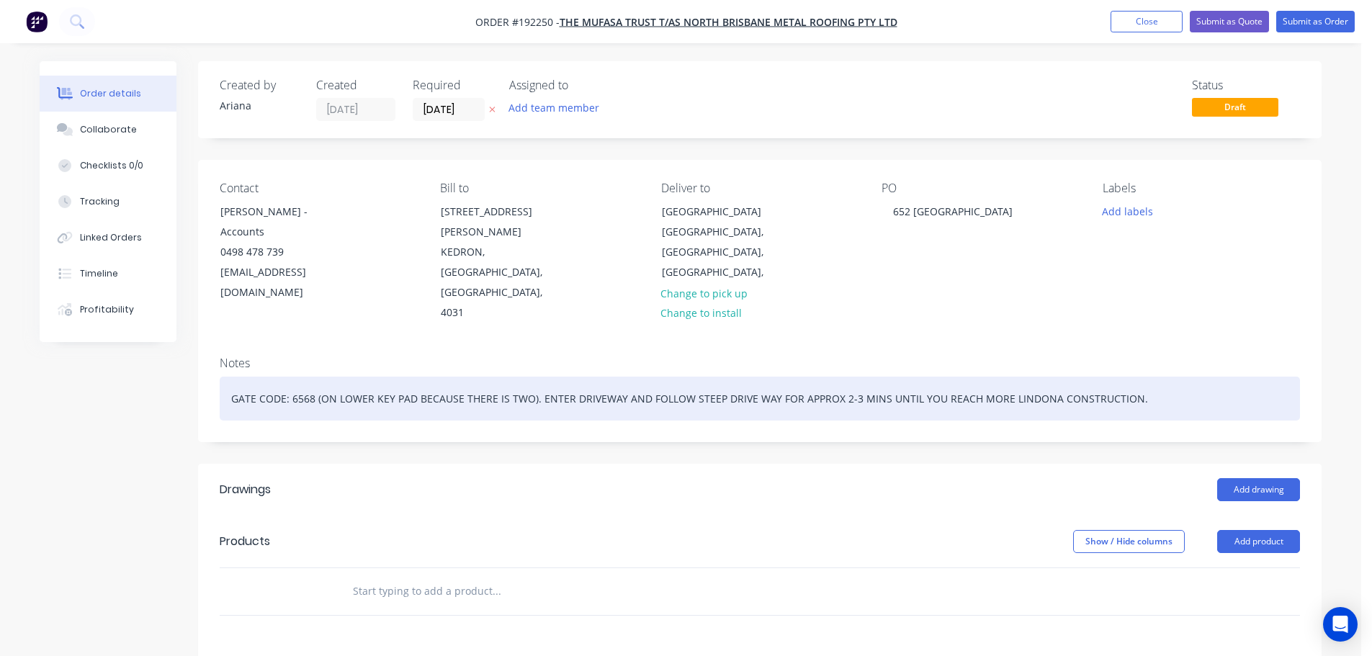
click at [229, 377] on div "GATE CODE: 6568 (ON LOWER KEY PAD BECAUSE THERE IS TWO). ENTER DRIVEWAY AND FOL…" at bounding box center [760, 399] width 1080 height 44
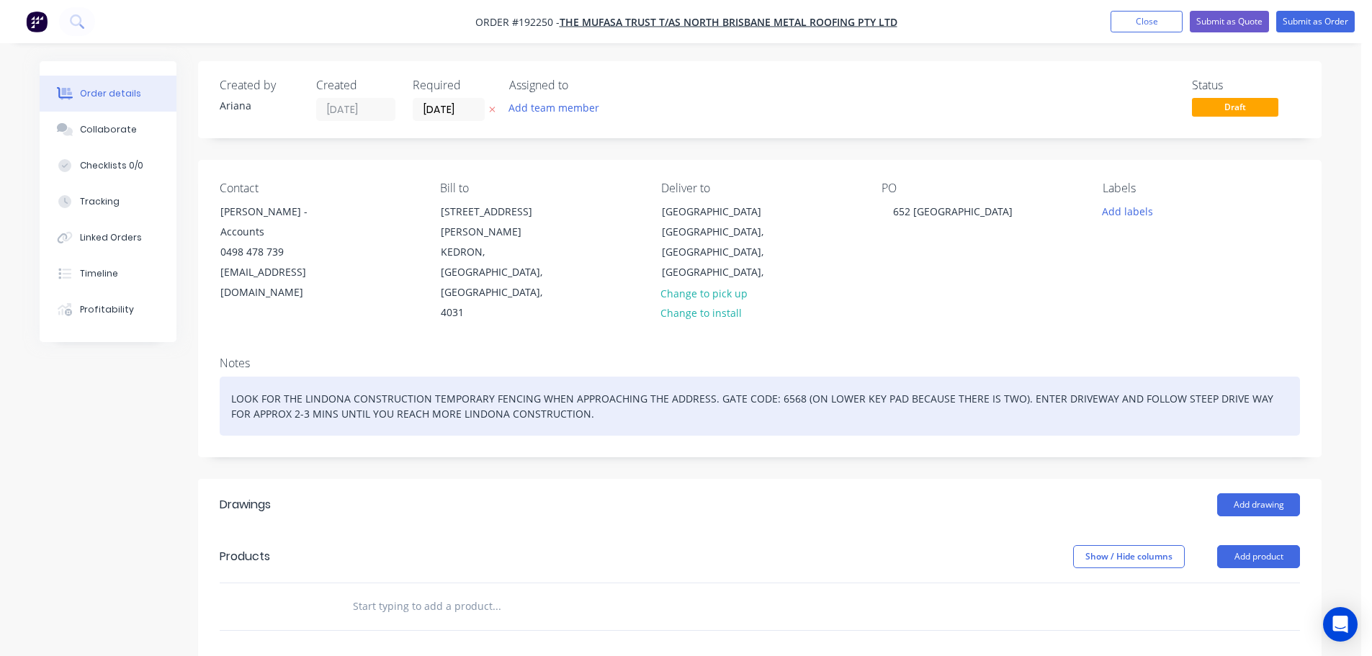
click at [614, 380] on div "LOOK FOR THE LINDONA CONSTRUCTION TEMPORARY FENCING WHEN APPROACHING THE ADDRES…" at bounding box center [760, 406] width 1080 height 59
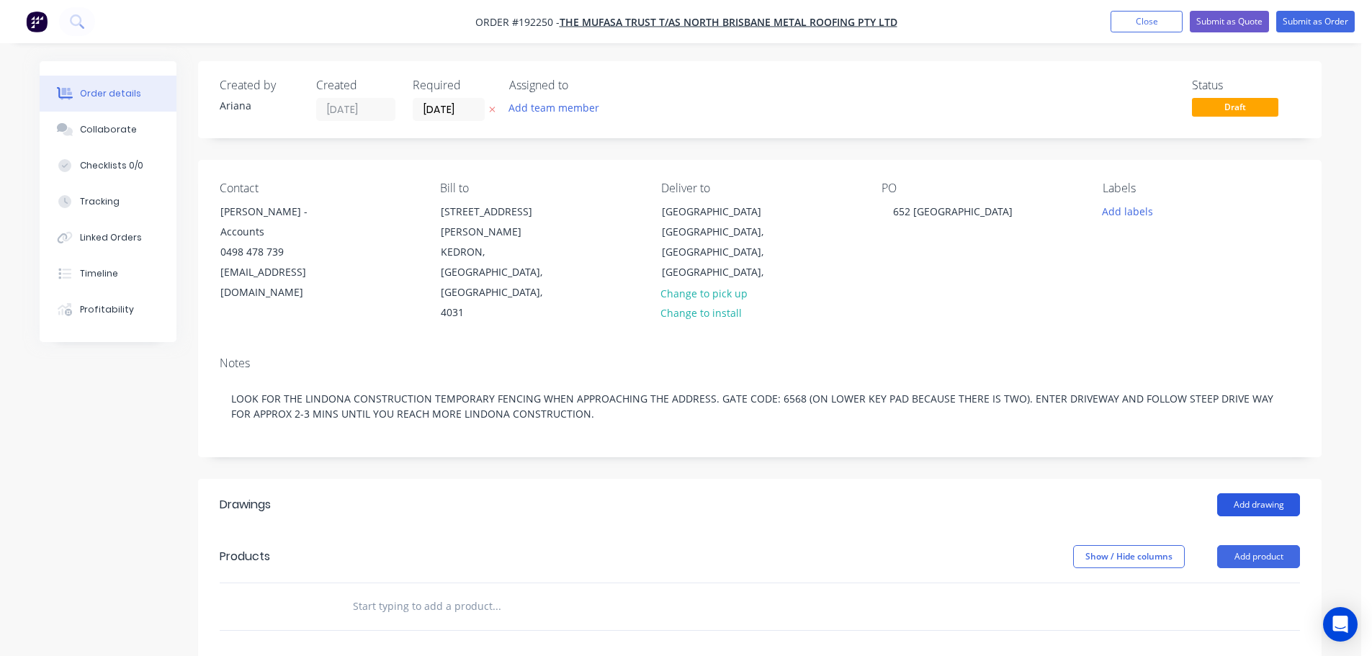
click at [1262, 493] on button "Add drawing" at bounding box center [1258, 504] width 83 height 23
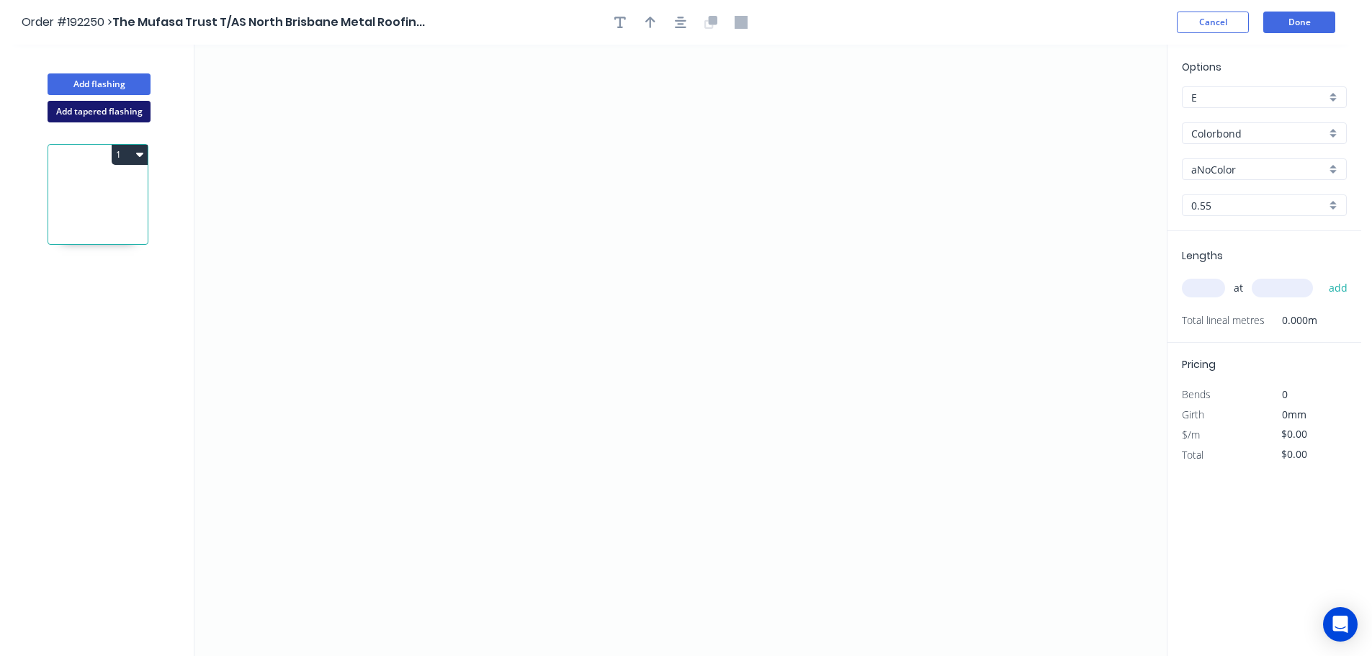
click at [76, 111] on button "Add tapered flashing" at bounding box center [99, 112] width 103 height 22
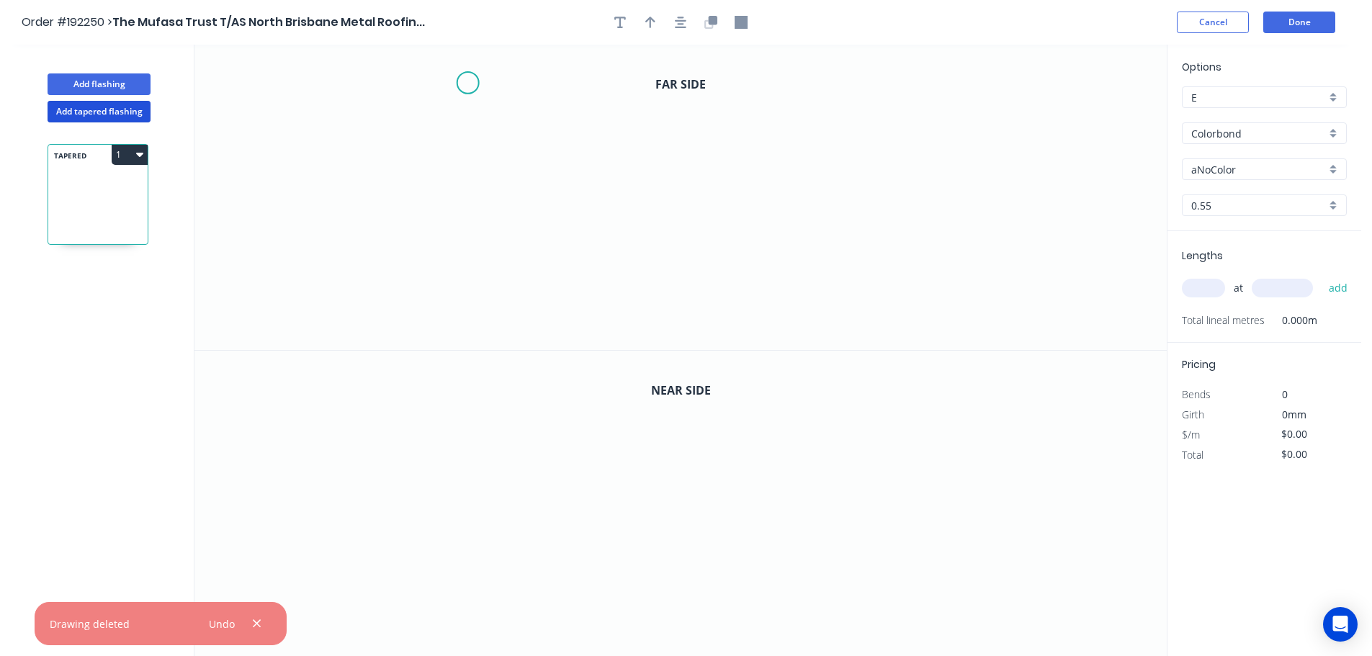
click at [467, 83] on icon "0" at bounding box center [680, 197] width 972 height 305
click at [457, 292] on icon "0" at bounding box center [680, 197] width 972 height 305
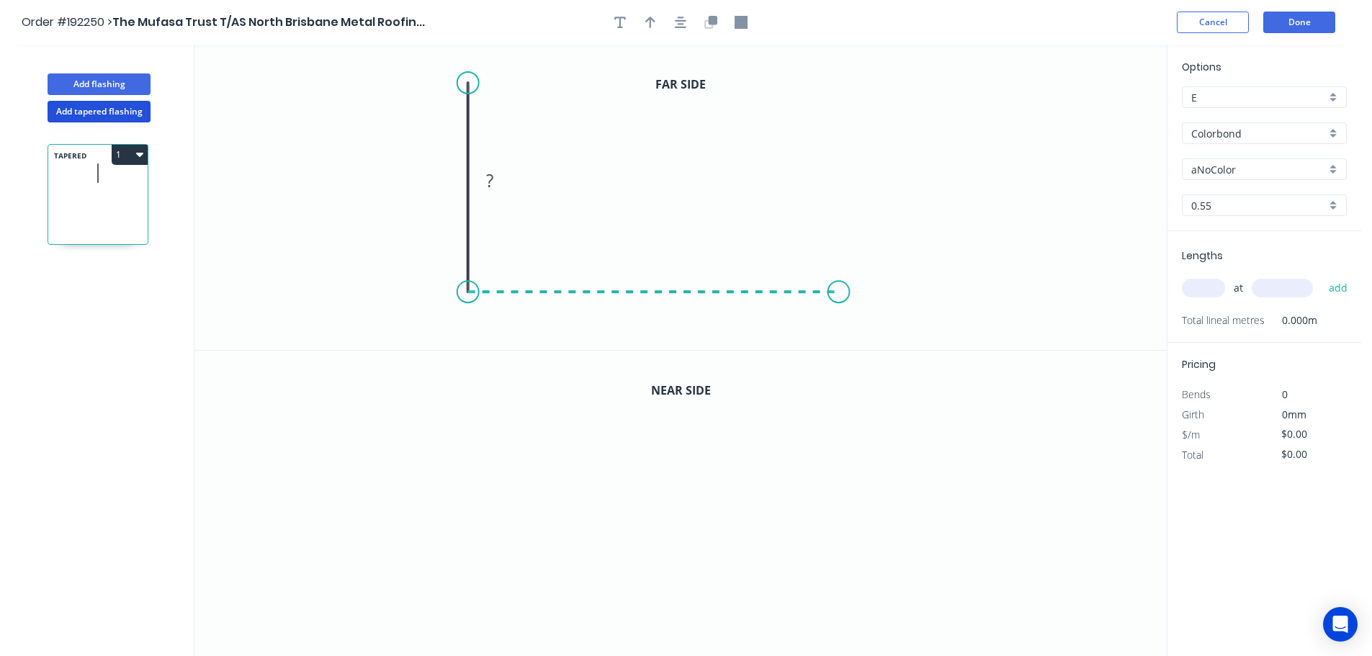
click at [839, 301] on icon "0 ?" at bounding box center [680, 197] width 972 height 305
click at [841, 175] on icon "0 ? ?" at bounding box center [680, 197] width 972 height 305
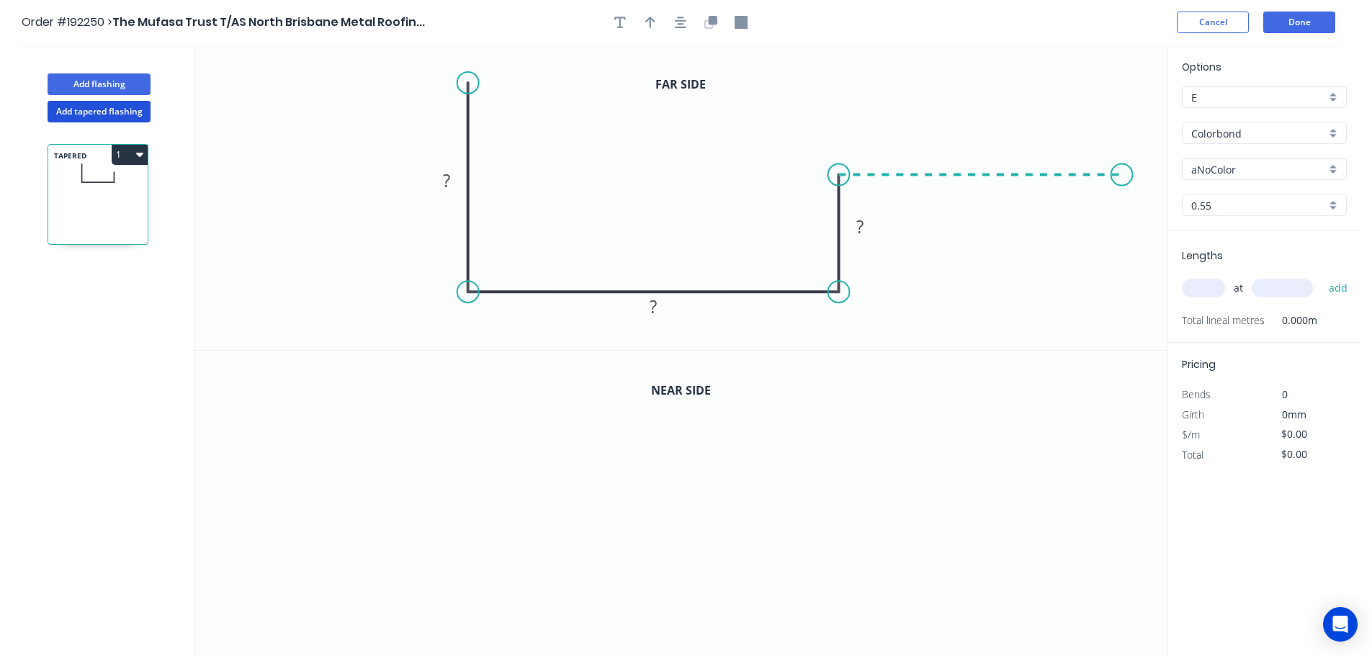
click at [1123, 173] on icon "0 ? ? ?" at bounding box center [680, 197] width 972 height 305
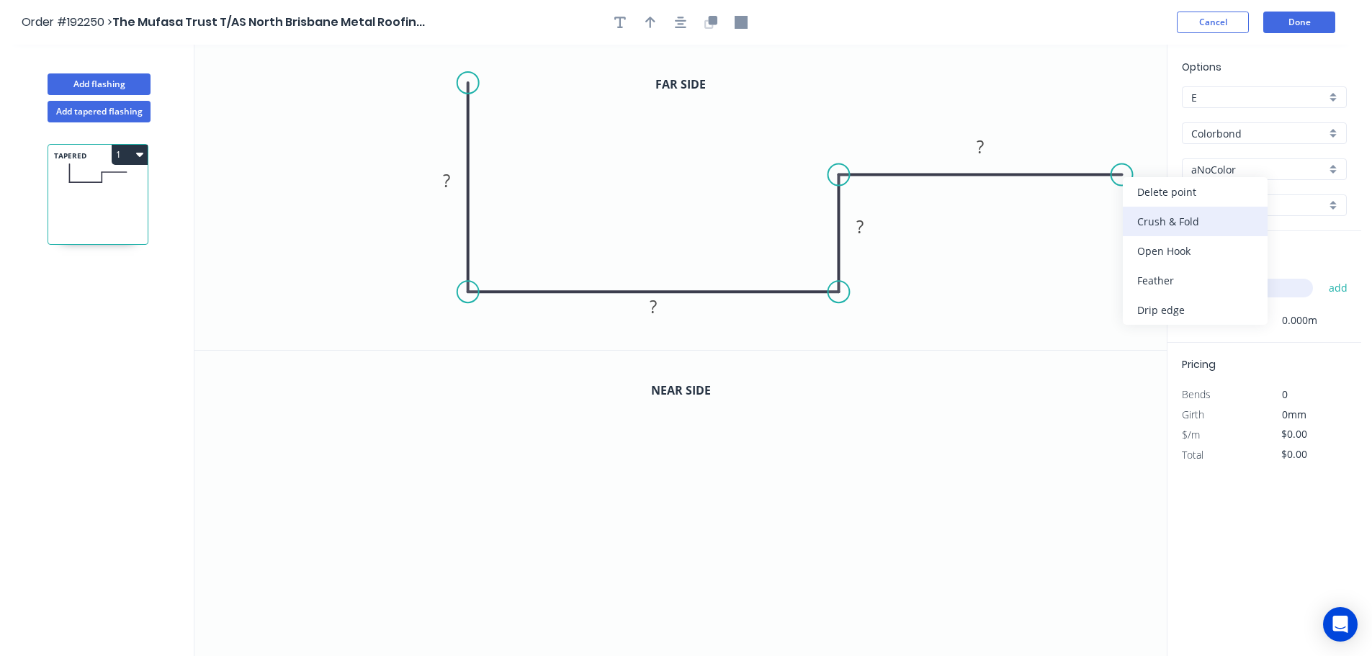
click at [1191, 220] on div "Crush & Fold" at bounding box center [1195, 222] width 145 height 30
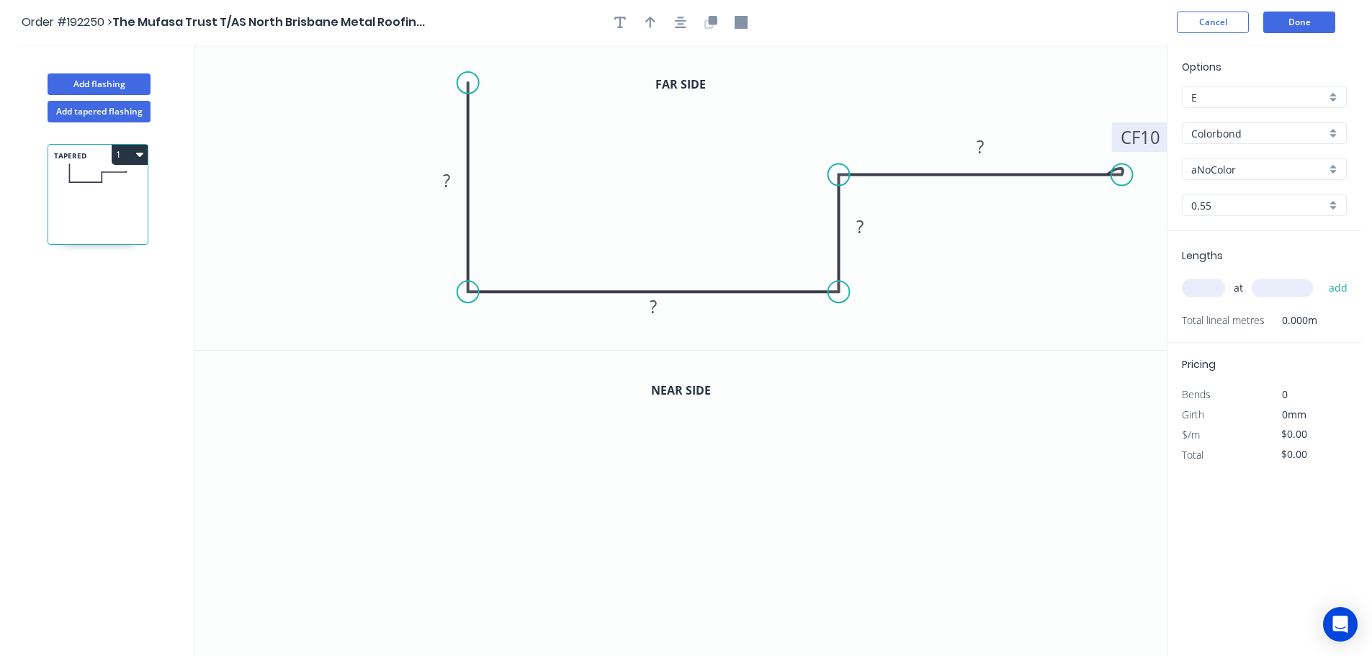
click at [1157, 140] on tspan "10" at bounding box center [1150, 137] width 20 height 24
click at [1056, 94] on icon "0 ? ? ? CF 20 ?" at bounding box center [680, 197] width 972 height 305
drag, startPoint x: 1118, startPoint y: 130, endPoint x: 1098, endPoint y: 88, distance: 46.1
click at [1098, 88] on rect at bounding box center [1121, 96] width 58 height 30
click at [451, 177] on rect at bounding box center [446, 181] width 29 height 20
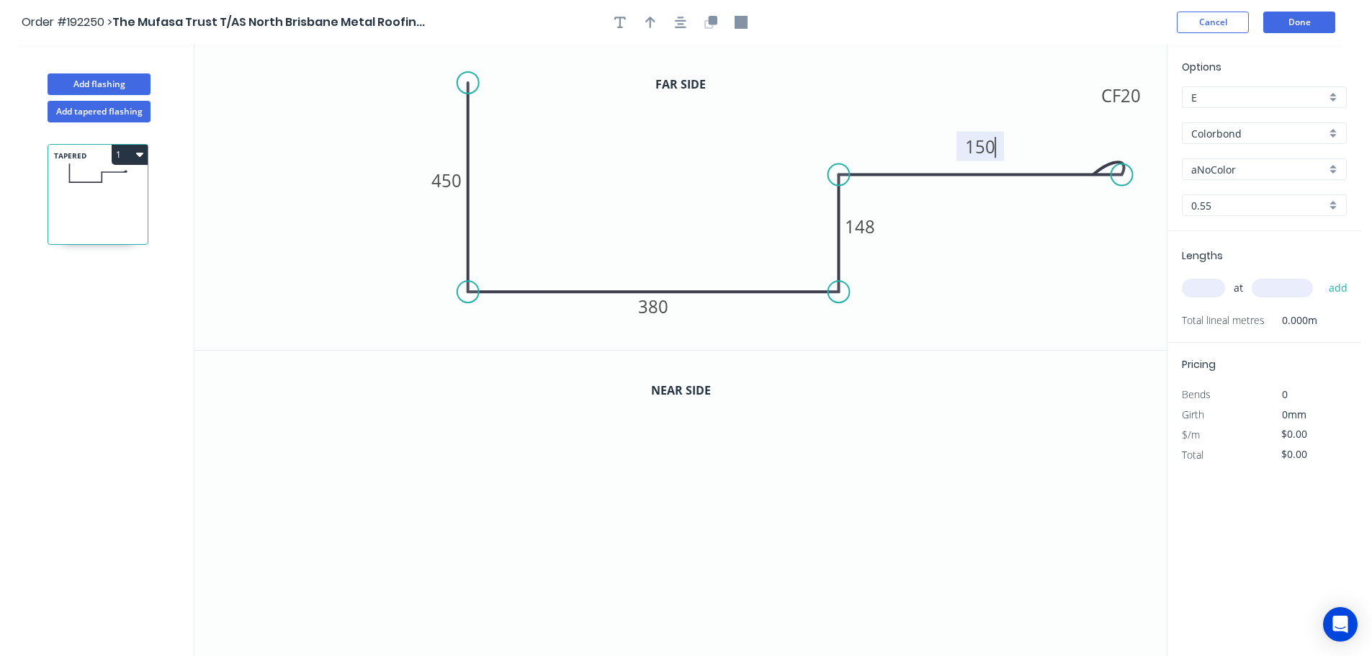
click at [921, 320] on icon "0 450 380 148 CF 20 150" at bounding box center [680, 197] width 972 height 305
click at [647, 20] on icon "button" at bounding box center [650, 23] width 10 height 12
drag, startPoint x: 1095, startPoint y: 117, endPoint x: 712, endPoint y: 148, distance: 383.7
click at [712, 148] on icon at bounding box center [712, 132] width 13 height 46
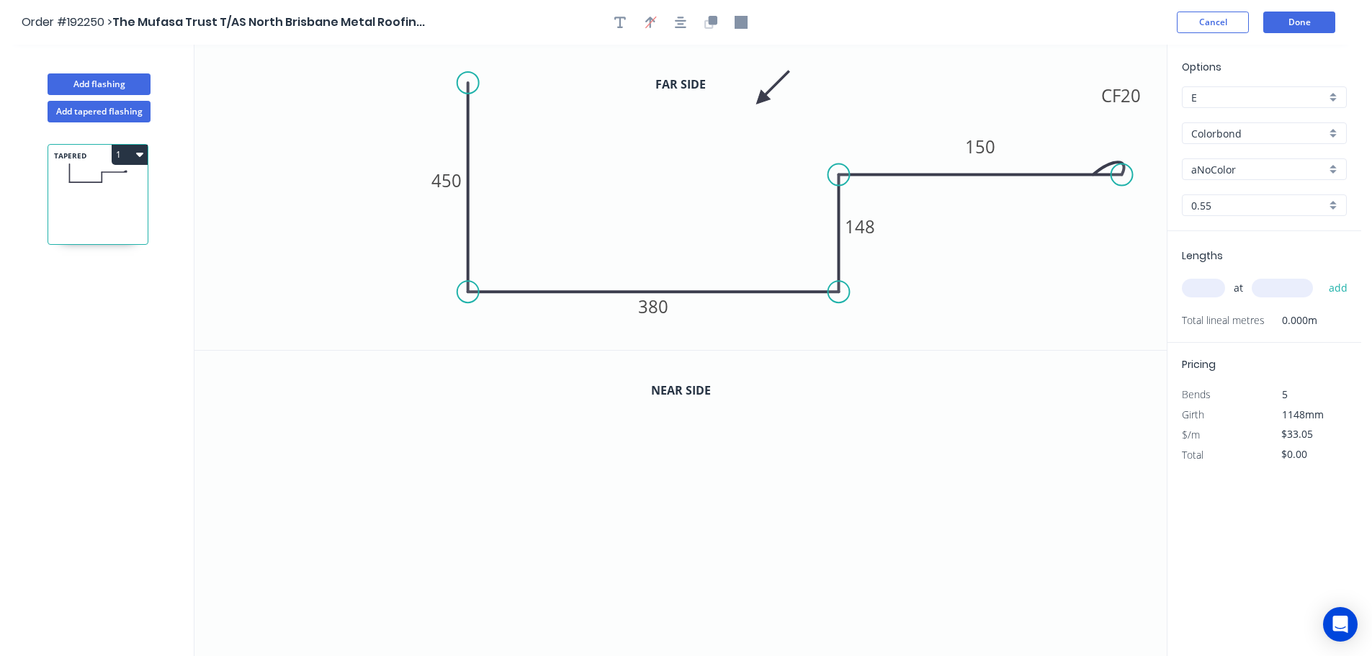
drag, startPoint x: 712, startPoint y: 148, endPoint x: 761, endPoint y: 99, distance: 69.3
click at [761, 99] on icon at bounding box center [773, 88] width 42 height 42
click at [709, 22] on icon "button" at bounding box center [713, 20] width 9 height 9
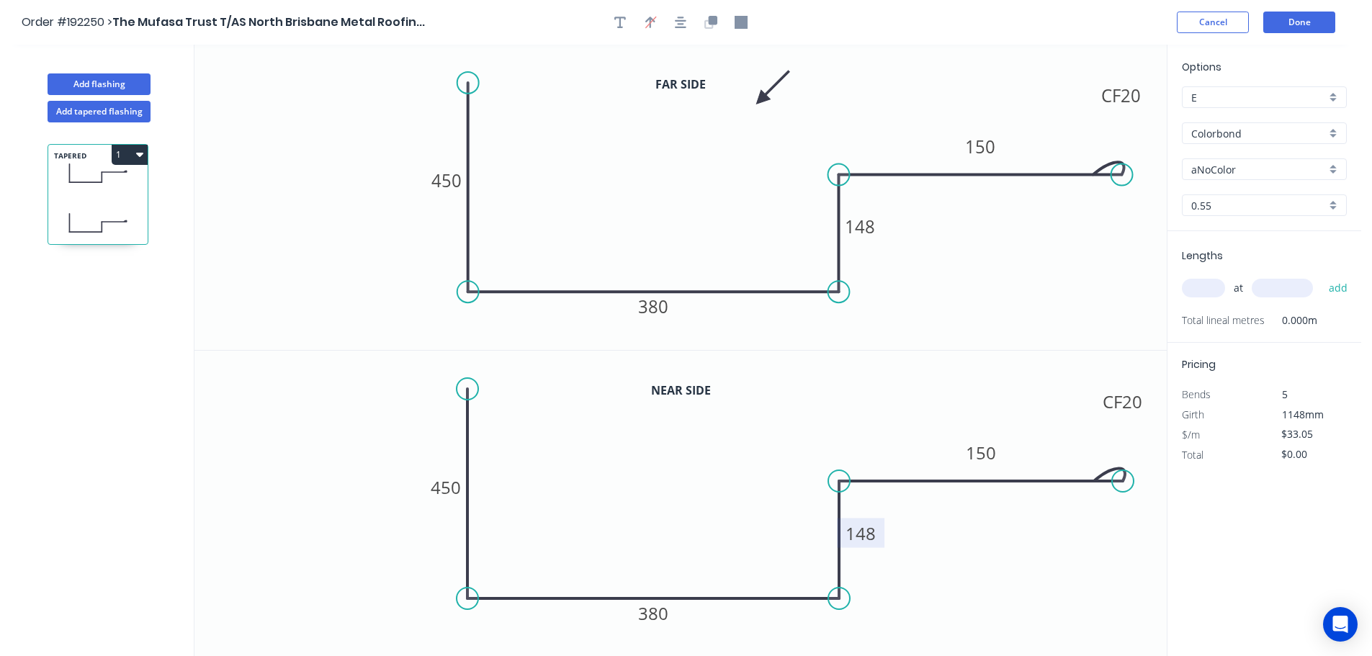
click at [870, 531] on tspan "148" at bounding box center [860, 533] width 30 height 24
click at [922, 561] on icon "0 450 380 75 CF 20 150" at bounding box center [680, 504] width 972 height 306
click at [1334, 171] on div "aNoColor" at bounding box center [1264, 169] width 165 height 22
click at [1266, 280] on div "Monument" at bounding box center [1263, 283] width 163 height 25
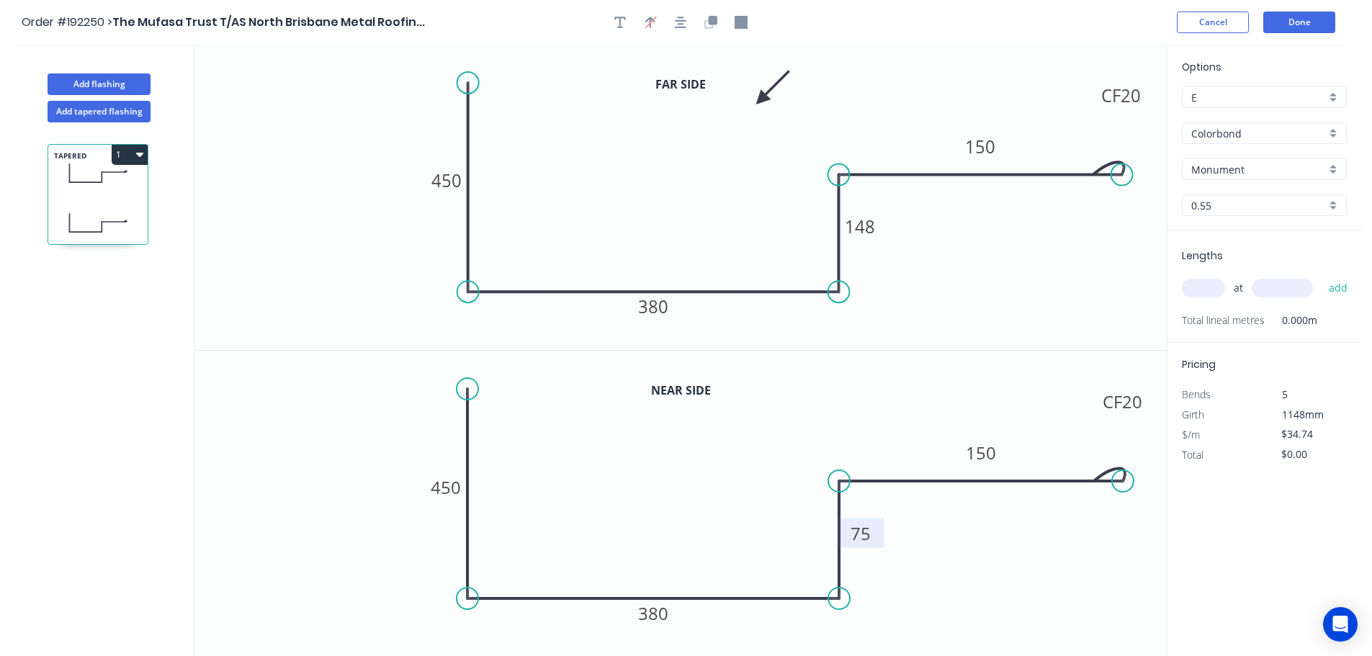
click at [1209, 287] on input "text" at bounding box center [1203, 288] width 43 height 19
click at [1299, 287] on input "text" at bounding box center [1282, 288] width 61 height 19
click at [1321, 276] on button "add" at bounding box center [1338, 288] width 34 height 24
click at [1148, 253] on icon "0 450 380 148 CF 20 150" at bounding box center [680, 197] width 972 height 305
click at [126, 151] on button "1" at bounding box center [130, 155] width 36 height 20
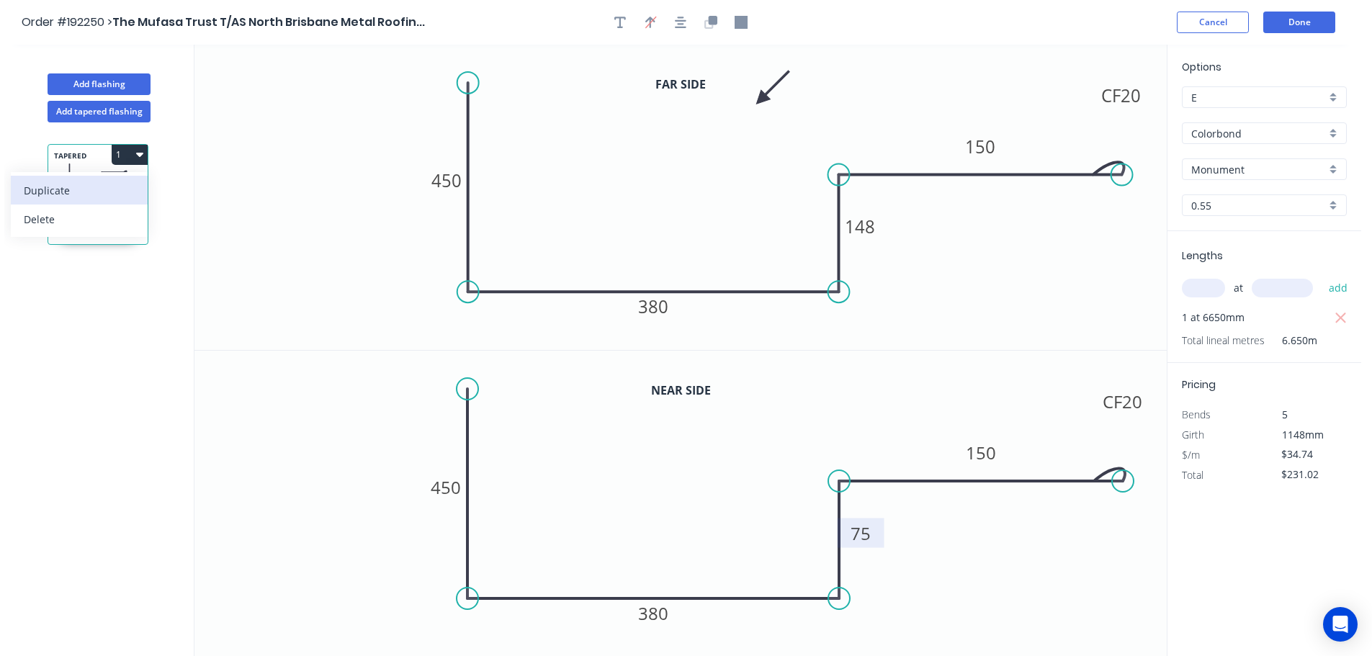
click at [104, 191] on div "Duplicate" at bounding box center [79, 190] width 111 height 21
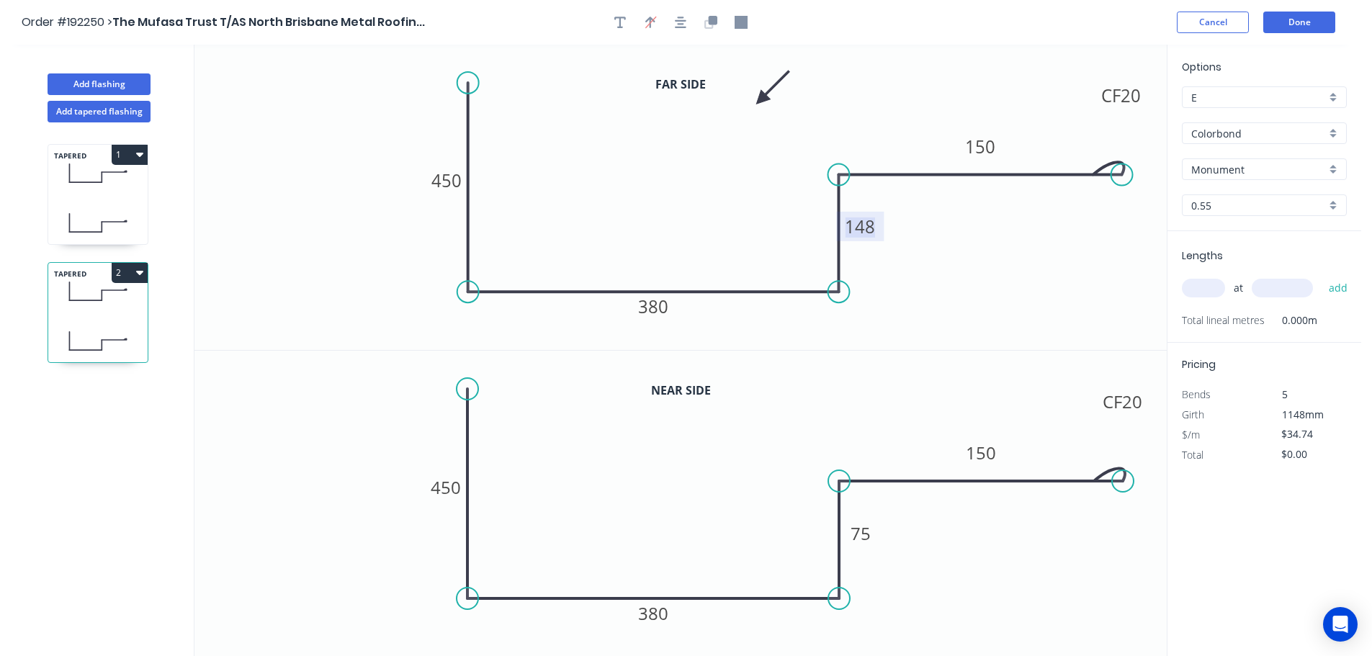
click at [863, 229] on tspan "148" at bounding box center [860, 227] width 30 height 24
click at [867, 534] on tspan "75" at bounding box center [860, 533] width 20 height 24
click at [922, 526] on icon "0 450 380 142 CF 20 150" at bounding box center [680, 504] width 972 height 306
click at [1216, 287] on input "text" at bounding box center [1203, 288] width 43 height 19
click at [1301, 280] on input "text" at bounding box center [1282, 288] width 61 height 19
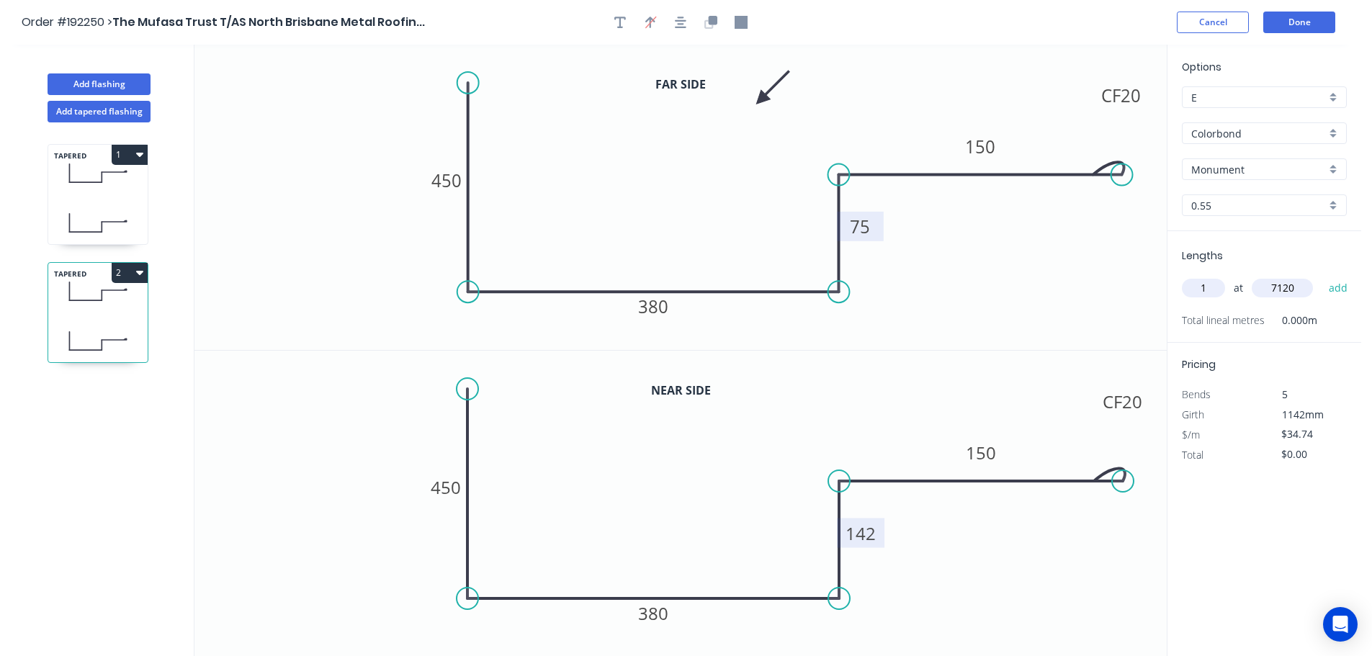
click at [1321, 276] on button "add" at bounding box center [1338, 288] width 34 height 24
click at [129, 271] on button "2" at bounding box center [130, 273] width 36 height 20
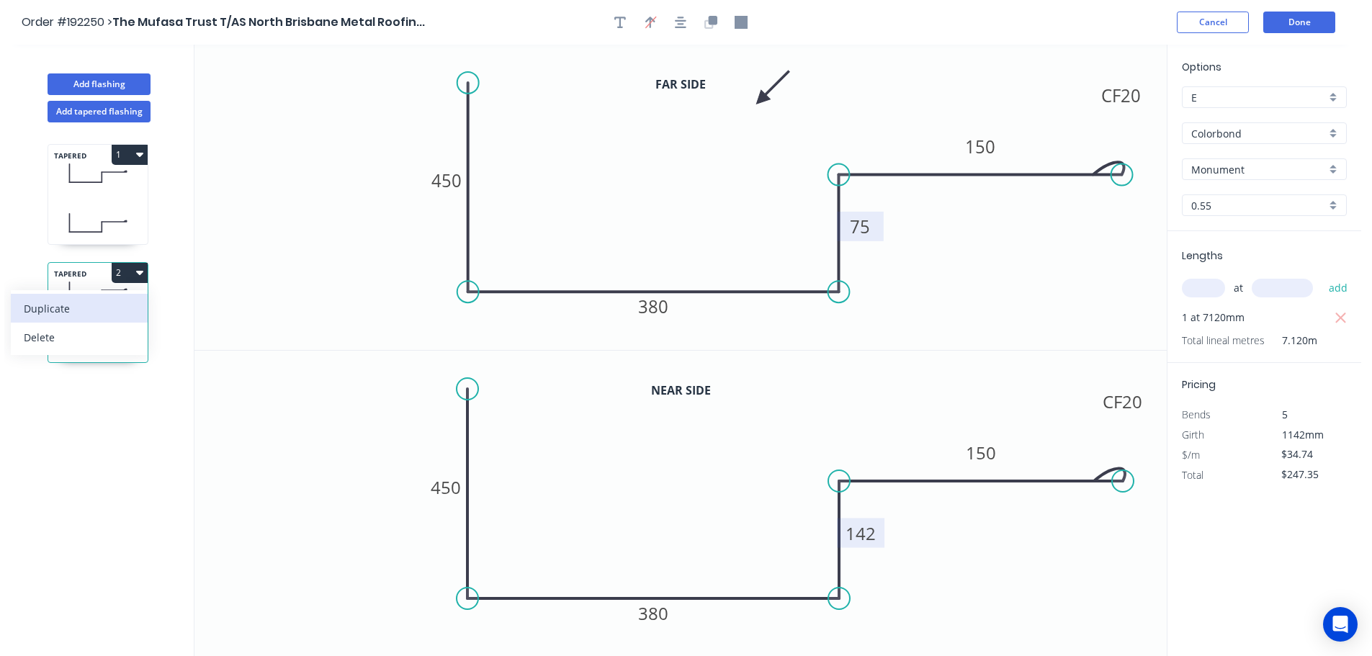
click at [108, 313] on div "Duplicate" at bounding box center [79, 308] width 111 height 21
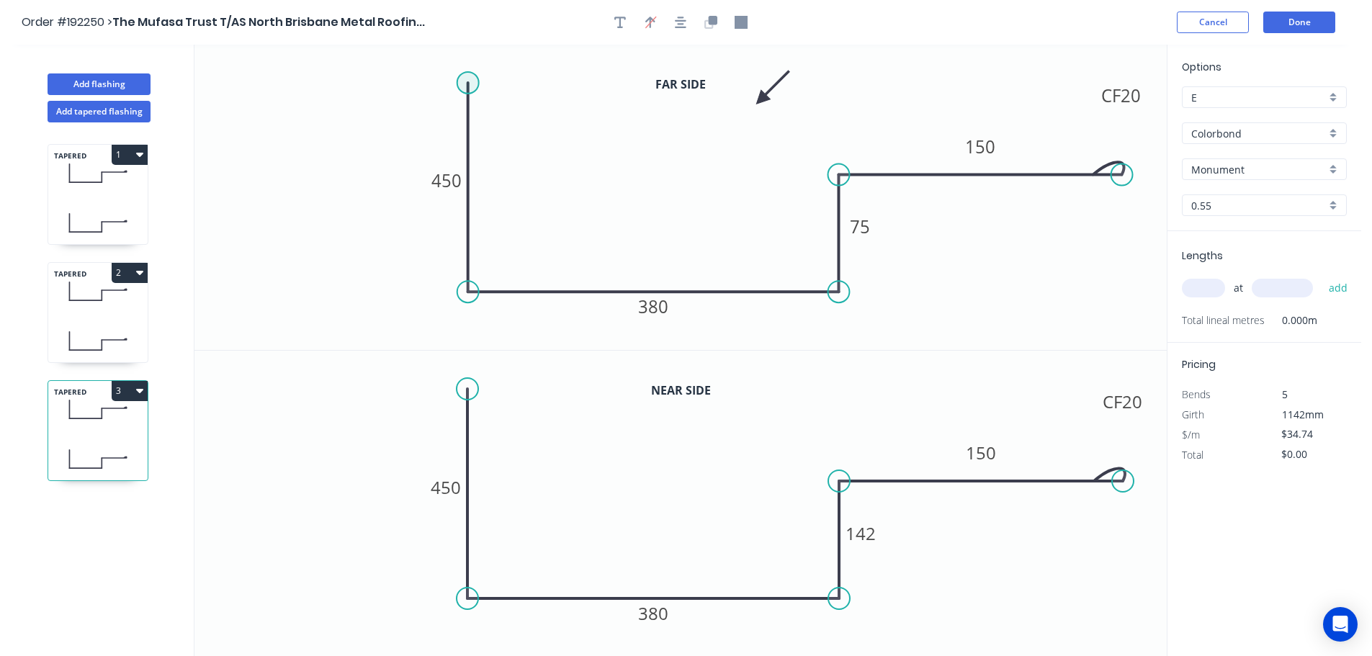
click at [469, 82] on circle at bounding box center [468, 83] width 22 height 22
click at [554, 81] on icon "0 450 380 75 CF 20 150" at bounding box center [680, 197] width 972 height 305
click at [554, 81] on circle at bounding box center [554, 83] width 22 height 22
click at [468, 385] on circle at bounding box center [468, 389] width 22 height 22
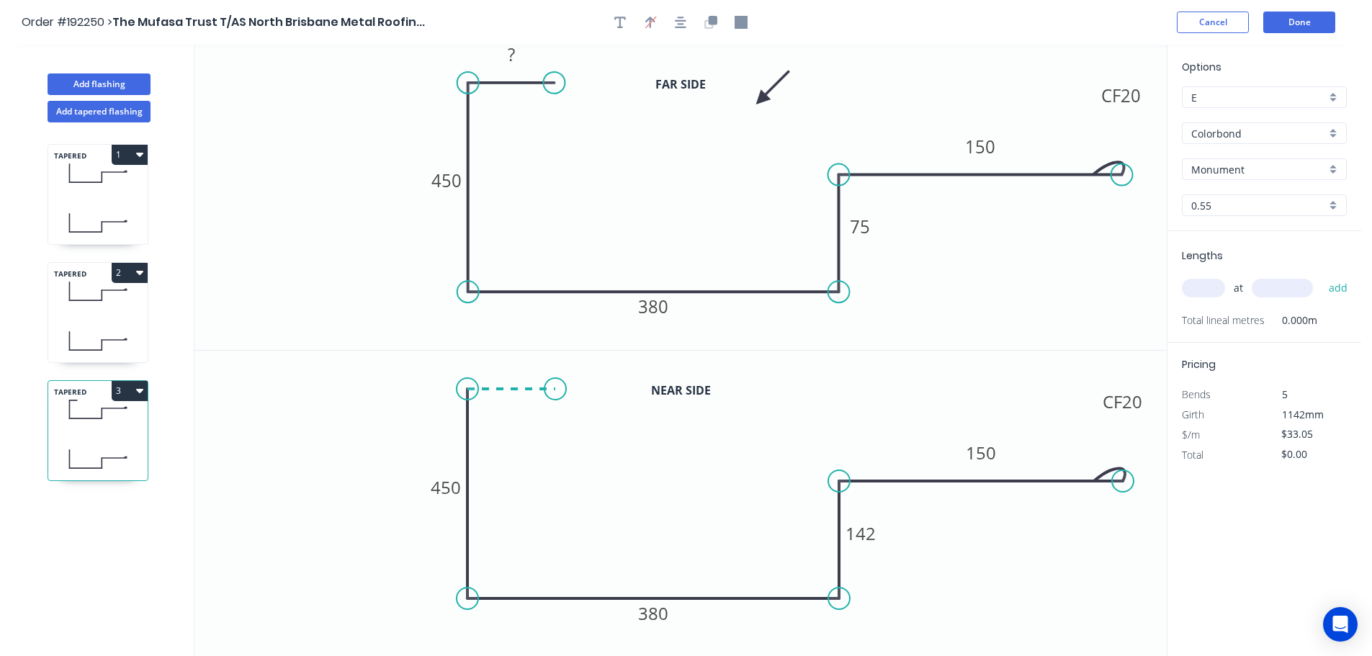
click at [555, 392] on icon "0 450 380 142 CF 20 150" at bounding box center [680, 504] width 972 height 306
click at [555, 392] on circle at bounding box center [555, 389] width 22 height 22
drag, startPoint x: 515, startPoint y: 52, endPoint x: 528, endPoint y: 62, distance: 16.4
click at [516, 52] on rect at bounding box center [511, 55] width 29 height 20
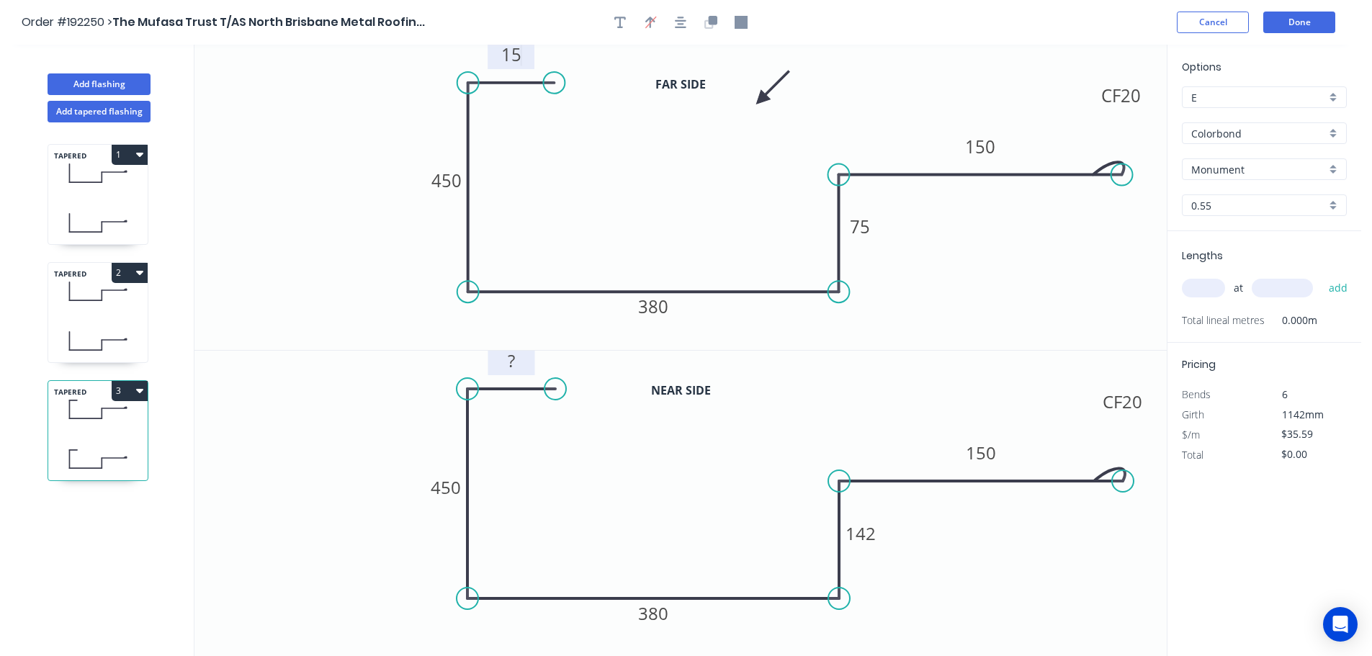
click at [511, 360] on tspan "?" at bounding box center [511, 361] width 7 height 24
click at [629, 397] on icon "0 15 450 380 142 CF 20 150" at bounding box center [680, 504] width 972 height 306
click at [458, 182] on tspan "450" at bounding box center [446, 181] width 30 height 24
click at [455, 486] on tspan "450" at bounding box center [446, 487] width 30 height 24
click at [521, 490] on icon "0 15 515 380 142 CF 20 150" at bounding box center [680, 504] width 972 height 306
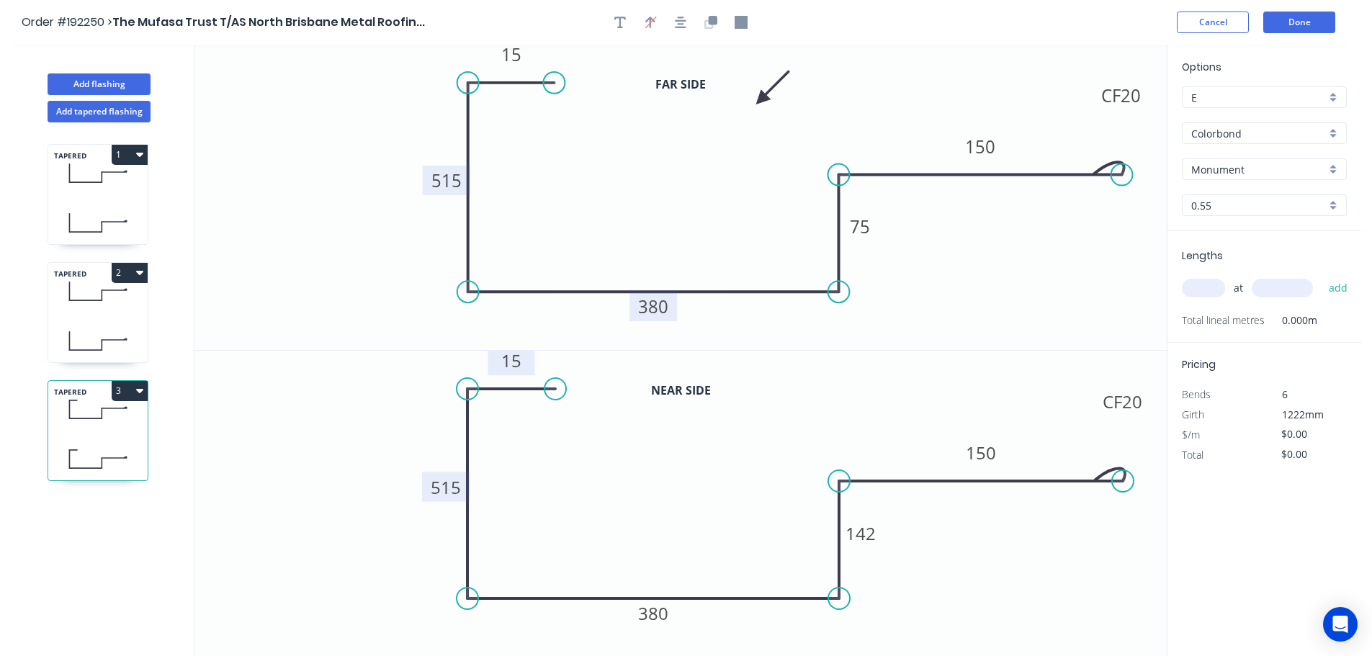
click at [658, 310] on tspan "380" at bounding box center [653, 307] width 30 height 24
click at [660, 613] on tspan "380" at bounding box center [653, 613] width 30 height 24
click at [697, 555] on icon "0 15 515 360 142 CF 20 150" at bounding box center [680, 504] width 972 height 306
click at [868, 225] on tspan "75" at bounding box center [860, 227] width 20 height 24
click at [946, 262] on icon "0 15 515 360 70 CF 20 150" at bounding box center [680, 197] width 972 height 305
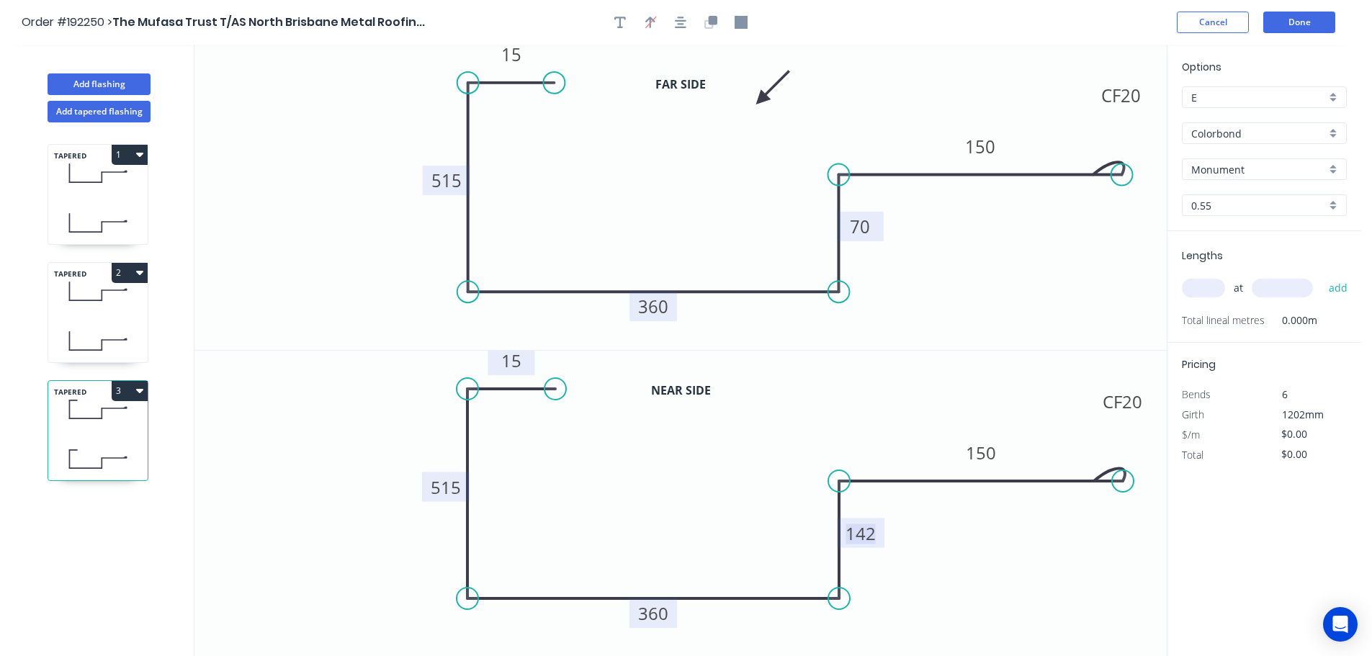
click at [867, 536] on tspan "142" at bounding box center [860, 533] width 30 height 24
click at [992, 560] on icon "0 15 515 360 107 CF 20 150" at bounding box center [680, 504] width 972 height 306
click at [1208, 287] on input "text" at bounding box center [1203, 288] width 43 height 19
click at [1294, 289] on input "text" at bounding box center [1282, 288] width 61 height 19
click at [1321, 276] on button "add" at bounding box center [1338, 288] width 34 height 24
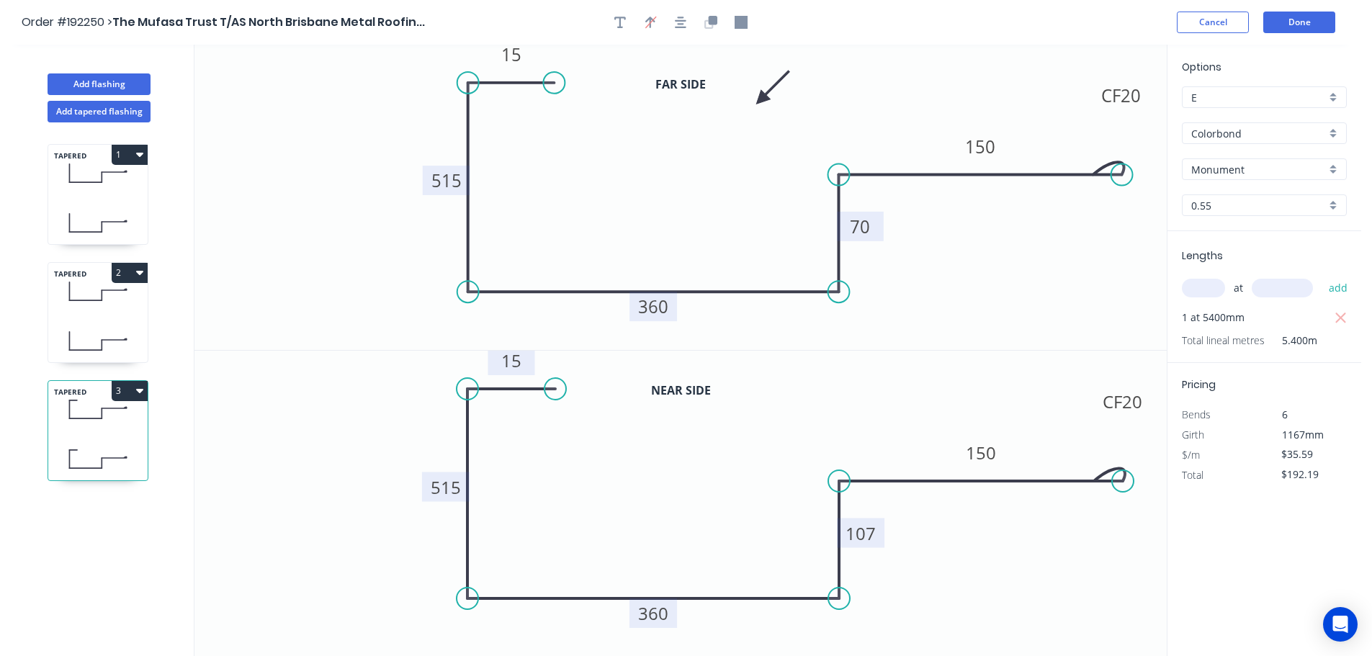
click at [130, 391] on button "3" at bounding box center [130, 391] width 36 height 20
click at [78, 430] on div "Duplicate" at bounding box center [79, 426] width 111 height 21
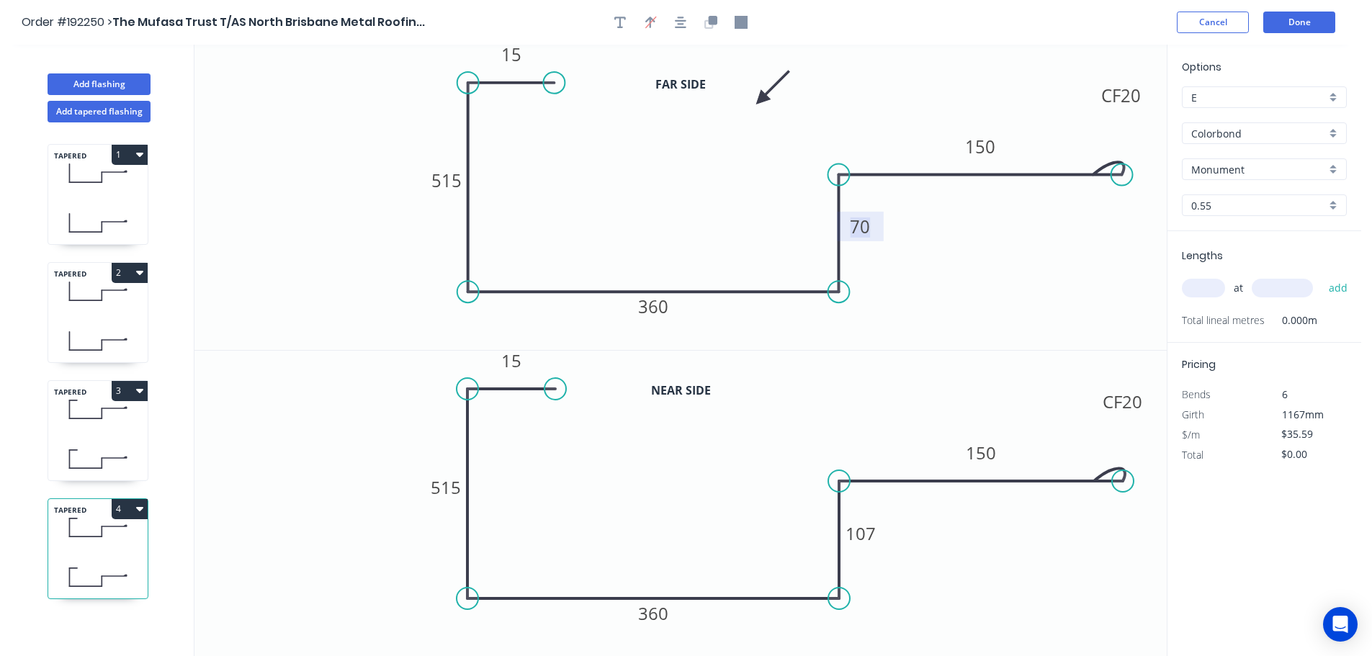
click at [864, 229] on tspan "70" at bounding box center [860, 227] width 20 height 24
drag, startPoint x: 949, startPoint y: 232, endPoint x: 925, endPoint y: 326, distance: 97.3
click at [950, 232] on icon "0 15 515 360 107 CF 20 150" at bounding box center [680, 197] width 972 height 305
click at [871, 534] on tspan "107" at bounding box center [860, 533] width 30 height 24
click at [915, 549] on icon "0 15 515 360 190 CF 20 150" at bounding box center [680, 504] width 972 height 306
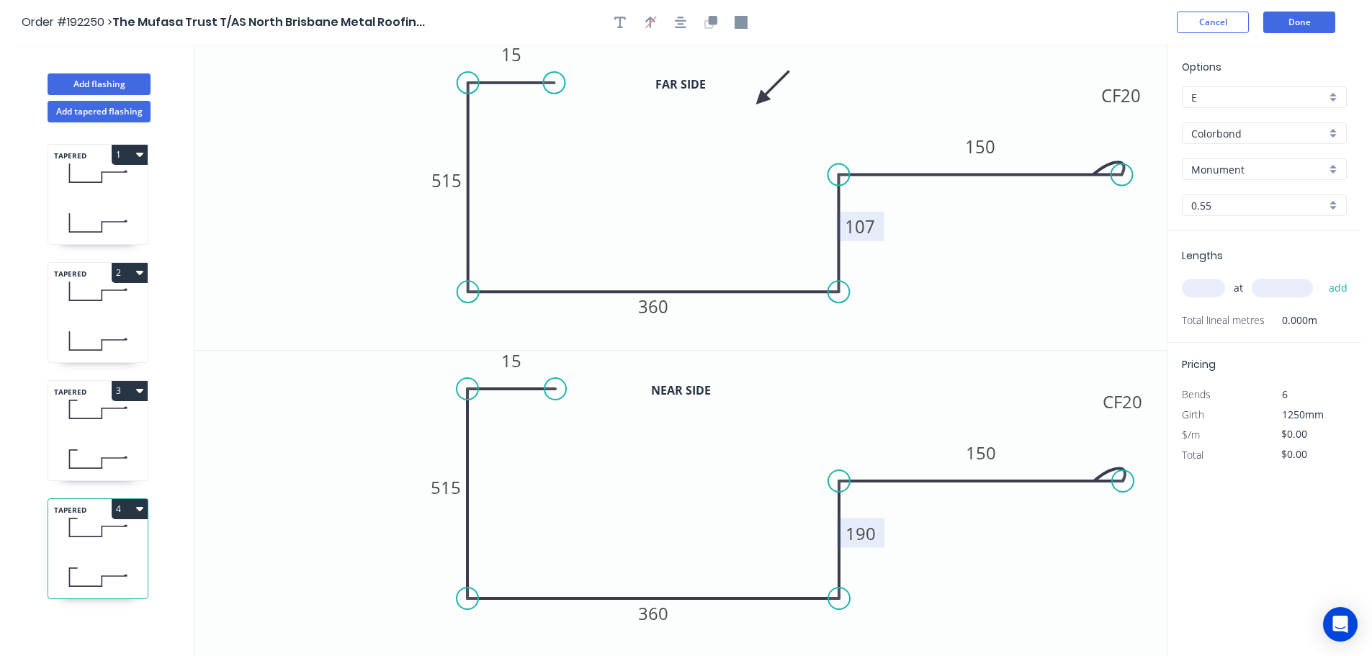
click at [1211, 287] on input "text" at bounding box center [1203, 288] width 43 height 19
click at [1301, 284] on input "text" at bounding box center [1282, 288] width 61 height 19
click at [1321, 276] on button "add" at bounding box center [1338, 288] width 34 height 24
click at [73, 83] on button "Add flashing" at bounding box center [99, 84] width 103 height 22
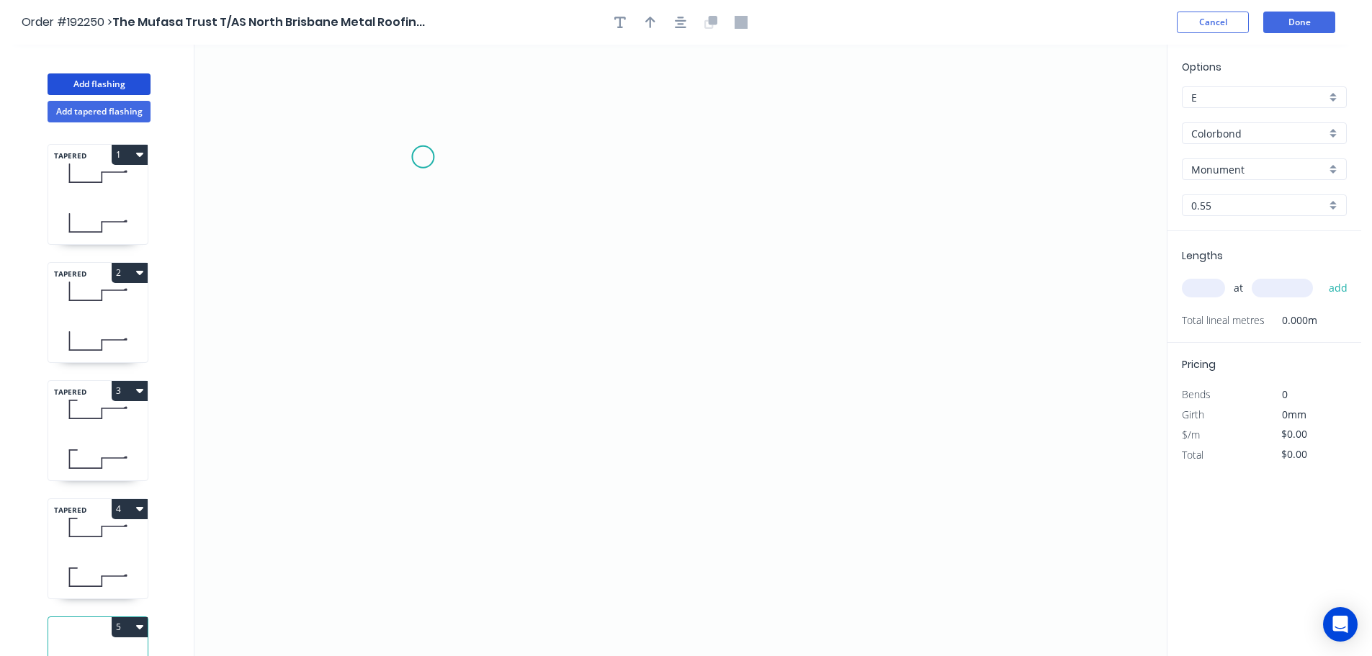
click at [423, 157] on icon "0" at bounding box center [680, 350] width 972 height 611
click at [411, 561] on icon "0" at bounding box center [680, 350] width 972 height 611
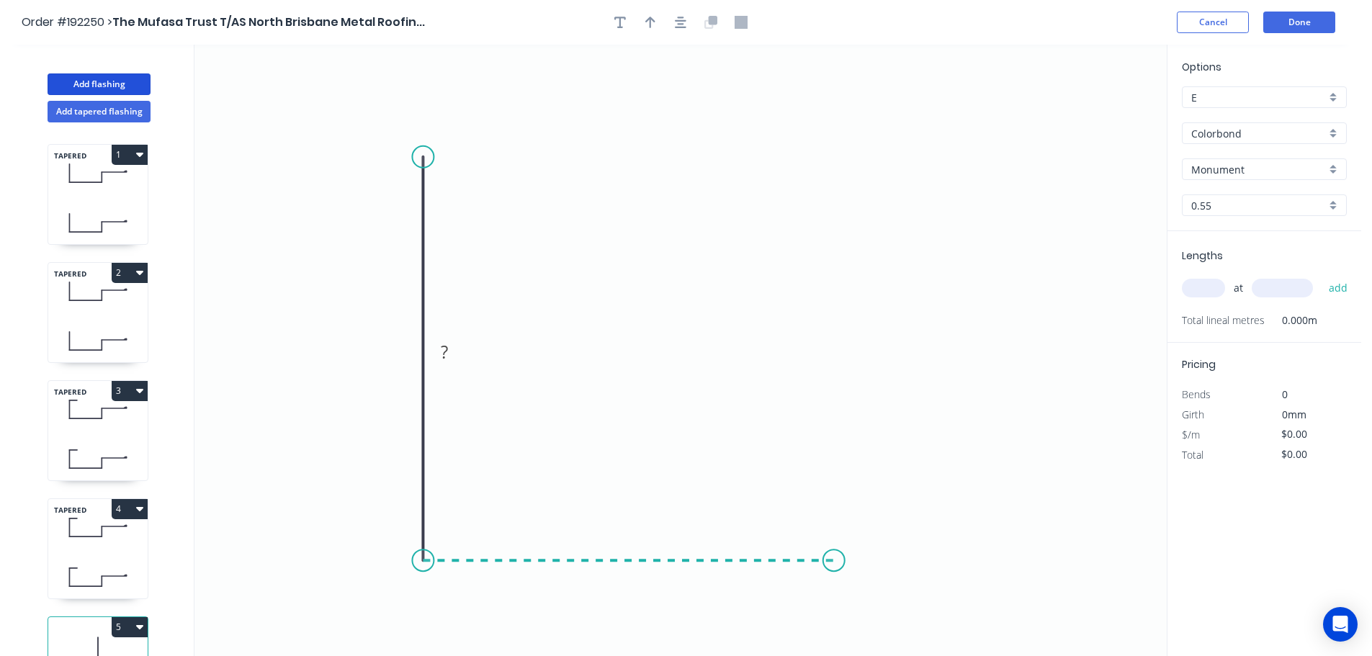
click at [834, 556] on icon "0 ?" at bounding box center [680, 350] width 972 height 611
click at [821, 317] on icon "0 ? ?" at bounding box center [680, 350] width 972 height 611
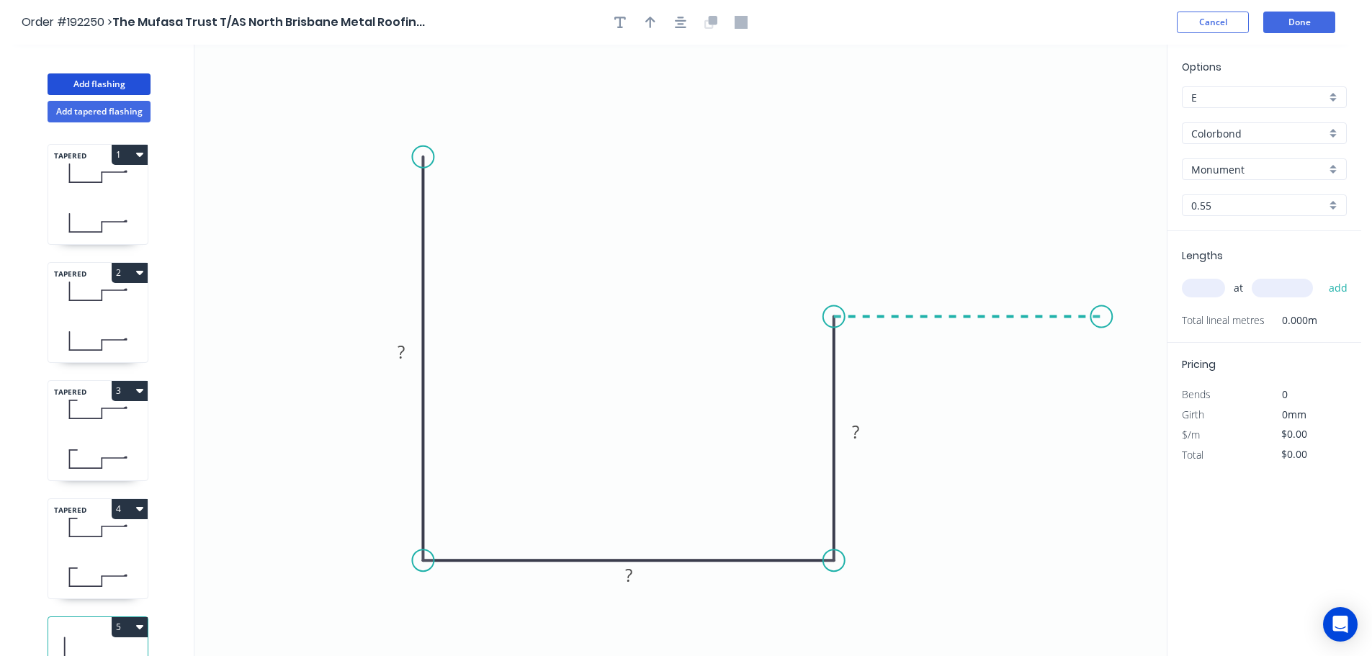
click at [1102, 316] on icon "0 ? ? ?" at bounding box center [680, 350] width 972 height 611
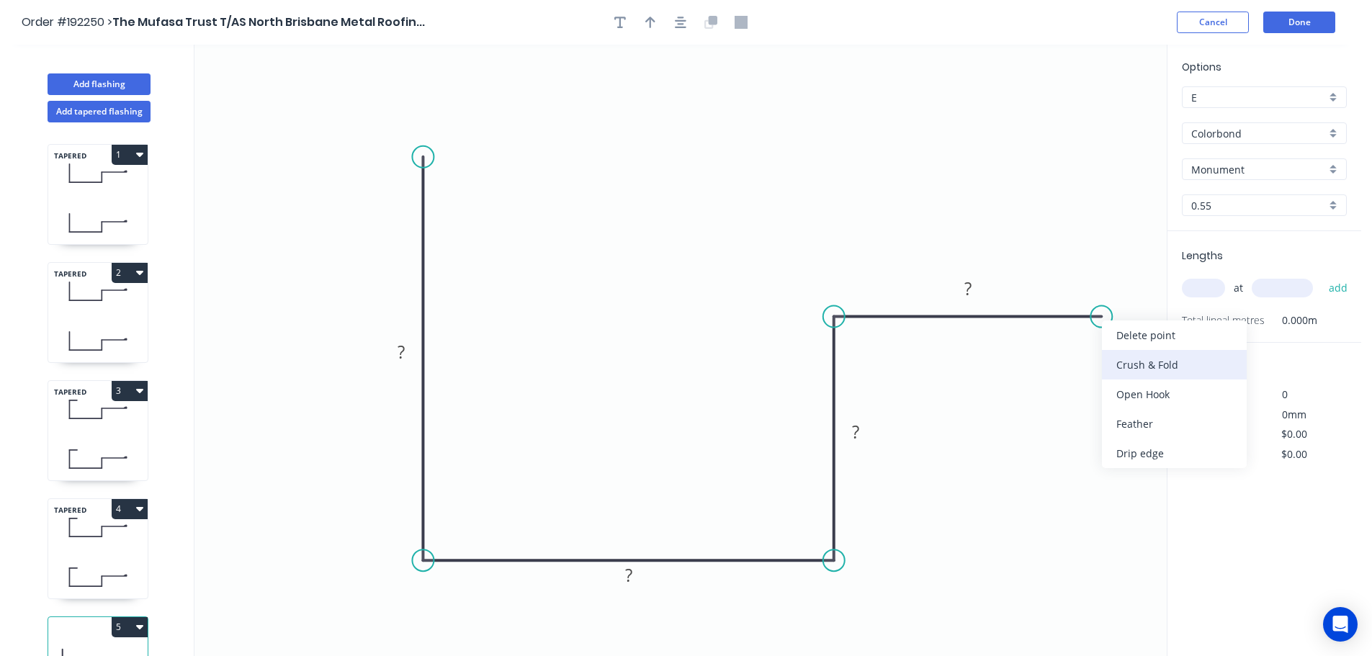
click at [1153, 371] on div "Crush & Fold" at bounding box center [1174, 365] width 145 height 30
click at [1130, 274] on tspan "10" at bounding box center [1130, 279] width 20 height 24
click at [1079, 250] on icon "0 ? ? ? CF 20 ?" at bounding box center [680, 350] width 972 height 611
drag, startPoint x: 1146, startPoint y: 277, endPoint x: 1159, endPoint y: 238, distance: 41.2
click at [1159, 238] on rect at bounding box center [1134, 242] width 58 height 30
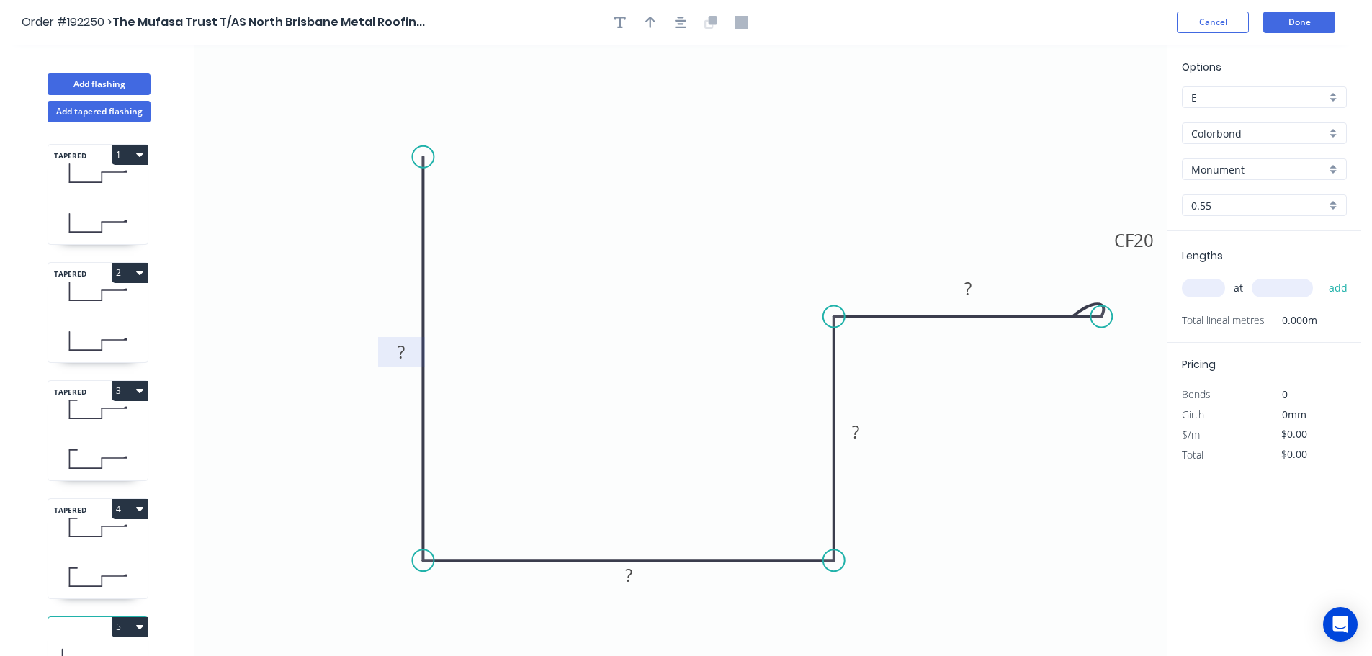
click at [400, 348] on tspan "?" at bounding box center [401, 352] width 7 height 24
click at [466, 328] on icon "0 ? ? ? CF 20 ?" at bounding box center [680, 350] width 972 height 611
click at [403, 347] on tspan "?" at bounding box center [401, 352] width 7 height 24
click at [717, 311] on icon "0 450 380 148 CF 20 150" at bounding box center [680, 350] width 972 height 611
click at [651, 22] on icon "button" at bounding box center [650, 23] width 10 height 12
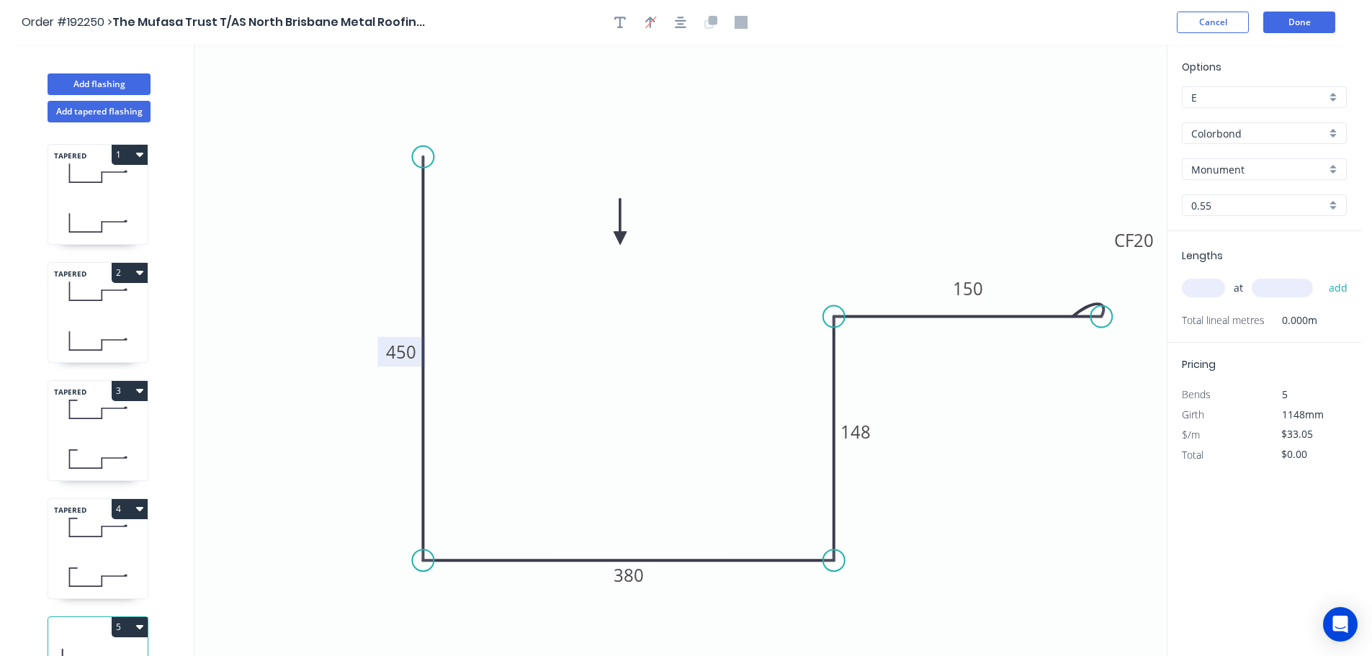
drag, startPoint x: 1094, startPoint y: 112, endPoint x: 620, endPoint y: 238, distance: 490.3
click at [620, 238] on icon at bounding box center [620, 222] width 13 height 46
click at [1208, 283] on input "text" at bounding box center [1203, 288] width 43 height 19
click at [1321, 276] on button "add" at bounding box center [1338, 288] width 34 height 24
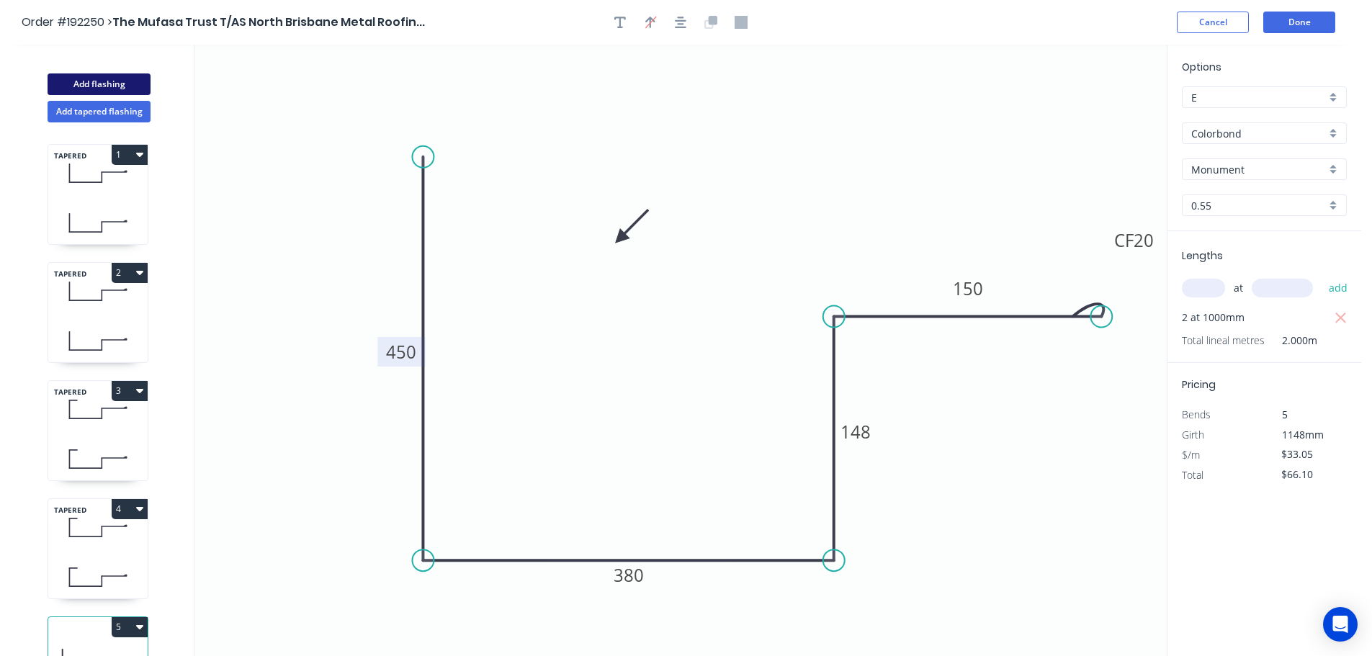
click at [69, 80] on button "Add flashing" at bounding box center [99, 84] width 103 height 22
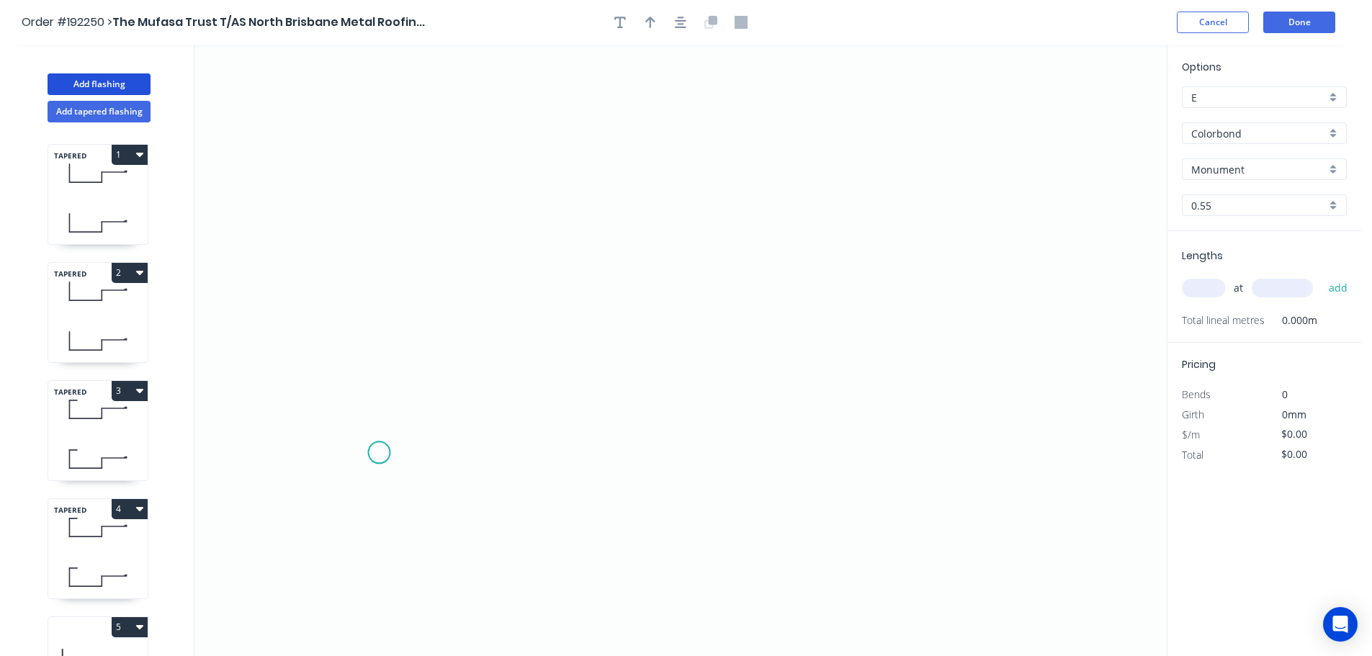
click at [379, 453] on icon "0" at bounding box center [680, 350] width 972 height 611
click at [385, 269] on icon "0" at bounding box center [680, 350] width 972 height 611
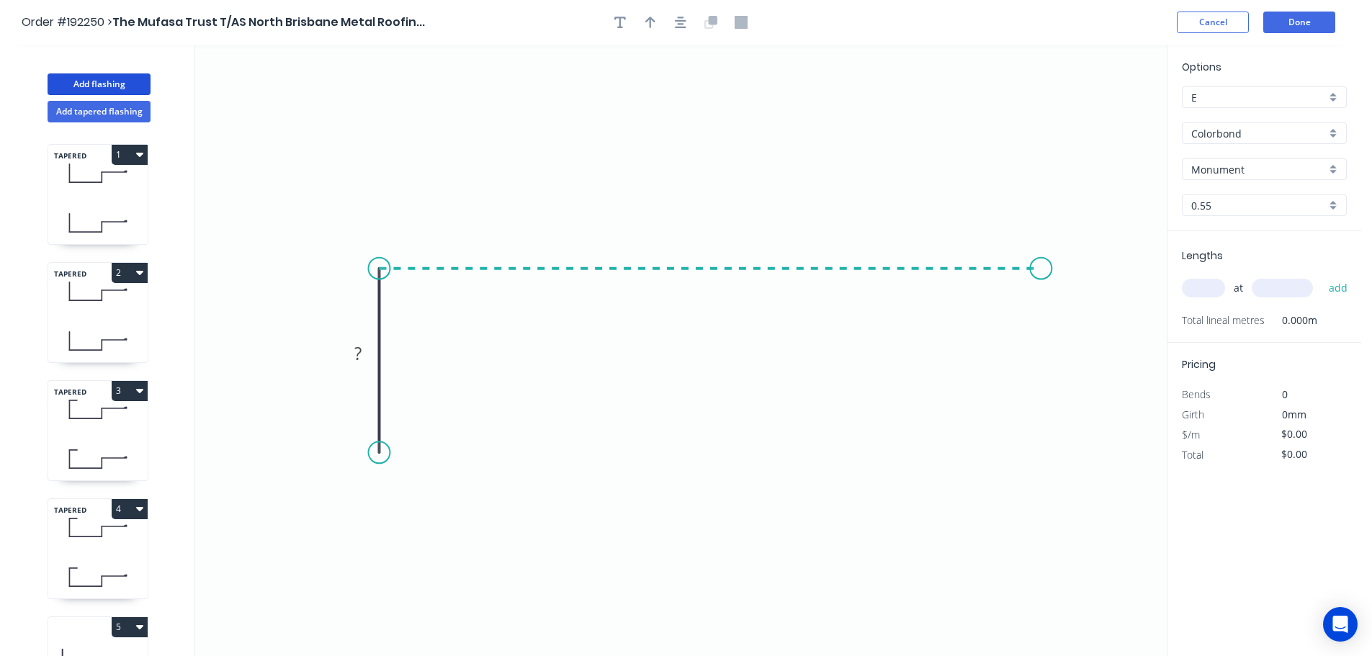
click at [1041, 292] on icon "0 ?" at bounding box center [680, 350] width 972 height 611
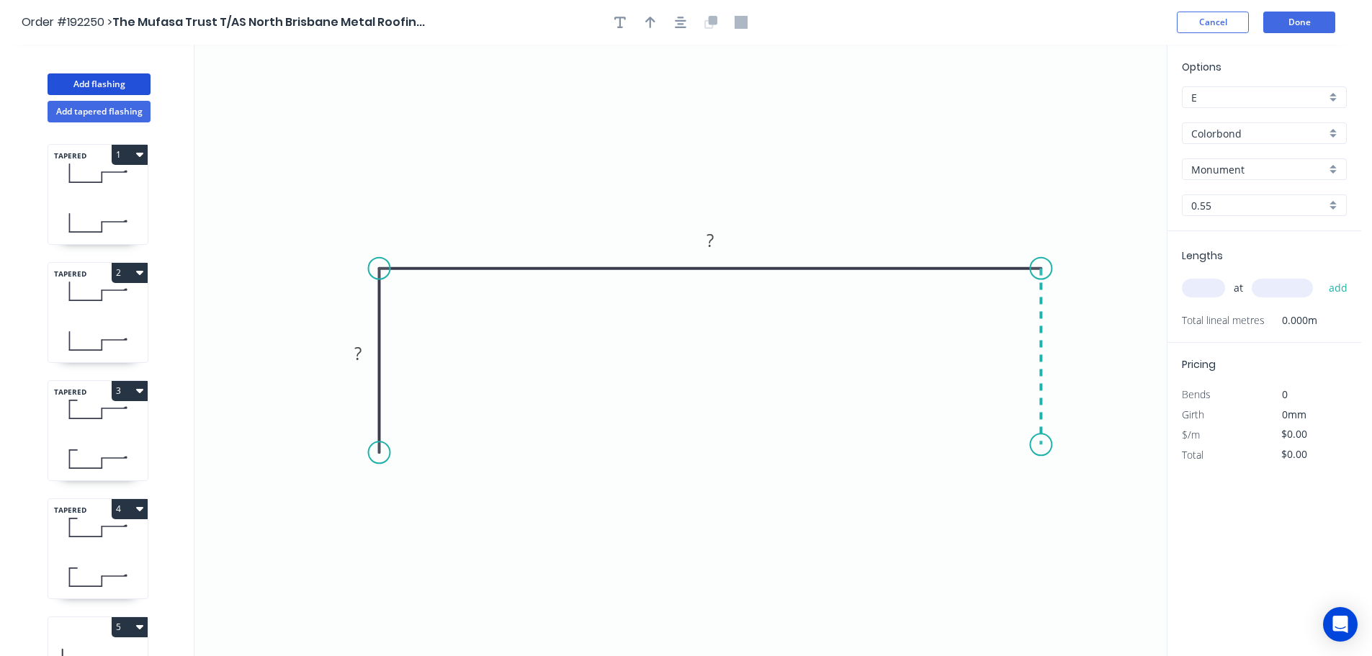
click at [1043, 445] on icon "0 ? ?" at bounding box center [680, 350] width 972 height 611
click at [1043, 445] on circle at bounding box center [1041, 445] width 22 height 22
click at [357, 353] on tspan "?" at bounding box center [357, 353] width 7 height 24
click at [649, 344] on icon "0 50 388 50" at bounding box center [680, 350] width 972 height 611
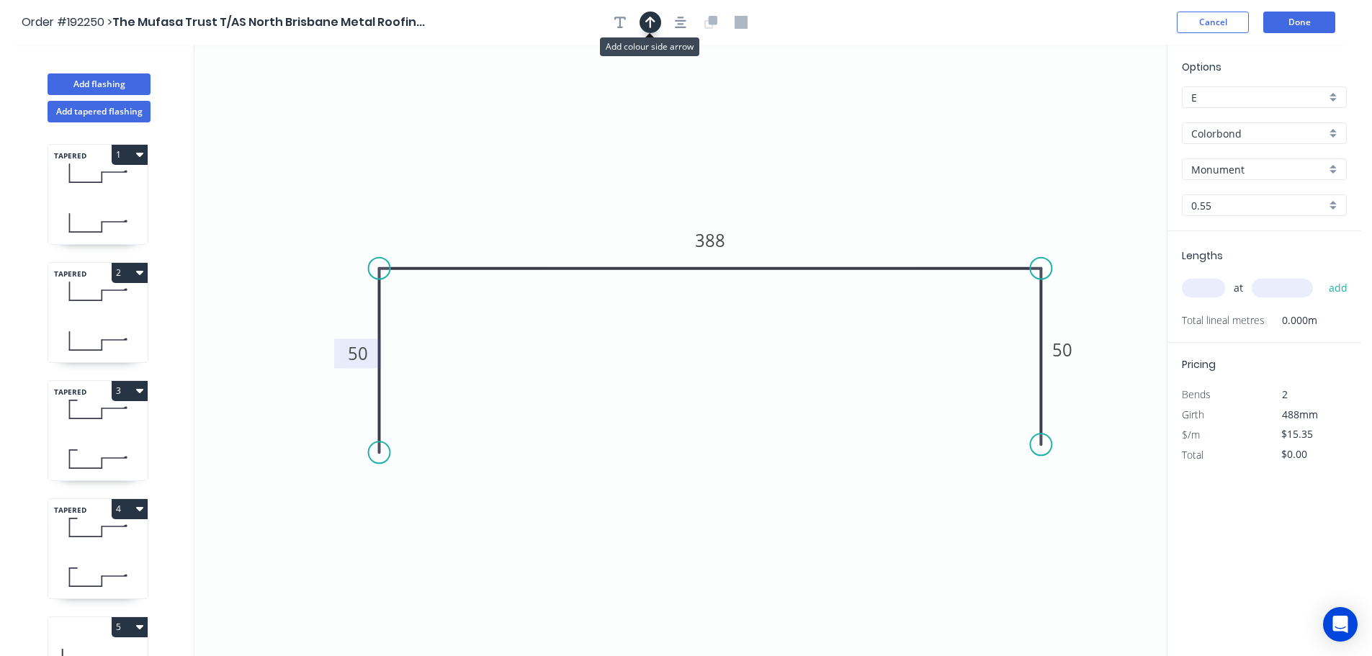
click at [650, 21] on icon "button" at bounding box center [650, 23] width 10 height 12
drag, startPoint x: 1097, startPoint y: 111, endPoint x: 809, endPoint y: 134, distance: 289.0
click at [809, 134] on icon at bounding box center [809, 117] width 13 height 46
drag, startPoint x: 808, startPoint y: 130, endPoint x: 670, endPoint y: 454, distance: 352.3
click at [670, 454] on icon at bounding box center [669, 436] width 13 height 46
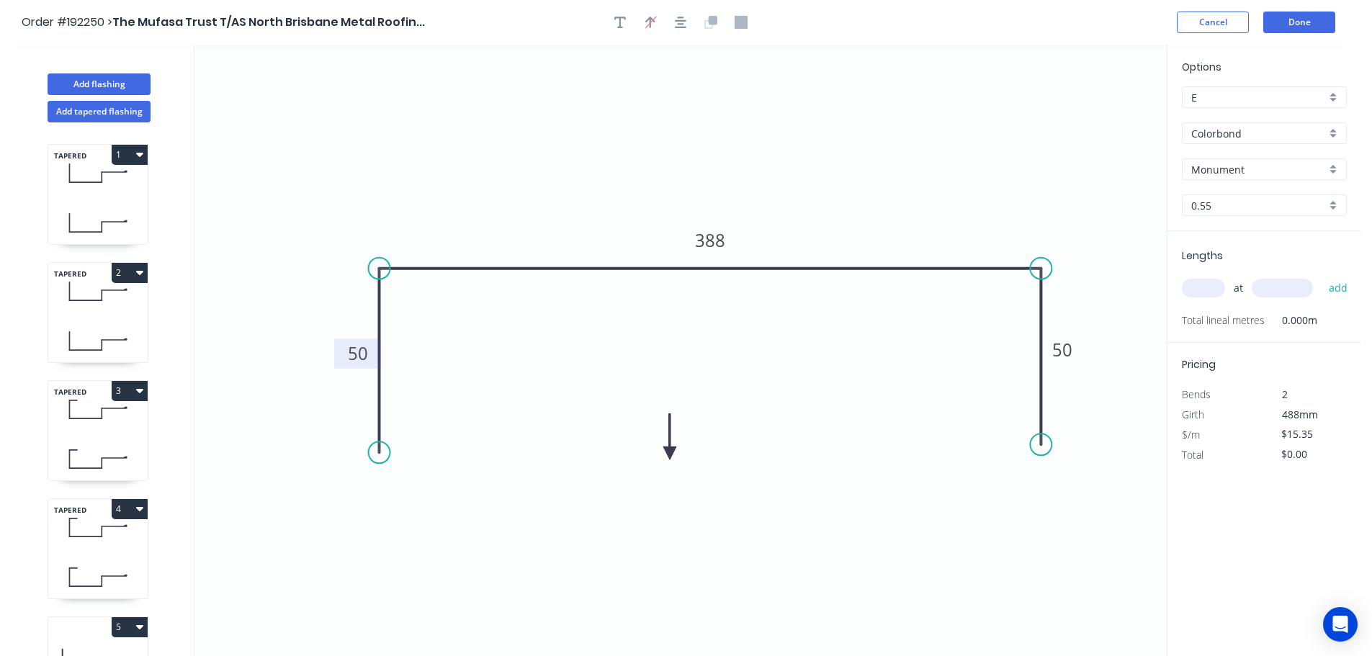
click at [670, 454] on icon at bounding box center [669, 436] width 13 height 46
click at [670, 454] on icon at bounding box center [681, 442] width 42 height 42
click at [670, 454] on icon at bounding box center [686, 452] width 46 height 13
drag, startPoint x: 670, startPoint y: 454, endPoint x: 678, endPoint y: 419, distance: 35.5
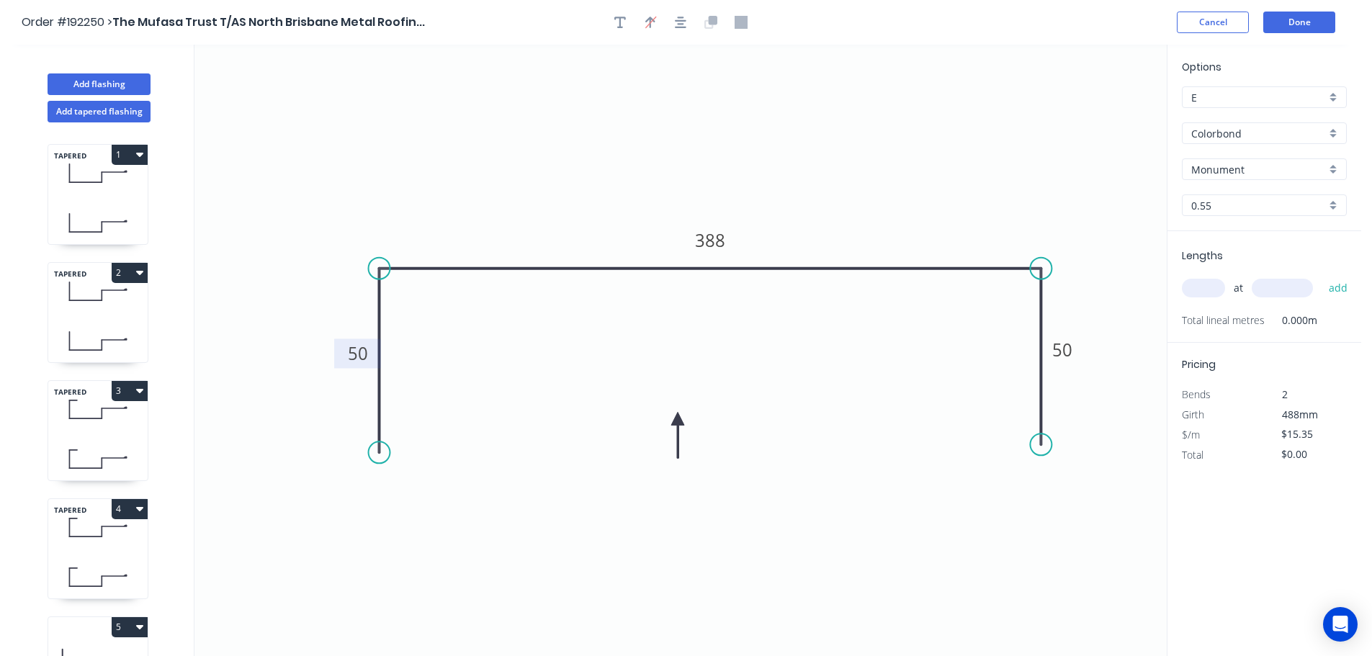
click at [678, 419] on icon at bounding box center [677, 435] width 13 height 46
click at [1213, 289] on input "text" at bounding box center [1203, 288] width 43 height 19
click at [1321, 276] on button "add" at bounding box center [1338, 288] width 34 height 24
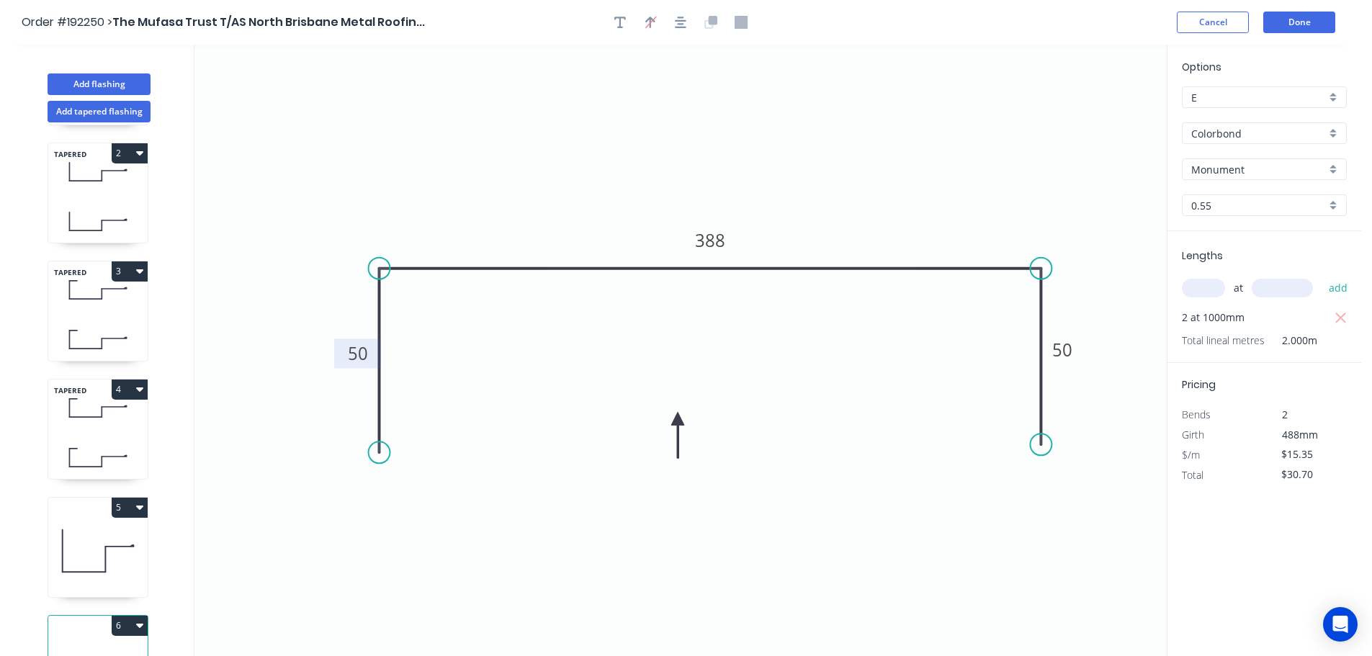
scroll to position [181, 0]
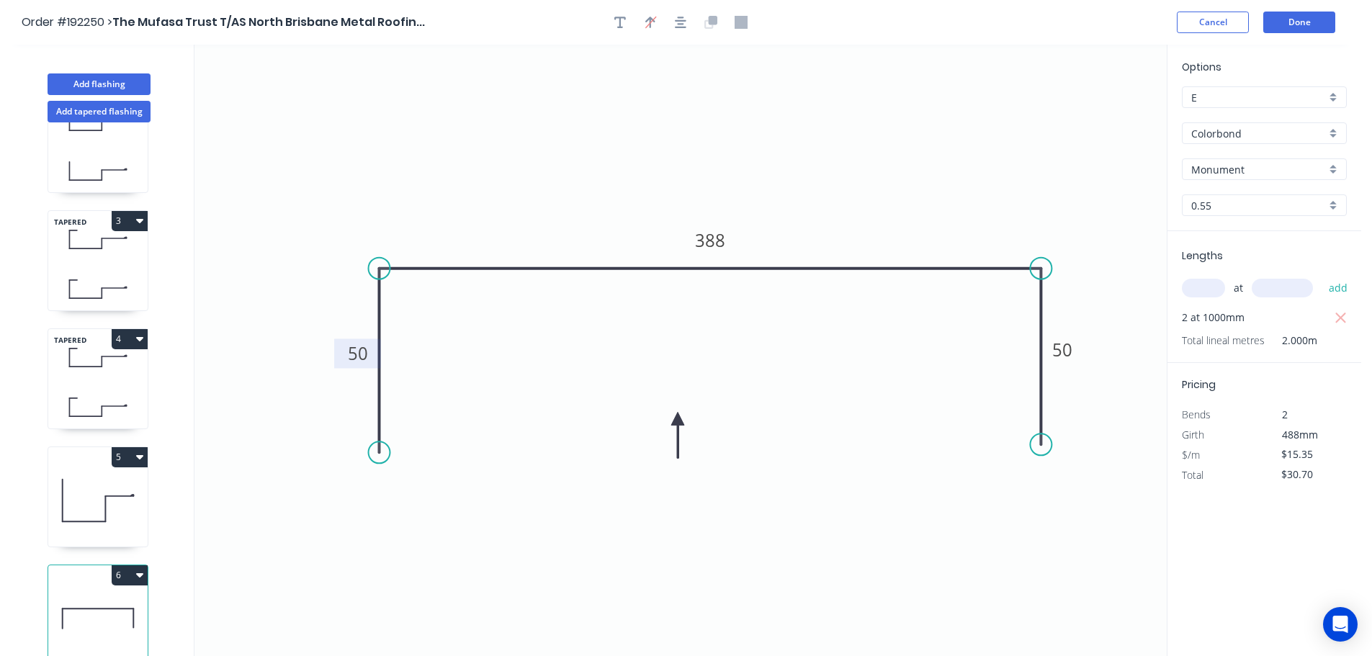
click at [97, 489] on icon at bounding box center [97, 500] width 99 height 92
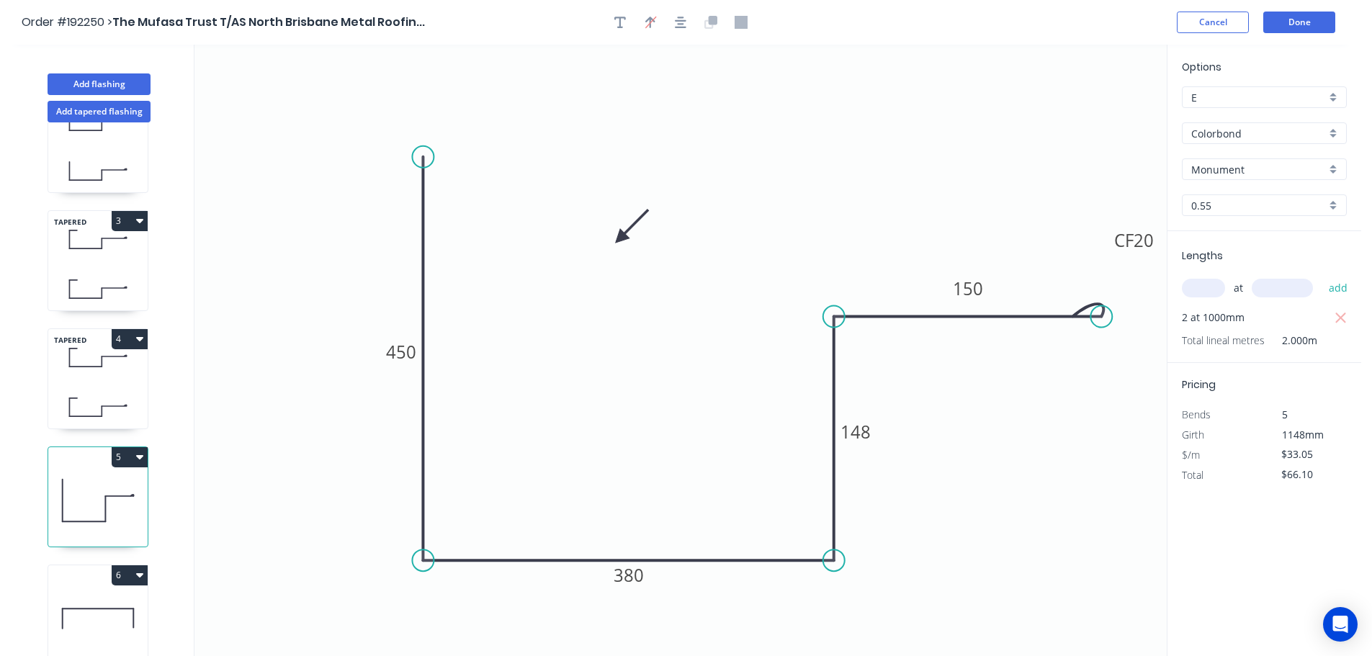
click at [127, 447] on button "5" at bounding box center [130, 457] width 36 height 20
click at [106, 482] on div "Duplicate" at bounding box center [79, 492] width 111 height 21
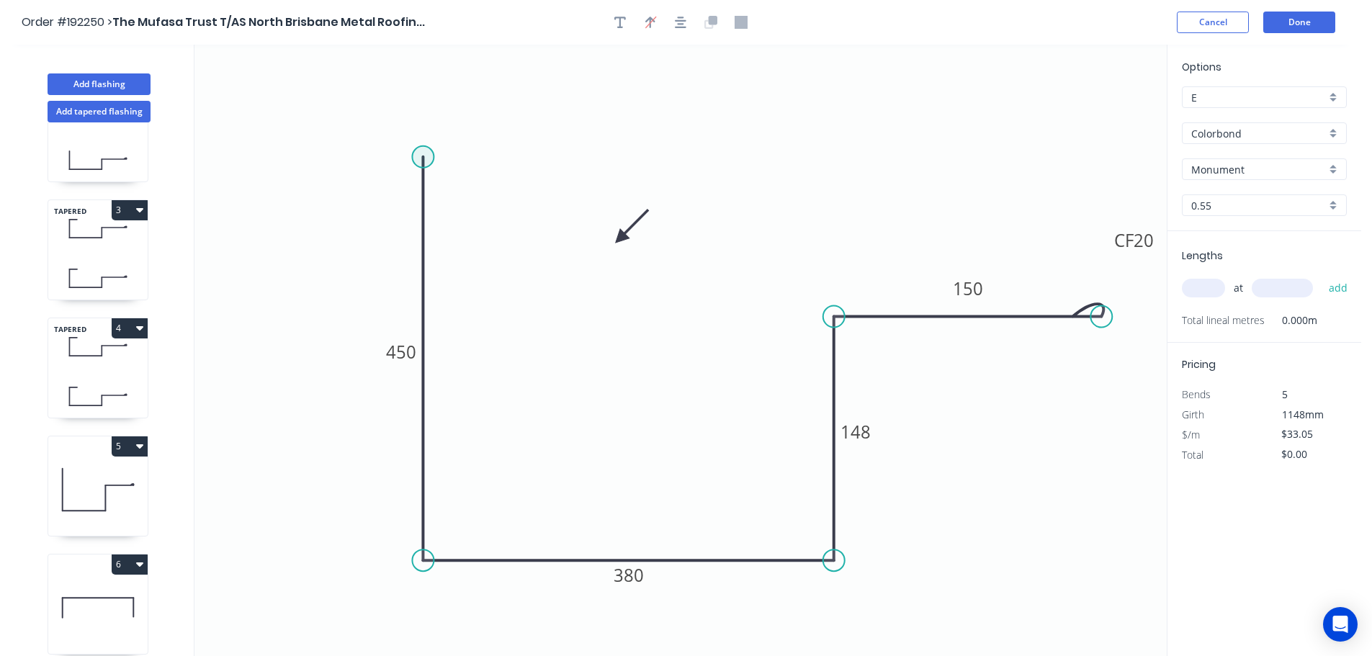
click at [425, 153] on circle at bounding box center [423, 157] width 22 height 22
click at [513, 157] on icon at bounding box center [468, 157] width 90 height 0
click at [513, 158] on circle at bounding box center [513, 157] width 22 height 22
click at [467, 122] on tspan "?" at bounding box center [467, 129] width 7 height 24
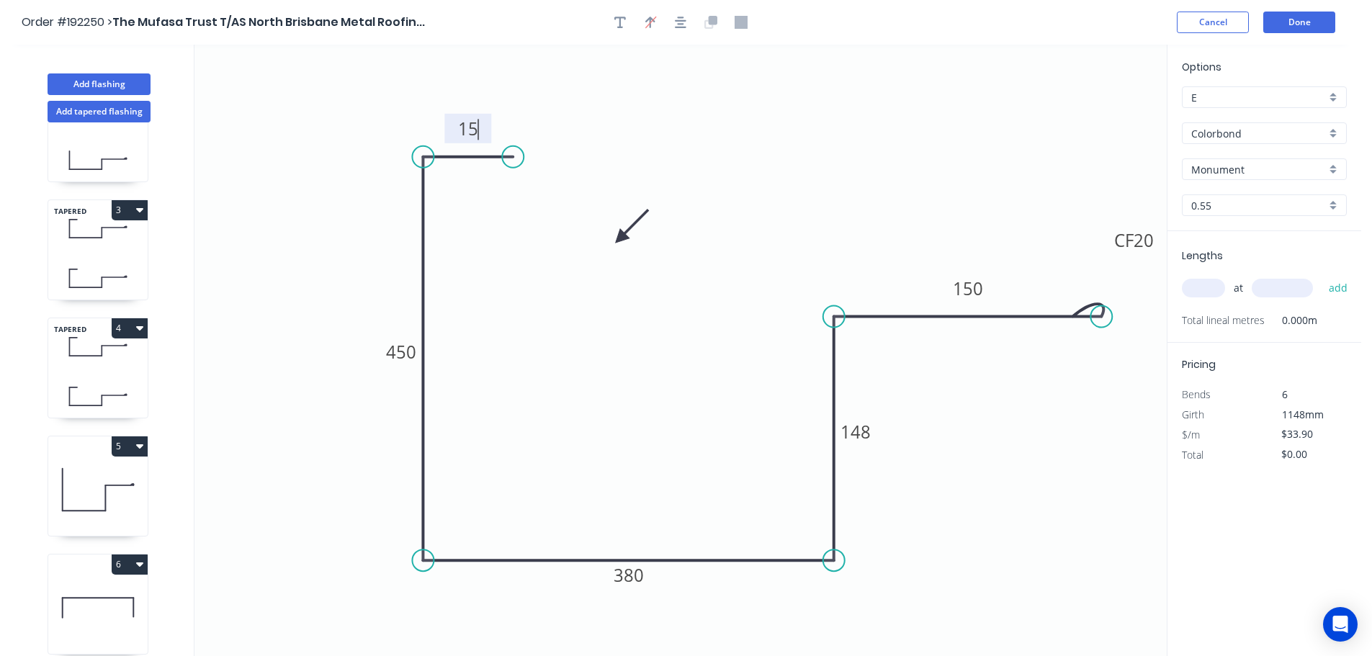
click at [539, 106] on icon "0 15 450 380 148 CF 20 150" at bounding box center [680, 350] width 972 height 611
click at [412, 355] on tspan "450" at bounding box center [401, 352] width 30 height 24
click at [477, 354] on icon "0 15 515 380 148 CF 20 150" at bounding box center [680, 350] width 972 height 611
click at [633, 575] on tspan "380" at bounding box center [629, 575] width 30 height 24
click at [663, 479] on icon "0 15 515 360 148 CF 20 150" at bounding box center [680, 350] width 972 height 611
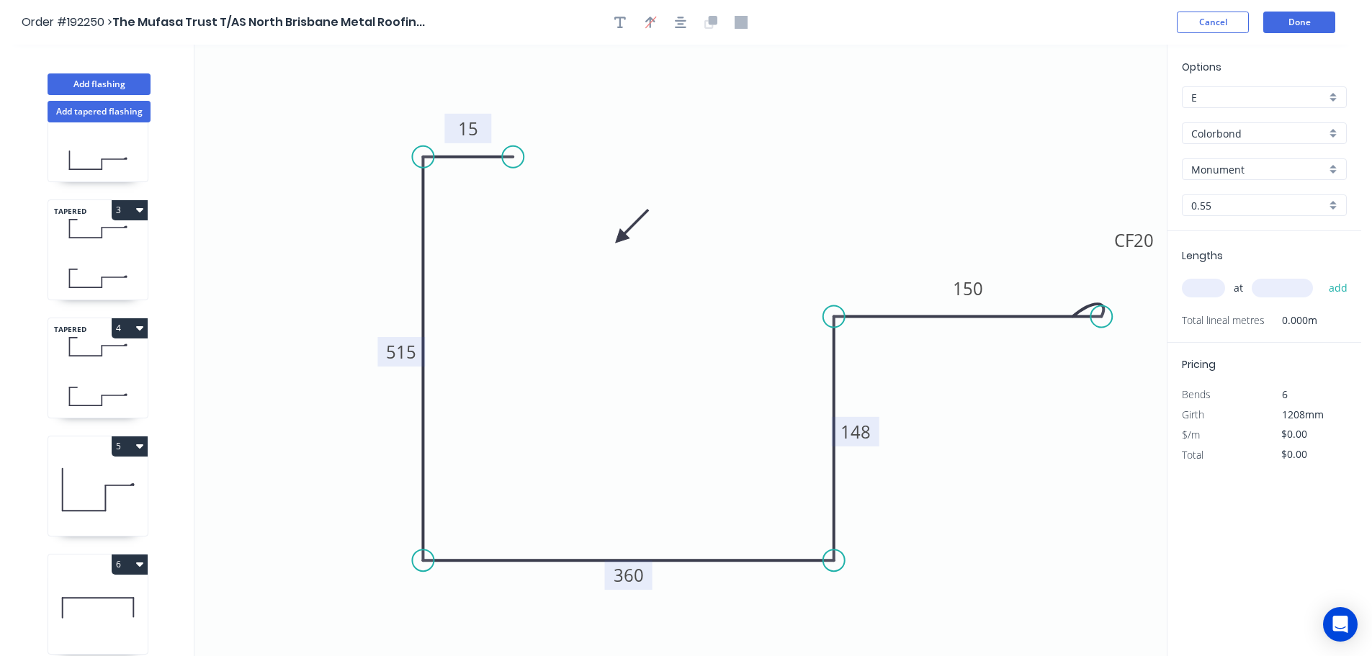
click at [861, 432] on tspan "148" at bounding box center [855, 432] width 30 height 24
click at [907, 454] on icon "0 15 515 360 190 CF 20 150" at bounding box center [680, 350] width 972 height 611
click at [1209, 282] on input "text" at bounding box center [1203, 288] width 43 height 19
click at [1321, 276] on button "add" at bounding box center [1338, 288] width 34 height 24
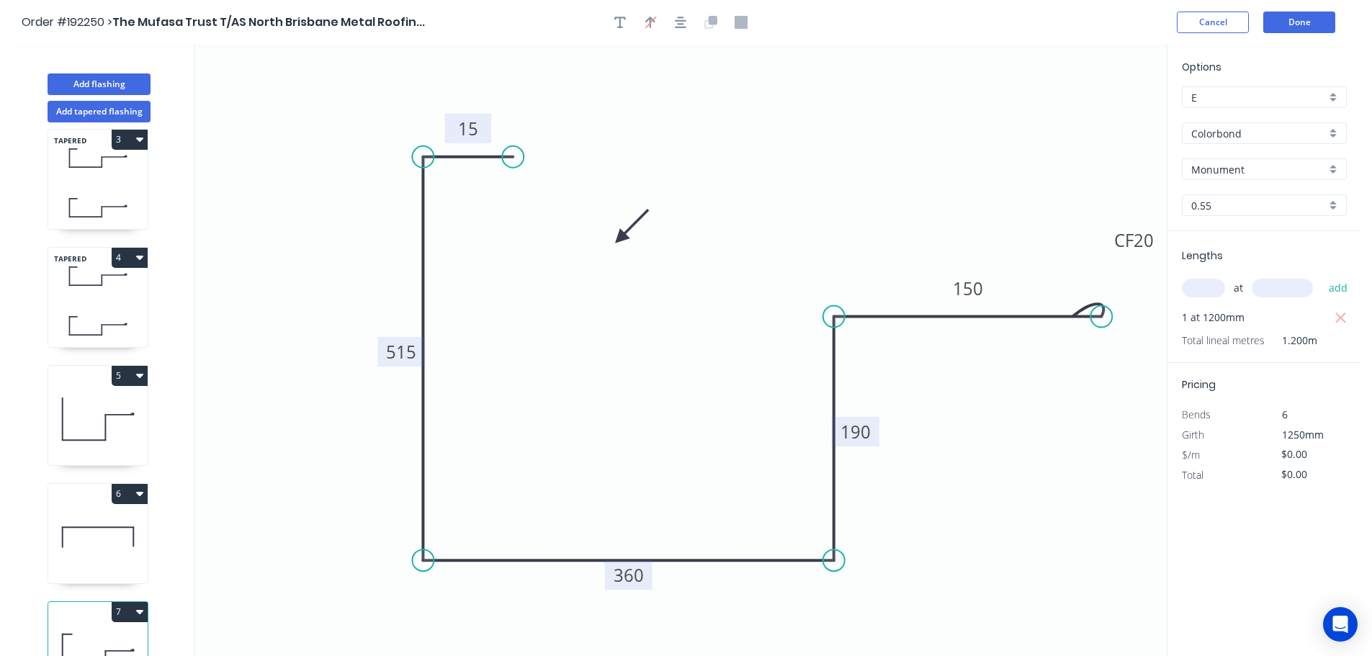
scroll to position [299, 0]
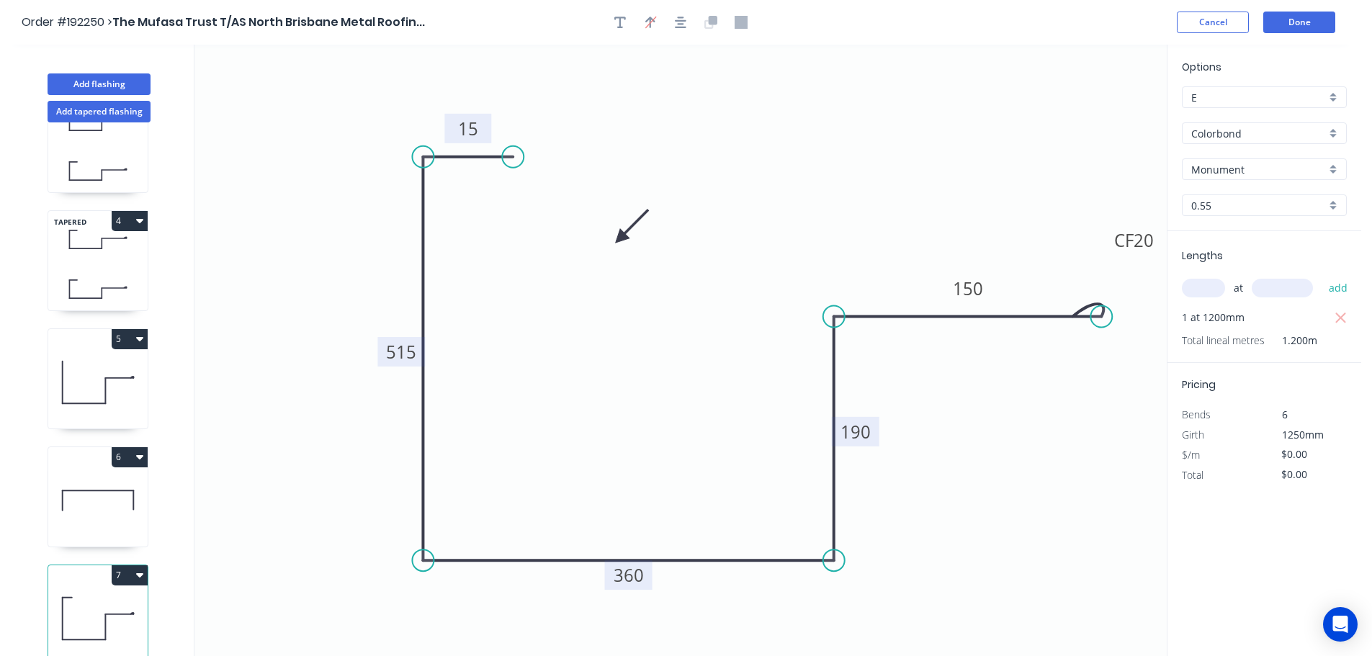
click at [85, 475] on icon at bounding box center [97, 500] width 99 height 92
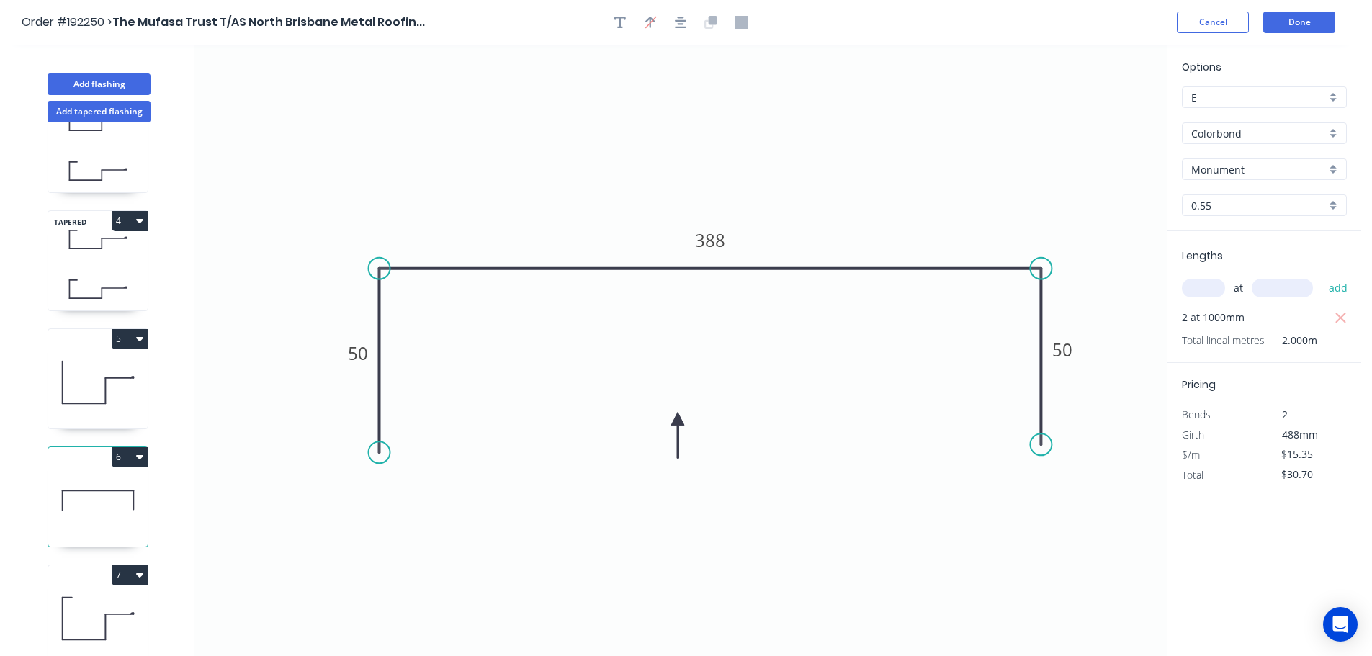
click at [131, 447] on button "6" at bounding box center [130, 457] width 36 height 20
click at [107, 482] on div "Duplicate" at bounding box center [79, 492] width 111 height 21
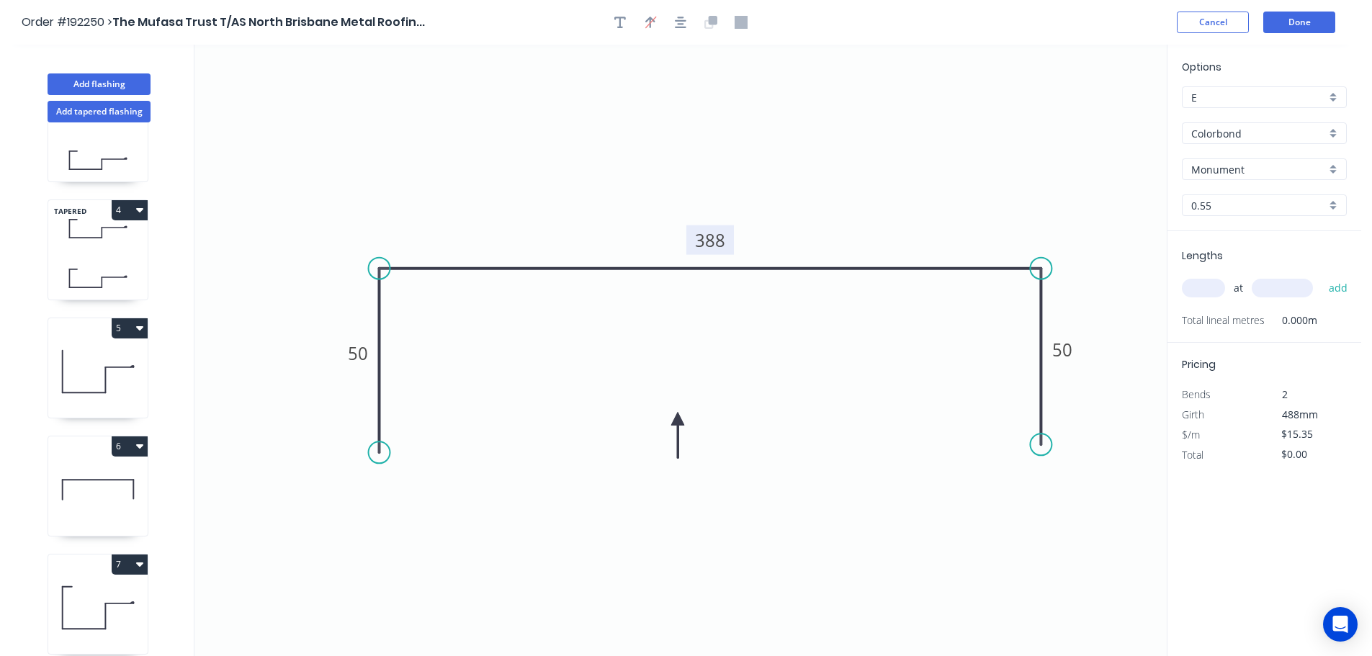
click at [724, 239] on tspan "388" at bounding box center [710, 240] width 30 height 24
click at [763, 217] on icon "0 50 365 50" at bounding box center [680, 350] width 972 height 611
click at [1203, 282] on input "text" at bounding box center [1203, 288] width 43 height 19
click at [1321, 276] on button "add" at bounding box center [1338, 288] width 34 height 24
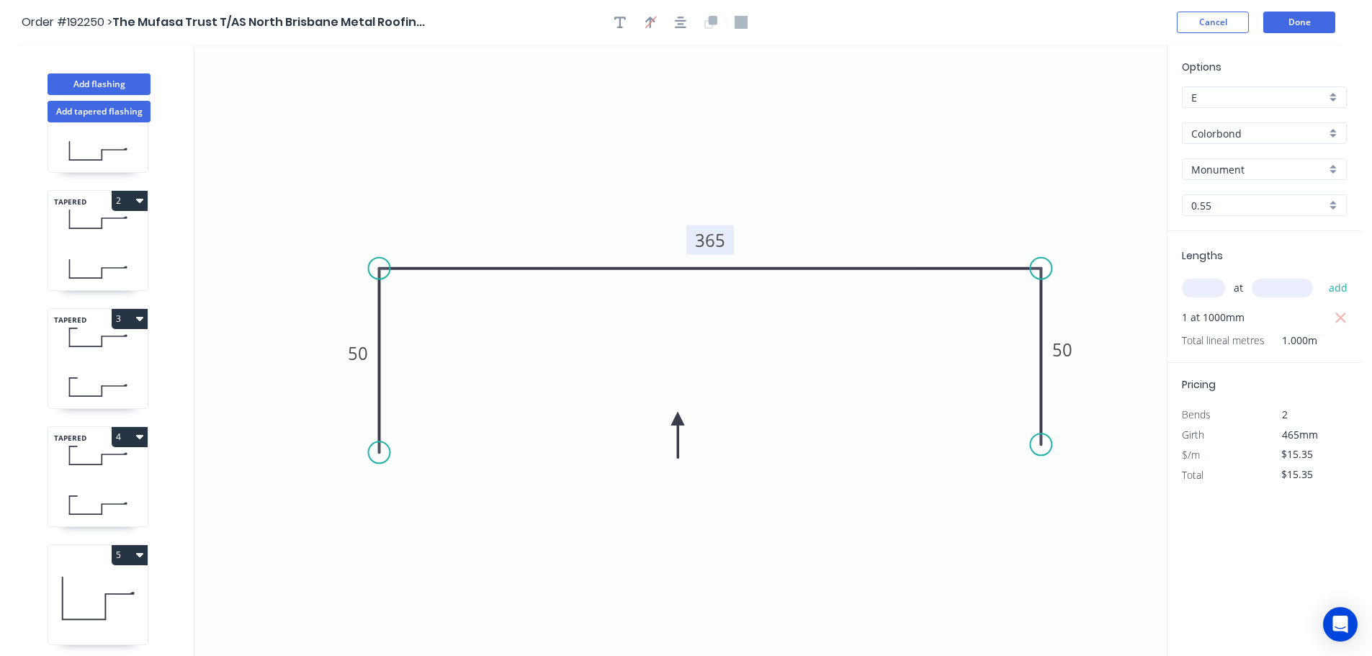
scroll to position [0, 0]
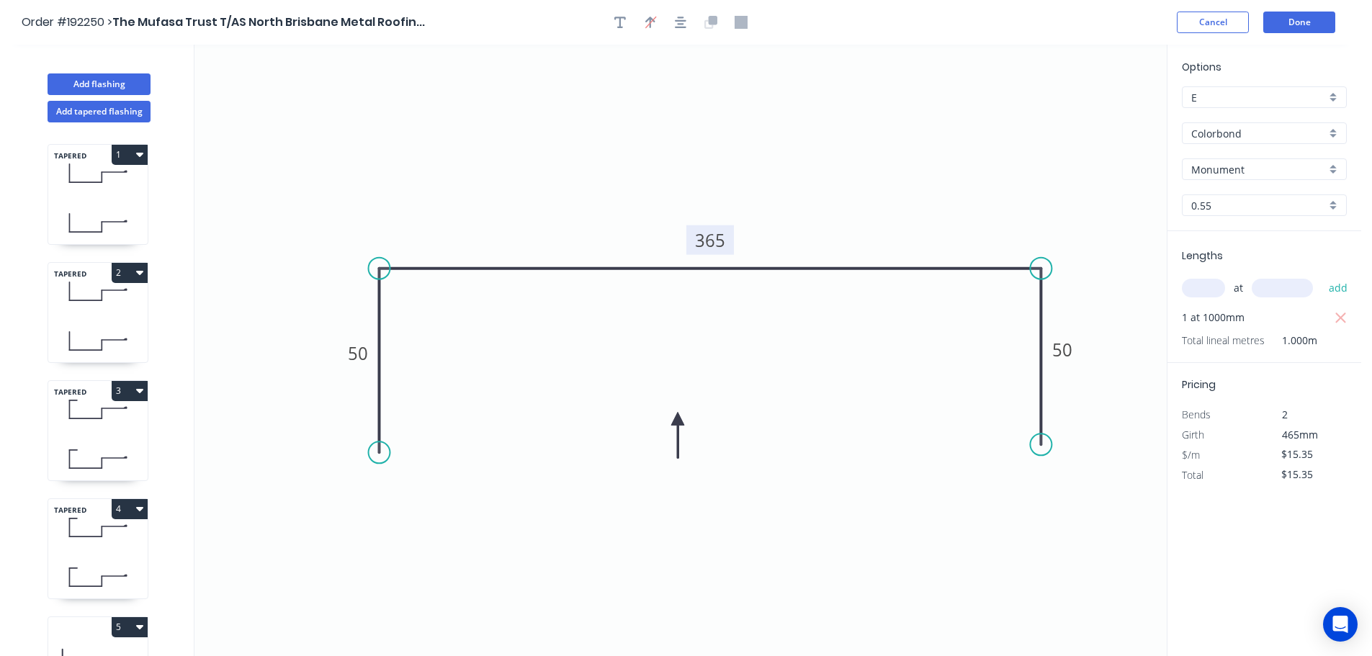
click at [94, 197] on div "TAPERED 1" at bounding box center [98, 194] width 101 height 101
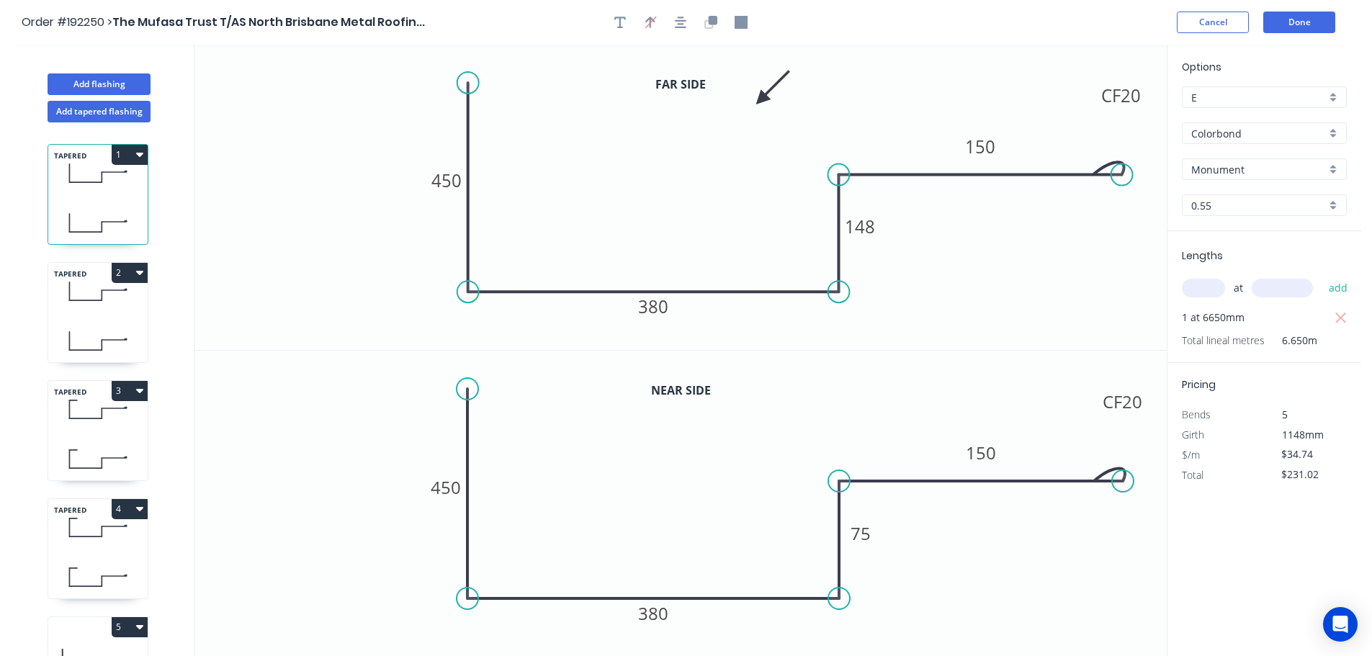
click at [131, 150] on button "1" at bounding box center [130, 155] width 36 height 20
click at [108, 189] on div "Duplicate" at bounding box center [79, 190] width 111 height 21
click at [459, 184] on tspan "450" at bounding box center [446, 181] width 30 height 24
click at [452, 485] on tspan "450" at bounding box center [446, 487] width 30 height 24
click at [524, 482] on icon "0 620 380 75 CF 20 150" at bounding box center [680, 504] width 972 height 306
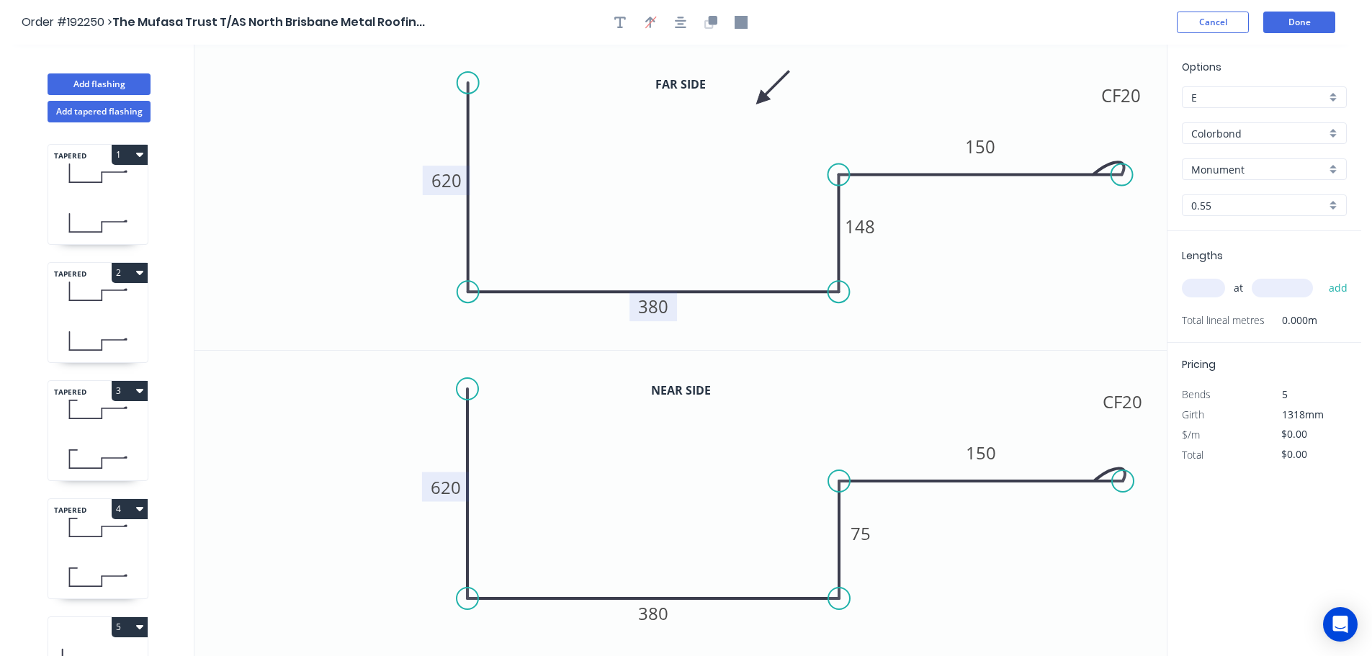
click at [665, 307] on tspan "380" at bounding box center [653, 307] width 30 height 24
click at [664, 611] on tspan "380" at bounding box center [653, 613] width 30 height 24
click at [687, 561] on icon "0 620 385 75 CF 20 150" at bounding box center [680, 504] width 972 height 306
click at [870, 227] on tspan "148" at bounding box center [860, 227] width 30 height 24
click at [904, 228] on icon "0 620 385 182 CF 20 150" at bounding box center [680, 197] width 972 height 305
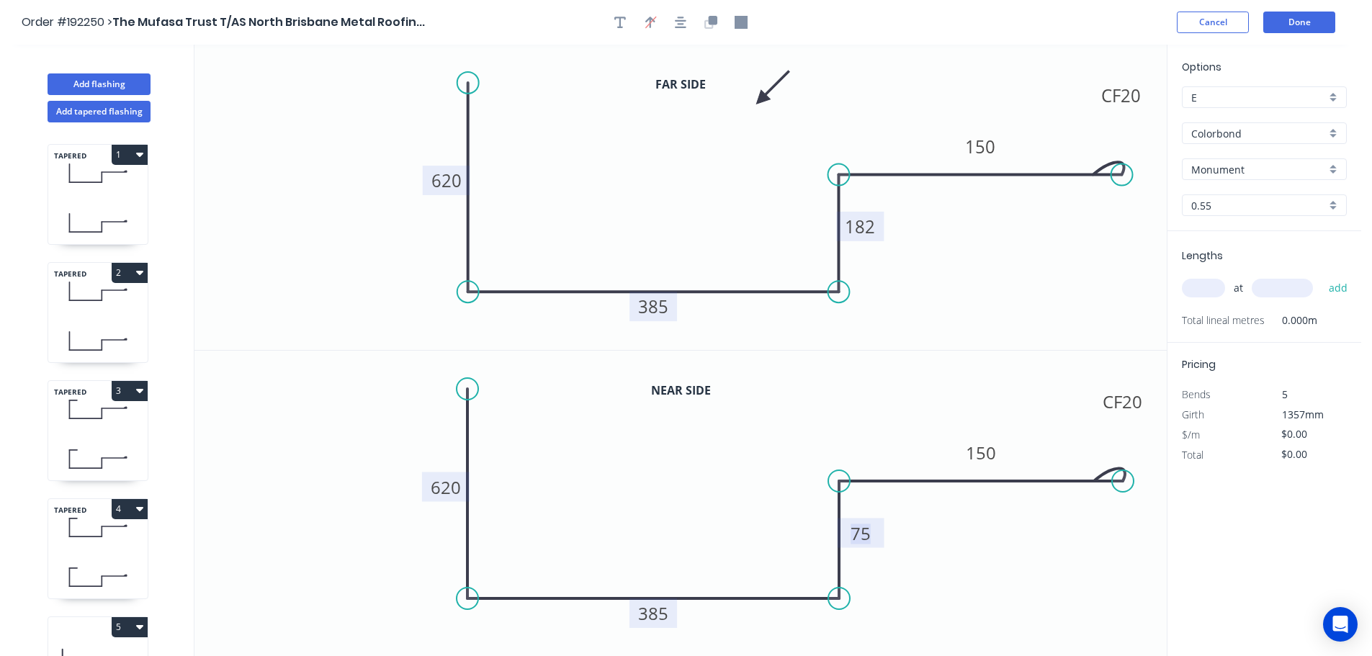
click at [864, 533] on tspan "75" at bounding box center [860, 533] width 20 height 24
click at [942, 560] on icon "0 620 385 85 CF 20 150" at bounding box center [680, 504] width 972 height 306
click at [1213, 287] on input "text" at bounding box center [1203, 288] width 43 height 19
click at [1321, 276] on button "add" at bounding box center [1338, 288] width 34 height 24
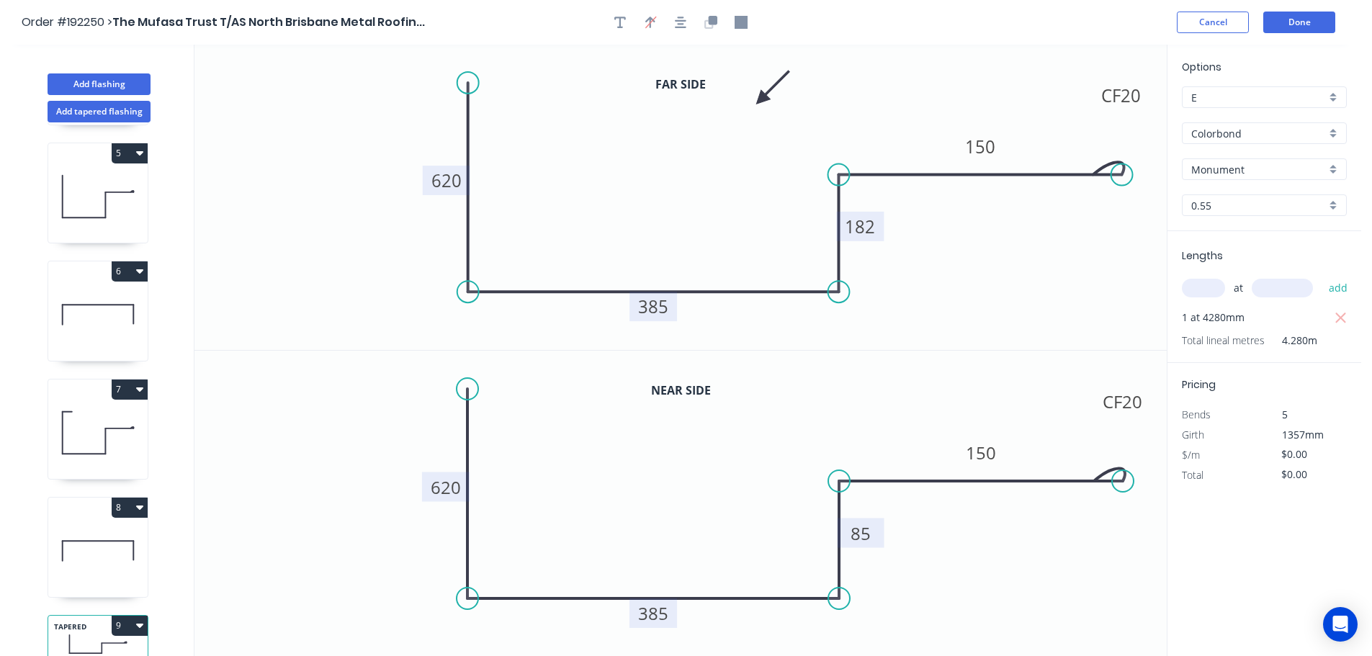
scroll to position [535, 0]
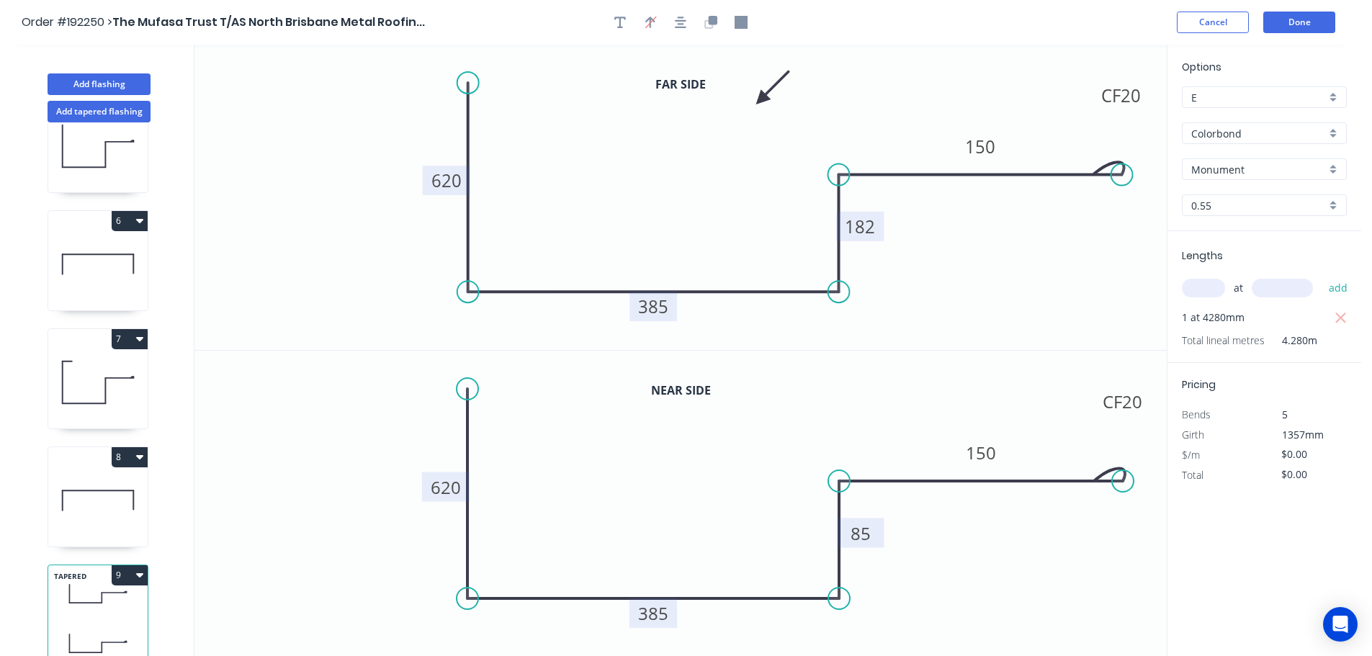
click at [123, 565] on button "9" at bounding box center [130, 575] width 36 height 20
click at [107, 601] on div "Duplicate" at bounding box center [79, 611] width 111 height 21
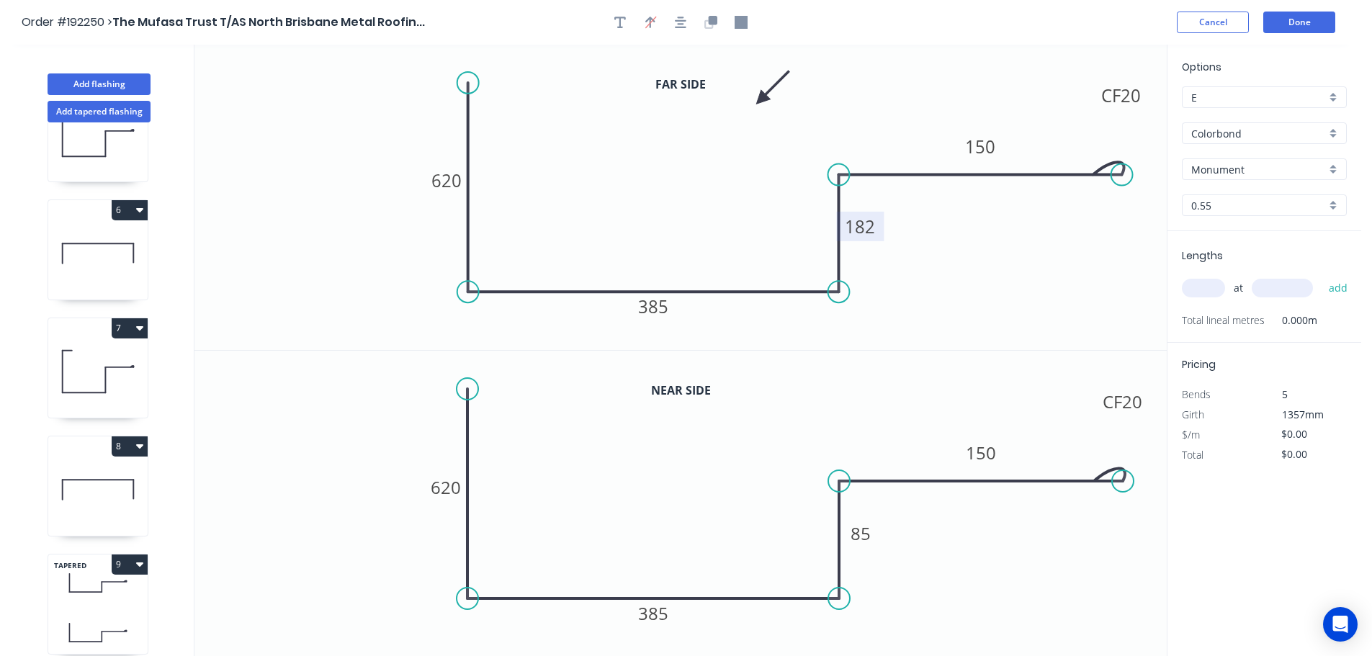
click at [866, 228] on tspan "182" at bounding box center [860, 227] width 30 height 24
click at [949, 254] on icon "0 620 385 185 CF 20 150" at bounding box center [680, 197] width 972 height 305
click at [864, 533] on tspan "85" at bounding box center [860, 533] width 20 height 24
click at [915, 562] on icon "0 620 385 75 CF 20 150" at bounding box center [680, 504] width 972 height 306
click at [1205, 289] on input "text" at bounding box center [1203, 288] width 43 height 19
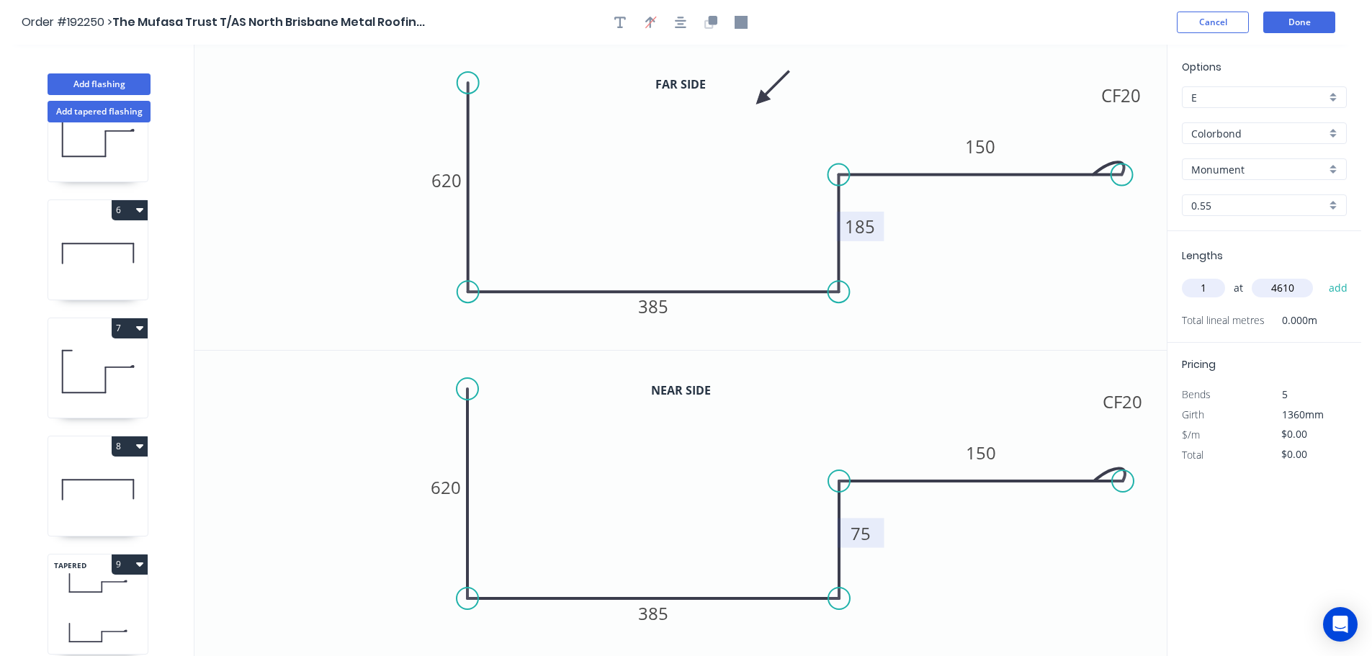
click at [1321, 276] on button "add" at bounding box center [1338, 288] width 34 height 24
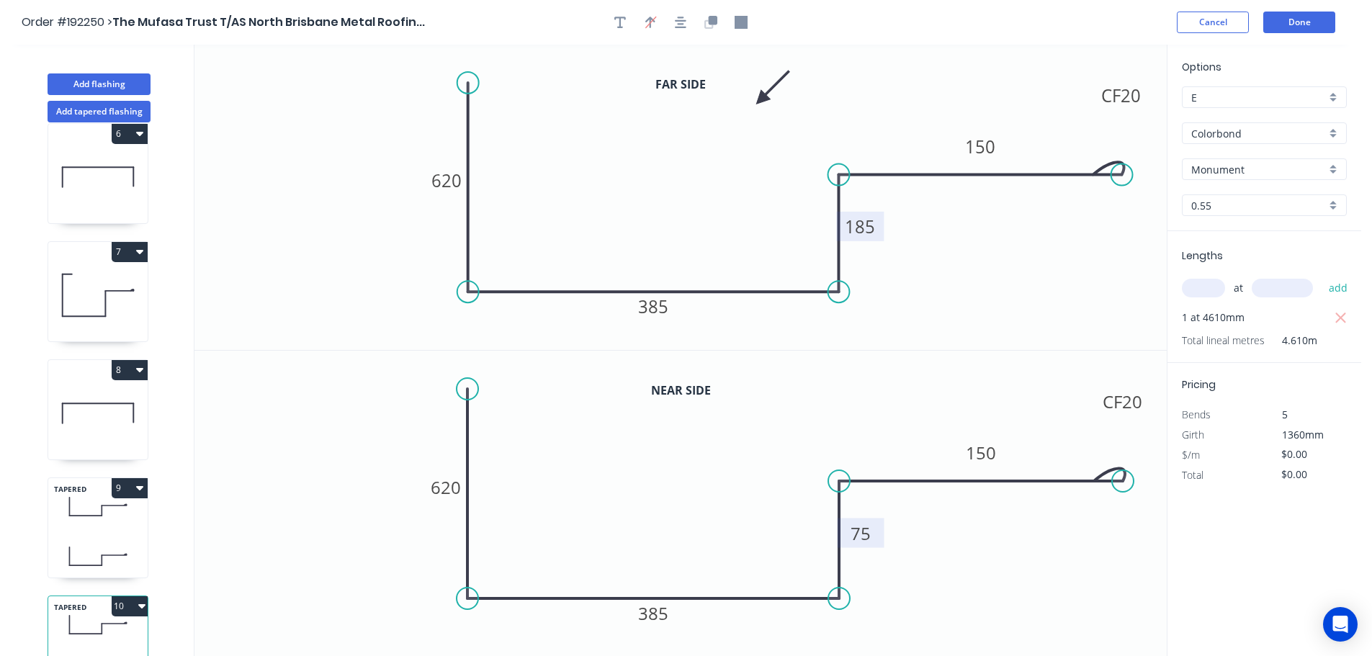
scroll to position [653, 0]
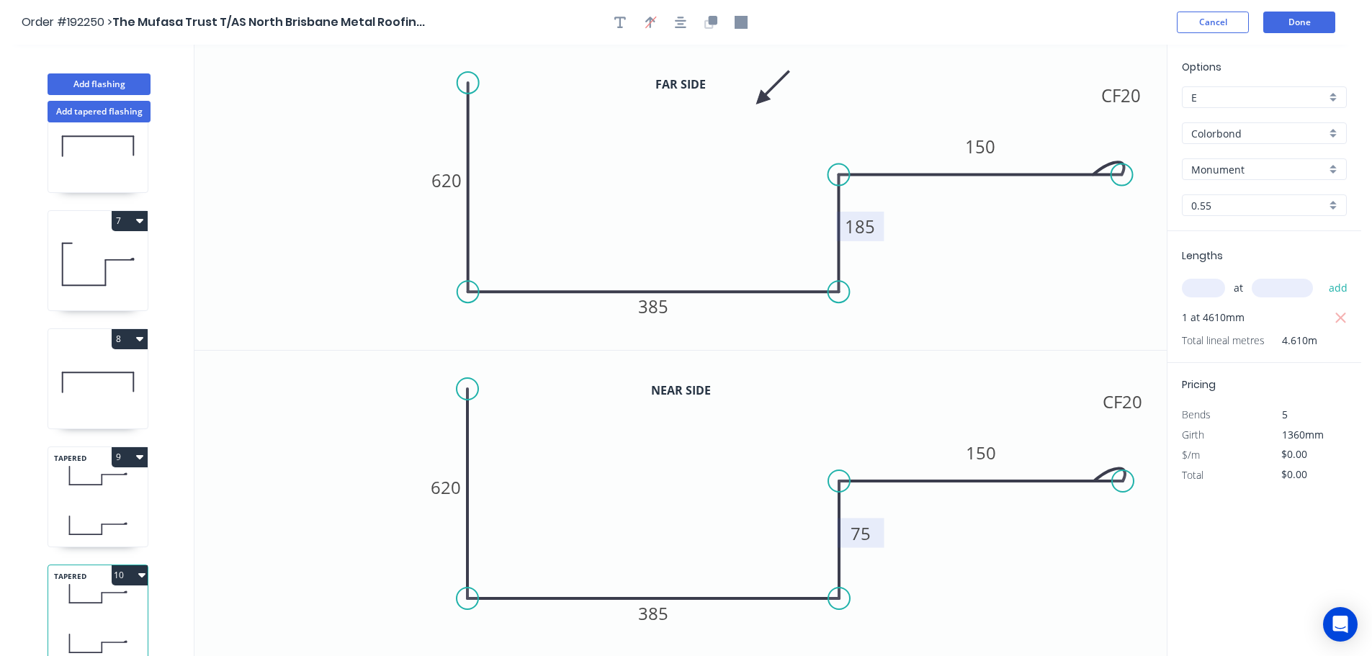
click at [129, 565] on button "10" at bounding box center [130, 575] width 36 height 20
click at [90, 601] on div "Duplicate" at bounding box center [79, 611] width 111 height 21
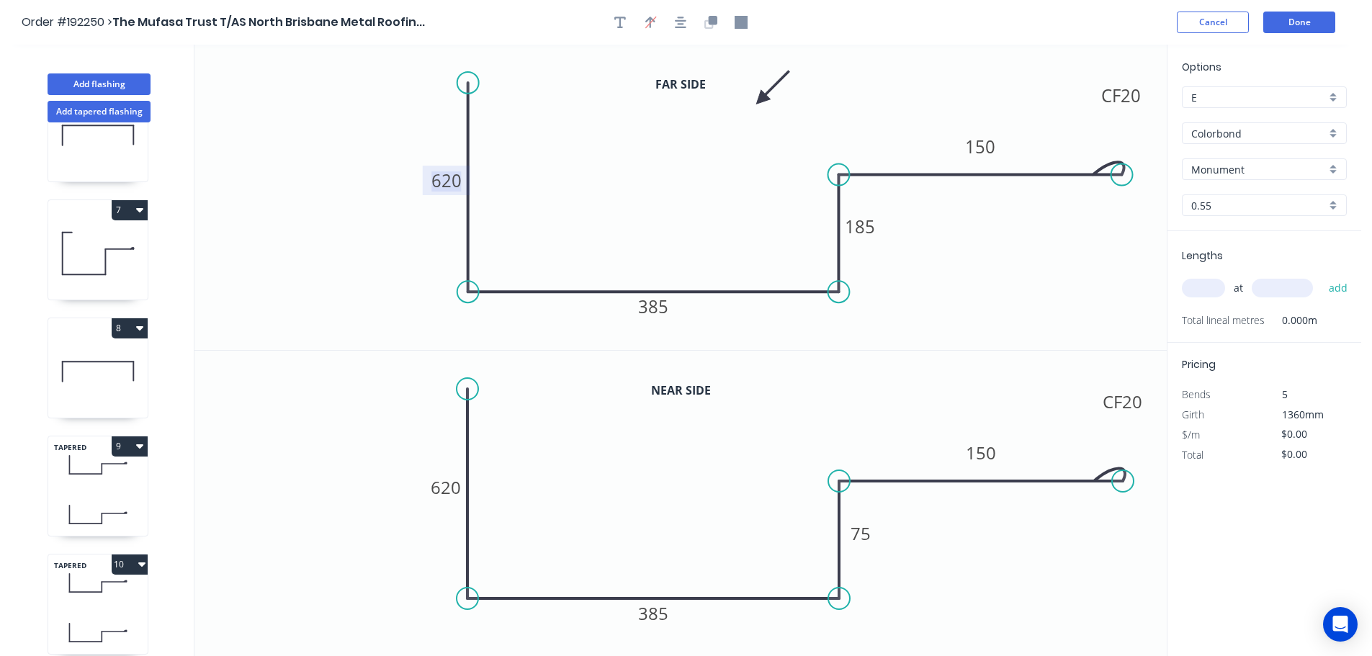
click at [455, 179] on tspan "620" at bounding box center [446, 181] width 30 height 24
click at [453, 484] on tspan "620" at bounding box center [446, 487] width 30 height 24
click at [519, 473] on icon "0 450 385 75 CF 20 150" at bounding box center [680, 504] width 972 height 306
click at [658, 305] on tspan "385" at bounding box center [653, 307] width 30 height 24
click at [660, 617] on tspan "385" at bounding box center [653, 613] width 30 height 24
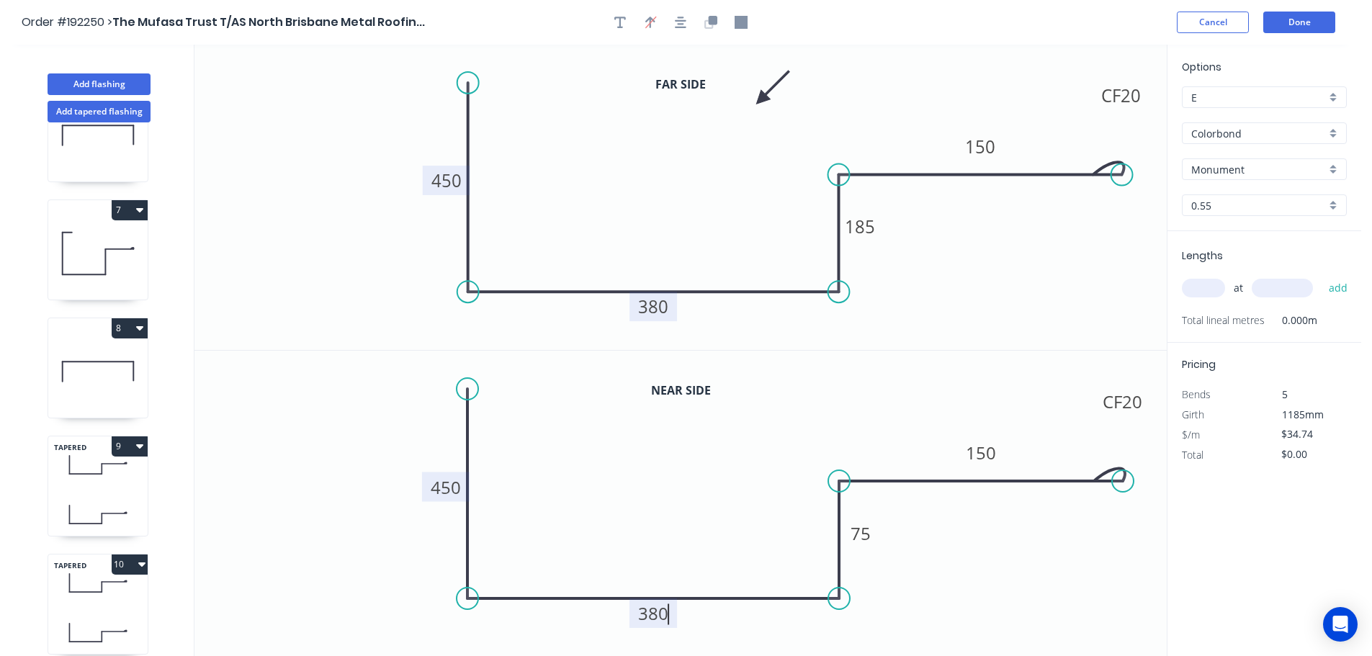
click at [697, 572] on icon "0 450 380 75 CF 20 150" at bounding box center [680, 504] width 972 height 306
click at [868, 226] on tspan "185" at bounding box center [860, 227] width 30 height 24
click at [915, 229] on icon "0 450 380 150 CF 20 150" at bounding box center [680, 197] width 972 height 305
click at [863, 534] on tspan "75" at bounding box center [860, 533] width 20 height 24
click at [931, 547] on icon "0 450 380 92 CF 20 150" at bounding box center [680, 504] width 972 height 306
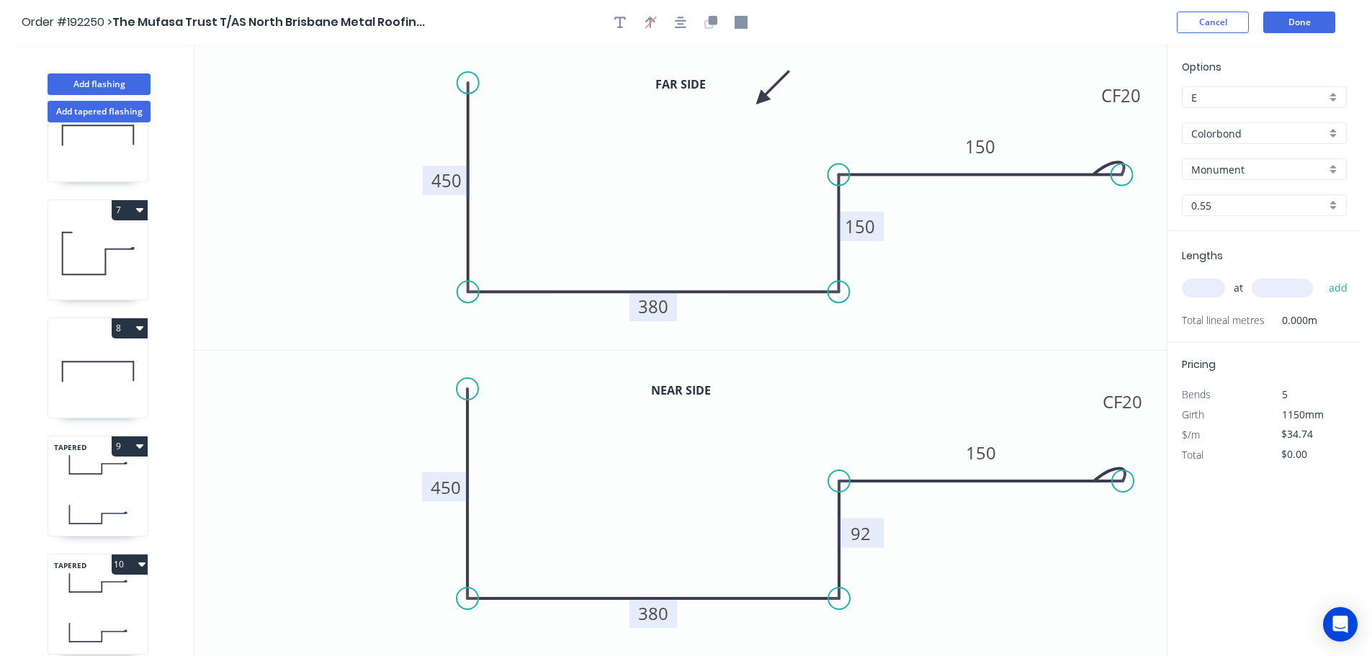
click at [1211, 279] on input "text" at bounding box center [1203, 288] width 43 height 19
click at [1321, 276] on button "add" at bounding box center [1338, 288] width 34 height 24
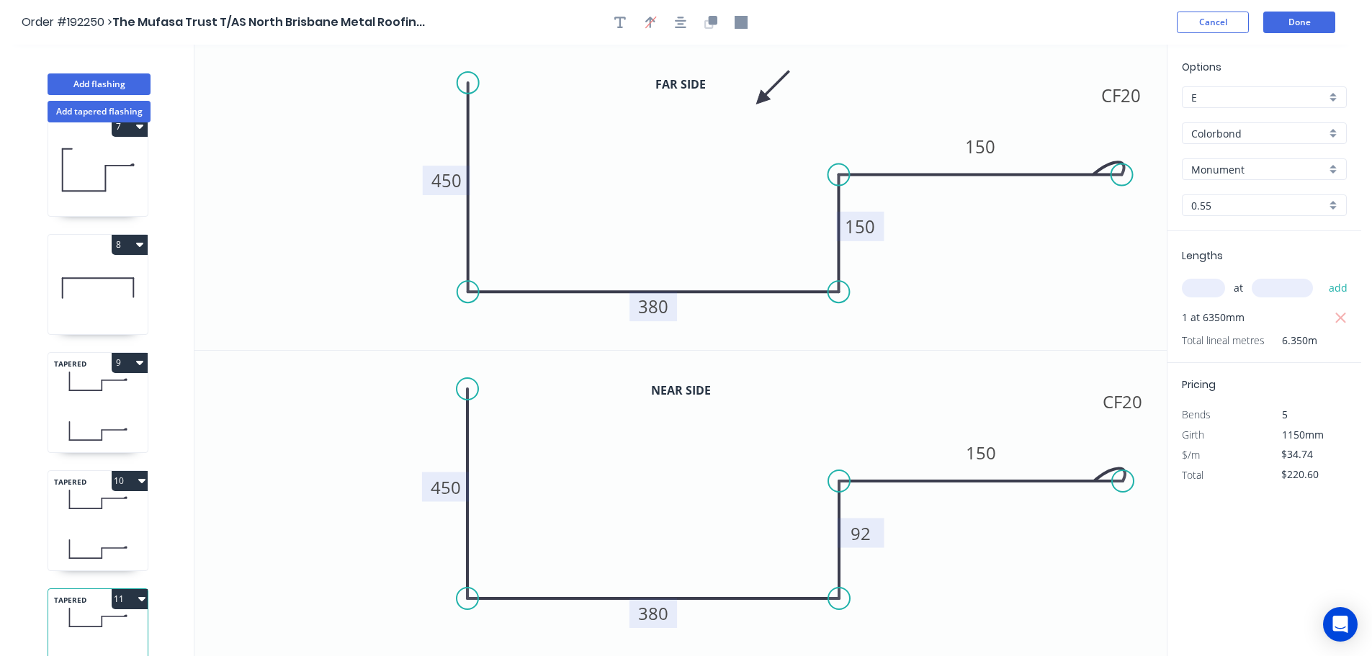
scroll to position [771, 0]
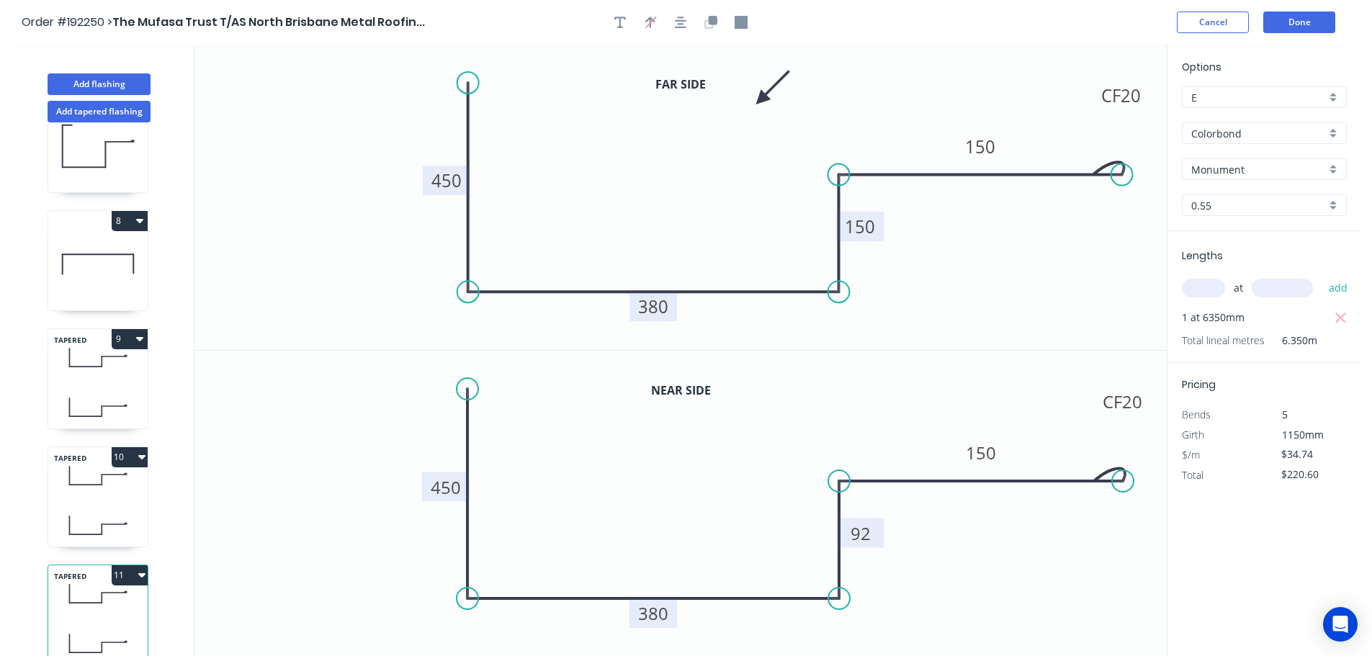
click at [122, 565] on button "11" at bounding box center [130, 575] width 36 height 20
click at [84, 606] on div "Duplicate" at bounding box center [79, 611] width 111 height 21
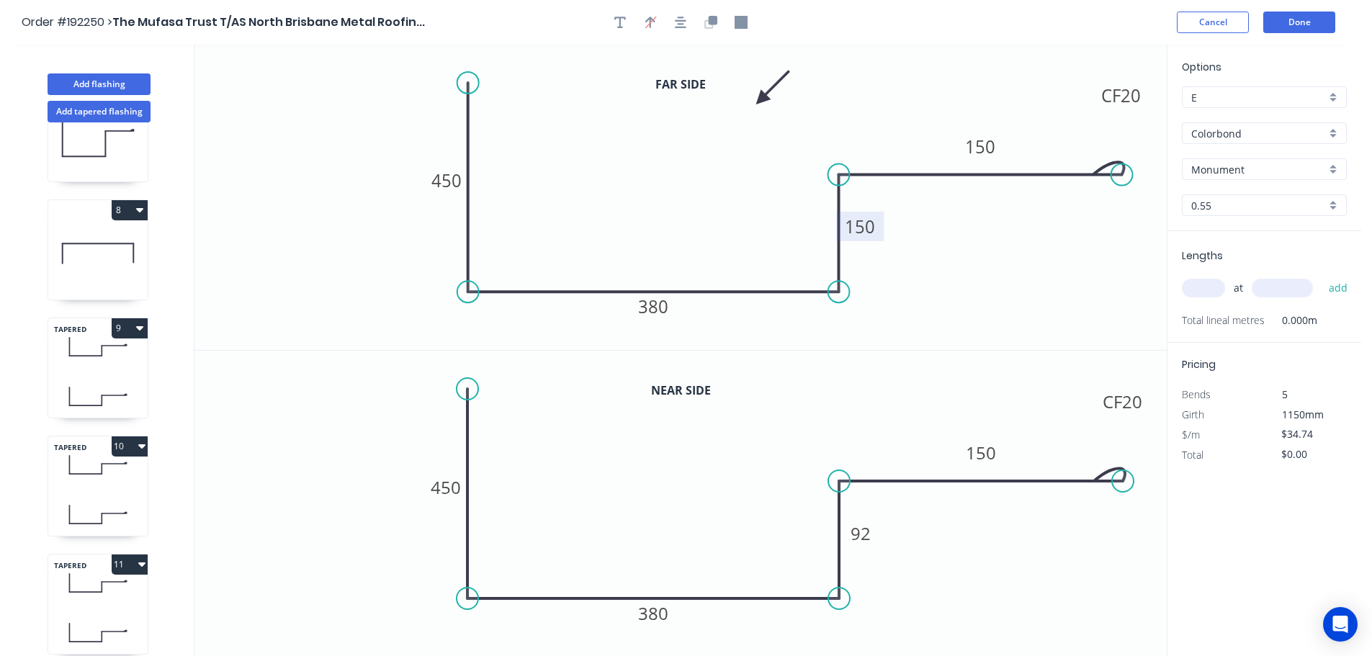
click at [868, 232] on tspan "150" at bounding box center [860, 227] width 30 height 24
click at [865, 536] on tspan "92" at bounding box center [860, 533] width 20 height 24
click at [946, 534] on icon "0 450 380 148 CF 20 150" at bounding box center [680, 504] width 972 height 306
click at [1213, 282] on input "text" at bounding box center [1203, 288] width 43 height 19
click at [1321, 276] on button "add" at bounding box center [1338, 288] width 34 height 24
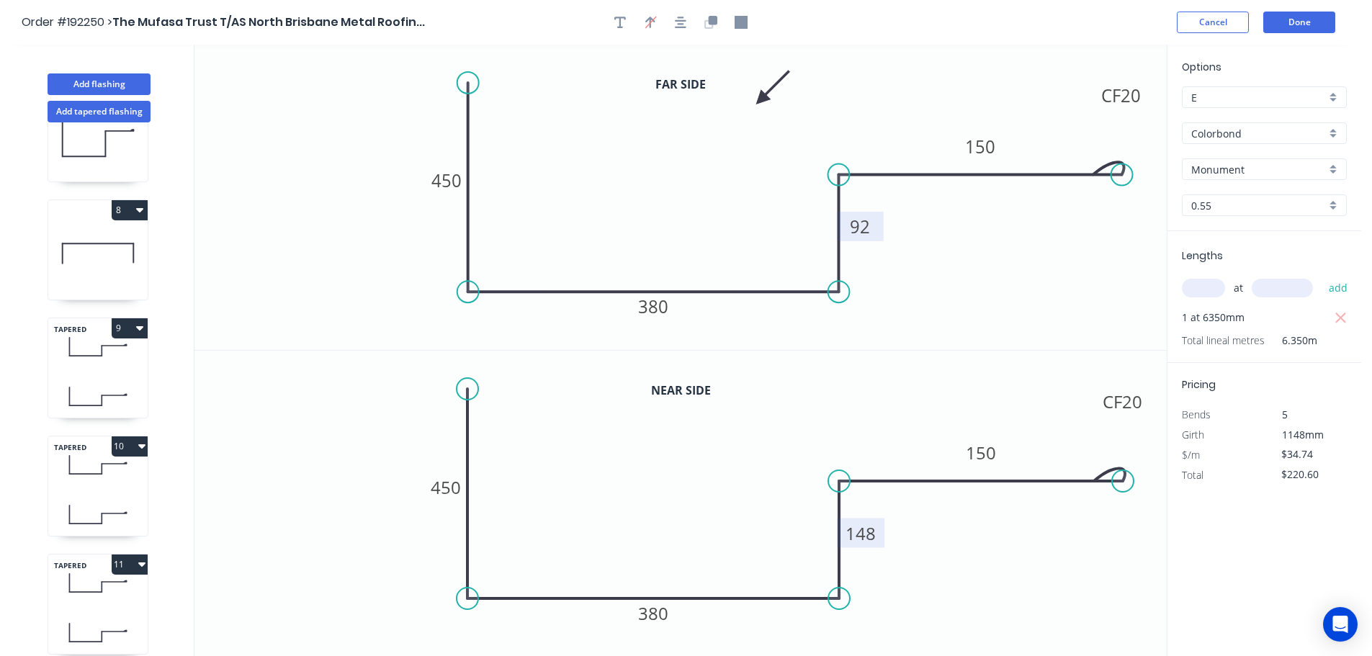
click at [1341, 320] on icon "button" at bounding box center [1340, 318] width 13 height 17
click at [1218, 282] on input "text" at bounding box center [1203, 288] width 43 height 19
click at [1321, 276] on button "add" at bounding box center [1338, 288] width 34 height 24
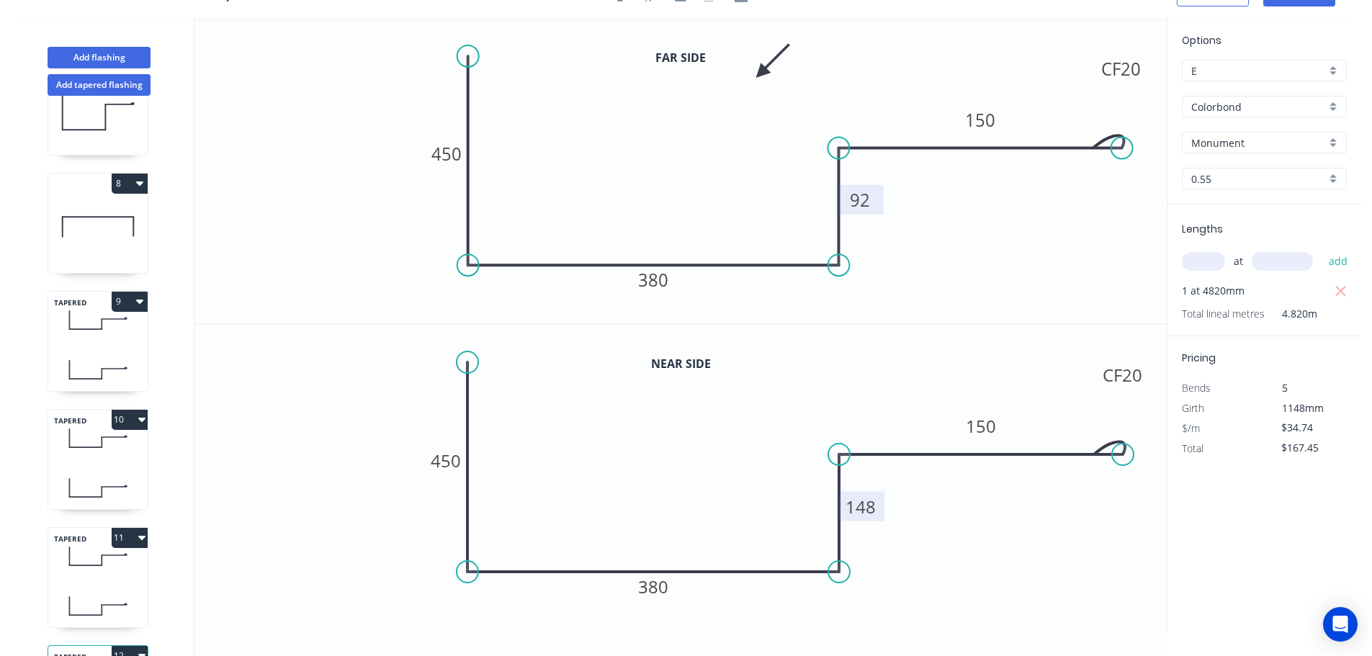
scroll to position [889, 0]
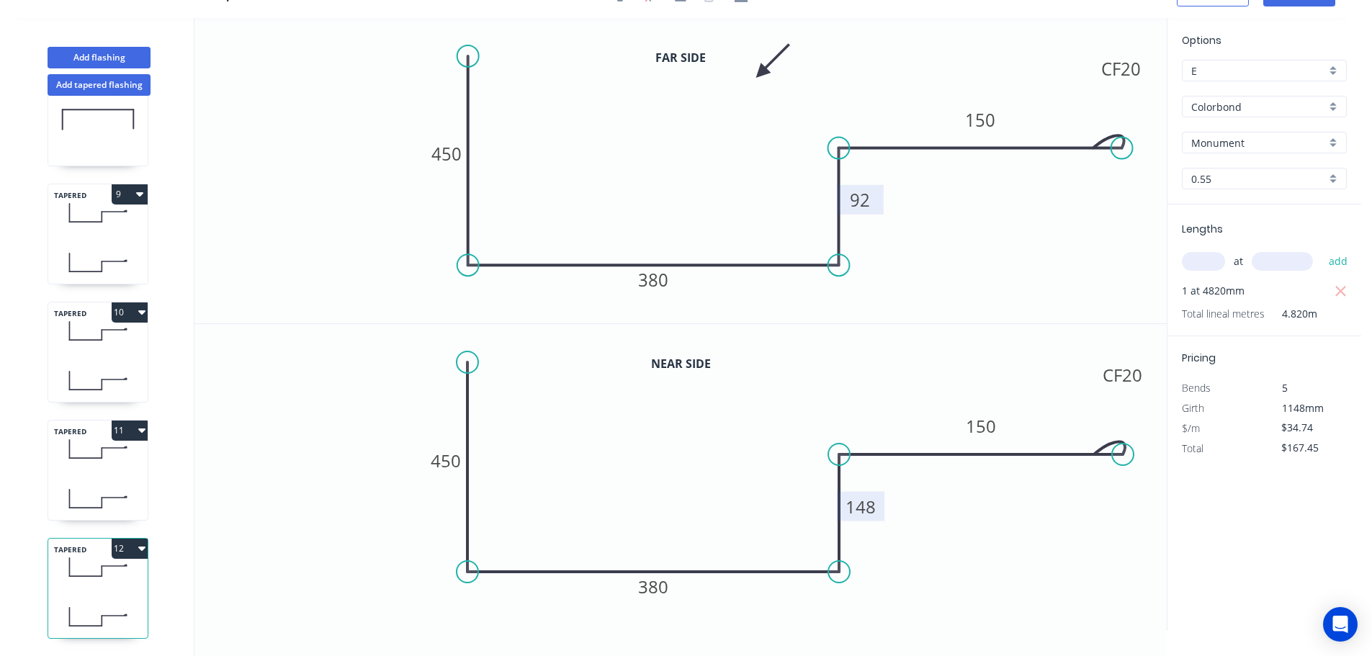
click at [104, 477] on icon at bounding box center [97, 498] width 99 height 42
click at [111, 596] on icon at bounding box center [97, 617] width 99 height 42
click at [126, 539] on button "12" at bounding box center [130, 549] width 36 height 20
click at [86, 574] on div "Duplicate" at bounding box center [79, 584] width 111 height 21
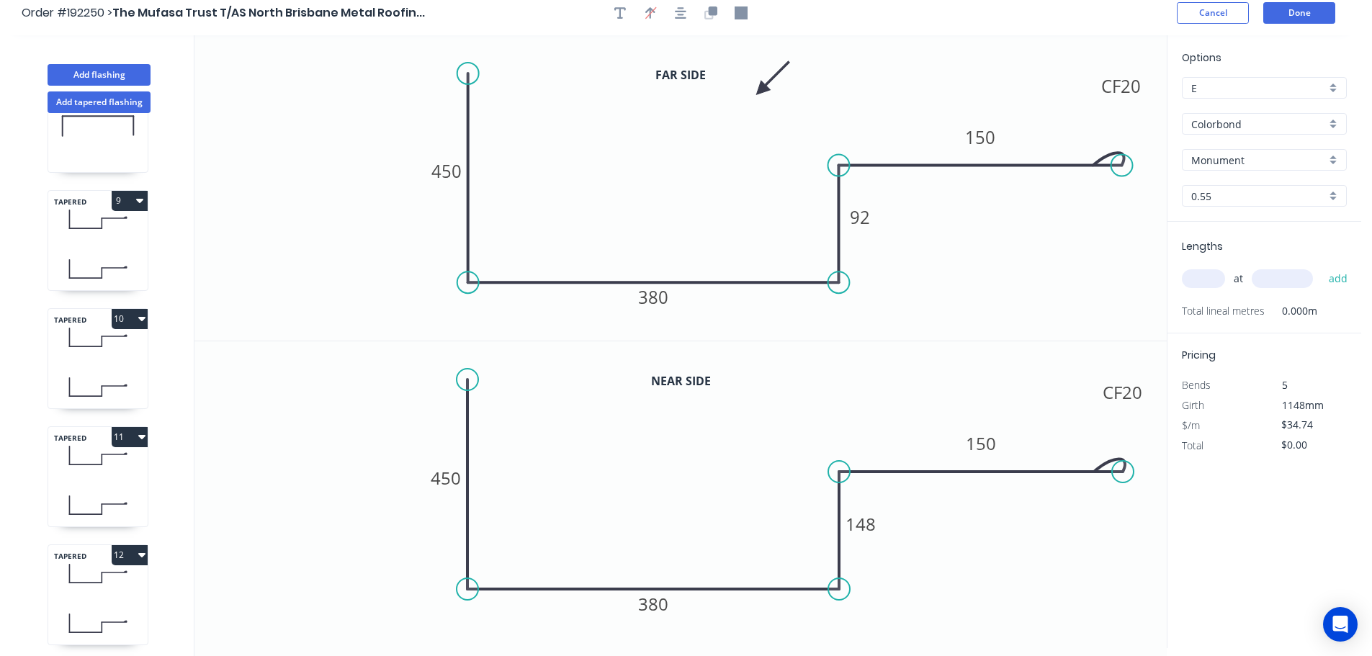
scroll to position [0, 0]
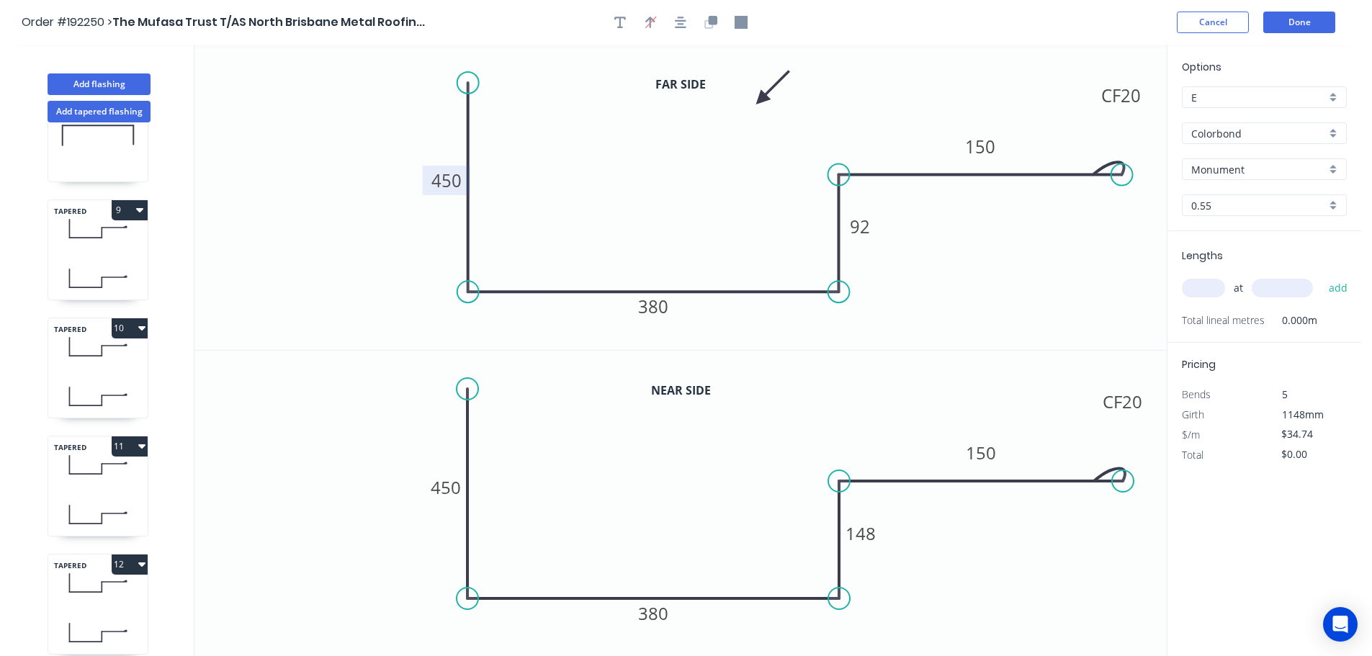
click at [454, 180] on tspan "450" at bounding box center [446, 181] width 30 height 24
click at [455, 482] on tspan "450" at bounding box center [446, 487] width 30 height 24
click at [528, 480] on icon "0 620 380 148 CF 20 150" at bounding box center [680, 504] width 972 height 306
click at [660, 305] on tspan "380" at bounding box center [653, 307] width 30 height 24
click at [662, 611] on tspan "380" at bounding box center [653, 613] width 30 height 24
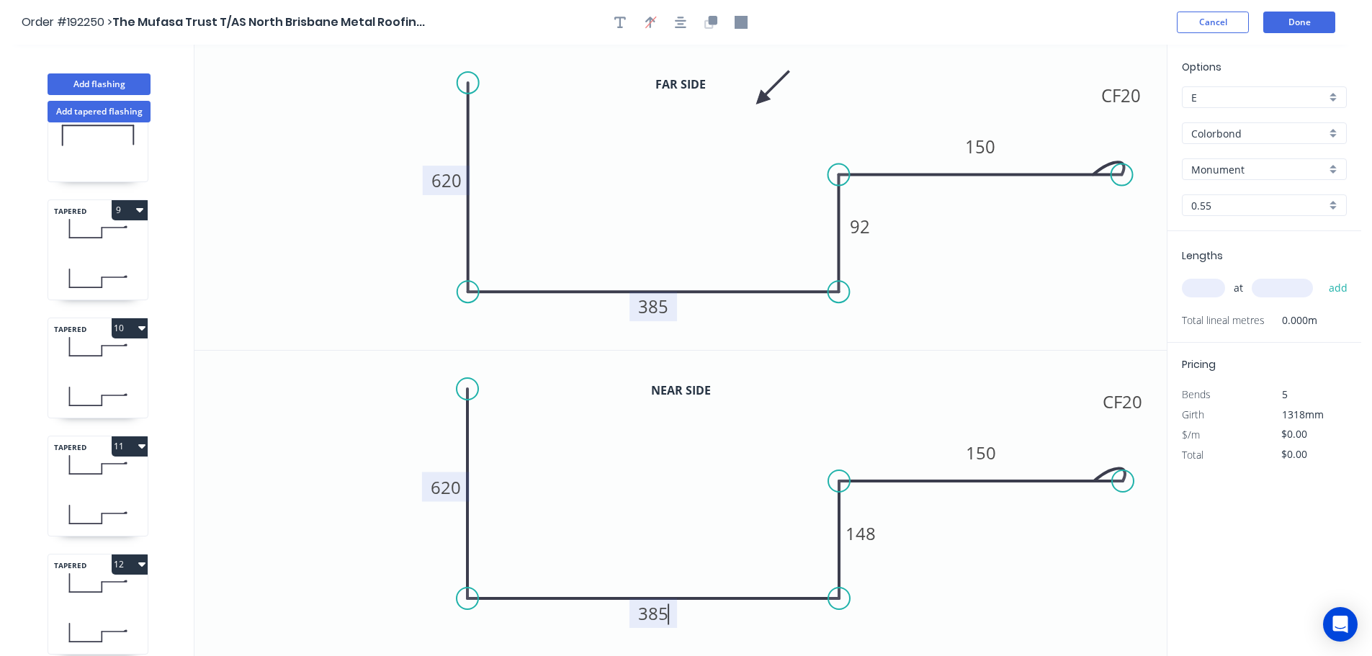
click at [702, 562] on icon "0 620 385 148 CF 20 150" at bounding box center [680, 504] width 972 height 306
click at [863, 231] on tspan "92" at bounding box center [860, 227] width 20 height 24
click at [869, 534] on tspan "148" at bounding box center [860, 533] width 30 height 24
click at [917, 540] on icon "0 620 385 183 CF 20 150" at bounding box center [680, 504] width 972 height 306
click at [1211, 285] on input "text" at bounding box center [1203, 288] width 43 height 19
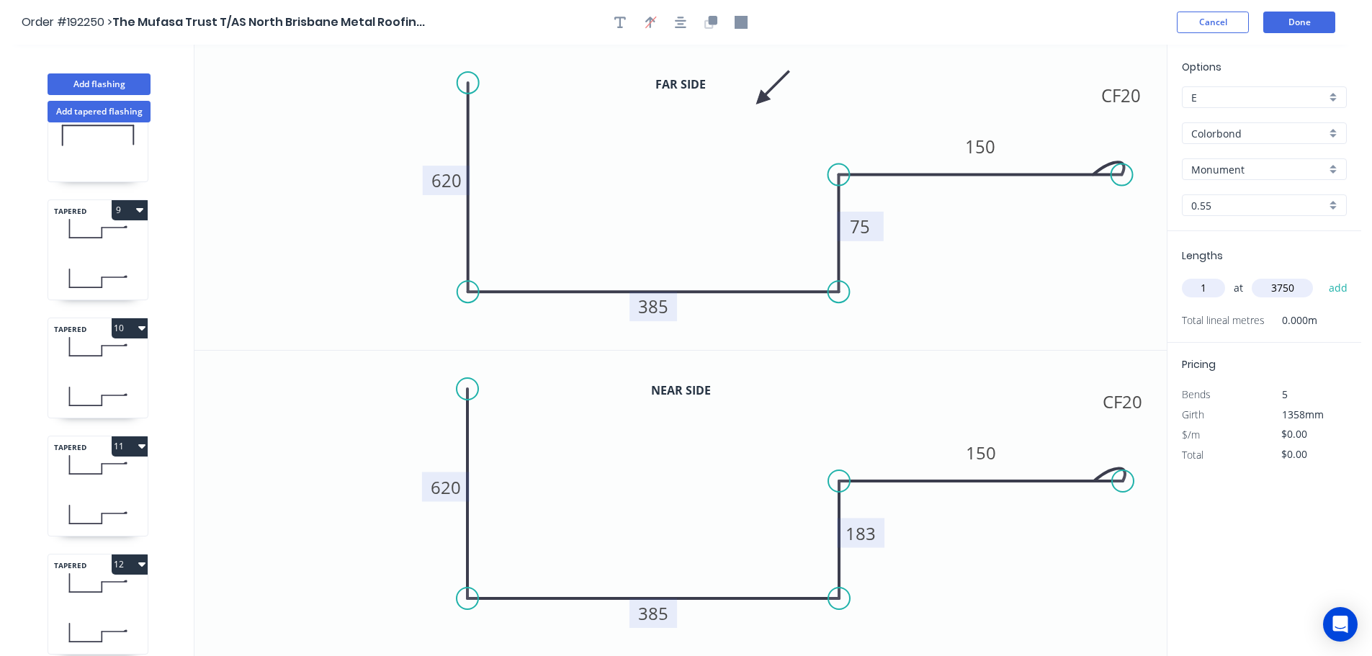
click at [1321, 276] on button "add" at bounding box center [1338, 288] width 34 height 24
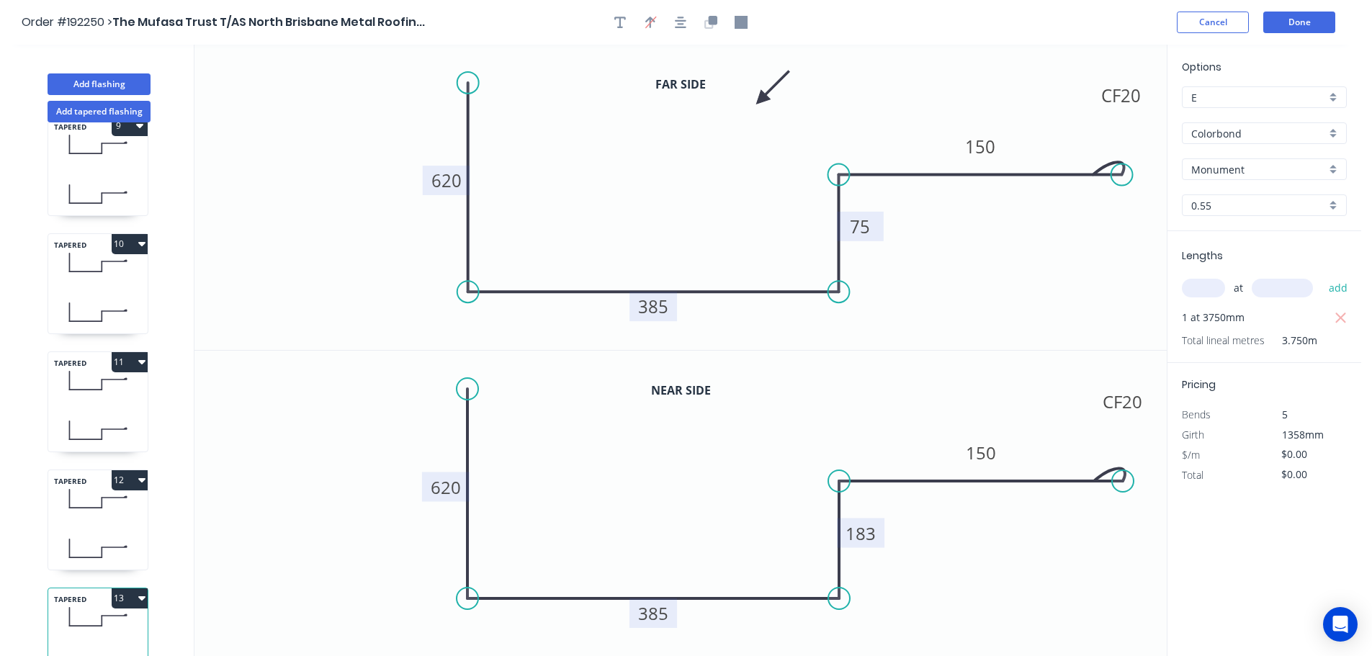
scroll to position [1007, 0]
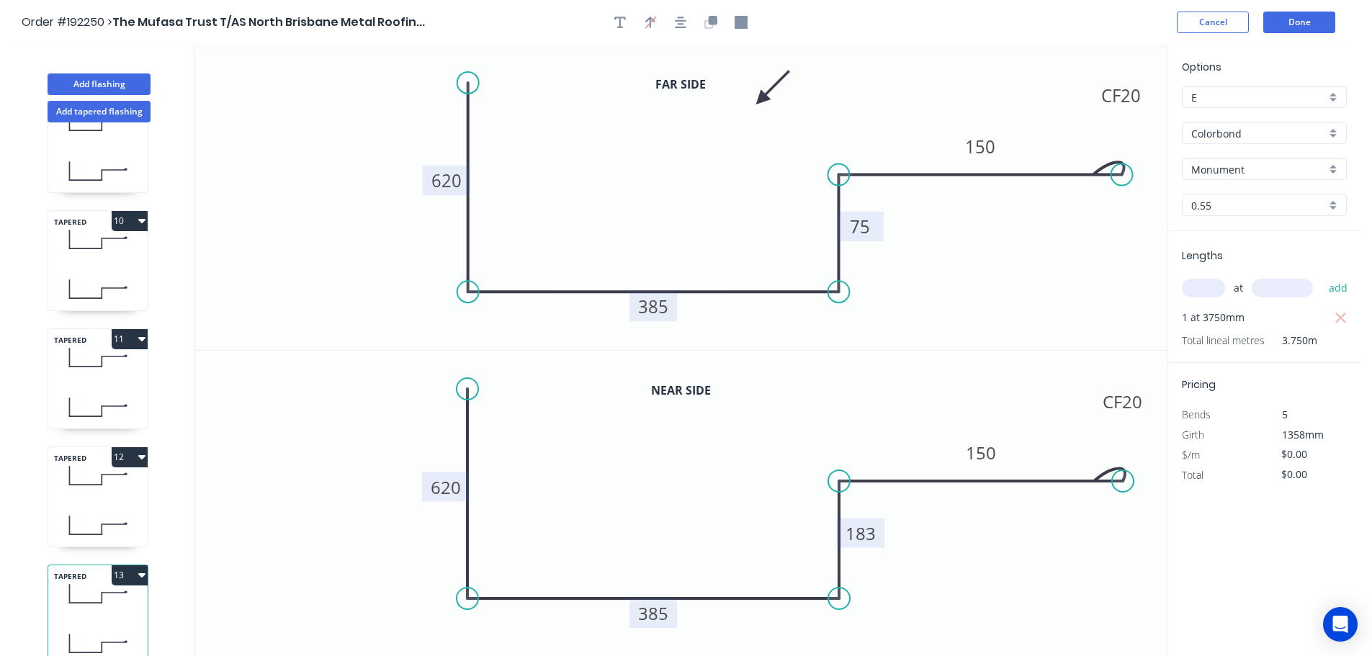
click at [127, 565] on button "13" at bounding box center [130, 575] width 36 height 20
click at [91, 606] on div "Duplicate" at bounding box center [79, 611] width 111 height 21
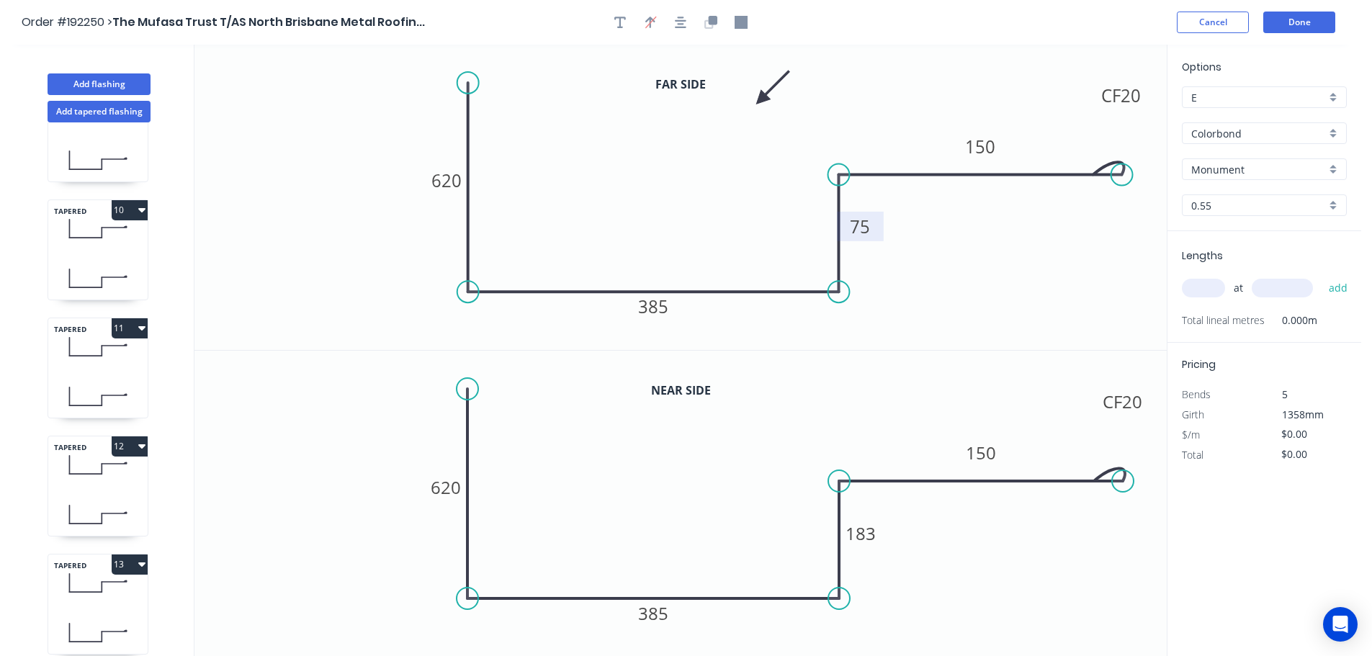
click at [863, 229] on tspan "75" at bounding box center [860, 227] width 20 height 24
click at [868, 534] on tspan "183" at bounding box center [860, 533] width 30 height 24
click at [932, 540] on icon "0 620 385 182 CF 20 150" at bounding box center [680, 504] width 972 height 306
click at [1215, 282] on input "text" at bounding box center [1203, 288] width 43 height 19
click at [1321, 276] on button "add" at bounding box center [1338, 288] width 34 height 24
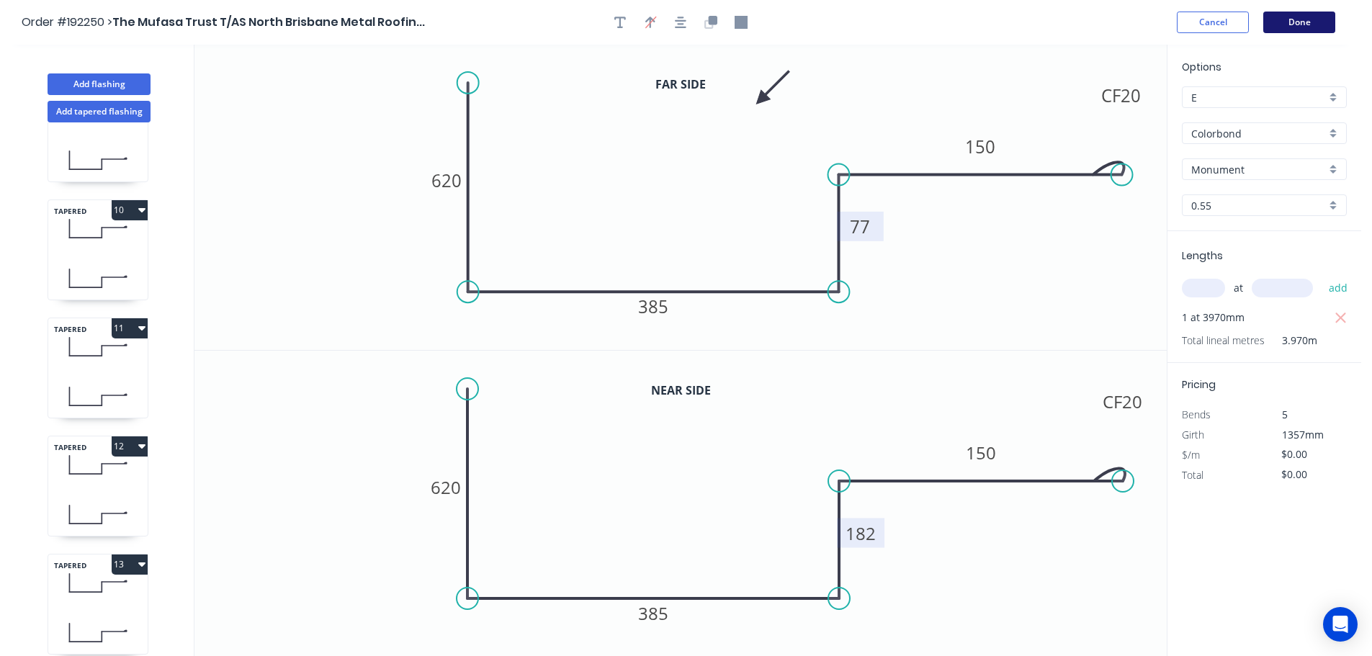
click at [1281, 21] on button "Done" at bounding box center [1299, 23] width 72 height 22
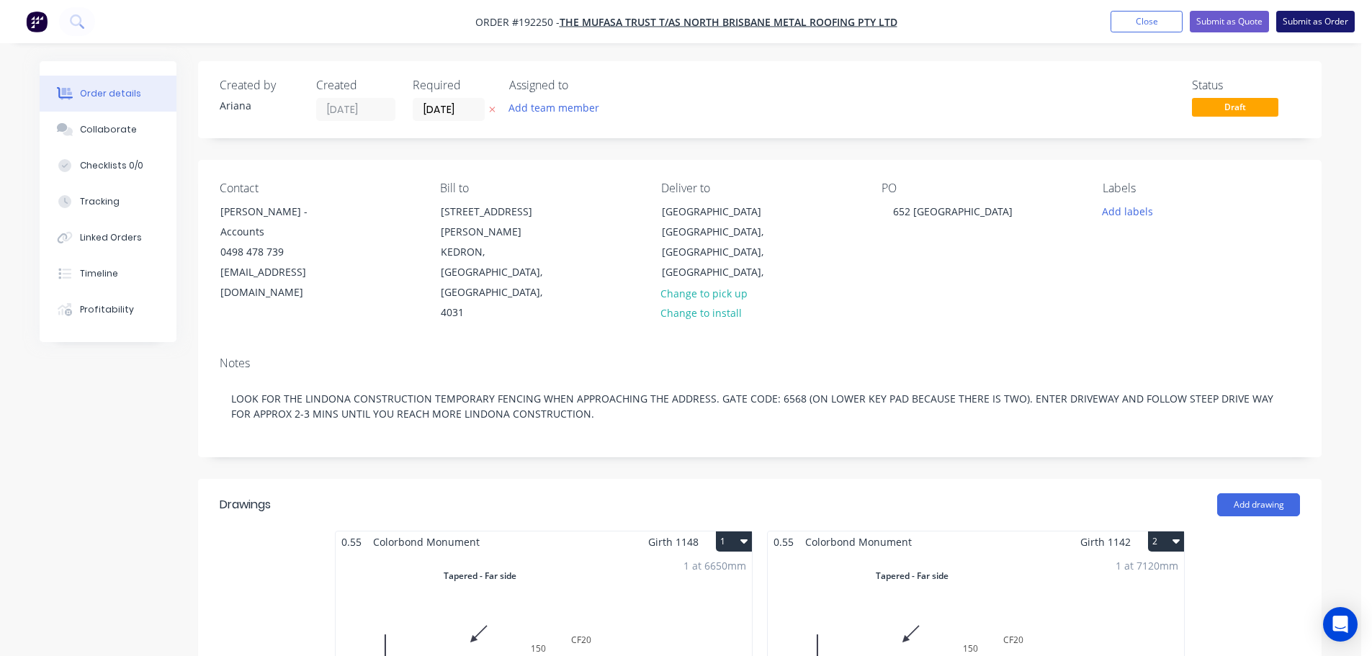
click at [1329, 22] on button "Submit as Order" at bounding box center [1315, 22] width 78 height 22
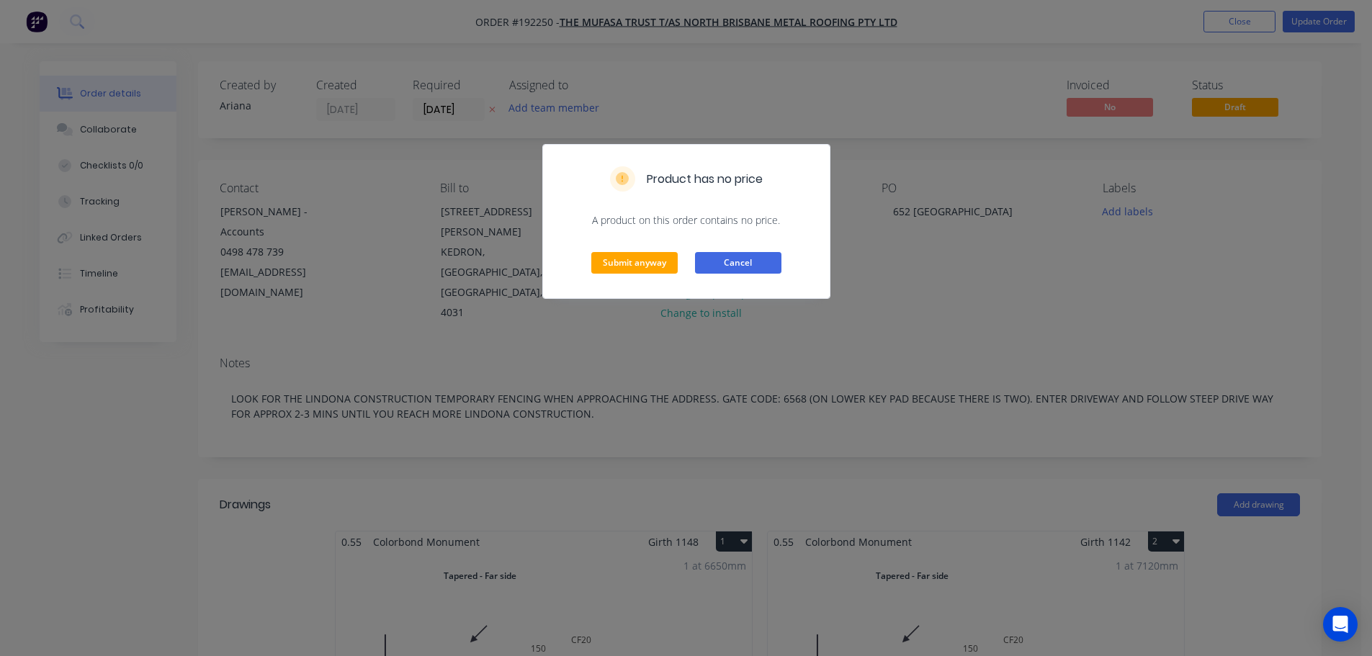
click at [735, 266] on button "Cancel" at bounding box center [738, 263] width 86 height 22
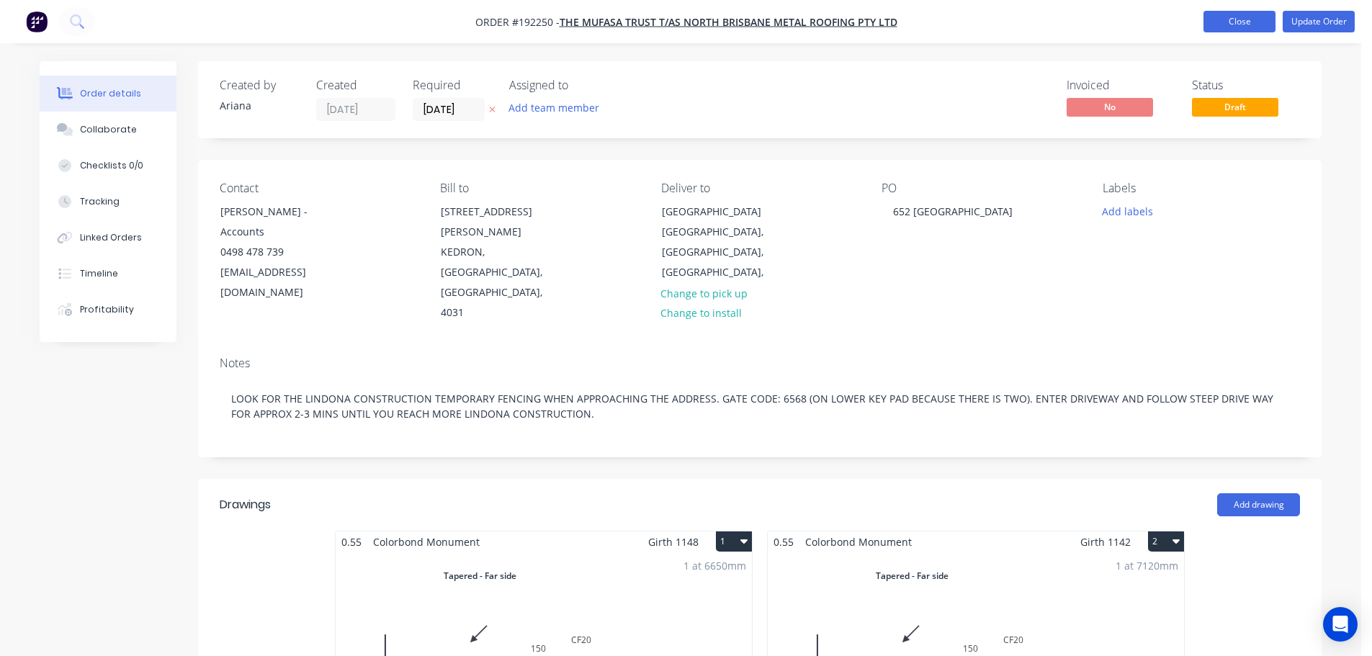
click at [1252, 25] on button "Close" at bounding box center [1239, 22] width 72 height 22
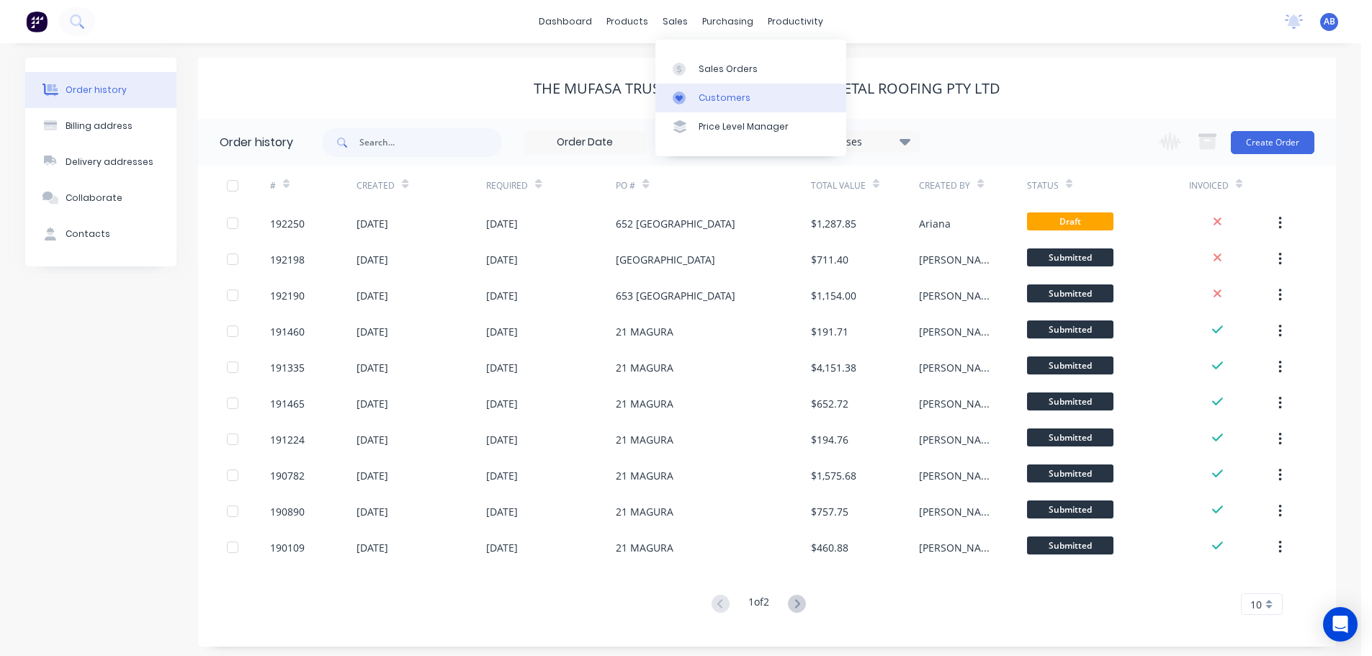
click at [711, 97] on div "Customers" at bounding box center [725, 97] width 52 height 13
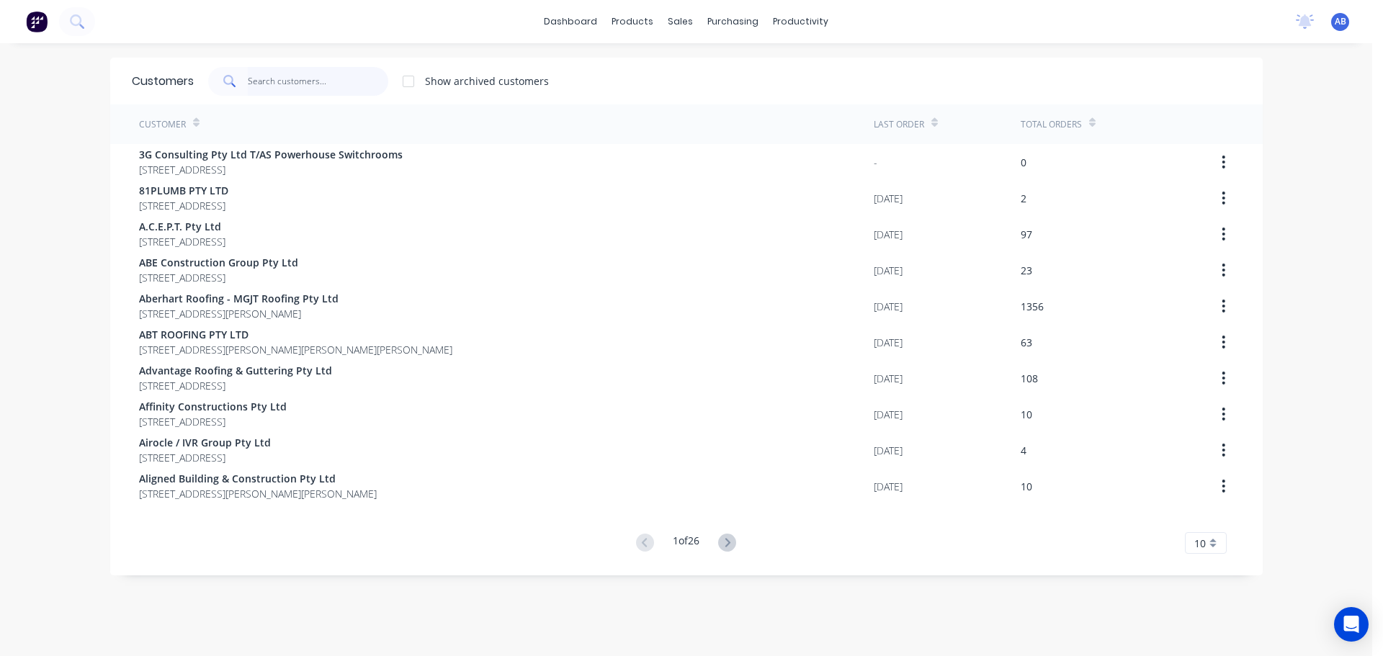
click at [308, 87] on input "text" at bounding box center [318, 81] width 140 height 29
click at [279, 76] on input "text" at bounding box center [318, 81] width 140 height 29
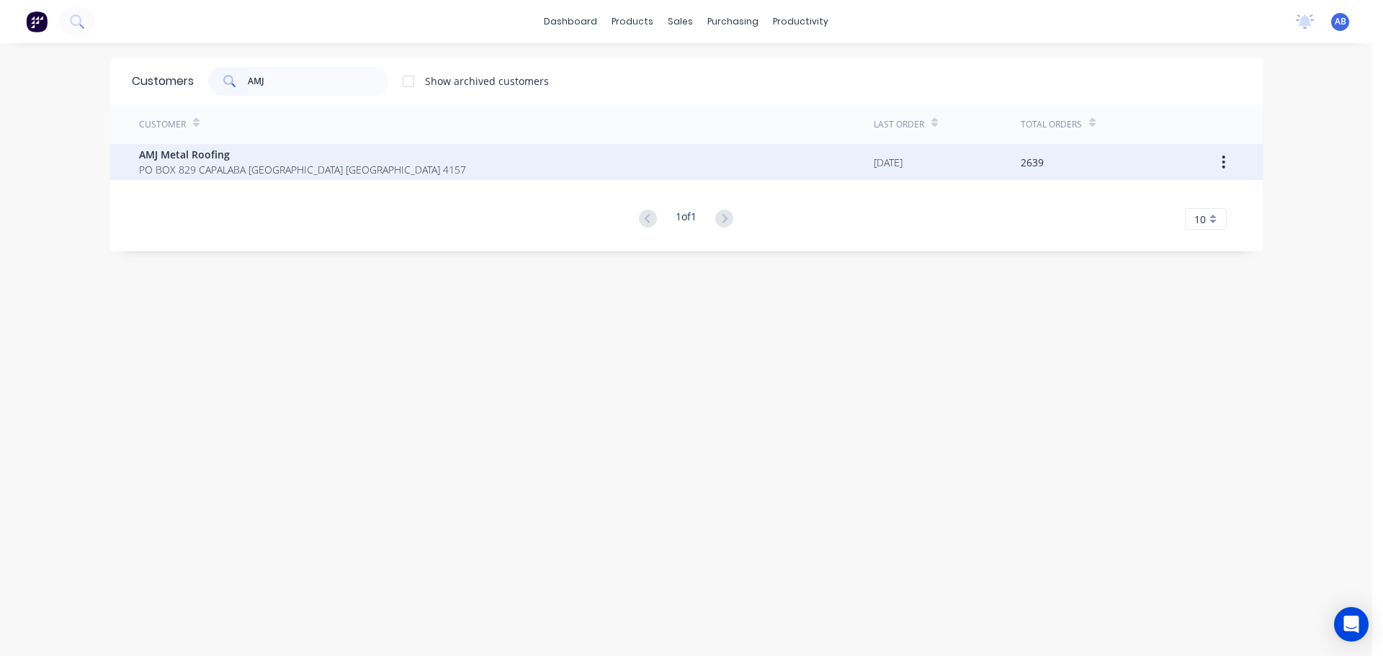
click at [191, 166] on span "PO BOX 829 CAPALABA [GEOGRAPHIC_DATA] [GEOGRAPHIC_DATA] 4157" at bounding box center [302, 169] width 327 height 15
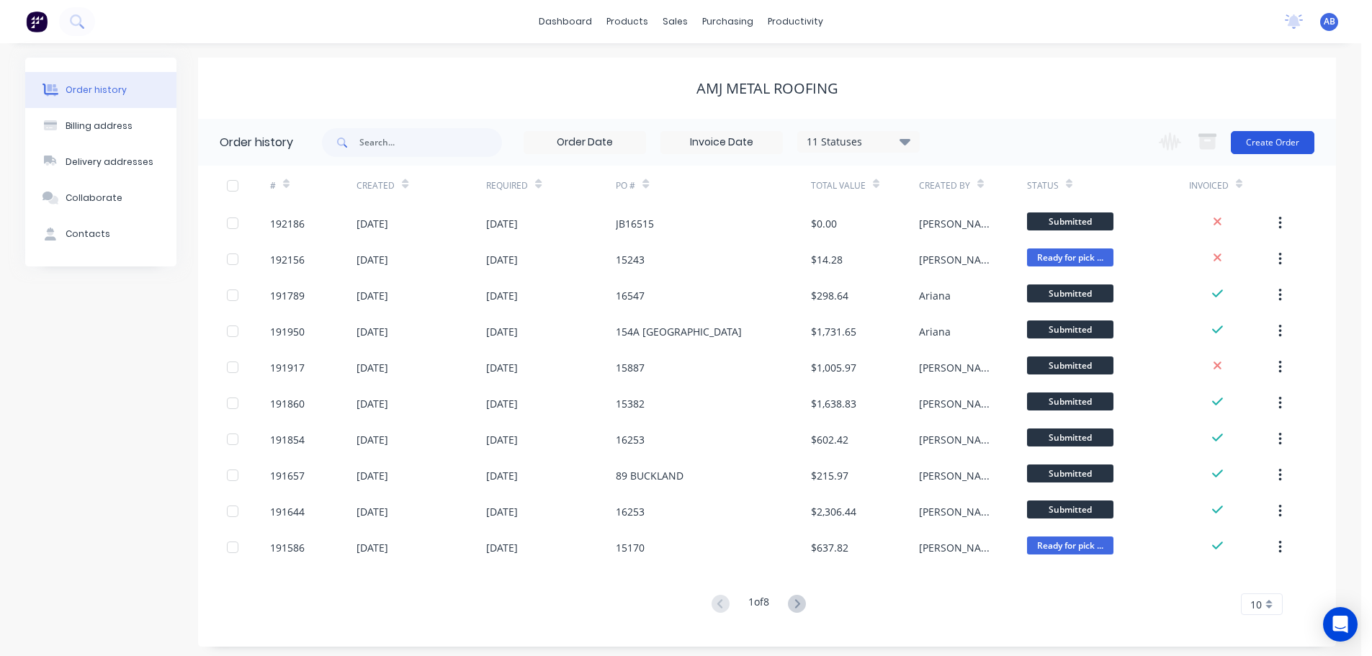
click at [1267, 139] on button "Create Order" at bounding box center [1273, 142] width 84 height 23
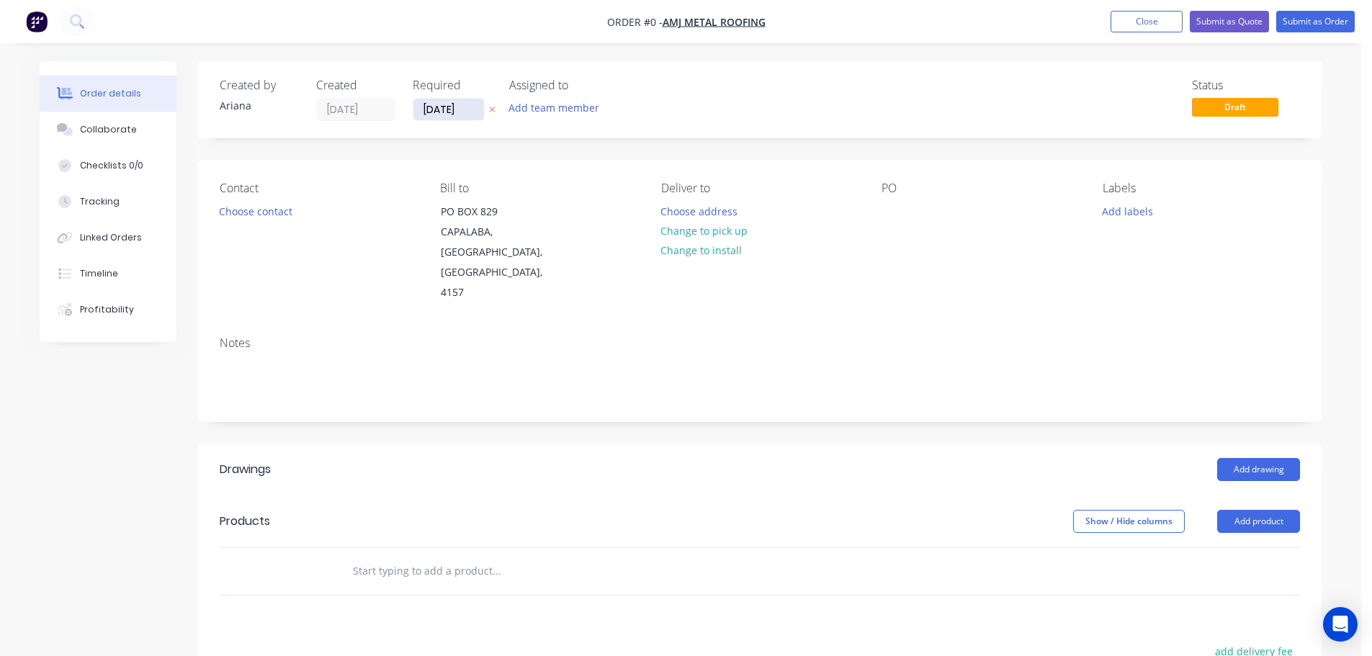
click at [440, 114] on input "[DATE]" at bounding box center [448, 110] width 71 height 22
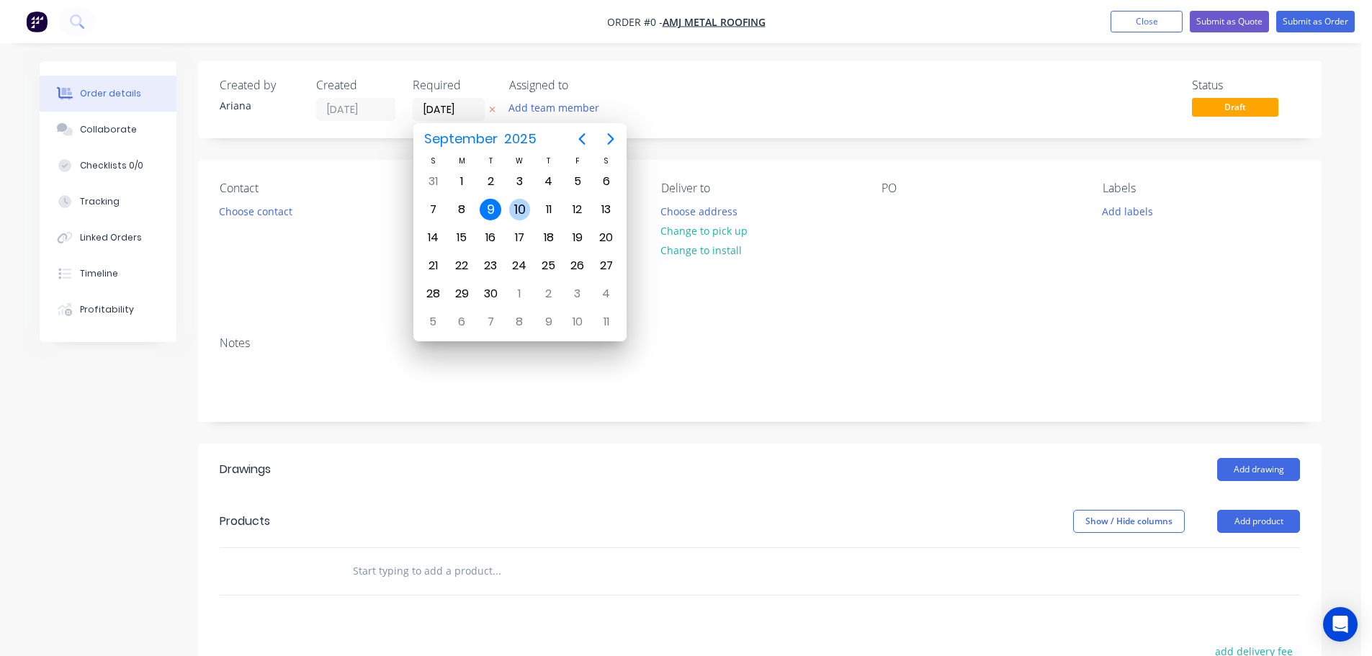
click at [514, 205] on div "10" at bounding box center [520, 210] width 22 height 22
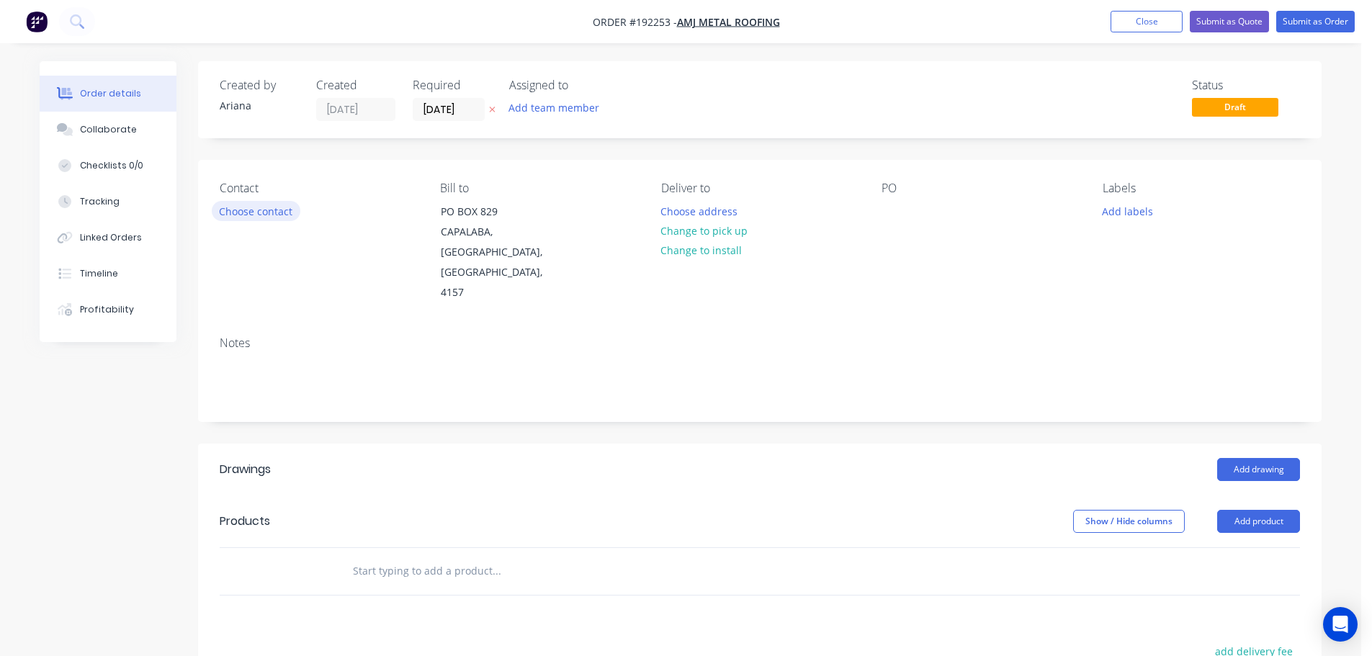
click at [274, 215] on button "Choose contact" at bounding box center [256, 210] width 89 height 19
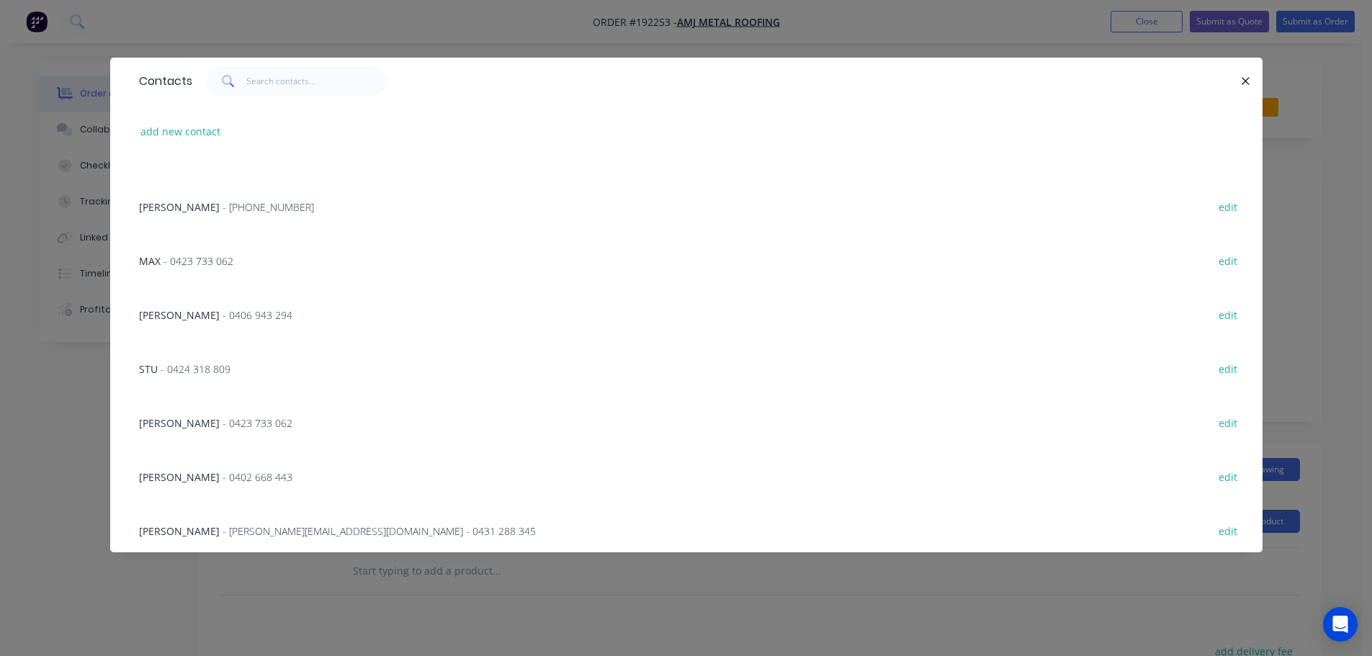
scroll to position [308, 0]
click at [369, 523] on span "- [PERSON_NAME][EMAIL_ADDRESS][DOMAIN_NAME] - 0431 288 345" at bounding box center [379, 526] width 313 height 14
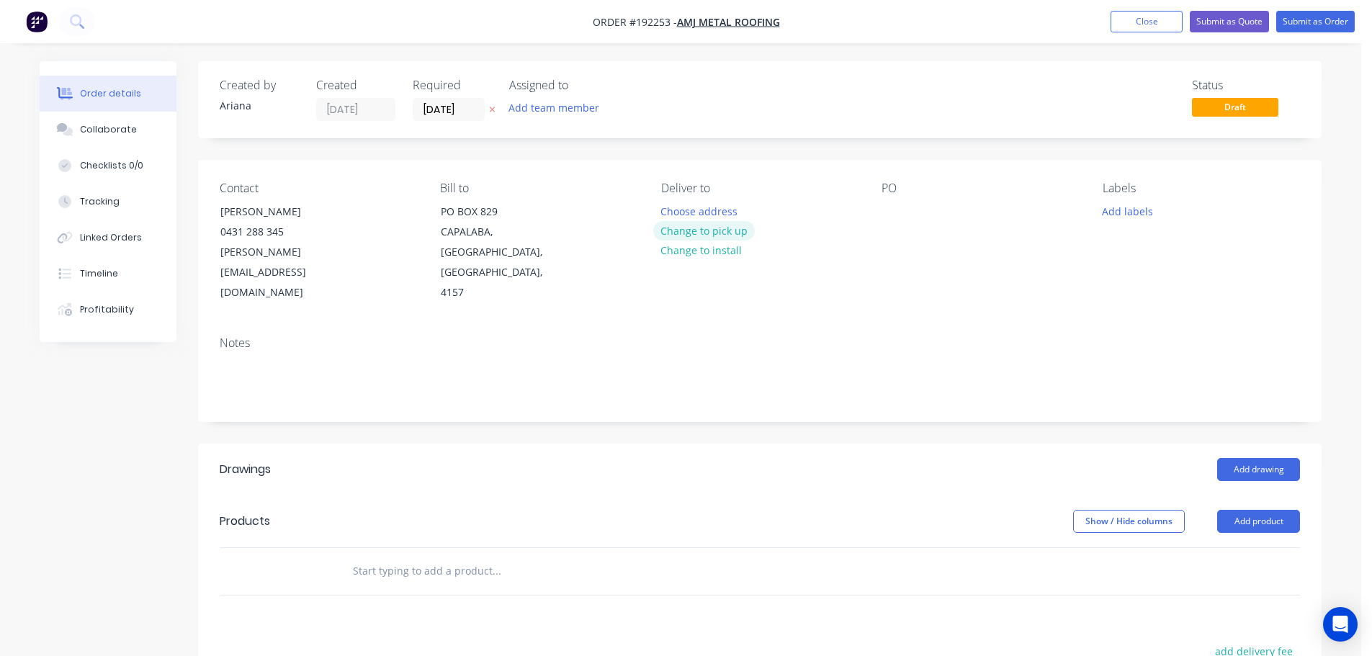
click at [695, 230] on button "Change to pick up" at bounding box center [704, 230] width 102 height 19
click at [685, 209] on div "Pick up Change to delivery Change to install" at bounding box center [759, 242] width 197 height 122
click at [679, 206] on div at bounding box center [672, 211] width 23 height 21
click at [860, 236] on div "Contact [PERSON_NAME] 0431 288 345 [PERSON_NAME][EMAIL_ADDRESS][DOMAIN_NAME] Bi…" at bounding box center [759, 242] width 1123 height 165
click at [894, 207] on div at bounding box center [892, 211] width 23 height 21
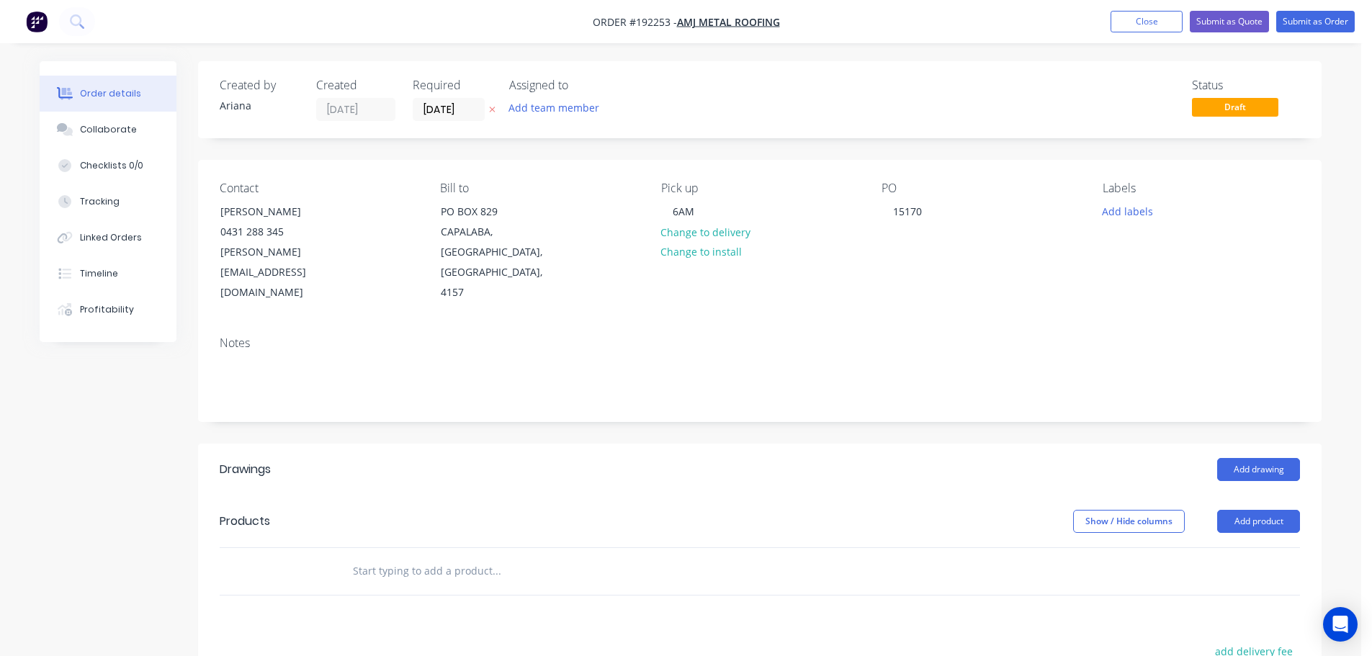
click at [1062, 336] on div "Notes" at bounding box center [760, 343] width 1080 height 14
click at [1250, 458] on button "Add drawing" at bounding box center [1258, 469] width 83 height 23
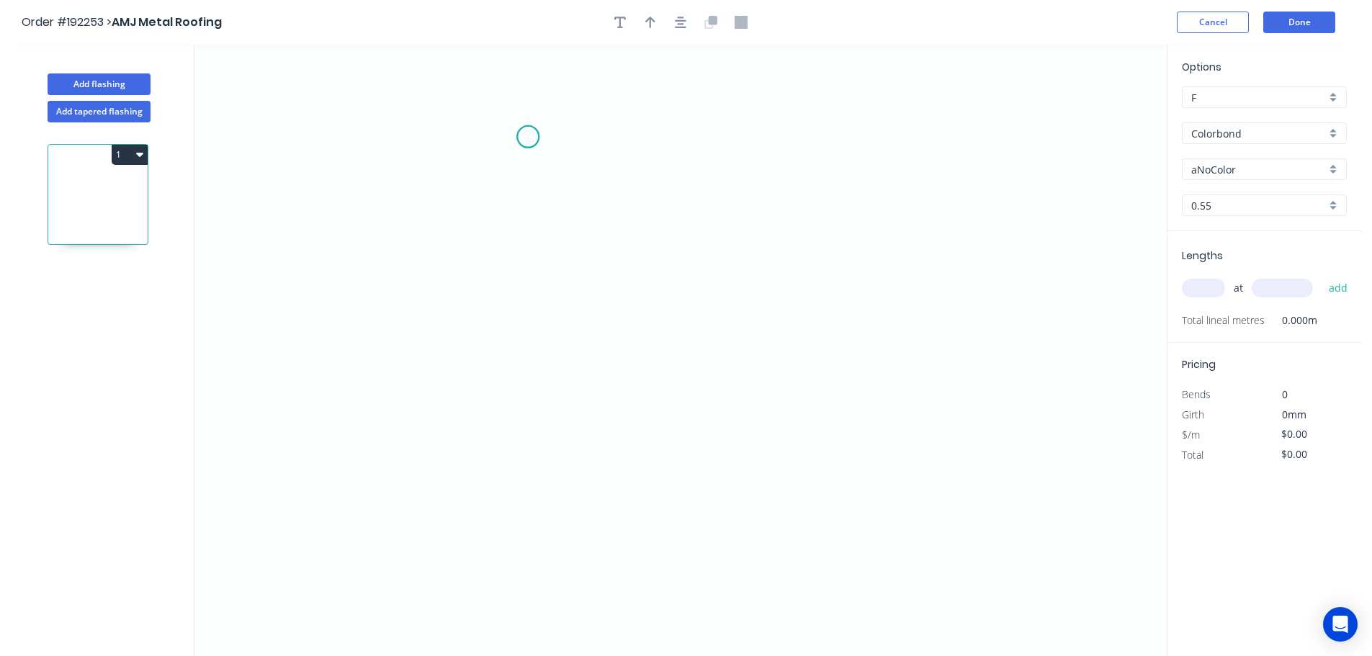
click at [528, 137] on icon "0" at bounding box center [680, 350] width 972 height 611
click at [920, 147] on icon "0" at bounding box center [680, 350] width 972 height 611
click at [924, 470] on icon "0 ?" at bounding box center [680, 350] width 972 height 611
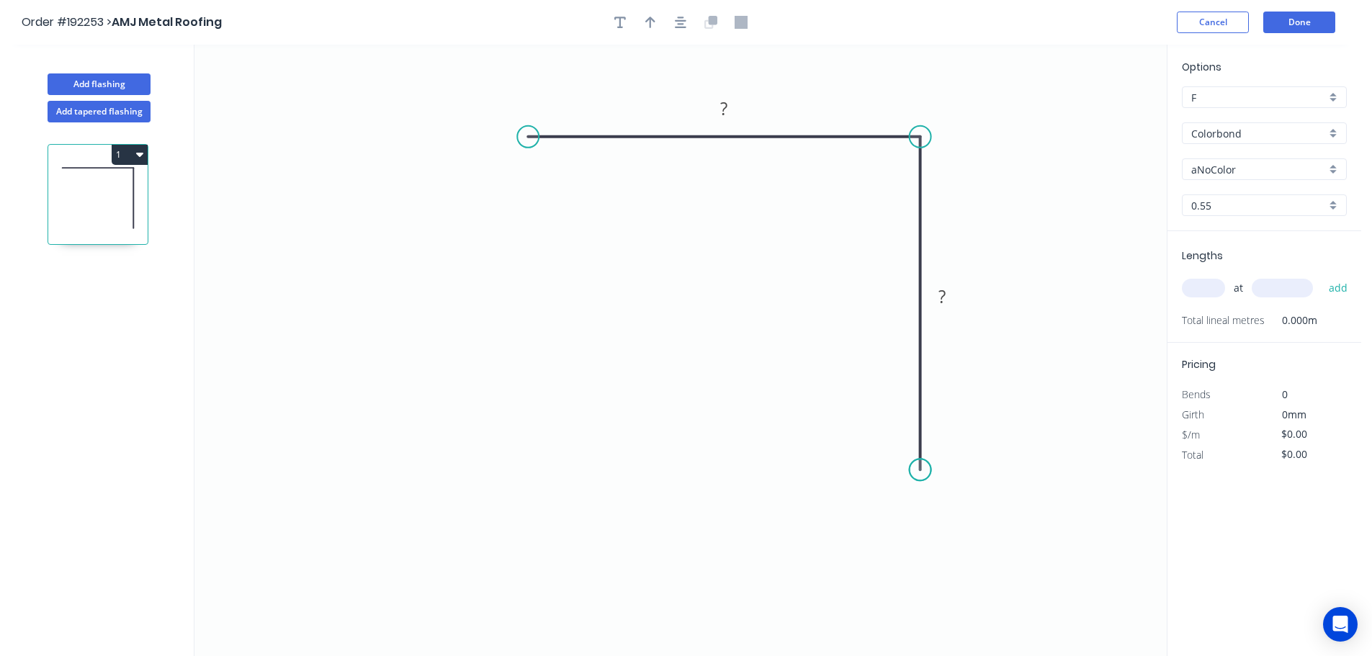
click at [924, 470] on circle at bounding box center [921, 470] width 22 height 22
drag, startPoint x: 924, startPoint y: 470, endPoint x: 922, endPoint y: 482, distance: 11.6
click at [922, 482] on circle at bounding box center [921, 481] width 22 height 22
click at [727, 107] on tspan "?" at bounding box center [723, 108] width 7 height 24
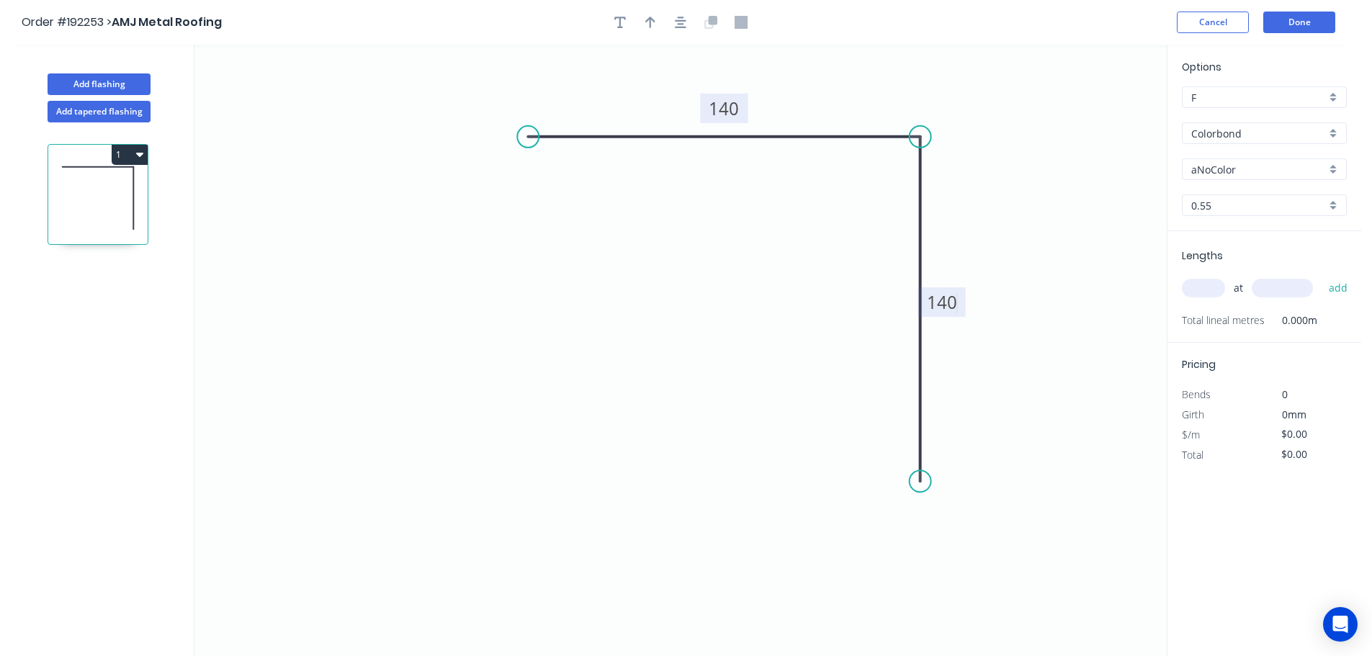
click at [989, 170] on icon "0 140 140" at bounding box center [680, 350] width 972 height 611
click at [650, 22] on icon "button" at bounding box center [650, 23] width 10 height 12
drag, startPoint x: 1095, startPoint y: 112, endPoint x: 1007, endPoint y: 121, distance: 87.6
click at [1007, 121] on icon at bounding box center [1007, 104] width 13 height 46
click at [1007, 122] on icon at bounding box center [1006, 104] width 13 height 46
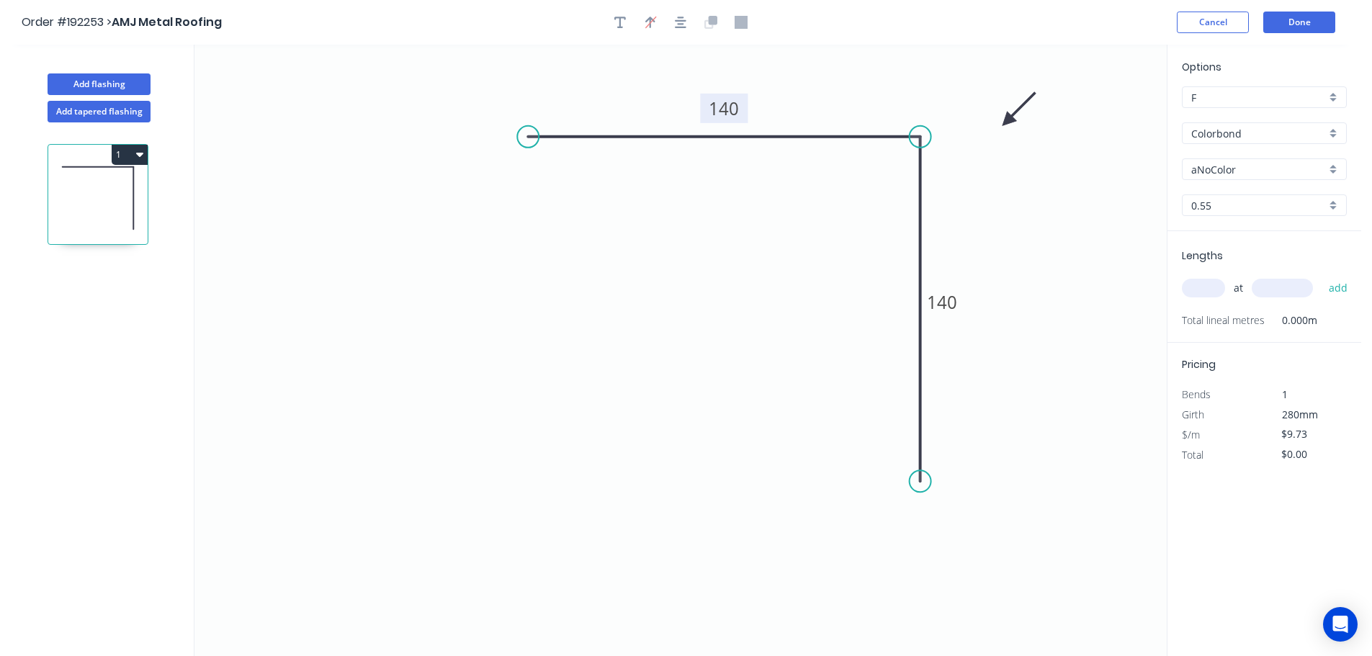
click at [1329, 132] on div "Colorbond" at bounding box center [1264, 133] width 165 height 22
click at [1264, 258] on div "Zincalume" at bounding box center [1263, 258] width 163 height 25
click at [1331, 203] on div "0.55" at bounding box center [1264, 205] width 165 height 22
click at [1221, 276] on div "1.0" at bounding box center [1263, 283] width 163 height 25
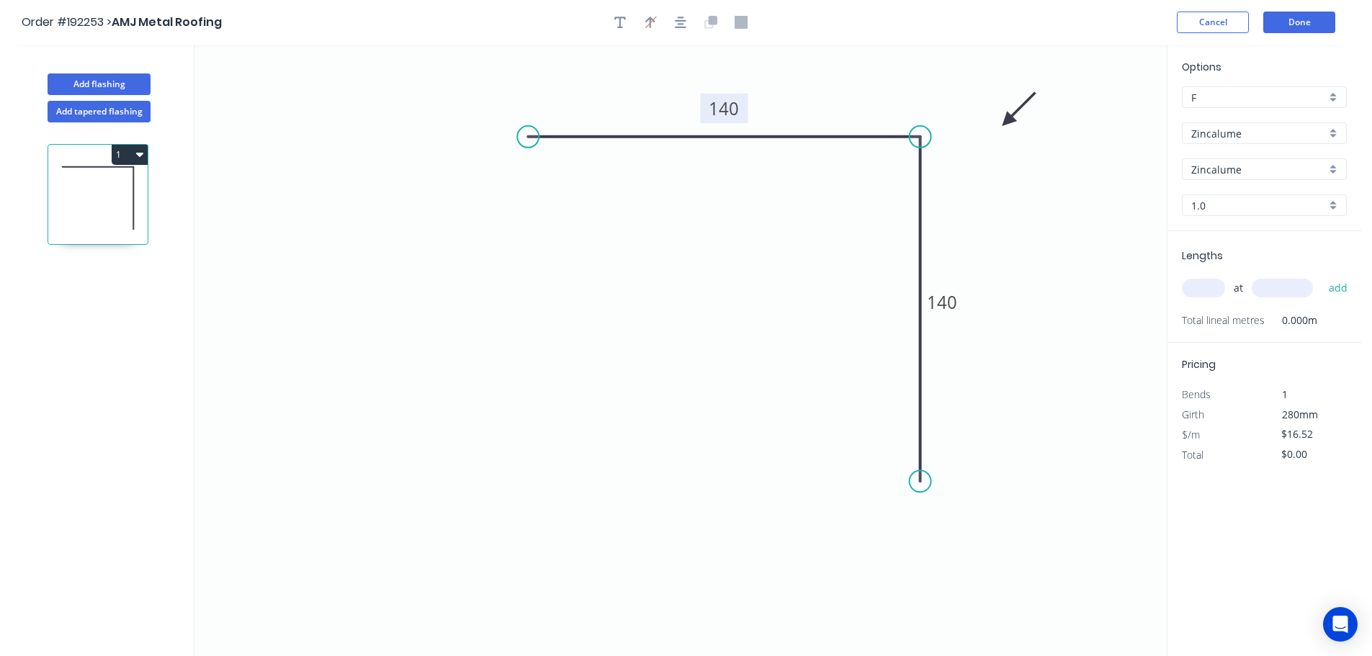
drag, startPoint x: 1206, startPoint y: 285, endPoint x: 1301, endPoint y: 269, distance: 96.5
click at [1208, 285] on input "text" at bounding box center [1203, 288] width 43 height 19
click at [1321, 276] on button "add" at bounding box center [1338, 288] width 34 height 24
click at [1300, 22] on button "Done" at bounding box center [1299, 23] width 72 height 22
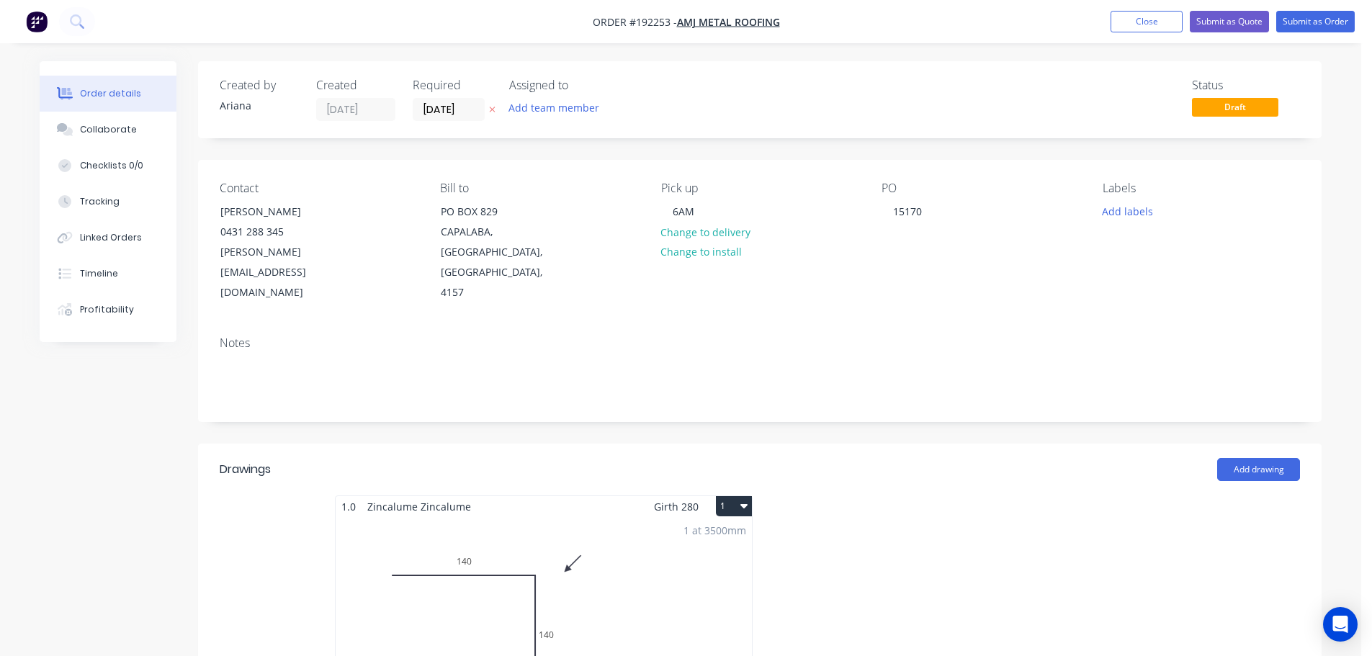
click at [733, 496] on button "1" at bounding box center [734, 506] width 36 height 20
click at [721, 531] on div "Use larger box size" at bounding box center [683, 541] width 111 height 21
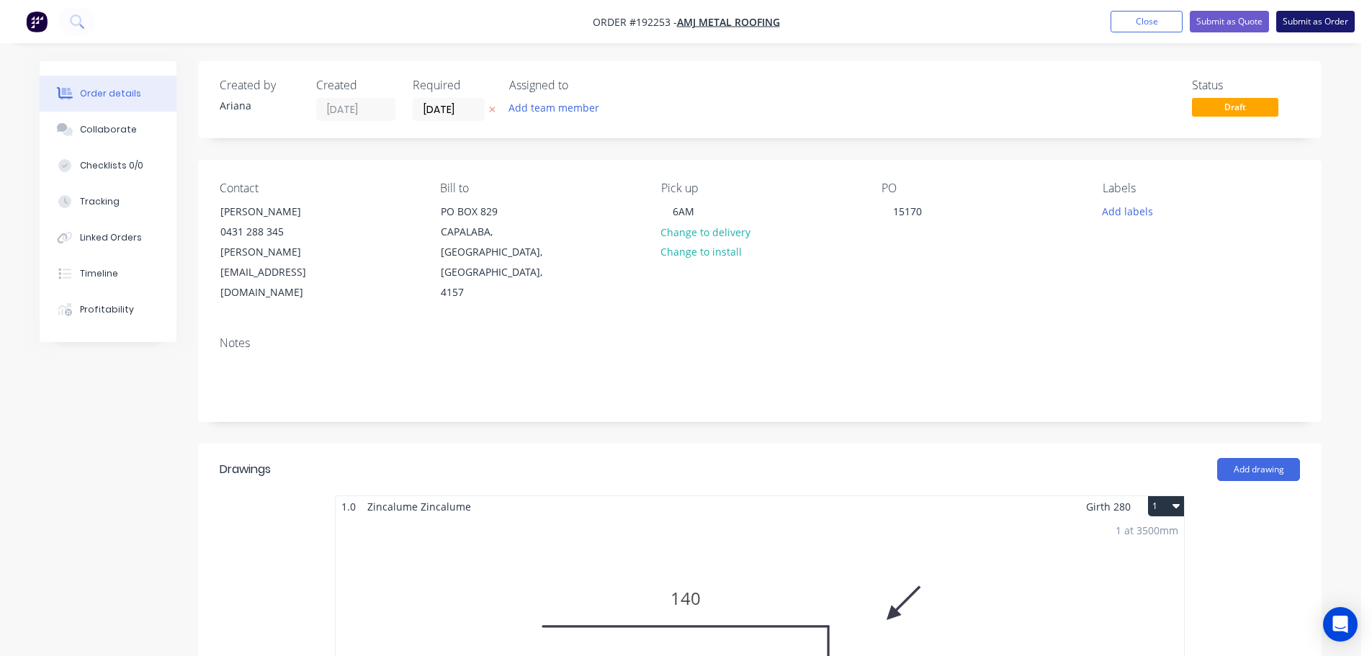
click at [1336, 23] on button "Submit as Order" at bounding box center [1315, 22] width 78 height 22
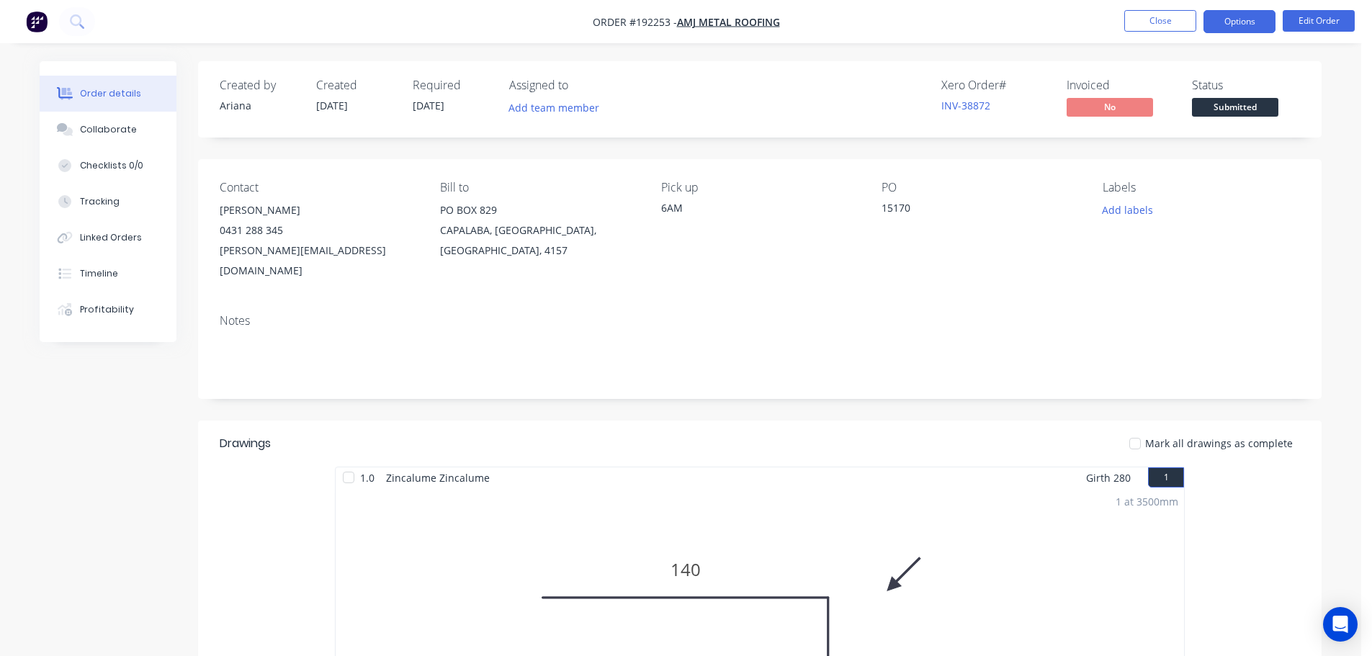
click at [1236, 22] on button "Options" at bounding box center [1239, 21] width 72 height 23
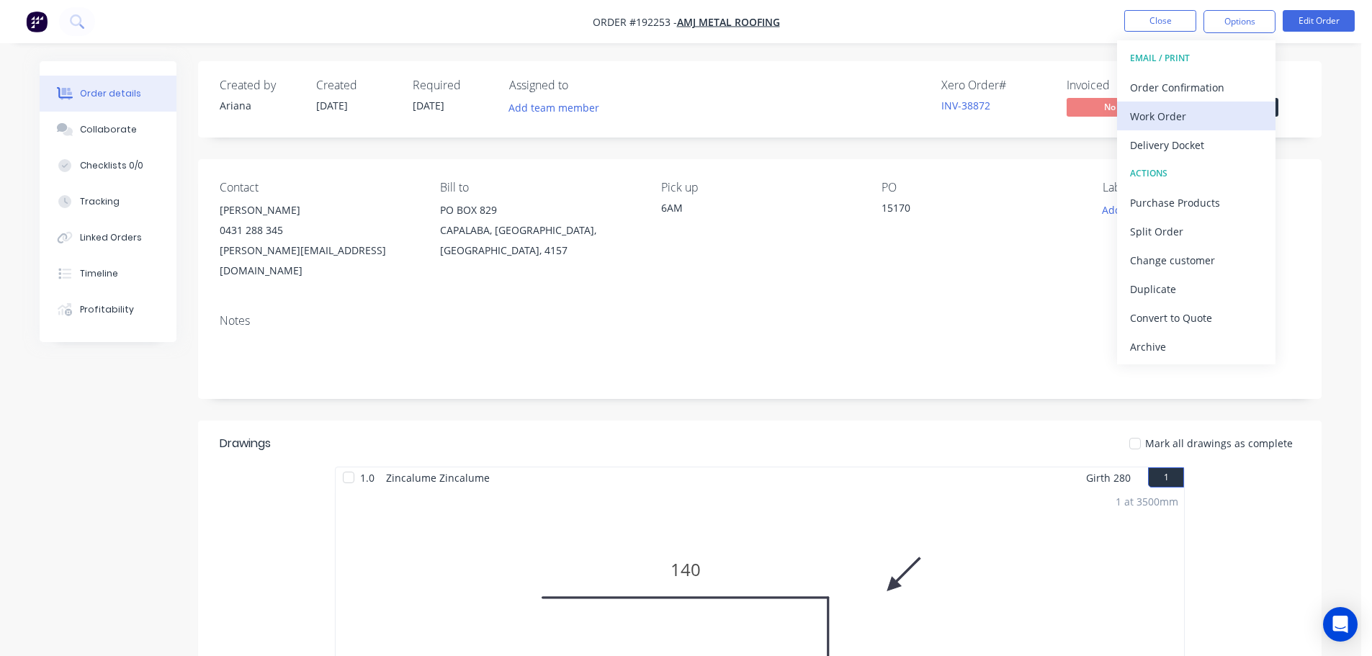
click at [1159, 110] on div "Work Order" at bounding box center [1196, 116] width 133 height 21
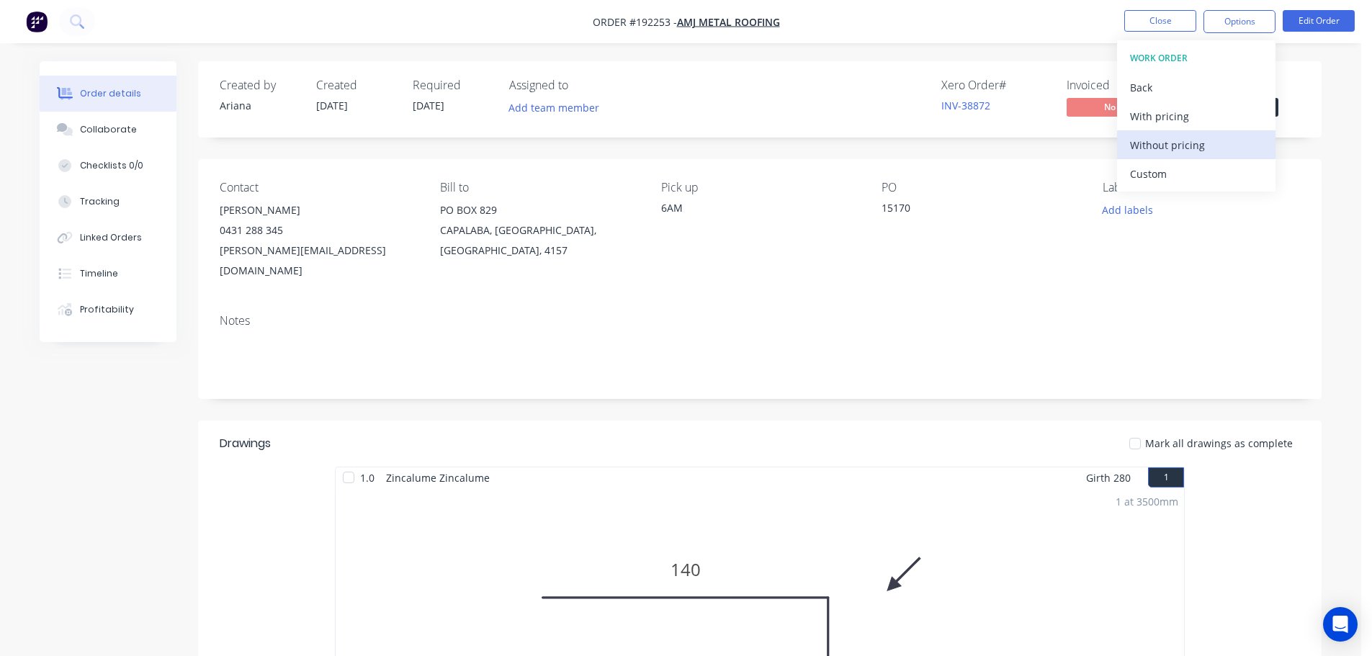
click at [1138, 137] on div "Without pricing" at bounding box center [1196, 145] width 133 height 21
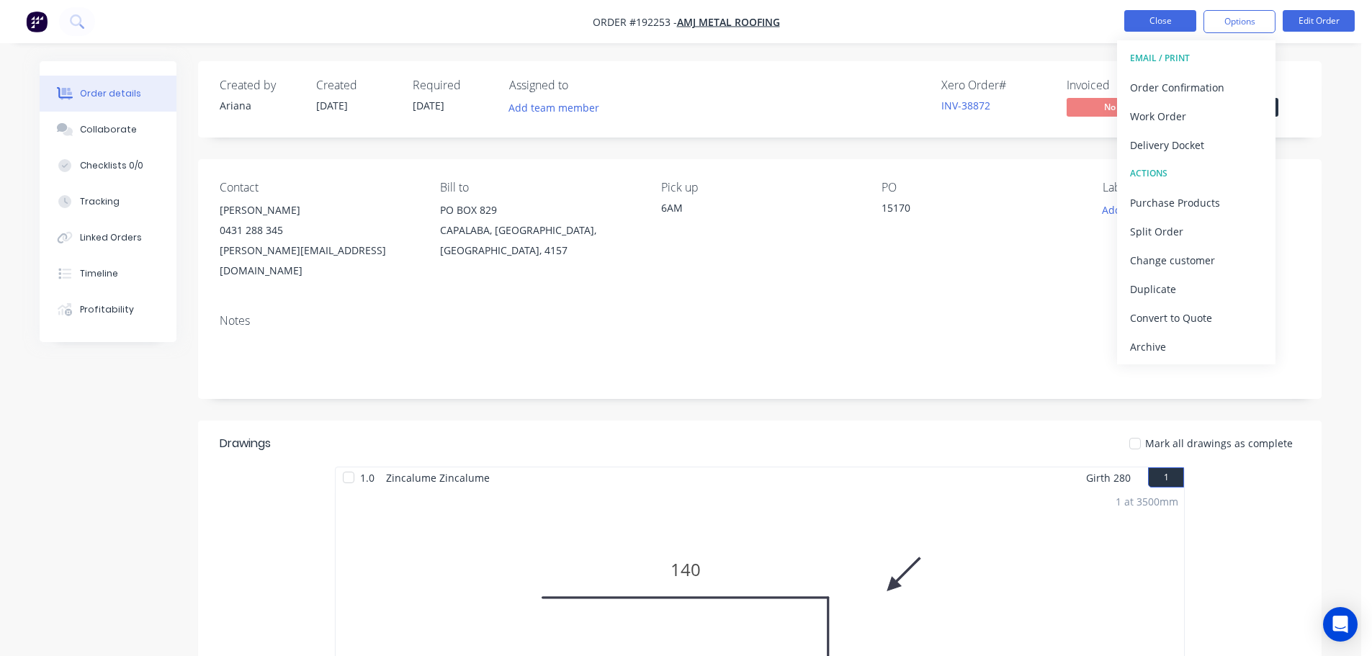
click at [1146, 20] on button "Close" at bounding box center [1160, 21] width 72 height 22
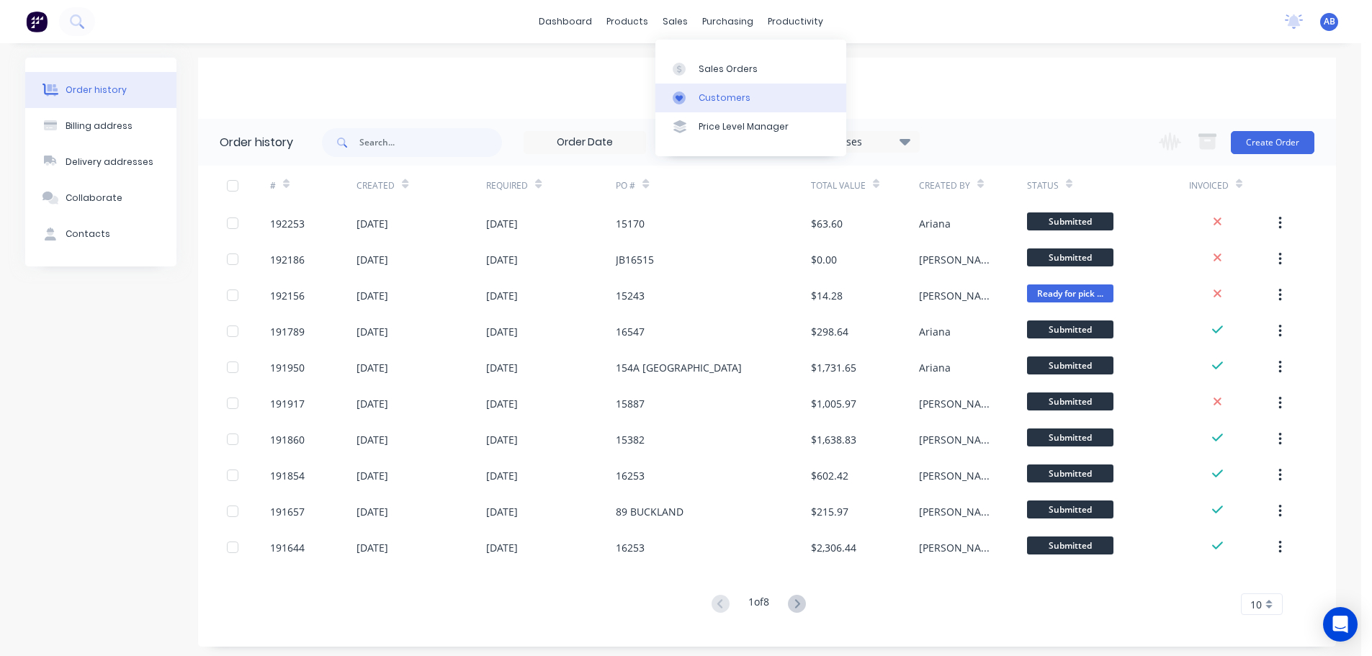
click at [704, 90] on link "Customers" at bounding box center [750, 98] width 191 height 29
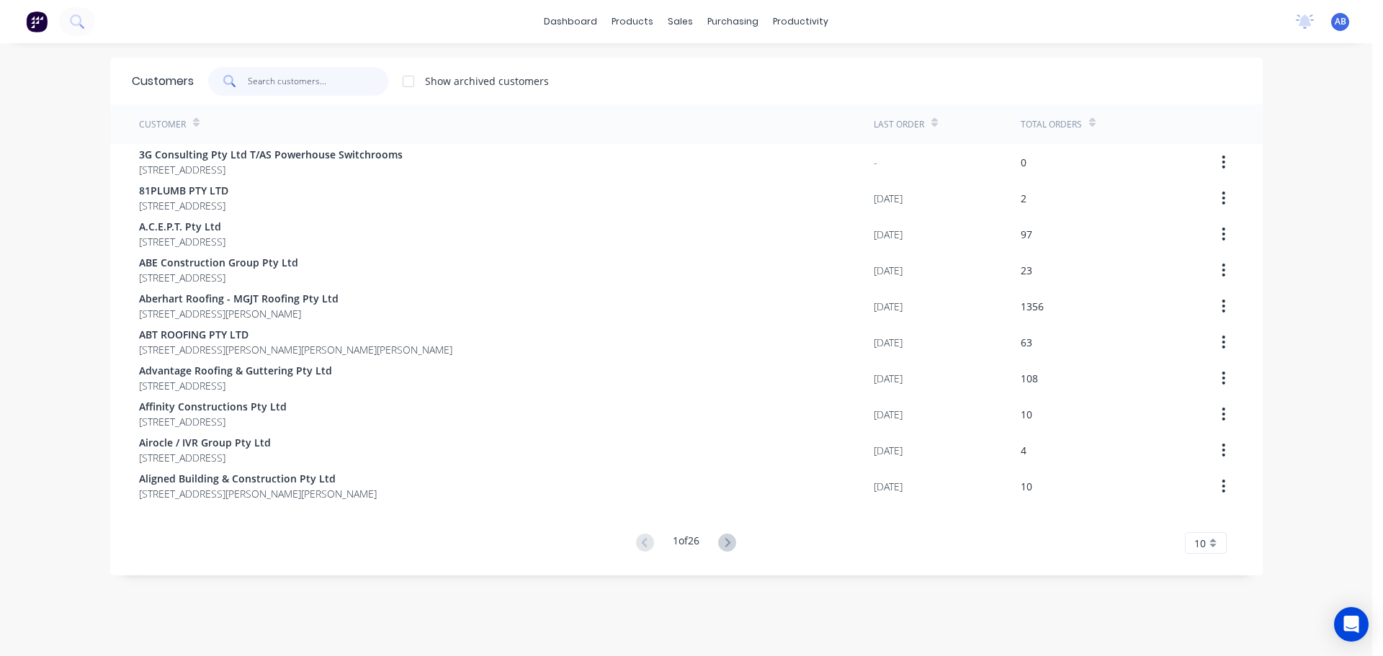
click at [328, 76] on input "text" at bounding box center [318, 81] width 140 height 29
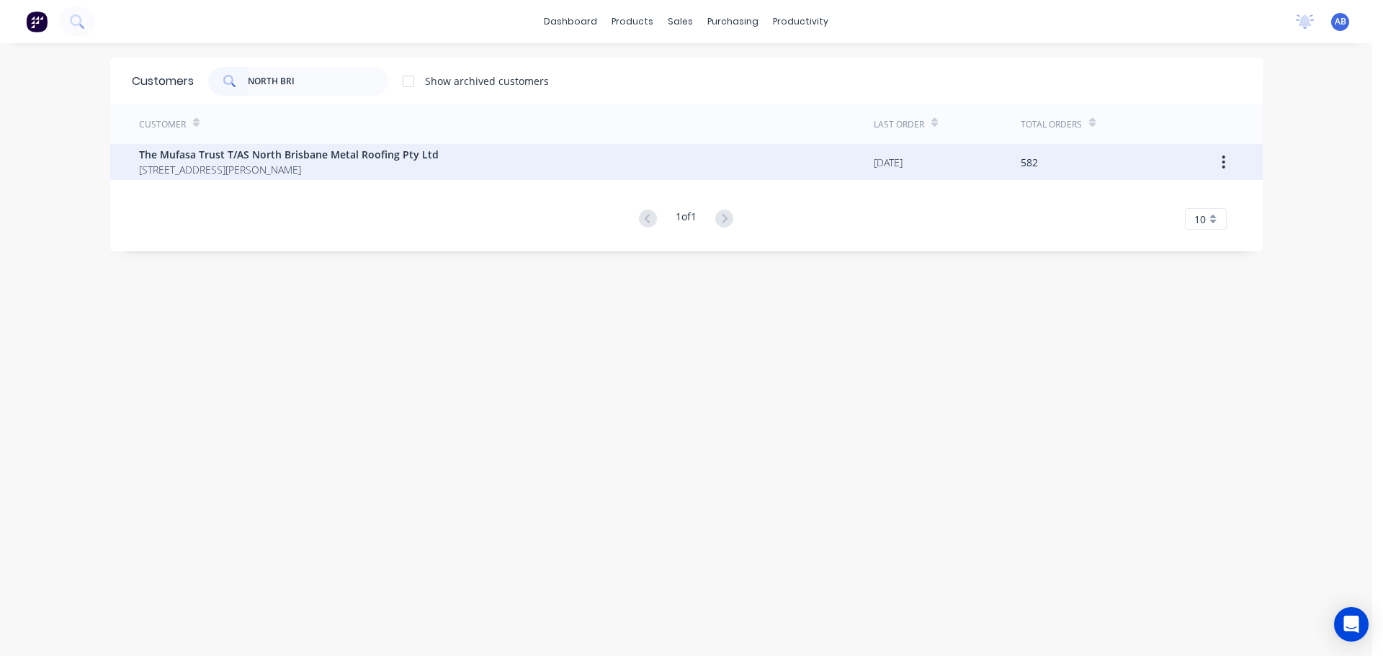
click at [300, 168] on span "[STREET_ADDRESS][PERSON_NAME]" at bounding box center [289, 169] width 300 height 15
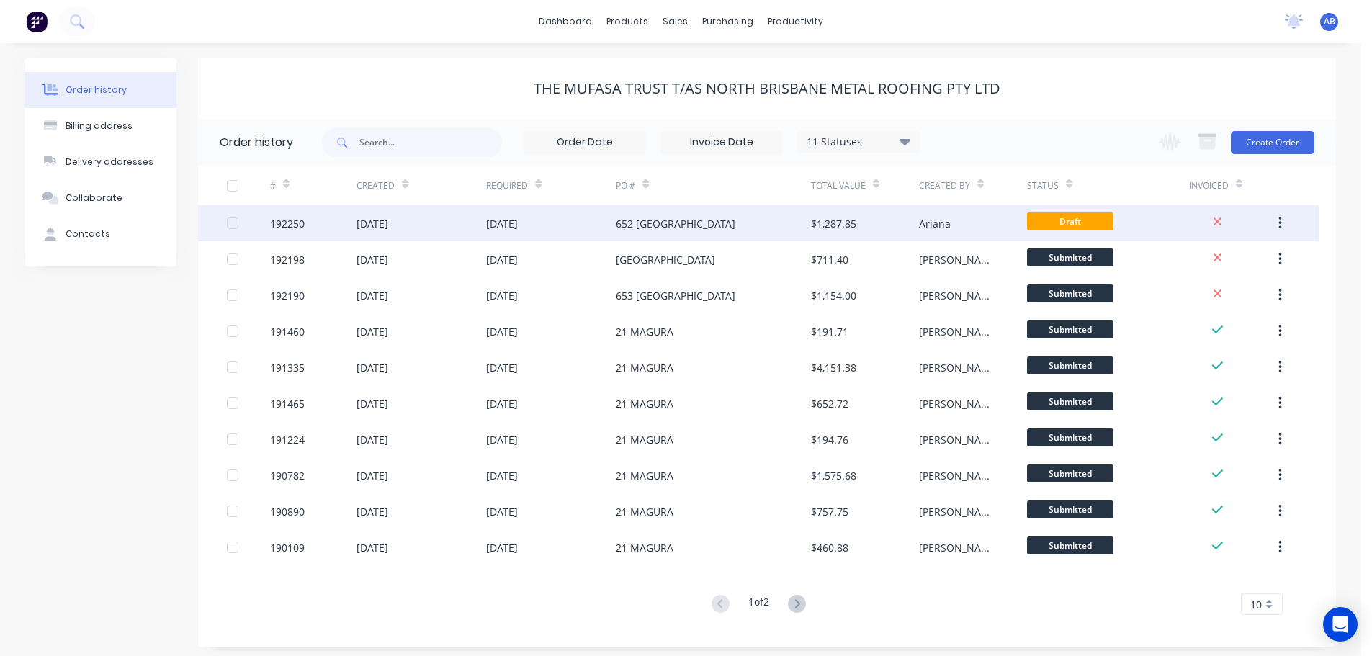
click at [704, 222] on div "652 [GEOGRAPHIC_DATA]" at bounding box center [676, 223] width 120 height 15
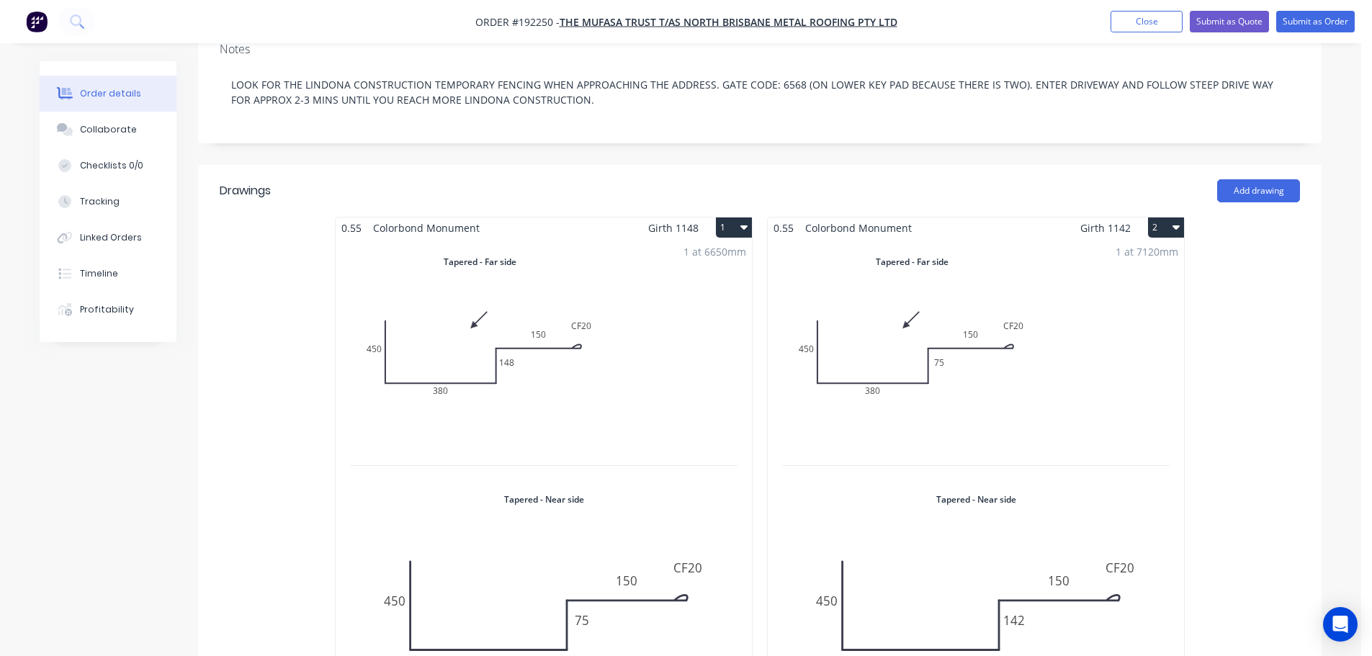
scroll to position [336, 0]
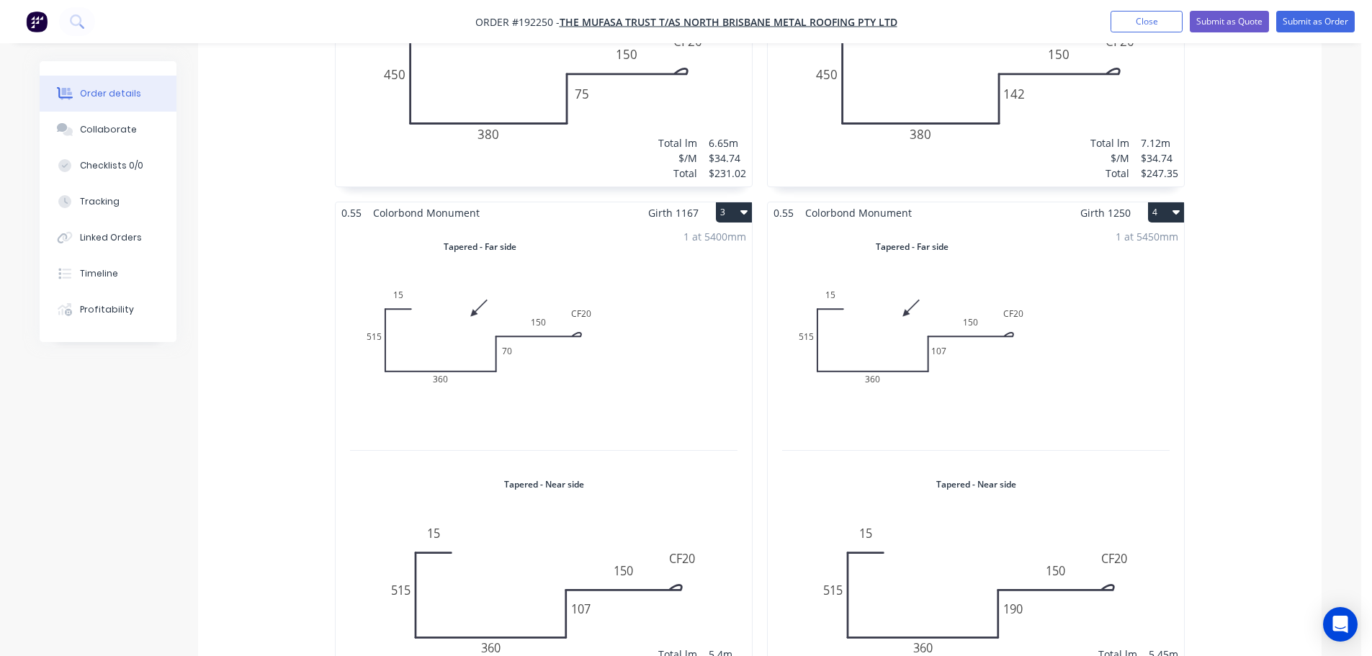
click at [1134, 268] on div "1 at 5450mm Total lm $/M Total 5.45m $0.00 $0.00" at bounding box center [976, 460] width 416 height 475
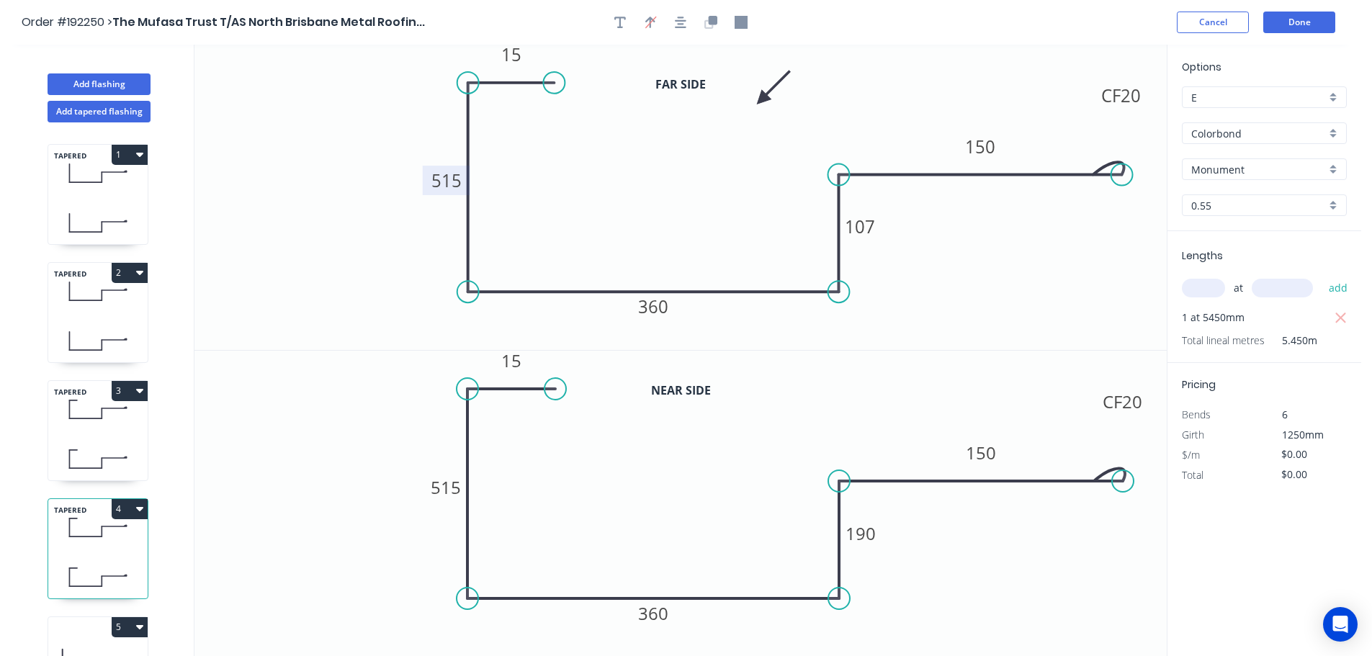
click at [459, 186] on tspan "515" at bounding box center [446, 181] width 30 height 24
click at [562, 206] on icon "0 15 465 360 107 CF 20 150" at bounding box center [680, 197] width 972 height 305
click at [453, 483] on tspan "515" at bounding box center [446, 487] width 30 height 24
click at [570, 490] on icon "0 15 465 360 190 CF 20 150" at bounding box center [680, 504] width 972 height 306
type input "$35.59"
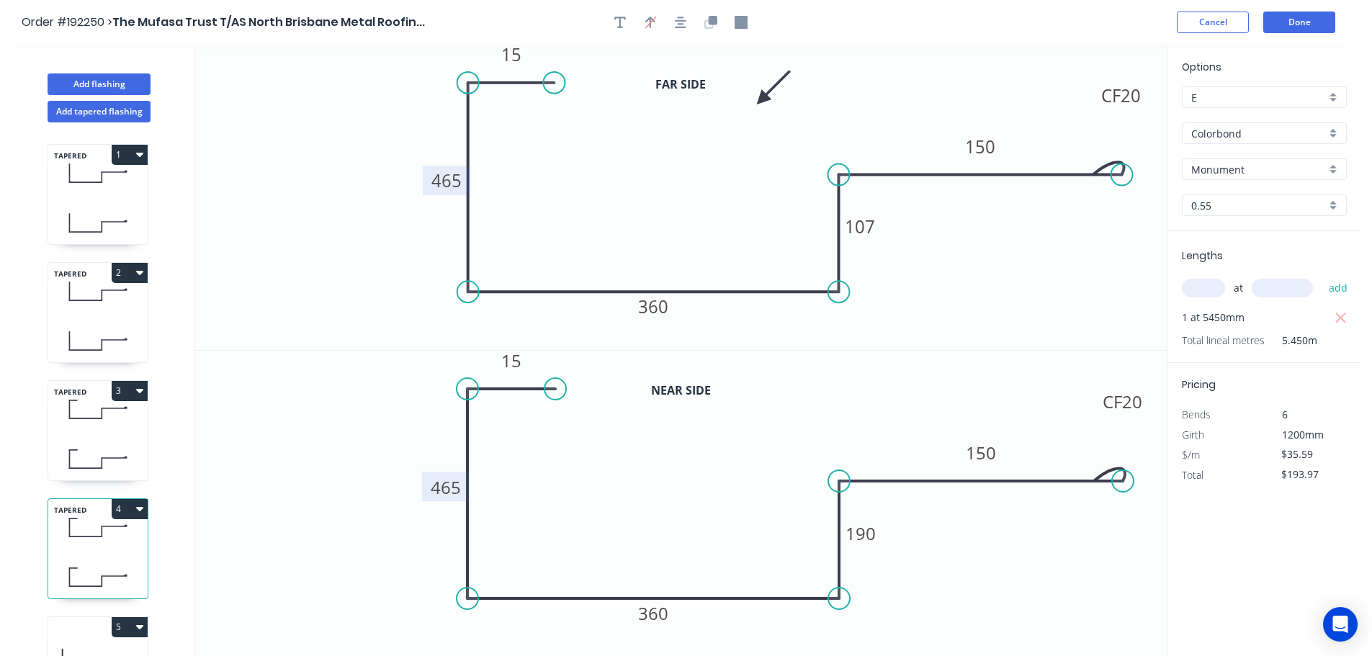
click at [596, 462] on icon "0 15 465 360 190 CF 20 150" at bounding box center [680, 504] width 972 height 306
drag, startPoint x: 106, startPoint y: 422, endPoint x: 169, endPoint y: 418, distance: 63.5
click at [106, 421] on icon at bounding box center [97, 409] width 99 height 42
type input "$192.19"
click at [456, 181] on tspan "515" at bounding box center [446, 181] width 30 height 24
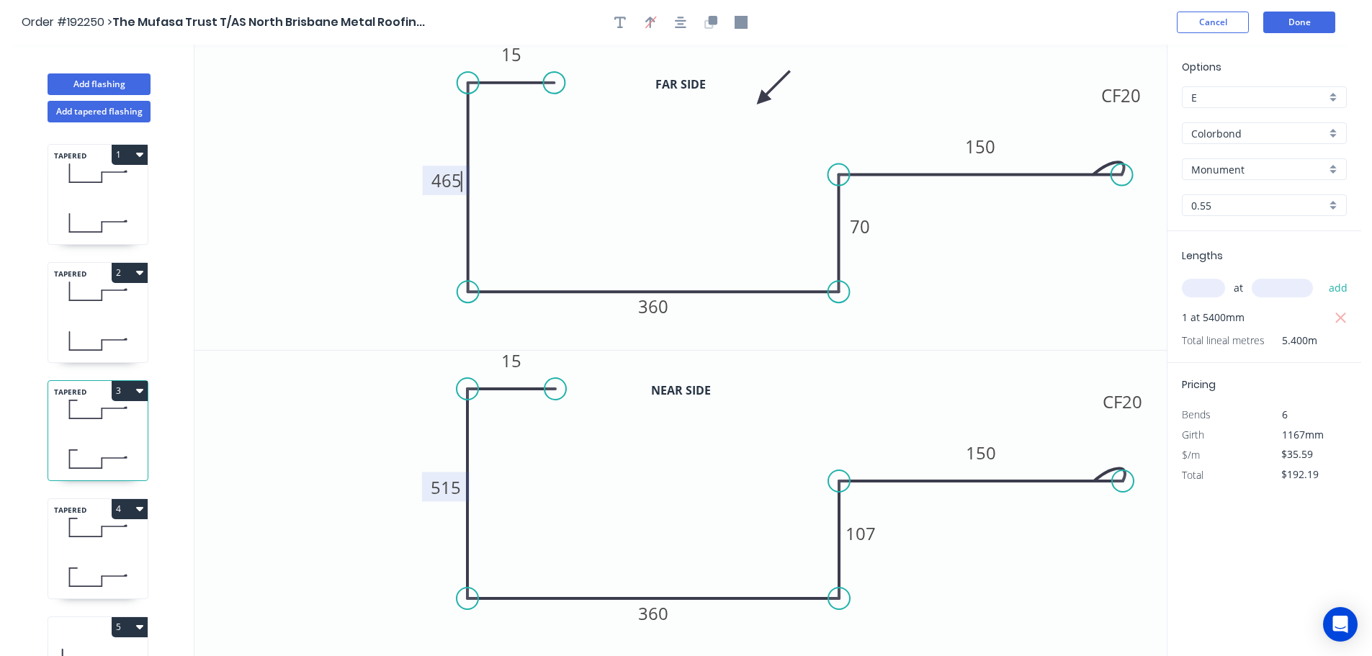
click at [454, 483] on tspan "515" at bounding box center [446, 487] width 30 height 24
click at [522, 490] on icon "0 15 465 360 107 CF 20 150" at bounding box center [680, 504] width 972 height 306
click at [382, 264] on icon "0 15 465 360 70 CF 20 150" at bounding box center [680, 197] width 972 height 305
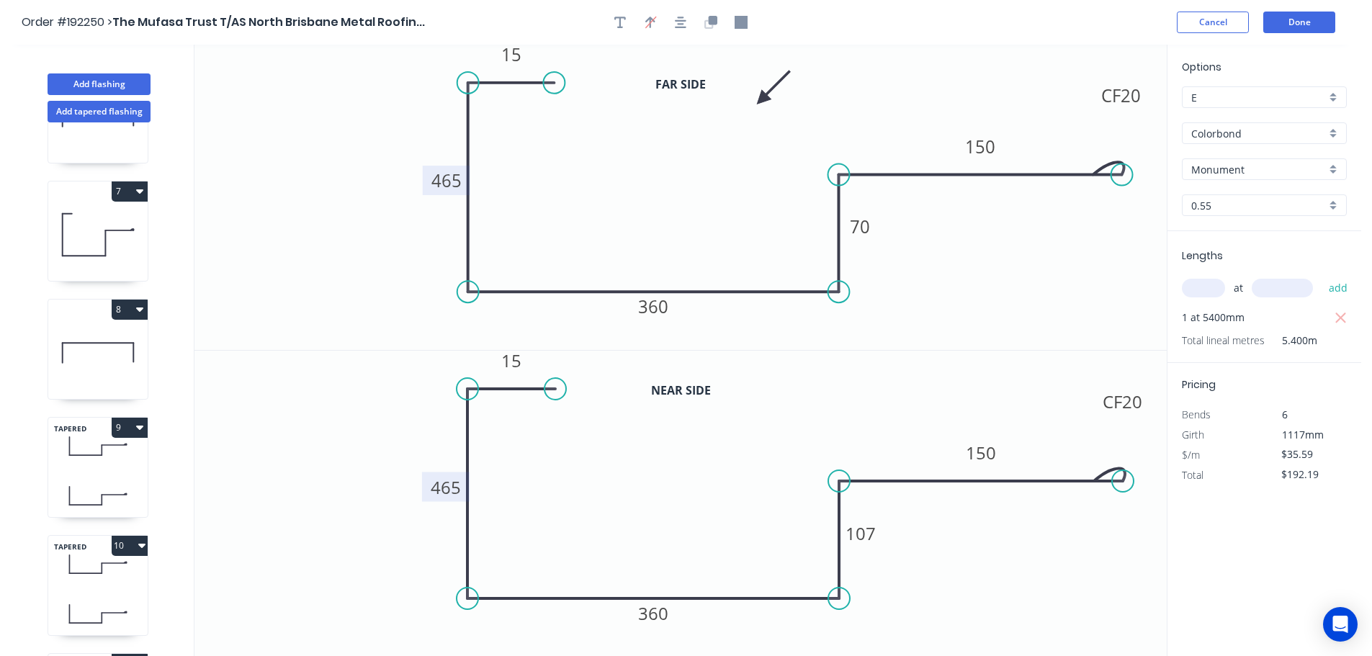
scroll to position [840, 0]
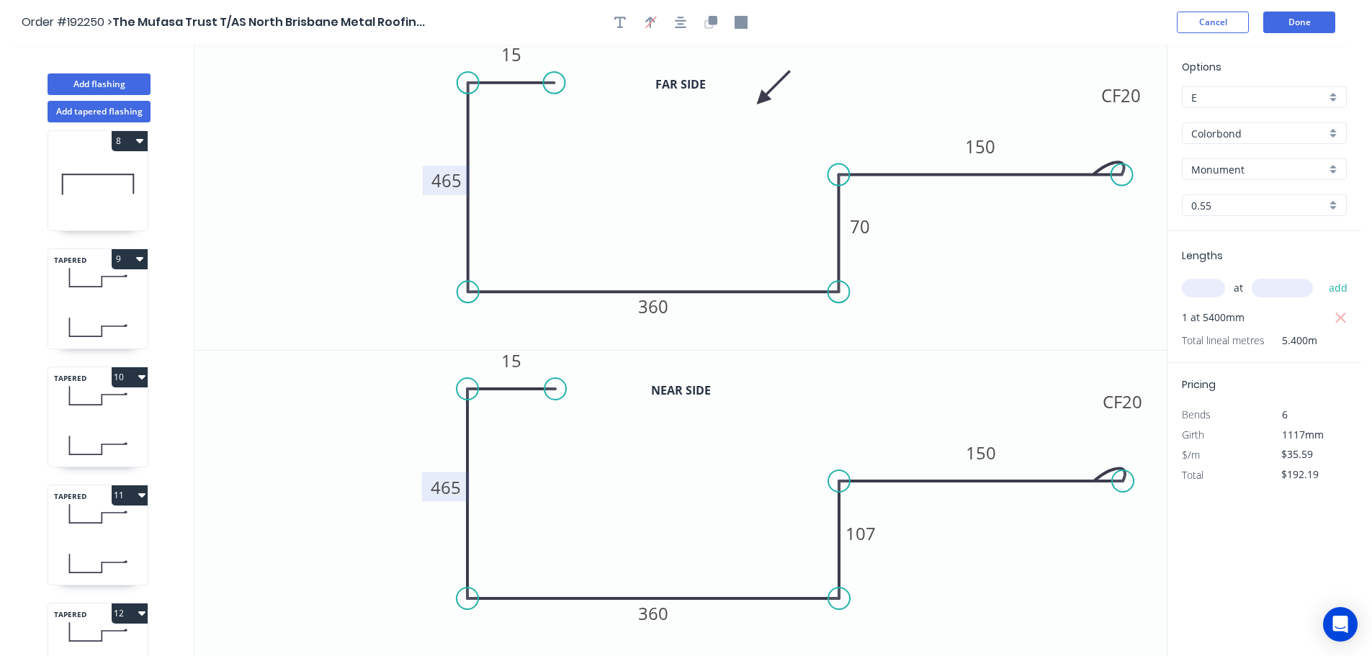
click at [104, 305] on div "TAPERED 9" at bounding box center [98, 298] width 101 height 101
type input "$0.00"
click at [95, 293] on icon at bounding box center [97, 277] width 99 height 42
click at [470, 84] on circle at bounding box center [468, 83] width 22 height 22
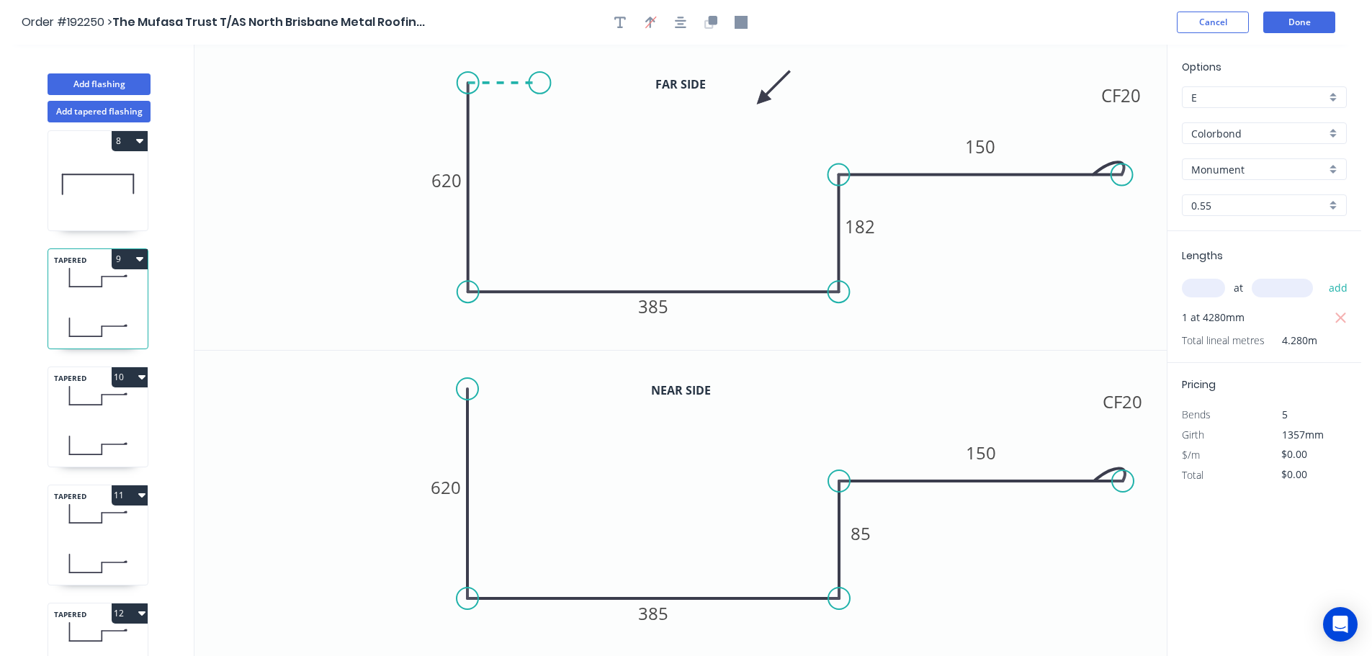
click at [539, 84] on icon "0 620 385 182 CF 20 150" at bounding box center [680, 197] width 972 height 305
click at [539, 84] on circle at bounding box center [540, 83] width 22 height 22
click at [471, 388] on circle at bounding box center [468, 389] width 22 height 22
click at [542, 389] on icon at bounding box center [504, 389] width 75 height 0
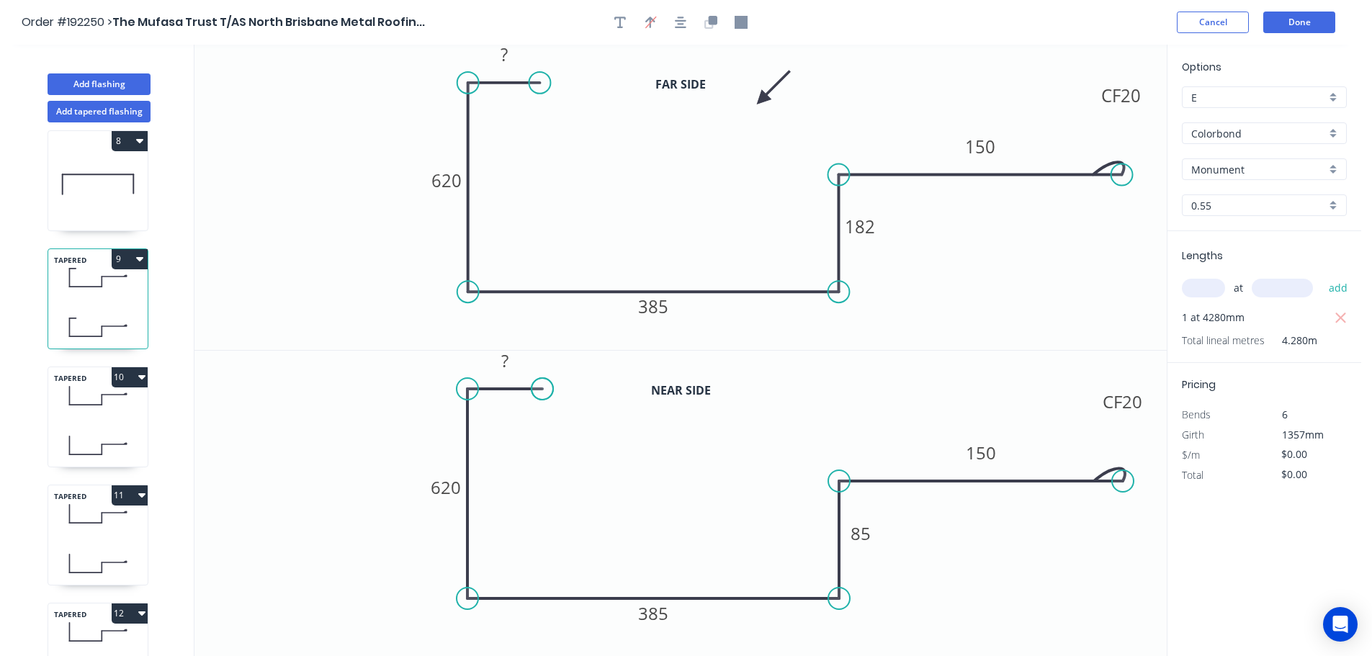
click at [542, 389] on circle at bounding box center [542, 389] width 22 height 22
click at [506, 49] on tspan "?" at bounding box center [503, 54] width 7 height 24
click at [603, 123] on icon "0 15 620 385 182 CF 20 150" at bounding box center [680, 197] width 972 height 305
click at [512, 359] on rect at bounding box center [504, 361] width 29 height 20
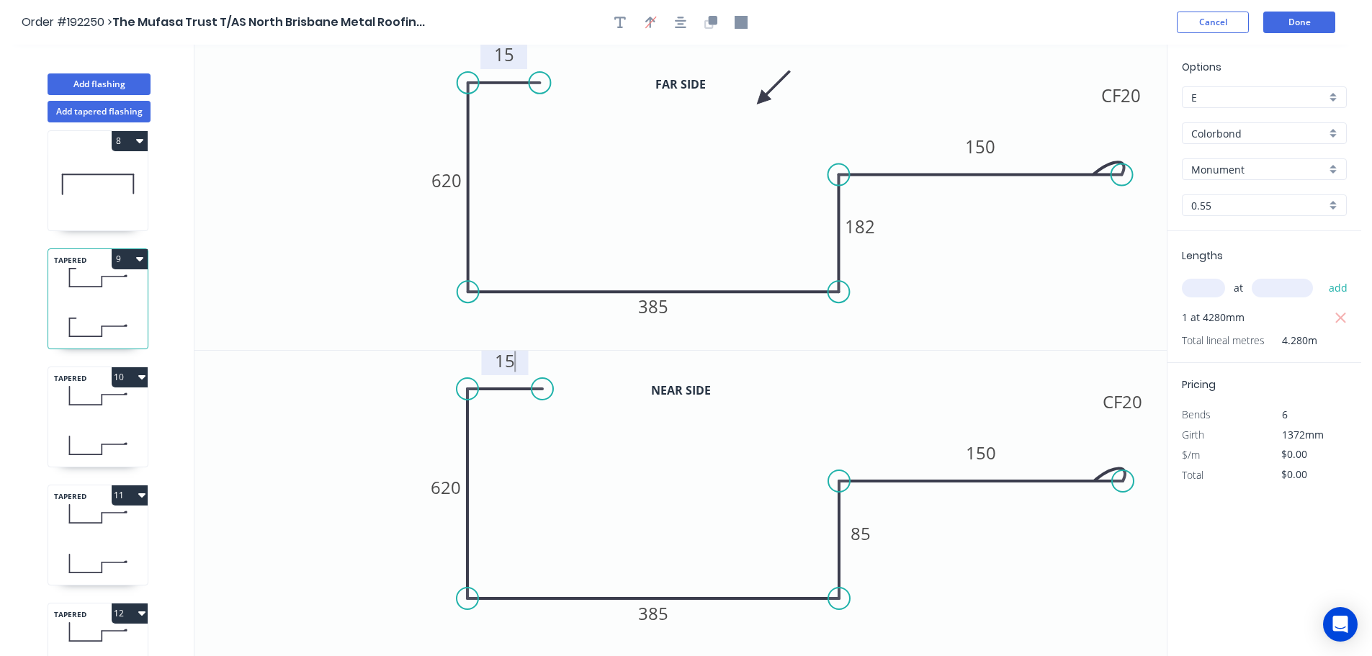
click at [719, 231] on icon "0 15 620 385 182 CF 20 150" at bounding box center [680, 197] width 972 height 305
click at [457, 180] on tspan "620" at bounding box center [446, 181] width 30 height 24
click at [577, 176] on icon "0 15 448 385 182 CF 20 150" at bounding box center [680, 197] width 972 height 305
click at [454, 488] on tspan "620" at bounding box center [446, 487] width 30 height 24
click at [556, 483] on icon "0 15 448 385 85 CF 20 150" at bounding box center [680, 504] width 972 height 306
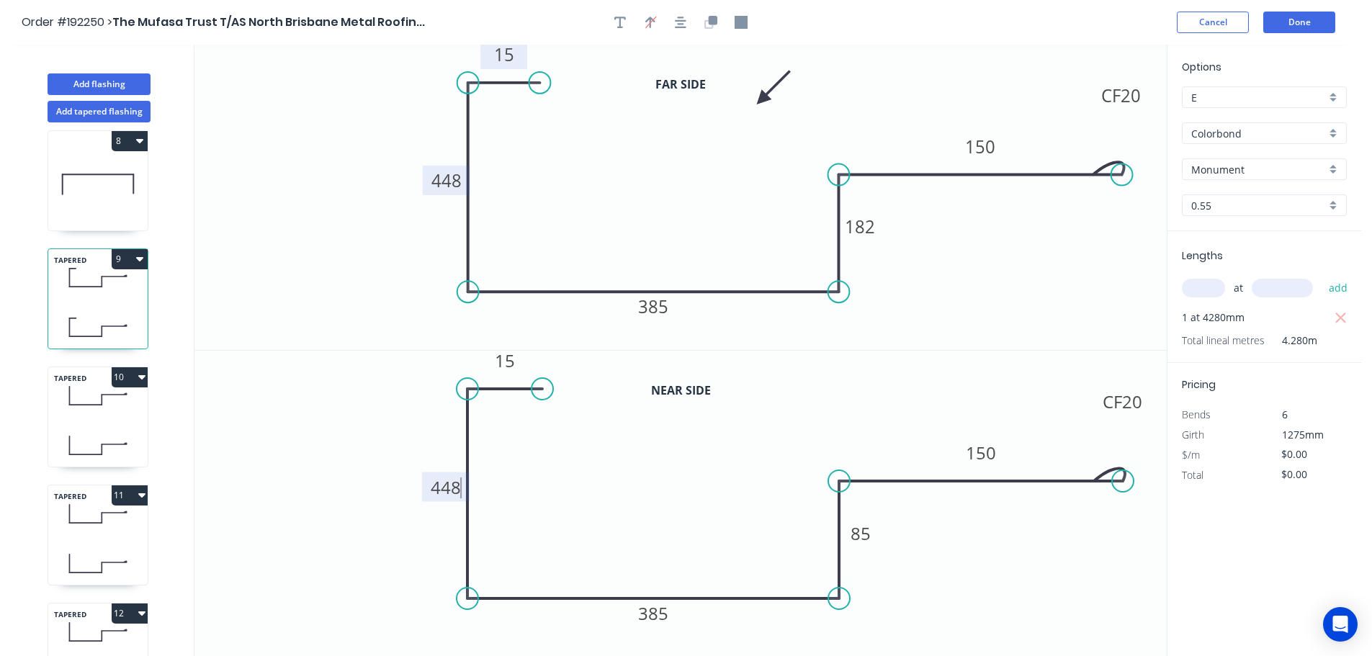
type input "$35.59"
type input "$152.33"
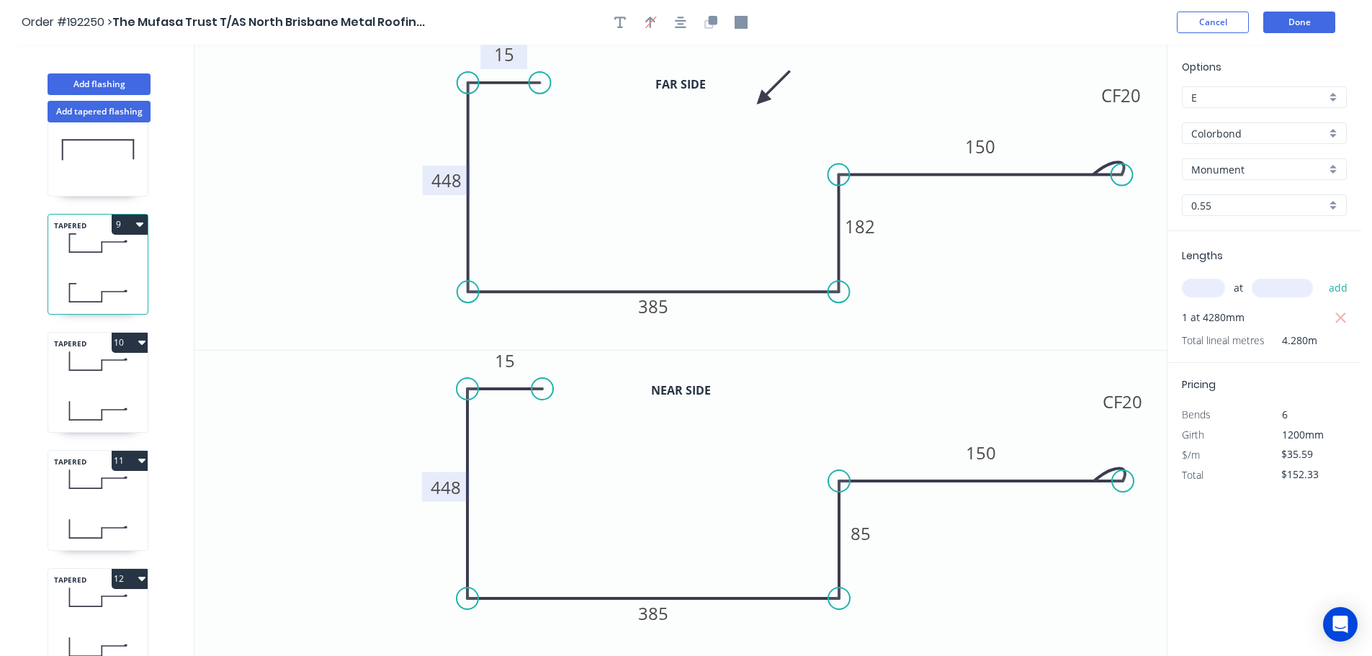
scroll to position [886, 0]
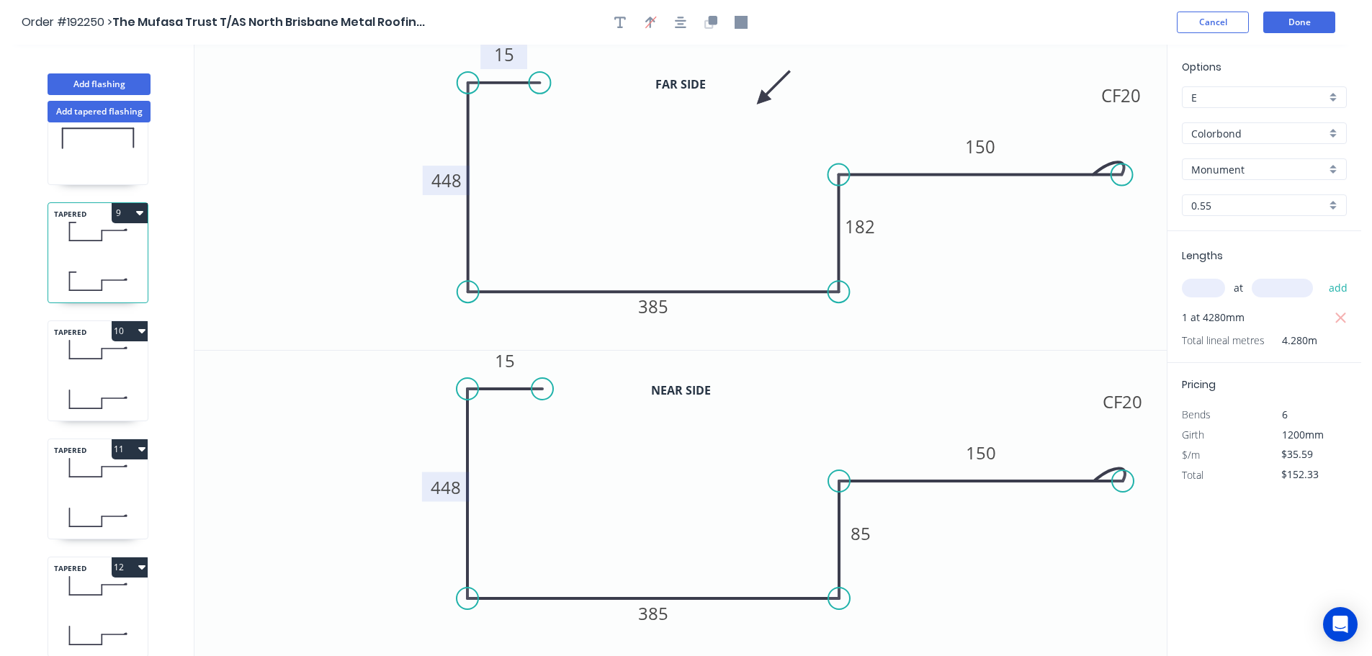
click at [101, 364] on icon at bounding box center [97, 349] width 99 height 42
type input "$0.00"
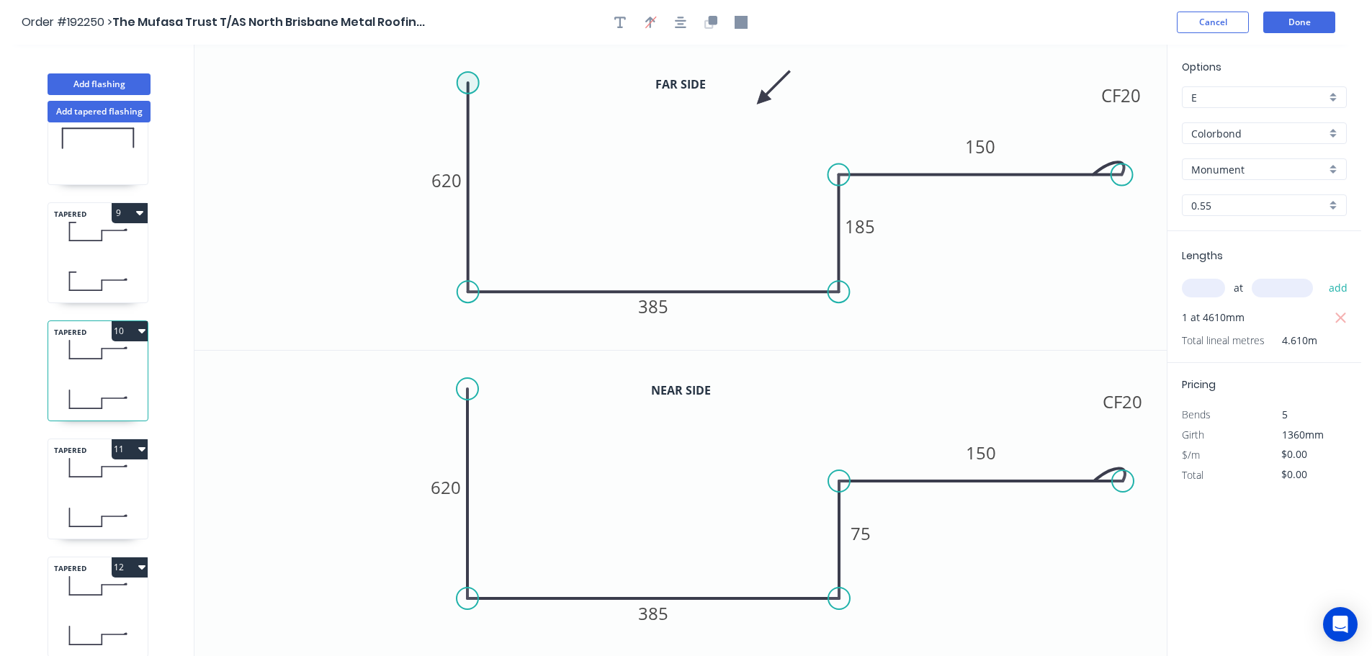
click at [469, 81] on circle at bounding box center [468, 83] width 22 height 22
click at [551, 86] on icon "0 620 385 185 CF 20 150" at bounding box center [680, 197] width 972 height 305
click at [551, 86] on circle at bounding box center [551, 83] width 22 height 22
drag, startPoint x: 551, startPoint y: 86, endPoint x: 559, endPoint y: 81, distance: 9.8
click at [551, 86] on circle at bounding box center [551, 83] width 22 height 22
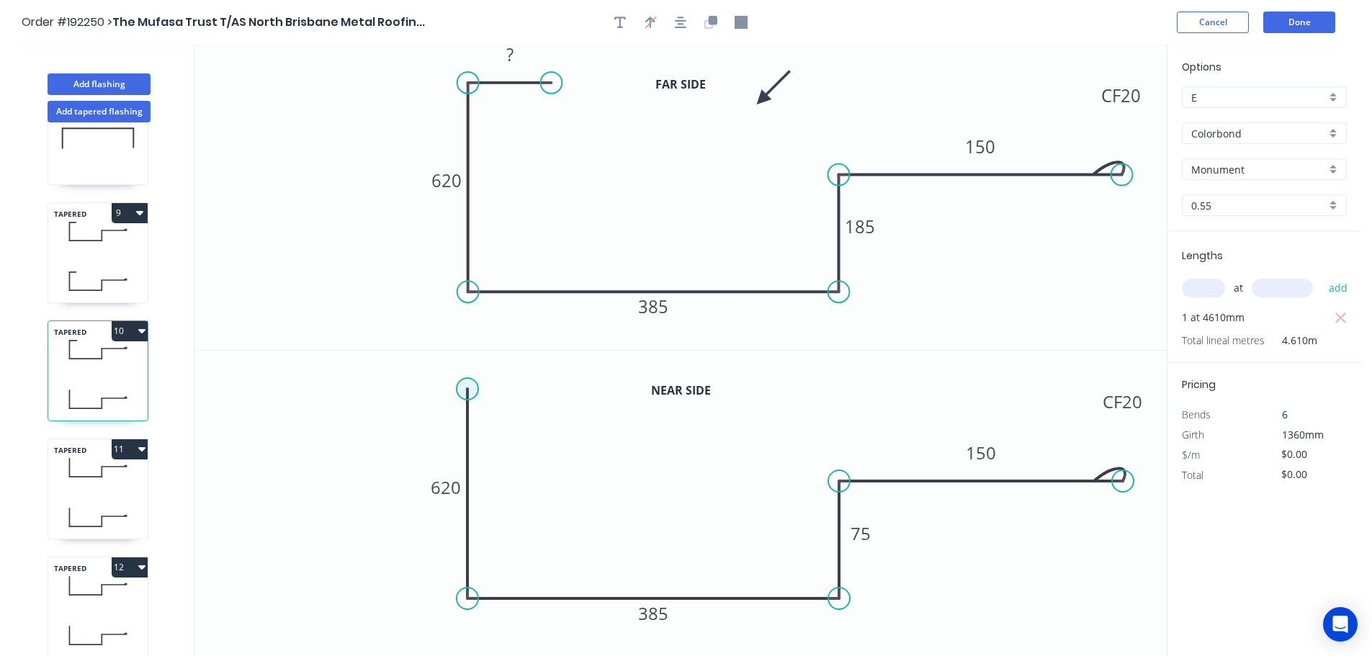
click at [464, 386] on circle at bounding box center [468, 389] width 22 height 22
click at [562, 390] on icon "0 620 385 75 CF 20 150" at bounding box center [680, 504] width 972 height 306
click at [562, 390] on circle at bounding box center [563, 389] width 22 height 22
click at [516, 51] on rect at bounding box center [509, 55] width 29 height 20
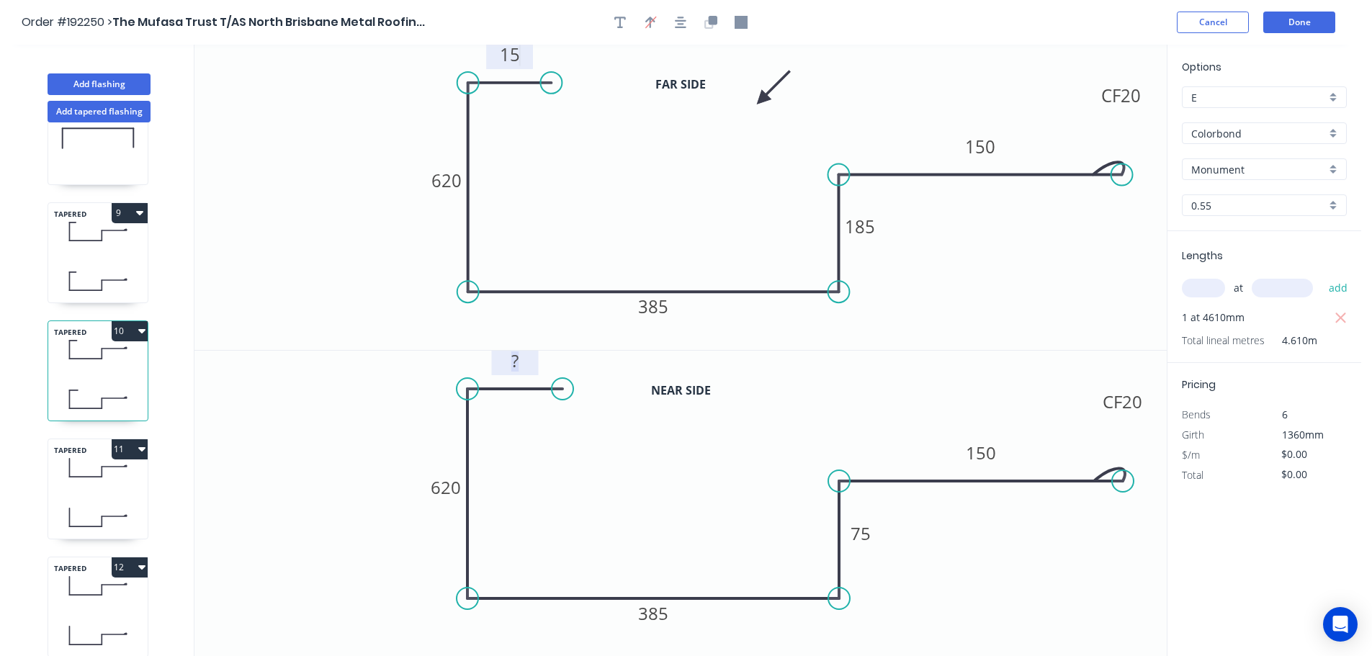
click at [517, 360] on tspan "?" at bounding box center [514, 361] width 7 height 24
click at [607, 216] on icon "0 15 620 385 185 CF 20 150" at bounding box center [680, 197] width 972 height 305
click at [112, 263] on icon at bounding box center [97, 281] width 99 height 42
type input "$35.59"
type input "$152.33"
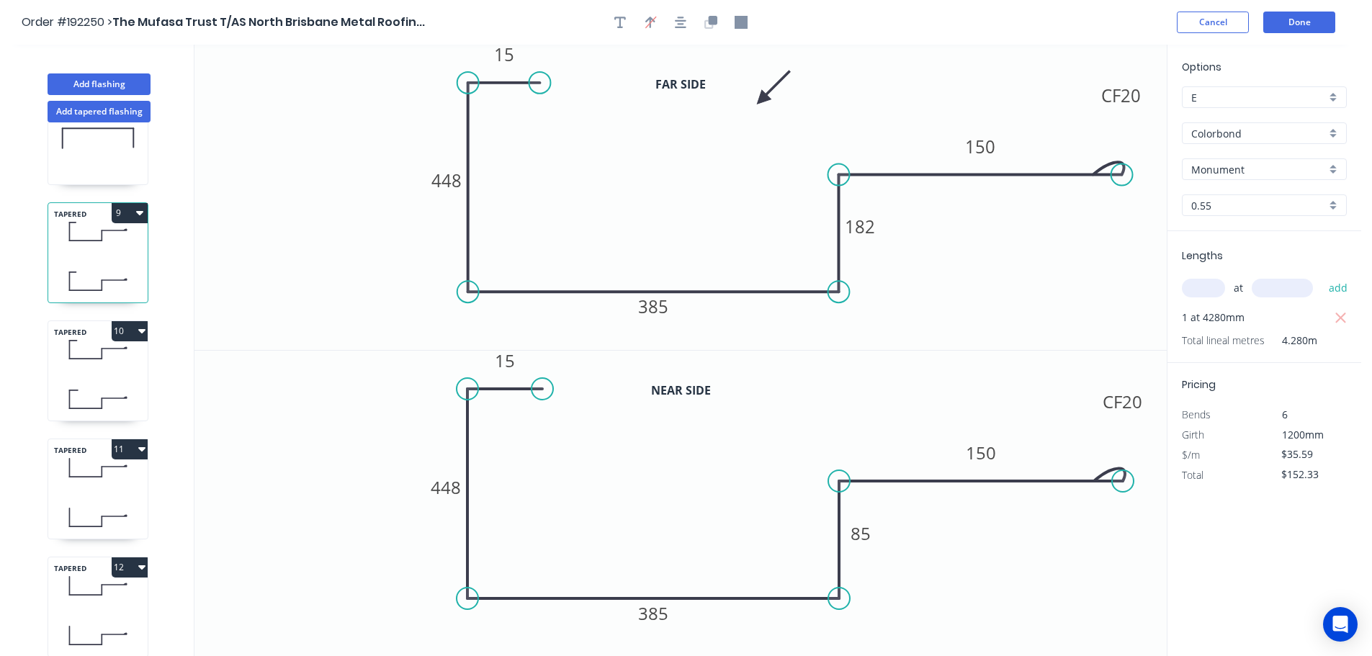
click at [109, 328] on div "10" at bounding box center [97, 331] width 99 height 20
type input "$0.00"
click at [454, 177] on tspan "620" at bounding box center [446, 181] width 30 height 24
click at [555, 185] on icon "0 15 448 385 185 CF 20 150" at bounding box center [680, 197] width 972 height 305
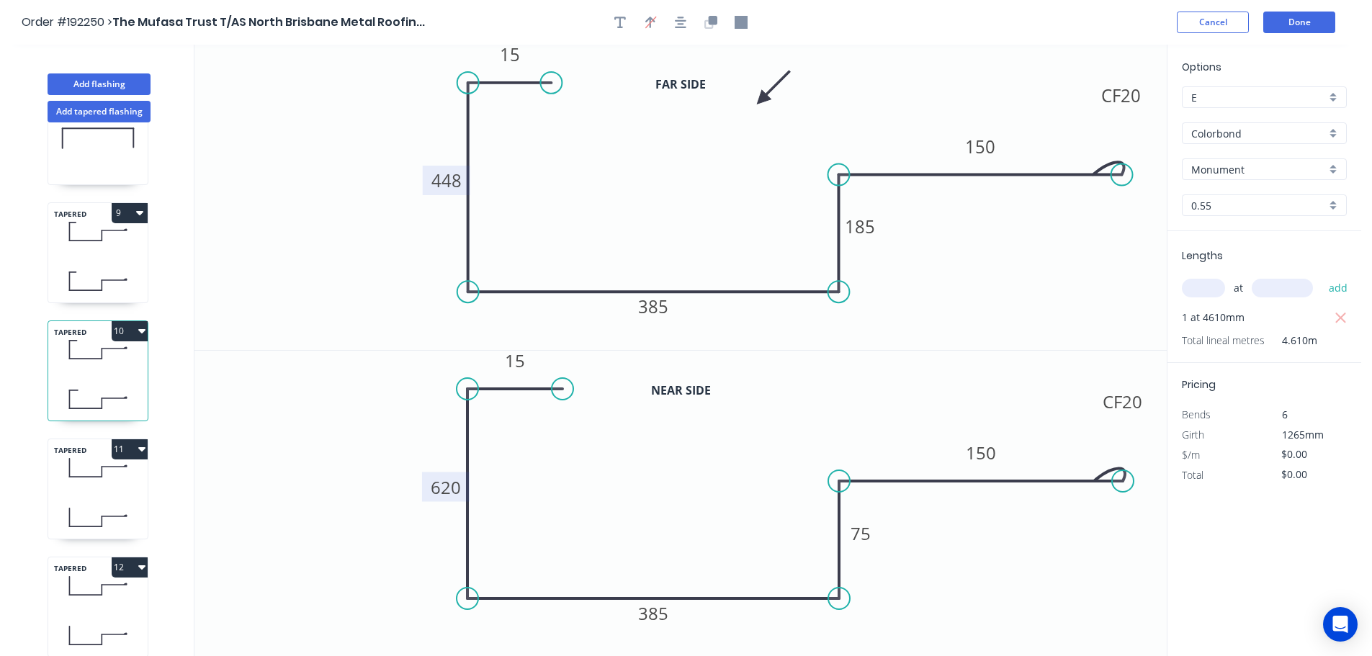
click at [453, 488] on tspan "620" at bounding box center [446, 487] width 30 height 24
click at [509, 481] on icon "0 15 448 385 75 CF 20 150" at bounding box center [680, 504] width 972 height 306
click at [458, 185] on tspan "448" at bounding box center [446, 181] width 30 height 24
click at [453, 485] on tspan "448" at bounding box center [446, 487] width 30 height 24
click at [593, 488] on icon "0 15 447 385 75 CF 20 150" at bounding box center [680, 504] width 972 height 306
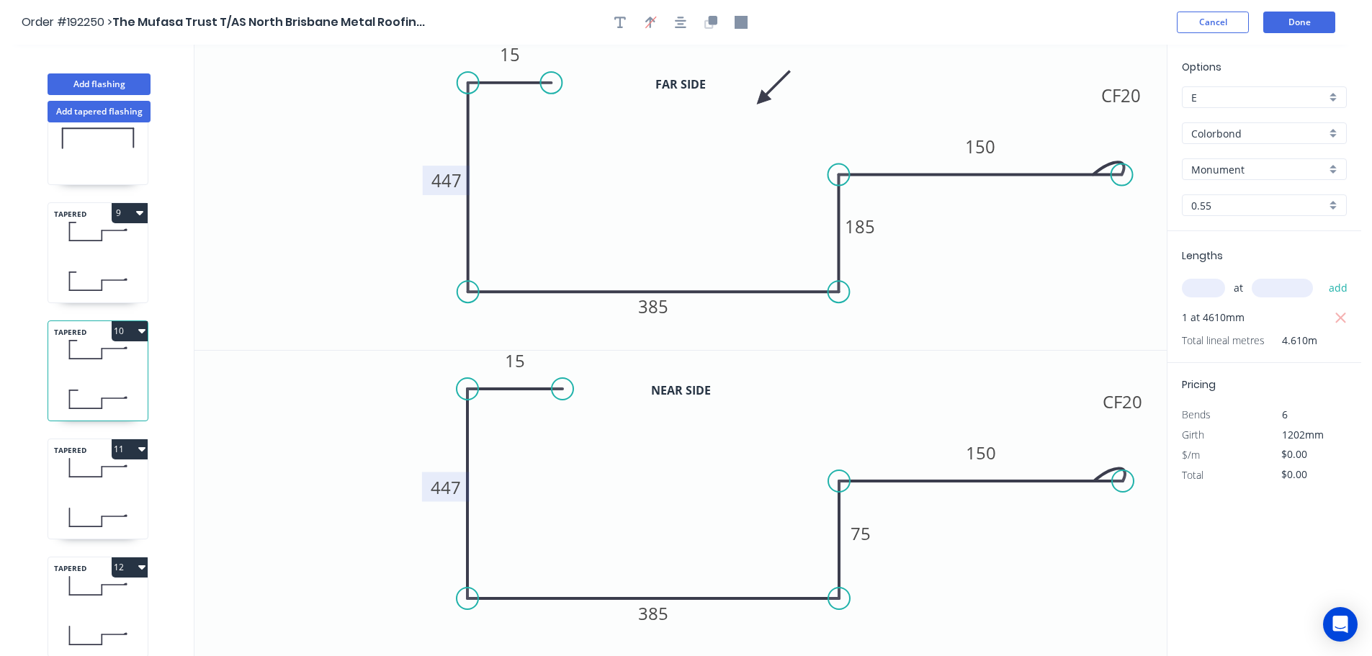
click at [455, 184] on tspan "447" at bounding box center [446, 181] width 30 height 24
click at [450, 485] on tspan "447" at bounding box center [446, 487] width 30 height 24
click at [530, 488] on icon "0 15 446 385 75 CF 20 150" at bounding box center [680, 504] width 972 height 306
click at [547, 507] on icon "0 15 446 385 75 CF 20 150" at bounding box center [680, 504] width 972 height 306
click at [691, 204] on icon "0 15 446 385 185 CF 20 150" at bounding box center [680, 197] width 972 height 305
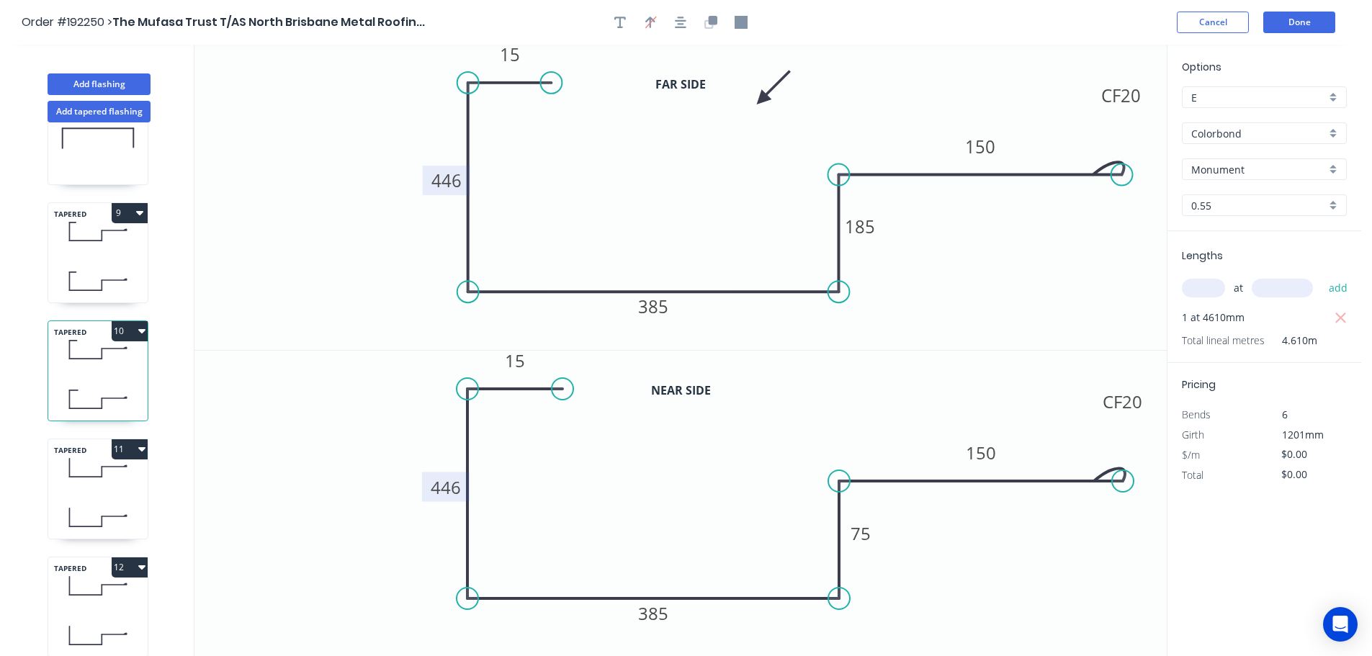
click at [728, 450] on icon "0 15 446 385 75 CF 20 150" at bounding box center [680, 504] width 972 height 306
click at [458, 182] on tspan "446" at bounding box center [446, 181] width 30 height 24
click at [531, 202] on icon "0 15 445 385 185 CF 20 150" at bounding box center [680, 197] width 972 height 305
type input "$35.59"
click at [455, 489] on tspan "446" at bounding box center [446, 487] width 30 height 24
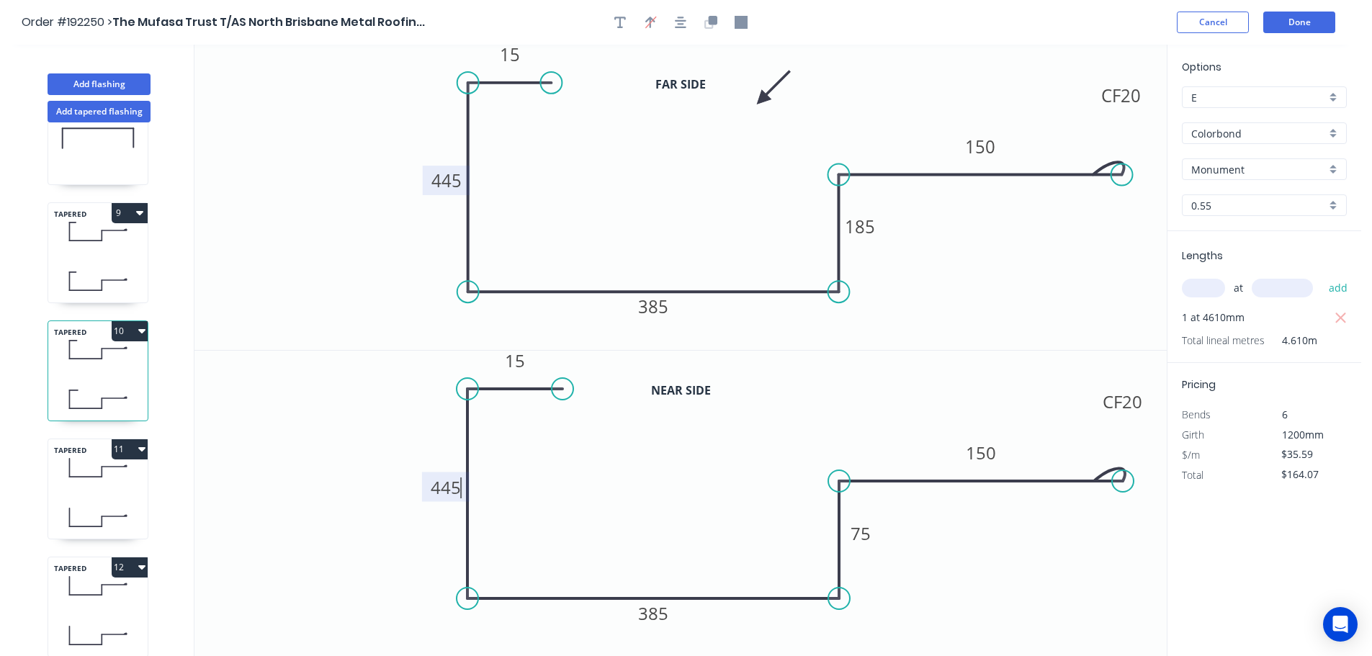
click at [522, 482] on icon "0 15 445 385 75 CF 20 150" at bounding box center [680, 504] width 972 height 306
click at [569, 482] on icon "0 15 445 385 75 CF 20 150" at bounding box center [680, 504] width 972 height 306
click at [116, 361] on icon at bounding box center [97, 349] width 99 height 42
click at [114, 258] on div "TAPERED 9" at bounding box center [98, 252] width 101 height 101
click at [112, 246] on icon at bounding box center [97, 231] width 99 height 42
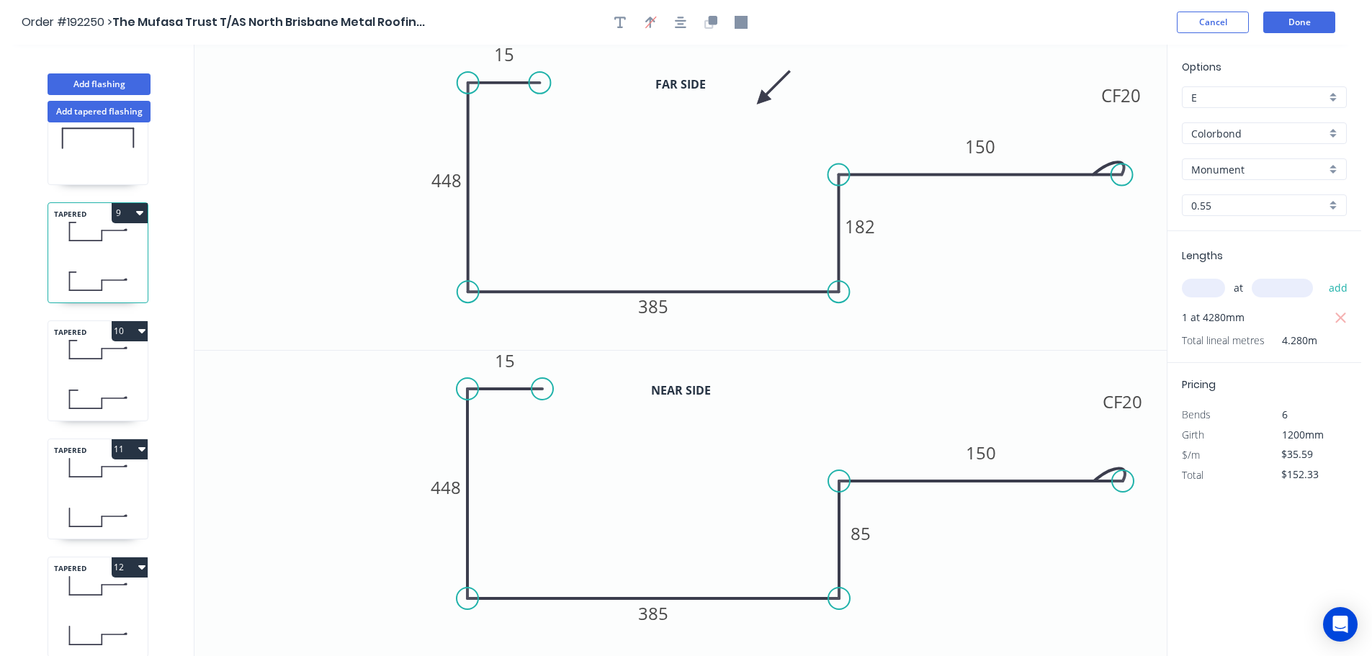
click at [78, 248] on icon at bounding box center [97, 231] width 99 height 42
click at [114, 248] on icon at bounding box center [97, 231] width 99 height 42
click at [456, 183] on tspan "448" at bounding box center [446, 181] width 30 height 24
click at [511, 185] on icon "0 15 445 385 182 CF 20 150" at bounding box center [680, 197] width 972 height 305
click at [454, 490] on tspan "448" at bounding box center [446, 487] width 30 height 24
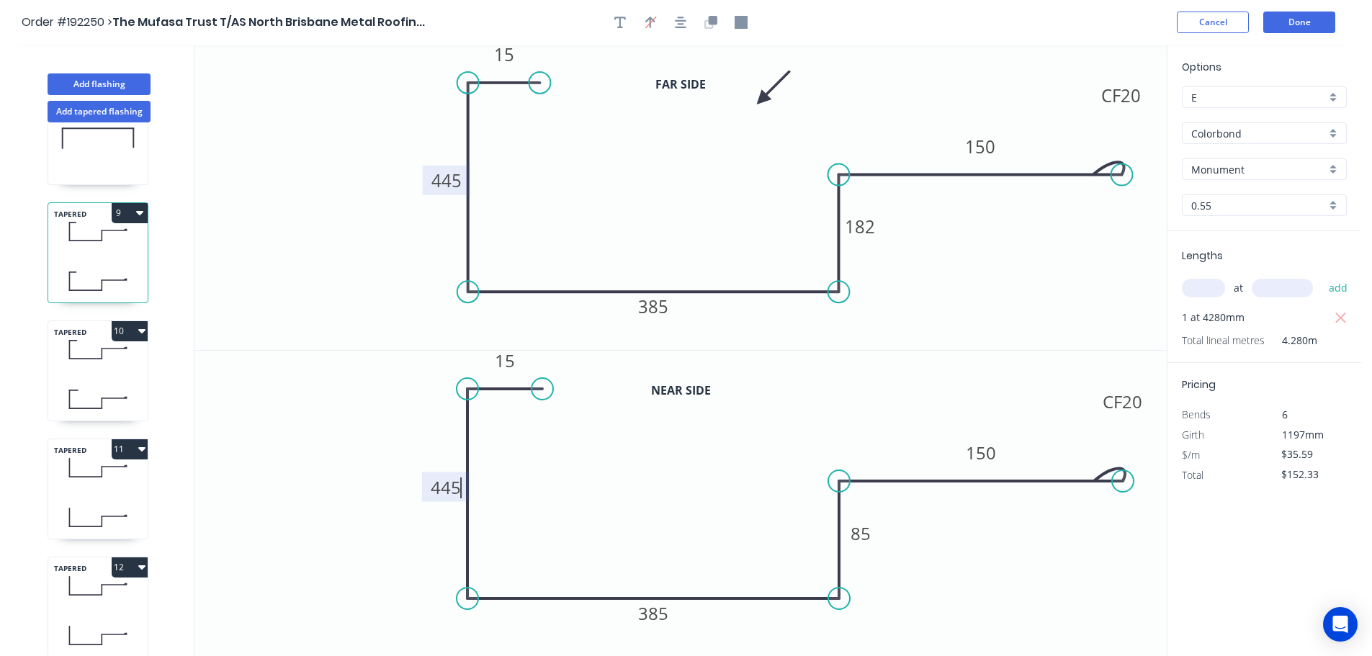
click at [650, 472] on icon "0 15 445 385 85 CF 20 150" at bounding box center [680, 504] width 972 height 306
click at [662, 514] on icon "0 15 445 385 85 CF 20 150" at bounding box center [680, 504] width 972 height 306
click at [89, 349] on icon at bounding box center [97, 349] width 99 height 42
type input "$164.07"
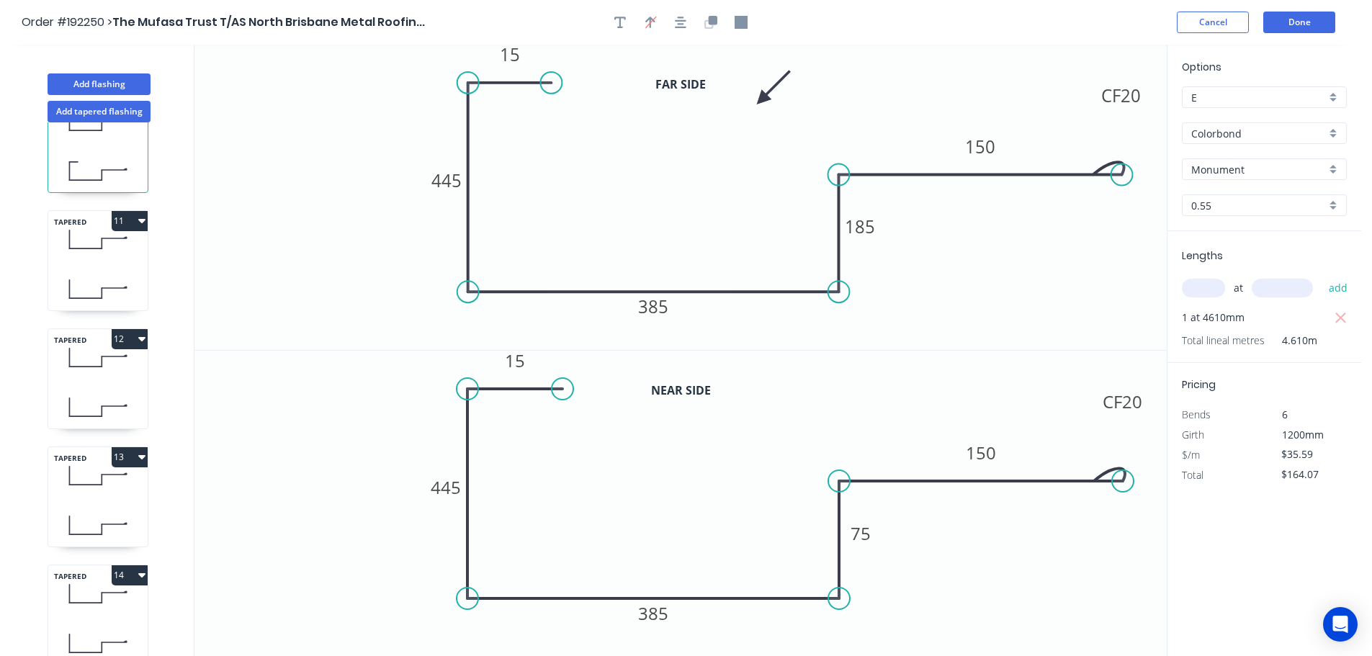
scroll to position [1126, 0]
click at [104, 491] on div "TAPERED 13" at bounding box center [98, 496] width 101 height 101
type input "$0.00"
click at [467, 81] on circle at bounding box center [468, 83] width 22 height 22
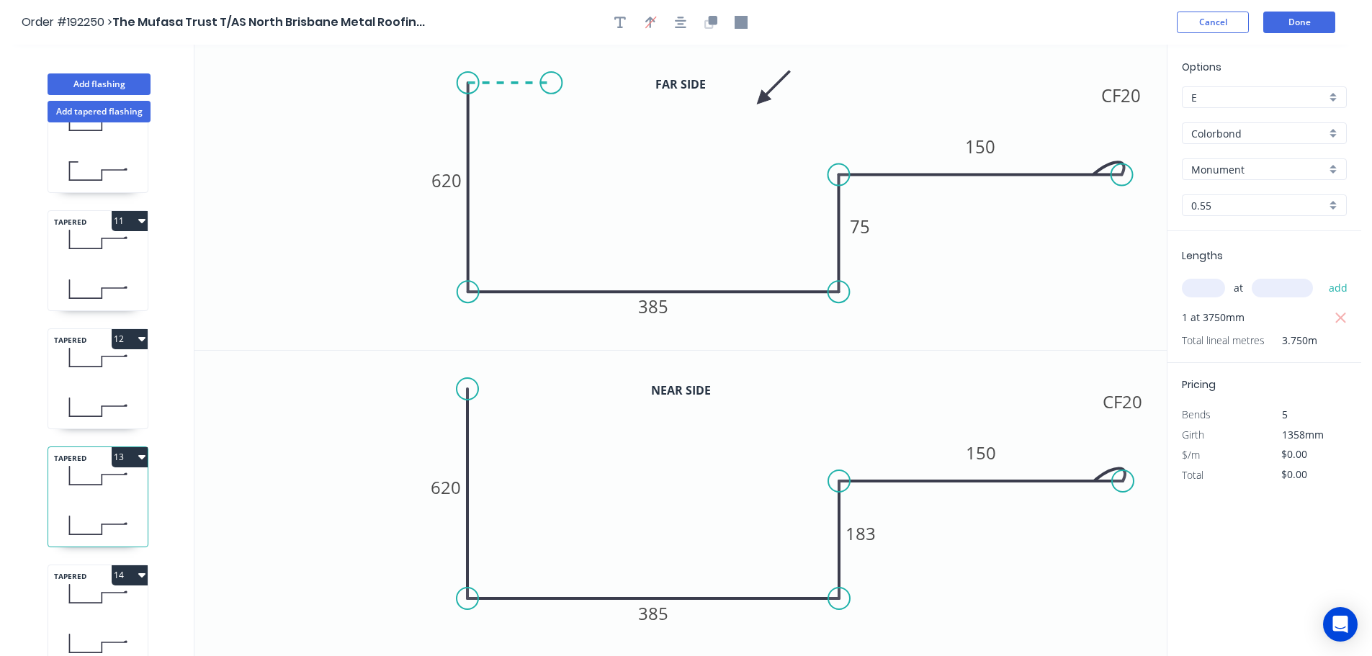
click at [551, 79] on icon "0 620 385 75 CF 20 150" at bounding box center [680, 197] width 972 height 305
click at [551, 79] on circle at bounding box center [551, 83] width 22 height 22
click at [467, 386] on circle at bounding box center [468, 389] width 22 height 22
click at [562, 393] on icon "0 620 385 183 CF 20 150" at bounding box center [680, 504] width 972 height 306
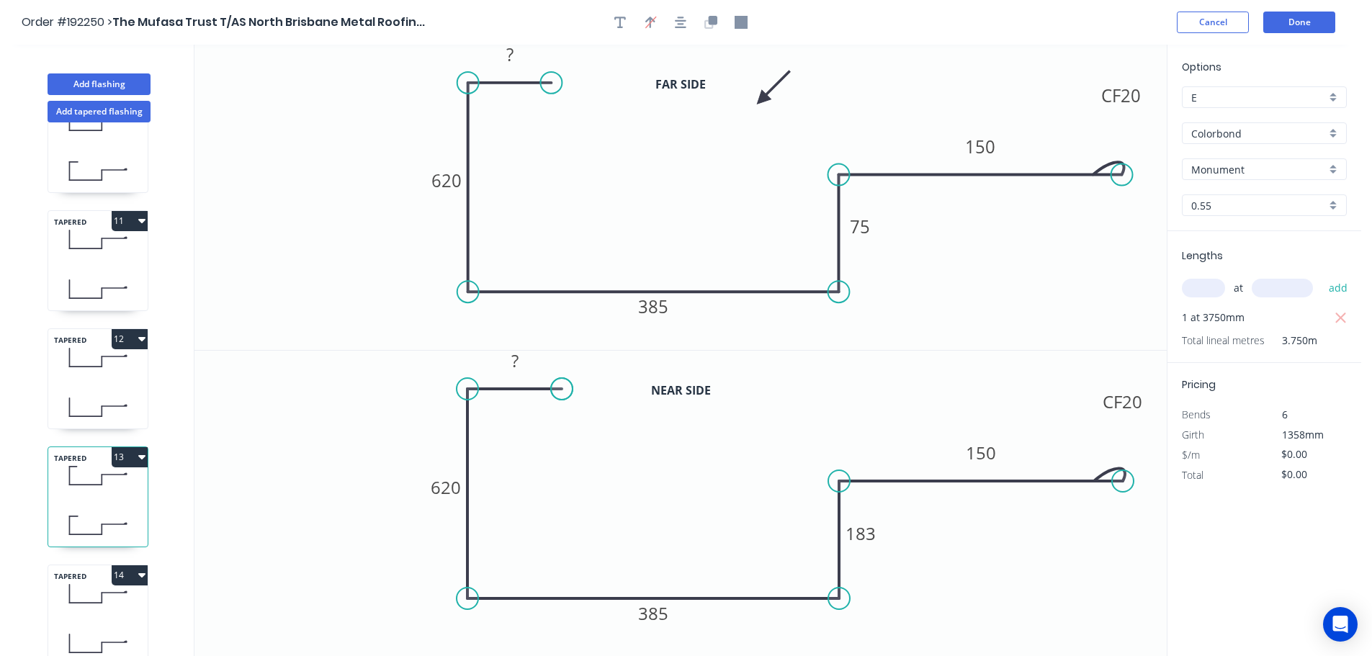
click at [562, 393] on circle at bounding box center [562, 389] width 22 height 22
click at [508, 54] on tspan "?" at bounding box center [509, 54] width 7 height 24
click at [515, 349] on icon "0 15 620 385 75 CF 20 150" at bounding box center [680, 197] width 972 height 305
click at [518, 362] on rect at bounding box center [514, 361] width 29 height 20
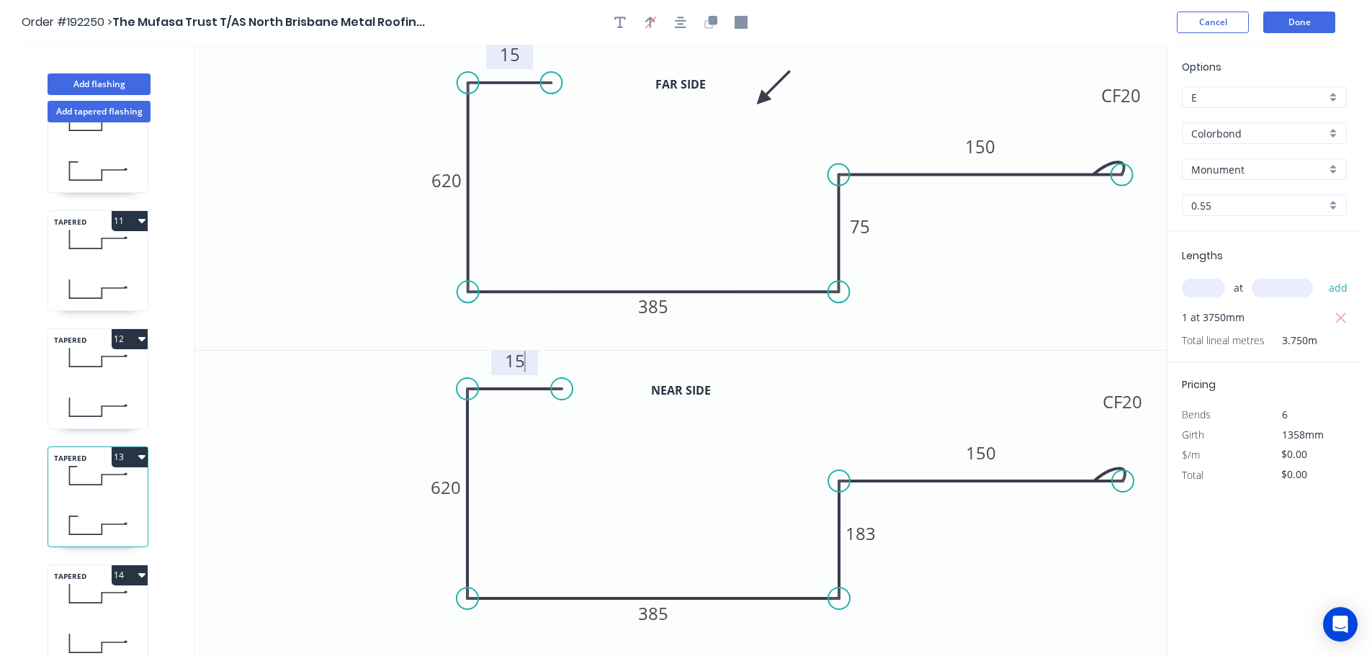
click at [598, 419] on icon "0 15 620 385 183 CF 20 150" at bounding box center [680, 504] width 972 height 306
click at [454, 180] on tspan "620" at bounding box center [446, 181] width 30 height 24
click at [452, 485] on tspan "620" at bounding box center [446, 487] width 30 height 24
click at [504, 481] on icon "0 15 445 385 183 CF 20 150" at bounding box center [680, 504] width 972 height 306
type input "$35.59"
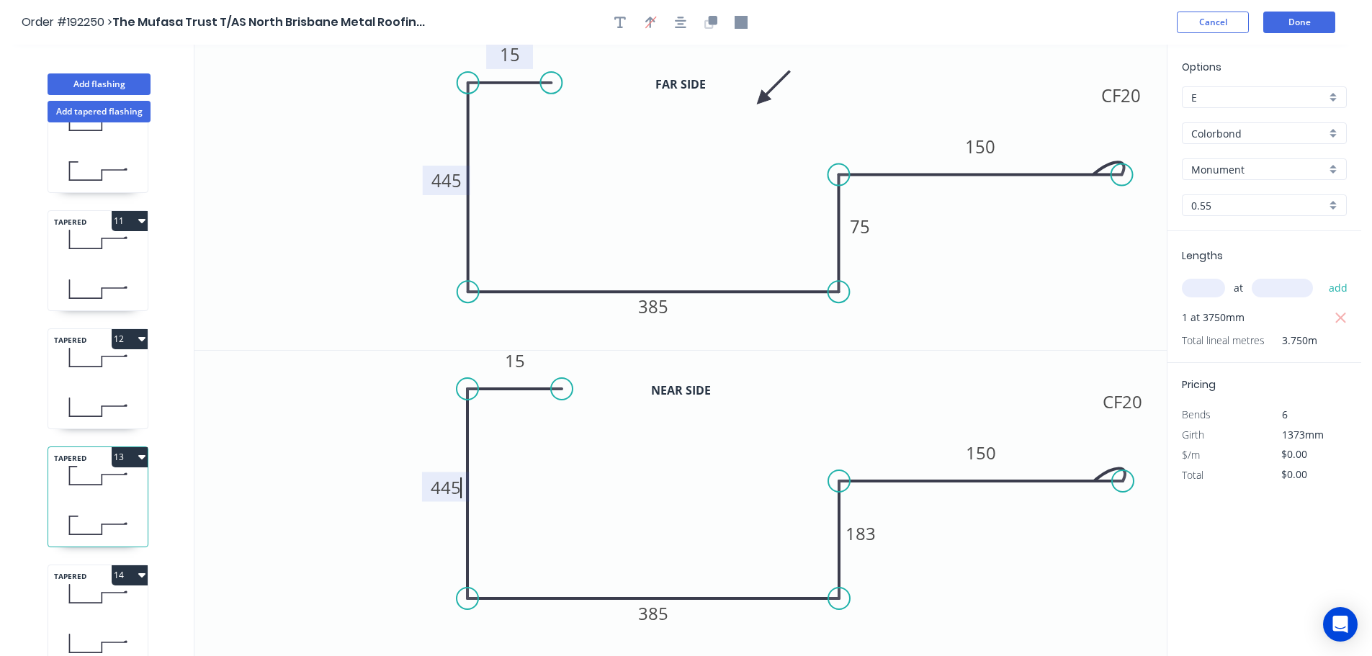
type input "$133.46"
click at [93, 622] on icon at bounding box center [97, 643] width 99 height 42
type input "$0.00"
click at [468, 81] on circle at bounding box center [468, 83] width 22 height 22
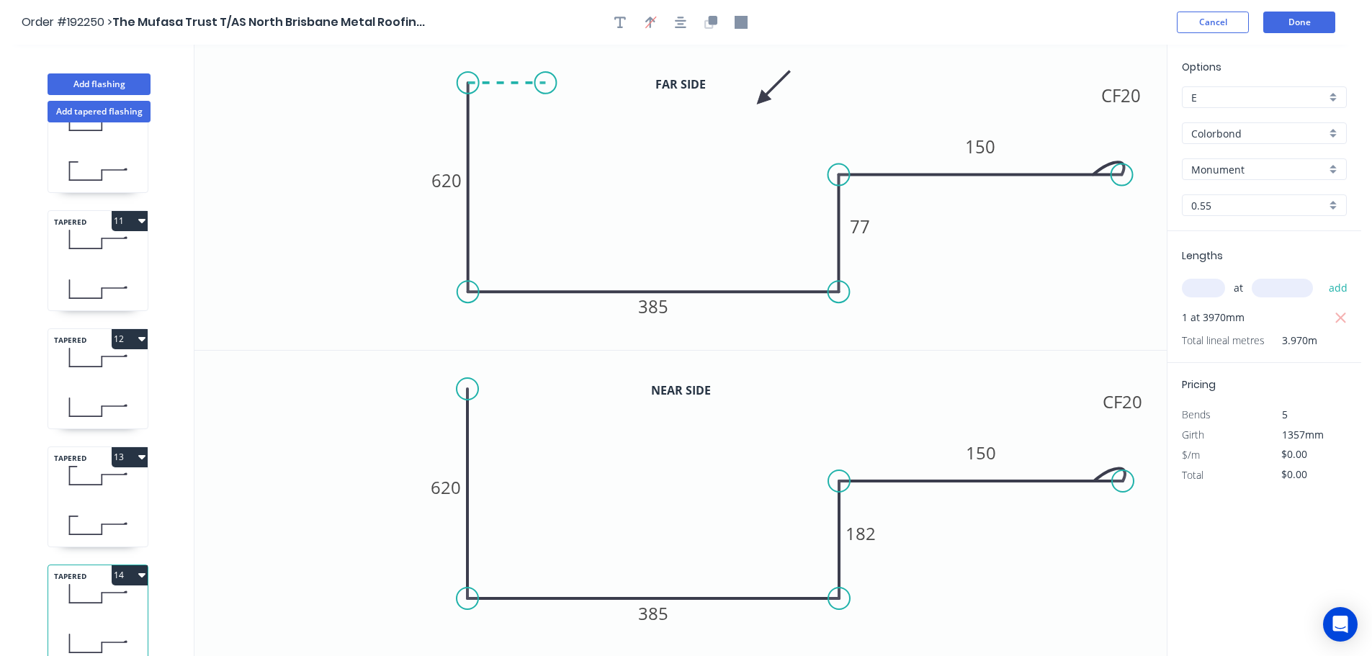
click at [545, 83] on icon at bounding box center [507, 83] width 78 height 0
click at [545, 84] on circle at bounding box center [545, 83] width 22 height 22
click at [467, 387] on circle at bounding box center [468, 389] width 22 height 22
click at [558, 393] on icon "0 620 385 182 CF 20 150" at bounding box center [680, 504] width 972 height 306
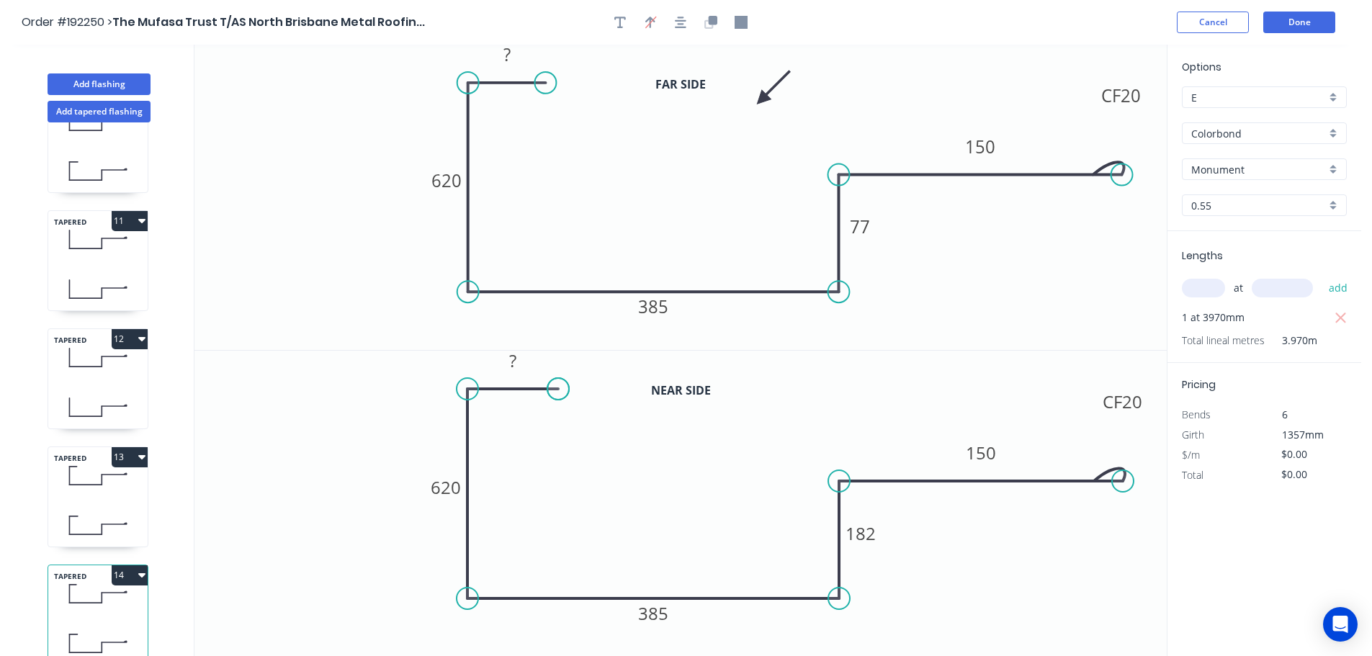
click at [558, 393] on circle at bounding box center [558, 389] width 22 height 22
click at [508, 55] on tspan "?" at bounding box center [506, 54] width 7 height 24
click at [516, 358] on tspan "?" at bounding box center [512, 361] width 7 height 24
click at [606, 217] on icon "0 15 620 385 77 CF 20 150" at bounding box center [680, 197] width 972 height 305
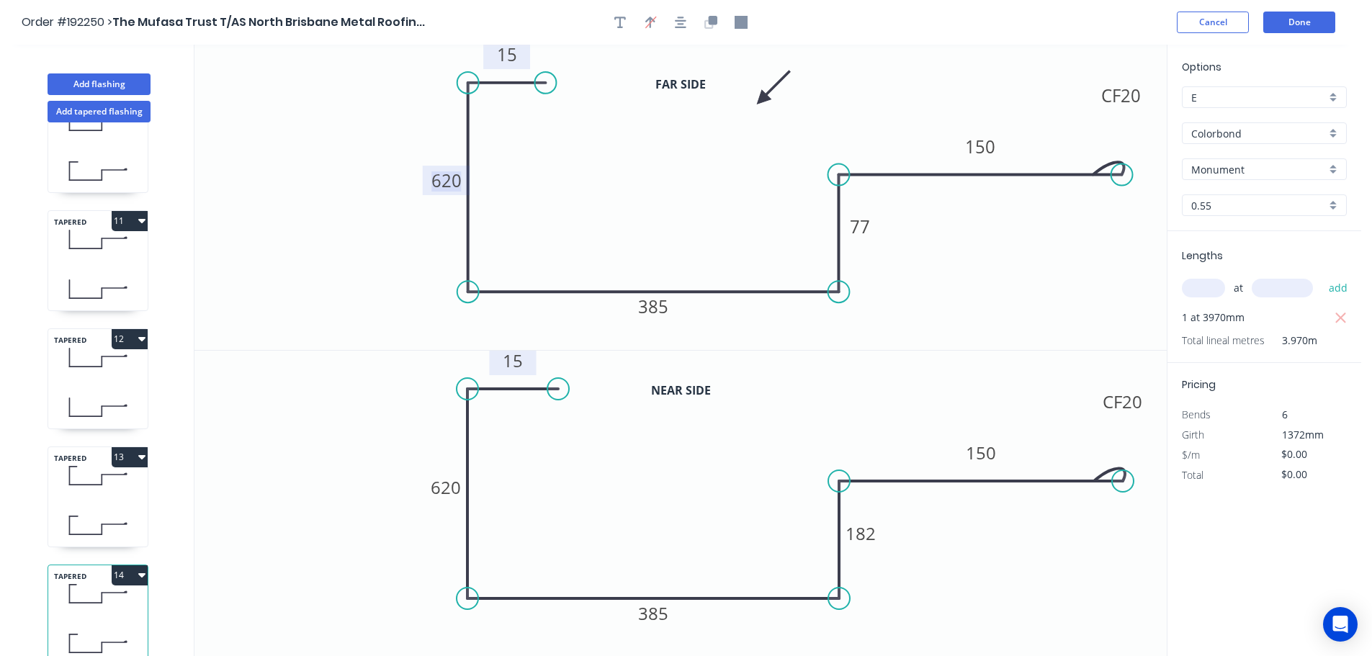
click at [458, 181] on tspan "620" at bounding box center [446, 181] width 30 height 24
click at [452, 485] on tspan "620" at bounding box center [446, 487] width 30 height 24
click at [584, 482] on icon "0 15 445 385 182 CF 20 150" at bounding box center [680, 504] width 972 height 306
type input "$35.59"
type input "$141.29"
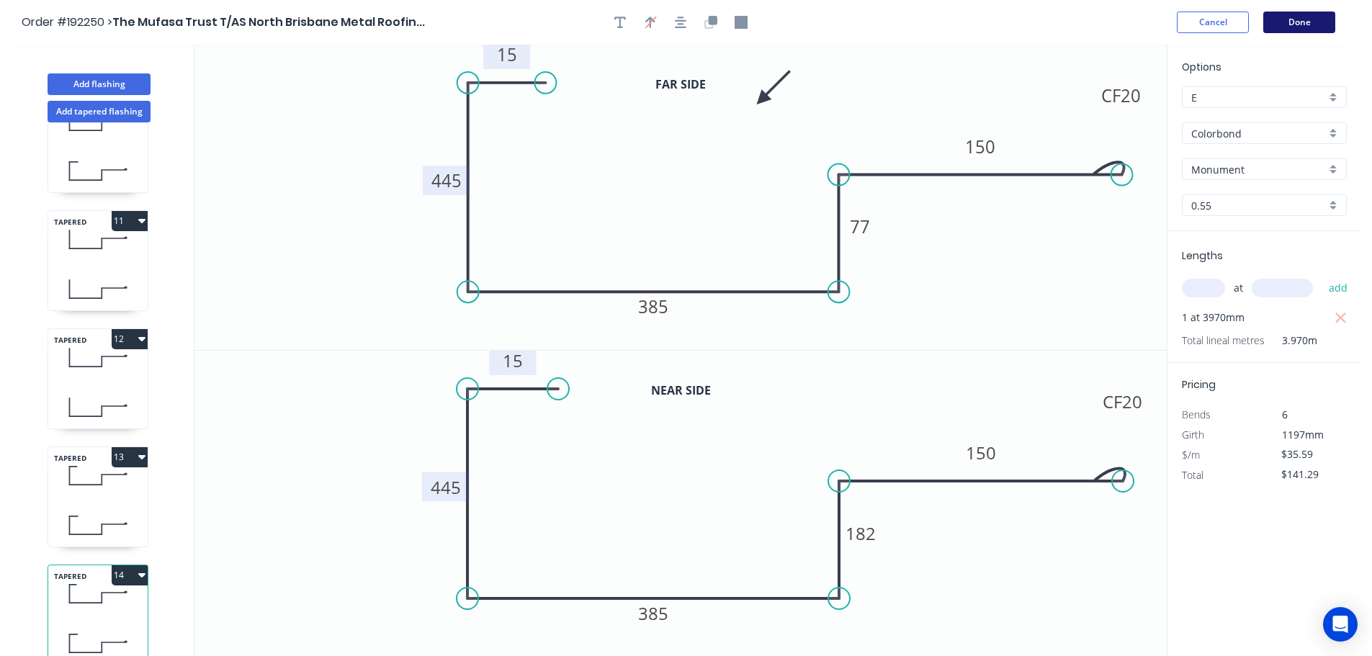
click at [1305, 20] on button "Done" at bounding box center [1299, 23] width 72 height 22
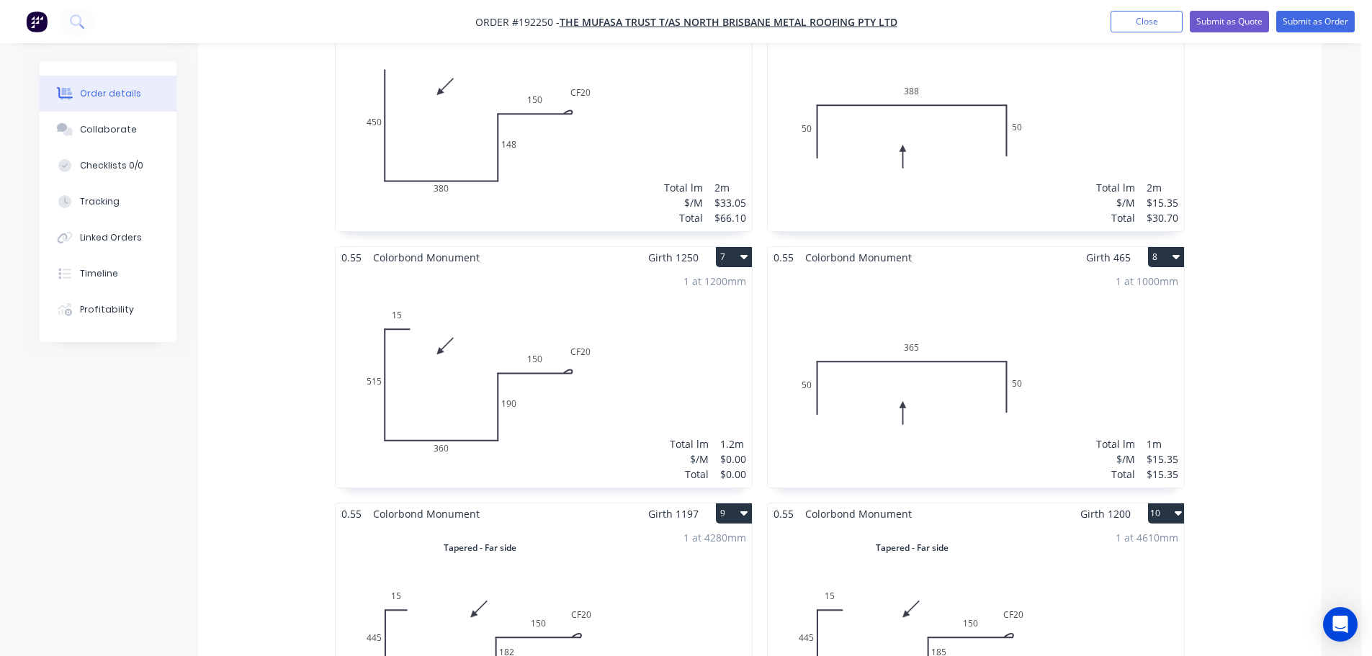
scroll to position [1512, 0]
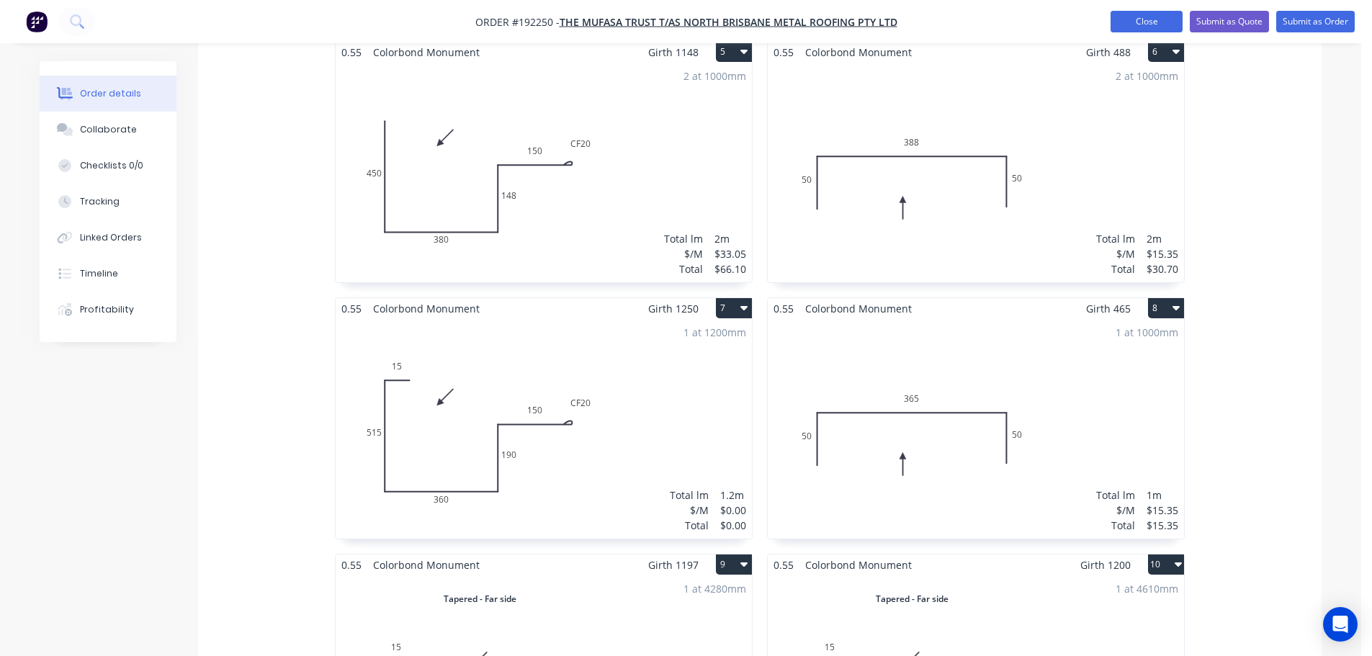
click at [1144, 18] on button "Close" at bounding box center [1146, 22] width 72 height 22
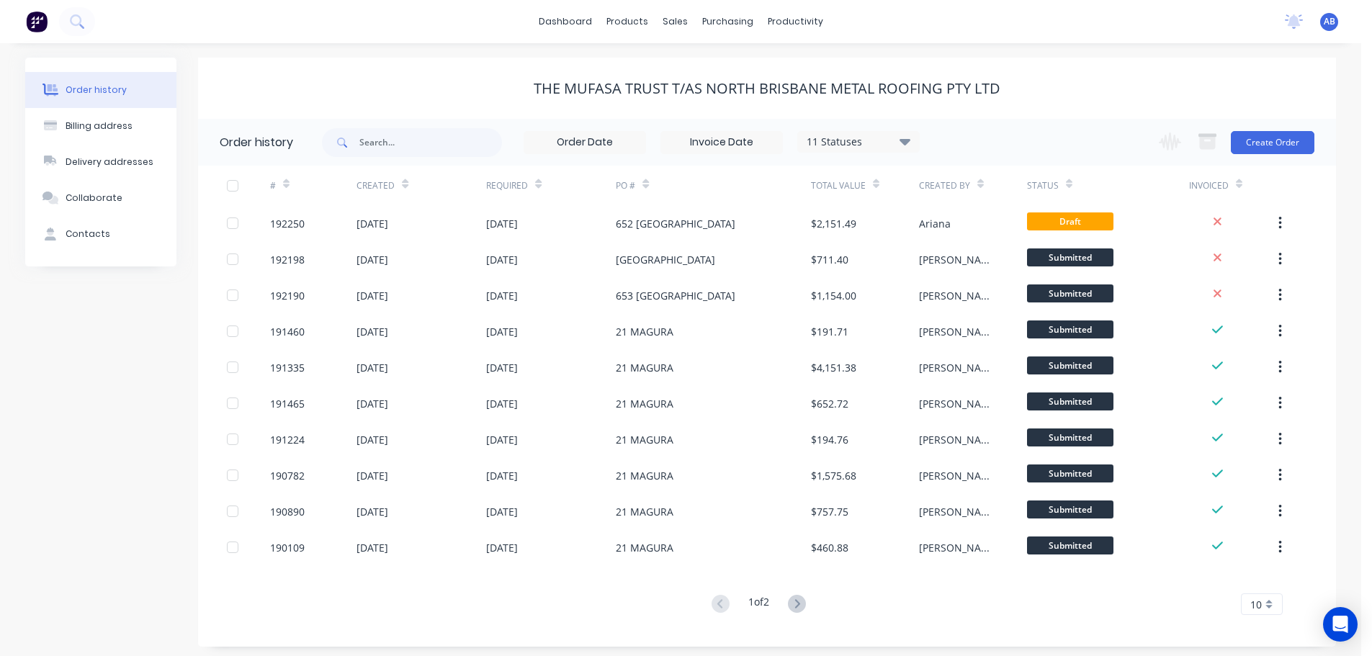
click at [1327, 21] on span "AB" at bounding box center [1330, 21] width 12 height 13
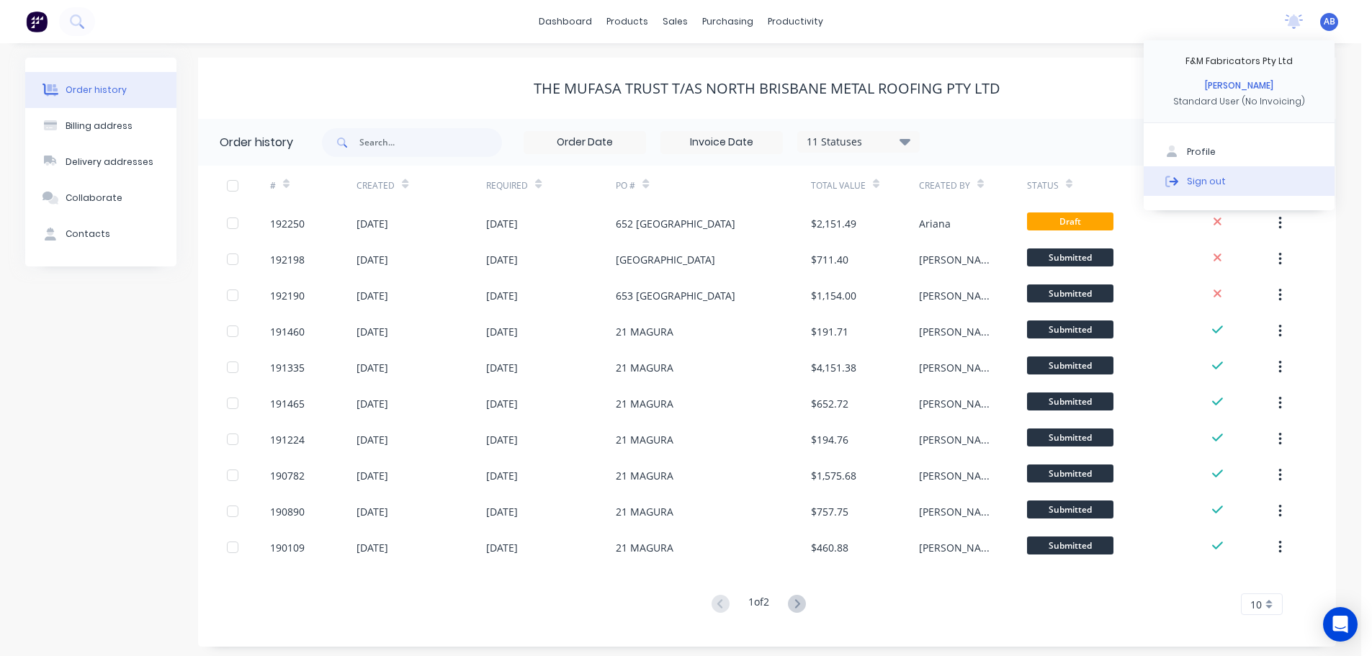
click at [1218, 179] on div "Sign out" at bounding box center [1206, 180] width 39 height 13
